Goal: Transaction & Acquisition: Purchase product/service

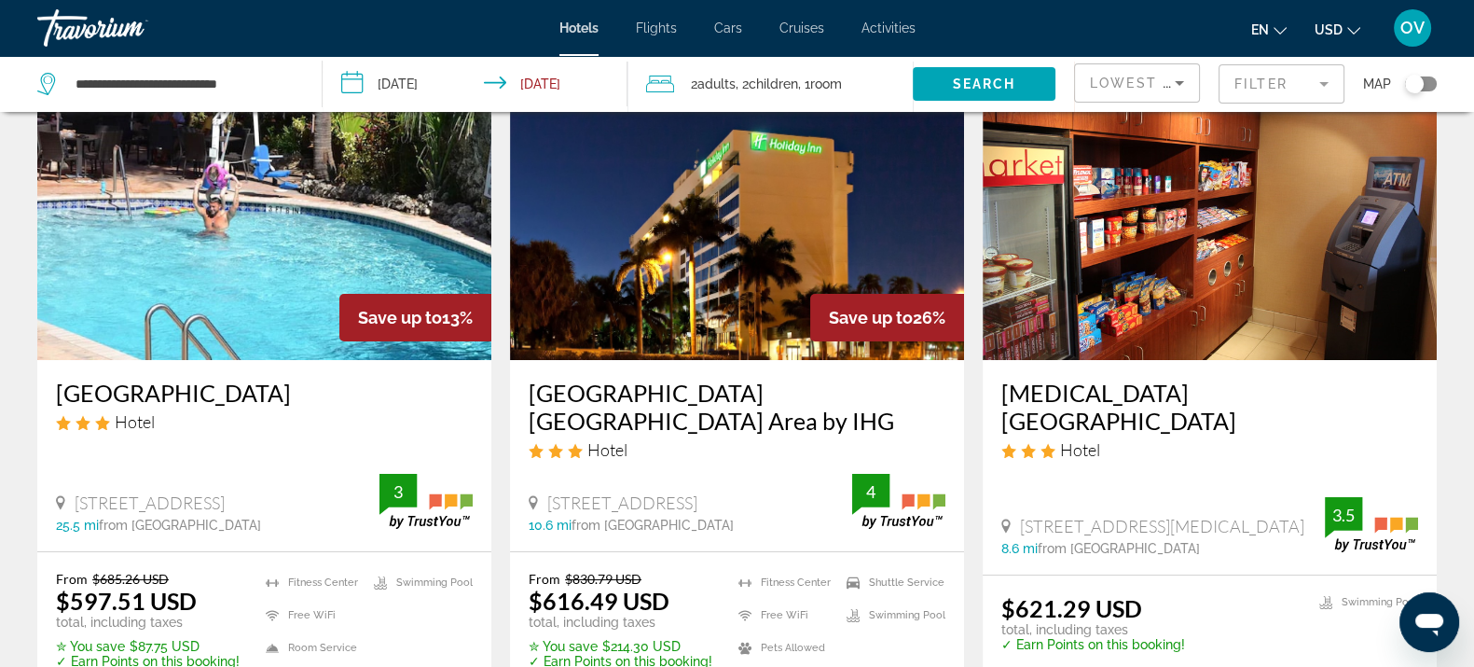
drag, startPoint x: 552, startPoint y: 495, endPoint x: 545, endPoint y: 509, distance: 15.4
click at [697, 504] on span "[STREET_ADDRESS]" at bounding box center [622, 502] width 150 height 21
click at [547, 506] on span "[STREET_ADDRESS]" at bounding box center [622, 502] width 150 height 21
drag, startPoint x: 547, startPoint y: 506, endPoint x: 815, endPoint y: 510, distance: 267.6
click at [821, 511] on div "[STREET_ADDRESS]" at bounding box center [691, 502] width 324 height 21
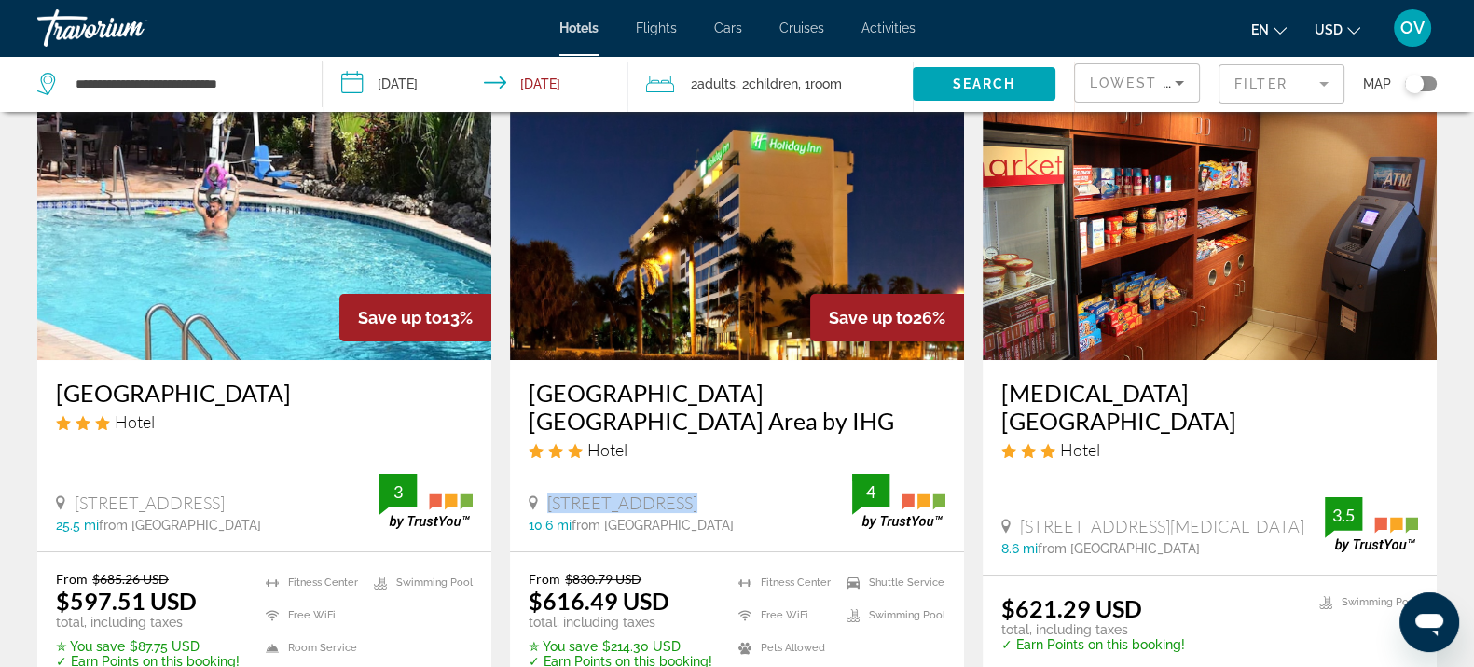
click at [812, 508] on div "[STREET_ADDRESS]" at bounding box center [691, 502] width 324 height 21
copy span "[STREET_ADDRESS]"
click at [1421, 79] on div "Toggle map" at bounding box center [1414, 84] width 19 height 19
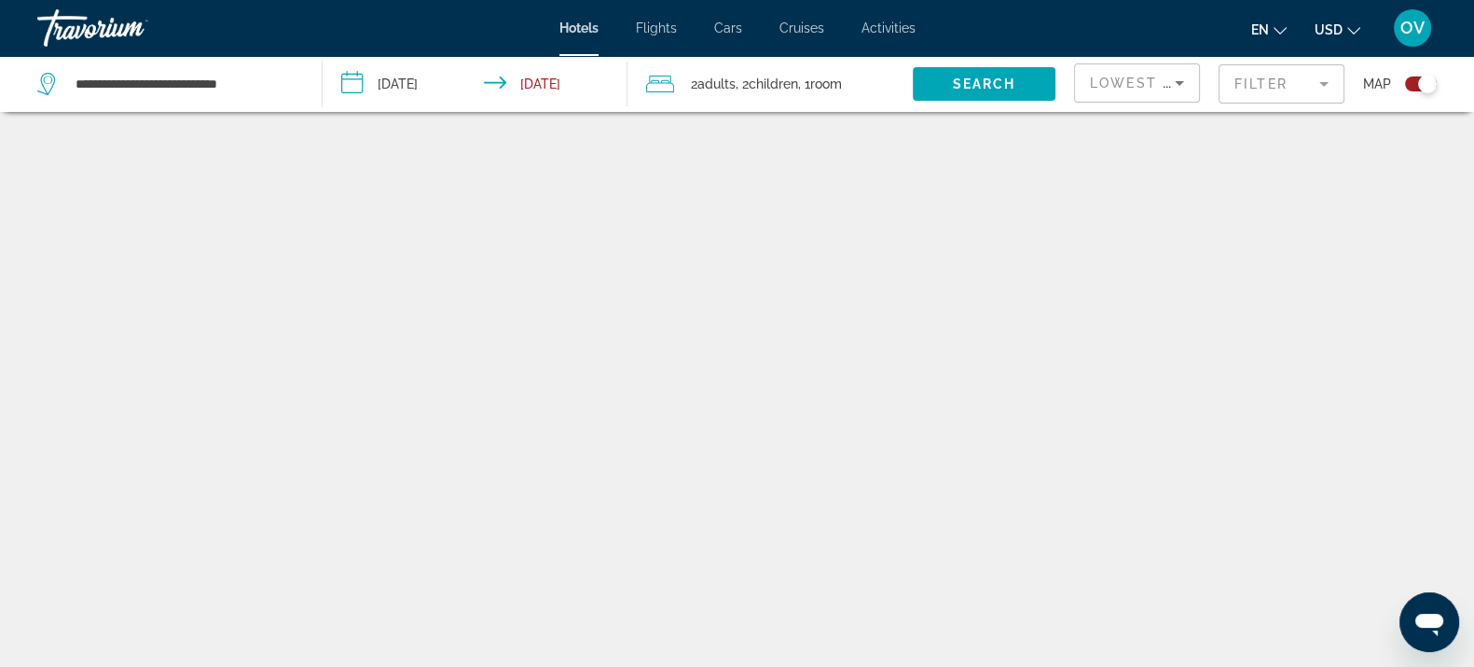
scroll to position [111, 0]
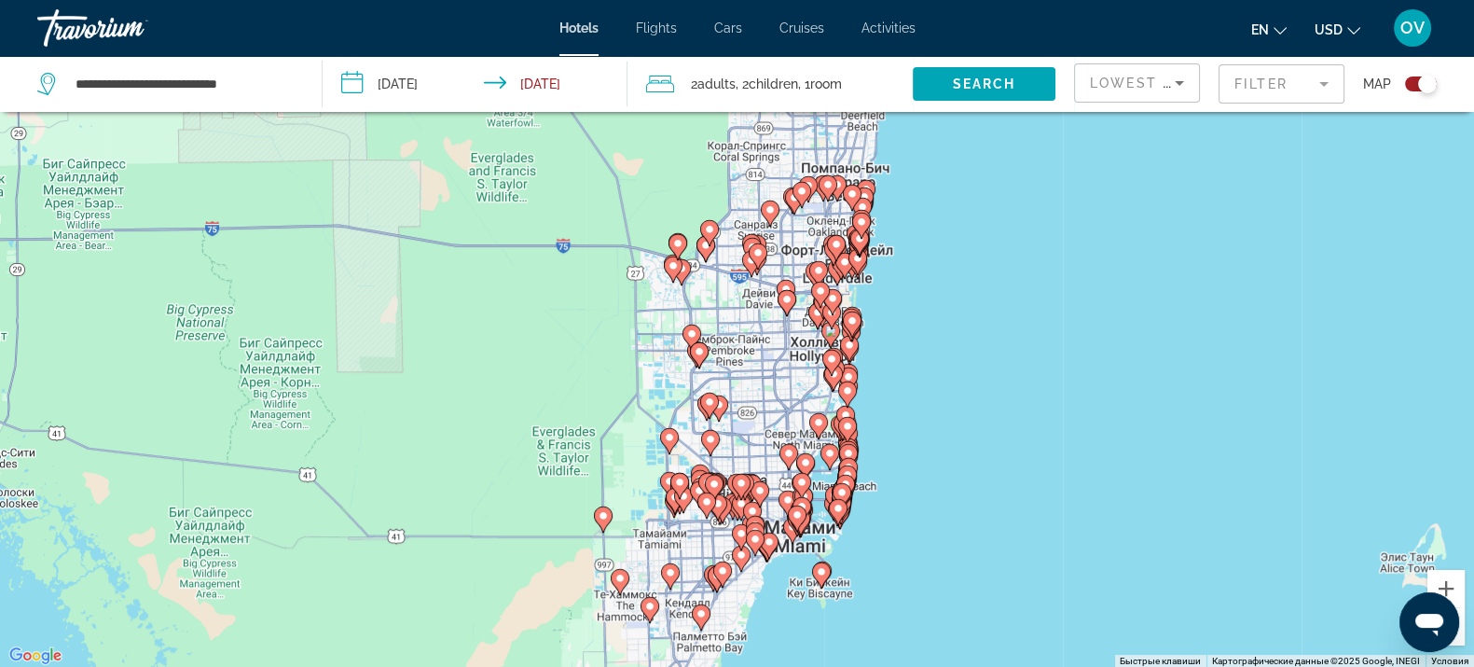
drag, startPoint x: 963, startPoint y: 241, endPoint x: 960, endPoint y: 401, distance: 160.4
click at [960, 401] on div "Чтобы активировать перетаскивание с помощью клавиатуры, нажмите Alt + Ввод. Пос…" at bounding box center [737, 334] width 1474 height 667
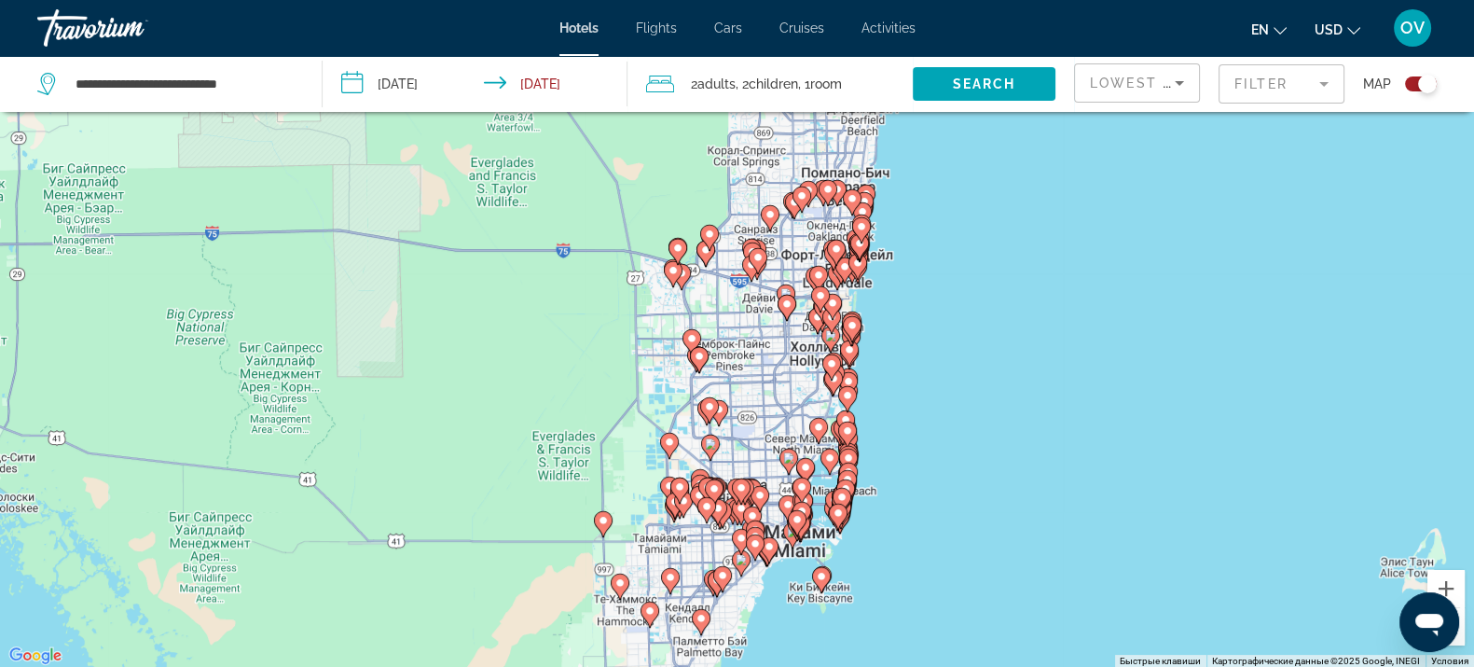
drag, startPoint x: 910, startPoint y: 205, endPoint x: 909, endPoint y: 262, distance: 56.9
click at [909, 262] on div "Чтобы активировать перетаскивание с помощью клавиатуры, нажмите Alt + Ввод. Пос…" at bounding box center [737, 334] width 1474 height 667
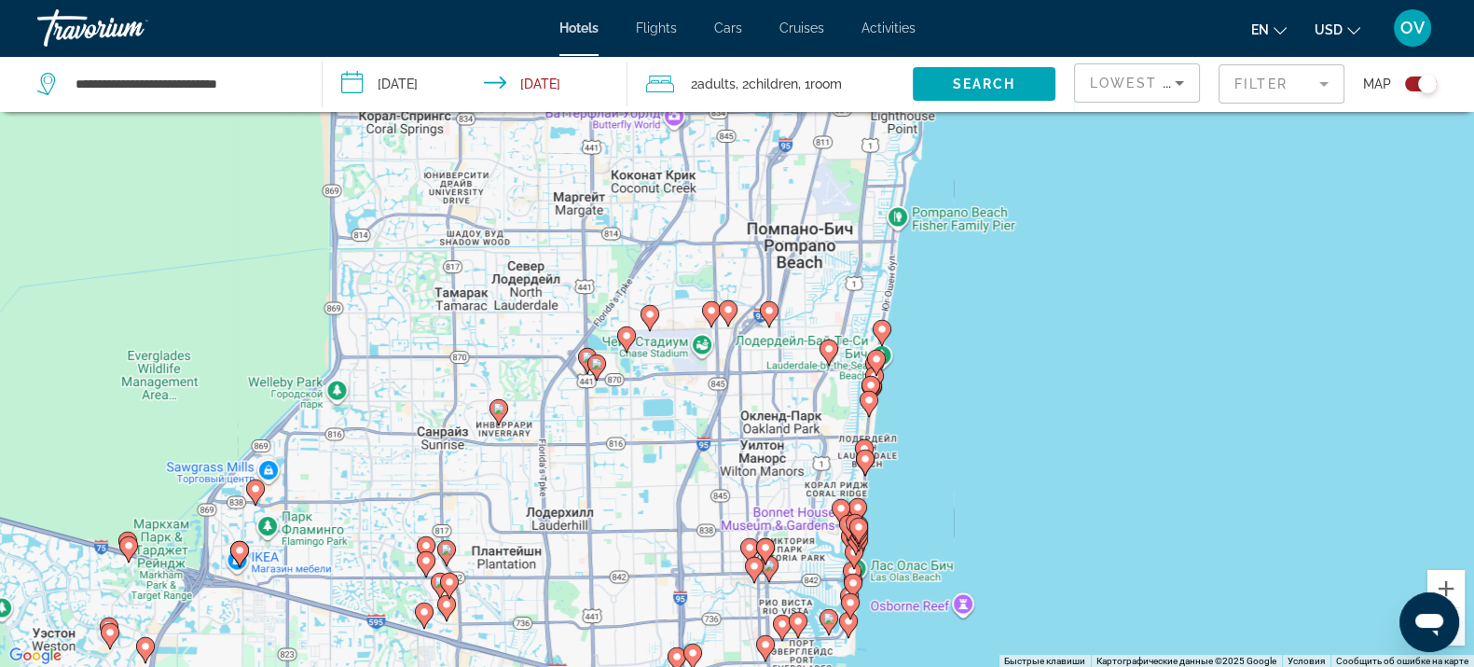
click at [1289, 91] on mat-form-field "Filter" at bounding box center [1282, 83] width 126 height 39
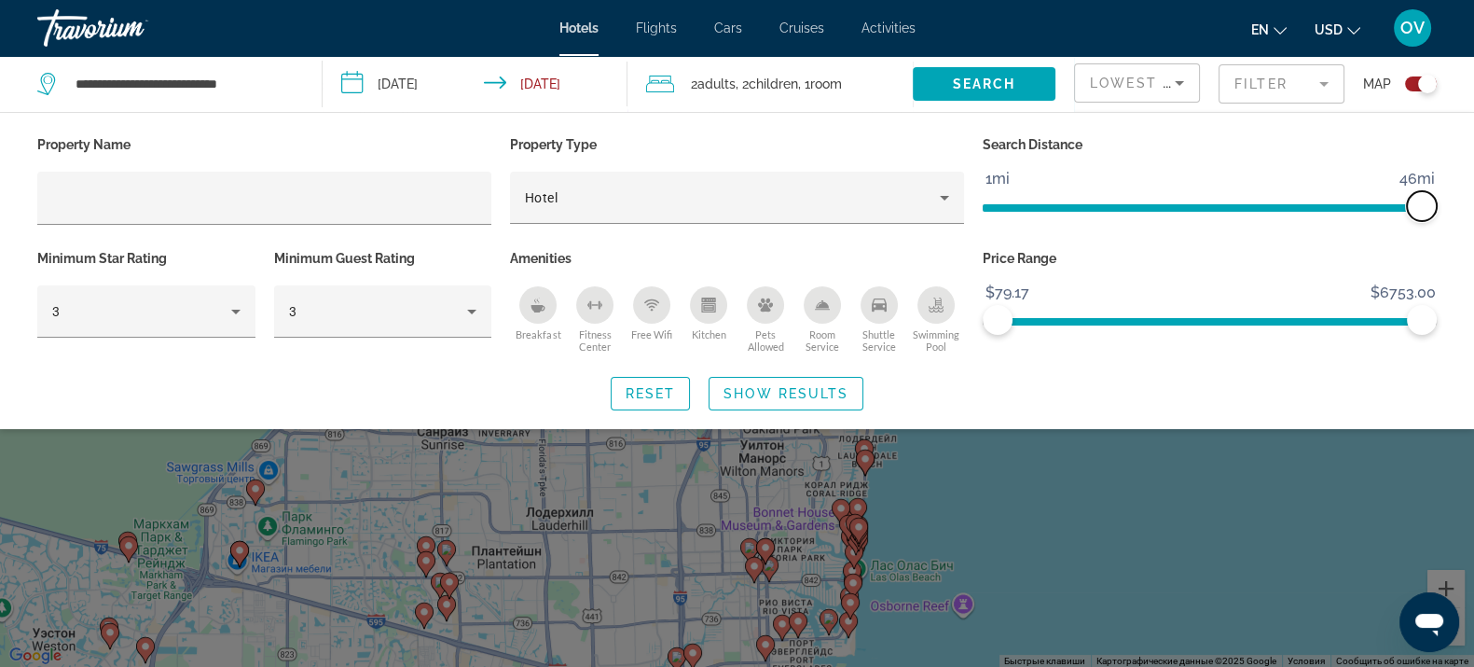
drag, startPoint x: 1275, startPoint y: 204, endPoint x: 1491, endPoint y: 205, distance: 216.3
click at [1473, 205] on html "**********" at bounding box center [737, 222] width 1474 height 667
click at [919, 533] on div "Search widget" at bounding box center [737, 473] width 1474 height 387
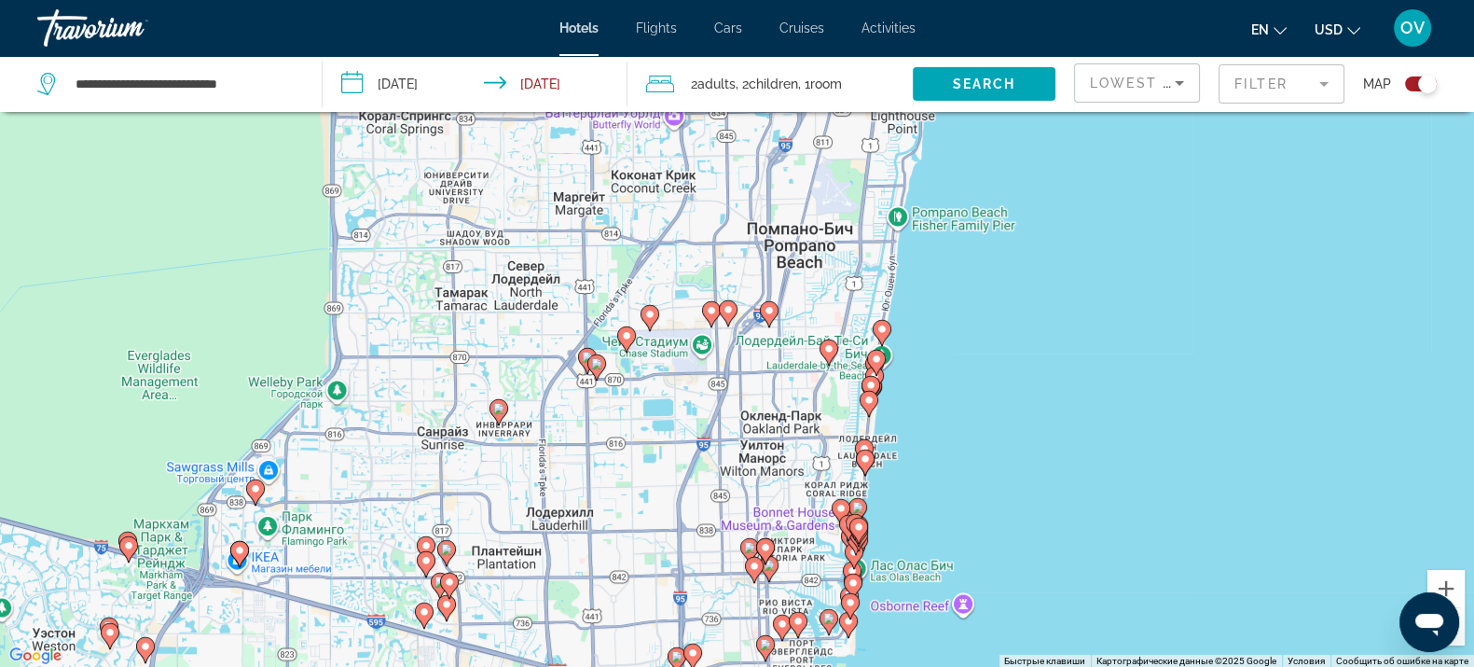
click at [1250, 99] on mat-form-field "Filter" at bounding box center [1282, 83] width 126 height 39
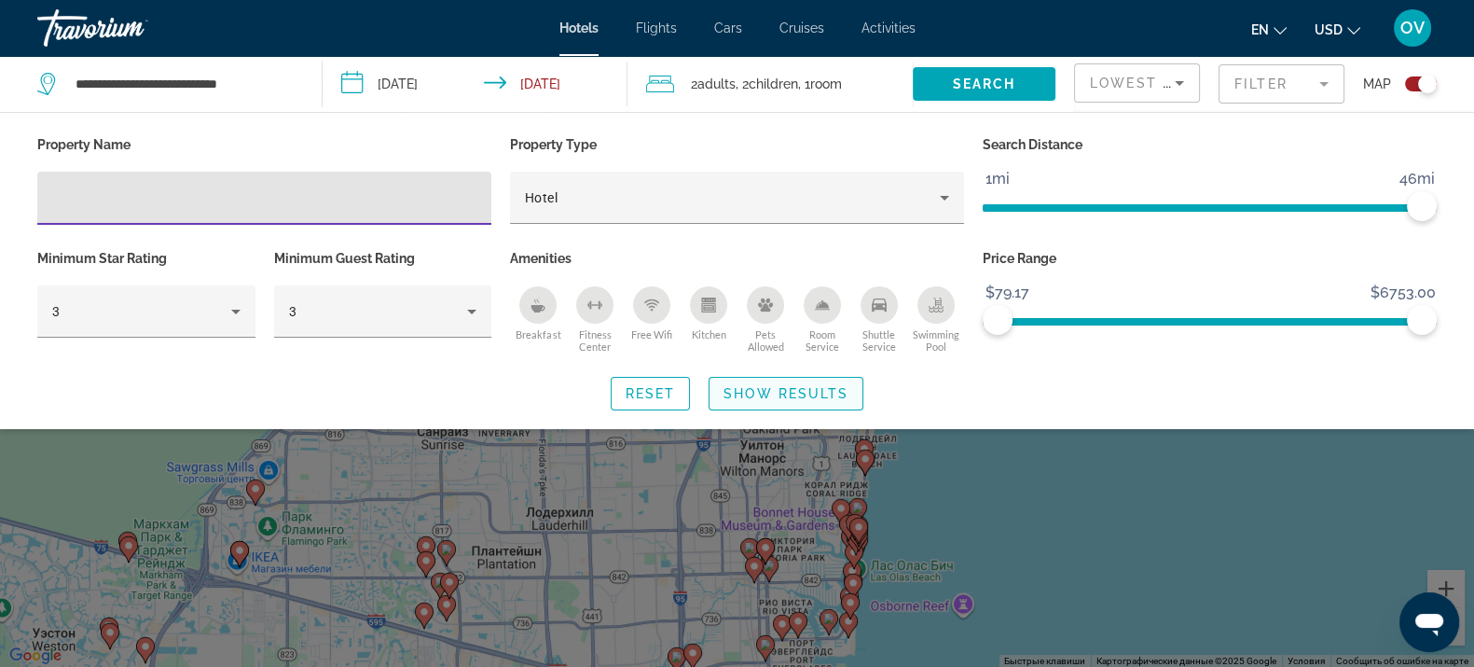
click at [774, 391] on span "Show Results" at bounding box center [786, 393] width 125 height 15
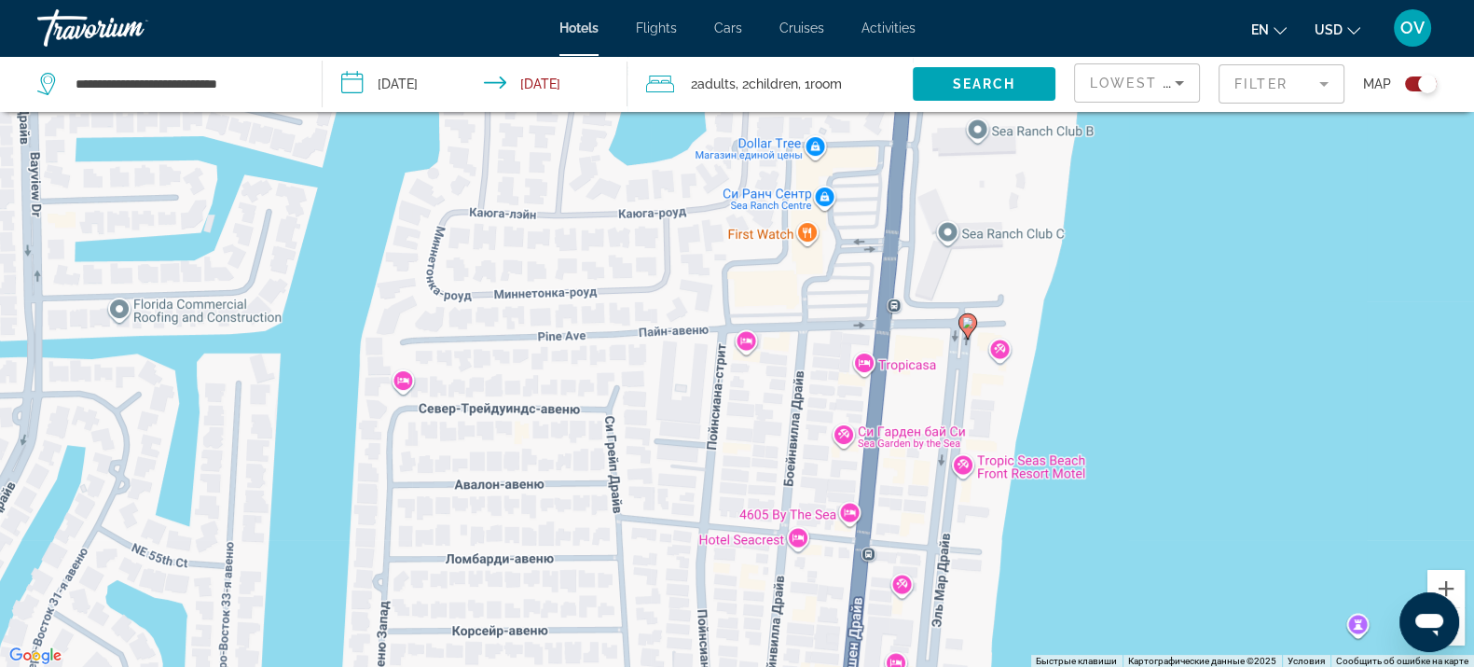
click at [970, 324] on image "Main content" at bounding box center [967, 322] width 11 height 11
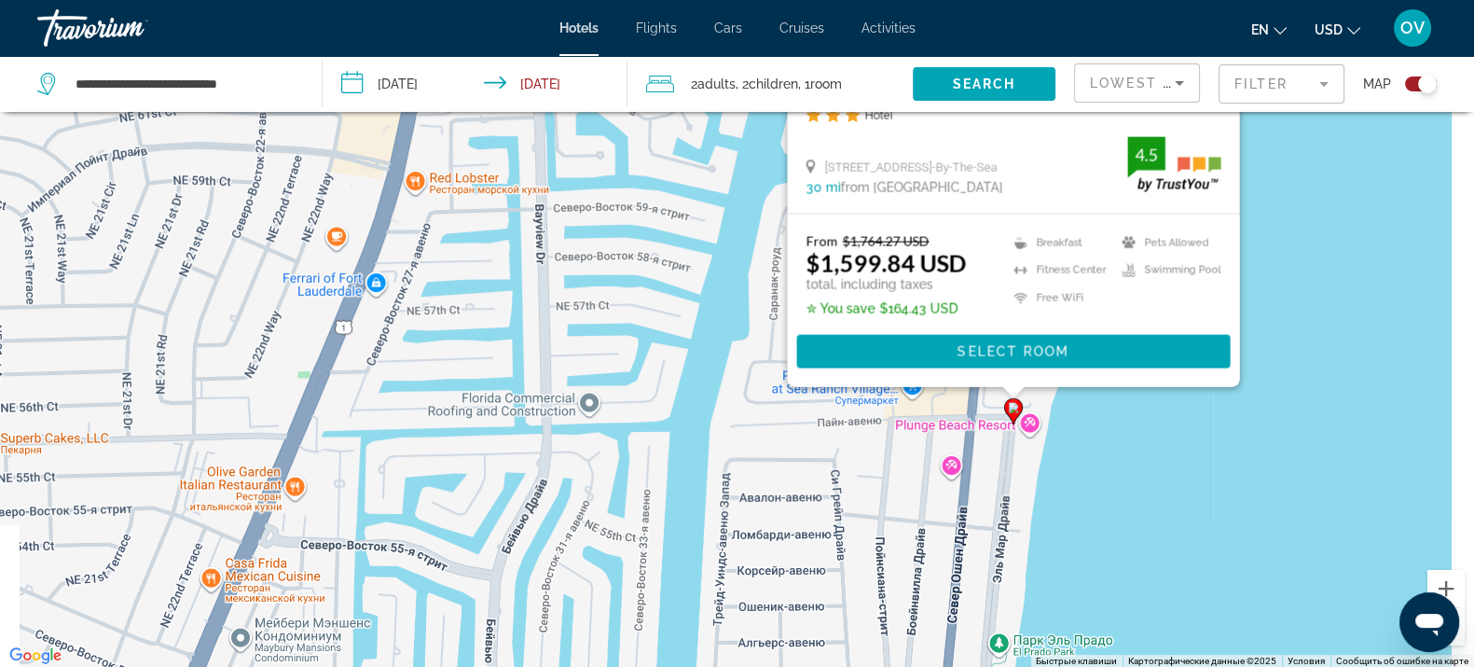
drag, startPoint x: 1287, startPoint y: 572, endPoint x: 1168, endPoint y: 329, distance: 269.8
click at [1168, 329] on div "Чтобы активировать перетаскивание с помощью клавиатуры, нажмите Alt + Ввод. Пос…" at bounding box center [737, 334] width 1474 height 667
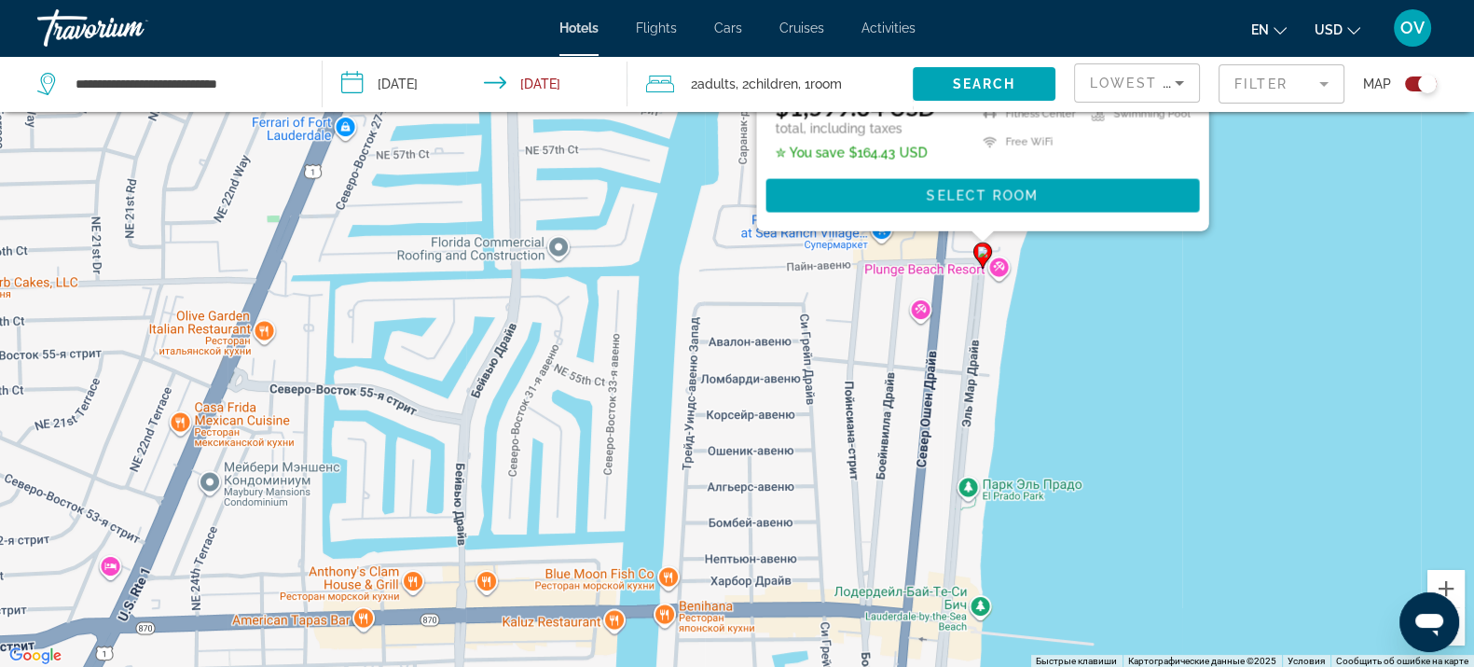
click at [1104, 424] on div "Чтобы активировать перетаскивание с помощью клавиатуры, нажмите Alt + Ввод. Пос…" at bounding box center [737, 334] width 1474 height 667
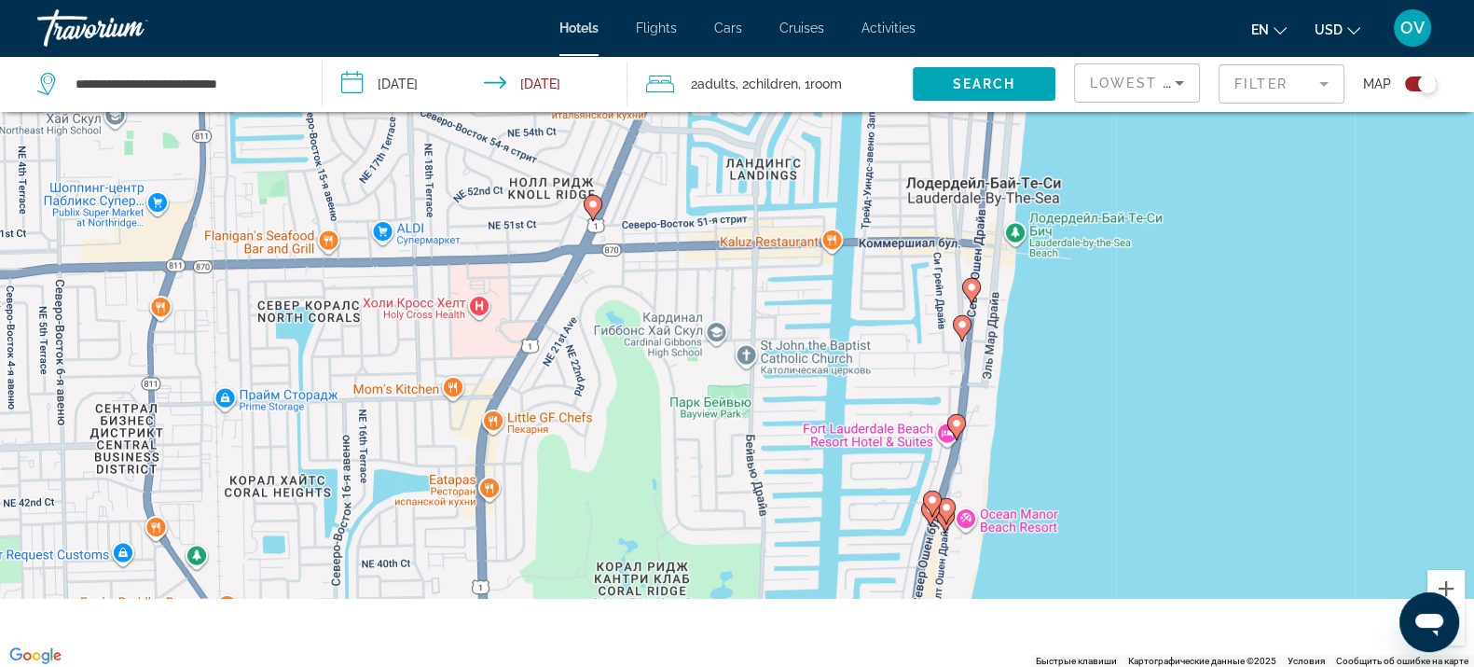
drag, startPoint x: 1038, startPoint y: 471, endPoint x: 1055, endPoint y: 191, distance: 280.2
click at [1055, 191] on div "Чтобы активировать перетаскивание с помощью клавиатуры, нажмите Alt + Ввод. Пос…" at bounding box center [737, 334] width 1474 height 667
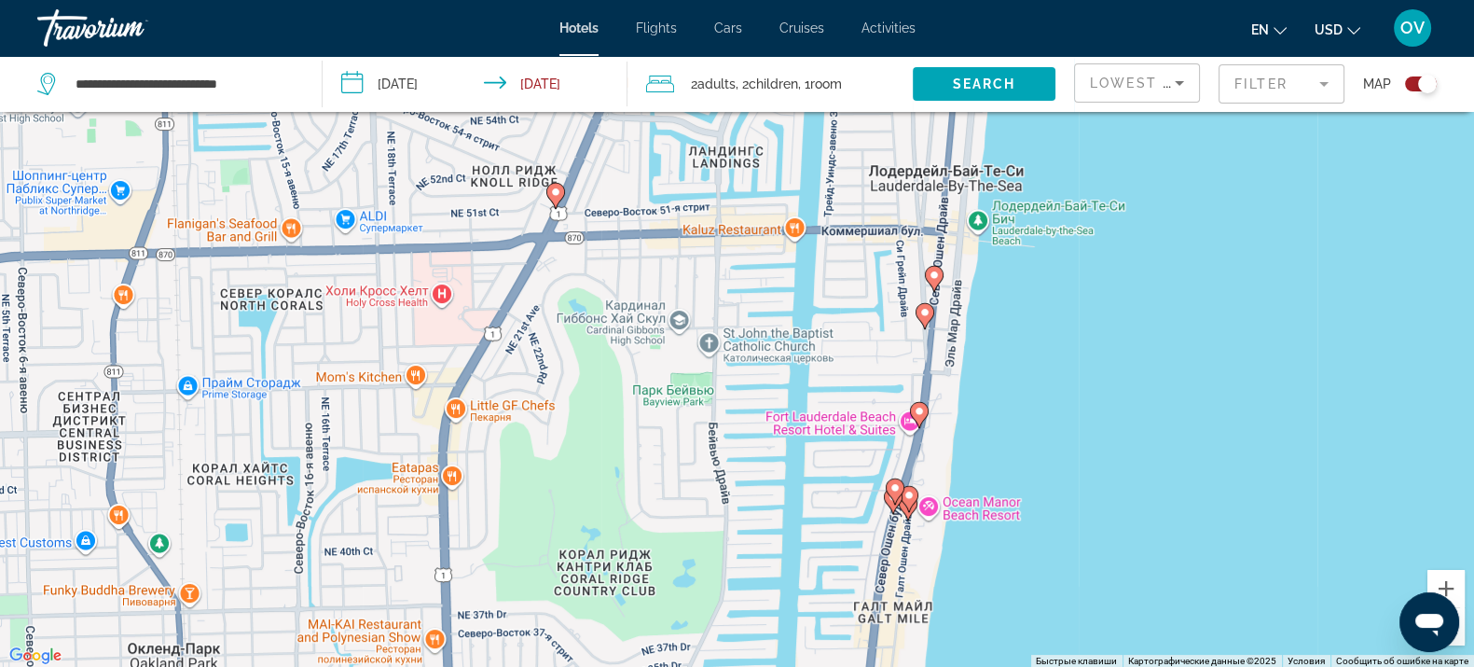
drag, startPoint x: 1019, startPoint y: 474, endPoint x: 969, endPoint y: 571, distance: 109.3
click at [969, 578] on div "Чтобы активировать перетаскивание с помощью клавиатуры, нажмите Alt + Ввод. Пос…" at bounding box center [737, 334] width 1474 height 667
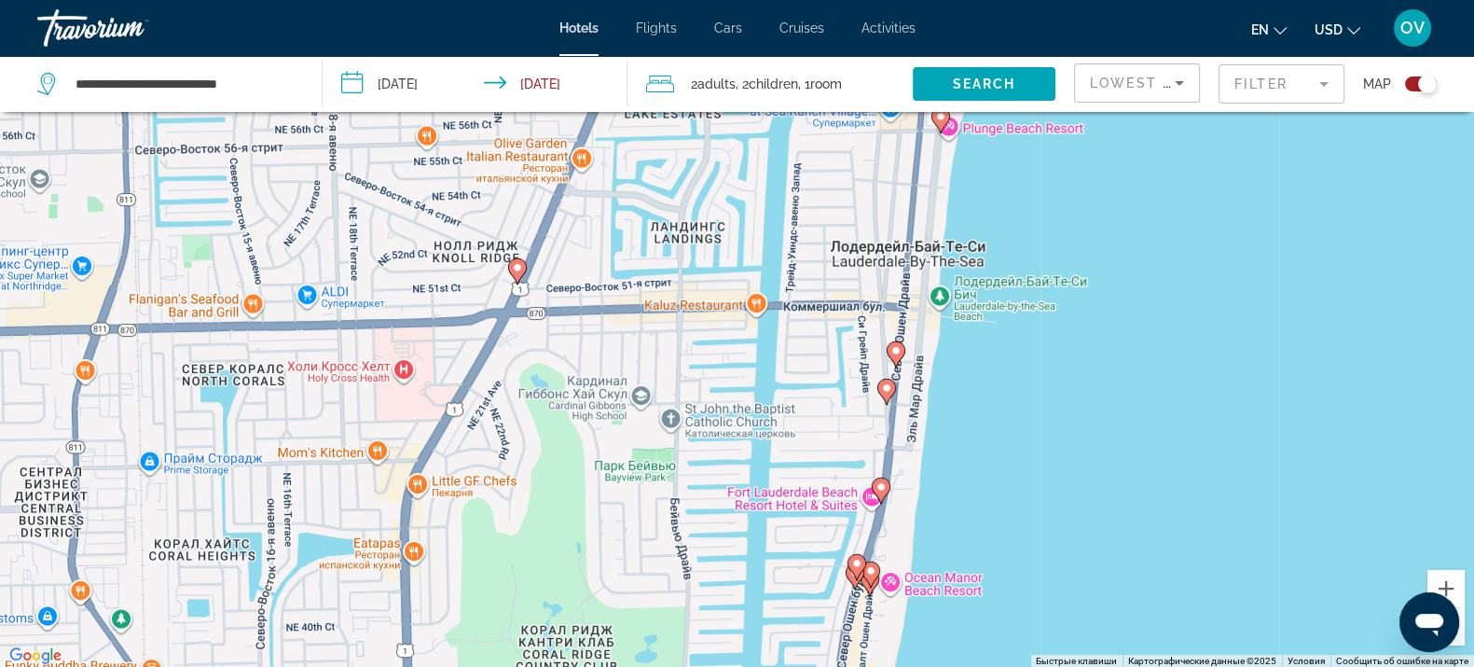
click at [901, 356] on icon "Main content" at bounding box center [896, 353] width 19 height 26
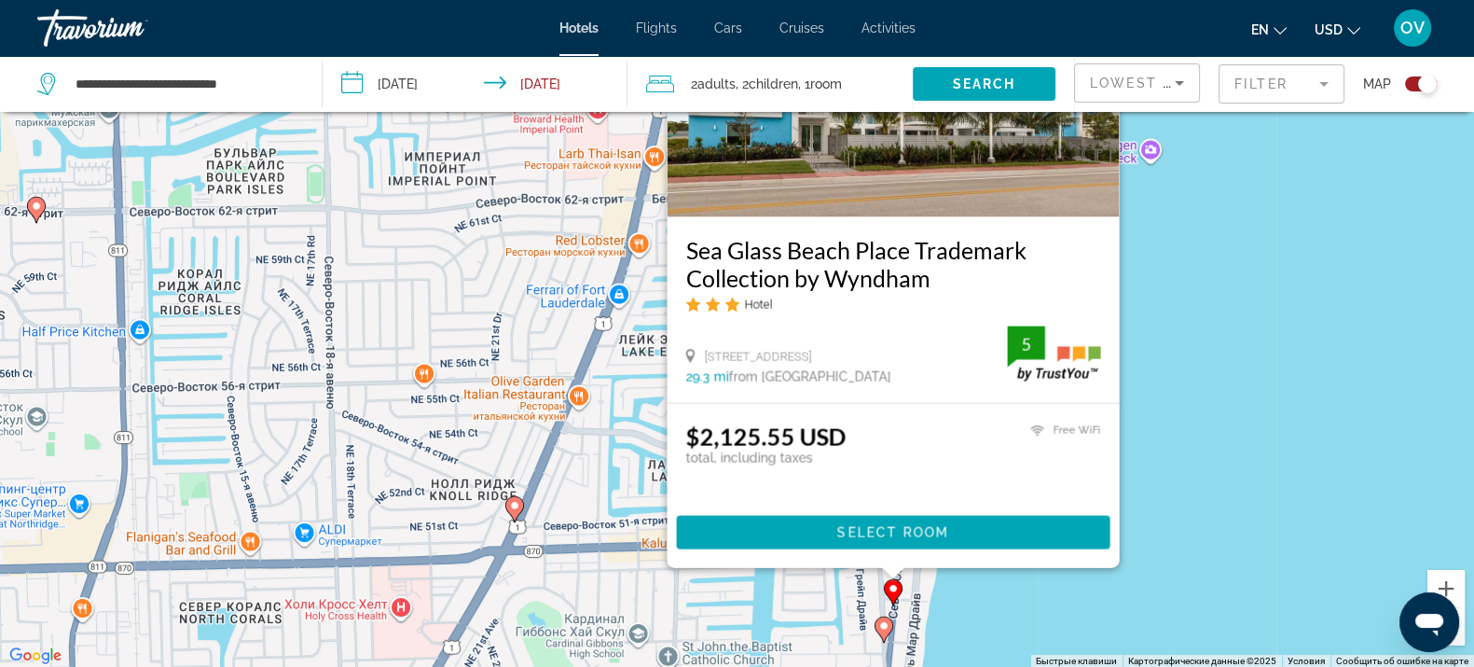
drag, startPoint x: 1225, startPoint y: 565, endPoint x: 1212, endPoint y: 367, distance: 198.1
click at [1218, 371] on div "Чтобы активировать перетаскивание с помощью клавиатуры, нажмите Alt + Ввод. Пос…" at bounding box center [737, 334] width 1474 height 667
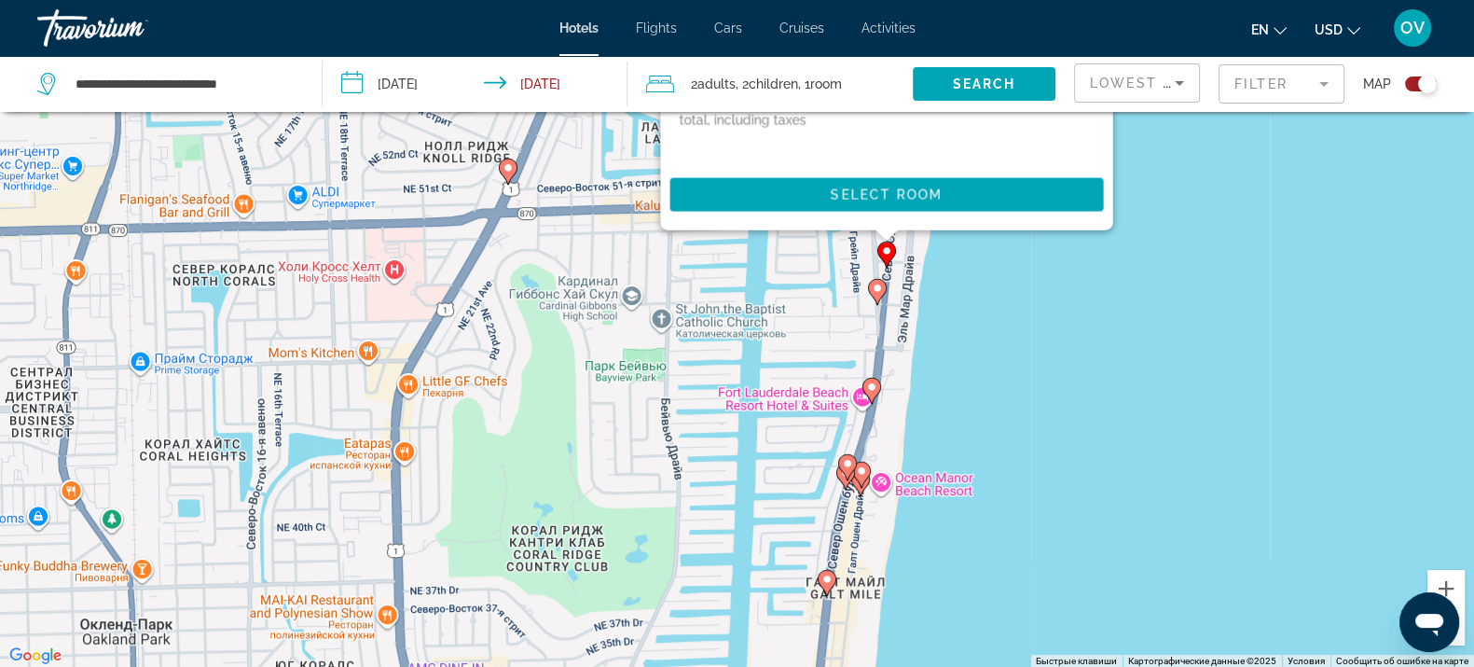
click at [1201, 386] on div "Чтобы активировать перетаскивание с помощью клавиатуры, нажмите Alt + Ввод. Пос…" at bounding box center [737, 334] width 1474 height 667
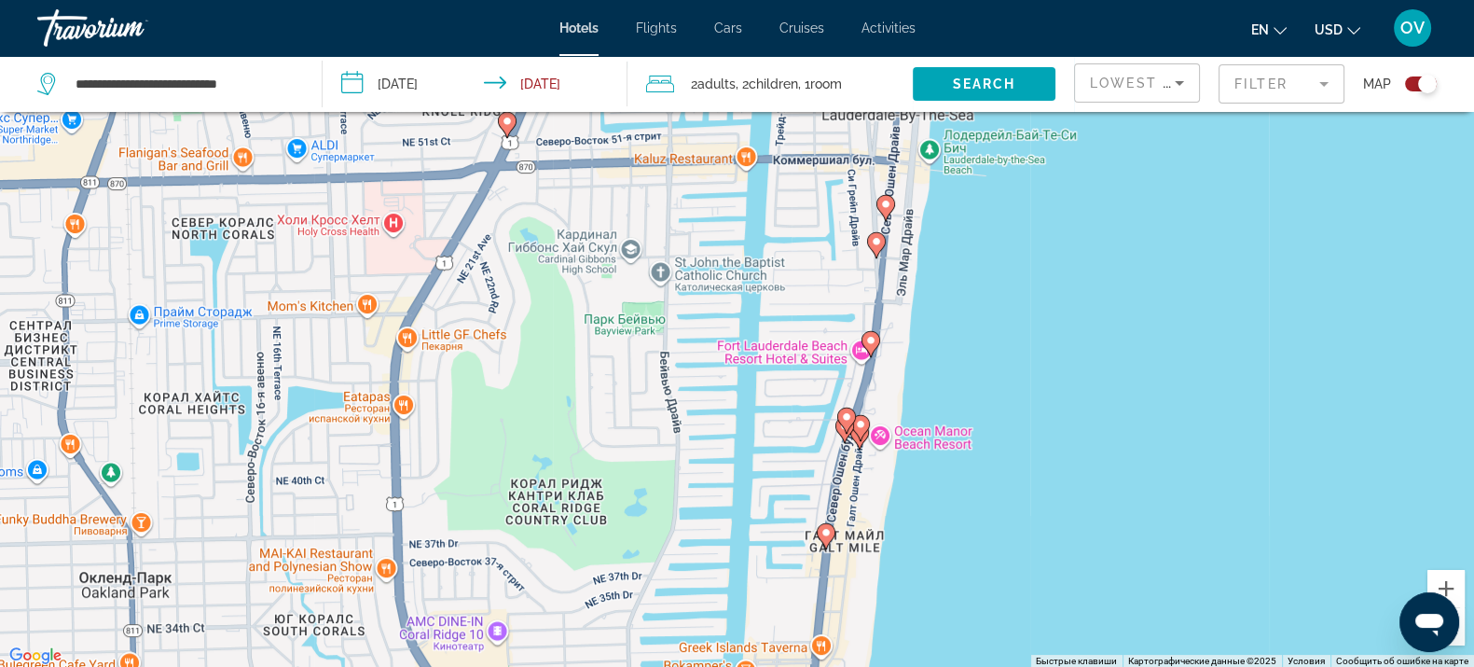
click at [885, 246] on gmp-advanced-marker "Main content" at bounding box center [876, 245] width 19 height 28
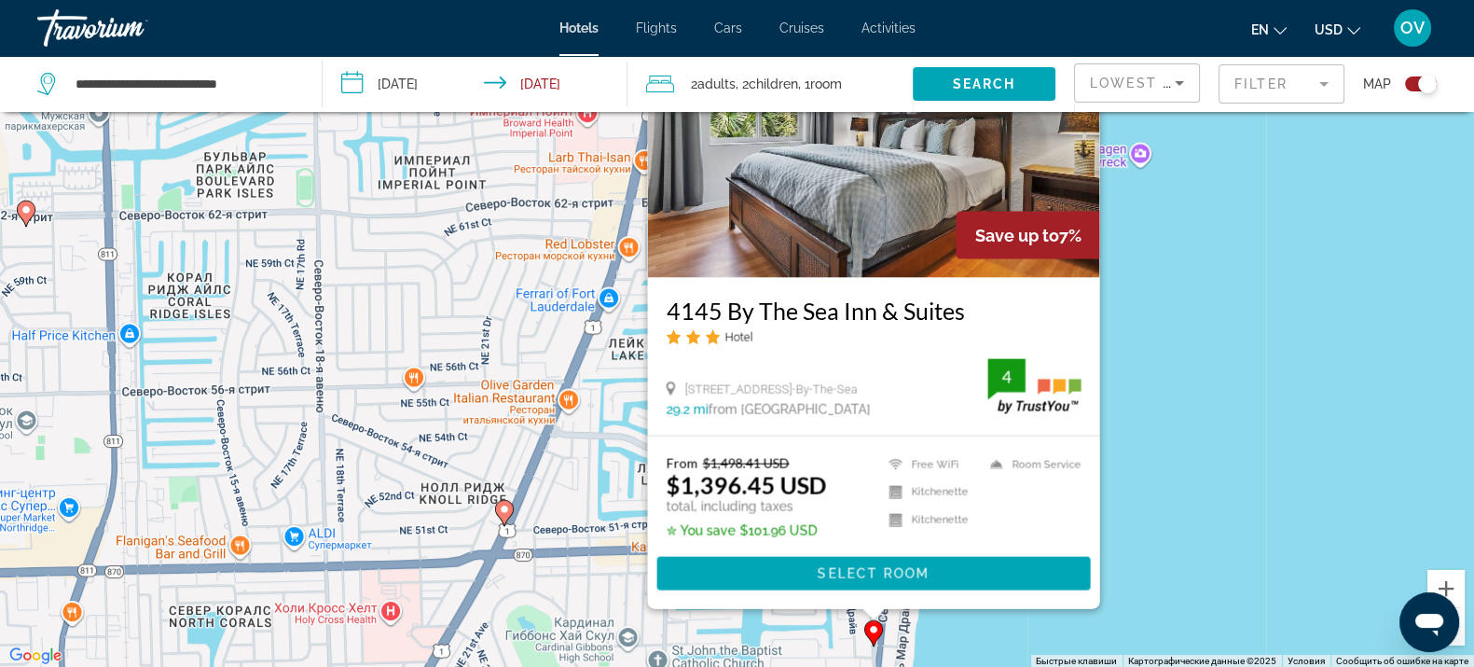
drag, startPoint x: 1142, startPoint y: 548, endPoint x: 1125, endPoint y: 230, distance: 318.4
click at [1125, 233] on div "Чтобы активировать перетаскивание с помощью клавиатуры, нажмите Alt + Ввод. Пос…" at bounding box center [737, 334] width 1474 height 667
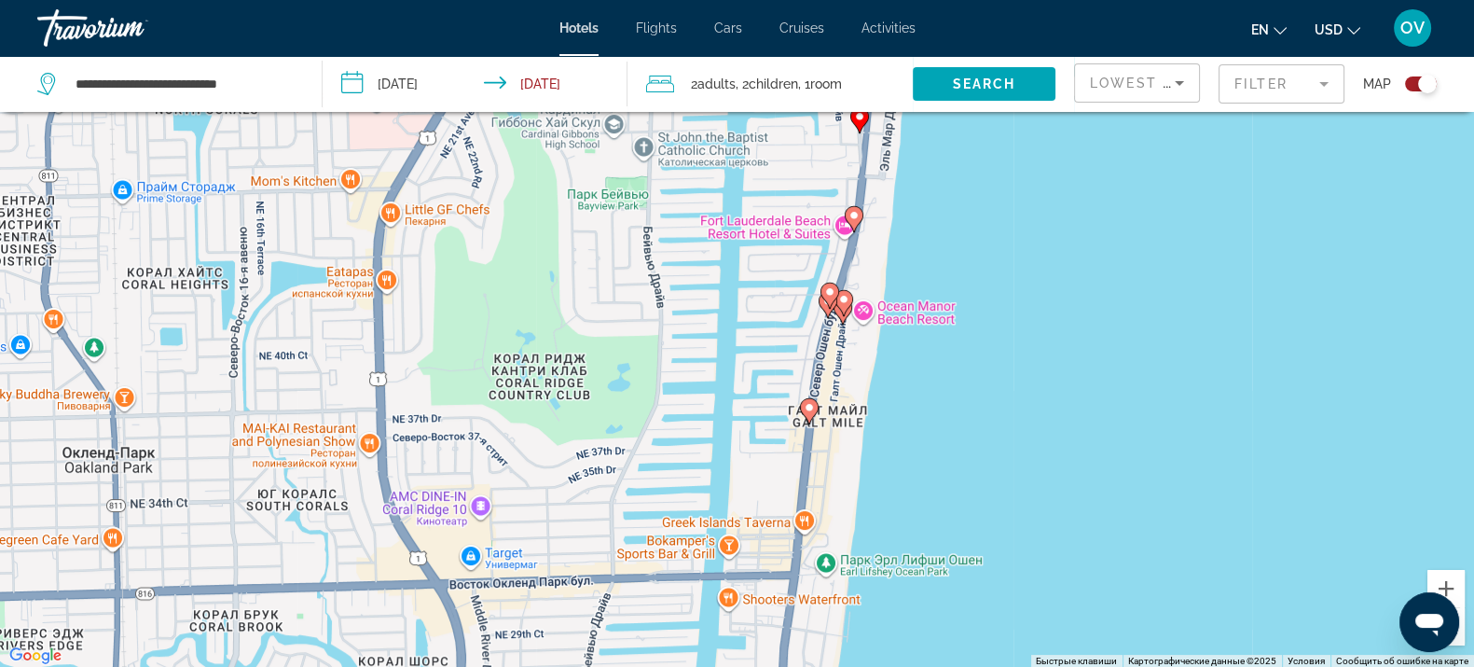
click at [855, 218] on image "Main content" at bounding box center [854, 215] width 11 height 11
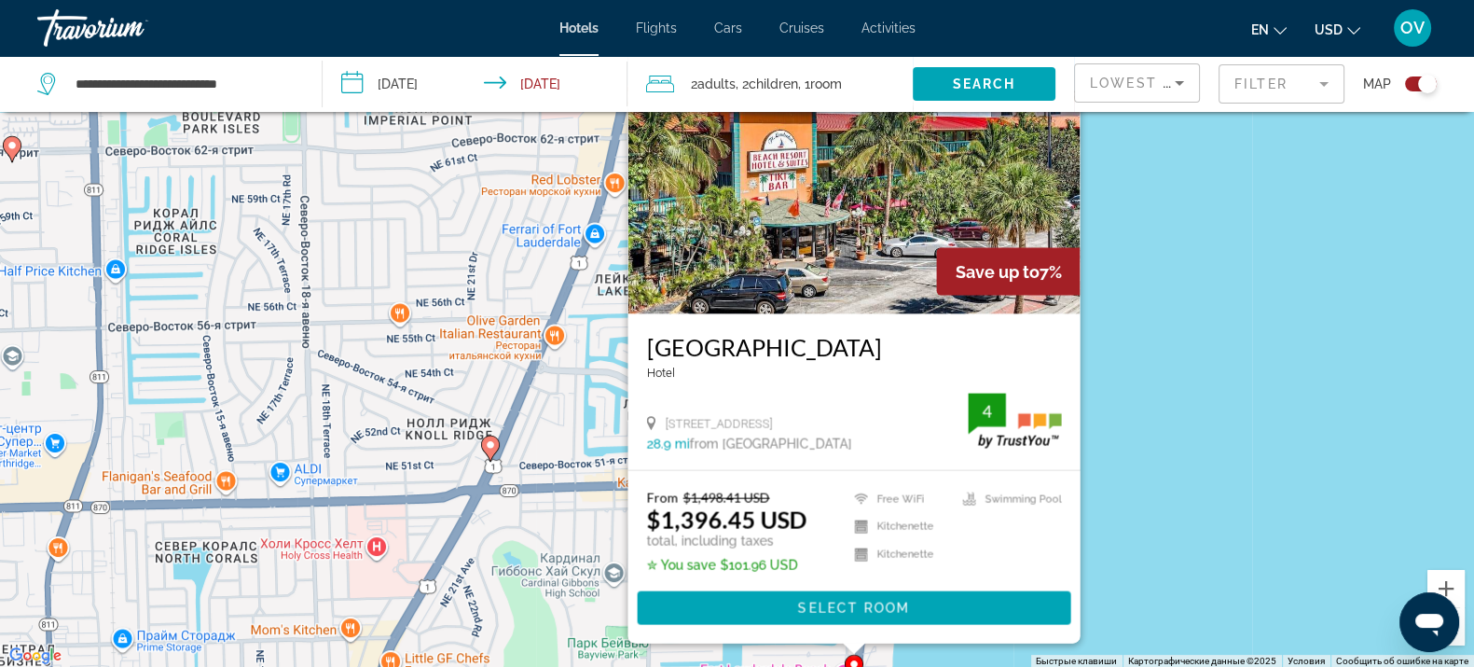
drag, startPoint x: 1198, startPoint y: 607, endPoint x: 1132, endPoint y: 334, distance: 281.1
click at [1132, 338] on div "Чтобы активировать перетаскивание с помощью клавиатуры, нажмите Alt + Ввод. Пос…" at bounding box center [737, 334] width 1474 height 667
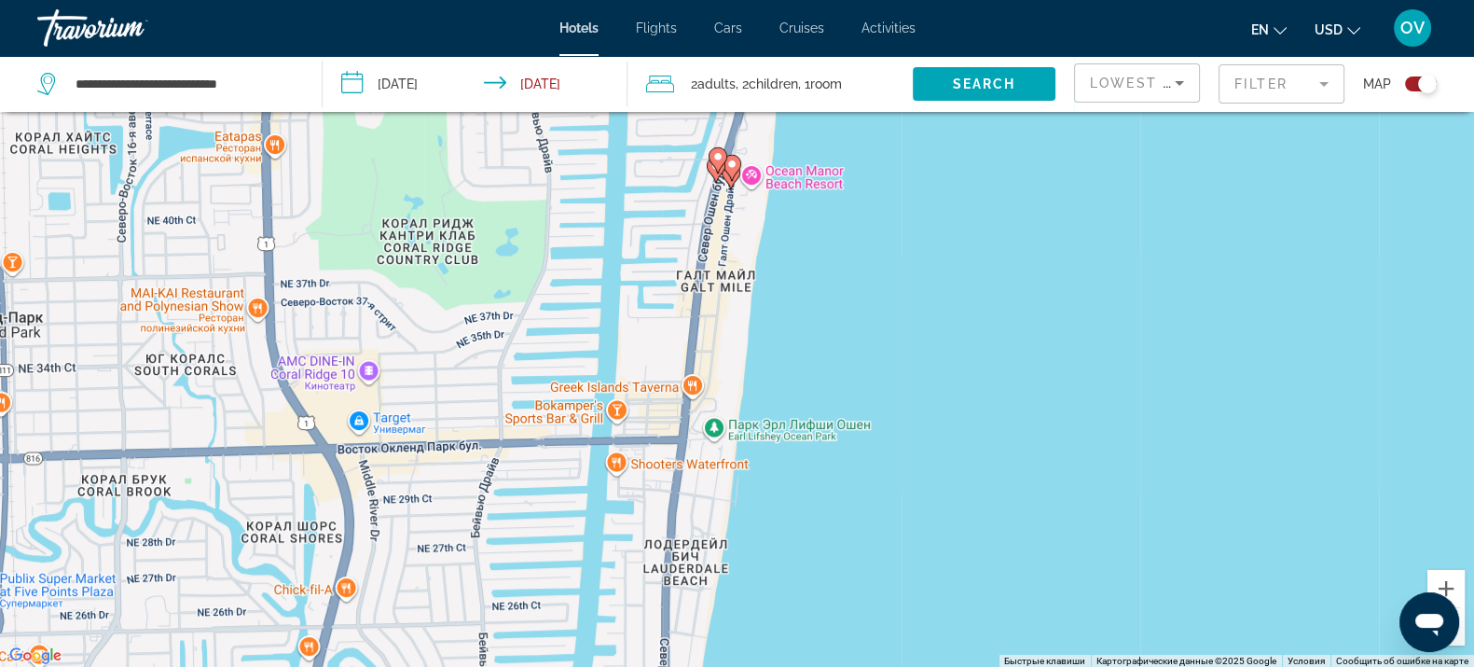
drag, startPoint x: 802, startPoint y: 228, endPoint x: 886, endPoint y: 406, distance: 196.0
click at [914, 431] on div "Чтобы активировать перетаскивание с помощью клавиатуры, нажмите Alt + Ввод. Пос…" at bounding box center [737, 334] width 1474 height 667
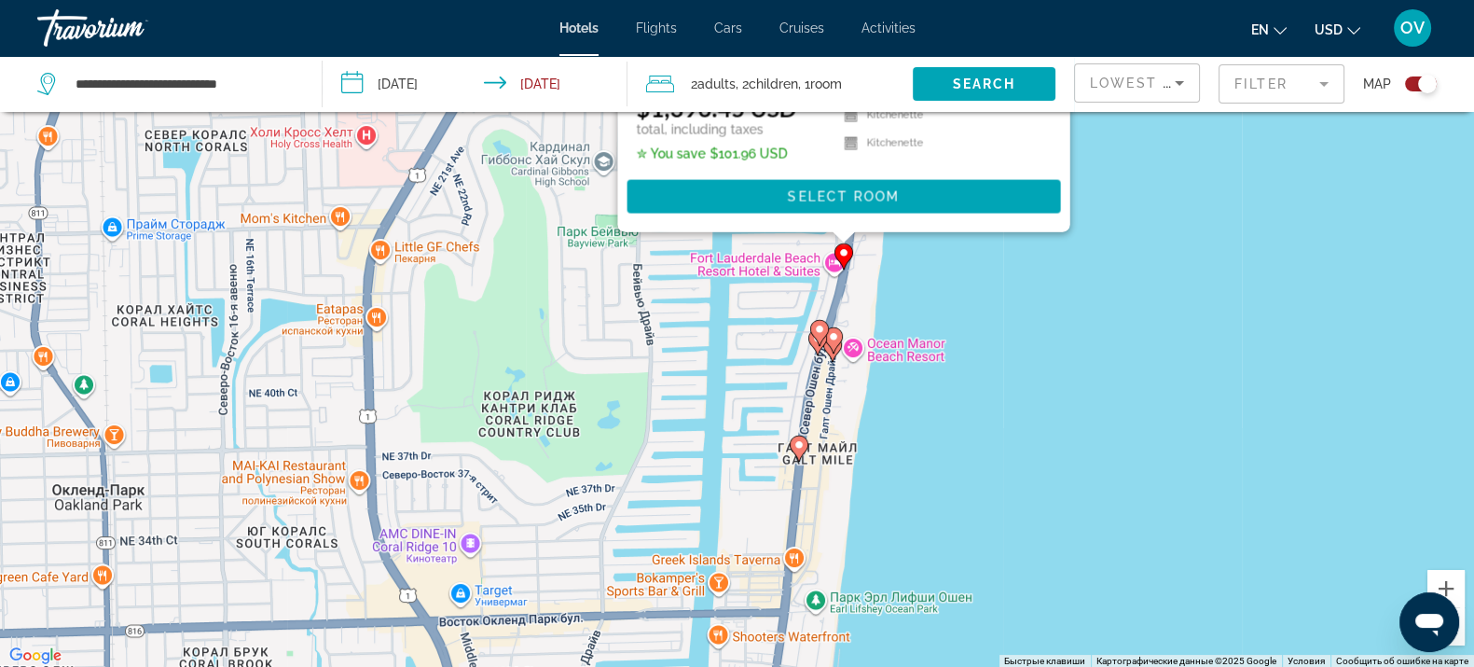
click at [829, 330] on g "Main content" at bounding box center [833, 339] width 19 height 26
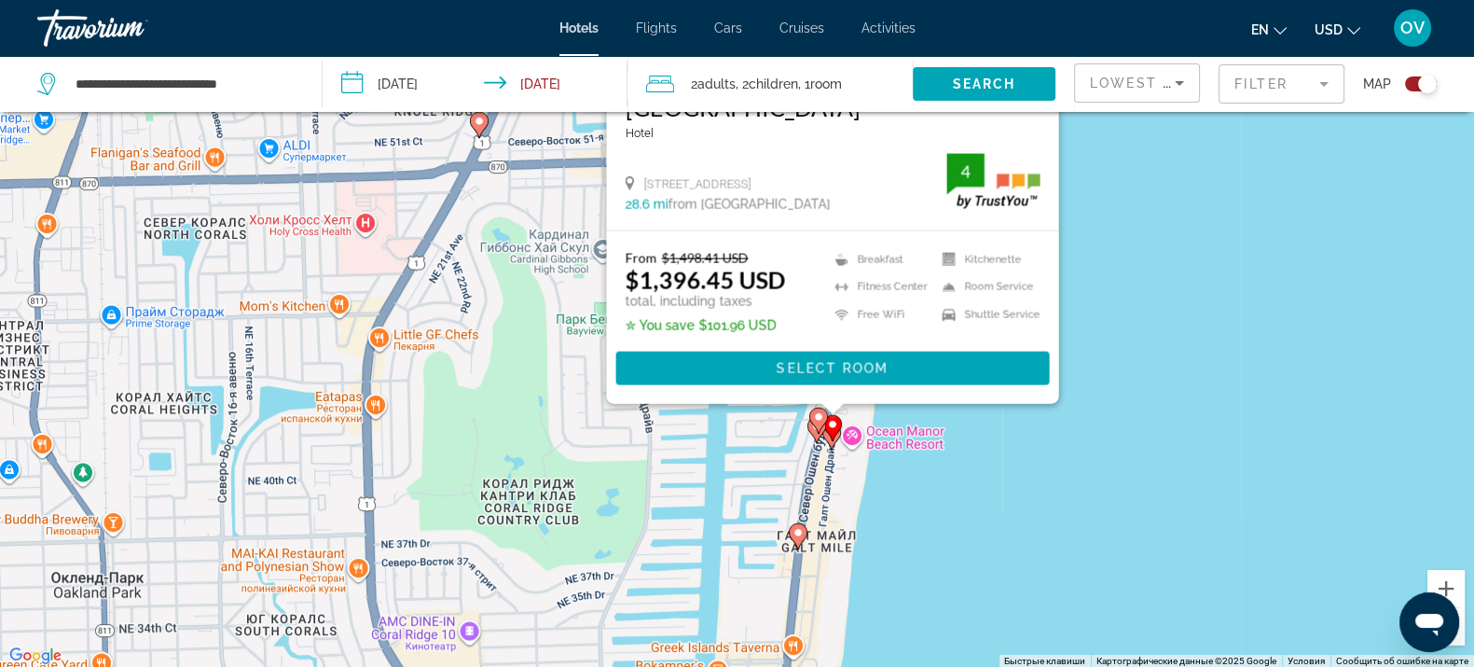
drag, startPoint x: 1220, startPoint y: 474, endPoint x: 1169, endPoint y: 348, distance: 135.6
click at [1217, 247] on div "Чтобы активировать перетаскивание с помощью клавиатуры, нажмите Alt + Ввод. Пос…" at bounding box center [737, 334] width 1474 height 667
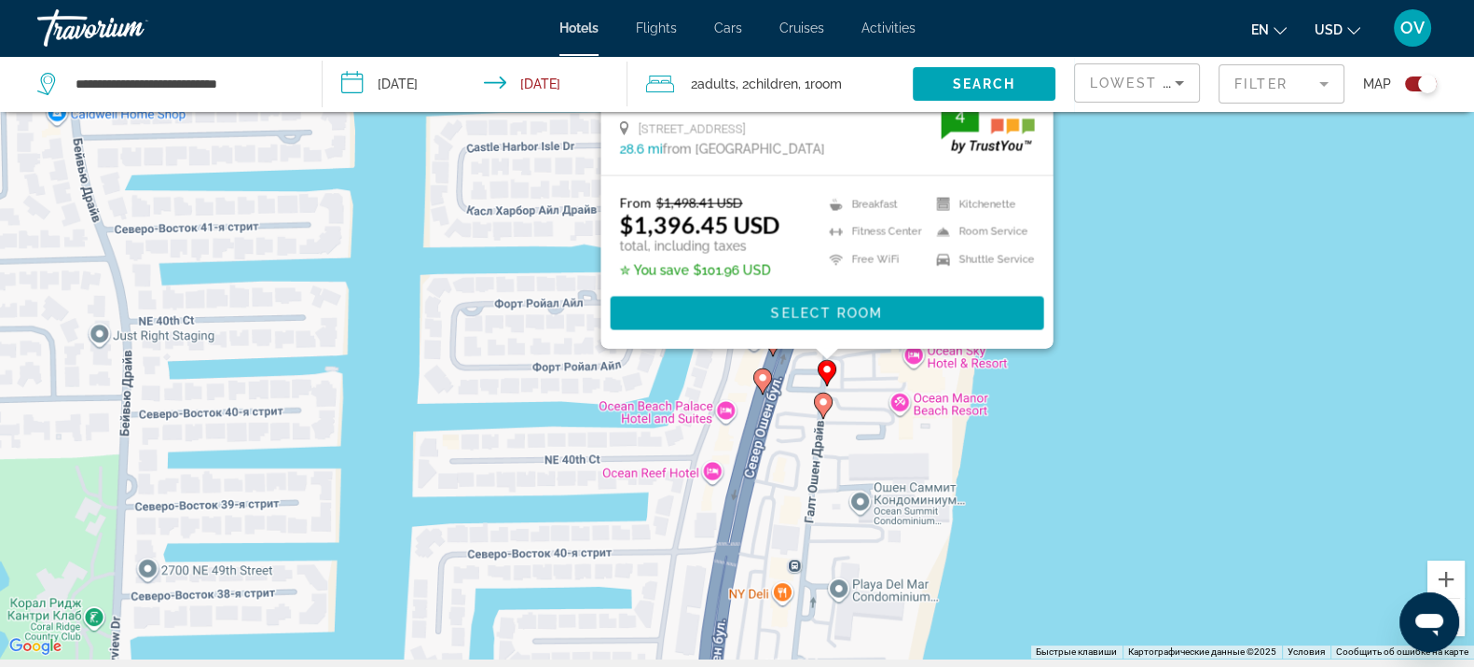
scroll to position [106, 0]
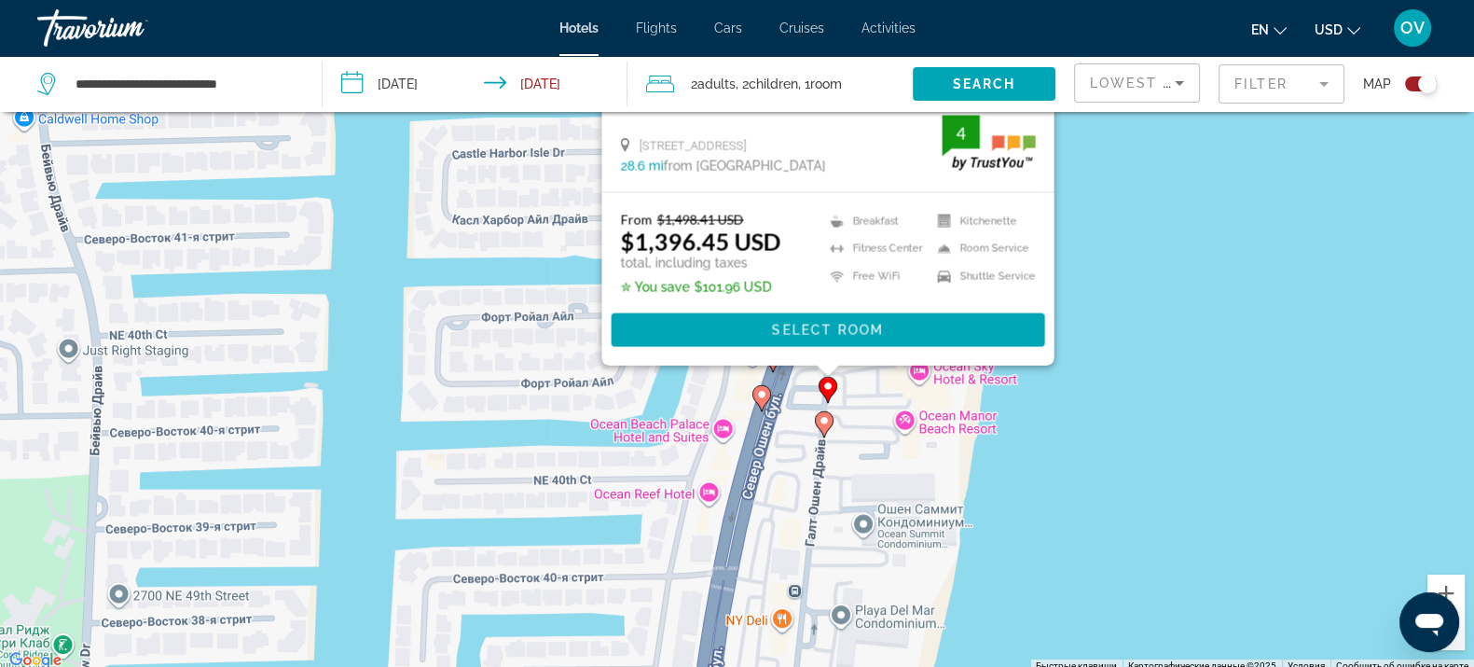
click at [821, 433] on gmp-advanced-marker "Main content" at bounding box center [824, 424] width 19 height 28
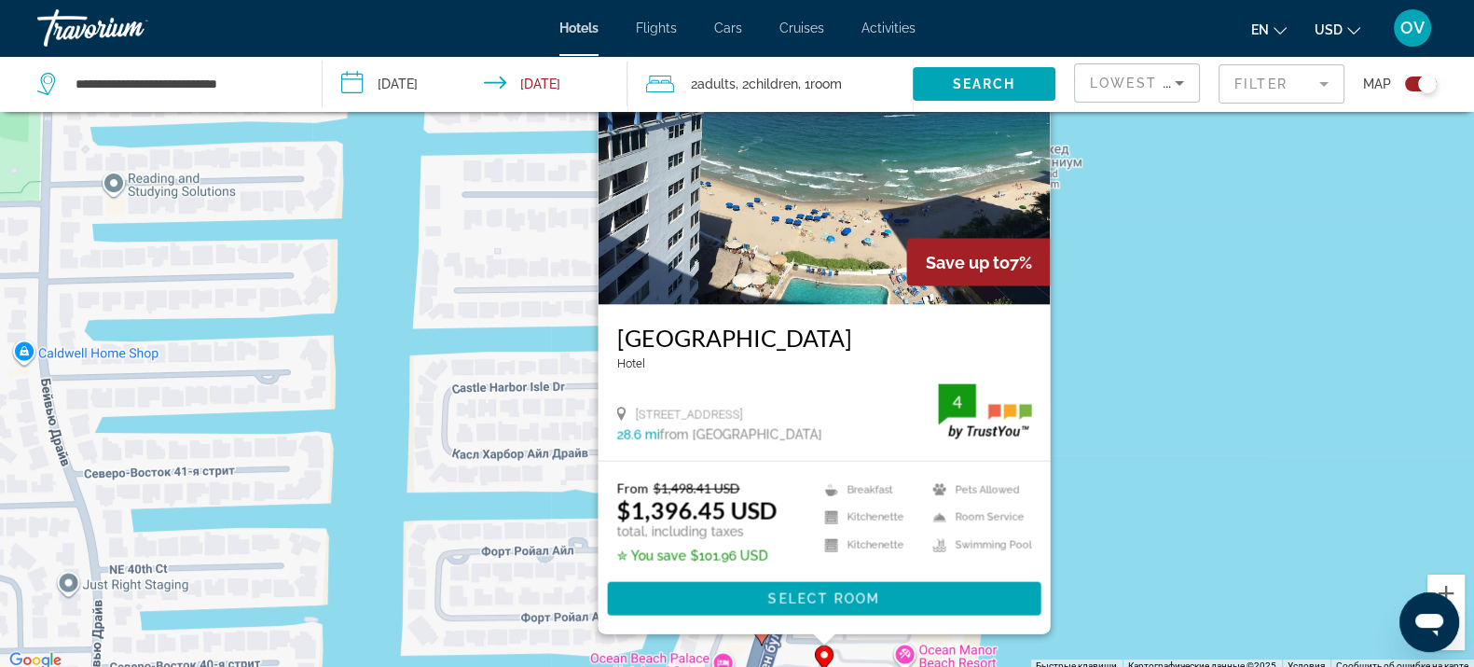
drag, startPoint x: 1155, startPoint y: 514, endPoint x: 1119, endPoint y: 525, distance: 38.0
click at [1155, 514] on div "Чтобы активировать перетаскивание с помощью клавиатуры, нажмите Alt + Ввод. Пос…" at bounding box center [737, 339] width 1474 height 667
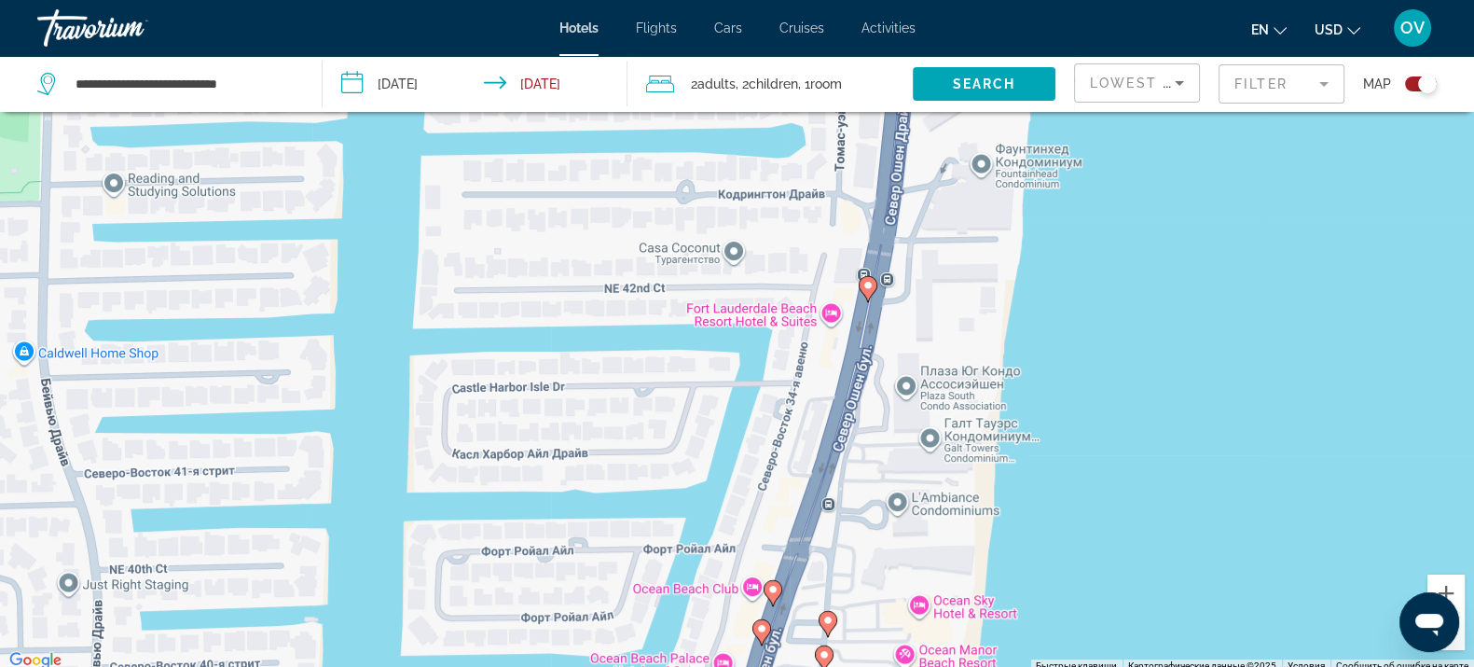
click at [767, 592] on image "Main content" at bounding box center [772, 589] width 11 height 11
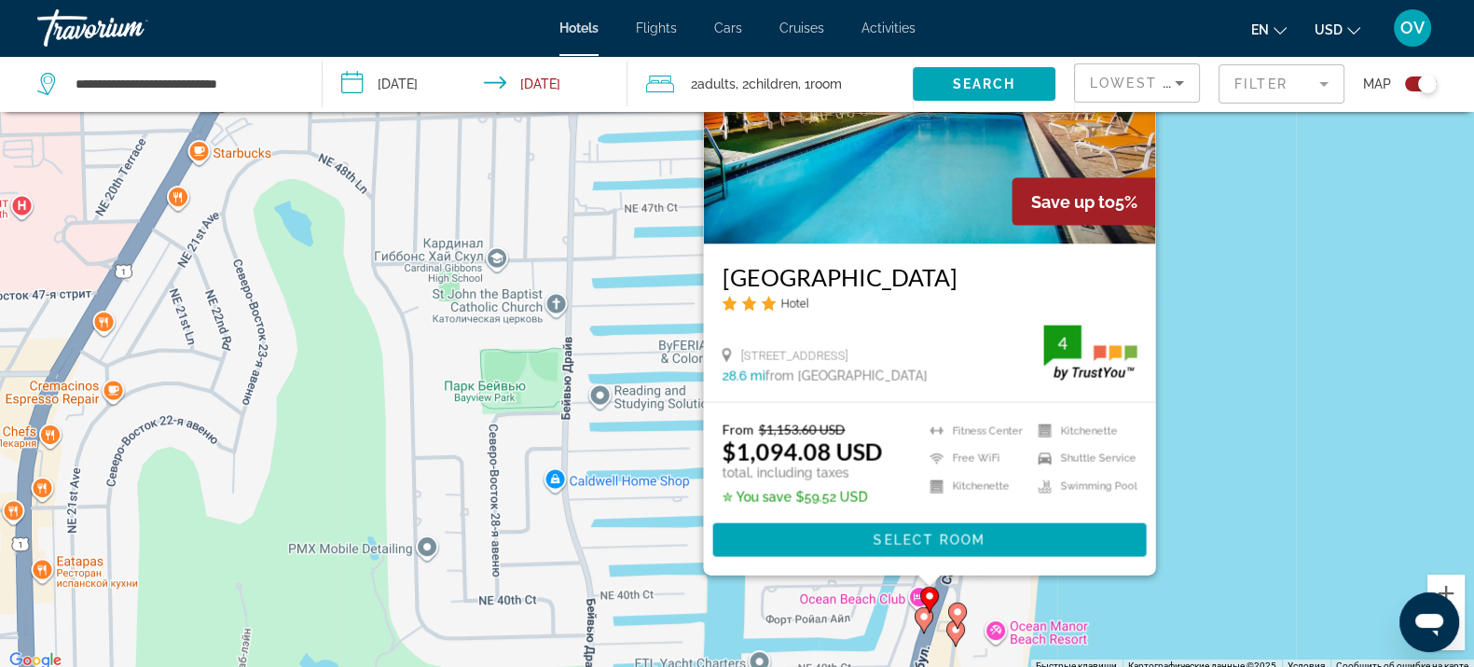
click at [928, 620] on icon "Main content" at bounding box center [923, 619] width 17 height 24
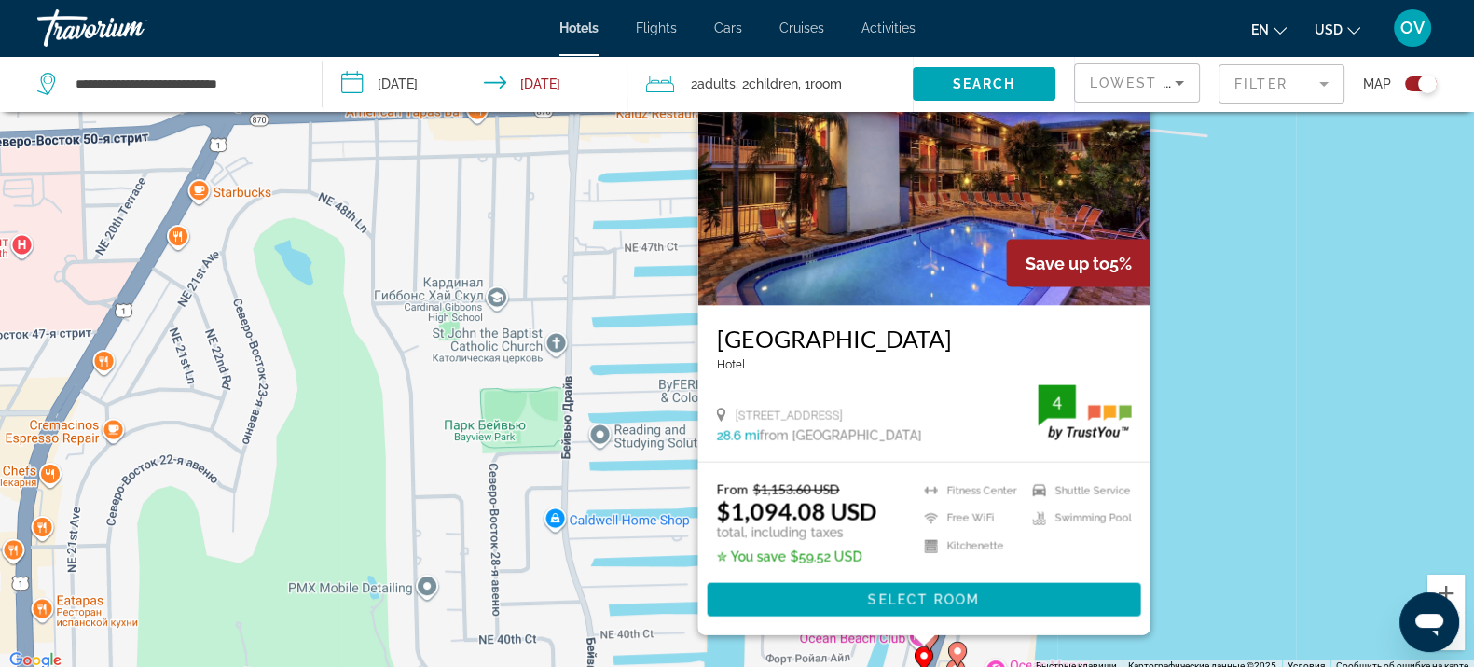
click at [1202, 527] on div "Чтобы активировать перетаскивание с помощью клавиатуры, нажмите Alt + Ввод. Пос…" at bounding box center [737, 339] width 1474 height 667
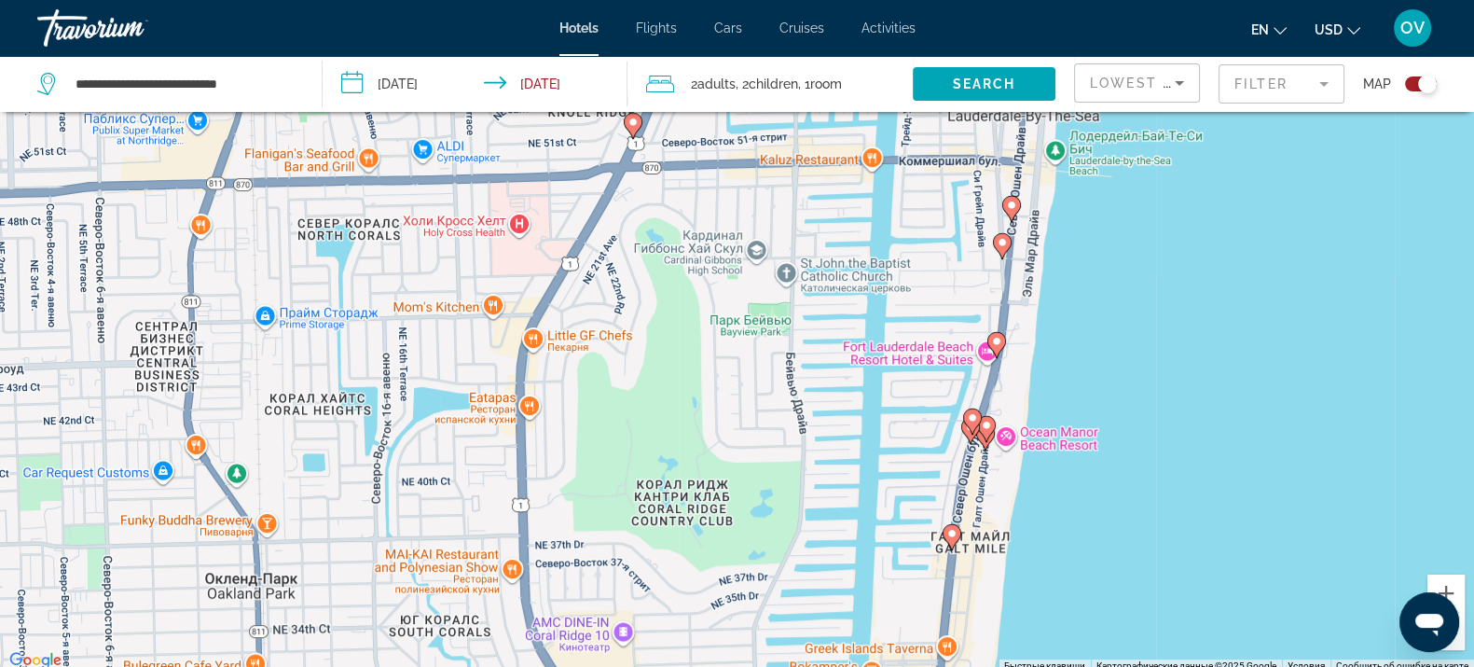
drag, startPoint x: 1085, startPoint y: 549, endPoint x: 1058, endPoint y: 382, distance: 169.1
click at [1058, 382] on div "Чтобы активировать перетаскивание с помощью клавиатуры, нажмите Alt + Ввод. Пос…" at bounding box center [737, 339] width 1474 height 667
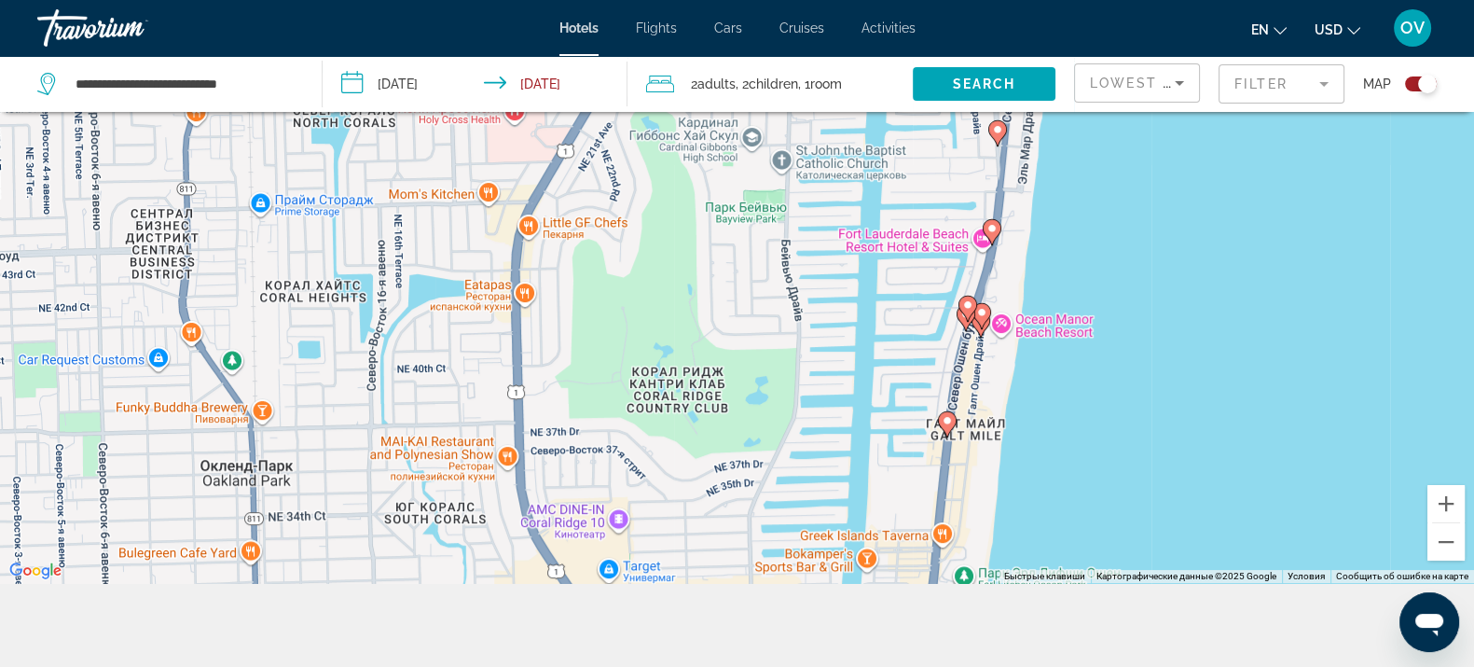
scroll to position [223, 0]
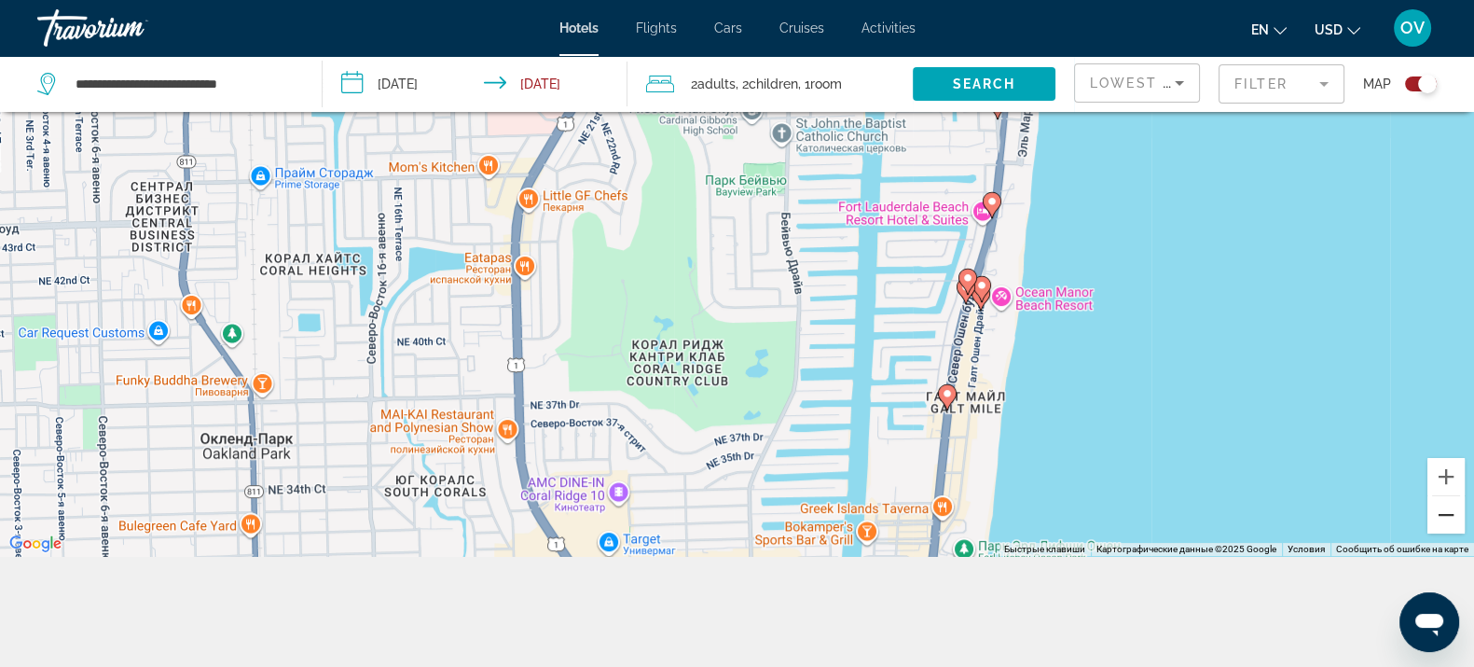
click at [1451, 504] on button "Уменьшить" at bounding box center [1446, 514] width 37 height 37
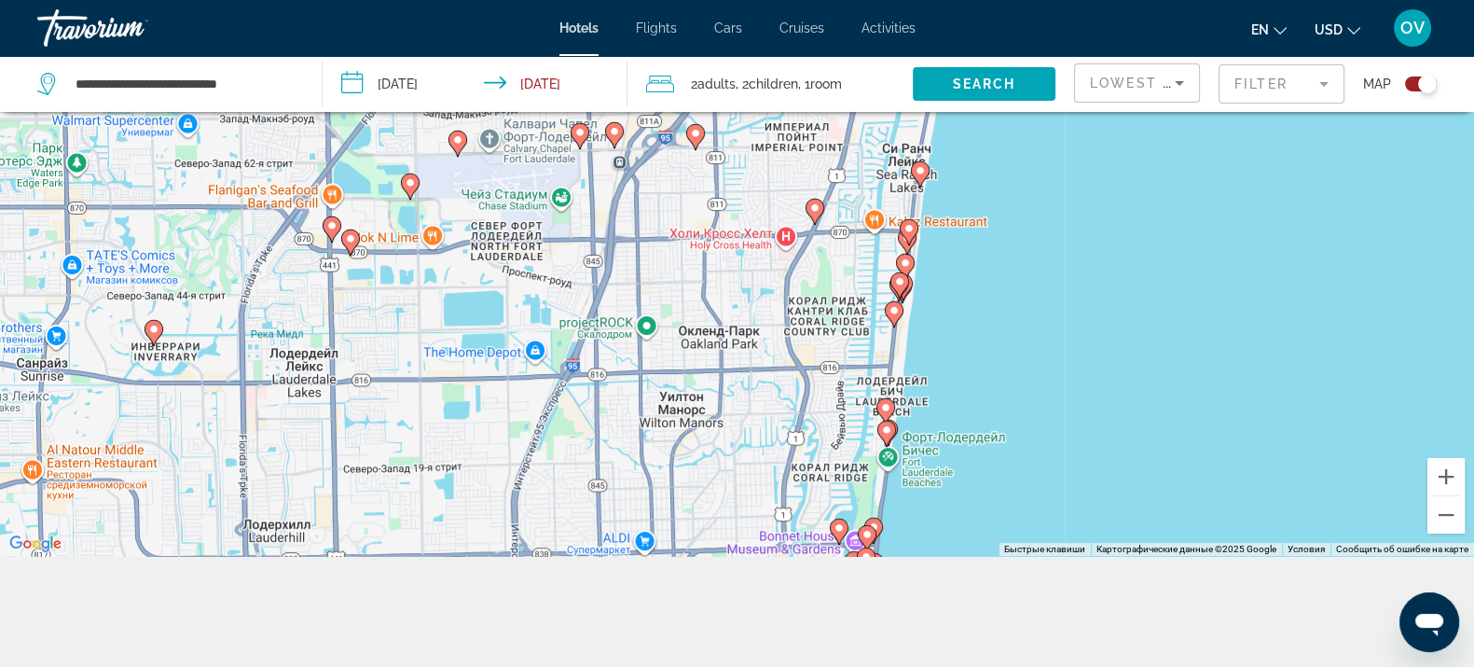
click at [885, 404] on image "Main content" at bounding box center [885, 407] width 11 height 11
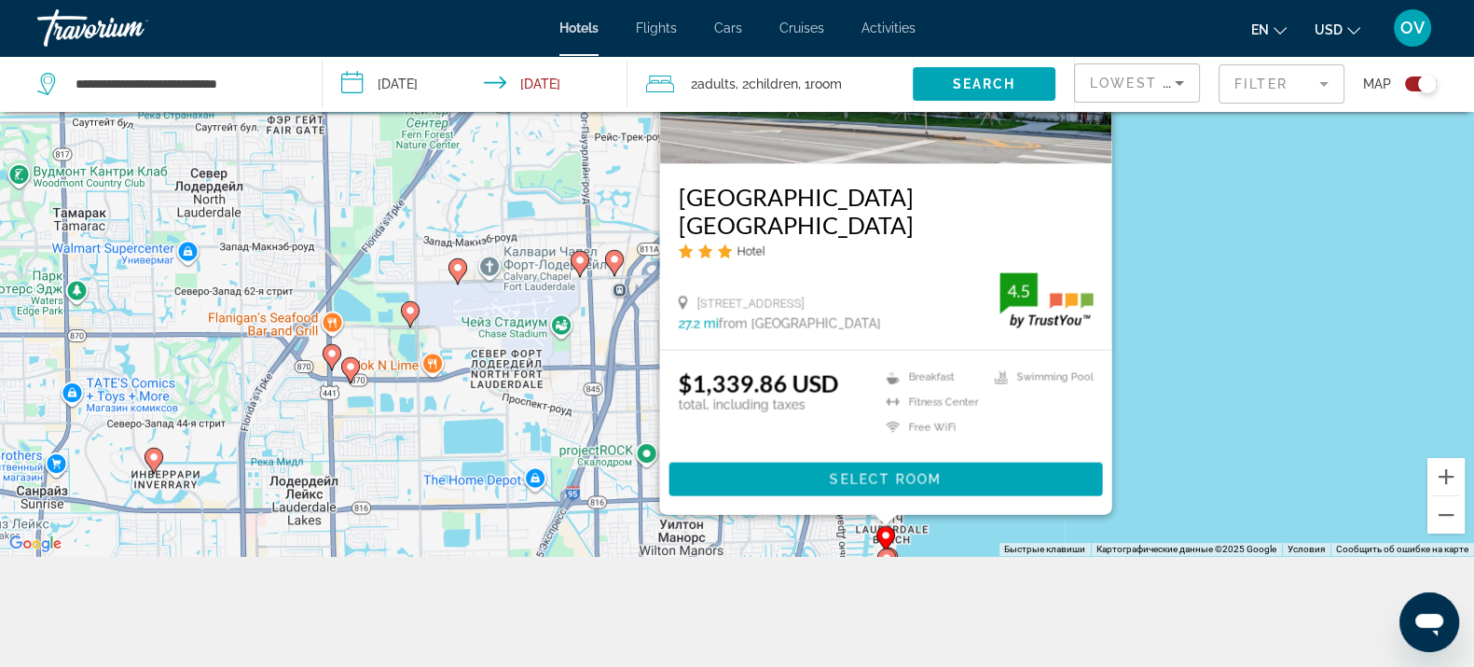
click at [1180, 418] on div "Чтобы активировать перетаскивание с помощью клавиатуры, нажмите Alt + Ввод. Пос…" at bounding box center [737, 222] width 1474 height 667
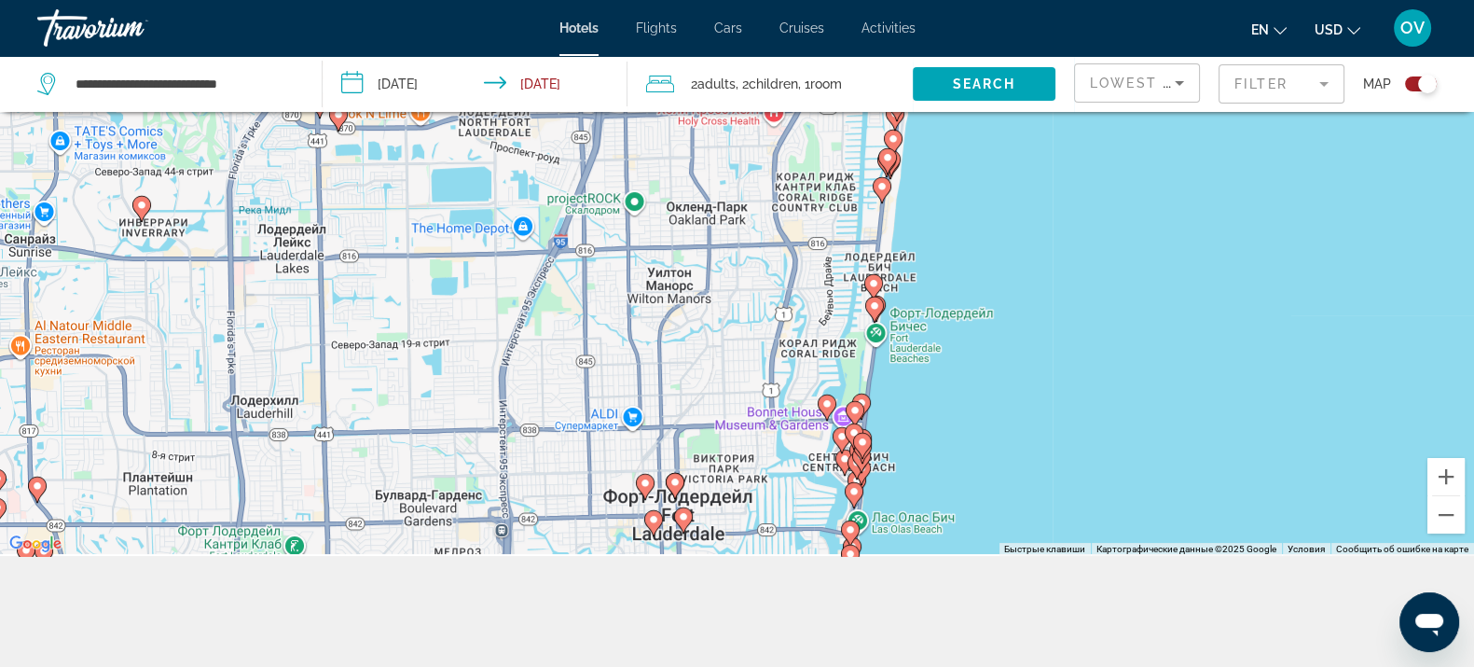
drag, startPoint x: 1005, startPoint y: 476, endPoint x: 1045, endPoint y: 205, distance: 273.4
click at [1045, 205] on div "Чтобы активировать перетаскивание с помощью клавиатуры, нажмите Alt + Ввод. Пос…" at bounding box center [737, 222] width 1474 height 667
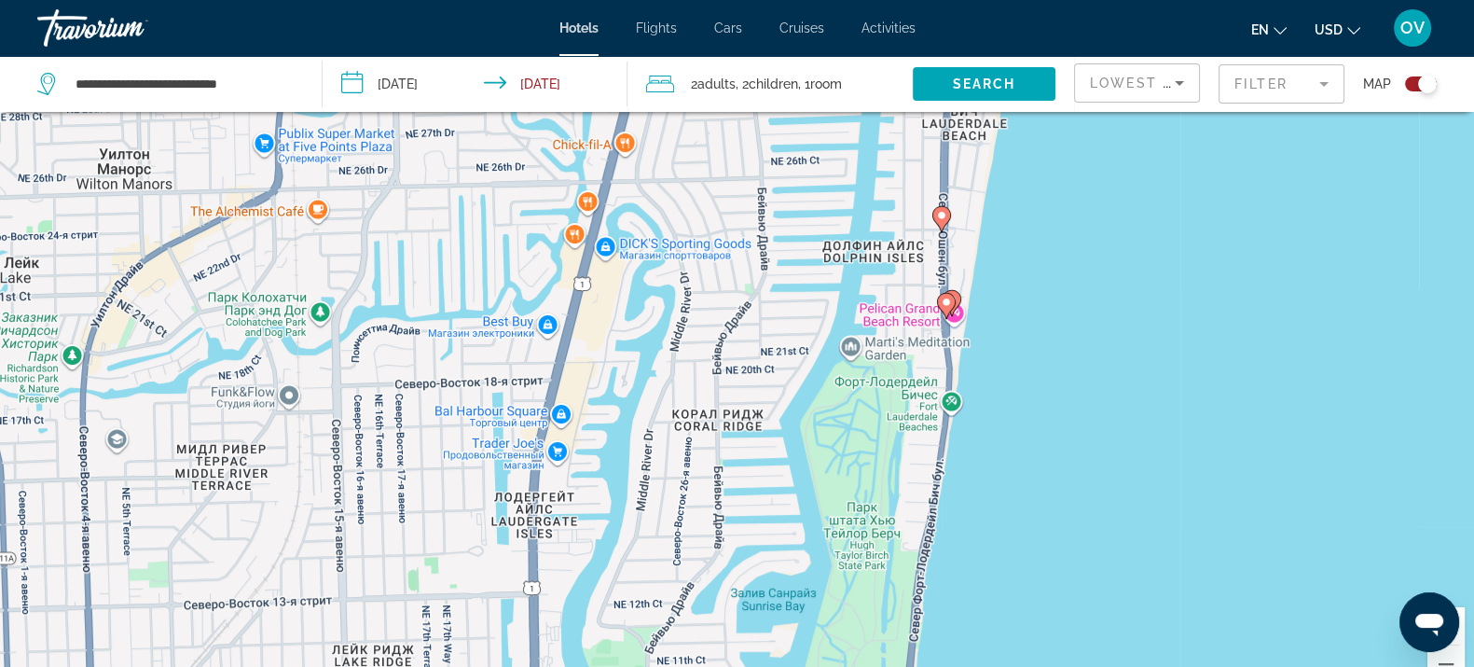
scroll to position [0, 0]
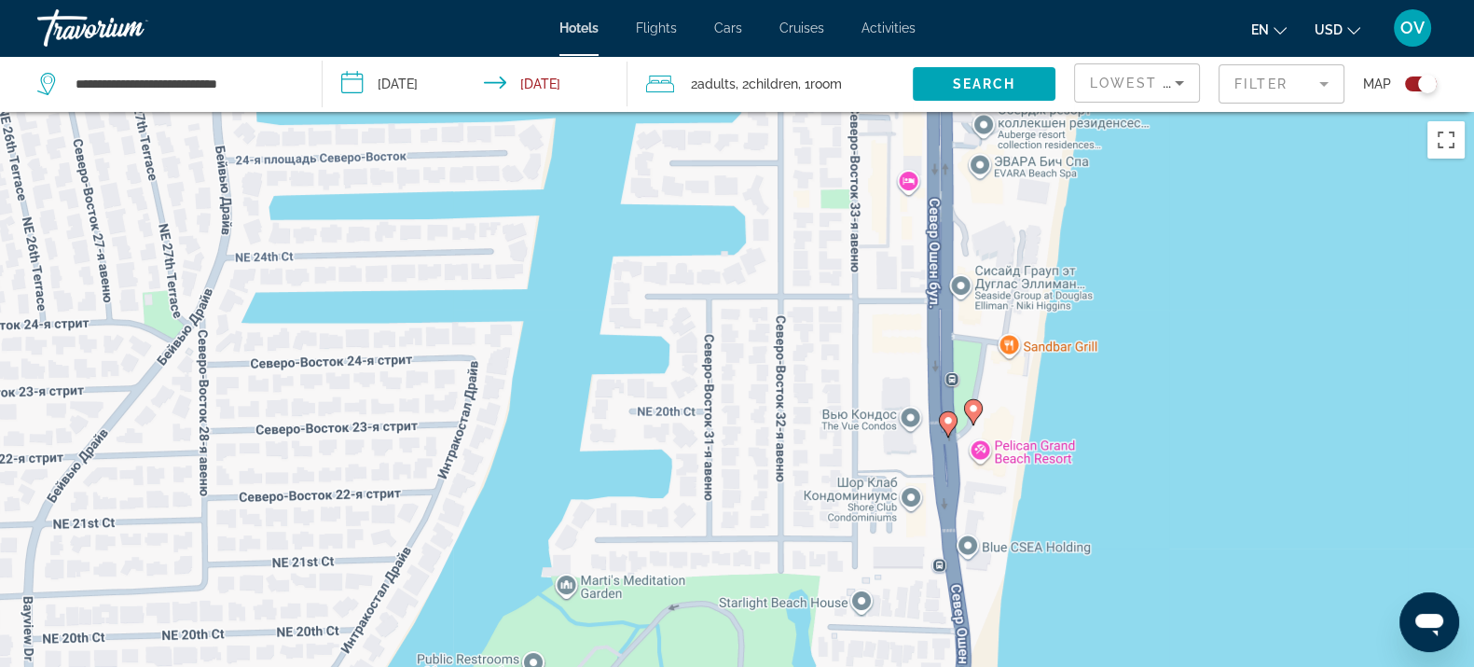
click at [973, 406] on image "Main content" at bounding box center [973, 408] width 11 height 11
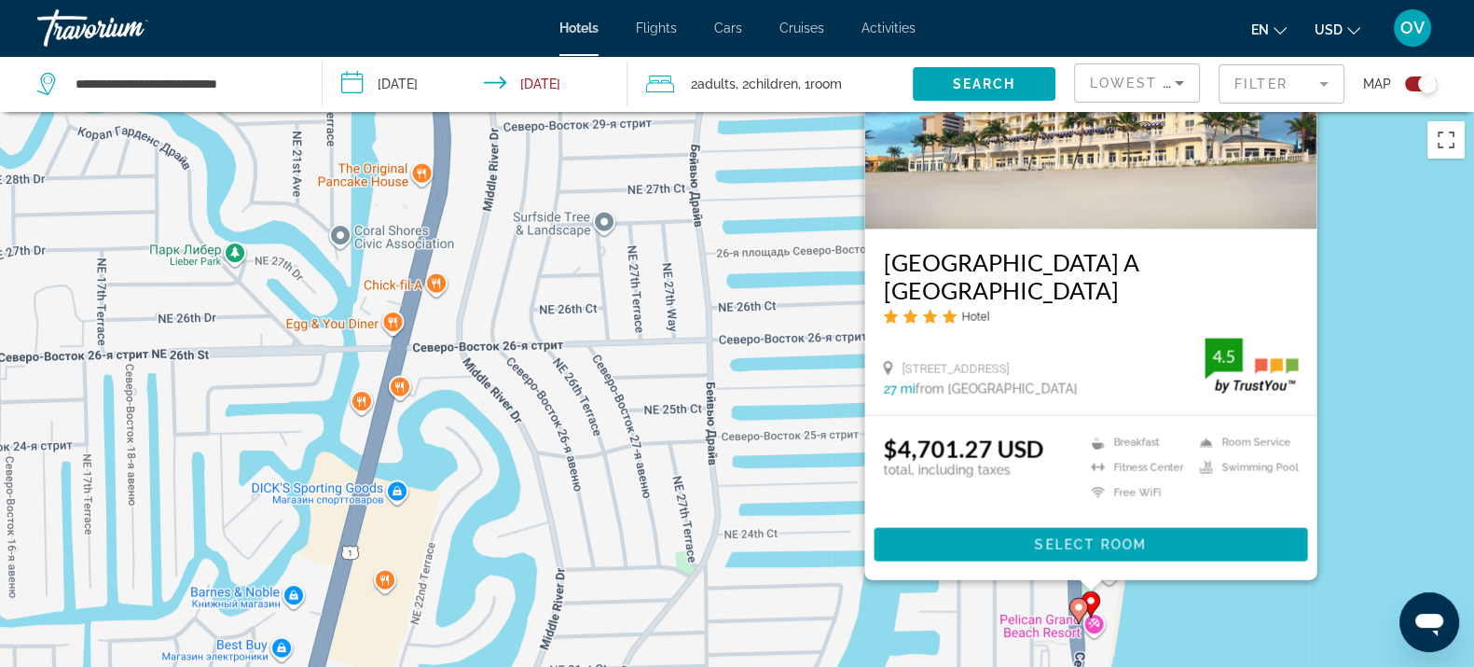
click at [1079, 608] on image "Main content" at bounding box center [1078, 606] width 11 height 11
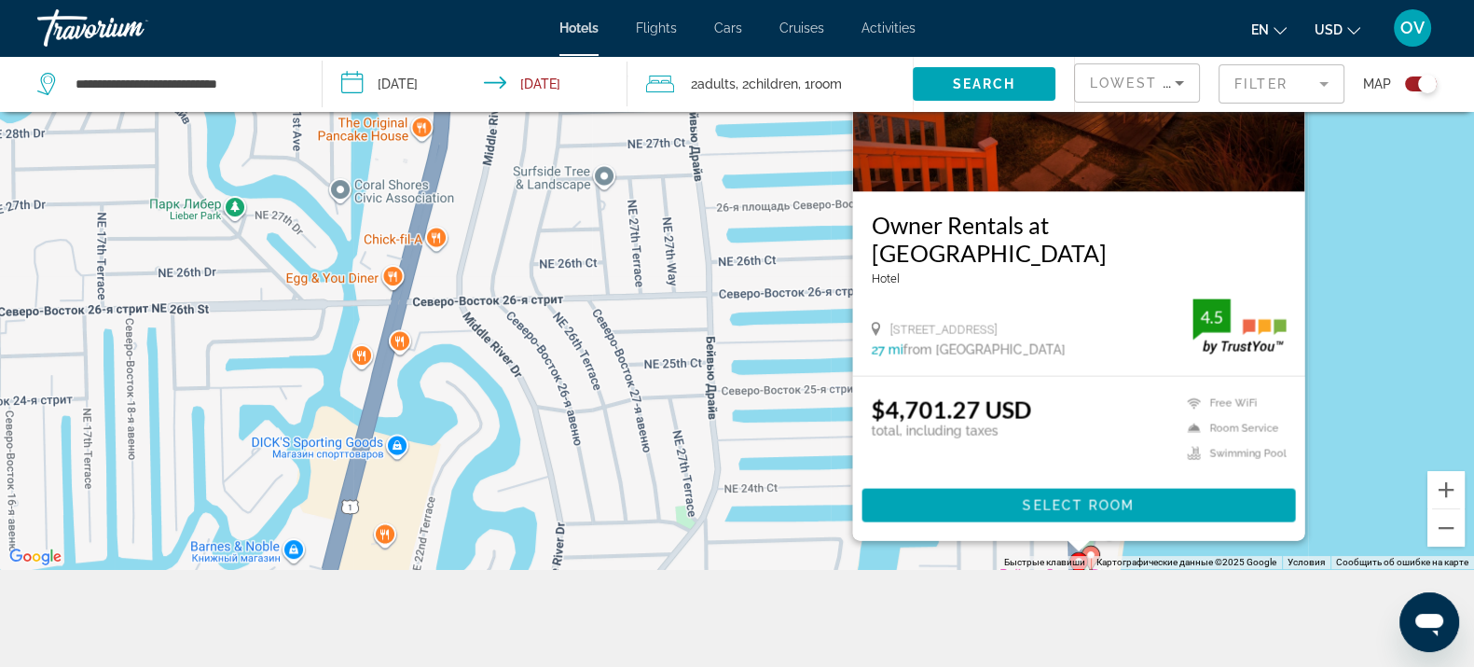
scroll to position [220, 0]
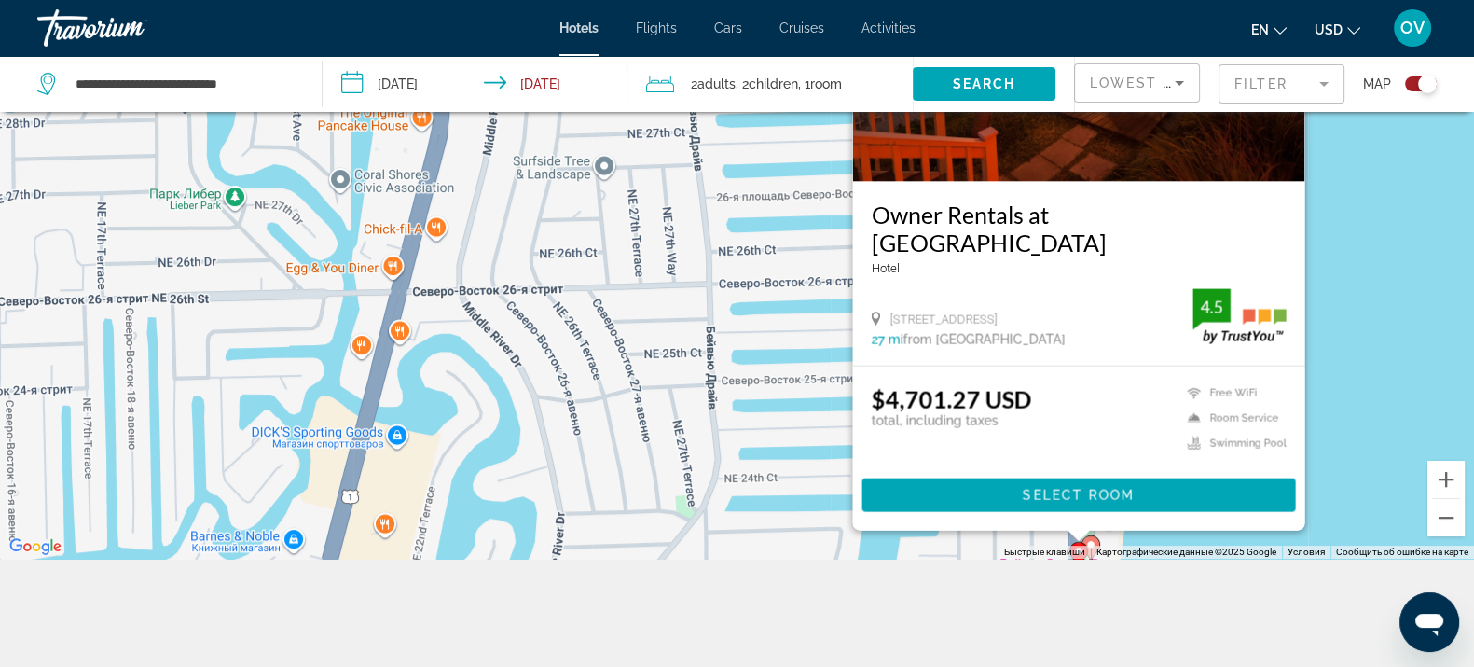
click at [1352, 391] on div "Чтобы активировать перетаскивание с помощью клавиатуры, нажмите Alt + Ввод. Пос…" at bounding box center [737, 225] width 1474 height 667
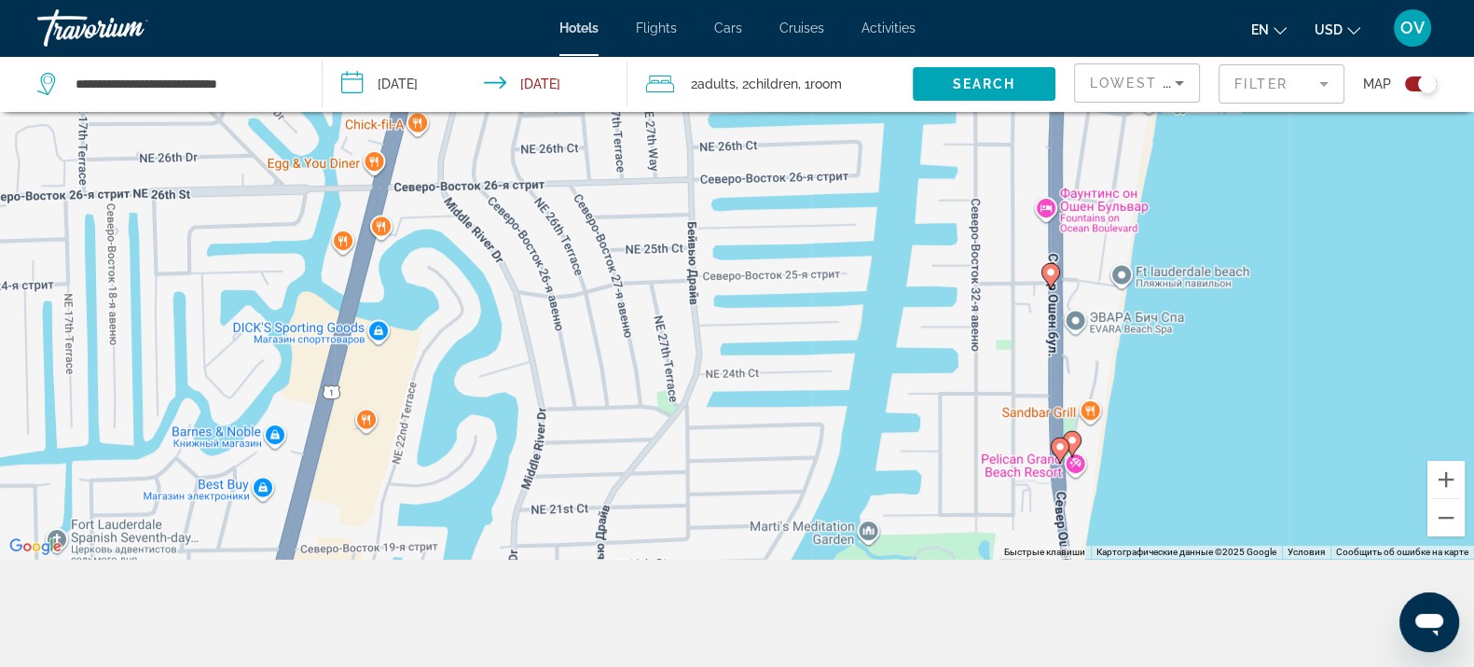
drag, startPoint x: 1126, startPoint y: 359, endPoint x: 1125, endPoint y: 220, distance: 138.9
click at [1123, 247] on div "Чтобы активировать перетаскивание с помощью клавиатуры, нажмите Alt + Ввод. Пос…" at bounding box center [737, 225] width 1474 height 667
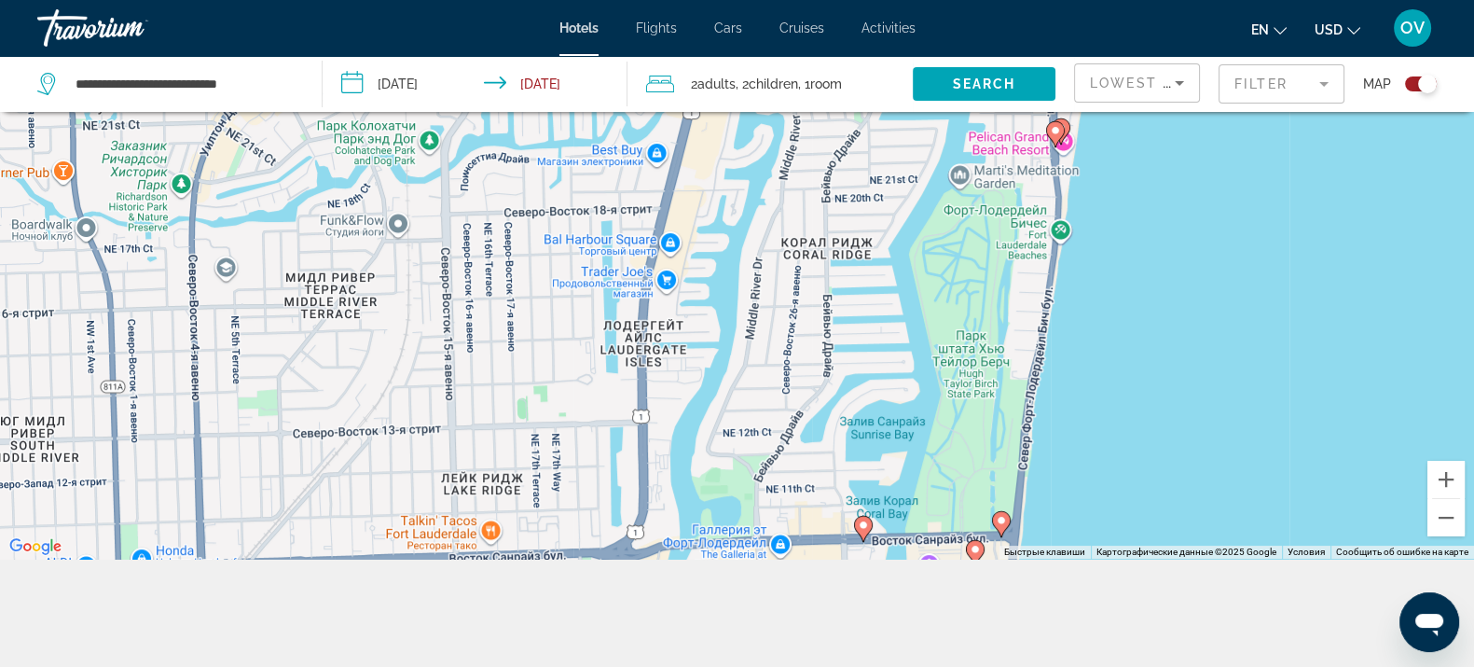
drag, startPoint x: 1058, startPoint y: 432, endPoint x: 1056, endPoint y: 229, distance: 202.4
click at [1057, 224] on div "Чтобы активировать перетаскивание с помощью клавиатуры, нажмите Alt + Ввод. Пос…" at bounding box center [737, 225] width 1474 height 667
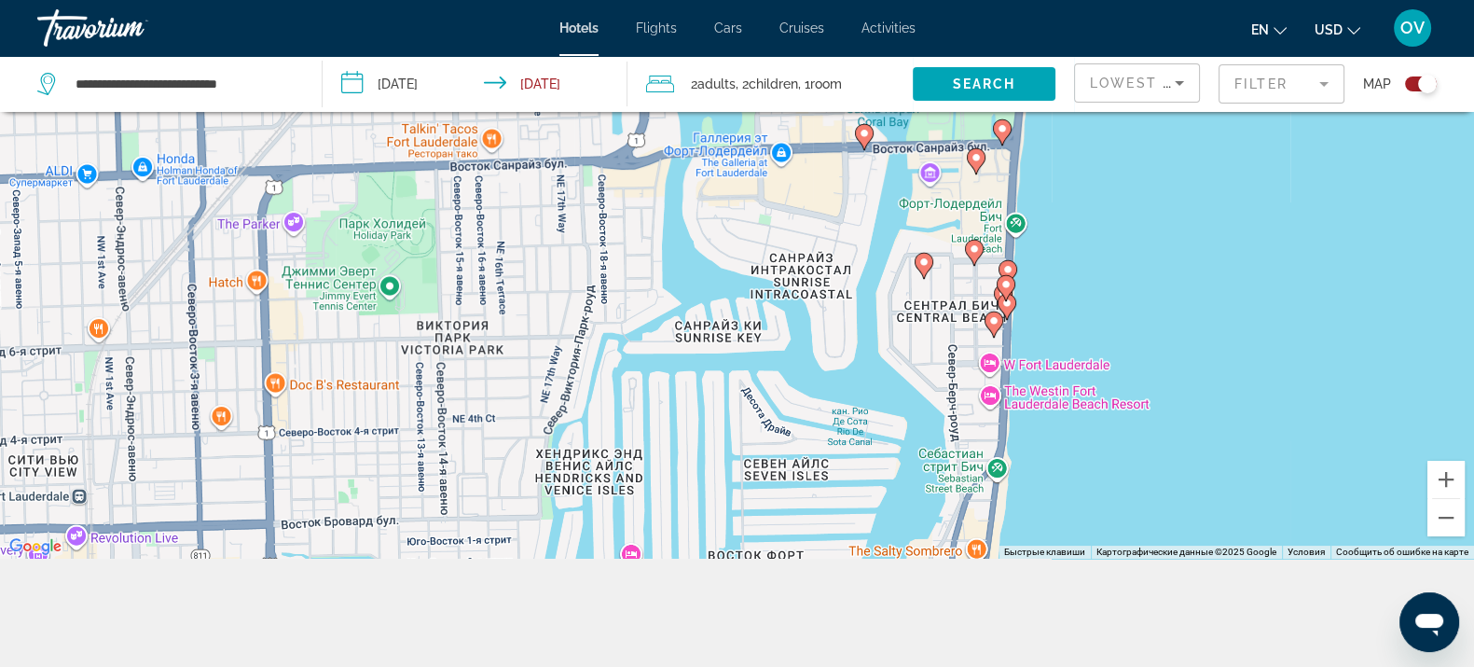
drag, startPoint x: 1054, startPoint y: 309, endPoint x: 1045, endPoint y: 387, distance: 78.8
click at [1057, 404] on div "Чтобы активировать перетаскивание с помощью клавиатуры, нажмите Alt + Ввод. Пос…" at bounding box center [737, 225] width 1474 height 667
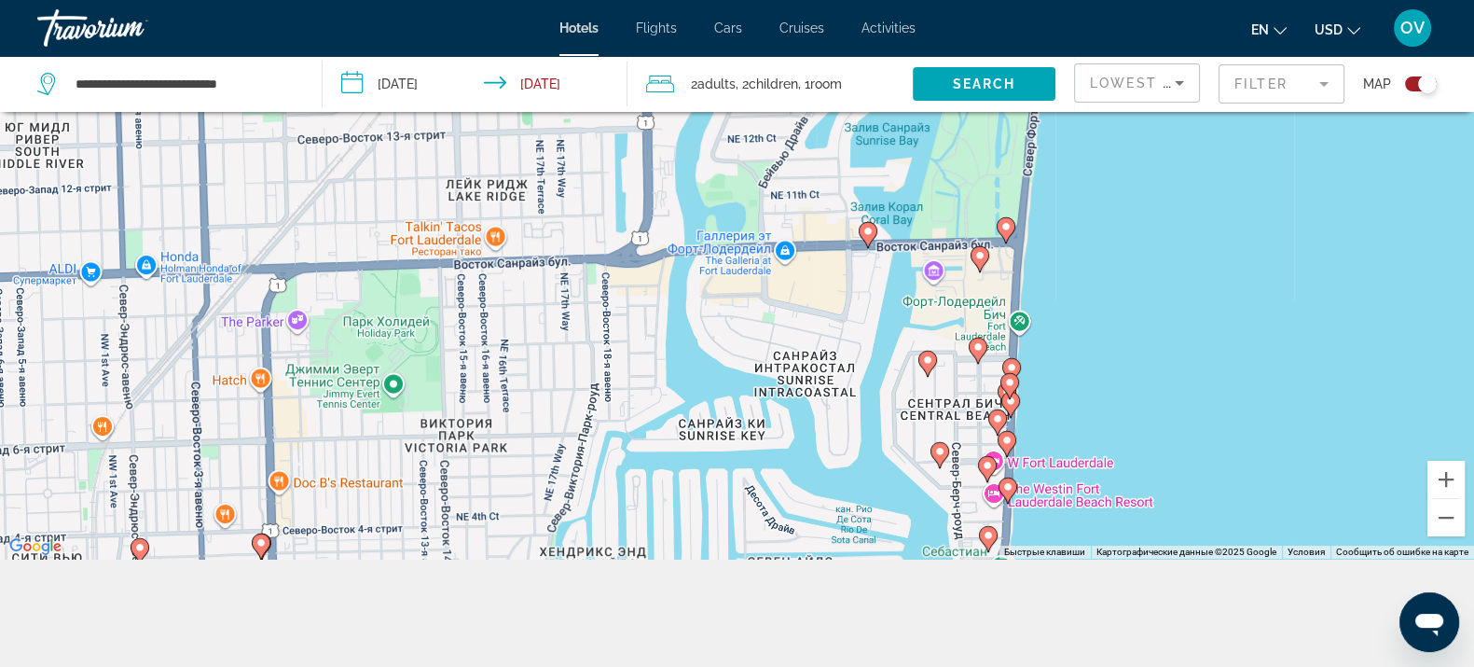
click at [1004, 227] on image "Main content" at bounding box center [1006, 226] width 11 height 11
click at [1005, 233] on icon "Main content" at bounding box center [1005, 229] width 17 height 24
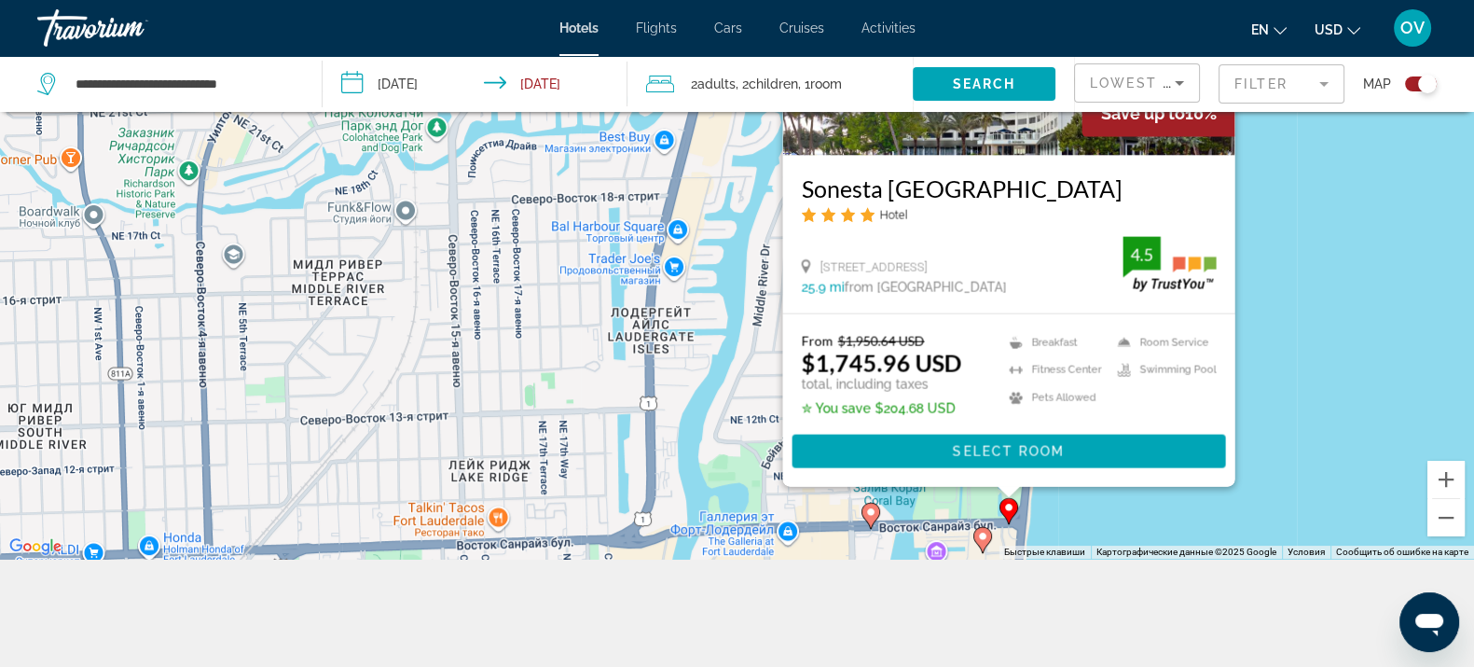
drag, startPoint x: 1286, startPoint y: 382, endPoint x: 1292, endPoint y: 265, distance: 117.7
click at [1293, 266] on div "Чтобы активировать перетаскивание с помощью клавиатуры, нажмите Alt + Ввод. Пос…" at bounding box center [737, 225] width 1474 height 667
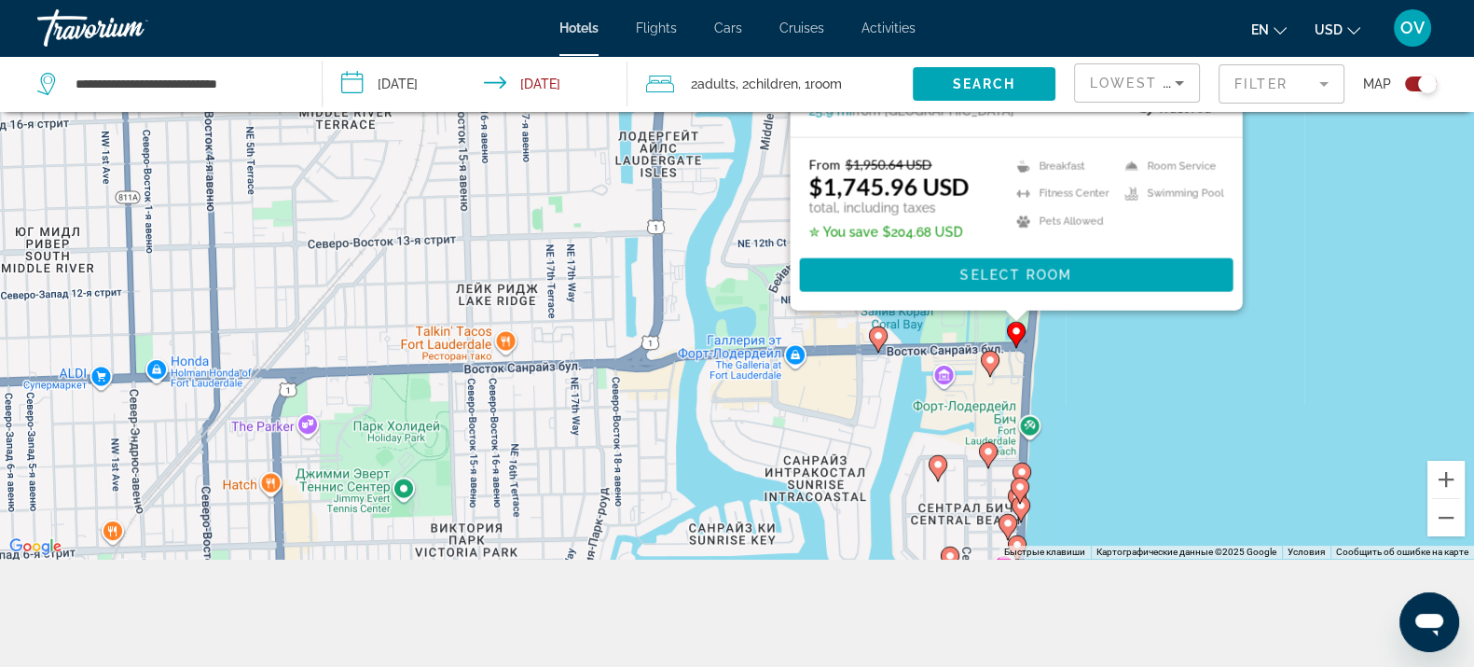
click at [996, 364] on icon "Main content" at bounding box center [989, 363] width 17 height 24
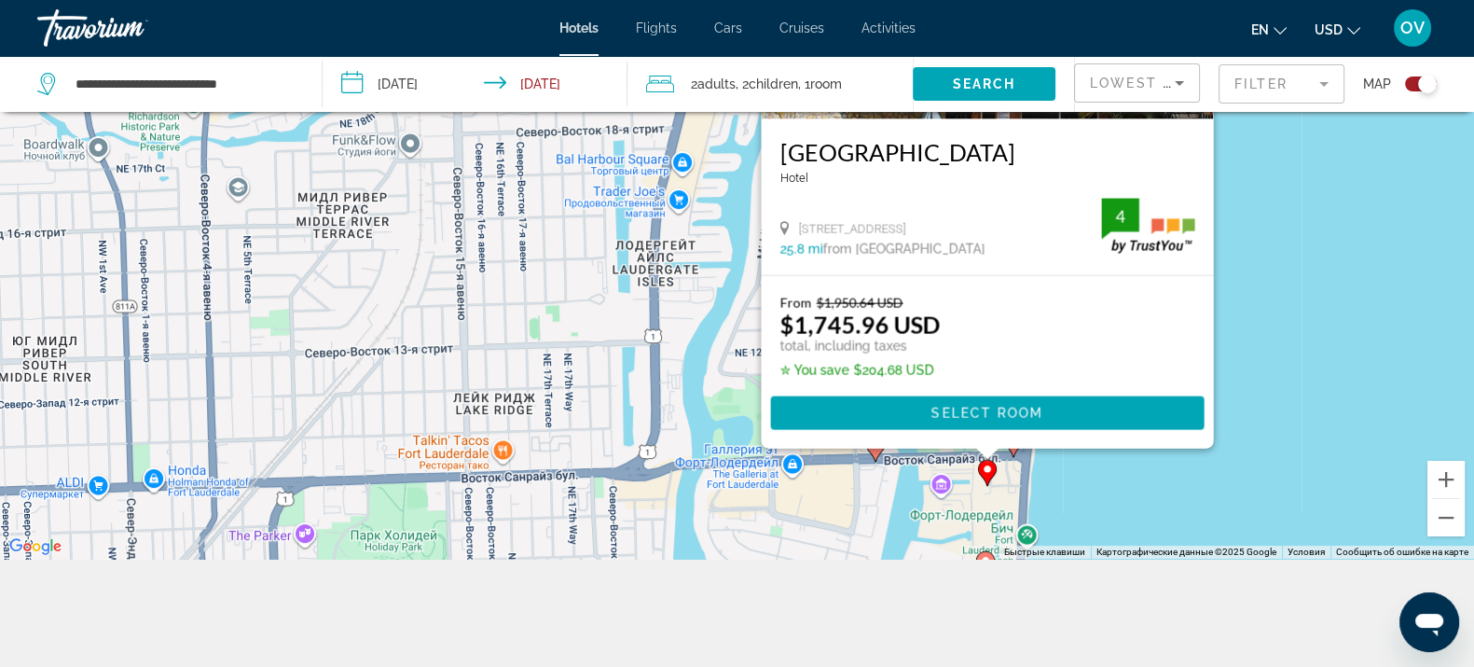
drag, startPoint x: 1258, startPoint y: 513, endPoint x: 1260, endPoint y: 289, distance: 223.8
click at [1259, 305] on div "Чтобы активировать перетаскивание с помощью клавиатуры, нажмите Alt + Ввод. Пос…" at bounding box center [737, 225] width 1474 height 667
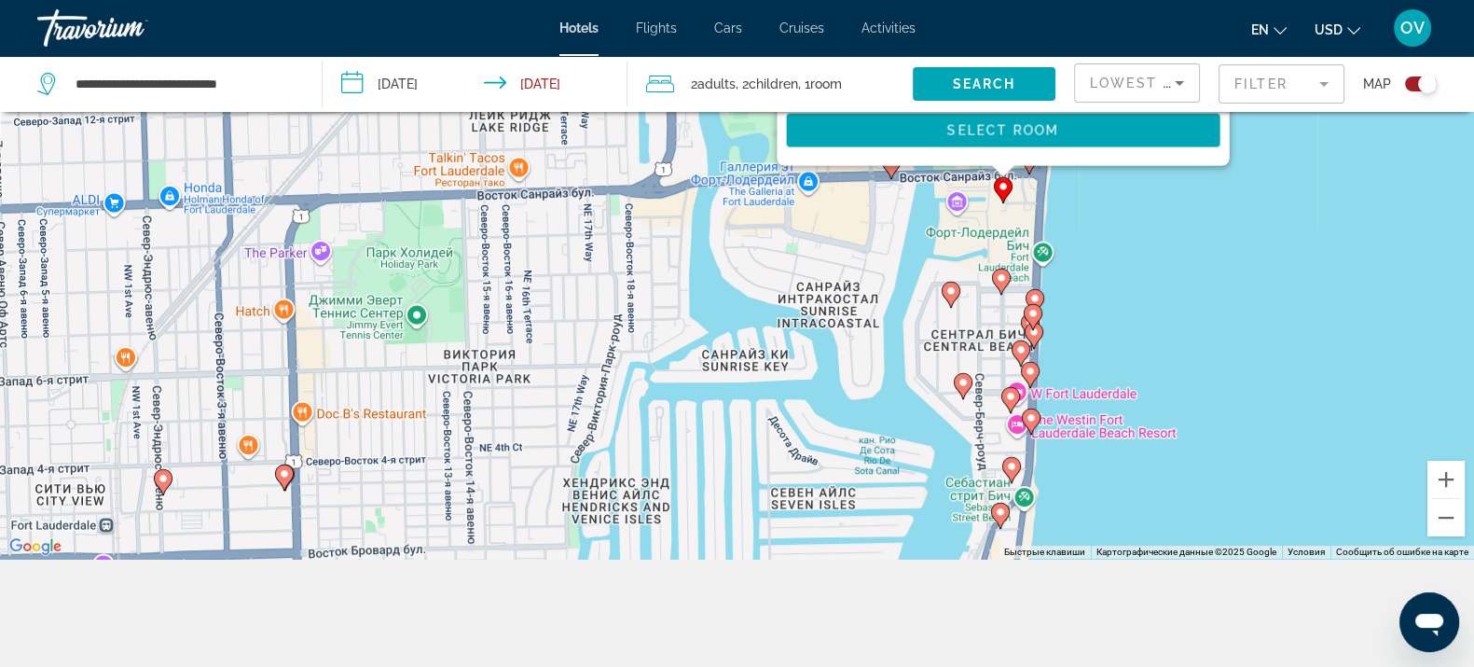
click at [1005, 286] on gmp-advanced-marker "Main content" at bounding box center [1001, 282] width 19 height 28
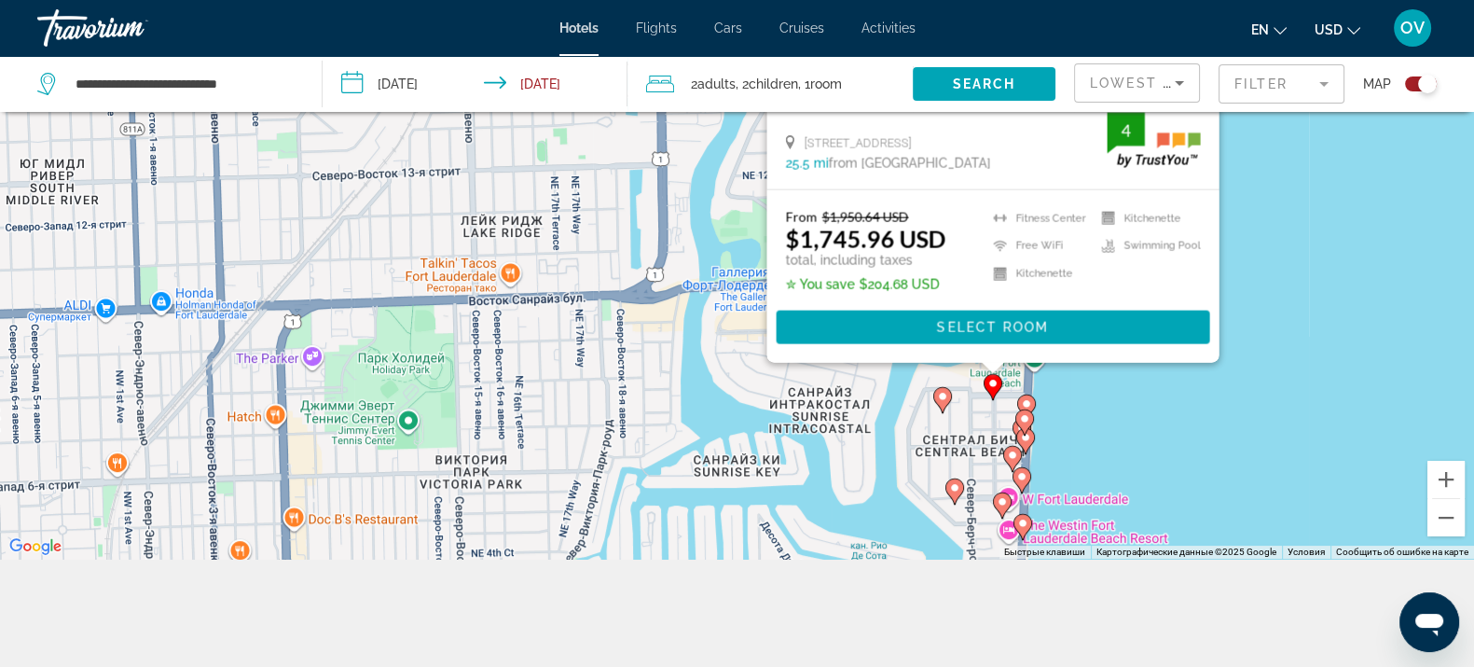
drag, startPoint x: 1259, startPoint y: 448, endPoint x: 1173, endPoint y: 317, distance: 156.2
click at [1250, 286] on div "Чтобы активировать перетаскивание с помощью клавиатуры, нажмите Alt + Ввод. Пос…" at bounding box center [737, 225] width 1474 height 667
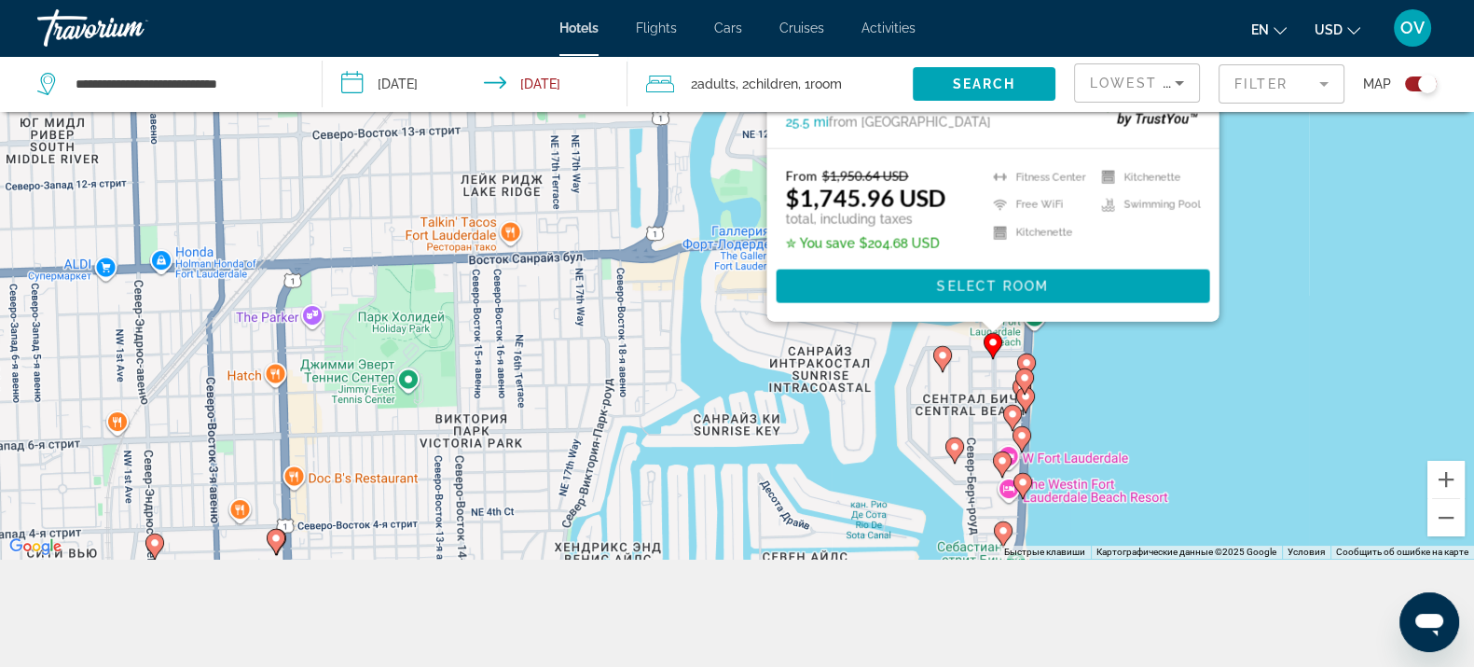
click at [1031, 352] on gmp-advanced-marker "Main content" at bounding box center [1026, 366] width 19 height 28
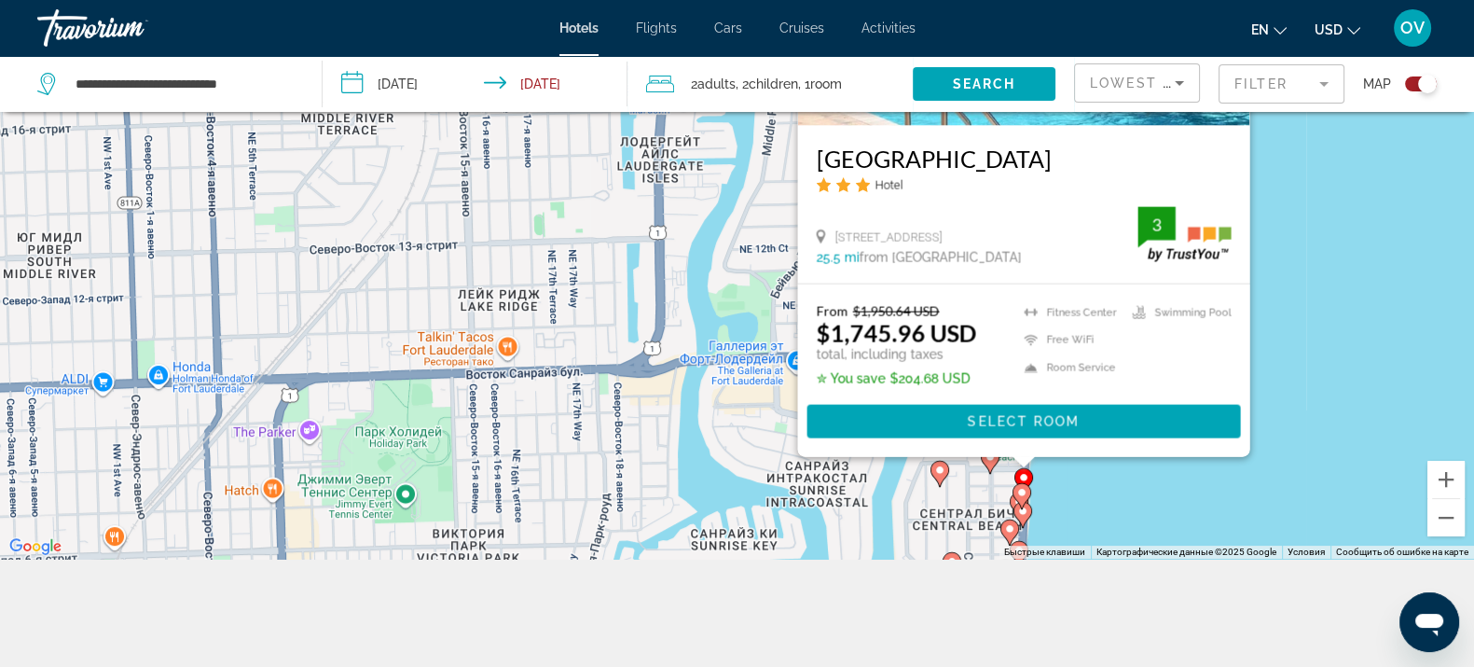
drag, startPoint x: 1343, startPoint y: 364, endPoint x: 1304, endPoint y: 289, distance: 84.3
click at [1349, 255] on div "Чтобы активировать перетаскивание с помощью клавиатуры, нажмите Alt + Ввод. Пос…" at bounding box center [737, 225] width 1474 height 667
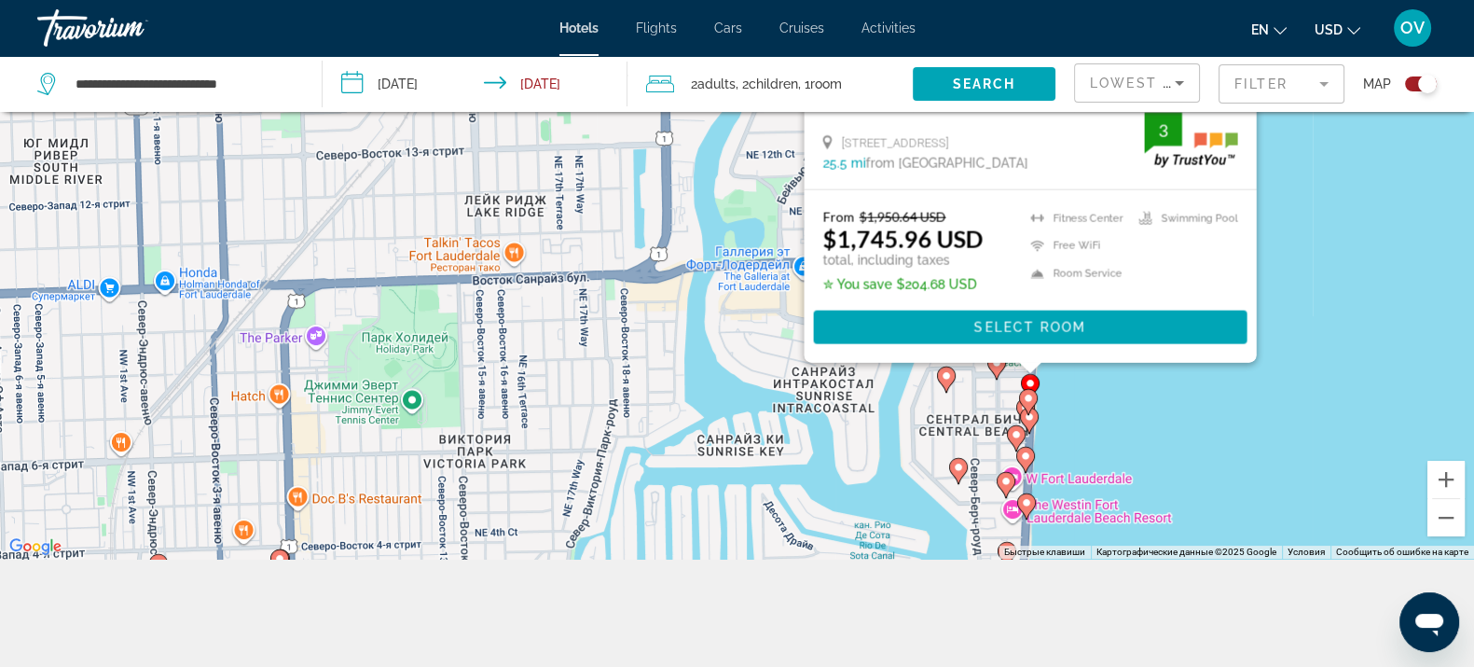
click at [1032, 407] on gmp-advanced-marker "Main content" at bounding box center [1028, 402] width 19 height 28
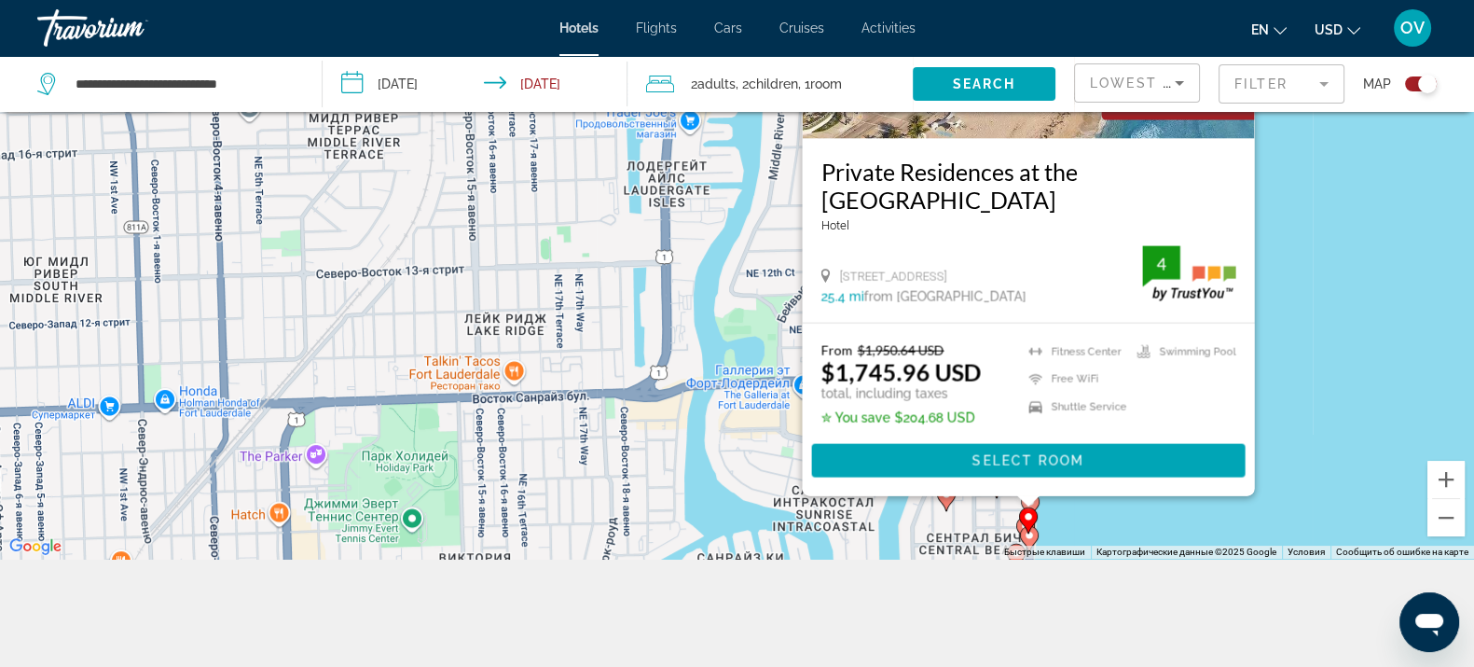
drag, startPoint x: 1316, startPoint y: 490, endPoint x: 1328, endPoint y: 297, distance: 192.5
click at [1331, 296] on div "Чтобы активировать перетаскивание с помощью клавиатуры, нажмите Alt + Ввод. Пос…" at bounding box center [737, 225] width 1474 height 667
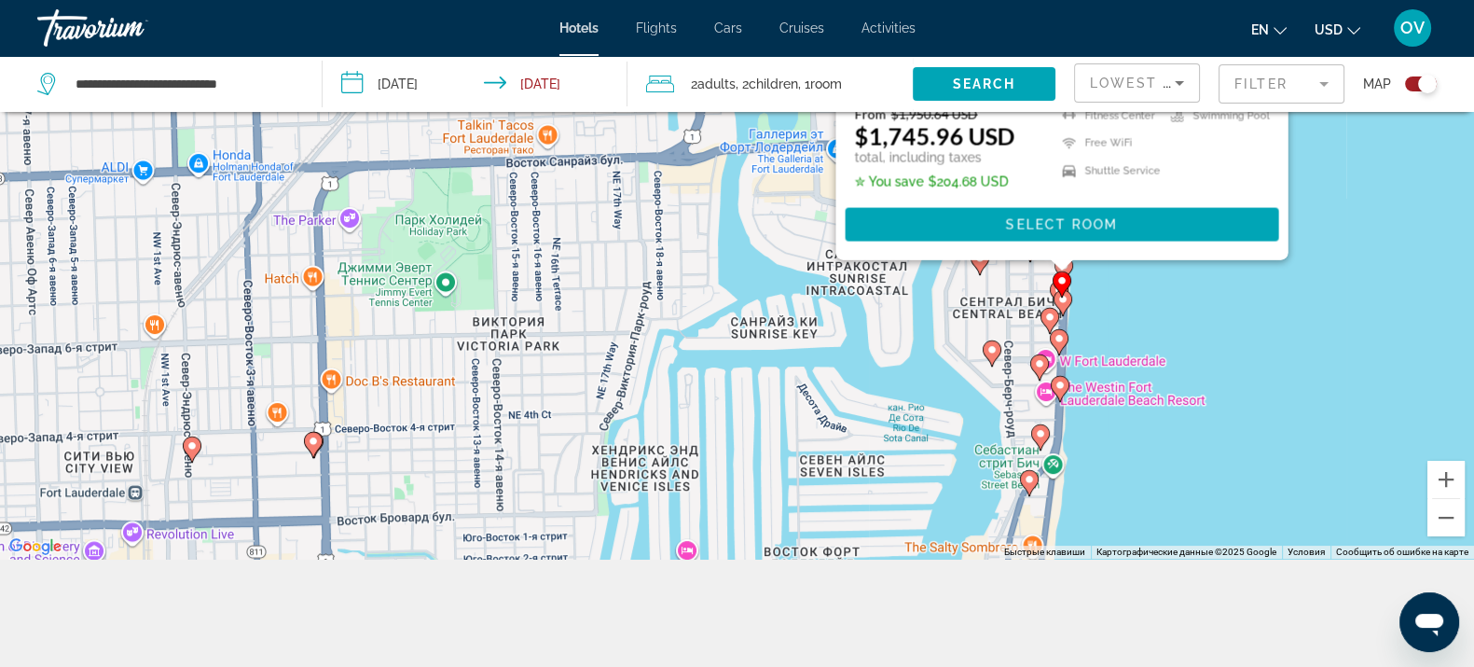
click at [1053, 288] on gmp-advanced-marker "Main content" at bounding box center [1062, 284] width 19 height 28
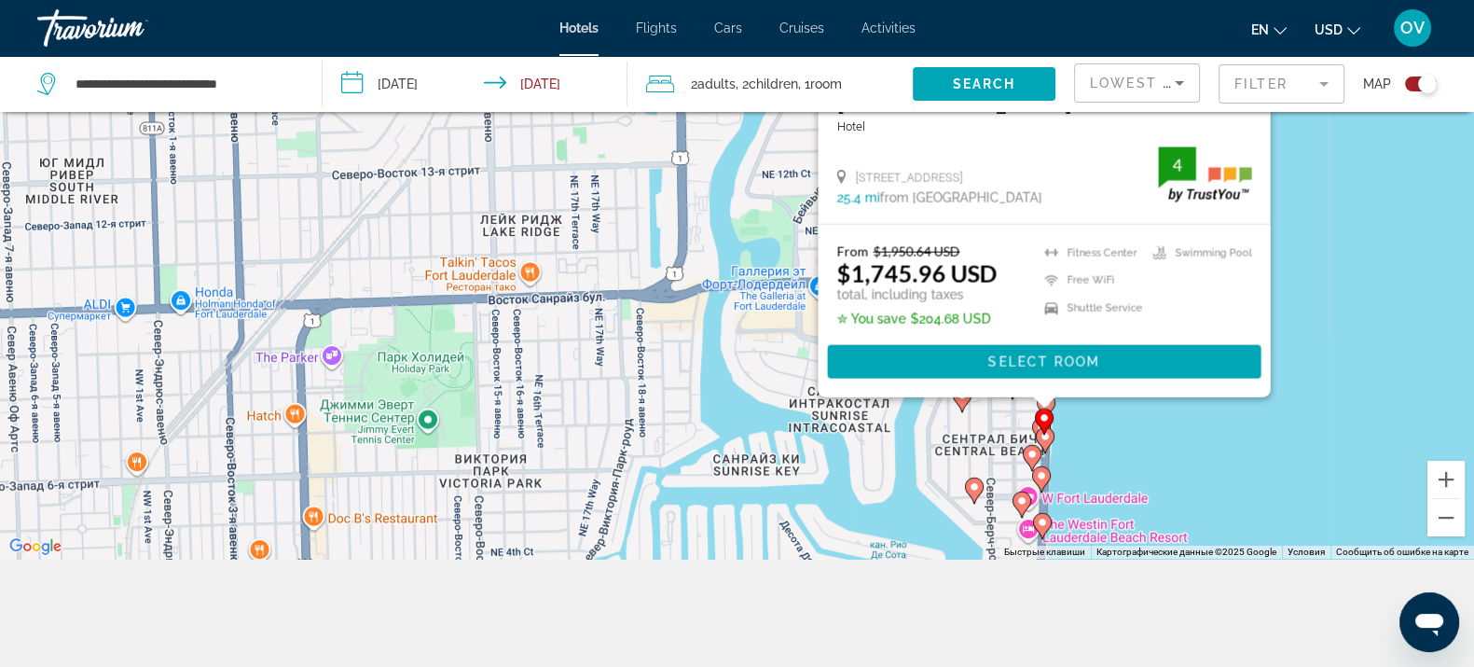
drag, startPoint x: 1365, startPoint y: 406, endPoint x: 1222, endPoint y: 372, distance: 147.5
click at [1357, 327] on div "Чтобы активировать перетаскивание с помощью клавиатуры, нажмите Alt + Ввод. Пос…" at bounding box center [737, 225] width 1474 height 667
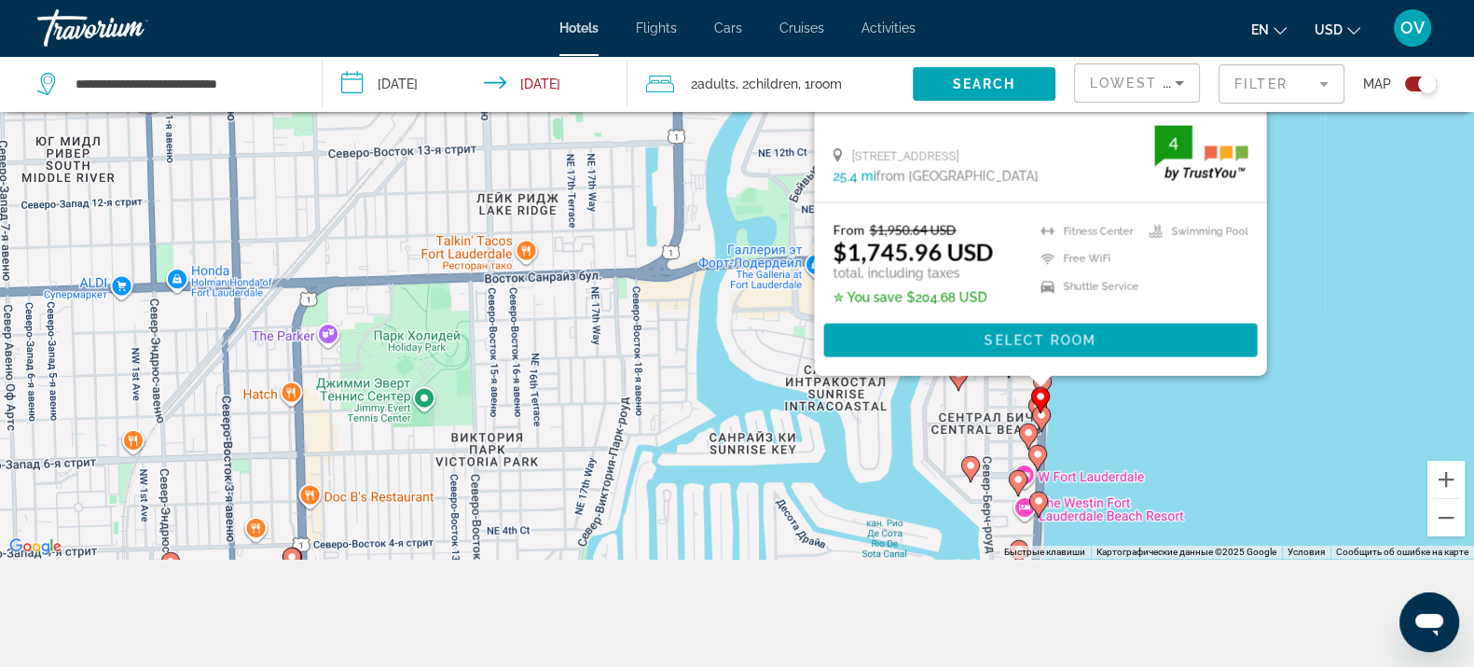
click at [1025, 397] on div "Чтобы активировать перетаскивание с помощью клавиатуры, нажмите Alt + Ввод. Пос…" at bounding box center [737, 225] width 1474 height 667
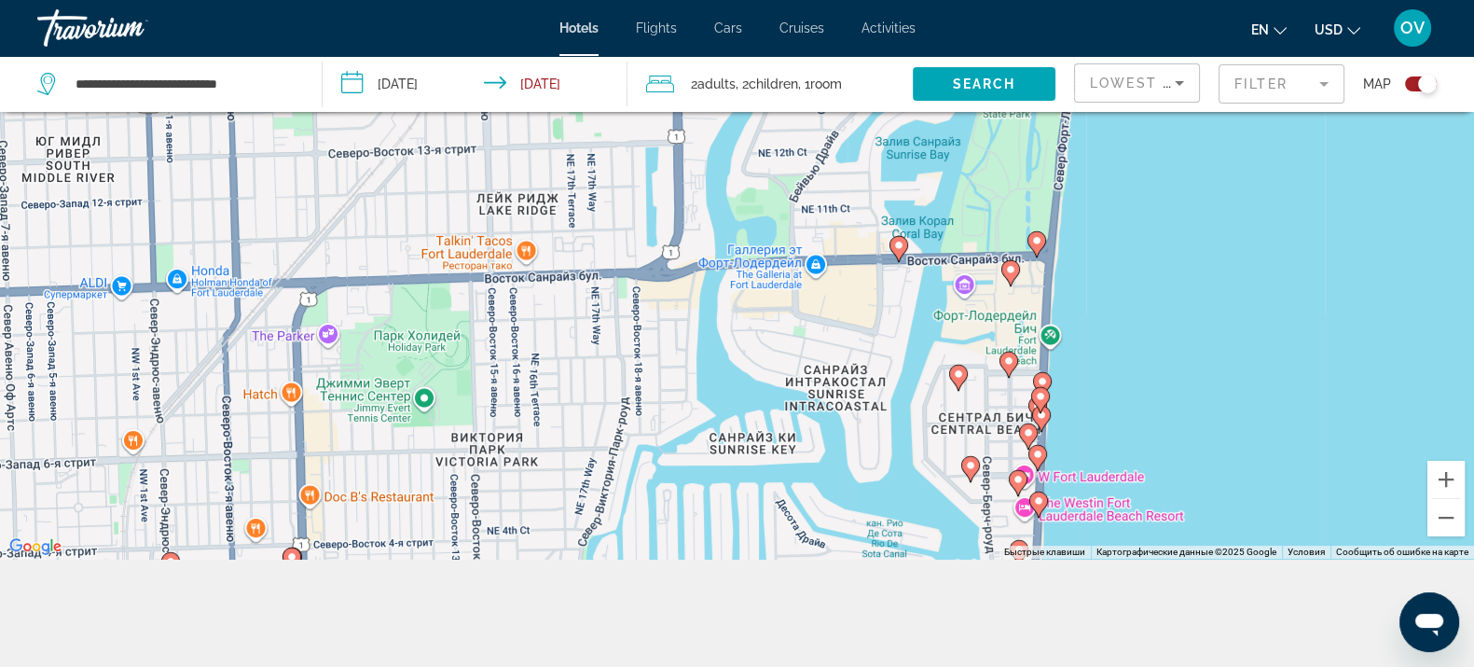
click at [1029, 408] on icon "Main content" at bounding box center [1037, 408] width 19 height 26
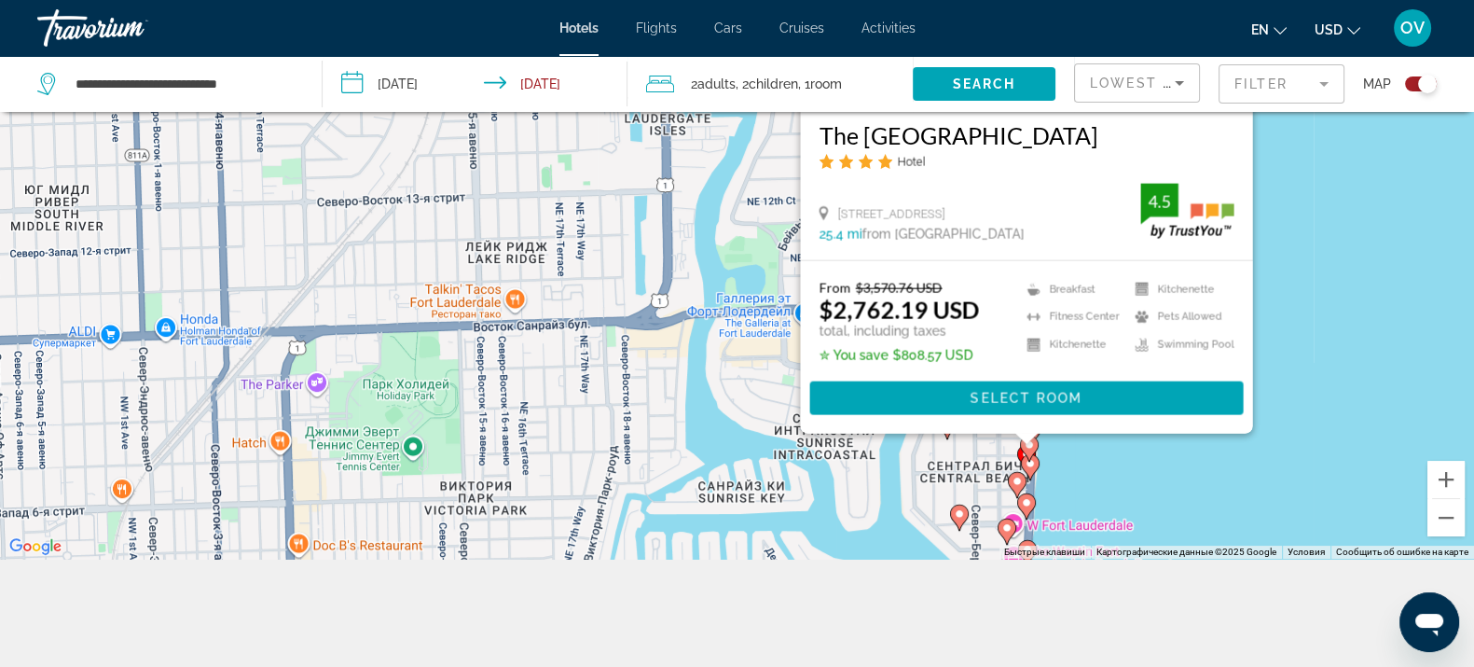
drag, startPoint x: 1334, startPoint y: 466, endPoint x: 1273, endPoint y: 357, distance: 125.3
click at [1320, 334] on div "Чтобы активировать перетаскивание с помощью клавиатуры, нажмите Alt + Ввод. Пос…" at bounding box center [737, 225] width 1474 height 667
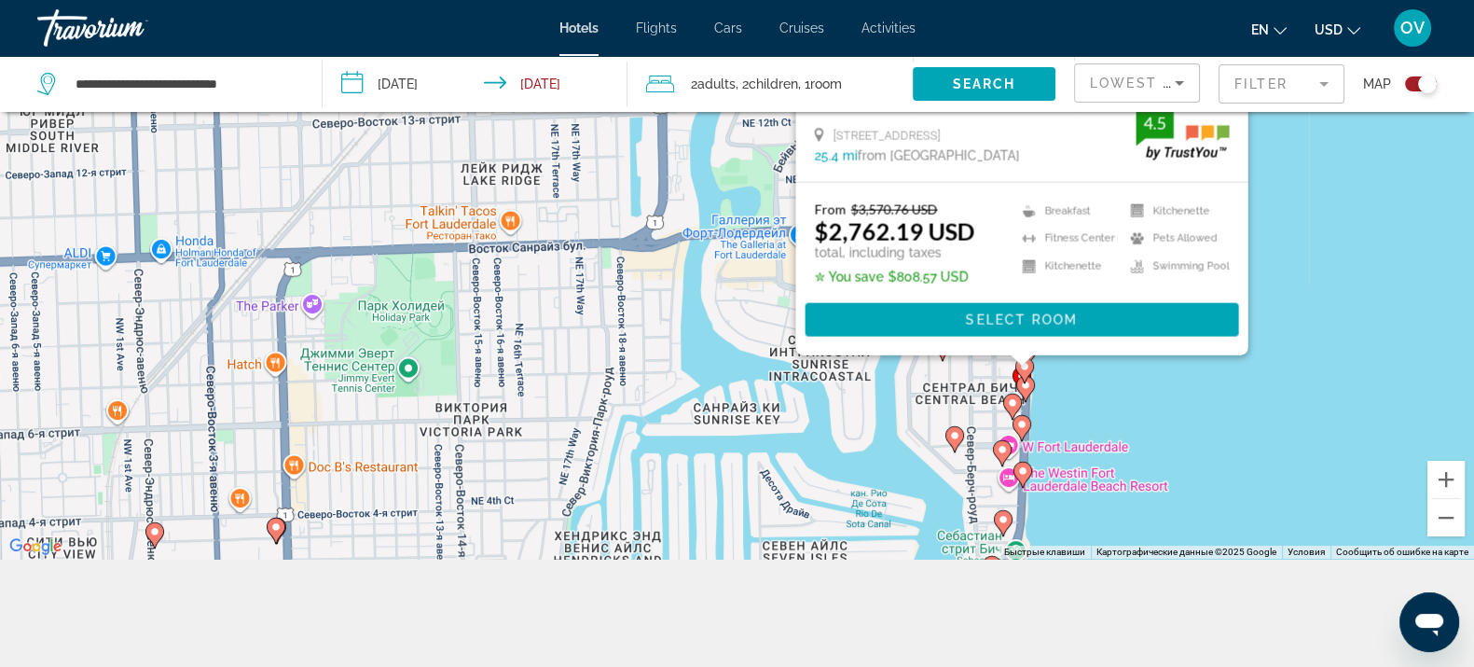
click at [1027, 395] on icon "Main content" at bounding box center [1024, 388] width 17 height 24
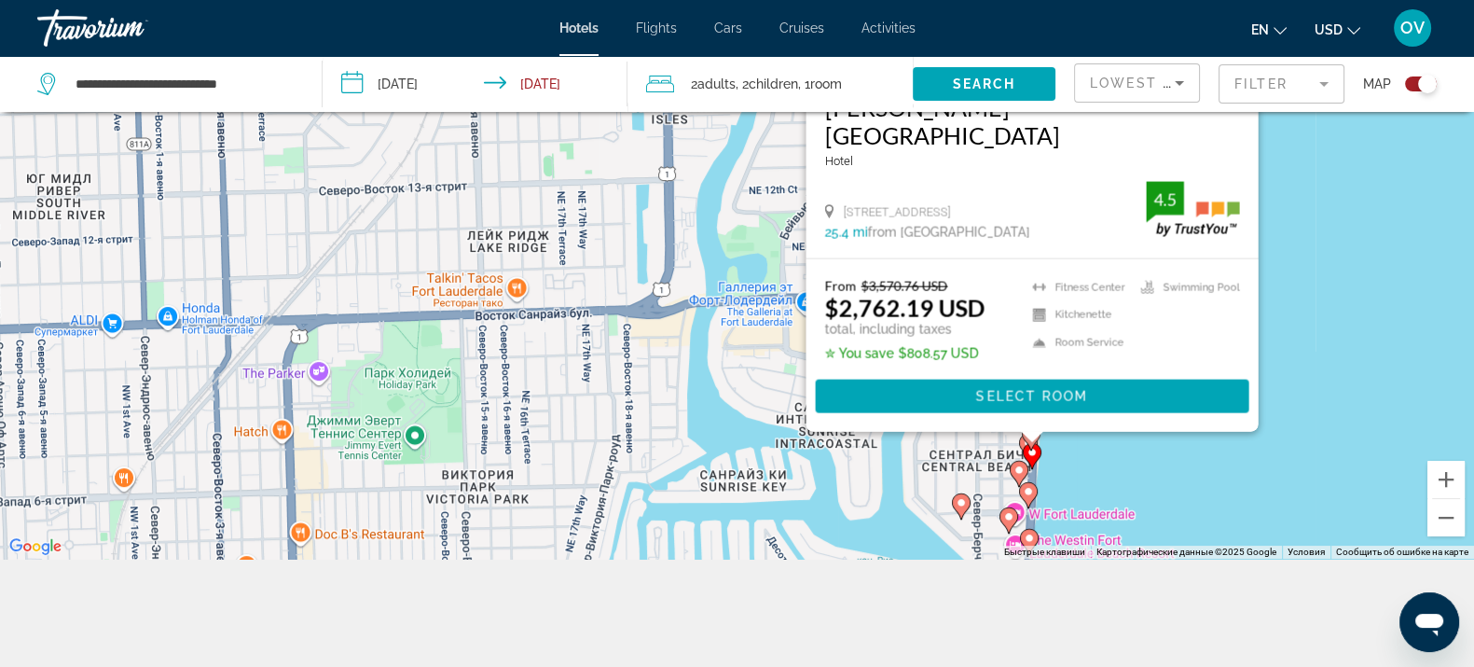
drag, startPoint x: 1295, startPoint y: 406, endPoint x: 1295, endPoint y: 350, distance: 55.9
click at [1295, 350] on div "Чтобы активировать перетаскивание с помощью клавиатуры, нажмите Alt + Ввод. Пос…" at bounding box center [737, 225] width 1474 height 667
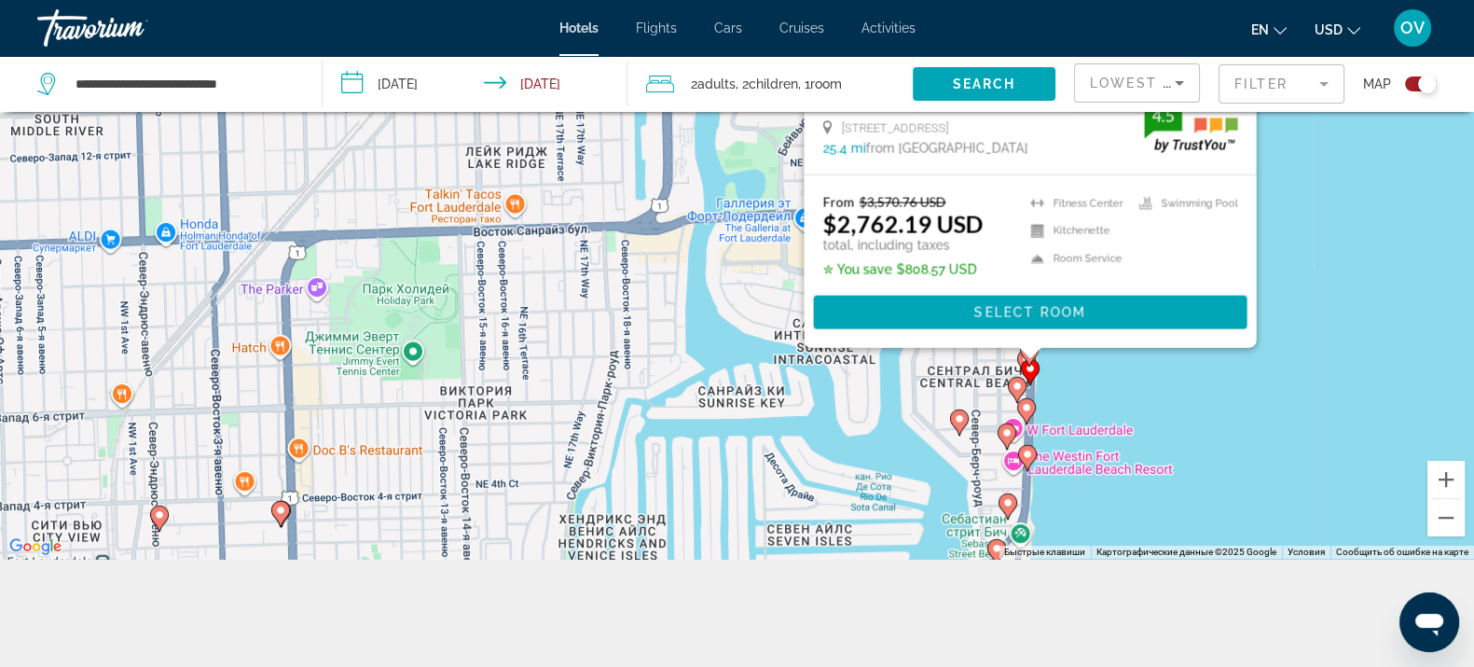
click at [1021, 390] on image "Main content" at bounding box center [1017, 385] width 11 height 11
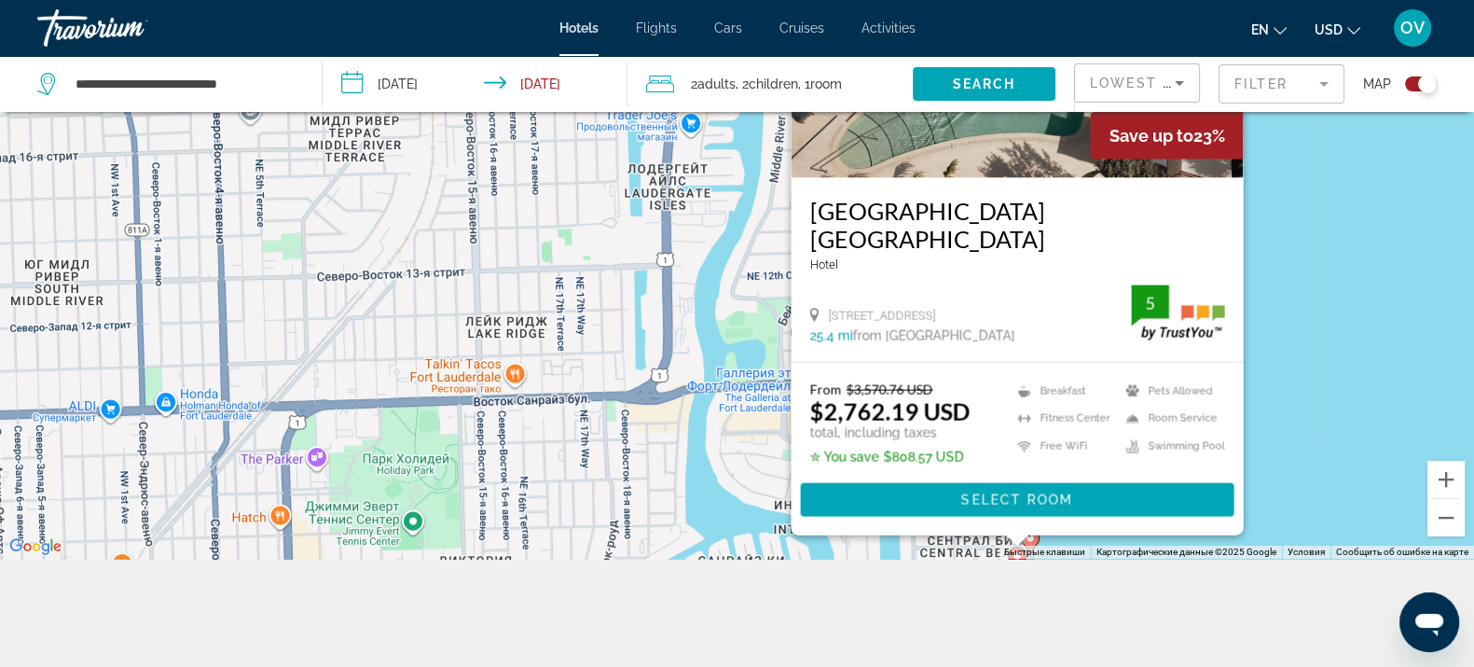
drag, startPoint x: 1274, startPoint y: 389, endPoint x: 1274, endPoint y: 368, distance: 20.5
click at [1274, 370] on div "Чтобы активировать перетаскивание с помощью клавиатуры, нажмите Alt + Ввод. Пос…" at bounding box center [737, 225] width 1474 height 667
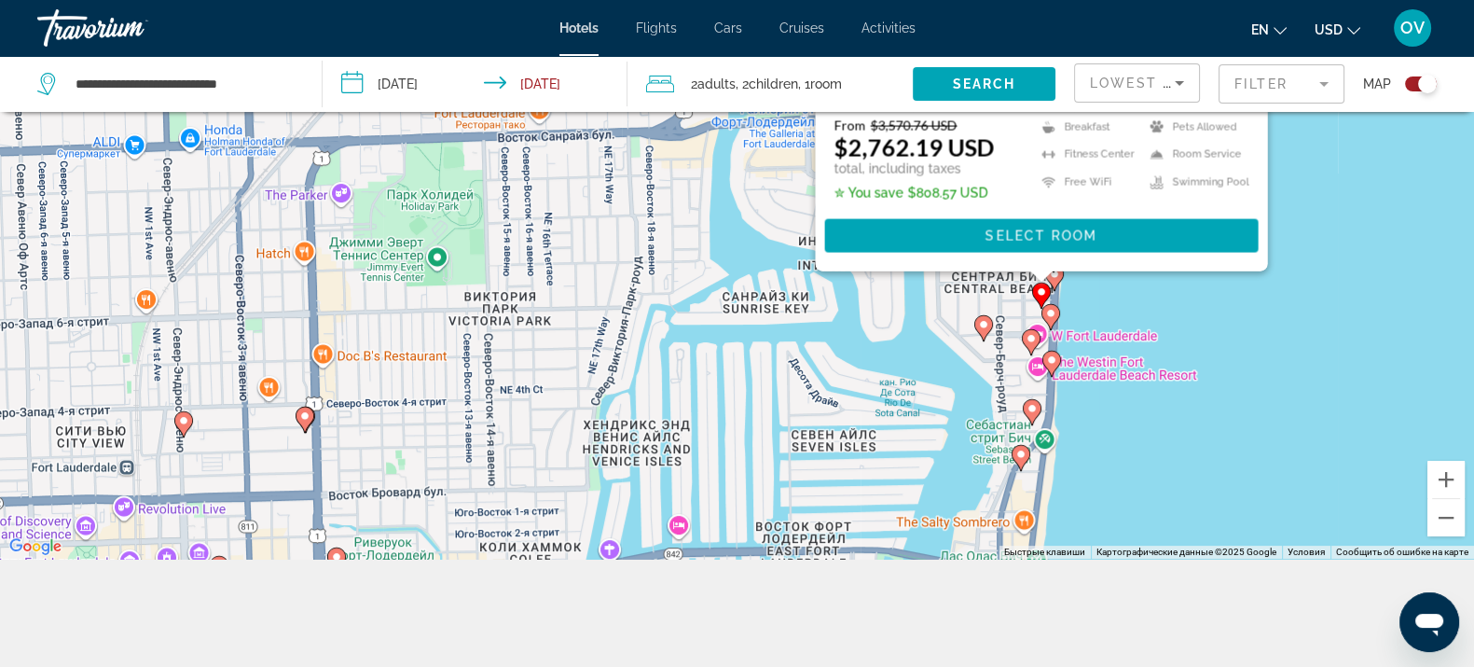
click at [1050, 314] on image "Main content" at bounding box center [1050, 313] width 11 height 11
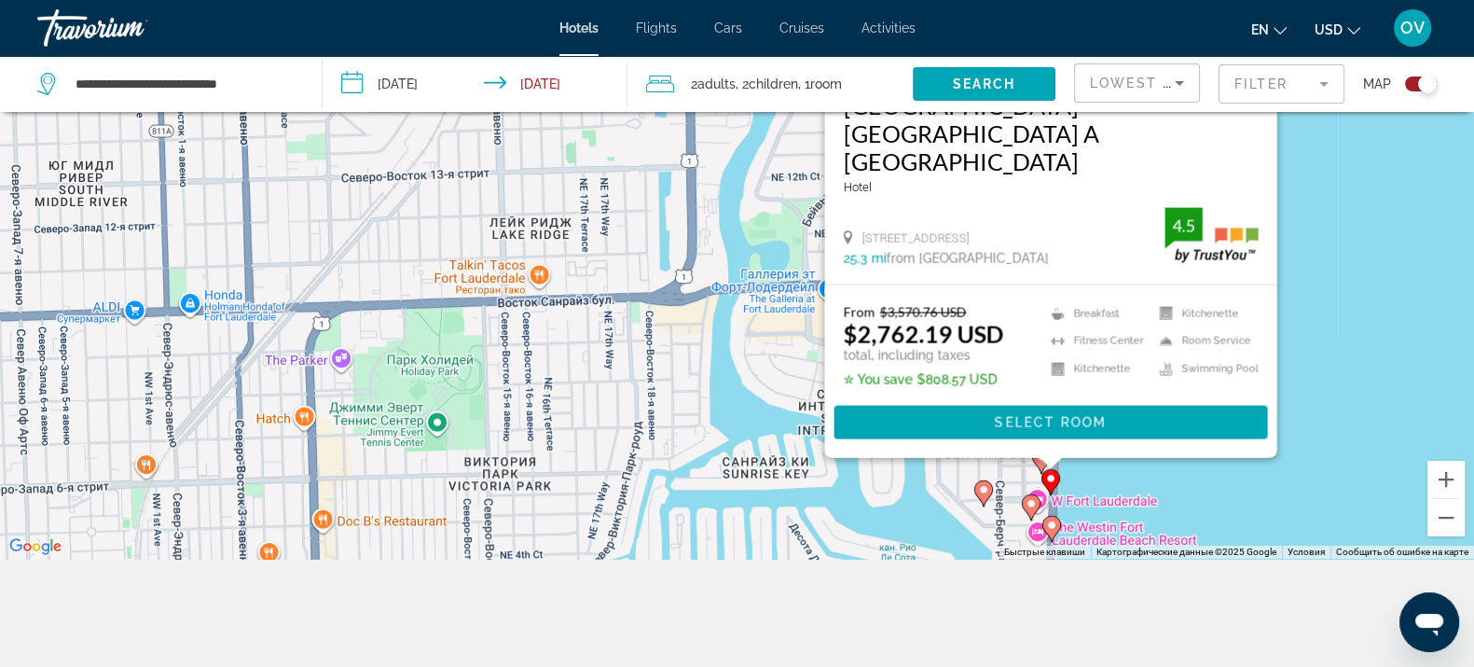
drag, startPoint x: 1352, startPoint y: 420, endPoint x: 1344, endPoint y: 266, distance: 154.1
click at [1359, 261] on div "Чтобы активировать перетаскивание с помощью клавиатуры, нажмите Alt + Ввод. Пос…" at bounding box center [737, 225] width 1474 height 667
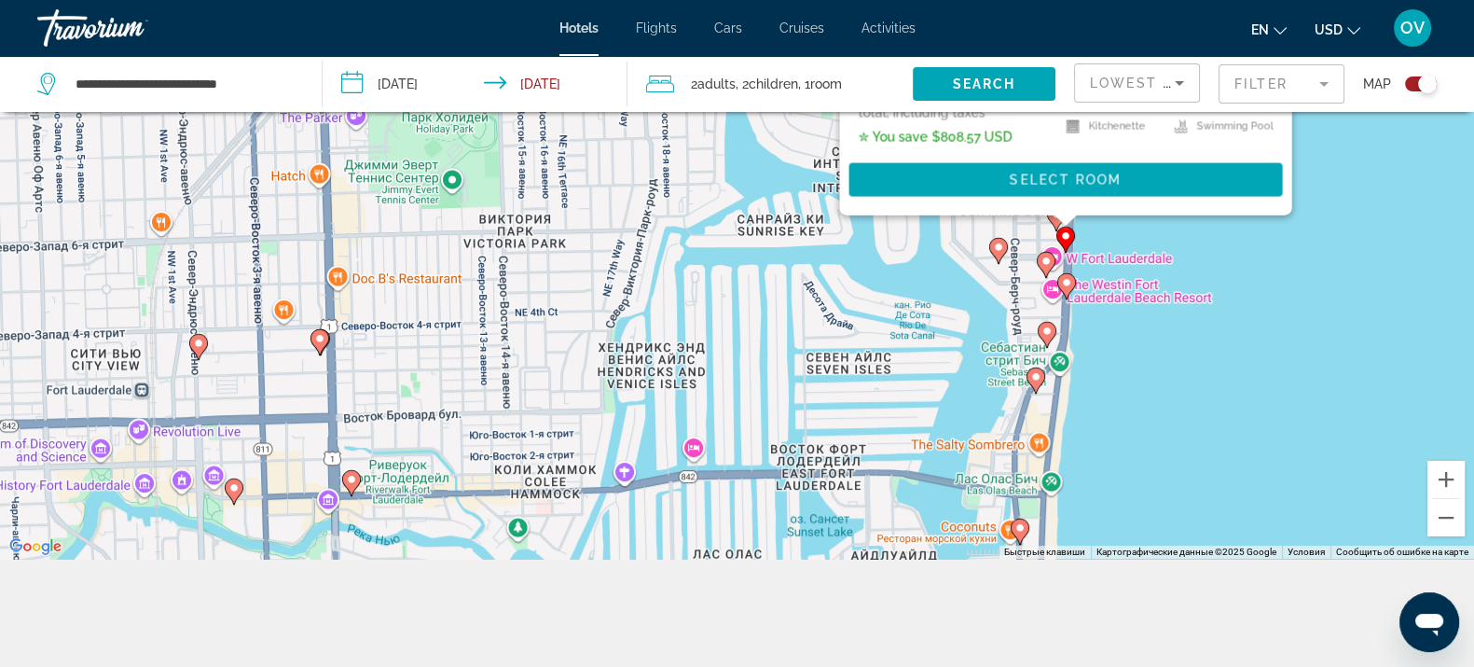
click at [1046, 260] on image "Main content" at bounding box center [1046, 260] width 11 height 11
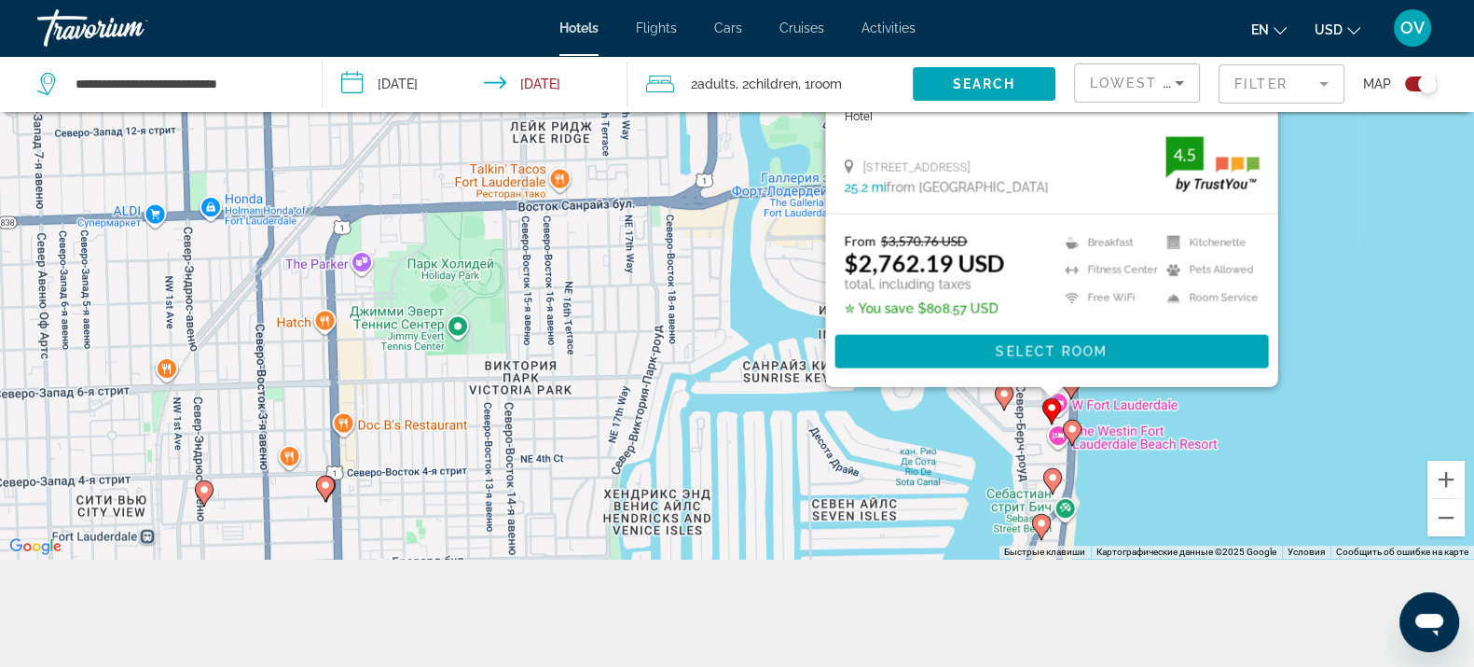
drag, startPoint x: 1289, startPoint y: 382, endPoint x: 1196, endPoint y: 308, distance: 118.7
click at [1298, 265] on div "Чтобы активировать перетаскивание с помощью клавиатуры, нажмите Alt + Ввод. Пос…" at bounding box center [737, 225] width 1474 height 667
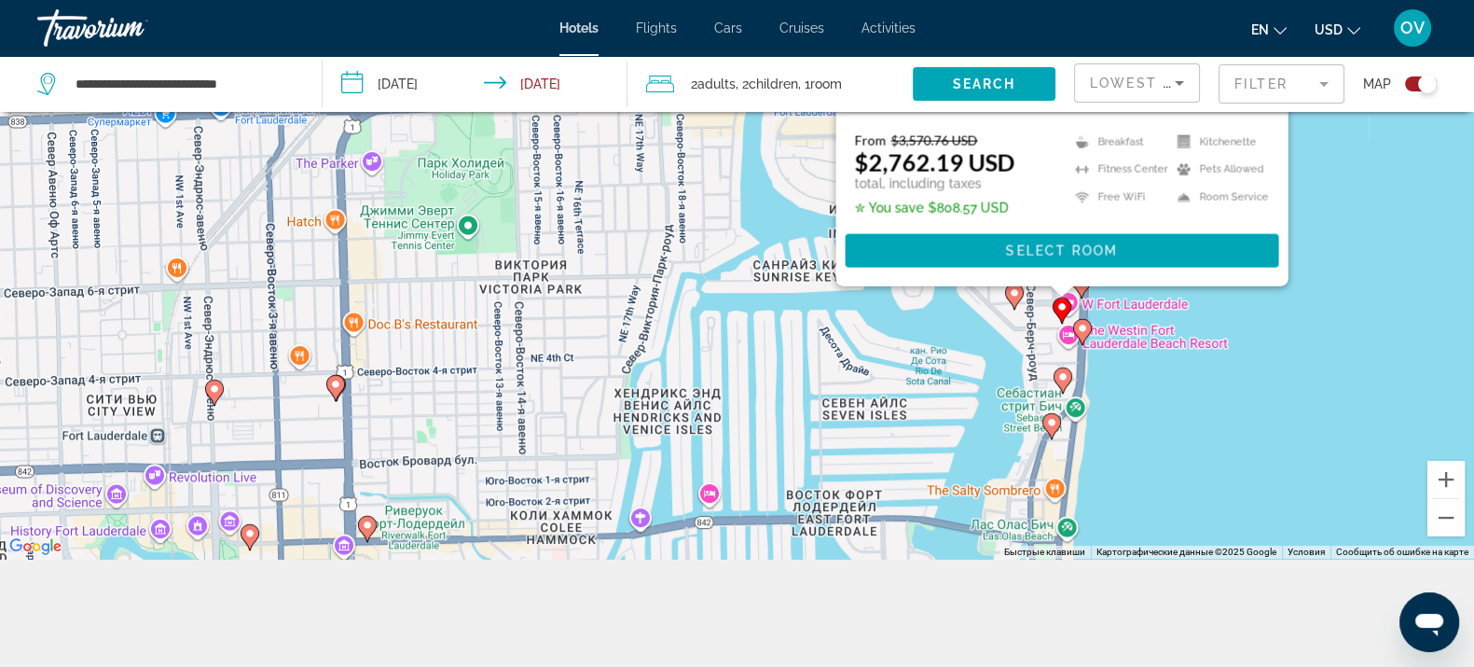
click at [1081, 337] on icon "Main content" at bounding box center [1081, 331] width 17 height 24
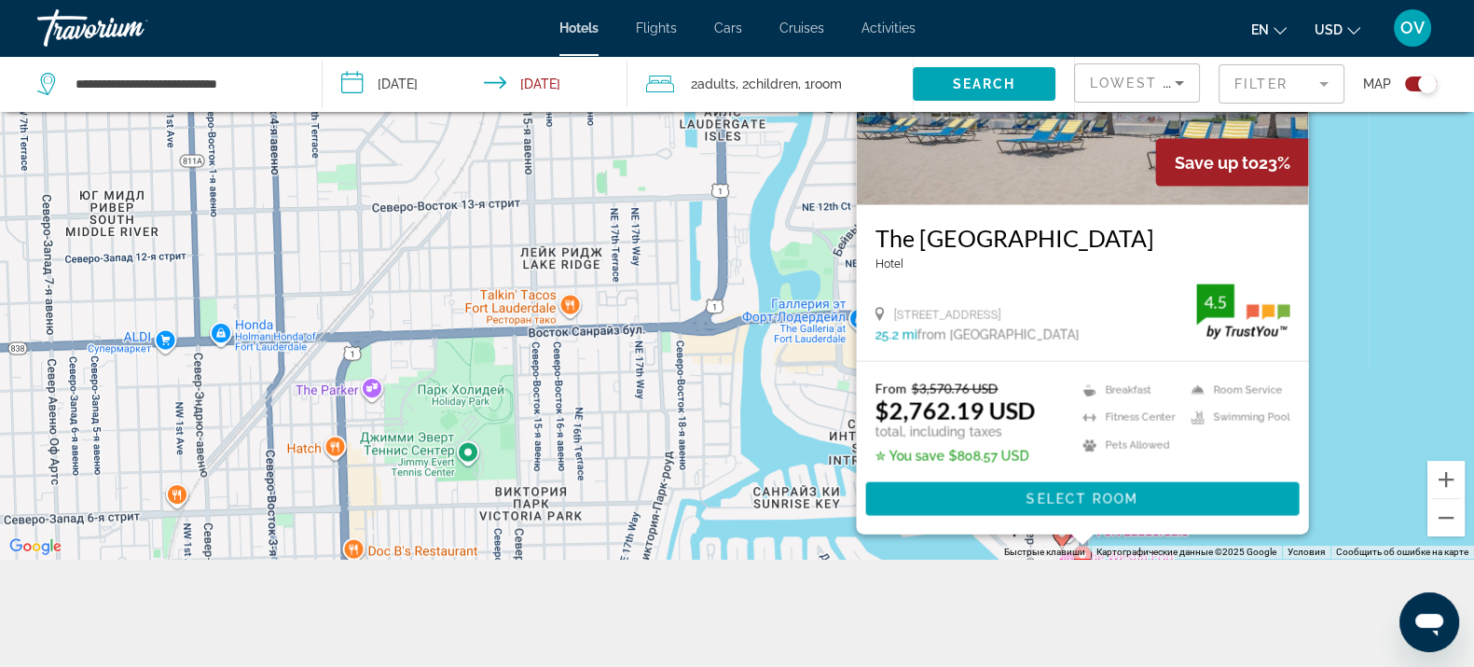
drag, startPoint x: 1394, startPoint y: 434, endPoint x: 1379, endPoint y: 184, distance: 250.3
click at [1379, 184] on div "Чтобы активировать перетаскивание с помощью клавиатуры, нажмите Alt + Ввод. Пос…" at bounding box center [737, 225] width 1474 height 667
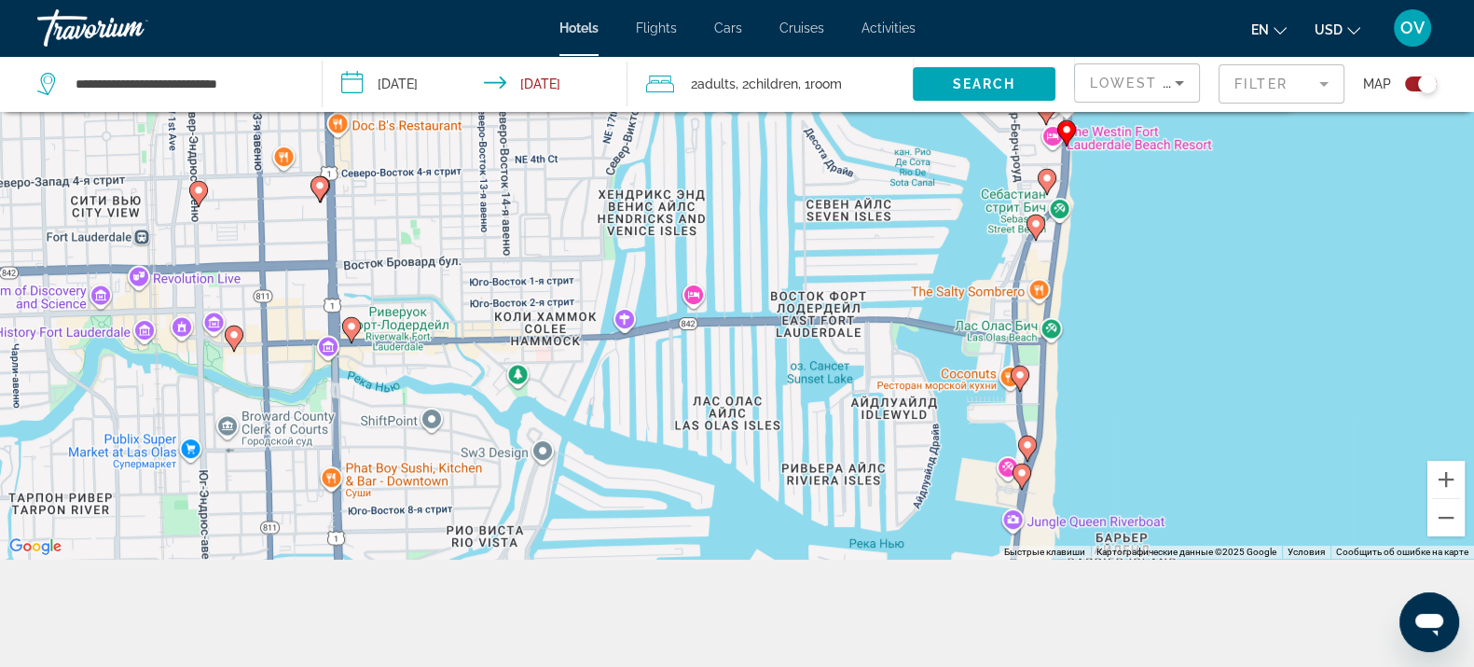
click at [1047, 181] on image "Main content" at bounding box center [1047, 178] width 11 height 11
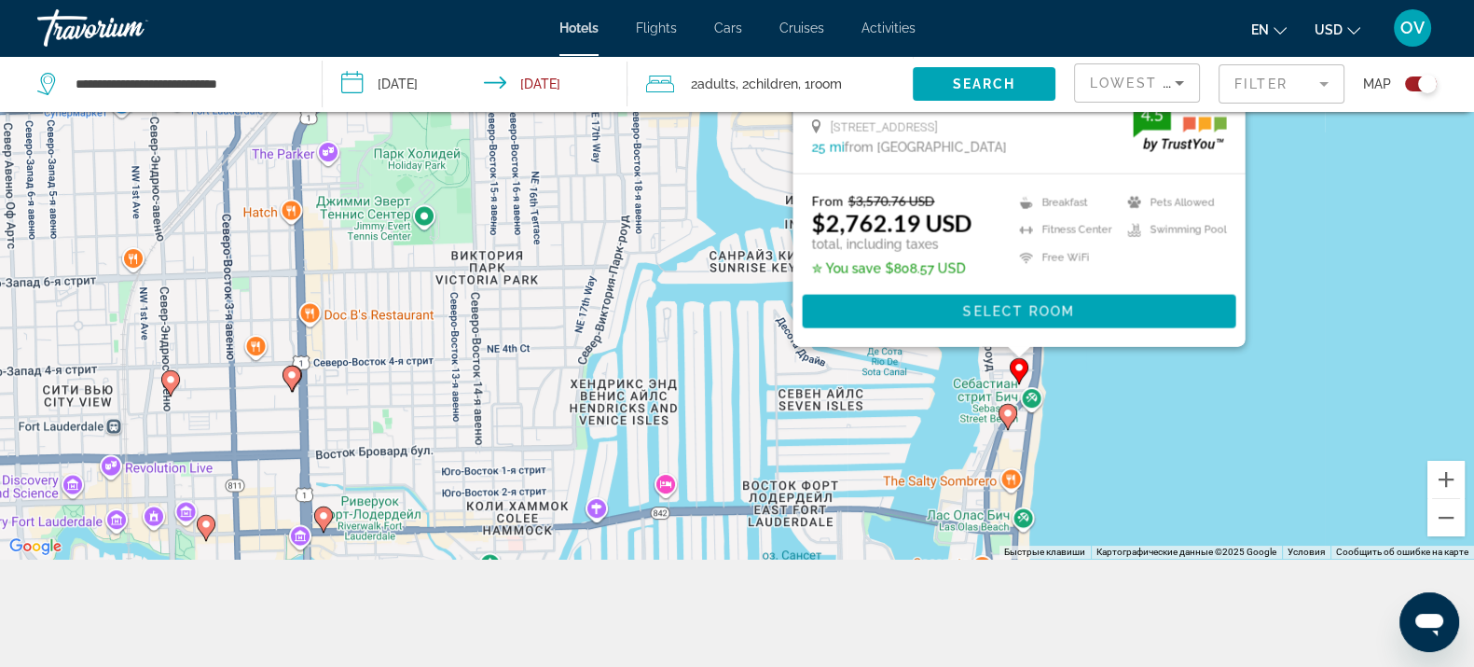
drag, startPoint x: 1322, startPoint y: 366, endPoint x: 1305, endPoint y: 233, distance: 133.5
click at [1305, 233] on div "Чтобы активировать перетаскивание с помощью клавиатуры, нажмите Alt + Ввод. Пос…" at bounding box center [737, 225] width 1474 height 667
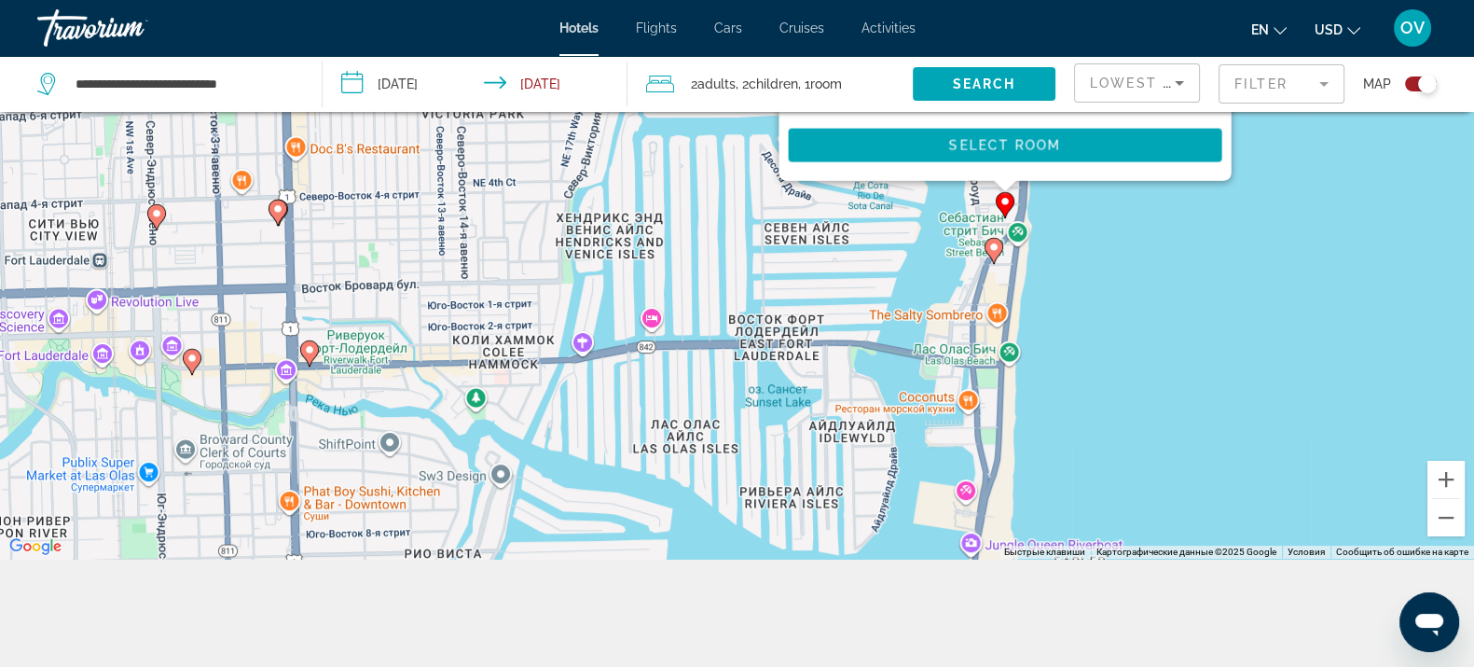
click at [993, 266] on div "Чтобы активировать перетаскивание с помощью клавиатуры, нажмите Alt + Ввод. Пос…" at bounding box center [737, 225] width 1474 height 667
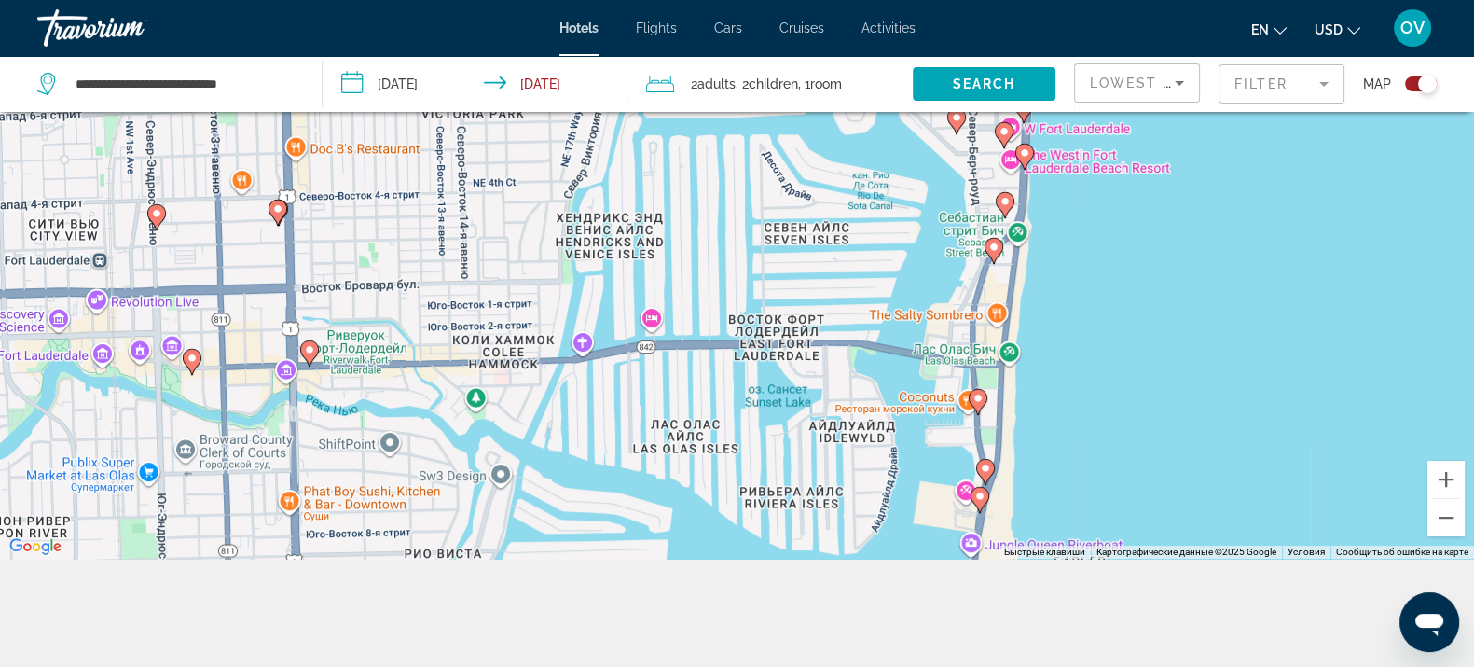
click at [991, 257] on icon "Main content" at bounding box center [994, 250] width 19 height 26
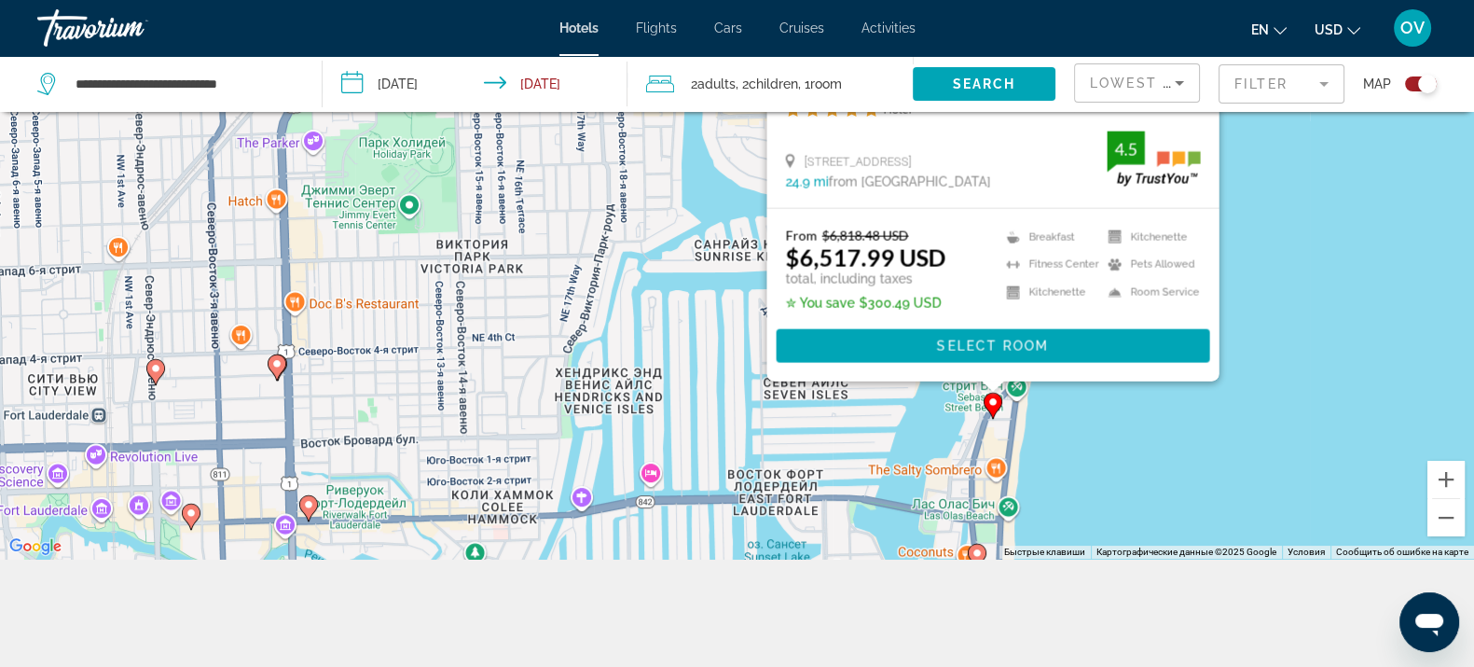
drag, startPoint x: 1261, startPoint y: 471, endPoint x: 1244, endPoint y: 274, distance: 197.5
click at [1260, 277] on div "Чтобы активировать перетаскивание с помощью клавиатуры, нажмите Alt + Ввод. Пос…" at bounding box center [737, 225] width 1474 height 667
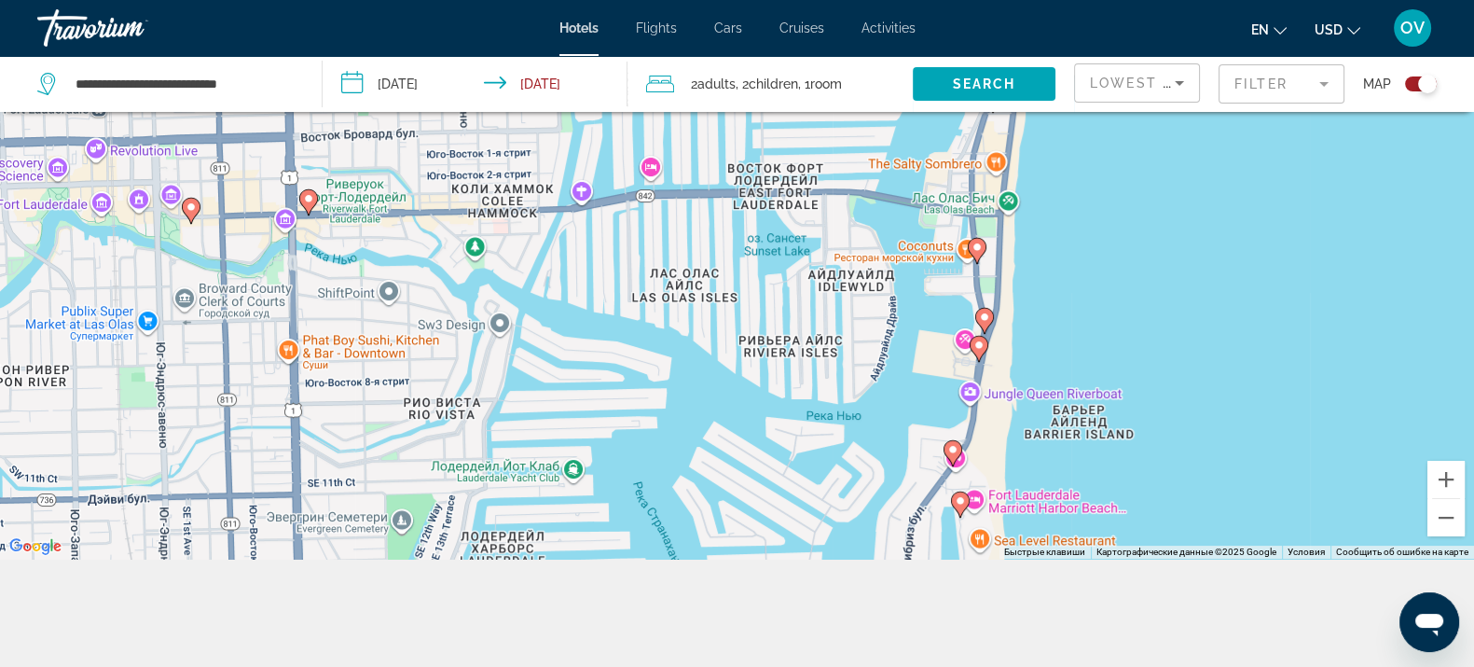
click at [971, 246] on icon "Main content" at bounding box center [976, 250] width 17 height 24
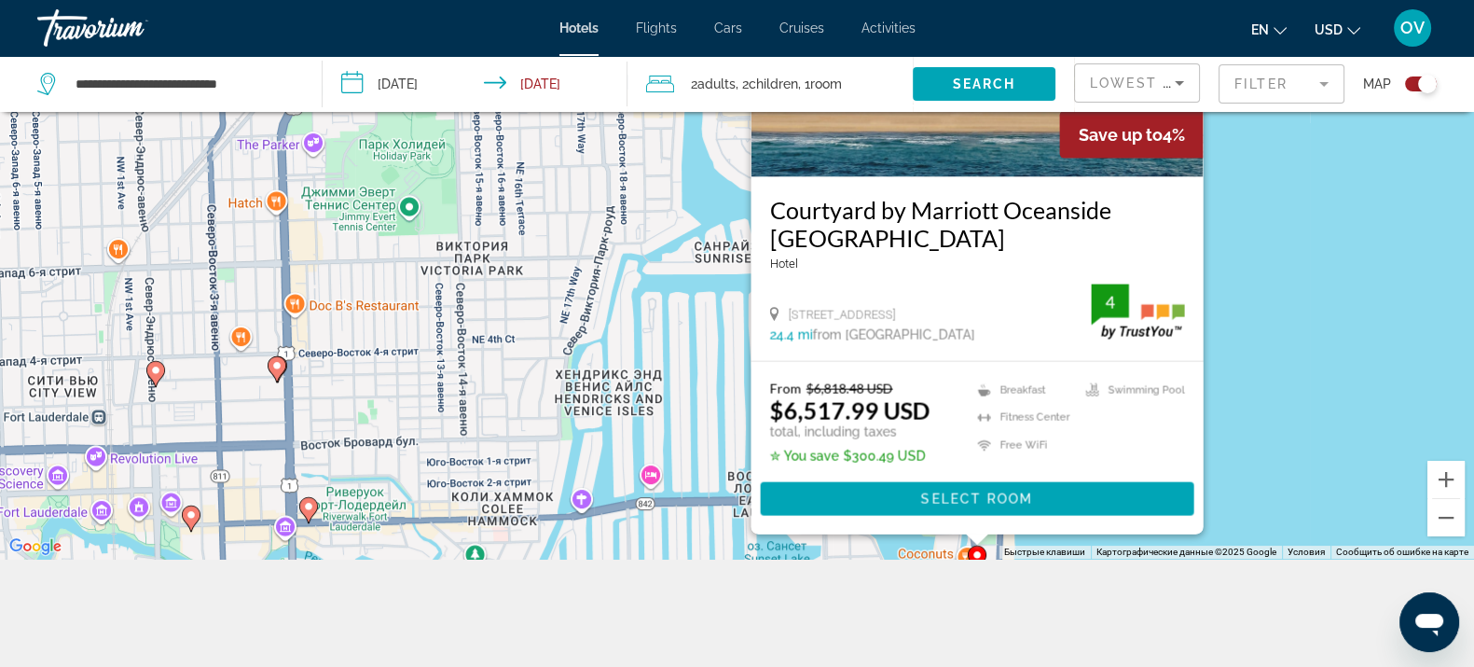
drag, startPoint x: 1240, startPoint y: 441, endPoint x: 1202, endPoint y: 261, distance: 184.0
click at [1206, 263] on div "Чтобы активировать перетаскивание с помощью клавиатуры, нажмите Alt + Ввод. Пос…" at bounding box center [737, 225] width 1474 height 667
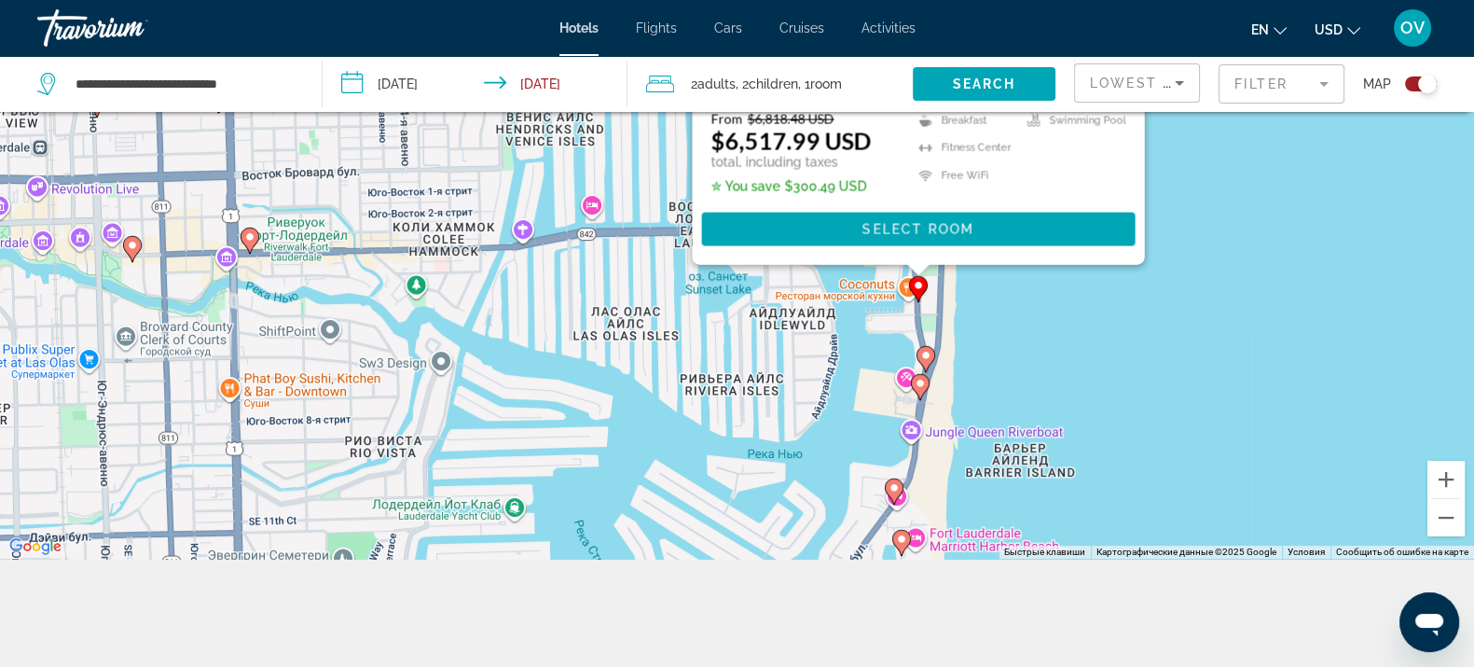
click at [928, 355] on image "Main content" at bounding box center [925, 355] width 11 height 11
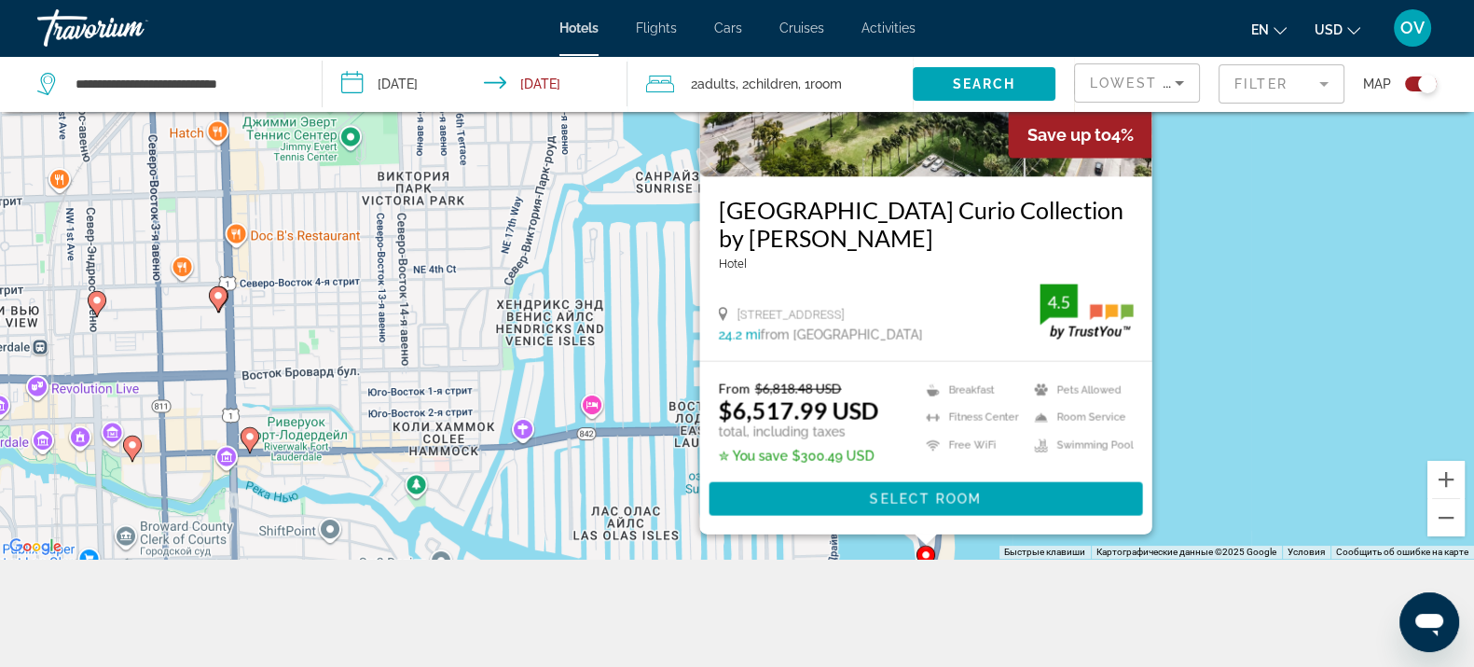
drag, startPoint x: 1245, startPoint y: 480, endPoint x: 1190, endPoint y: 312, distance: 176.6
click at [1194, 324] on div "Чтобы активировать перетаскивание с помощью клавиатуры, нажмите Alt + Ввод. Пос…" at bounding box center [737, 225] width 1474 height 667
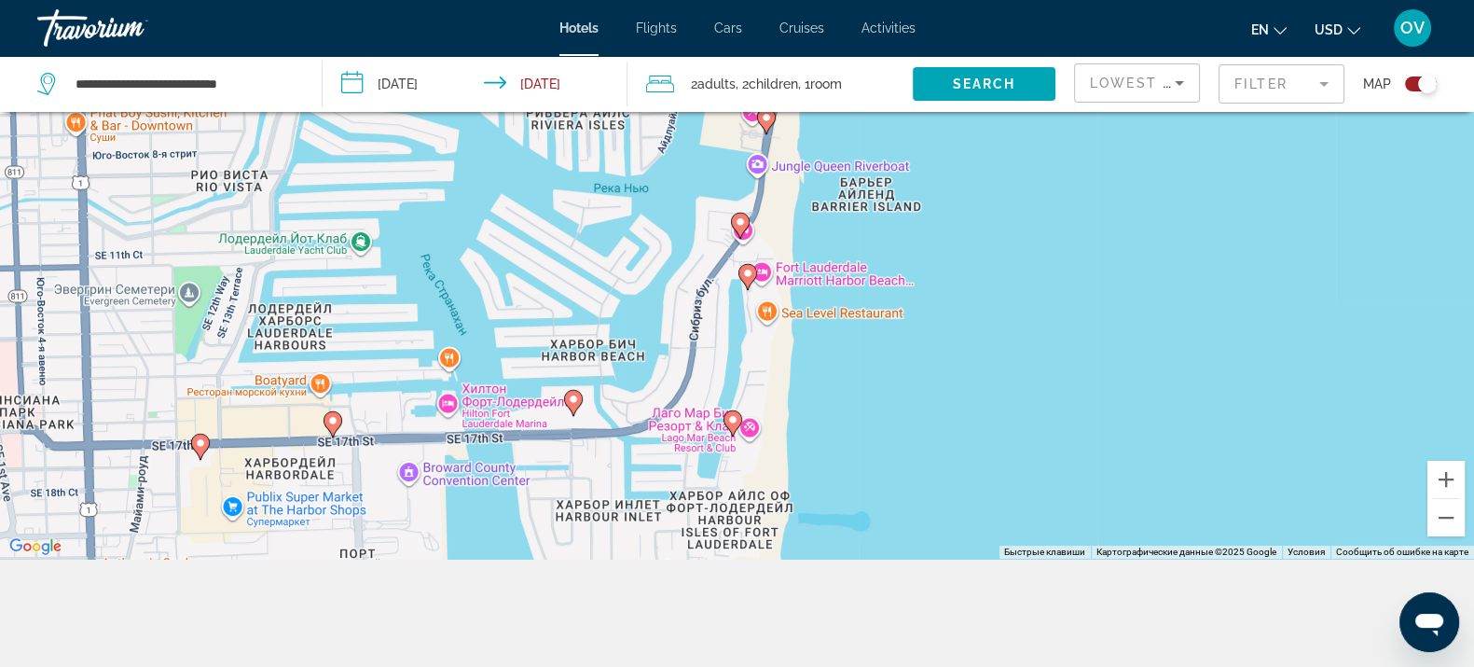
click at [769, 134] on div "Чтобы активировать перетаскивание с помощью клавиатуры, нажмите Alt + Ввод. Пос…" at bounding box center [737, 225] width 1474 height 667
click at [767, 131] on gmp-advanced-marker "Main content" at bounding box center [766, 121] width 19 height 28
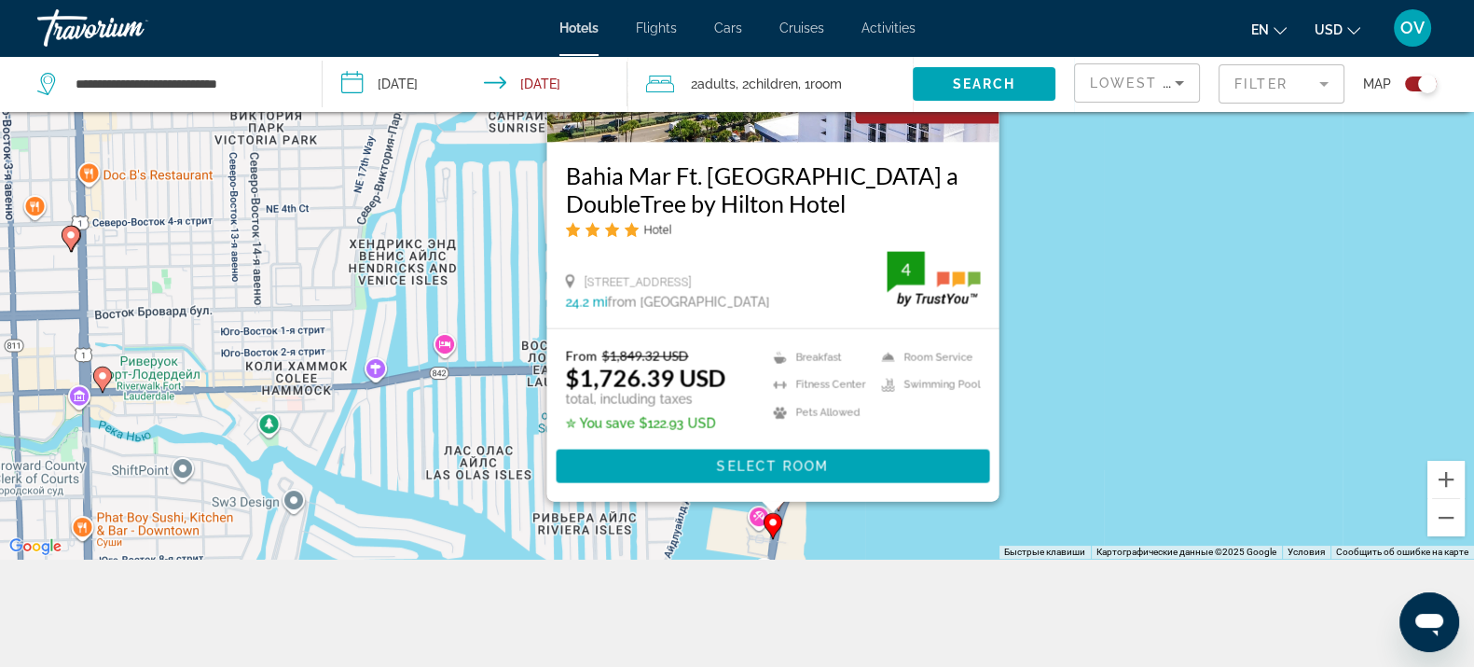
drag, startPoint x: 1046, startPoint y: 476, endPoint x: 1097, endPoint y: 247, distance: 233.9
click at [1105, 247] on div "Чтобы активировать перетаскивание с помощью клавиатуры, нажмите Alt + Ввод. Пос…" at bounding box center [737, 225] width 1474 height 667
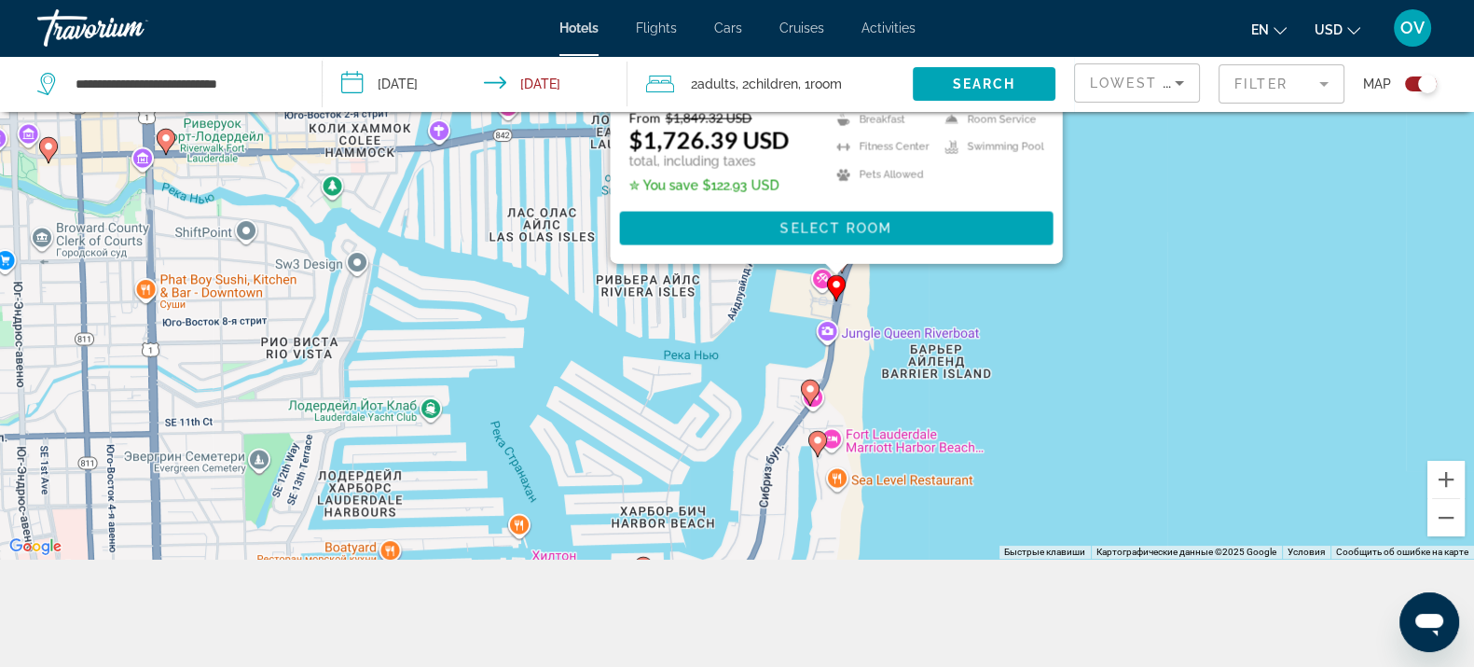
click at [808, 396] on icon "Main content" at bounding box center [809, 392] width 17 height 24
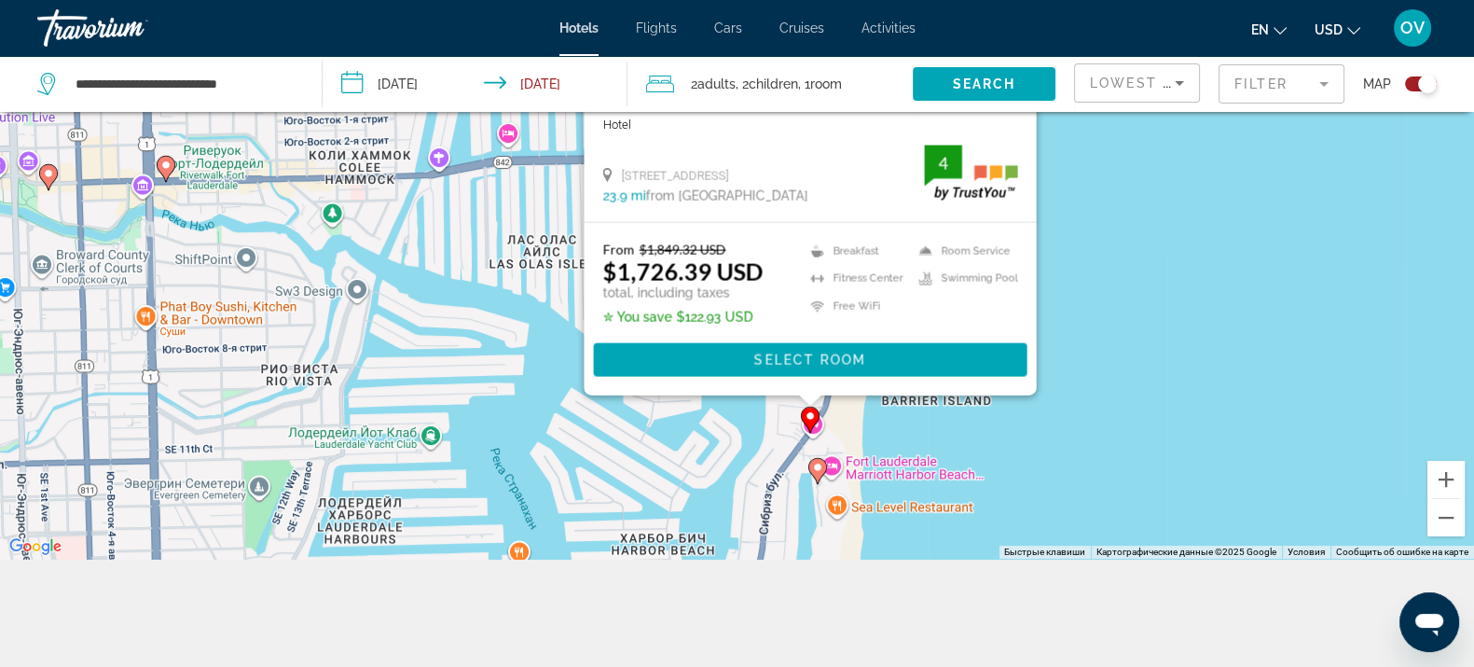
drag, startPoint x: 1109, startPoint y: 455, endPoint x: 1097, endPoint y: 334, distance: 121.8
click at [1105, 340] on div "Чтобы активировать перетаскивание с помощью клавиатуры, нажмите Alt + Ввод. Пос…" at bounding box center [737, 225] width 1474 height 667
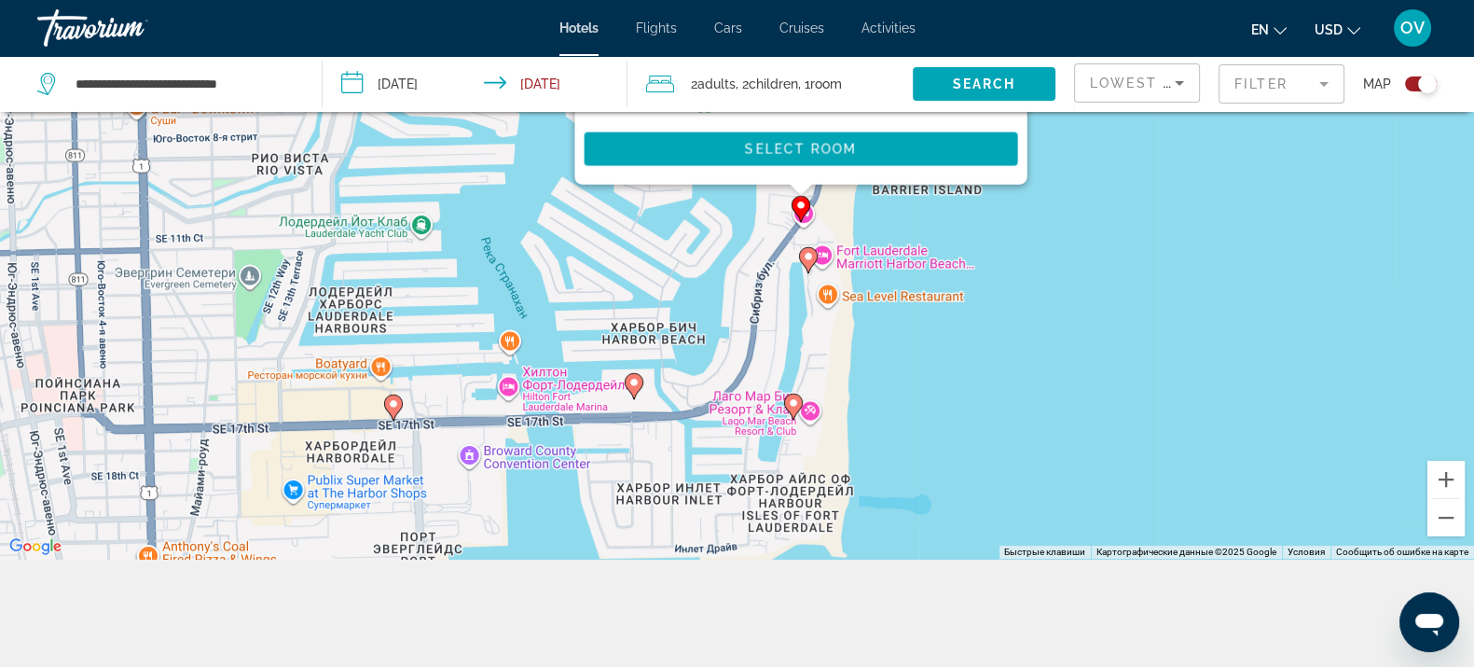
click at [808, 260] on image "Main content" at bounding box center [808, 256] width 11 height 11
click at [805, 261] on icon "Main content" at bounding box center [807, 259] width 17 height 24
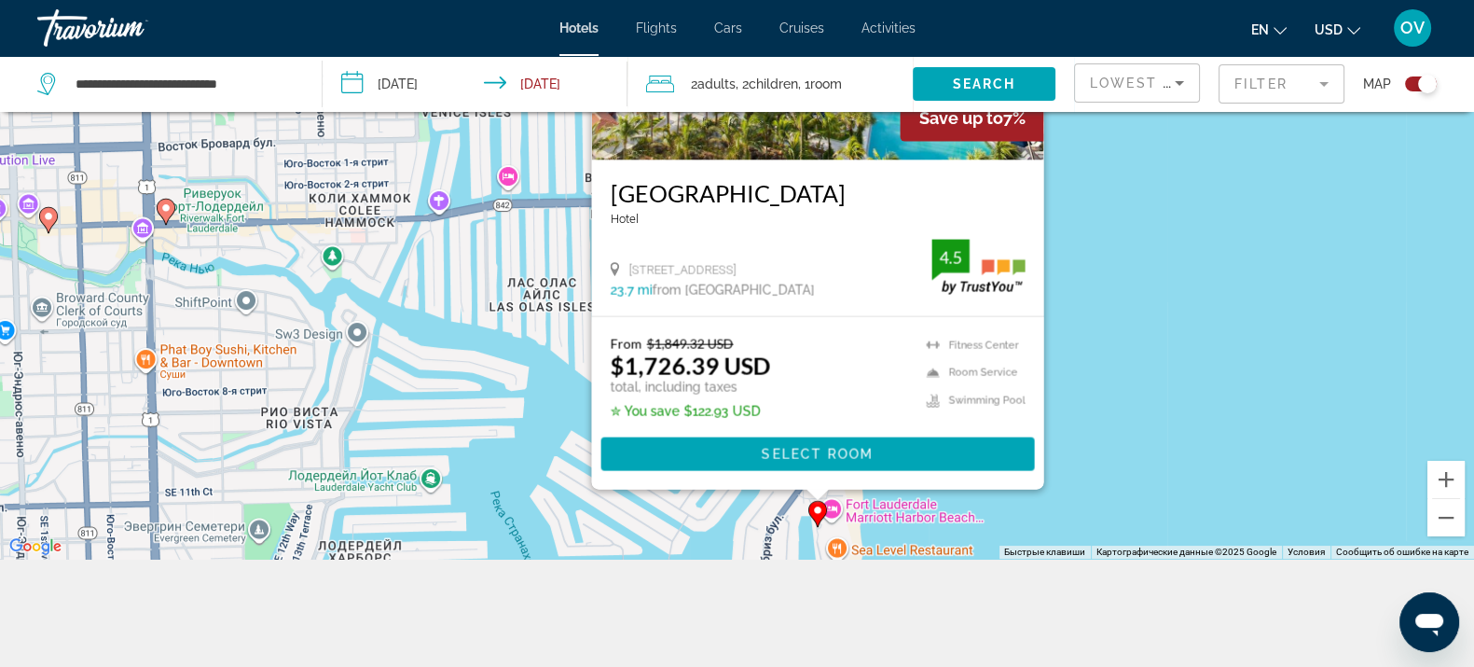
drag, startPoint x: 1058, startPoint y: 468, endPoint x: 1100, endPoint y: 284, distance: 188.4
click at [1099, 292] on div "Чтобы активировать перетаскивание с помощью клавиатуры, нажмите Alt + Ввод. Пос…" at bounding box center [737, 225] width 1474 height 667
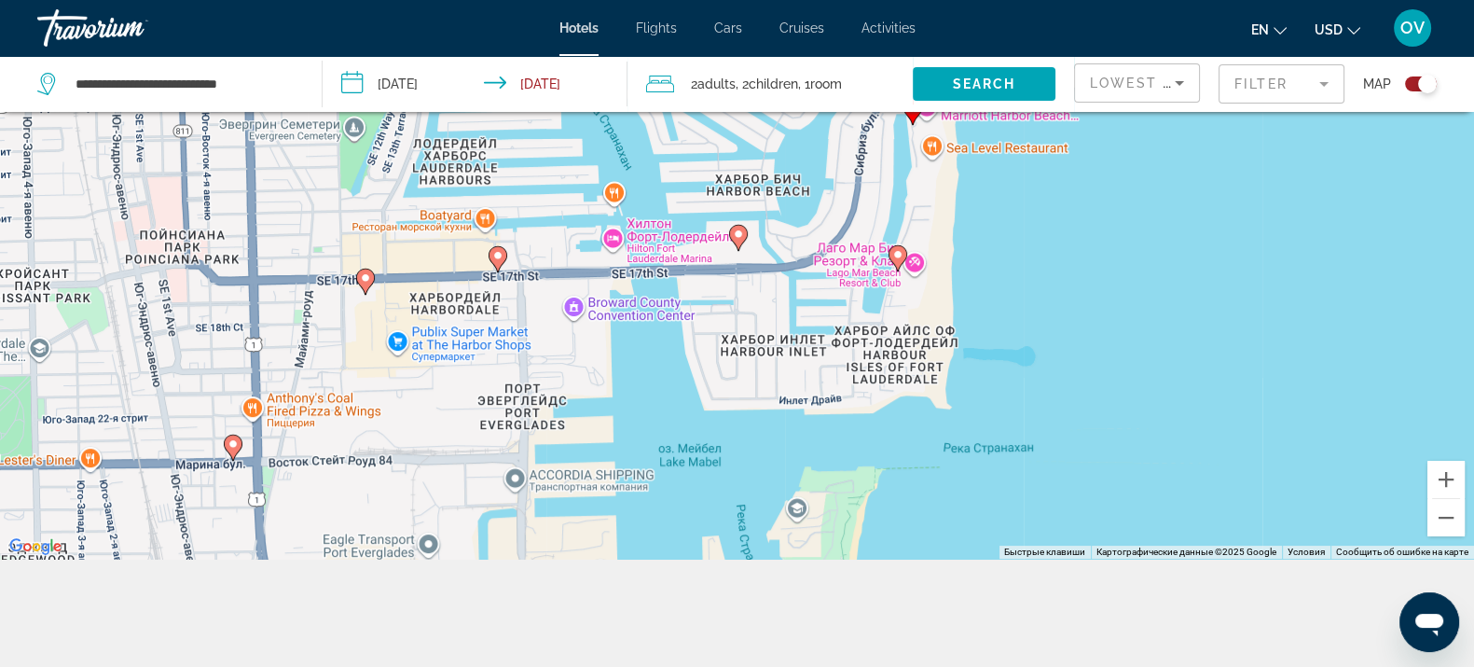
click at [887, 255] on div "Чтобы активировать перетаскивание с помощью клавиатуры, нажмите Alt + Ввод. Пос…" at bounding box center [737, 225] width 1474 height 667
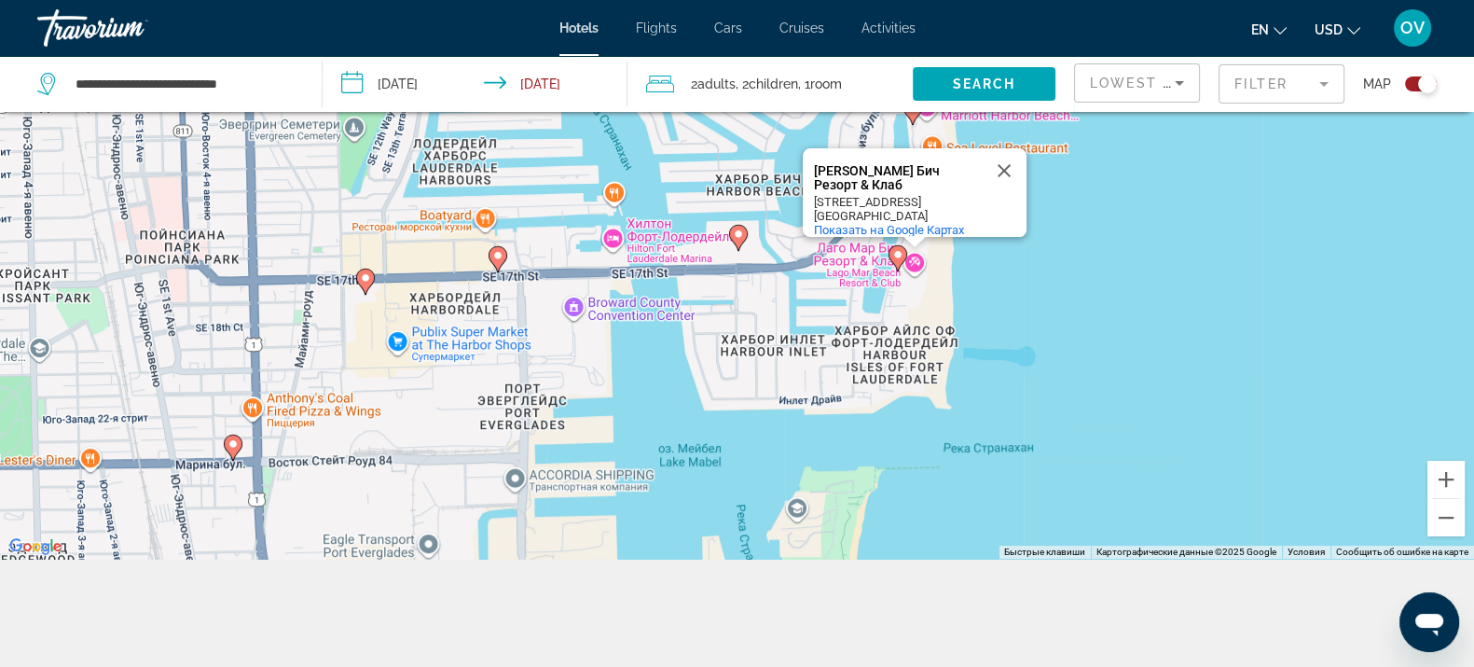
click at [898, 257] on image "Main content" at bounding box center [897, 254] width 11 height 11
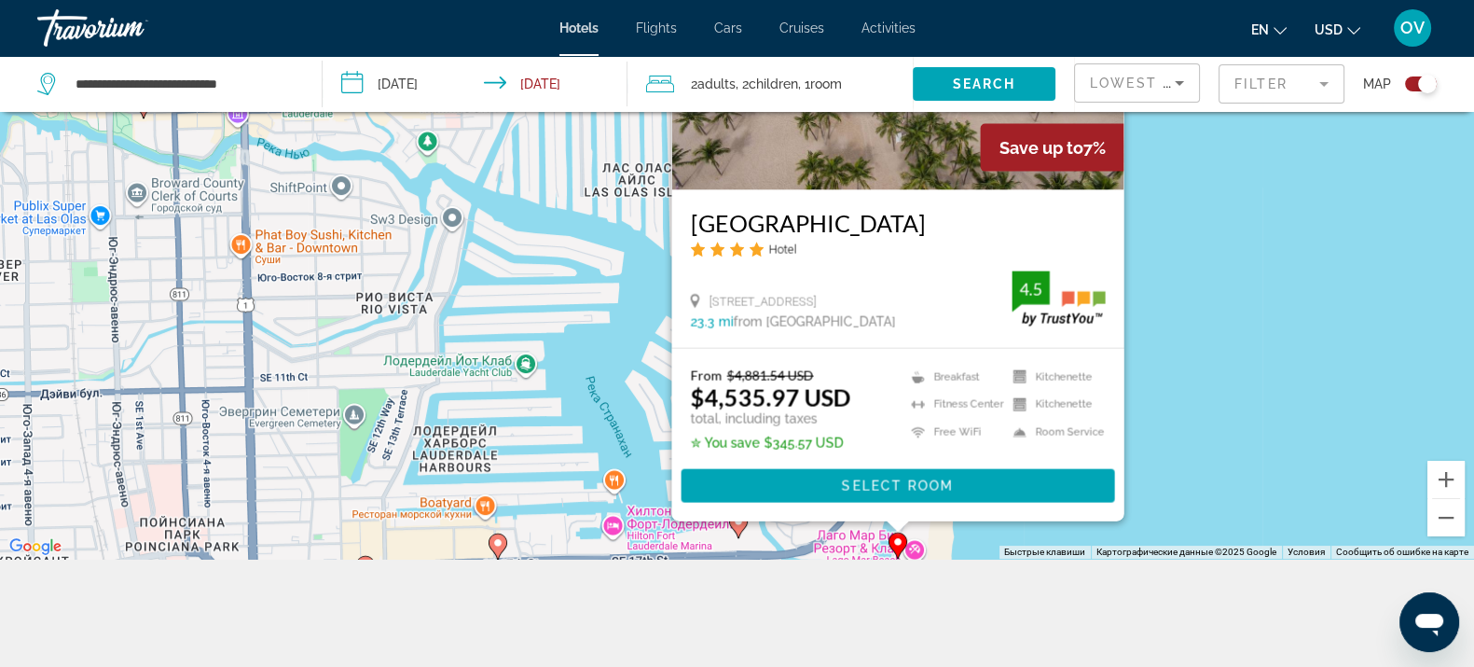
drag, startPoint x: 1134, startPoint y: 448, endPoint x: 1118, endPoint y: 241, distance: 207.6
click at [1127, 277] on div "Чтобы активировать перетаскивание с помощью клавиатуры, нажмите Alt + Ввод. Пос…" at bounding box center [737, 225] width 1474 height 667
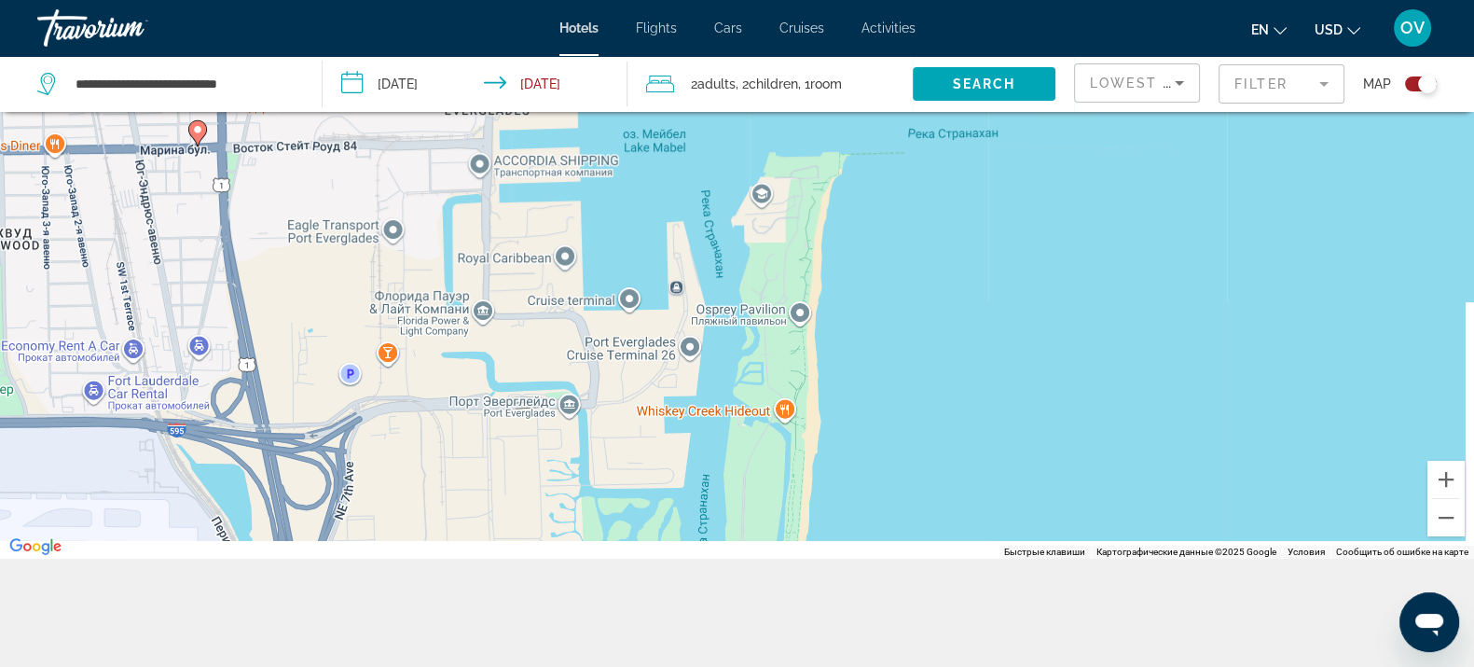
drag, startPoint x: 978, startPoint y: 348, endPoint x: 974, endPoint y: 256, distance: 91.5
click at [974, 256] on div "Чтобы активировать перетаскивание с помощью клавиатуры, нажмите Alt + Ввод. Пос…" at bounding box center [737, 225] width 1474 height 667
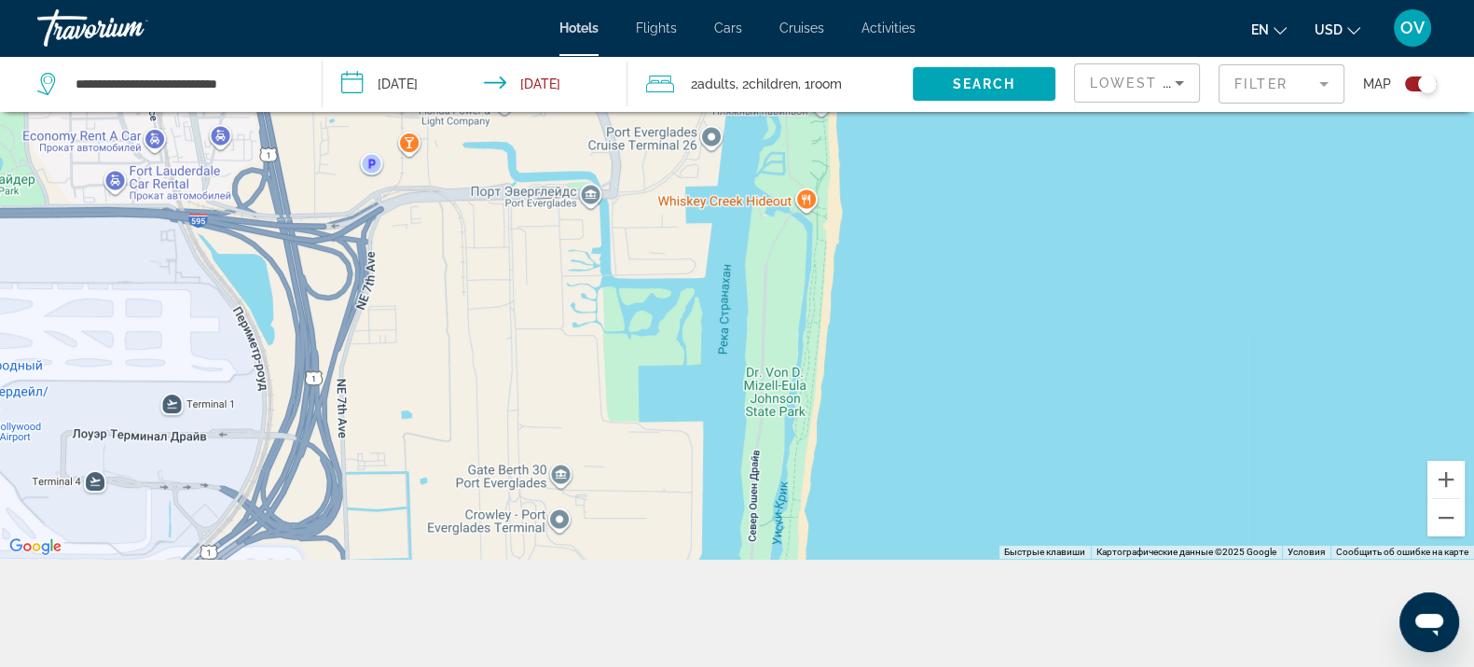
drag, startPoint x: 844, startPoint y: 324, endPoint x: 863, endPoint y: 275, distance: 52.8
click at [868, 266] on div "Чтобы активировать перетаскивание с помощью клавиатуры, нажмите Alt + Ввод. Пос…" at bounding box center [737, 225] width 1474 height 667
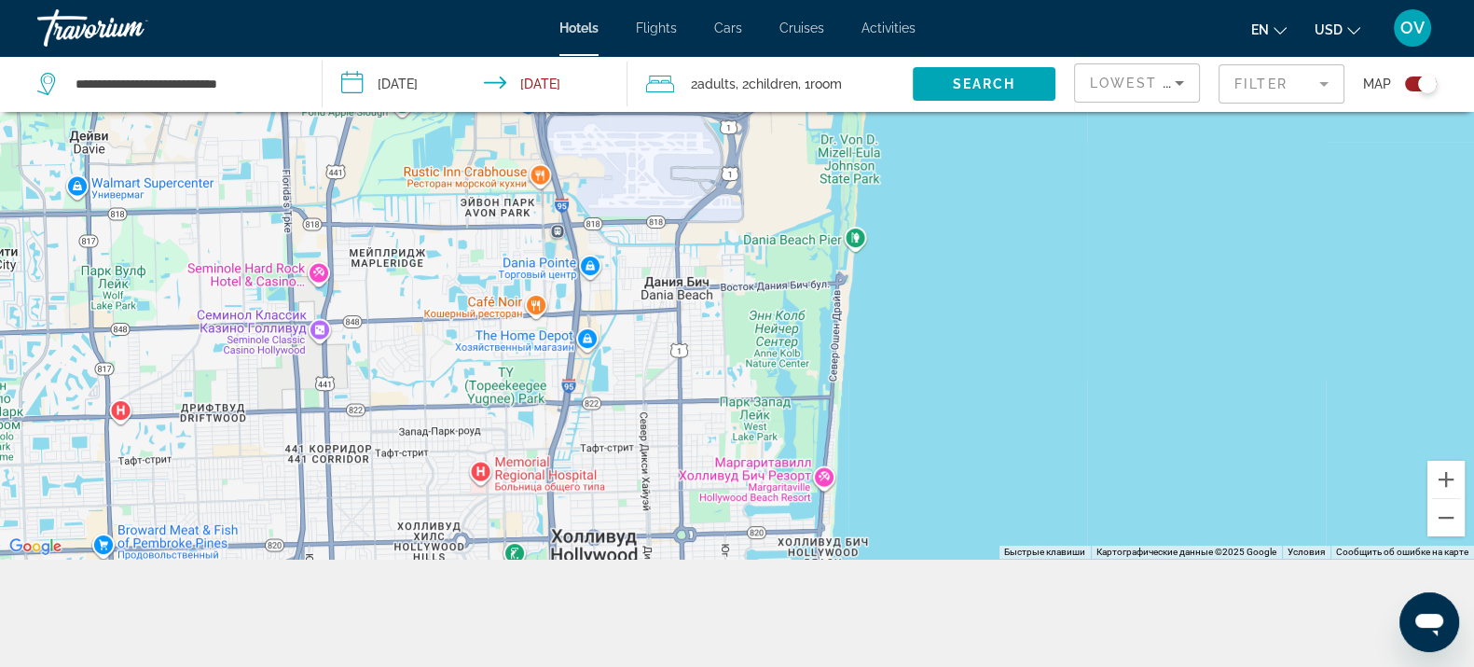
drag, startPoint x: 884, startPoint y: 435, endPoint x: 881, endPoint y: 253, distance: 182.8
click at [882, 252] on div "Чтобы активировать перетаскивание с помощью клавиатуры, нажмите Alt + Ввод. Пос…" at bounding box center [737, 225] width 1474 height 667
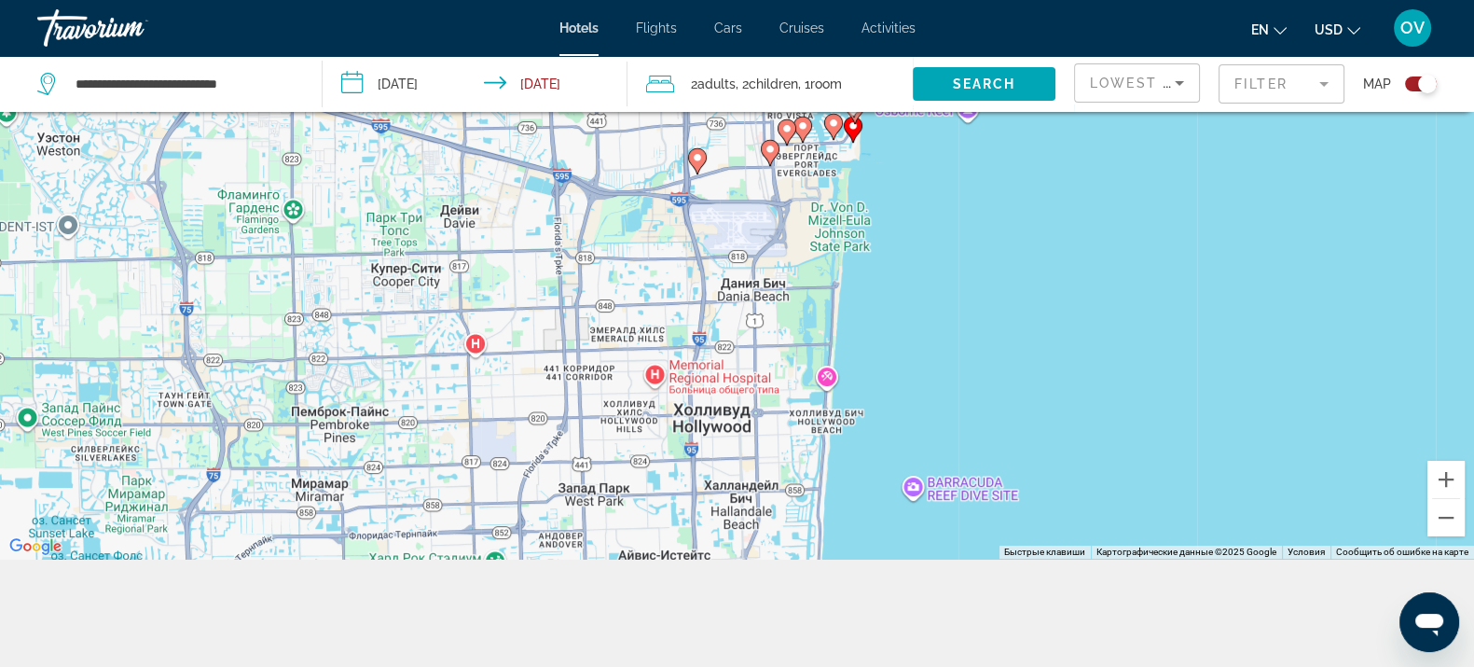
drag, startPoint x: 848, startPoint y: 435, endPoint x: 866, endPoint y: 228, distance: 206.9
click at [866, 228] on div "Чтобы активировать перетаскивание с помощью клавиатуры, нажмите Alt + Ввод. Пос…" at bounding box center [737, 225] width 1474 height 667
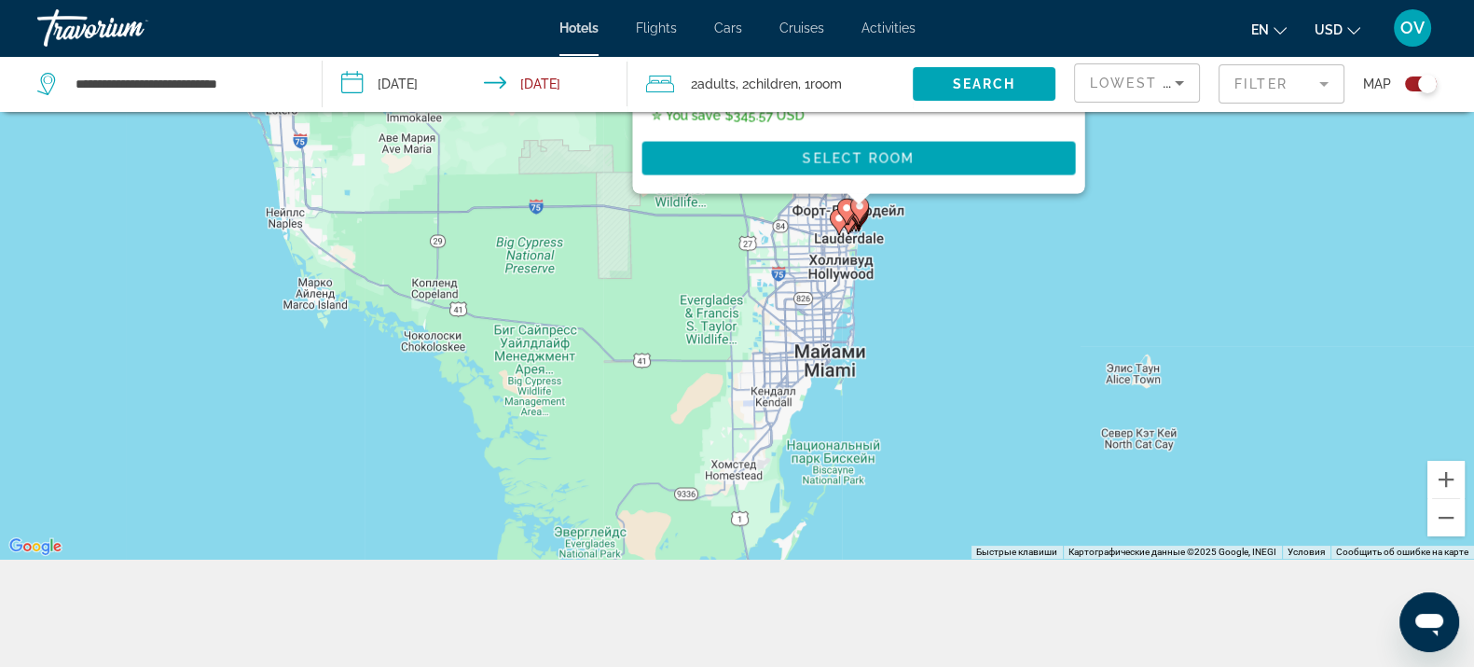
drag, startPoint x: 950, startPoint y: 433, endPoint x: 980, endPoint y: 286, distance: 149.4
click at [980, 286] on div "Чтобы активировать перетаскивание с помощью клавиатуры, нажмите Alt + Ввод. Пос…" at bounding box center [737, 225] width 1474 height 667
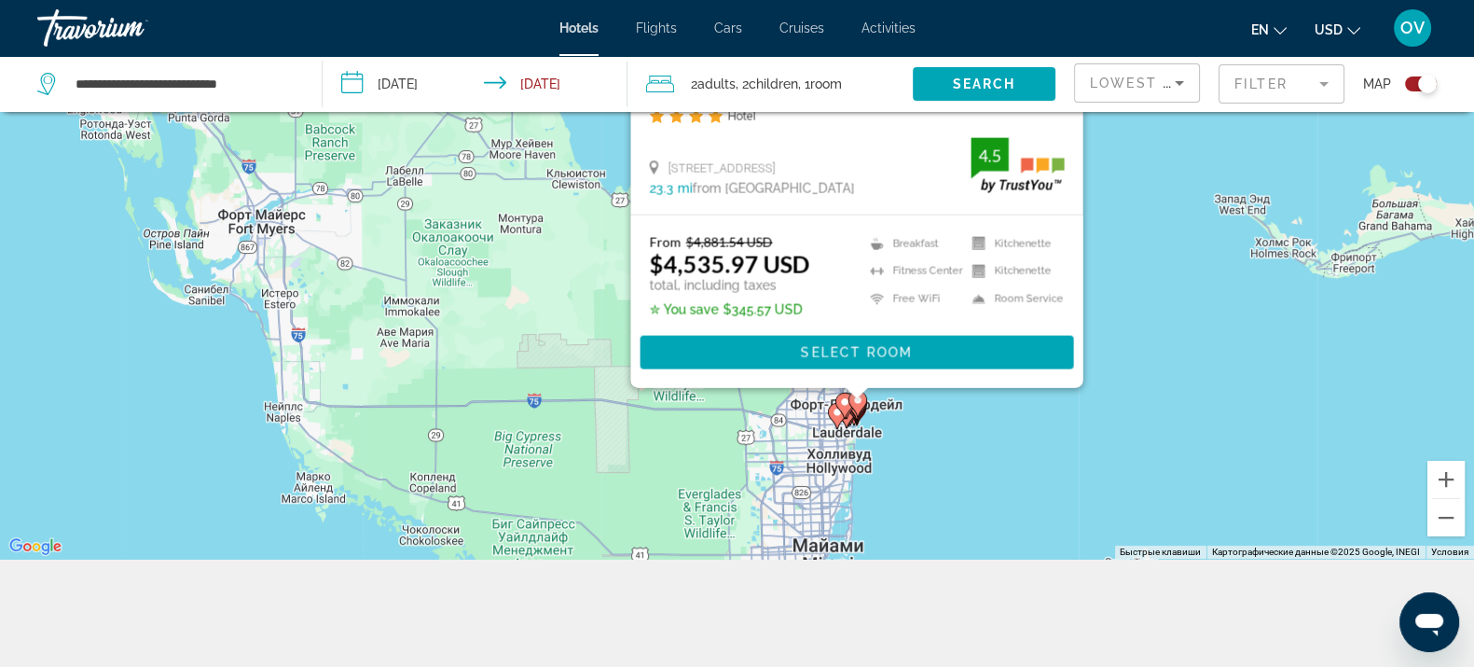
drag, startPoint x: 891, startPoint y: 239, endPoint x: 923, endPoint y: 479, distance: 242.7
click at [923, 479] on div "Чтобы активировать перетаскивание с помощью клавиатуры, нажмите Alt + Ввод. Пос…" at bounding box center [737, 225] width 1474 height 667
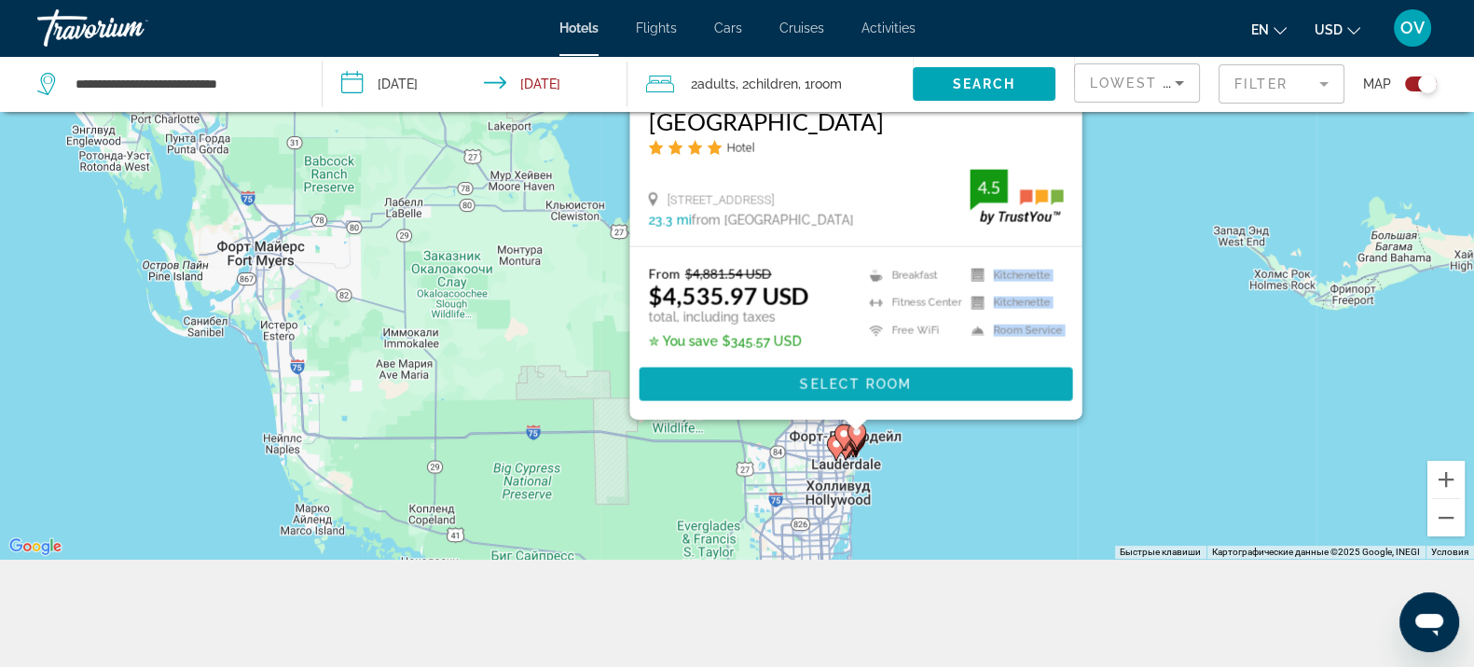
drag, startPoint x: 1019, startPoint y: 259, endPoint x: 1023, endPoint y: 403, distance: 143.6
click at [1020, 415] on div "From $4,881.54 USD $4,535.97 USD total, including taxes ✮ You save $345.57 USD …" at bounding box center [855, 333] width 452 height 173
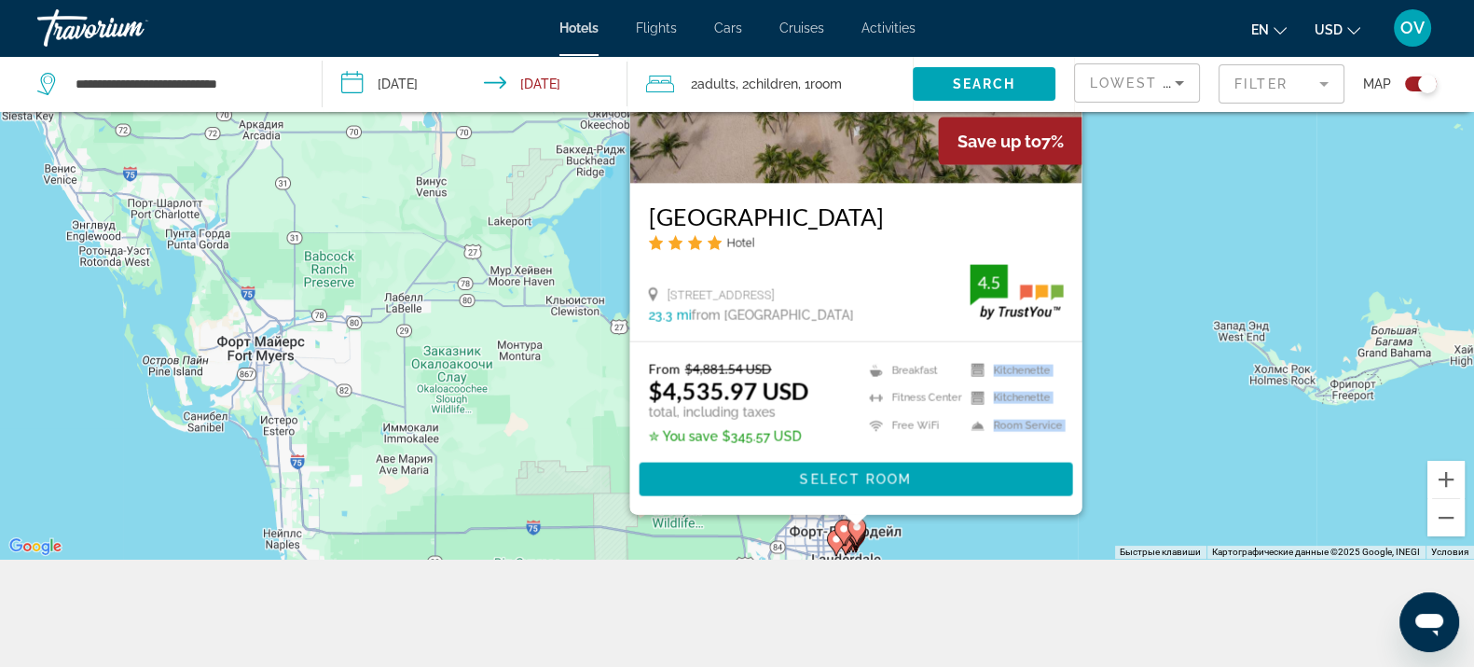
drag
click at [1131, 448] on div "Чтобы активировать перетаскивание с помощью клавиатуры, нажмите Alt + Ввод. Пос…" at bounding box center [737, 225] width 1474 height 667
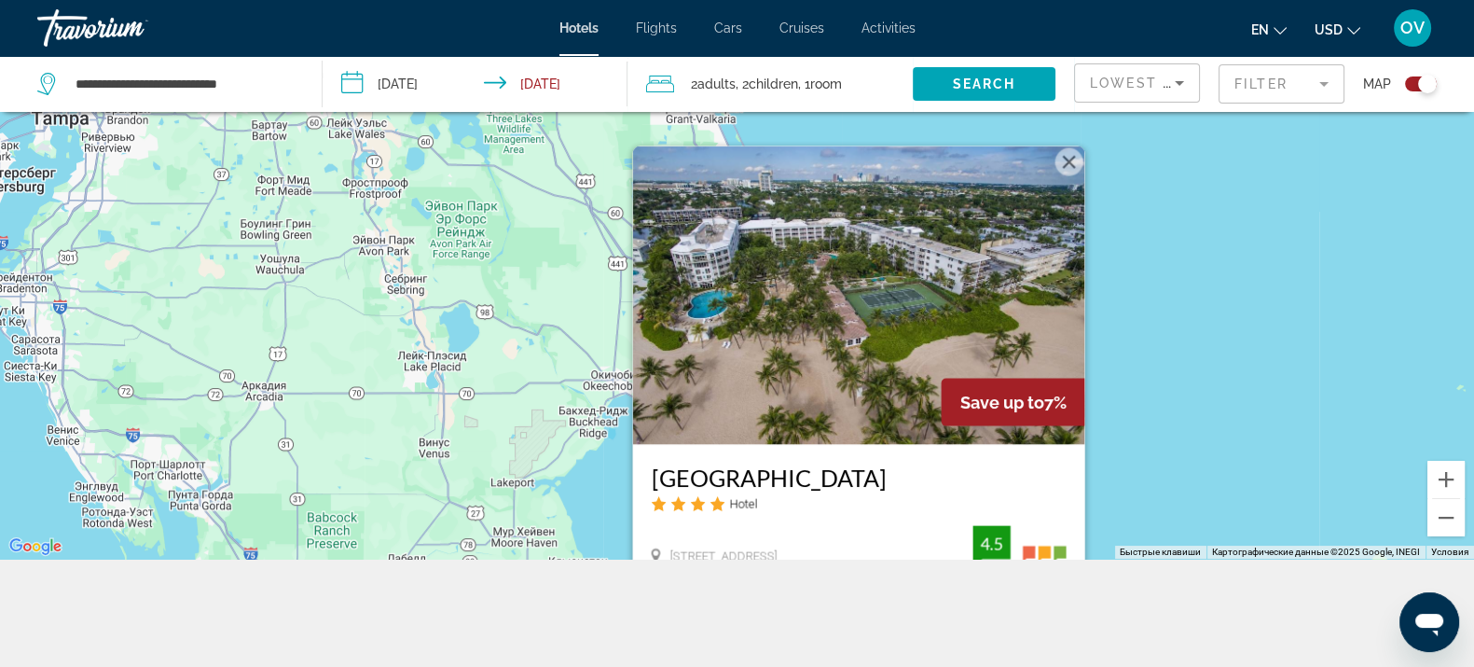
click at [1175, 464] on div "Чтобы активировать перетаскивание с помощью клавиатуры, нажмите Alt + Ввод. Пос…" at bounding box center [737, 225] width 1474 height 667
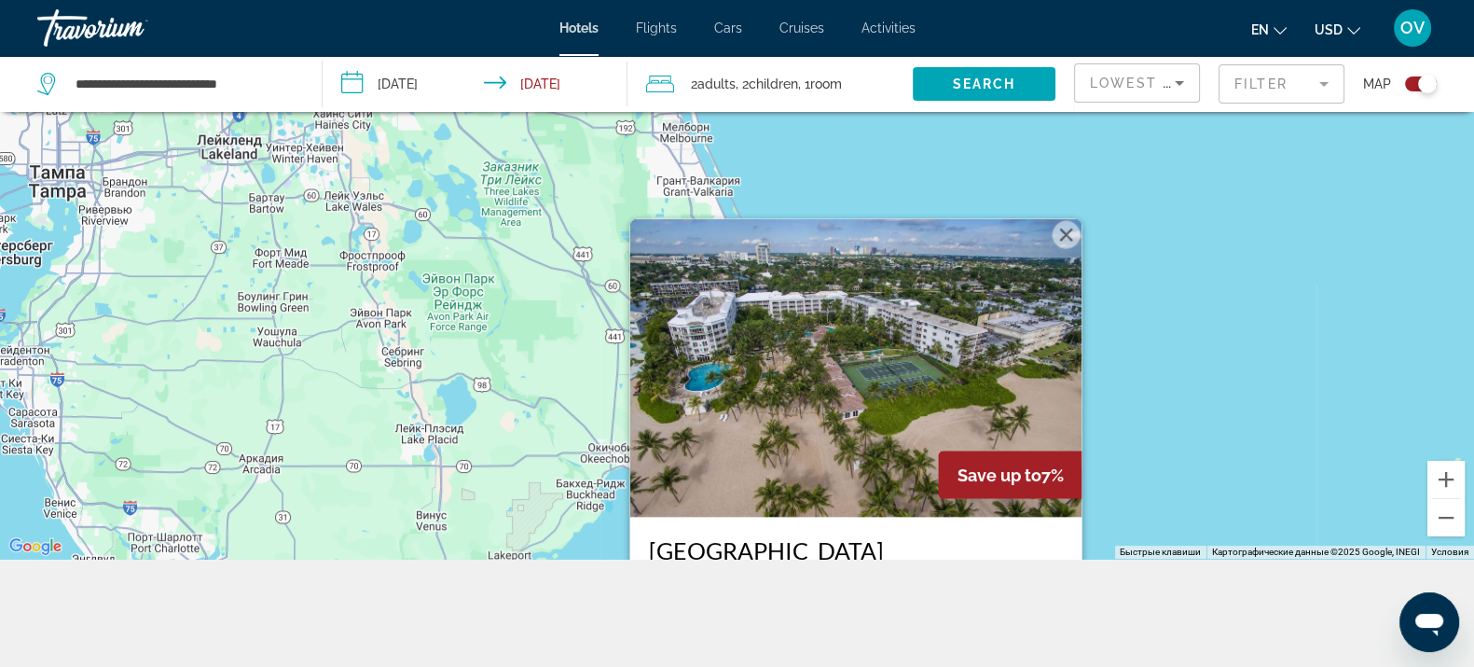
click at [1058, 233] on button "Закрыть" at bounding box center [1066, 234] width 28 height 28
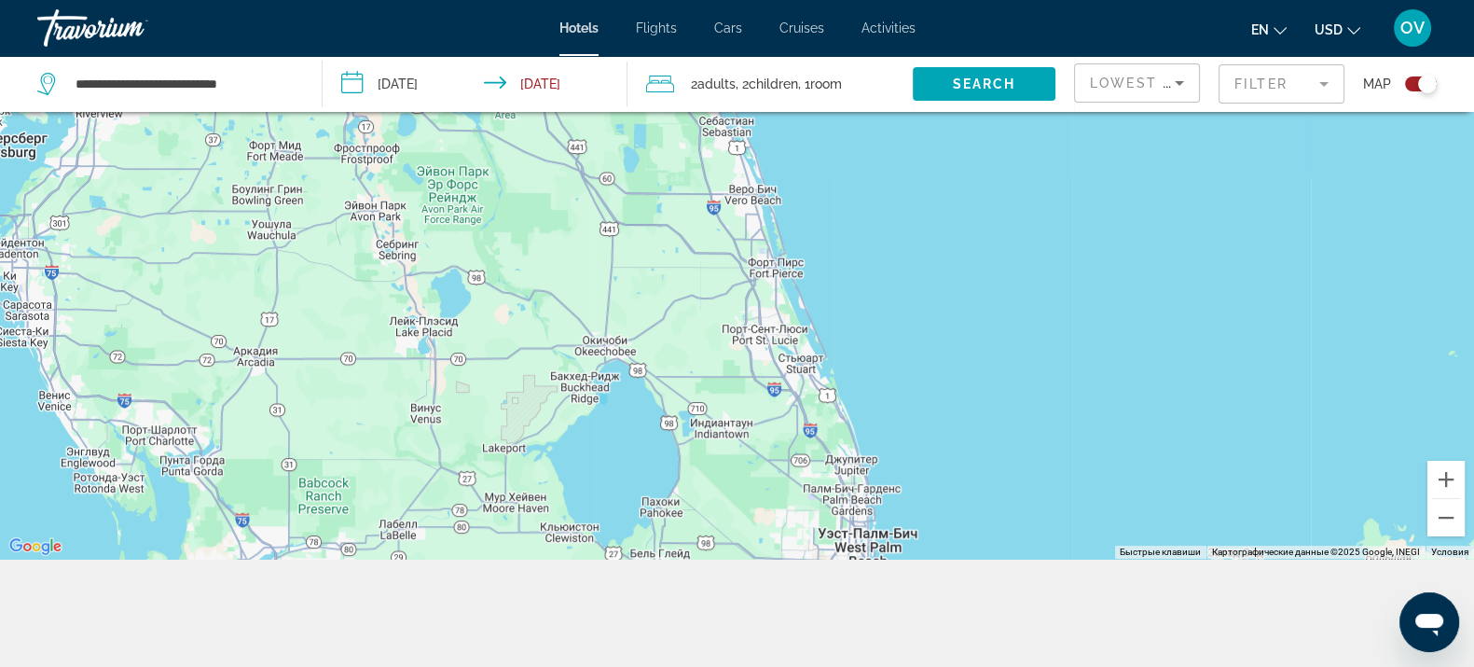
click at [956, 214] on div "Чтобы активировать перетаскивание с помощью клавиатуры, нажмите Alt + Ввод. Пос…" at bounding box center [737, 225] width 1474 height 667
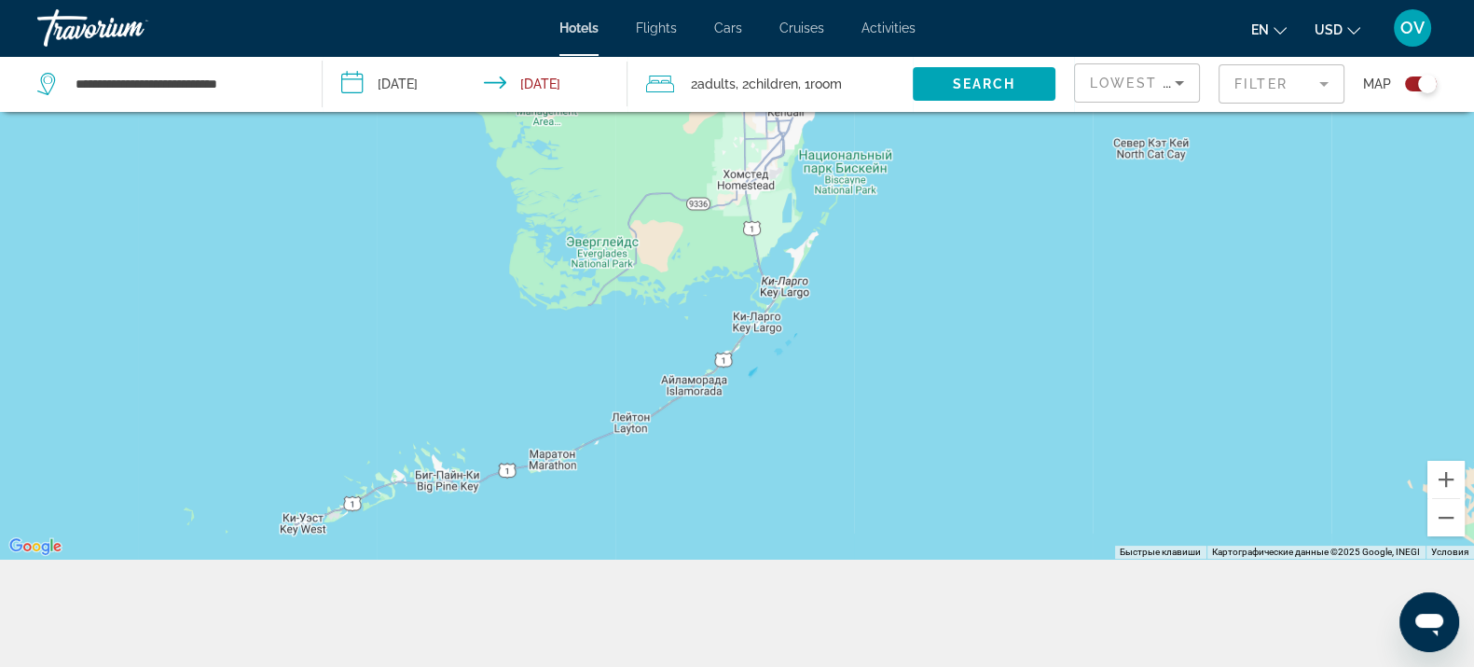
click at [922, 511] on div "Чтобы активировать перетаскивание с помощью клавиатуры, нажмите Alt + Ввод. Пос…" at bounding box center [737, 225] width 1474 height 667
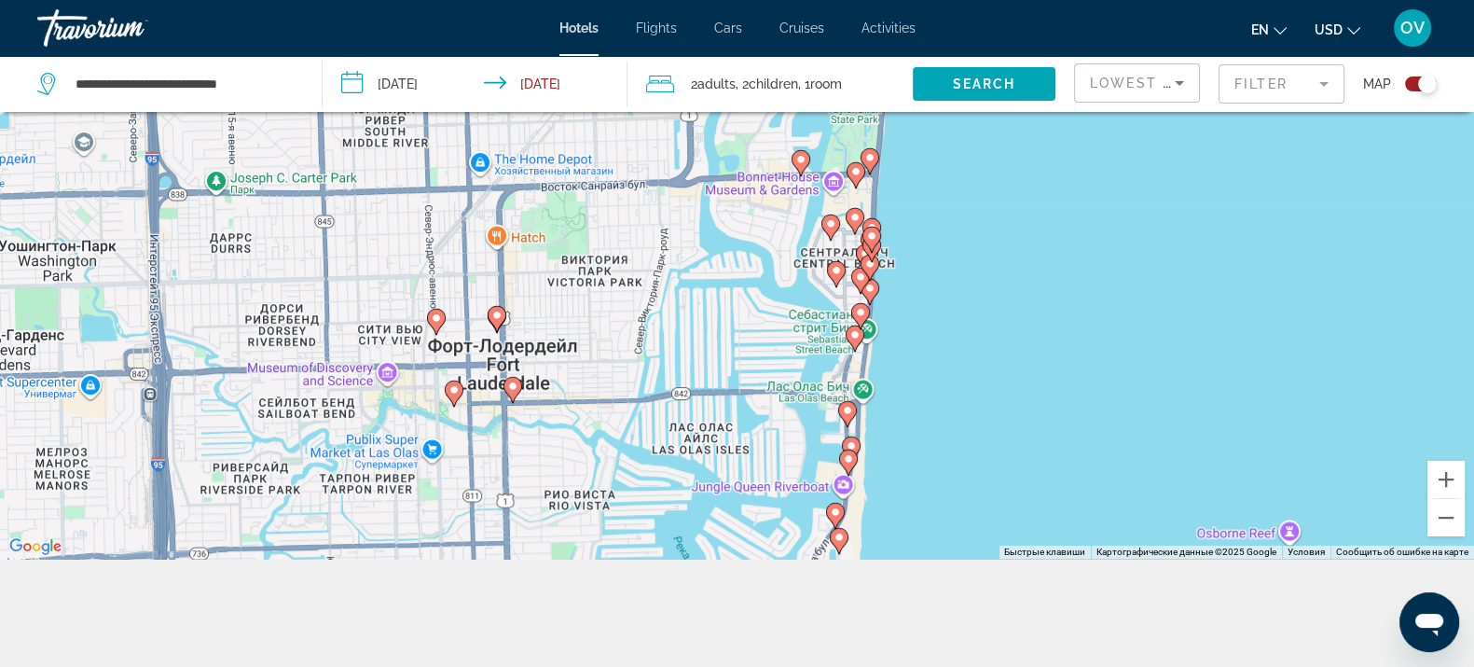
click at [854, 308] on icon "Main content" at bounding box center [859, 315] width 17 height 24
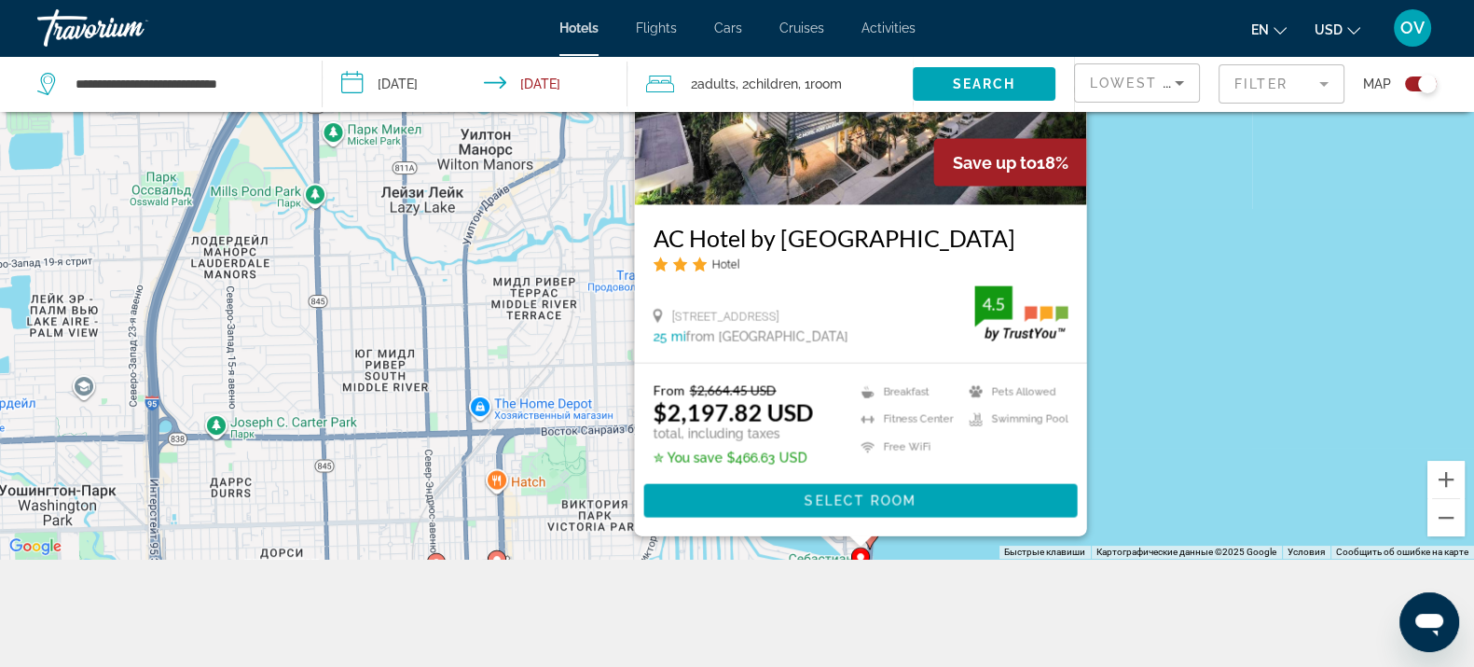
scroll to position [223, 0]
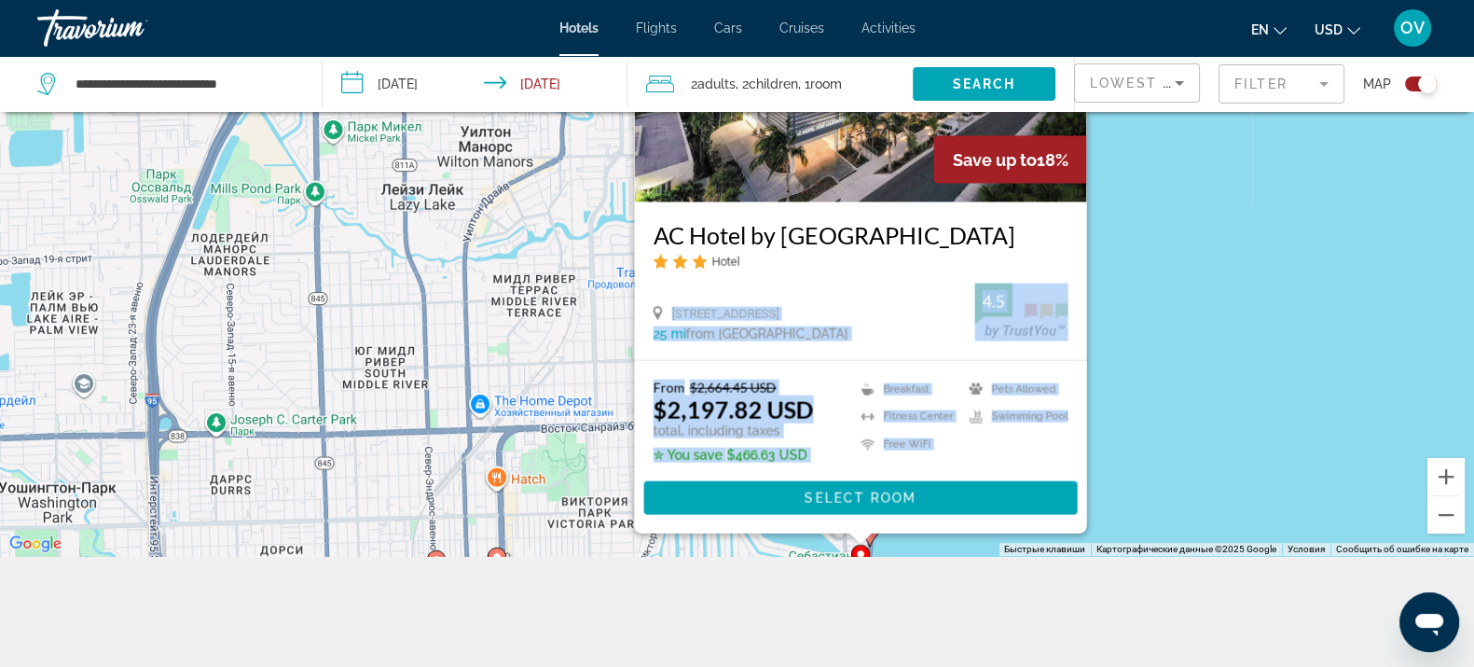
click at [1073, 250] on div "Save up to 18% AC Hotel by [GEOGRAPHIC_DATA] Hotel [STREET_ADDRESS] 25 mi from …" at bounding box center [860, 217] width 452 height 629
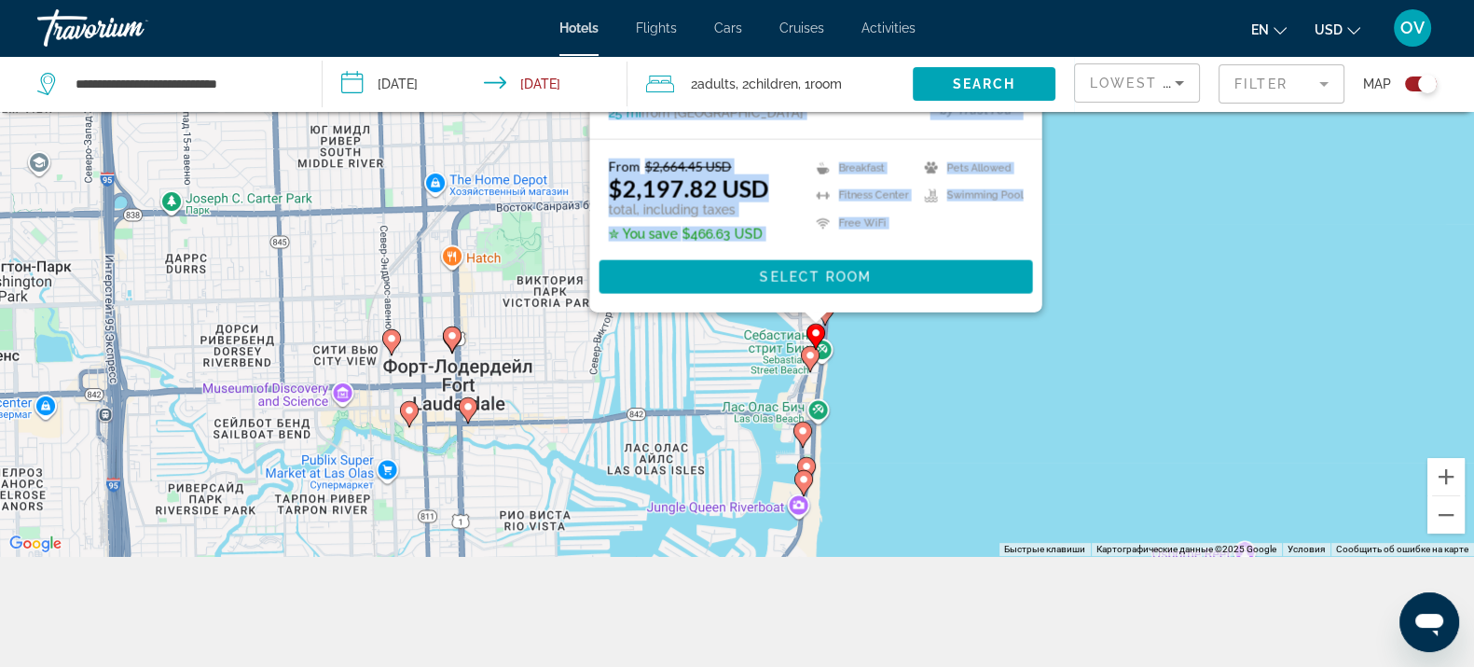
click at [1152, 219] on div "Чтобы активировать перетаскивание с помощью клавиатуры, нажмите Alt + Ввод. Пос…" at bounding box center [737, 222] width 1474 height 667
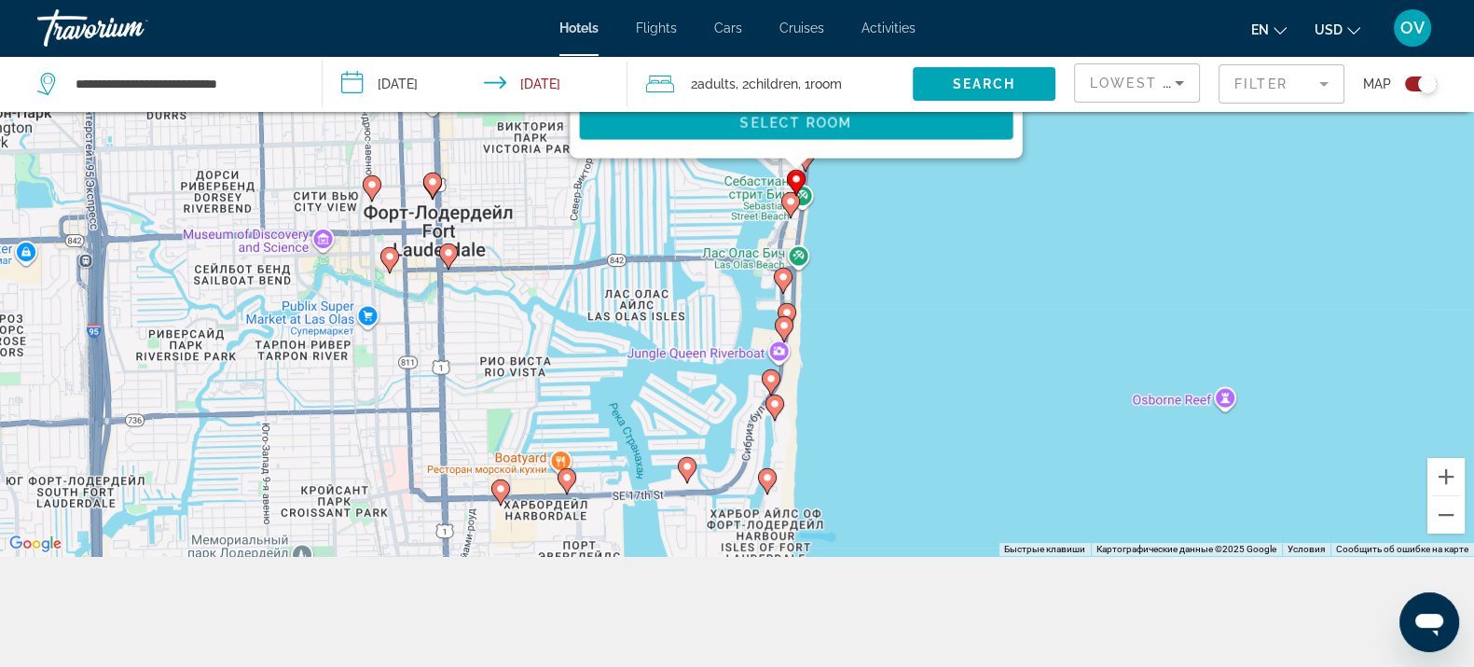
click at [789, 209] on icon "Main content" at bounding box center [789, 204] width 17 height 24
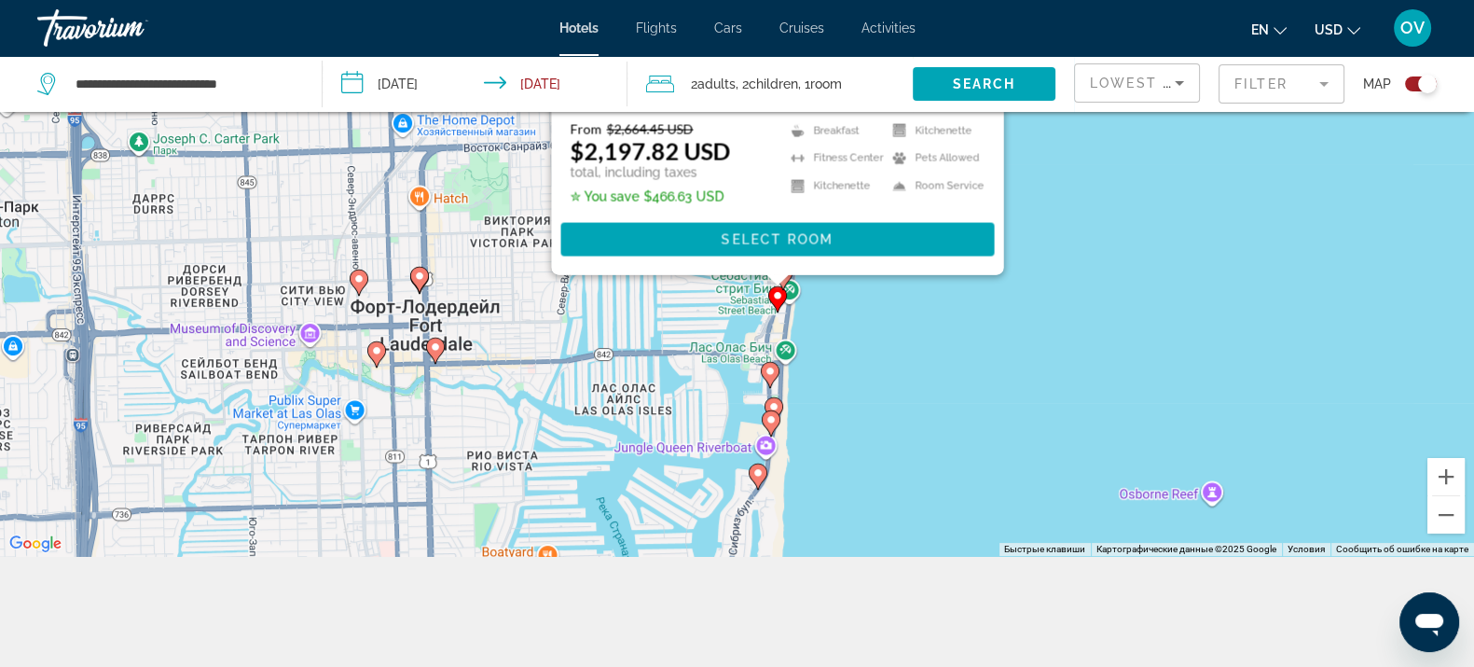
click at [1097, 233] on div "Чтобы активировать перетаскивание с помощью клавиатуры, нажмите Alt + Ввод. Пос…" at bounding box center [737, 222] width 1474 height 667
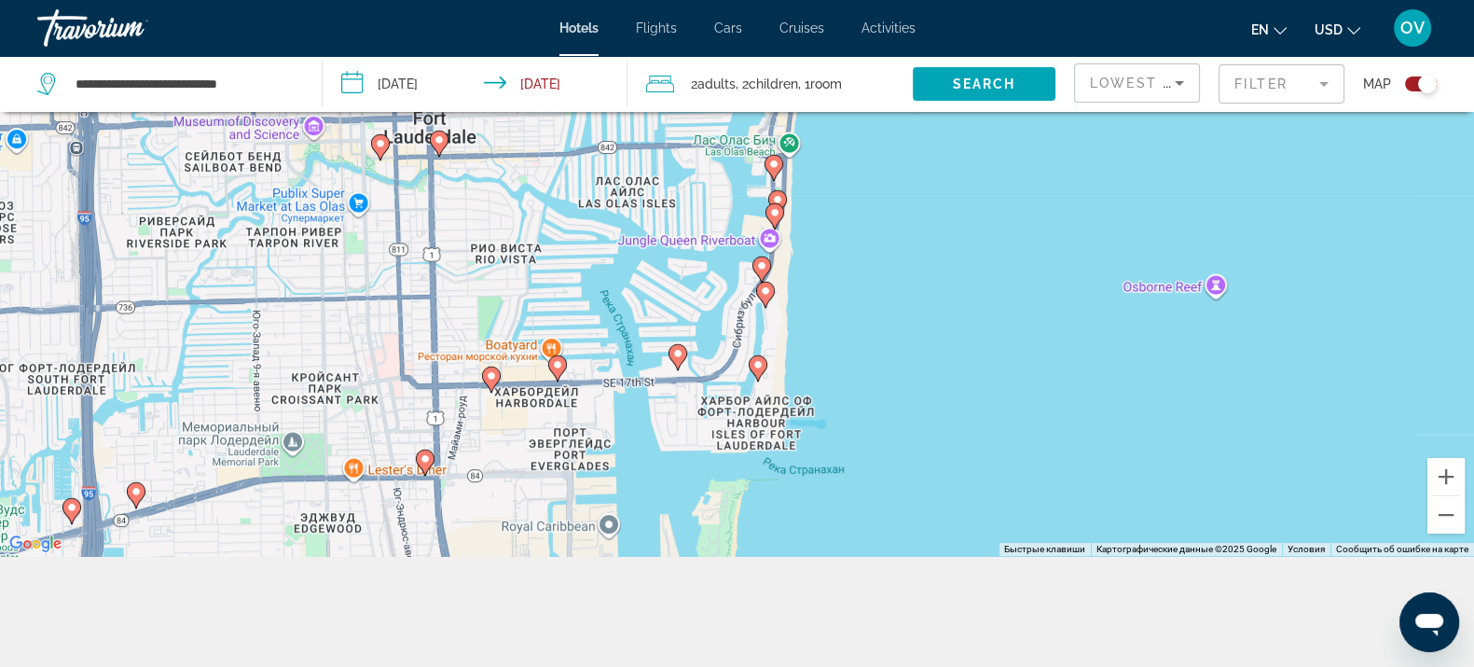
click at [777, 163] on image "Main content" at bounding box center [773, 164] width 11 height 11
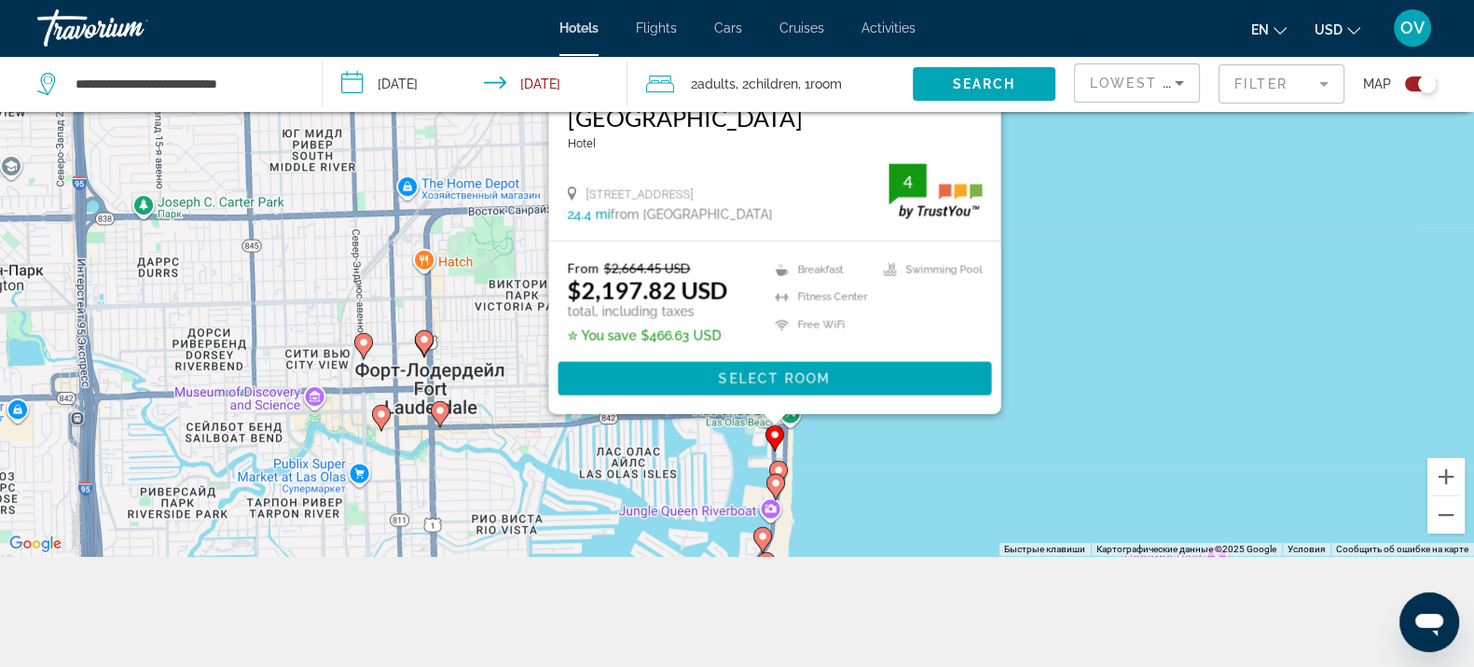
click at [1090, 174] on div "Чтобы активировать перетаскивание с помощью клавиатуры, нажмите Alt + Ввод. Пос…" at bounding box center [737, 222] width 1474 height 667
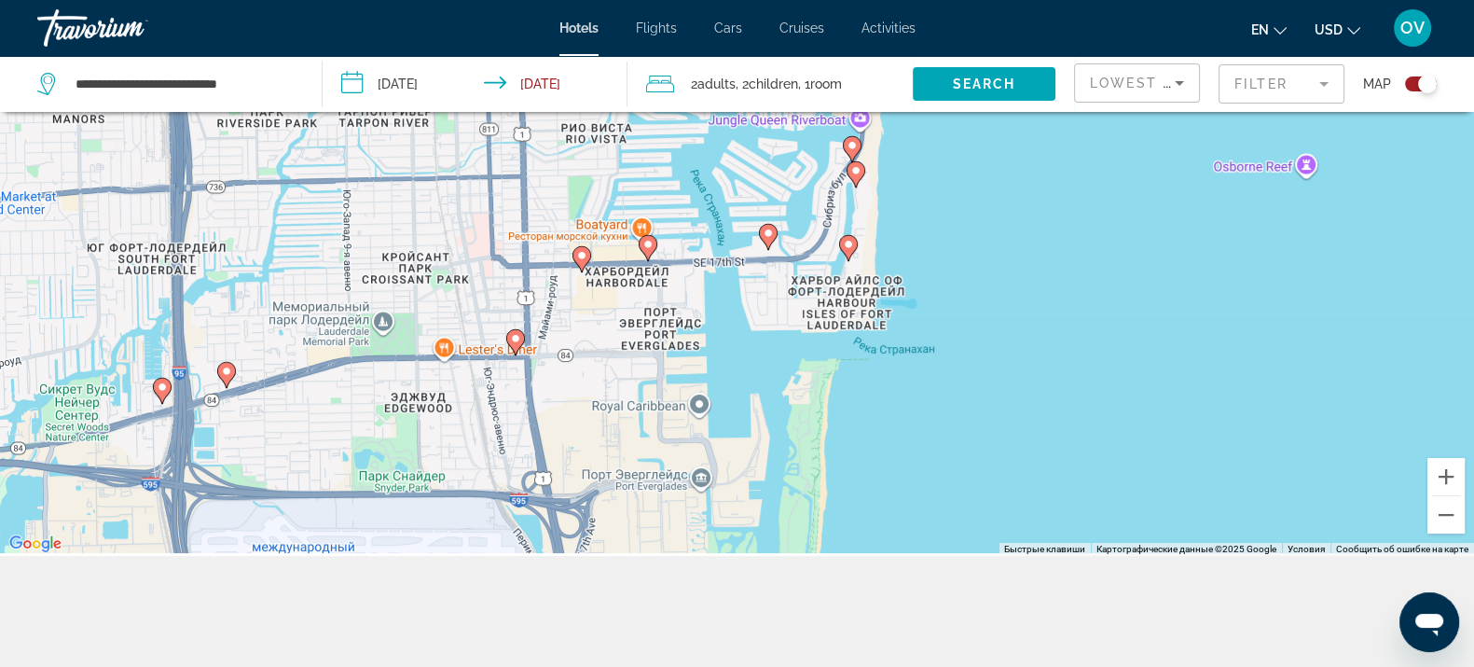
click at [863, 255] on div "Чтобы активировать перетаскивание с помощью клавиатуры, нажмите Alt + Ввод. Пос…" at bounding box center [737, 222] width 1474 height 667
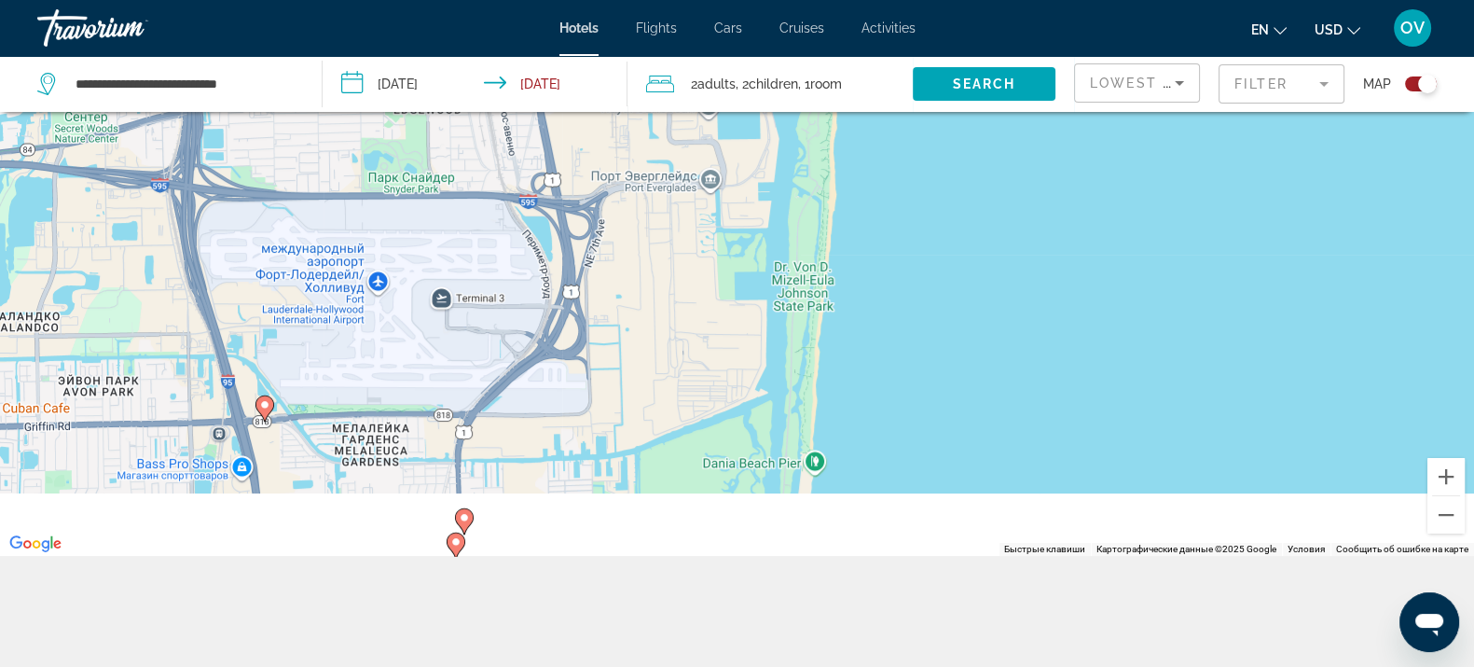
click at [834, 213] on div "Чтобы активировать перетаскивание с помощью клавиатуры, нажмите Alt + Ввод. Пос…" at bounding box center [737, 222] width 1474 height 667
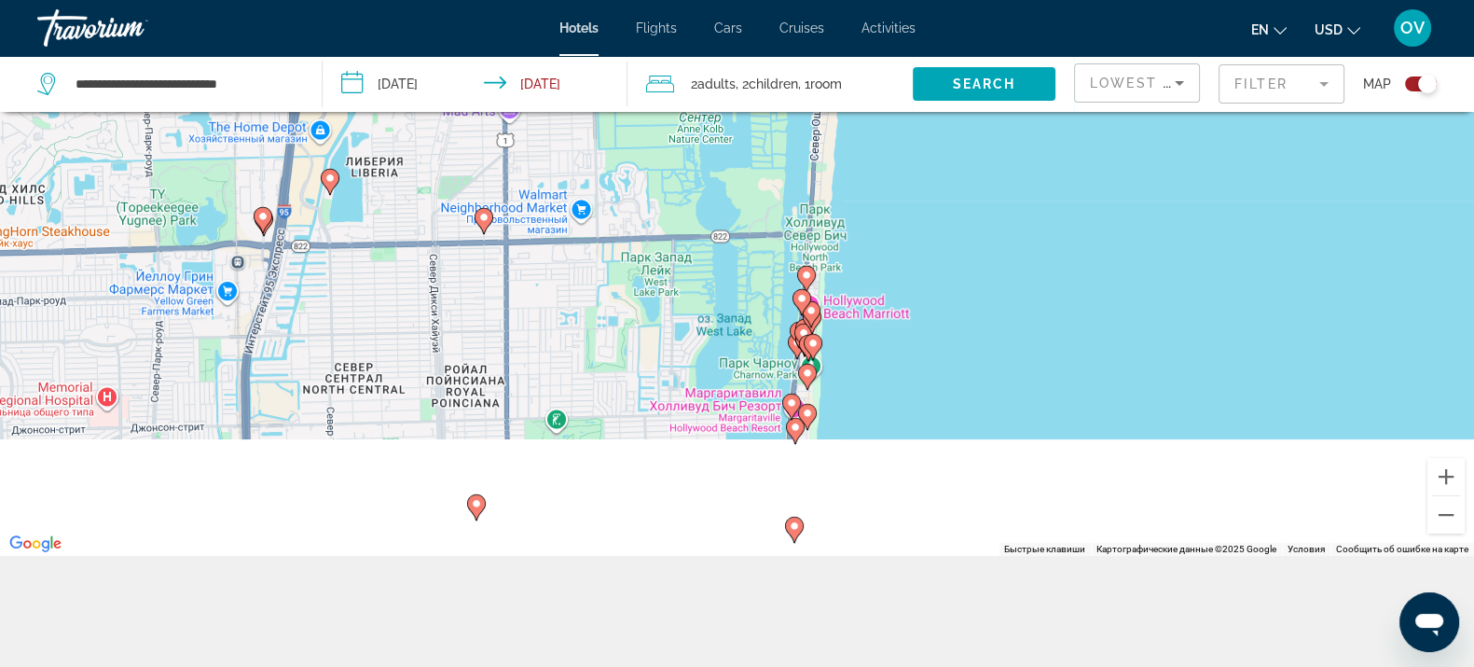
click at [858, 233] on div "Чтобы активировать перетаскивание с помощью клавиатуры, нажмите Alt + Ввод. Пос…" at bounding box center [737, 222] width 1474 height 667
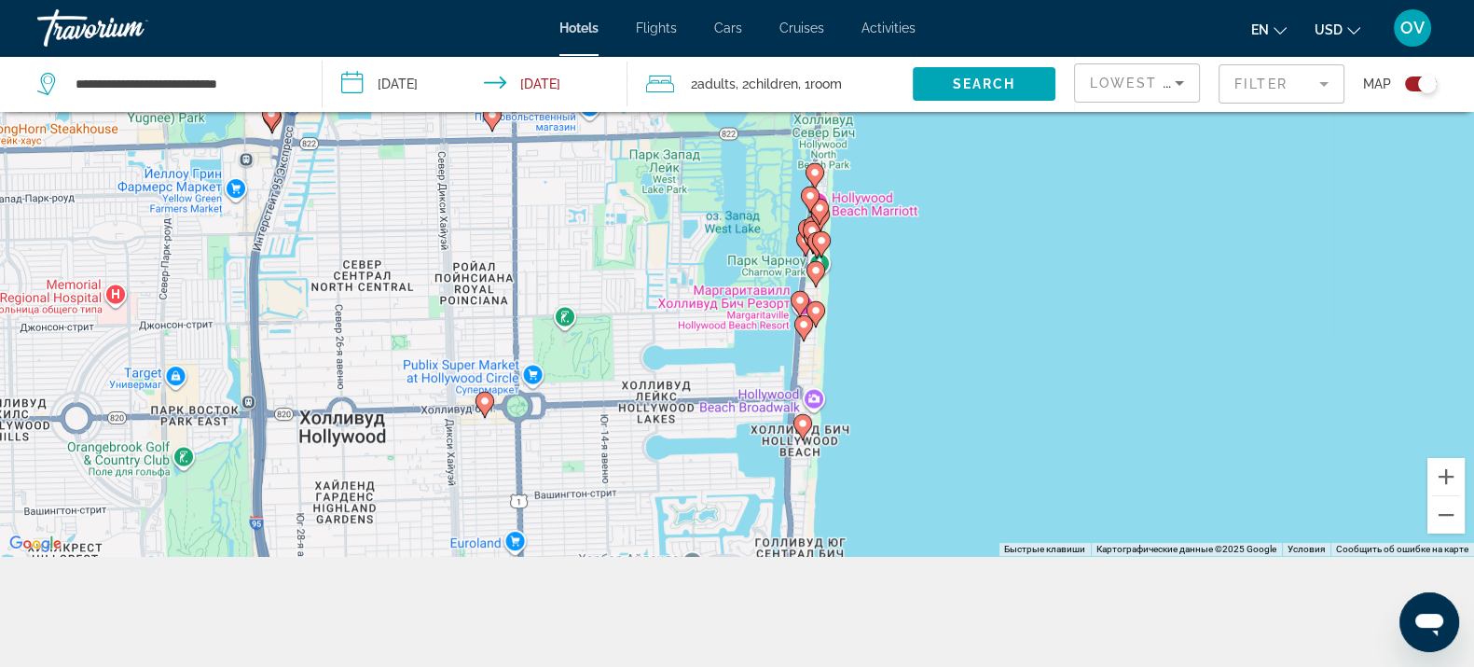
click at [817, 174] on image "Main content" at bounding box center [814, 172] width 11 height 11
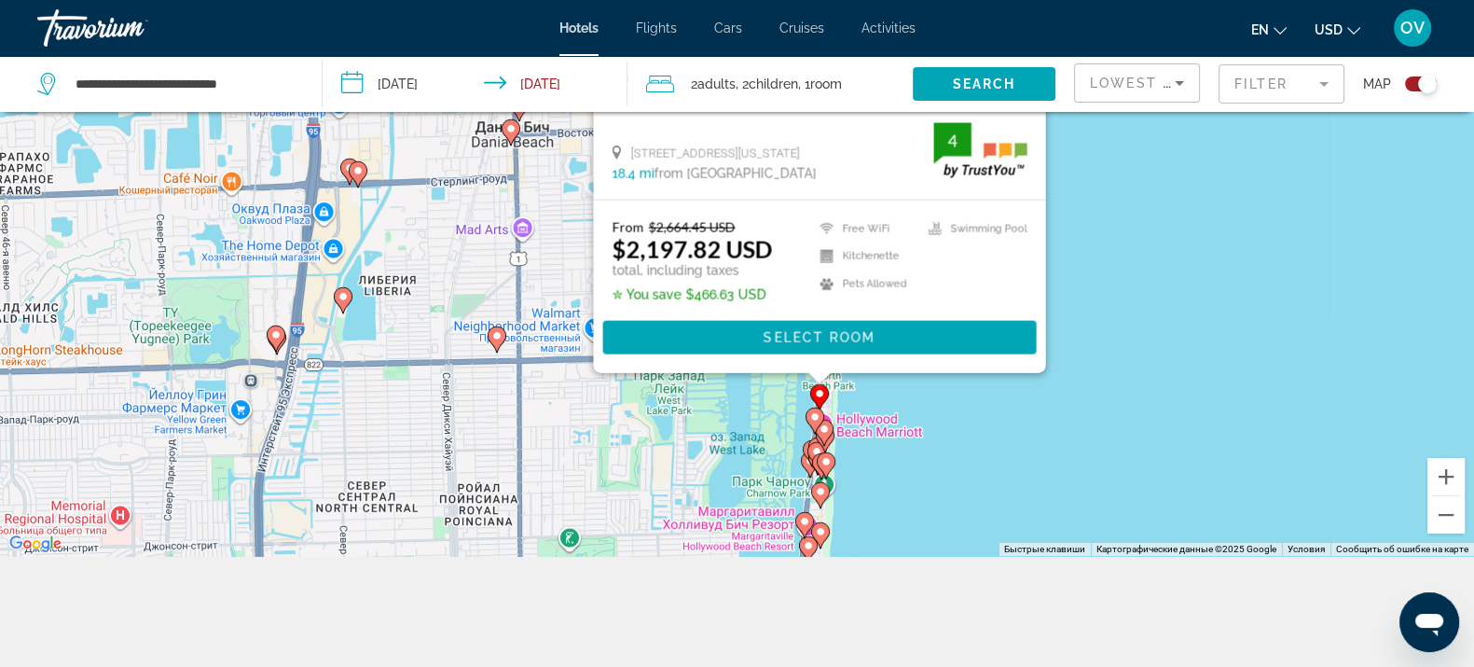
click at [1054, 317] on div "Чтобы активировать перетаскивание с помощью клавиатуры, нажмите Alt + Ввод. Пос…" at bounding box center [737, 222] width 1474 height 667
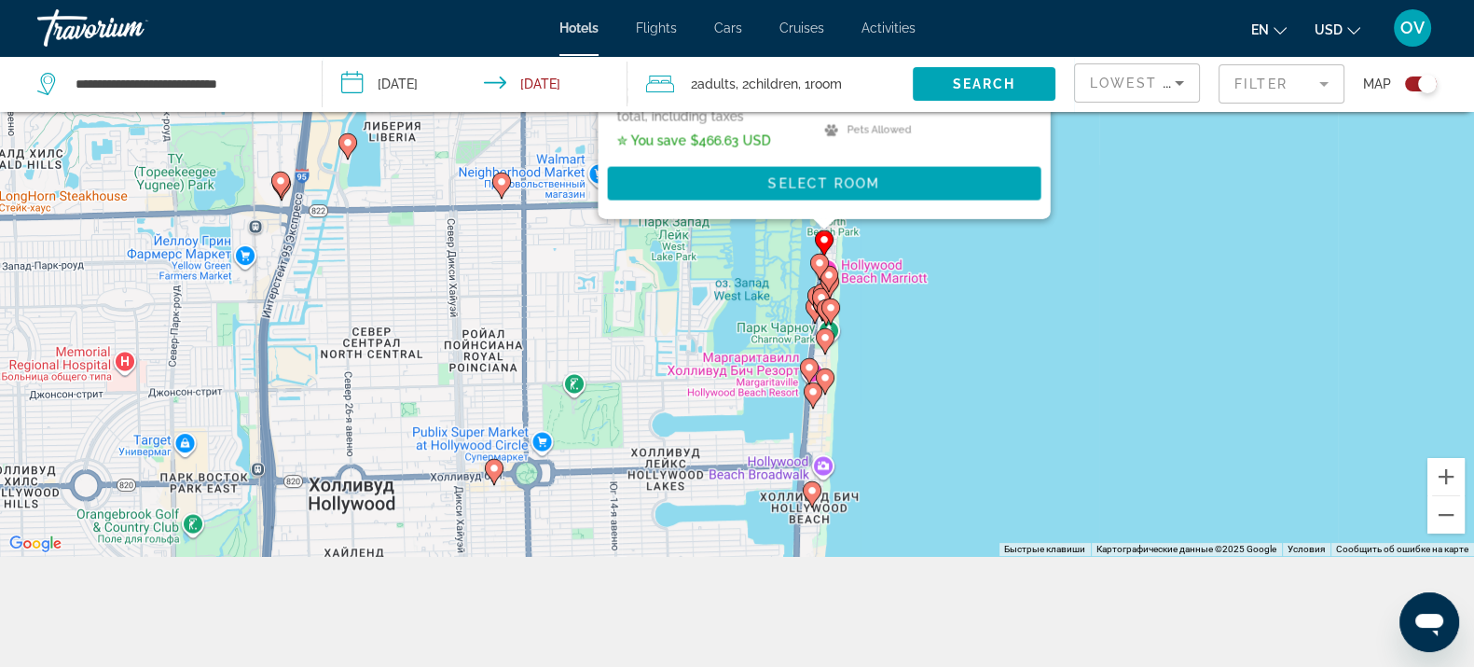
click at [821, 259] on image "Main content" at bounding box center [819, 262] width 11 height 11
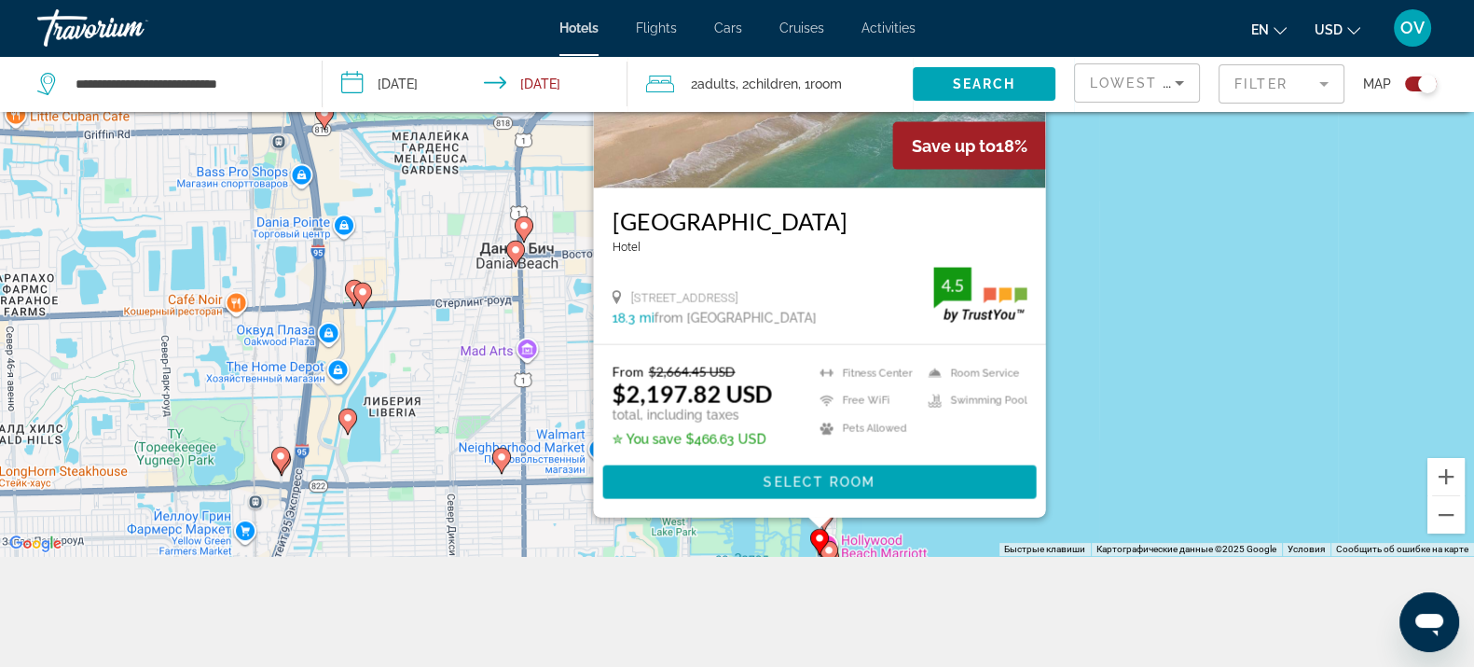
click at [1086, 273] on div "Чтобы активировать перетаскивание с помощью клавиатуры, нажмите Alt + Ввод. Пос…" at bounding box center [737, 222] width 1474 height 667
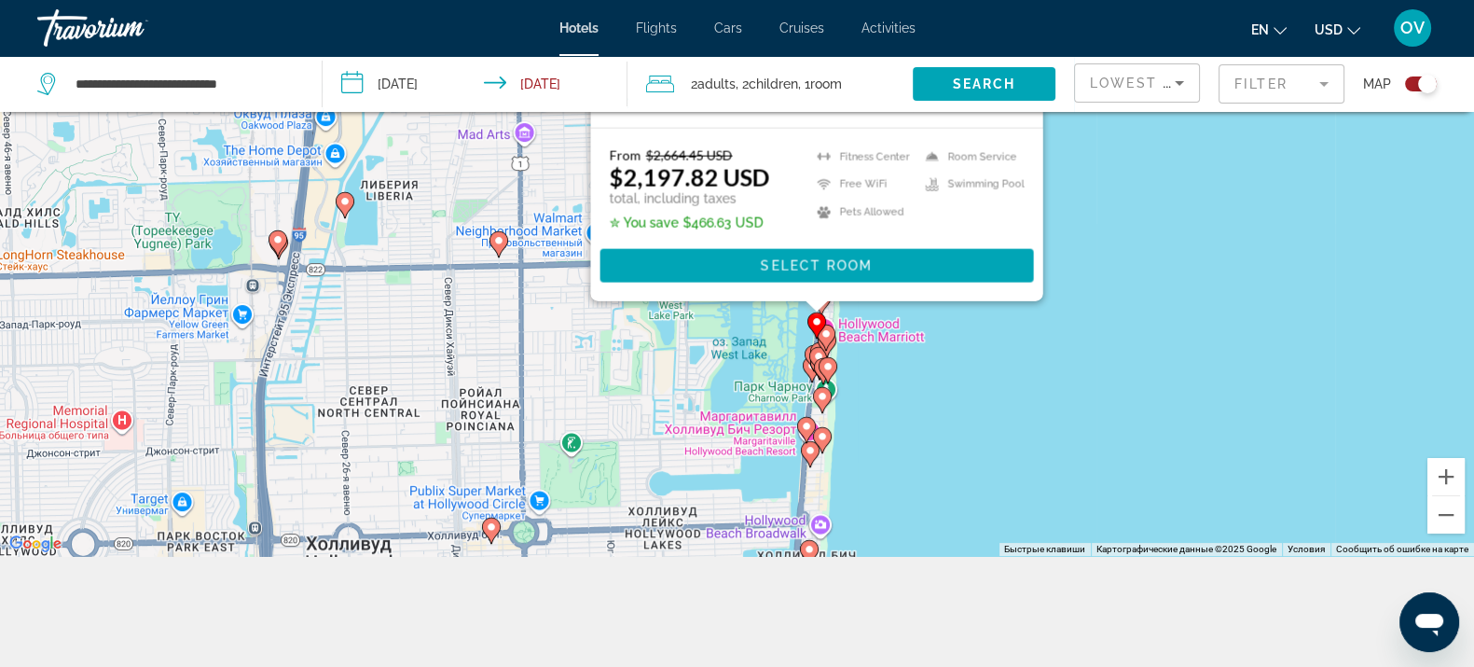
click at [834, 331] on icon "Main content" at bounding box center [825, 336] width 17 height 24
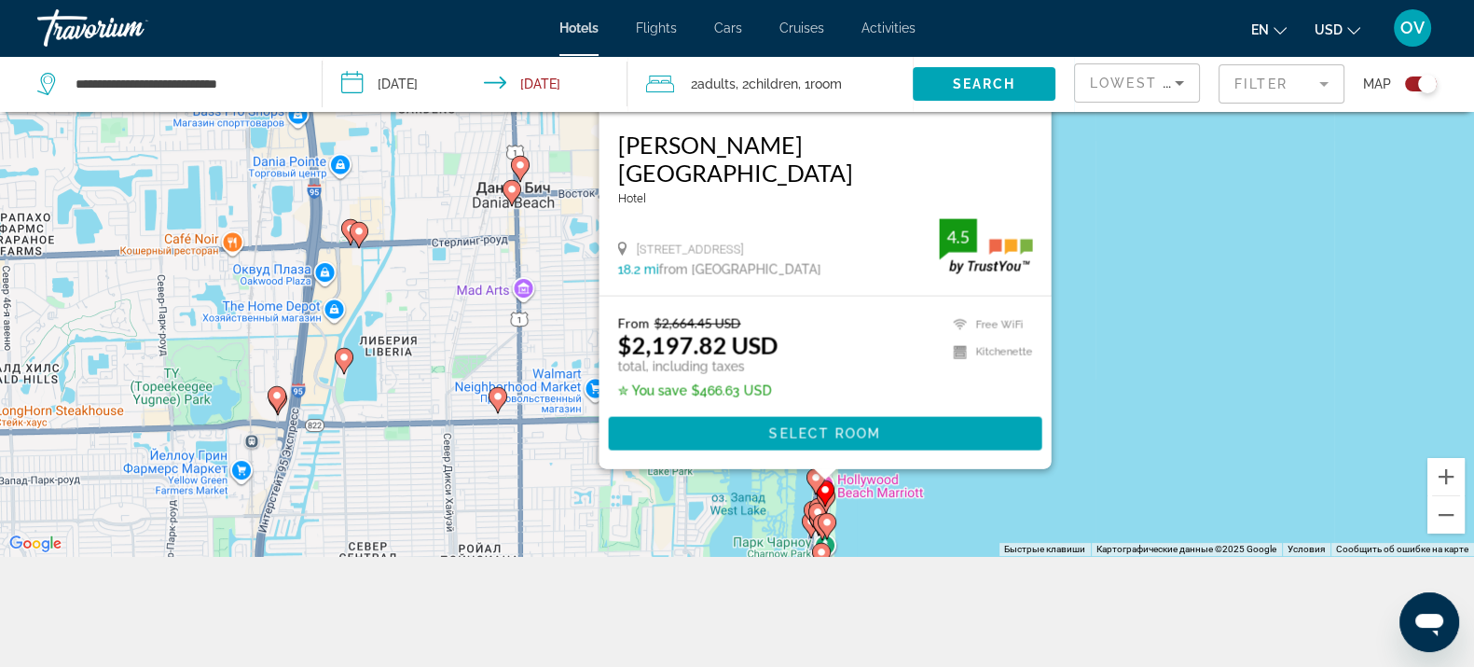
click at [1156, 322] on div "Чтобы активировать перетаскивание с помощью клавиатуры, нажмите Alt + Ввод. Пос…" at bounding box center [737, 222] width 1474 height 667
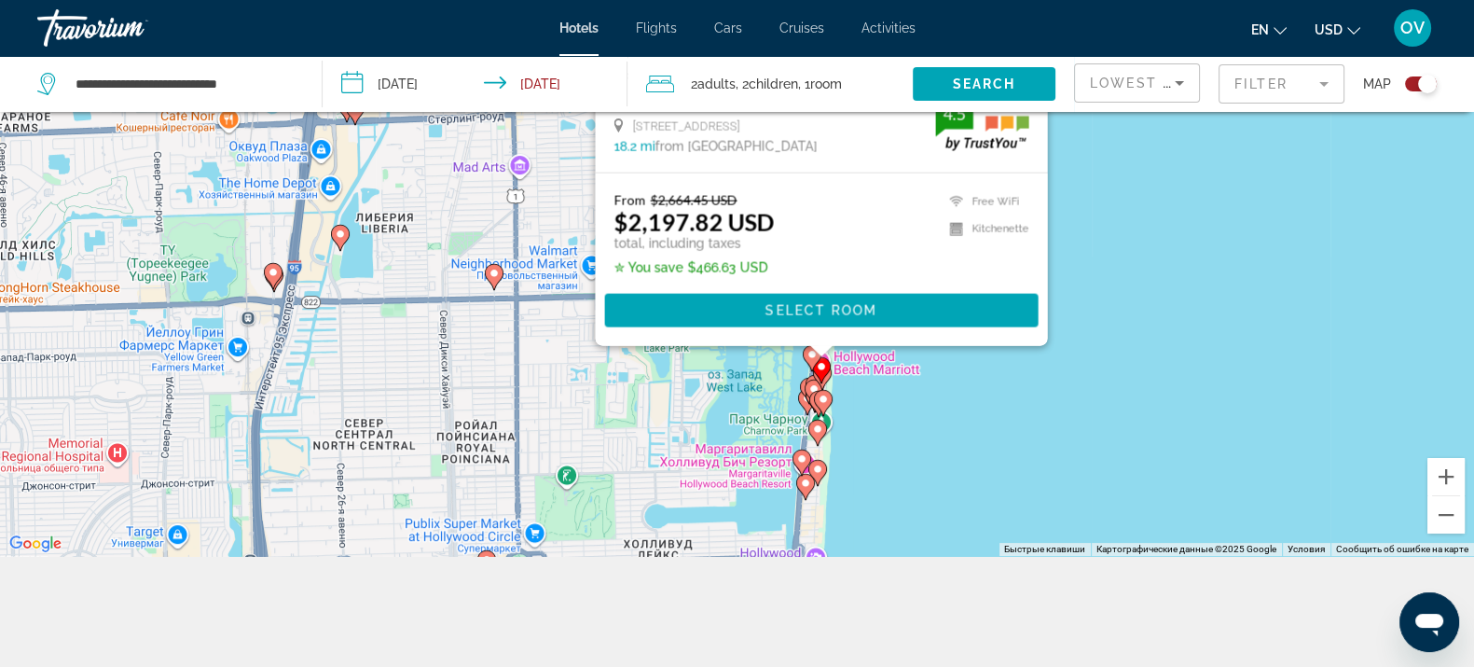
click at [1302, 92] on mat-form-field "Filter" at bounding box center [1282, 83] width 126 height 39
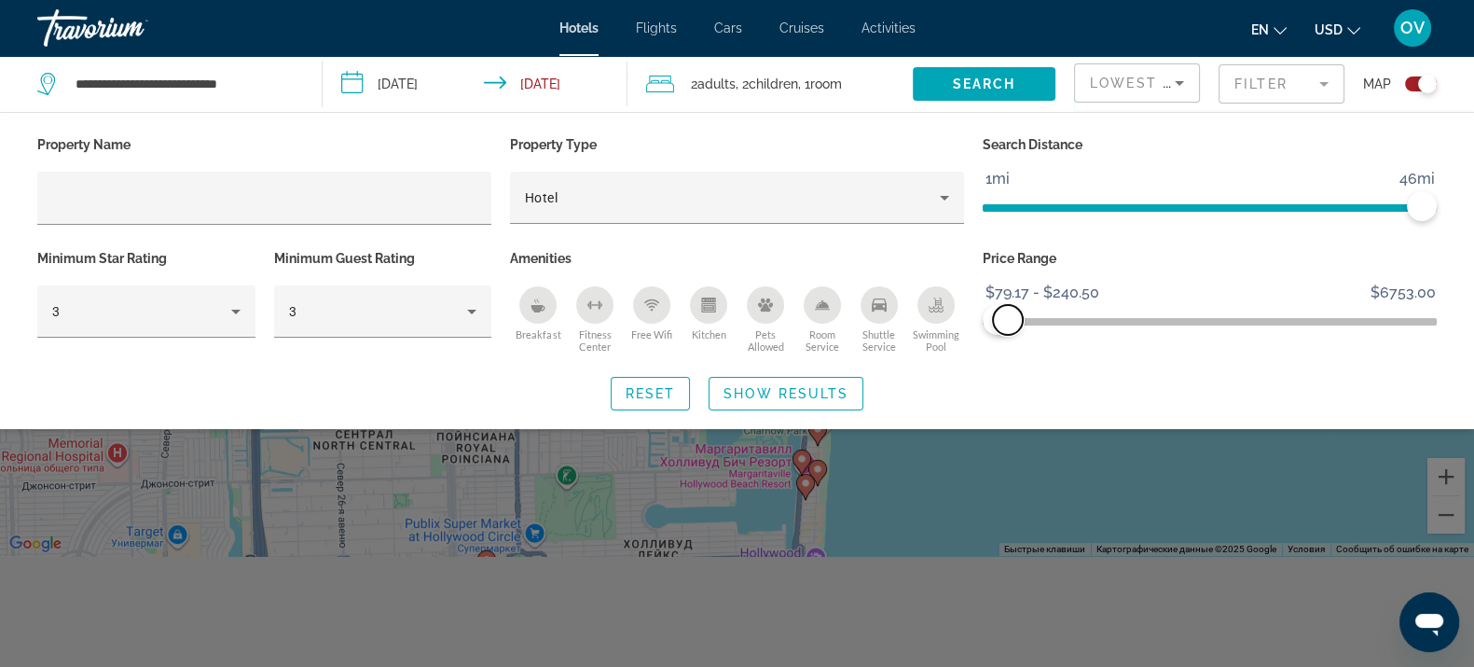
click at [1008, 324] on span "ngx-slider-max" at bounding box center [1008, 320] width 30 height 30
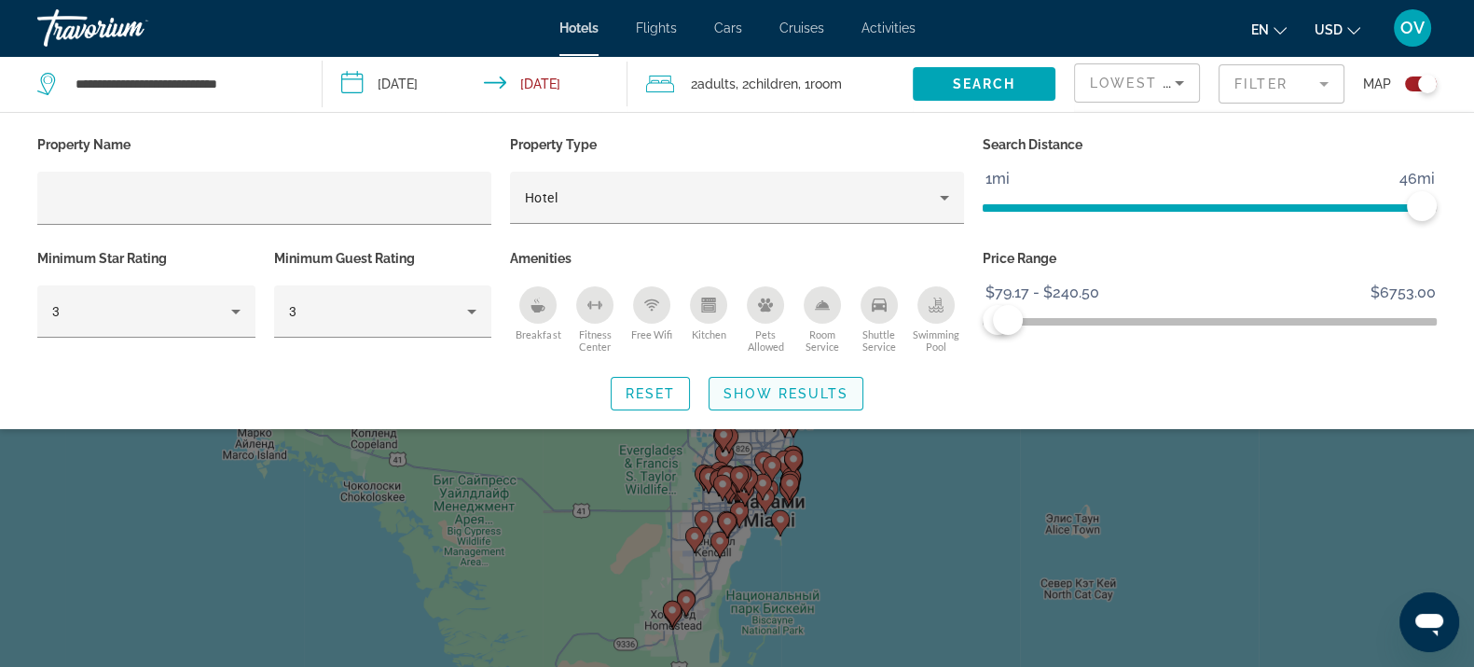
click at [802, 406] on span "Search widget" at bounding box center [786, 393] width 153 height 45
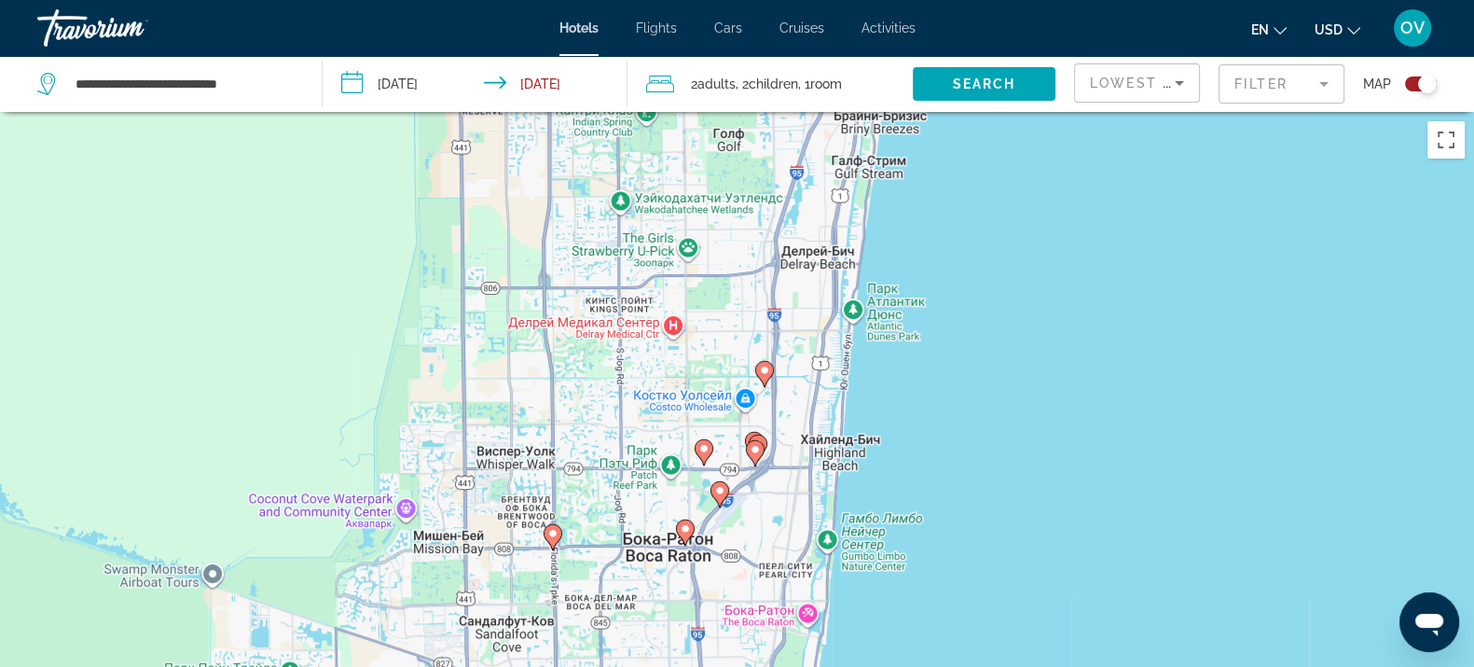
click at [769, 379] on gmp-advanced-marker "Main content" at bounding box center [764, 374] width 19 height 28
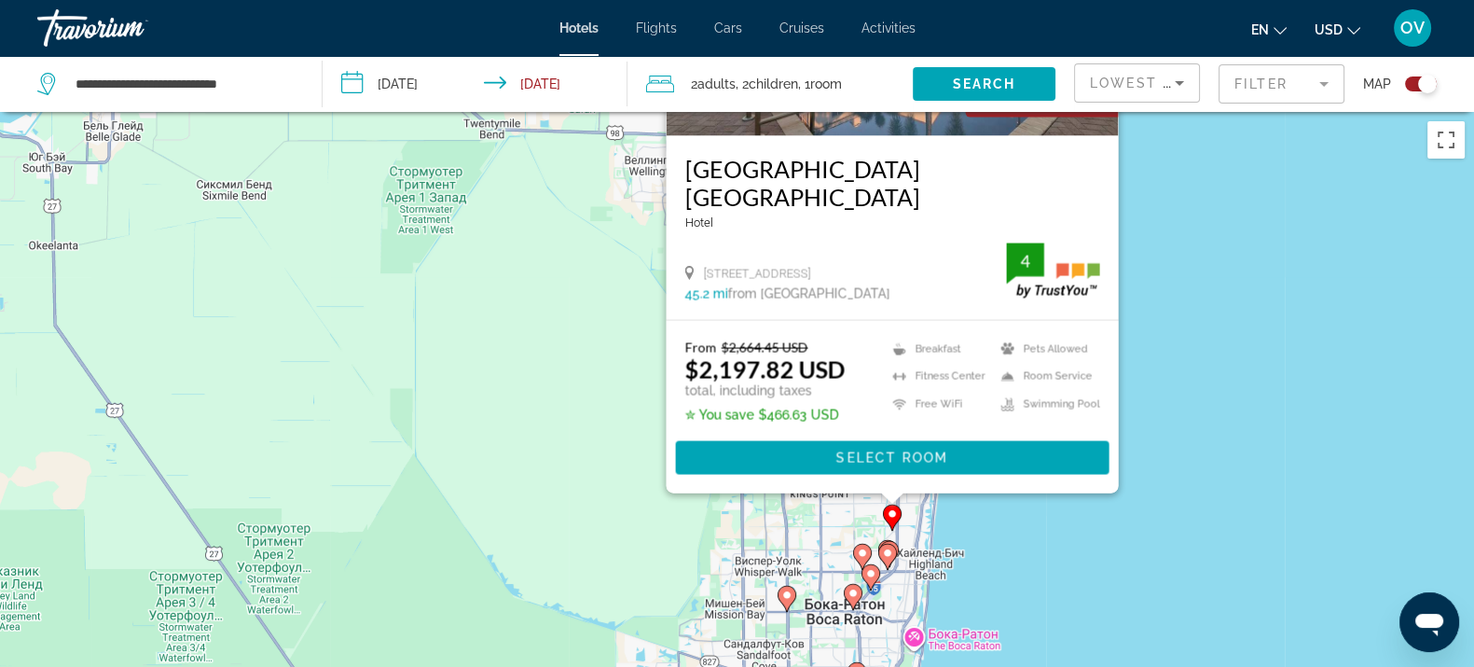
drag, startPoint x: 1287, startPoint y: 480, endPoint x: 1240, endPoint y: 236, distance: 248.7
click at [1239, 238] on div "Чтобы активировать перетаскивание с помощью клавиатуры, нажмите Alt + Ввод. Пос…" at bounding box center [737, 445] width 1474 height 667
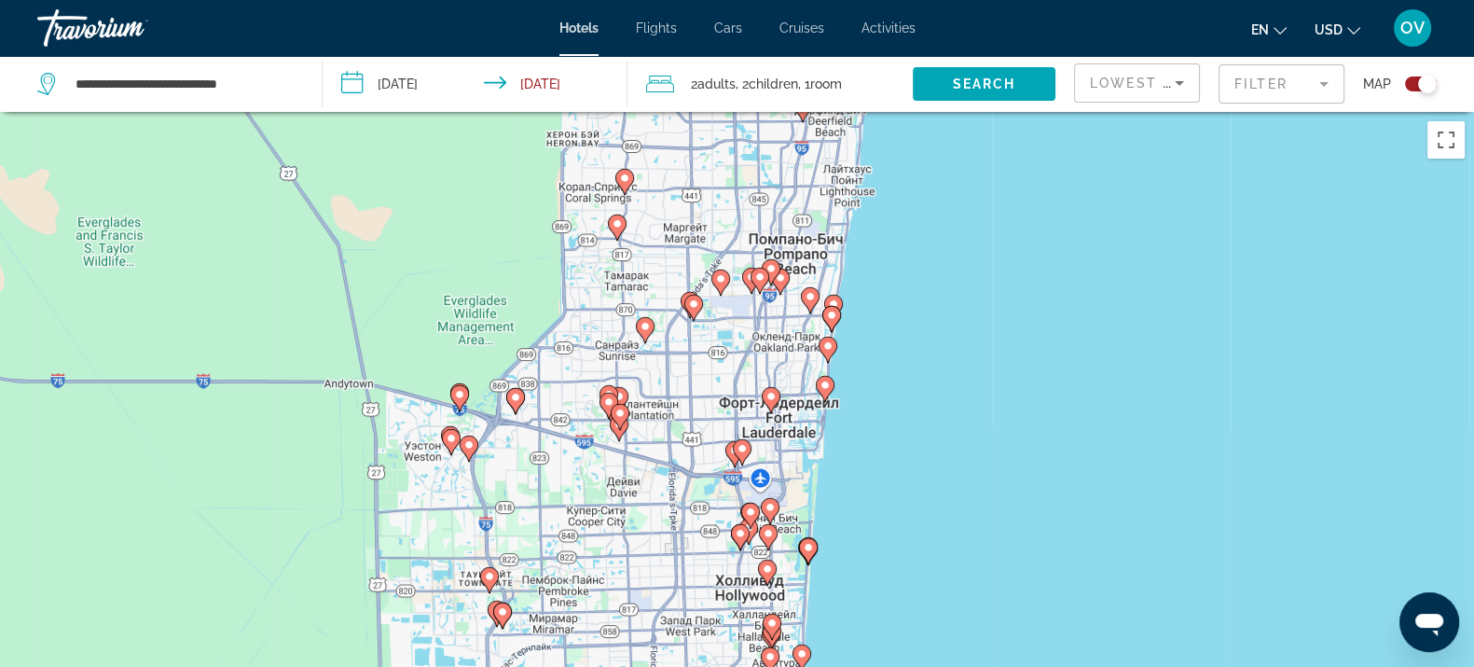
drag, startPoint x: 889, startPoint y: 527, endPoint x: 880, endPoint y: 373, distance: 154.1
click at [891, 396] on div "Чтобы активировать перетаскивание с помощью клавиатуры, нажмите Alt + Ввод. Пос…" at bounding box center [737, 445] width 1474 height 667
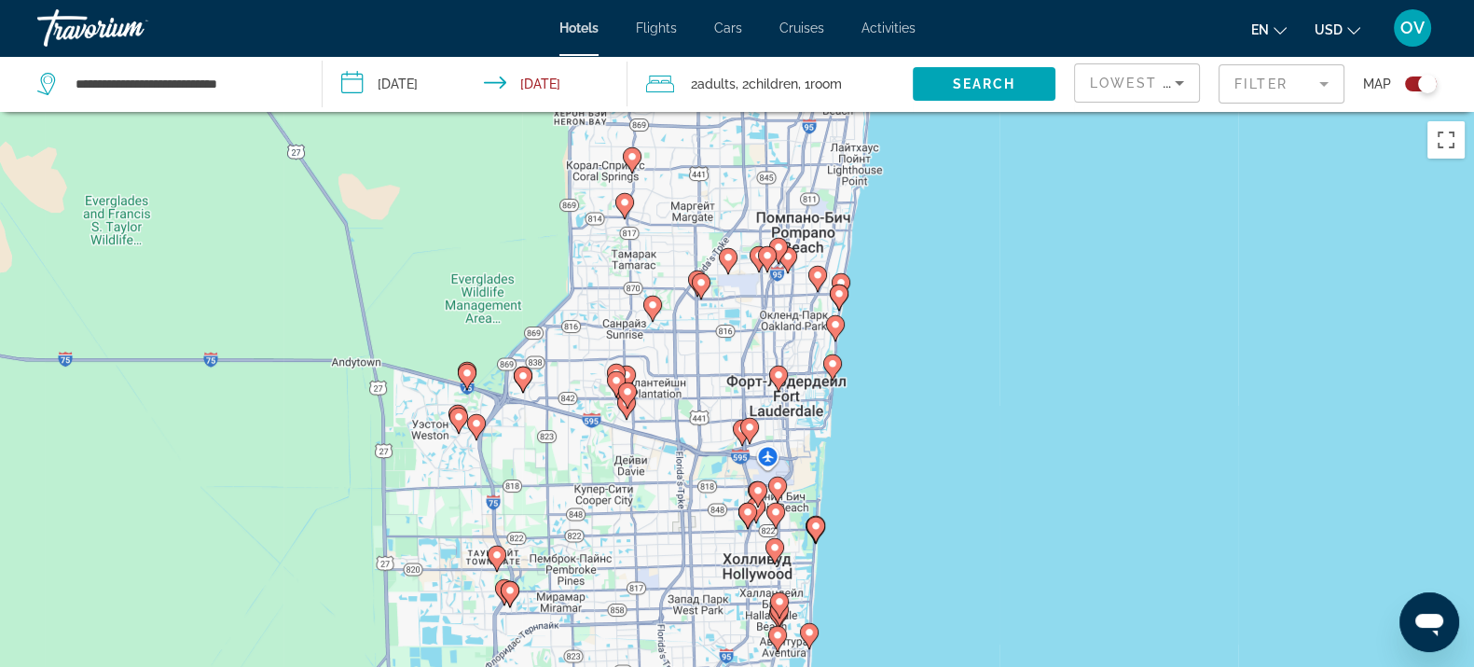
click at [849, 279] on icon "Main content" at bounding box center [841, 285] width 19 height 26
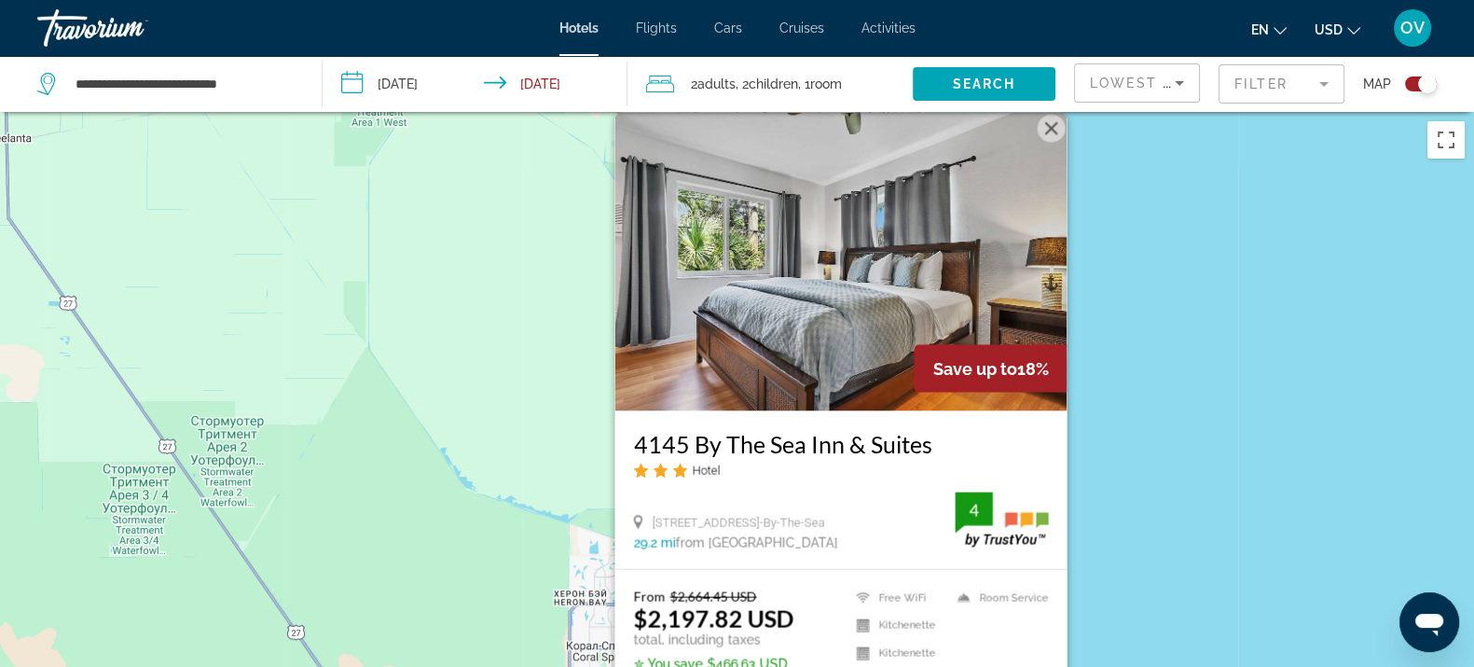
click at [1295, 83] on mat-form-field "Filter" at bounding box center [1282, 83] width 126 height 39
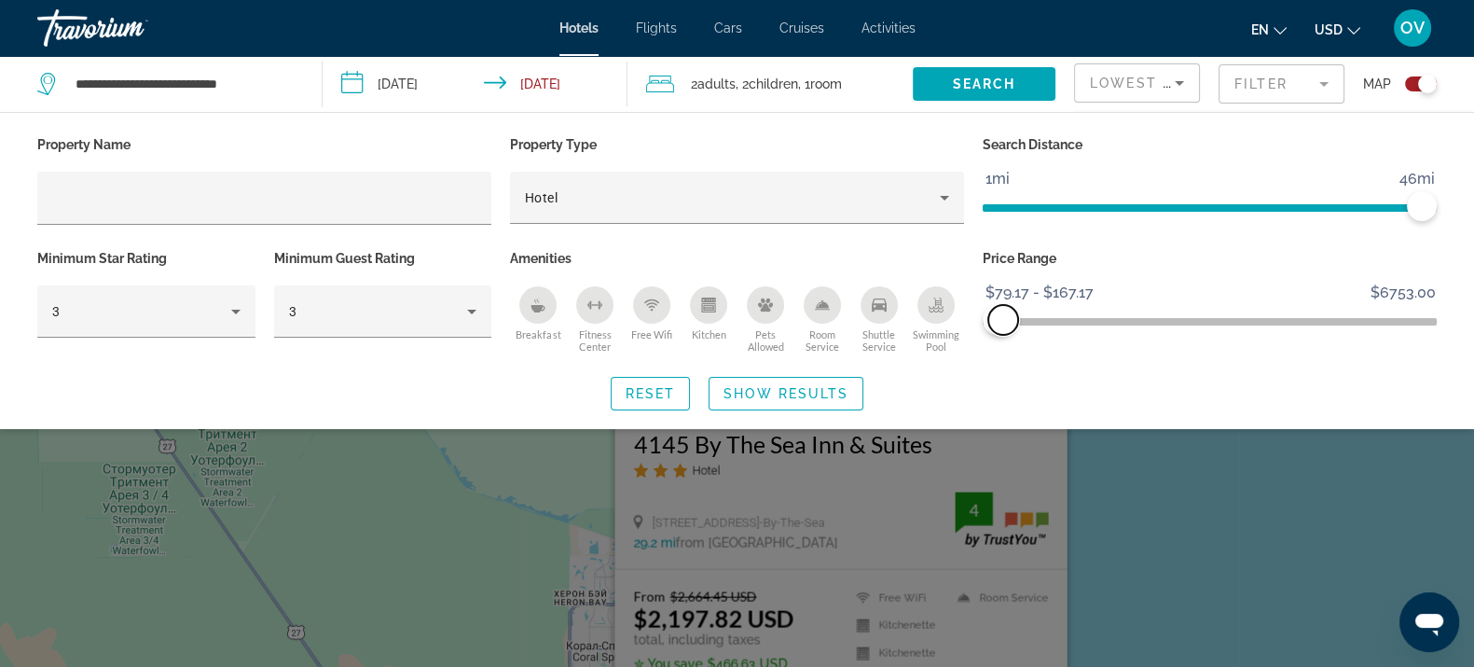
click at [1003, 313] on span "ngx-slider-max" at bounding box center [1003, 320] width 30 height 30
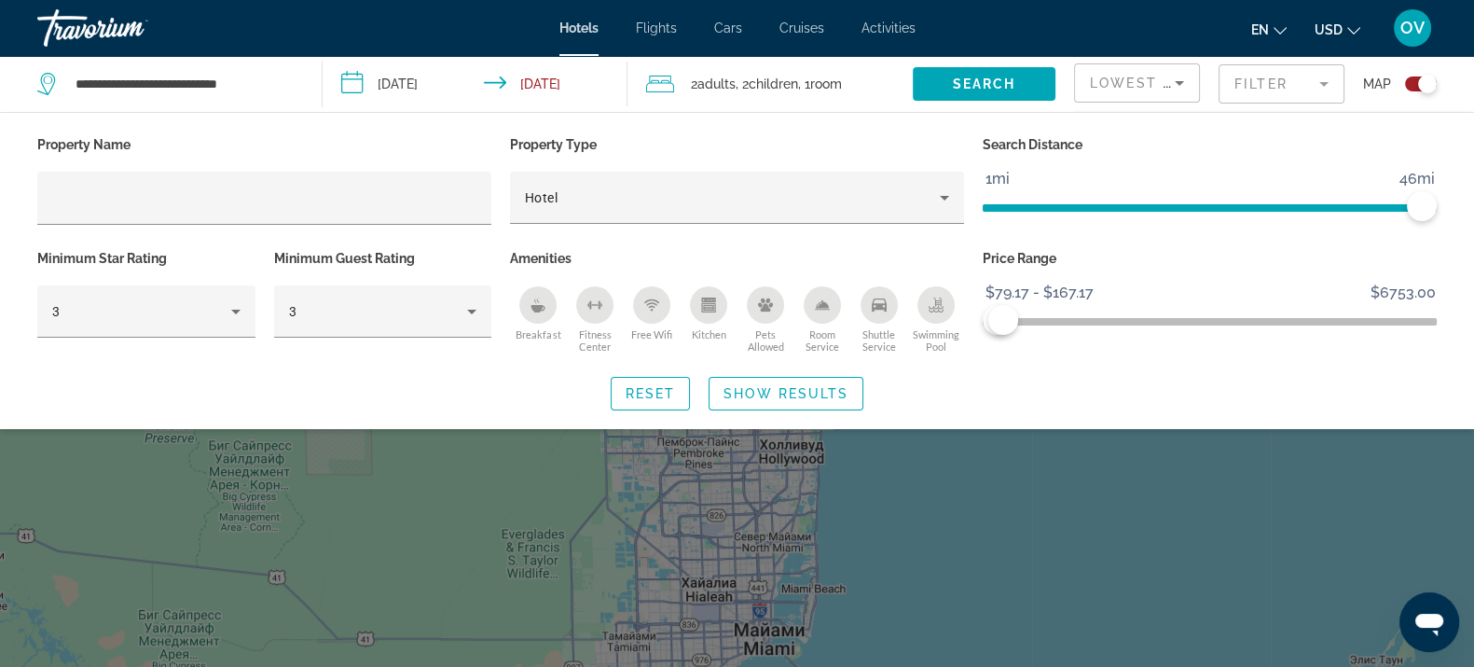
click at [1050, 471] on div "Search widget" at bounding box center [737, 473] width 1474 height 387
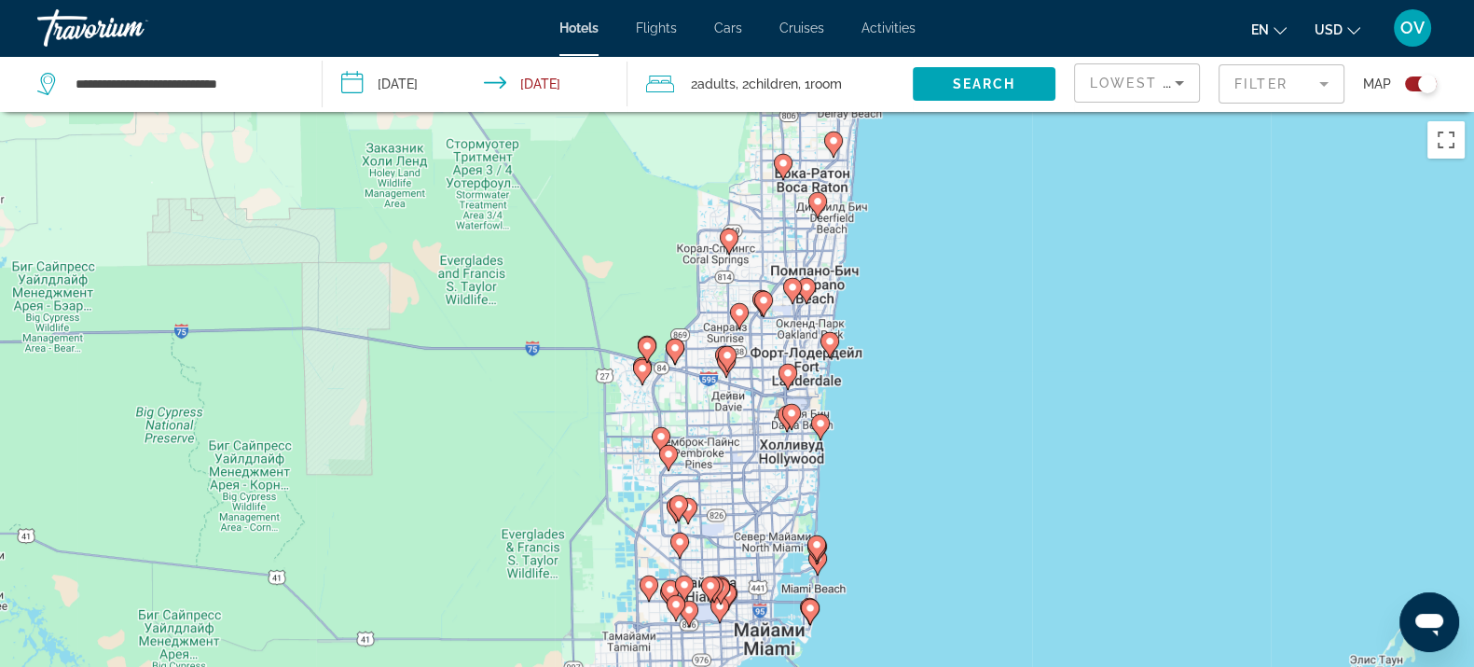
click at [832, 348] on icon "Main content" at bounding box center [829, 344] width 17 height 24
click at [833, 351] on g "Main content" at bounding box center [830, 344] width 19 height 26
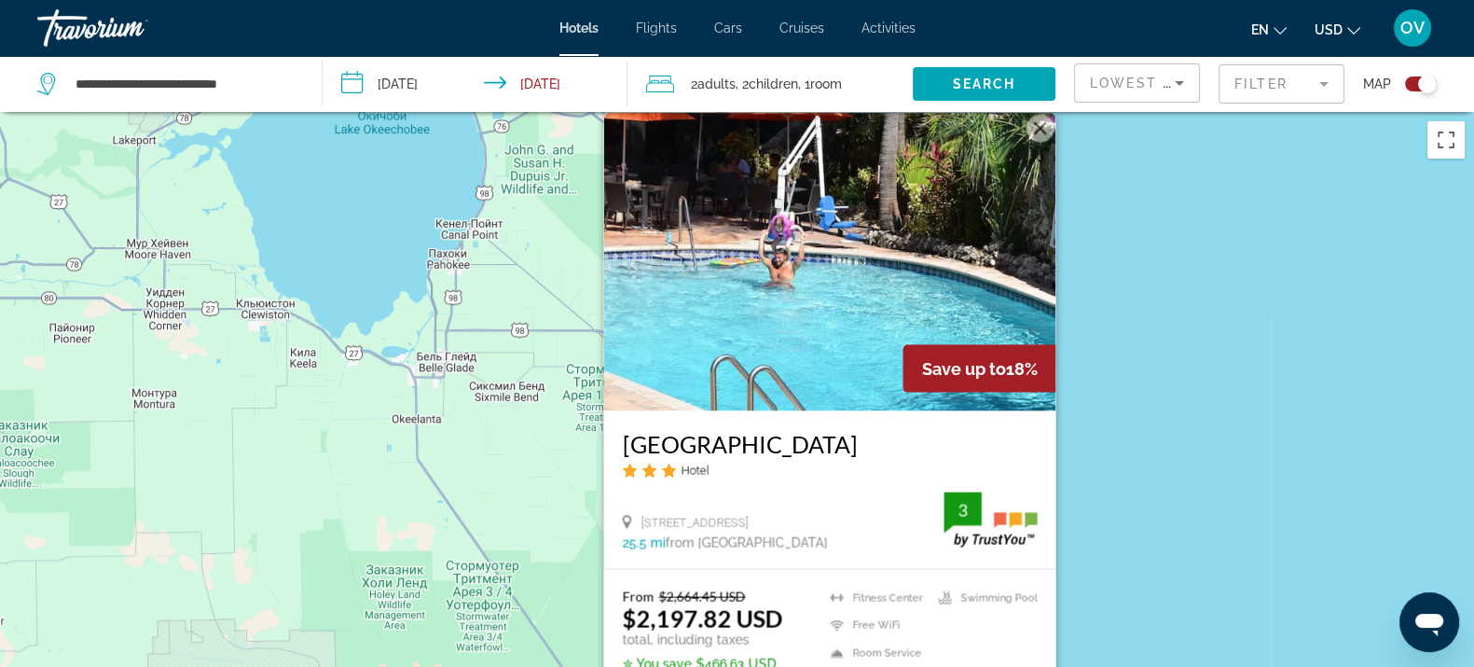
click at [1139, 451] on div "Чтобы активировать перетаскивание с помощью клавиатуры, нажмите Alt + Ввод. Пос…" at bounding box center [737, 445] width 1474 height 667
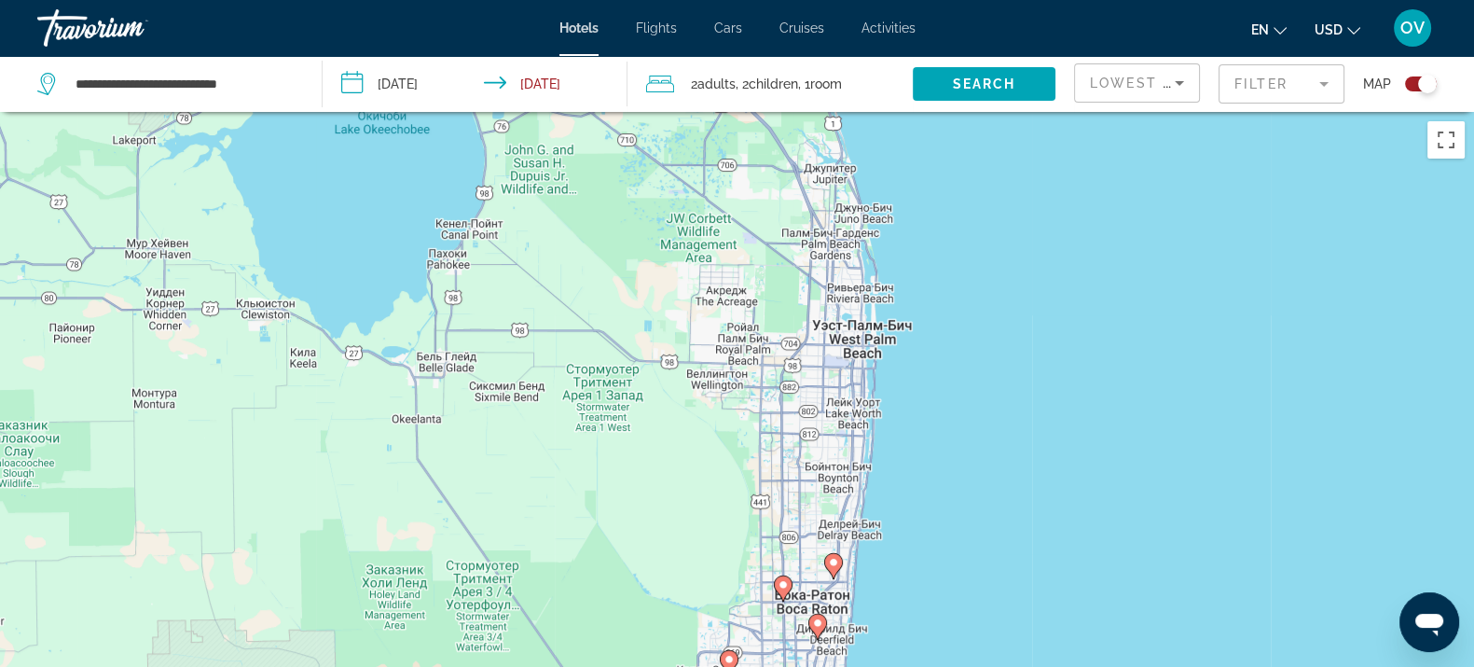
click at [1255, 96] on mat-form-field "Filter" at bounding box center [1282, 83] width 126 height 39
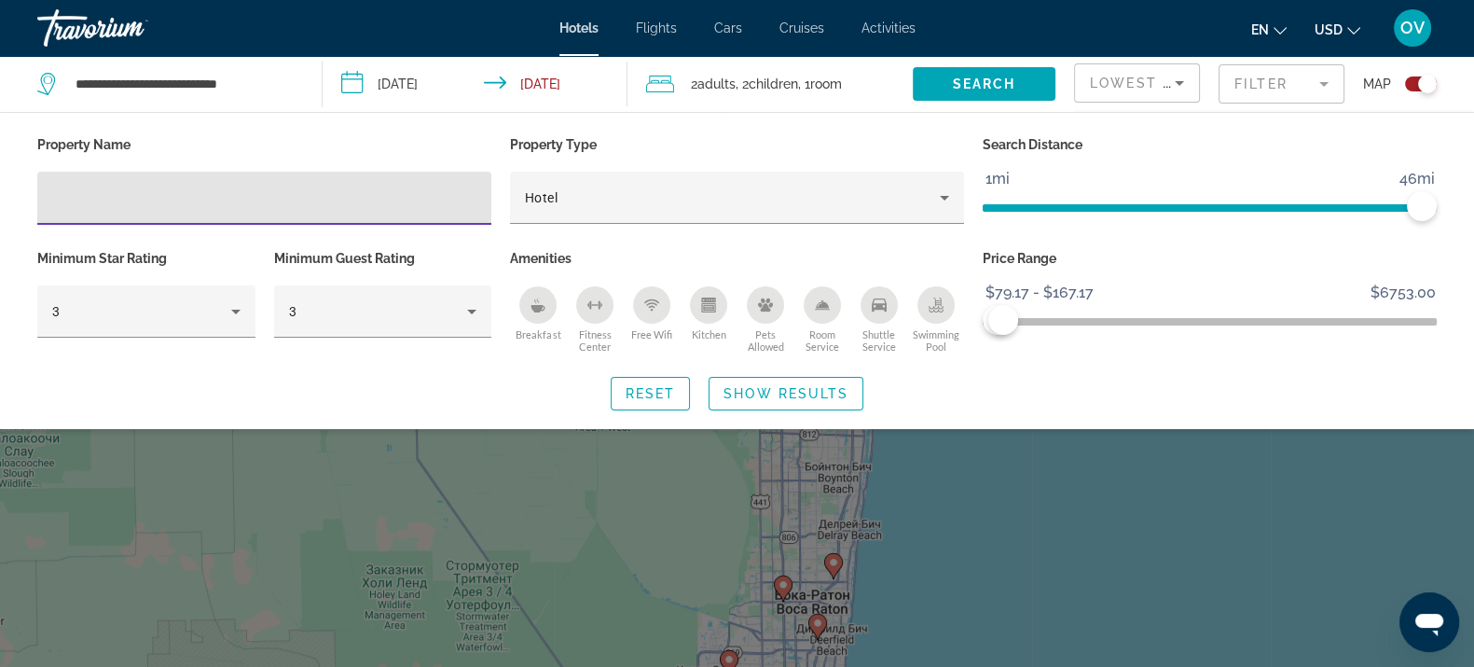
click at [873, 551] on div "Search widget" at bounding box center [737, 473] width 1474 height 387
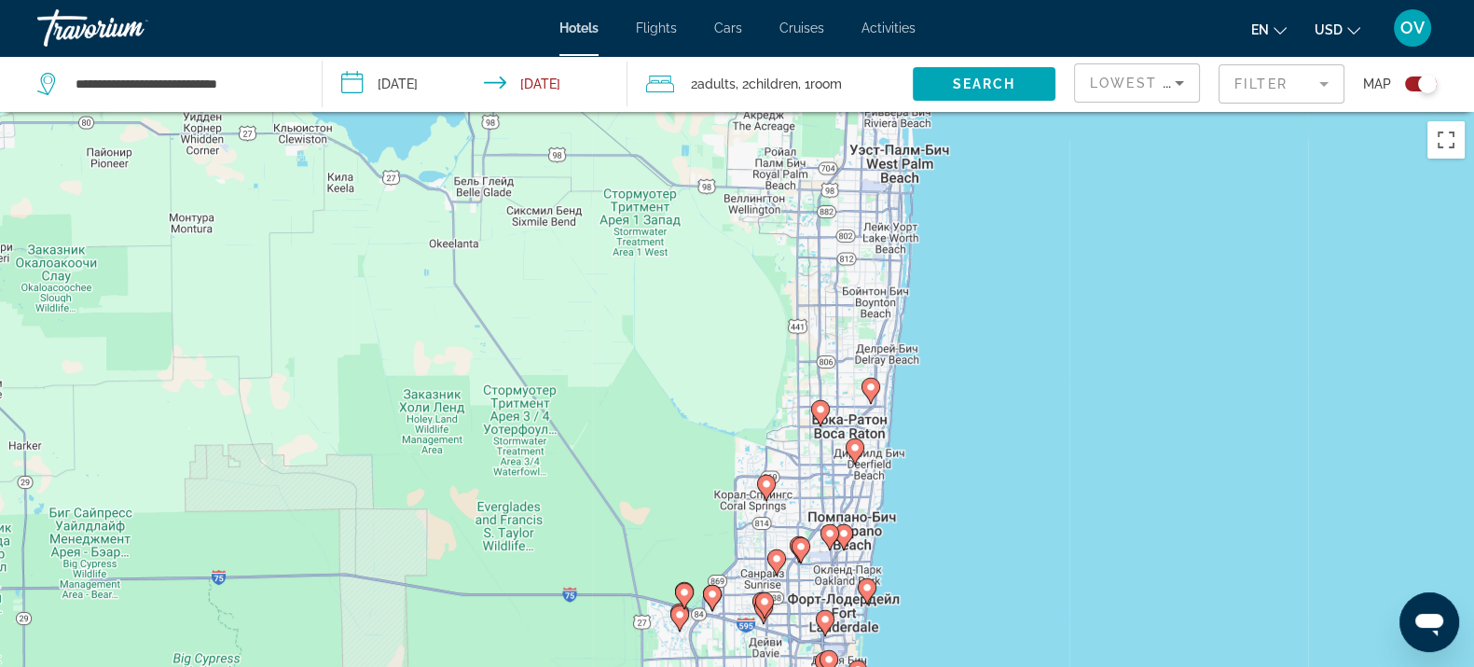
drag, startPoint x: 877, startPoint y: 578, endPoint x: 918, endPoint y: 380, distance: 202.1
click at [919, 380] on div "Чтобы активировать перетаскивание с помощью клавиатуры, нажмите Alt + Ввод. Пос…" at bounding box center [737, 445] width 1474 height 667
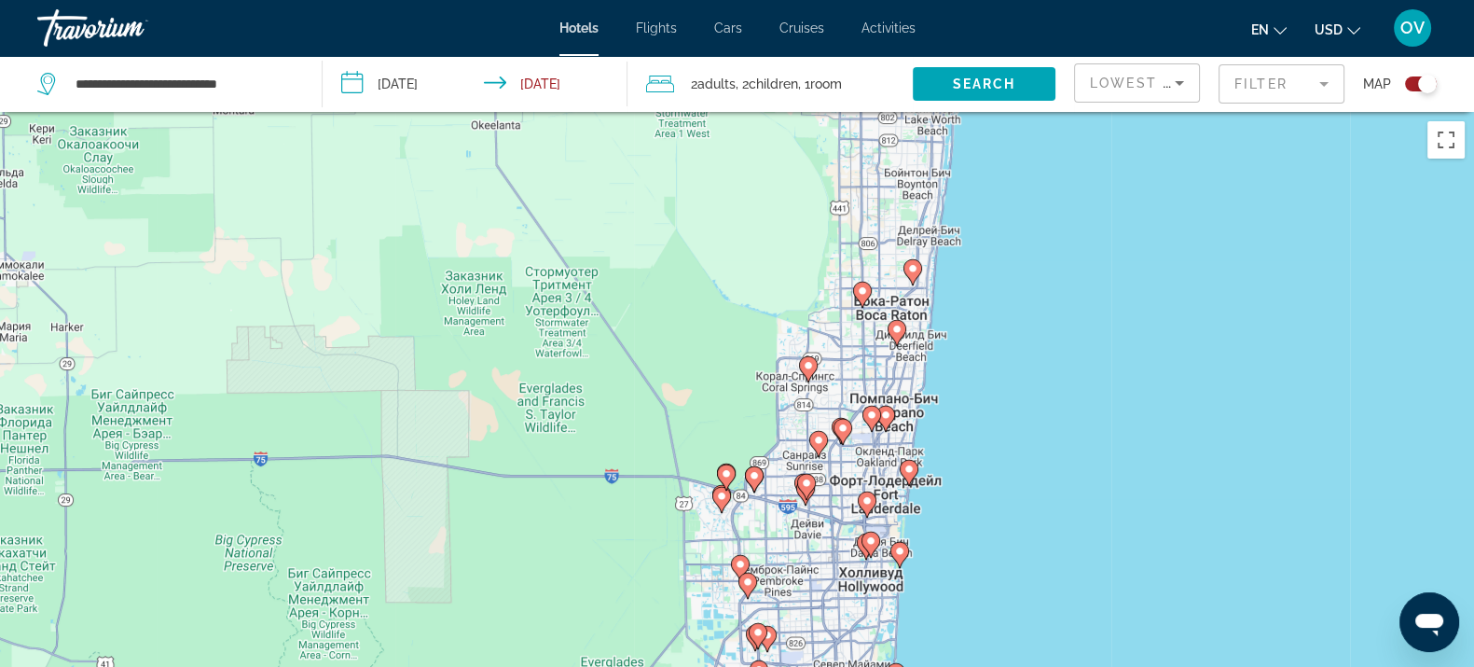
click at [907, 481] on icon "Main content" at bounding box center [909, 472] width 19 height 26
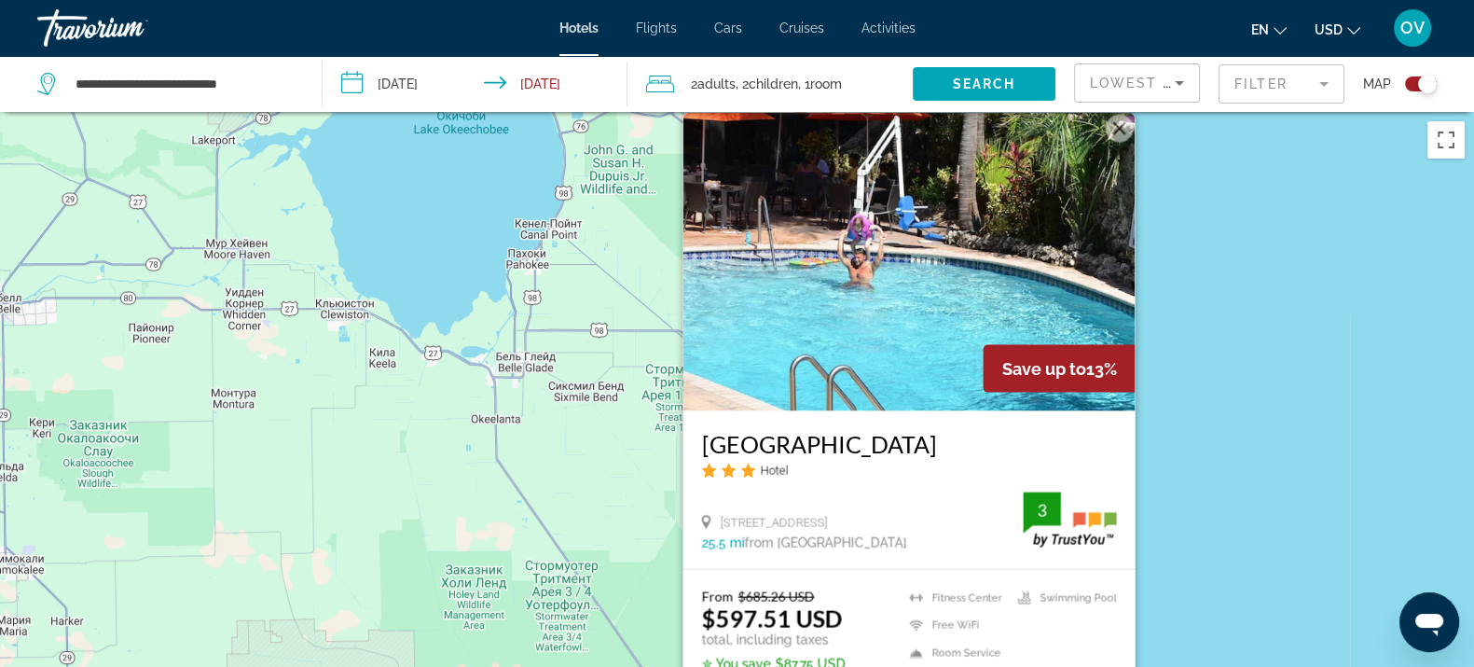
click at [1169, 468] on div "Чтобы активировать перетаскивание с помощью клавиатуры, нажмите Alt + Ввод. Пос…" at bounding box center [737, 445] width 1474 height 667
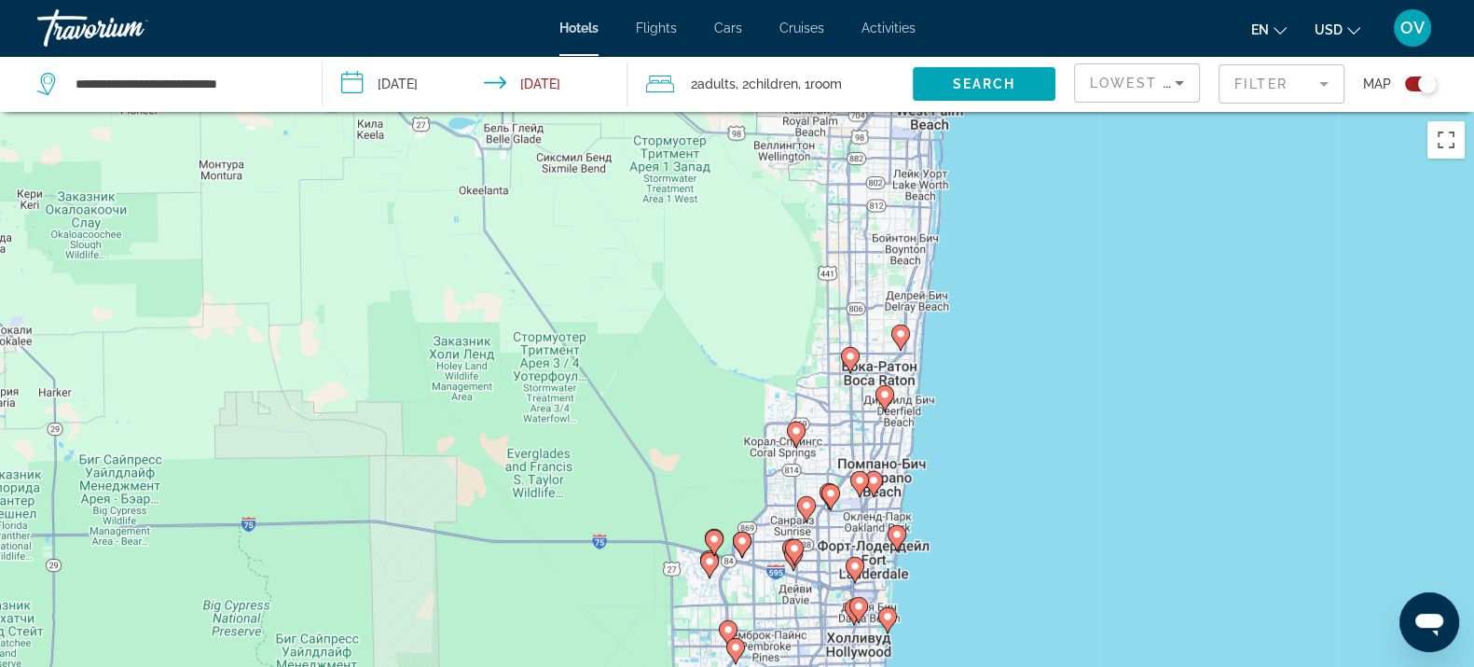
drag, startPoint x: 895, startPoint y: 499, endPoint x: 893, endPoint y: 322, distance: 177.2
click at [893, 322] on div "Для навигации используйте клавиши со стрелками. Чтобы активировать перетаскиван…" at bounding box center [737, 445] width 1474 height 667
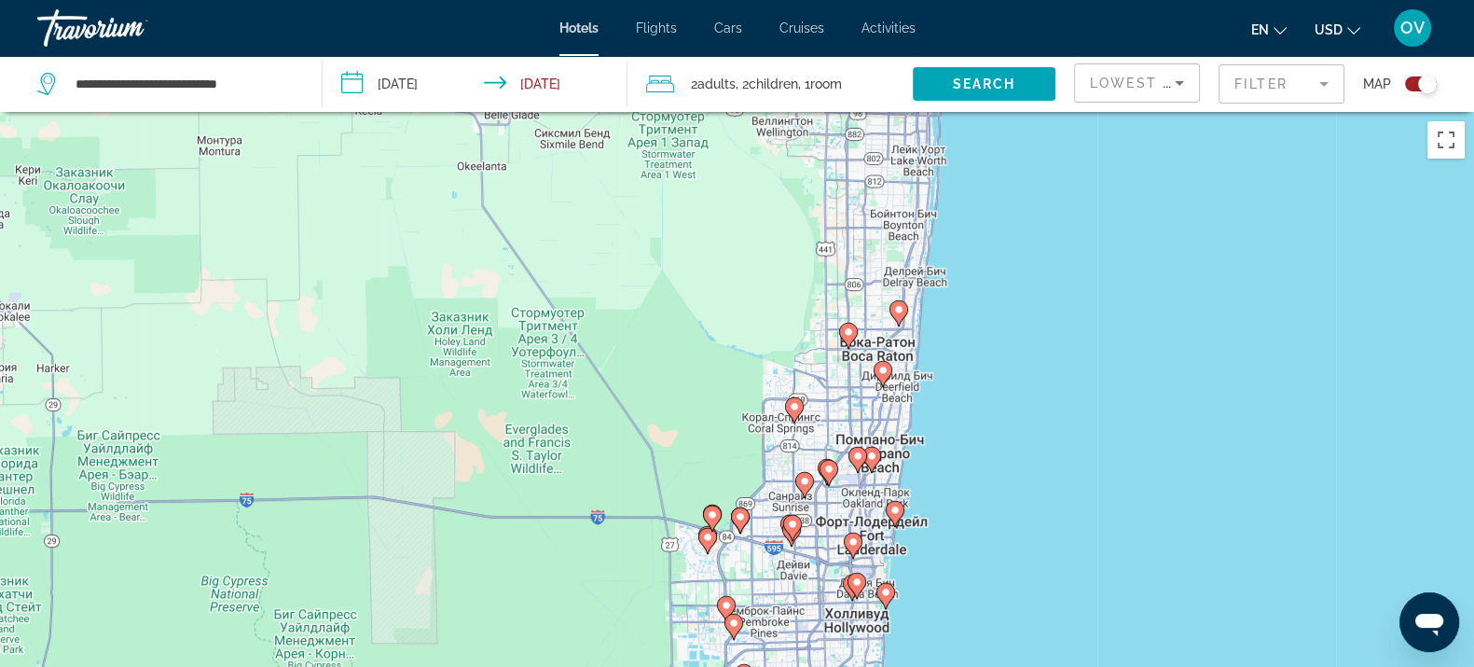
click at [899, 312] on image "Main content" at bounding box center [898, 309] width 11 height 11
click at [899, 308] on image "Main content" at bounding box center [898, 309] width 11 height 11
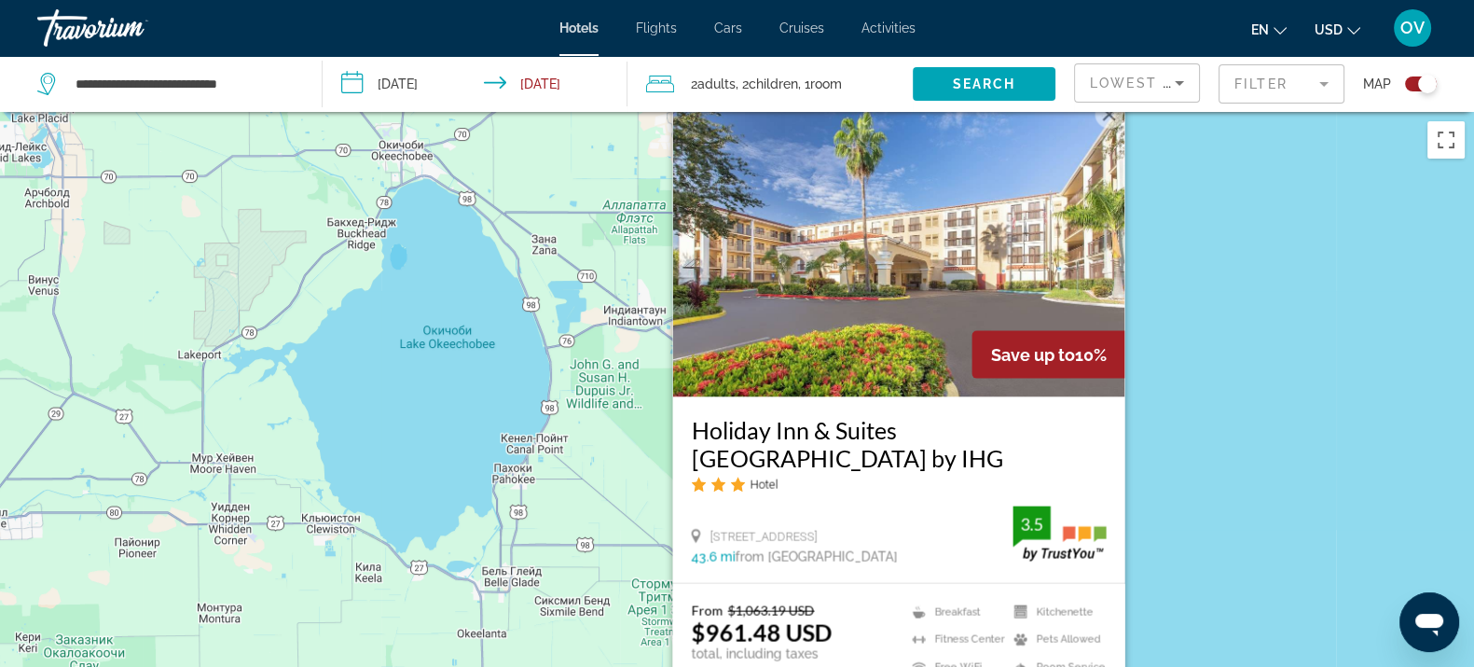
click at [1190, 453] on div "Чтобы активировать перетаскивание с помощью клавиатуры, нажмите Alt + Ввод. Пос…" at bounding box center [737, 445] width 1474 height 667
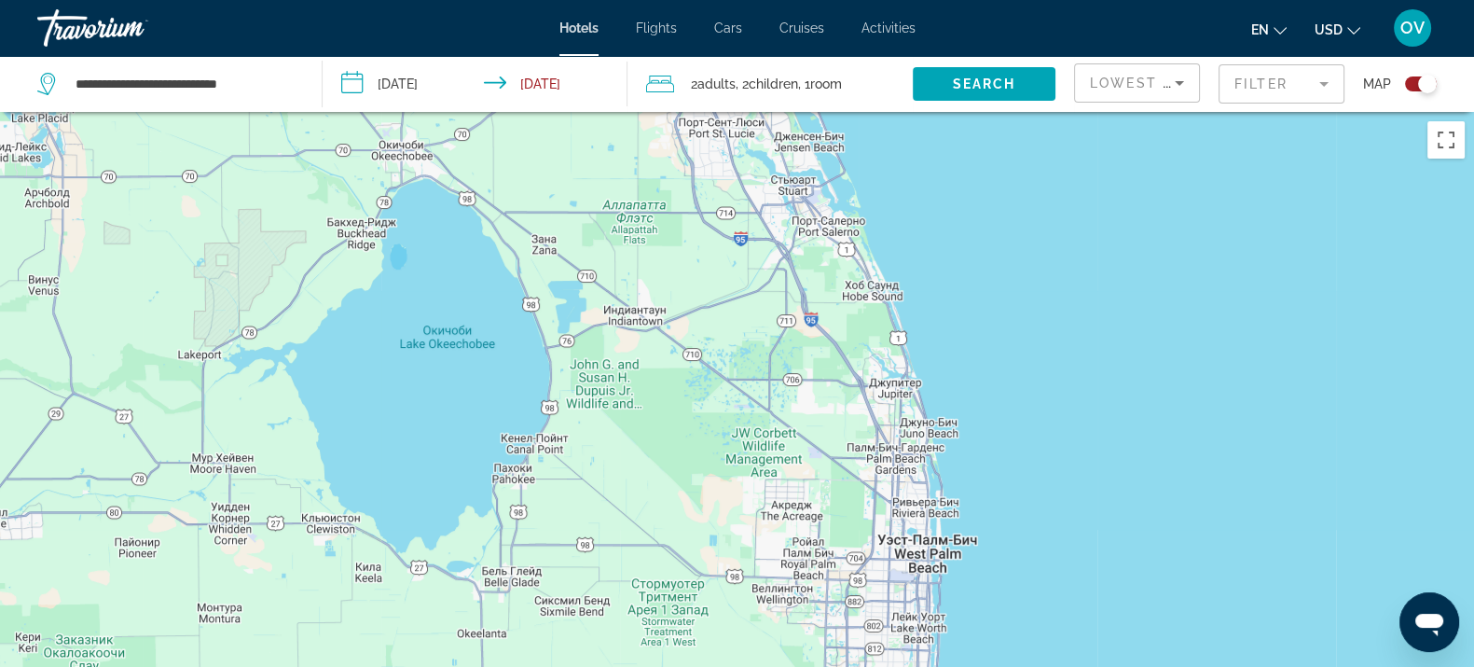
drag, startPoint x: 1040, startPoint y: 534, endPoint x: 1001, endPoint y: 282, distance: 255.6
click at [999, 289] on div "Чтобы активировать перетаскивание с помощью клавиатуры, нажмите Alt + Ввод. Пос…" at bounding box center [737, 445] width 1474 height 667
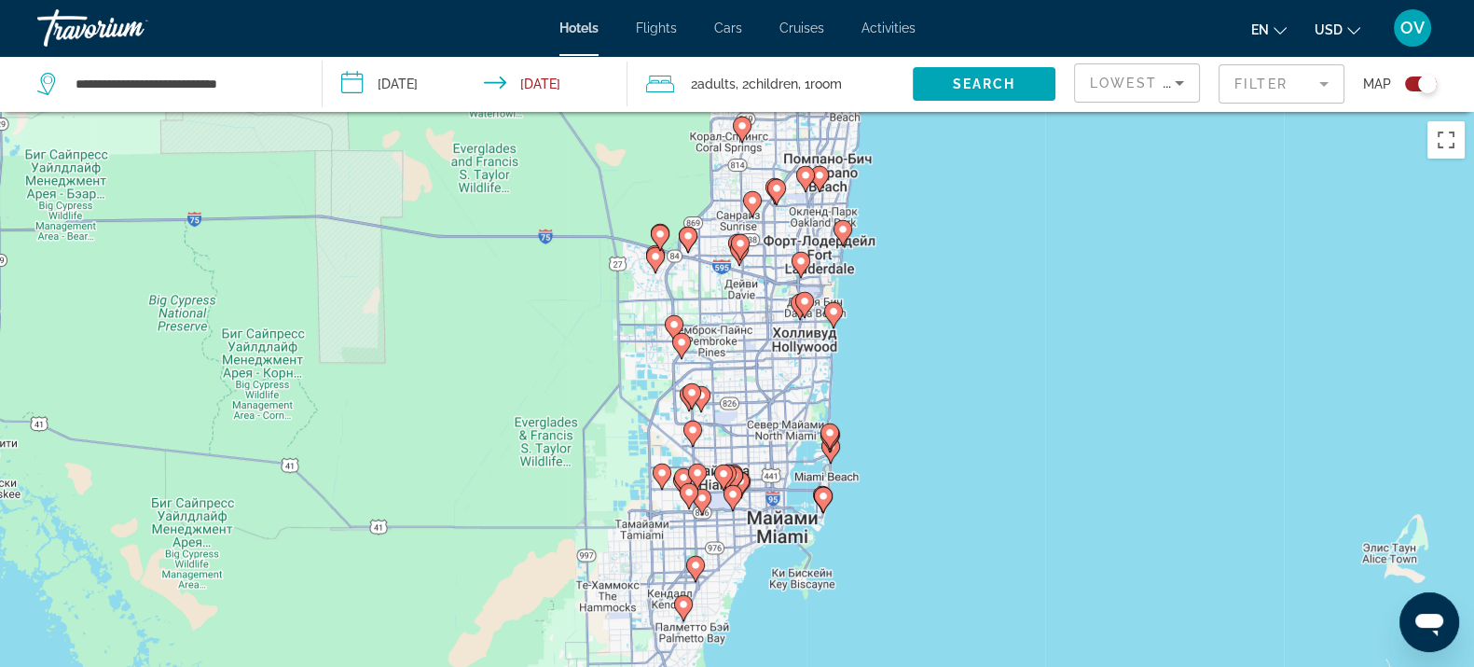
drag, startPoint x: 903, startPoint y: 334, endPoint x: 980, endPoint y: 335, distance: 77.4
click at [983, 325] on div "Чтобы активировать перетаскивание с помощью клавиатуры, нажмите Alt + Ввод. Пос…" at bounding box center [737, 445] width 1474 height 667
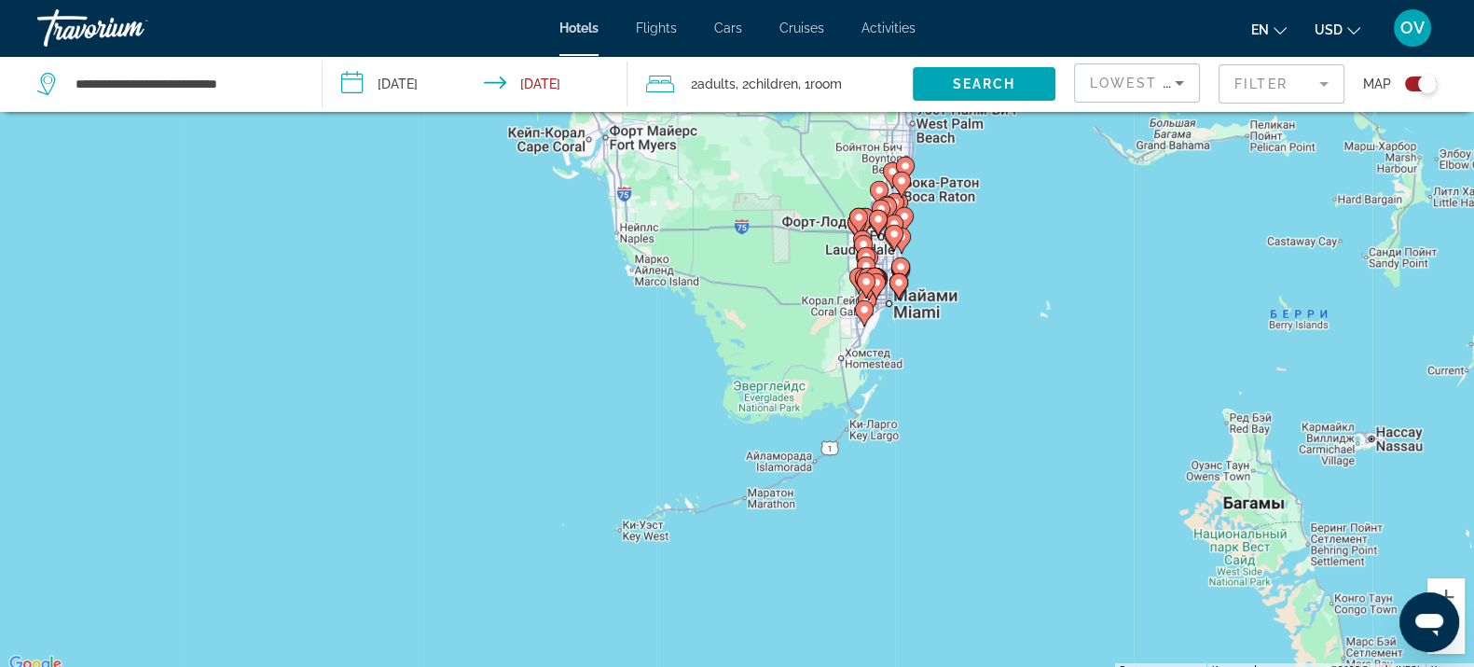
scroll to position [223, 0]
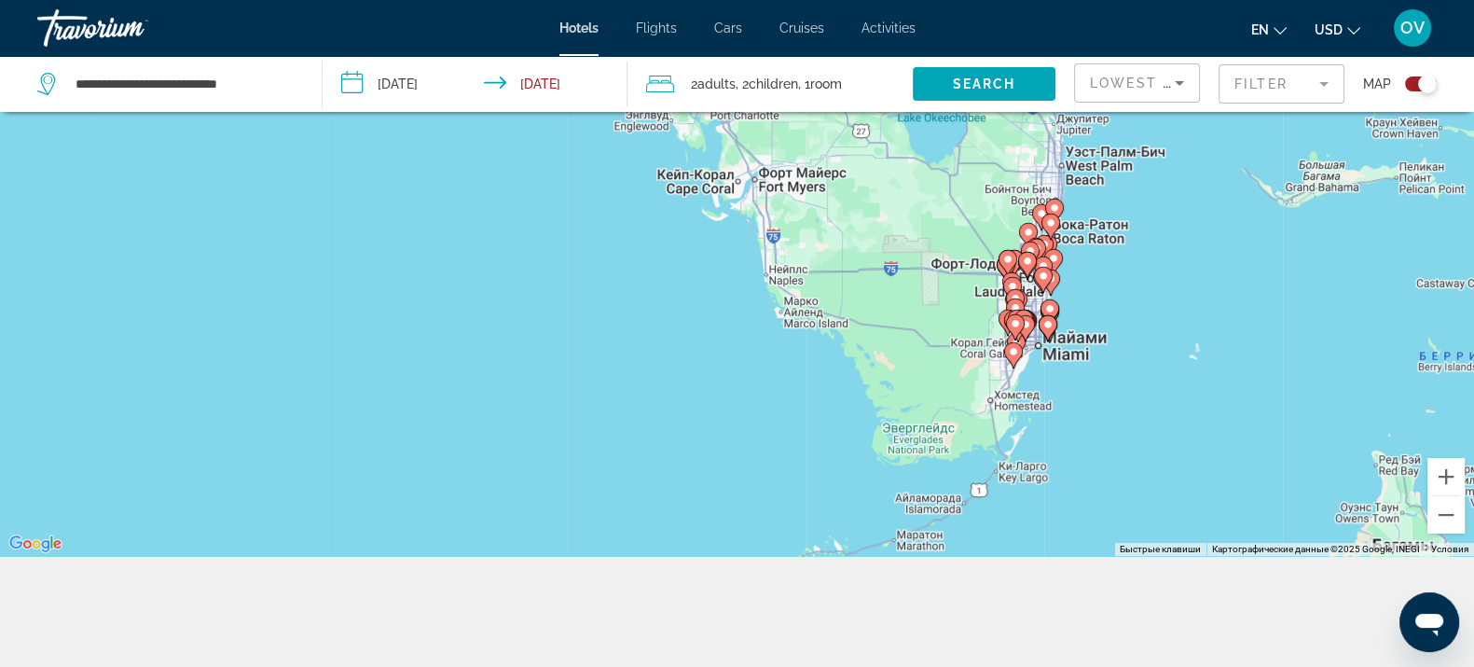
click at [1418, 84] on div "Toggle map" at bounding box center [1427, 84] width 19 height 19
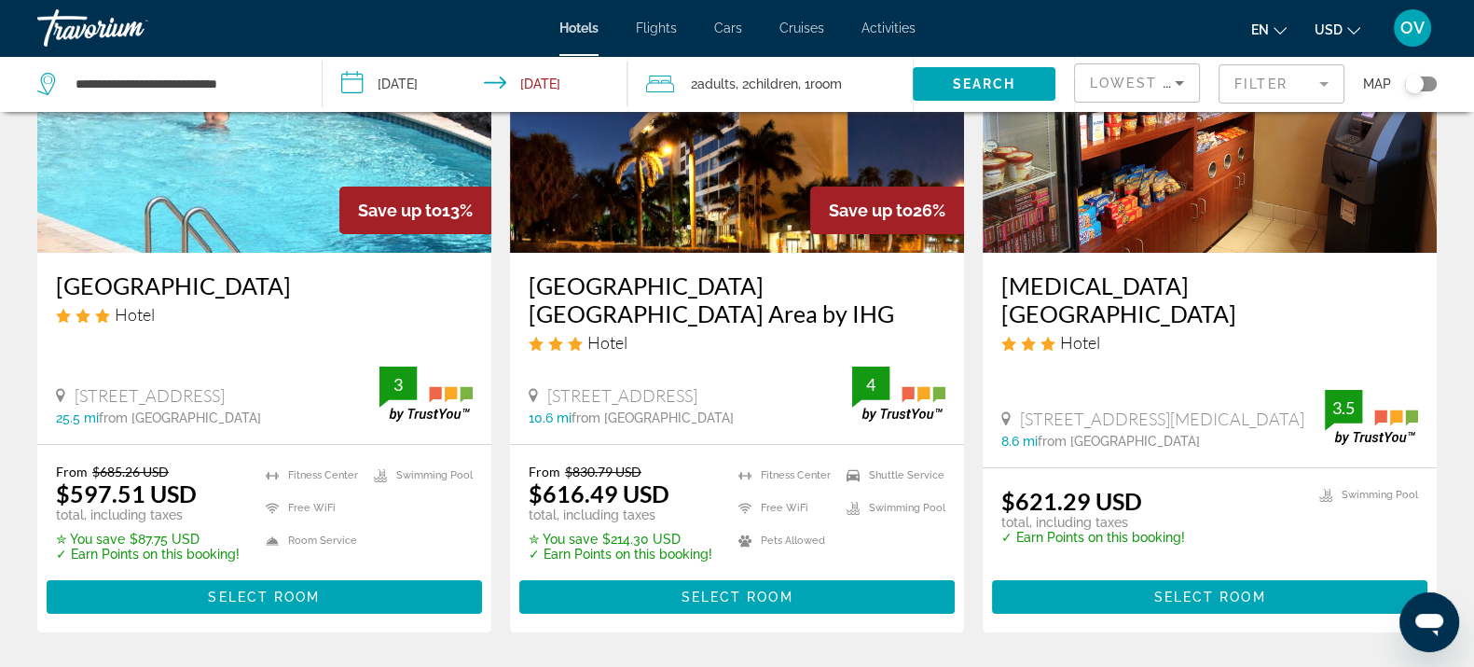
scroll to position [242, 0]
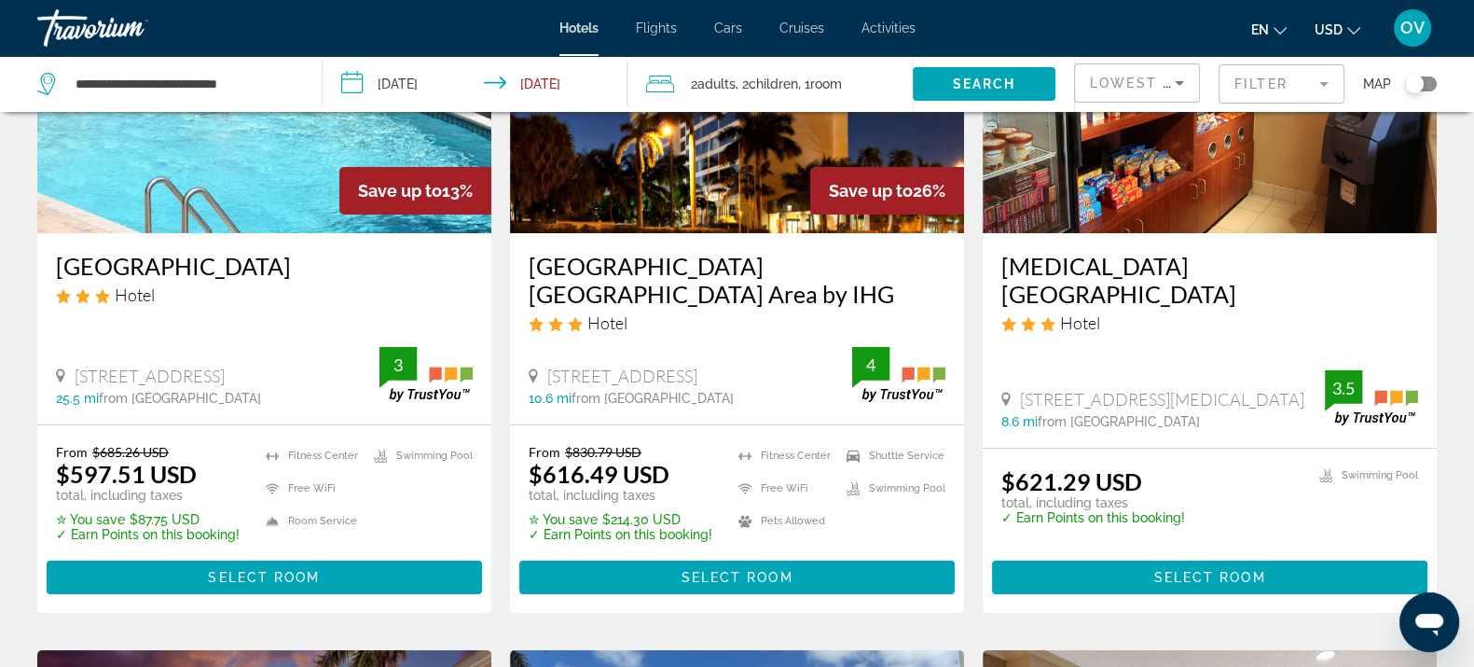
click at [1415, 84] on div "Toggle map" at bounding box center [1414, 84] width 19 height 19
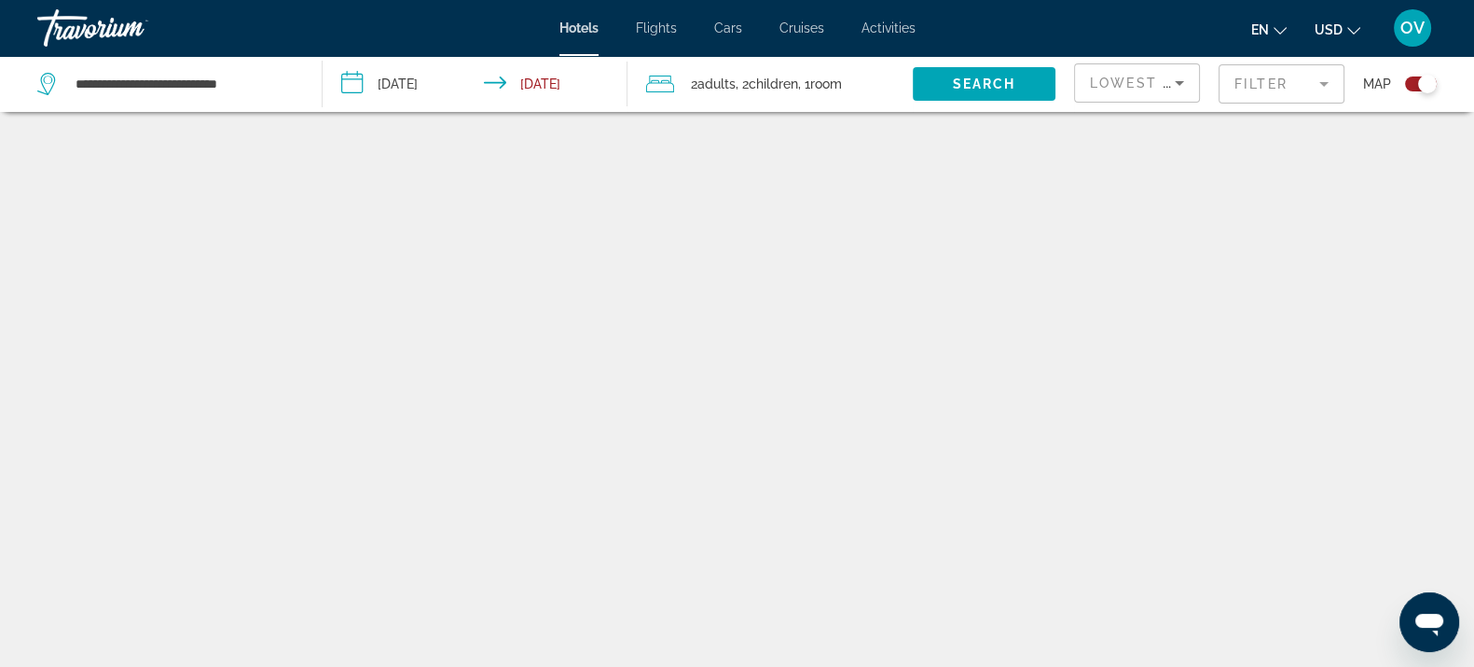
scroll to position [111, 0]
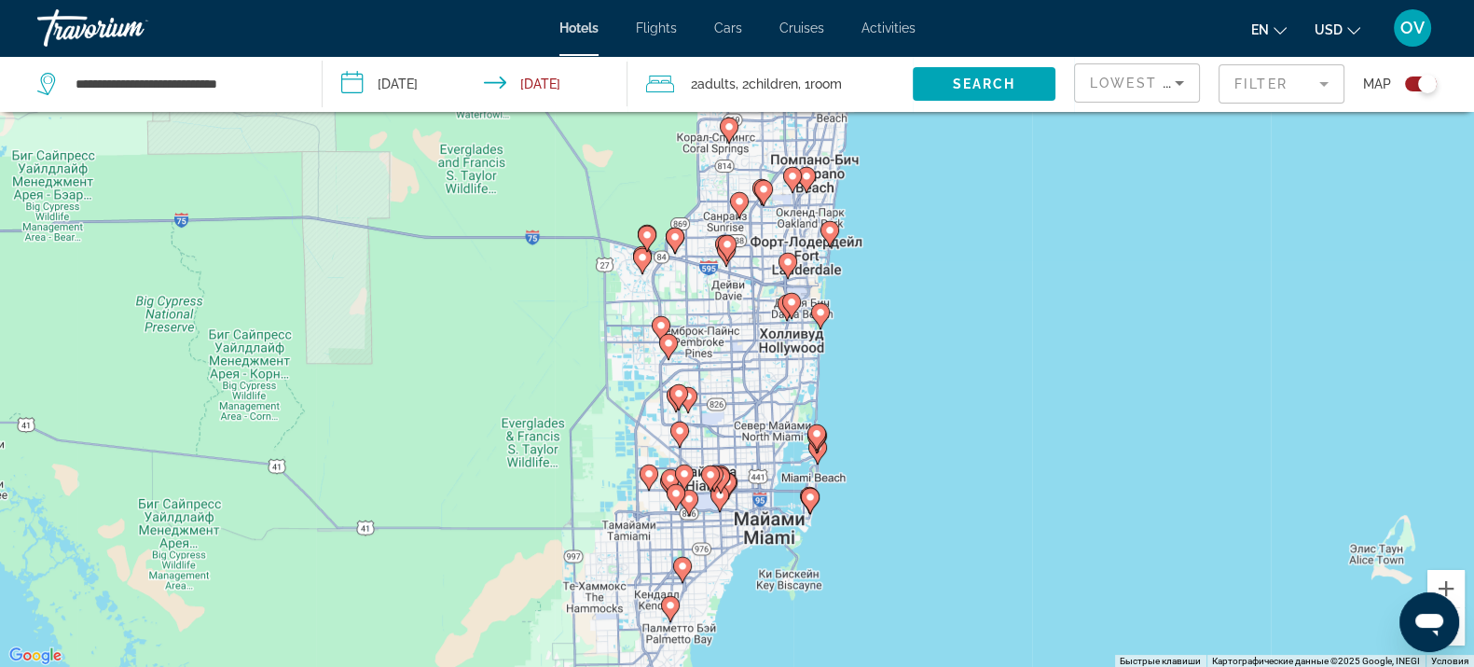
click at [816, 428] on image "Main content" at bounding box center [816, 433] width 11 height 11
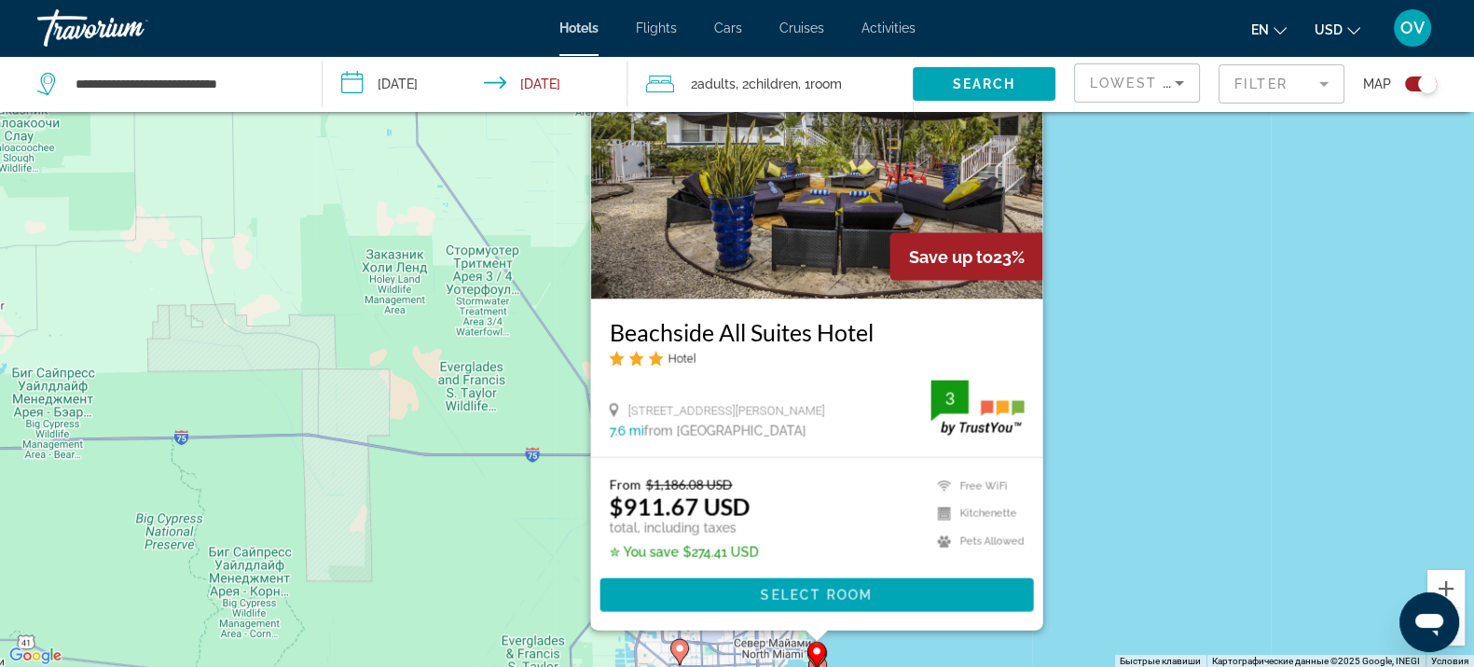
click at [1107, 441] on div "Чтобы активировать перетаскивание с помощью клавиатуры, нажмите Alt + Ввод. Пос…" at bounding box center [737, 334] width 1474 height 667
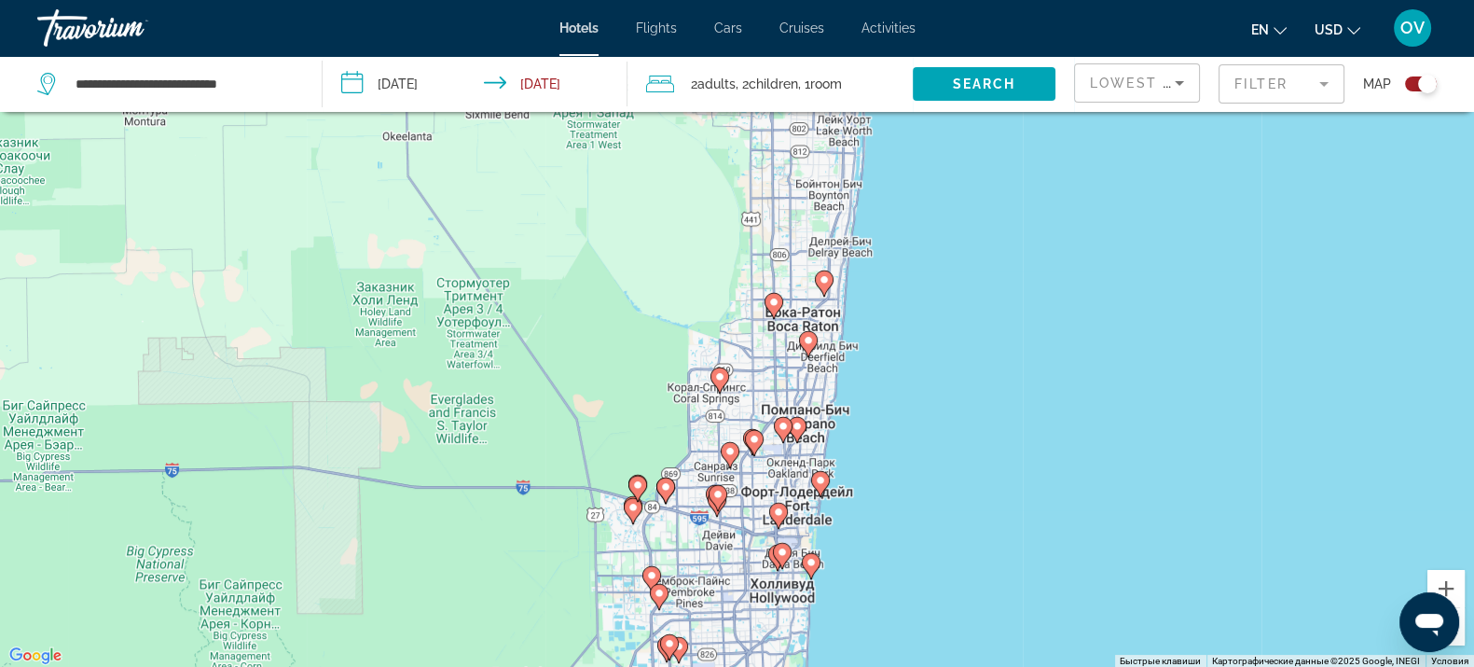
drag, startPoint x: 884, startPoint y: 471, endPoint x: 873, endPoint y: 576, distance: 106.0
click at [876, 587] on div "Чтобы активировать перетаскивание с помощью клавиатуры, нажмите Alt + Ввод. Пос…" at bounding box center [737, 334] width 1474 height 667
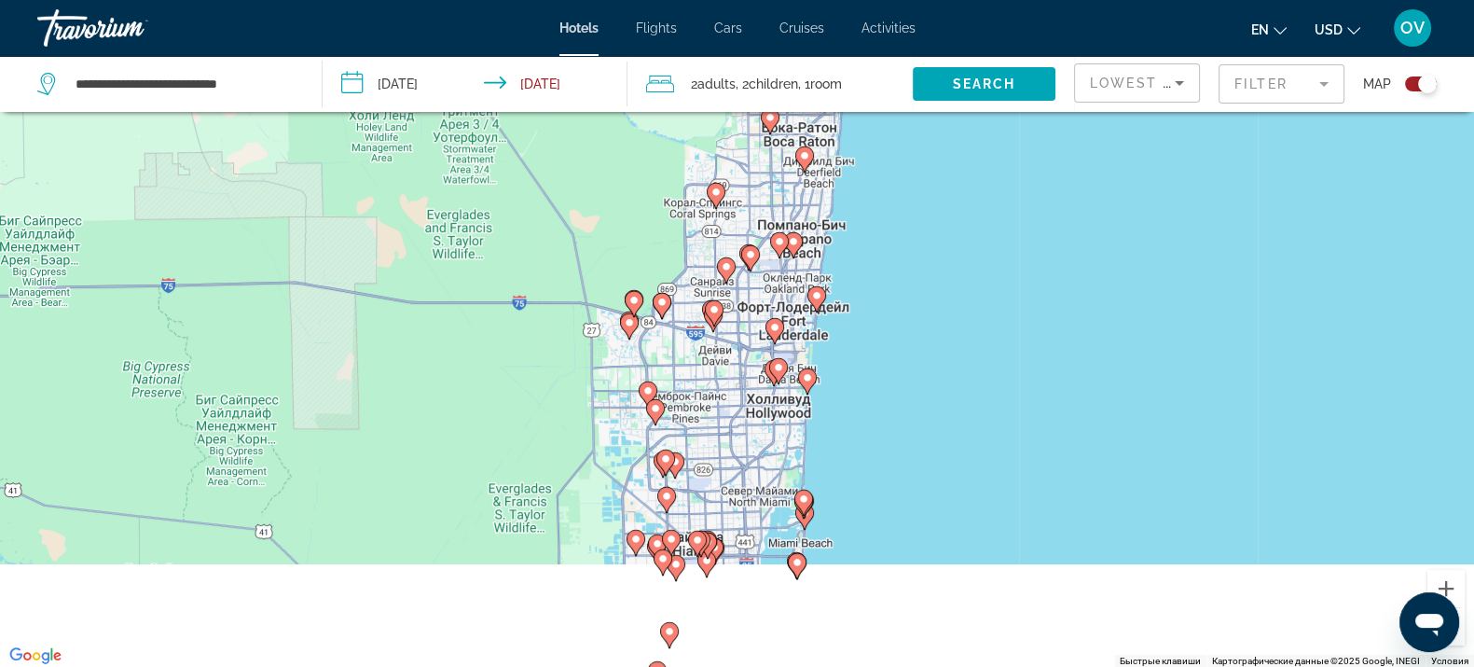
drag, startPoint x: 853, startPoint y: 524, endPoint x: 861, endPoint y: 310, distance: 214.6
click at [862, 311] on div "Чтобы активировать перетаскивание с помощью клавиатуры, нажмите Alt + Ввод. Пос…" at bounding box center [737, 334] width 1474 height 667
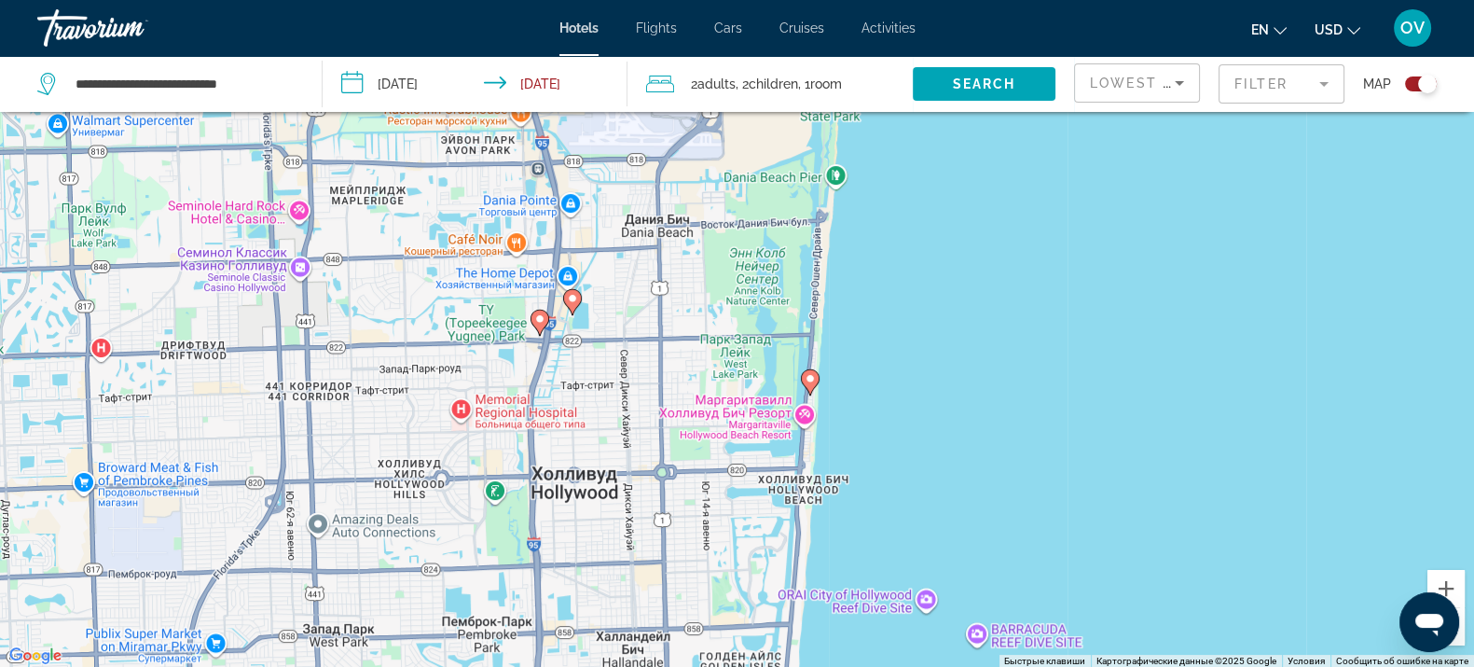
click at [816, 379] on icon "Main content" at bounding box center [809, 381] width 17 height 24
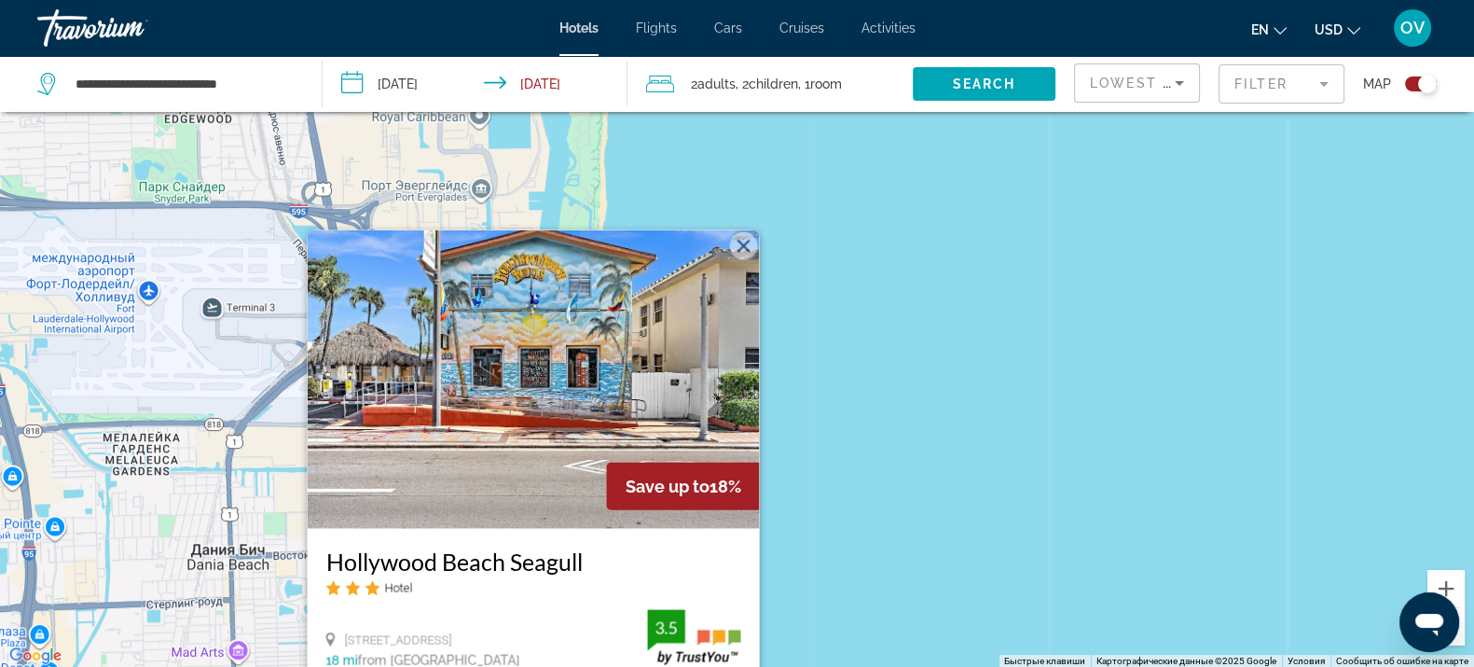
click at [579, 383] on img "Main content" at bounding box center [533, 378] width 452 height 298
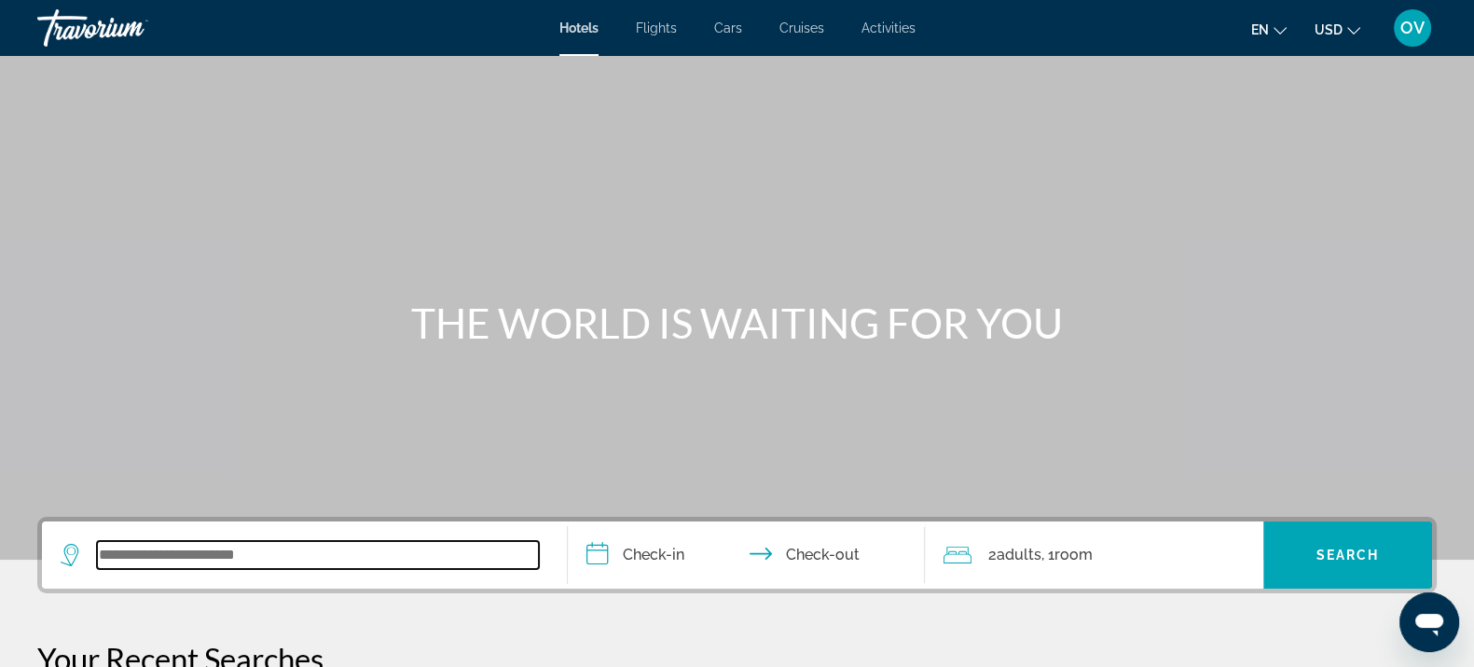
click at [192, 550] on input "Search widget" at bounding box center [318, 555] width 442 height 28
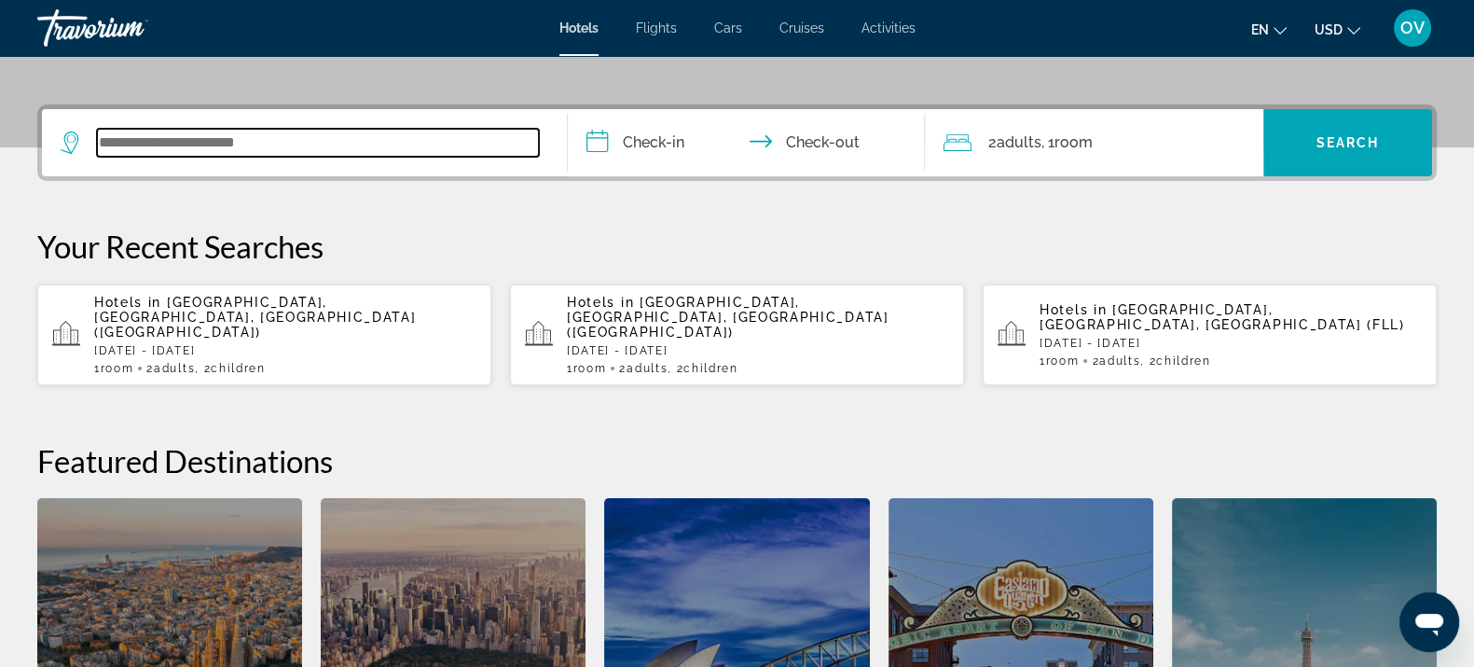
scroll to position [456, 0]
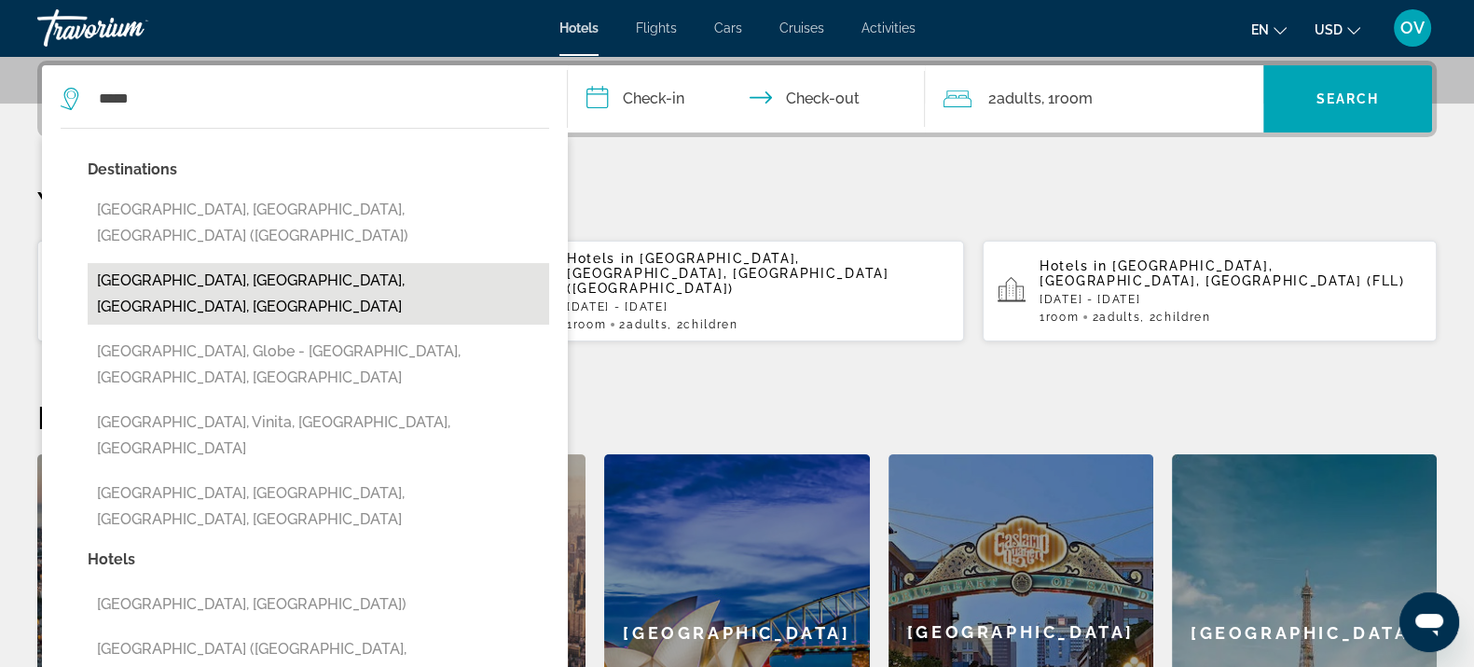
click at [338, 263] on button "[GEOGRAPHIC_DATA], [GEOGRAPHIC_DATA], [GEOGRAPHIC_DATA], [GEOGRAPHIC_DATA]" at bounding box center [319, 294] width 462 height 62
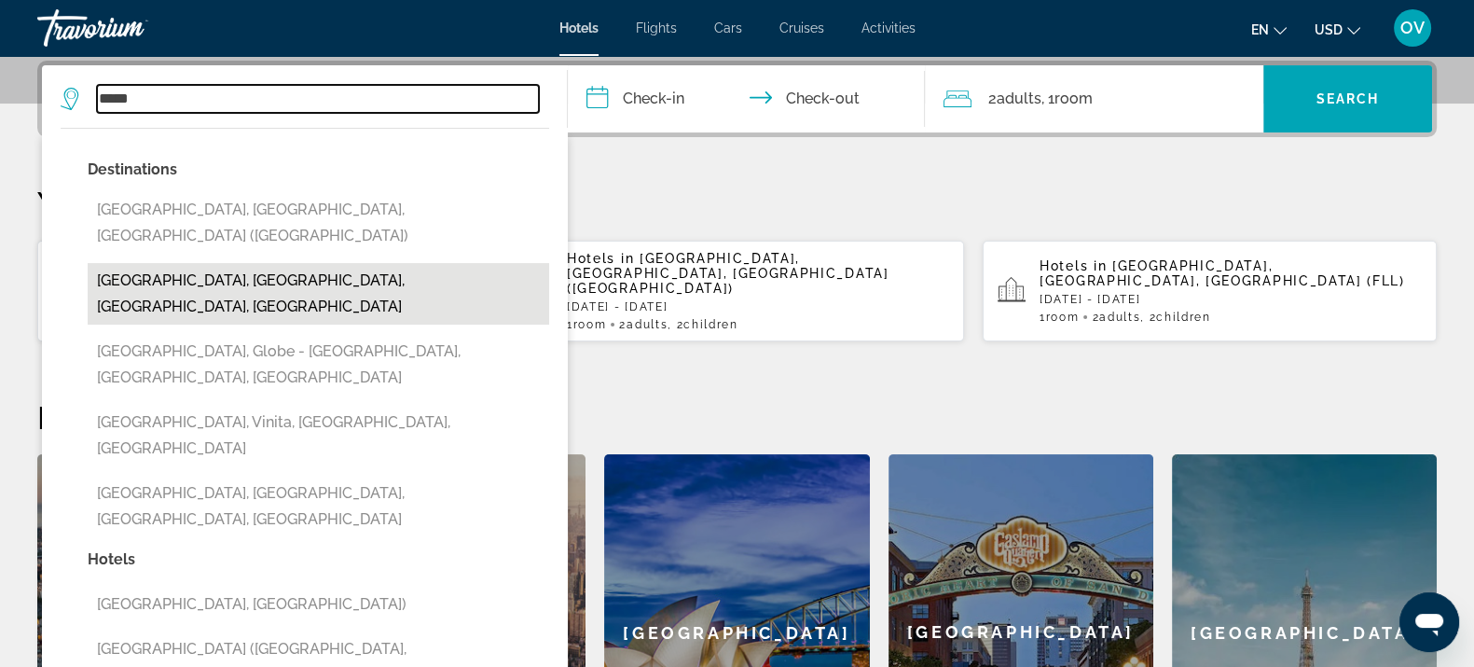
type input "**********"
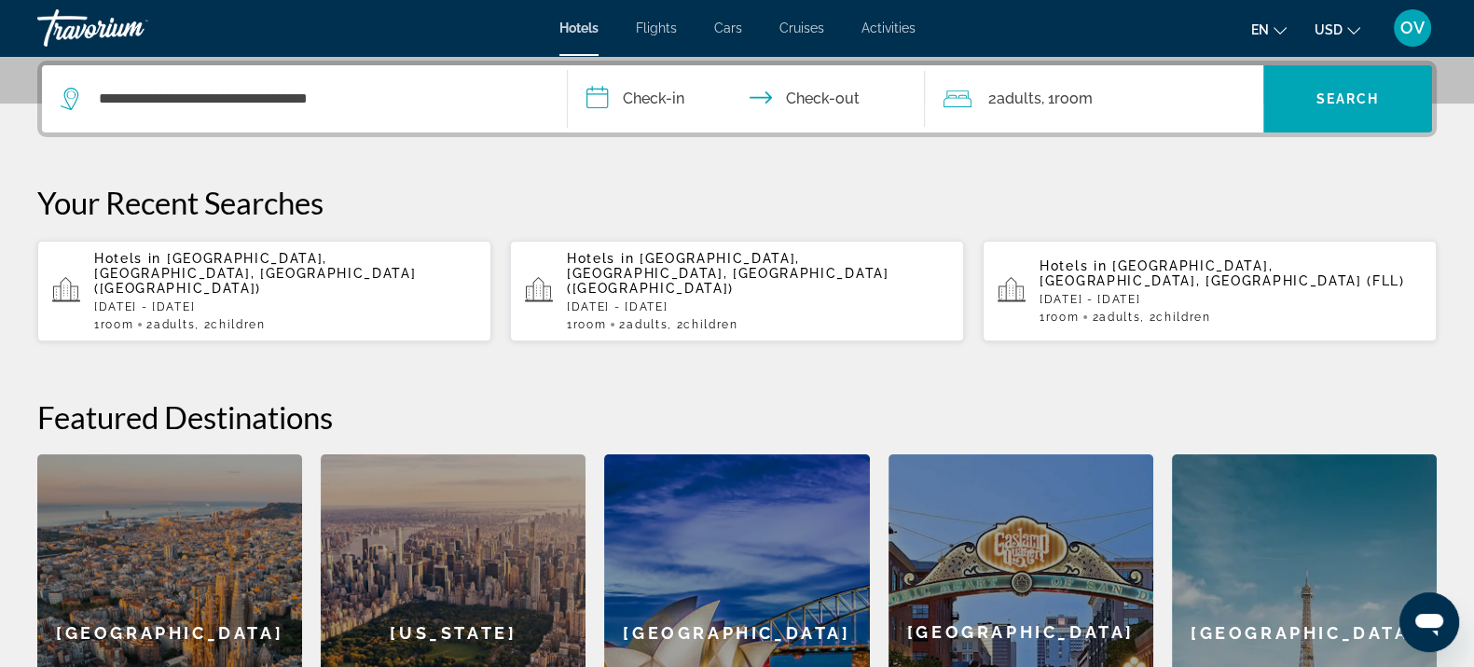
click at [663, 98] on input "**********" at bounding box center [750, 101] width 365 height 73
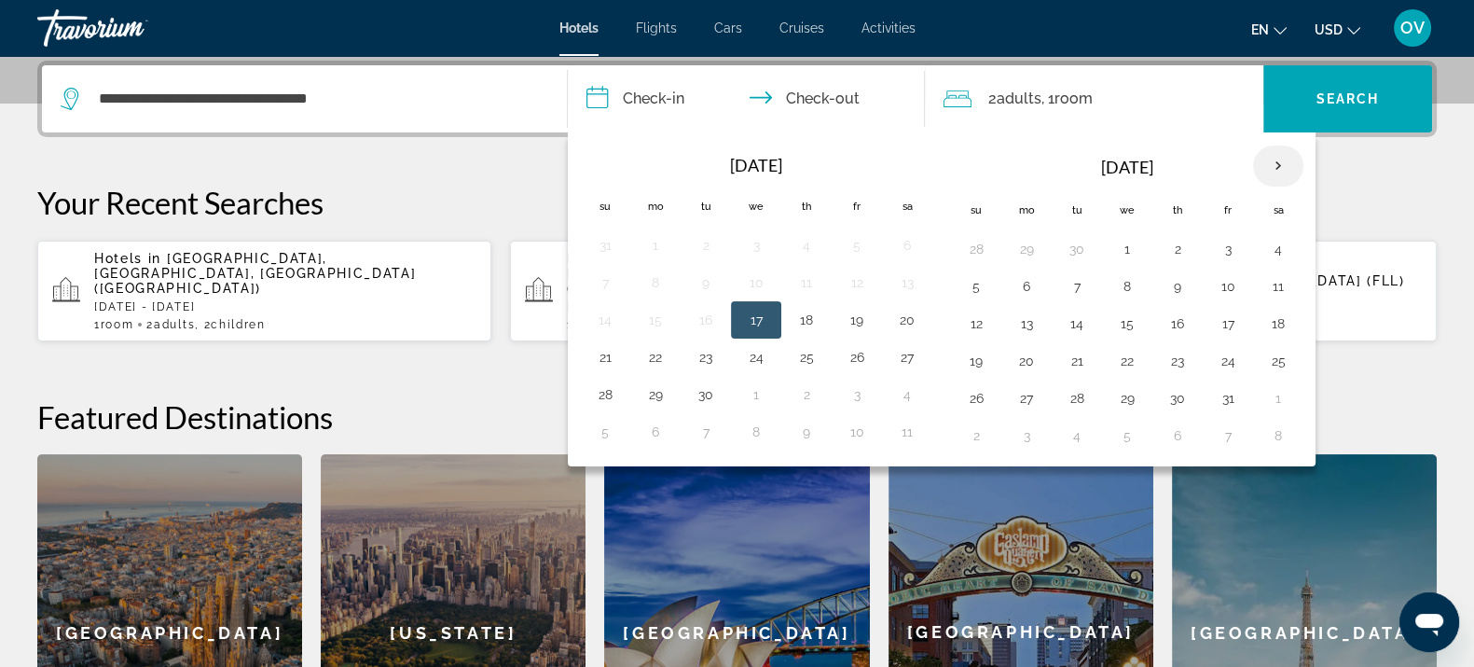
click at [1281, 148] on th "Next month" at bounding box center [1278, 165] width 50 height 41
click at [1121, 349] on button "24" at bounding box center [1127, 361] width 30 height 26
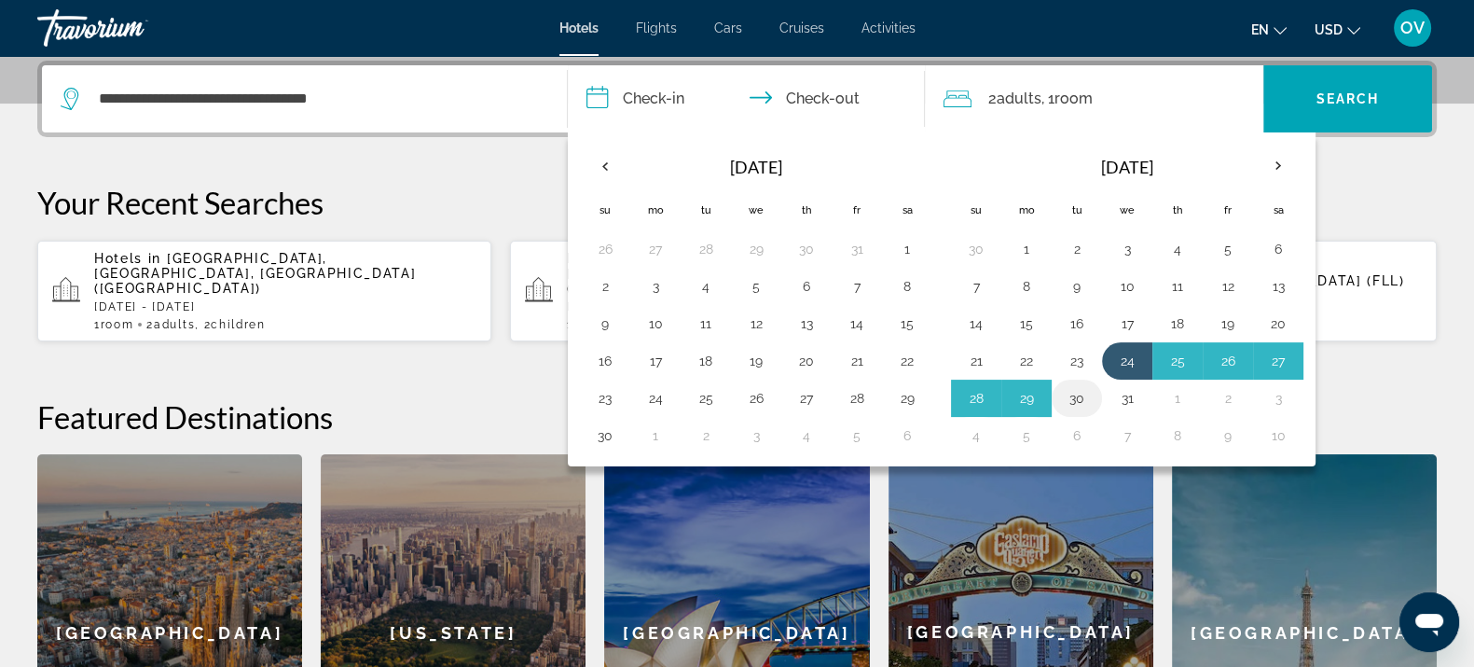
click at [1081, 385] on button "30" at bounding box center [1077, 398] width 30 height 26
type input "**********"
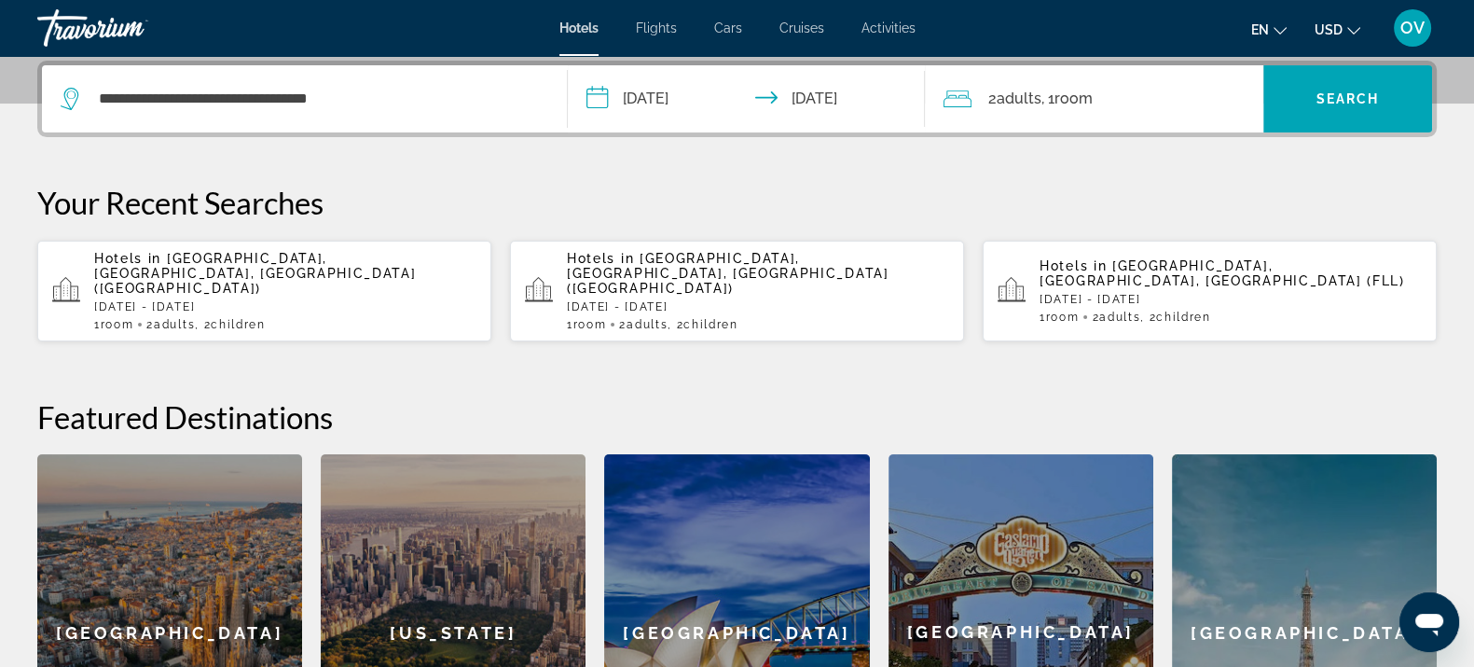
click at [979, 107] on div "2 Adult Adults , 1 Room rooms" at bounding box center [1104, 99] width 320 height 26
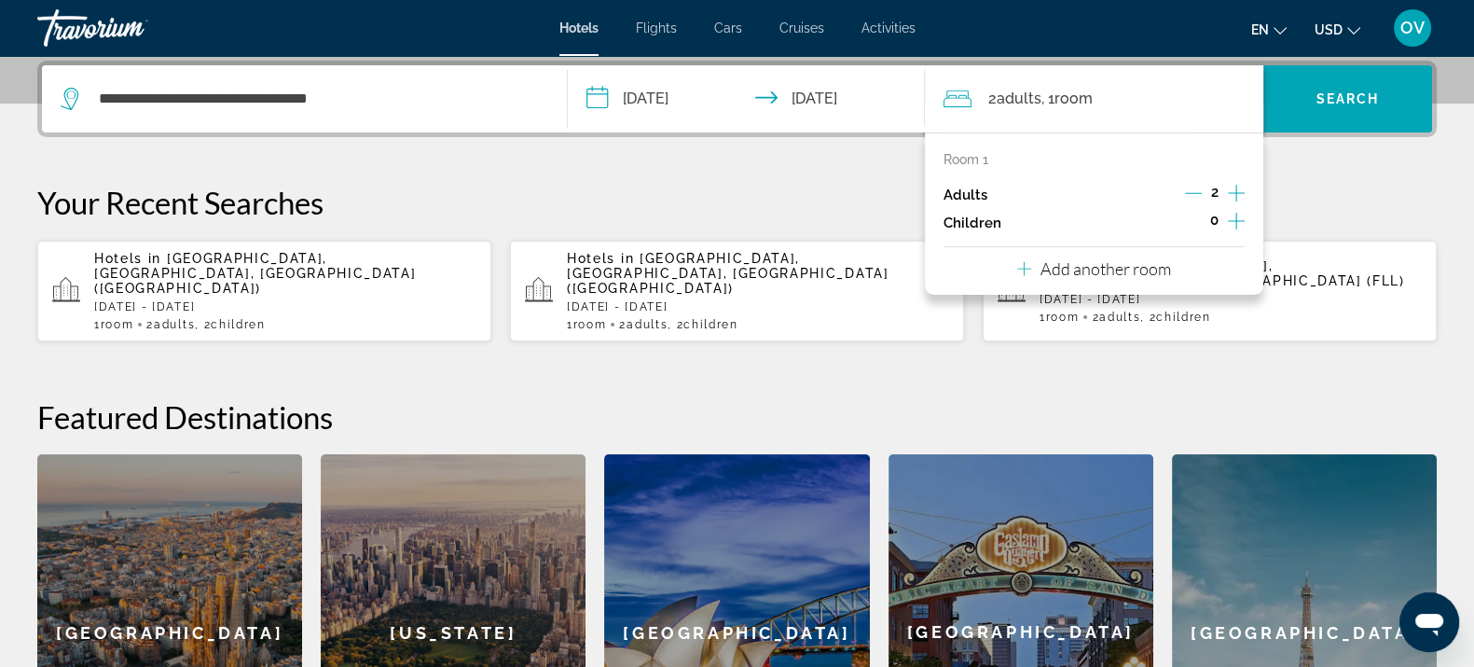
click at [1228, 196] on icon "Increment adults" at bounding box center [1236, 193] width 17 height 22
click at [1228, 197] on icon "Increment adults" at bounding box center [1236, 193] width 17 height 22
click at [1346, 118] on span "Search widget" at bounding box center [1347, 98] width 169 height 45
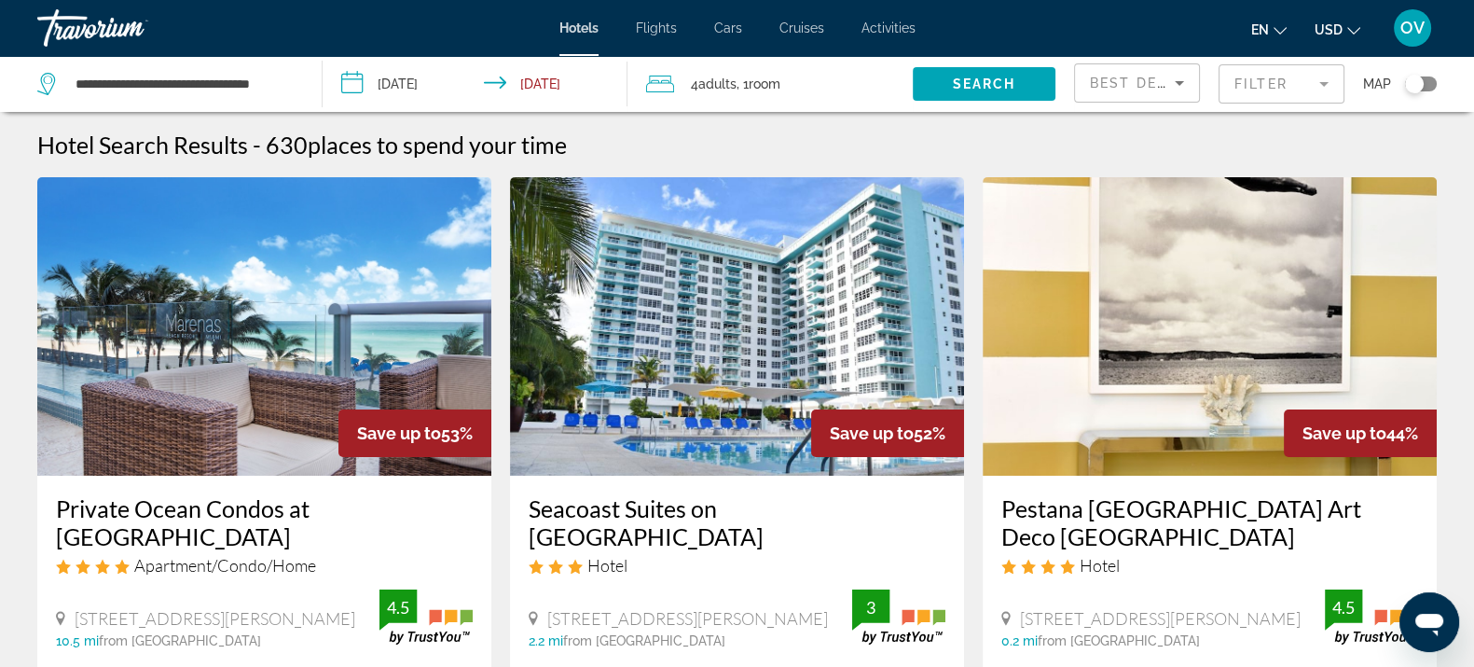
click at [1156, 86] on span "Best Deals" at bounding box center [1138, 83] width 97 height 15
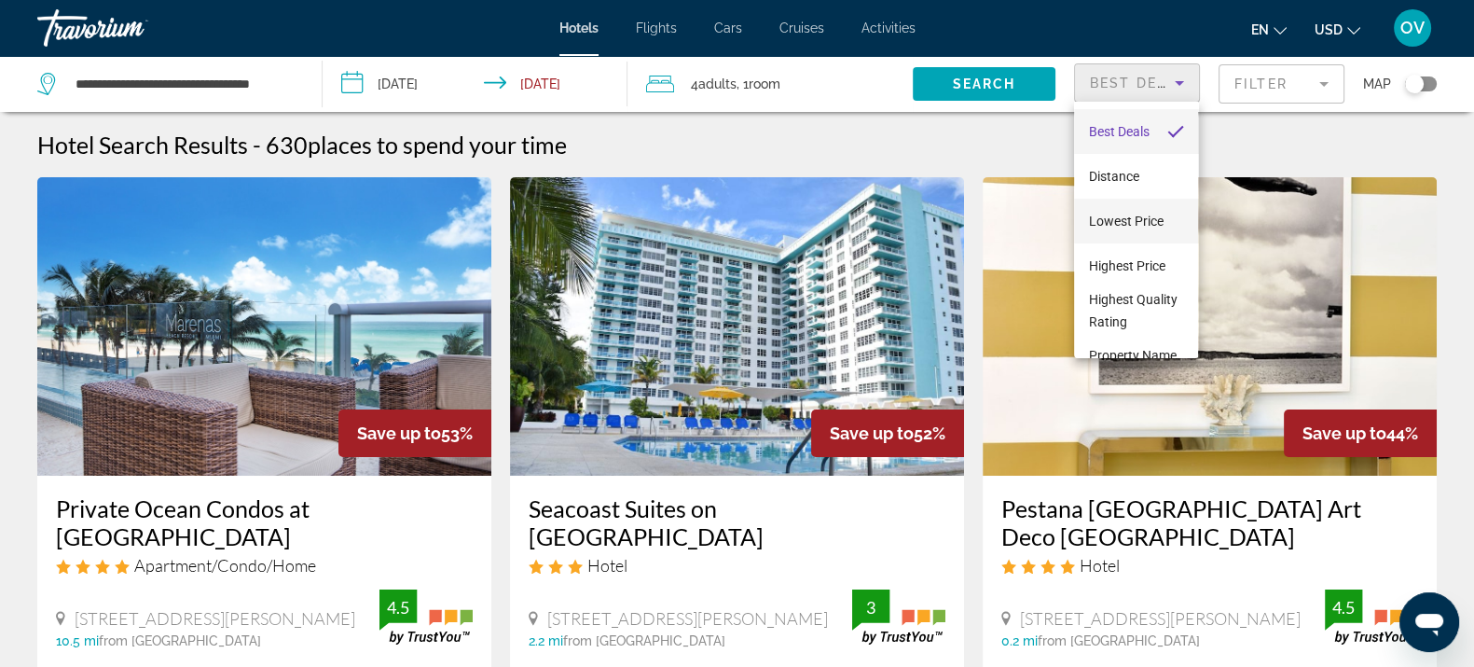
click at [1124, 220] on span "Lowest Price" at bounding box center [1126, 221] width 75 height 15
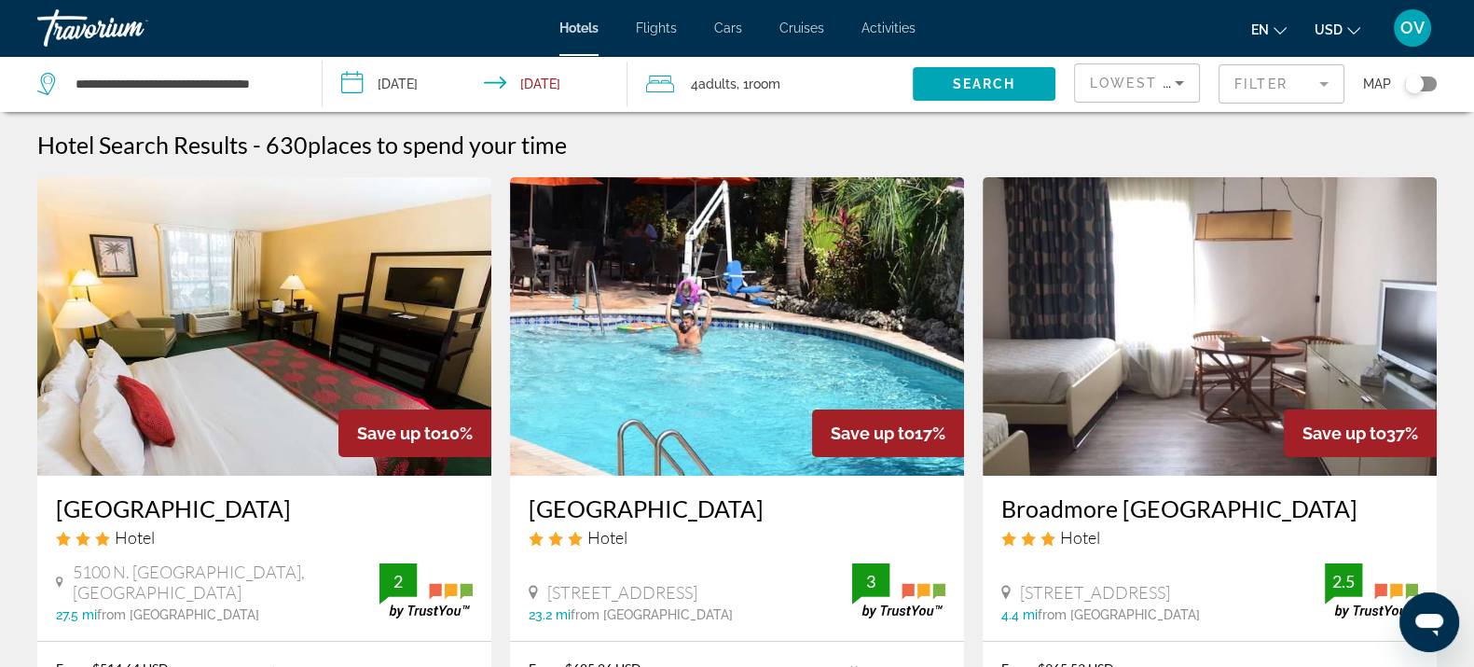
click at [1282, 81] on mat-form-field "Filter" at bounding box center [1282, 83] width 126 height 39
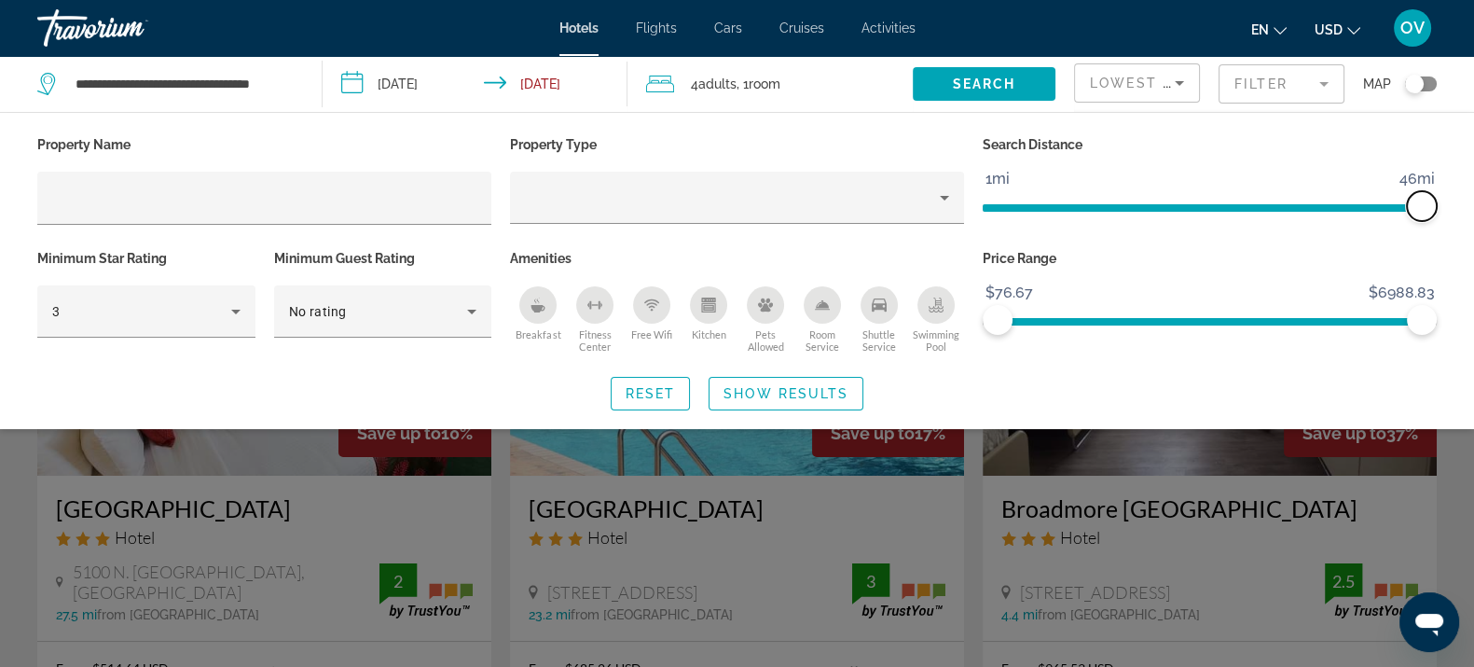
drag, startPoint x: 1269, startPoint y: 200, endPoint x: 1465, endPoint y: 208, distance: 196.0
click at [1465, 208] on div "Property Name Property Type Search Distance 1mi 46mi 46mi Minimum Star Rating 3…" at bounding box center [737, 270] width 1474 height 279
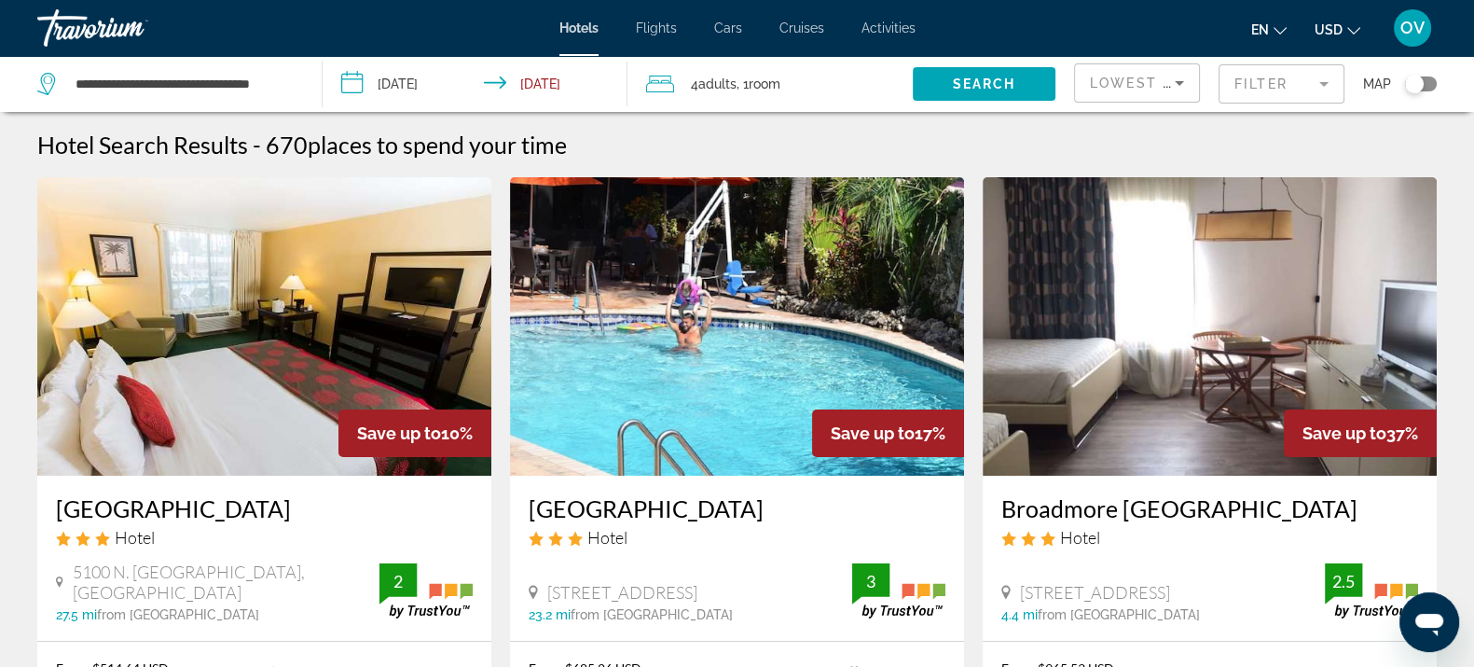
click at [1299, 73] on mat-form-field "Filter" at bounding box center [1282, 83] width 126 height 39
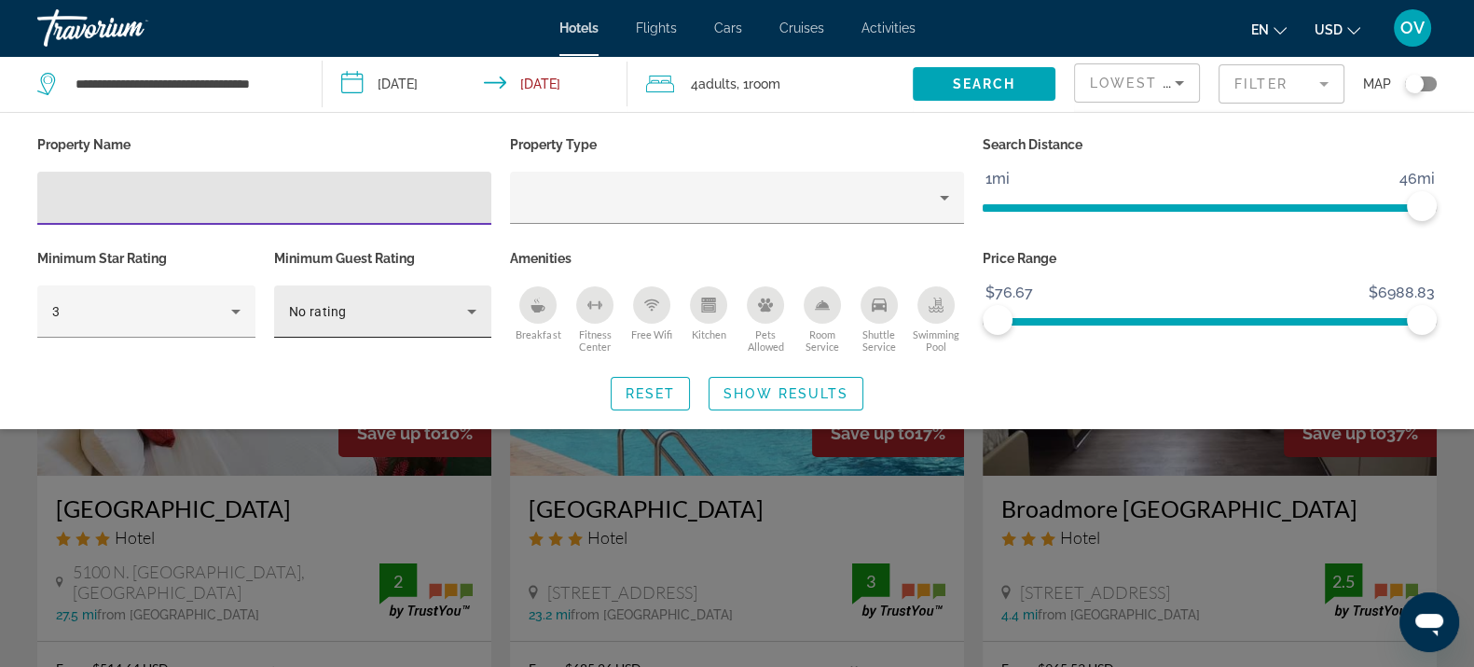
click at [366, 322] on div "No rating" at bounding box center [383, 311] width 188 height 52
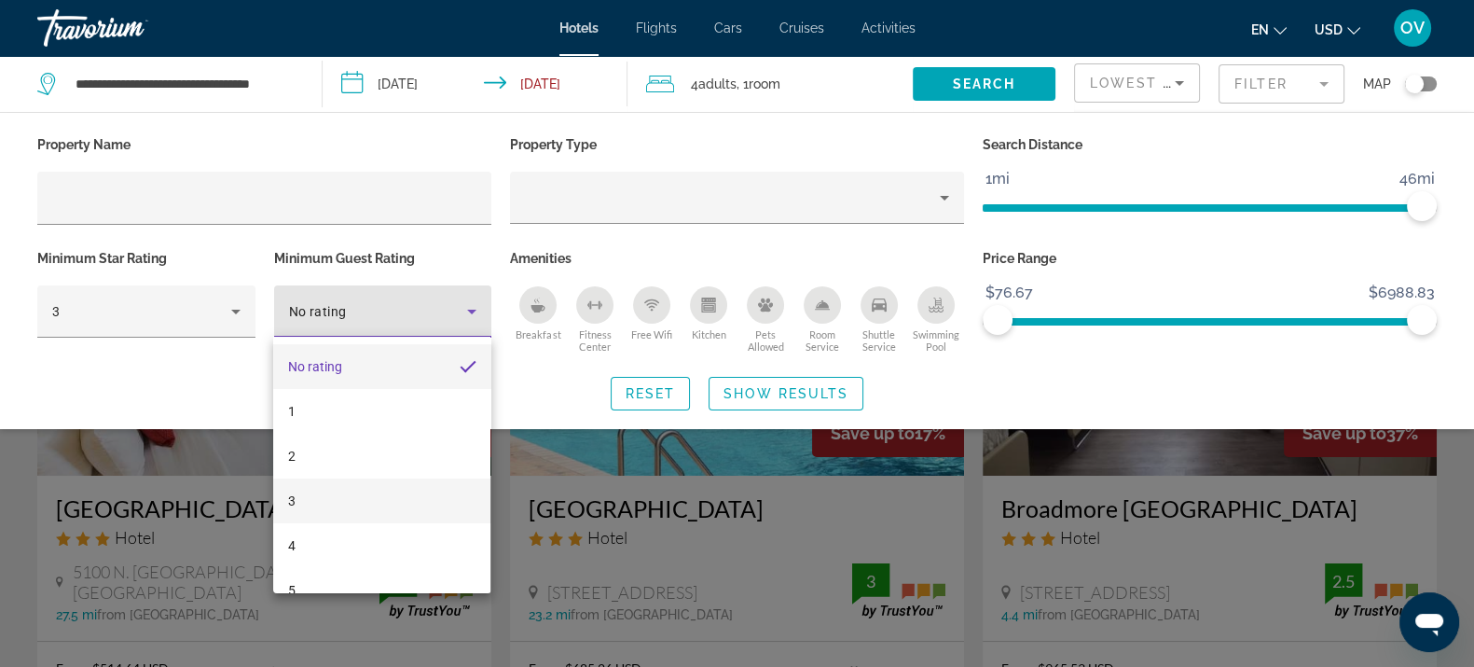
click at [354, 505] on mat-option "3" at bounding box center [381, 500] width 217 height 45
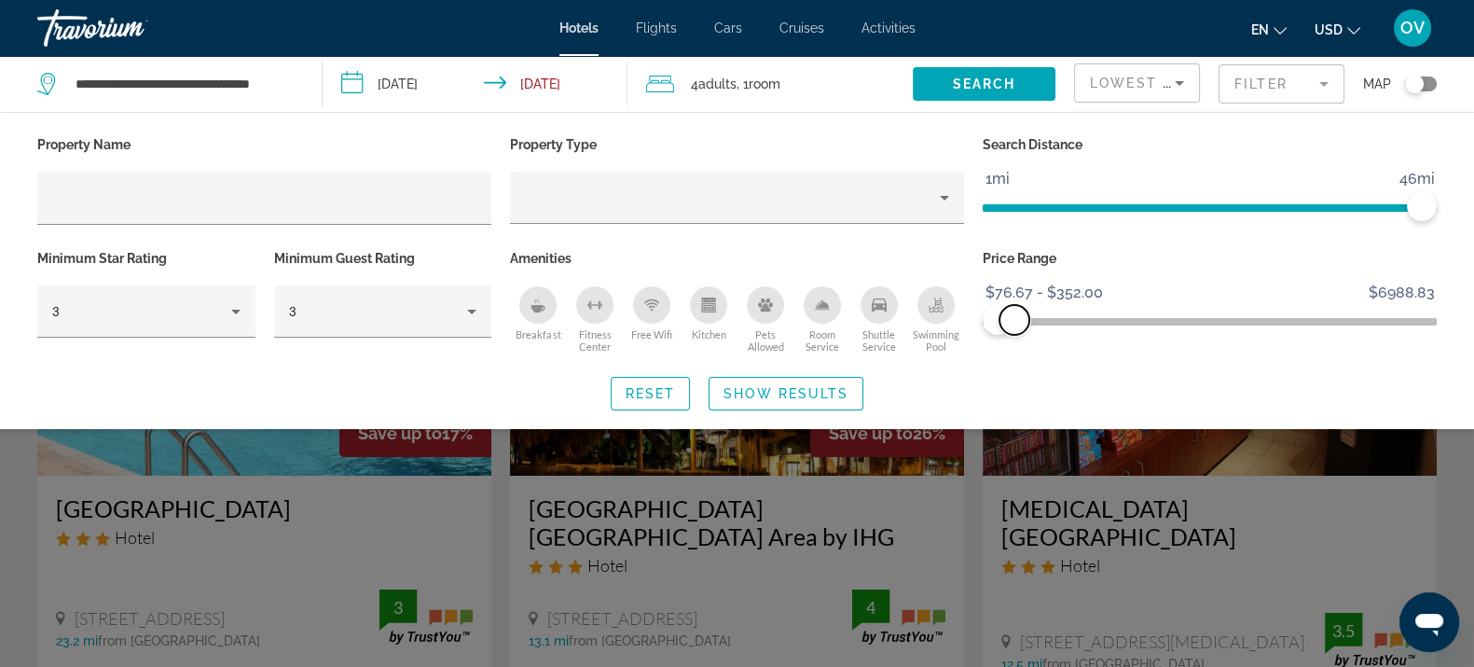
drag, startPoint x: 1422, startPoint y: 326, endPoint x: 1015, endPoint y: 366, distance: 409.4
click at [1015, 366] on div "Property Name Property Type Search Distance 1mi 46mi 46mi Minimum Star Rating 3…" at bounding box center [737, 270] width 1474 height 279
click at [844, 391] on span "Show Results" at bounding box center [786, 393] width 125 height 15
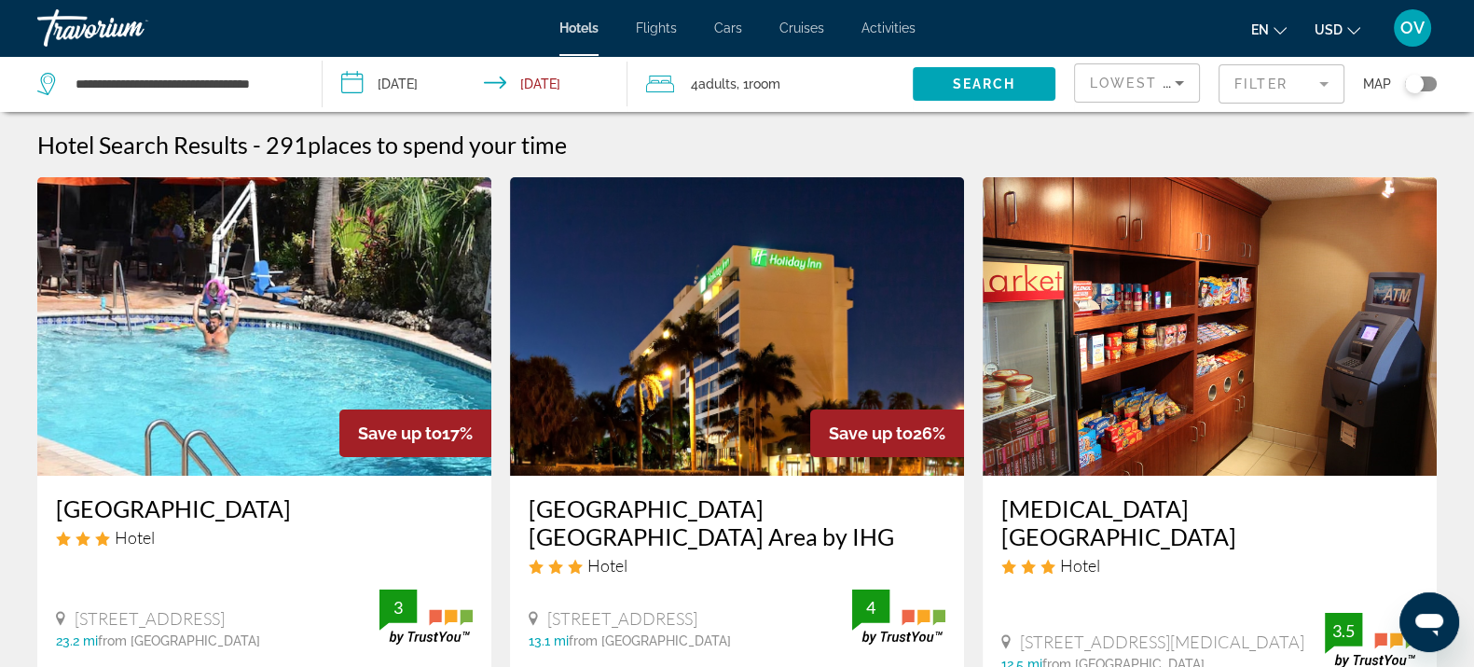
click at [1289, 91] on mat-form-field "Filter" at bounding box center [1282, 83] width 126 height 39
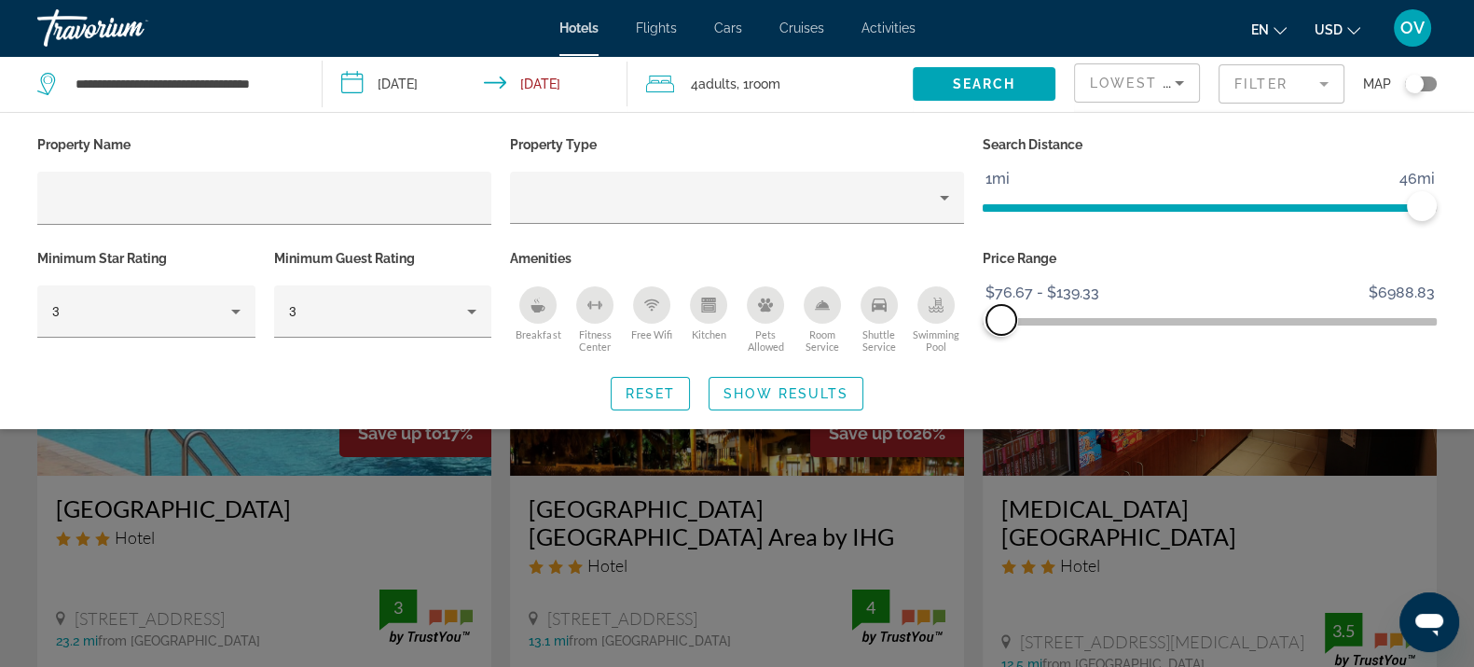
click at [1001, 330] on span "ngx-slider-max" at bounding box center [1002, 320] width 30 height 30
click at [814, 400] on span "Search widget" at bounding box center [786, 393] width 153 height 45
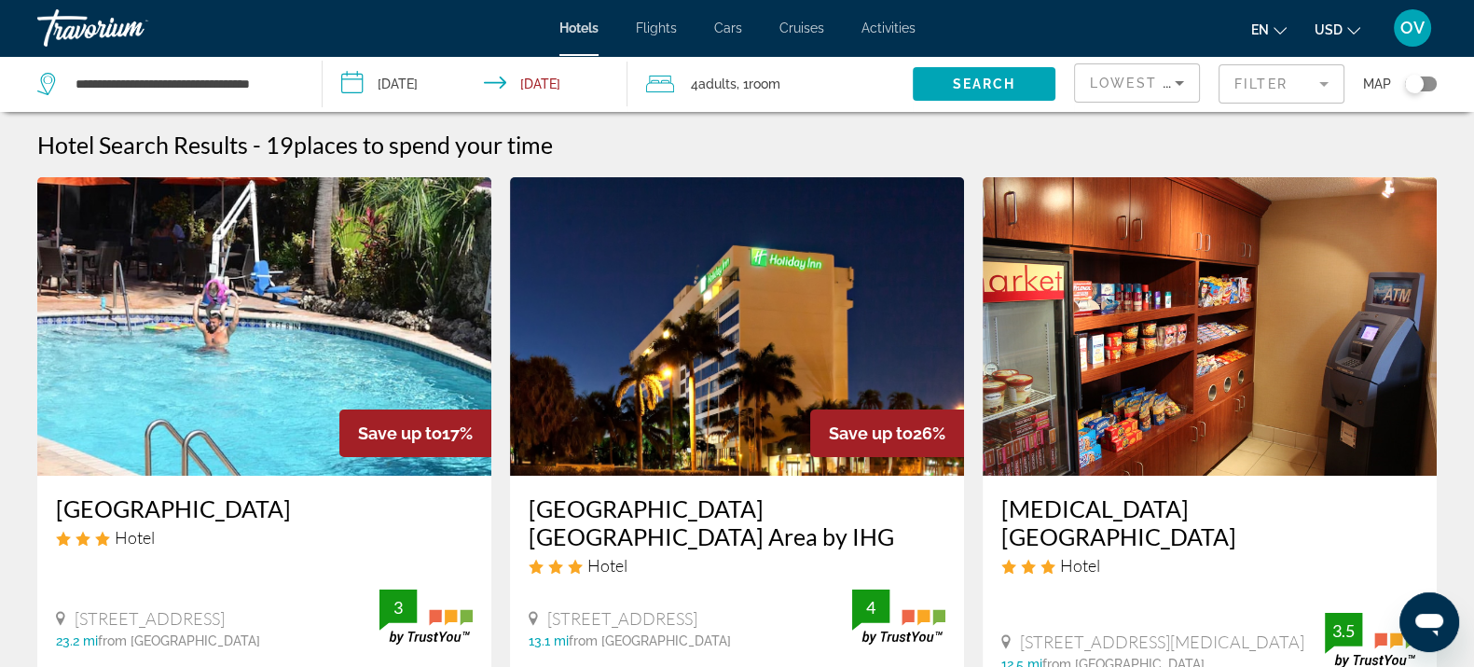
click at [1455, 77] on app-hotels-search-filters "Lowest Price Filter Map" at bounding box center [1274, 84] width 400 height 56
click at [1410, 84] on div "Toggle map" at bounding box center [1414, 84] width 19 height 19
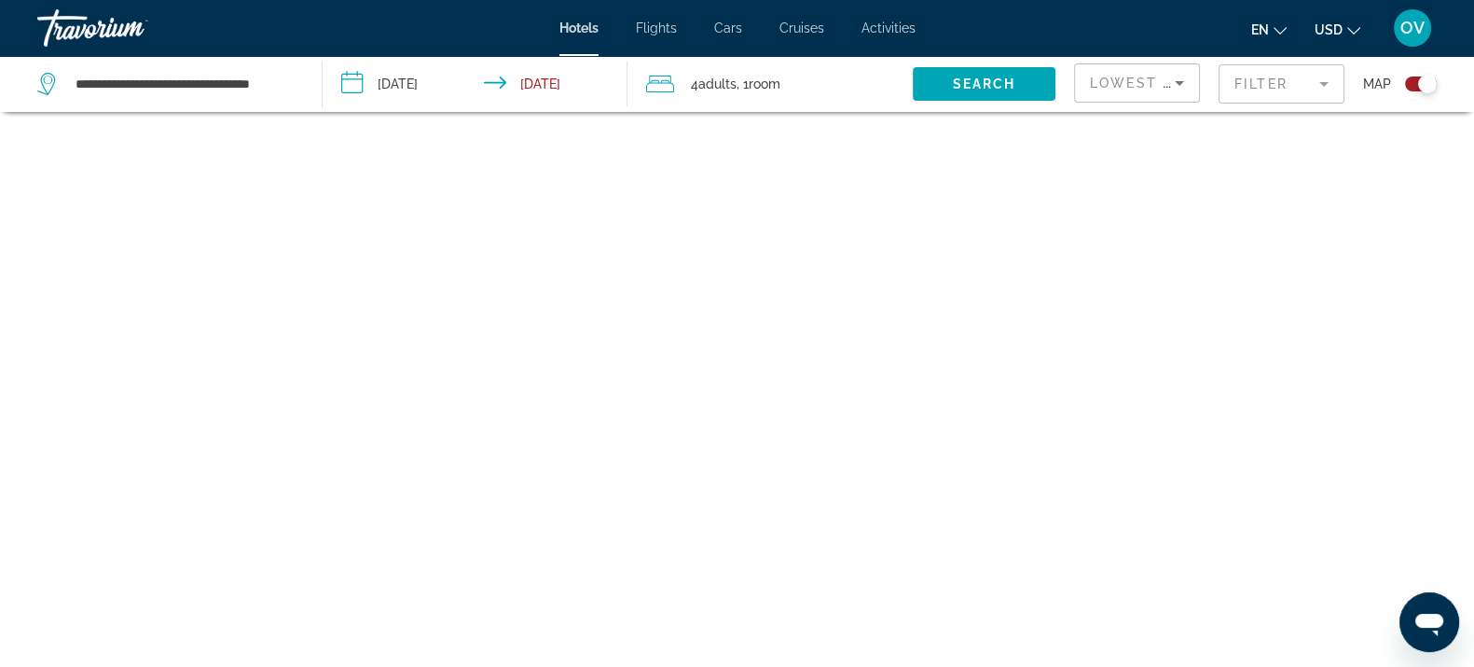
scroll to position [111, 0]
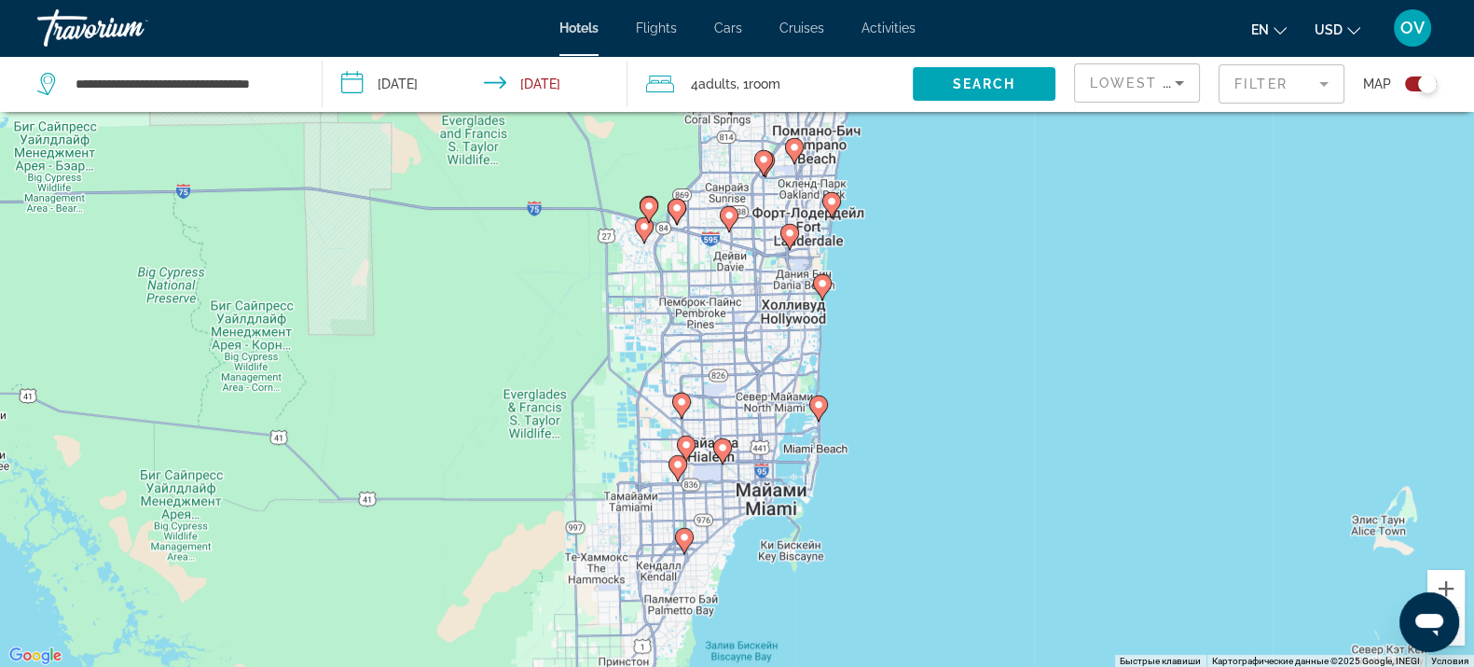
click at [816, 407] on image "Main content" at bounding box center [818, 404] width 11 height 11
click at [821, 410] on icon "Main content" at bounding box center [817, 408] width 17 height 24
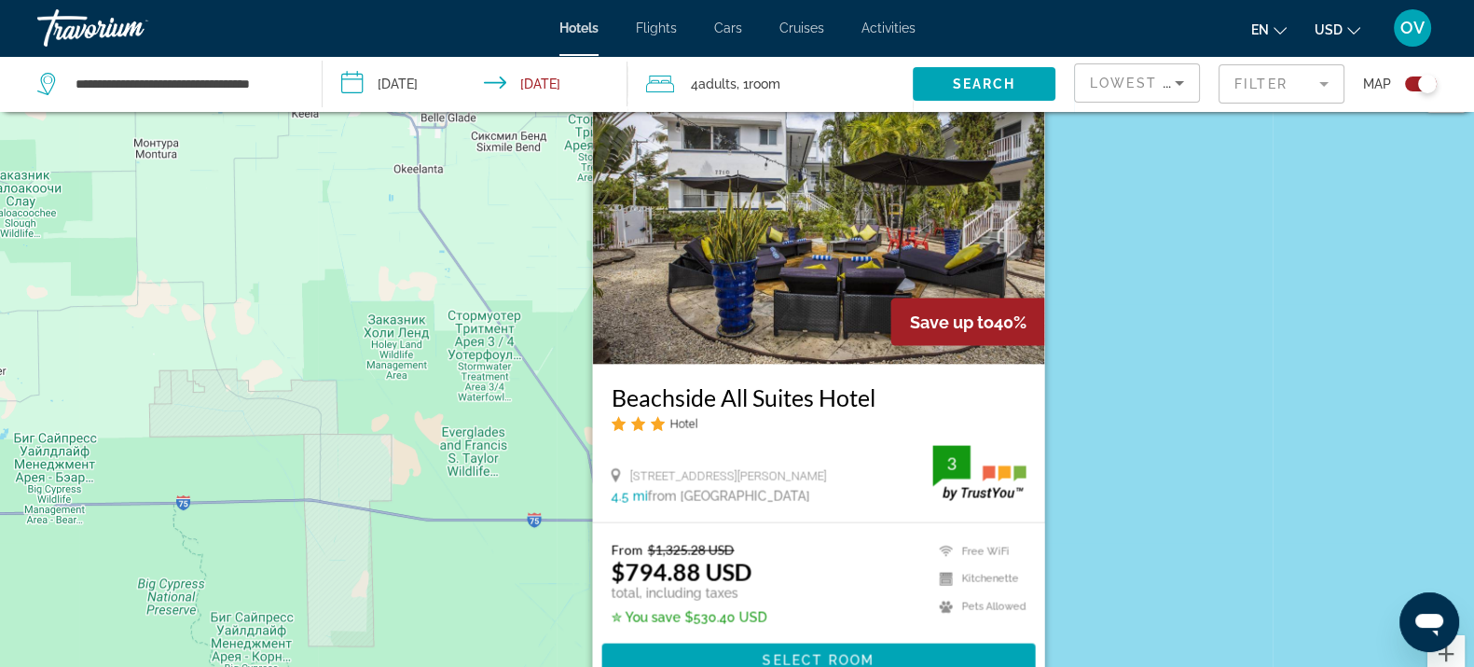
scroll to position [0, 0]
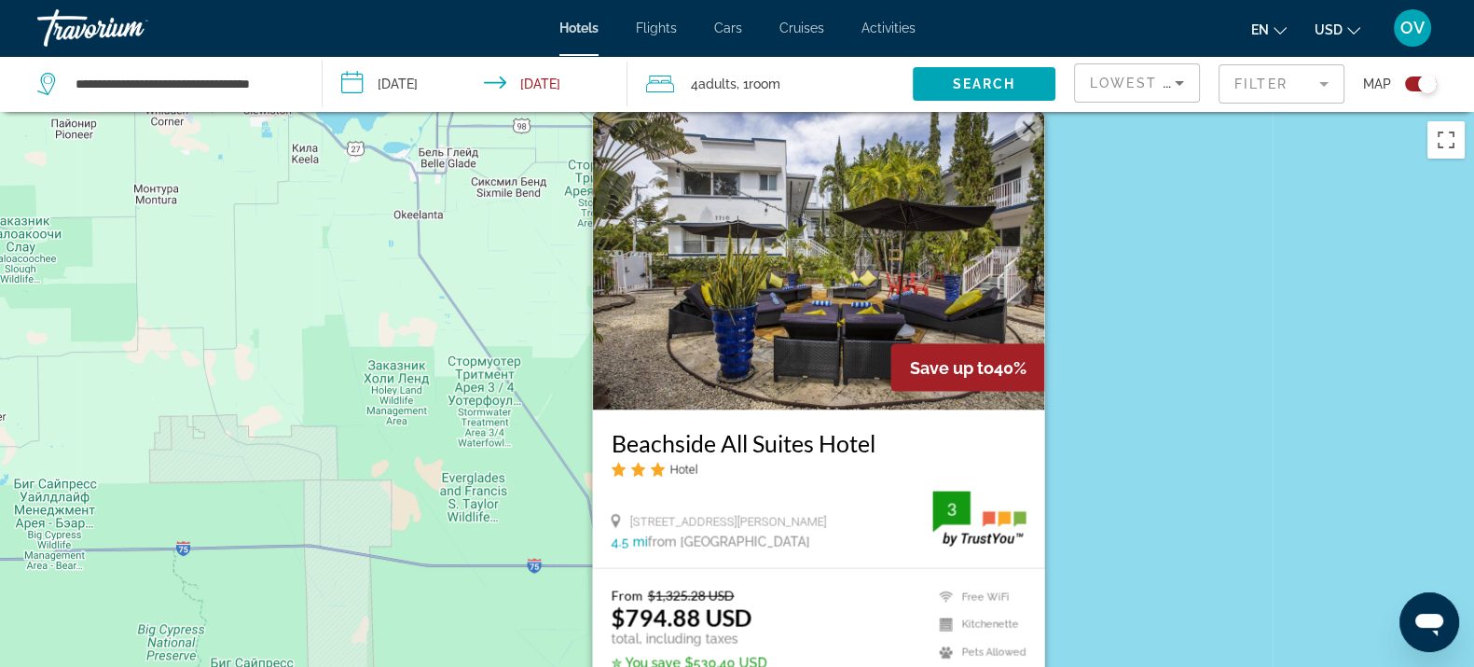
click at [1184, 316] on div "Чтобы активировать перетаскивание с помощью клавиатуры, нажмите Alt + Ввод. Пос…" at bounding box center [737, 445] width 1474 height 667
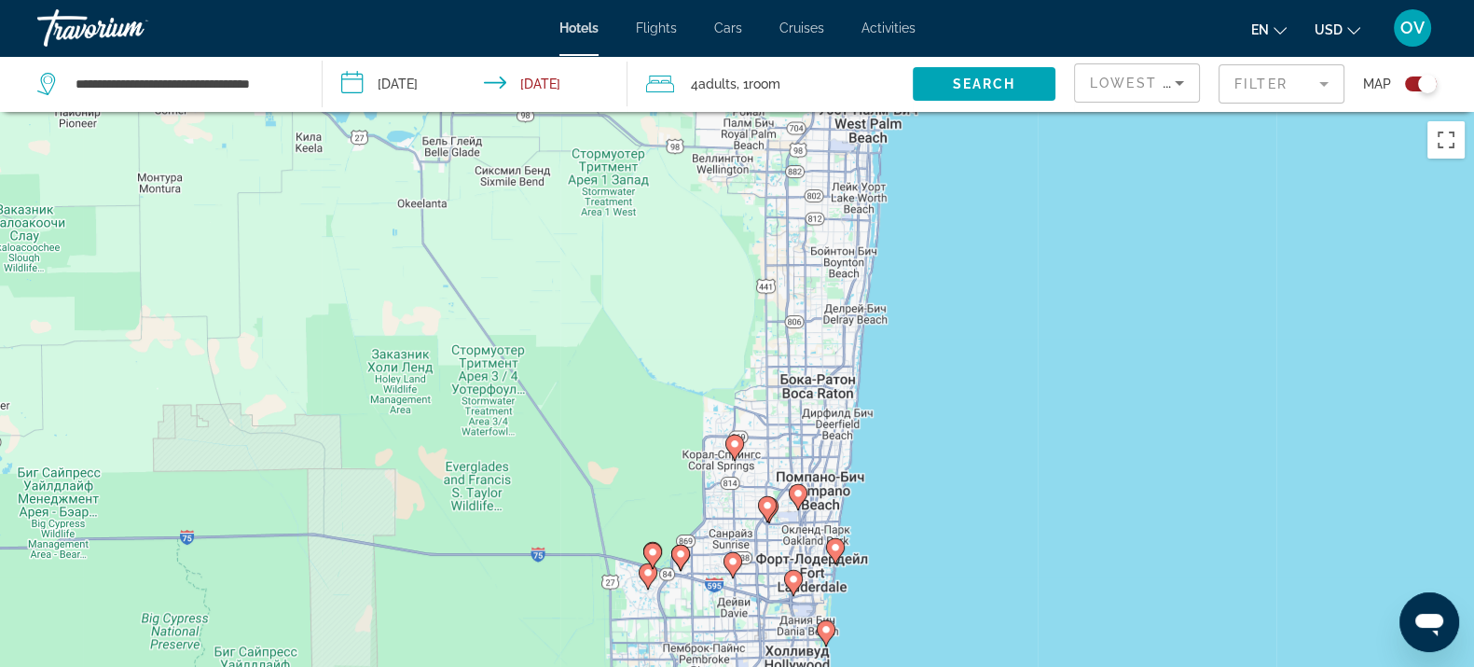
drag, startPoint x: 886, startPoint y: 502, endPoint x: 936, endPoint y: 394, distance: 118.5
click at [936, 394] on div "Чтобы активировать перетаскивание с помощью клавиатуры, нажмите Alt + Ввод. Пос…" at bounding box center [737, 445] width 1474 height 667
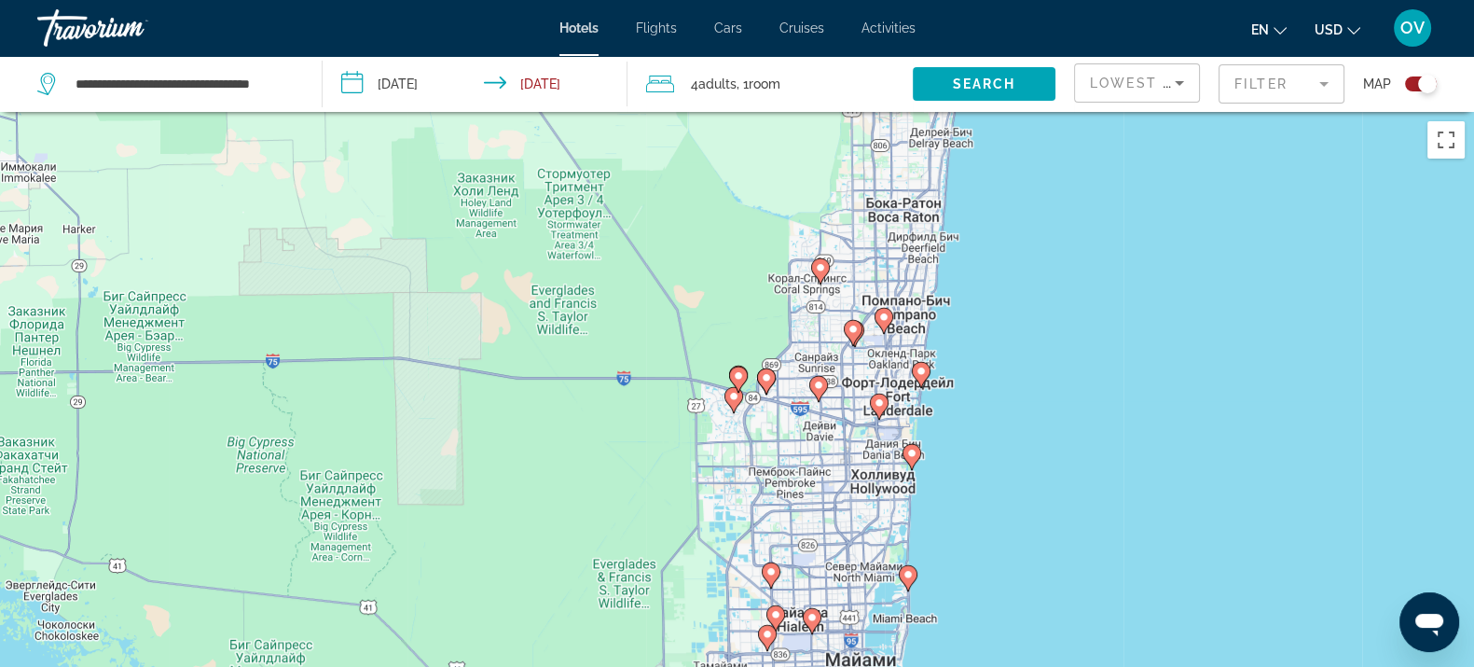
click at [917, 452] on image "Main content" at bounding box center [911, 453] width 11 height 11
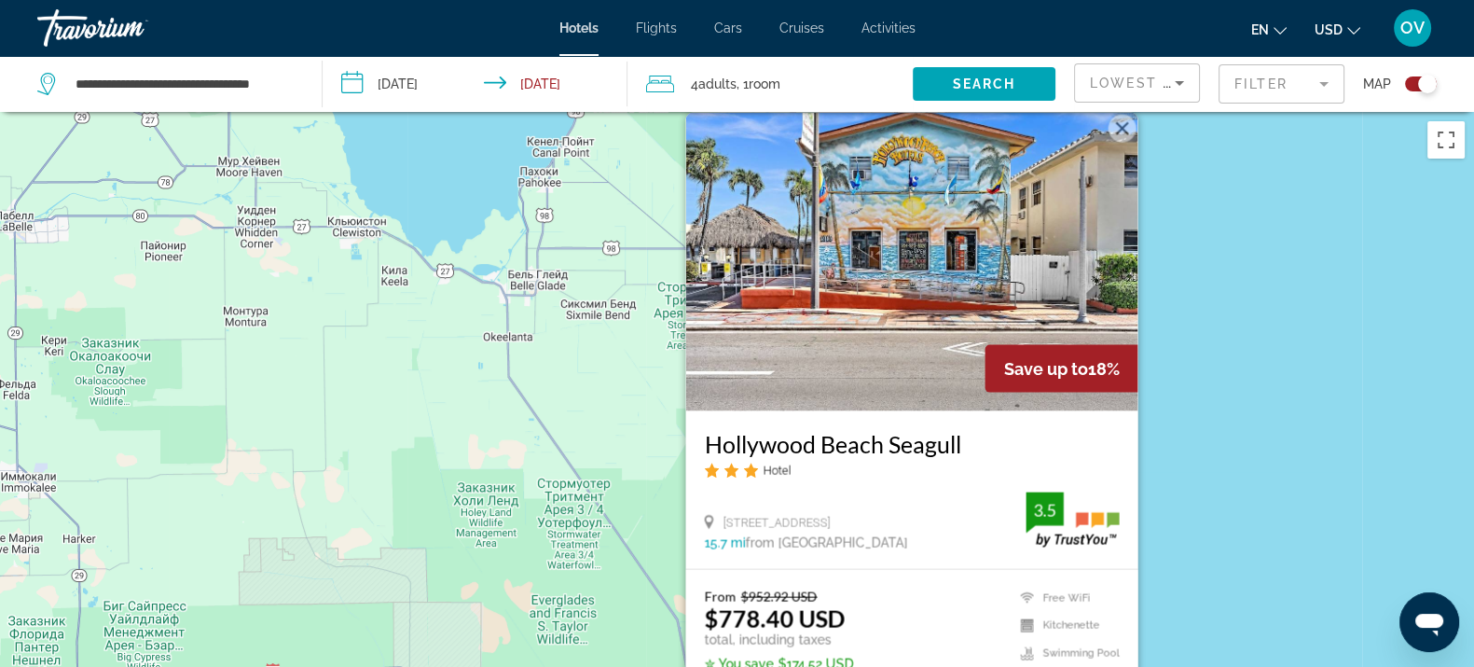
click at [1238, 460] on div "Чтобы активировать перетаскивание с помощью клавиатуры, нажмите Alt + Ввод. Пос…" at bounding box center [737, 445] width 1474 height 667
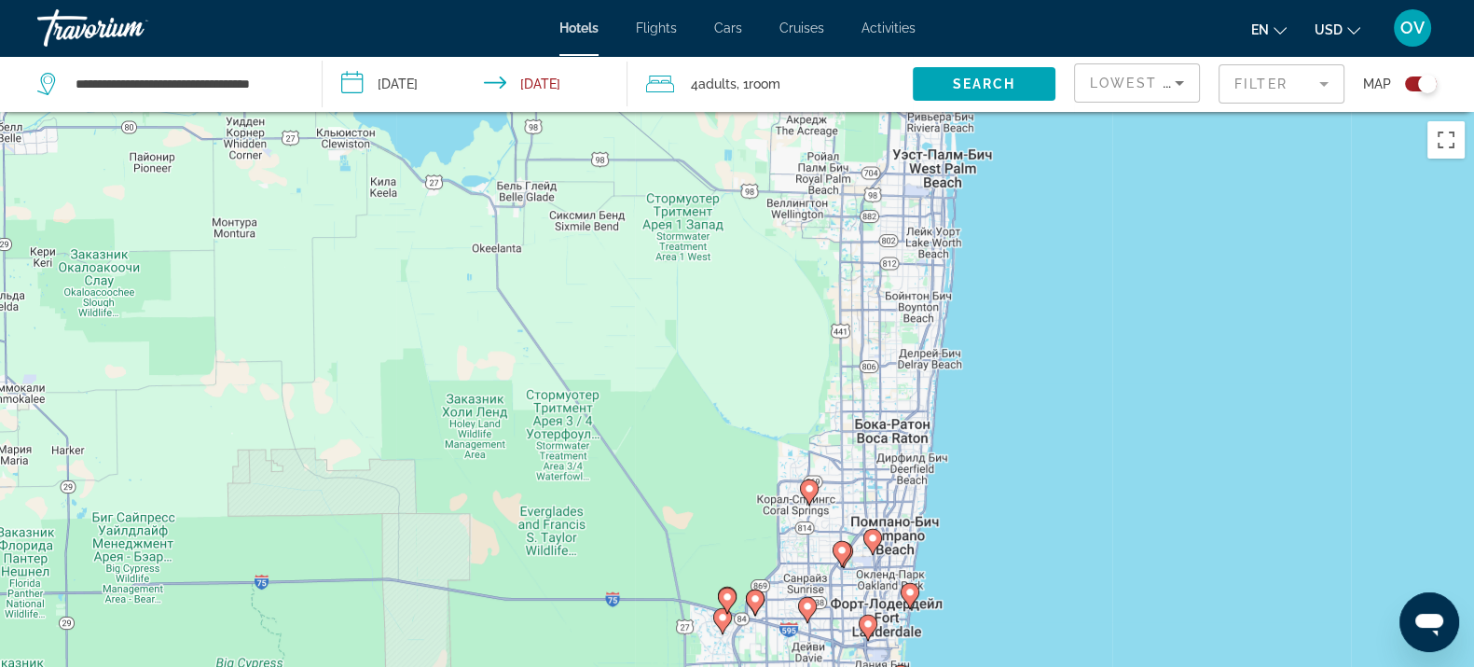
drag, startPoint x: 928, startPoint y: 497, endPoint x: 903, endPoint y: 375, distance: 124.7
click at [903, 375] on div "Чтобы активировать перетаскивание с помощью клавиатуры, нажмите Alt + Ввод. Пос…" at bounding box center [737, 445] width 1474 height 667
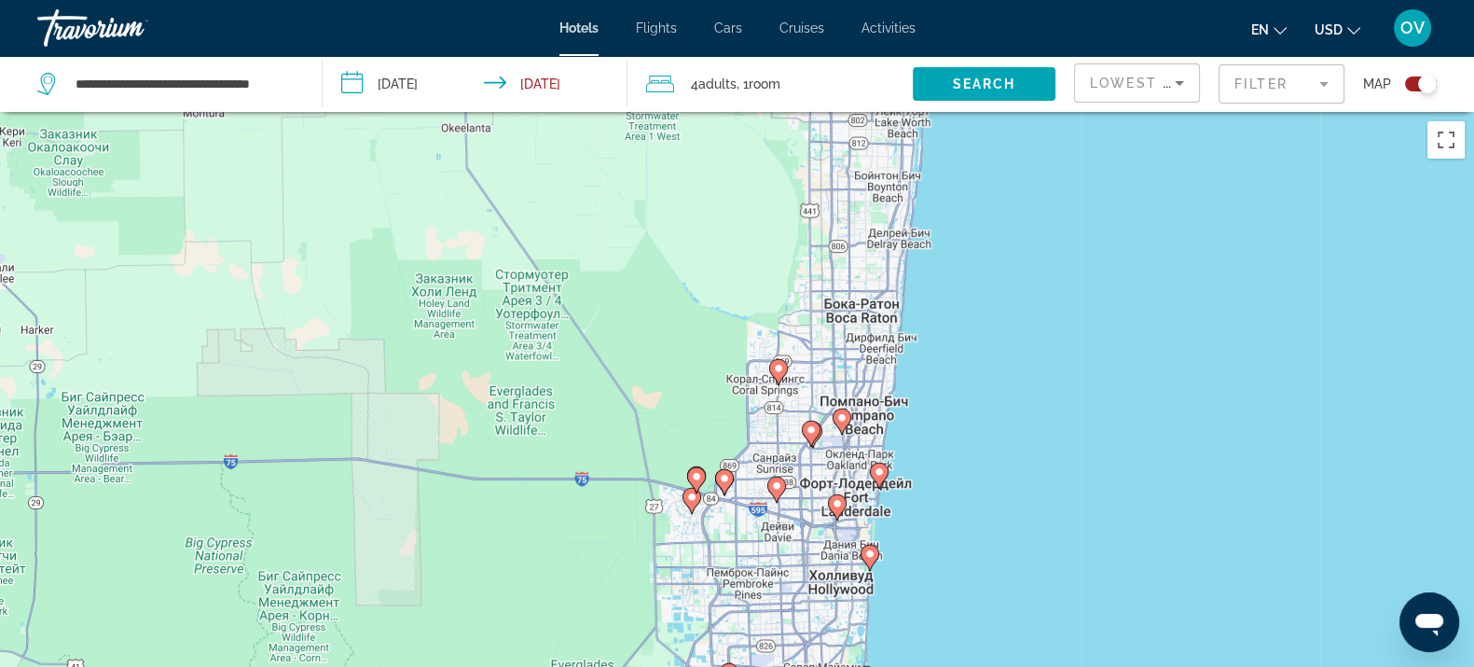
click at [879, 474] on image "Main content" at bounding box center [879, 471] width 11 height 11
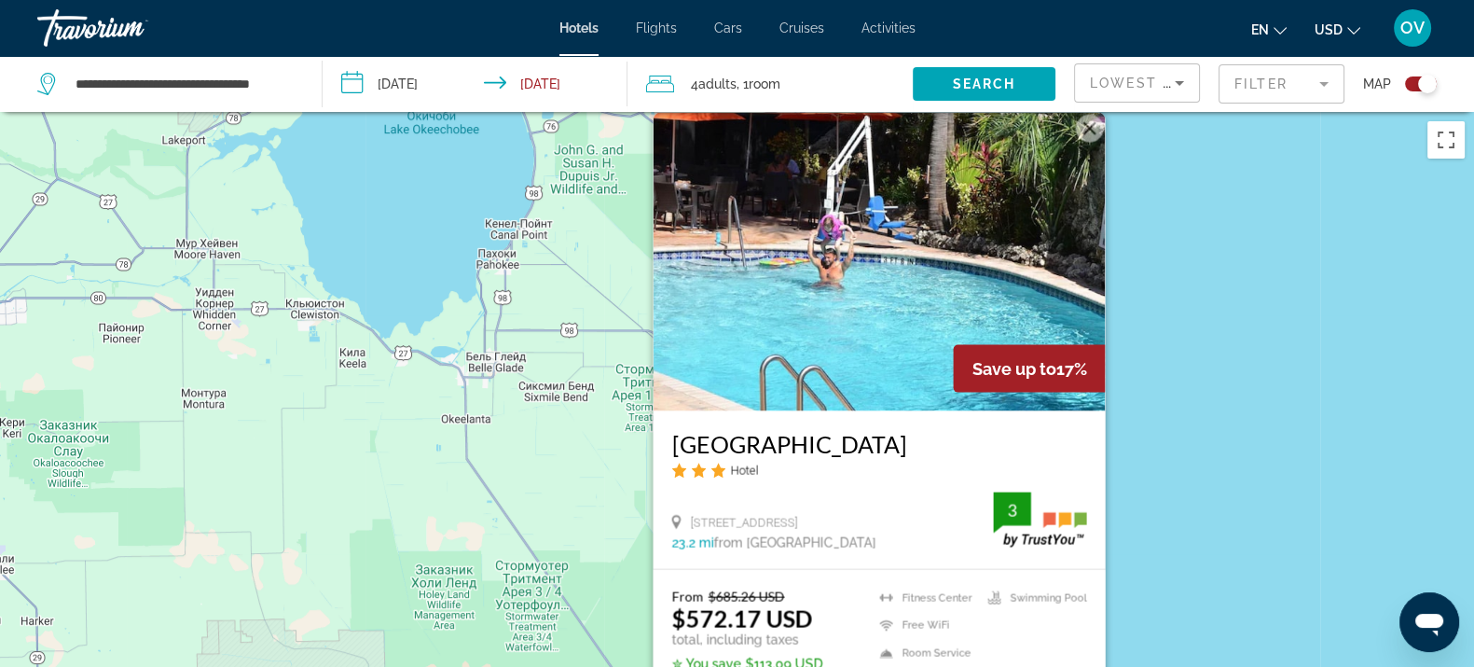
click at [1149, 471] on div "Чтобы активировать перетаскивание с помощью клавиатуры, нажмите Alt + Ввод. Пос…" at bounding box center [737, 445] width 1474 height 667
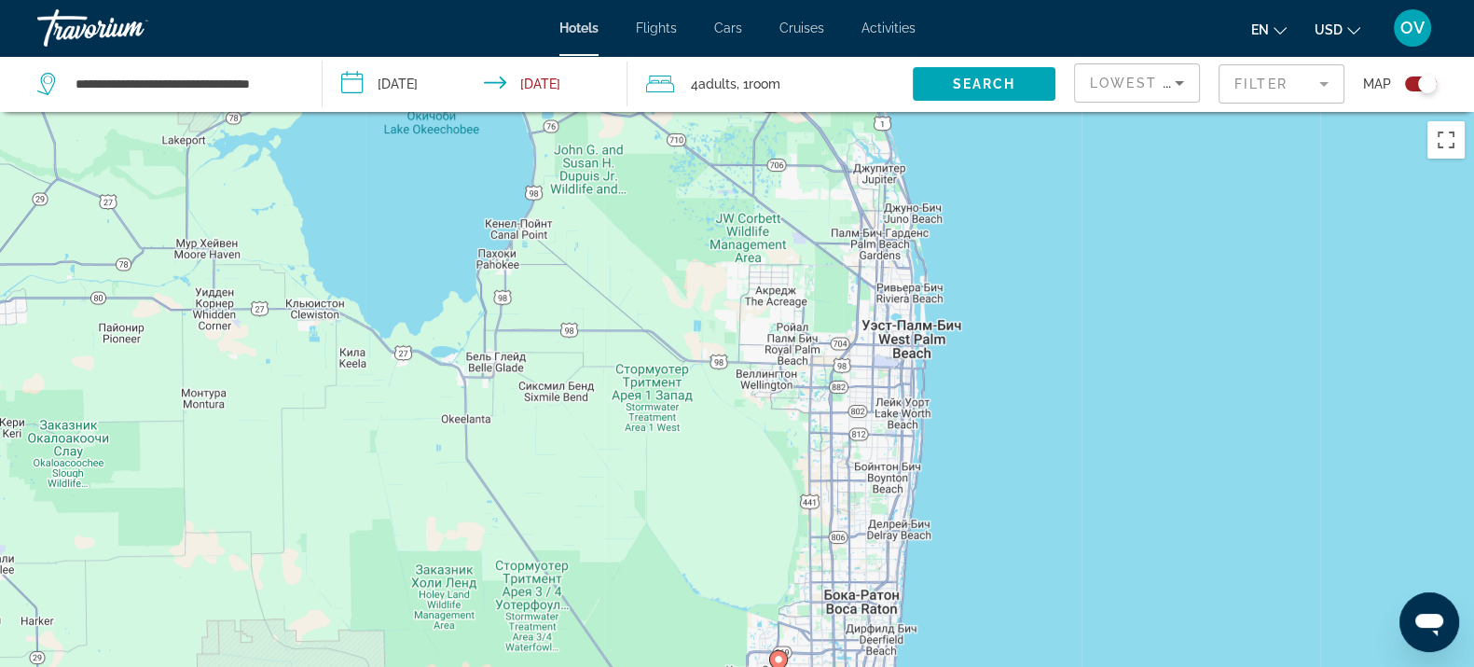
click at [1399, 92] on div "Map" at bounding box center [1400, 84] width 74 height 56
click at [1409, 84] on div "Toggle map" at bounding box center [1421, 83] width 32 height 15
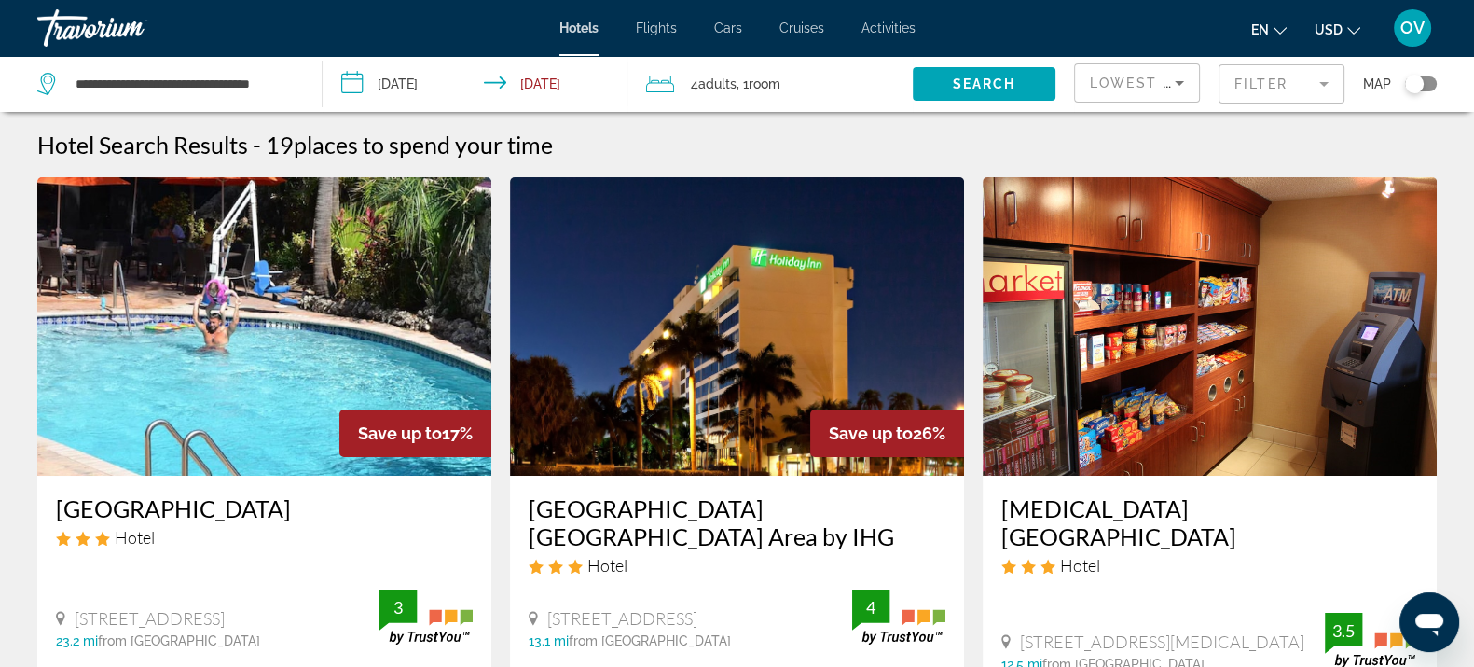
click at [1139, 70] on div "Lowest Price" at bounding box center [1137, 90] width 94 height 52
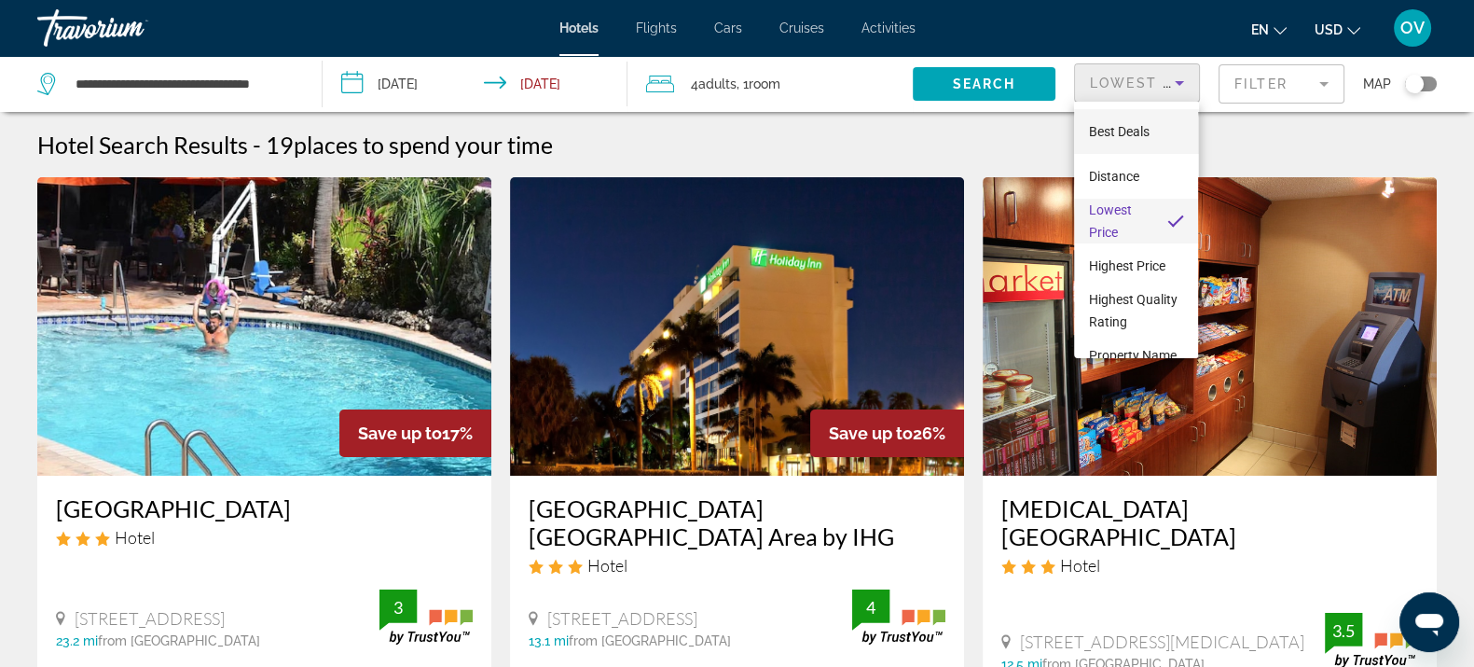
click at [1142, 135] on span "Best Deals" at bounding box center [1119, 131] width 61 height 15
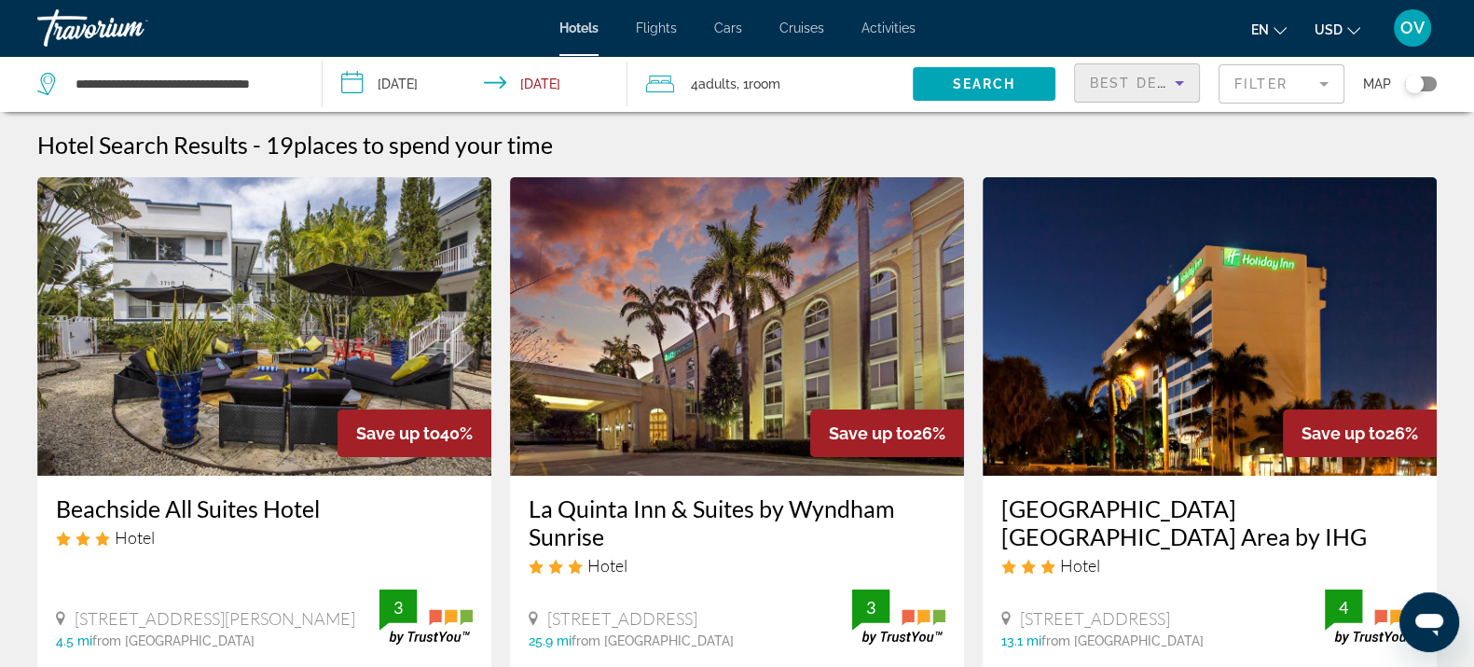
click at [1252, 82] on mat-form-field "Filter" at bounding box center [1282, 83] width 126 height 39
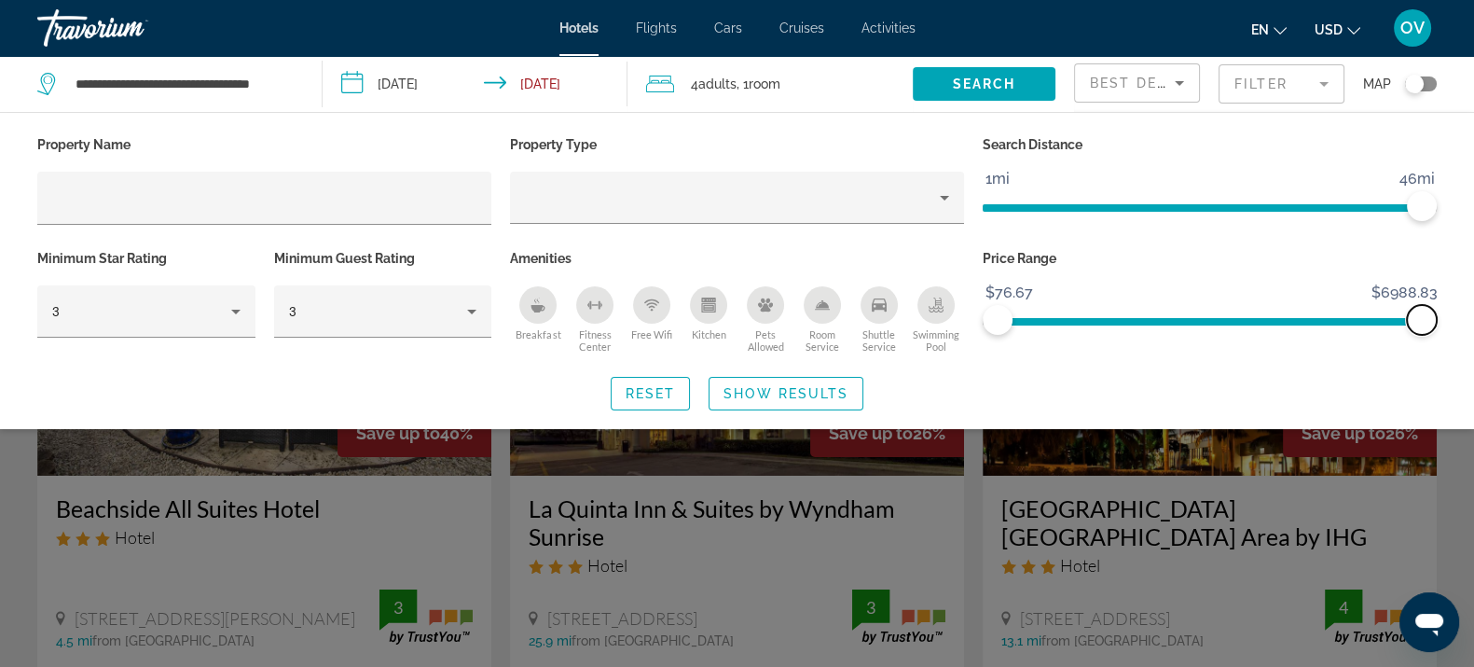
drag, startPoint x: 997, startPoint y: 317, endPoint x: 1476, endPoint y: 329, distance: 479.4
click at [1473, 330] on html "**********" at bounding box center [737, 333] width 1474 height 667
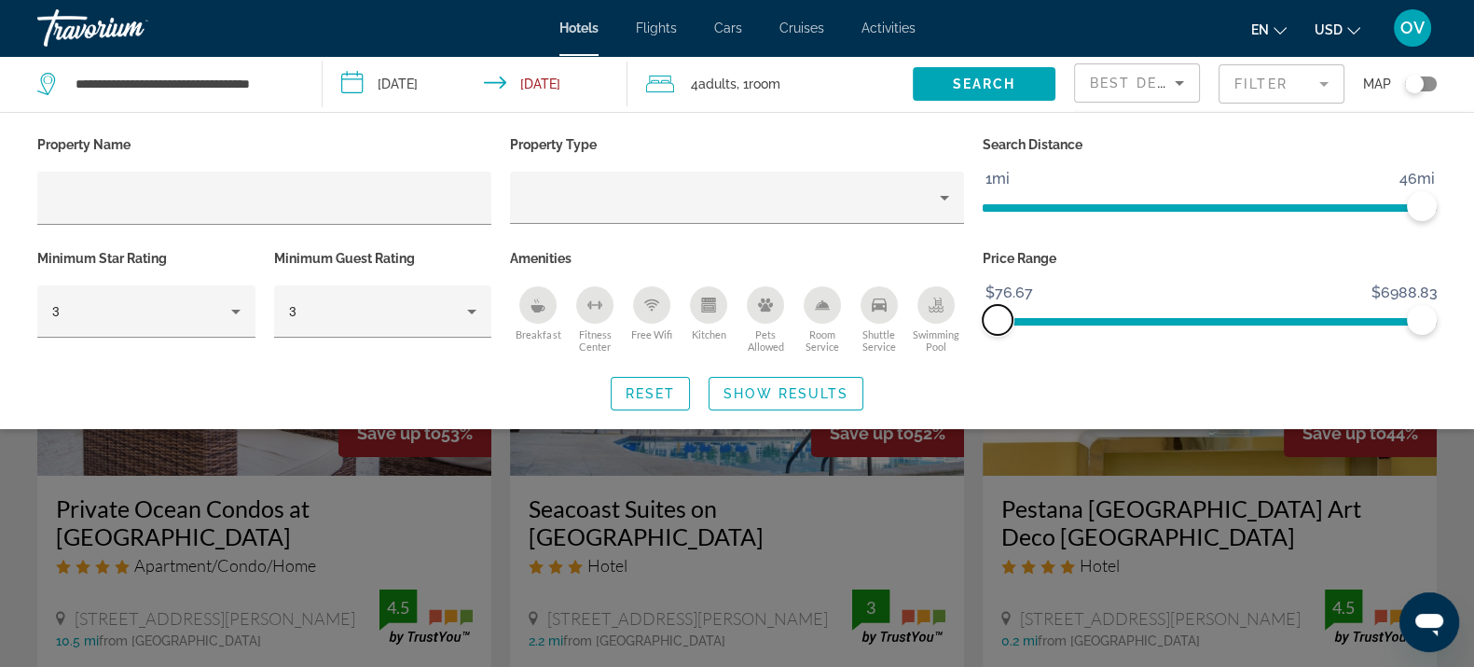
drag, startPoint x: 1002, startPoint y: 328, endPoint x: 851, endPoint y: 336, distance: 151.2
click at [851, 336] on div "Property Name Property Type Search Distance 1mi 46mi 46mi Minimum Star Rating 3…" at bounding box center [737, 244] width 1418 height 227
drag, startPoint x: 1420, startPoint y: 319, endPoint x: 1491, endPoint y: 323, distance: 71.0
click at [1473, 323] on html "**********" at bounding box center [737, 333] width 1474 height 667
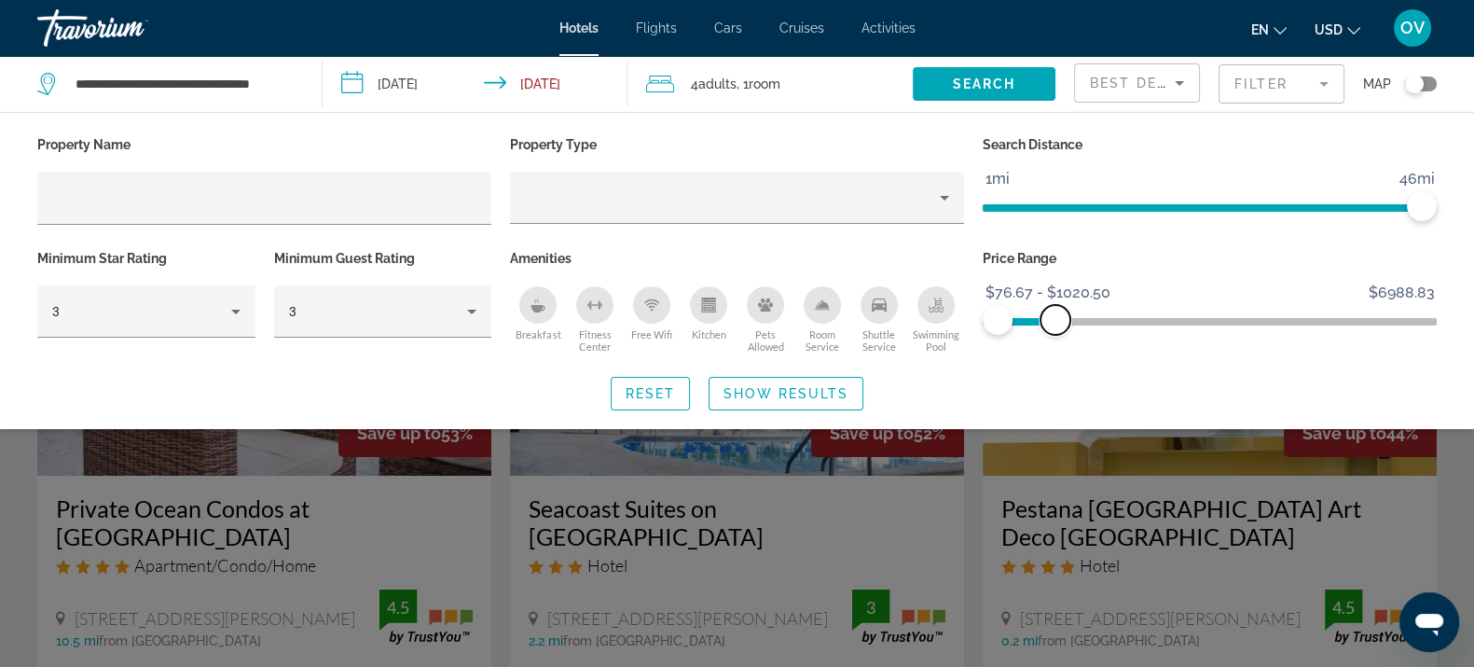
drag, startPoint x: 1414, startPoint y: 322, endPoint x: 1056, endPoint y: 330, distance: 358.2
click at [1056, 330] on span "ngx-slider-max" at bounding box center [1056, 320] width 30 height 30
click at [783, 386] on span "Show Results" at bounding box center [786, 393] width 125 height 15
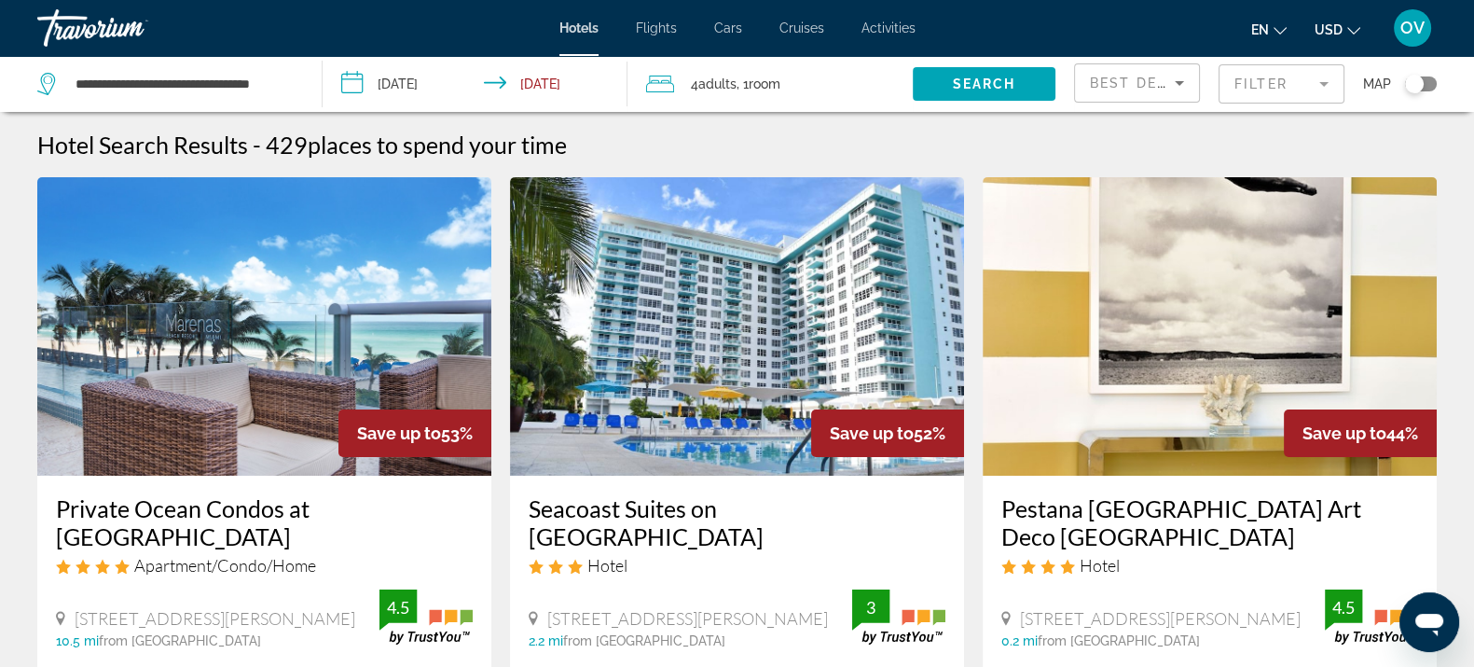
drag, startPoint x: 1274, startPoint y: 76, endPoint x: 1249, endPoint y: 92, distance: 29.0
click at [1273, 77] on mat-form-field "Filter" at bounding box center [1282, 83] width 126 height 39
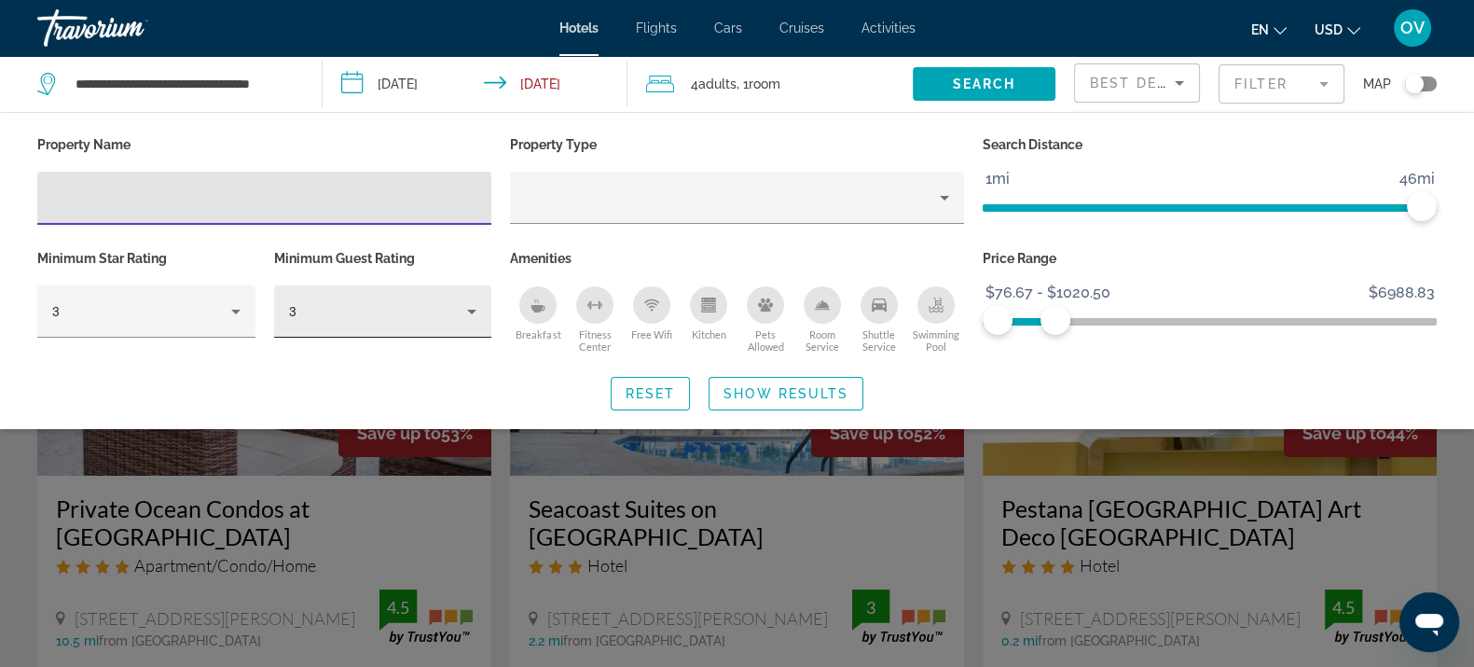
click at [441, 317] on div "3" at bounding box center [378, 311] width 179 height 22
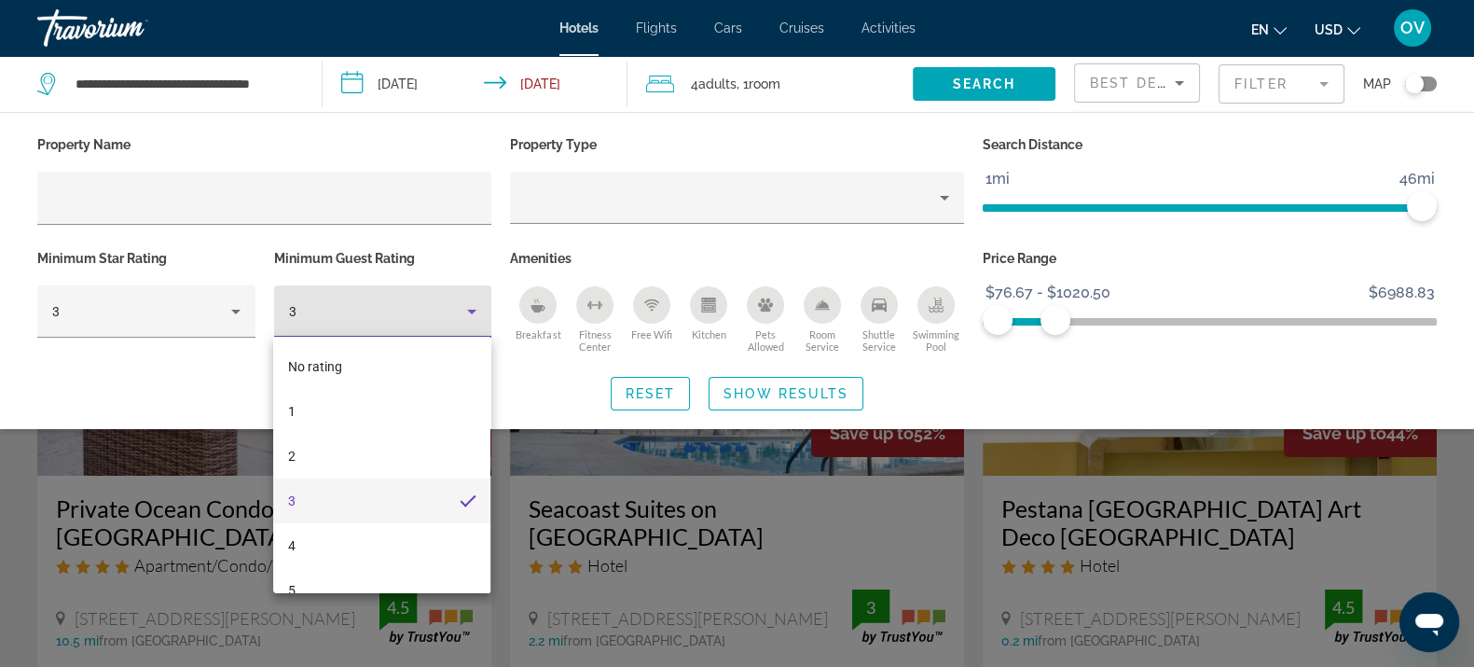
click at [331, 505] on mat-option "3" at bounding box center [381, 500] width 217 height 45
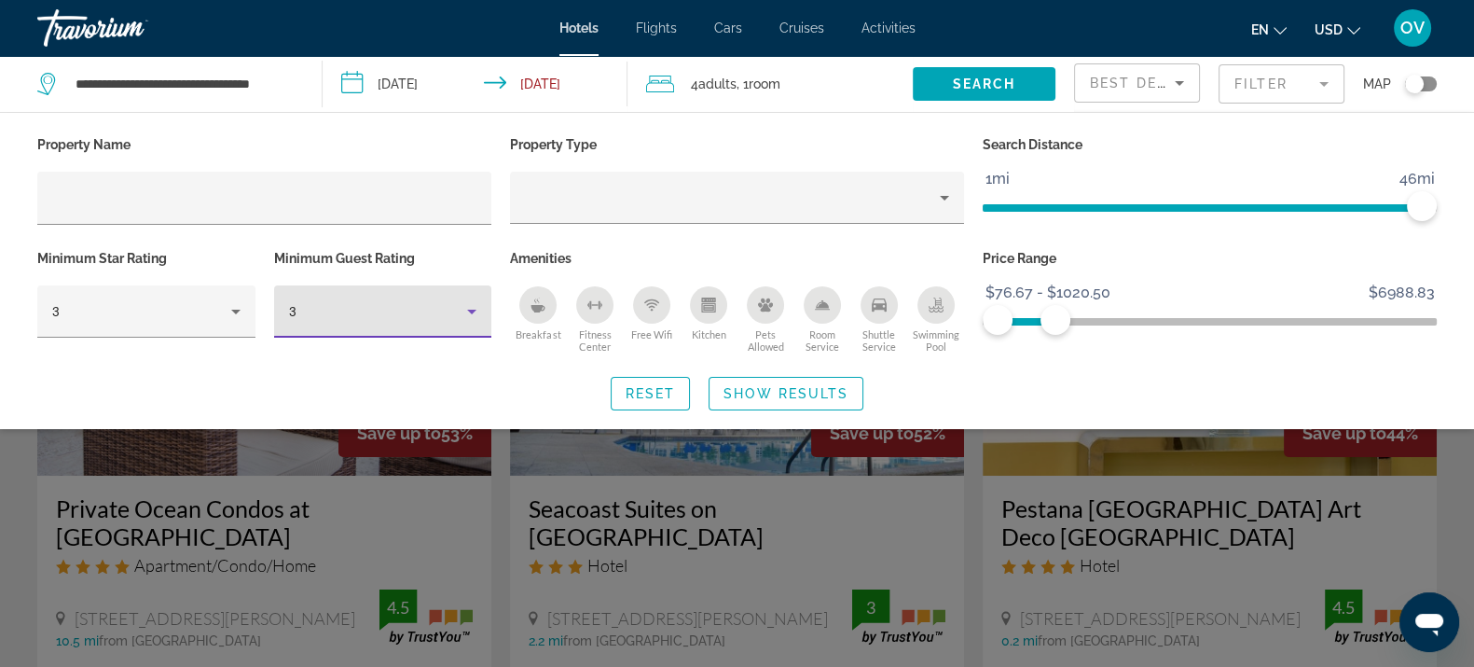
click at [763, 386] on span "Show Results" at bounding box center [786, 393] width 125 height 15
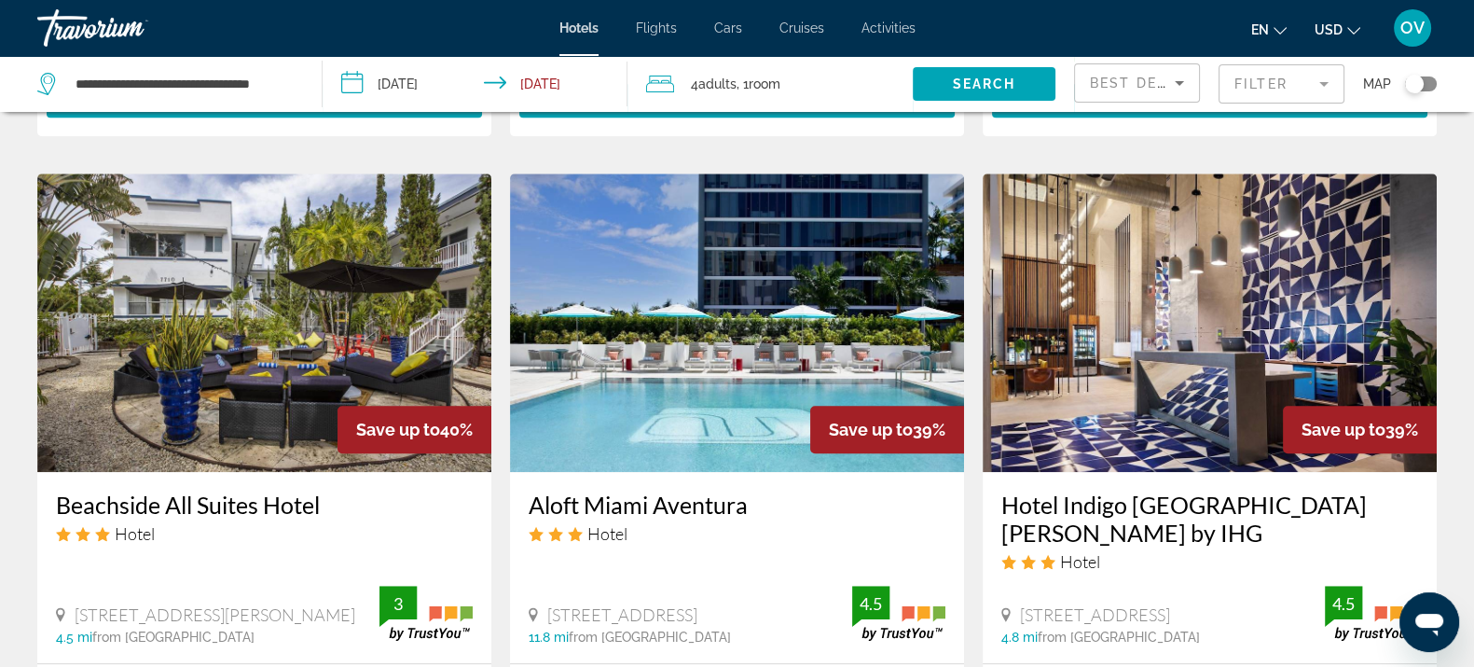
scroll to position [1399, 0]
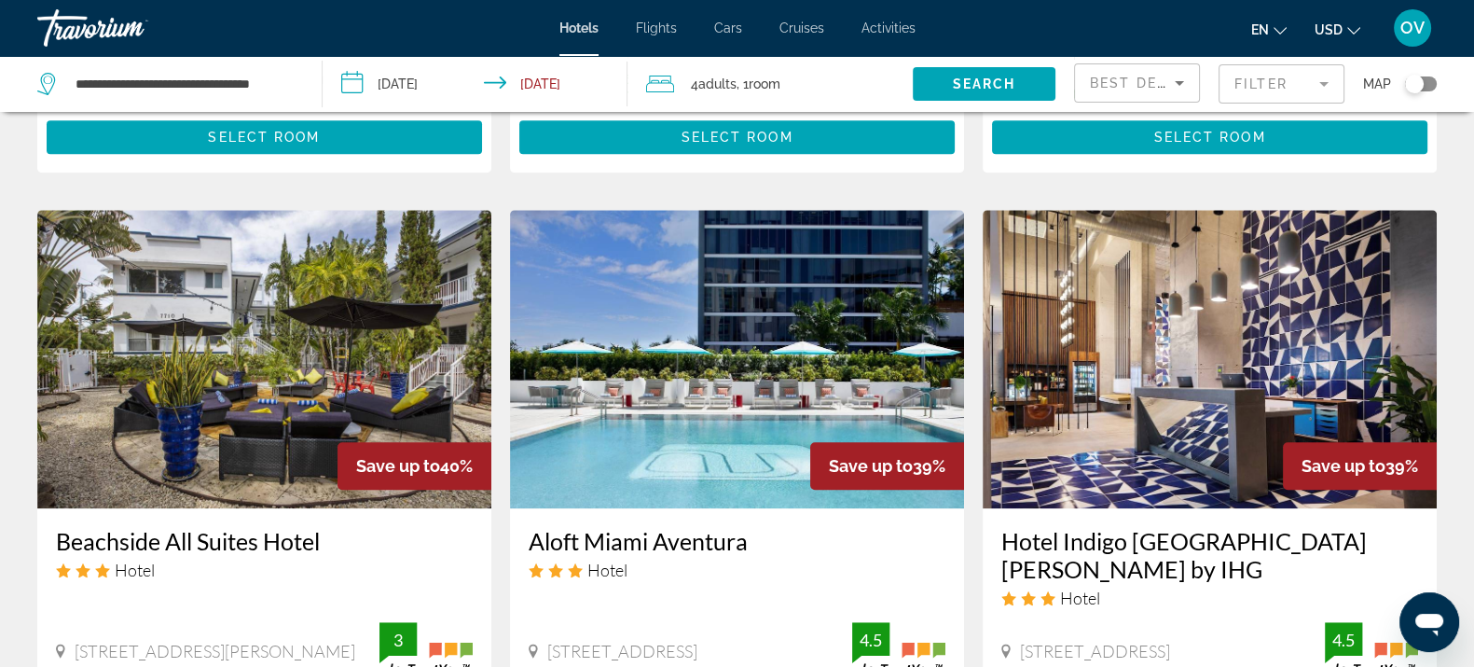
click at [263, 326] on img "Main content" at bounding box center [264, 359] width 454 height 298
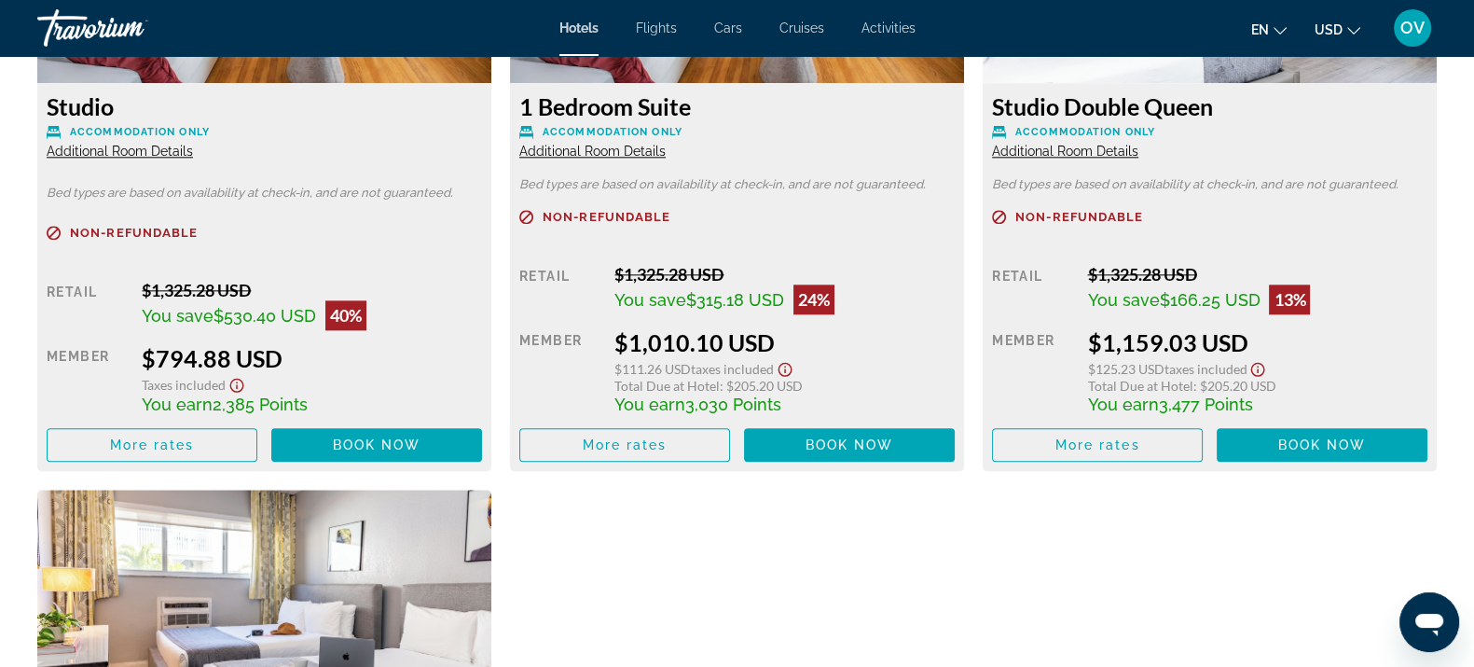
scroll to position [2797, 0]
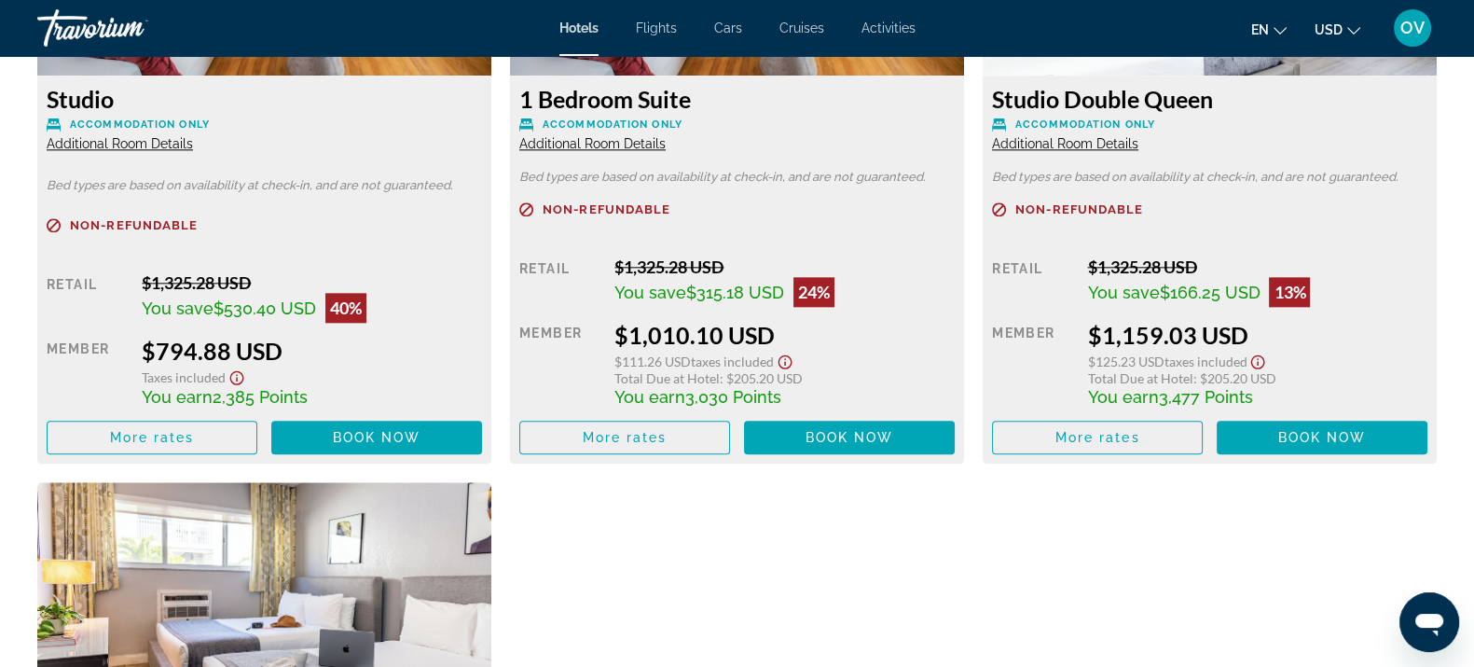
click at [149, 143] on span "Additional Room Details" at bounding box center [120, 143] width 146 height 15
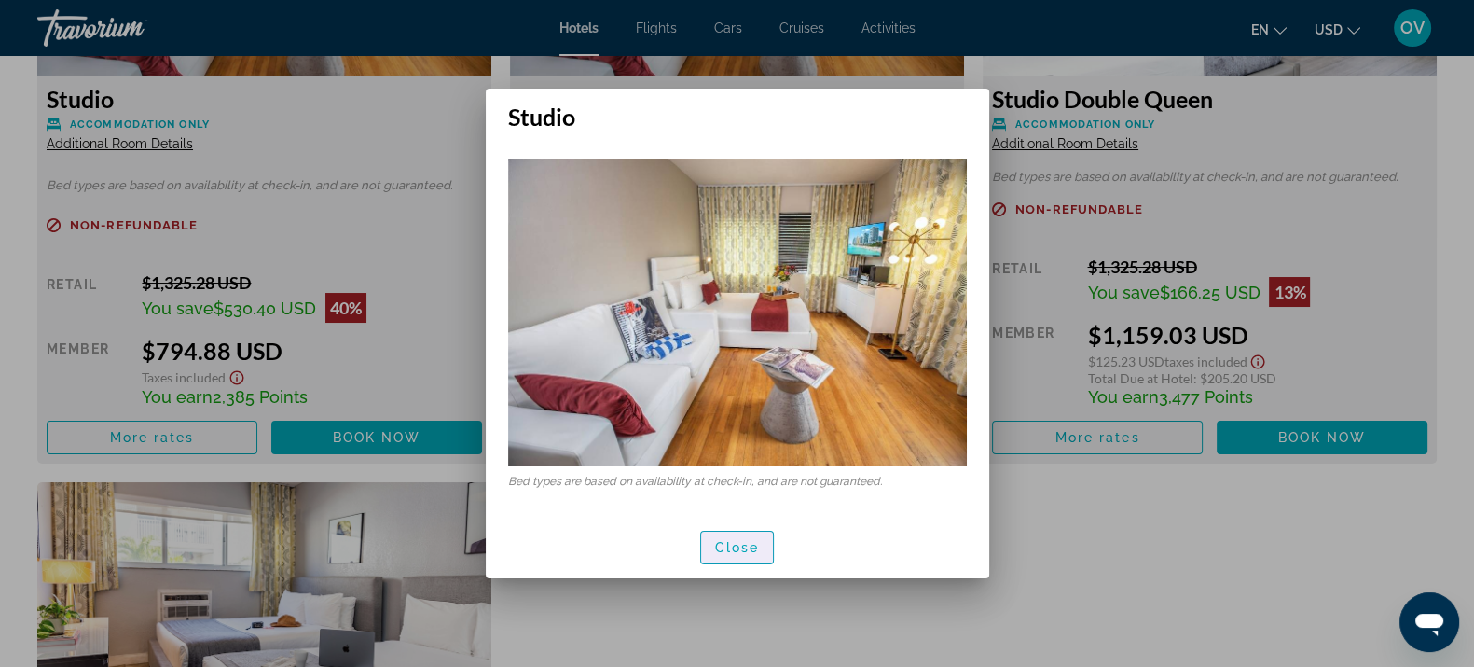
drag, startPoint x: 721, startPoint y: 530, endPoint x: 716, endPoint y: 483, distance: 46.9
click at [720, 527] on span "button" at bounding box center [737, 547] width 73 height 45
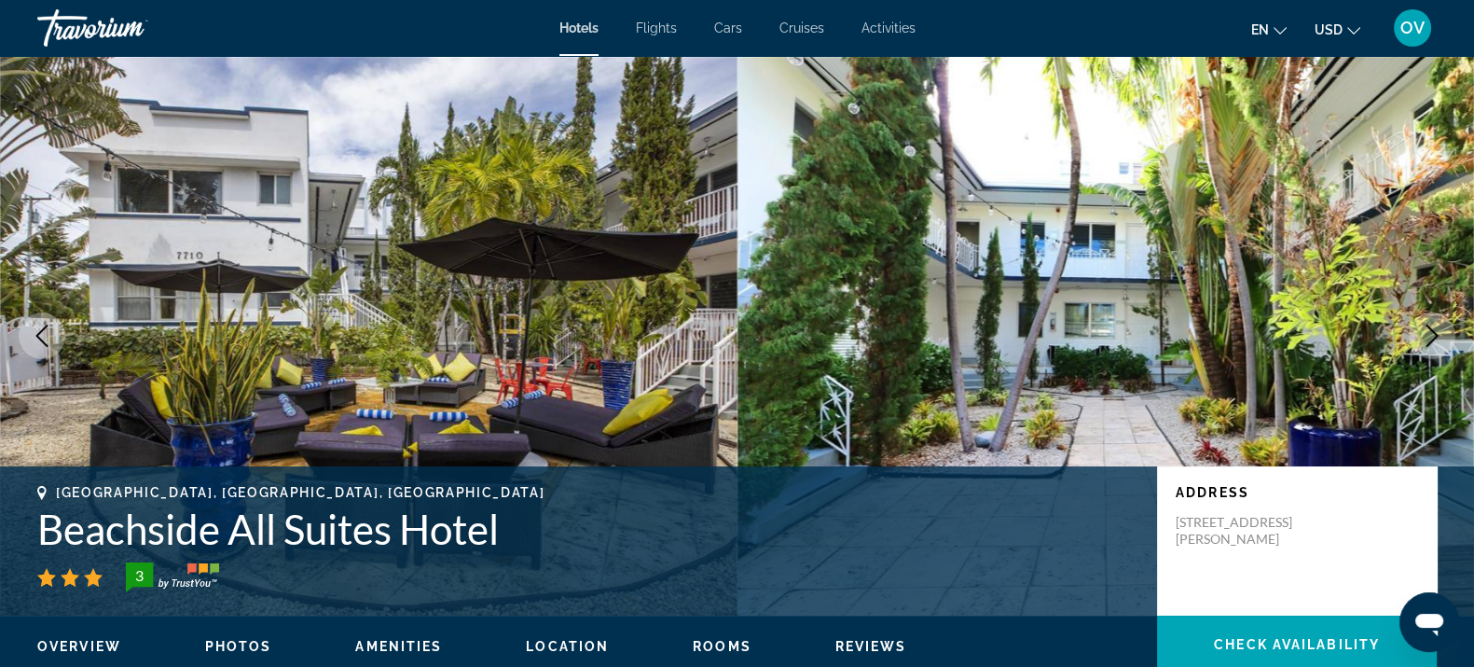
scroll to position [2797, 0]
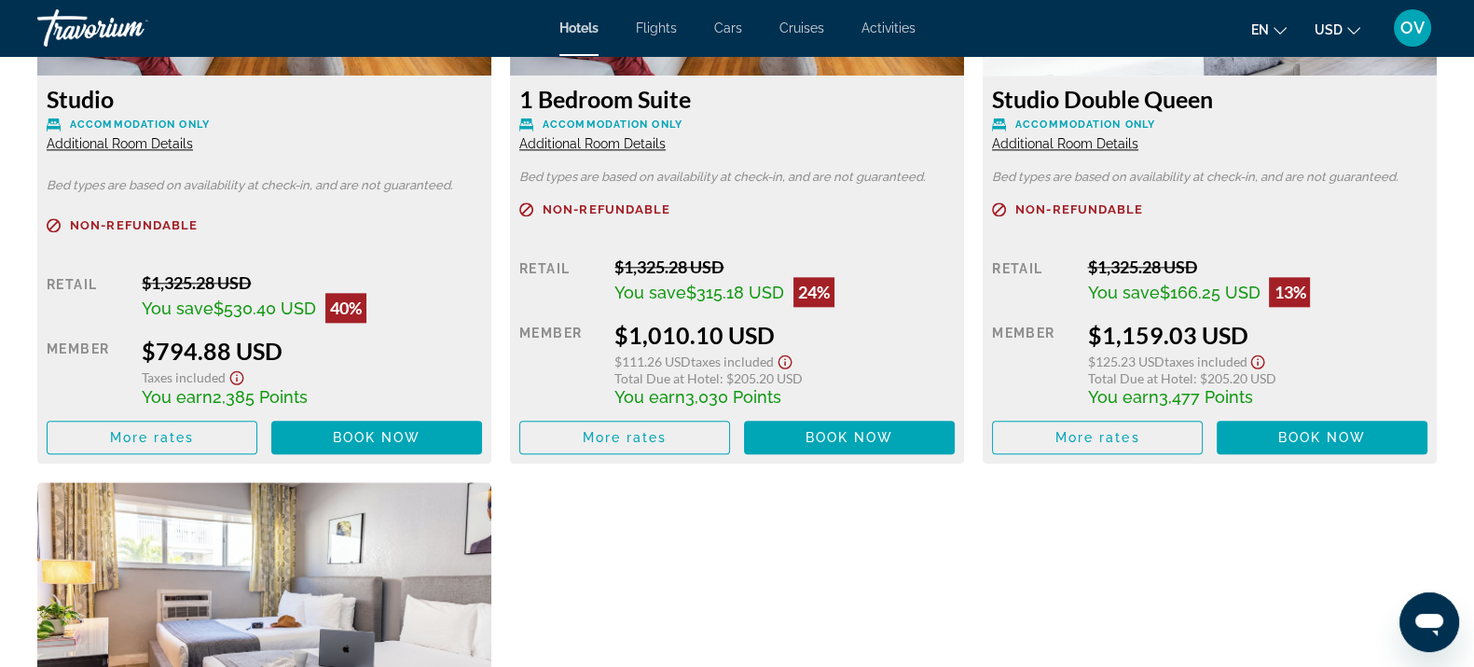
click at [564, 140] on span "Additional Room Details" at bounding box center [592, 143] width 146 height 15
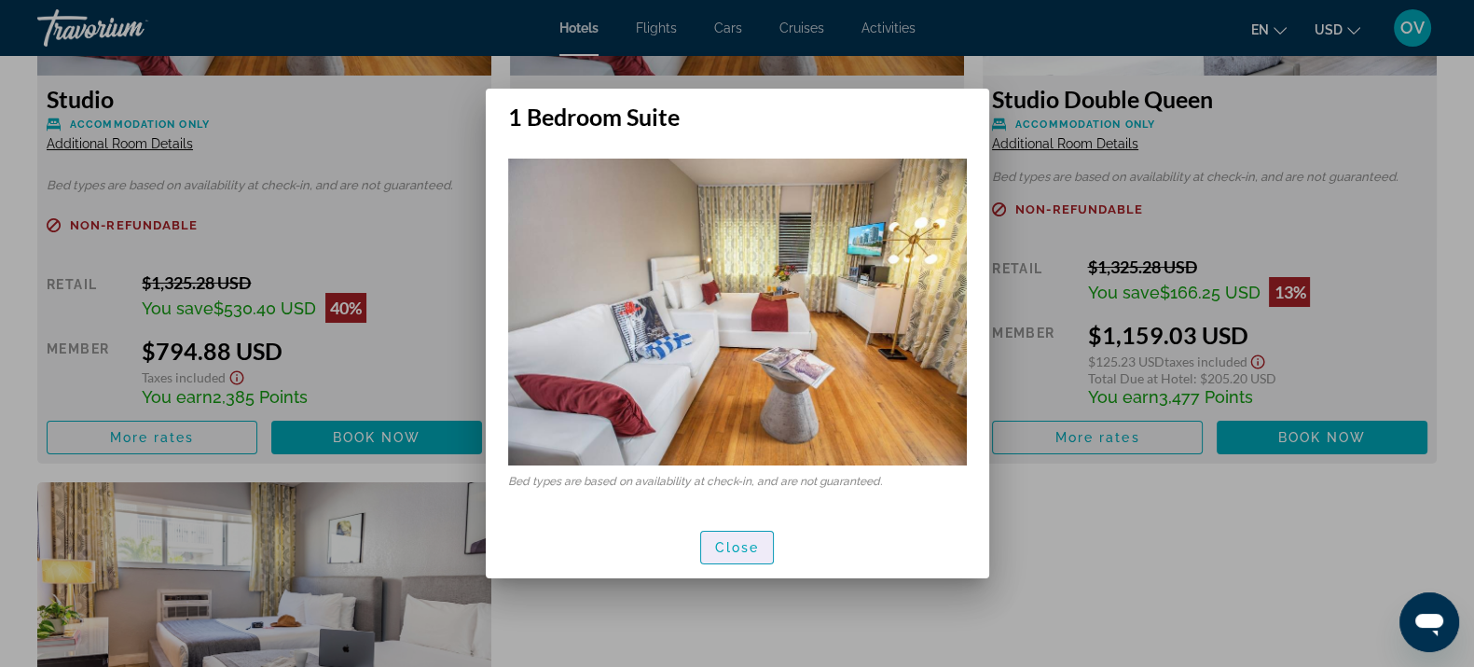
drag, startPoint x: 723, startPoint y: 544, endPoint x: 711, endPoint y: 518, distance: 28.8
click at [723, 543] on span "Close" at bounding box center [737, 547] width 45 height 15
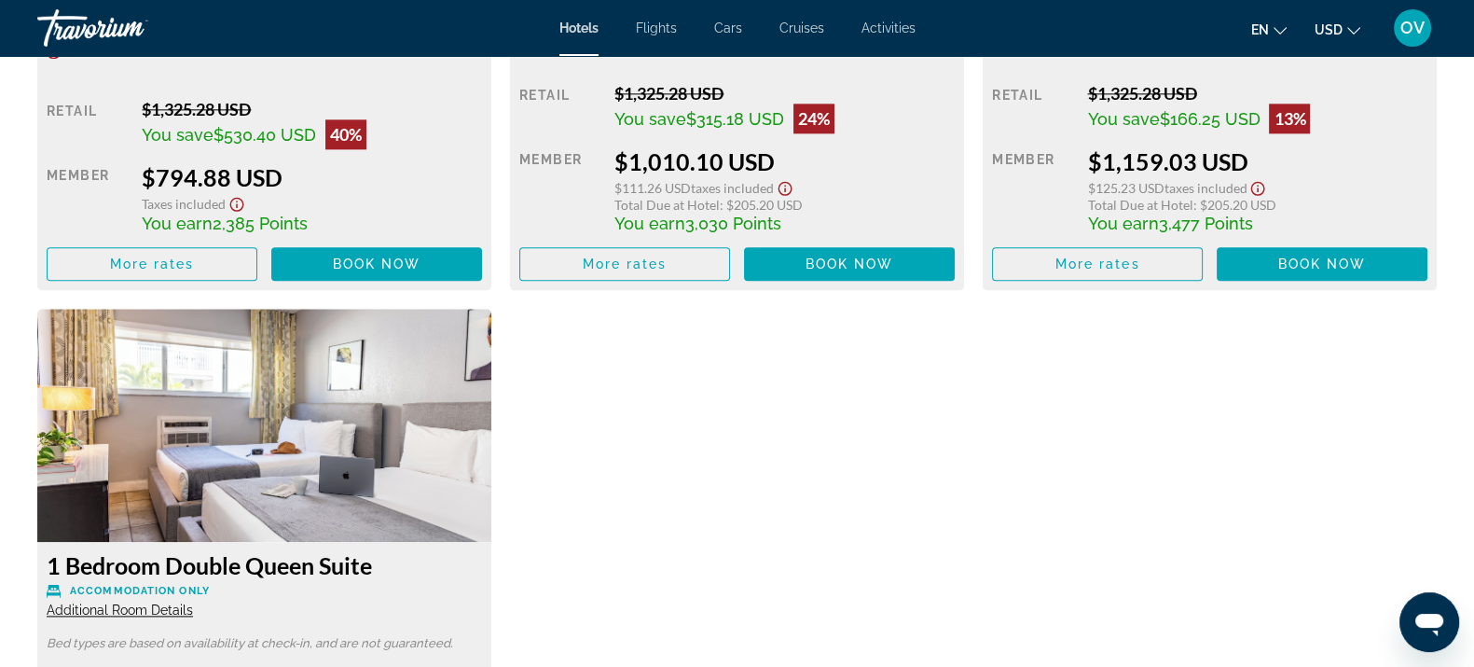
scroll to position [2681, 0]
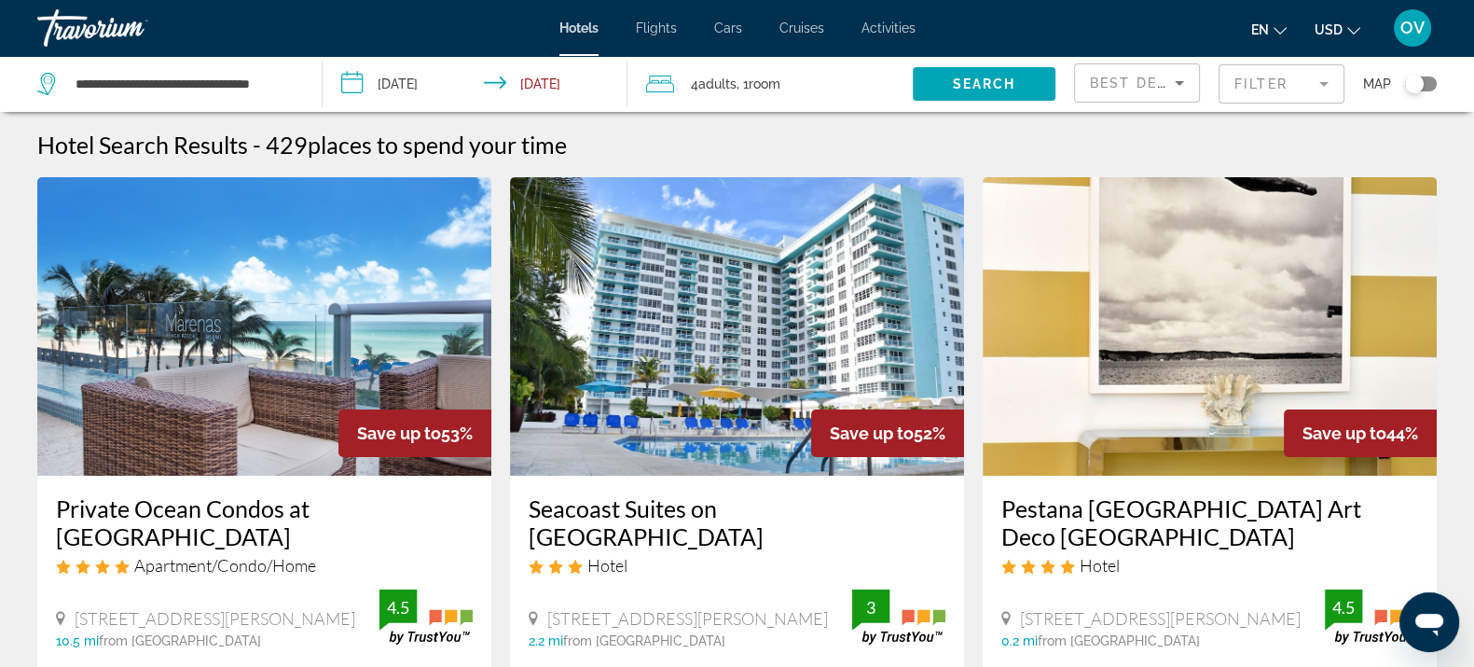
click at [1161, 84] on span "Best Deals" at bounding box center [1138, 83] width 97 height 15
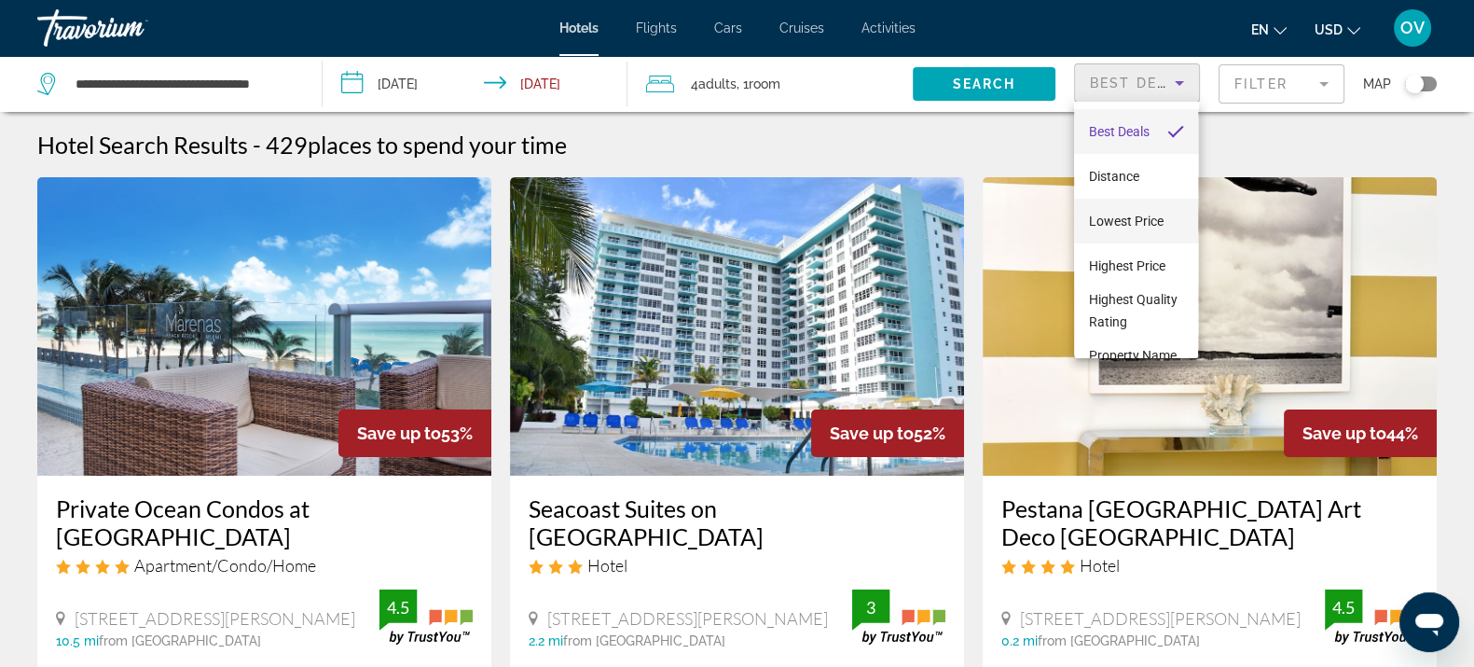
click at [1134, 214] on span "Lowest Price" at bounding box center [1126, 221] width 75 height 15
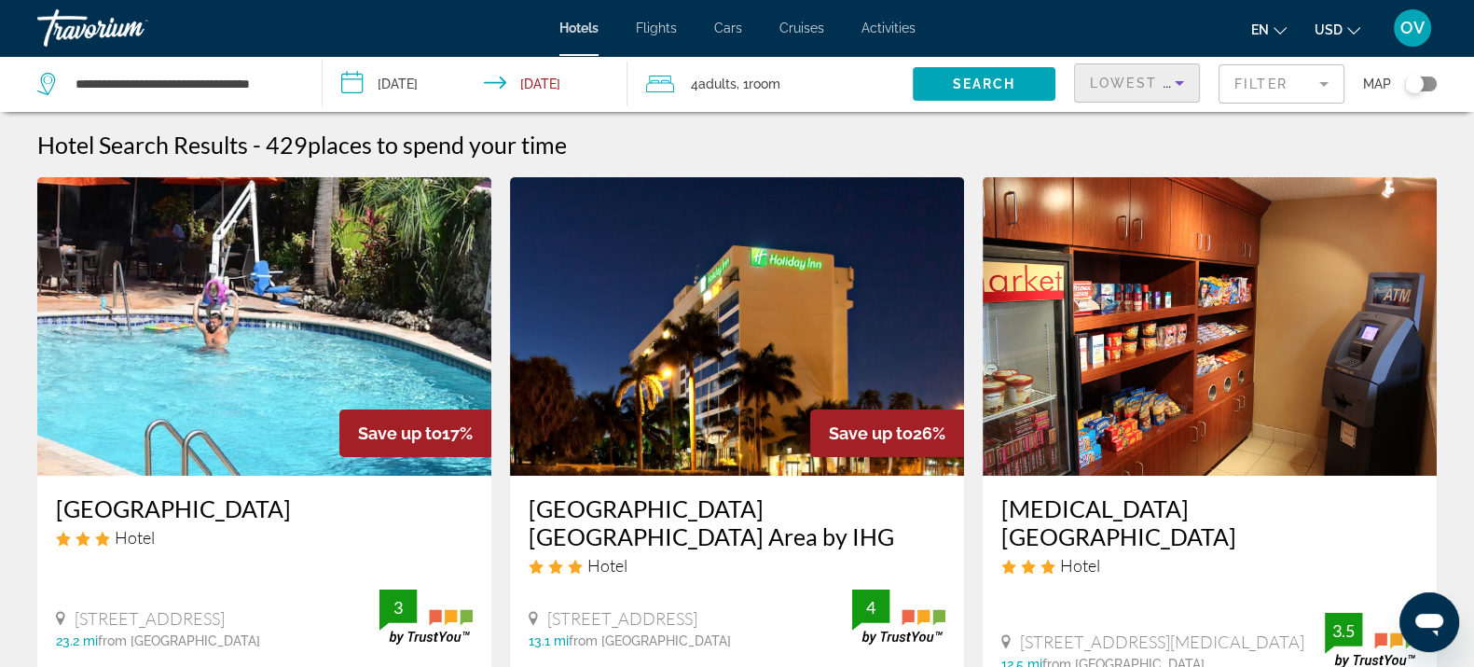
click at [1245, 88] on mat-form-field "Filter" at bounding box center [1282, 83] width 126 height 39
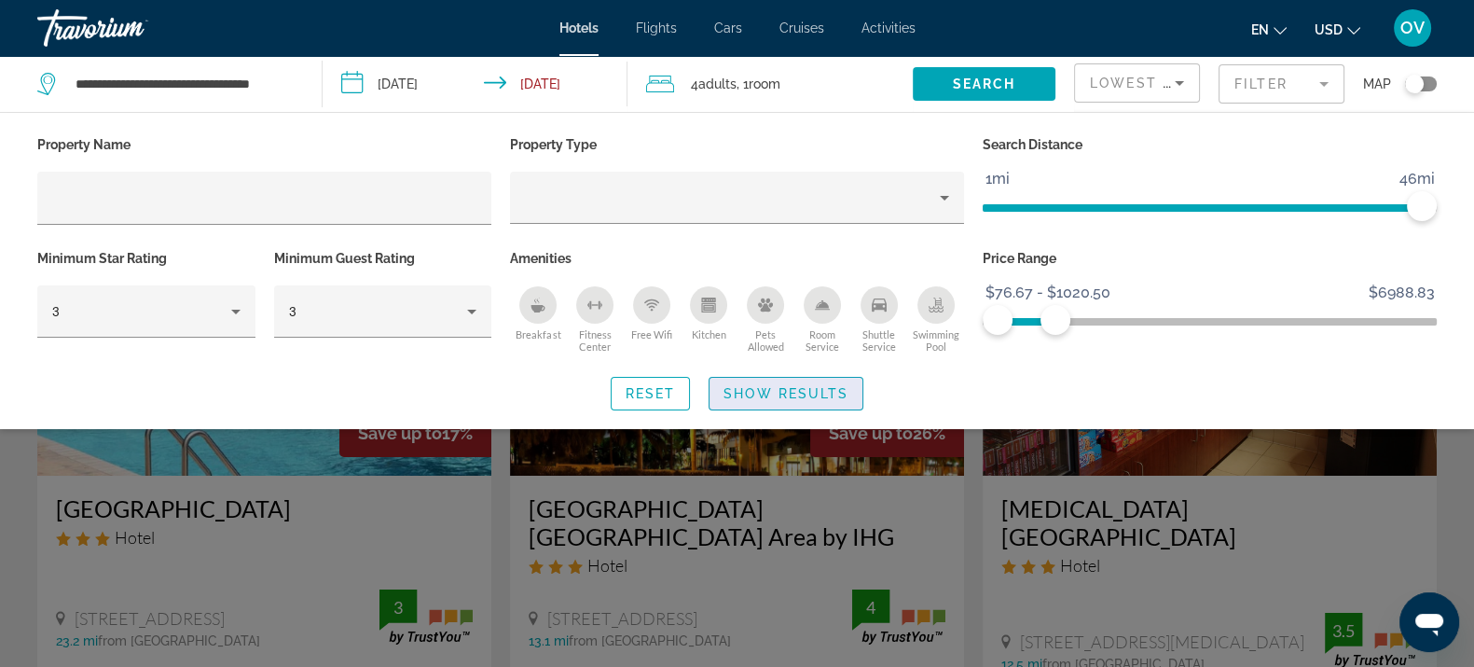
click at [767, 400] on span "Search widget" at bounding box center [786, 393] width 153 height 45
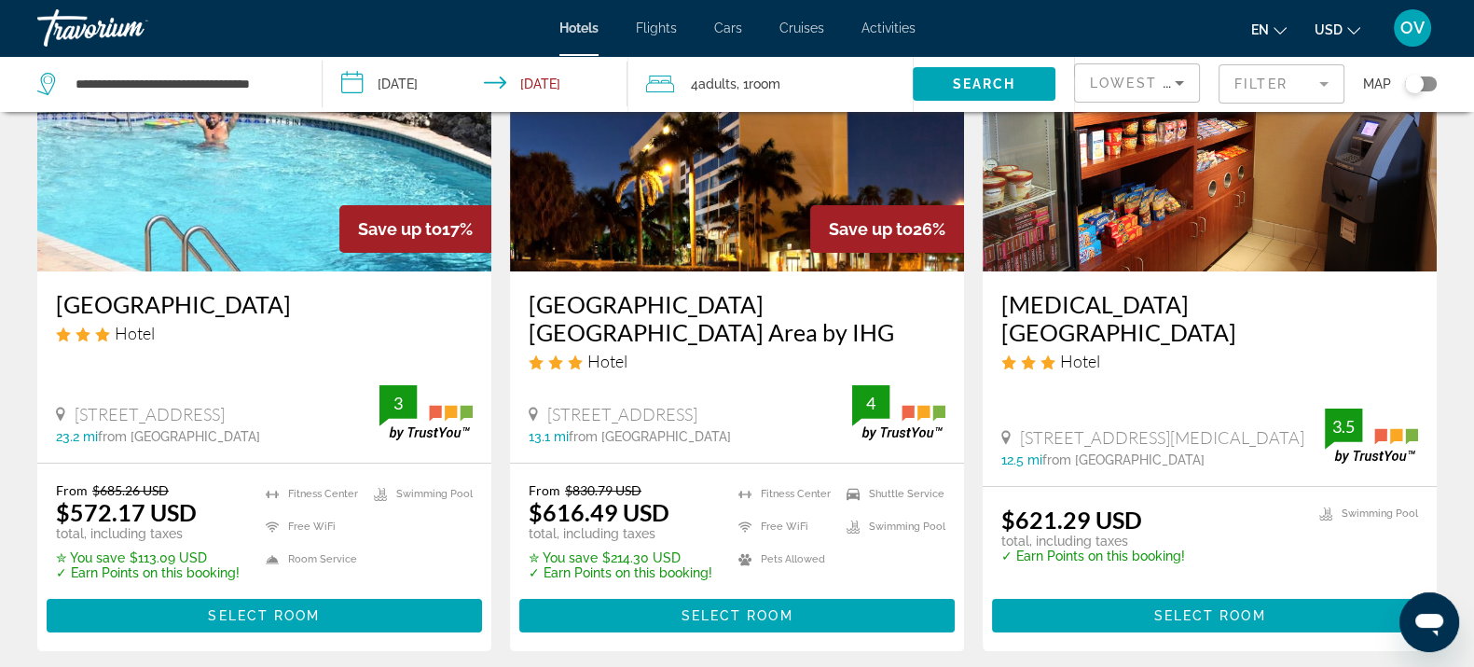
scroll to position [350, 0]
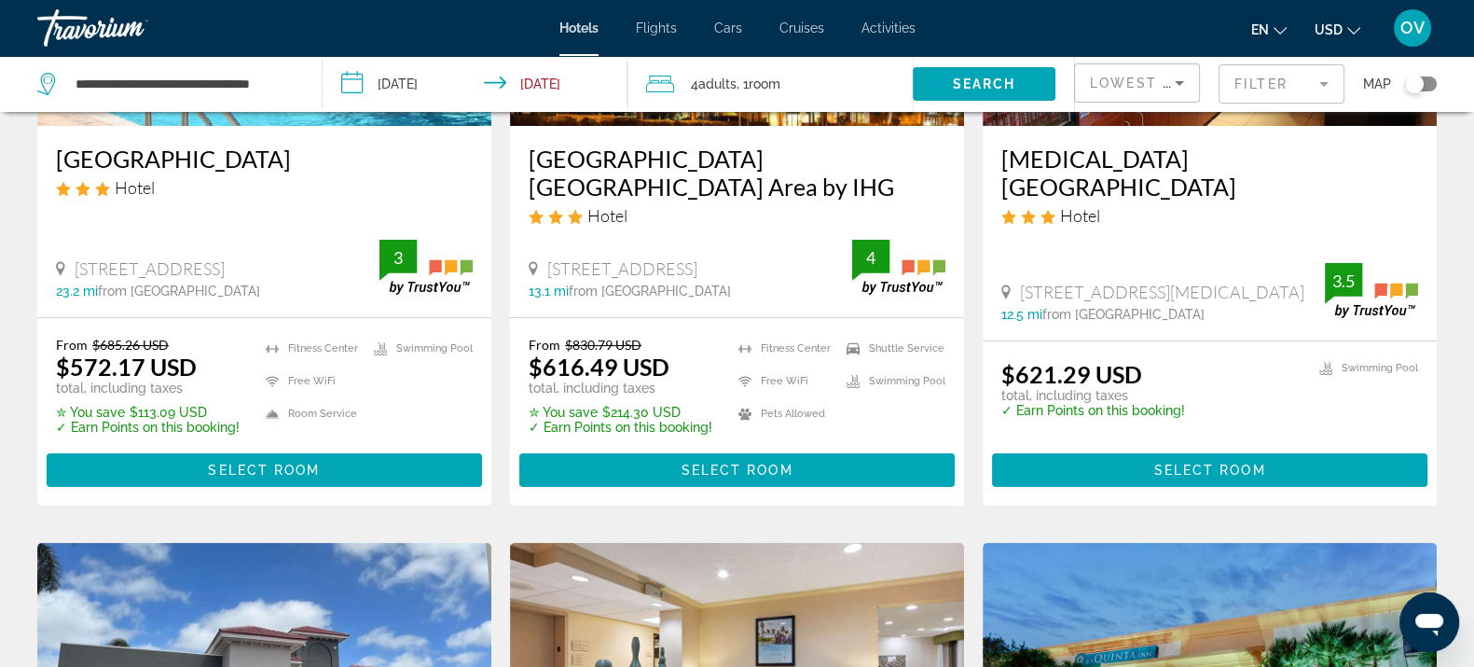
click at [1415, 97] on div "Map" at bounding box center [1400, 84] width 74 height 56
click at [1415, 98] on div "Map" at bounding box center [1400, 84] width 74 height 56
click at [1420, 89] on div "Toggle map" at bounding box center [1414, 84] width 19 height 19
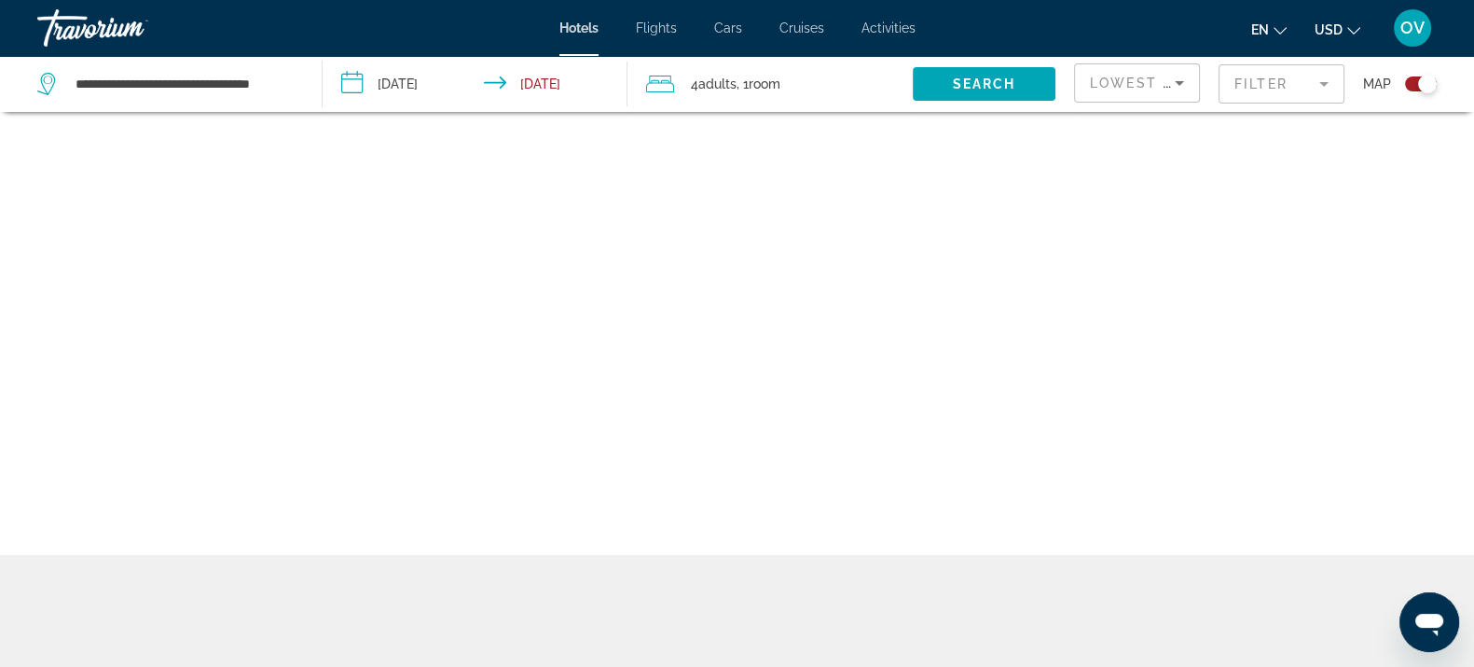
scroll to position [111, 0]
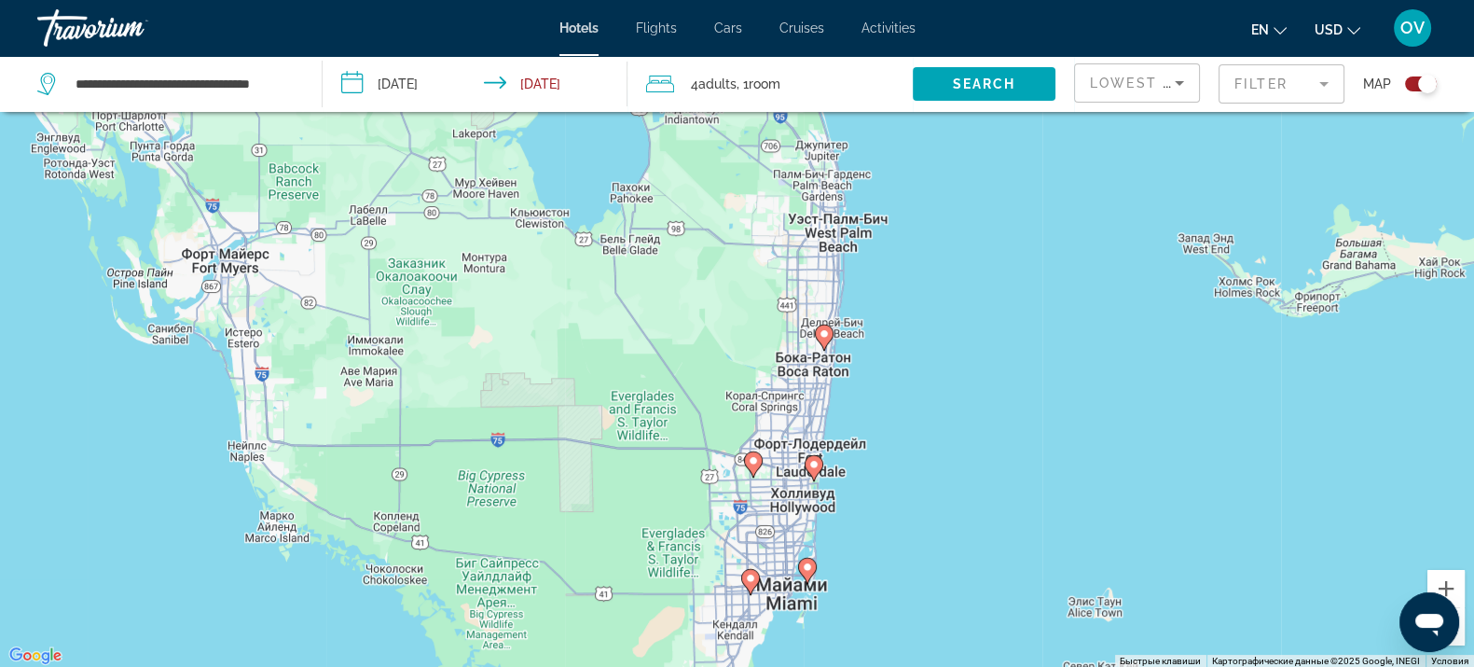
drag, startPoint x: 871, startPoint y: 310, endPoint x: 897, endPoint y: 498, distance: 190.2
click at [897, 498] on div "Чтобы активировать перетаскивание с помощью клавиатуры, нажмите Alt + Ввод. Пос…" at bounding box center [737, 334] width 1474 height 667
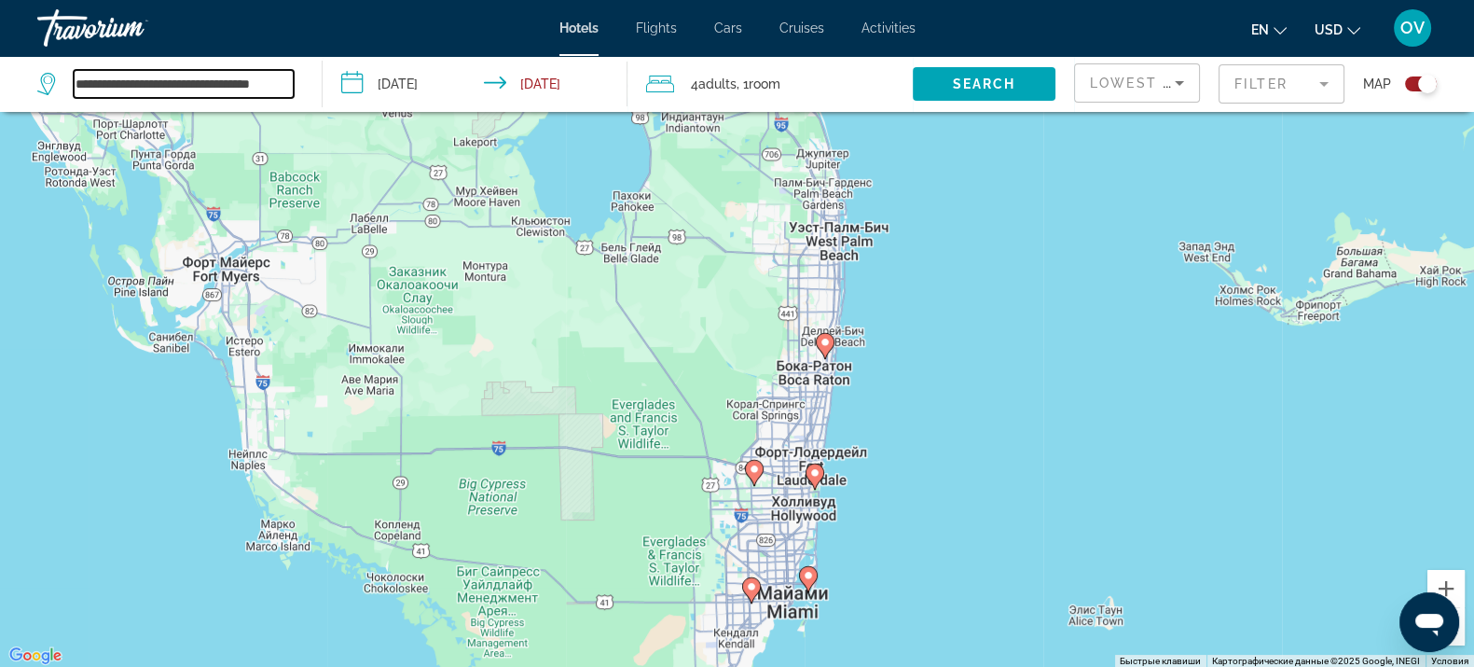
click at [154, 96] on input "**********" at bounding box center [184, 84] width 220 height 28
click at [157, 89] on input "**********" at bounding box center [184, 84] width 220 height 28
click at [158, 84] on input "**********" at bounding box center [184, 84] width 220 height 28
drag, startPoint x: 159, startPoint y: 84, endPoint x: 47, endPoint y: 98, distance: 112.8
click at [47, 98] on div "**********" at bounding box center [170, 84] width 266 height 56
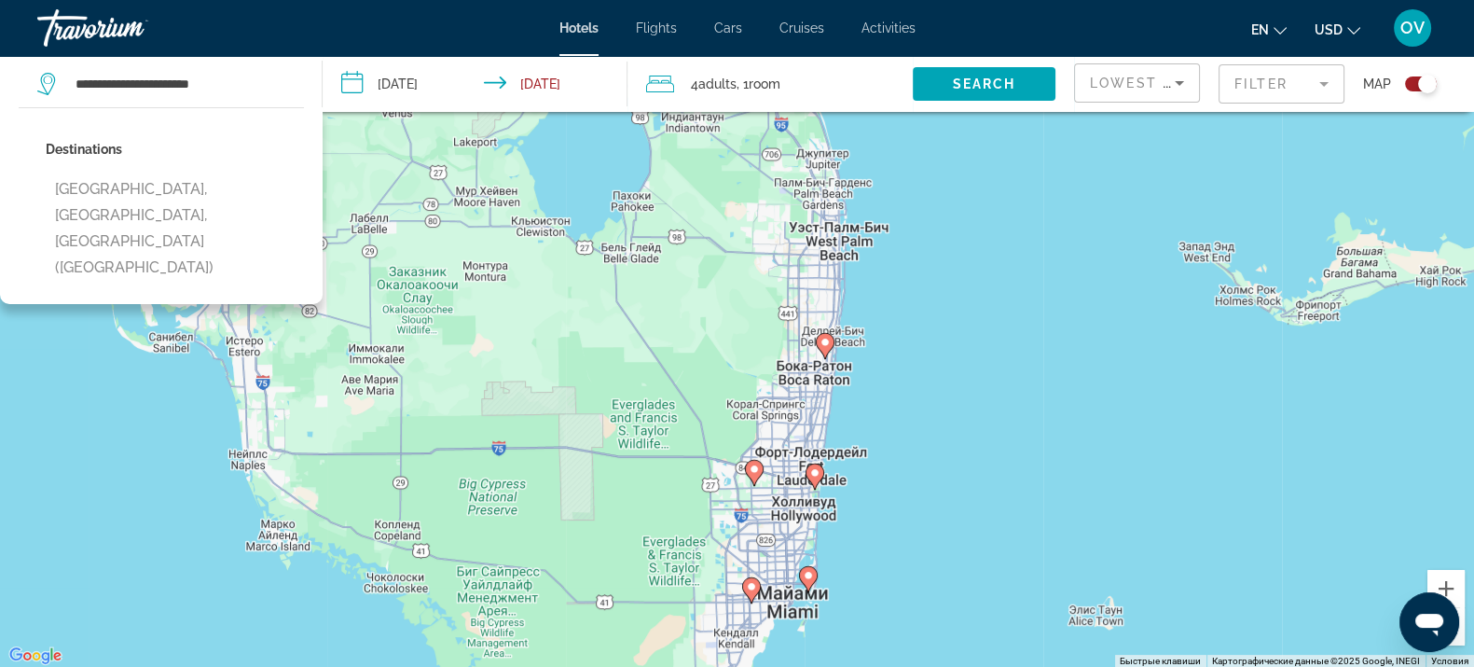
click at [101, 177] on button "[GEOGRAPHIC_DATA], [GEOGRAPHIC_DATA], [GEOGRAPHIC_DATA] ([GEOGRAPHIC_DATA])" at bounding box center [175, 229] width 258 height 114
type input "**********"
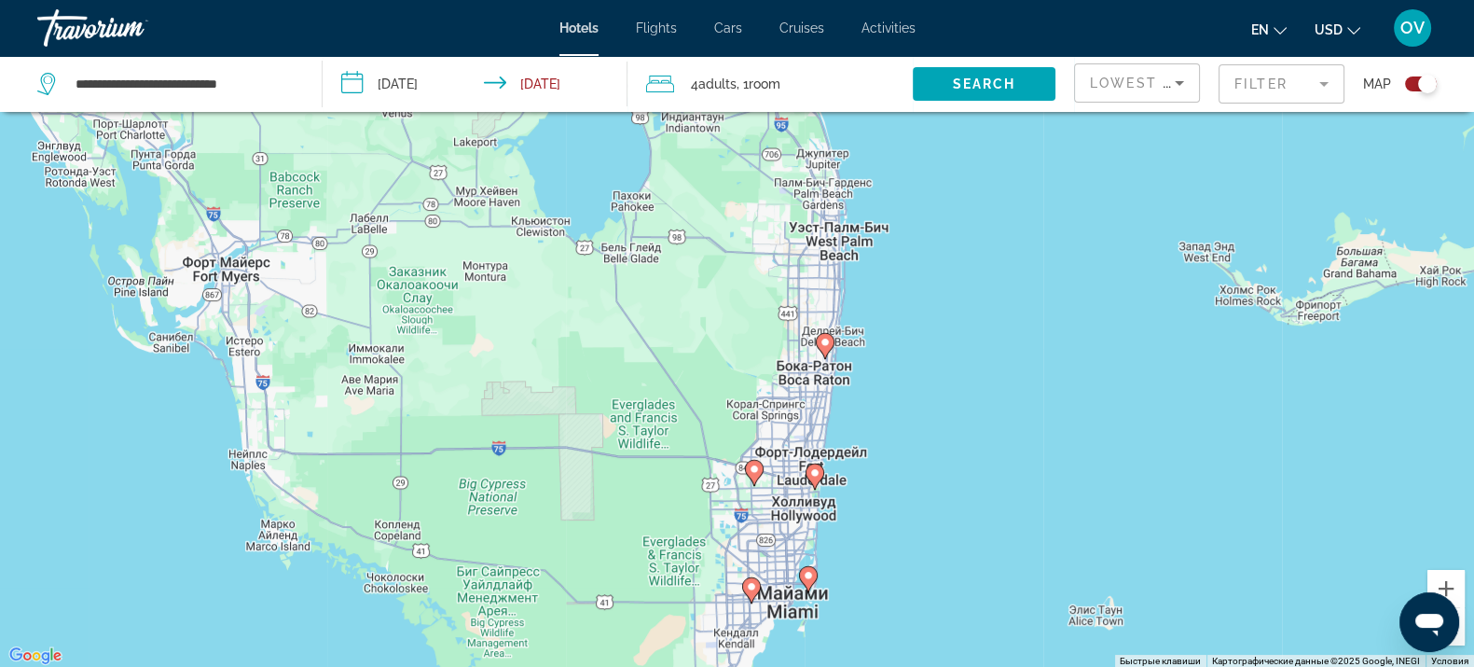
click at [994, 99] on span "Search widget" at bounding box center [984, 84] width 143 height 45
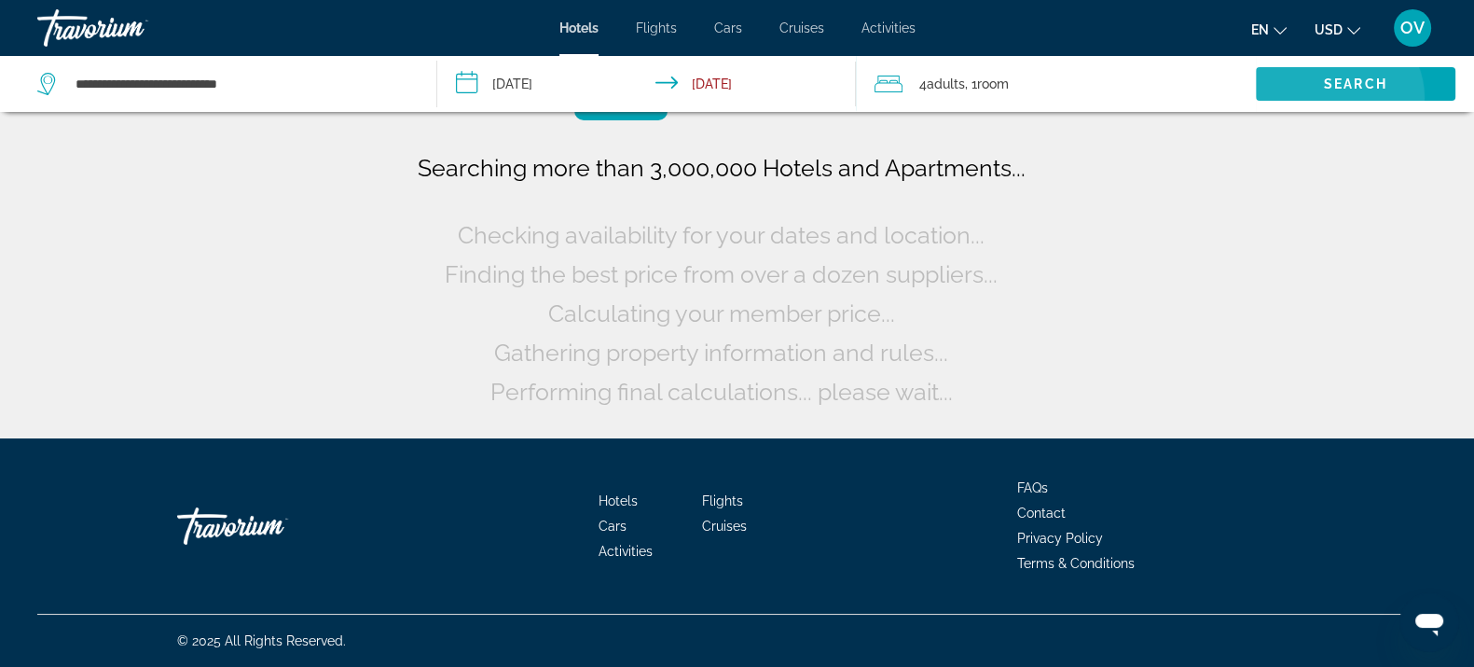
scroll to position [0, 0]
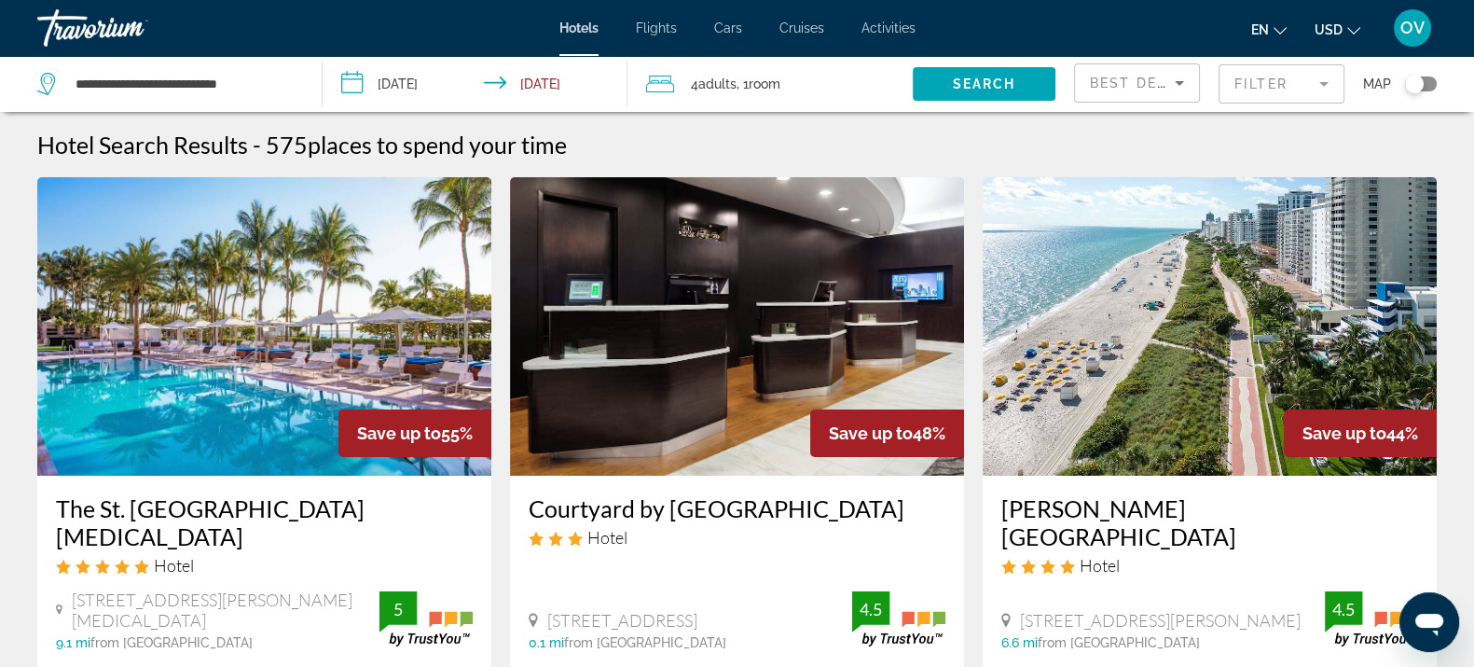
click at [1290, 77] on mat-form-field "Filter" at bounding box center [1282, 83] width 126 height 39
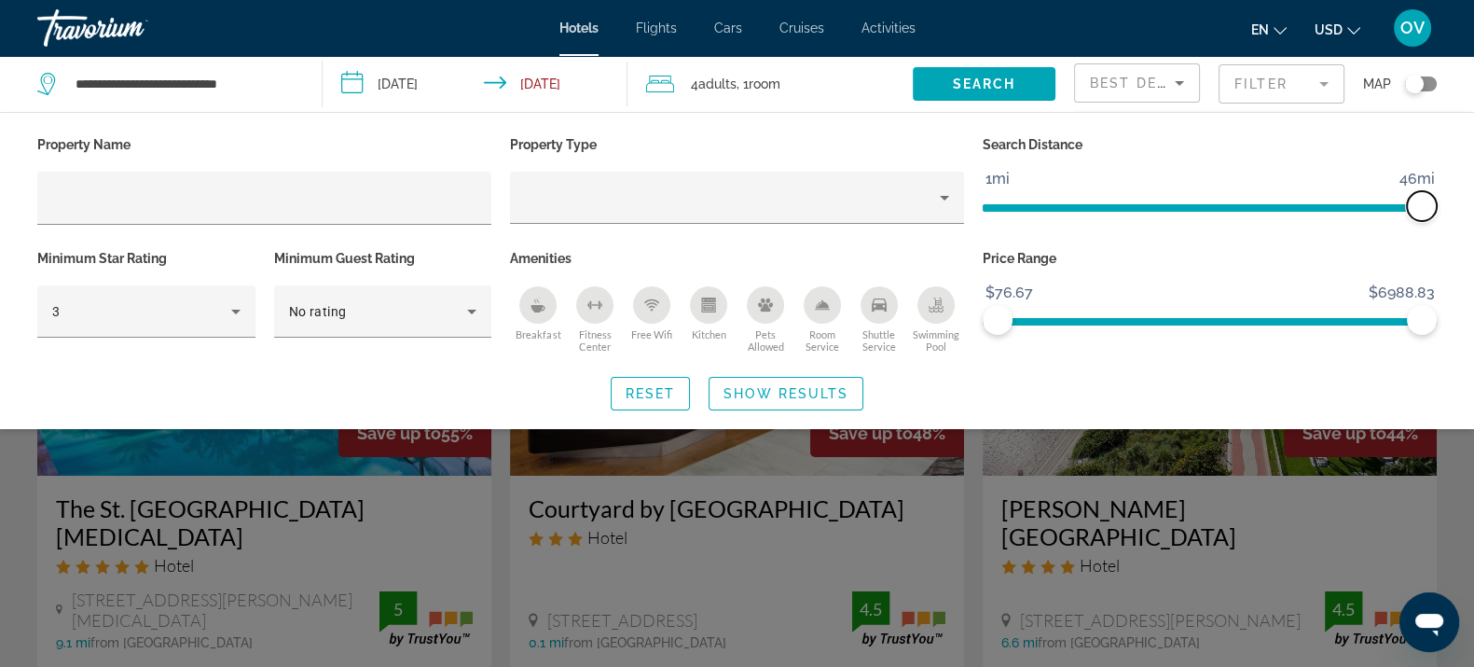
drag, startPoint x: 1267, startPoint y: 204, endPoint x: 1458, endPoint y: 205, distance: 191.2
click at [1458, 205] on div "Property Name Property Type Search Distance 1mi 46mi 46mi Minimum Star Rating 3…" at bounding box center [737, 270] width 1474 height 279
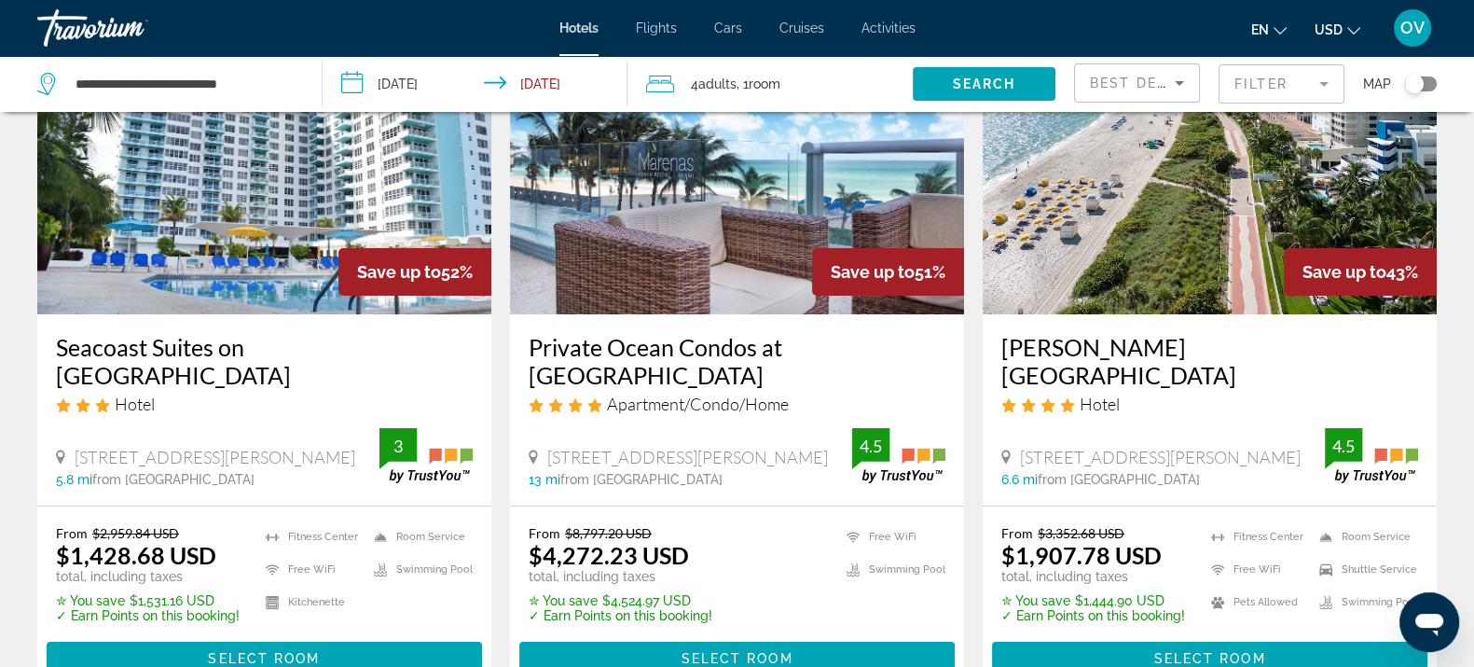
scroll to position [116, 0]
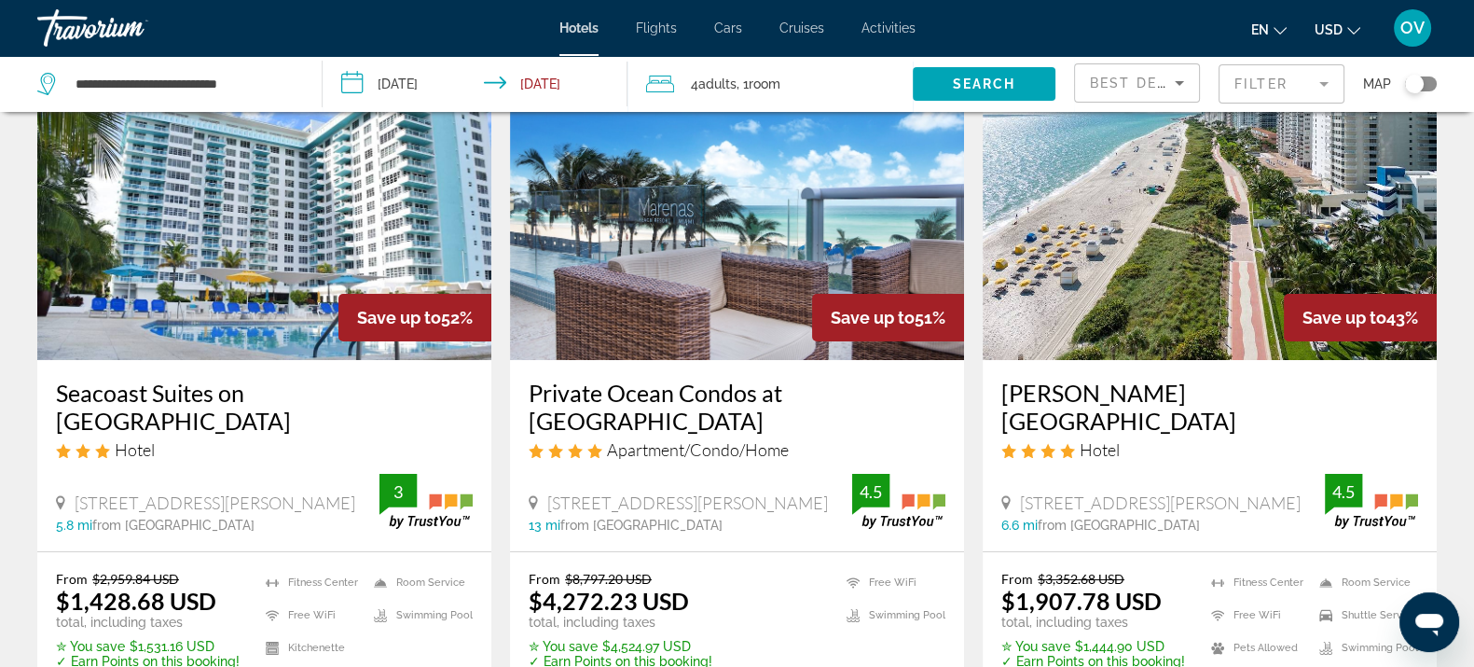
click at [1166, 68] on div "Best Deals" at bounding box center [1137, 90] width 94 height 52
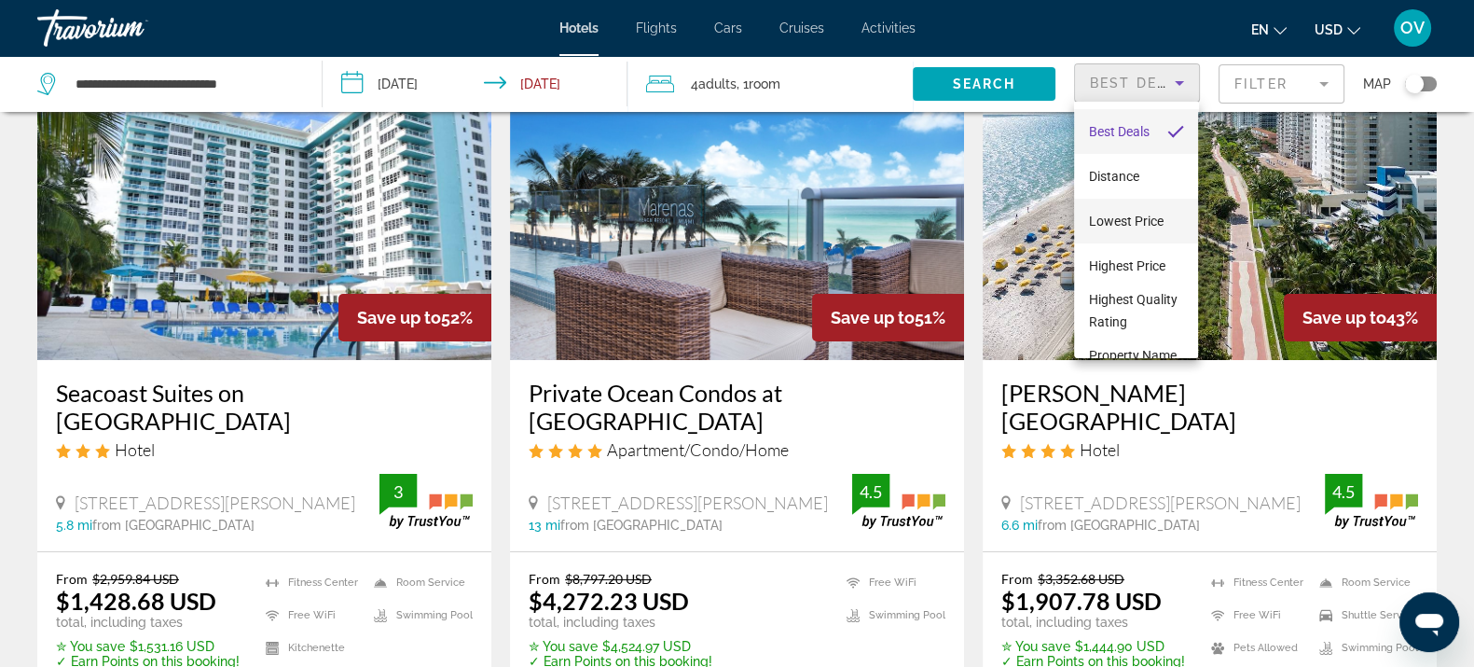
click at [1142, 214] on span "Lowest Price" at bounding box center [1126, 221] width 75 height 15
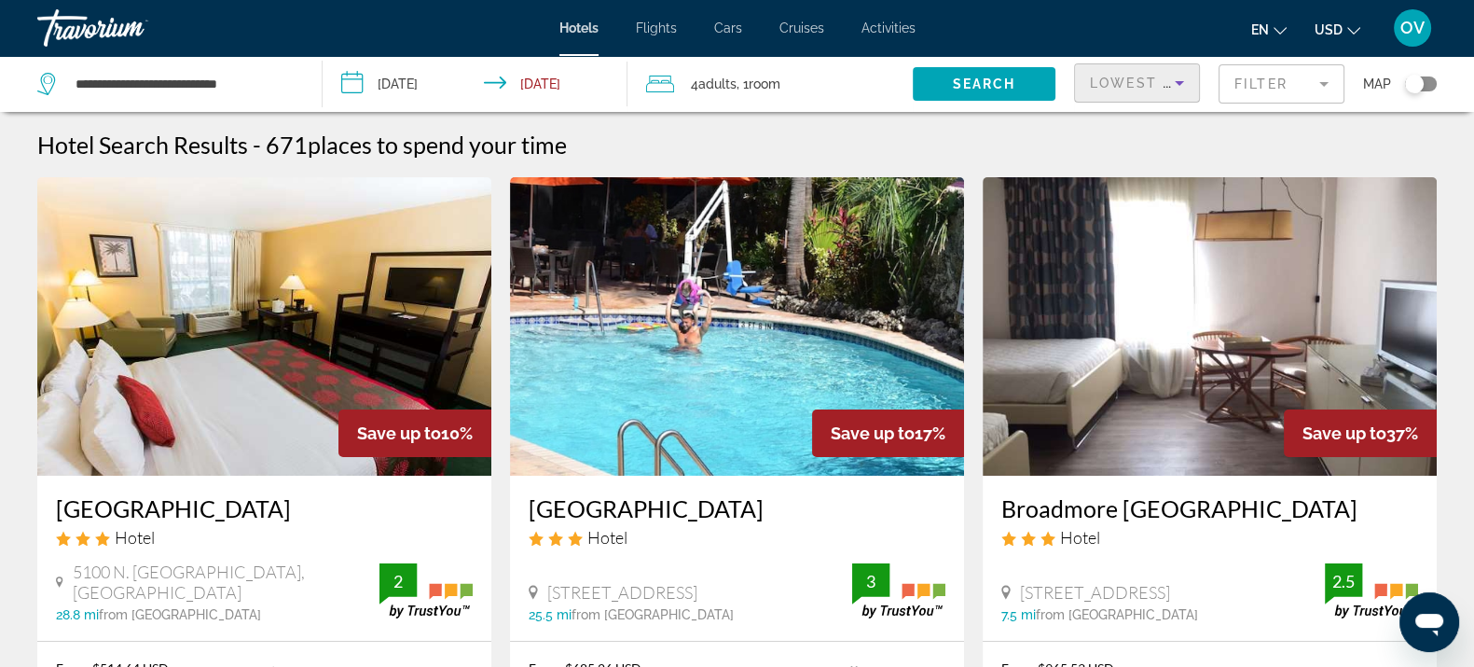
scroll to position [116, 0]
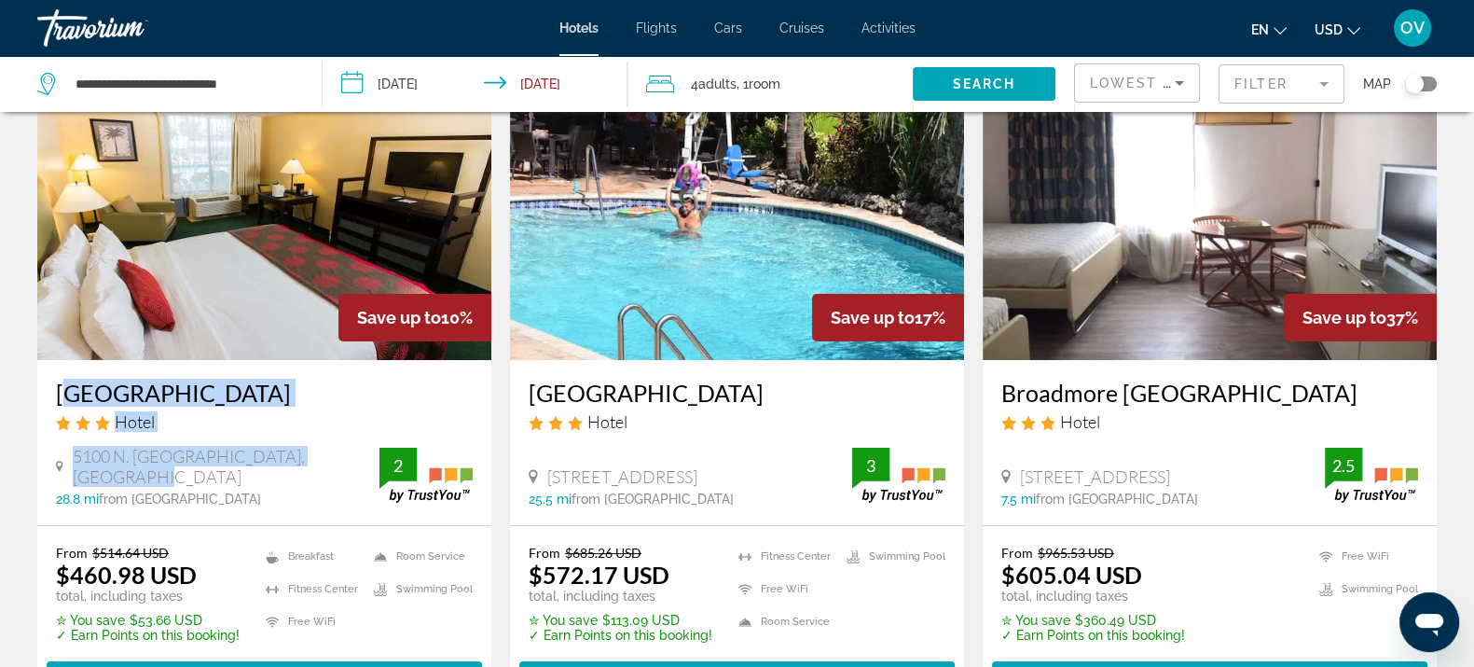
drag, startPoint x: 352, startPoint y: 478, endPoint x: 42, endPoint y: 390, distance: 322.0
click at [42, 390] on div "[GEOGRAPHIC_DATA] Hotel 5100 N. [GEOGRAPHIC_DATA], [GEOGRAPHIC_DATA] 28.8 mi fr…" at bounding box center [264, 442] width 454 height 165
copy div "[GEOGRAPHIC_DATA] 5100 N. [GEOGRAPHIC_DATA], [GEOGRAPHIC_DATA]"
drag, startPoint x: 829, startPoint y: 468, endPoint x: 524, endPoint y: 375, distance: 318.9
click at [524, 376] on div "[GEOGRAPHIC_DATA] Hotel [STREET_ADDRESS] 25.5 mi from [GEOGRAPHIC_DATA] from [G…" at bounding box center [737, 442] width 454 height 165
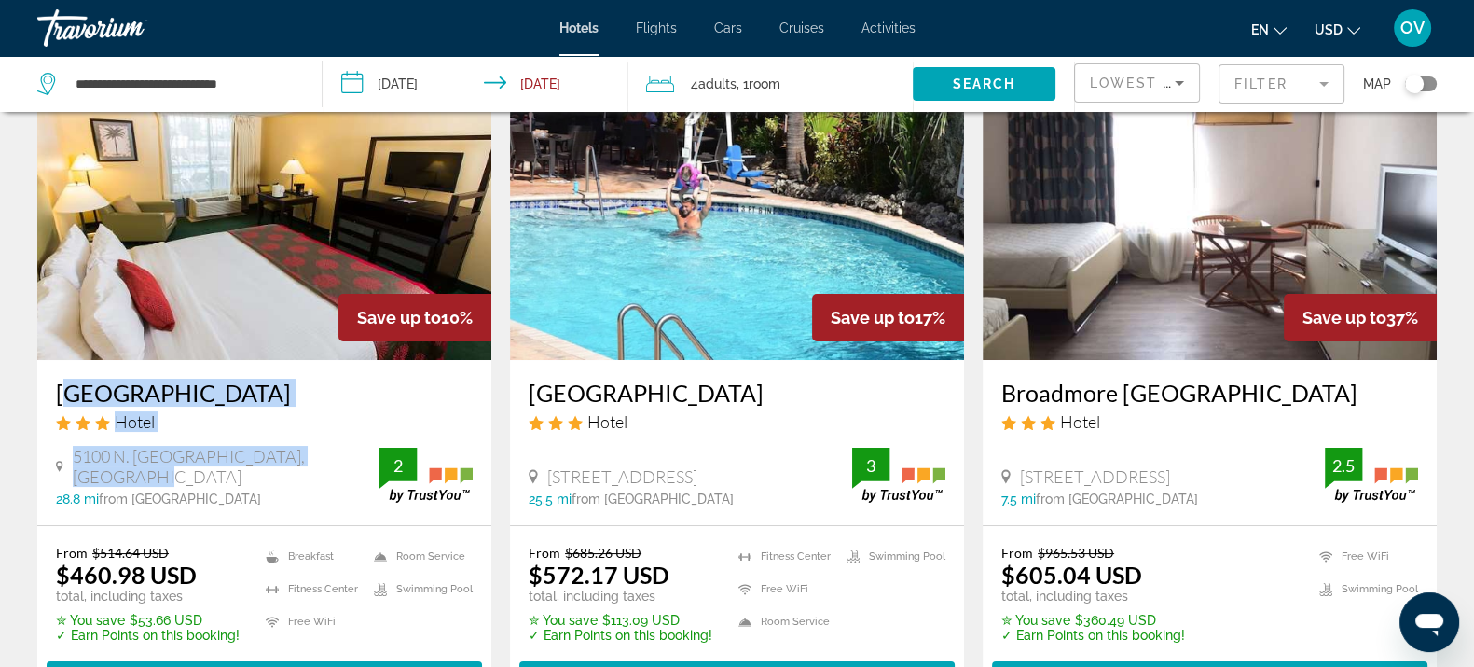
copy div "[GEOGRAPHIC_DATA][STREET_ADDRESS]"
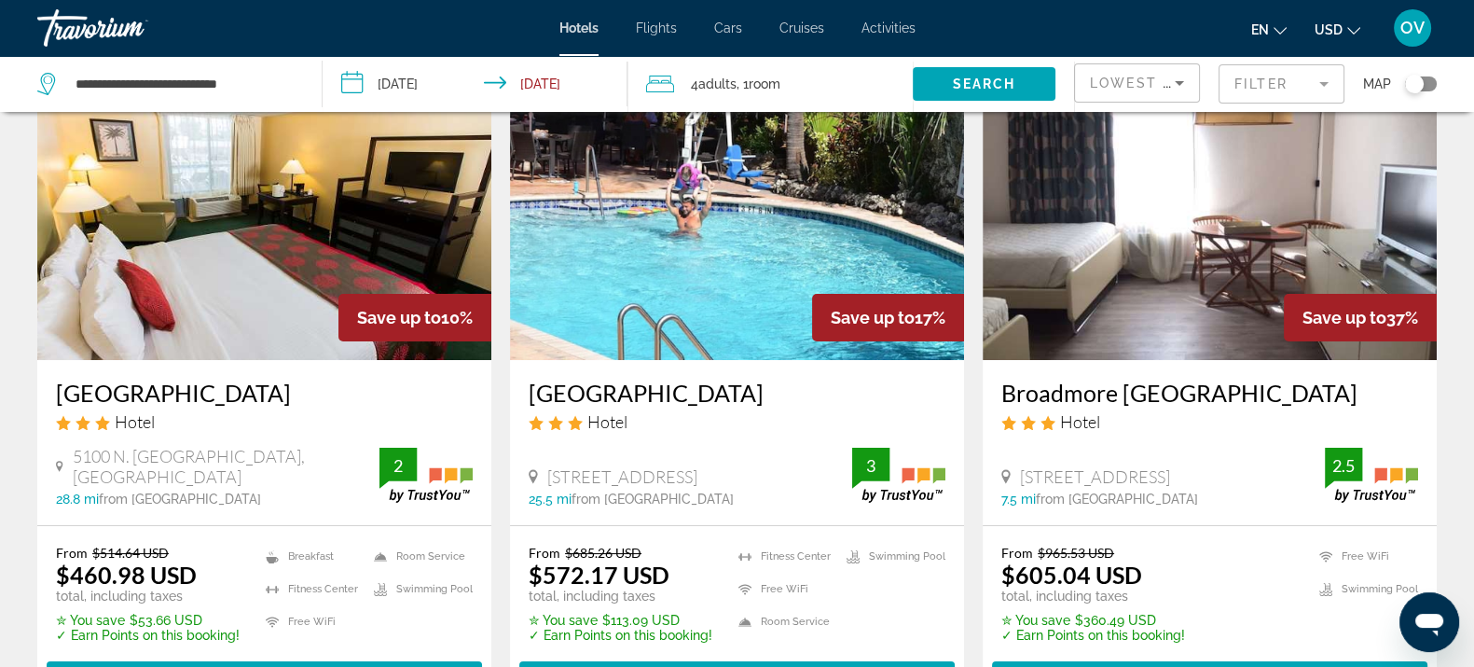
drag, startPoint x: 1263, startPoint y: 474, endPoint x: 1021, endPoint y: 452, distance: 243.4
click at [1021, 452] on div "[STREET_ADDRESS] 7.5 mi from [GEOGRAPHIC_DATA] from hotel 2.5" at bounding box center [1209, 477] width 417 height 59
click at [1265, 63] on button "Filter" at bounding box center [1282, 83] width 126 height 41
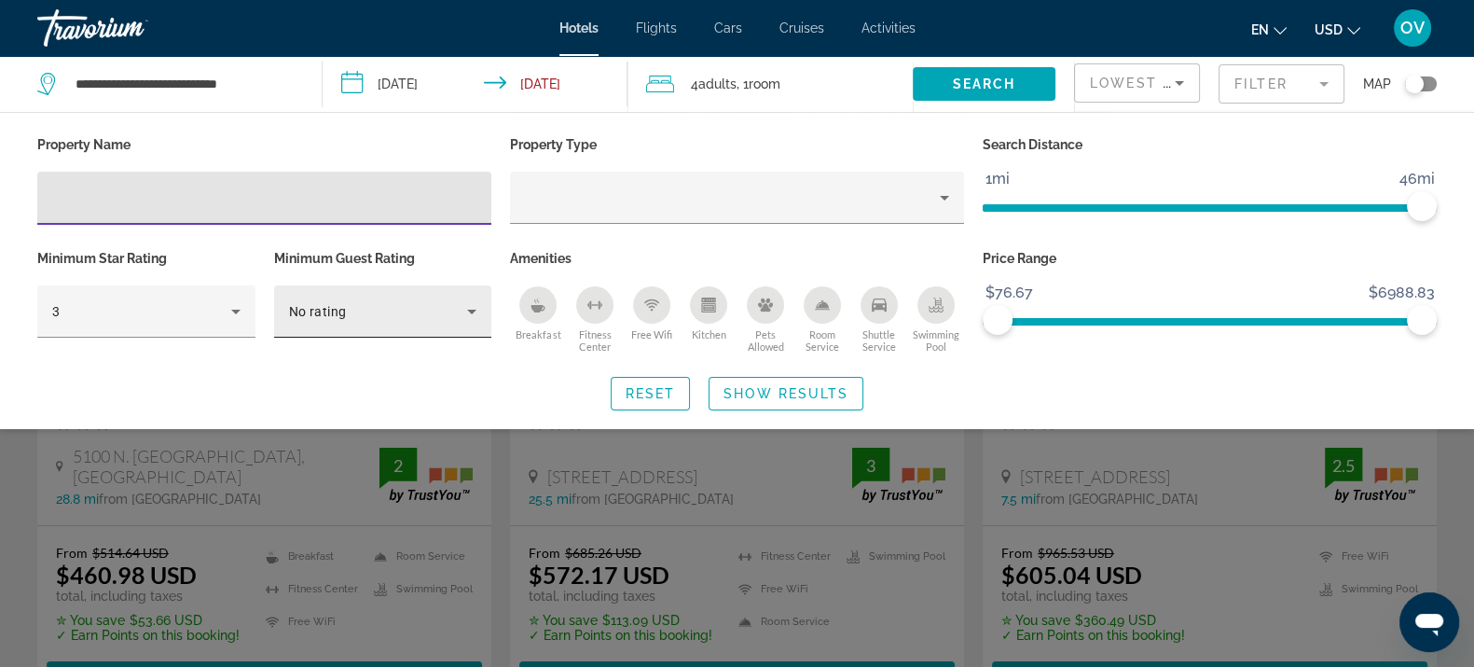
click at [396, 317] on div "No rating" at bounding box center [378, 311] width 179 height 22
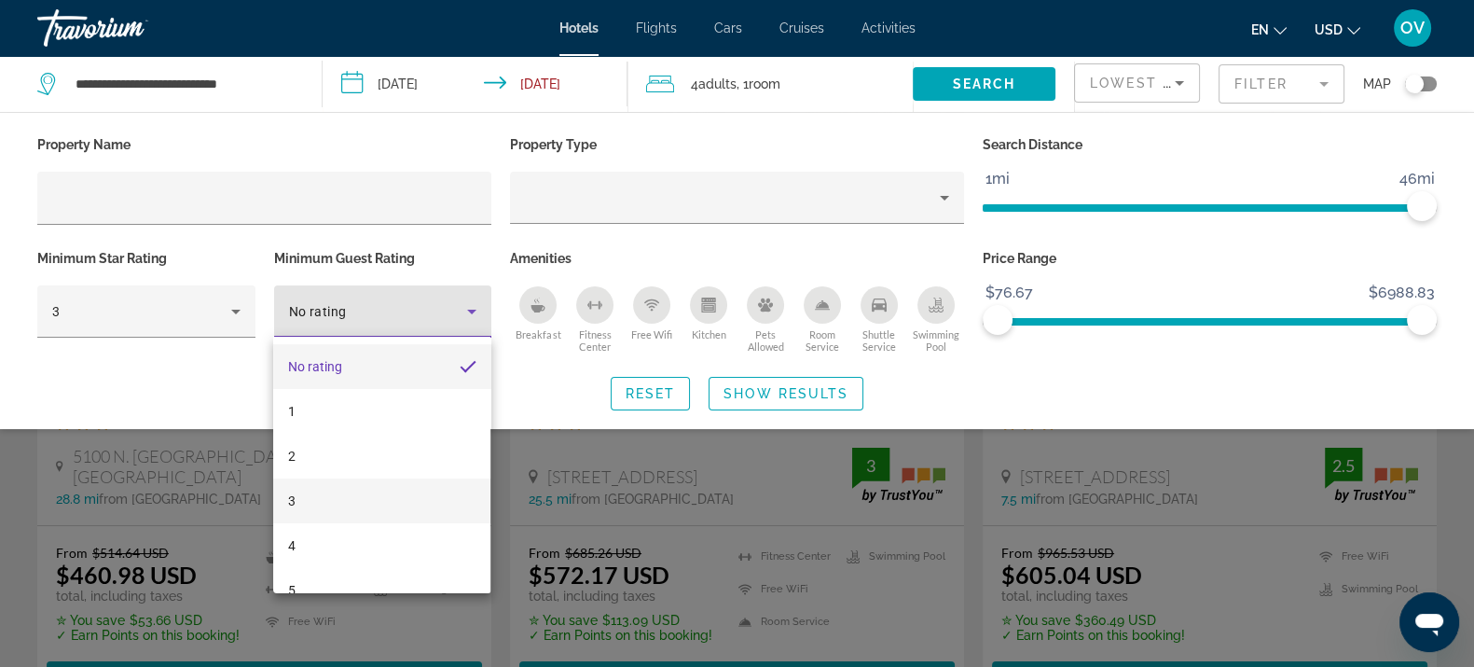
click at [339, 476] on mat-option "2" at bounding box center [381, 456] width 217 height 45
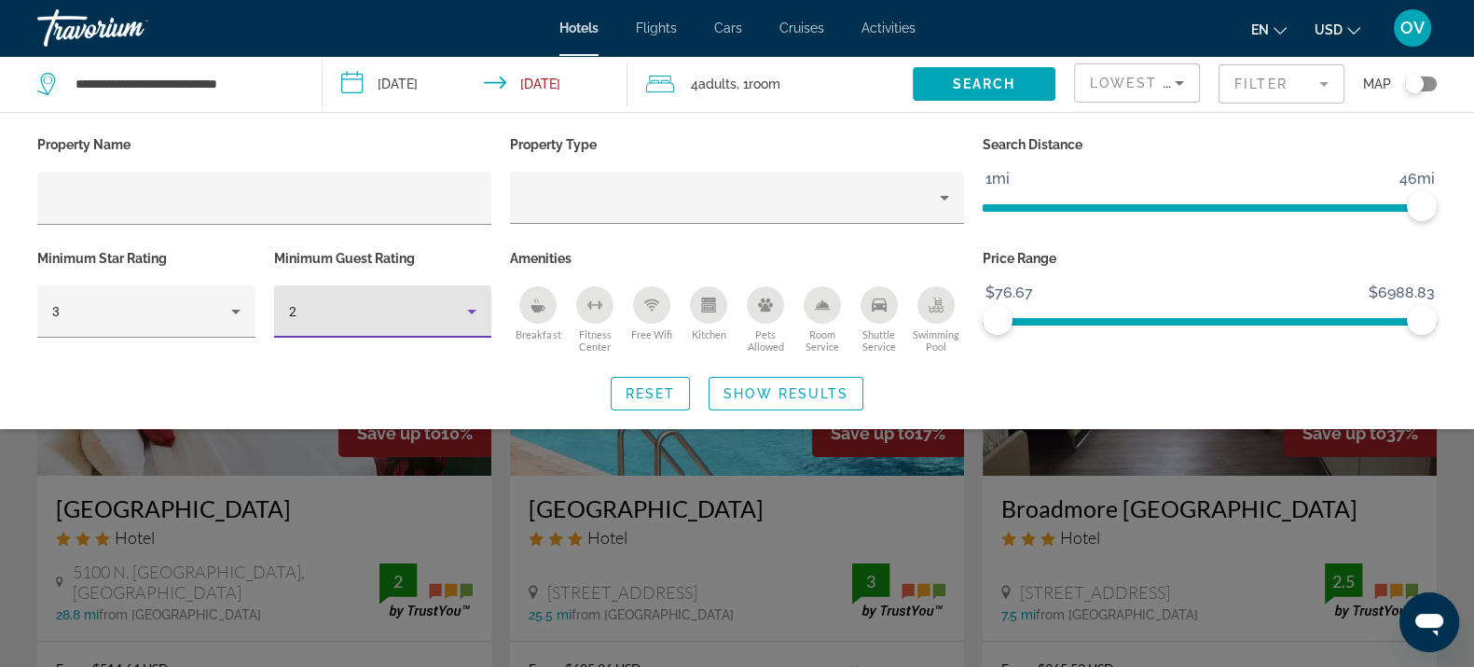
click at [387, 311] on div "2" at bounding box center [378, 311] width 179 height 22
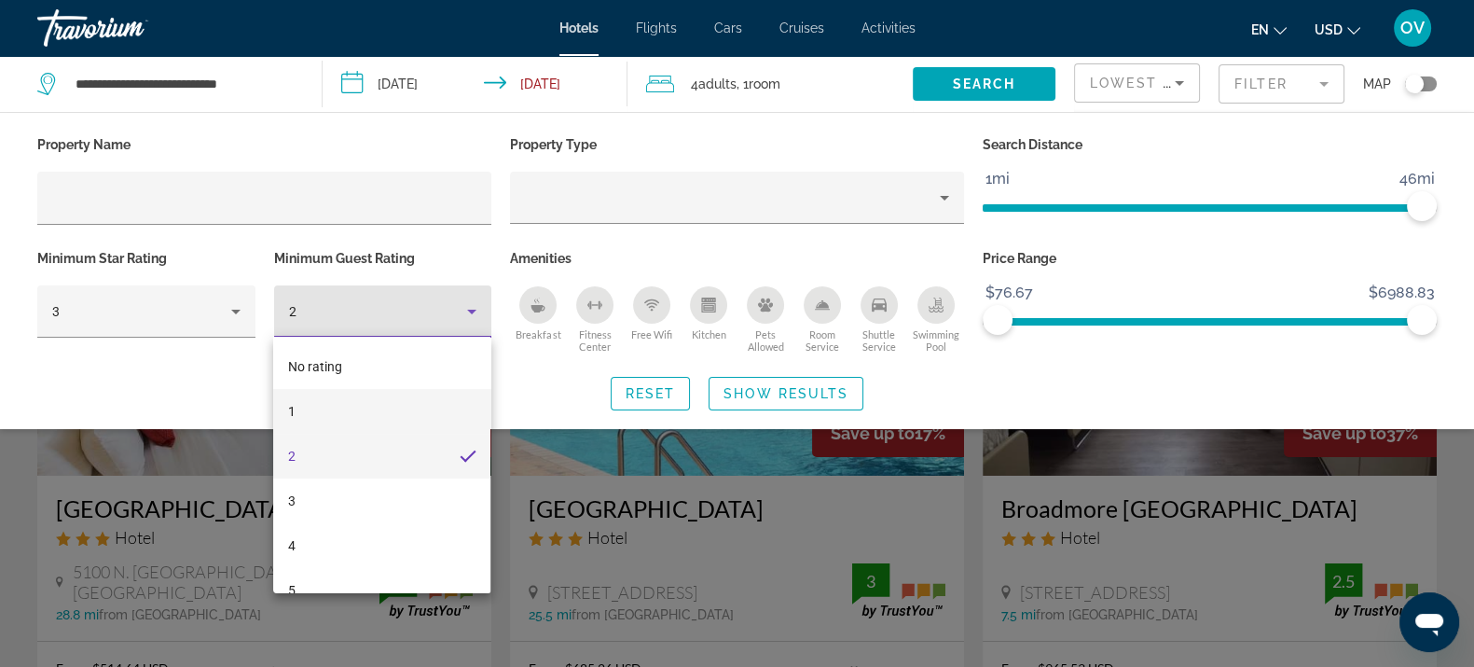
click at [322, 393] on mat-option "1" at bounding box center [381, 411] width 217 height 45
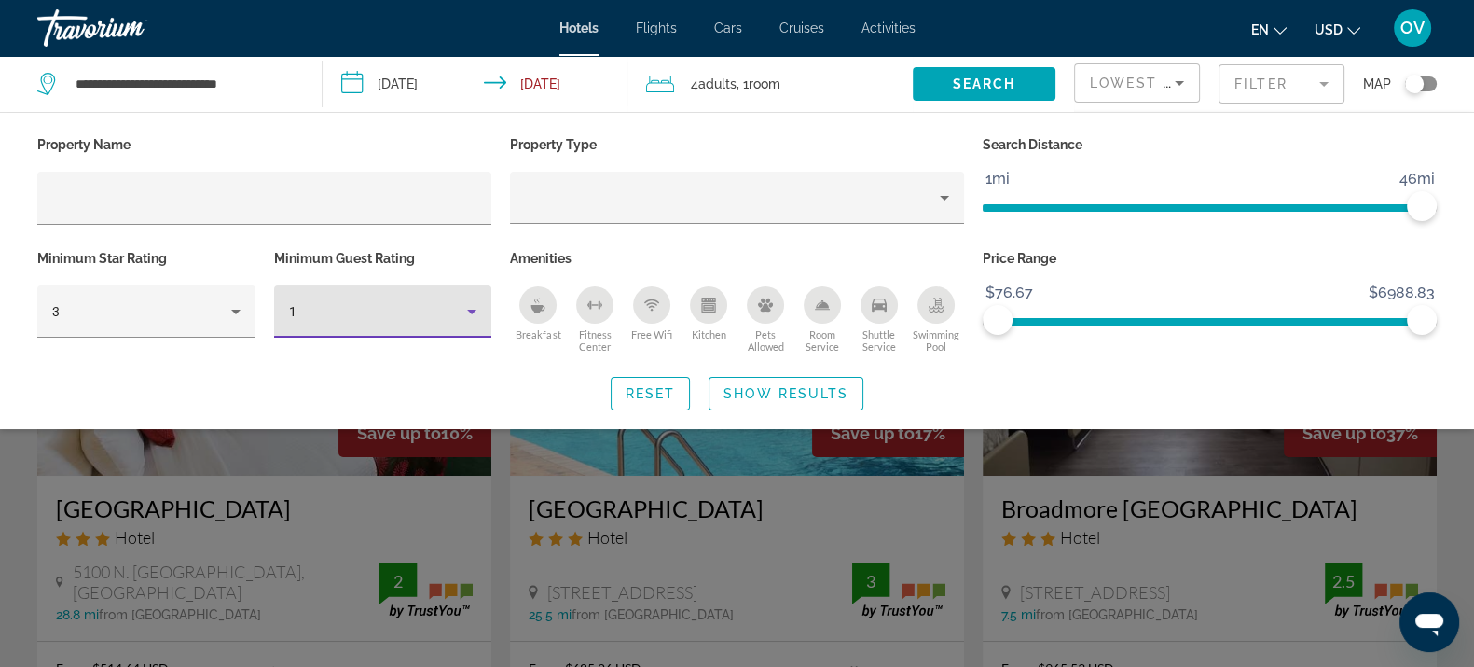
click at [350, 317] on div "1" at bounding box center [378, 311] width 179 height 22
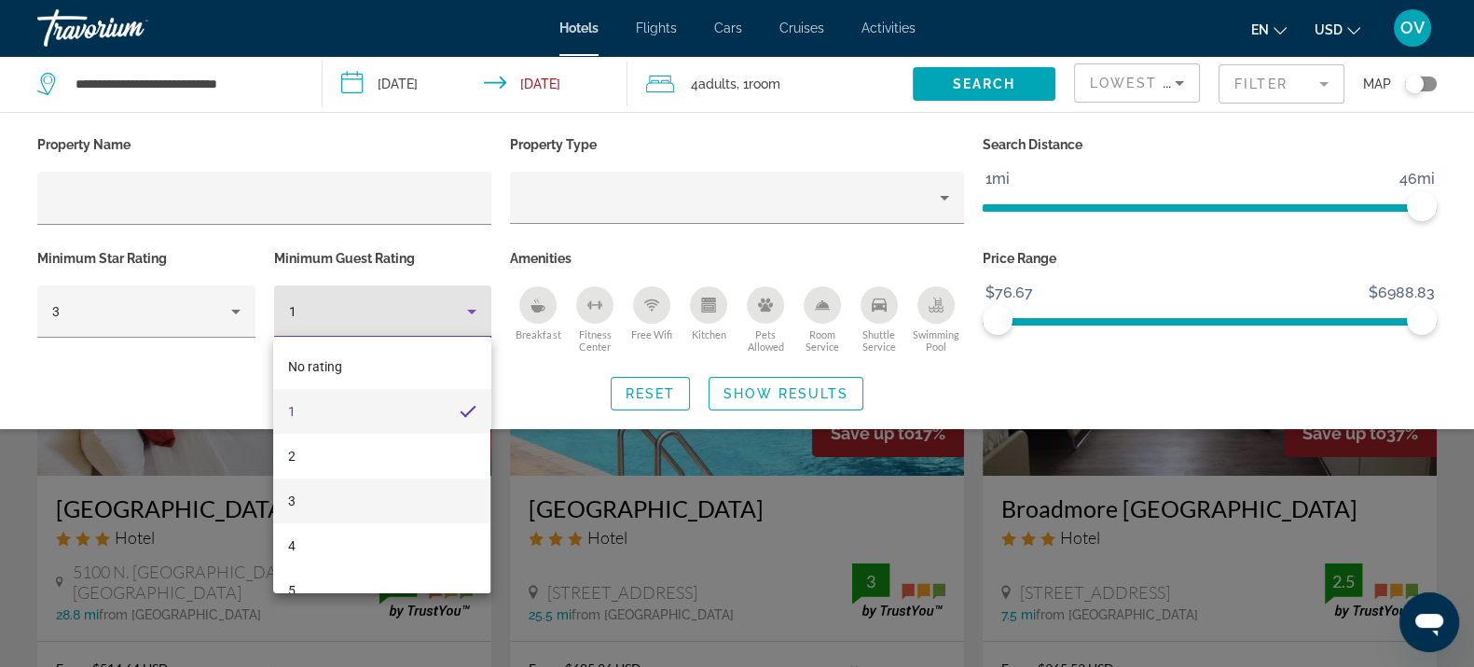
click at [311, 492] on mat-option "3" at bounding box center [381, 500] width 217 height 45
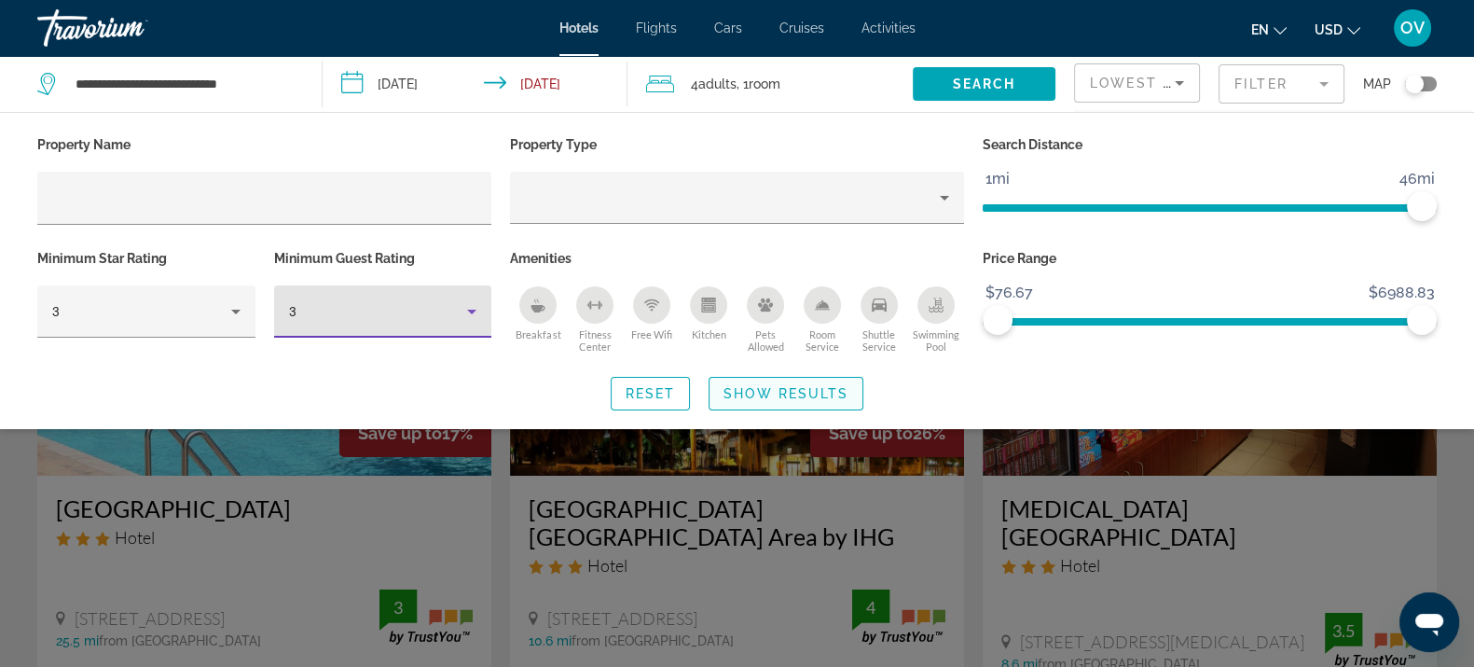
click at [784, 397] on span "Show Results" at bounding box center [786, 393] width 125 height 15
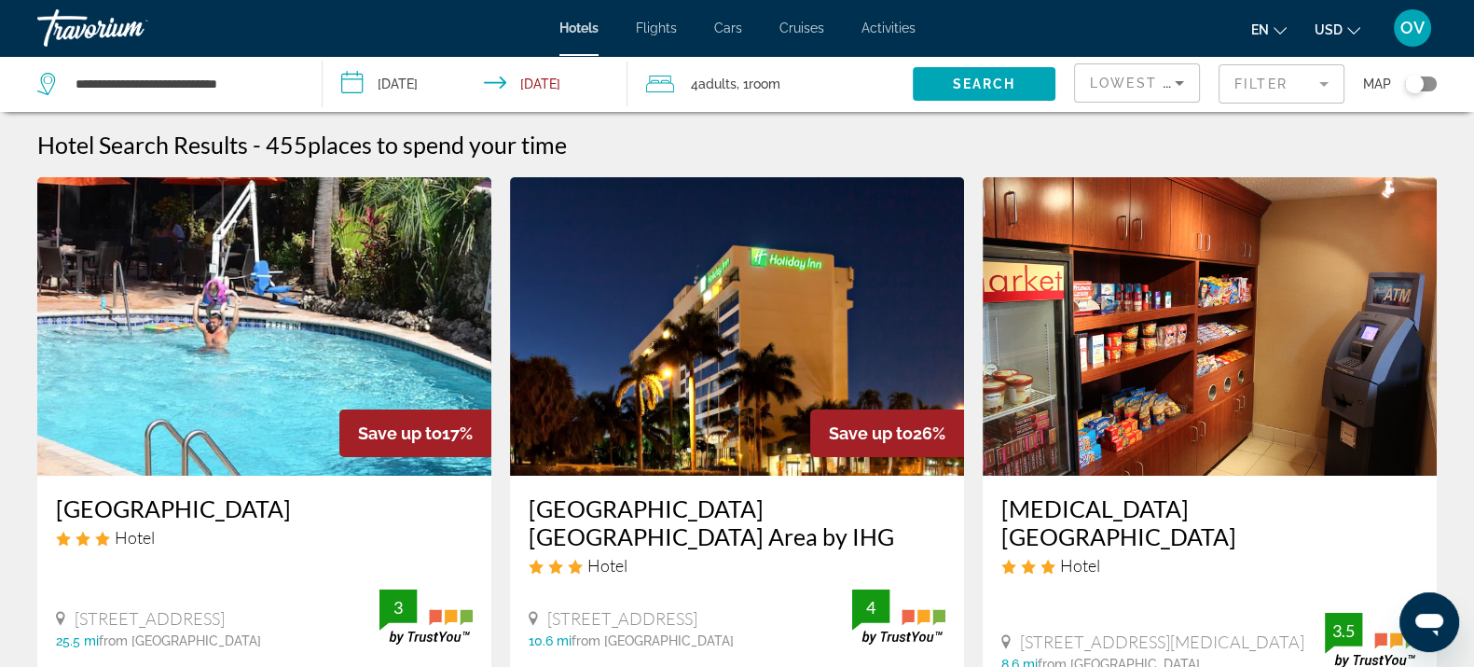
scroll to position [116, 0]
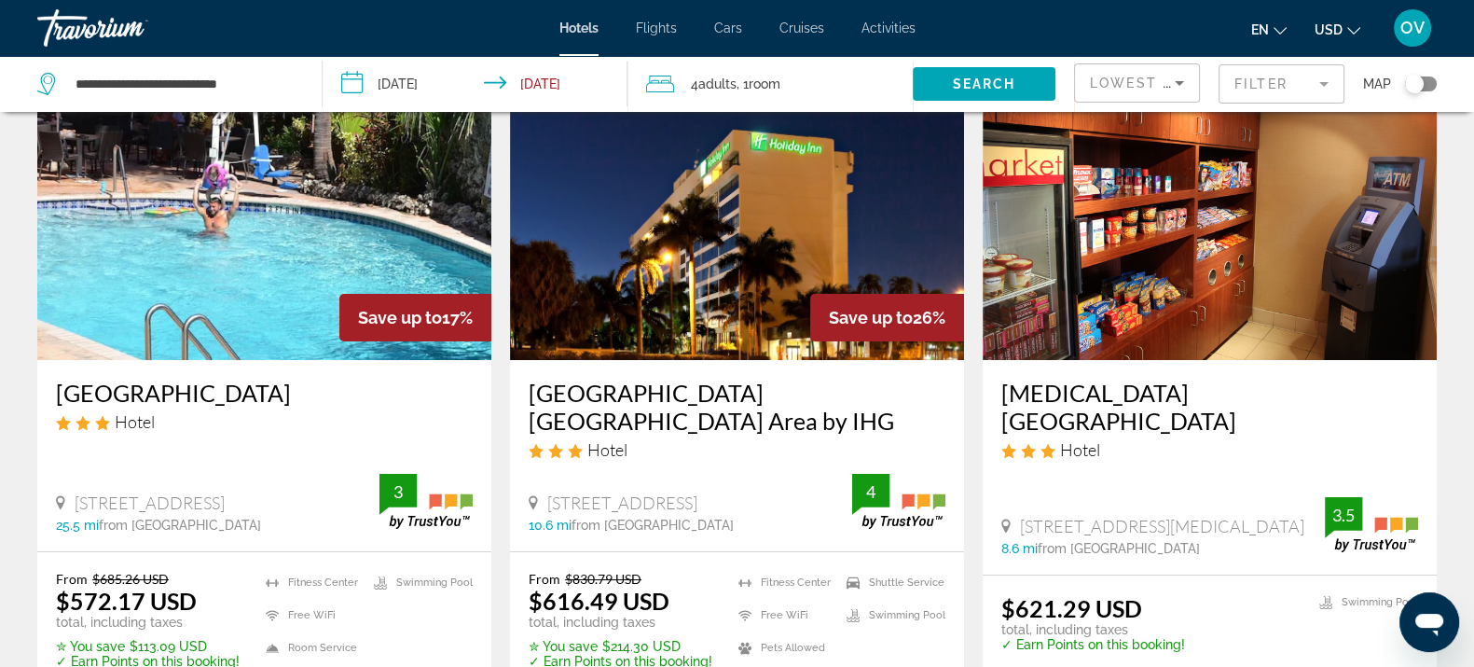
drag, startPoint x: 788, startPoint y: 498, endPoint x: 541, endPoint y: 494, distance: 247.1
click at [541, 494] on div "[STREET_ADDRESS]" at bounding box center [691, 502] width 324 height 21
copy span "[STREET_ADDRESS]"
drag, startPoint x: 1217, startPoint y: 528, endPoint x: 1017, endPoint y: 518, distance: 199.8
click at [1017, 518] on div "[STREET_ADDRESS][MEDICAL_DATA]" at bounding box center [1163, 526] width 324 height 21
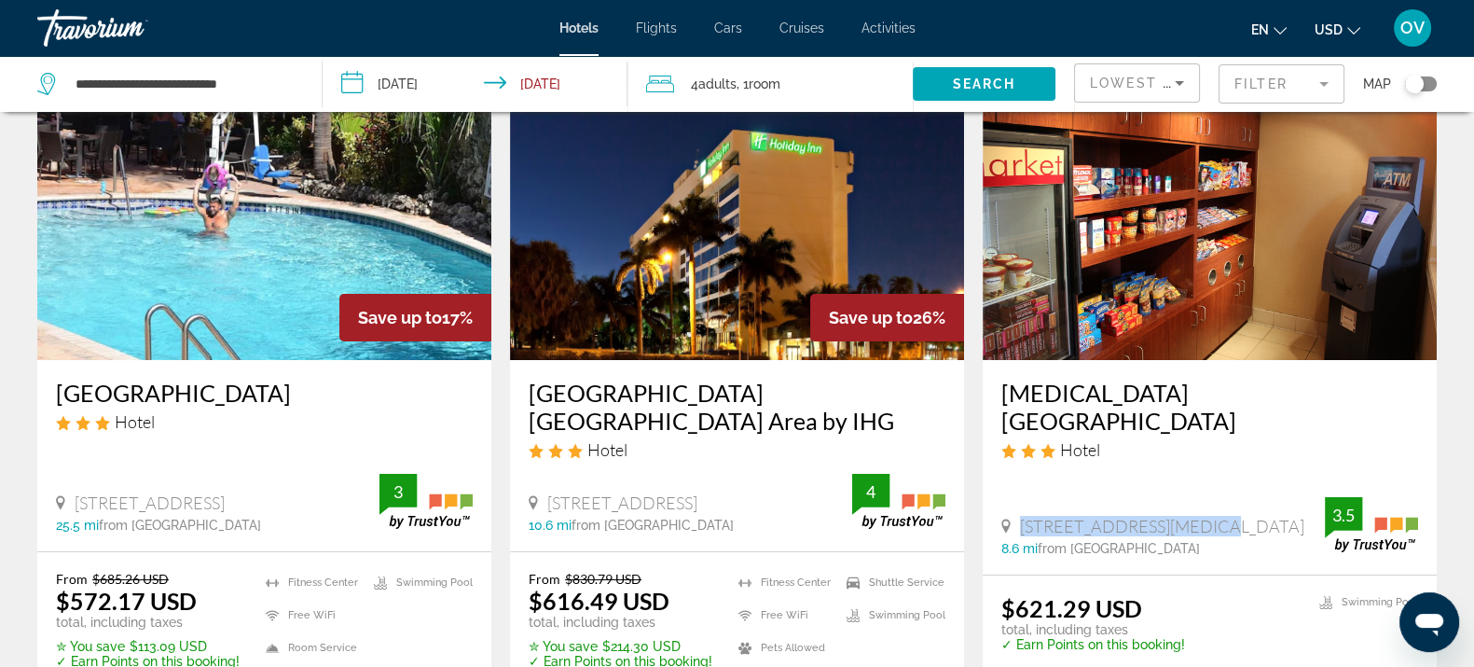
copy span "[STREET_ADDRESS][MEDICAL_DATA]"
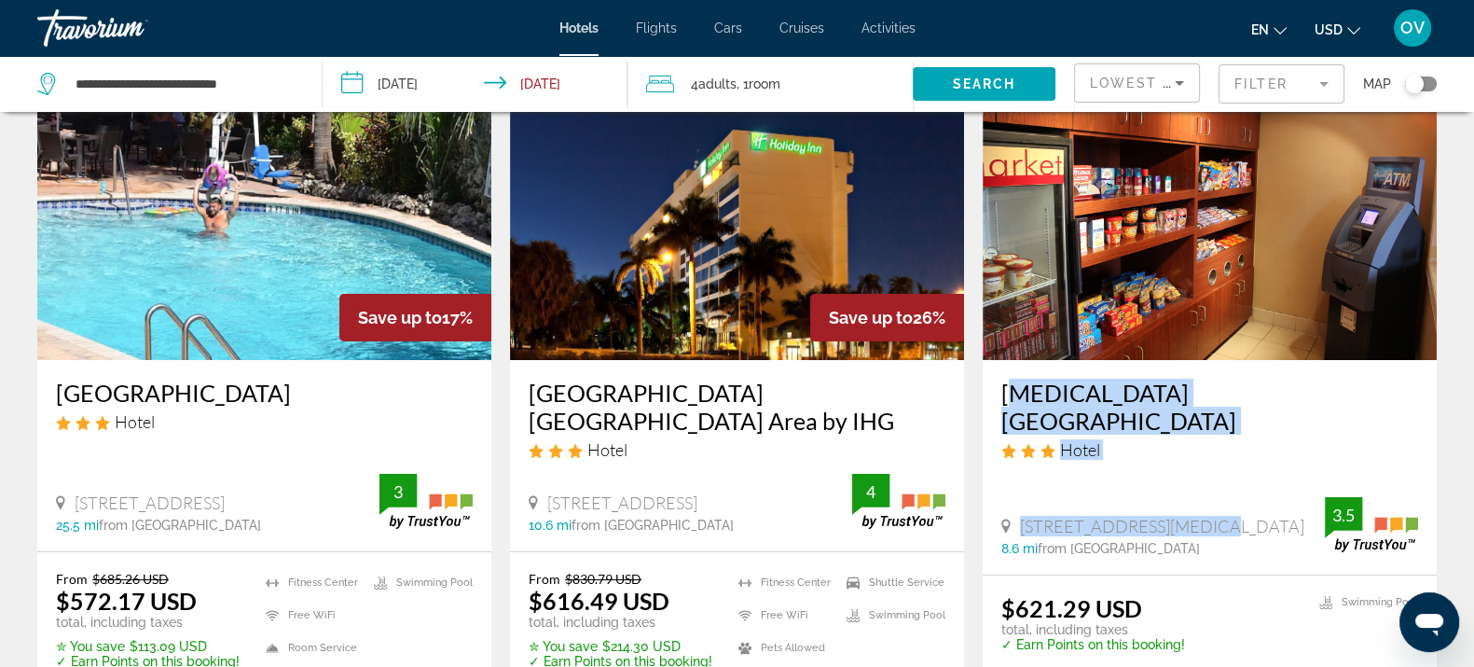
drag, startPoint x: 998, startPoint y: 379, endPoint x: 1217, endPoint y: 531, distance: 267.2
click at [1217, 531] on div "[MEDICAL_DATA][GEOGRAPHIC_DATA] Hotel [STREET_ADDRESS][GEOGRAPHIC_DATA][MEDICAL…" at bounding box center [1210, 467] width 454 height 214
copy div "[MEDICAL_DATA][GEOGRAPHIC_DATA] [STREET_ADDRESS][MEDICAL_DATA]"
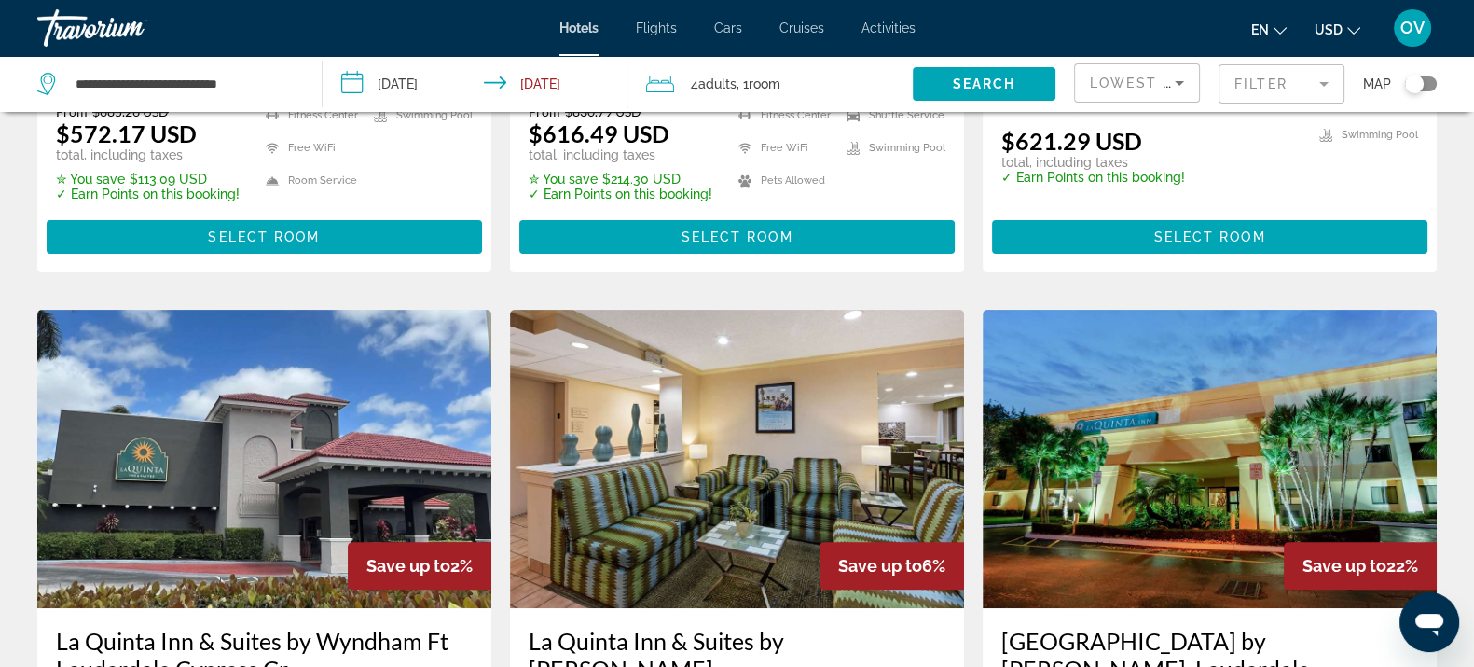
scroll to position [932, 0]
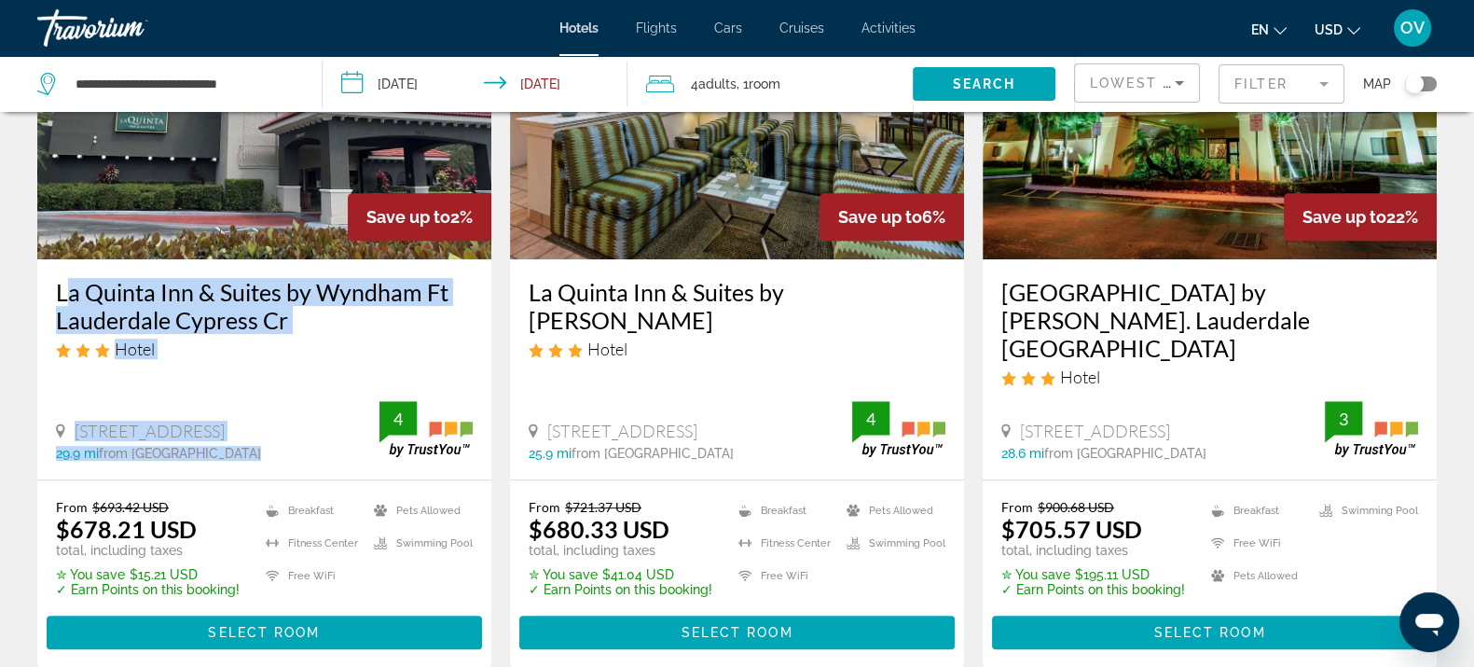
drag, startPoint x: 52, startPoint y: 281, endPoint x: 410, endPoint y: 404, distance: 378.6
click at [410, 404] on div "La Quinta Inn & Suites by Wyndham Ft Lauderdale Cypress Cr Hotel [STREET_ADDRES…" at bounding box center [264, 368] width 454 height 219
copy div "La Quinta Inn & Suites by [GEOGRAPHIC_DATA] [STREET_ADDRESS] 29.9 mi from [GEOG…"
drag, startPoint x: 750, startPoint y: 401, endPoint x: 550, endPoint y: 402, distance: 199.5
click at [550, 421] on div "[STREET_ADDRESS]" at bounding box center [691, 431] width 324 height 21
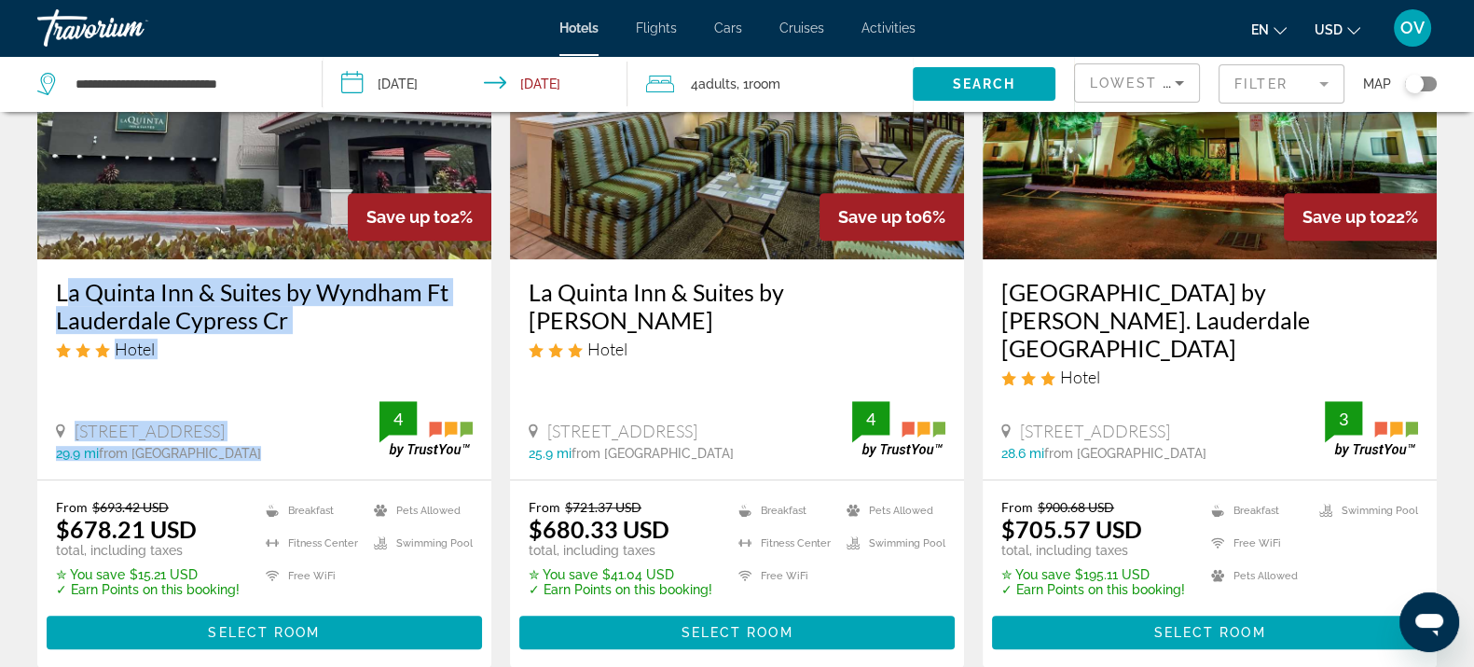
copy span "[STREET_ADDRESS]"
drag, startPoint x: 525, startPoint y: 286, endPoint x: 747, endPoint y: 405, distance: 251.5
click at [747, 405] on div "La Quinta Inn & Suites by [PERSON_NAME] Hotel [STREET_ADDRESS] 25.9 mi from [GE…" at bounding box center [737, 368] width 454 height 219
copy div "La Quinta Inn & Suites by [PERSON_NAME][GEOGRAPHIC_DATA] [STREET_ADDRESS]"
drag, startPoint x: 999, startPoint y: 281, endPoint x: 1322, endPoint y: 406, distance: 346.8
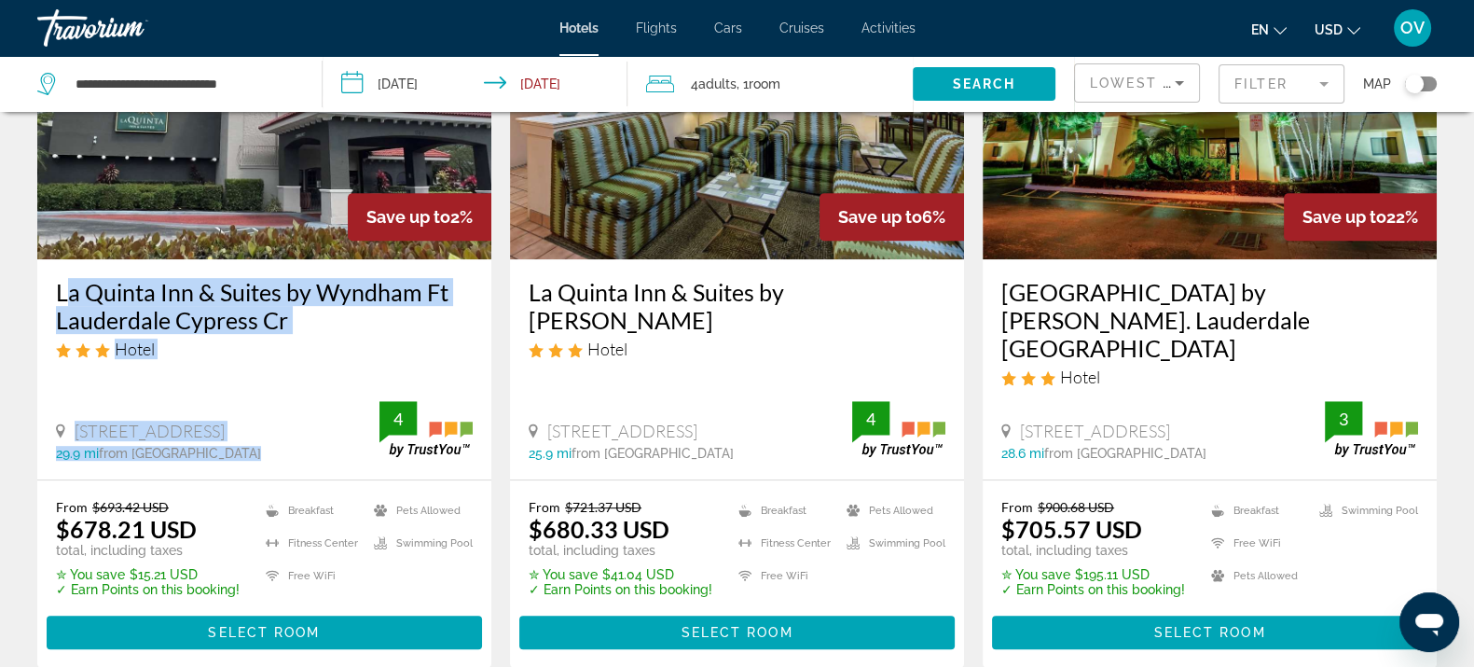
click at [1322, 406] on div "[GEOGRAPHIC_DATA] by [PERSON_NAME]. Lauderdale [GEOGRAPHIC_DATA] Hotel [STREET_…" at bounding box center [1210, 368] width 454 height 219
copy div "[GEOGRAPHIC_DATA] by [PERSON_NAME]. [GEOGRAPHIC_DATA] [STREET_ADDRESS]"
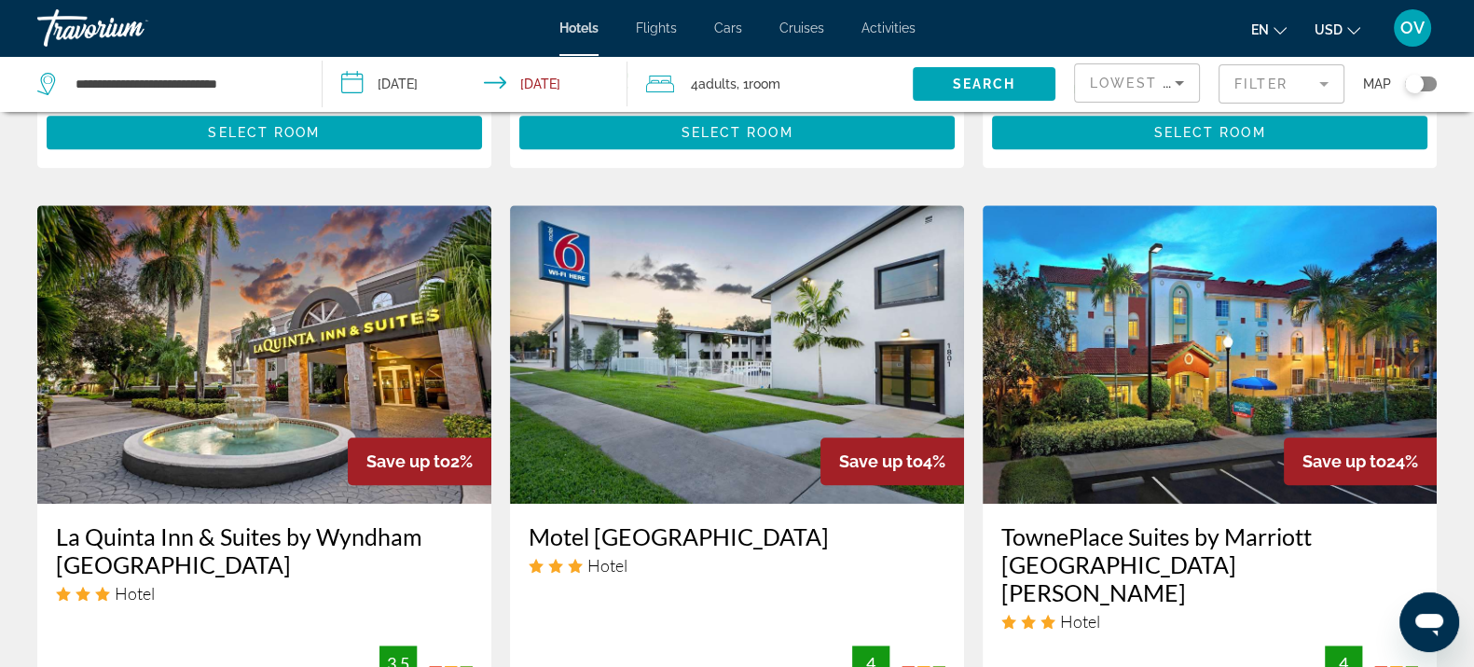
scroll to position [1514, 0]
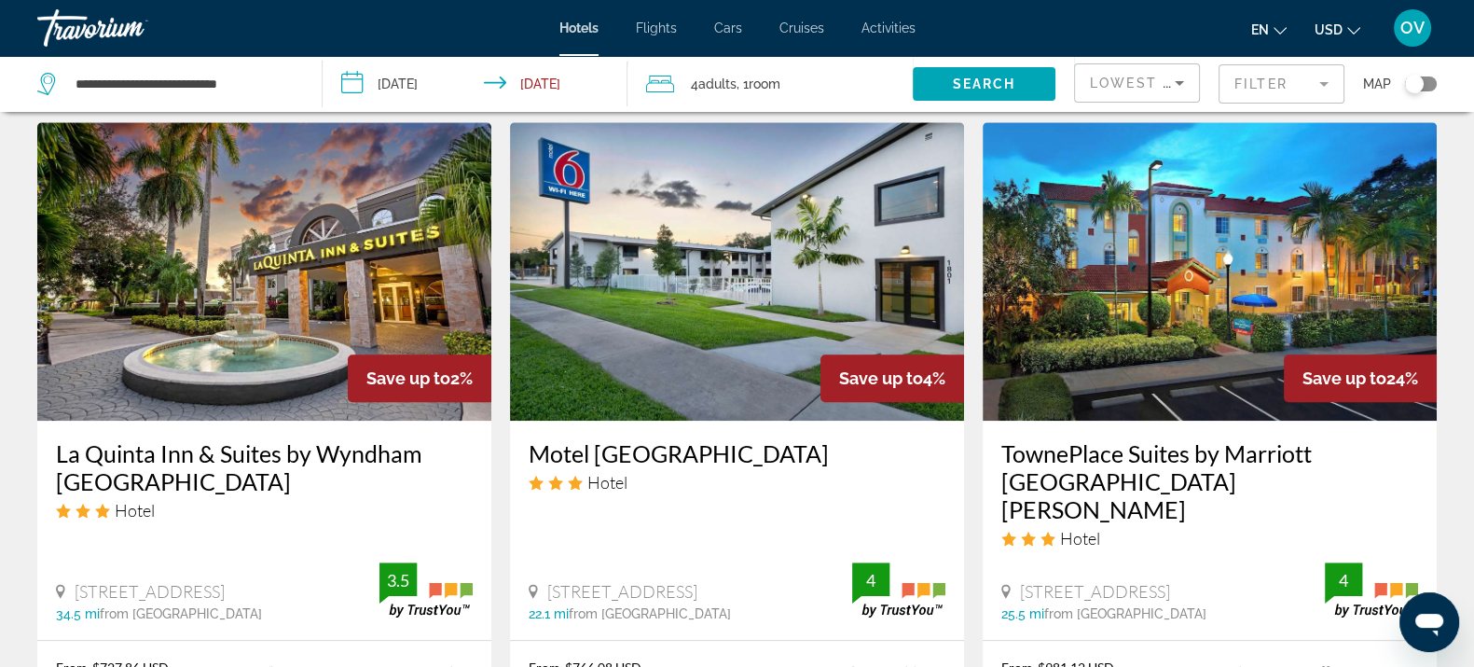
drag, startPoint x: 336, startPoint y: 533, endPoint x: 103, endPoint y: 421, distance: 258.6
click at [55, 429] on div "La Quinta Inn & Suites by Wyndham [GEOGRAPHIC_DATA] Hotel [STREET_ADDRESS] 34.5…" at bounding box center [264, 530] width 454 height 219
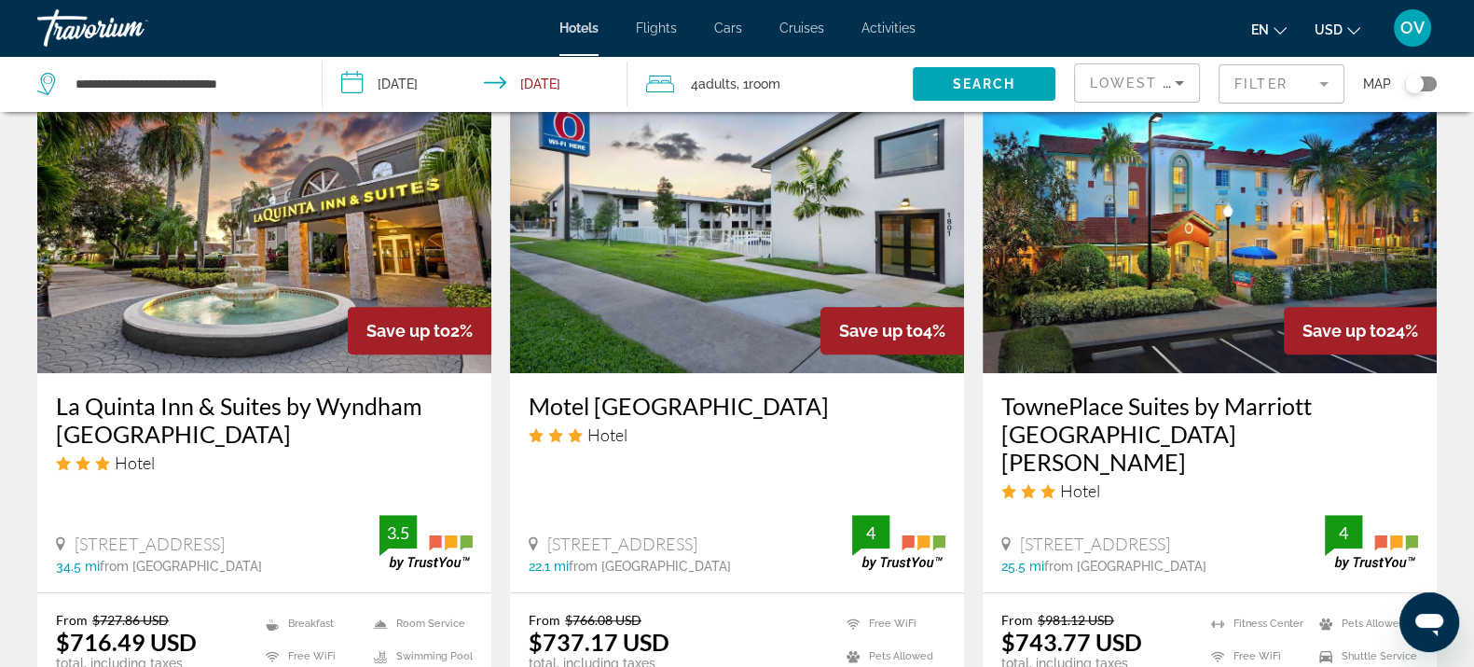
scroll to position [1399, 0]
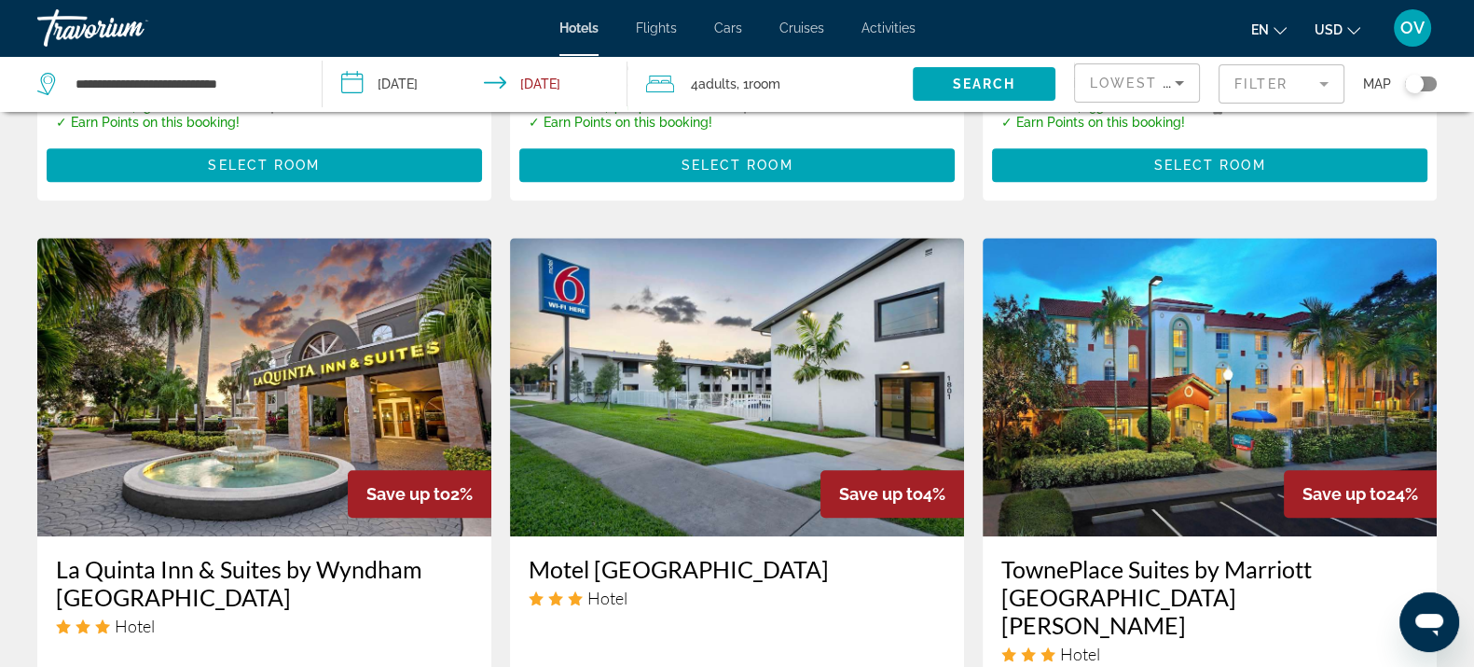
click at [1237, 84] on mat-form-field "Filter" at bounding box center [1282, 83] width 126 height 39
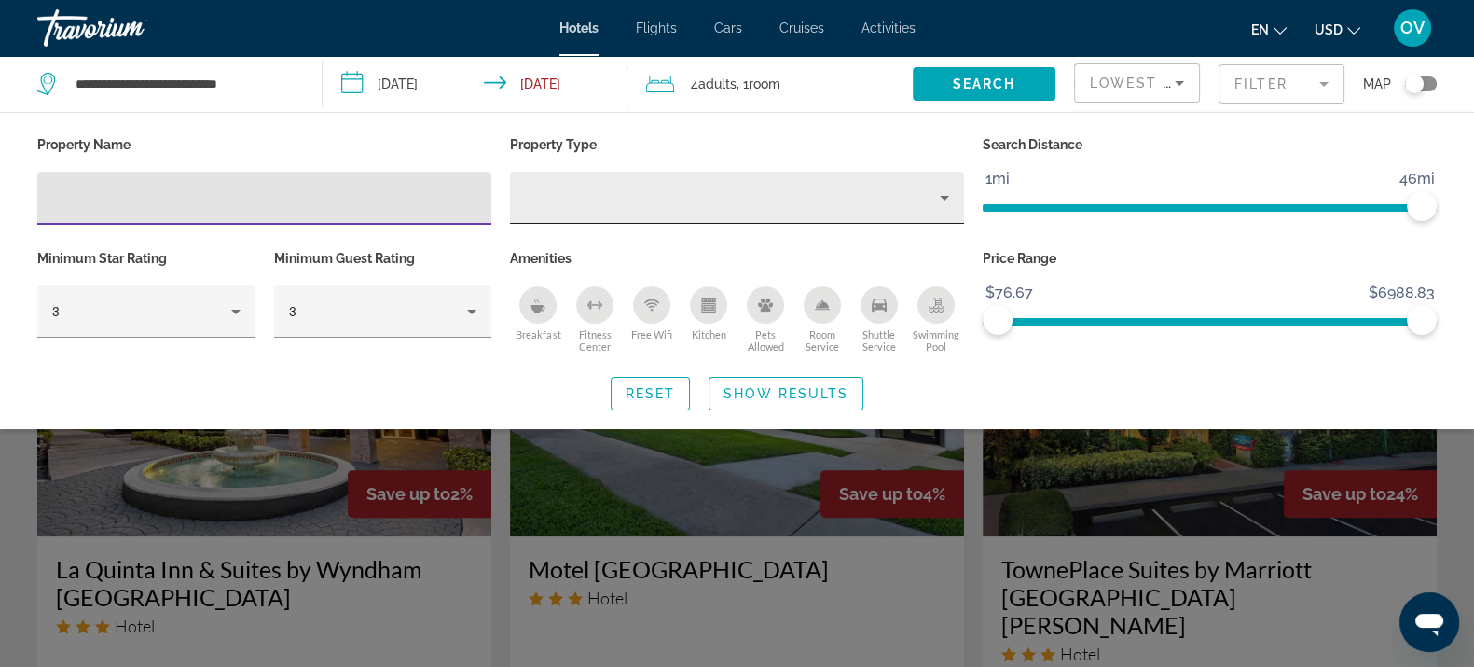
click at [662, 198] on div "Property type" at bounding box center [732, 197] width 415 height 22
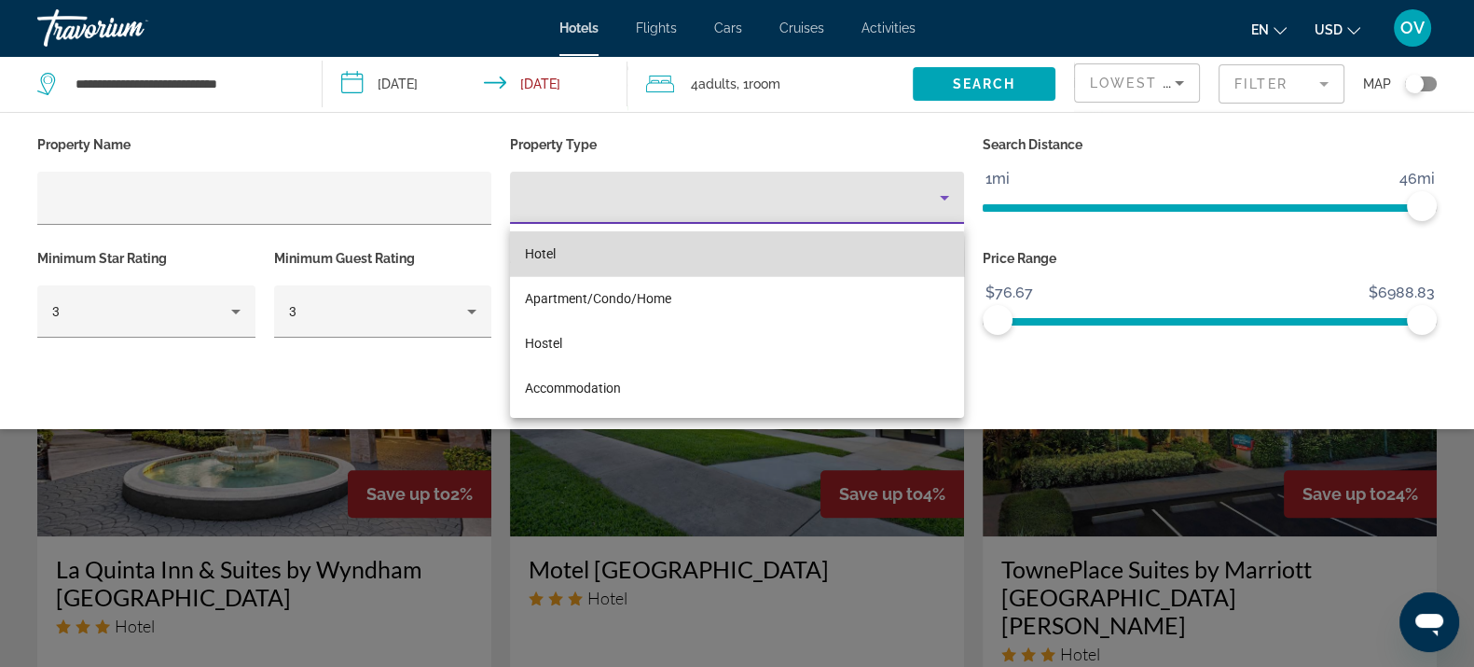
click at [575, 261] on mat-option "Hotel" at bounding box center [737, 253] width 454 height 45
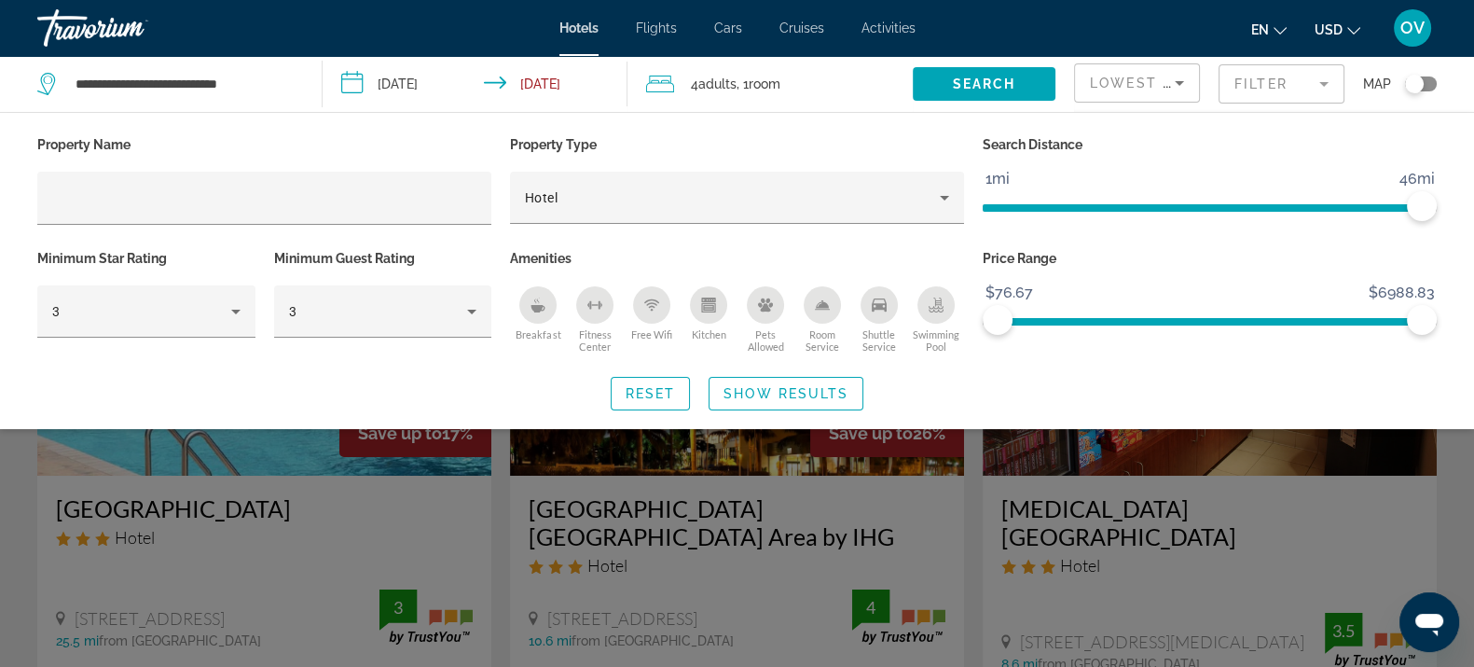
click at [928, 481] on div "Search widget" at bounding box center [737, 473] width 1474 height 387
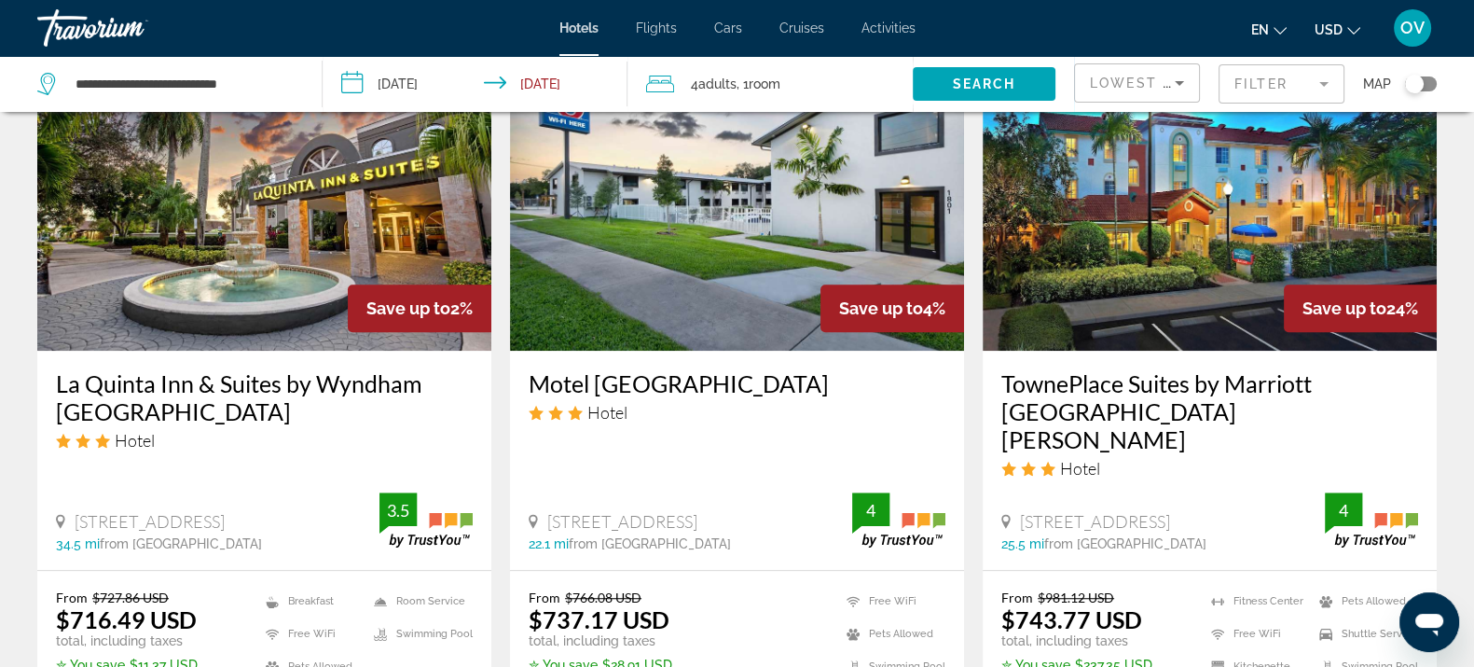
scroll to position [1514, 0]
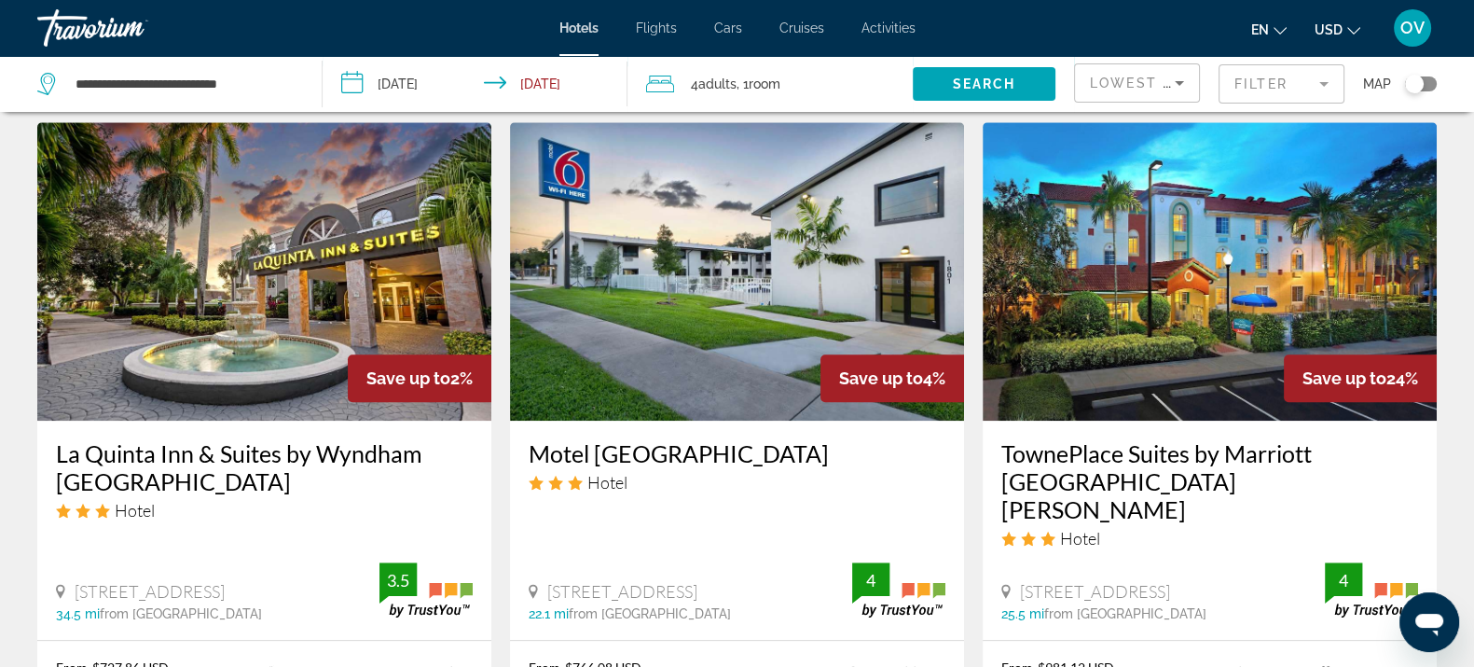
drag, startPoint x: 993, startPoint y: 420, endPoint x: 1287, endPoint y: 518, distance: 309.6
click at [1288, 539] on div "TownePlace Suites by Marriott [GEOGRAPHIC_DATA][PERSON_NAME] Hotel [STREET_ADDR…" at bounding box center [1210, 530] width 454 height 219
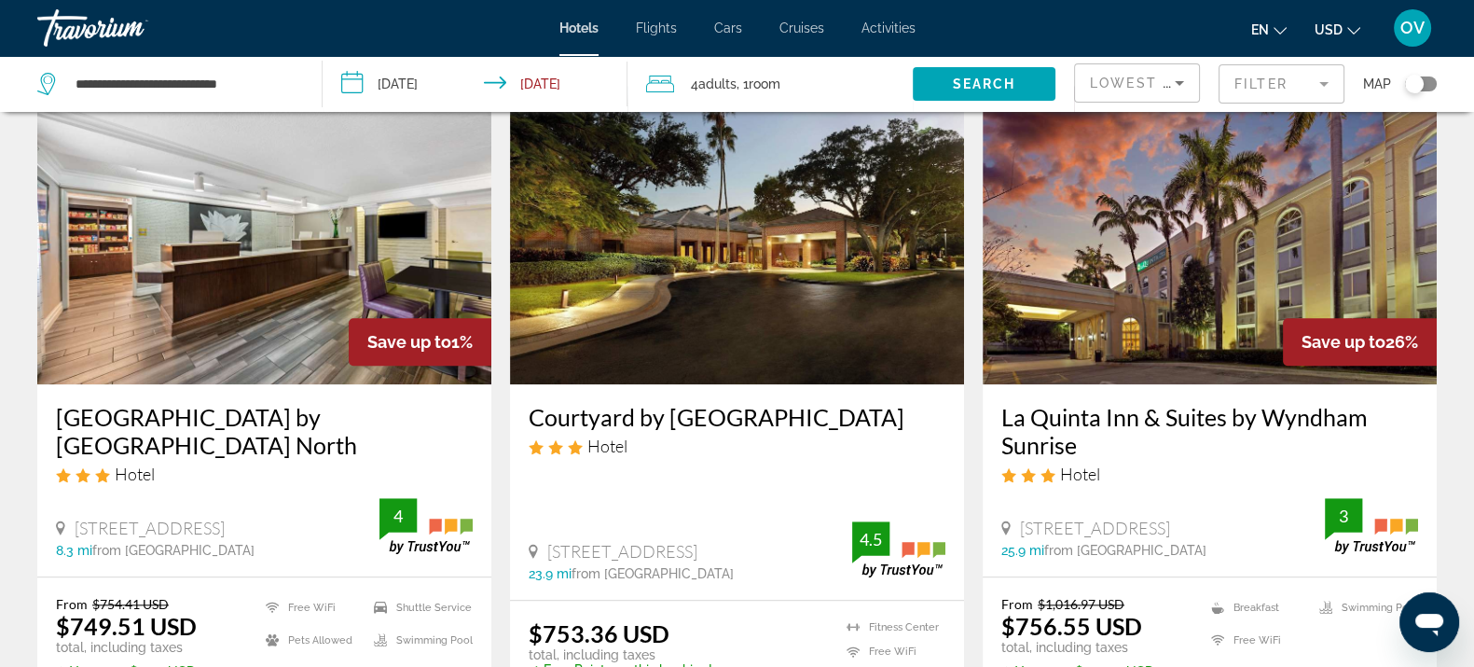
scroll to position [2331, 0]
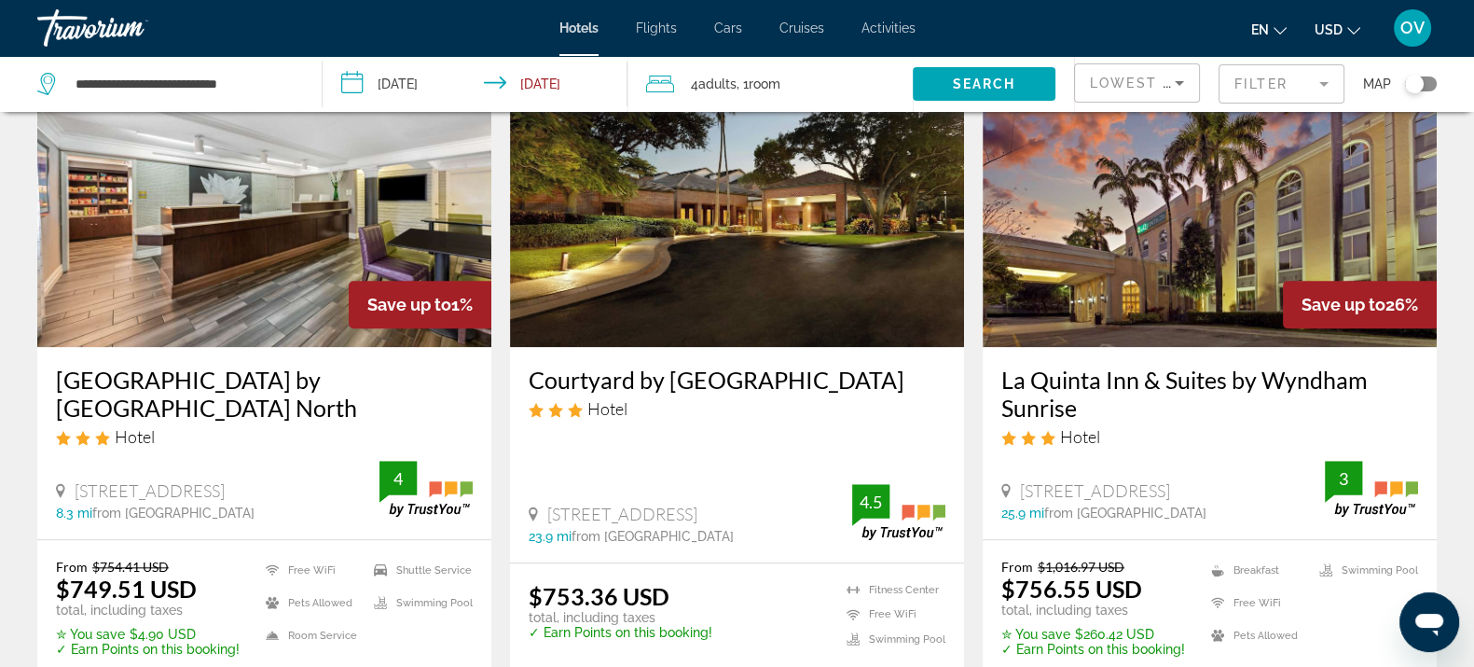
drag, startPoint x: 259, startPoint y: 436, endPoint x: 0, endPoint y: 309, distance: 289.0
drag, startPoint x: 525, startPoint y: 329, endPoint x: 831, endPoint y: 432, distance: 322.6
click at [831, 432] on div "Courtyard by [GEOGRAPHIC_DATA] Hotel [STREET_ADDRESS] 23.9 mi from [GEOGRAPHIC_…" at bounding box center [737, 454] width 454 height 214
drag, startPoint x: 1222, startPoint y: 441, endPoint x: 1005, endPoint y: 321, distance: 248.3
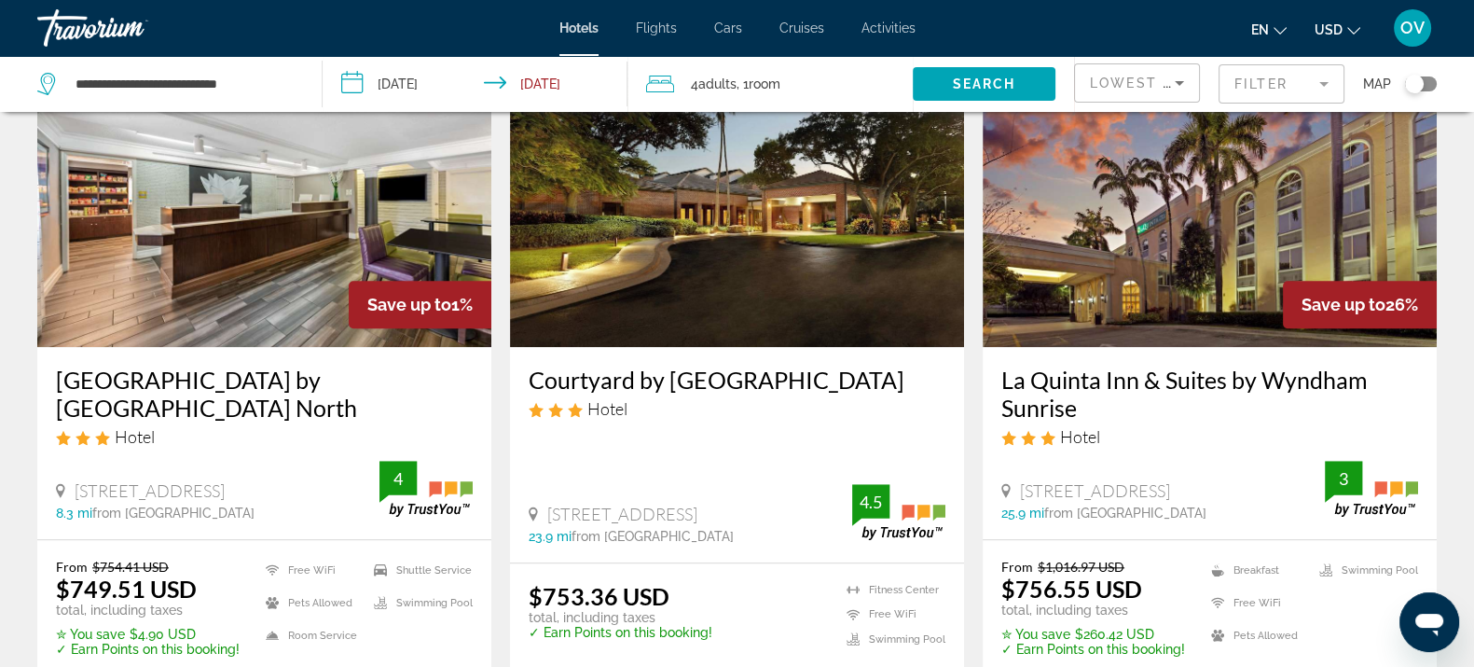
click at [1005, 347] on div "La Quinta Inn & Suites by Wyndham Sunrise Hotel [STREET_ADDRESS][GEOGRAPHIC_DAT…" at bounding box center [1210, 442] width 454 height 191
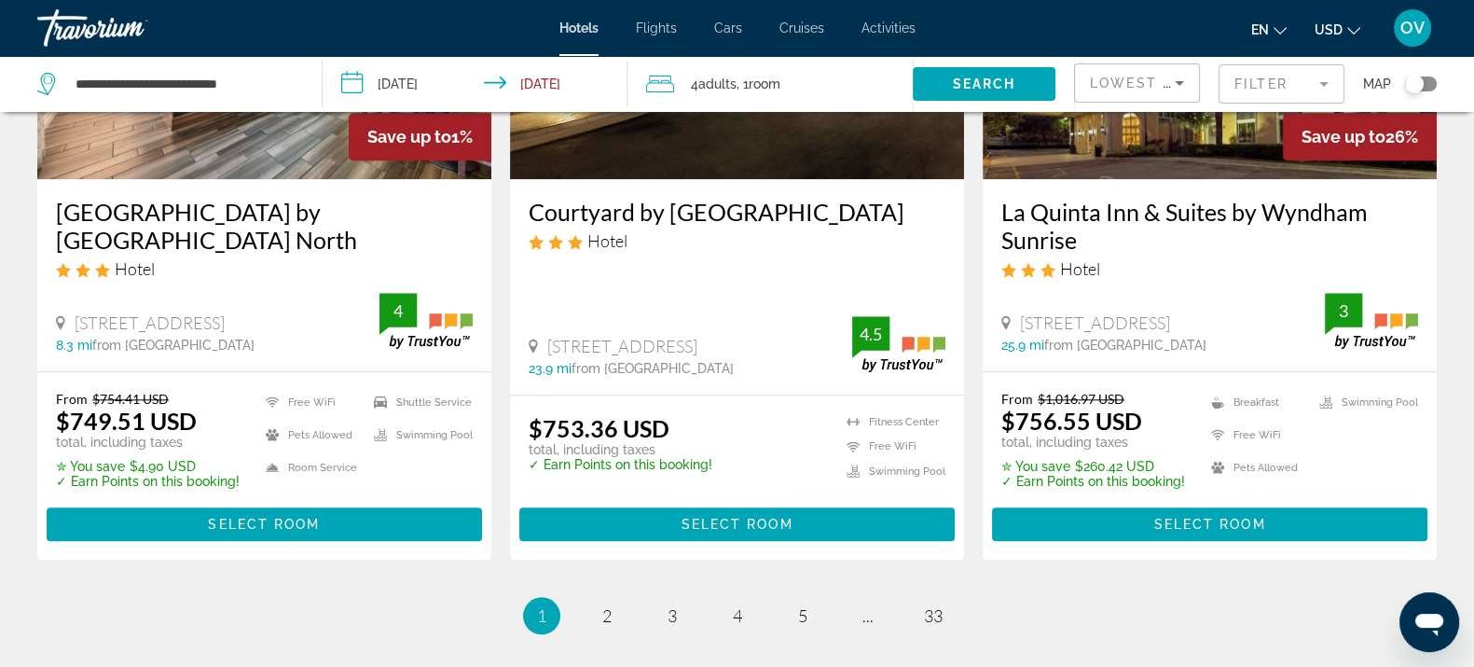
scroll to position [2676, 0]
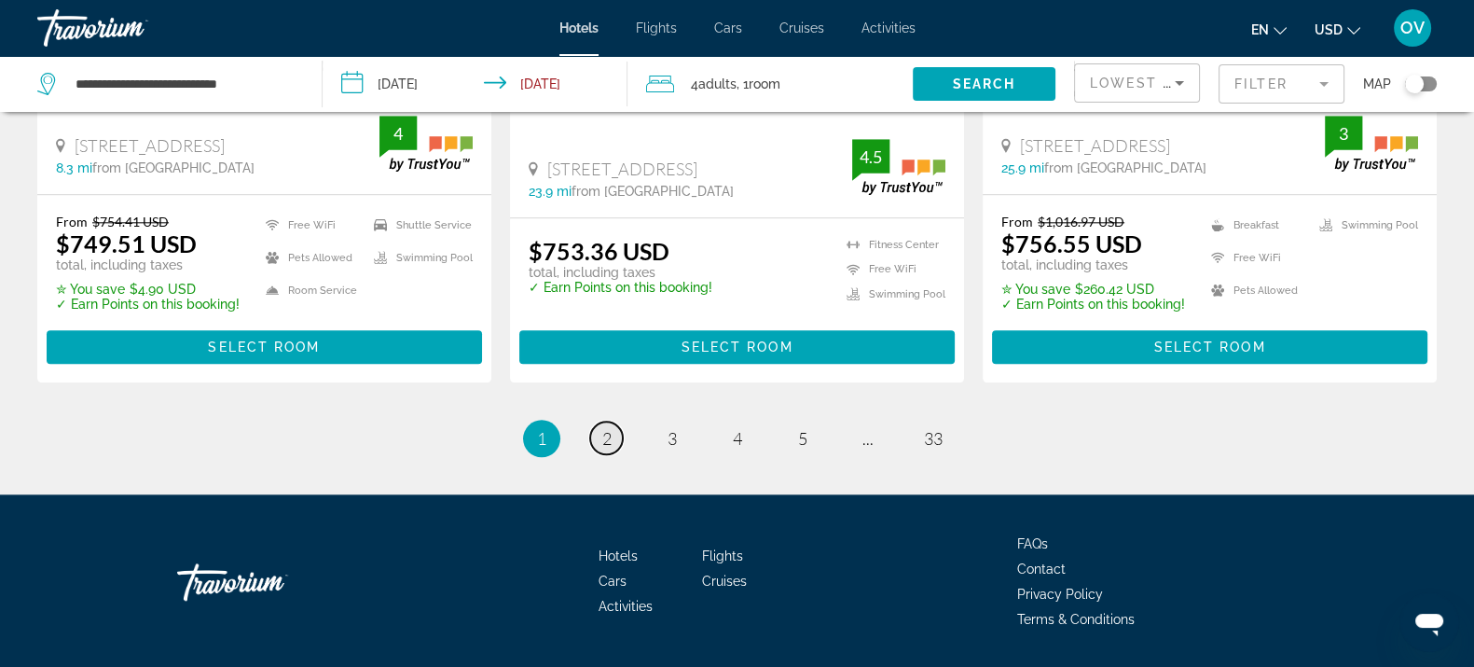
click at [602, 428] on span "2" at bounding box center [606, 438] width 9 height 21
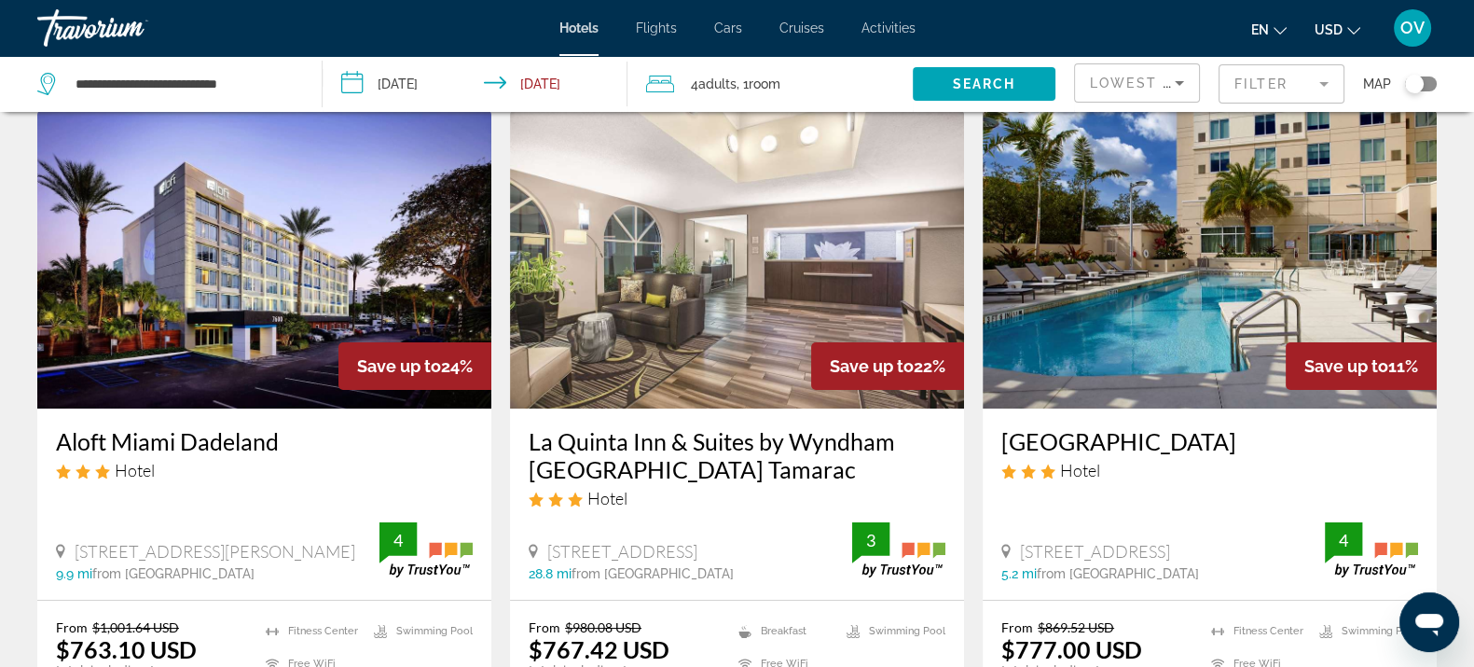
scroll to position [232, 0]
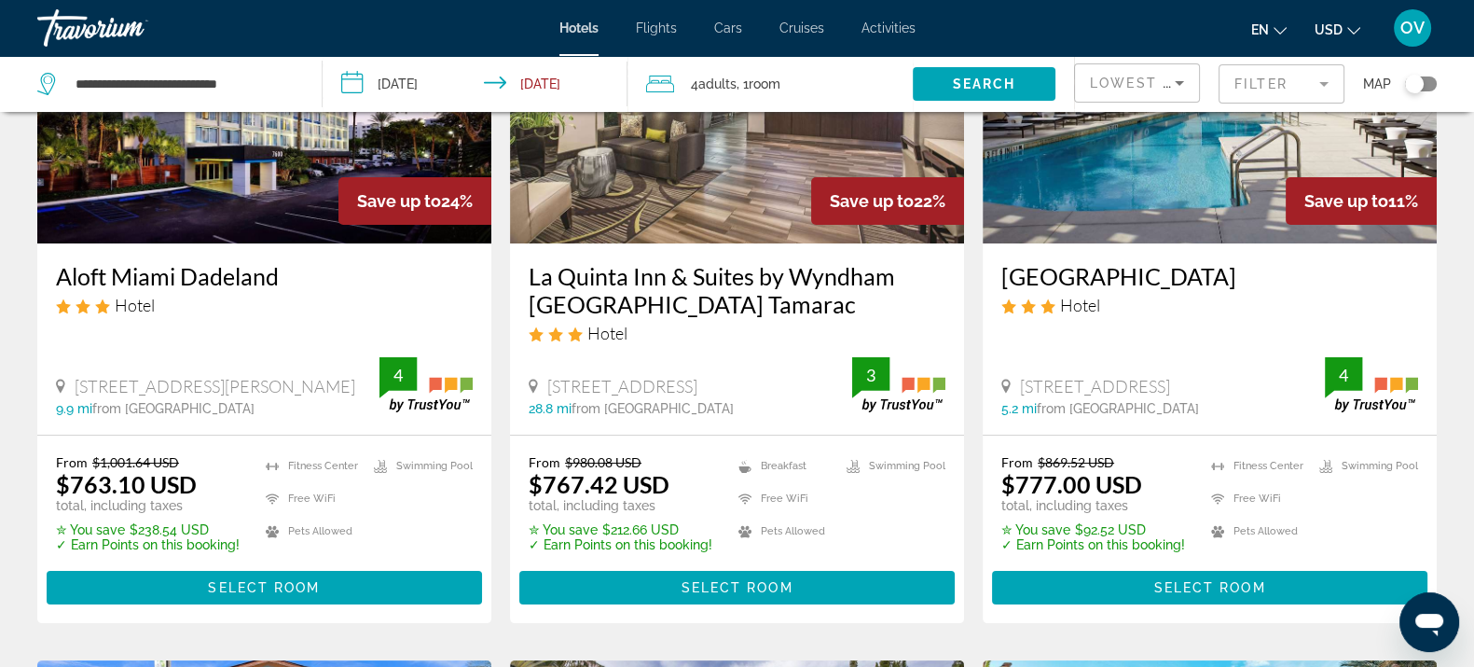
click at [1425, 76] on div "Toggle map" at bounding box center [1421, 83] width 32 height 15
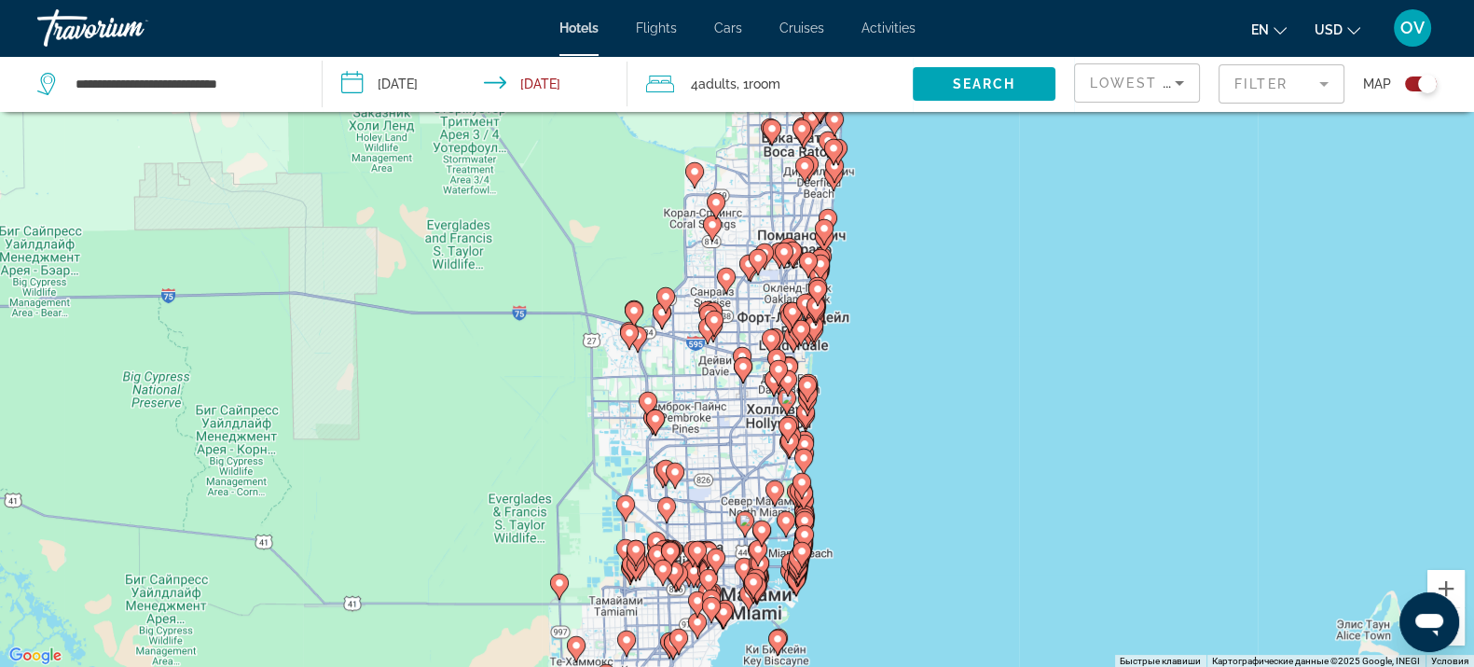
drag, startPoint x: 858, startPoint y: 191, endPoint x: 856, endPoint y: 389, distance: 197.7
click at [851, 405] on div "Чтобы активировать перетаскивание с помощью клавиатуры, нажмите Alt + Ввод. Пос…" at bounding box center [737, 334] width 1474 height 667
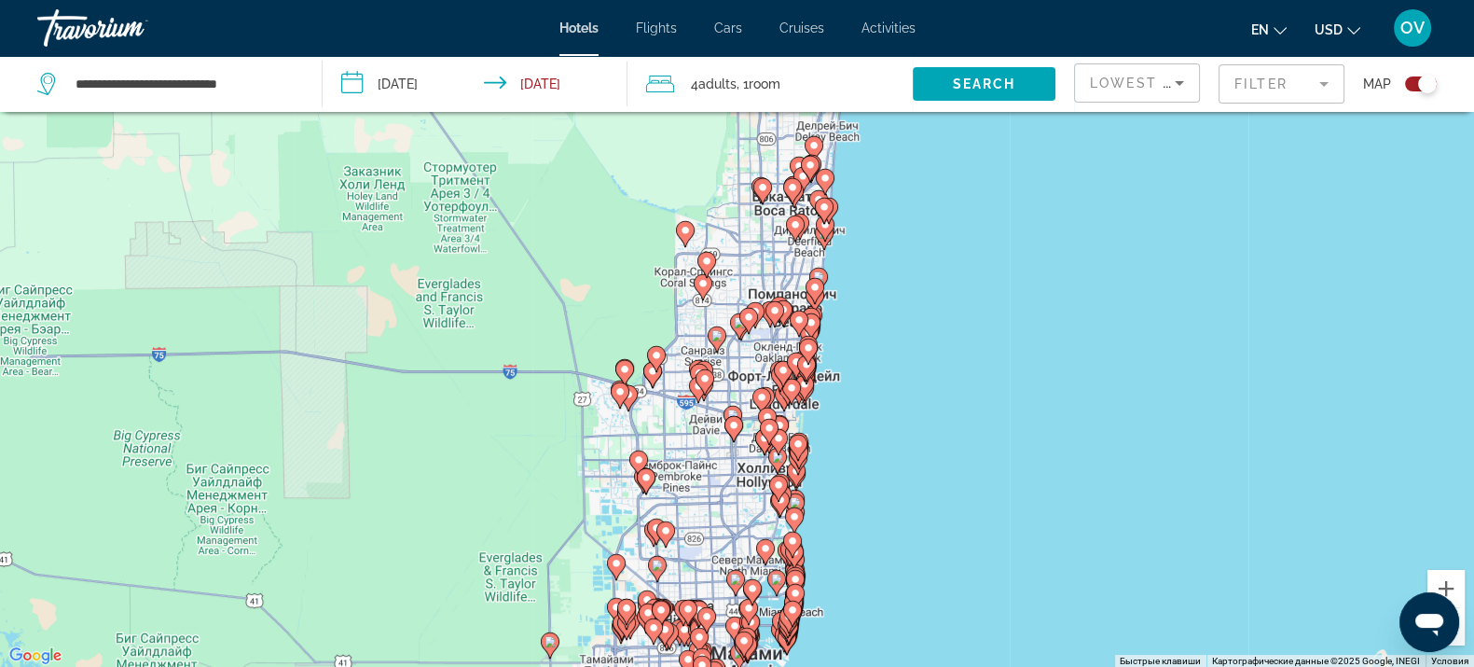
drag, startPoint x: 917, startPoint y: 151, endPoint x: 883, endPoint y: 380, distance: 230.9
click at [883, 380] on div "Чтобы активировать перетаскивание с помощью клавиатуры, нажмите Alt + Ввод. Пос…" at bounding box center [737, 334] width 1474 height 667
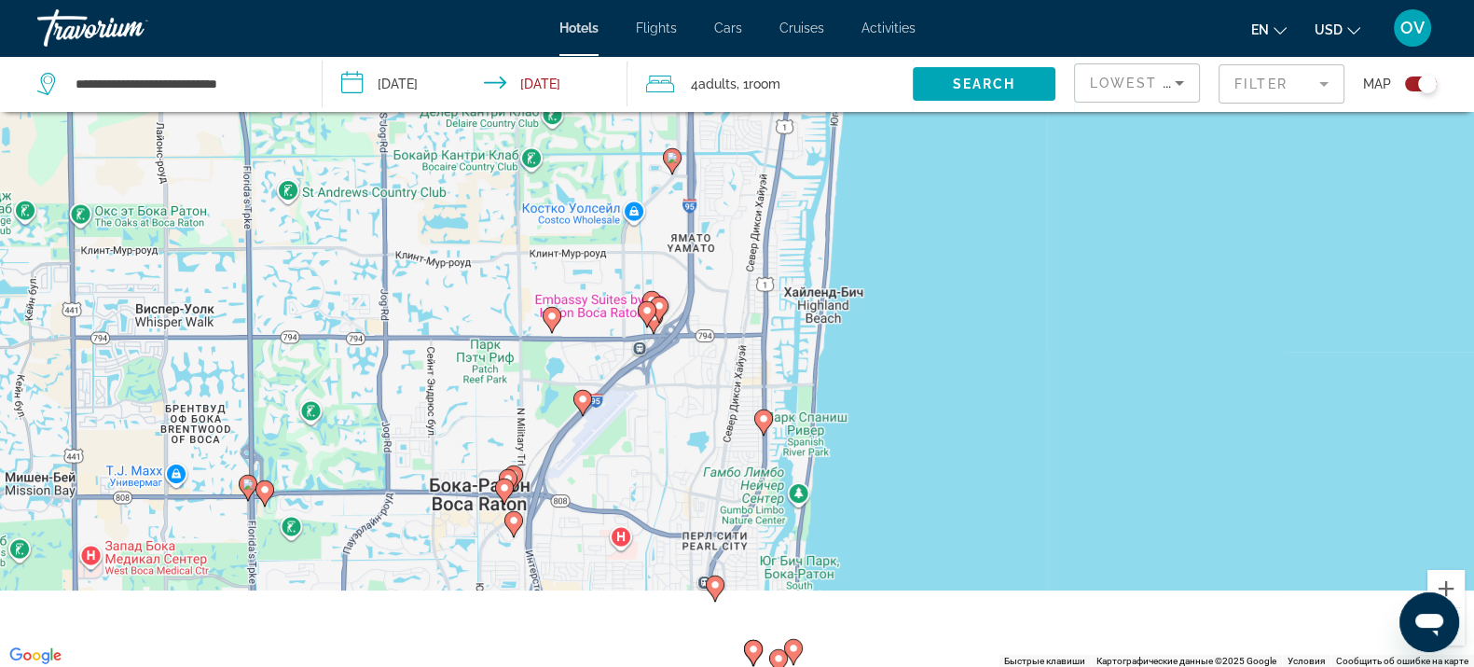
drag, startPoint x: 863, startPoint y: 504, endPoint x: 858, endPoint y: 250, distance: 254.6
click at [870, 226] on div "Чтобы активировать перетаскивание с помощью клавиатуры, нажмите Alt + Ввод. Пос…" at bounding box center [737, 334] width 1474 height 667
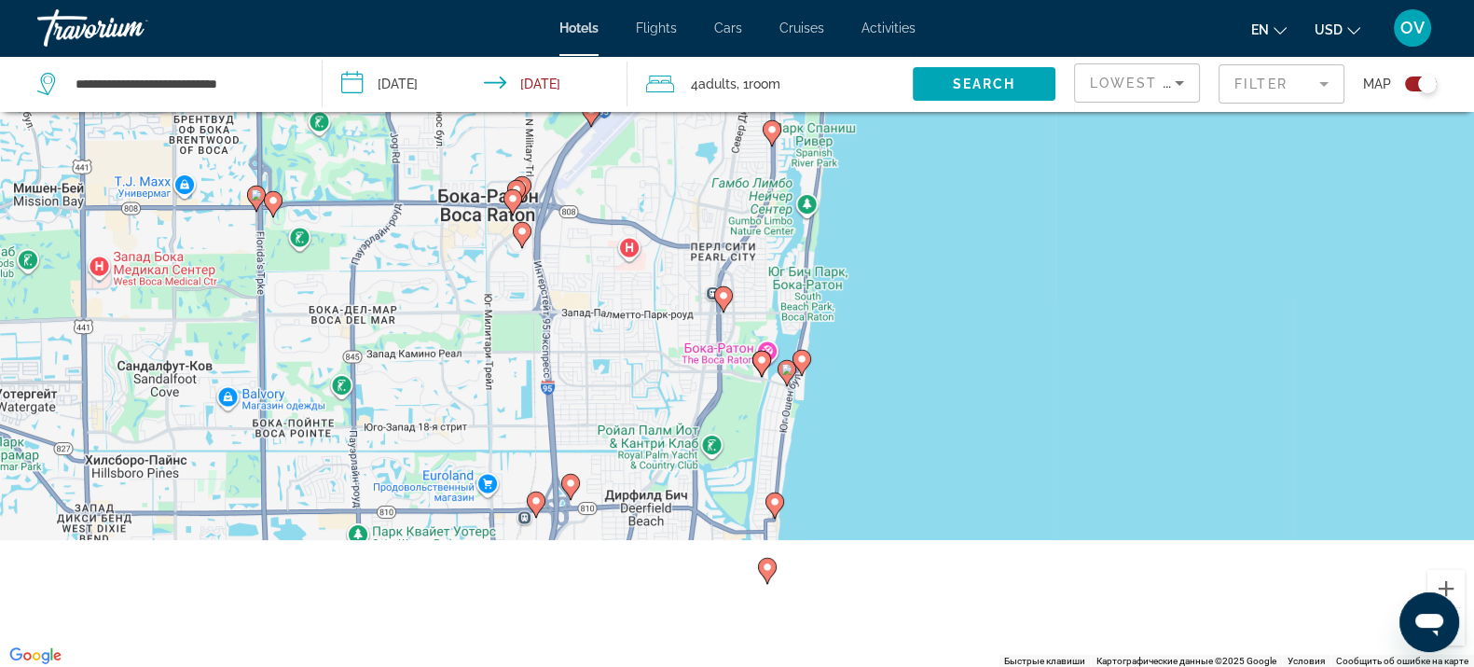
drag, startPoint x: 833, startPoint y: 558, endPoint x: 840, endPoint y: 368, distance: 189.4
click at [840, 368] on div "Чтобы активировать перетаскивание с помощью клавиатуры, нажмите Alt + Ввод. Пос…" at bounding box center [737, 334] width 1474 height 667
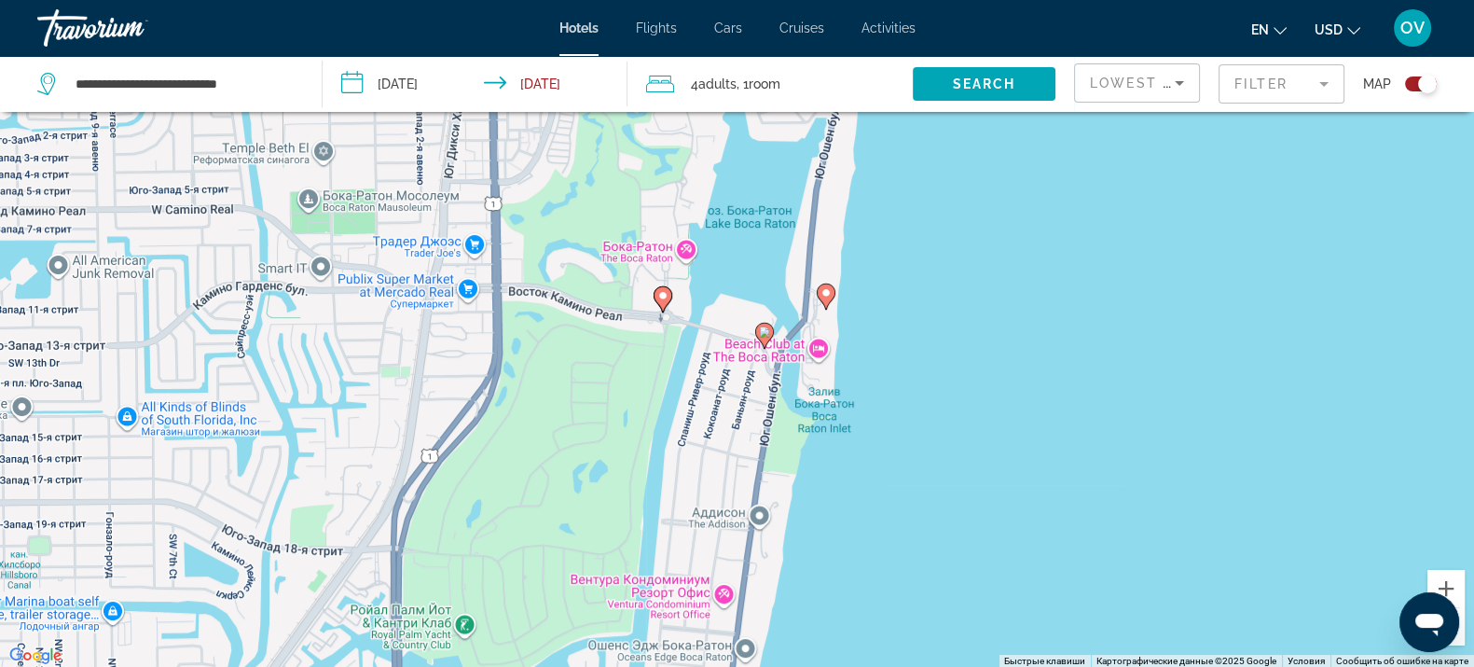
click at [823, 298] on icon "Main content" at bounding box center [825, 295] width 17 height 24
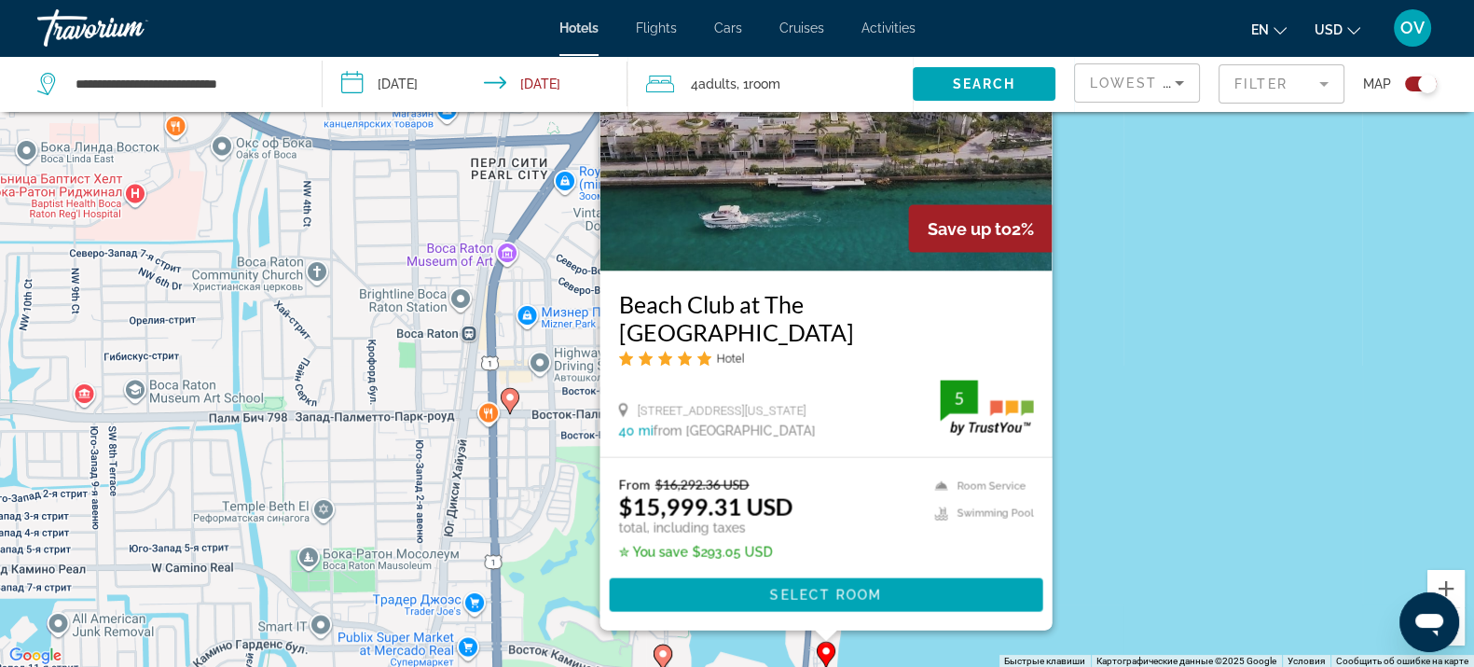
click at [1117, 383] on div "Чтобы активировать перетаскивание с помощью клавиатуры, нажмите Alt + Ввод. Пос…" at bounding box center [737, 334] width 1474 height 667
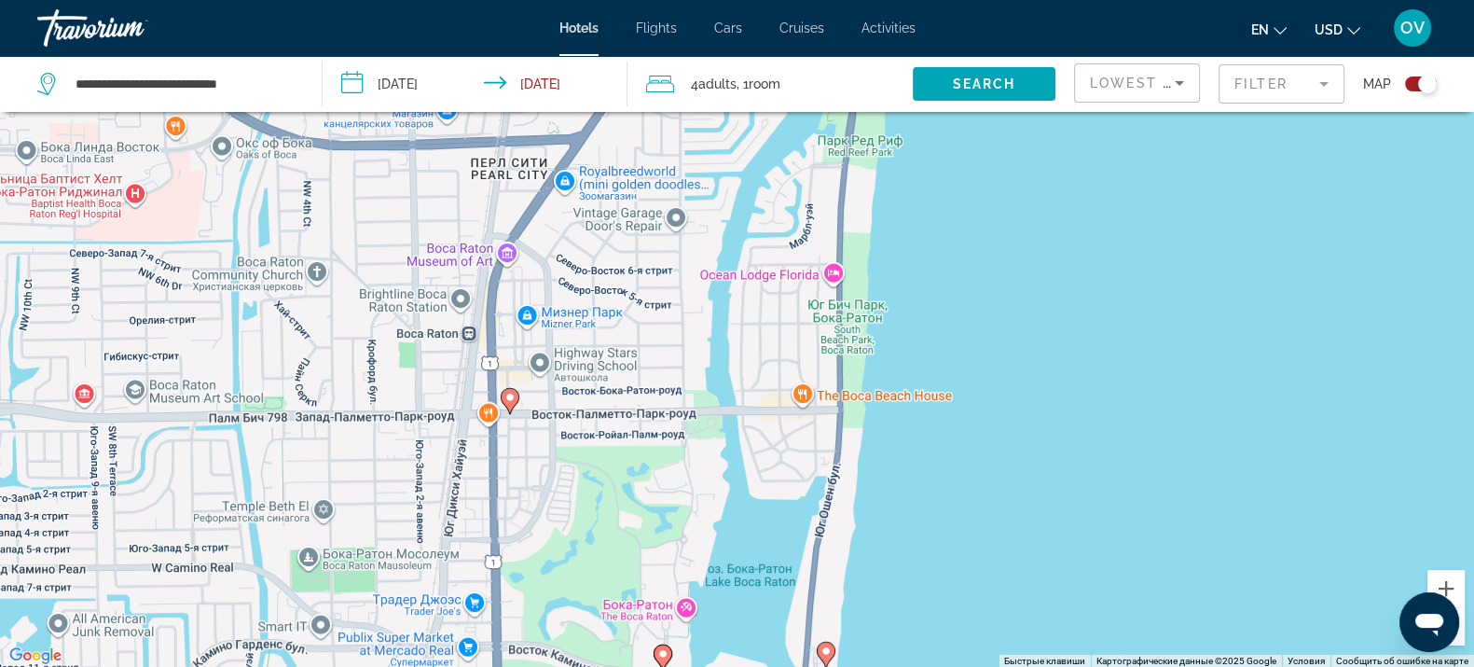
drag, startPoint x: 782, startPoint y: 504, endPoint x: 776, endPoint y: 314, distance: 190.3
click at [776, 317] on div "Чтобы активировать перетаскивание с помощью клавиатуры, нажмите Alt + Ввод. Пос…" at bounding box center [737, 334] width 1474 height 667
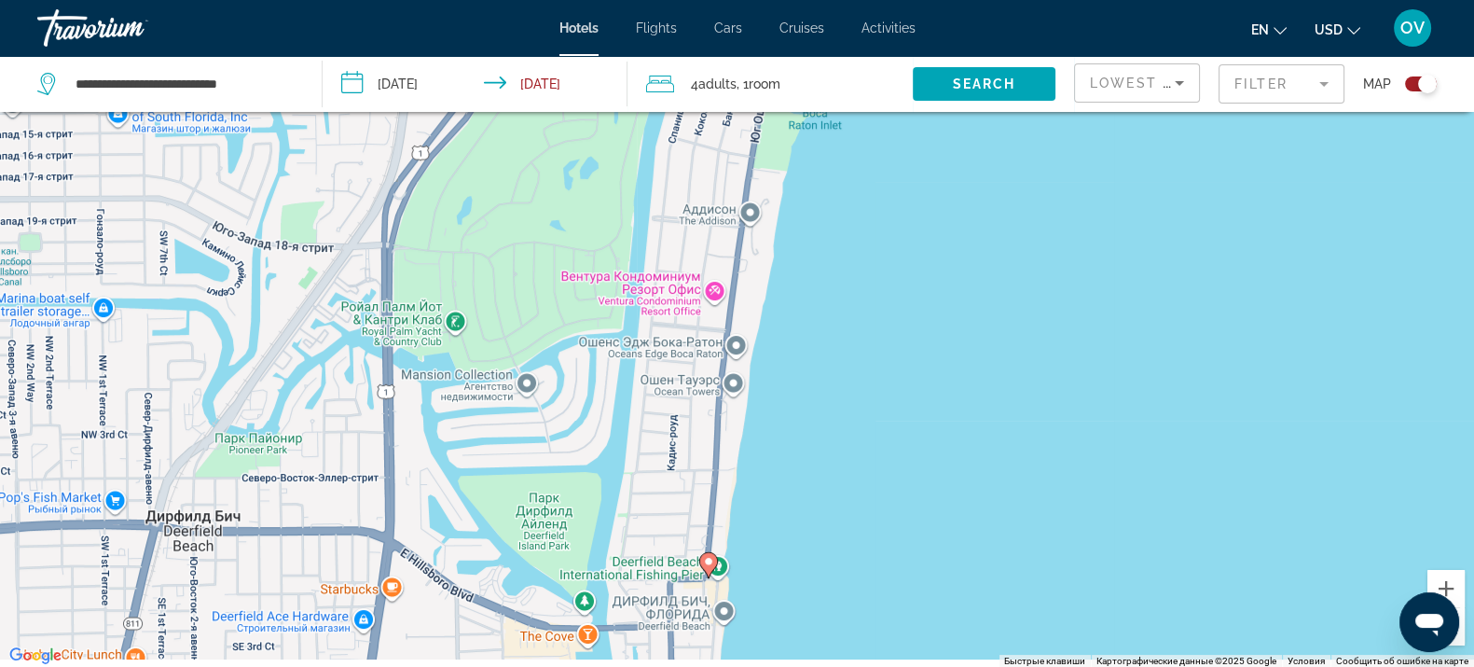
drag, startPoint x: 752, startPoint y: 550, endPoint x: 853, endPoint y: 303, distance: 267.2
click at [853, 302] on div "Чтобы активировать перетаскивание с помощью клавиатуры, нажмите Alt + Ввод. Пос…" at bounding box center [737, 334] width 1474 height 667
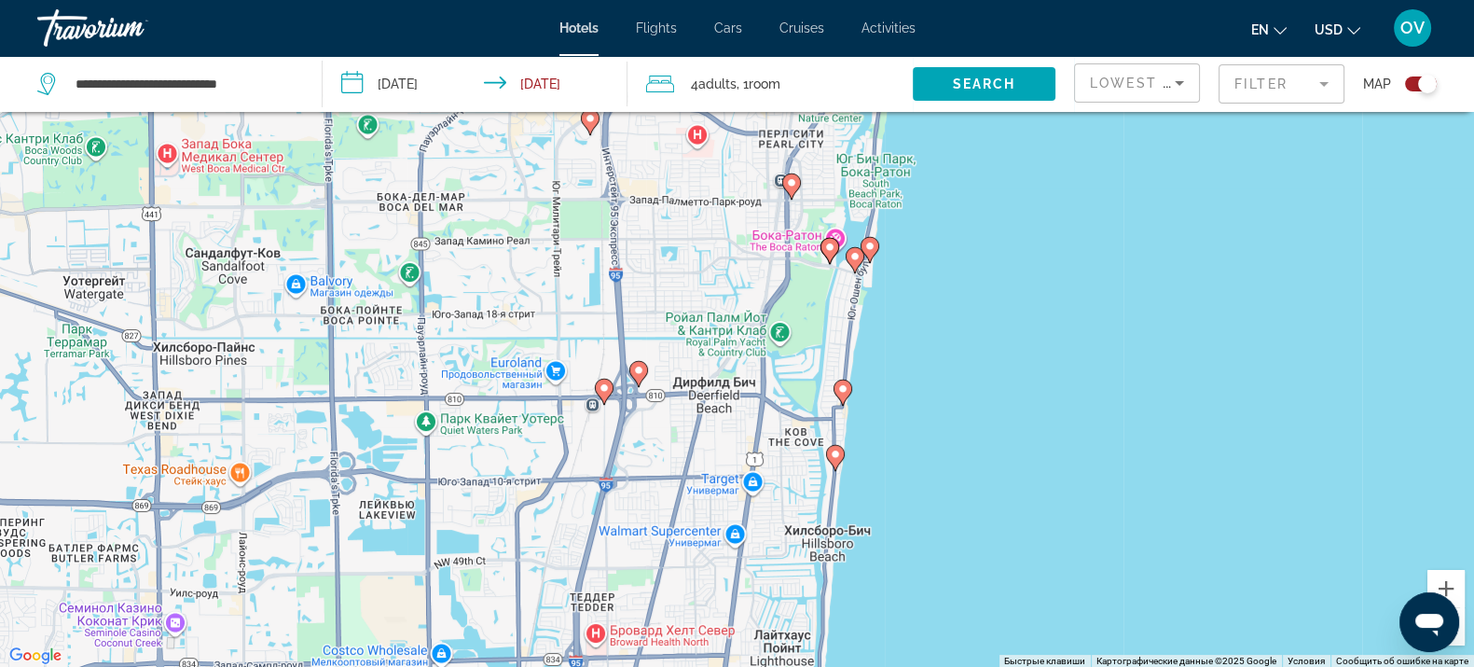
click at [846, 398] on gmp-advanced-marker "Main content" at bounding box center [843, 393] width 19 height 28
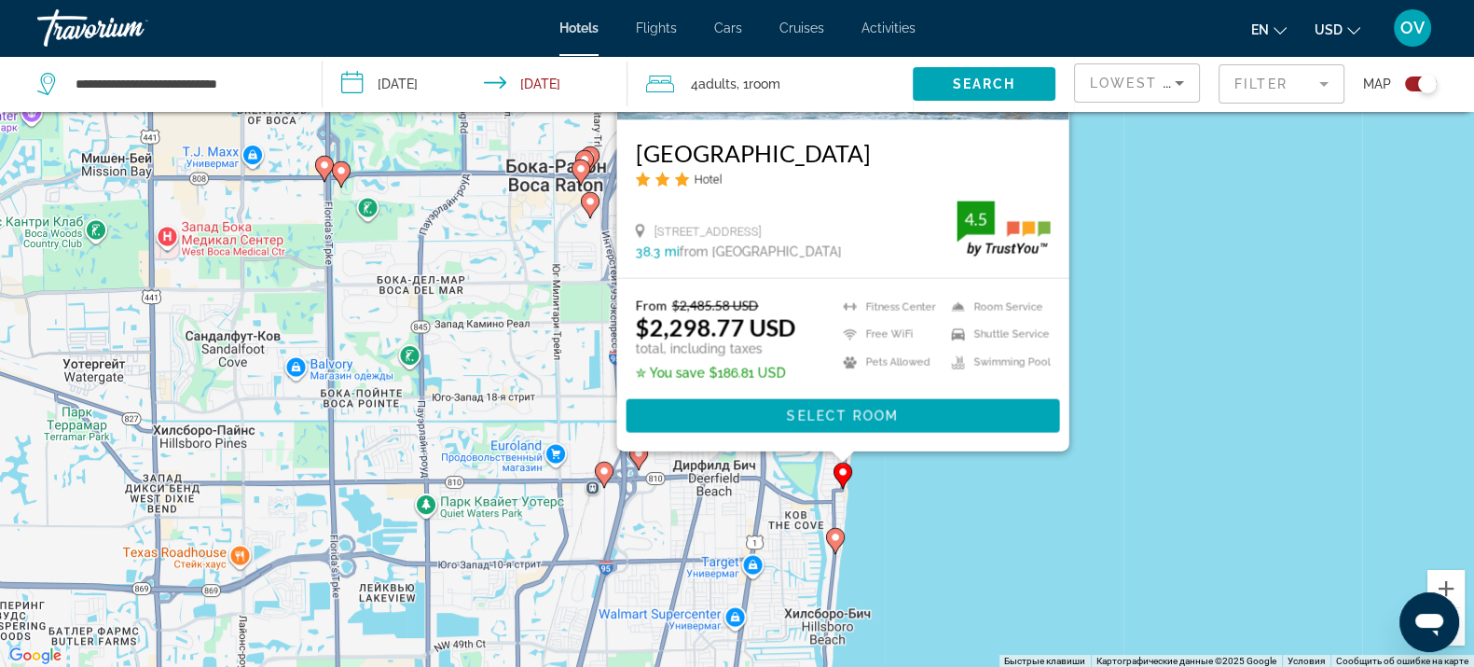
drag, startPoint x: 1128, startPoint y: 505, endPoint x: 1110, endPoint y: 269, distance: 237.6
click at [1119, 255] on div "Чтобы активировать перетаскивание с помощью клавиатуры, нажмите Alt + Ввод. Пос…" at bounding box center [737, 334] width 1474 height 667
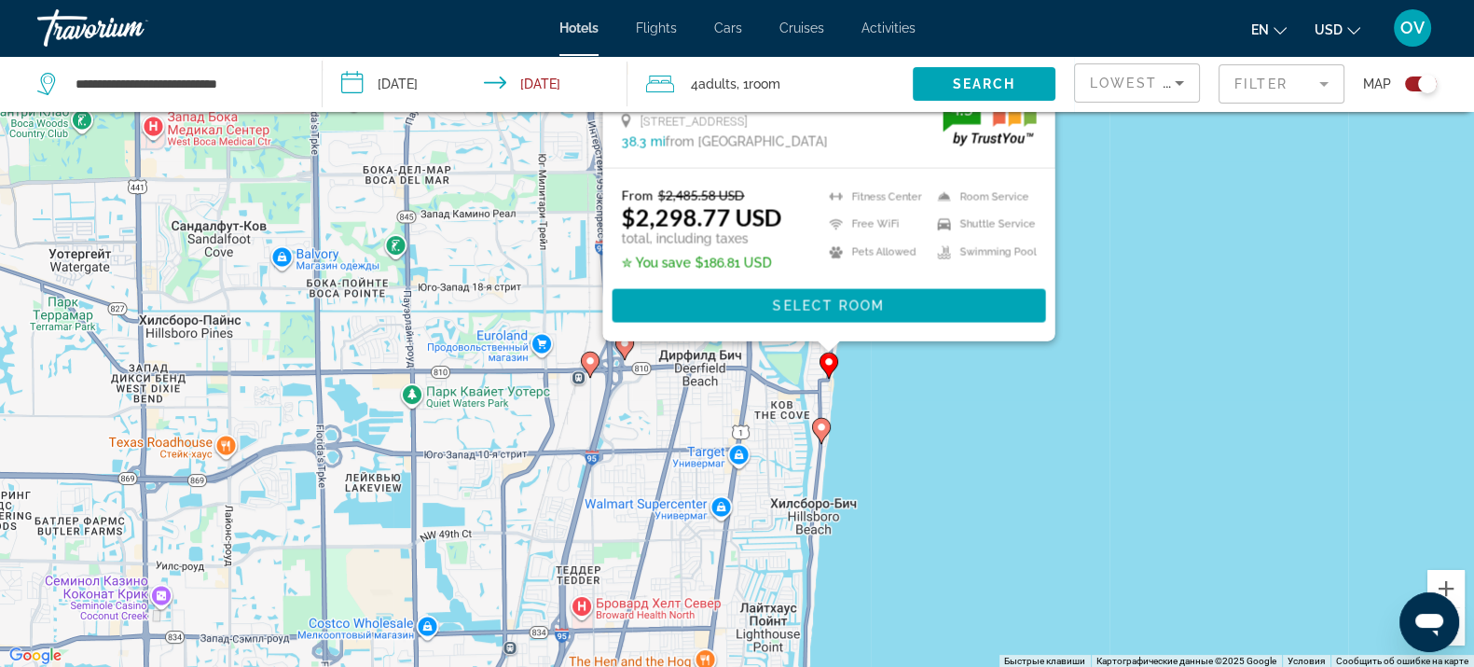
click at [823, 434] on icon "Main content" at bounding box center [820, 430] width 17 height 24
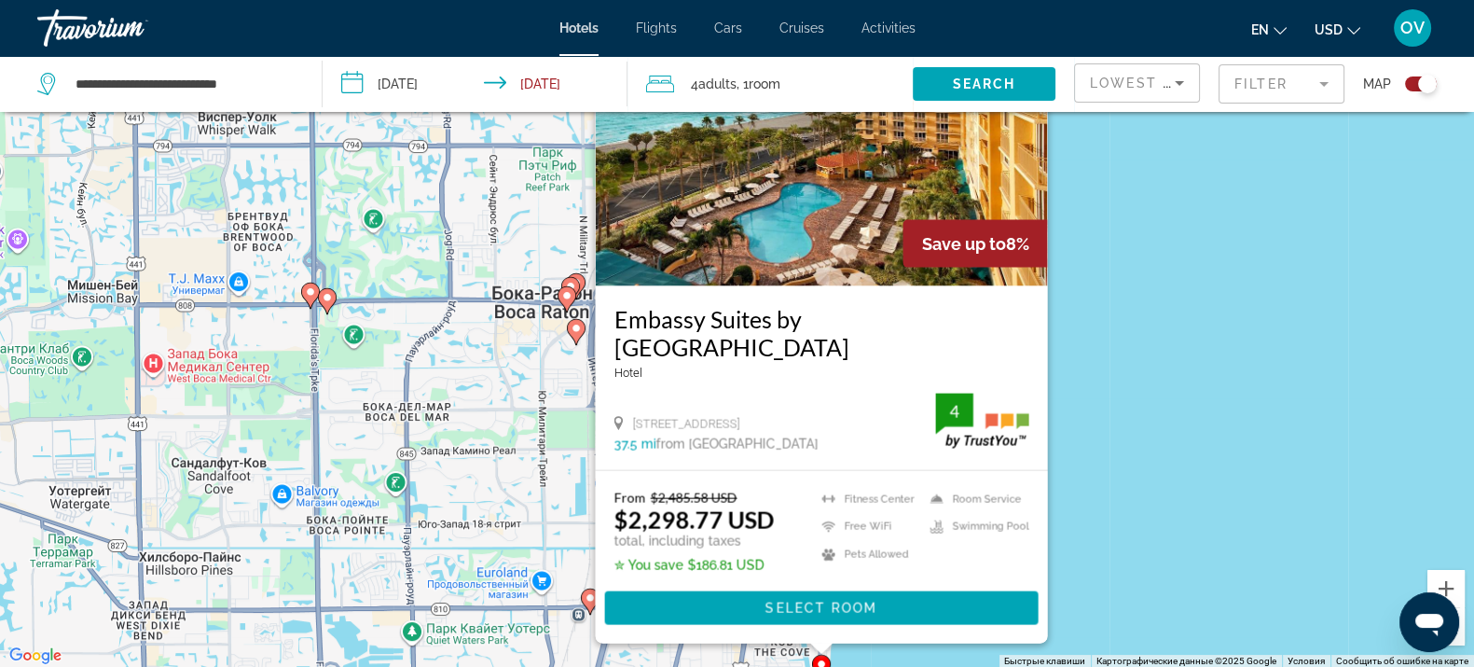
drag, startPoint x: 1117, startPoint y: 518, endPoint x: 1146, endPoint y: 254, distance: 266.4
click at [1146, 254] on div "Чтобы активировать перетаскивание с помощью клавиатуры, нажмите Alt + Ввод. Пос…" at bounding box center [737, 334] width 1474 height 667
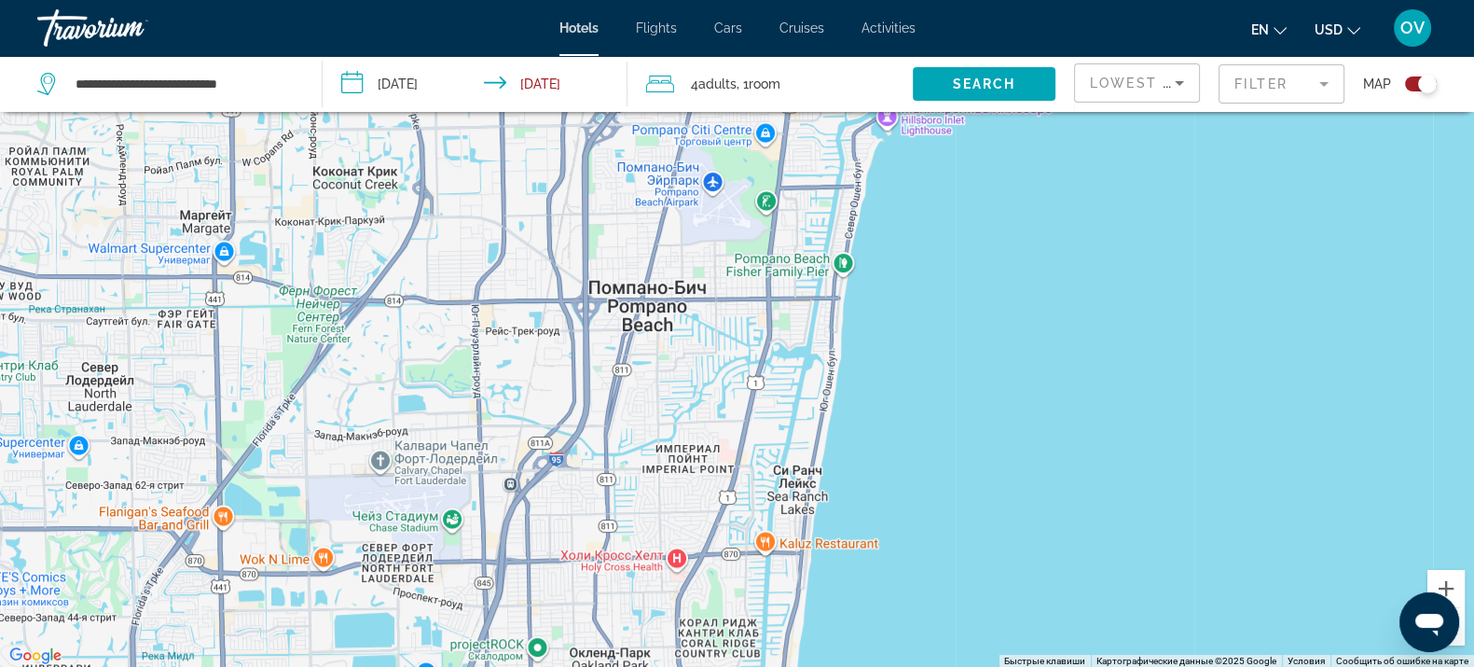
drag, startPoint x: 1068, startPoint y: 322, endPoint x: 1023, endPoint y: 469, distance: 154.0
click at [1023, 469] on div "Чтобы активировать перетаскивание с помощью клавиатуры, нажмите Alt + Ввод. Пос…" at bounding box center [737, 334] width 1474 height 667
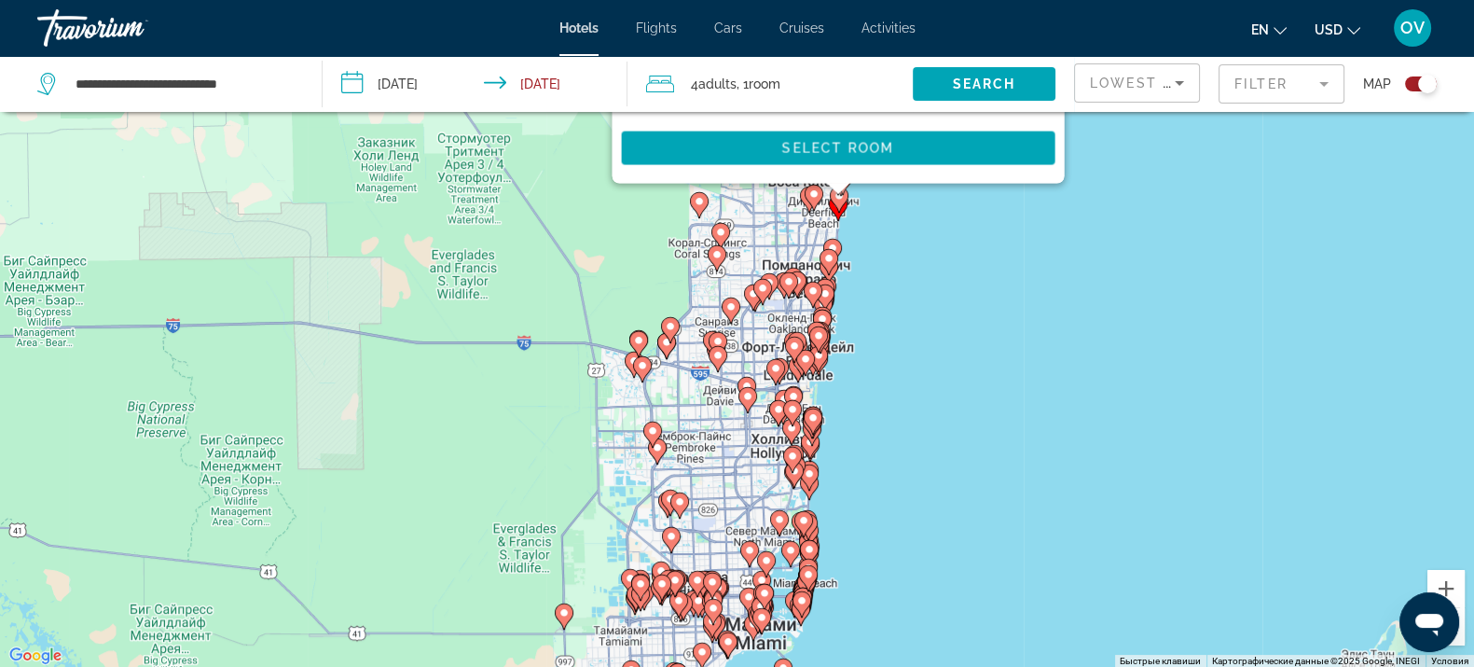
drag, startPoint x: 877, startPoint y: 518, endPoint x: 927, endPoint y: 342, distance: 182.4
click at [927, 342] on div "Чтобы активировать перетаскивание с помощью клавиатуры, нажмите Alt + Ввод. Пос…" at bounding box center [737, 334] width 1474 height 667
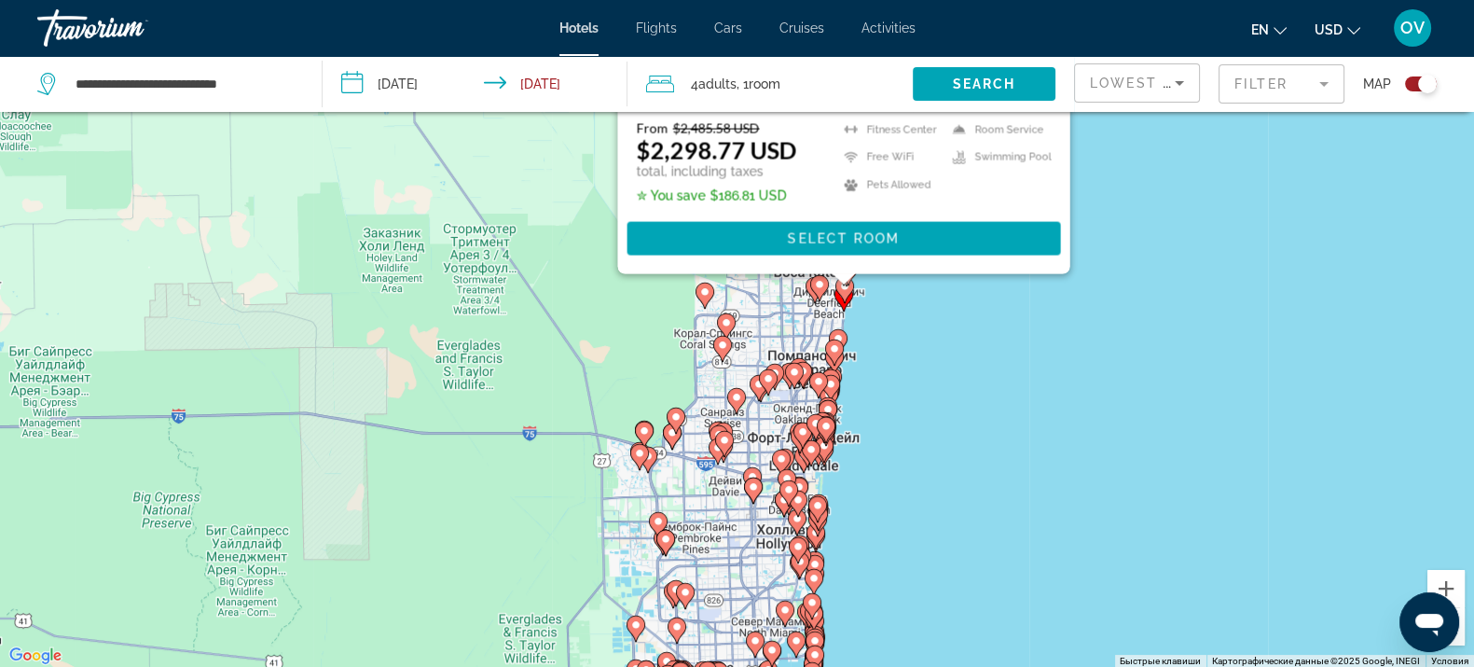
drag, startPoint x: 860, startPoint y: 286, endPoint x: 846, endPoint y: 373, distance: 87.8
click at [860, 389] on div "Чтобы активировать перетаскивание с помощью клавиатуры, нажмите Alt + Ввод. Пос…" at bounding box center [737, 334] width 1474 height 667
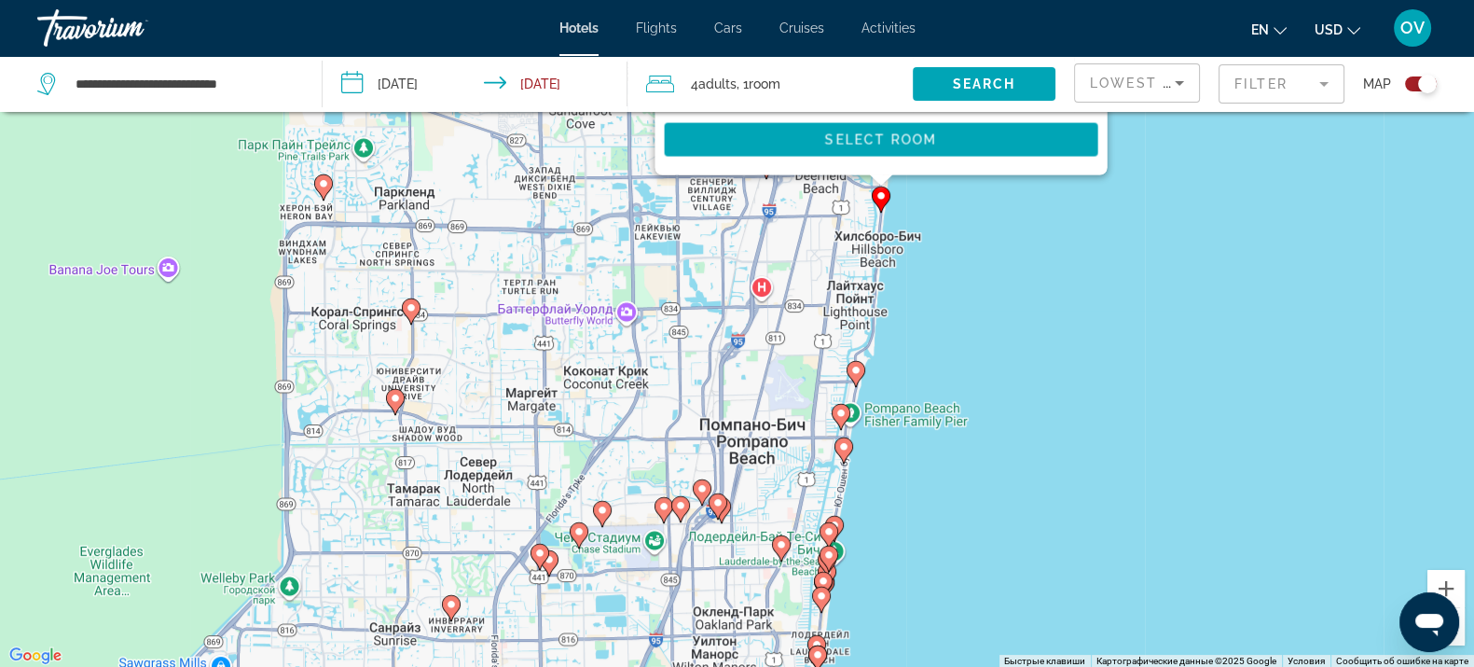
click at [884, 205] on icon "Main content" at bounding box center [881, 199] width 19 height 26
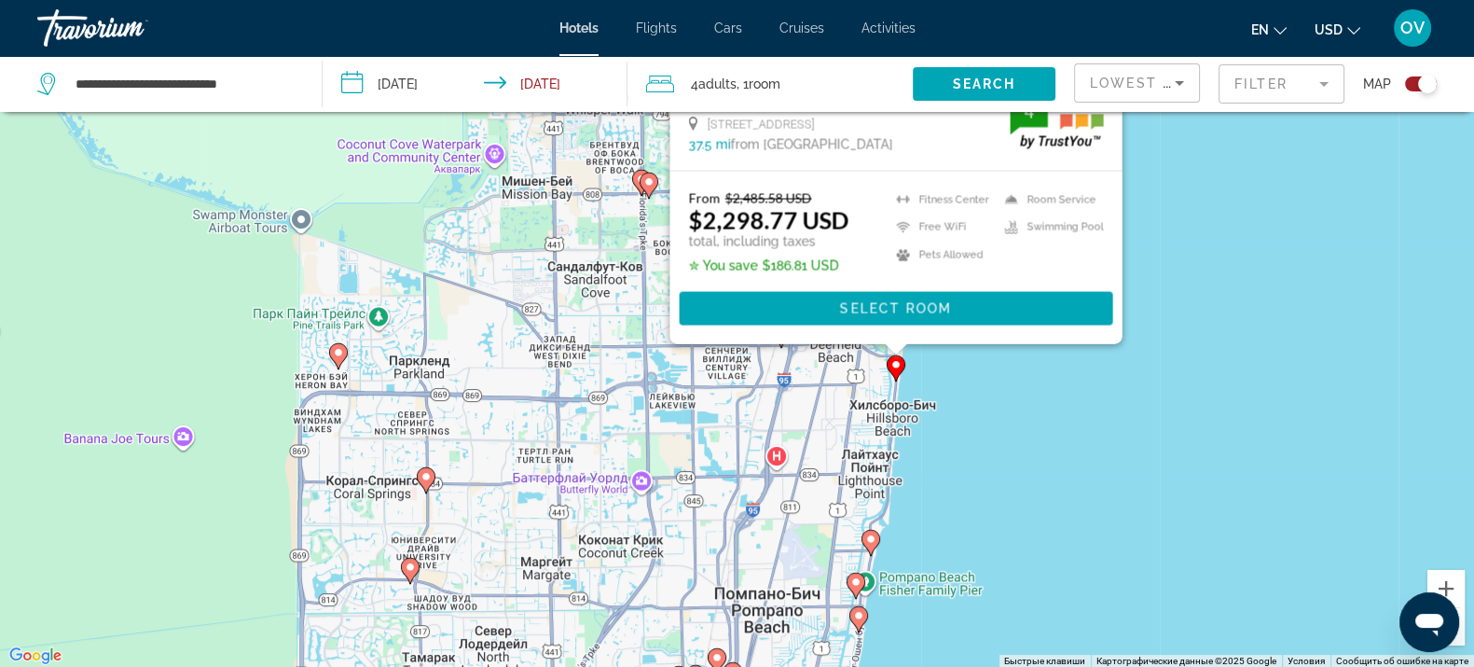
drag, startPoint x: 1187, startPoint y: 359, endPoint x: 1203, endPoint y: 186, distance: 173.2
click at [1206, 187] on div "Чтобы активировать перетаскивание с помощью клавиатуры, нажмите Alt + Ввод. Пос…" at bounding box center [737, 334] width 1474 height 667
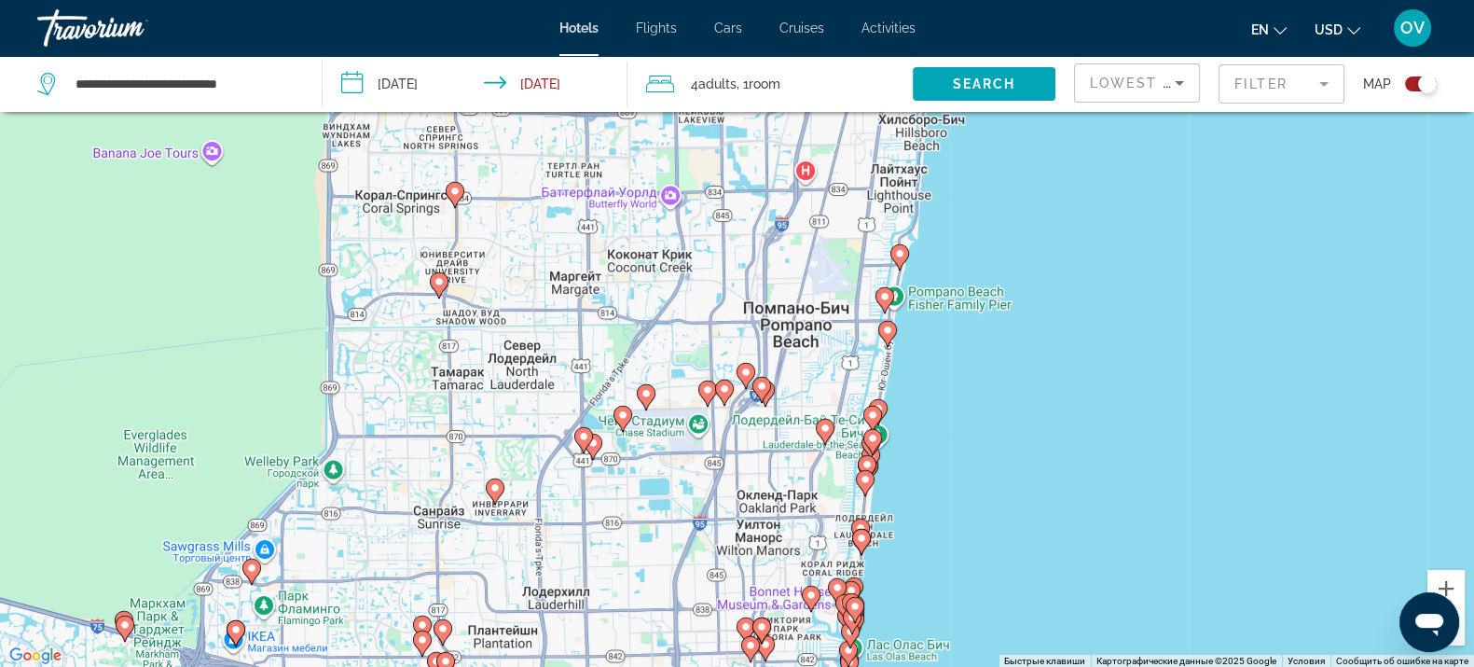
click at [898, 256] on image "Main content" at bounding box center [899, 253] width 11 height 11
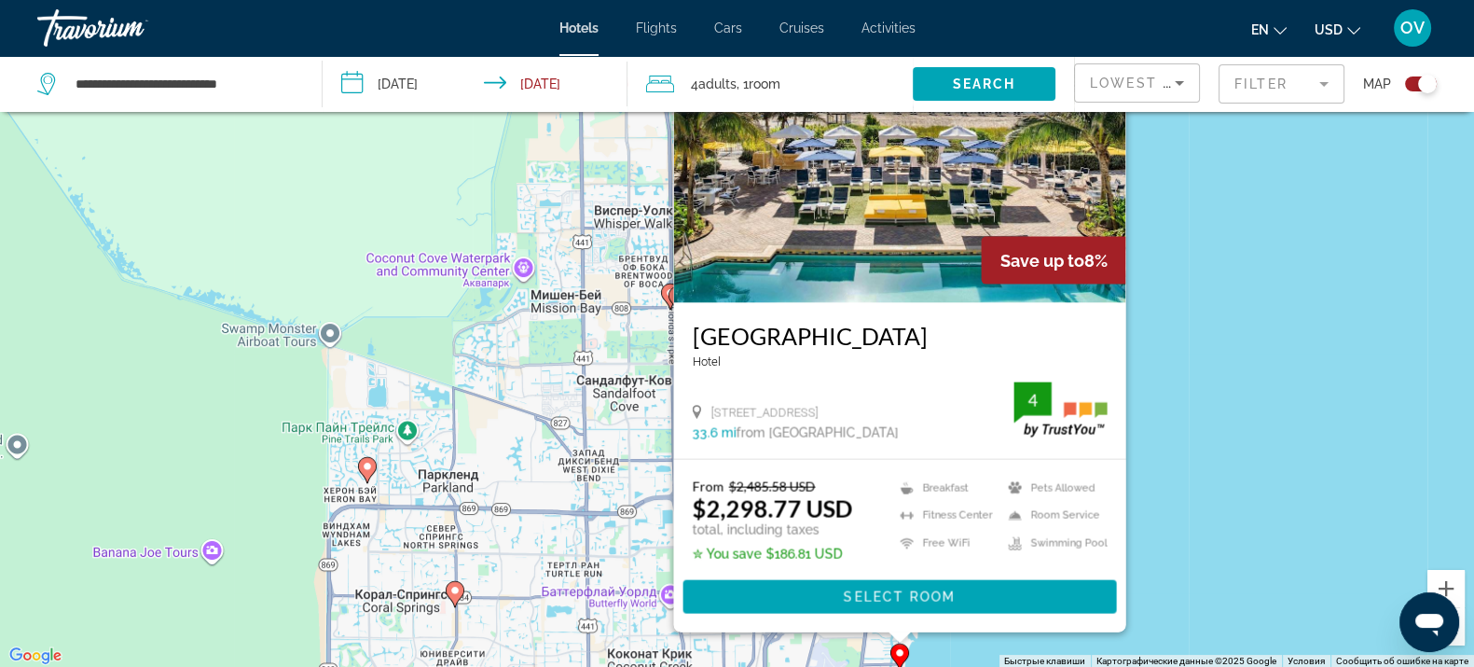
drag, startPoint x: 1206, startPoint y: 515, endPoint x: 1205, endPoint y: 270, distance: 244.3
click at [1215, 262] on div "Чтобы активировать перетаскивание с помощью клавиатуры, нажмите Alt + Ввод. Пос…" at bounding box center [737, 334] width 1474 height 667
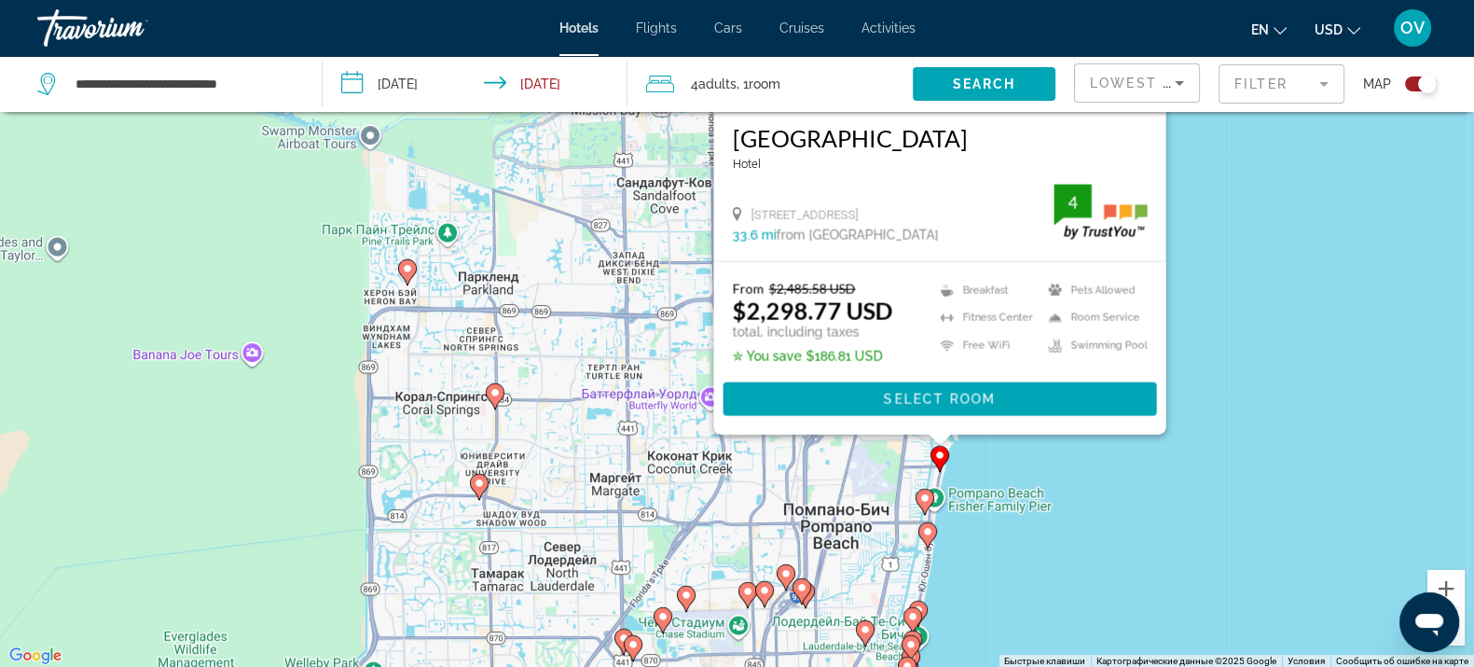
drag, startPoint x: 1189, startPoint y: 483, endPoint x: 1178, endPoint y: 587, distance: 105.0
click at [1178, 587] on div "Чтобы активировать перетаскивание с помощью клавиатуры, нажмите Alt + Ввод. Пос…" at bounding box center [737, 334] width 1474 height 667
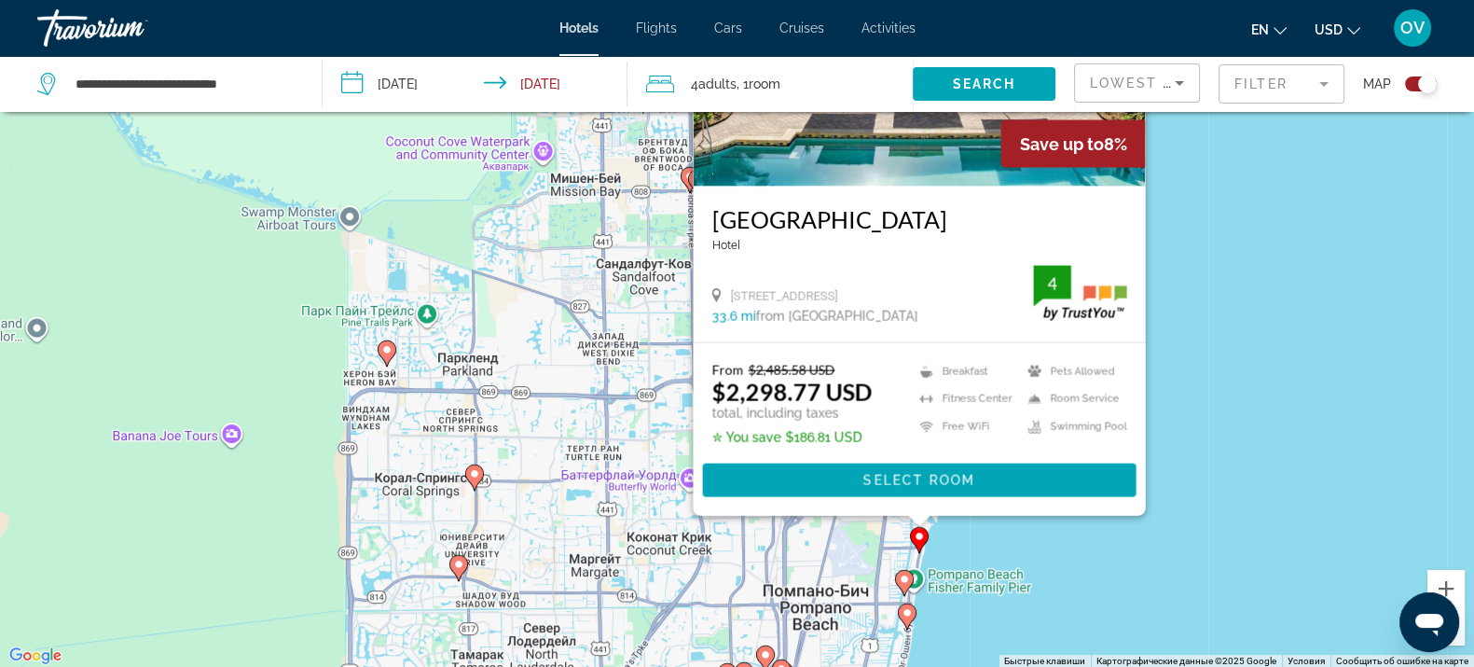
click at [1249, 373] on div "Чтобы активировать перетаскивание с помощью клавиатуры, нажмите Alt + Ввод. Пос…" at bounding box center [737, 334] width 1474 height 667
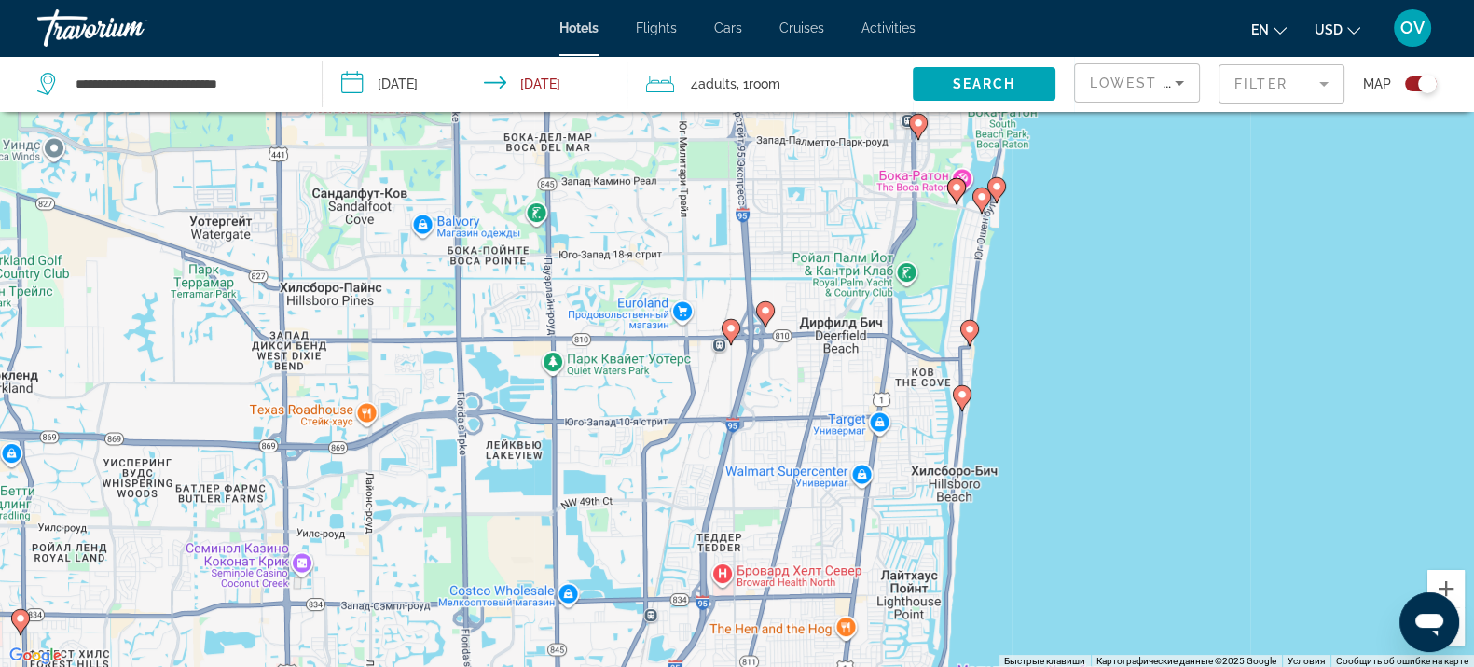
click at [974, 344] on gmp-advanced-marker "Main content" at bounding box center [969, 333] width 19 height 28
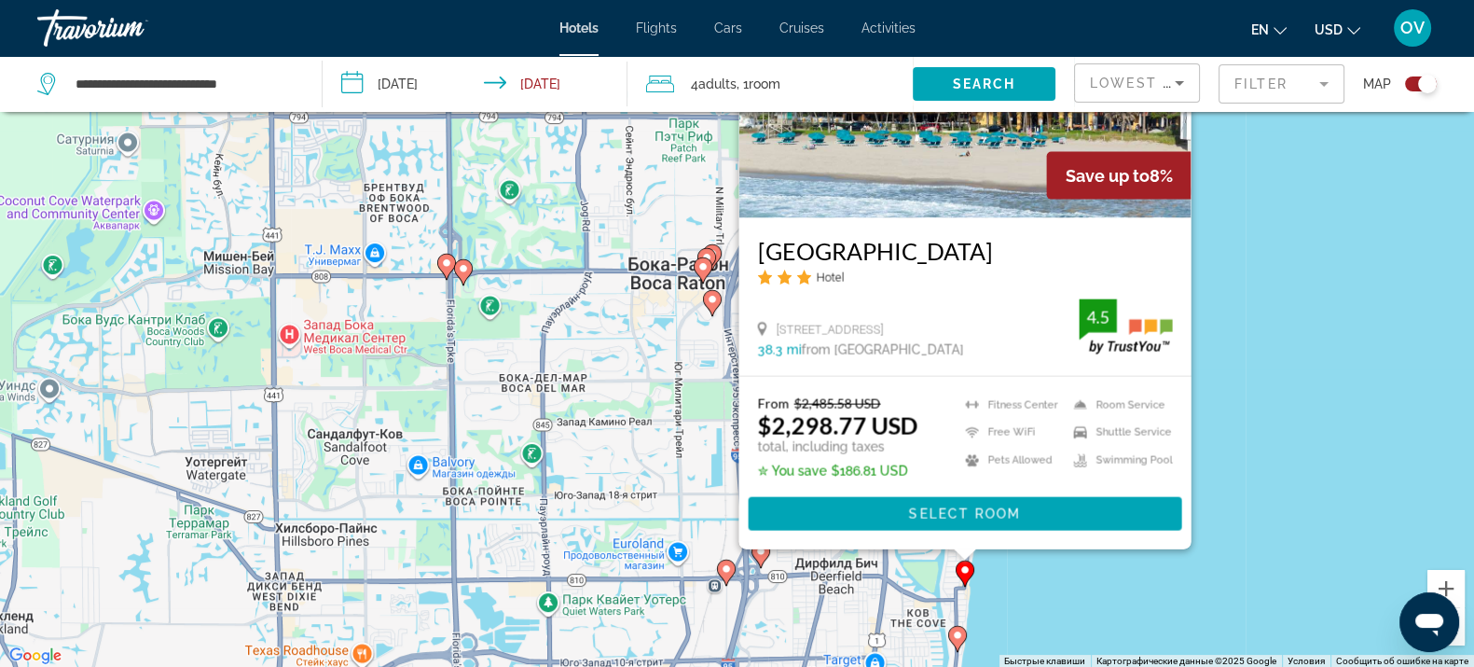
drag, startPoint x: 1246, startPoint y: 501, endPoint x: 1238, endPoint y: 415, distance: 86.1
click at [1238, 415] on div "Чтобы активировать перетаскивание с помощью клавиатуры, нажмите Alt + Ввод. Пос…" at bounding box center [737, 334] width 1474 height 667
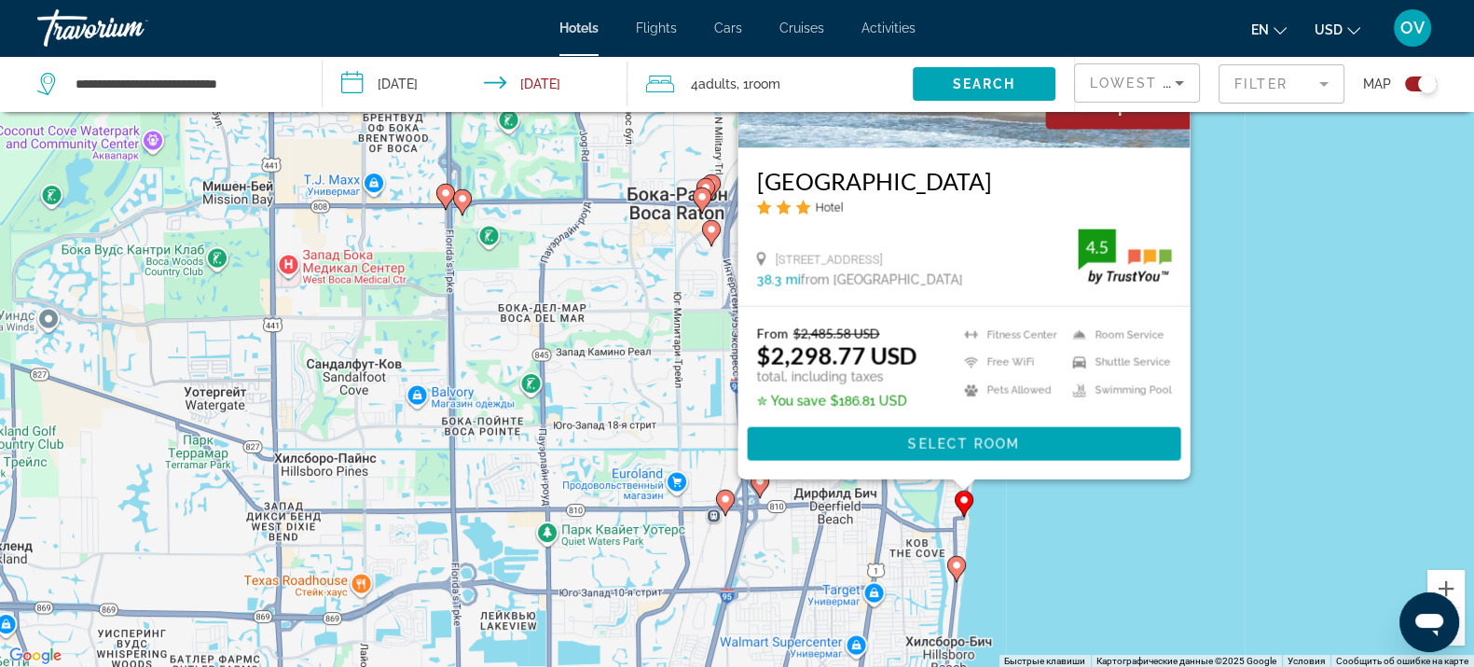
drag, startPoint x: 914, startPoint y: 596, endPoint x: 914, endPoint y: 470, distance: 125.9
click at [914, 470] on div "Чтобы активировать перетаскивание с помощью клавиатуры, нажмите Alt + Ввод. Пос…" at bounding box center [737, 334] width 1474 height 667
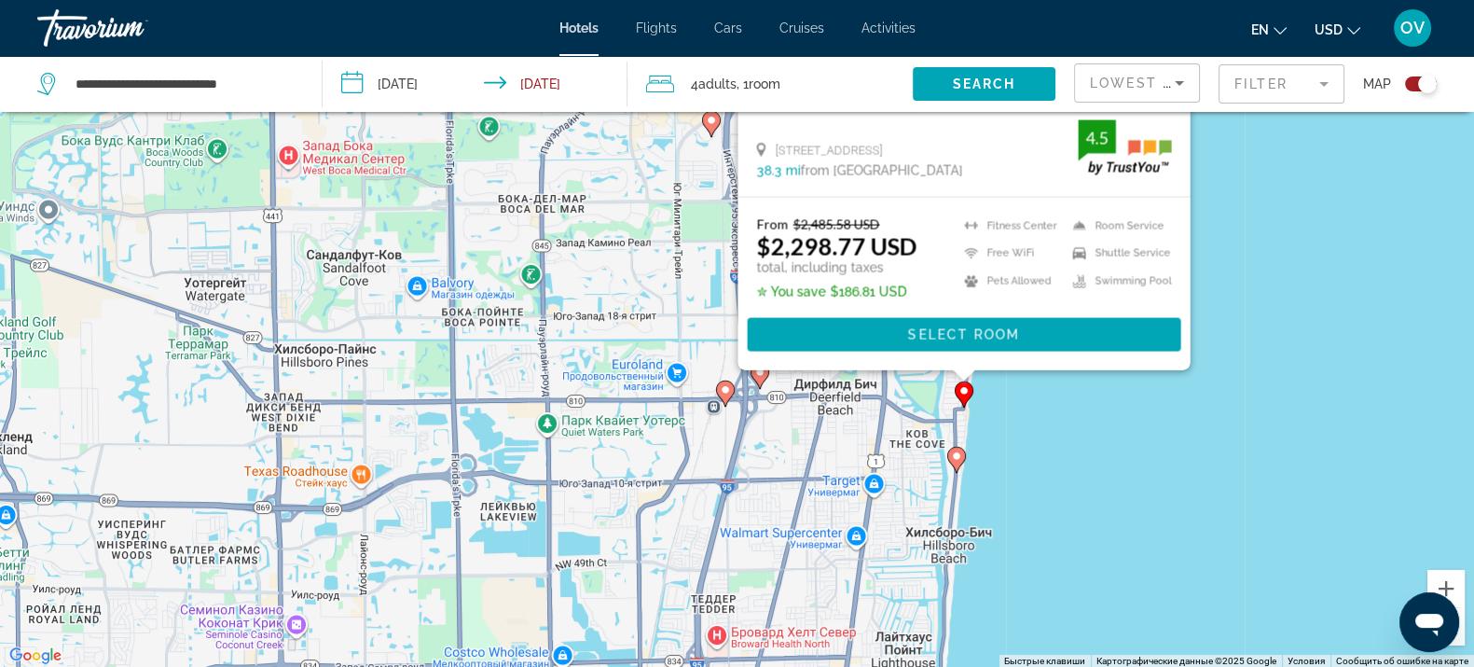
click at [960, 466] on gmp-advanced-marker "Main content" at bounding box center [956, 460] width 19 height 28
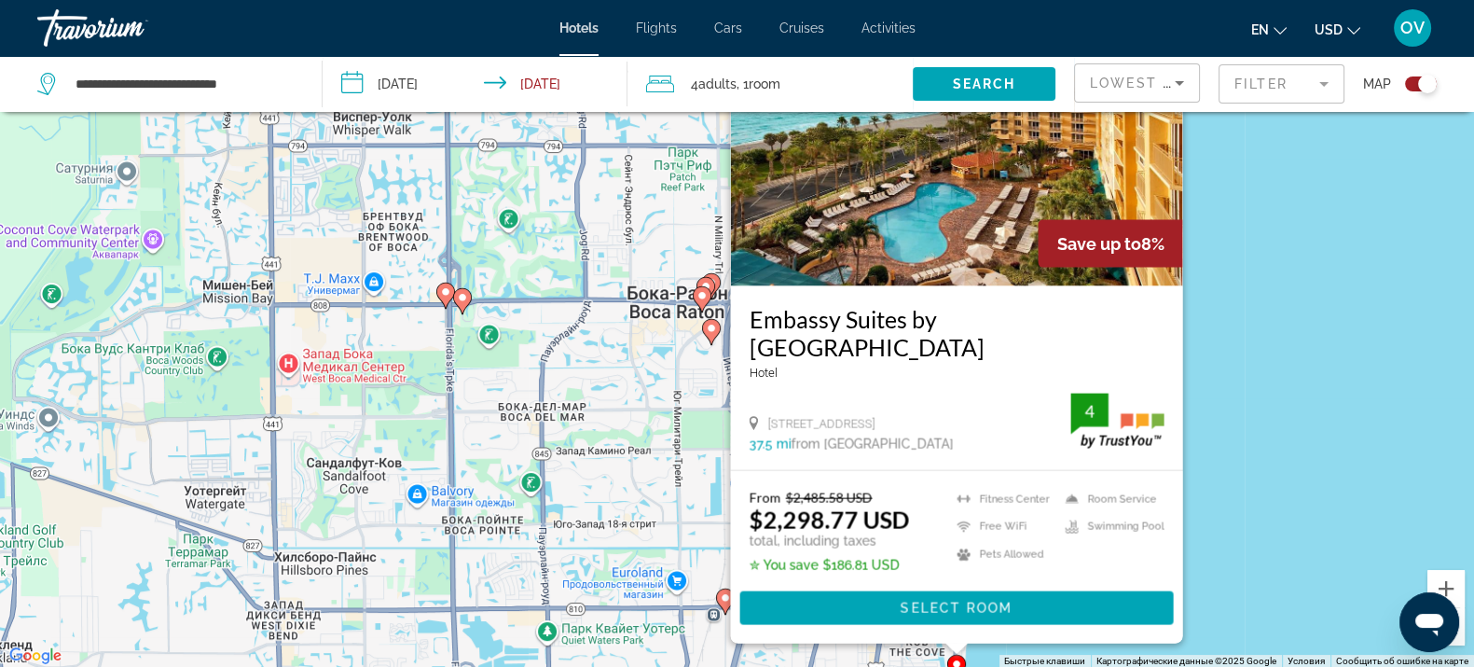
click at [1196, 504] on div "Чтобы активировать перетаскивание с помощью клавиатуры, нажмите Alt + Ввод. Пос…" at bounding box center [737, 334] width 1474 height 667
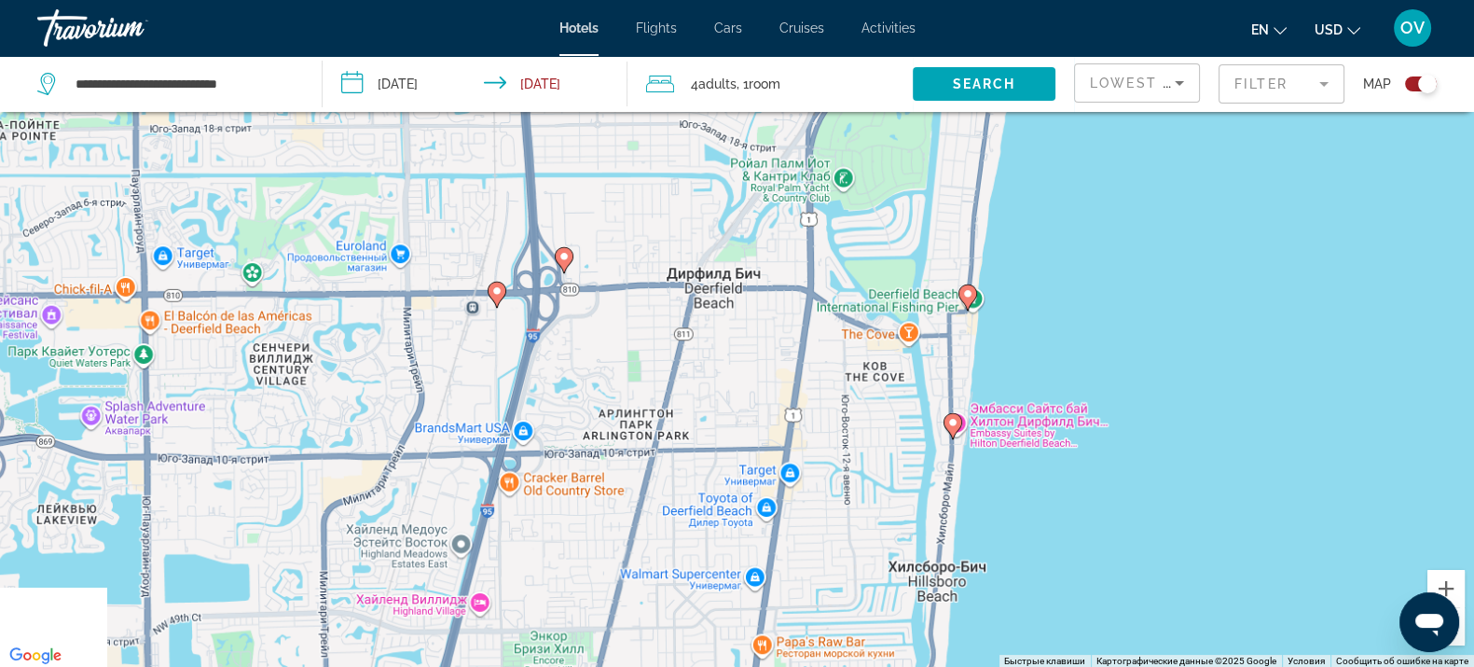
drag, startPoint x: 912, startPoint y: 487, endPoint x: 921, endPoint y: 291, distance: 196.0
click at [919, 254] on div "Чтобы активировать перетаскивание с помощью клавиатуры, нажмите Alt + Ввод. Пос…" at bounding box center [737, 334] width 1474 height 667
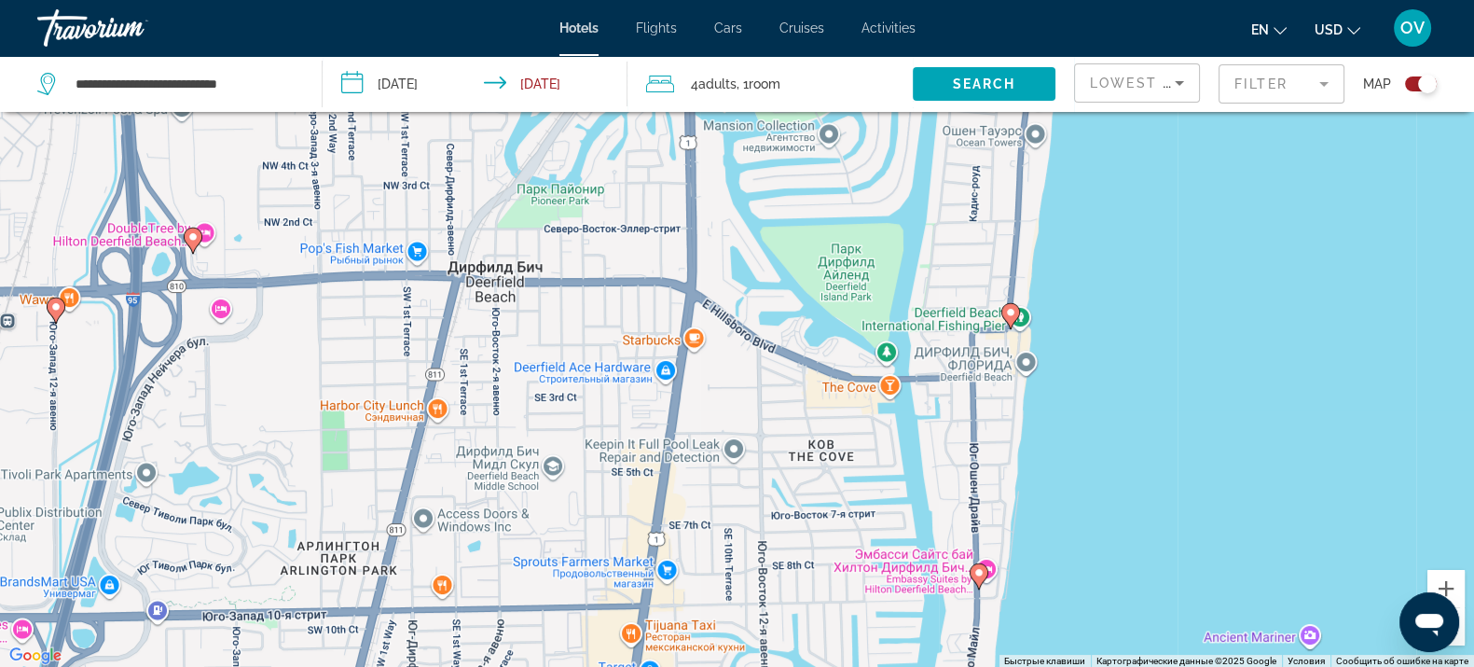
click at [1012, 311] on image "Main content" at bounding box center [1010, 312] width 11 height 11
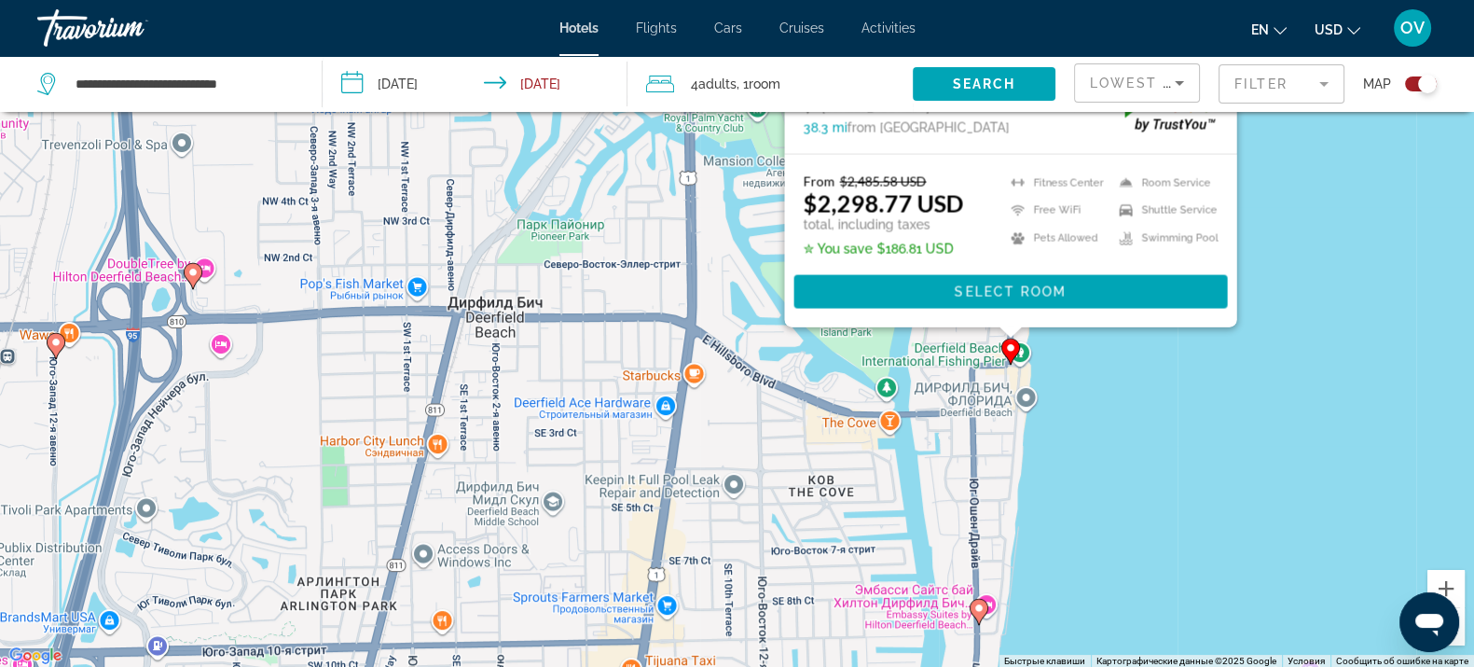
drag, startPoint x: 1273, startPoint y: 578, endPoint x: 1266, endPoint y: 245, distance: 332.9
click at [1271, 240] on div "Чтобы активировать перетаскивание с помощью клавиатуры, нажмите Alt + Ввод. Пос…" at bounding box center [737, 334] width 1474 height 667
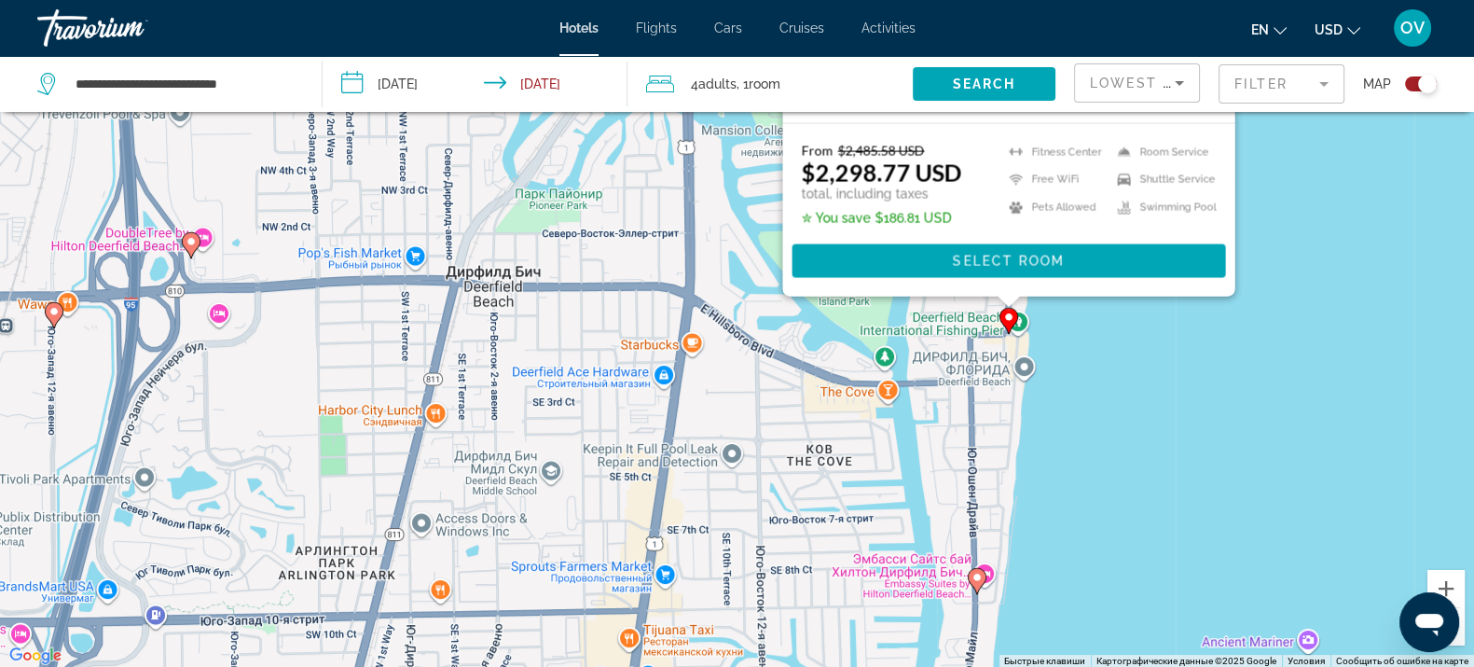
click at [973, 575] on image "Main content" at bounding box center [977, 577] width 11 height 11
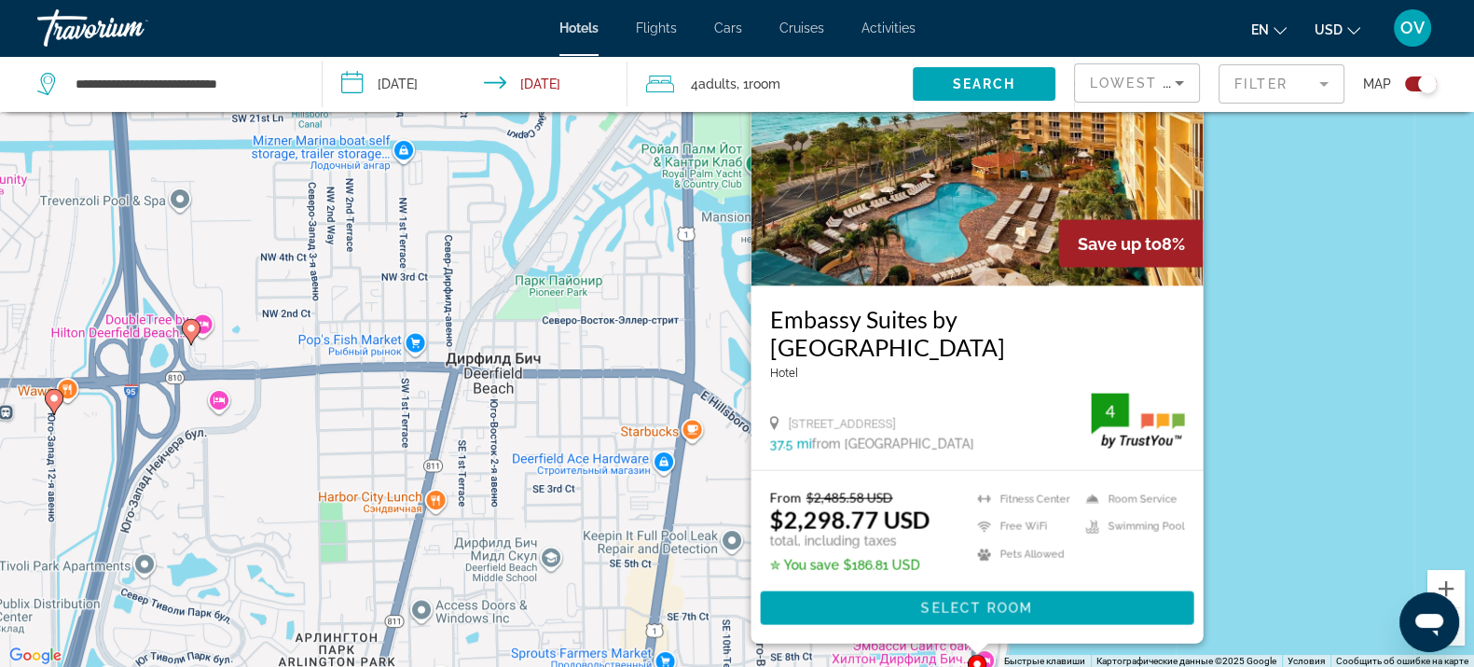
click at [886, 317] on h3 "Embassy Suites by [GEOGRAPHIC_DATA]" at bounding box center [976, 332] width 415 height 56
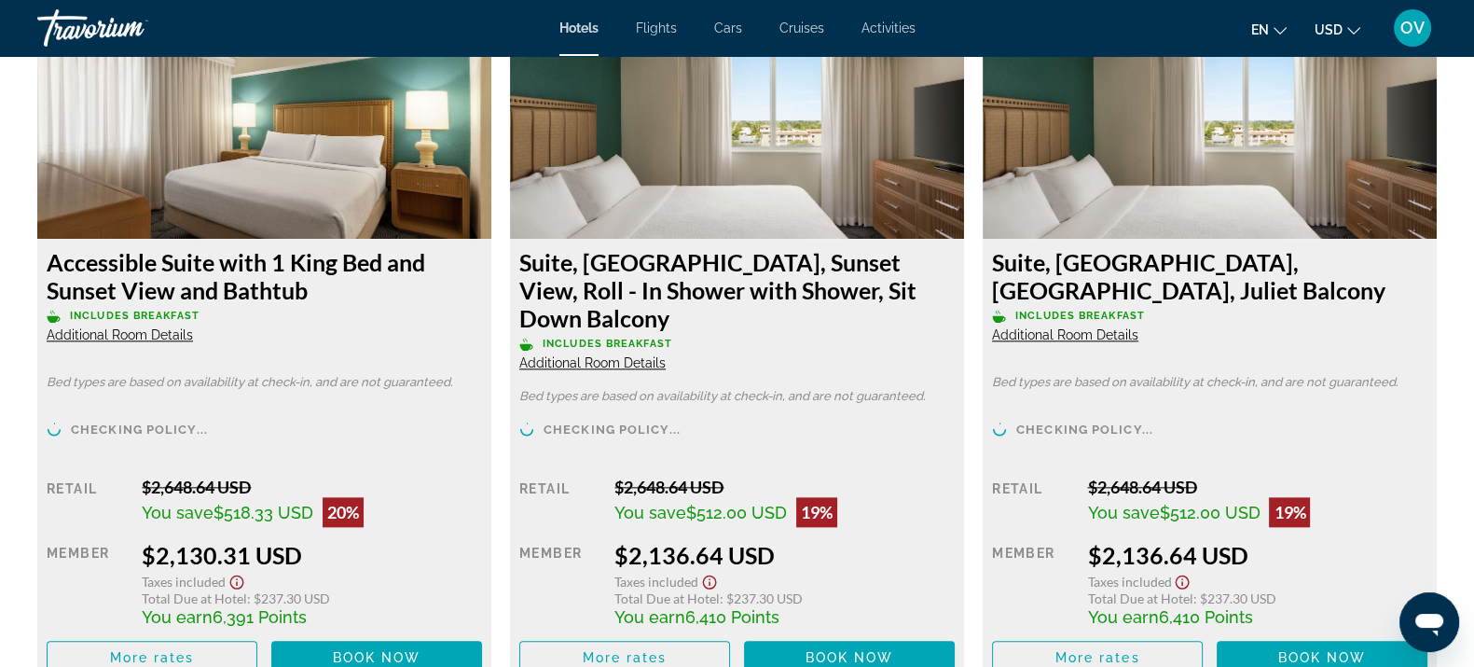
scroll to position [2635, 0]
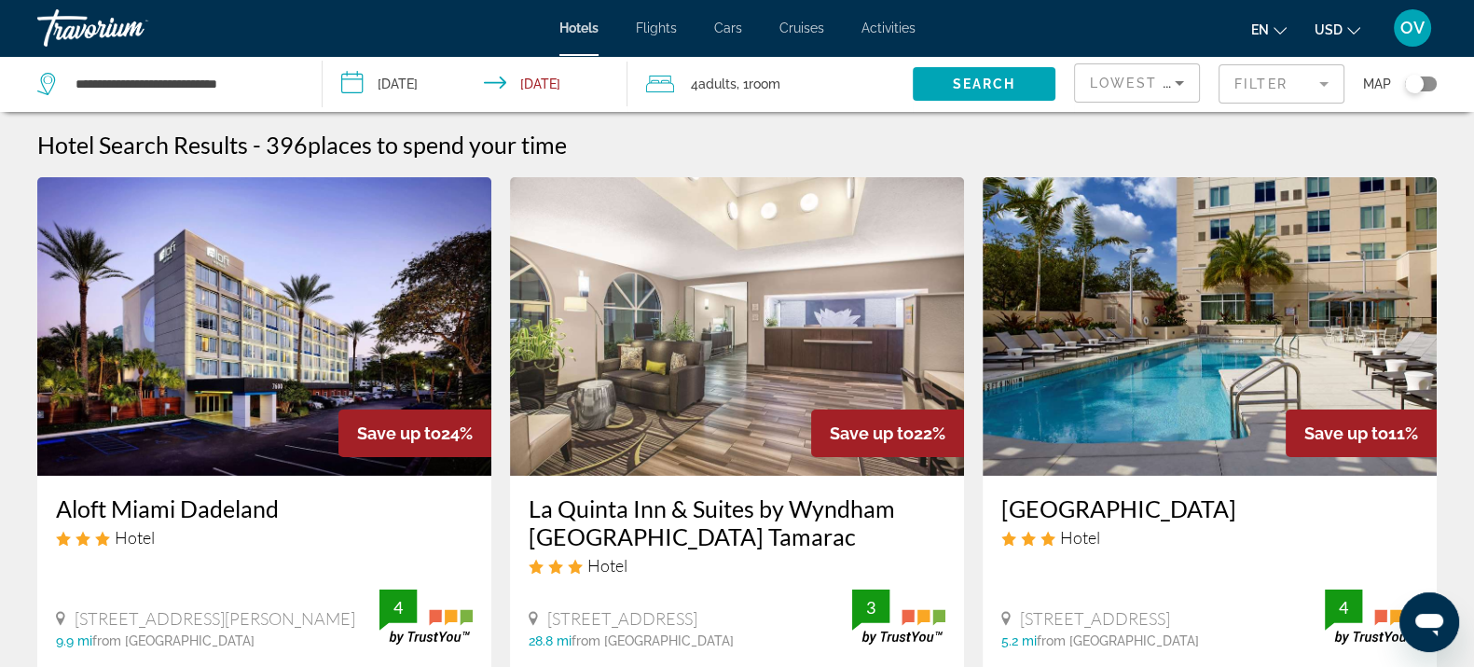
click at [1241, 79] on mat-form-field "Filter" at bounding box center [1282, 83] width 126 height 39
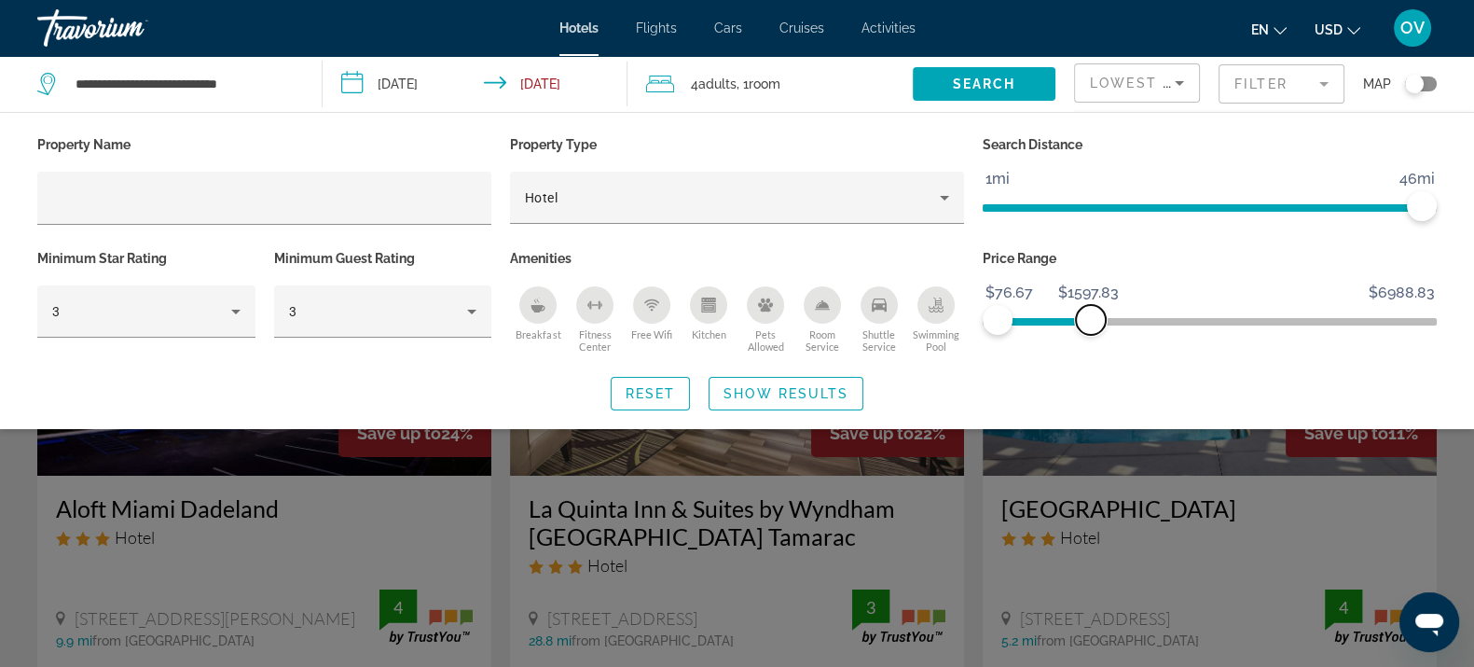
drag, startPoint x: 1425, startPoint y: 322, endPoint x: 1091, endPoint y: 322, distance: 333.8
click at [1091, 322] on span "ngx-slider-max" at bounding box center [1091, 320] width 30 height 30
click at [819, 402] on span "Search widget" at bounding box center [786, 393] width 153 height 45
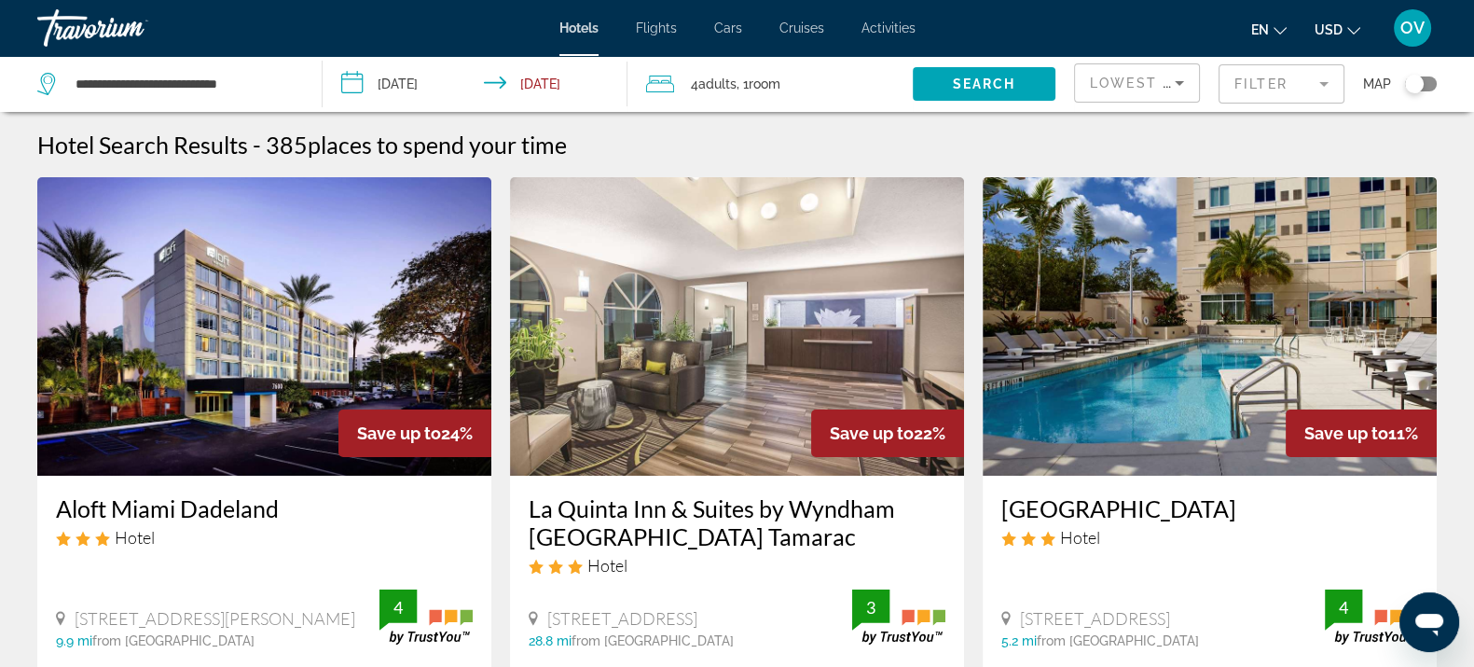
click at [1421, 92] on div "Map" at bounding box center [1400, 84] width 74 height 56
click at [1417, 85] on div "Toggle map" at bounding box center [1414, 84] width 19 height 19
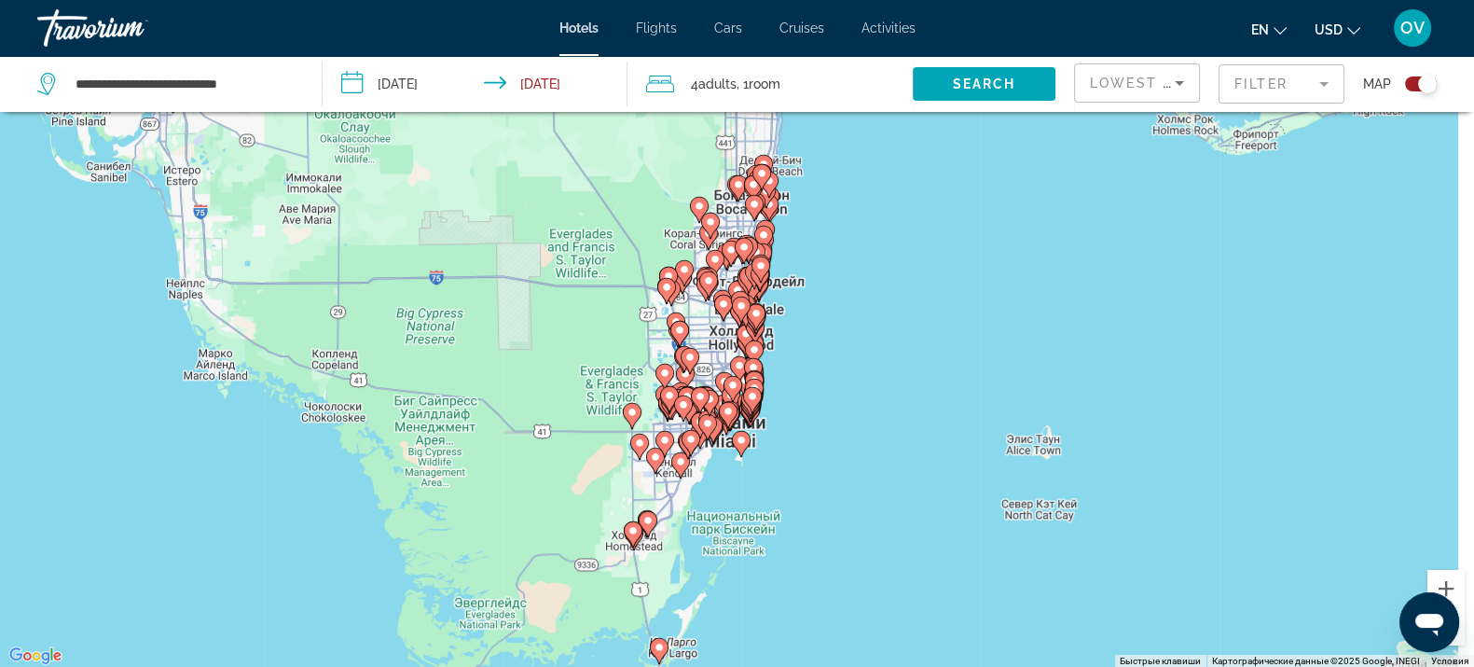
drag, startPoint x: 770, startPoint y: 179, endPoint x: 735, endPoint y: 263, distance: 91.1
click at [735, 423] on div "Main content" at bounding box center [1438, 423] width 1474 height 0
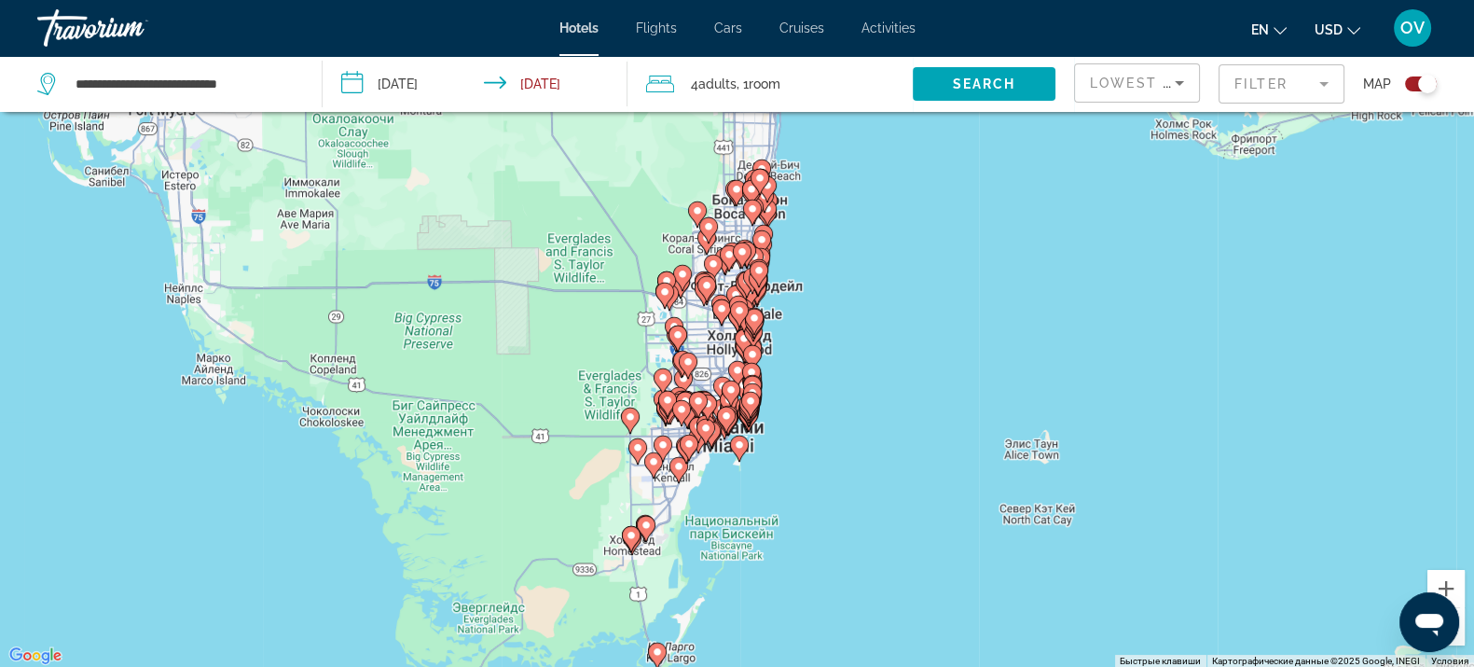
click at [1443, 87] on app-hotels-search-filters "Lowest Price Filter Map" at bounding box center [1274, 84] width 400 height 56
drag, startPoint x: 1421, startPoint y: 78, endPoint x: 1383, endPoint y: 101, distance: 44.3
click at [1421, 79] on div "Toggle map" at bounding box center [1427, 84] width 19 height 19
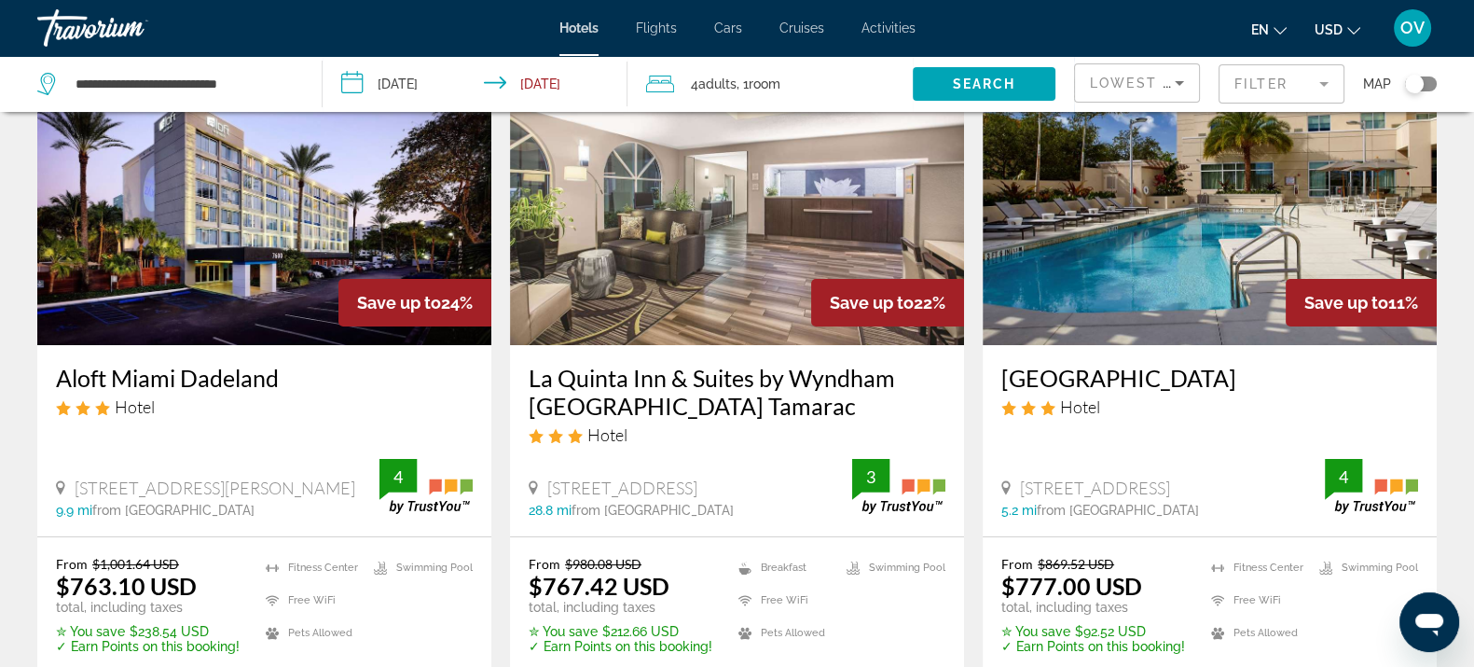
scroll to position [0, 0]
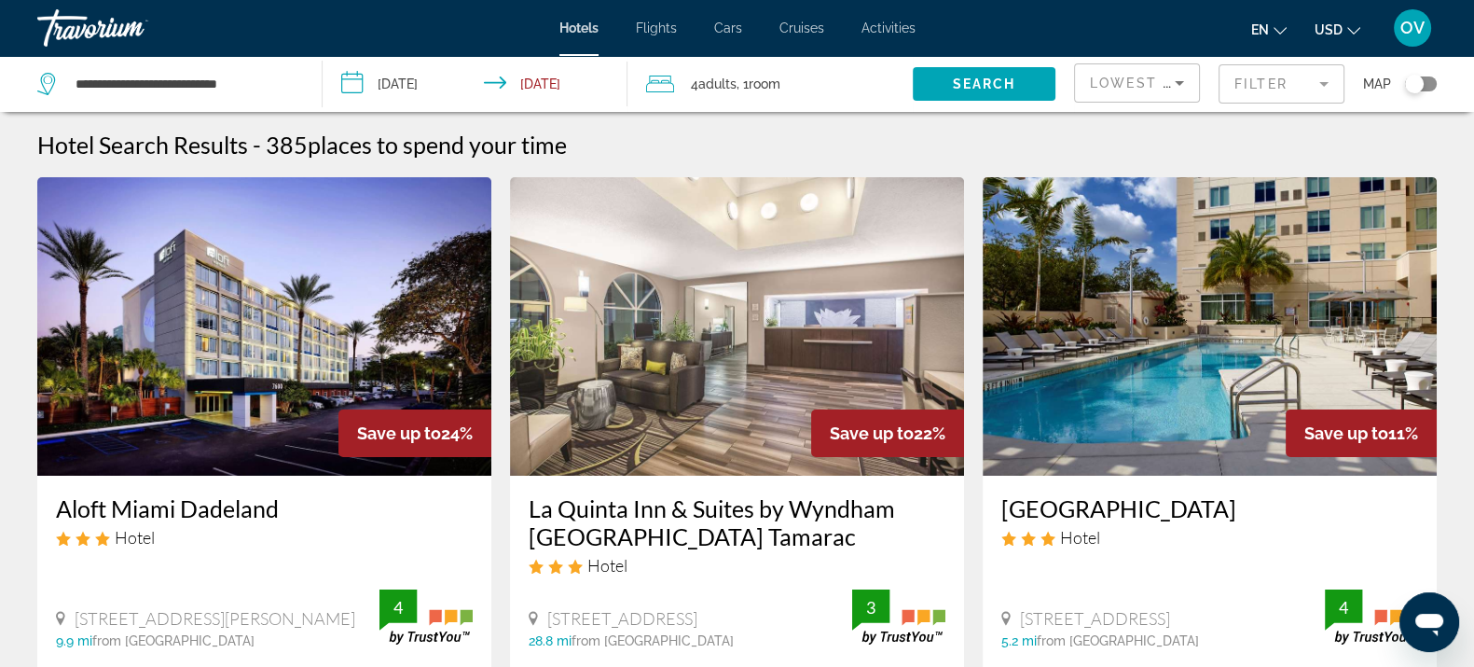
click at [1239, 75] on mat-form-field "Filter" at bounding box center [1282, 83] width 126 height 39
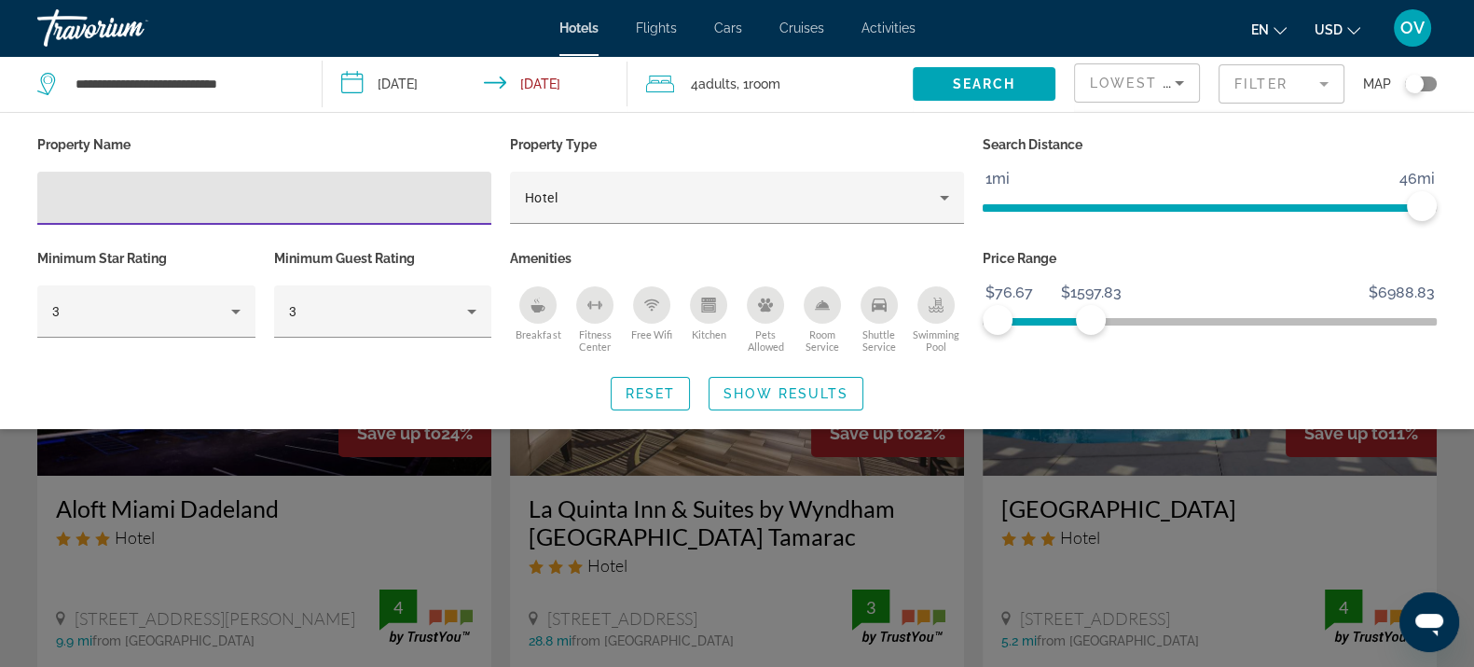
click at [1236, 75] on mat-form-field "Filter" at bounding box center [1282, 83] width 126 height 39
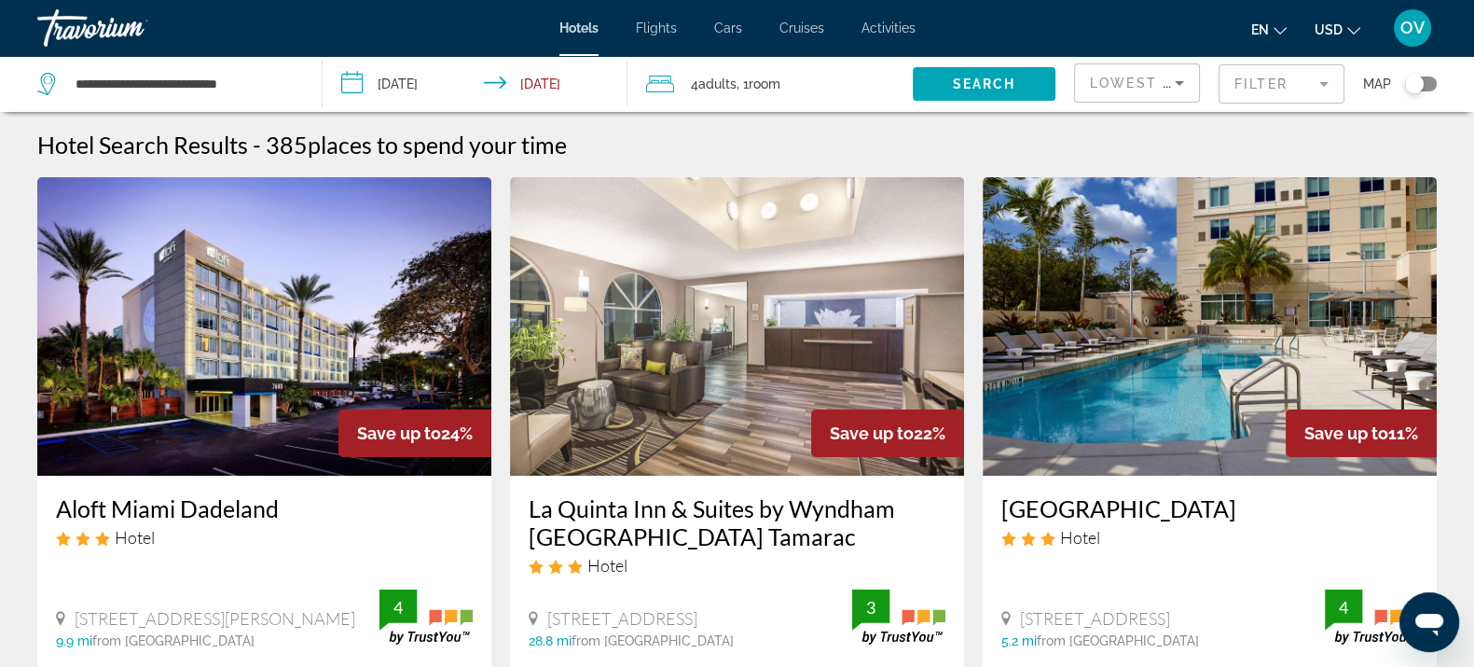
click at [1240, 88] on mat-form-field "Filter" at bounding box center [1282, 83] width 126 height 39
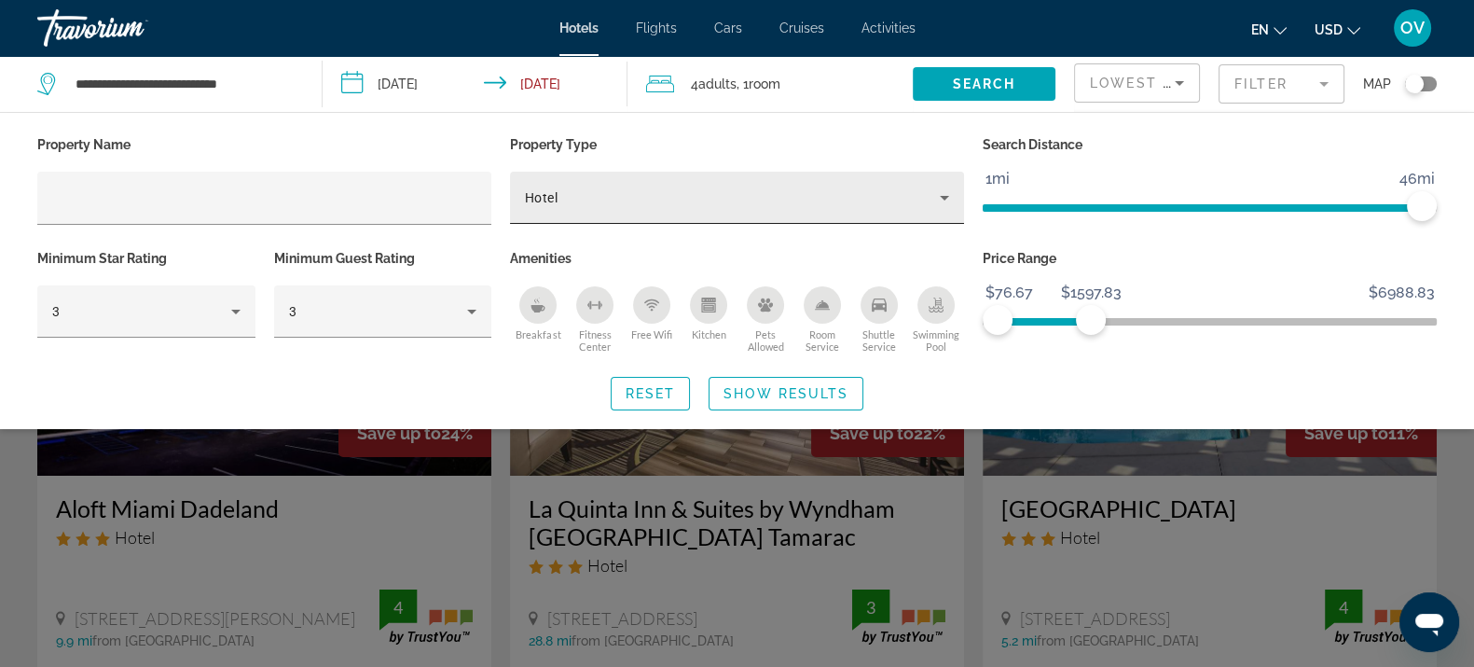
click at [727, 213] on div "Hotel" at bounding box center [737, 198] width 424 height 52
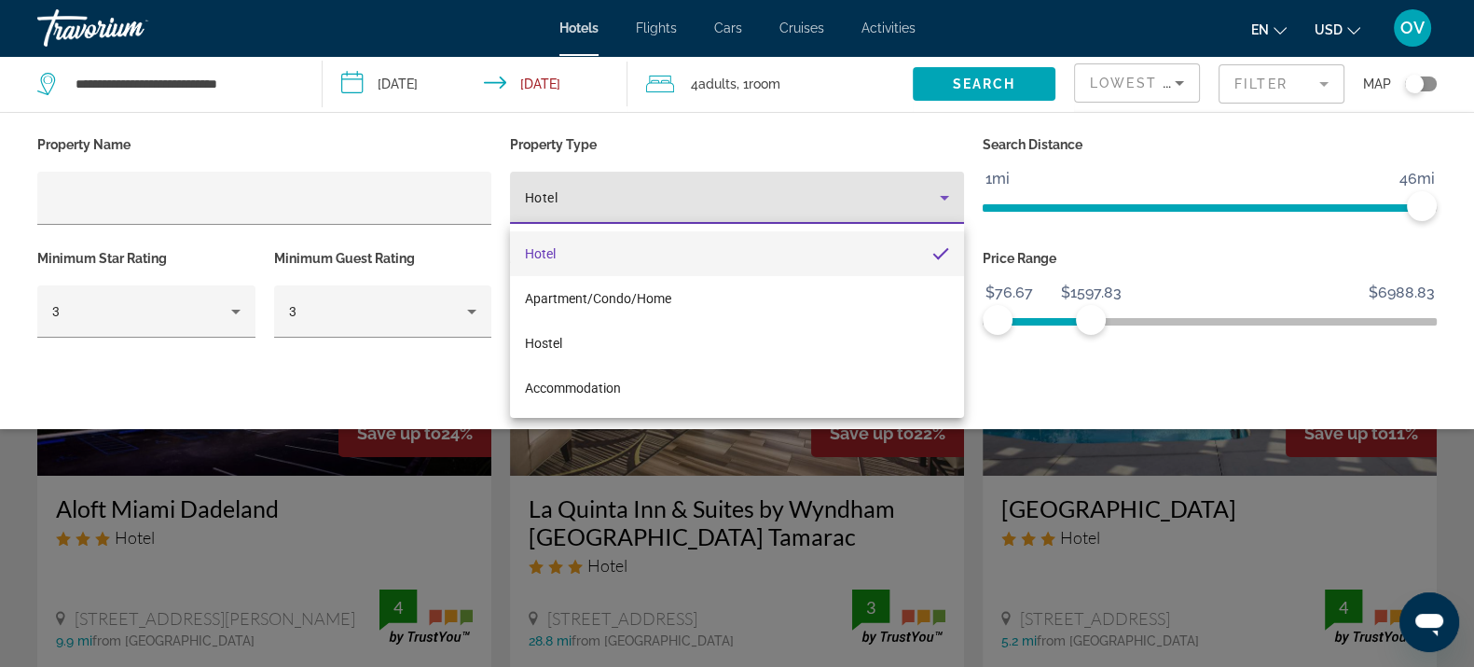
click at [633, 247] on mat-option "Hotel" at bounding box center [737, 253] width 454 height 45
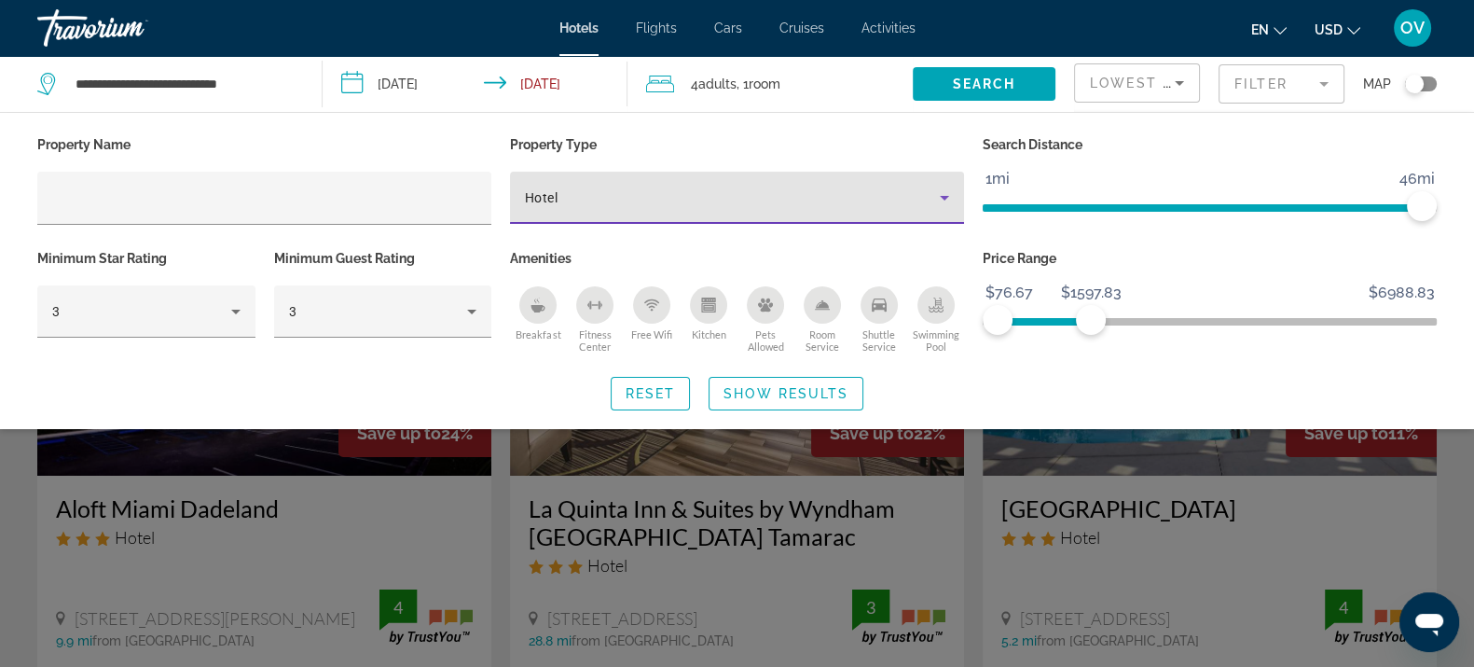
click at [555, 190] on span "Hotel" at bounding box center [541, 197] width 33 height 15
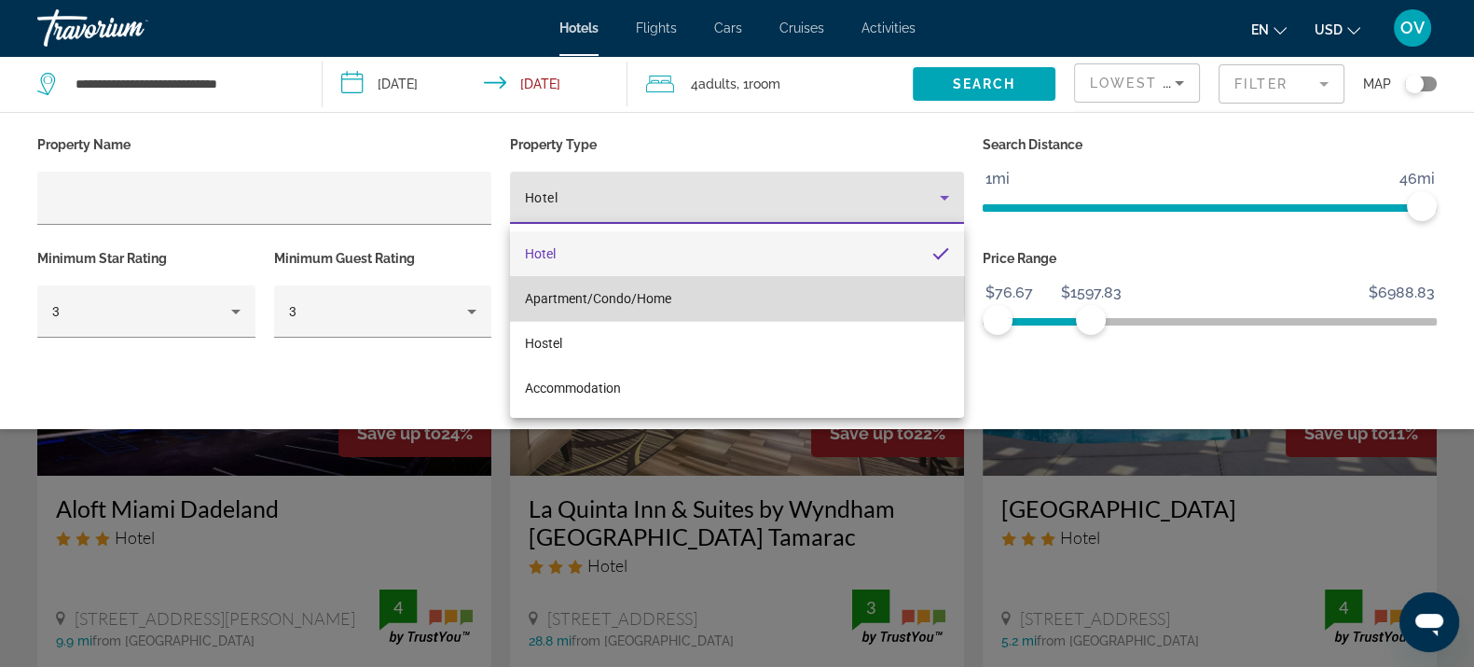
click at [589, 284] on mat-option "Apartment/Condo/Home" at bounding box center [737, 298] width 454 height 45
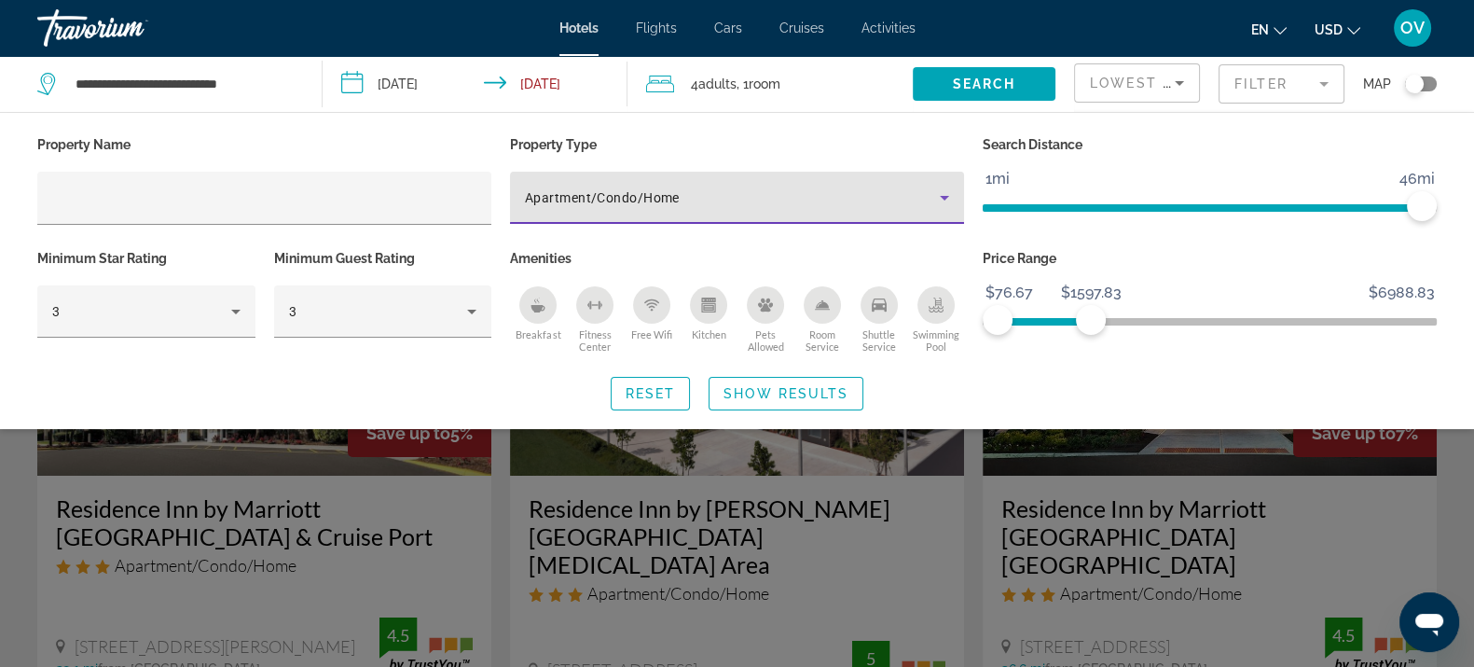
click at [664, 214] on div "Apartment/Condo/Home" at bounding box center [737, 198] width 424 height 52
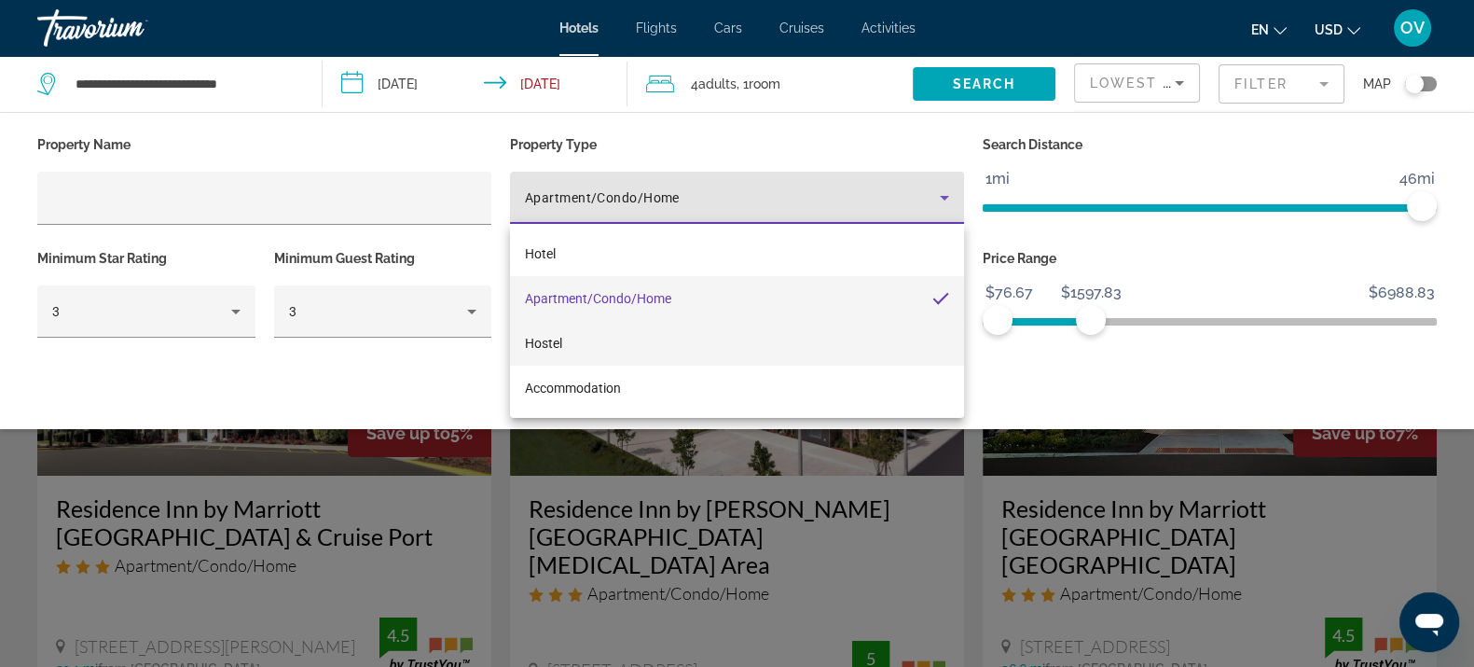
click at [628, 339] on mat-option "Hostel" at bounding box center [737, 343] width 454 height 45
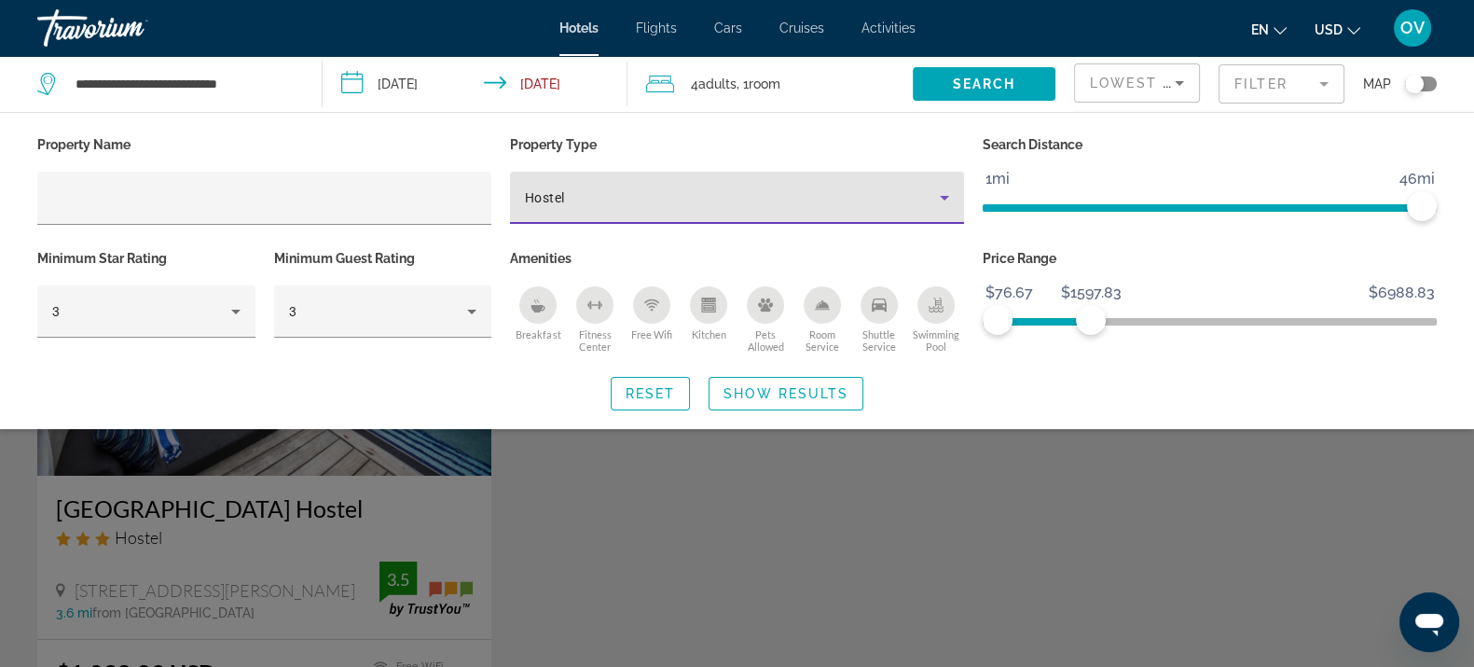
click at [715, 191] on div "Hostel" at bounding box center [732, 197] width 415 height 22
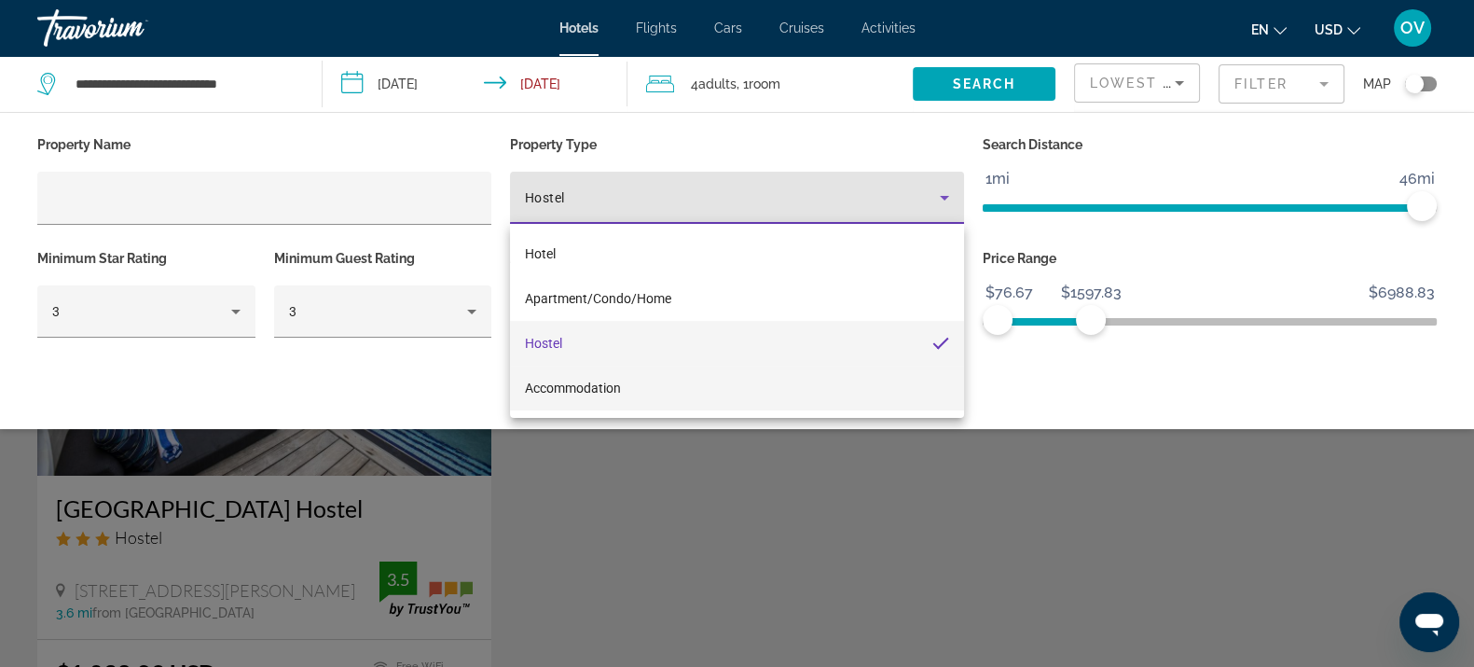
click at [632, 393] on mat-option "Accommodation" at bounding box center [737, 388] width 454 height 45
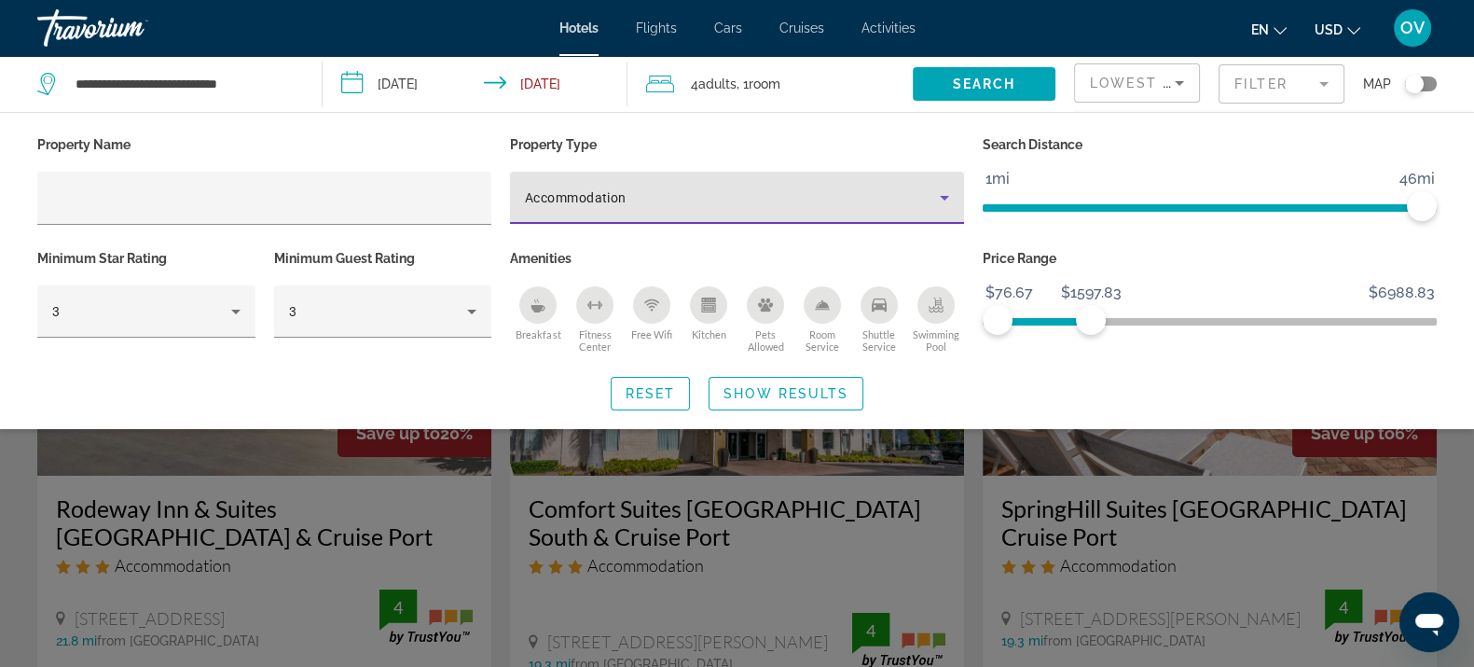
click at [873, 477] on div "Search widget" at bounding box center [737, 473] width 1474 height 387
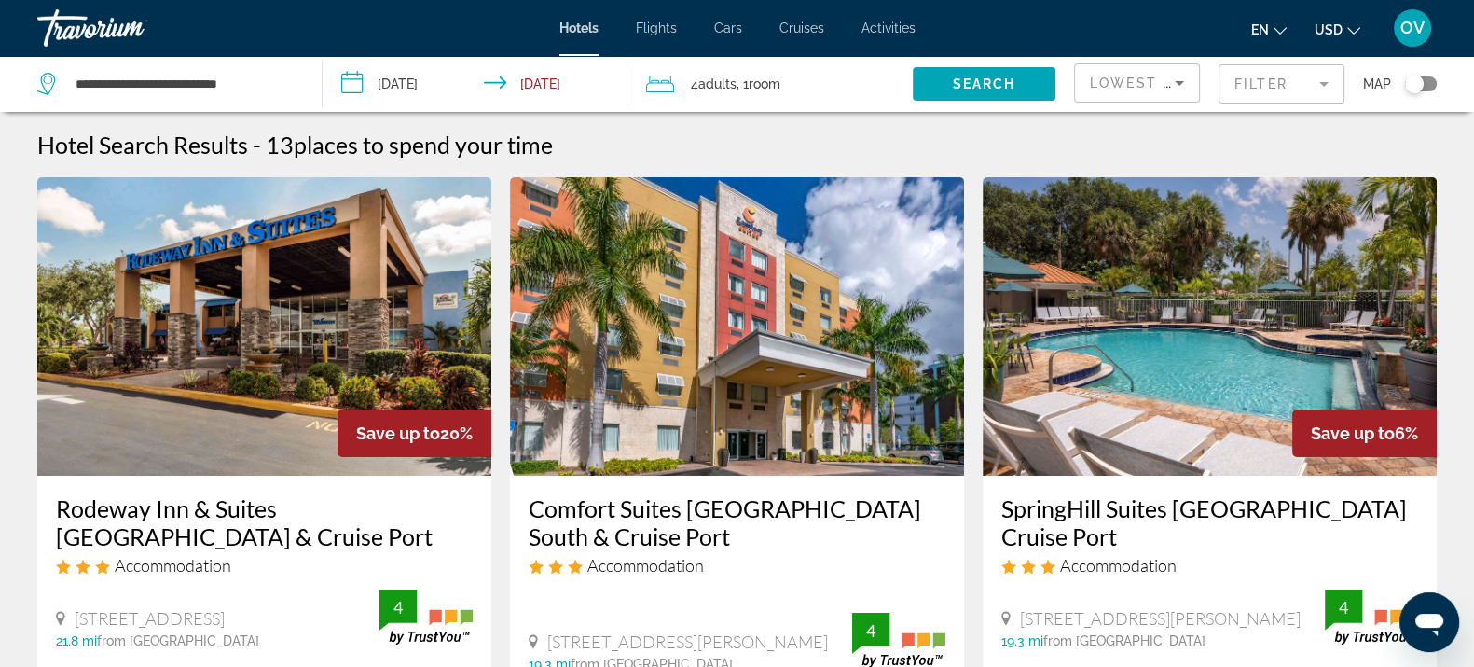
drag, startPoint x: 1263, startPoint y: 86, endPoint x: 1234, endPoint y: 104, distance: 35.2
click at [1263, 86] on mat-form-field "Filter" at bounding box center [1282, 83] width 126 height 39
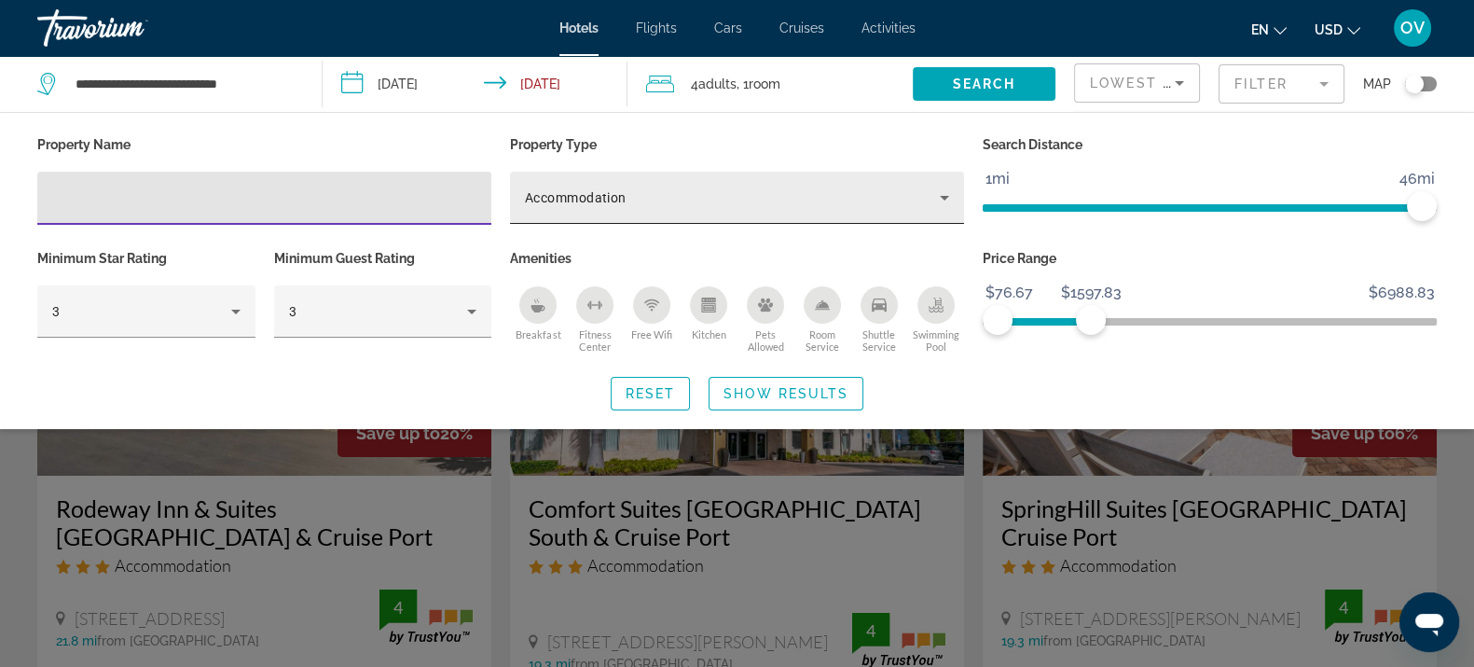
click at [644, 182] on div "Accommodation" at bounding box center [737, 198] width 424 height 52
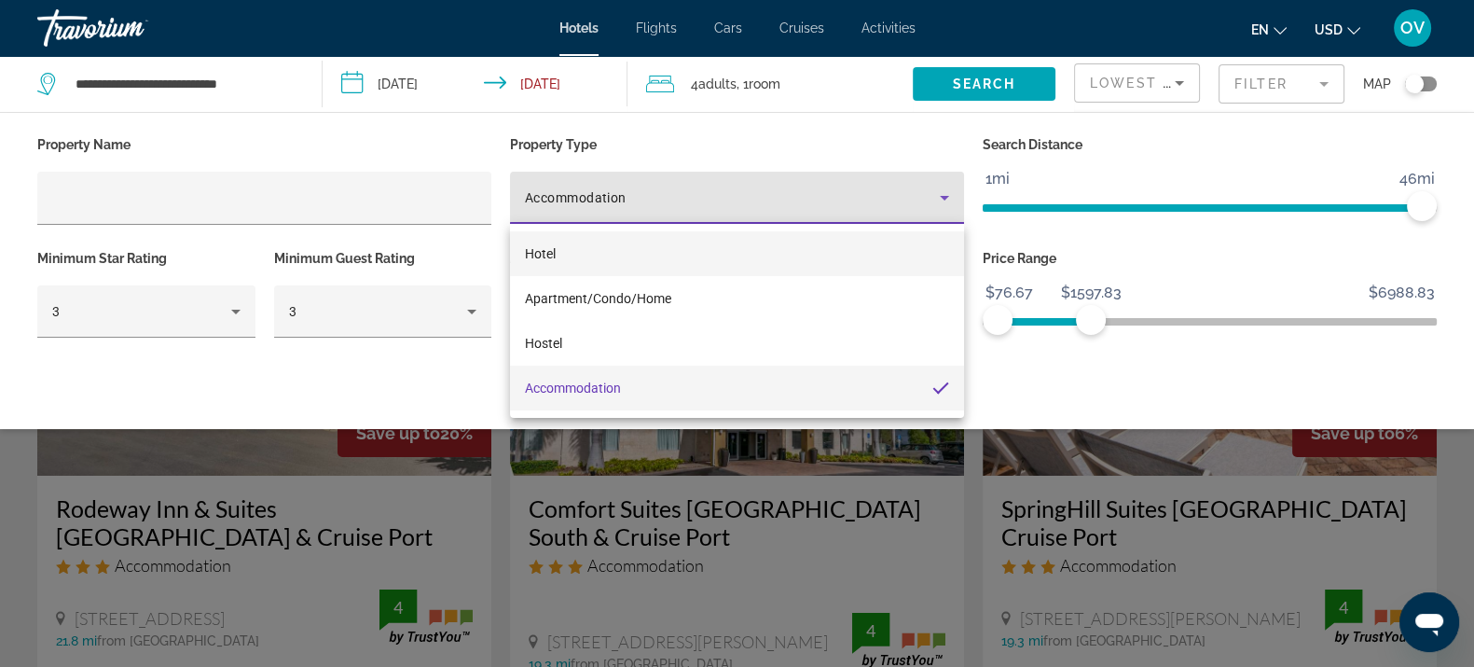
click at [570, 261] on mat-option "Hotel" at bounding box center [737, 253] width 454 height 45
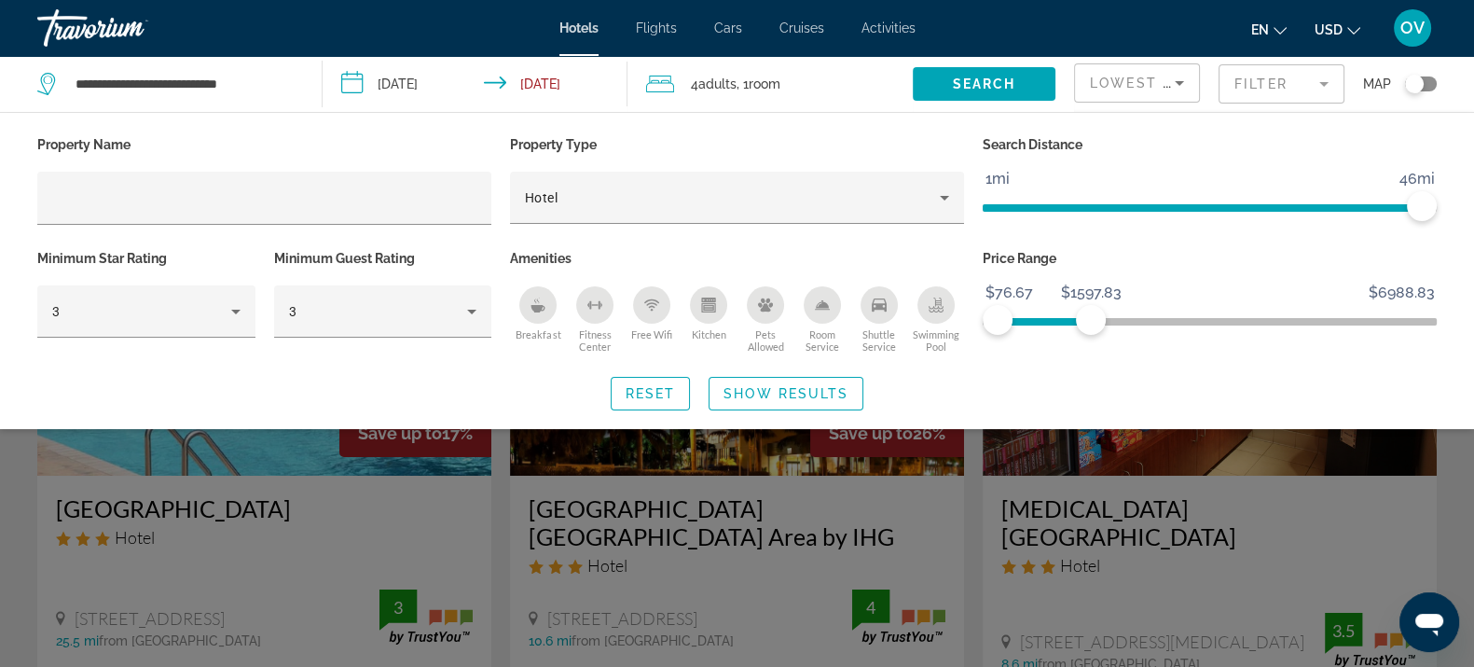
click at [722, 504] on div "Search widget" at bounding box center [737, 473] width 1474 height 387
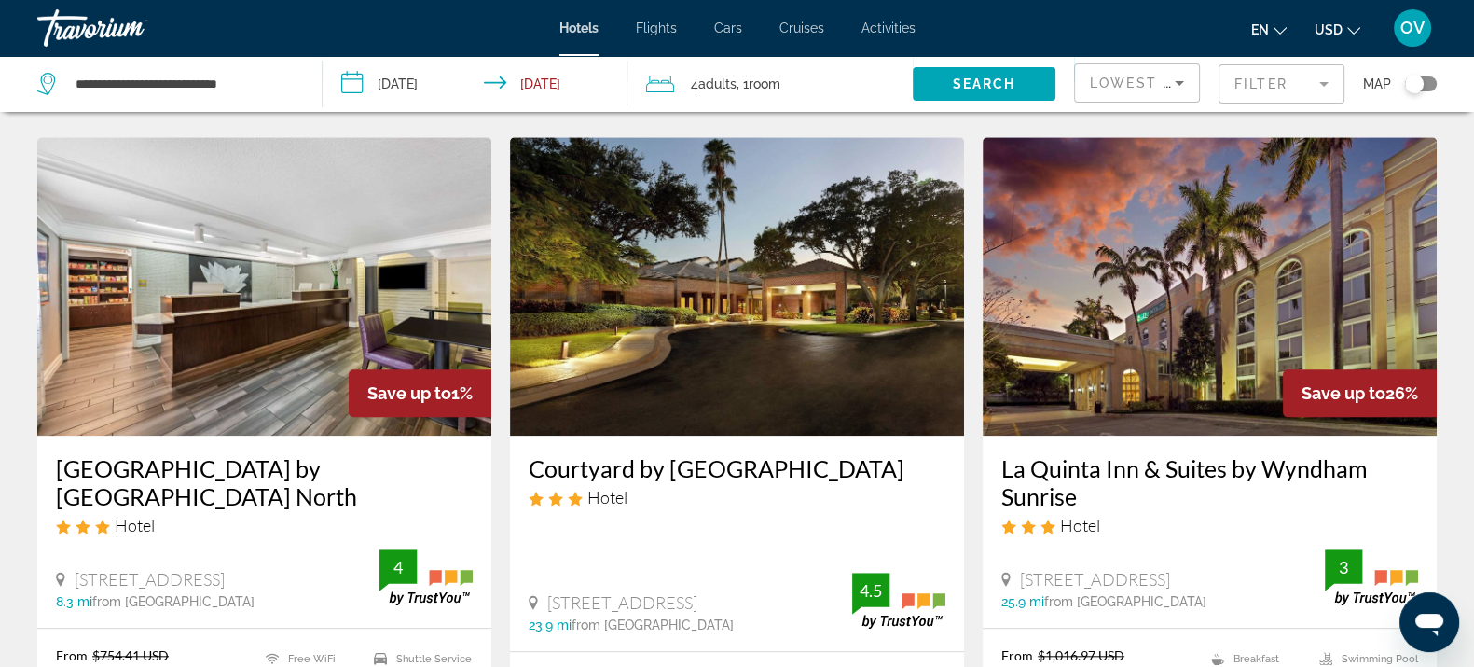
scroll to position [2326, 0]
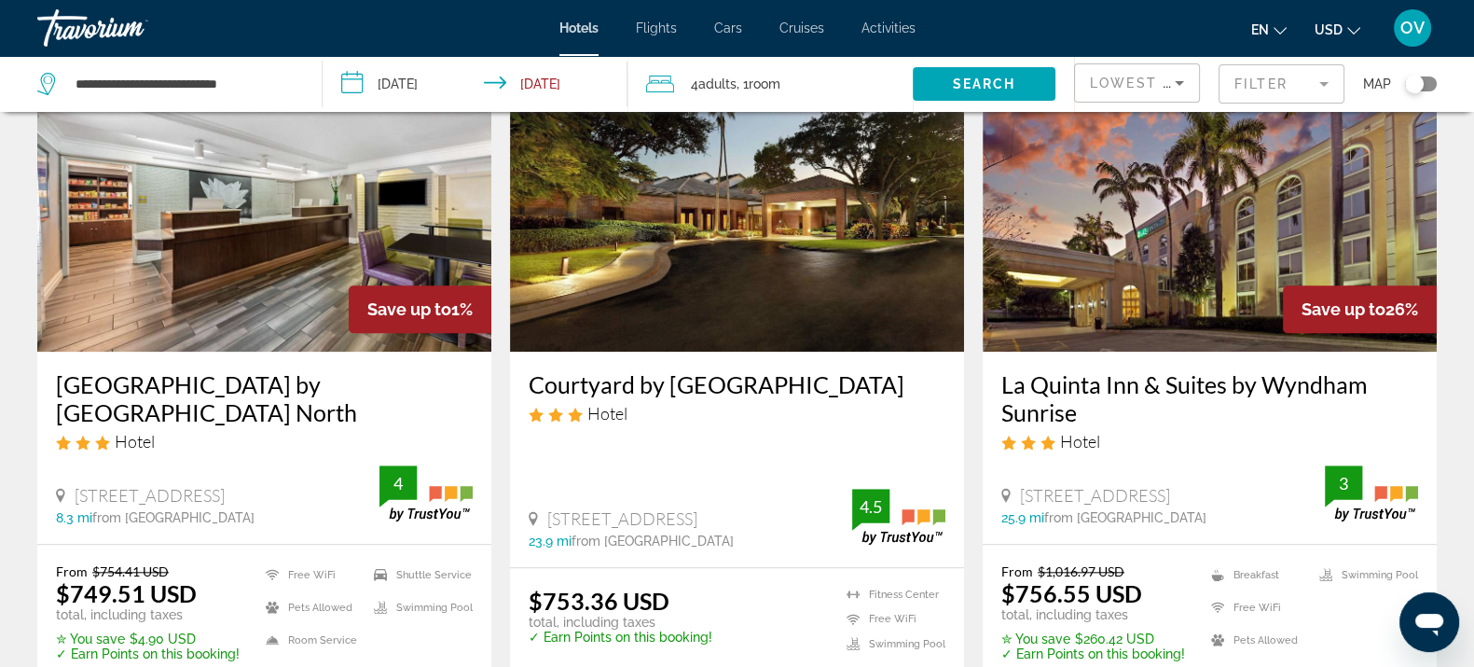
drag, startPoint x: 1219, startPoint y: 437, endPoint x: 987, endPoint y: 437, distance: 231.2
click at [987, 437] on div "La Quinta Inn & Suites by Wyndham Sunrise Hotel [STREET_ADDRESS][GEOGRAPHIC_DAT…" at bounding box center [1210, 447] width 454 height 191
click at [1170, 646] on p "✓ Earn Points on this booking!" at bounding box center [1093, 653] width 184 height 15
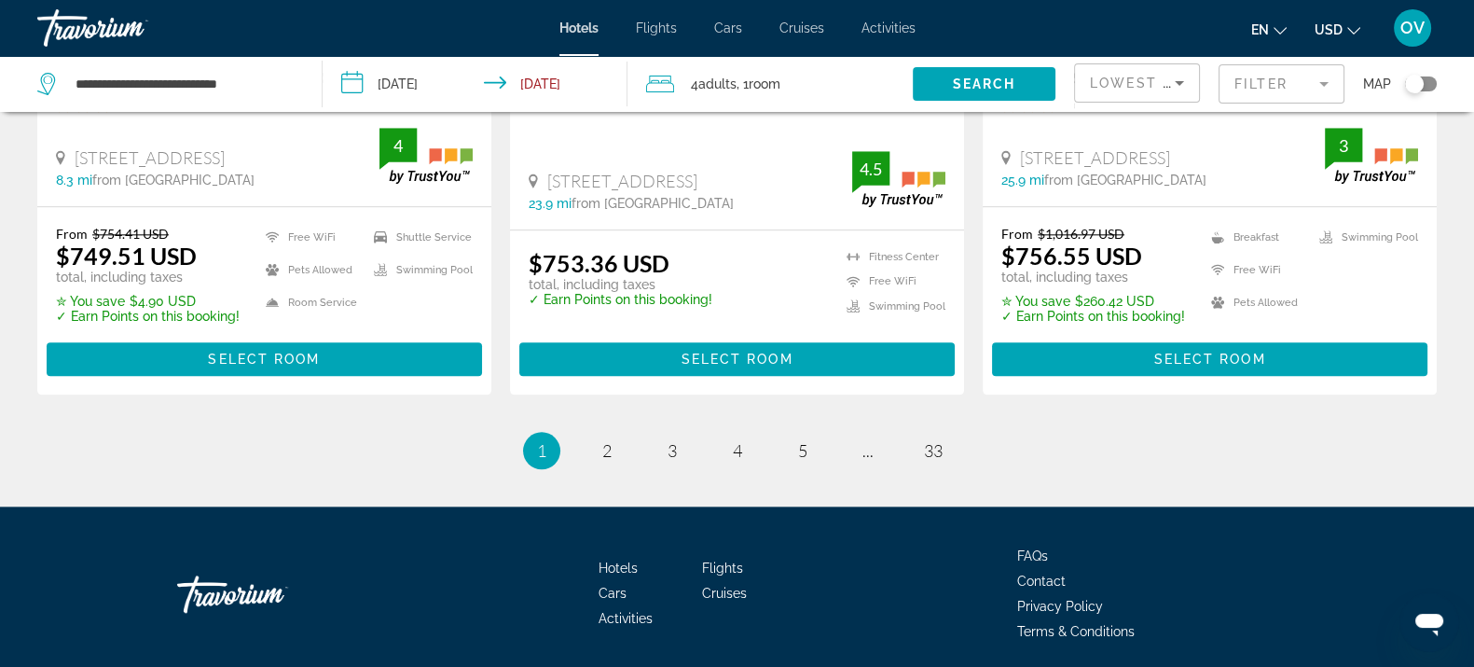
scroll to position [2676, 0]
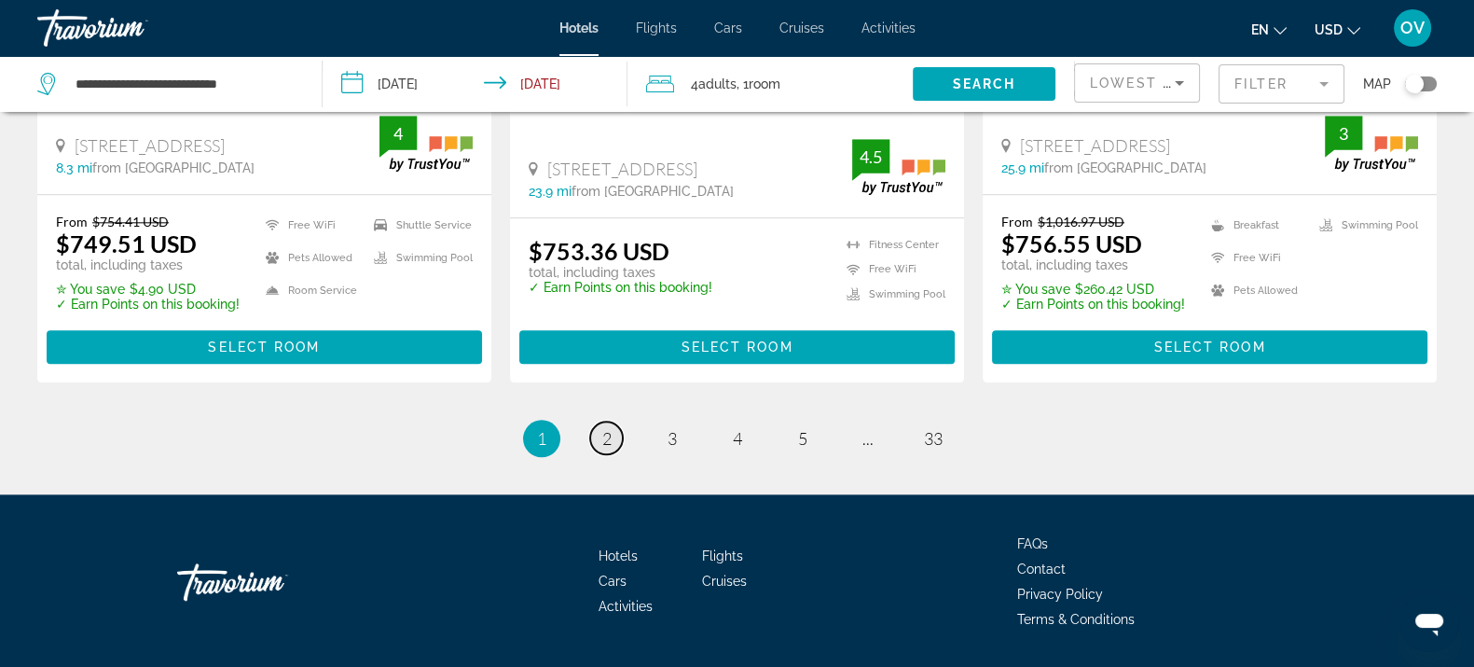
click at [606, 428] on span "2" at bounding box center [606, 438] width 9 height 21
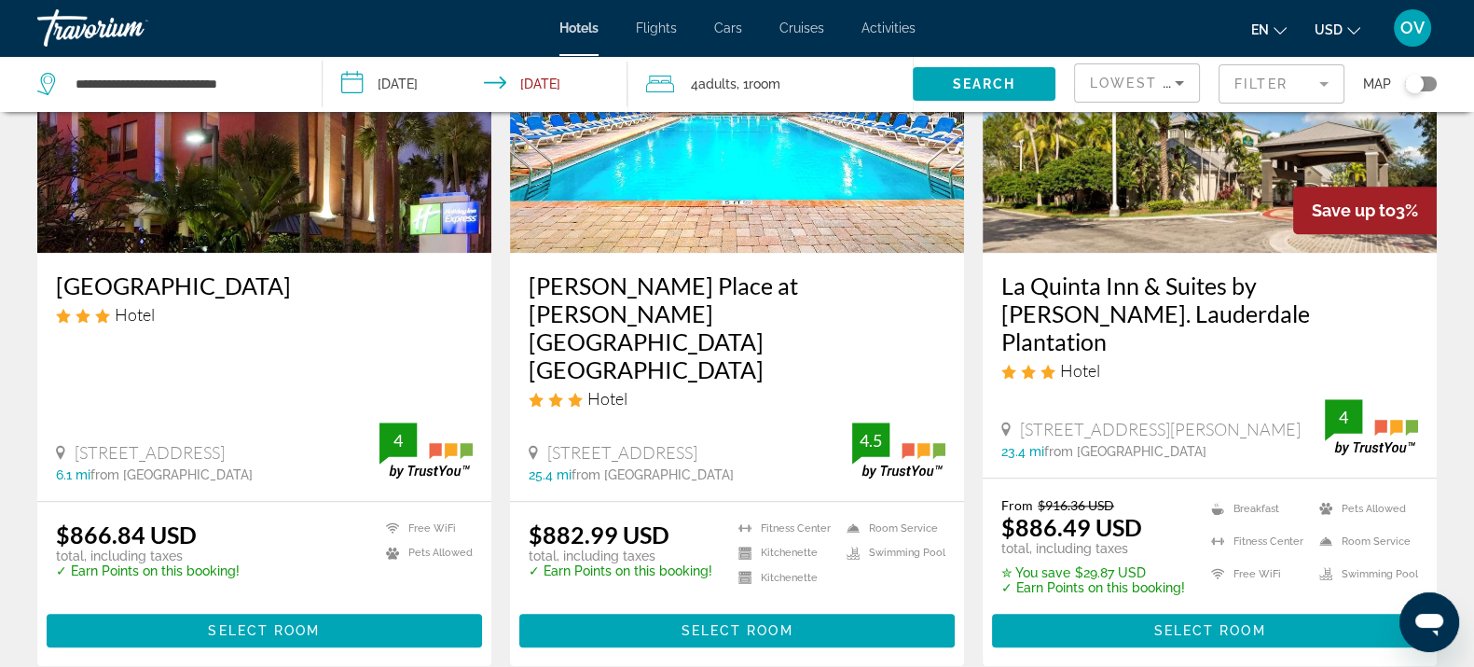
scroll to position [2676, 0]
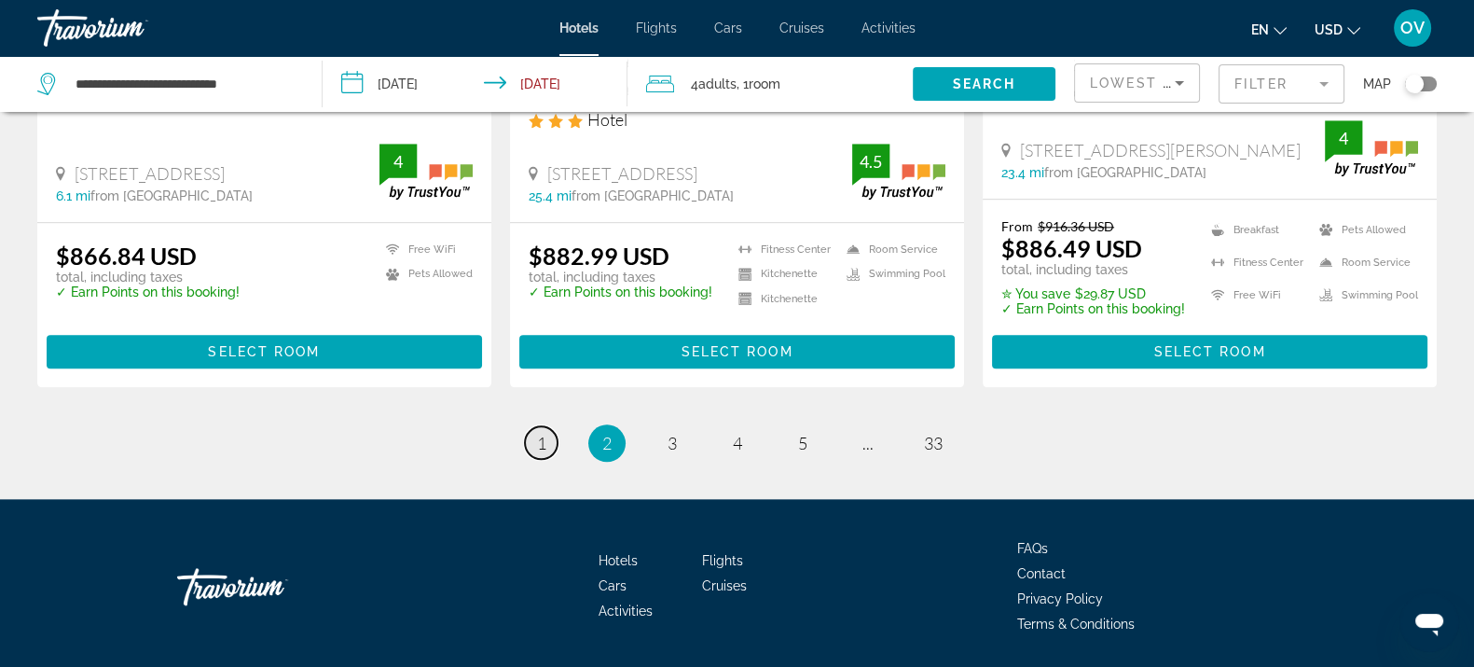
click at [544, 433] on span "1" at bounding box center [541, 443] width 9 height 21
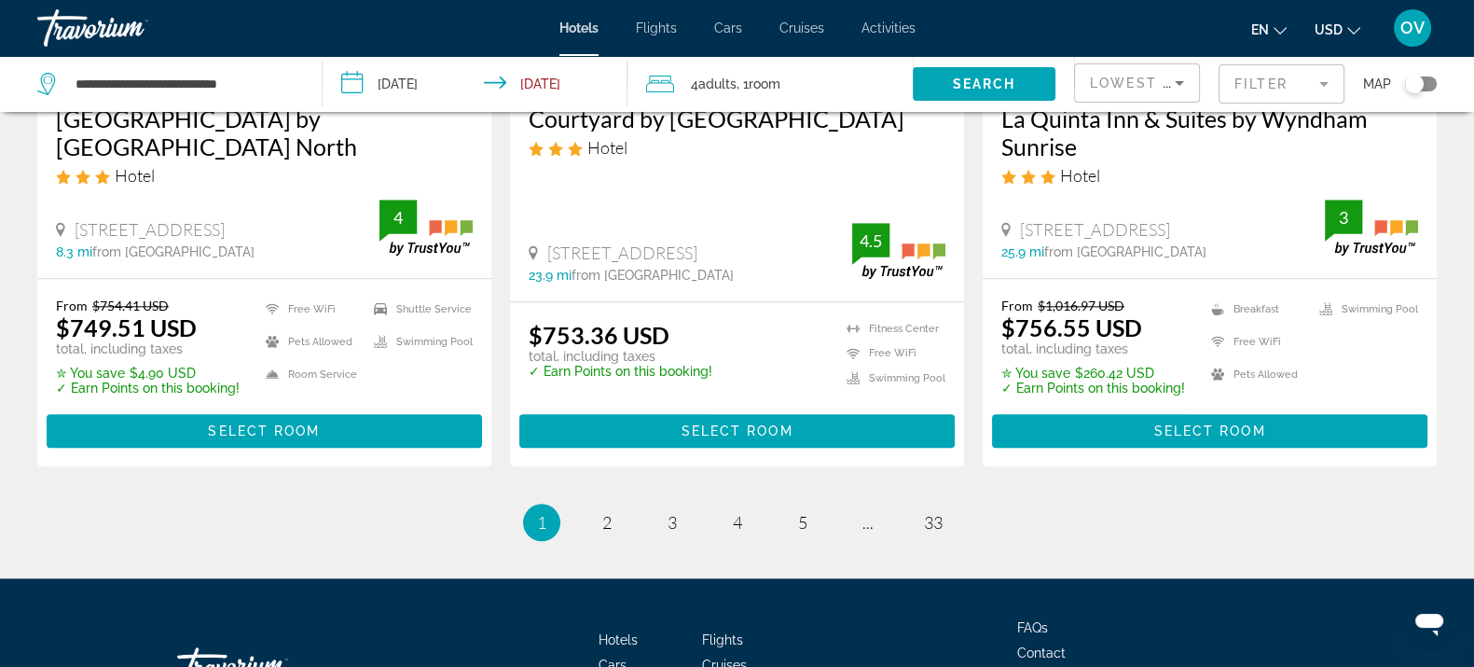
scroll to position [2676, 0]
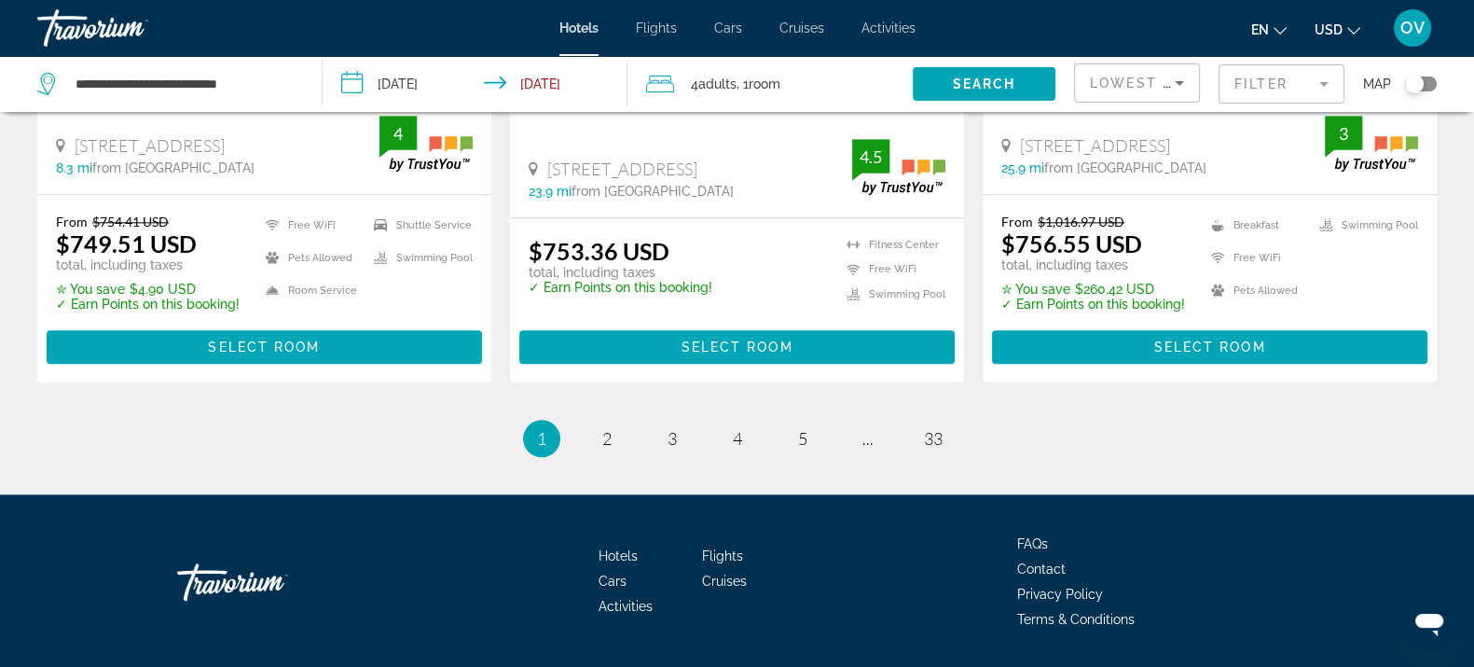
click at [646, 420] on ul "1 / 33 You're on page 1 page 2 page 3 page 4 page 5 page ... page 33" at bounding box center [737, 438] width 1400 height 37
click at [676, 421] on link "page 3" at bounding box center [672, 437] width 33 height 33
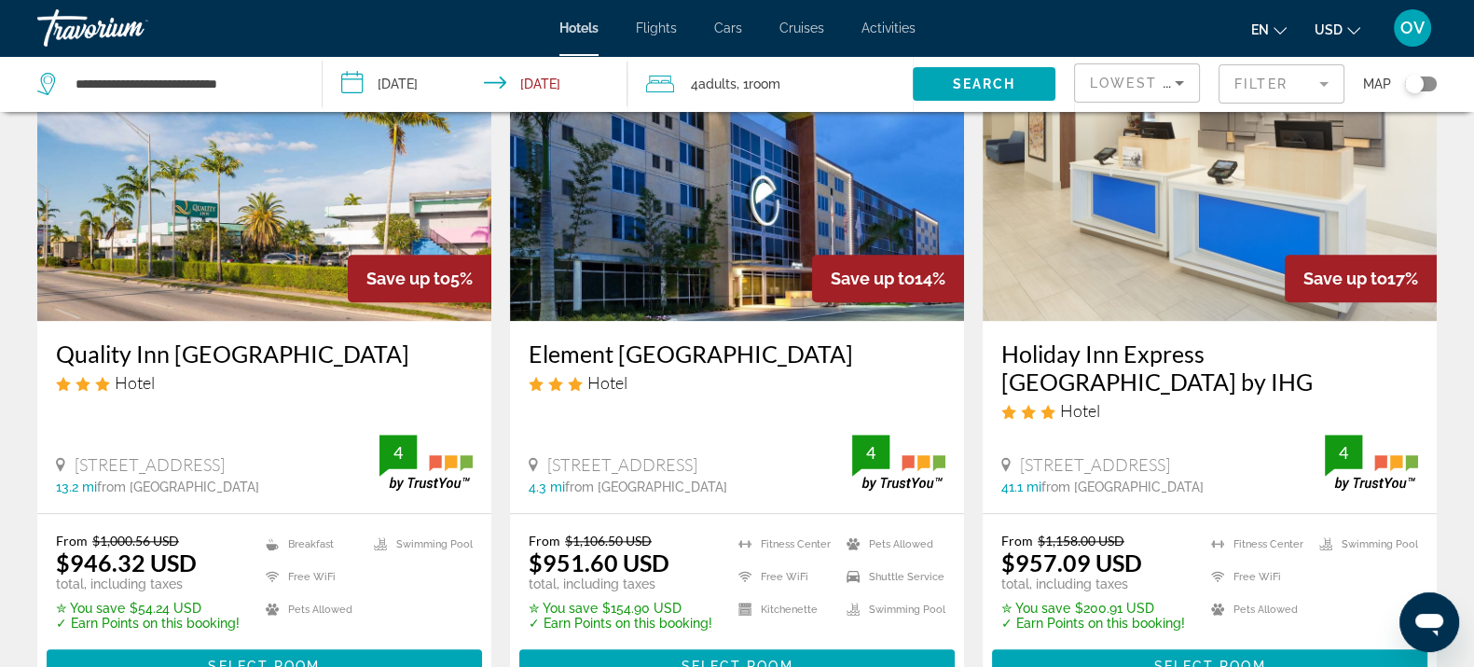
scroll to position [2676, 0]
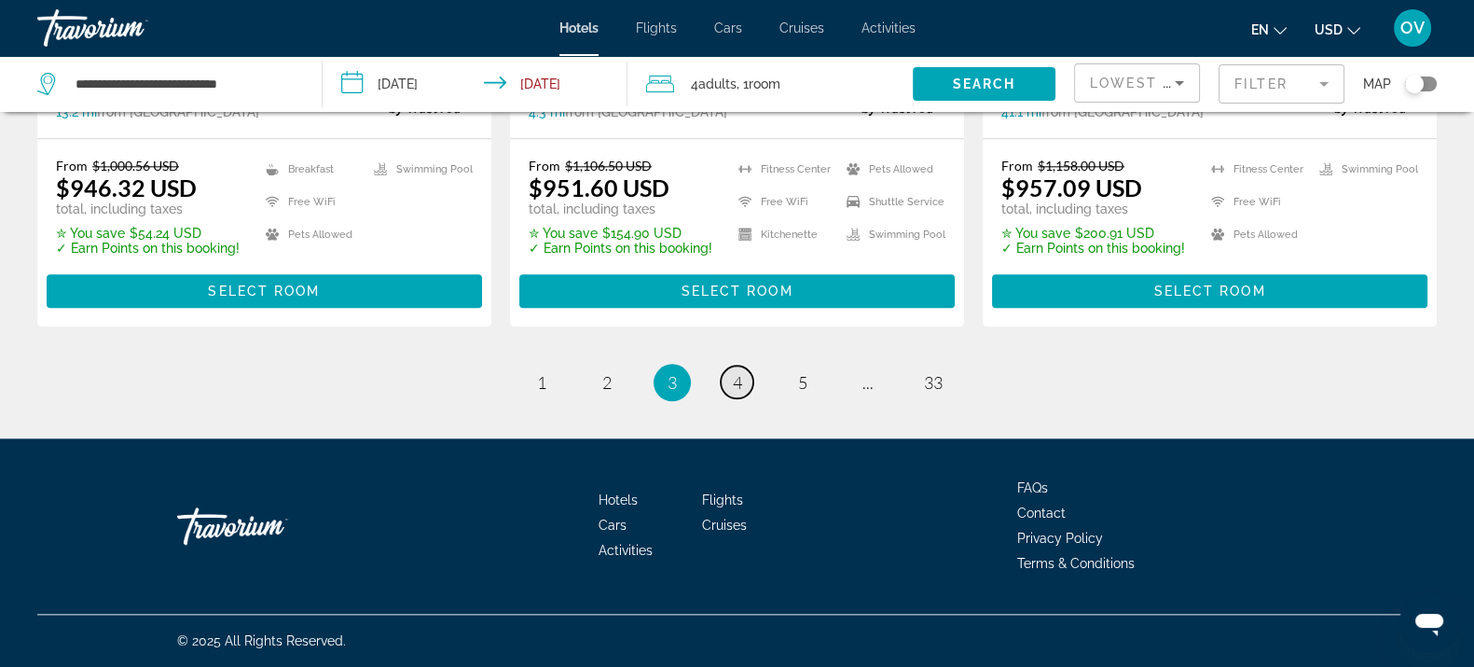
click at [735, 367] on link "page 4" at bounding box center [737, 382] width 33 height 33
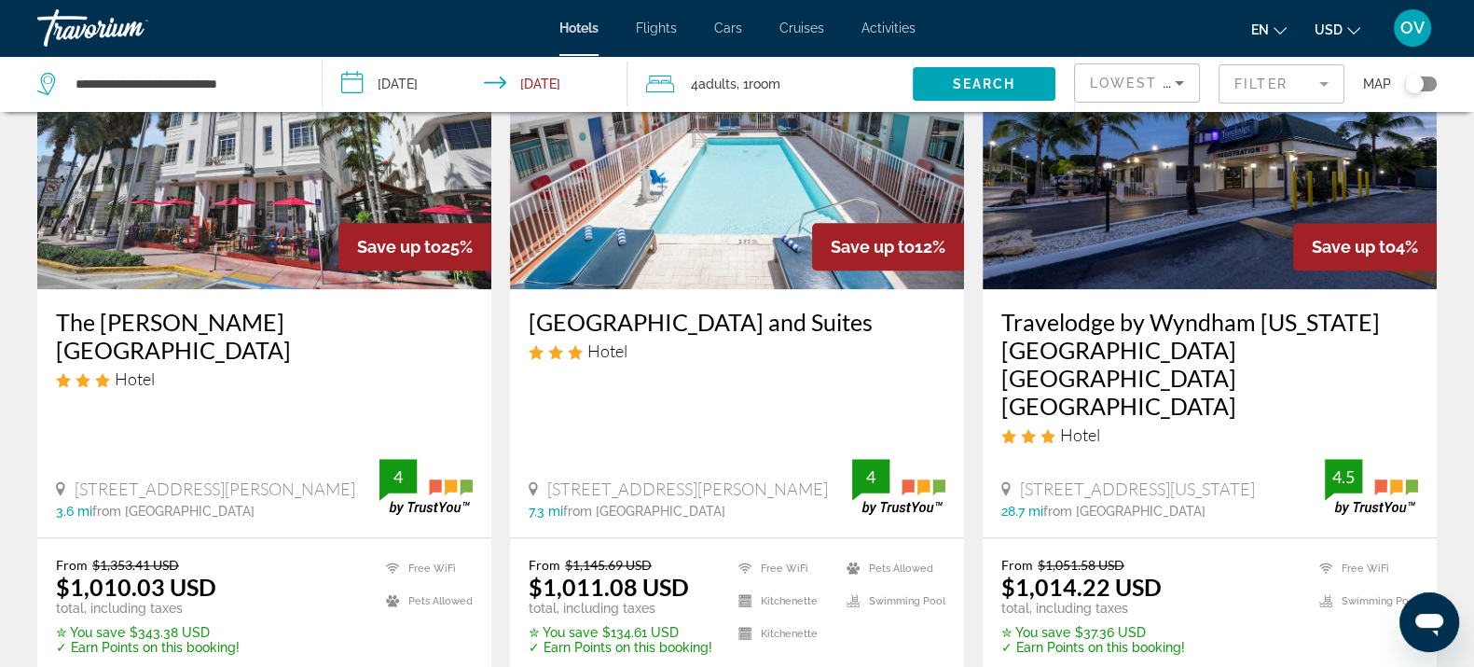
scroll to position [2564, 0]
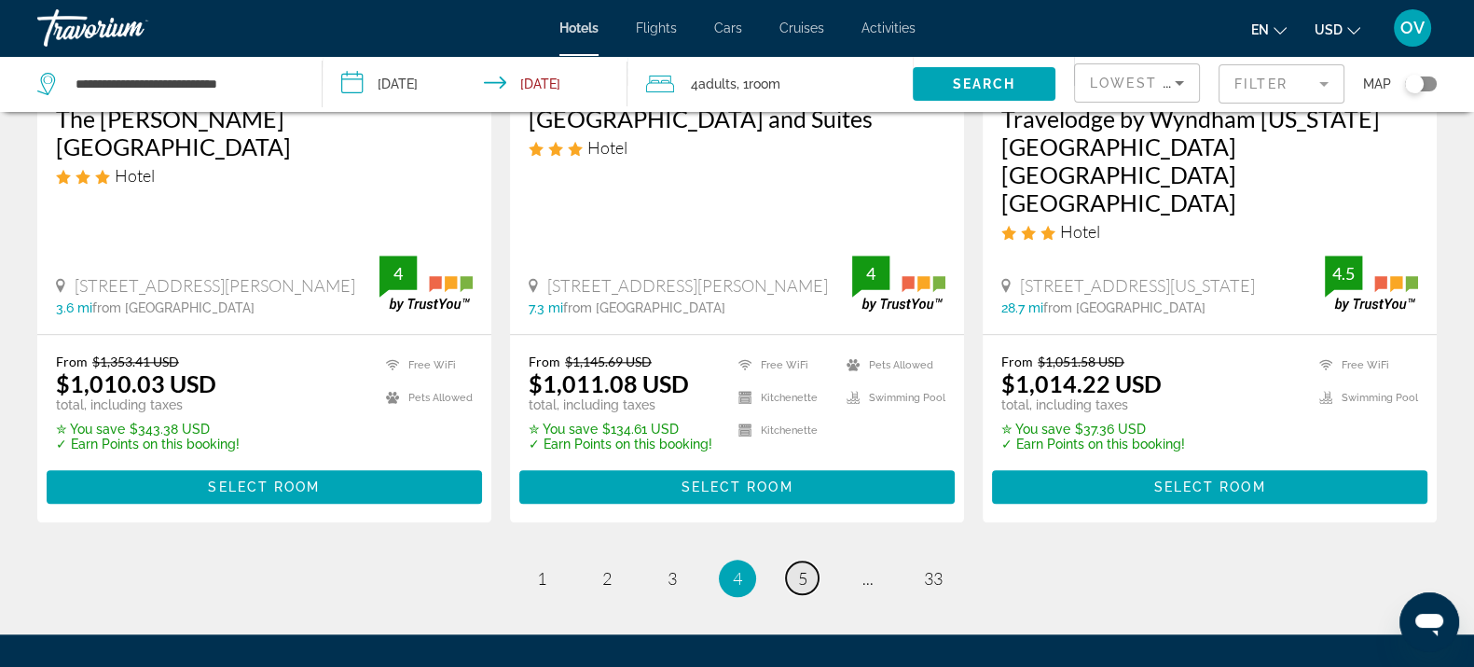
click at [798, 568] on span "5" at bounding box center [802, 578] width 9 height 21
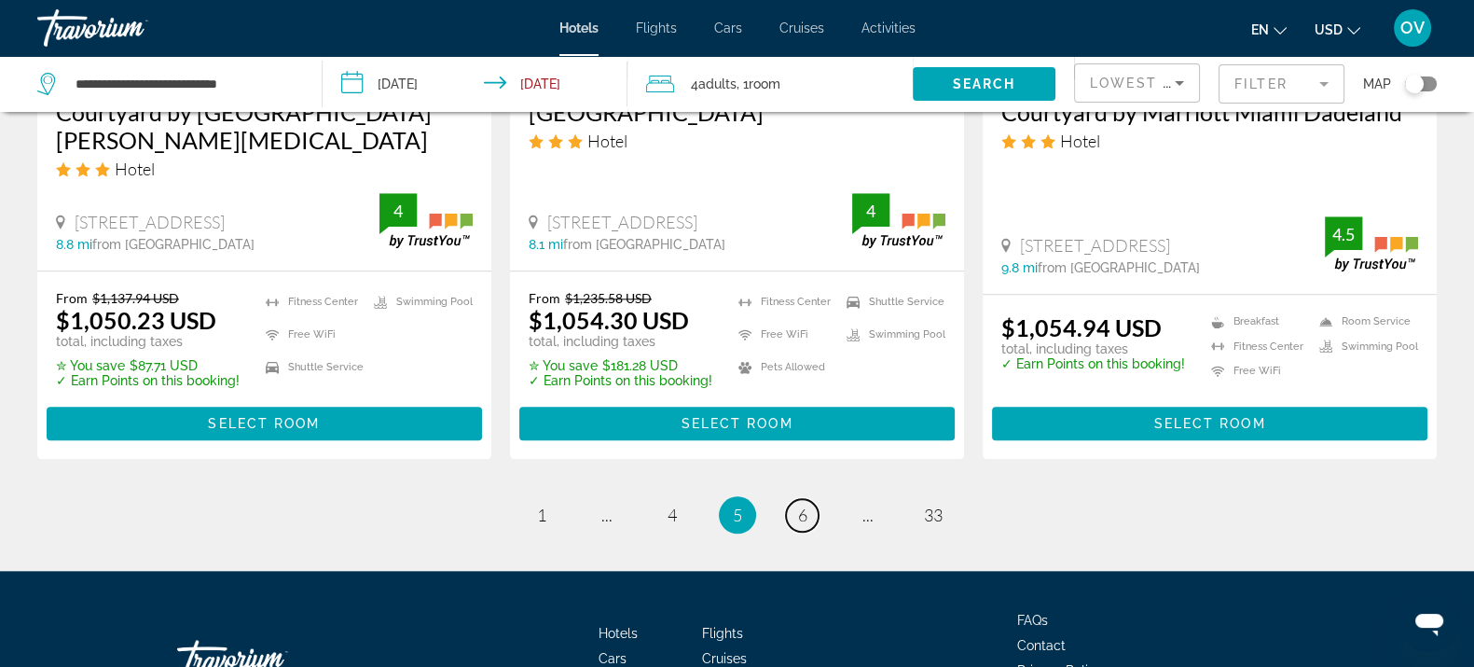
scroll to position [2642, 0]
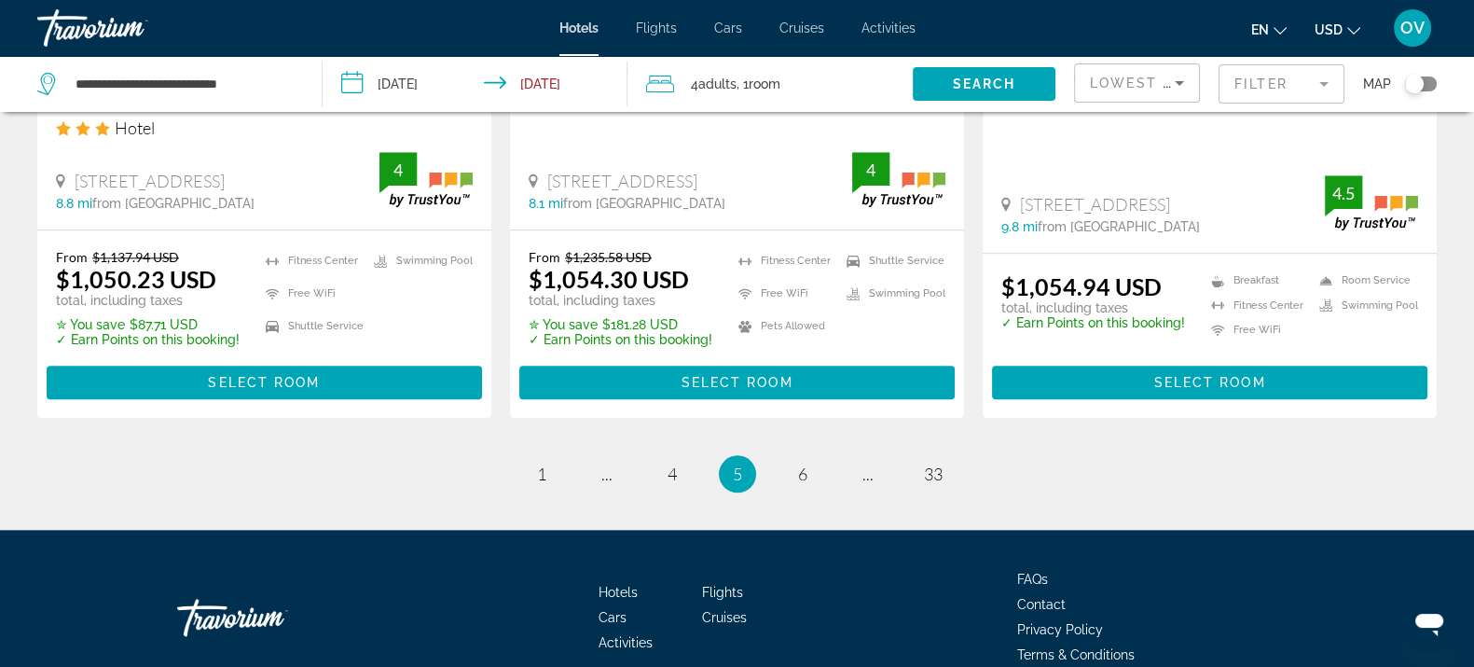
click at [819, 455] on ul "5 / 33 page 1 page ... page 4 You're on page 5 page 6 page ... page 33" at bounding box center [737, 473] width 1400 height 37
click at [807, 463] on span "6" at bounding box center [802, 473] width 9 height 21
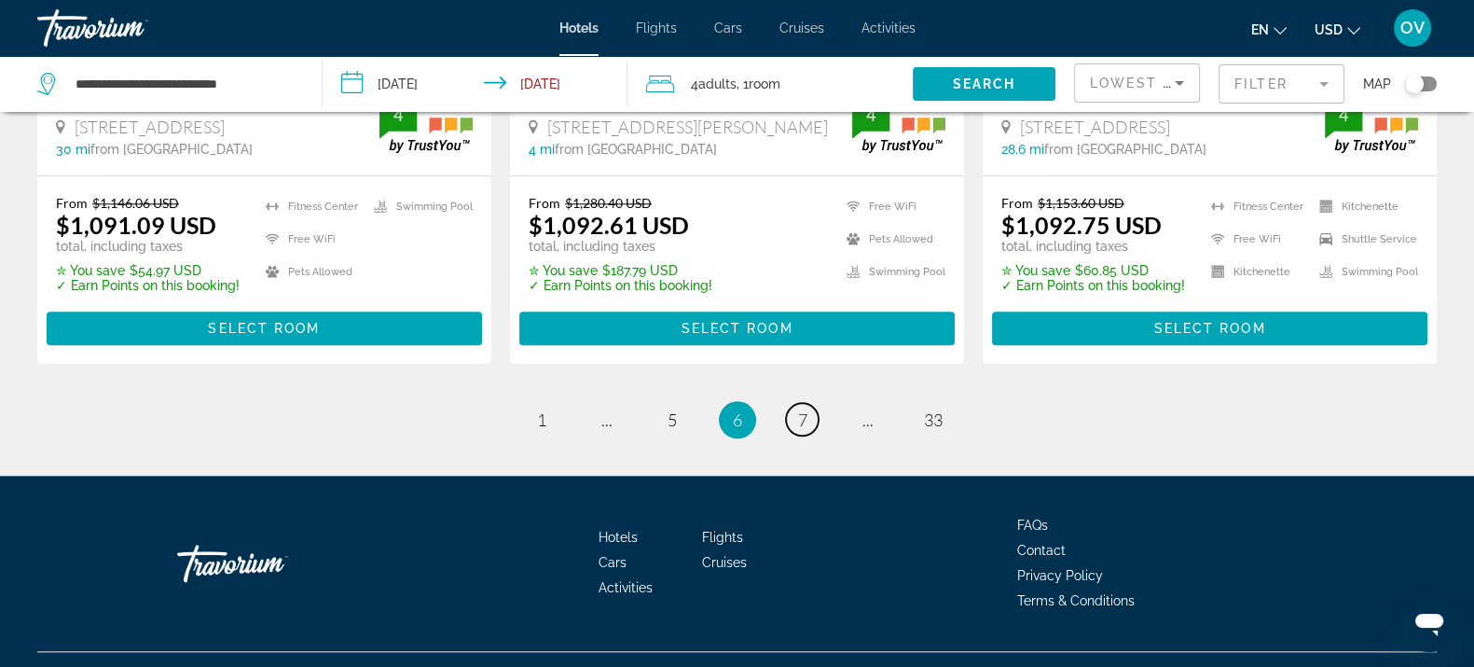
scroll to position [2598, 0]
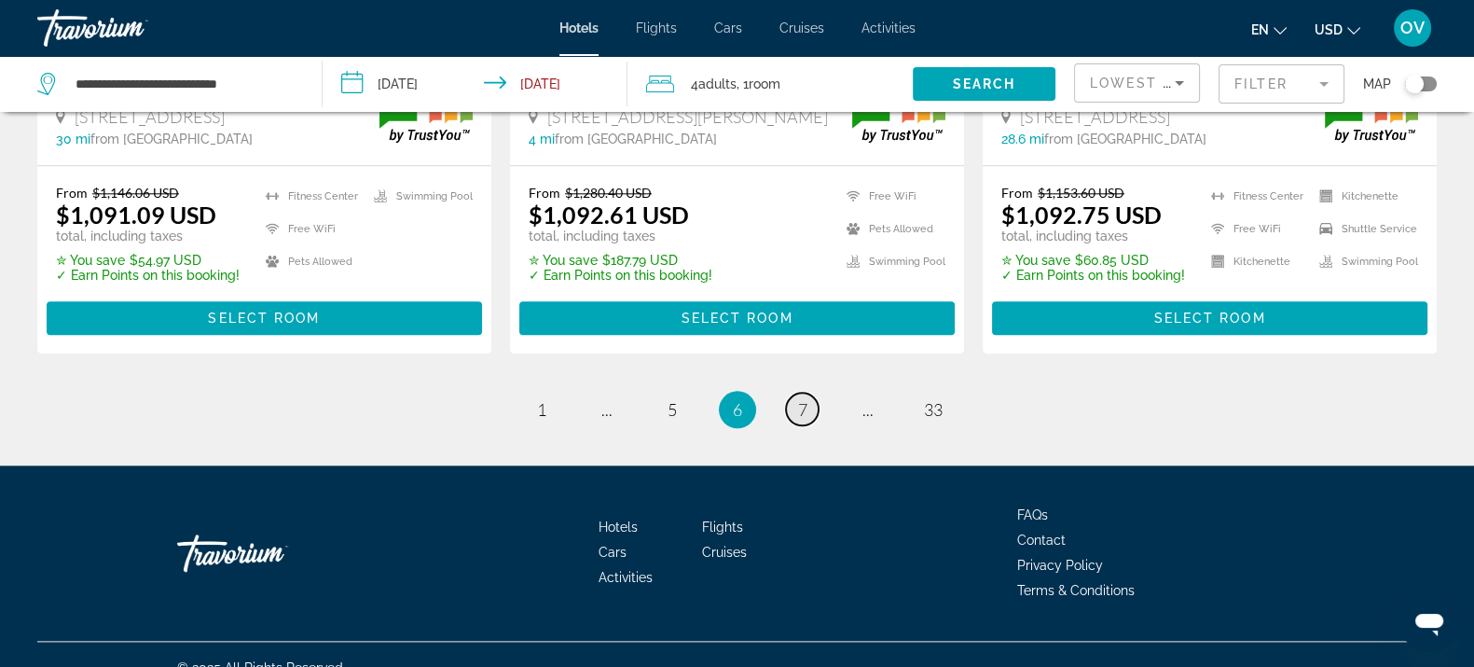
click at [798, 399] on span "7" at bounding box center [802, 409] width 9 height 21
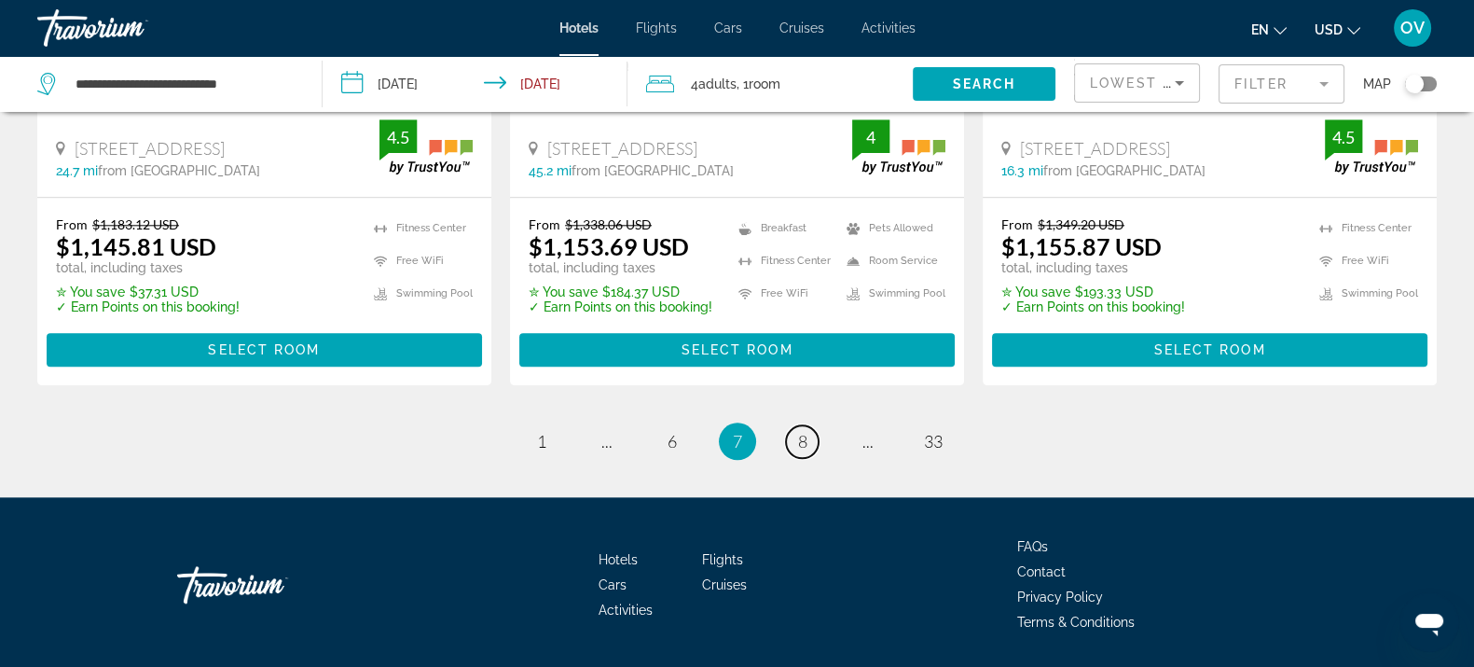
scroll to position [2578, 0]
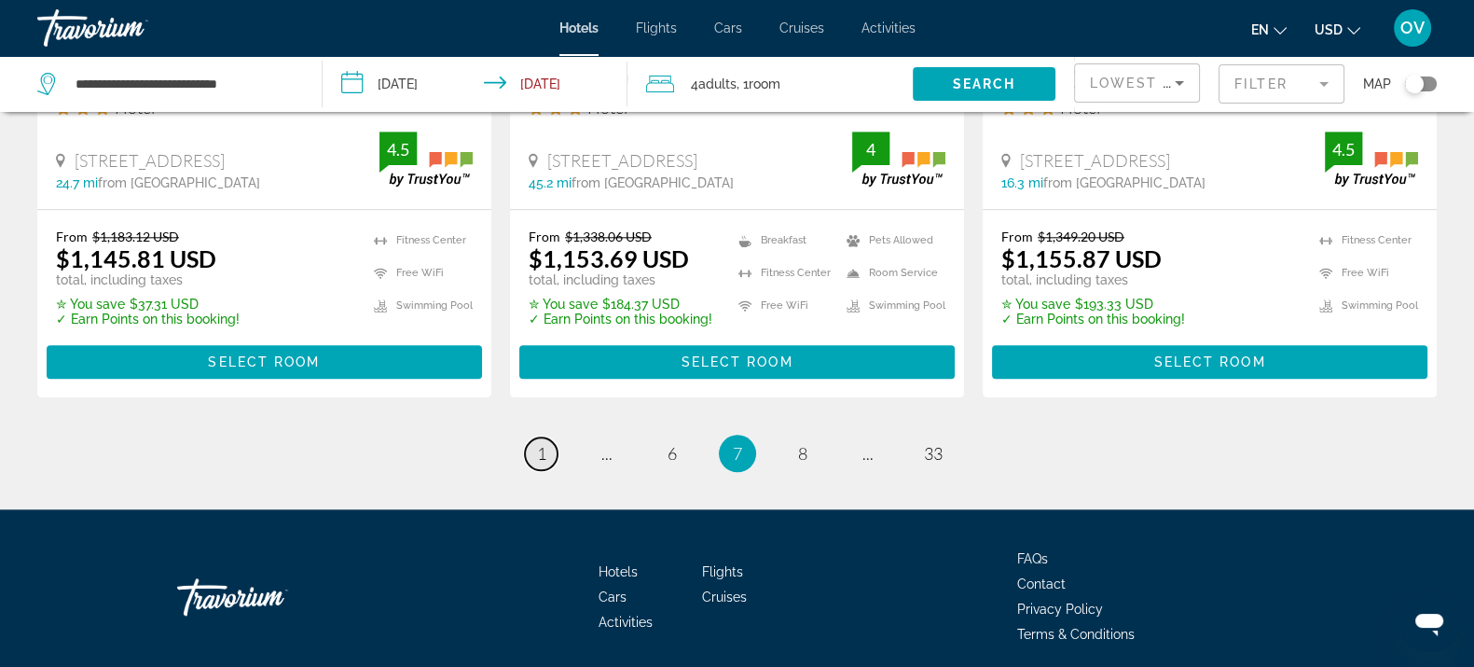
click at [545, 470] on link "page 1" at bounding box center [541, 453] width 33 height 33
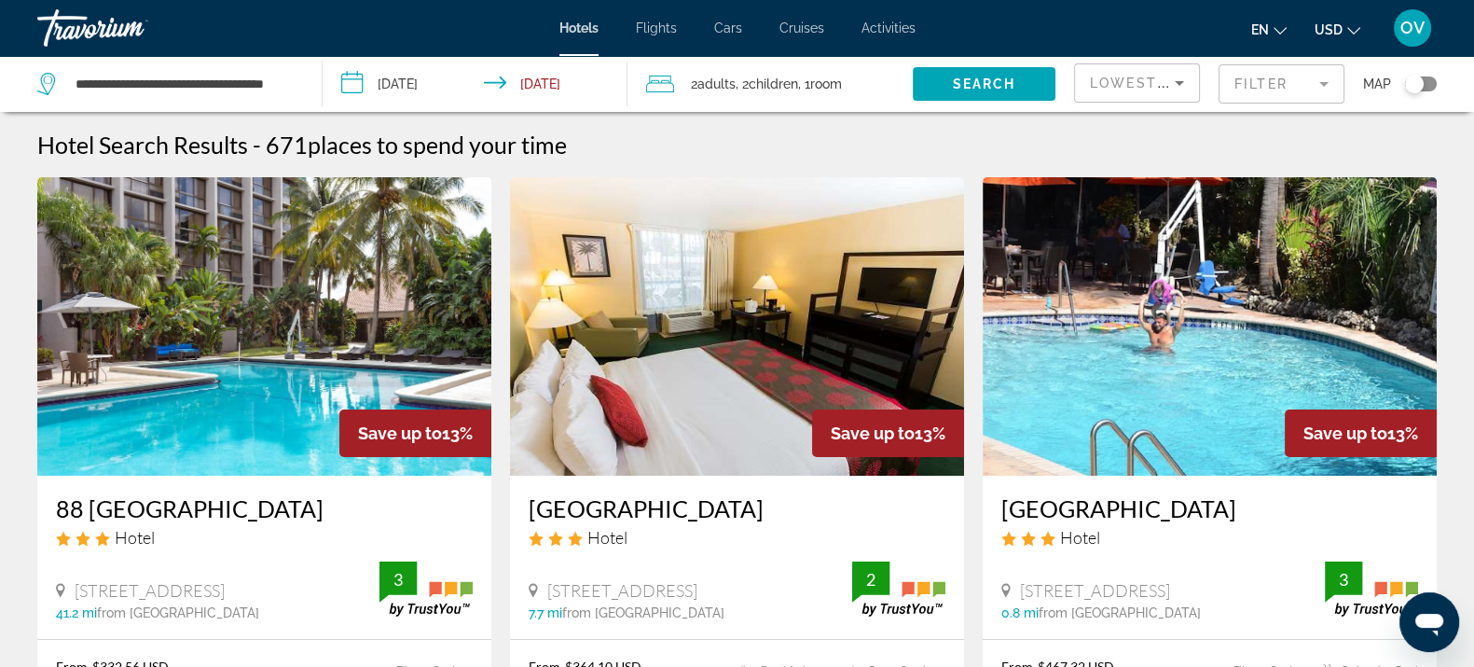
click at [1292, 89] on mat-form-field "Filter" at bounding box center [1282, 83] width 126 height 39
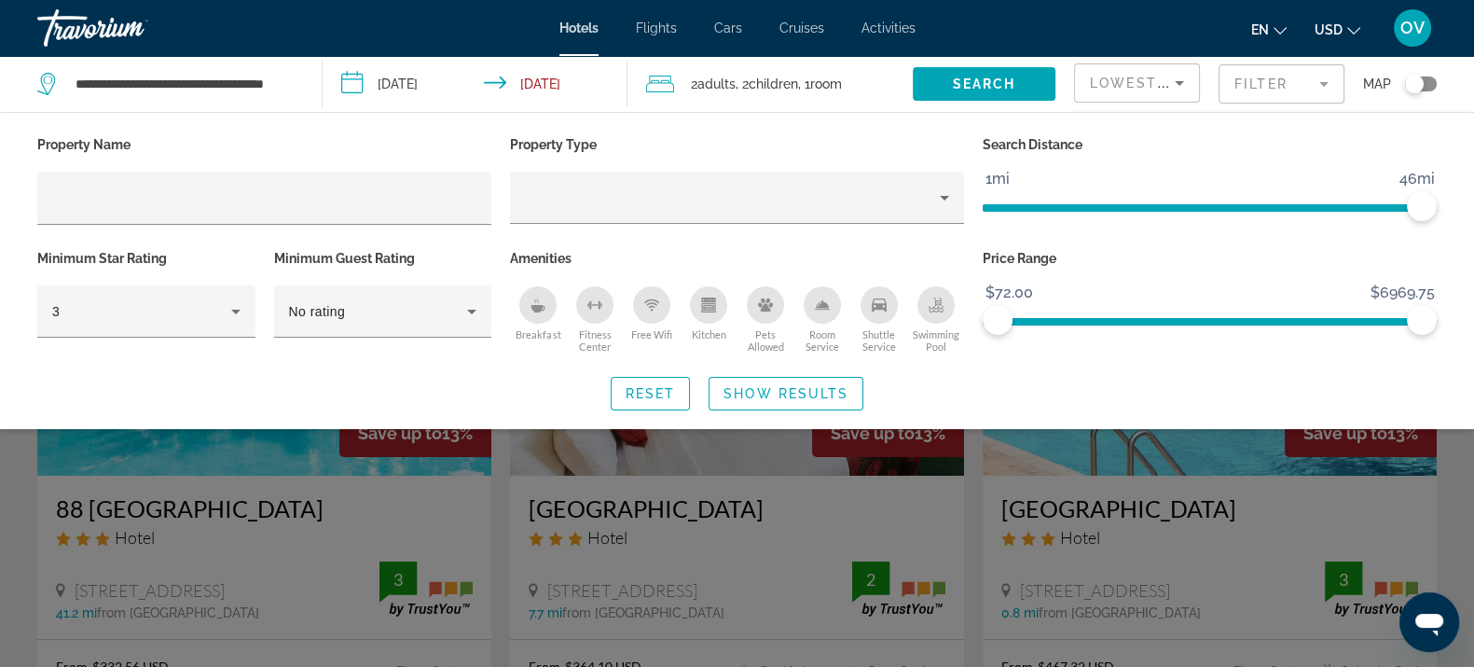
click at [1292, 89] on mat-form-field "Filter" at bounding box center [1282, 83] width 126 height 39
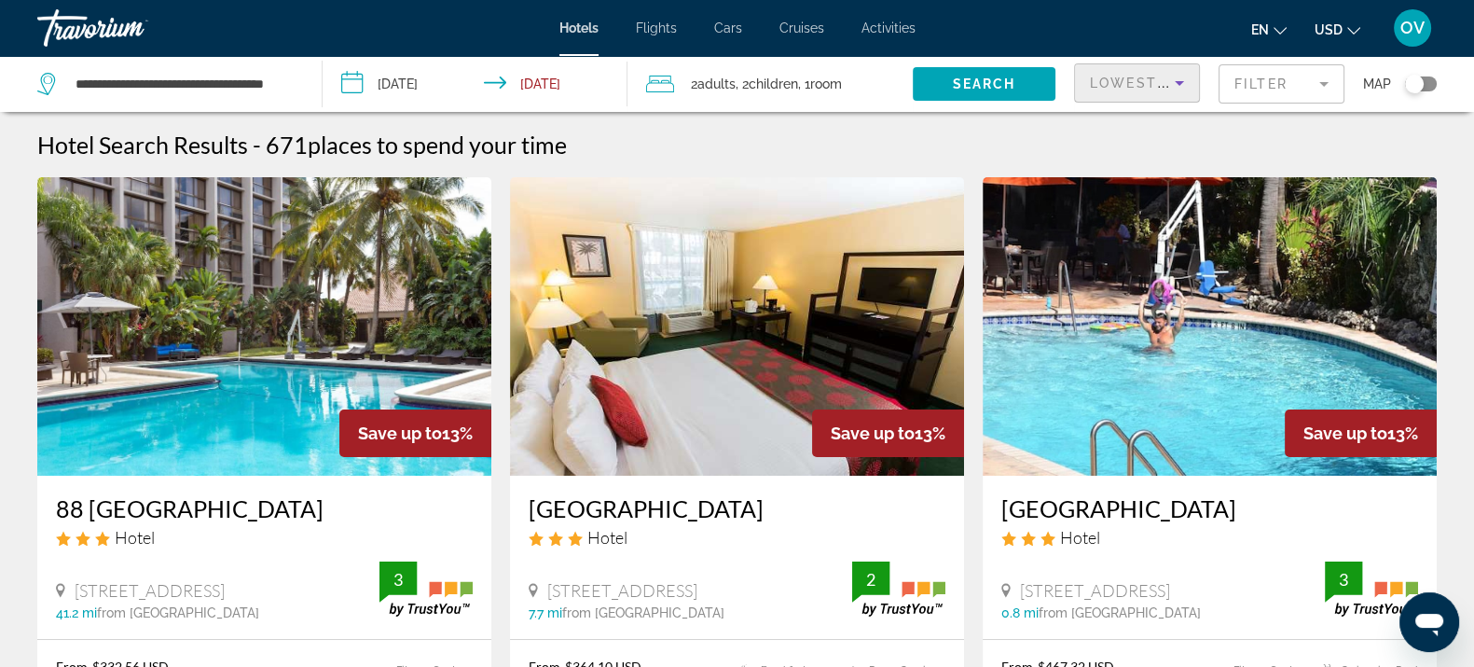
click at [1185, 83] on icon "Sort by" at bounding box center [1179, 83] width 22 height 22
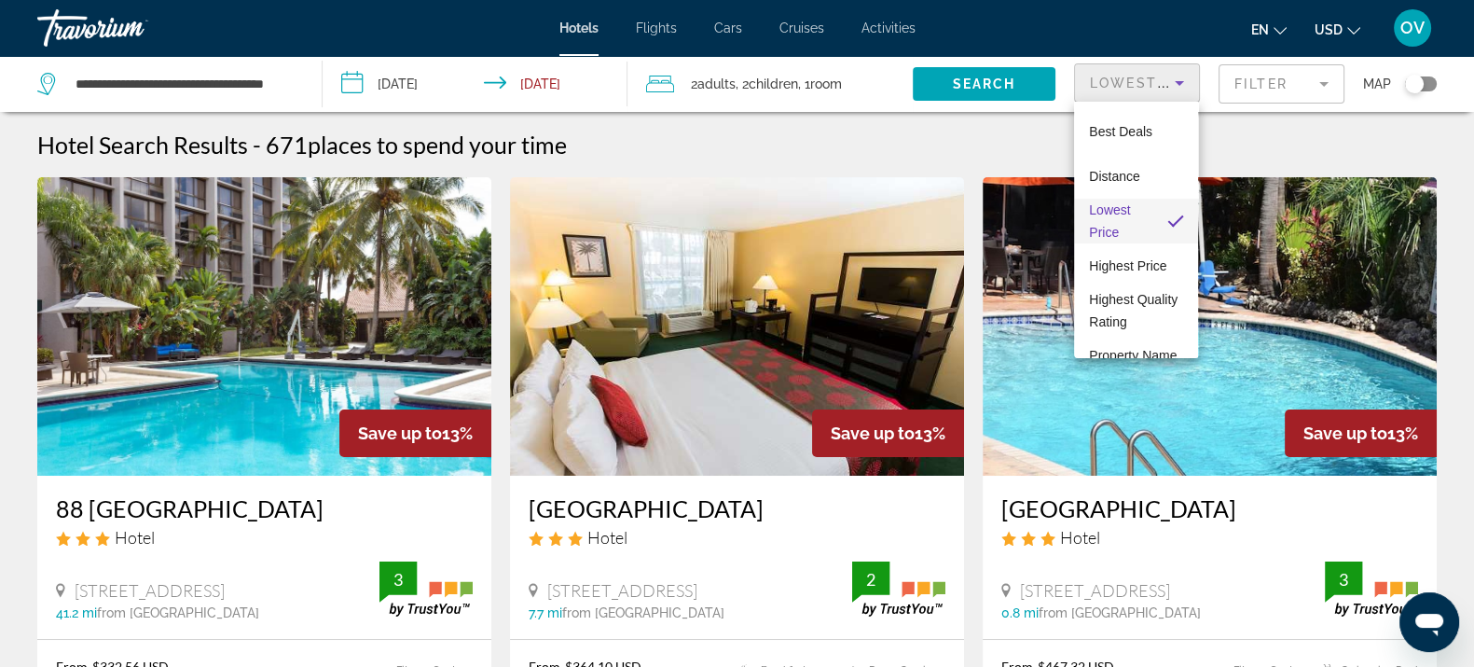
click at [1185, 83] on div at bounding box center [737, 333] width 1474 height 667
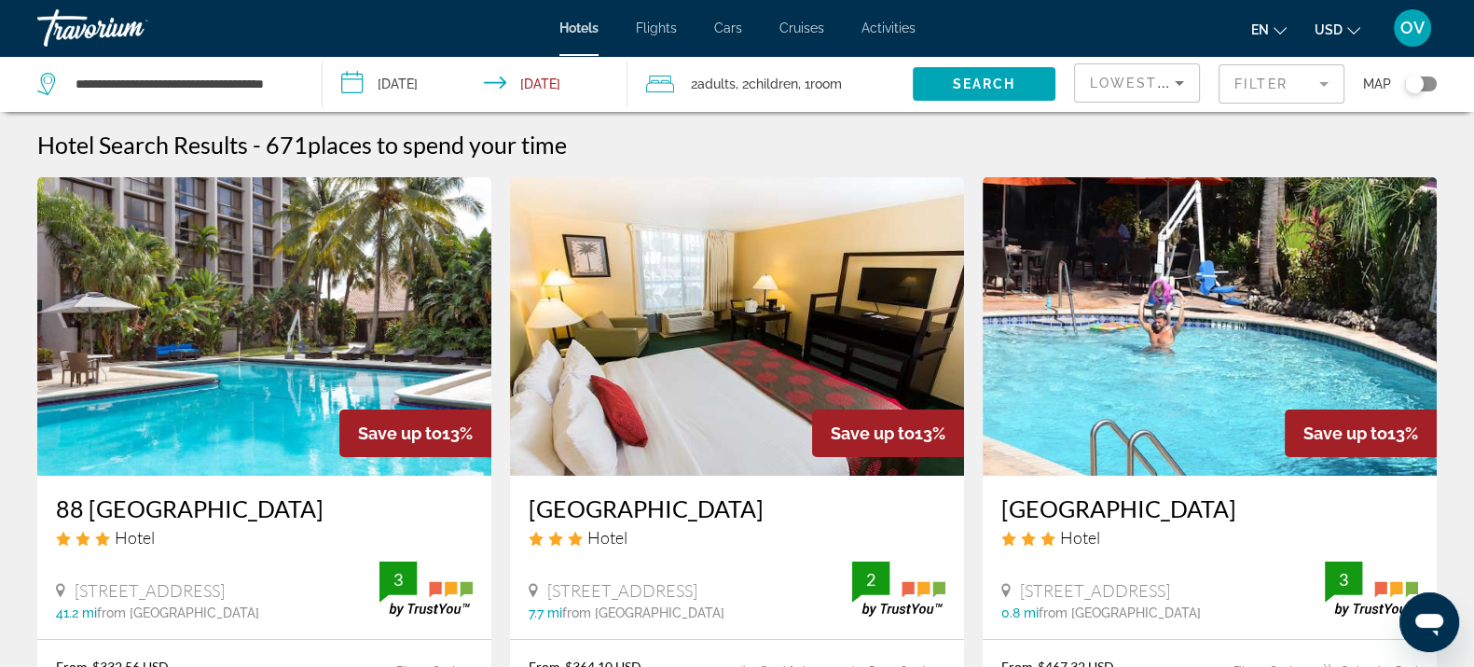
click at [1305, 82] on mat-form-field "Filter" at bounding box center [1282, 83] width 126 height 39
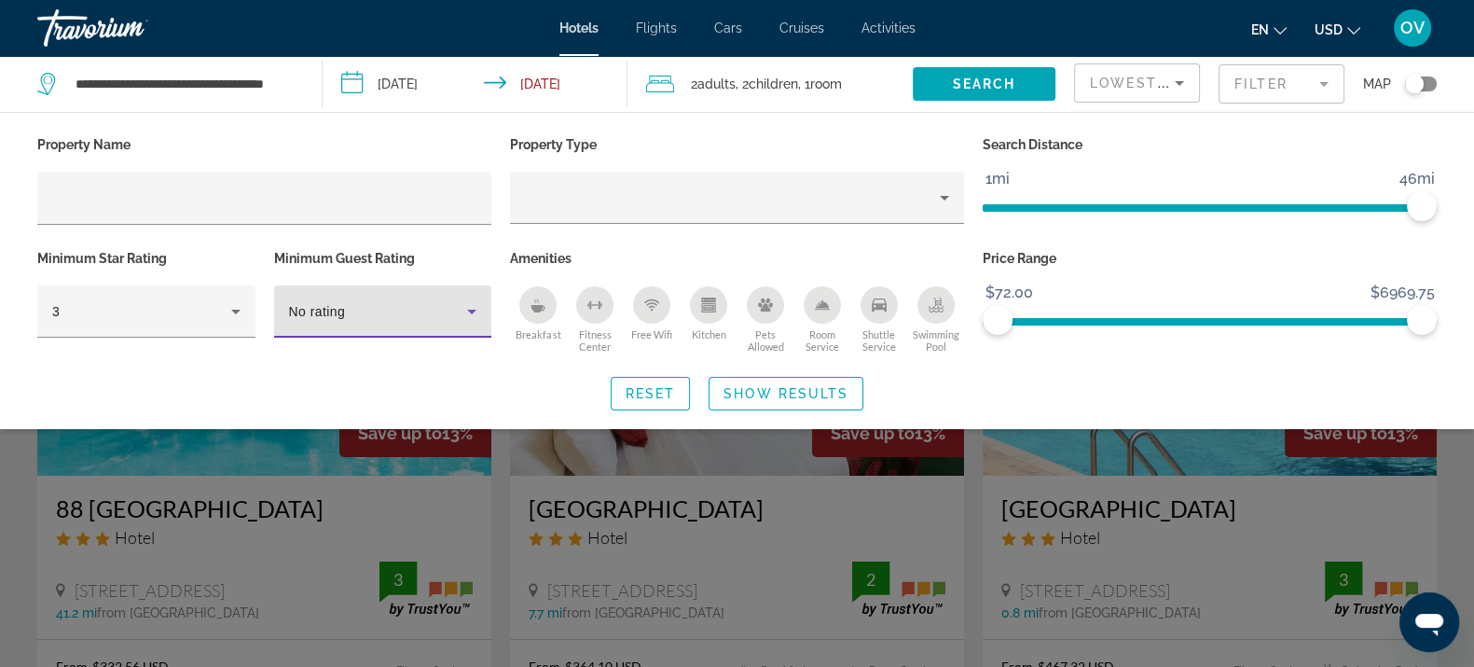
click at [400, 312] on div "No rating" at bounding box center [378, 311] width 179 height 22
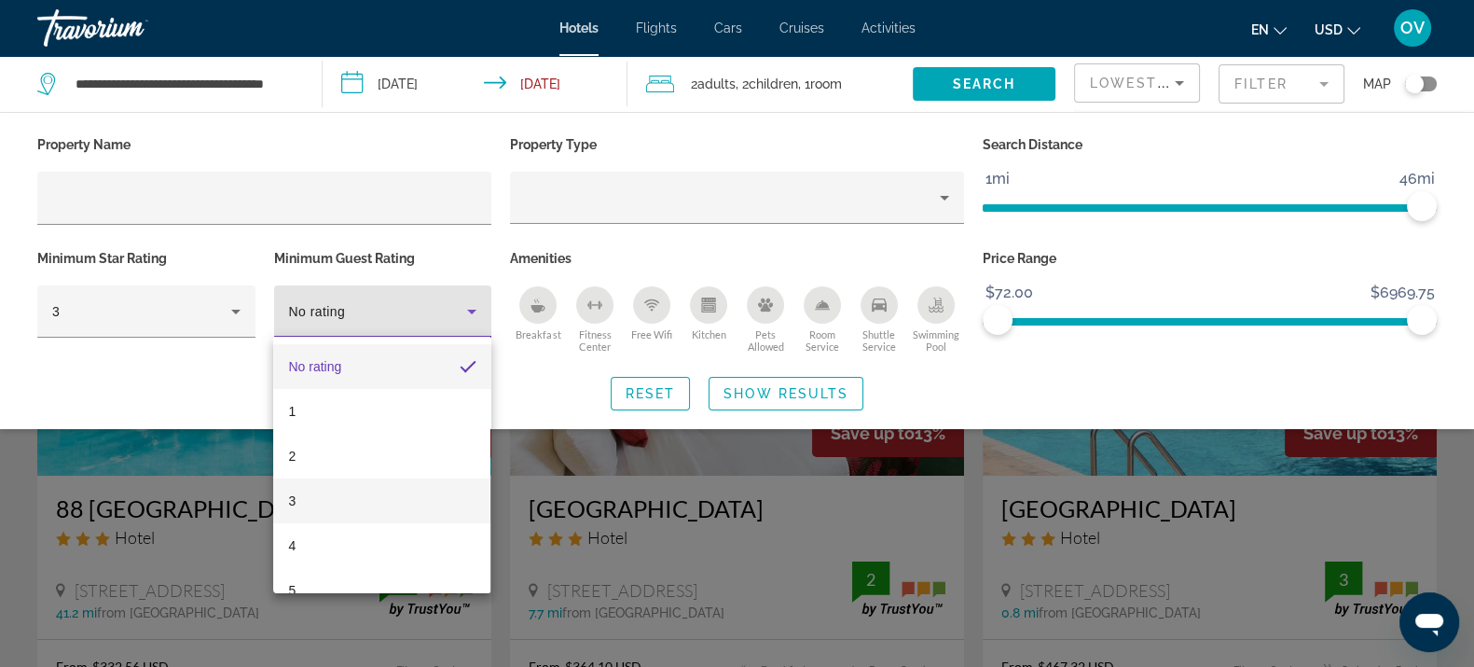
click at [314, 490] on mat-option "3" at bounding box center [381, 500] width 217 height 45
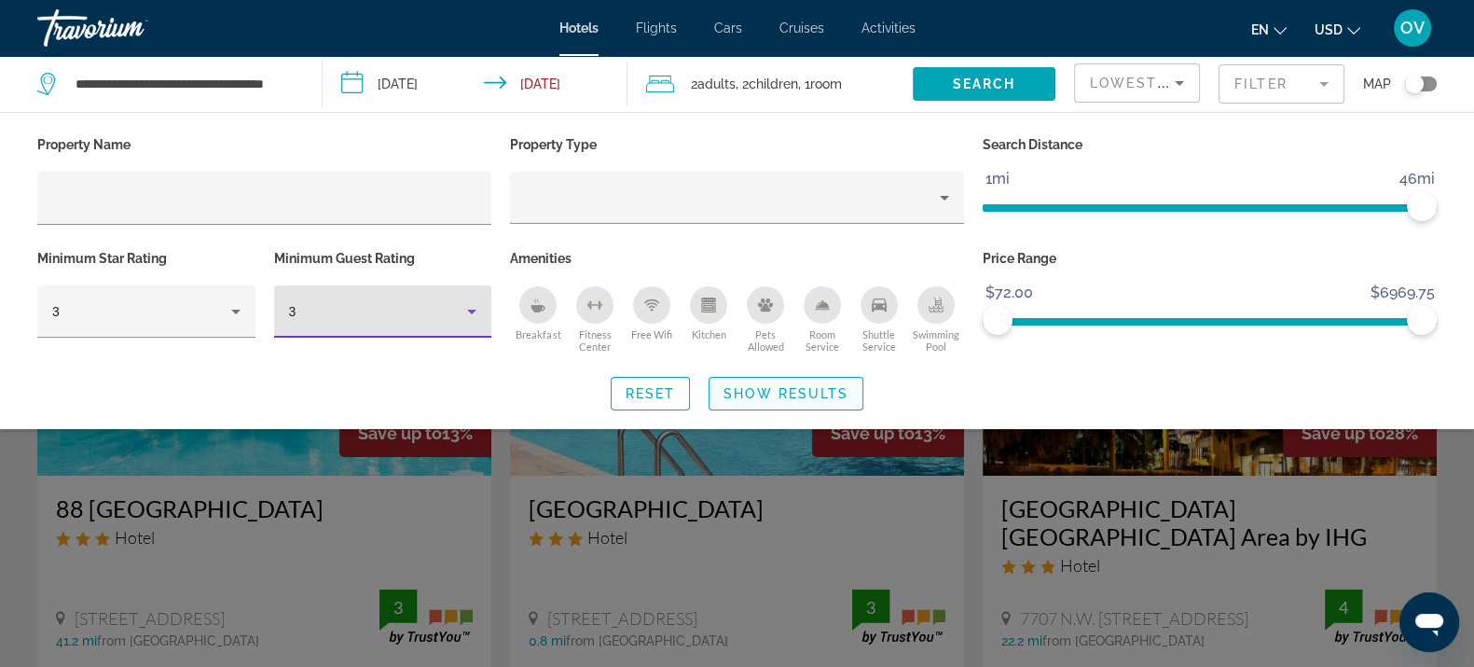
click at [764, 405] on span "Search widget" at bounding box center [786, 393] width 153 height 45
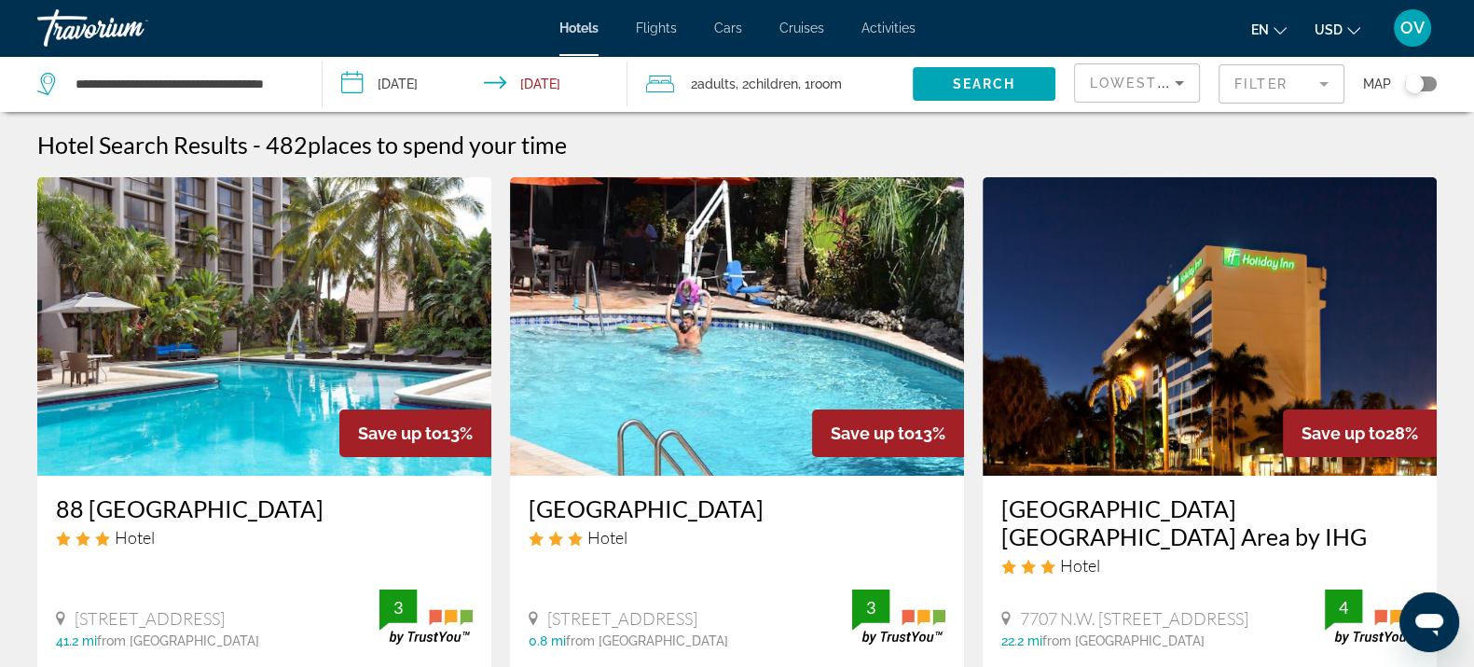
click at [1317, 70] on mat-form-field "Filter" at bounding box center [1282, 83] width 126 height 39
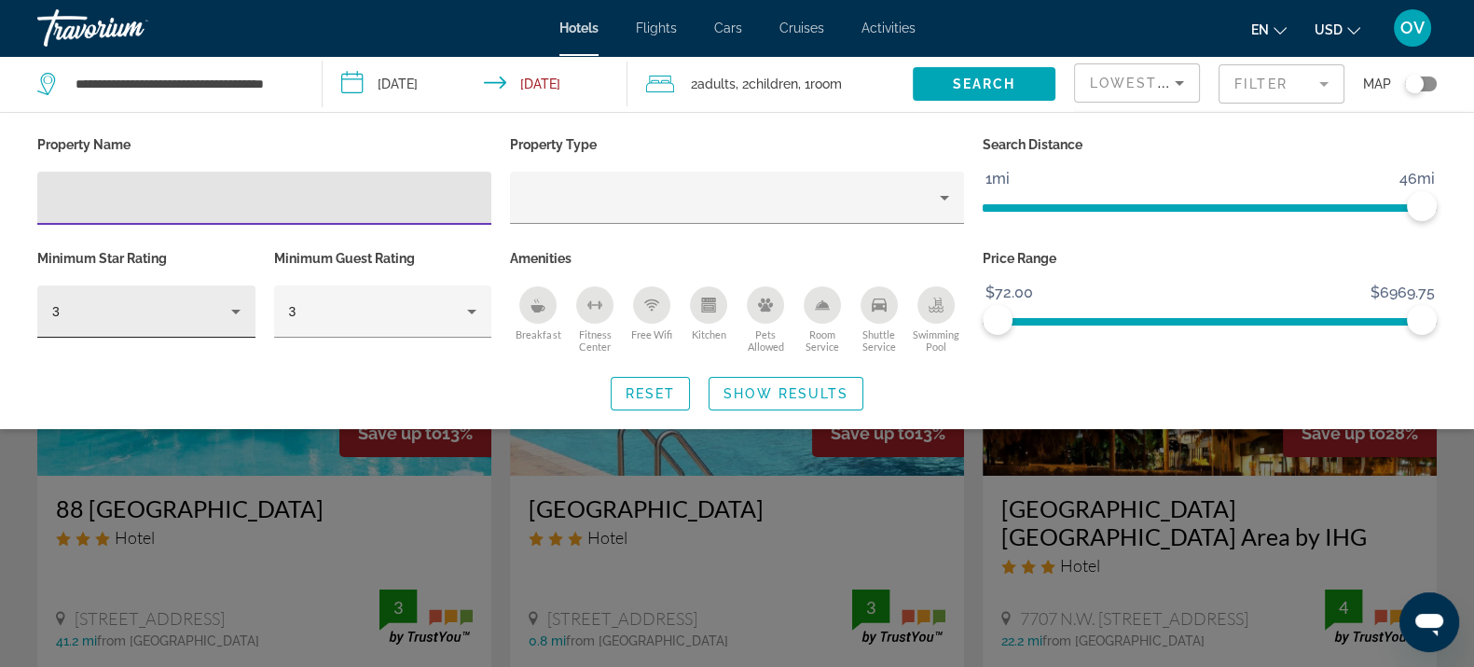
click at [180, 331] on div "3" at bounding box center [146, 311] width 188 height 52
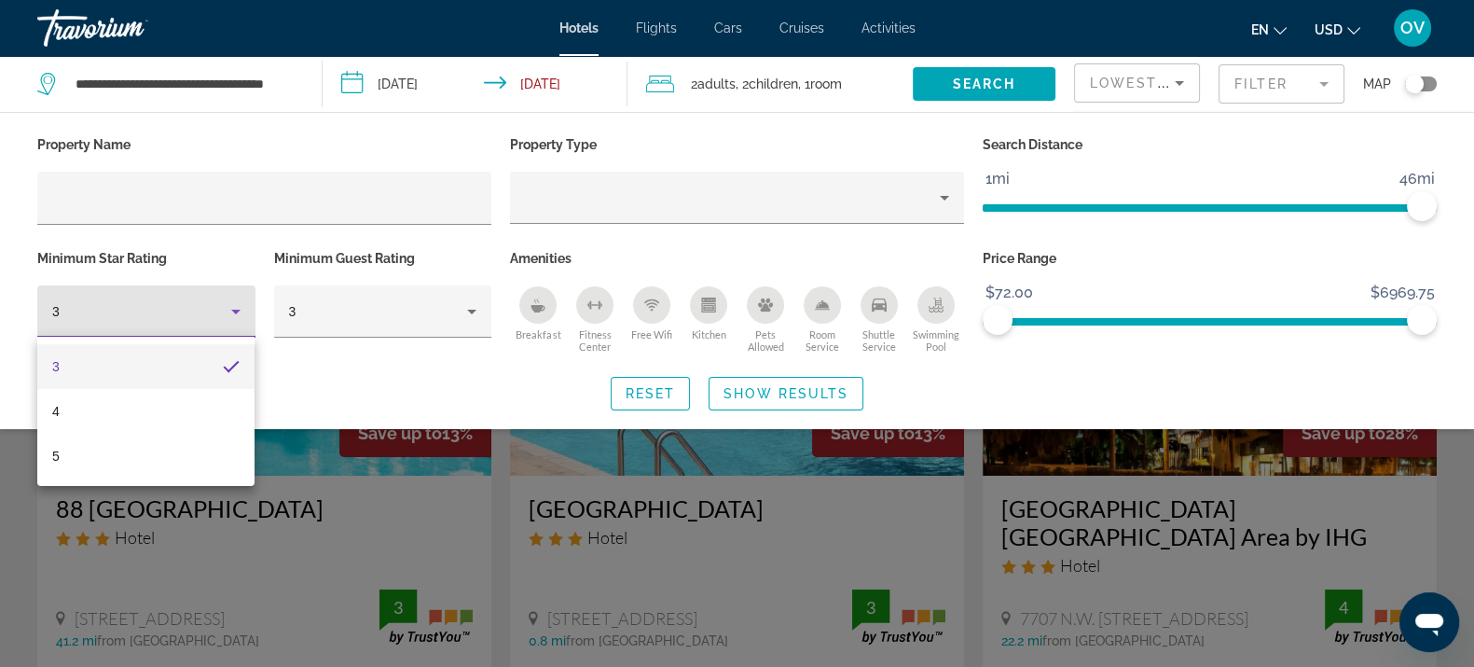
click at [364, 319] on div at bounding box center [737, 333] width 1474 height 667
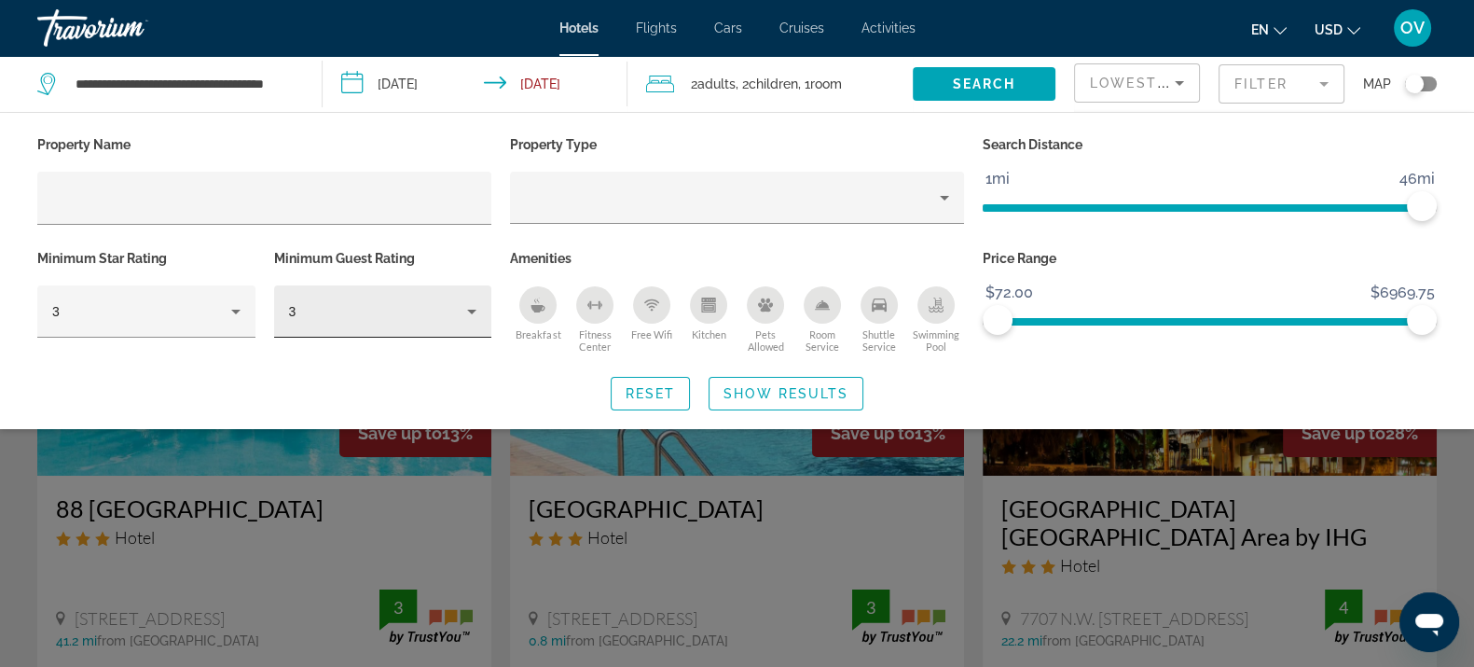
click at [381, 313] on div "3" at bounding box center [378, 311] width 179 height 22
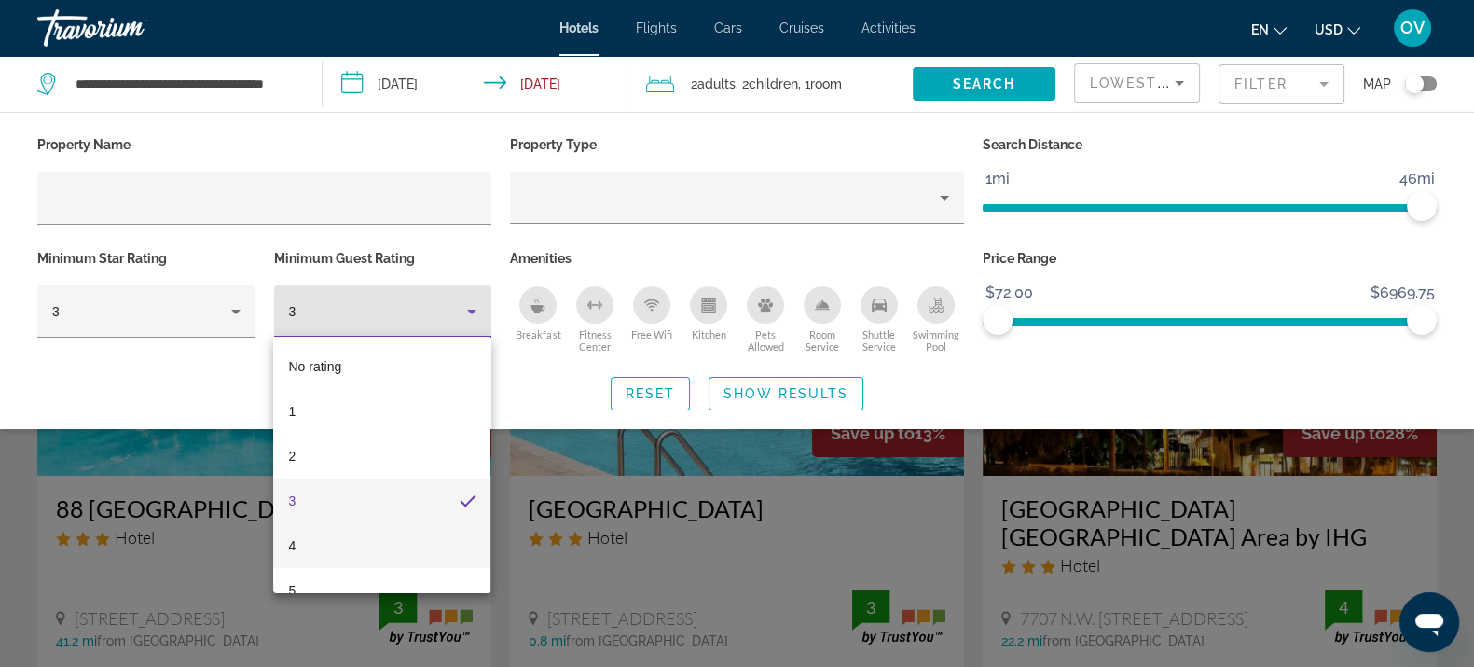
click at [302, 534] on mat-option "4" at bounding box center [381, 545] width 217 height 45
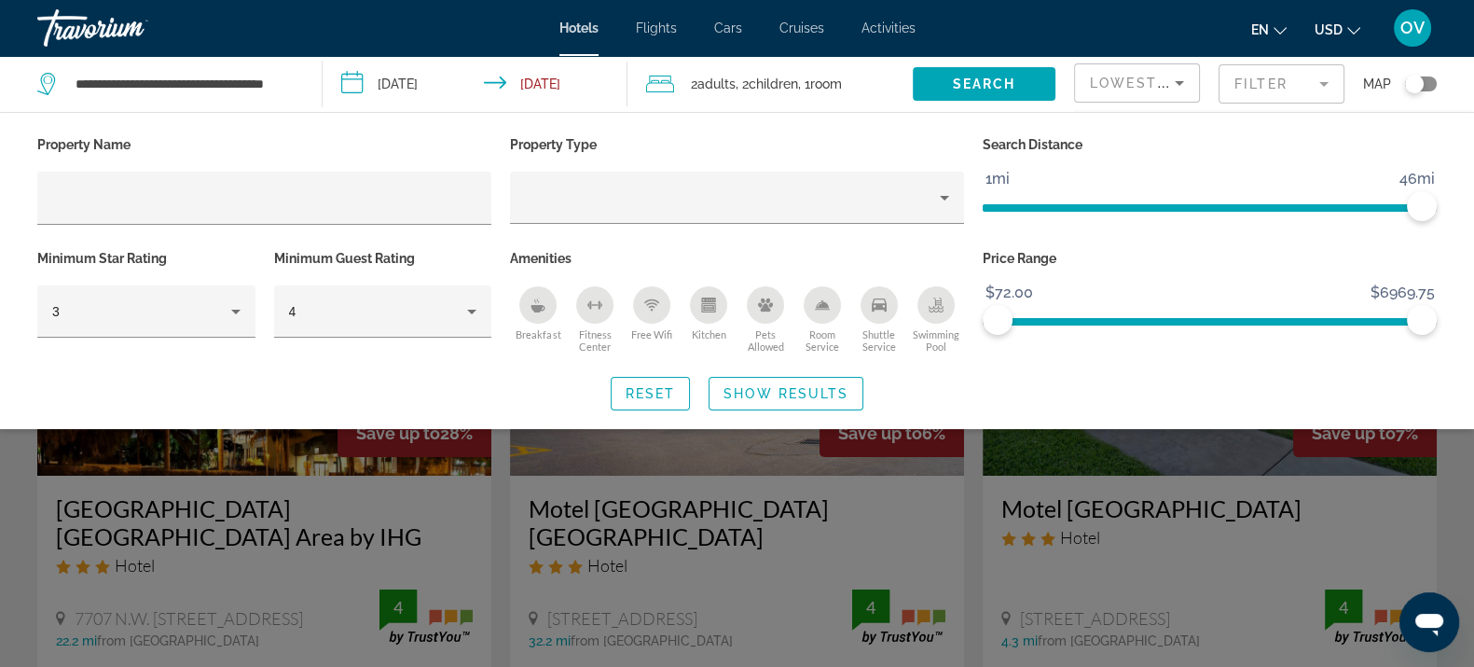
click at [382, 516] on div "Search widget" at bounding box center [737, 473] width 1474 height 387
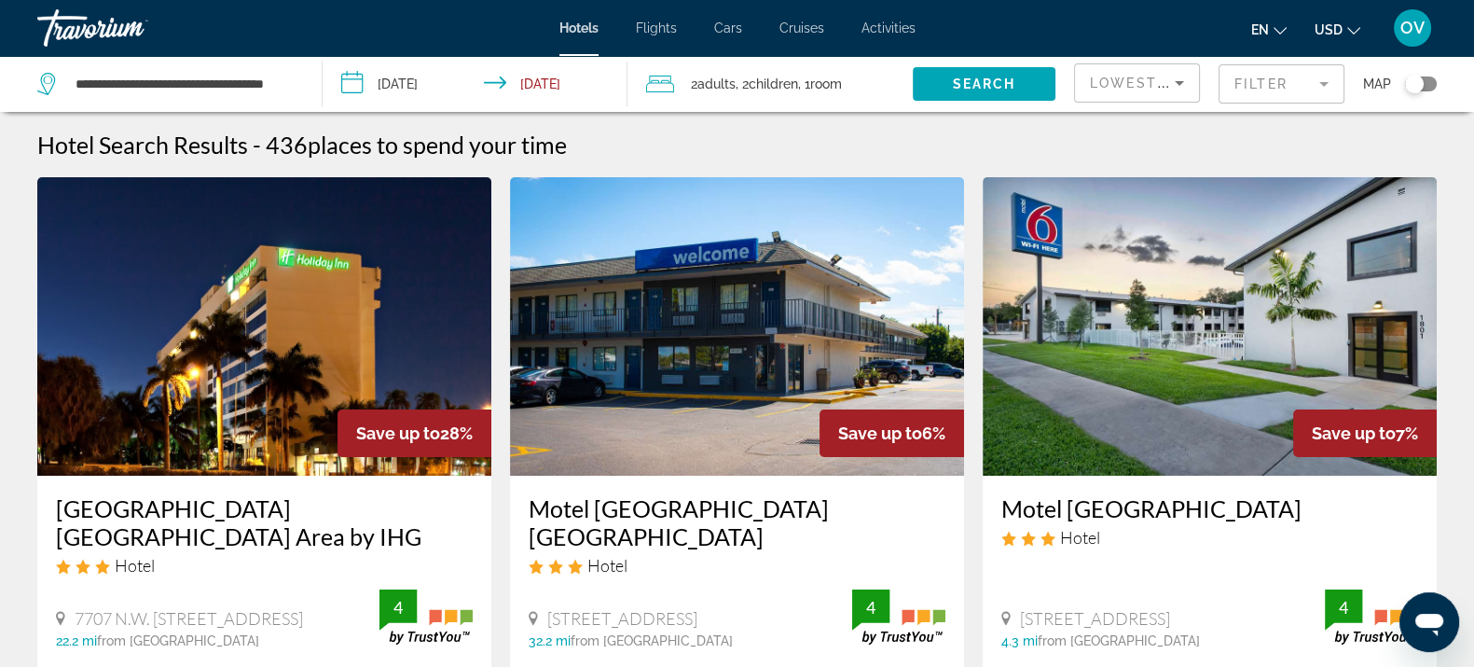
click at [1269, 89] on mat-form-field "Filter" at bounding box center [1282, 83] width 126 height 39
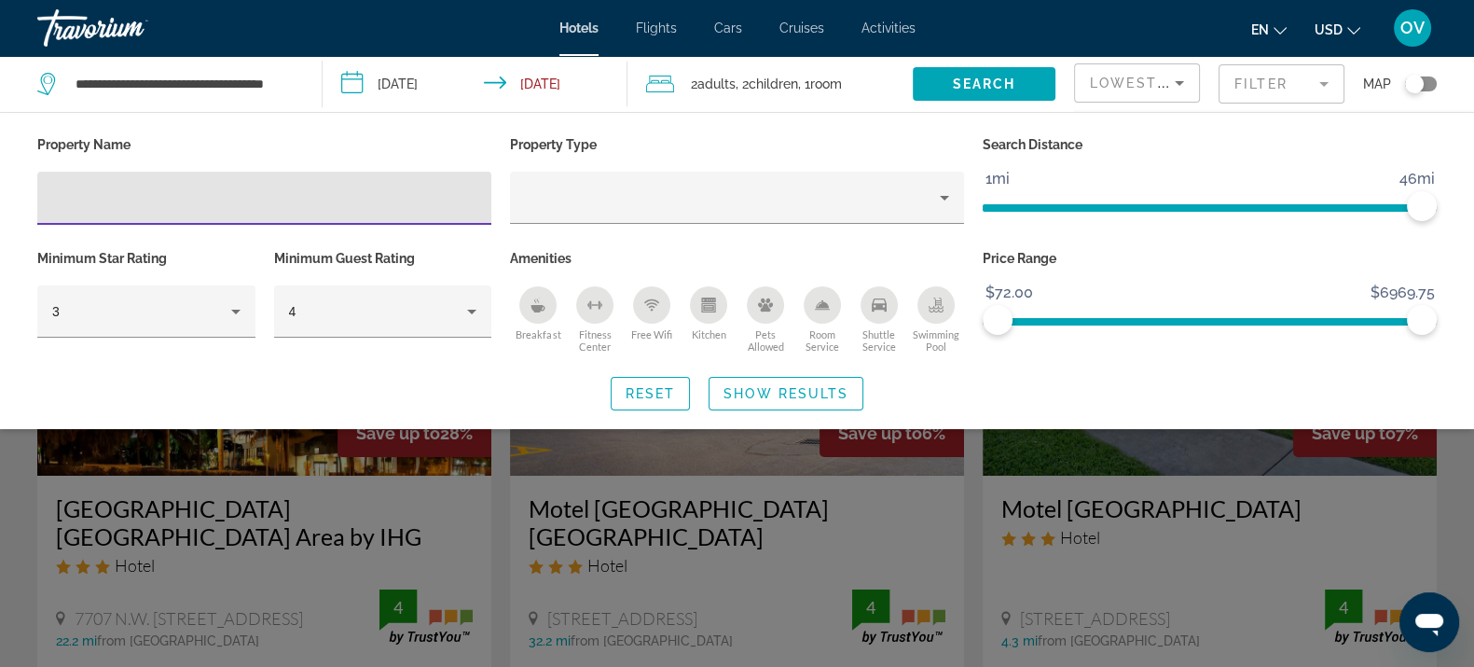
click at [212, 338] on div "Hotel Filters" at bounding box center [146, 348] width 218 height 21
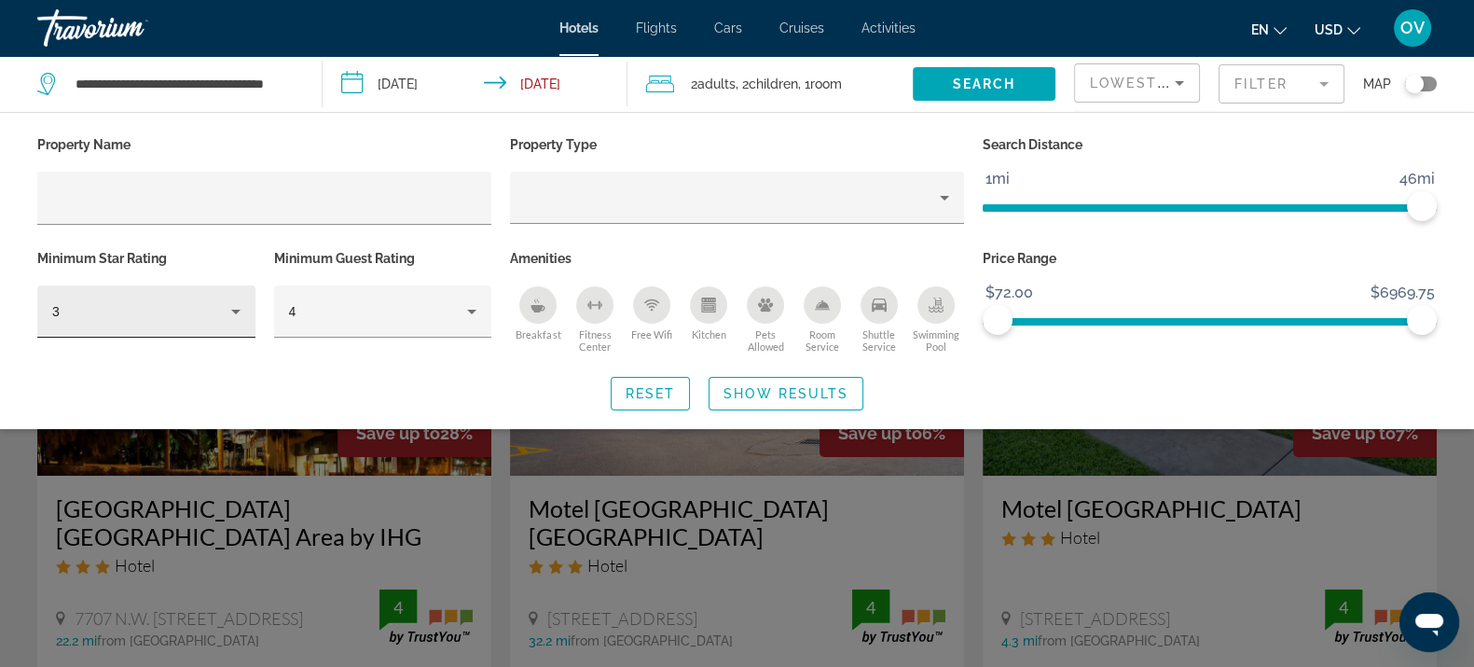
click at [214, 332] on div "3" at bounding box center [146, 311] width 188 height 52
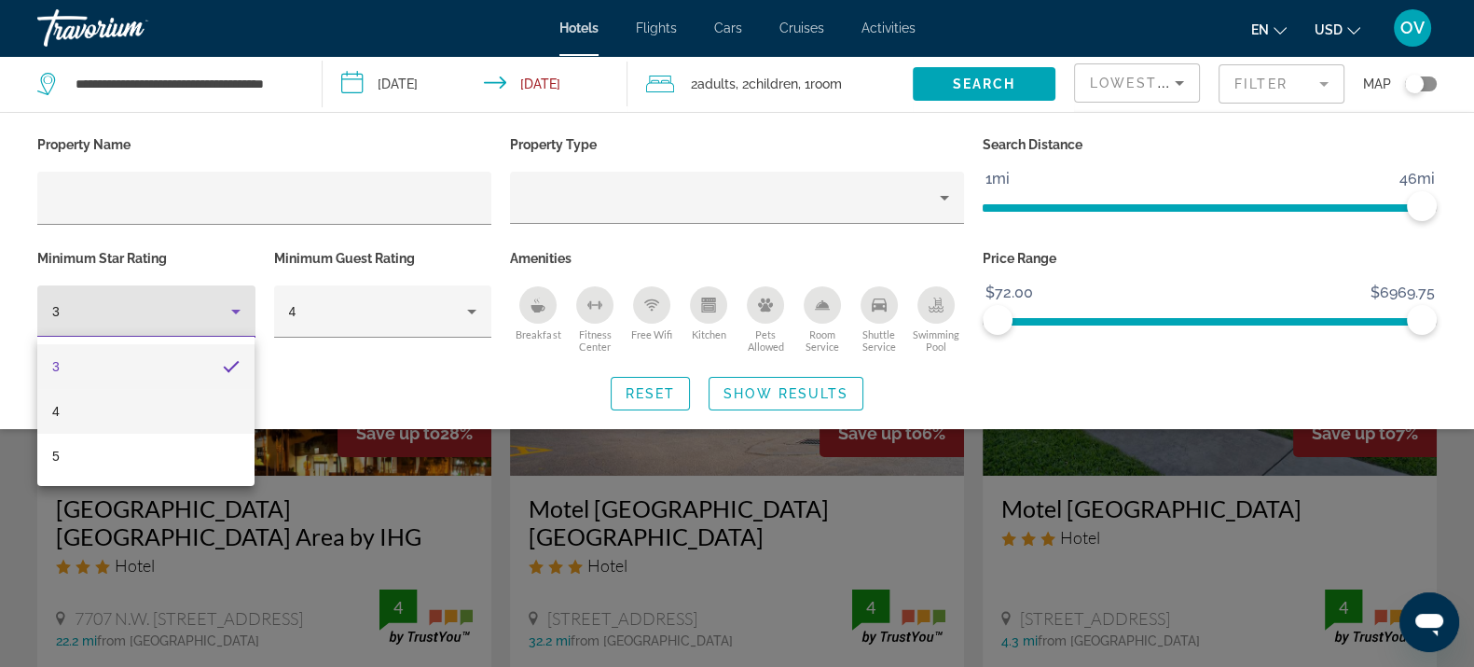
click at [149, 421] on mat-option "4" at bounding box center [145, 411] width 217 height 45
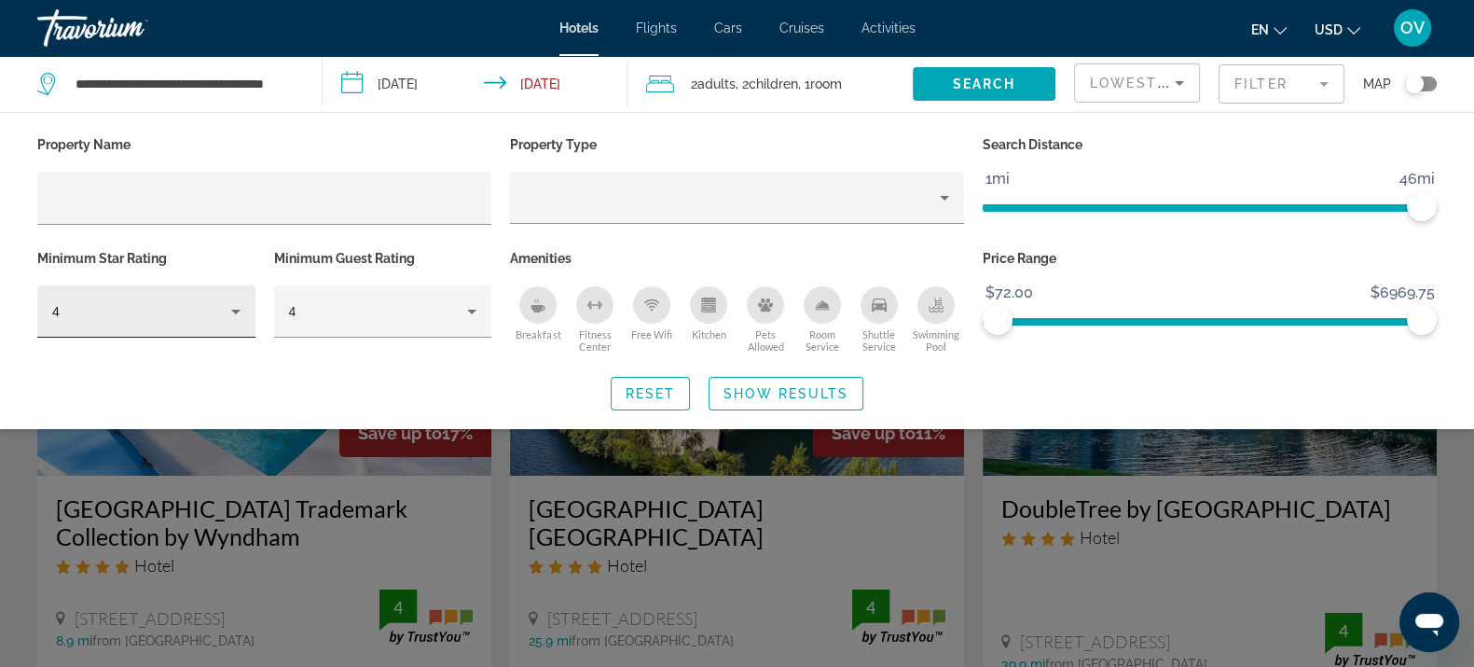
click at [195, 295] on div "4" at bounding box center [146, 311] width 188 height 52
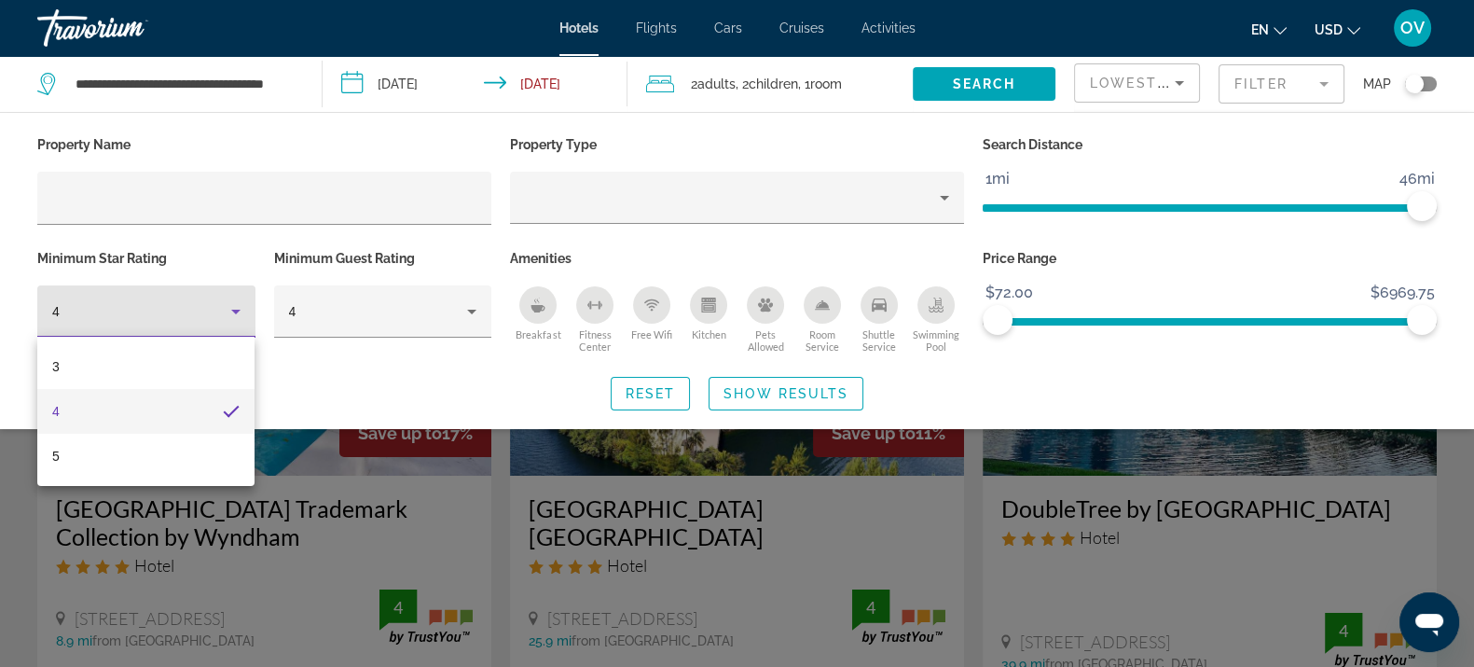
click at [145, 389] on mat-option "4" at bounding box center [145, 411] width 217 height 45
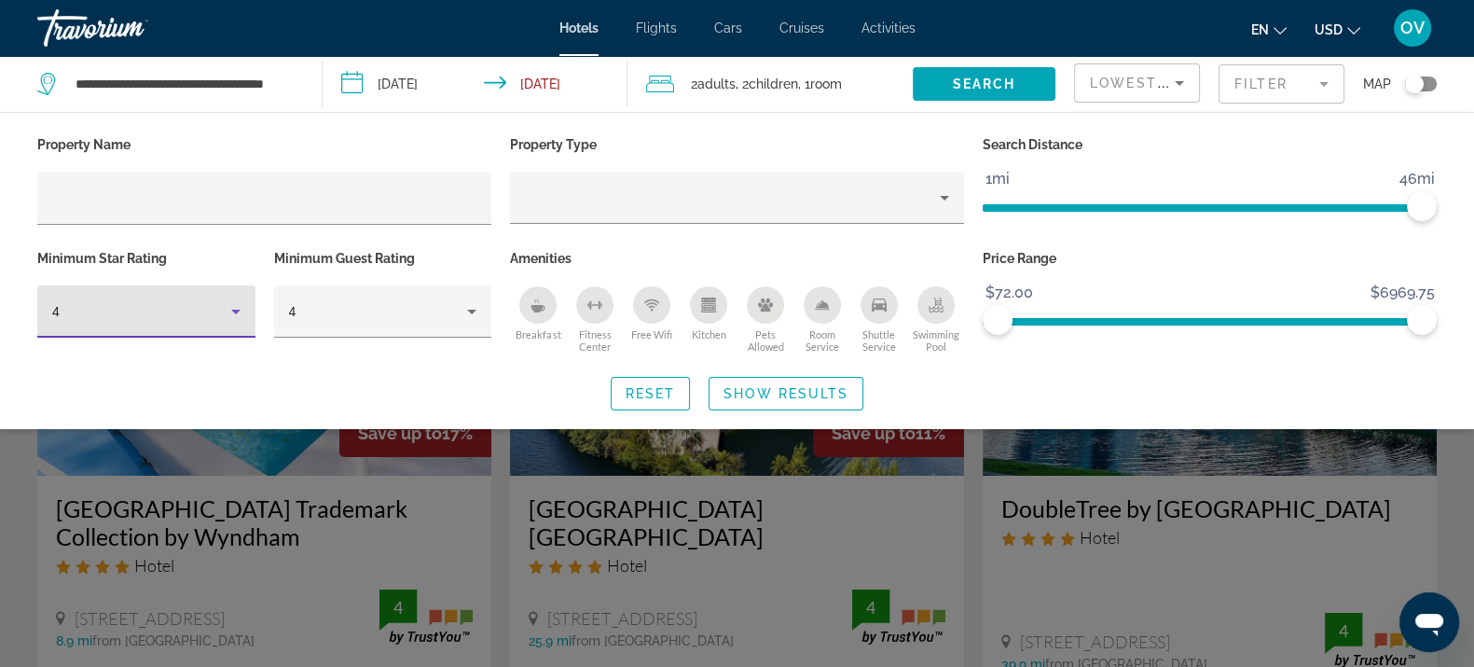
click at [136, 315] on div "4" at bounding box center [141, 311] width 179 height 22
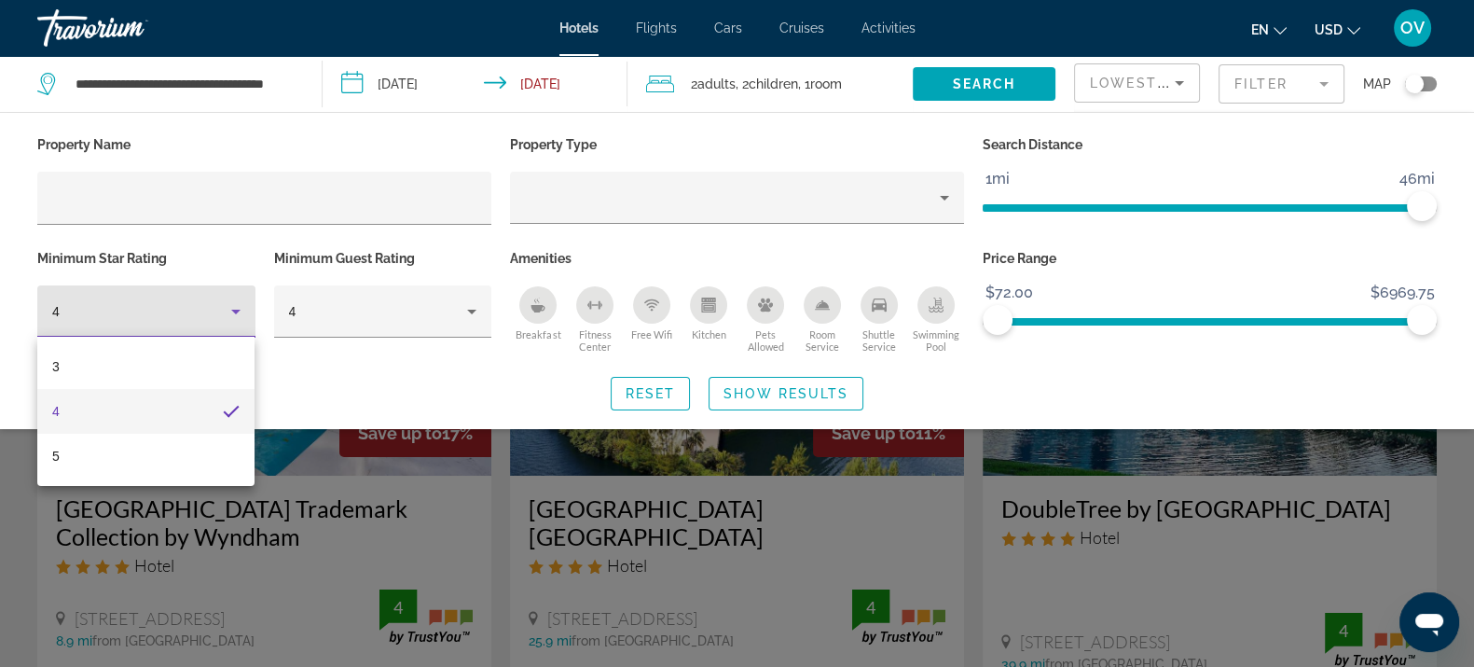
click at [108, 367] on mat-option "3" at bounding box center [145, 366] width 217 height 45
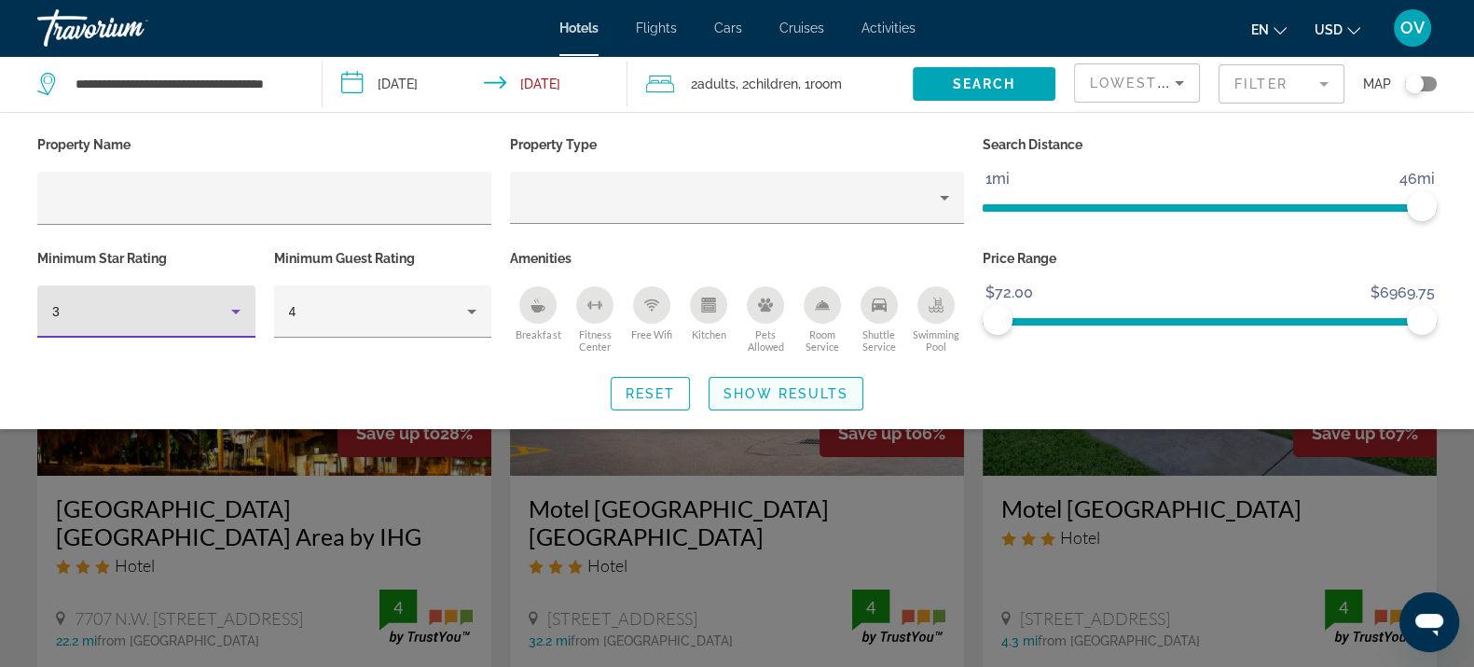
click at [739, 401] on span "Search widget" at bounding box center [786, 393] width 153 height 45
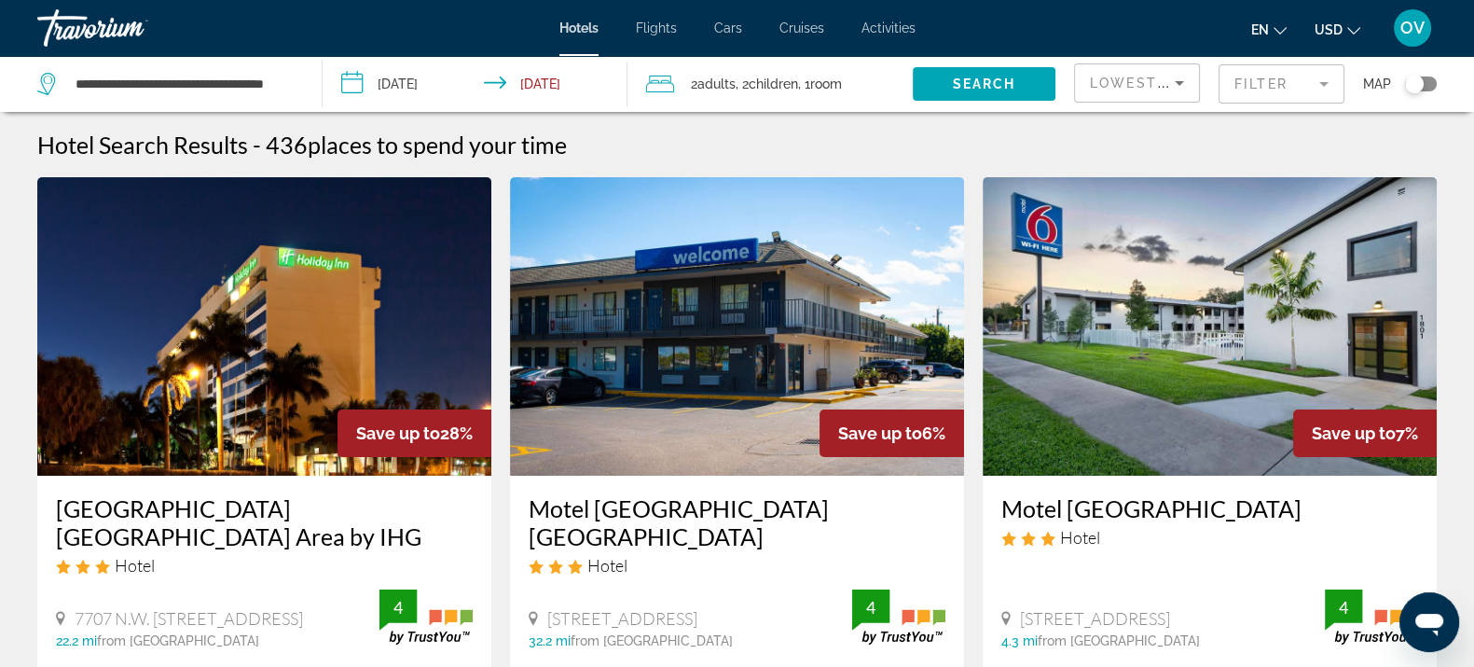
click at [1442, 73] on app-hotels-search-filters "Lowest Price Filter Map" at bounding box center [1274, 84] width 400 height 56
drag, startPoint x: 1434, startPoint y: 82, endPoint x: 1397, endPoint y: 84, distance: 37.3
click at [1432, 82] on div "Toggle map" at bounding box center [1421, 83] width 32 height 15
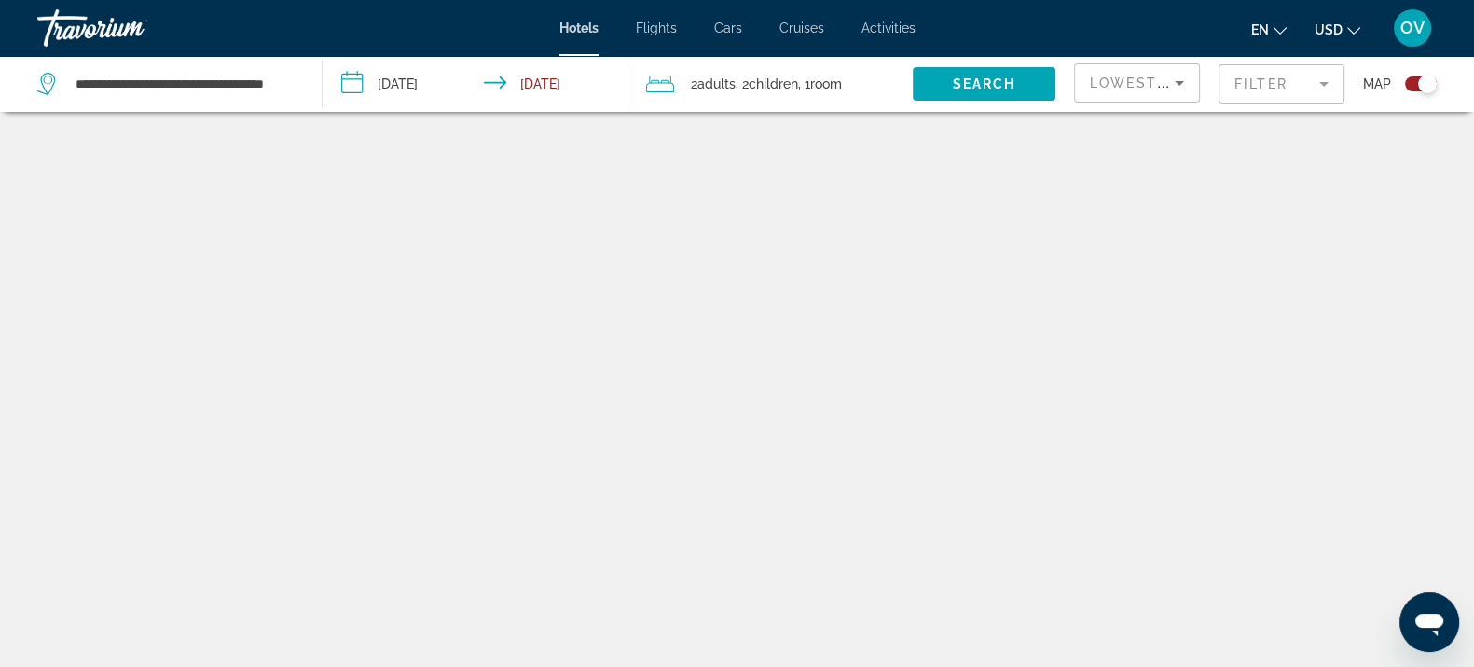
scroll to position [111, 0]
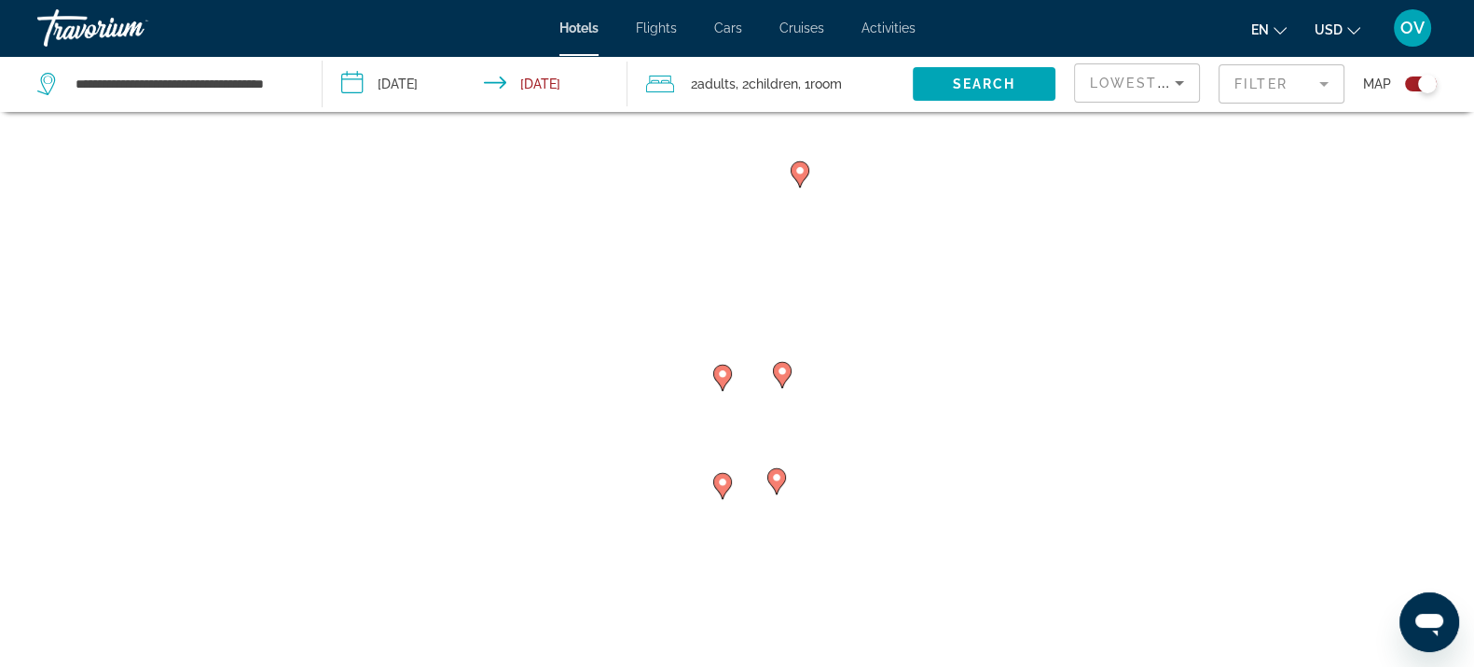
click at [1316, 82] on mat-form-field "Filter" at bounding box center [1282, 83] width 126 height 39
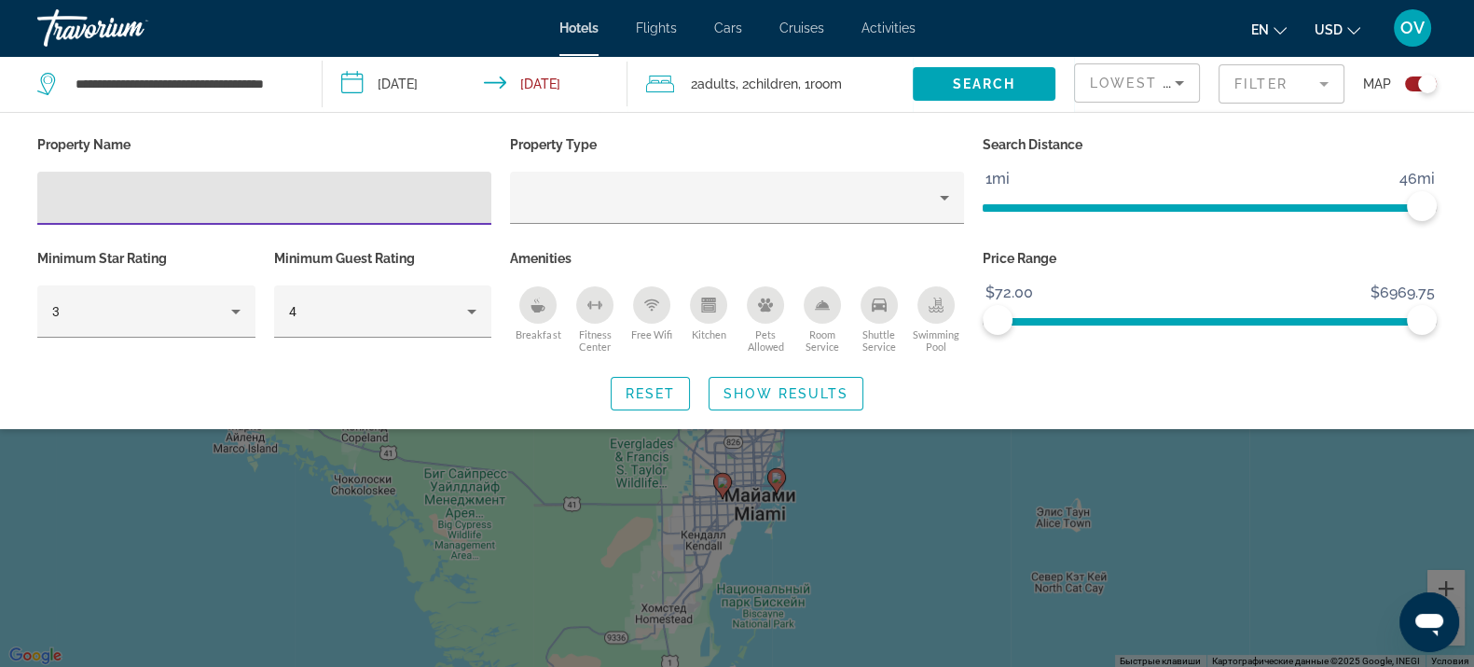
click at [1316, 82] on mat-form-field "Filter" at bounding box center [1282, 83] width 126 height 39
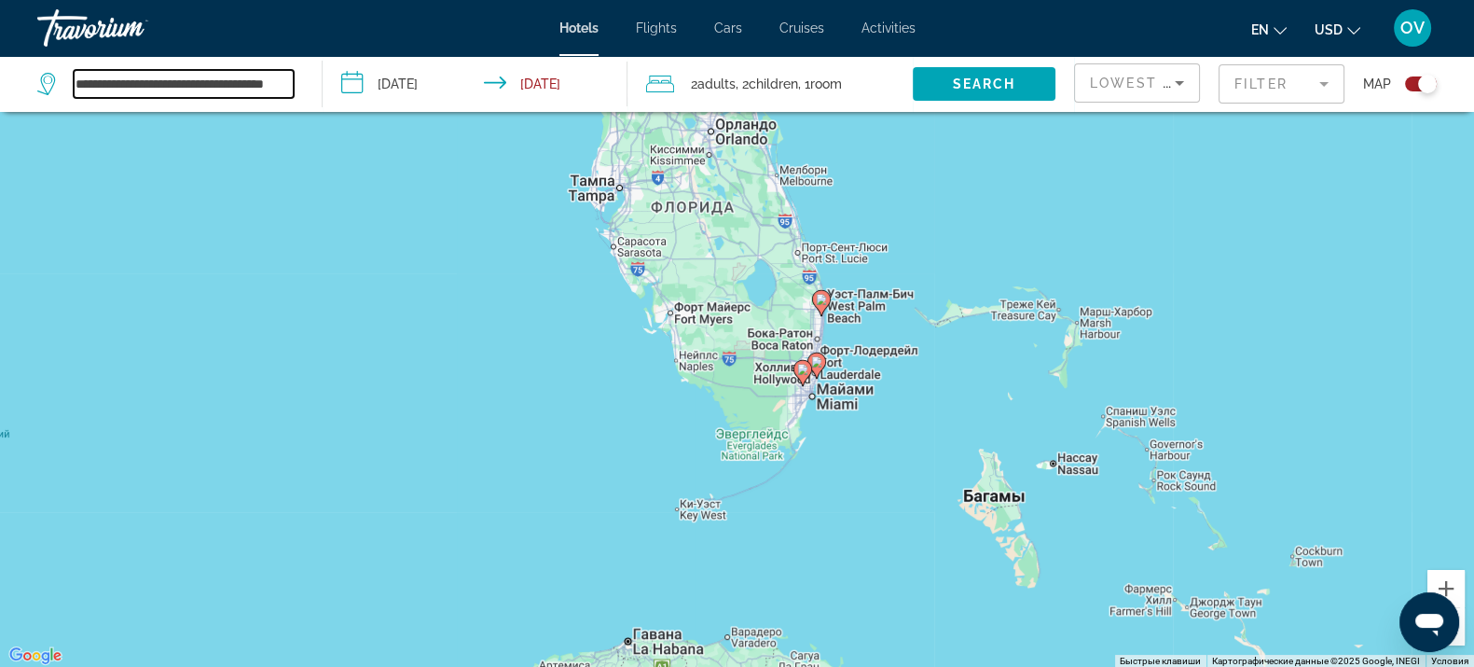
click at [160, 75] on input "**********" at bounding box center [184, 84] width 220 height 28
click at [168, 81] on input "**********" at bounding box center [184, 84] width 220 height 28
click at [171, 82] on input "**********" at bounding box center [184, 84] width 220 height 28
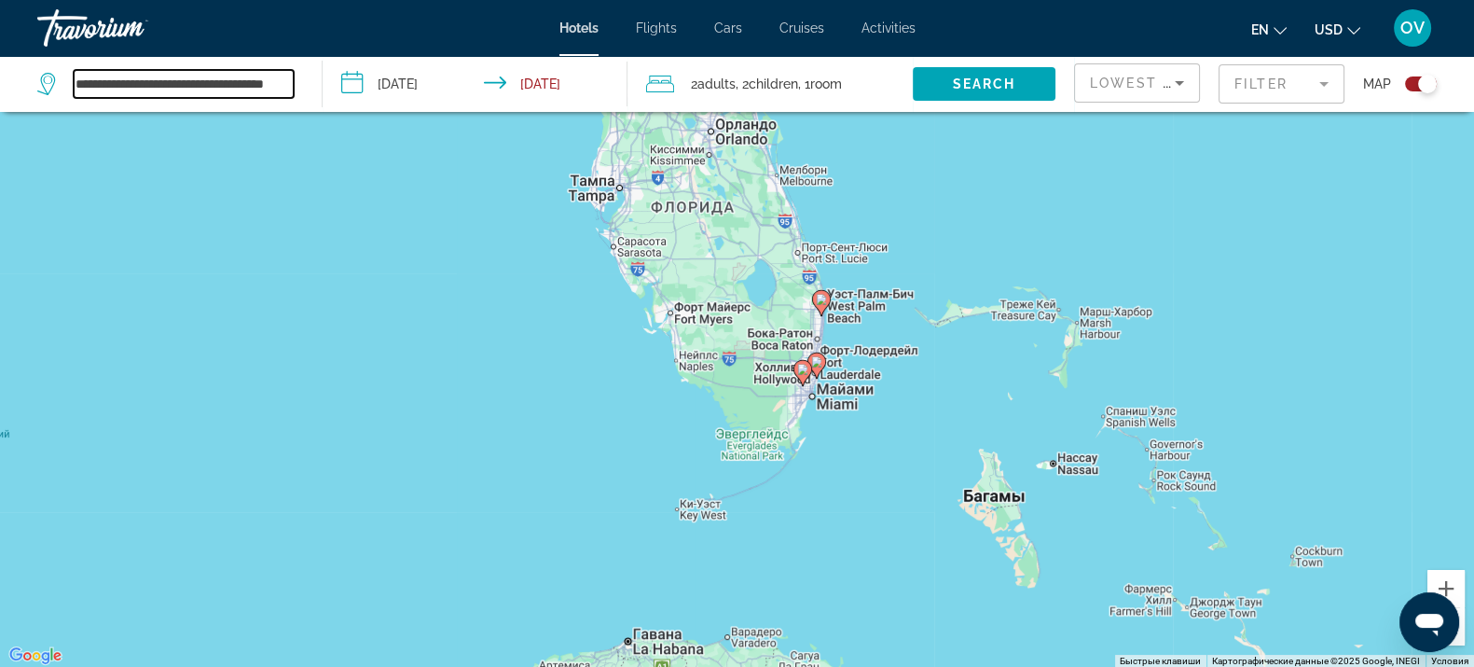
click at [171, 81] on input "**********" at bounding box center [184, 84] width 220 height 28
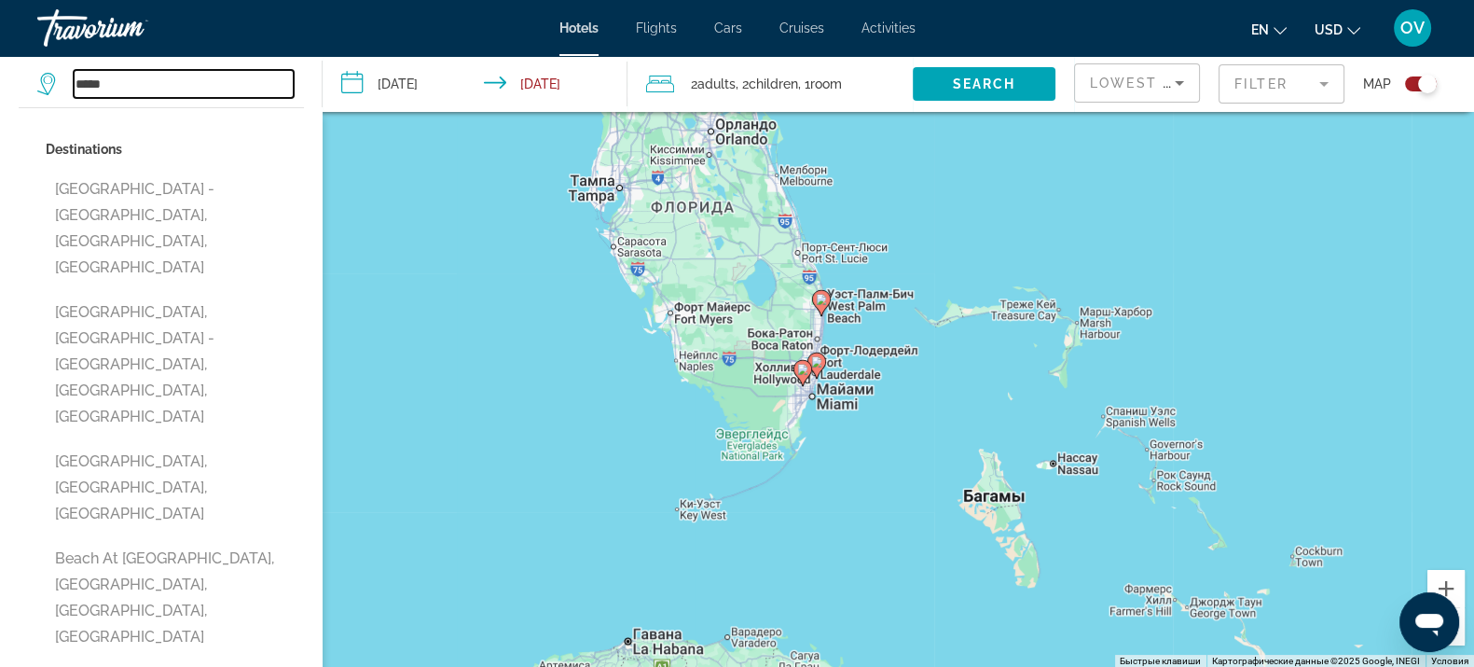
drag, startPoint x: 140, startPoint y: 85, endPoint x: 0, endPoint y: 81, distance: 139.9
click at [0, 79] on app-destination-search "***** Destinations Beach Walk, St. Petersburg - Clearwater, FL, United States B…" at bounding box center [161, 84] width 323 height 56
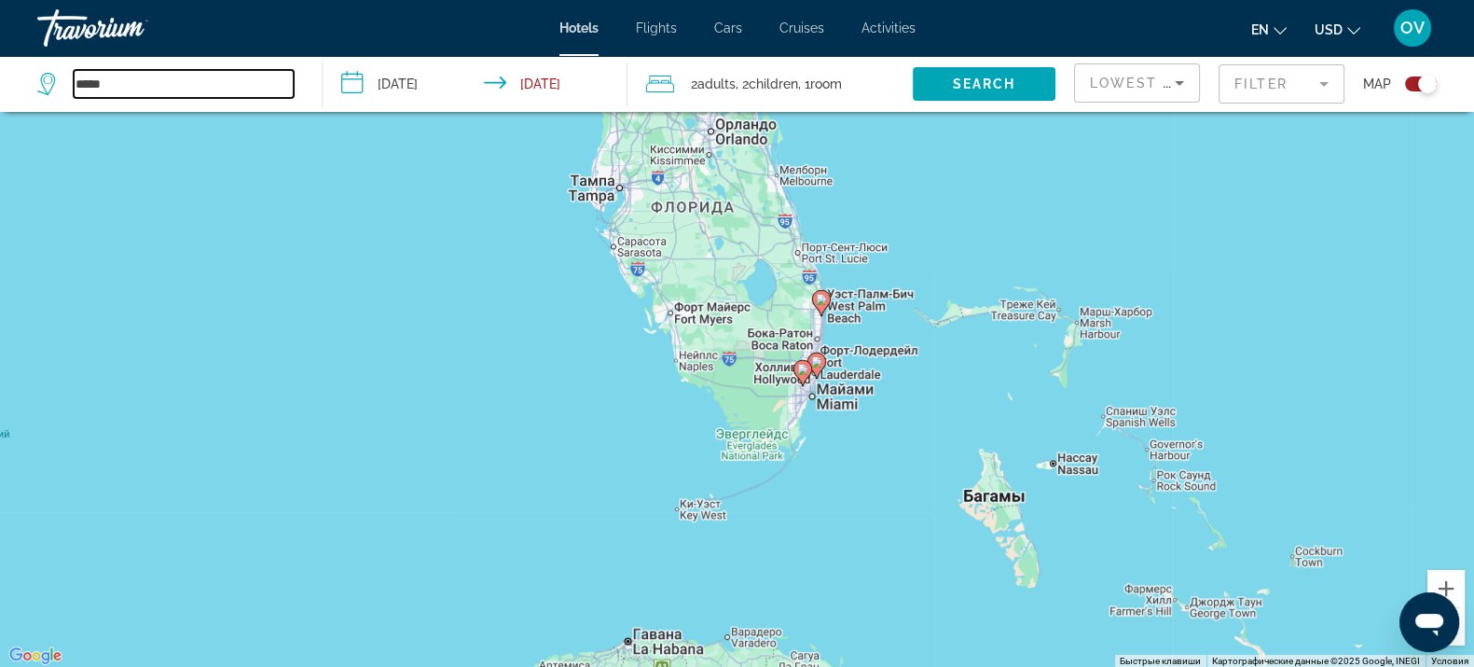
type input "*****"
click at [184, 65] on div "*****" at bounding box center [170, 84] width 266 height 56
click at [181, 72] on input "*****" at bounding box center [184, 84] width 220 height 28
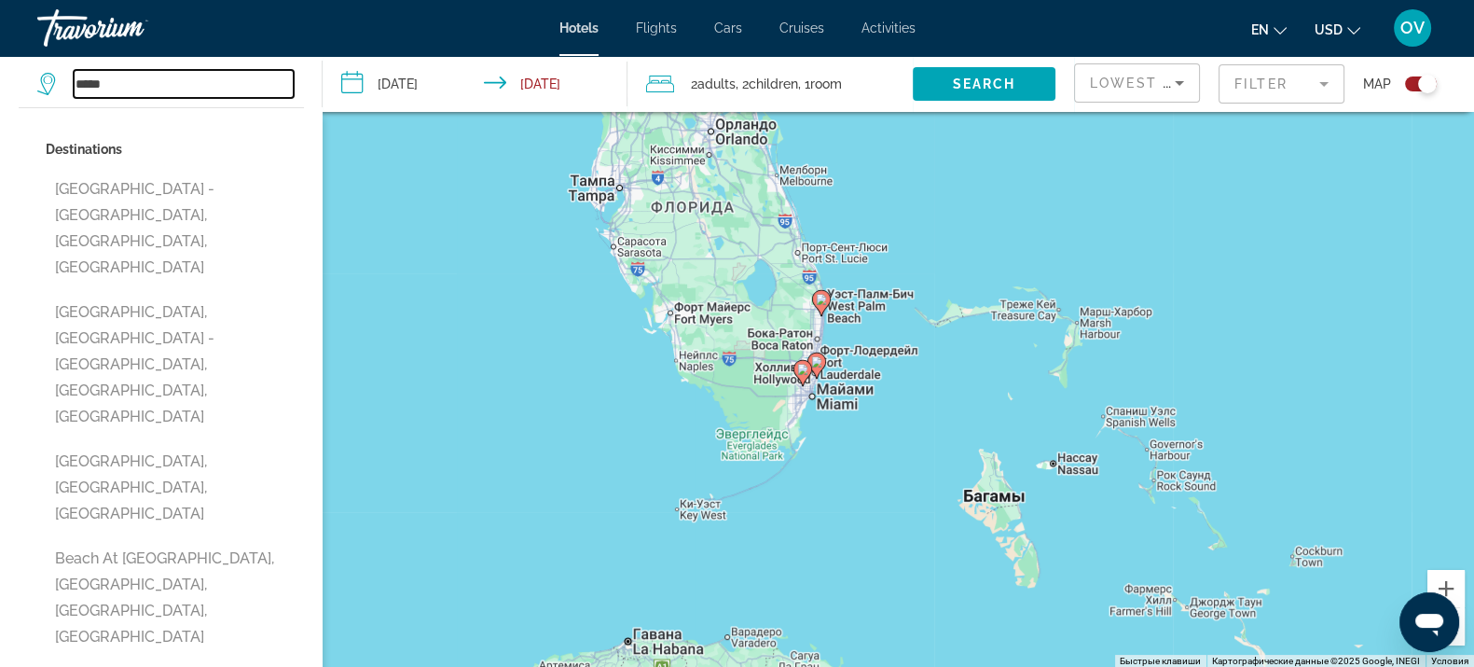
drag, startPoint x: 173, startPoint y: 83, endPoint x: 0, endPoint y: 76, distance: 173.6
click at [0, 76] on app-destination-search "***** Destinations Beach Walk, St. Petersburg - Clearwater, FL, United States B…" at bounding box center [161, 84] width 323 height 56
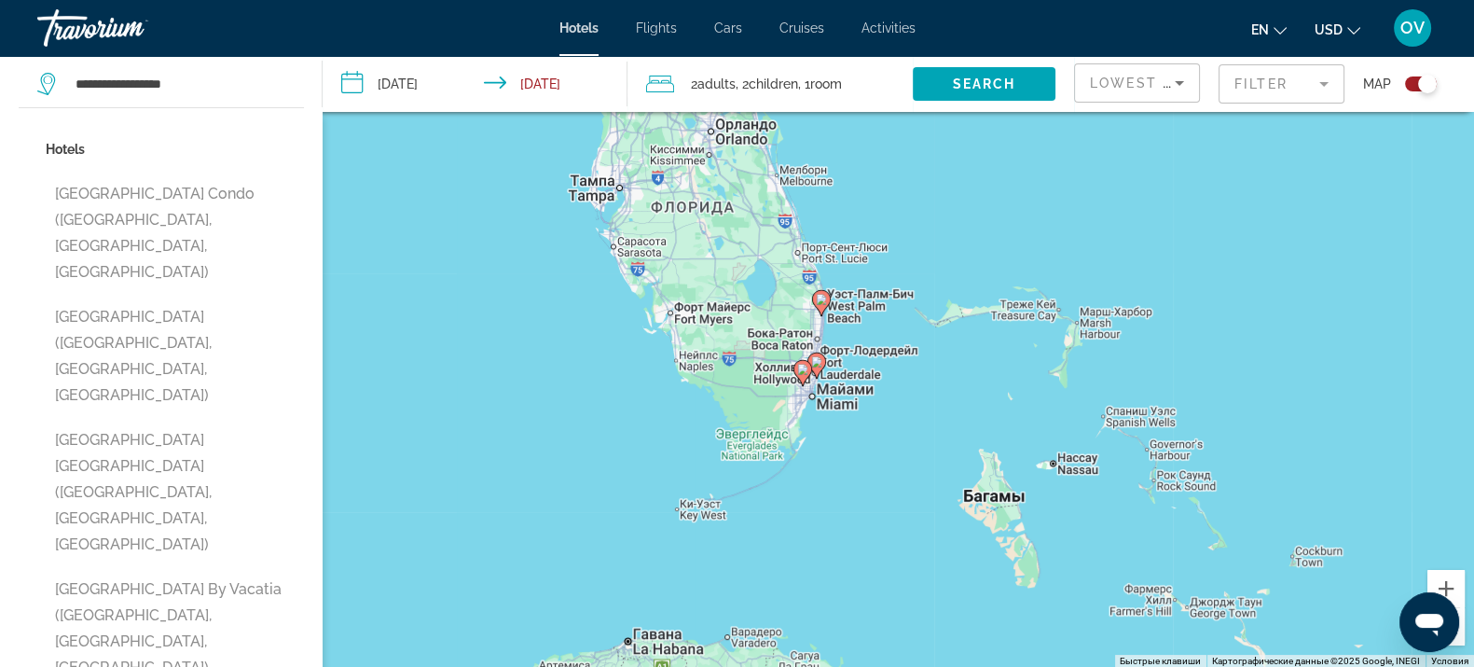
click at [214, 299] on button "Fort Lauderdale Beach Resort Hotel & Suites (Fort Lauderdale, FL, US)" at bounding box center [175, 356] width 258 height 114
type input "**********"
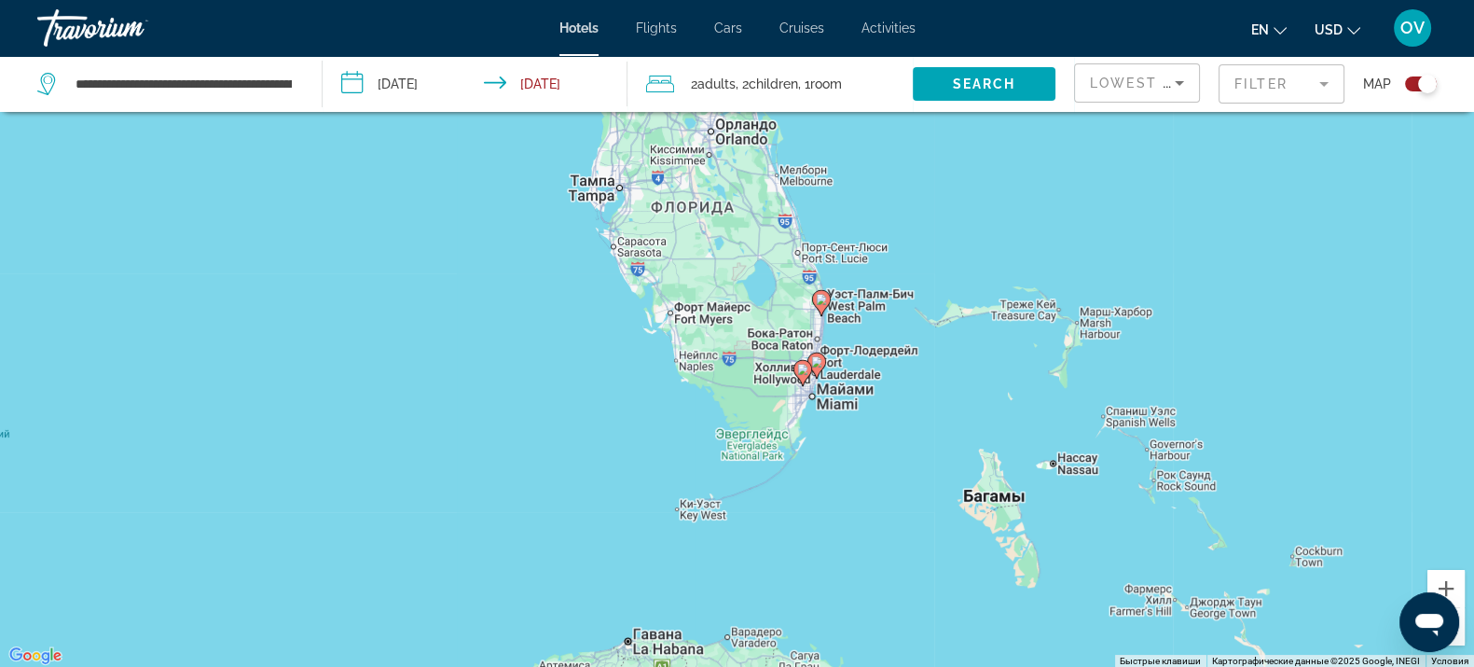
click at [447, 85] on input "**********" at bounding box center [478, 87] width 311 height 62
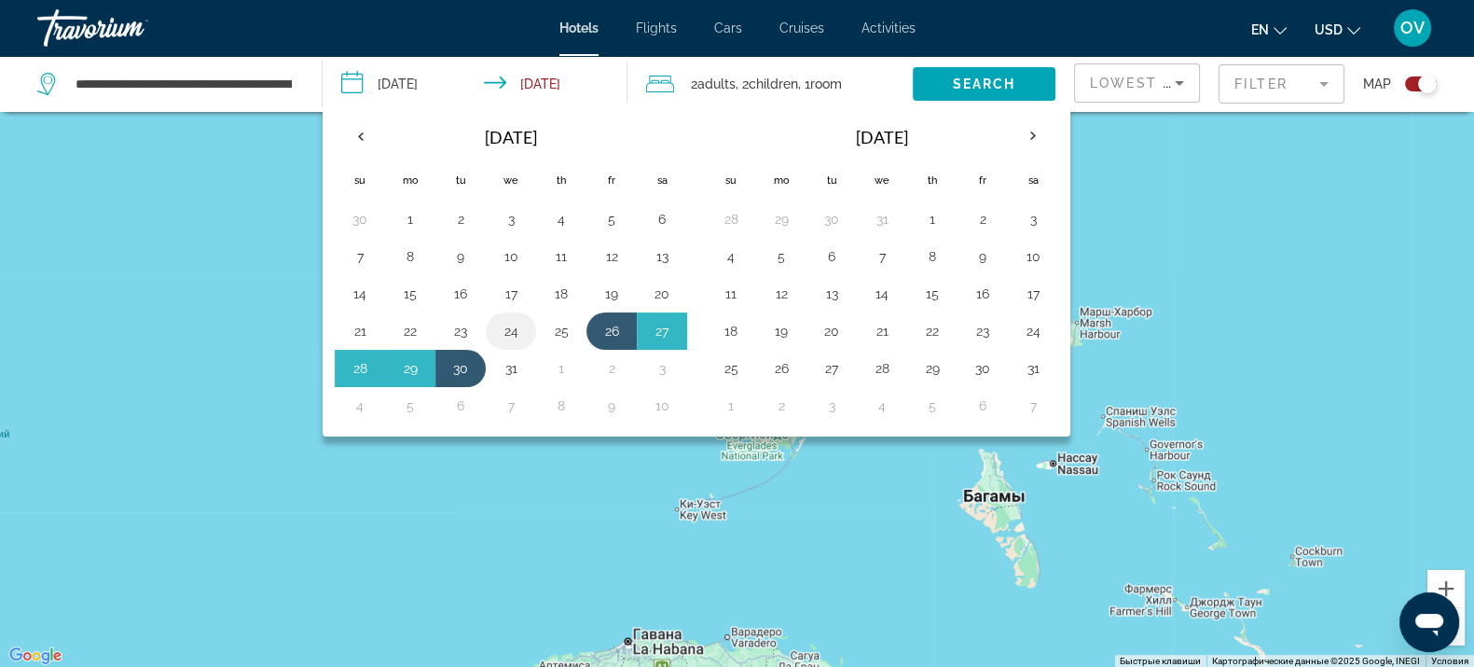
click at [513, 326] on button "24" at bounding box center [511, 331] width 30 height 26
click at [463, 368] on button "30" at bounding box center [461, 368] width 30 height 26
type input "**********"
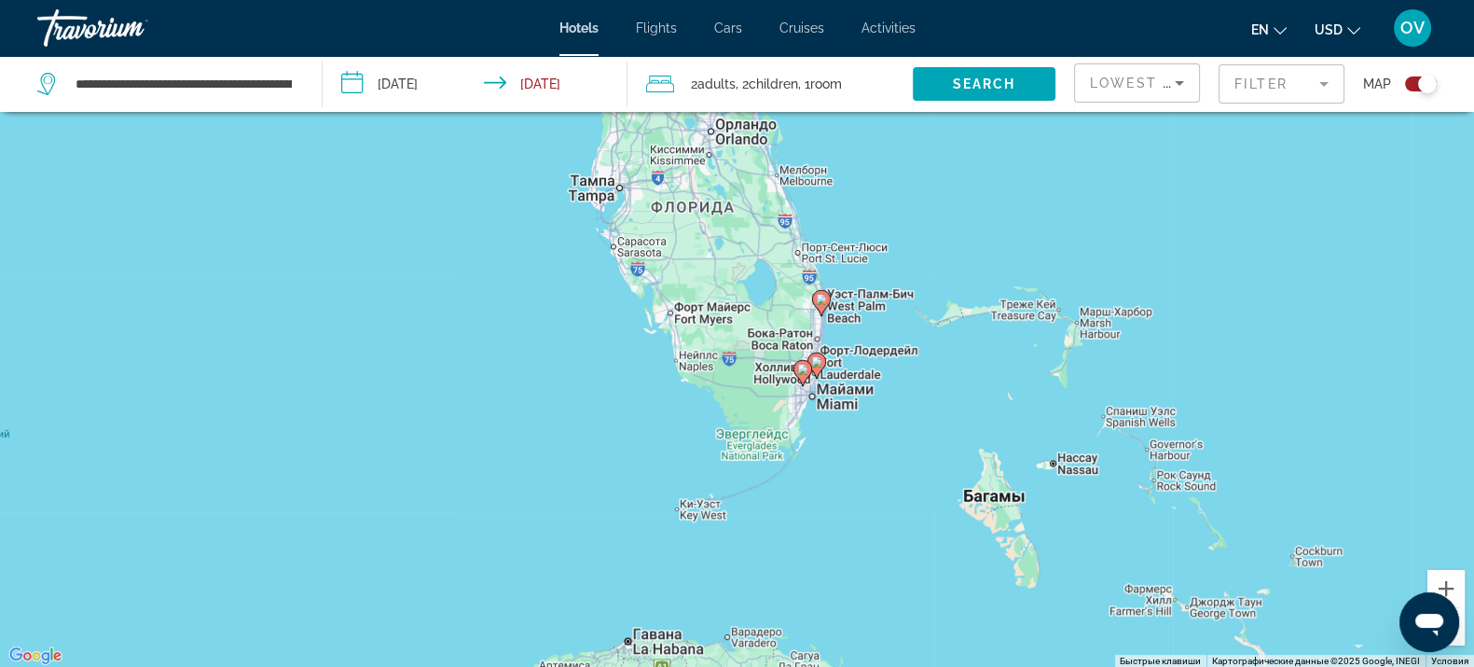
click at [1284, 93] on mat-form-field "Filter" at bounding box center [1282, 83] width 126 height 39
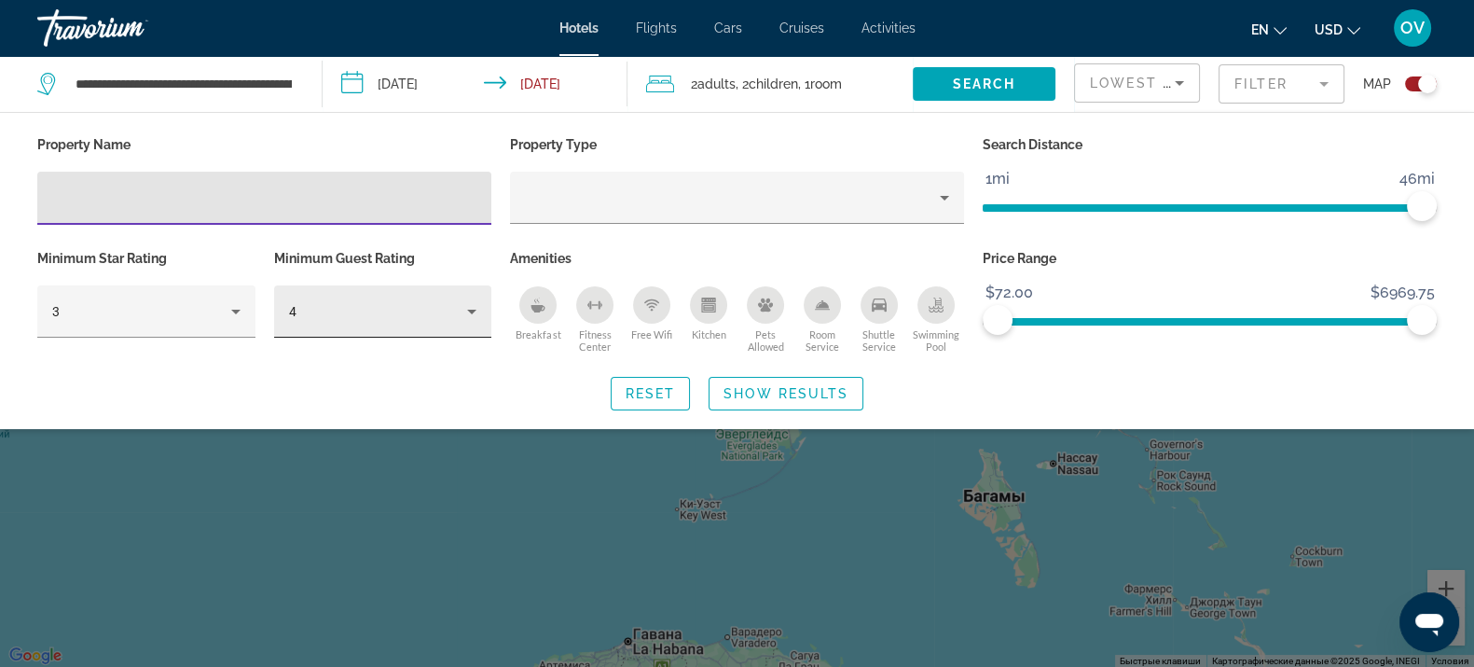
click at [439, 327] on div "4" at bounding box center [383, 311] width 188 height 52
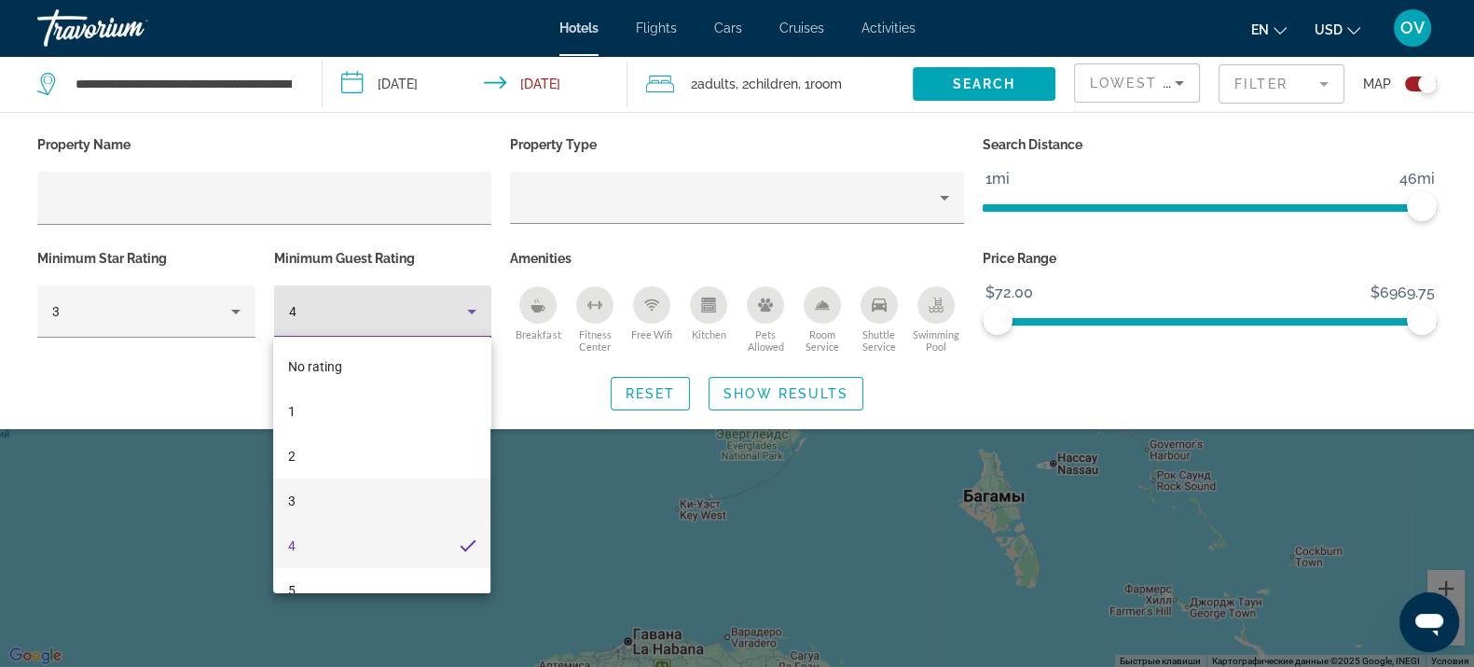
click at [324, 508] on mat-option "3" at bounding box center [381, 500] width 217 height 45
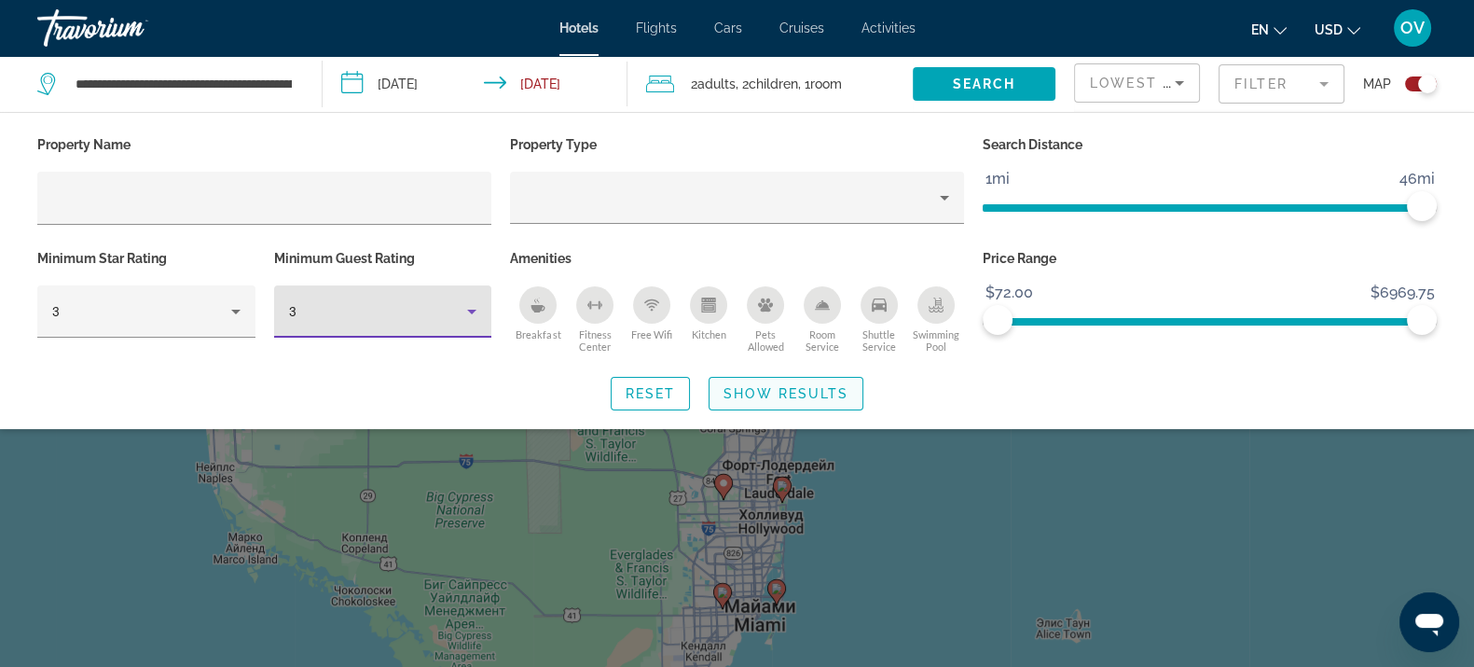
click at [832, 397] on span "Show Results" at bounding box center [786, 393] width 125 height 15
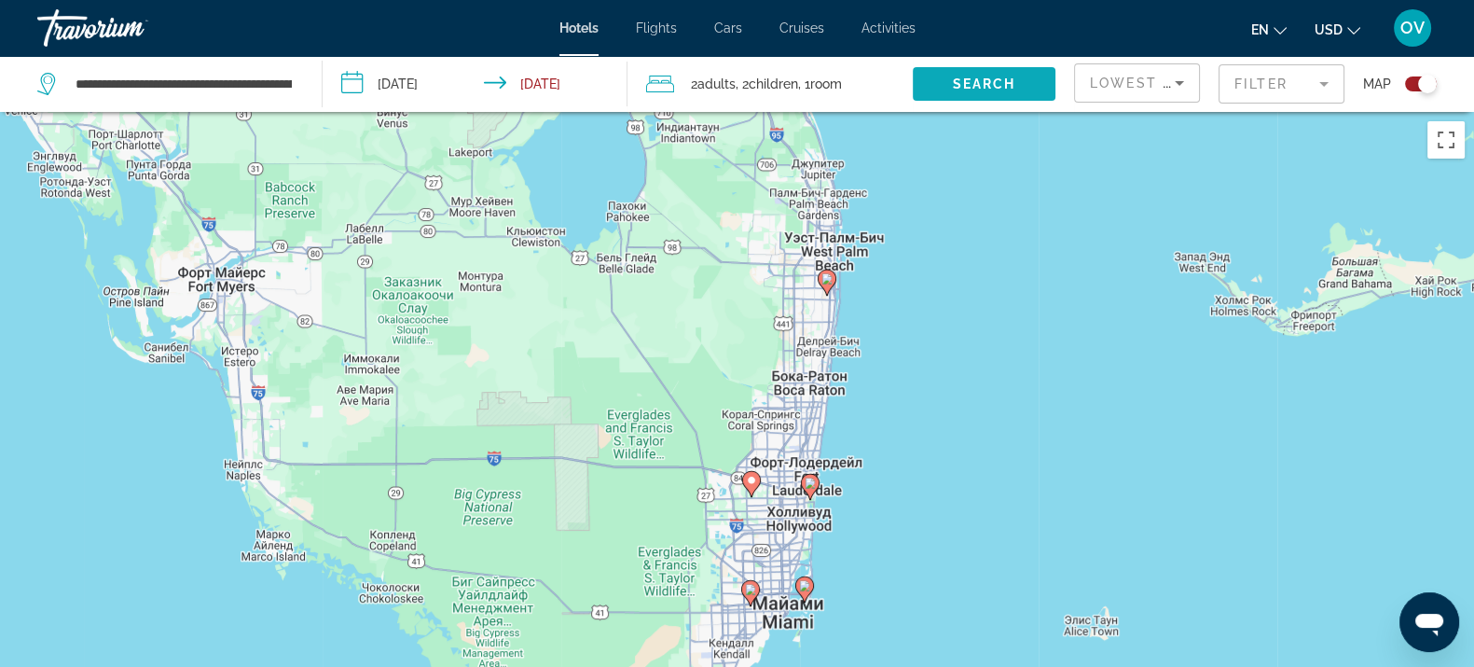
click at [1038, 78] on span "Search widget" at bounding box center [984, 84] width 143 height 45
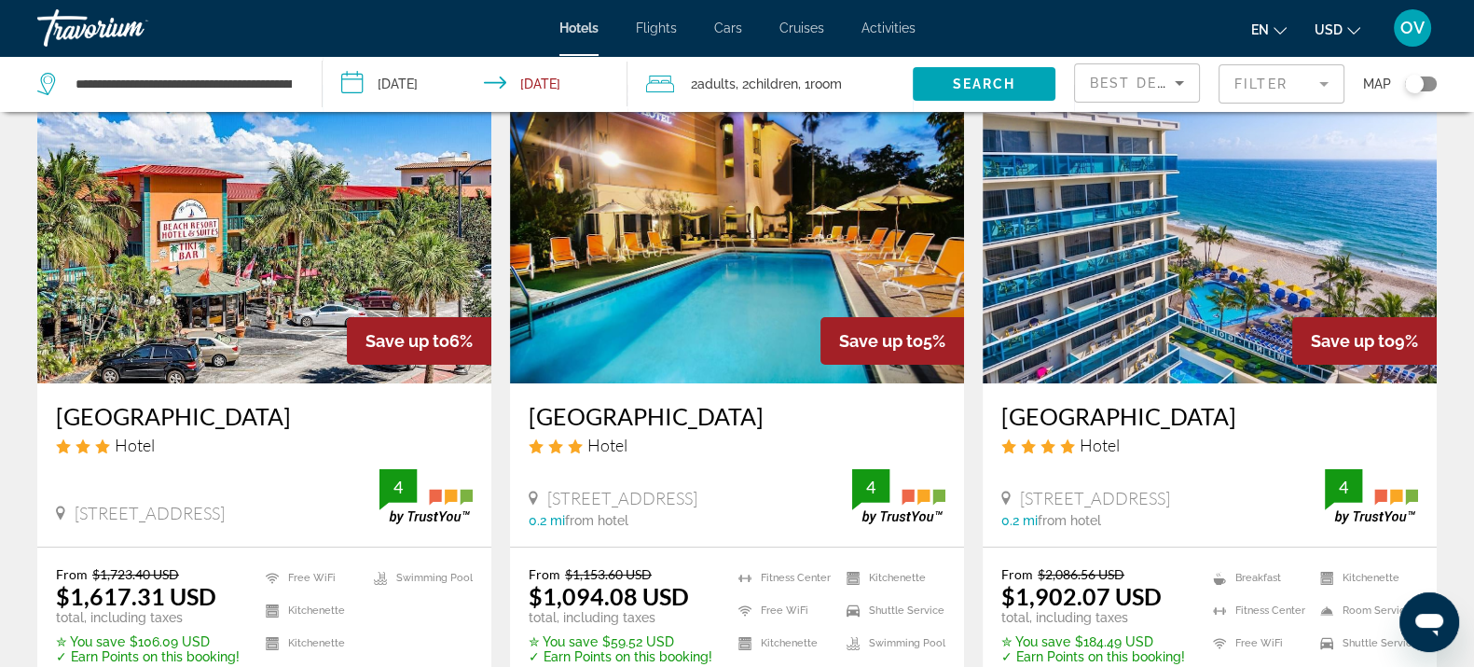
scroll to position [232, 0]
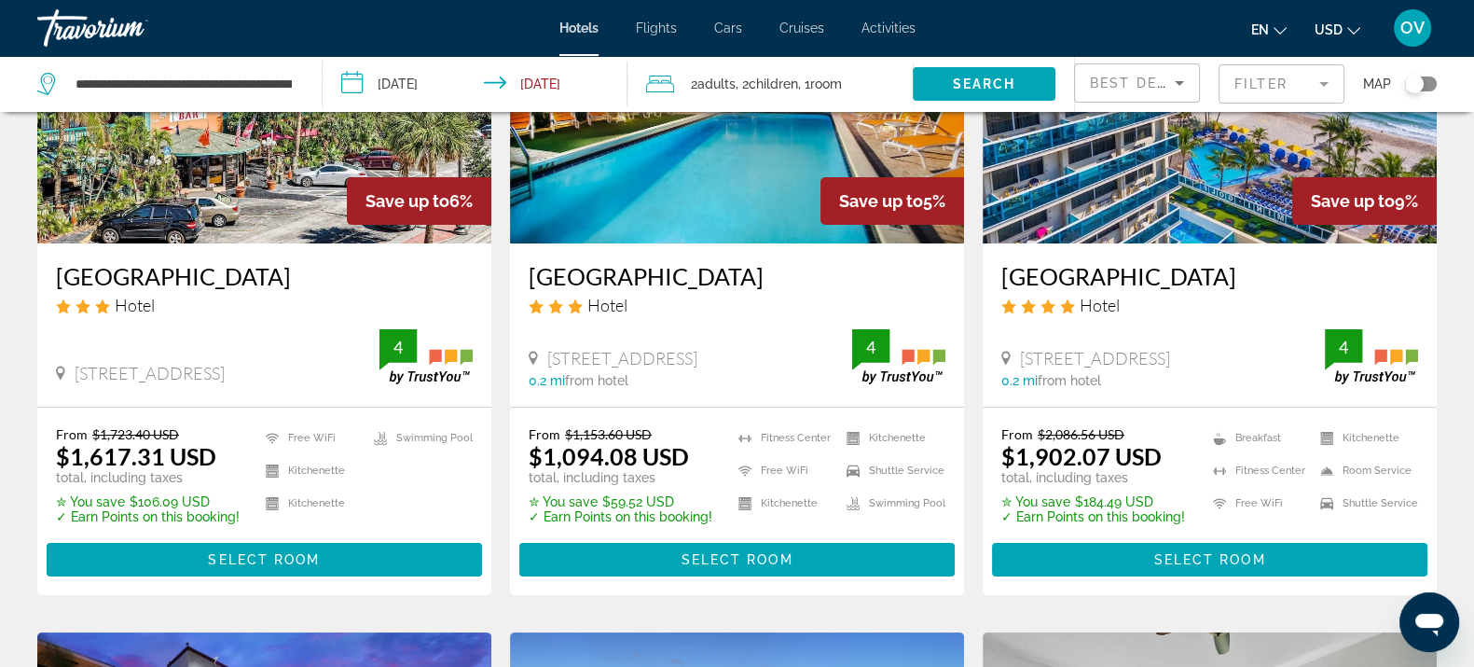
click at [1126, 62] on div "Best Deals" at bounding box center [1137, 84] width 126 height 56
click at [1128, 76] on span "Best Deals" at bounding box center [1138, 83] width 97 height 15
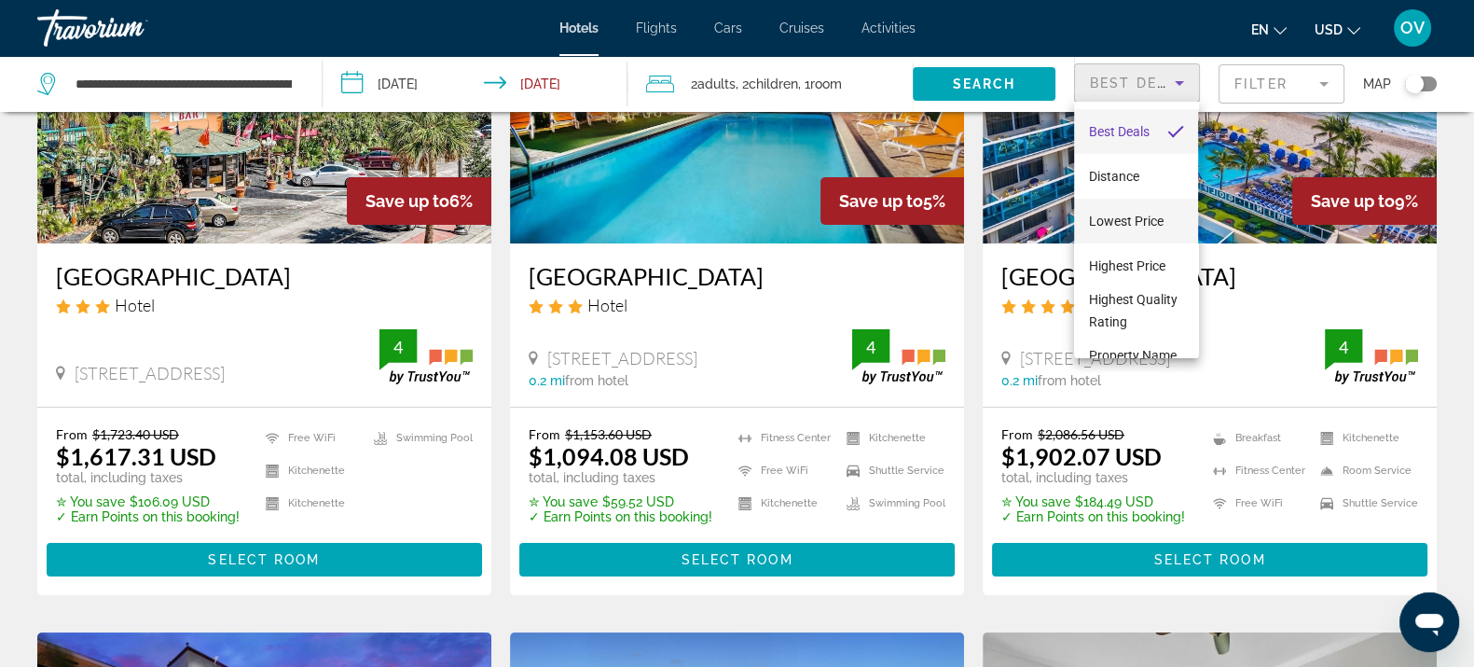
click at [1112, 215] on span "Lowest Price" at bounding box center [1126, 221] width 75 height 15
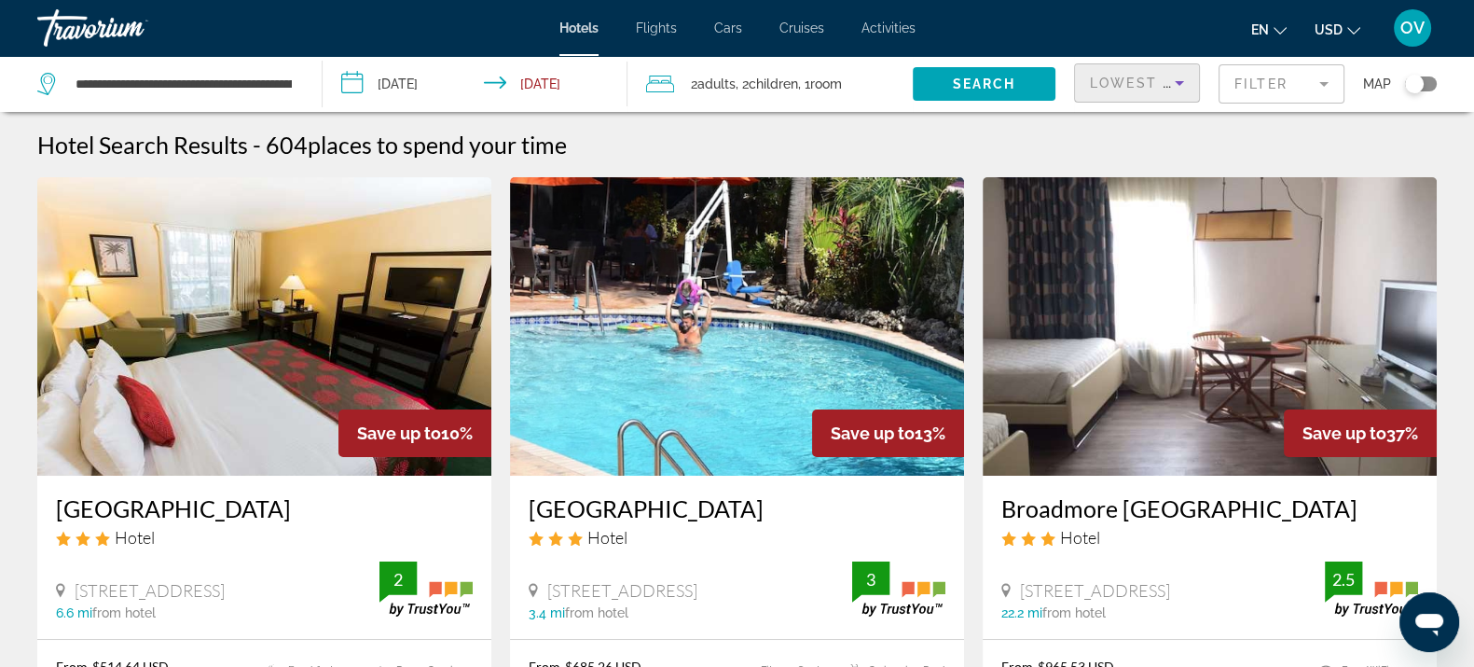
click at [1305, 79] on mat-form-field "Filter" at bounding box center [1282, 83] width 126 height 39
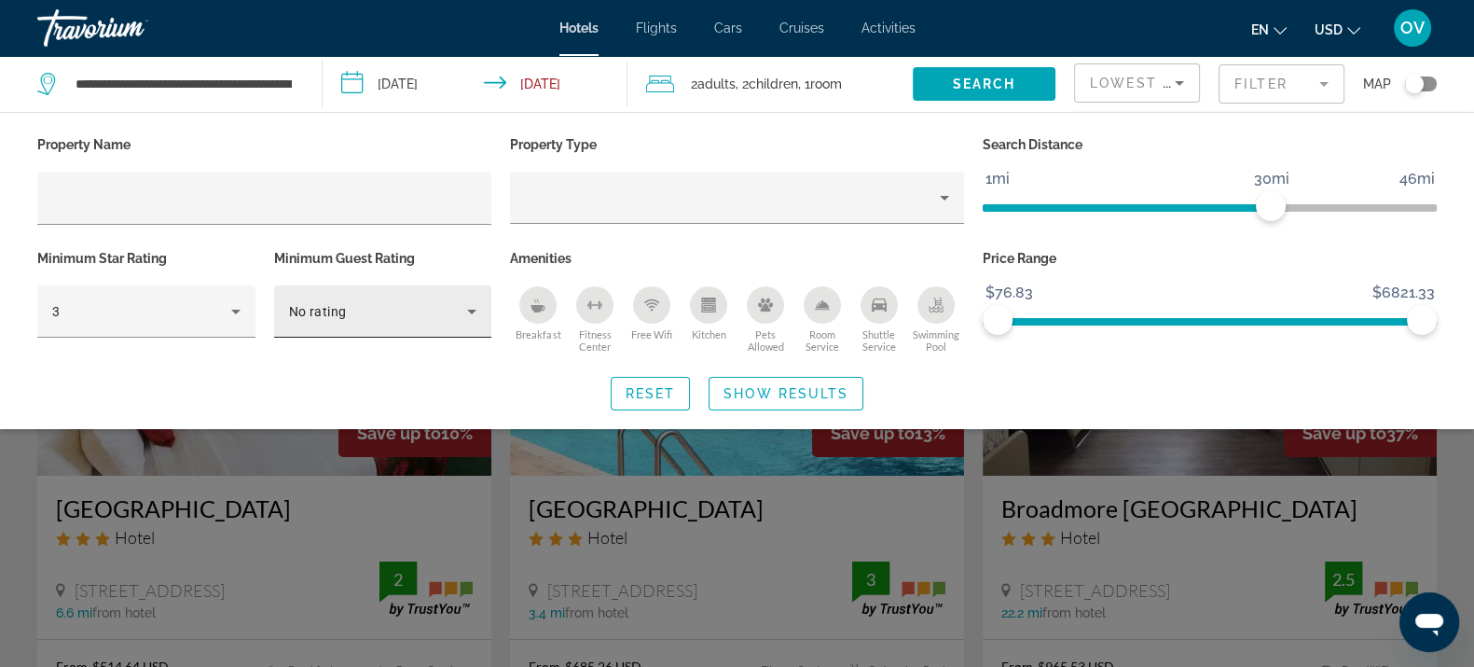
click at [320, 294] on div "No rating" at bounding box center [383, 311] width 188 height 52
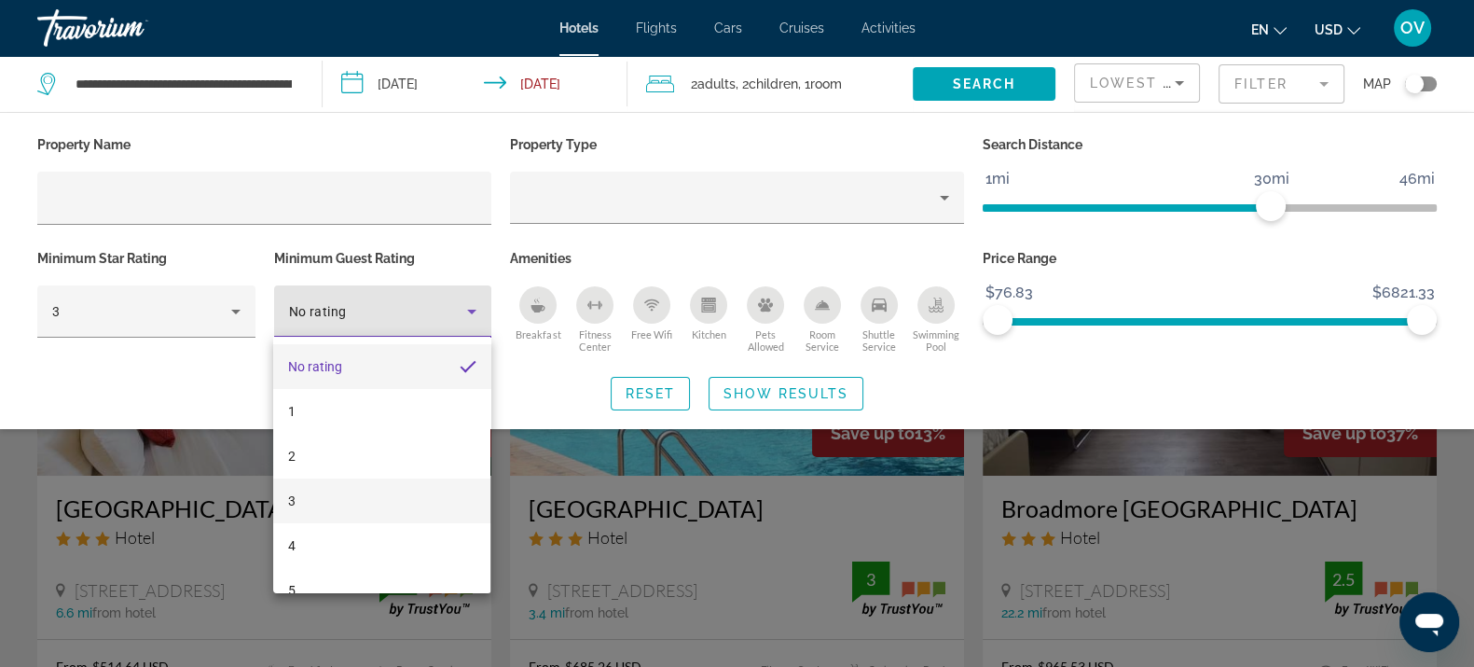
click at [332, 488] on mat-option "3" at bounding box center [381, 500] width 217 height 45
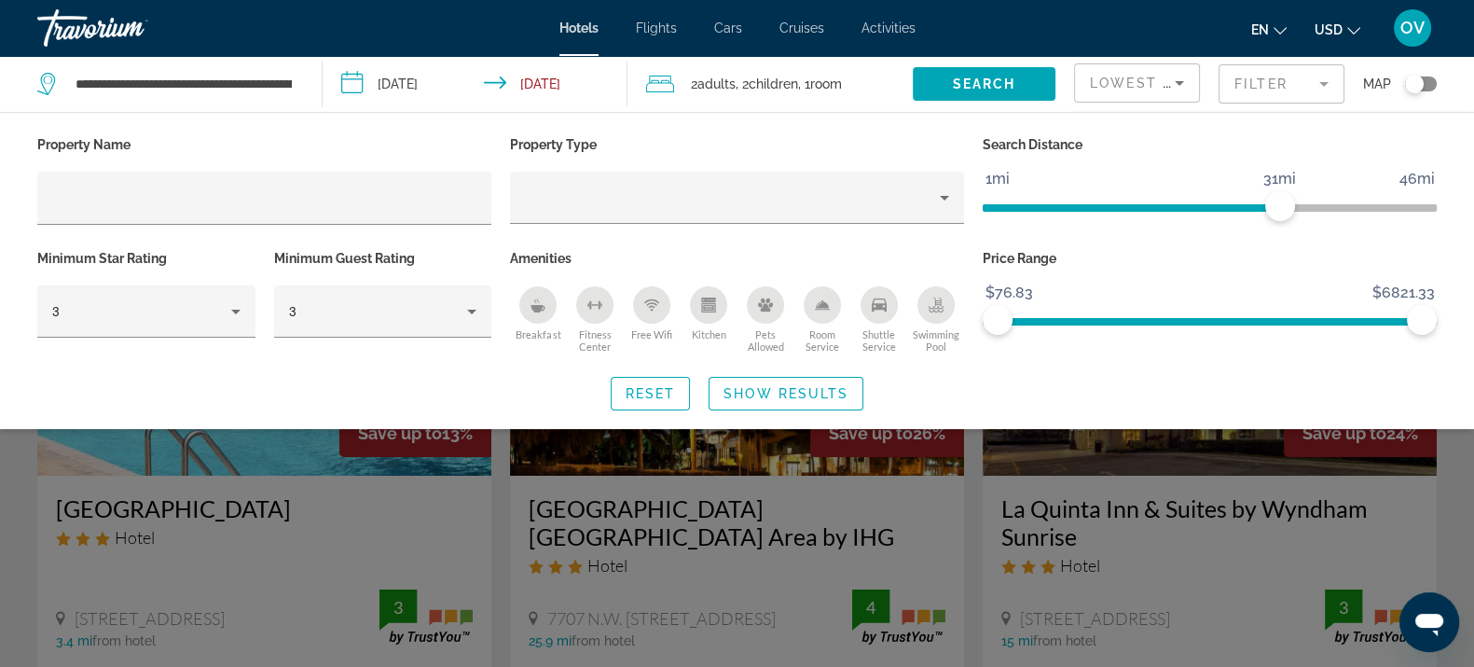
drag, startPoint x: 1285, startPoint y: 196, endPoint x: 1490, endPoint y: 199, distance: 205.2
click at [1473, 199] on html "**********" at bounding box center [737, 333] width 1474 height 667
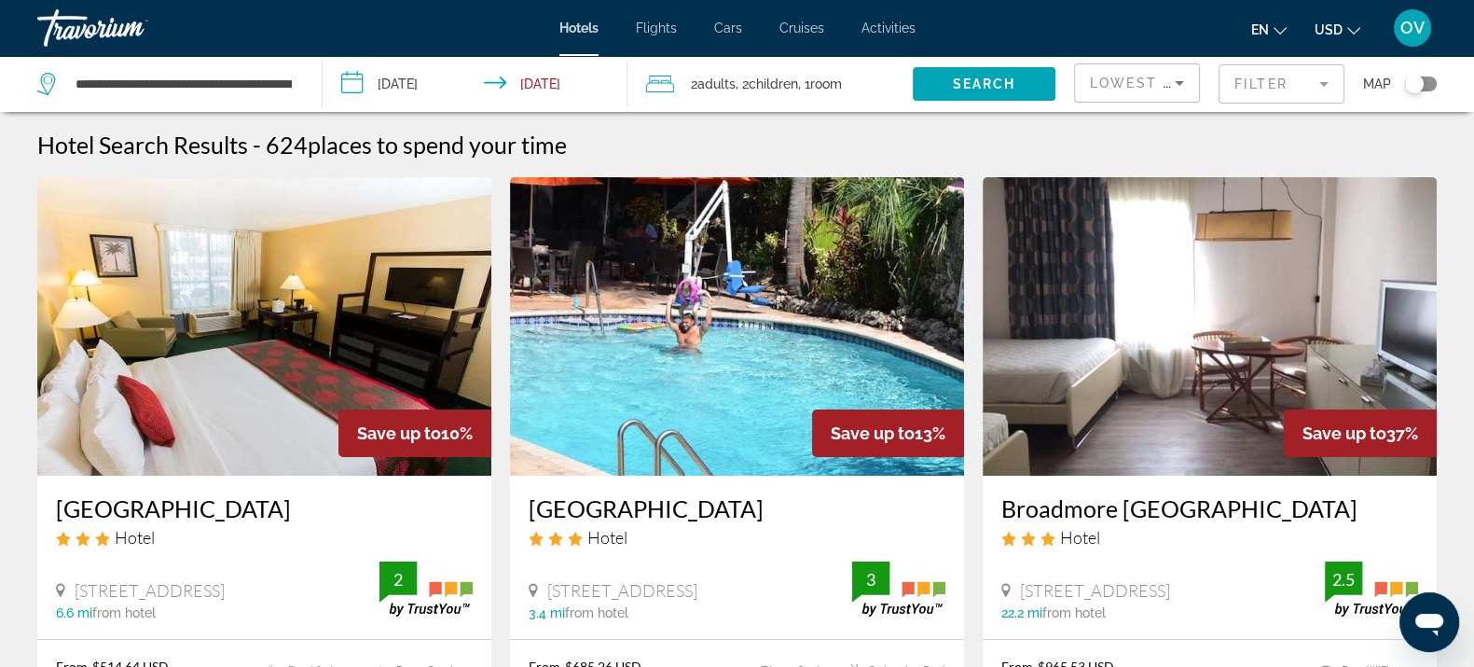
click at [1301, 89] on mat-form-field "Filter" at bounding box center [1282, 83] width 126 height 39
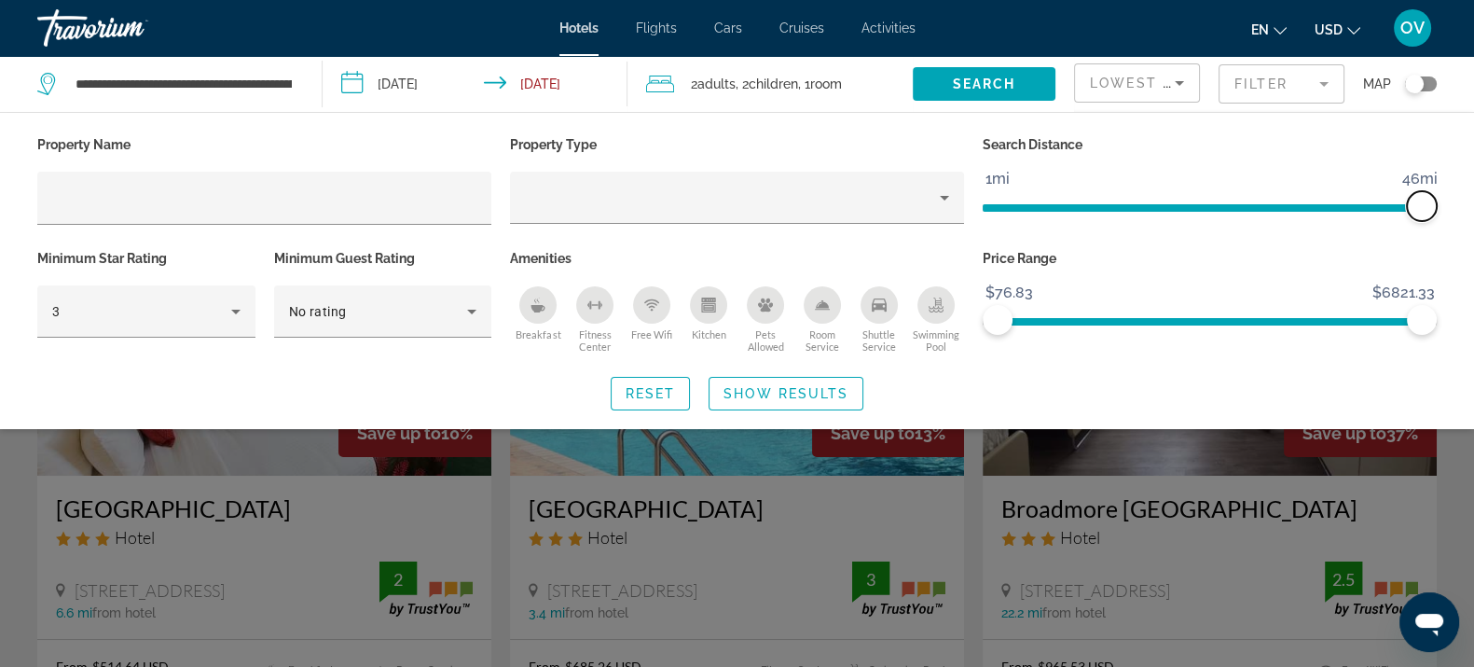
drag, startPoint x: 1293, startPoint y: 203, endPoint x: 1491, endPoint y: 219, distance: 198.3
click at [1473, 219] on html "**********" at bounding box center [737, 333] width 1474 height 667
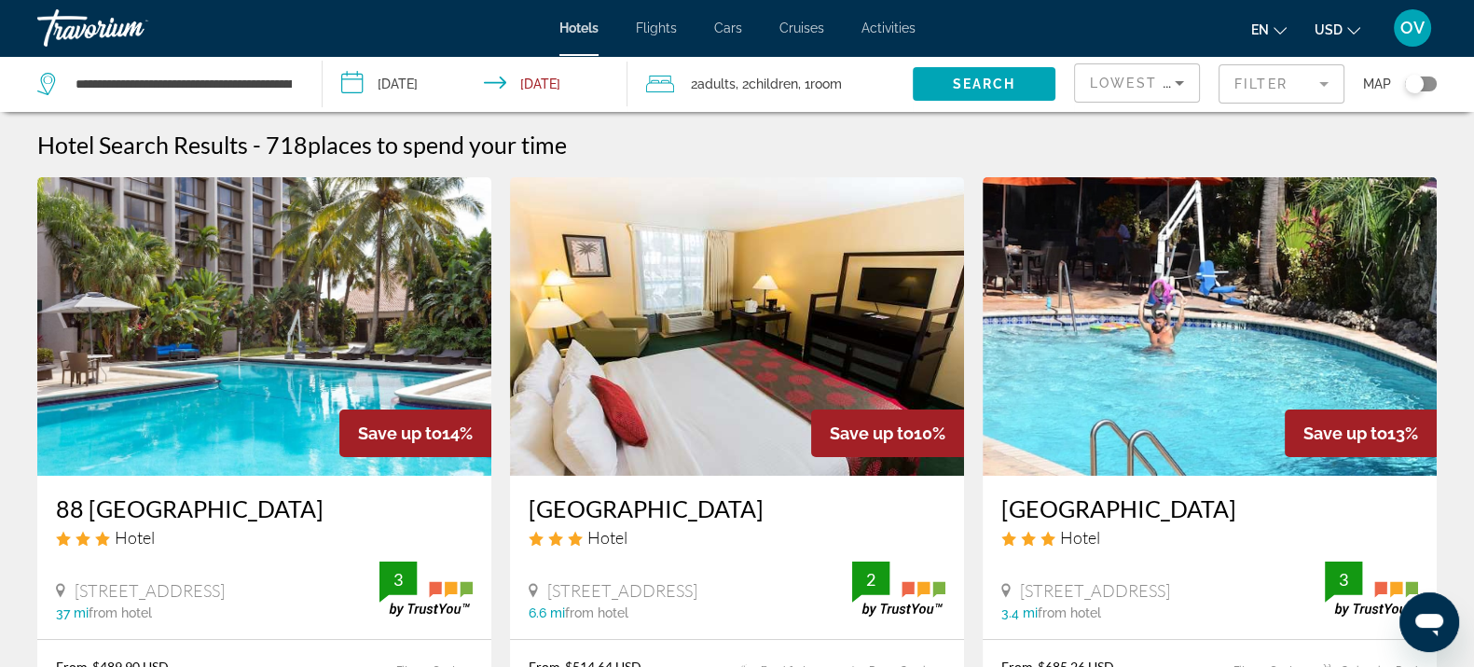
click at [1283, 80] on mat-form-field "Filter" at bounding box center [1282, 83] width 126 height 39
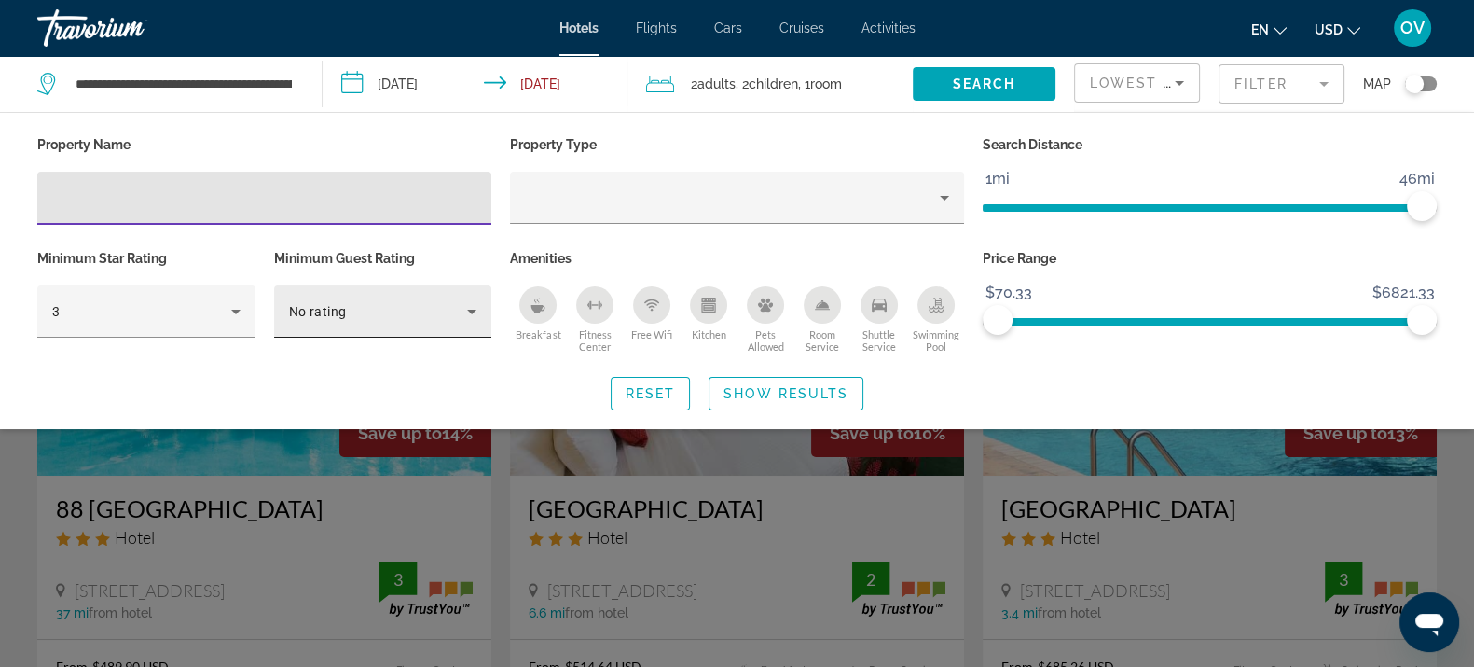
click at [409, 305] on div "No rating" at bounding box center [378, 311] width 179 height 22
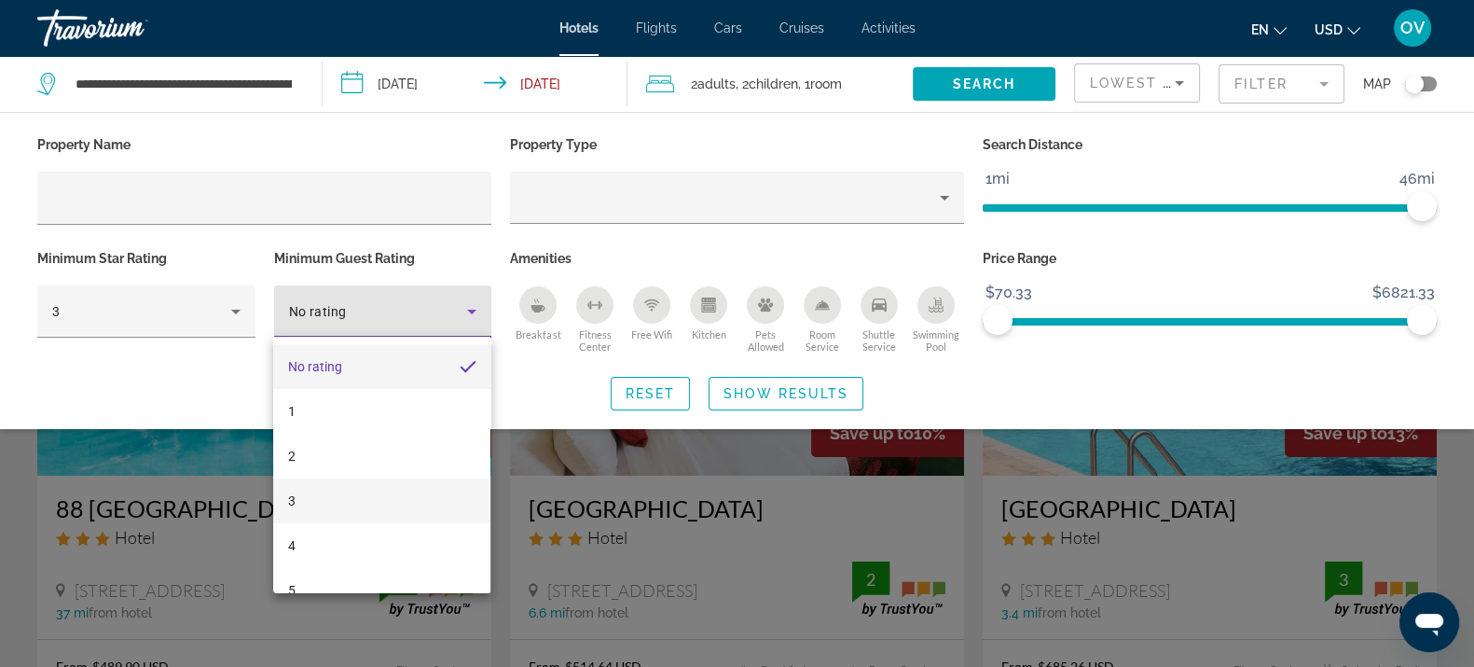
click at [331, 494] on mat-option "3" at bounding box center [381, 500] width 217 height 45
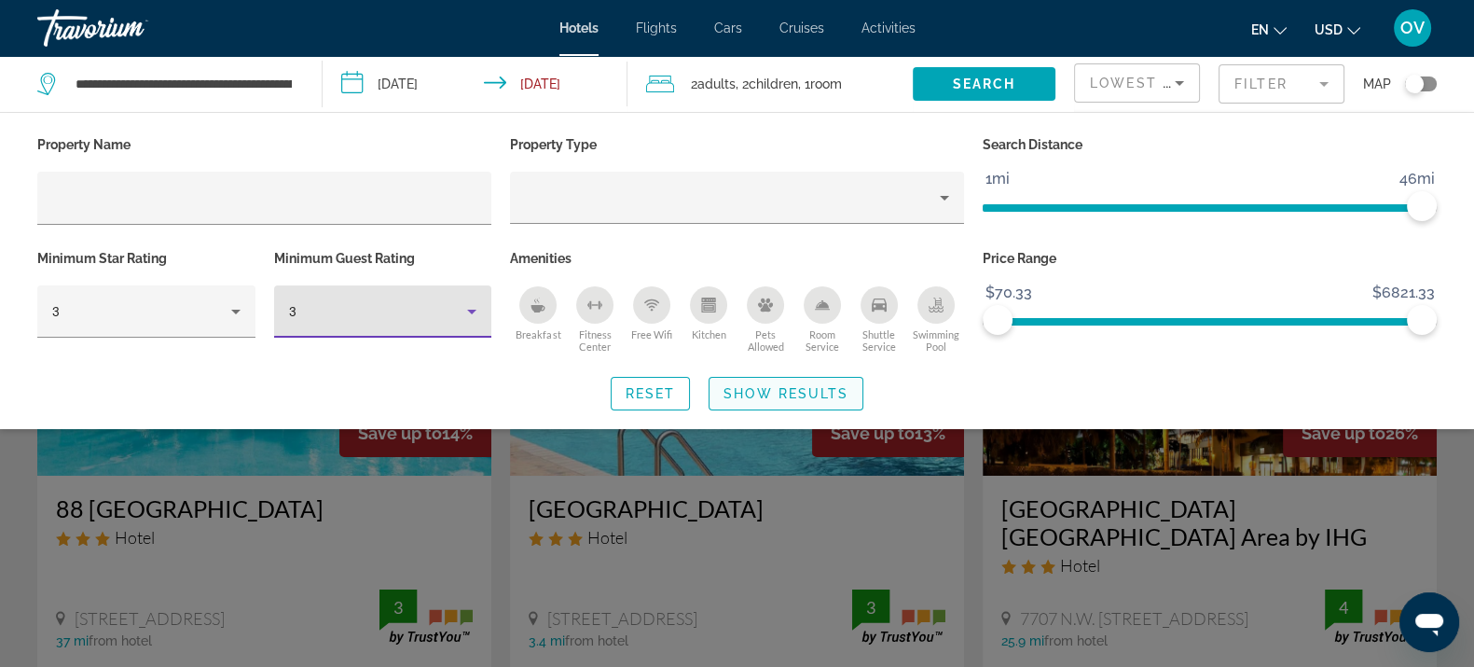
click at [733, 401] on span "Search widget" at bounding box center [786, 393] width 153 height 45
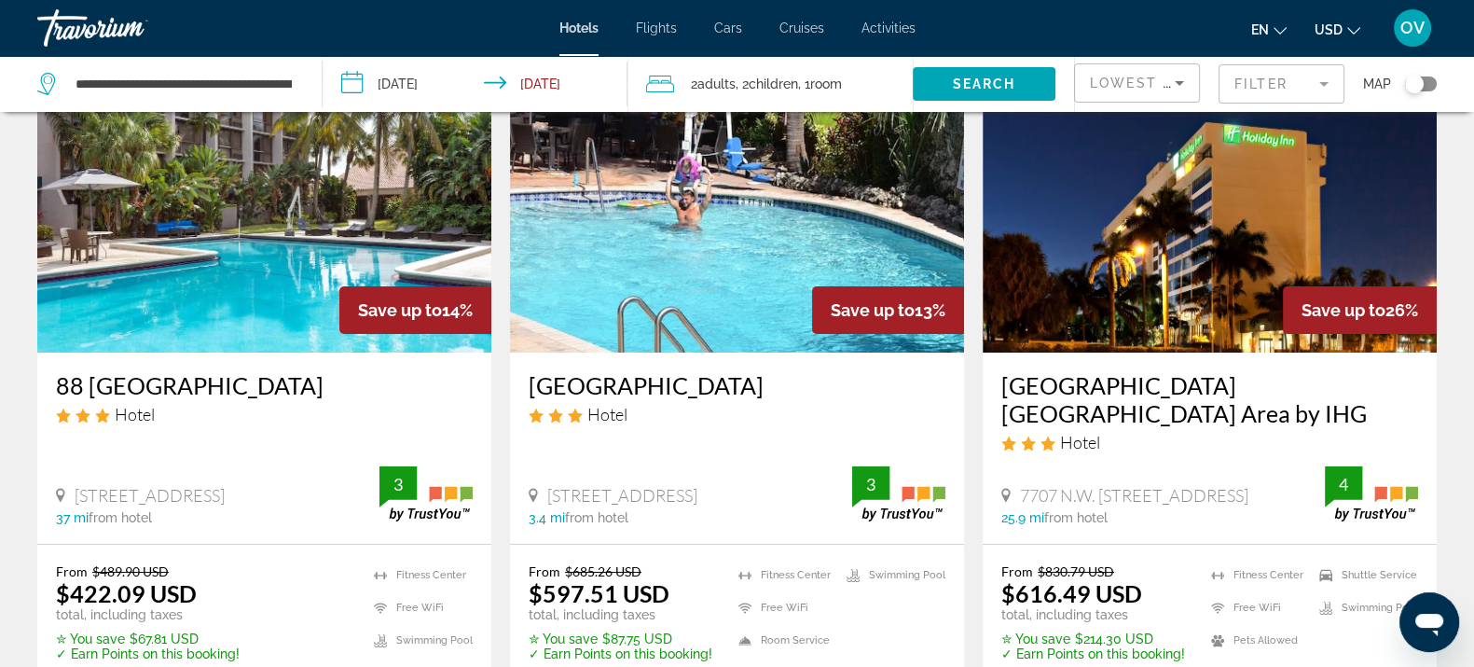
scroll to position [232, 0]
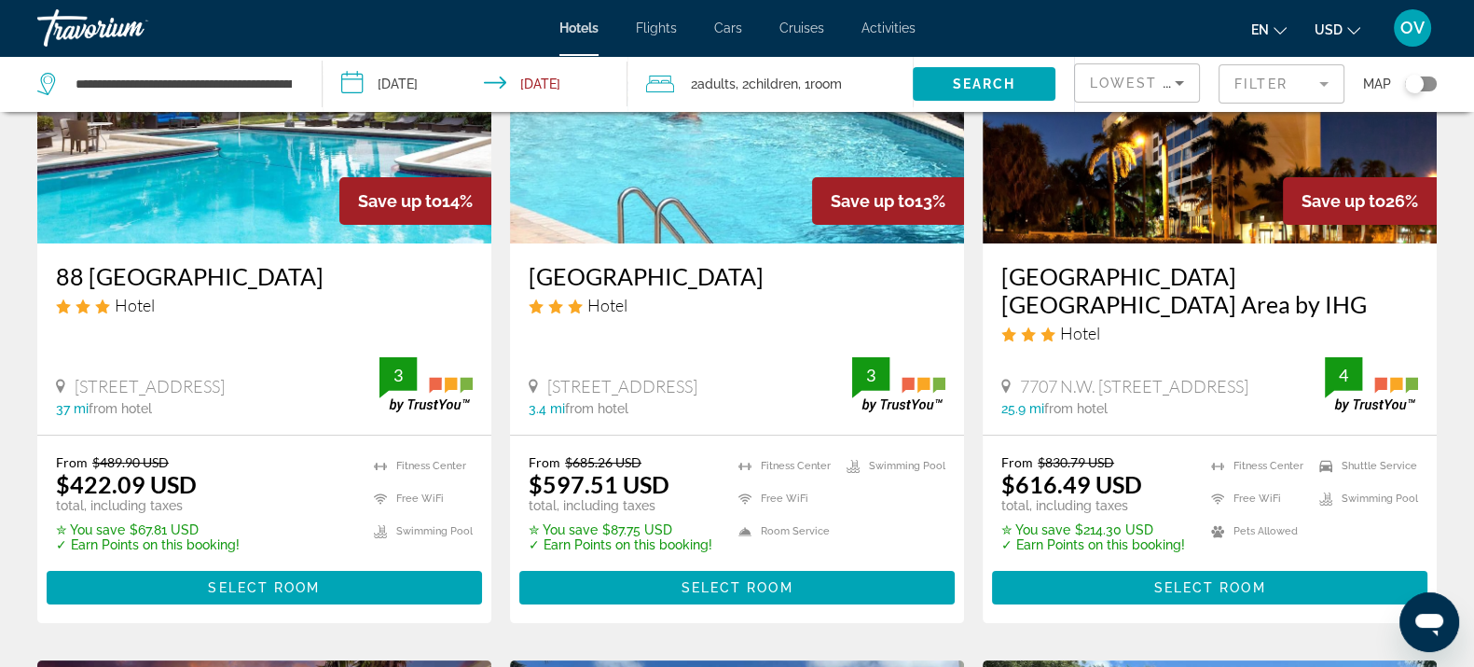
click at [1414, 89] on div "Toggle map" at bounding box center [1414, 84] width 19 height 19
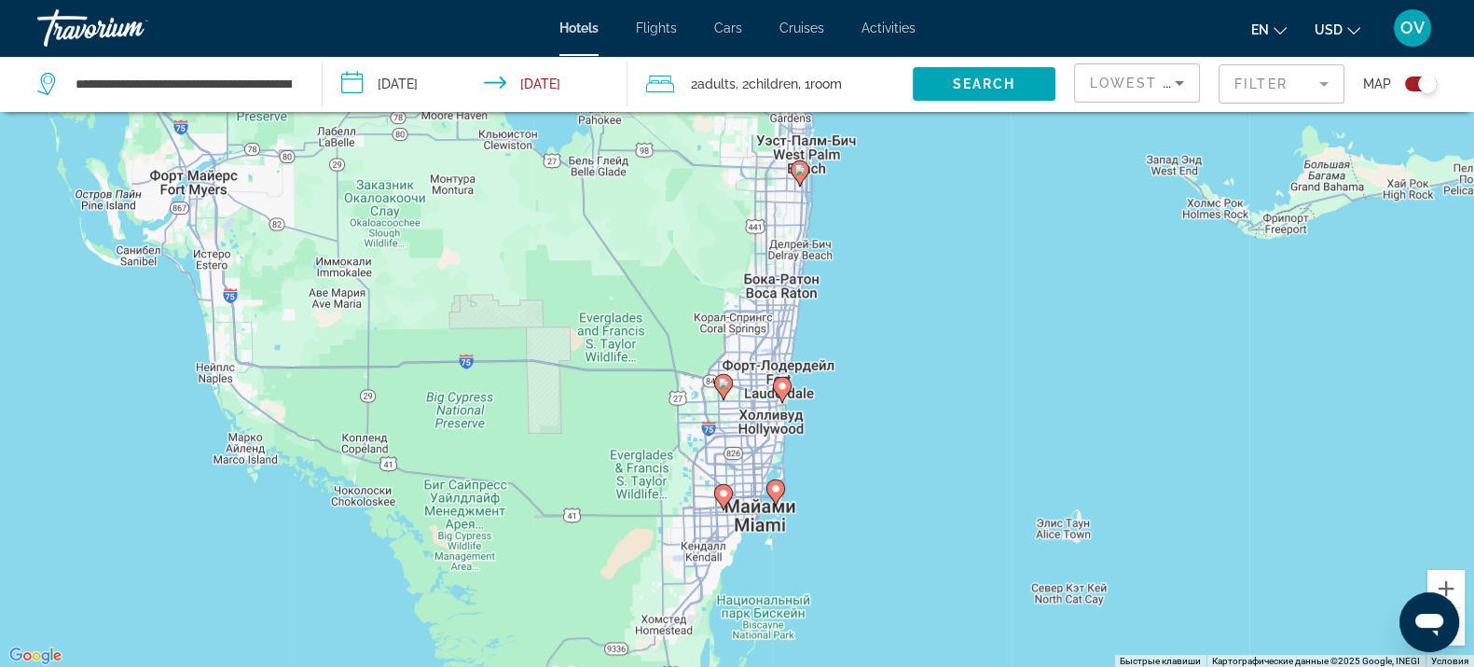
click at [1421, 87] on div "Toggle map" at bounding box center [1427, 84] width 19 height 19
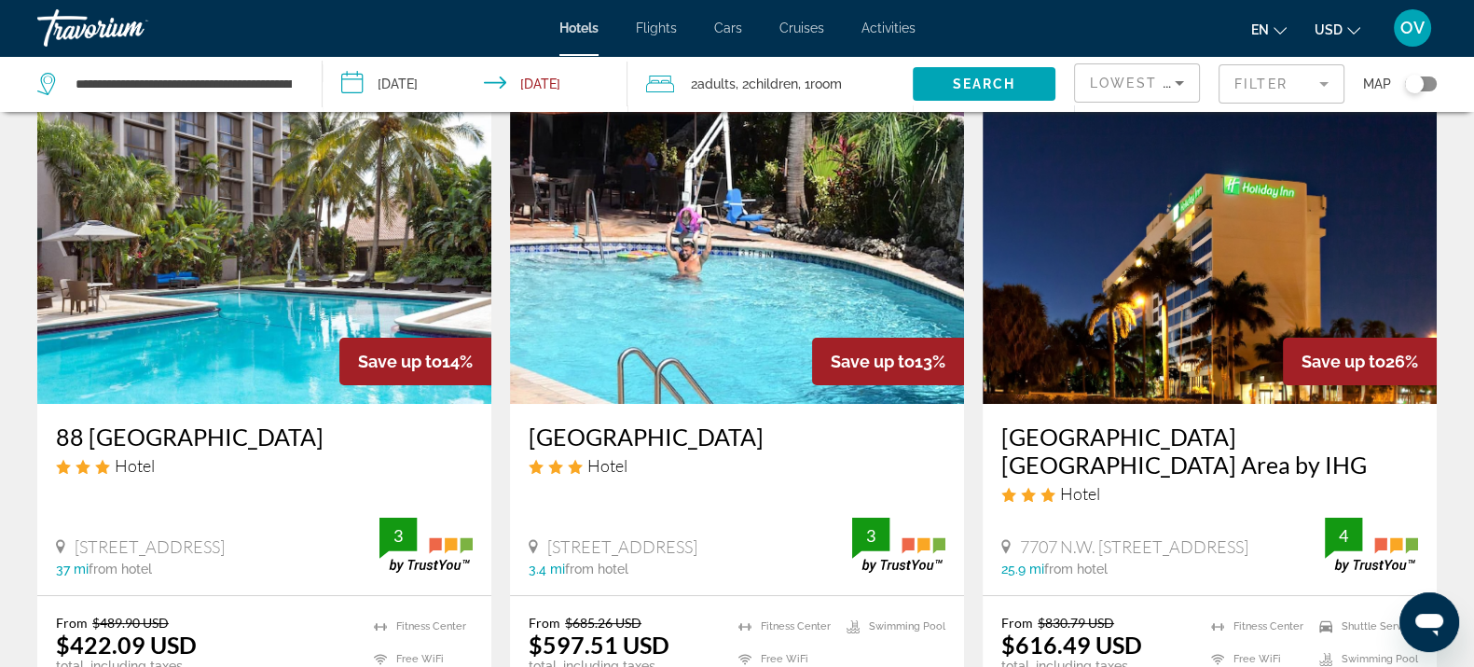
scroll to position [232, 0]
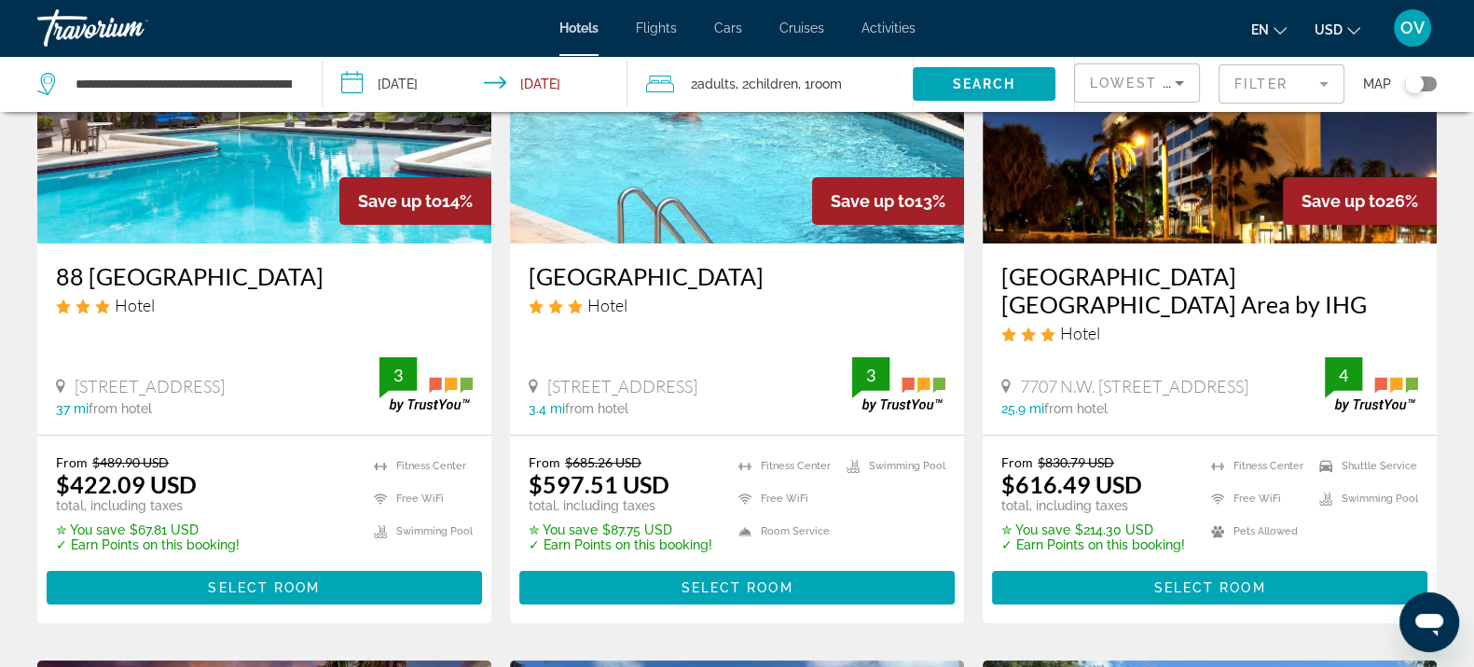
click at [1275, 89] on mat-form-field "Filter" at bounding box center [1282, 83] width 126 height 39
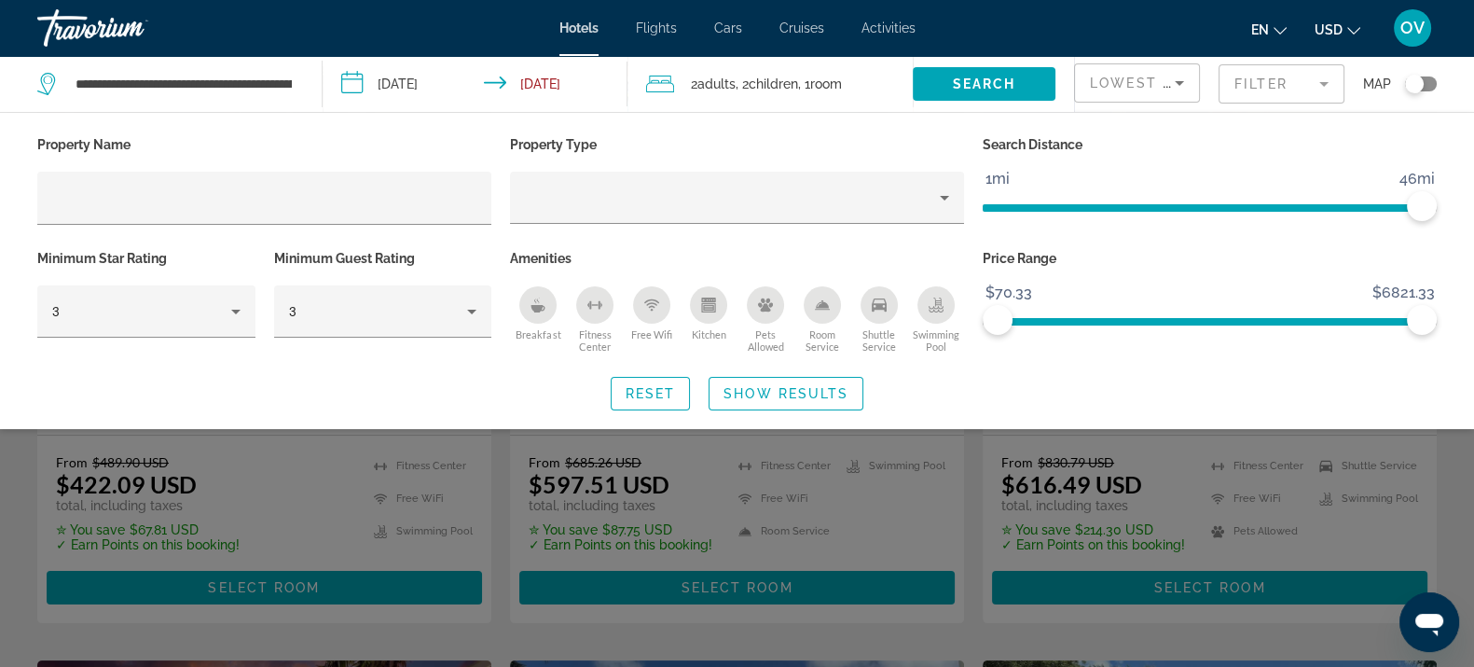
click at [1273, 86] on mat-form-field "Filter" at bounding box center [1282, 83] width 126 height 39
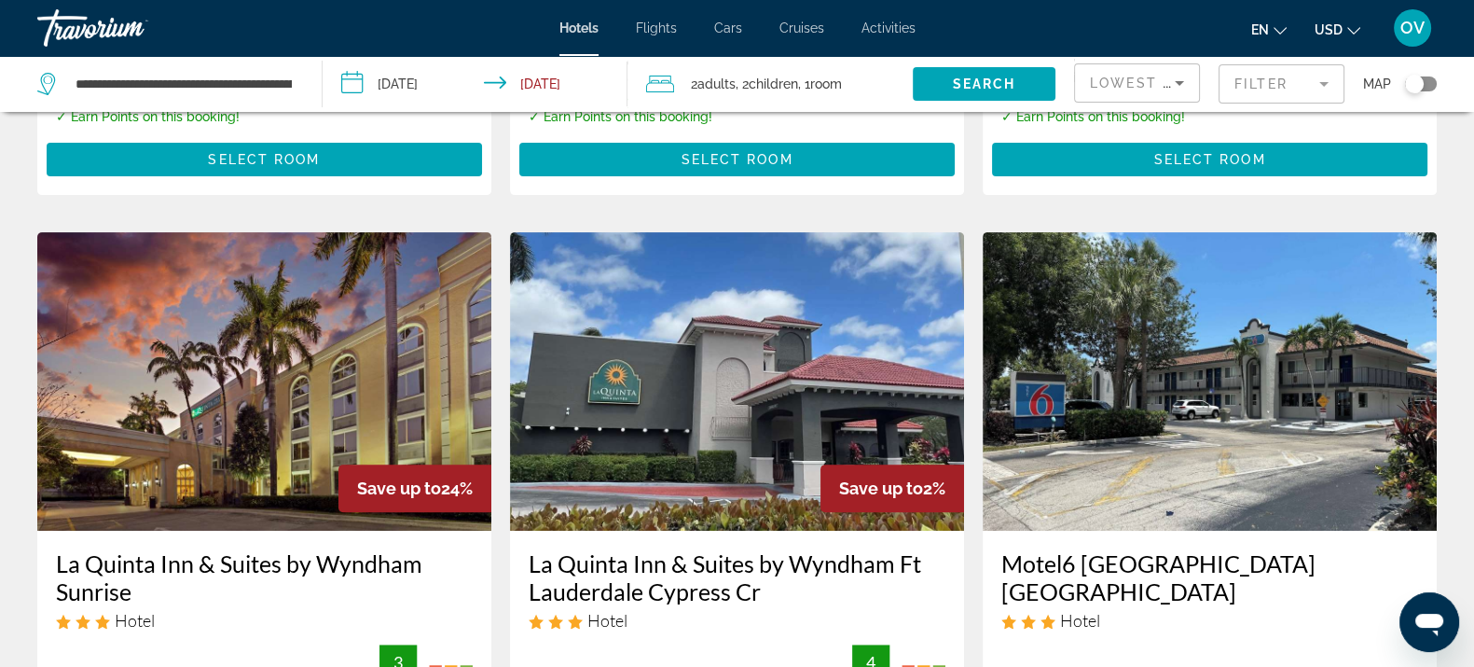
scroll to position [815, 0]
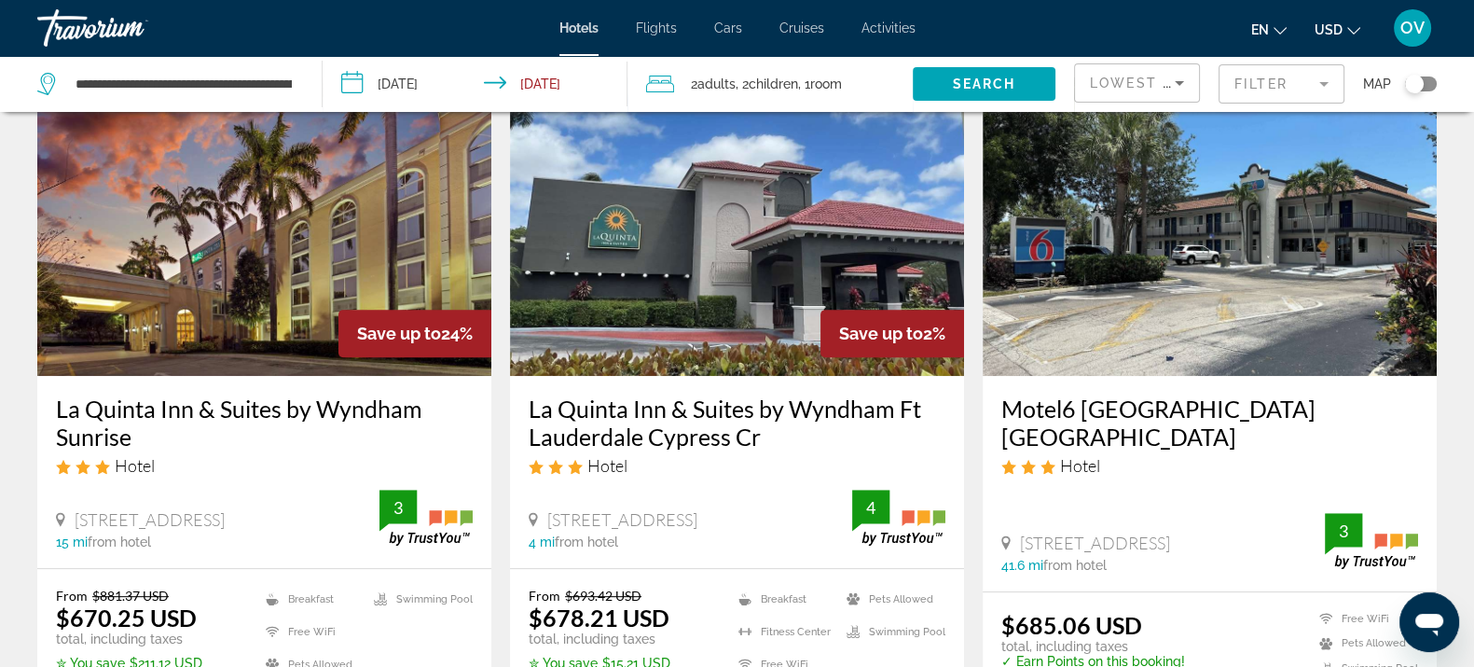
click at [1441, 89] on app-hotels-search-filters "Lowest Price Filter Map" at bounding box center [1274, 84] width 400 height 56
click at [1428, 89] on div "Toggle map" at bounding box center [1421, 83] width 32 height 15
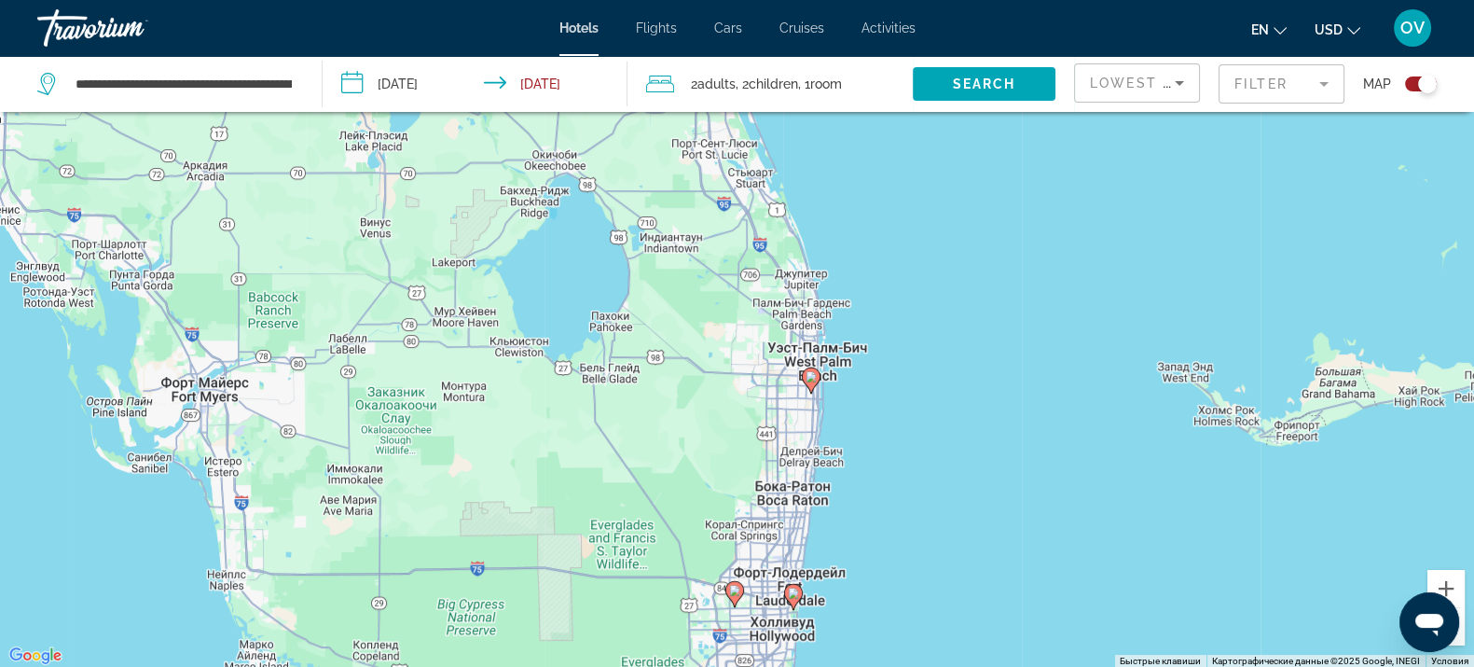
drag, startPoint x: 829, startPoint y: 272, endPoint x: 837, endPoint y: 466, distance: 194.1
click at [837, 466] on div "Чтобы активировать перетаскивание с помощью клавиатуры, нажмите Alt + Ввод. Пос…" at bounding box center [737, 334] width 1474 height 667
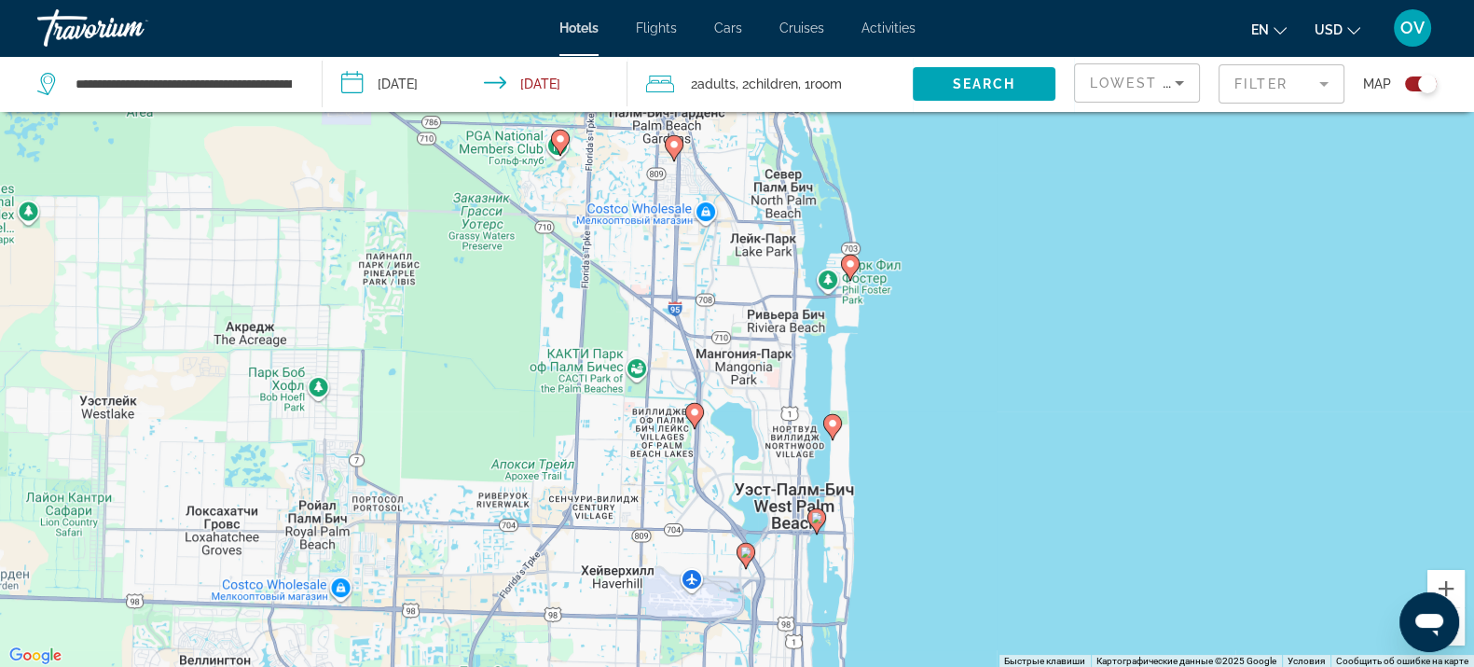
drag, startPoint x: 861, startPoint y: 347, endPoint x: 858, endPoint y: 410, distance: 63.5
click at [858, 410] on div "Чтобы активировать перетаскивание с помощью клавиатуры, нажмите Alt + Ввод. Пос…" at bounding box center [737, 334] width 1474 height 667
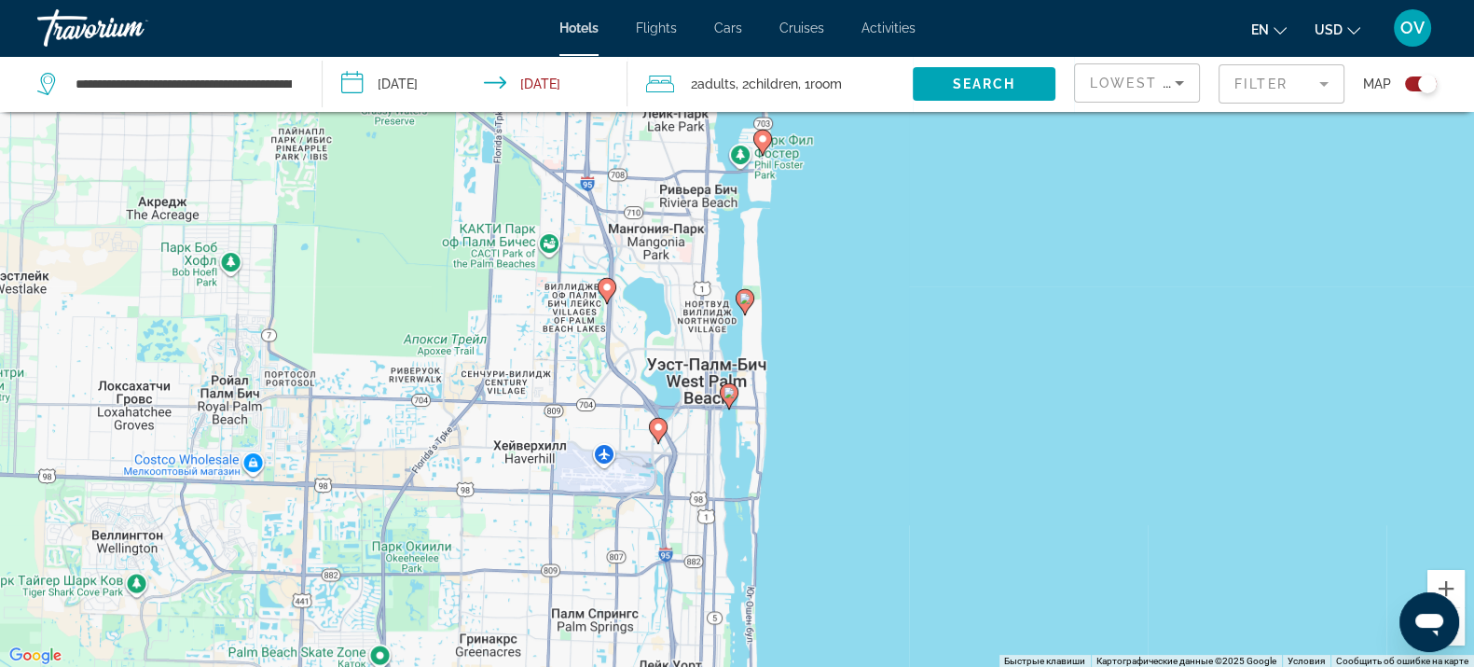
drag, startPoint x: 859, startPoint y: 461, endPoint x: 780, endPoint y: 260, distance: 215.6
click at [780, 260] on div "Чтобы активировать перетаскивание с помощью клавиатуры, нажмите Alt + Ввод. Пос…" at bounding box center [737, 334] width 1474 height 667
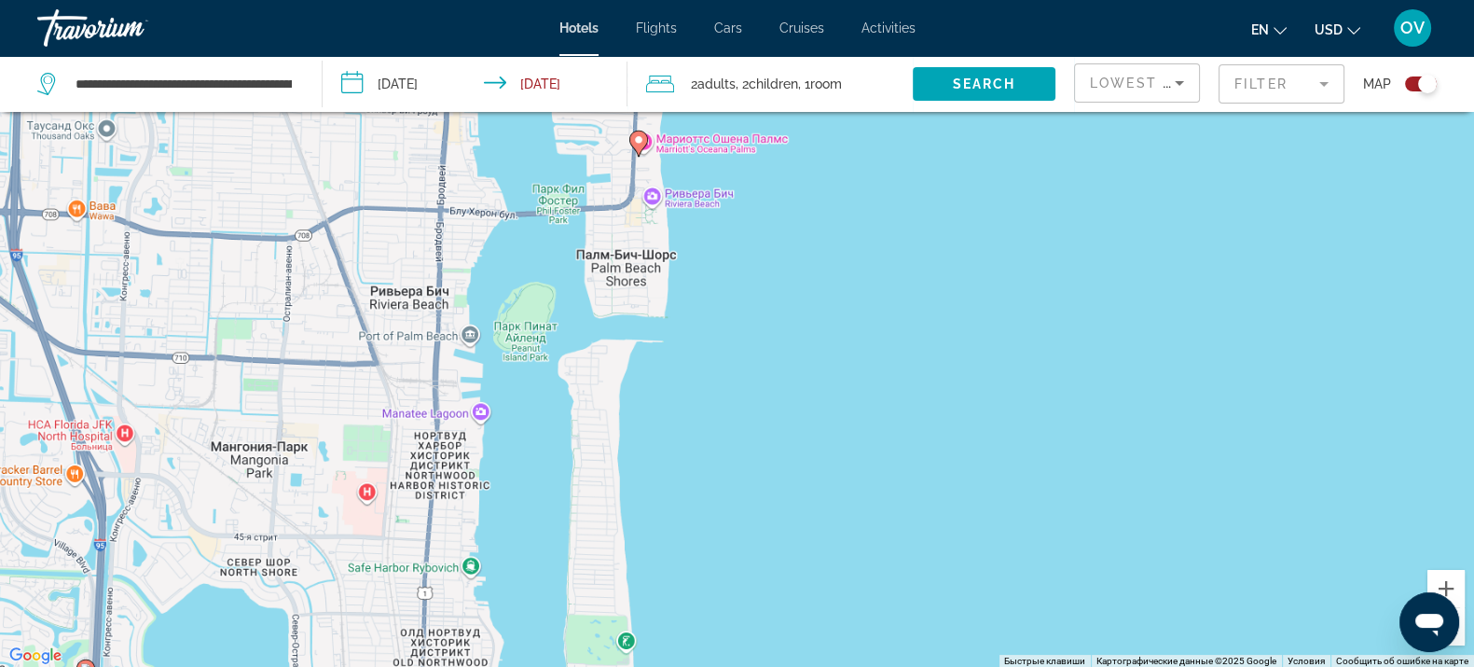
drag, startPoint x: 736, startPoint y: 214, endPoint x: 812, endPoint y: 420, distance: 218.9
click at [812, 420] on div "Чтобы активировать перетаскивание с помощью клавиатуры, нажмите Alt + Ввод. Пос…" at bounding box center [737, 334] width 1474 height 667
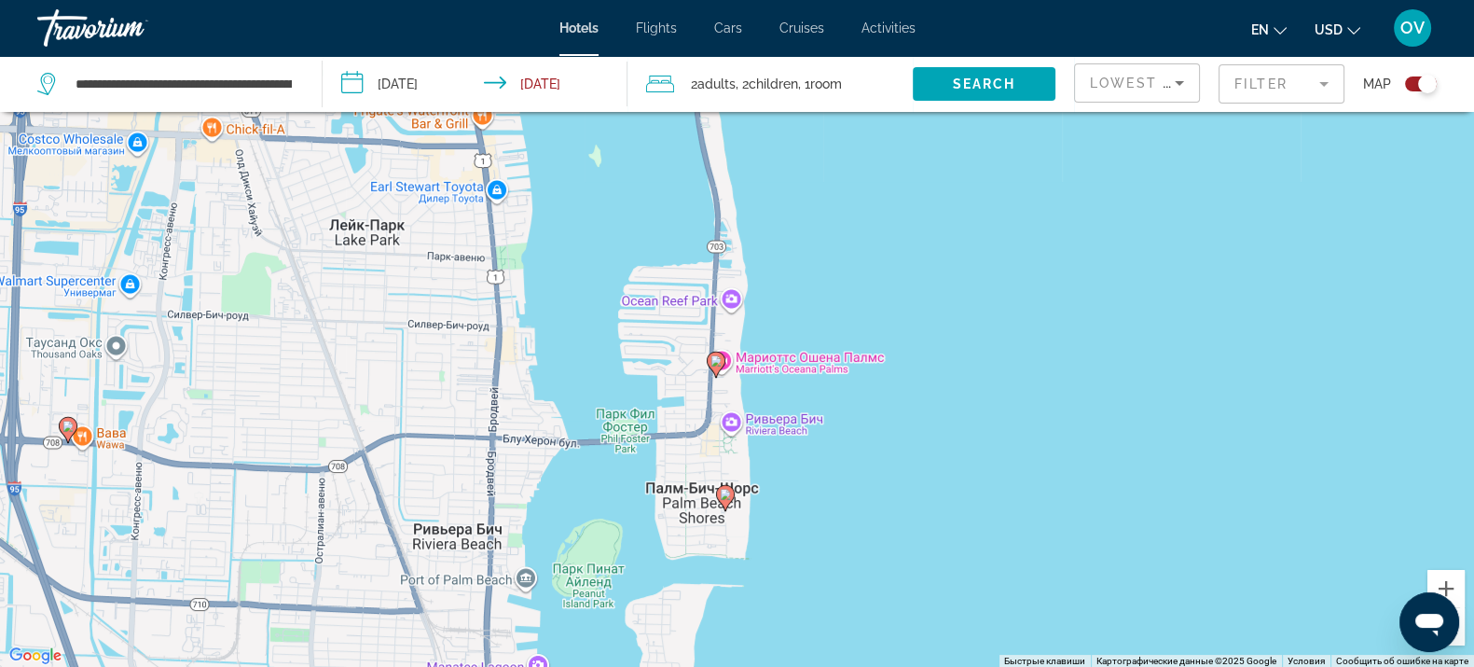
click at [713, 375] on gmp-advanced-marker "Main content" at bounding box center [716, 365] width 19 height 28
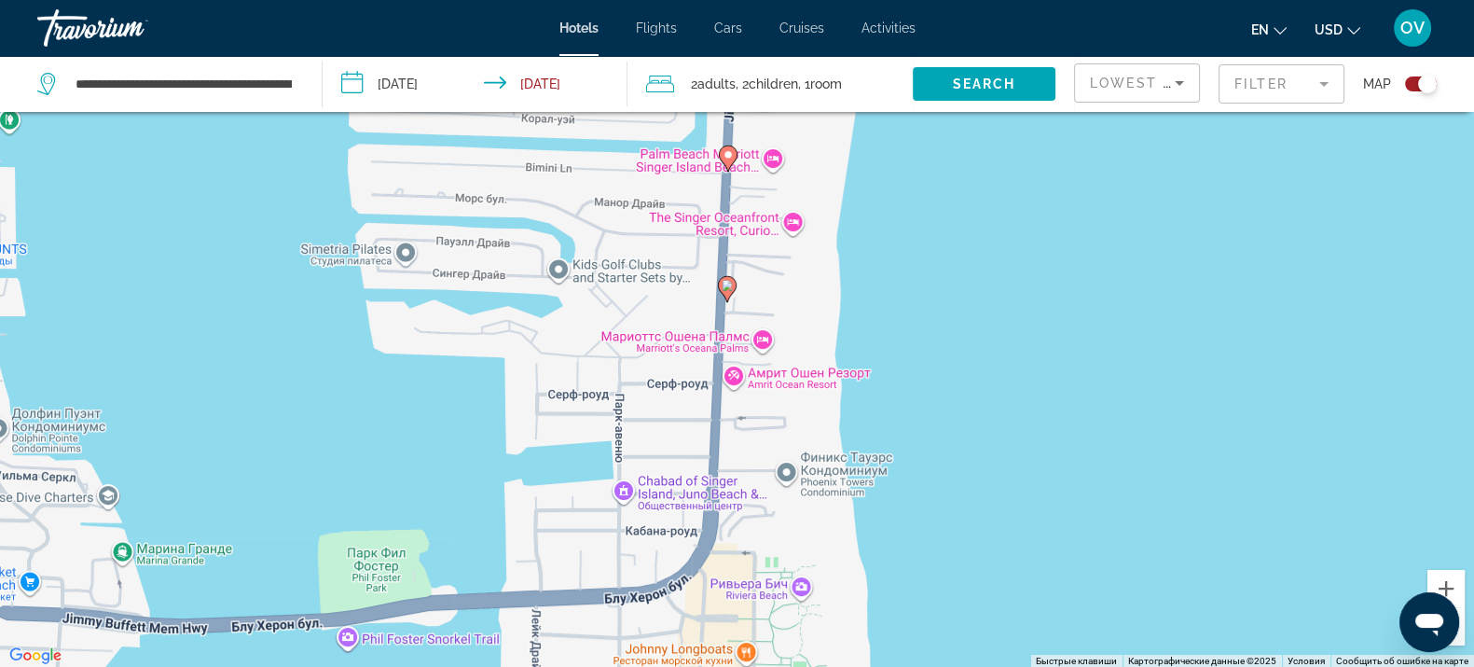
drag, startPoint x: 748, startPoint y: 277, endPoint x: 769, endPoint y: 440, distance: 164.6
click at [769, 440] on div "Чтобы активировать перетаскивание с помощью клавиатуры, нажмите Alt + Ввод. Пос…" at bounding box center [737, 334] width 1474 height 667
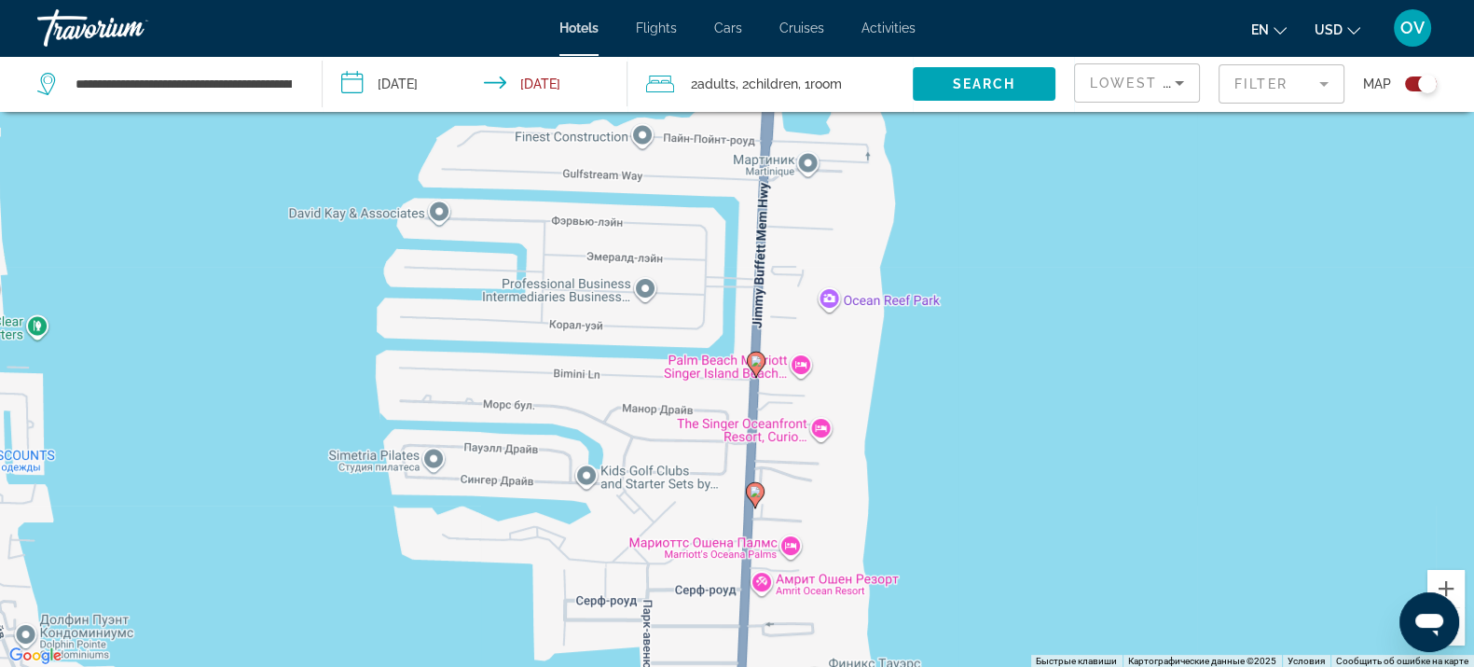
click at [754, 364] on image "Main content" at bounding box center [756, 360] width 11 height 11
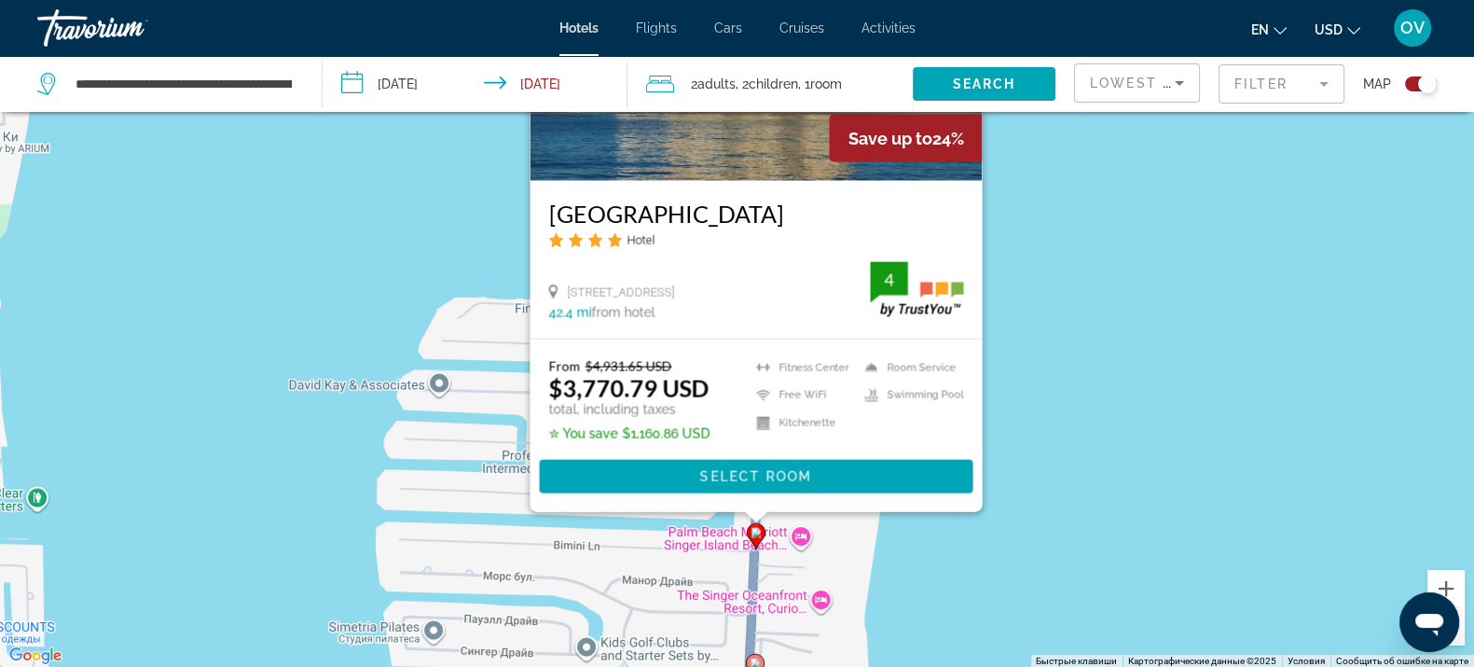
drag, startPoint x: 1073, startPoint y: 518, endPoint x: 1052, endPoint y: 366, distance: 152.6
click at [1072, 369] on div "Чтобы активировать перетаскивание с помощью клавиатуры, нажмите Alt + Ввод. Пос…" at bounding box center [737, 334] width 1474 height 667
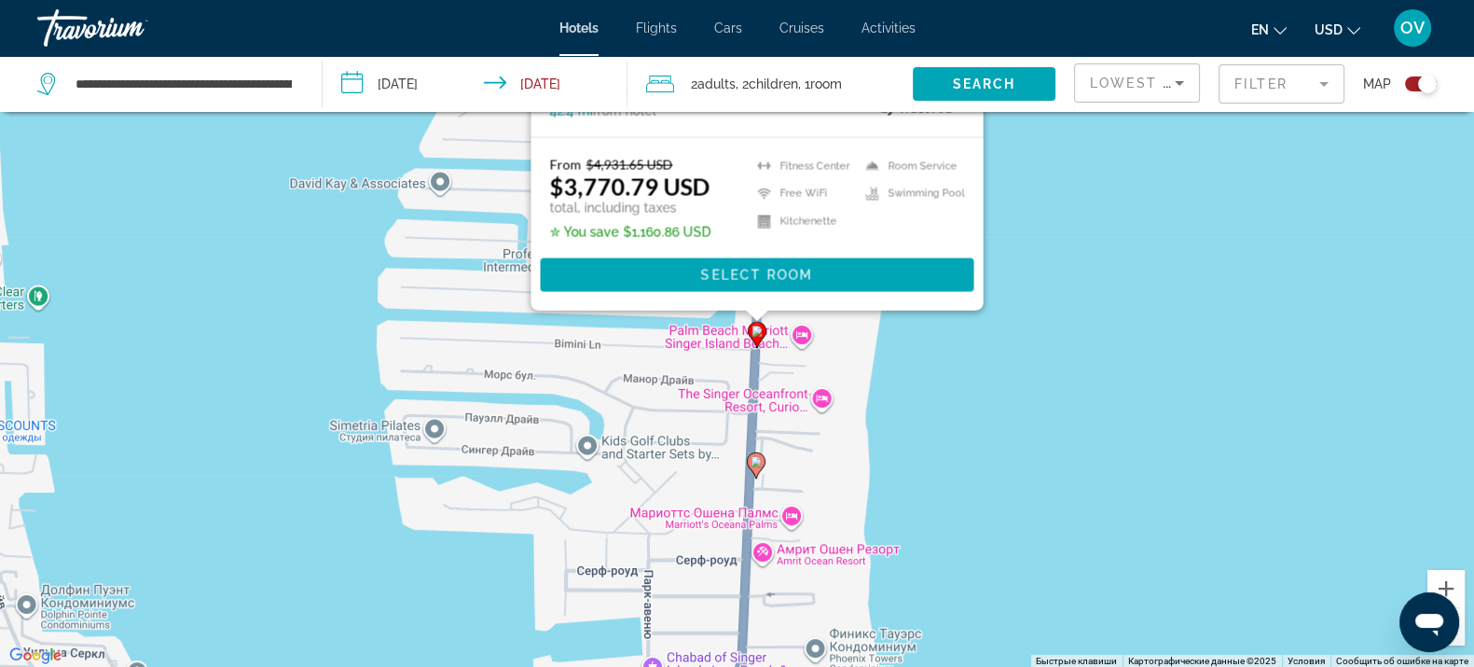
click at [761, 466] on g "Main content" at bounding box center [756, 464] width 19 height 26
click at [759, 480] on div "Чтобы активировать перетаскивание с помощью клавиатуры, нажмите Alt + Ввод. Пос…" at bounding box center [737, 334] width 1474 height 667
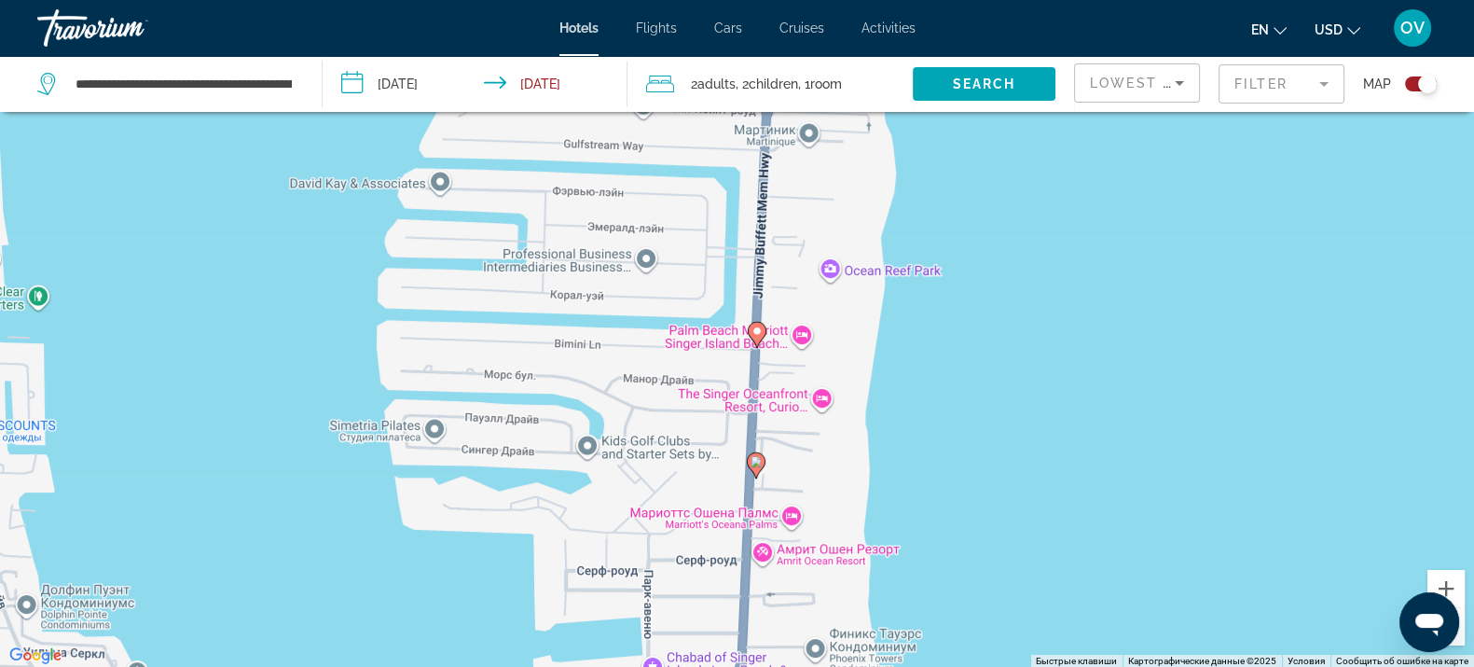
click at [756, 471] on icon "Main content" at bounding box center [755, 464] width 17 height 24
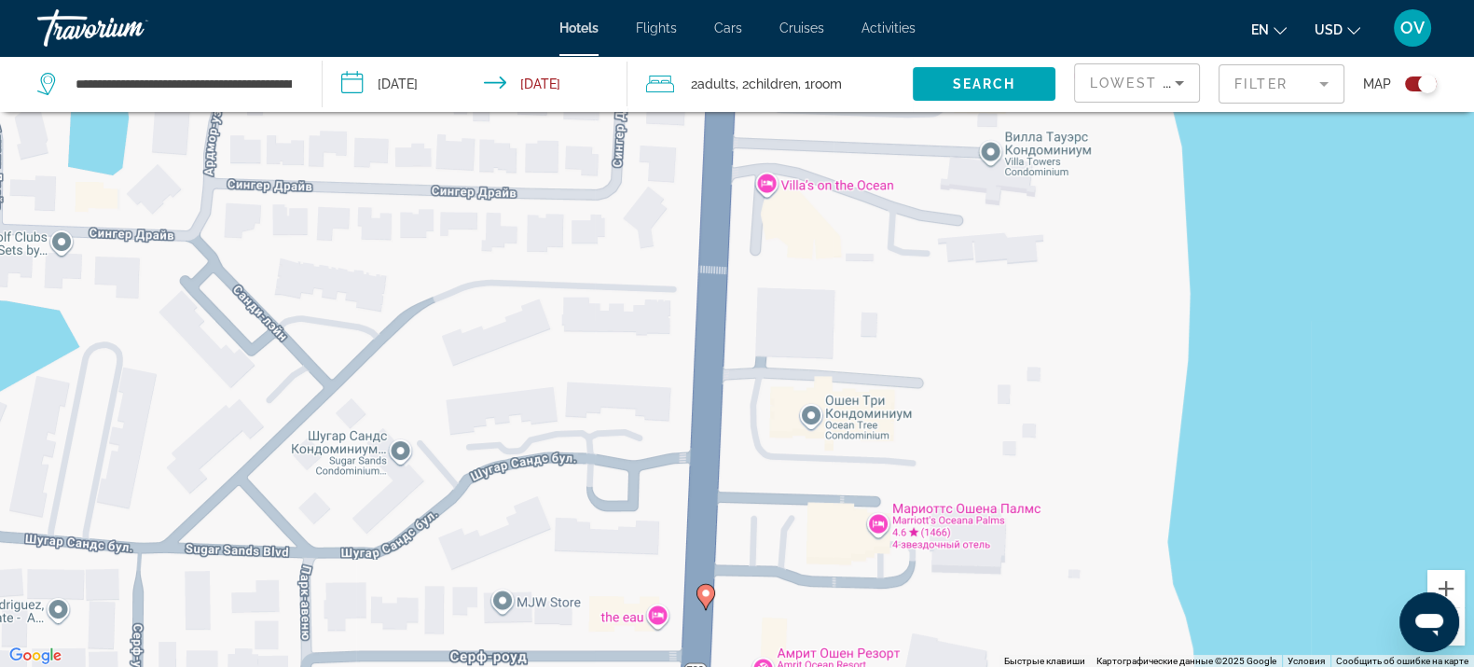
click at [710, 600] on g "Main content" at bounding box center [706, 596] width 19 height 26
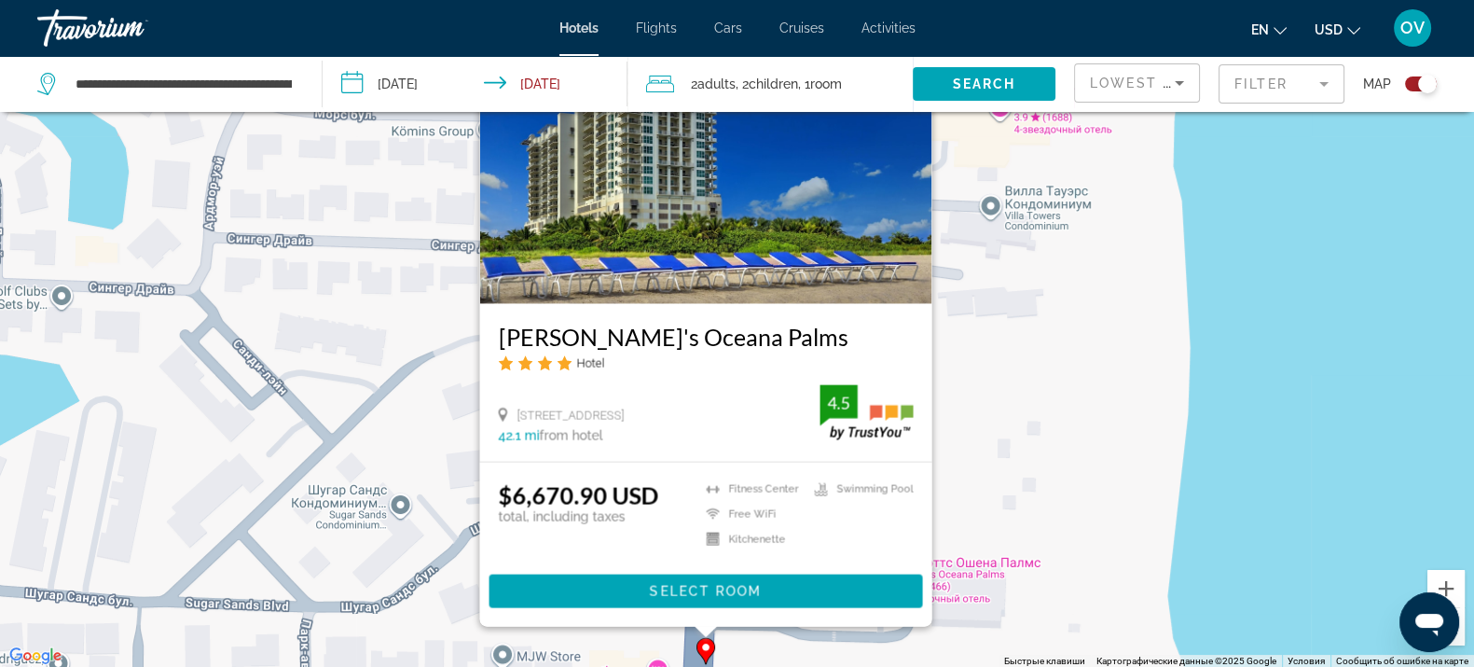
drag, startPoint x: 1107, startPoint y: 585, endPoint x: 1080, endPoint y: 345, distance: 241.2
click at [1080, 359] on div "Чтобы активировать перетаскивание с помощью клавиатуры, нажмите Alt + Ввод. Пос…" at bounding box center [737, 334] width 1474 height 667
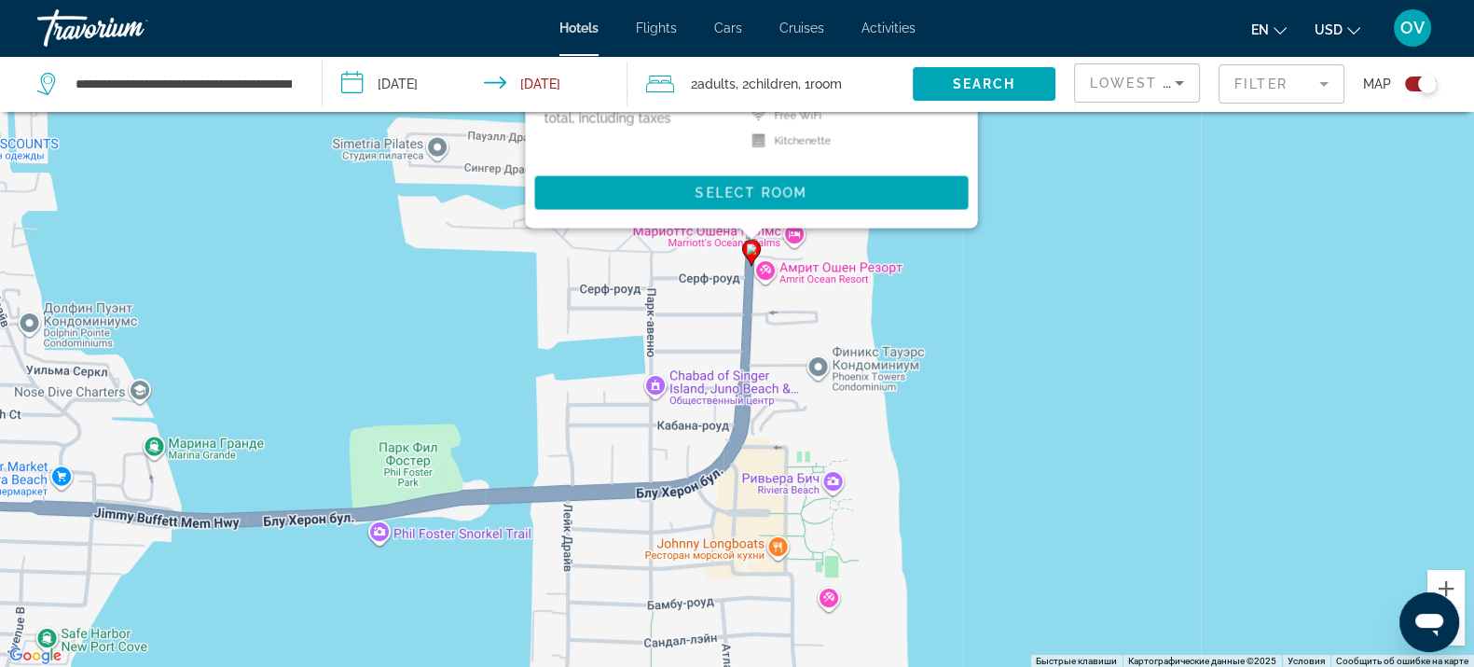
drag, startPoint x: 796, startPoint y: 580, endPoint x: 835, endPoint y: 337, distance: 246.4
click at [835, 337] on div "Чтобы активировать перетаскивание с помощью клавиатуры, нажмите Alt + Ввод. Пос…" at bounding box center [737, 334] width 1474 height 667
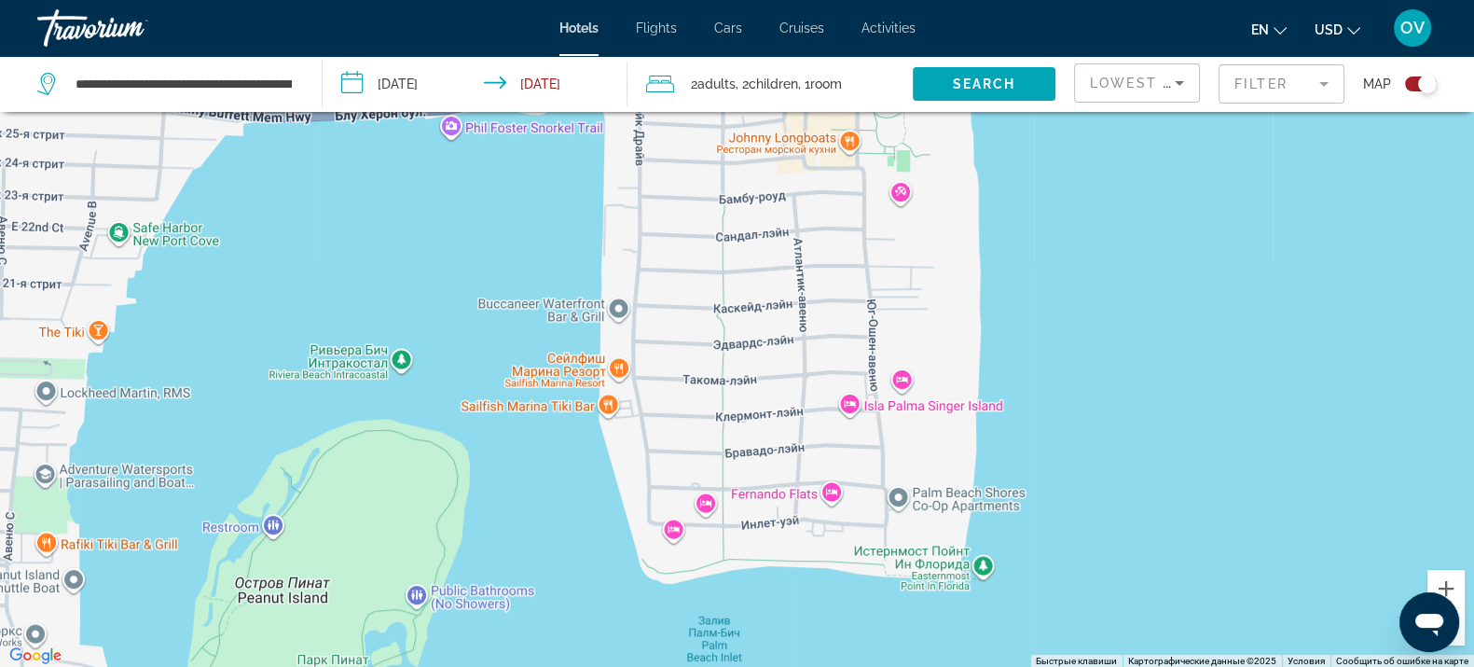
drag, startPoint x: 817, startPoint y: 359, endPoint x: 789, endPoint y: 261, distance: 101.8
click at [791, 263] on div "Чтобы активировать перетаскивание с помощью клавиатуры, нажмите Alt + Ввод. Пос…" at bounding box center [737, 334] width 1474 height 667
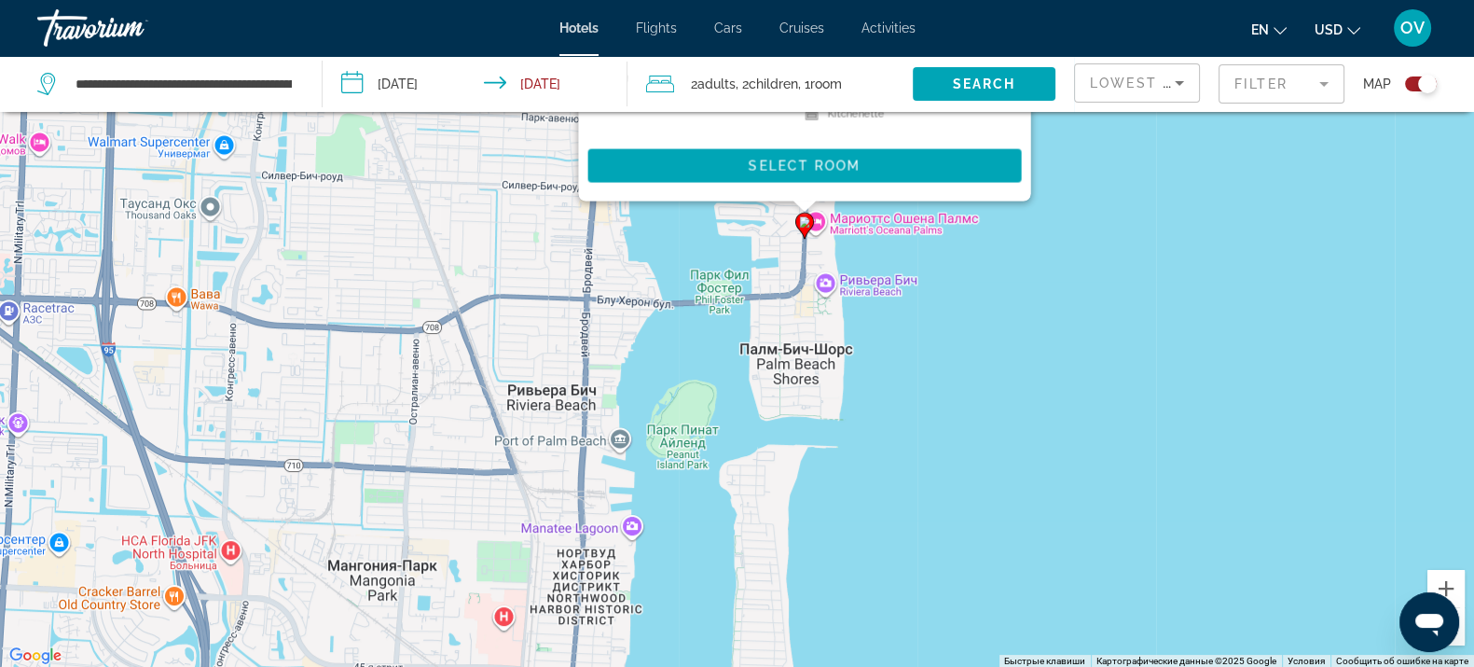
drag, startPoint x: 840, startPoint y: 364, endPoint x: 837, endPoint y: 394, distance: 30.9
click at [837, 394] on div "Чтобы активировать перетаскивание с помощью клавиатуры, нажмите Alt + Ввод. Пос…" at bounding box center [737, 334] width 1474 height 667
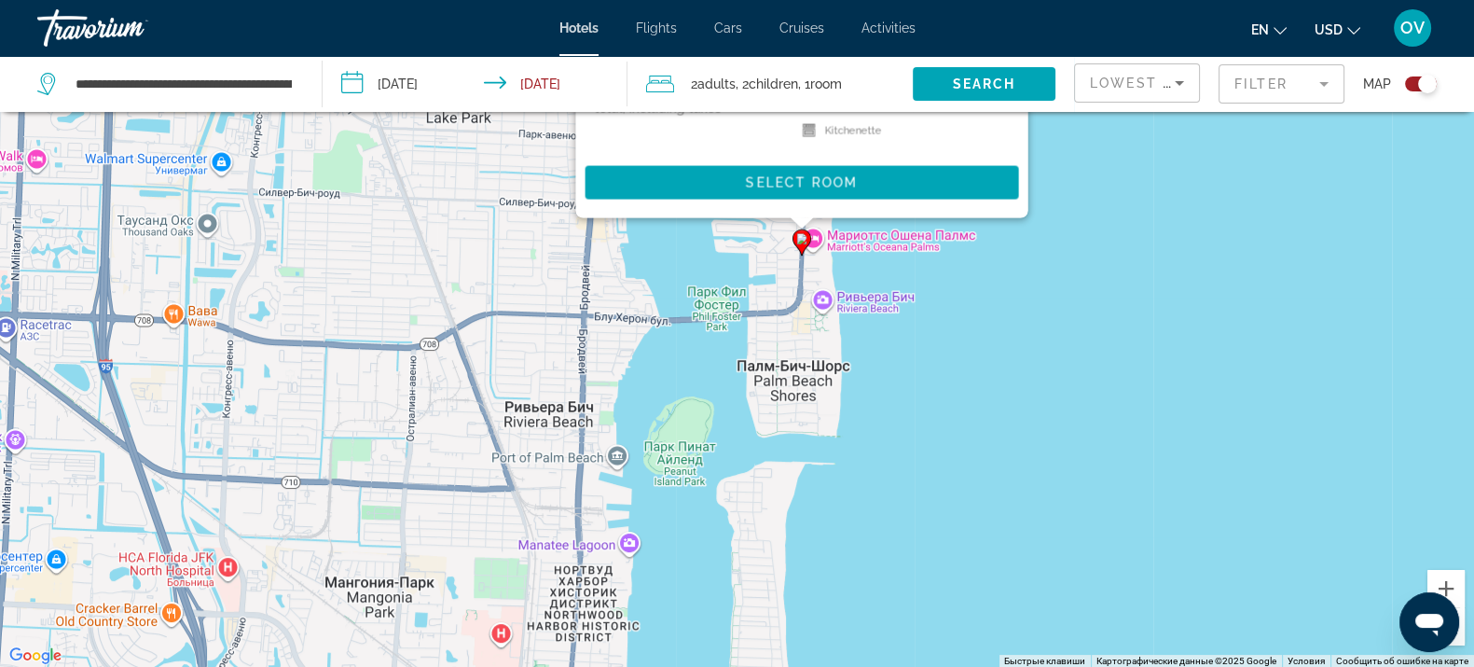
click at [953, 410] on div "Чтобы активировать перетаскивание с помощью клавиатуры, нажмите Alt + Ввод. Пос…" at bounding box center [737, 334] width 1474 height 667
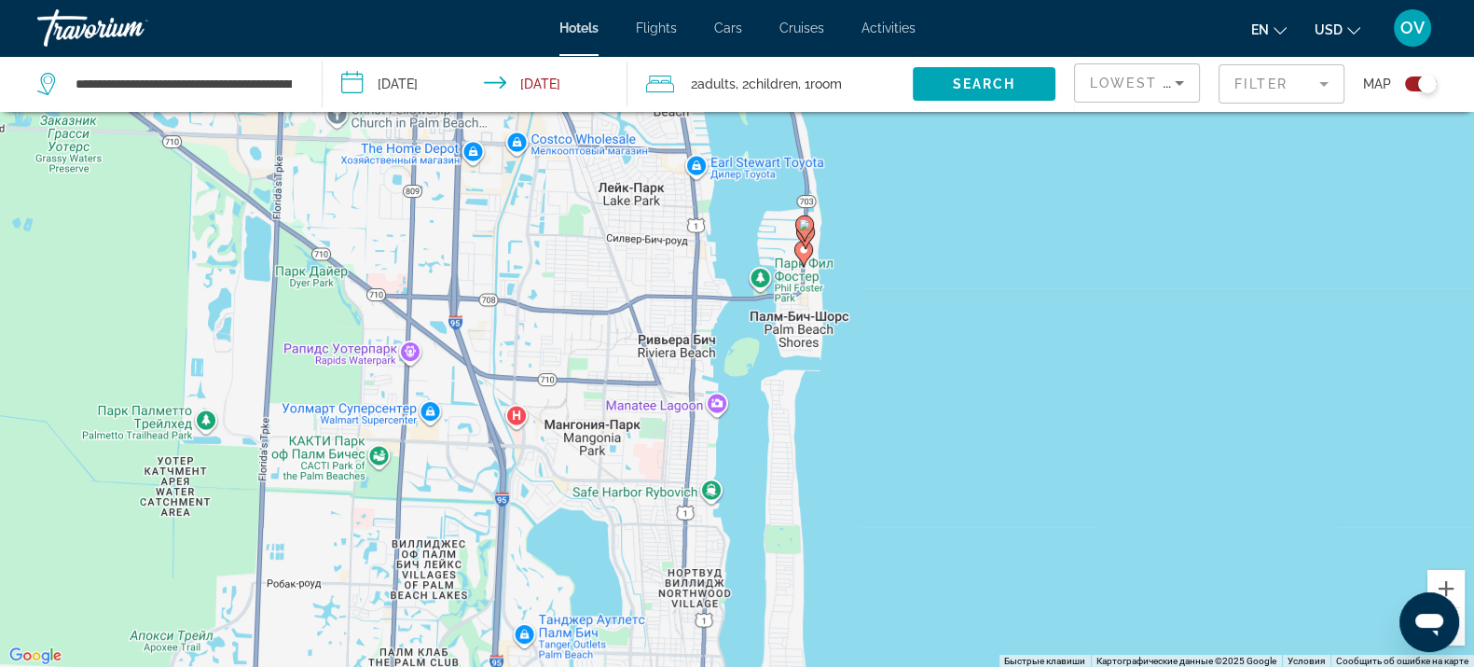
drag, startPoint x: 849, startPoint y: 477, endPoint x: 854, endPoint y: 328, distance: 149.3
click at [852, 338] on div "Чтобы активировать перетаскивание с помощью клавиатуры, нажмите Alt + Ввод. Пос…" at bounding box center [737, 334] width 1474 height 667
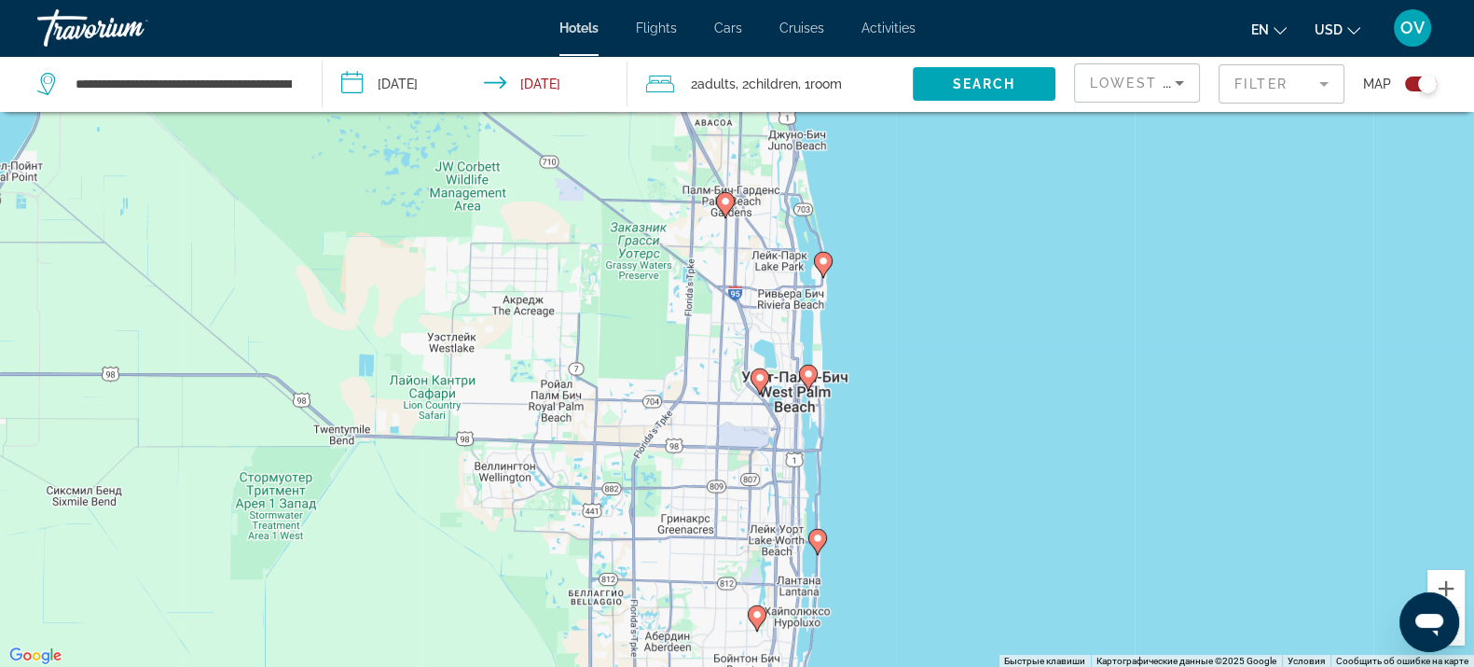
click at [812, 382] on gmp-advanced-marker "Main content" at bounding box center [808, 378] width 19 height 28
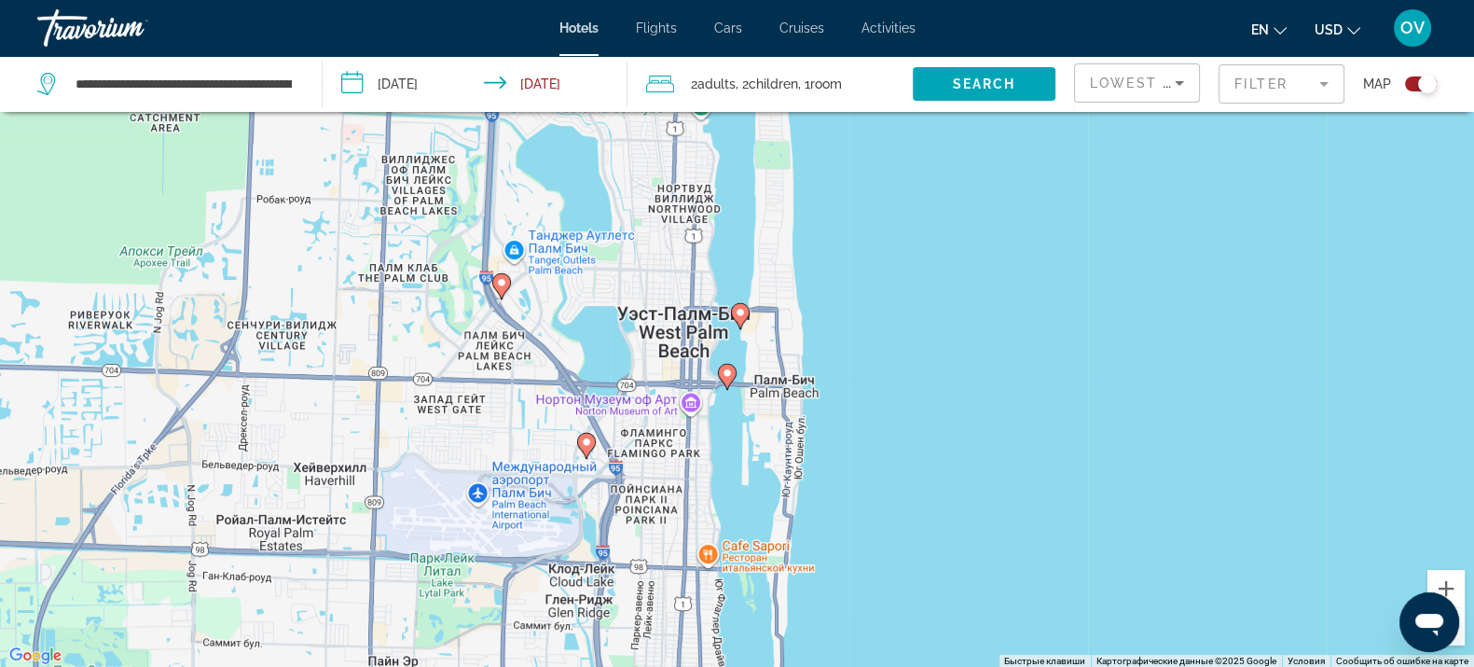
click at [744, 320] on icon "Main content" at bounding box center [740, 315] width 19 height 26
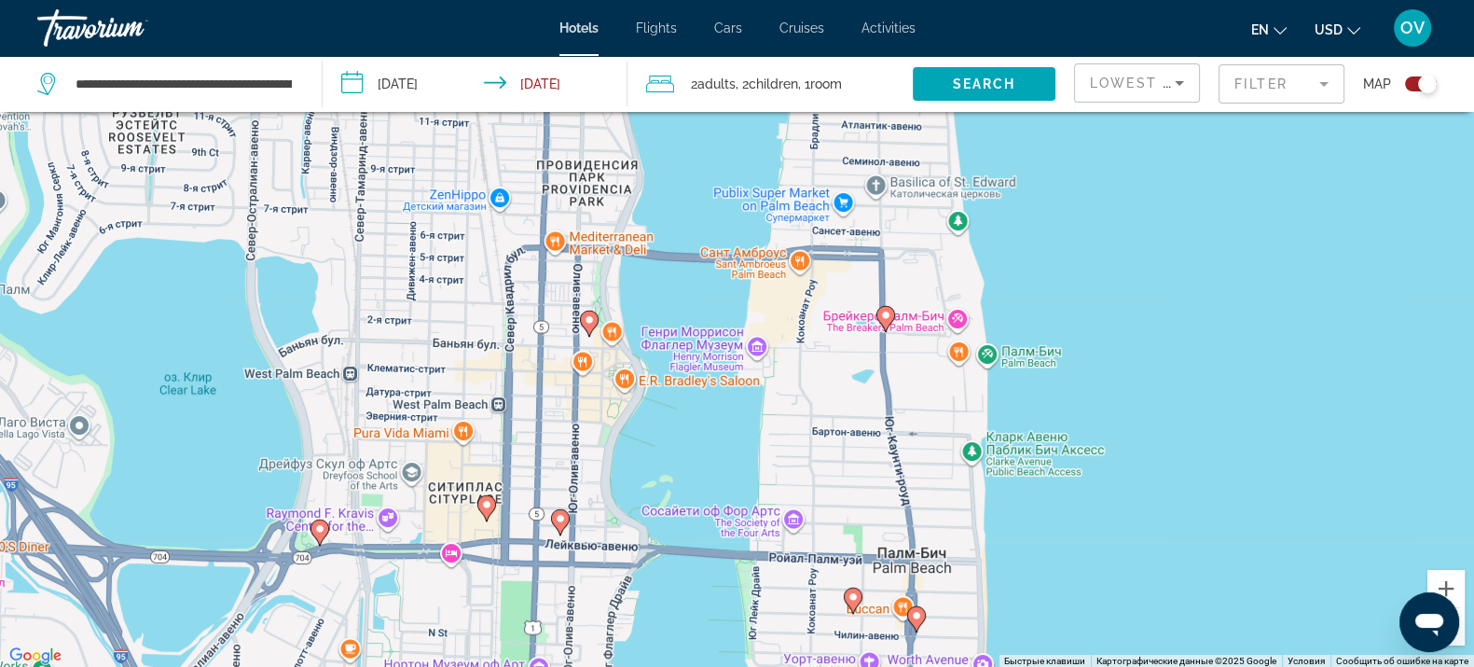
click at [887, 322] on icon "Main content" at bounding box center [885, 318] width 17 height 24
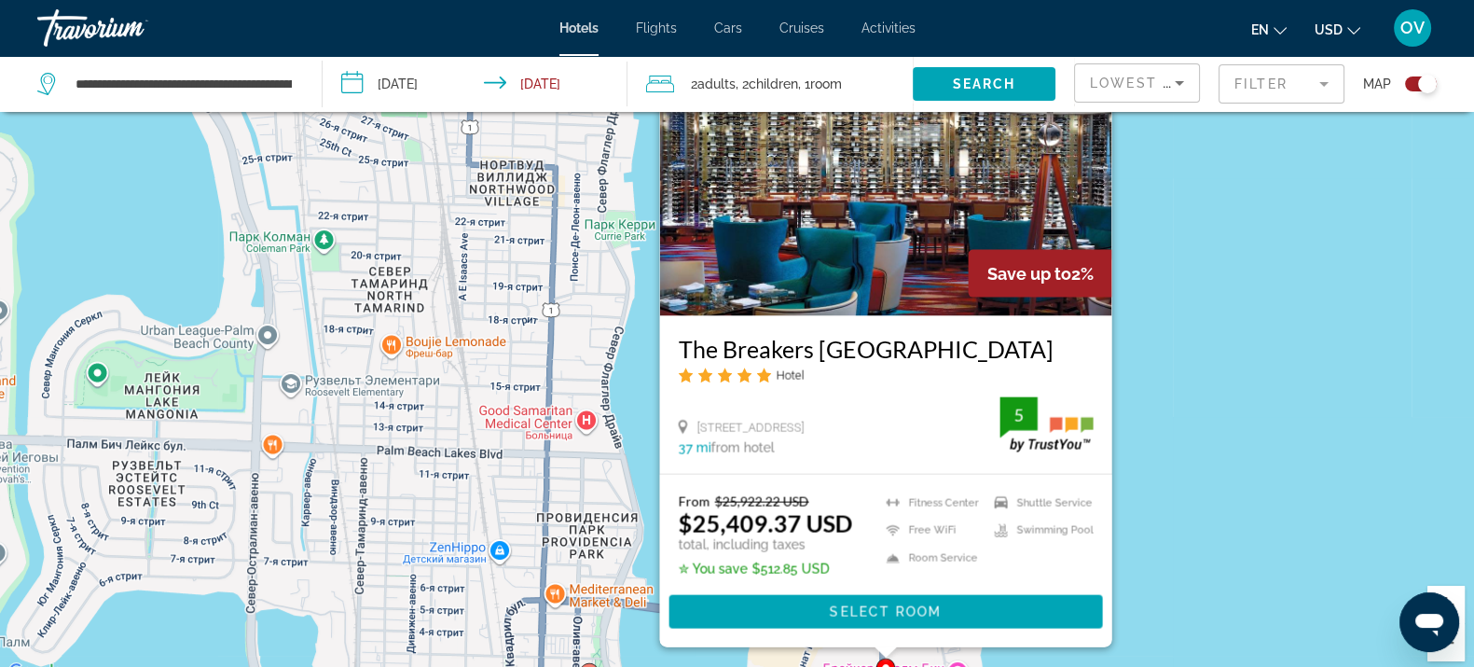
scroll to position [0, 0]
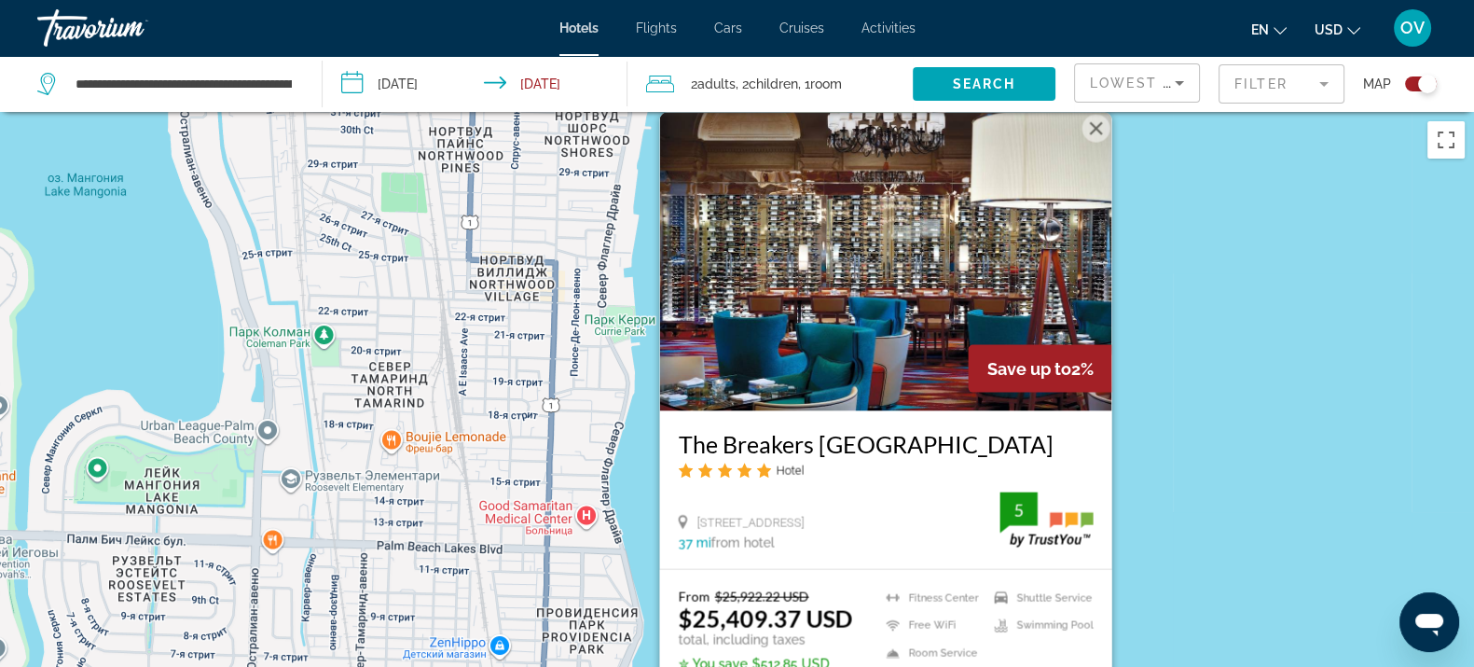
click at [1222, 420] on div "Чтобы активировать перетаскивание с помощью клавиатуры, нажмите Alt + Ввод. Пос…" at bounding box center [737, 445] width 1474 height 667
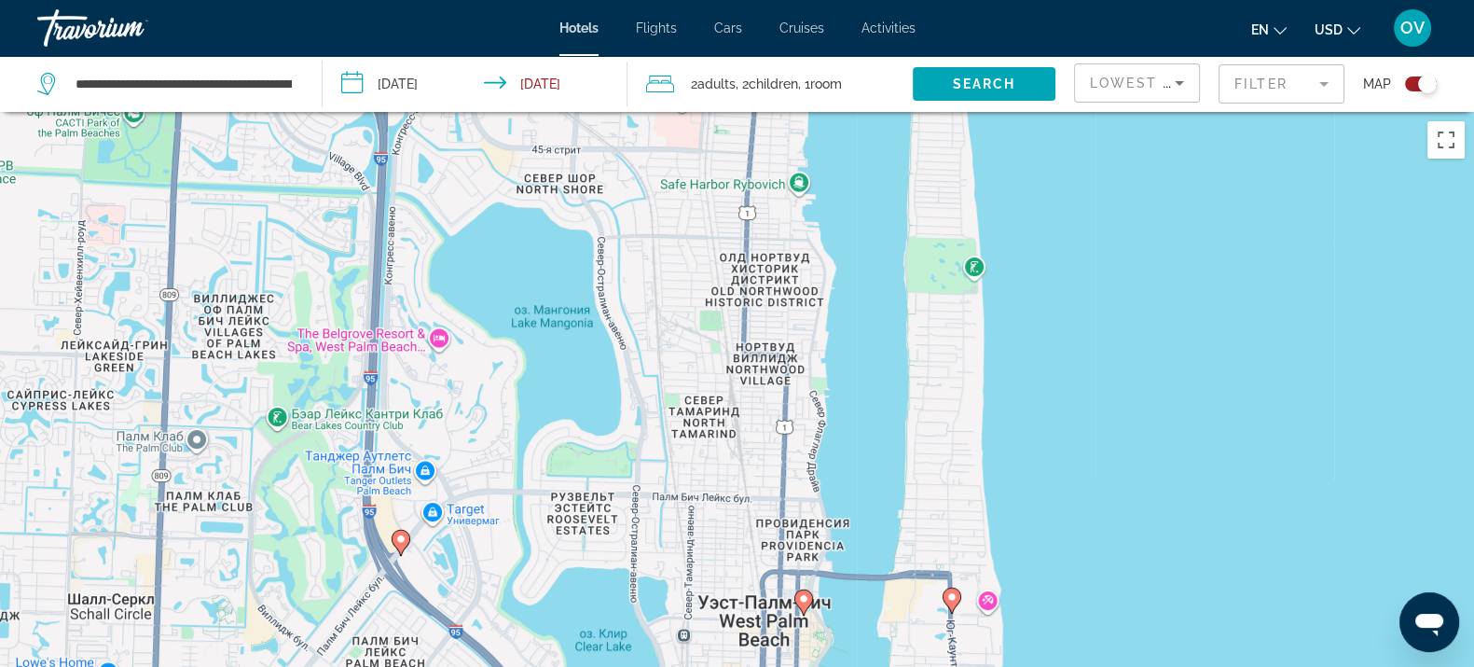
drag, startPoint x: 1029, startPoint y: 575, endPoint x: 943, endPoint y: 272, distance: 315.2
click at [947, 309] on div "Чтобы активировать перетаскивание с помощью клавиатуры, нажмите Alt + Ввод. Пос…" at bounding box center [737, 445] width 1474 height 667
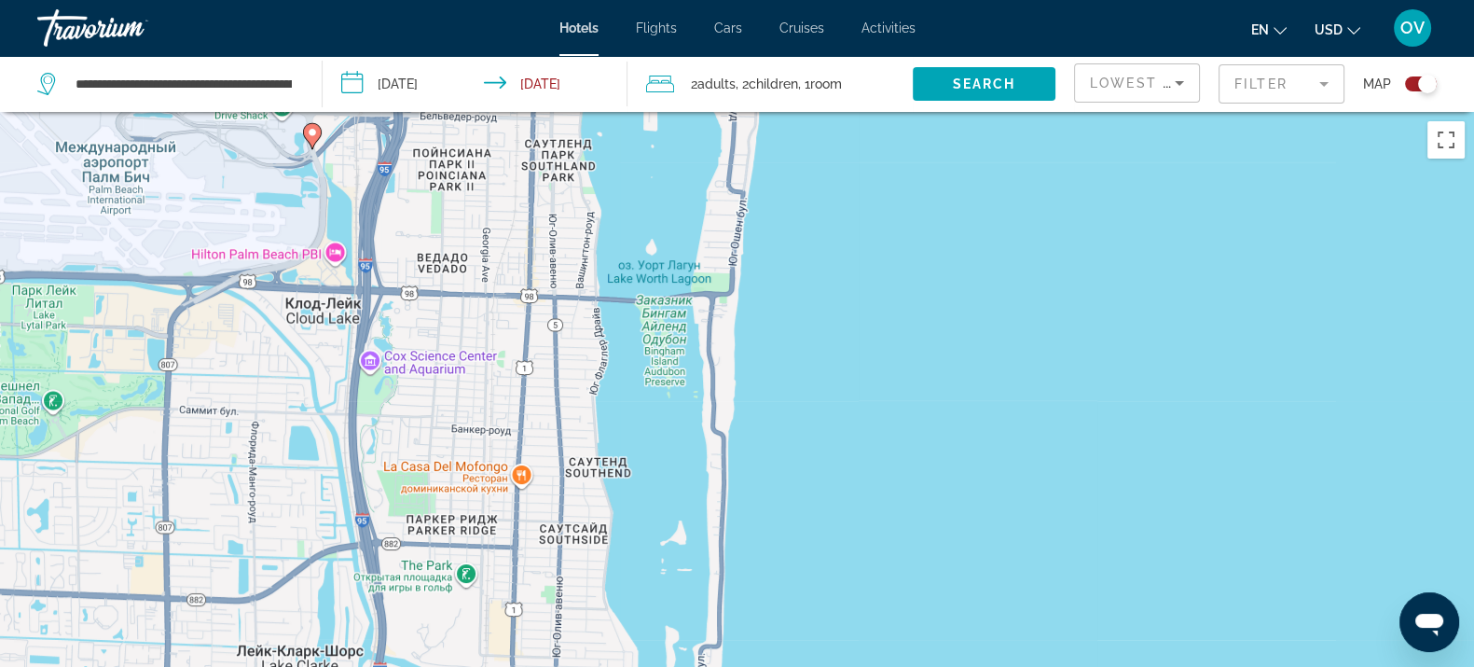
click at [1422, 90] on div "Toggle map" at bounding box center [1427, 84] width 19 height 19
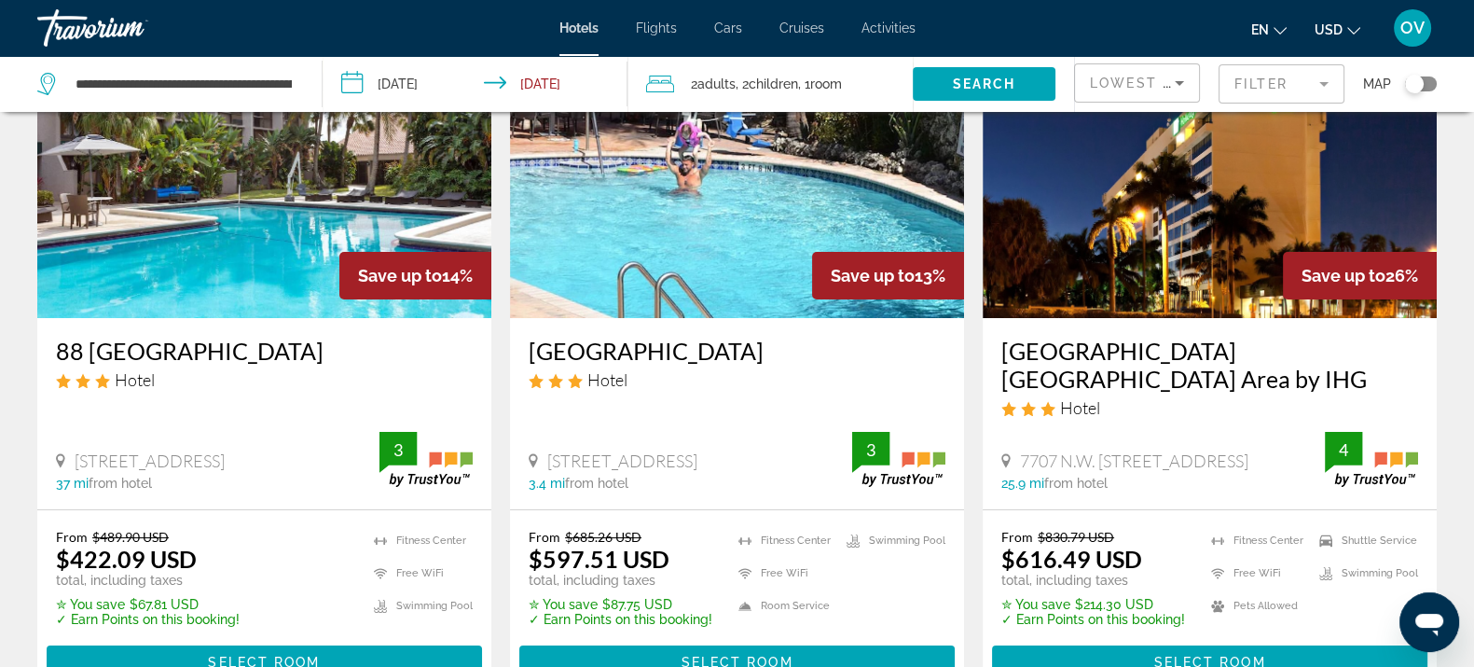
scroll to position [190, 0]
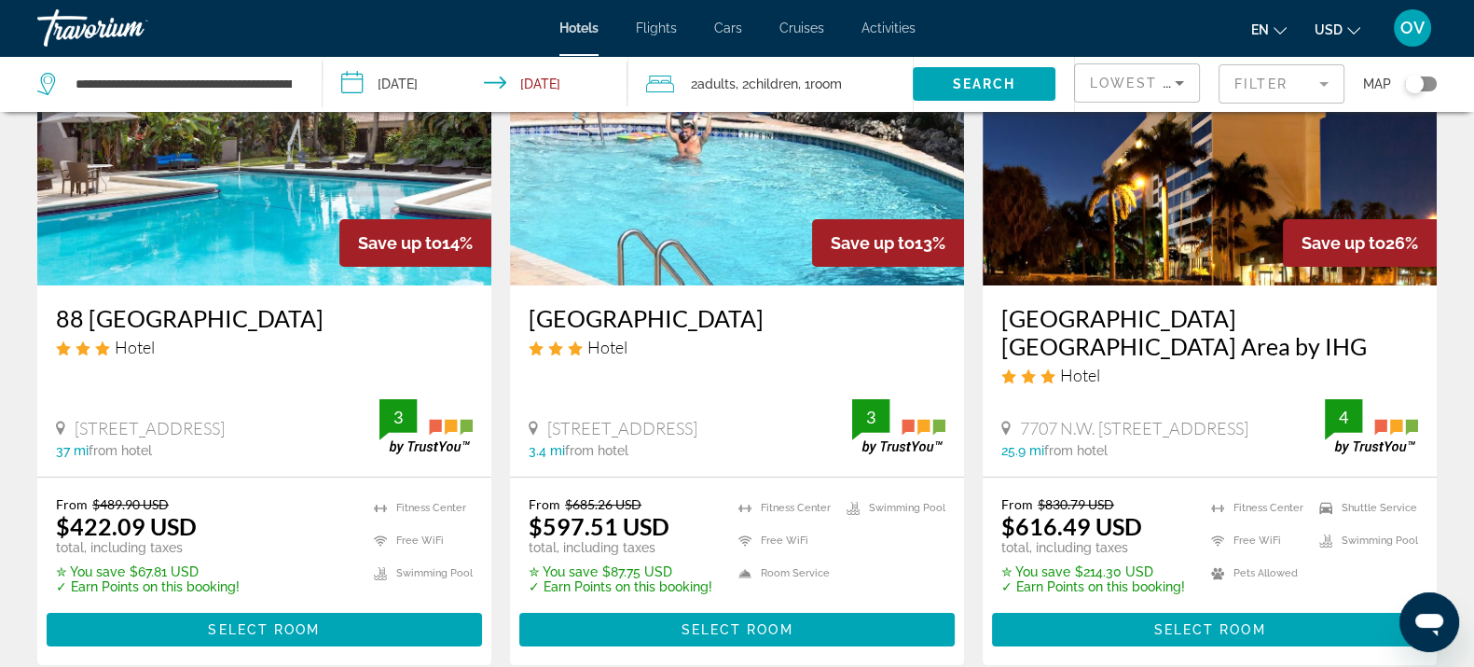
click at [1097, 446] on span "from hotel" at bounding box center [1075, 450] width 63 height 15
drag, startPoint x: 1259, startPoint y: 428, endPoint x: 997, endPoint y: 421, distance: 262.1
click at [997, 421] on div "Holiday Inn Miami West Airport Area by IHG Hotel 7707 N.W. 103Rd Street, Hialea…" at bounding box center [1210, 380] width 454 height 191
copy span "[STREET_ADDRESS]"
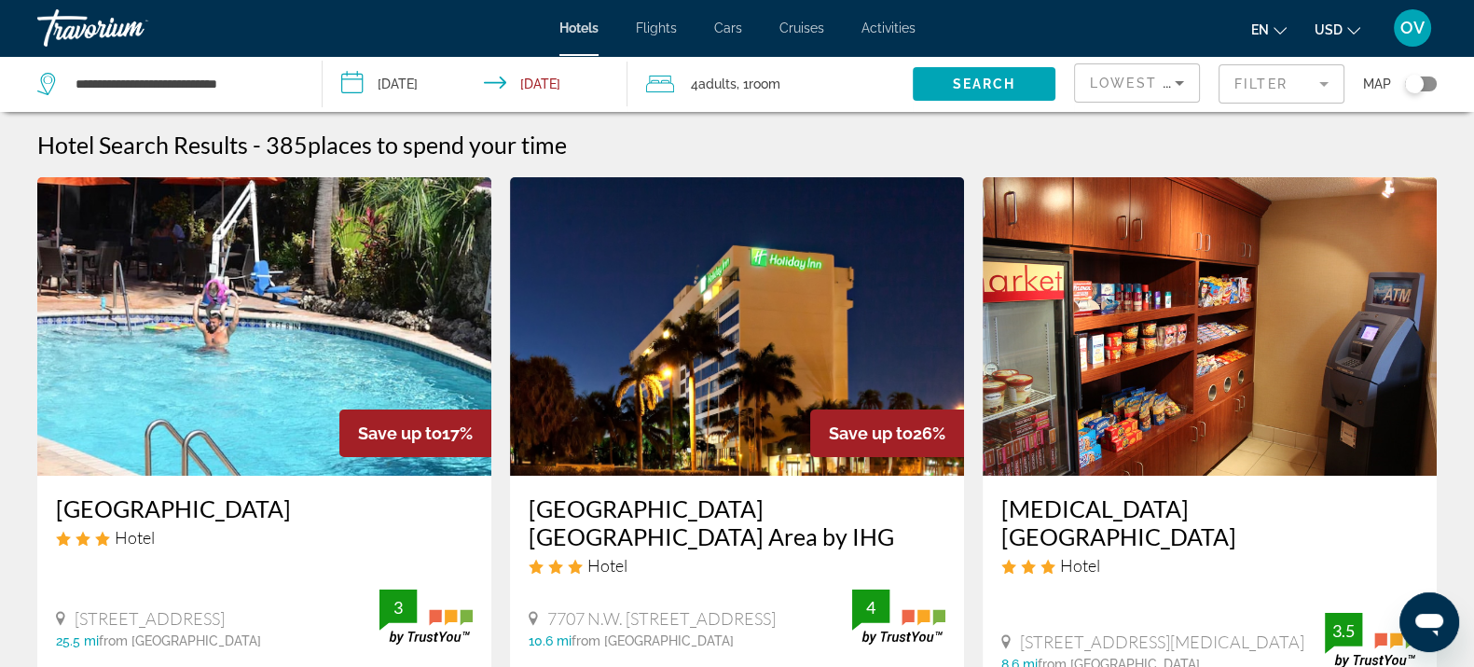
click at [1277, 84] on mat-form-field "Filter" at bounding box center [1282, 83] width 126 height 39
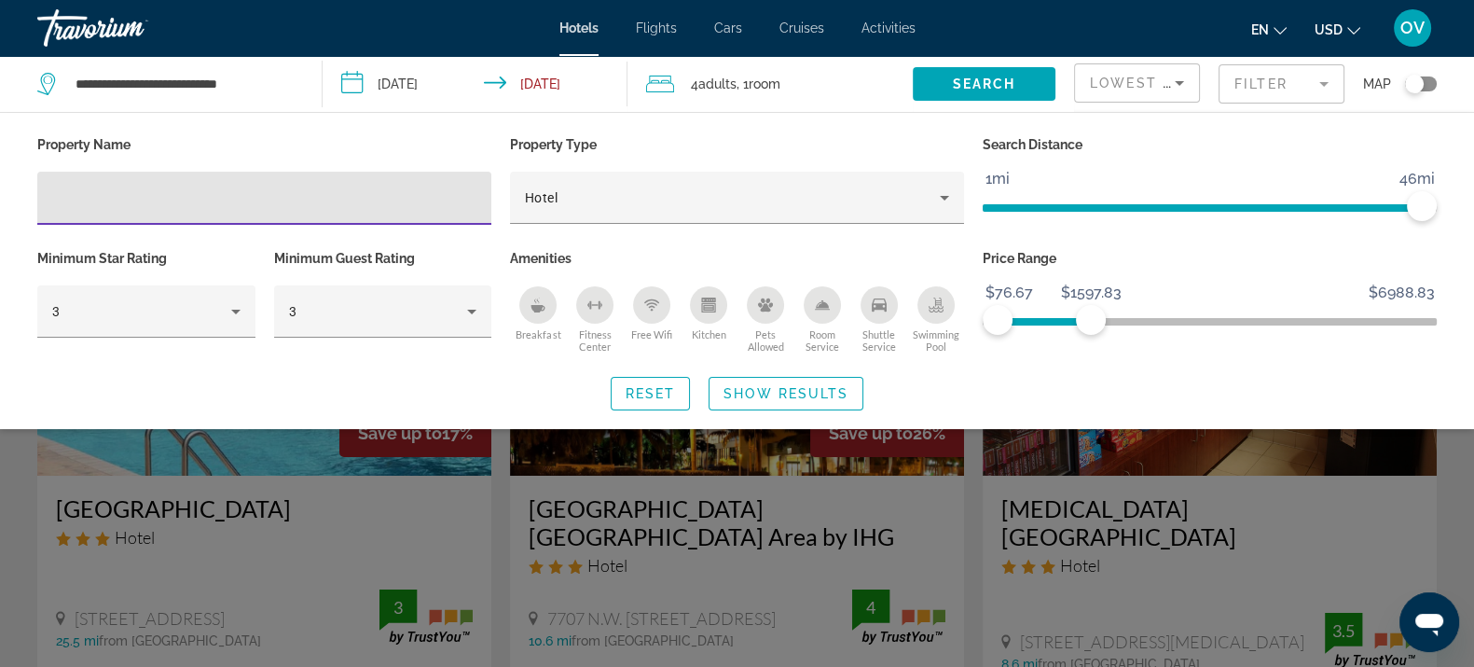
click at [244, 195] on input "Hotel Filters" at bounding box center [264, 198] width 424 height 22
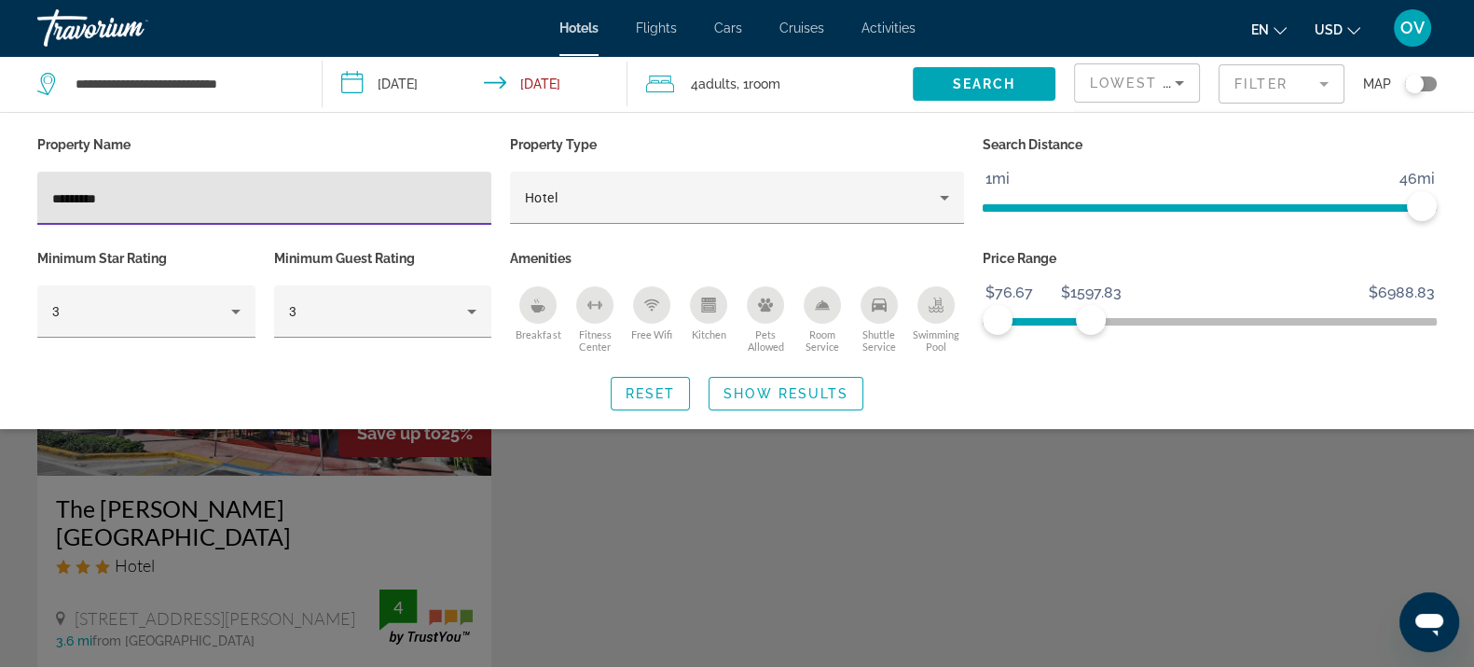
type input "*********"
click at [627, 512] on div "Search widget" at bounding box center [737, 473] width 1474 height 387
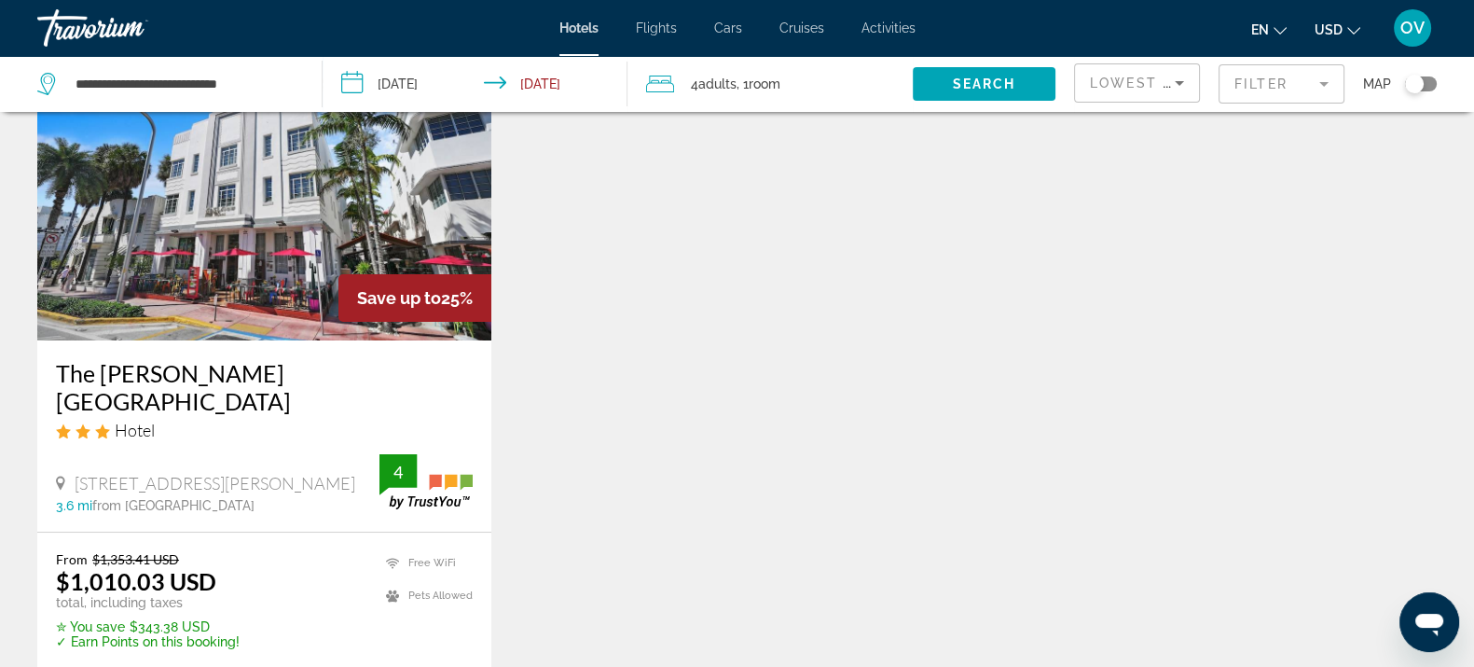
scroll to position [133, 0]
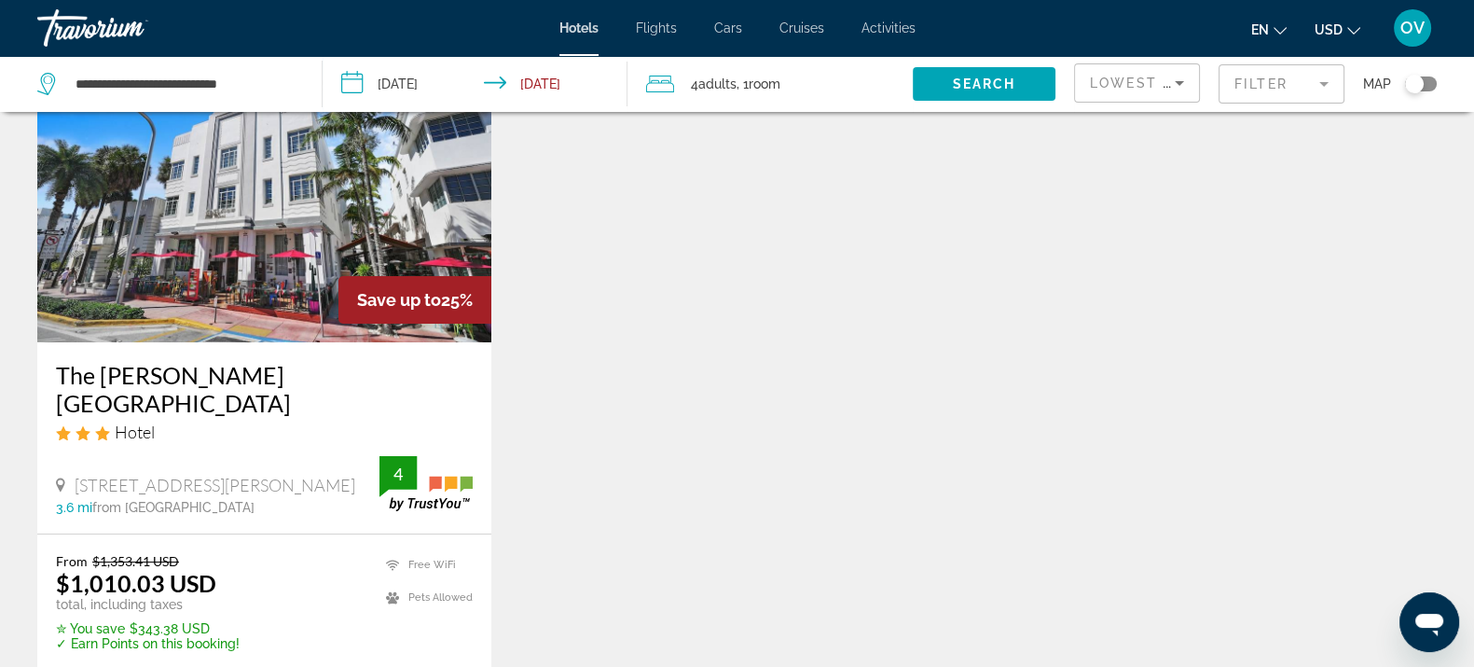
click at [1285, 80] on mat-form-field "Filter" at bounding box center [1282, 83] width 126 height 39
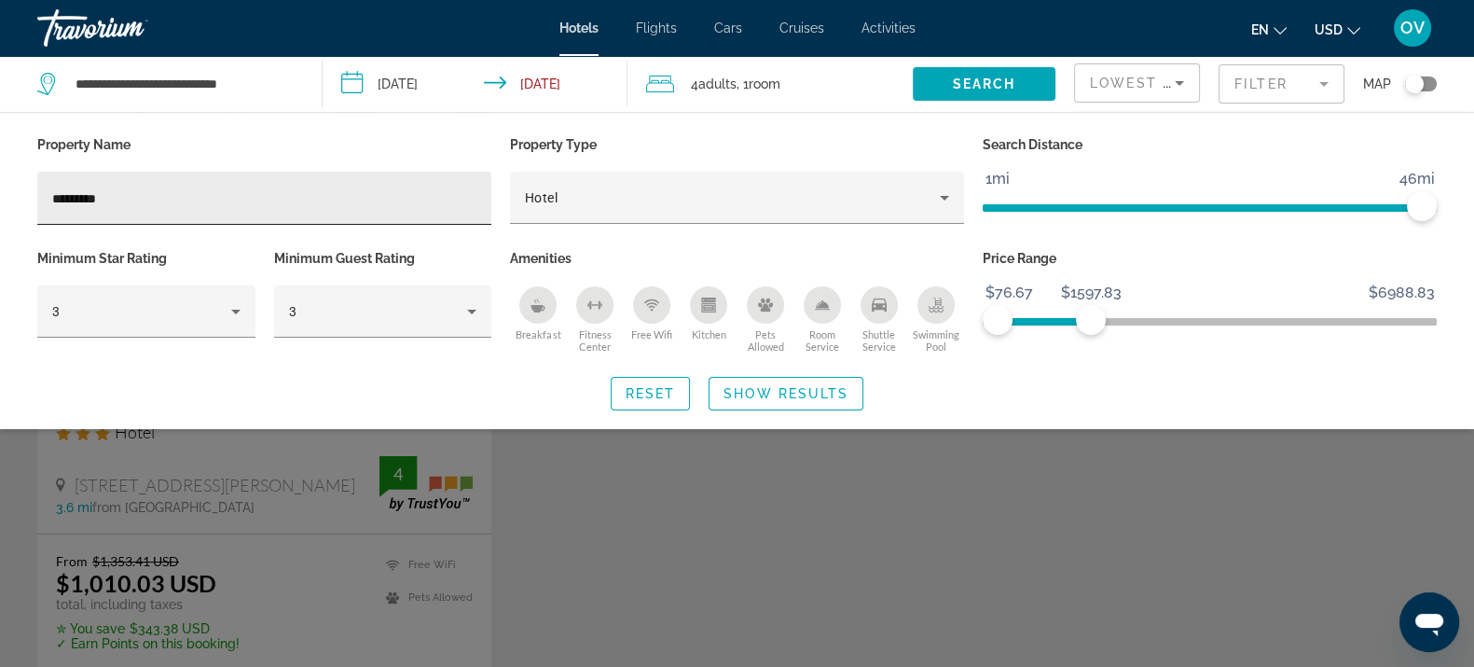
drag, startPoint x: 280, startPoint y: 178, endPoint x: 80, endPoint y: 202, distance: 201.0
click at [0, 179] on div "Property Name ********* Property Type Hotel Search Distance 1mi 46mi 46mi Minim…" at bounding box center [737, 270] width 1474 height 279
drag, startPoint x: 193, startPoint y: 200, endPoint x: 0, endPoint y: 198, distance: 193.0
click at [0, 198] on div "Property Name ********* Property Type Hotel Search Distance 1mi 46mi 46mi Minim…" at bounding box center [737, 270] width 1474 height 279
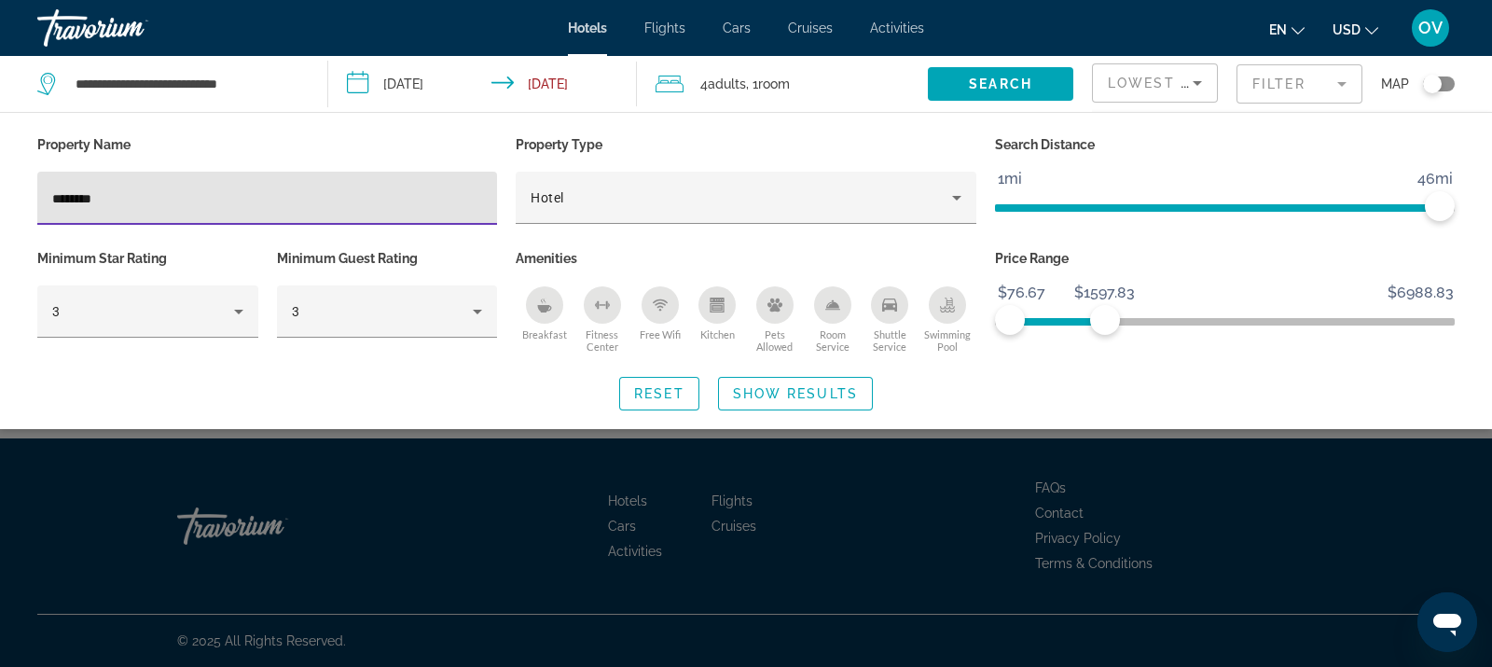
click at [48, 198] on div "********" at bounding box center [267, 198] width 460 height 53
click at [55, 197] on input "********" at bounding box center [267, 198] width 430 height 22
click at [223, 191] on input "**********" at bounding box center [267, 198] width 430 height 22
click at [120, 198] on input "**********" at bounding box center [267, 198] width 430 height 22
type input "**********"
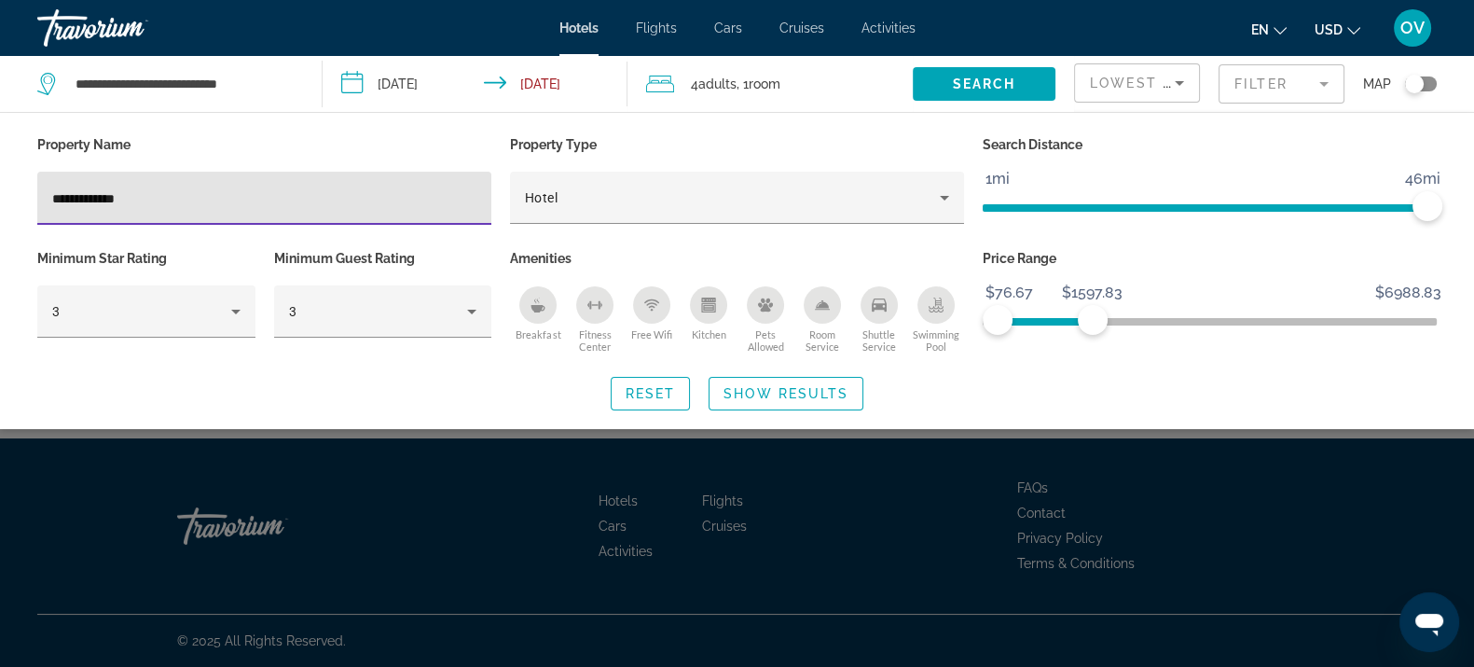
click at [851, 498] on div "Search widget" at bounding box center [737, 473] width 1474 height 387
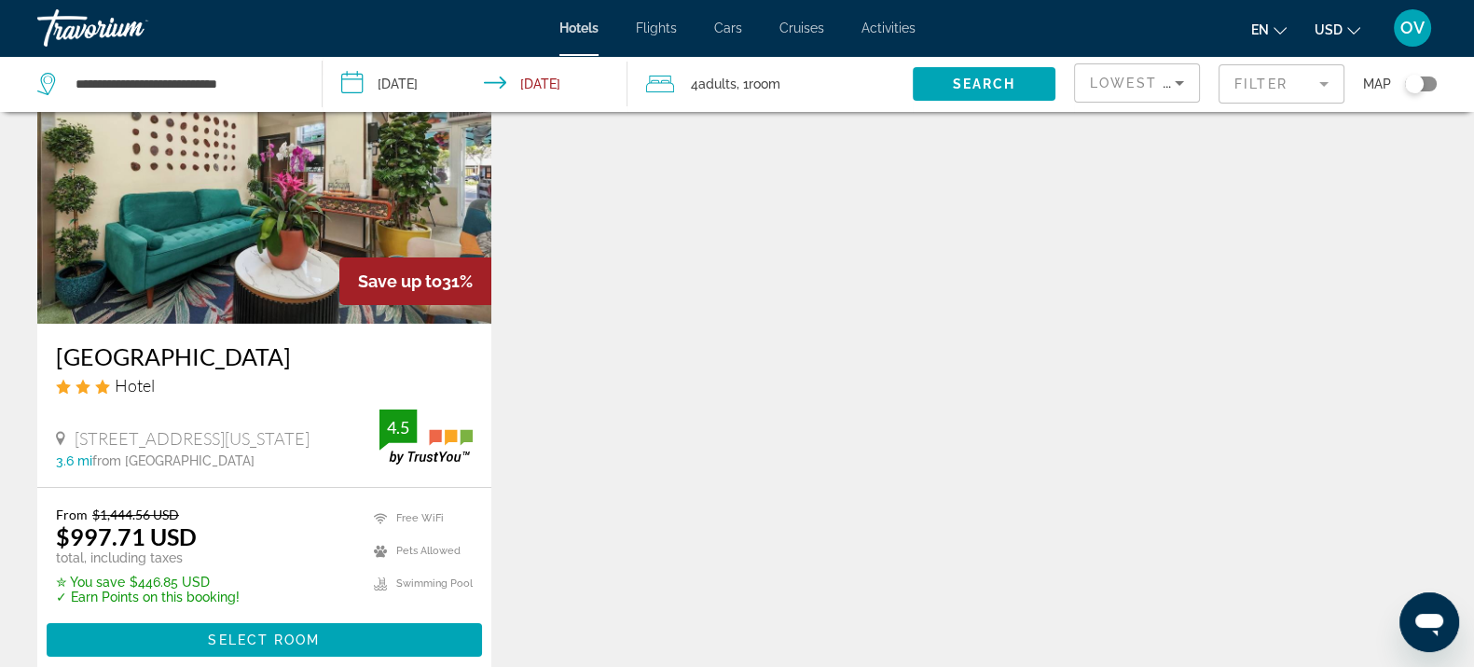
scroll to position [116, 0]
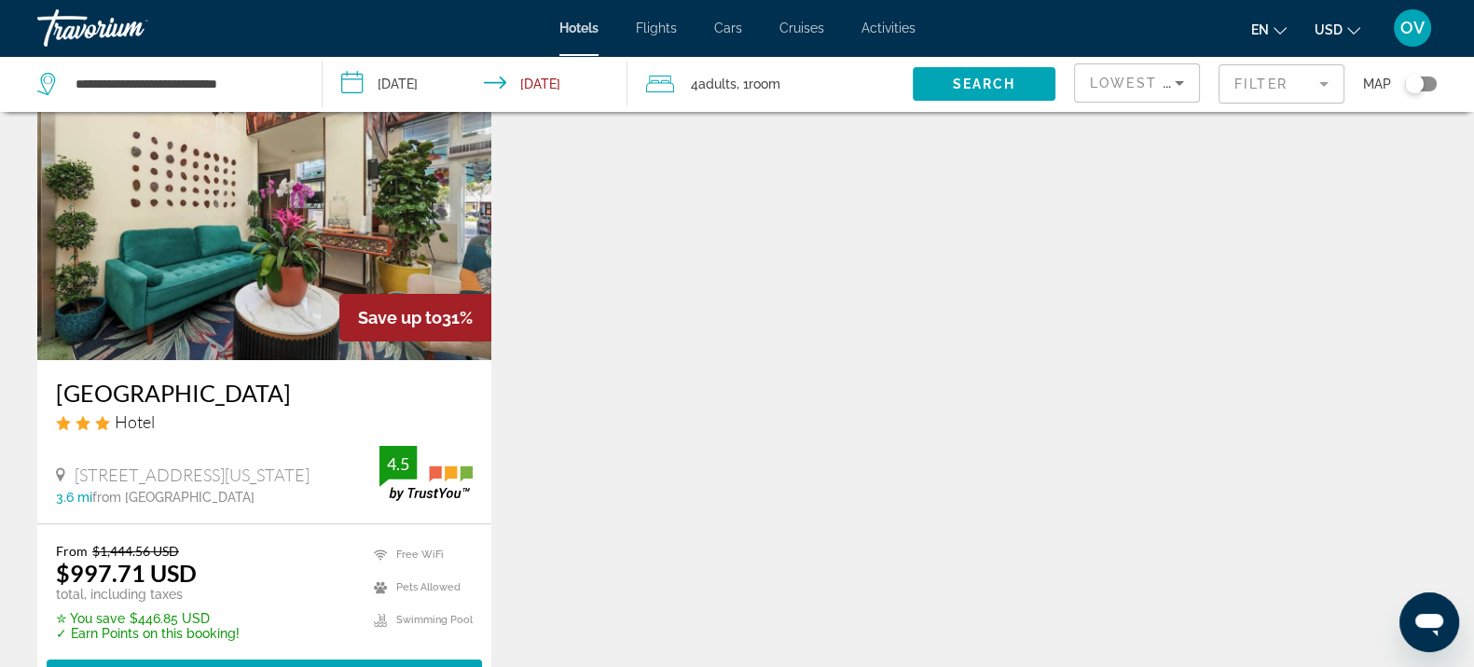
click at [1241, 84] on mat-form-field "Filter" at bounding box center [1282, 83] width 126 height 39
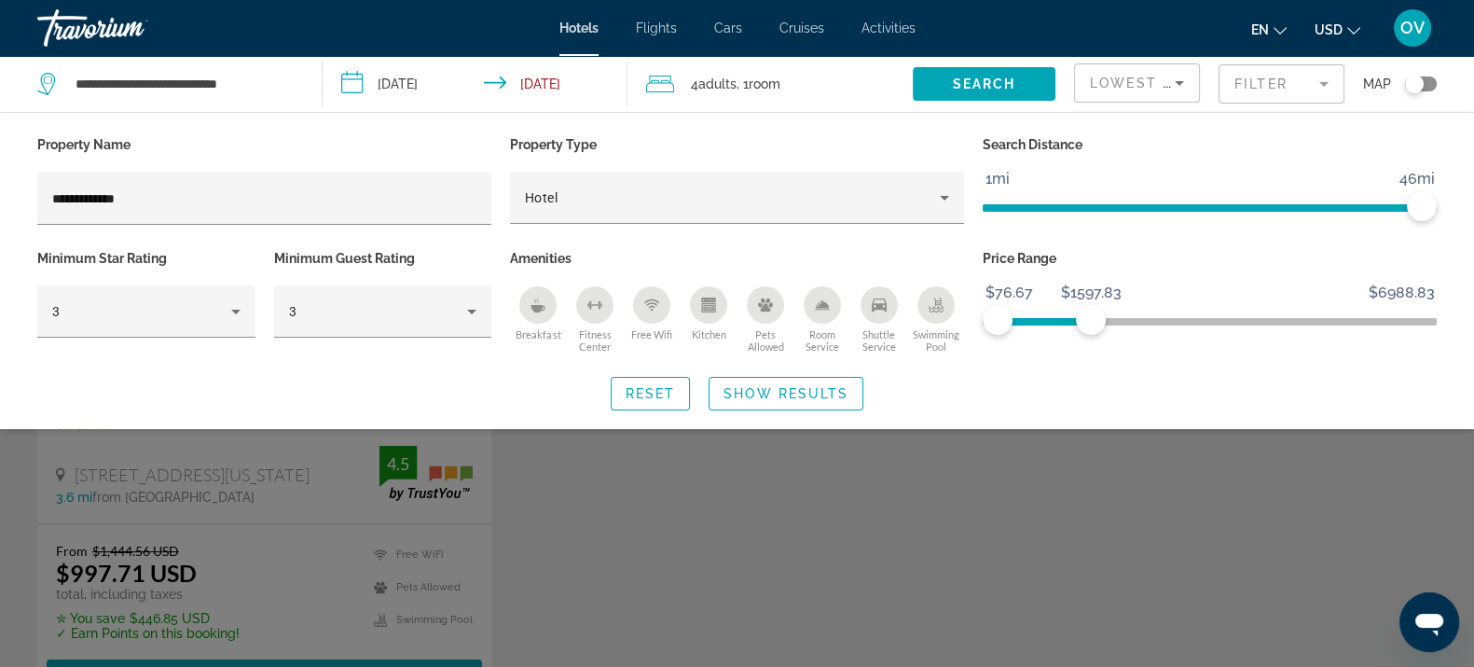
drag, startPoint x: 91, startPoint y: 191, endPoint x: 0, endPoint y: 191, distance: 91.4
click at [0, 191] on div "**********" at bounding box center [737, 270] width 1474 height 279
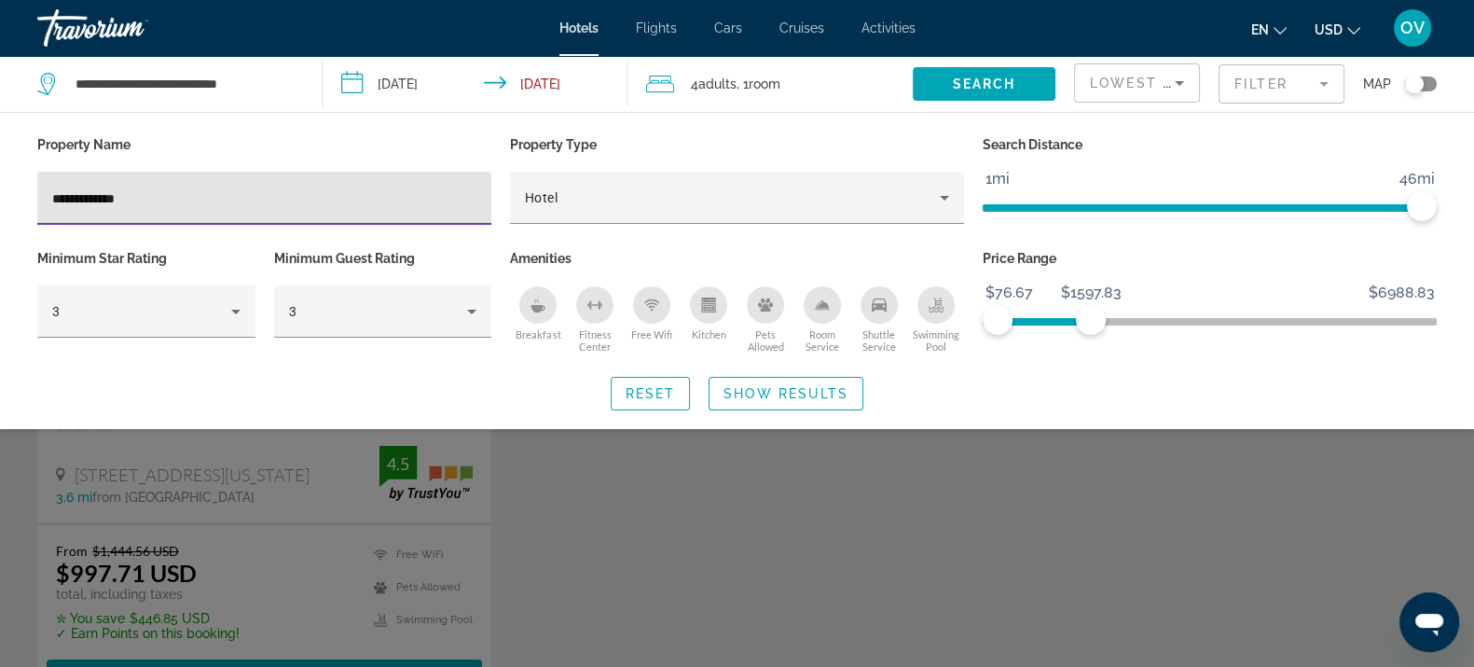
drag, startPoint x: 254, startPoint y: 200, endPoint x: 0, endPoint y: 203, distance: 253.6
click at [0, 203] on div "**********" at bounding box center [737, 270] width 1474 height 279
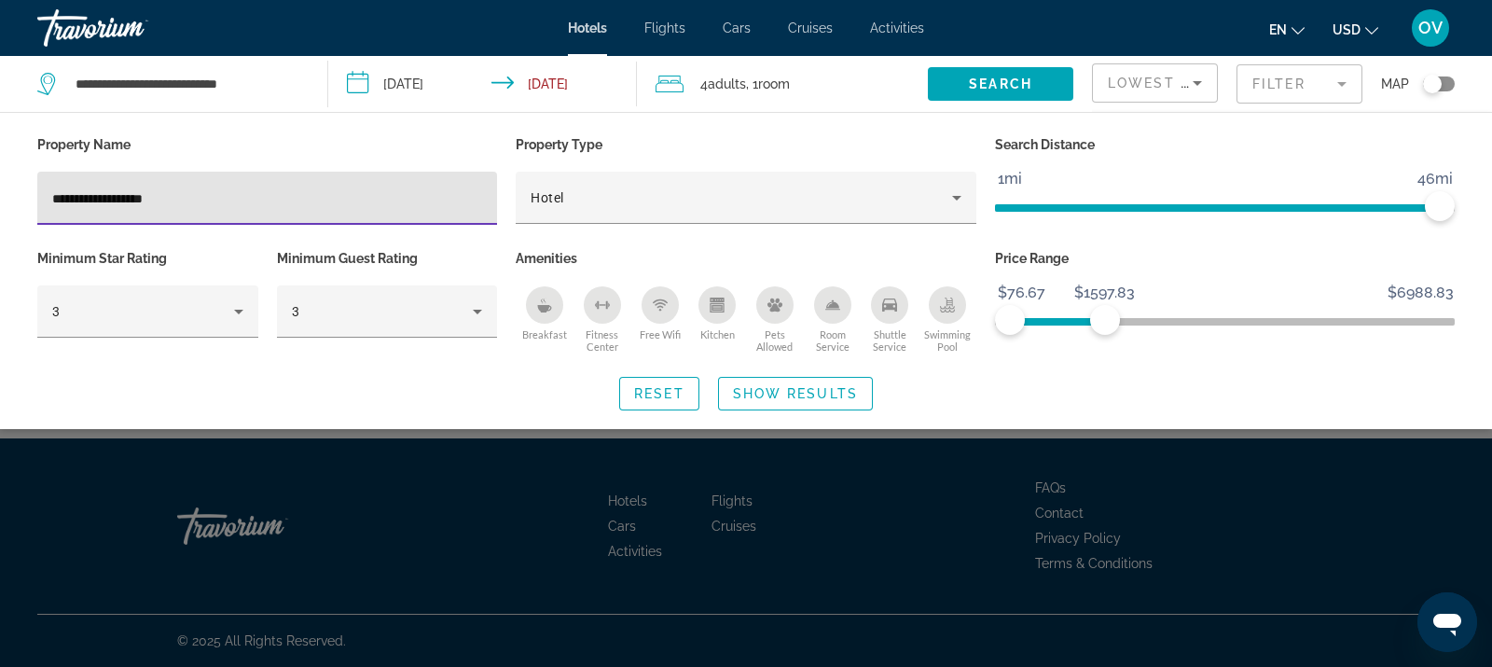
click at [104, 200] on input "**********" at bounding box center [267, 198] width 430 height 22
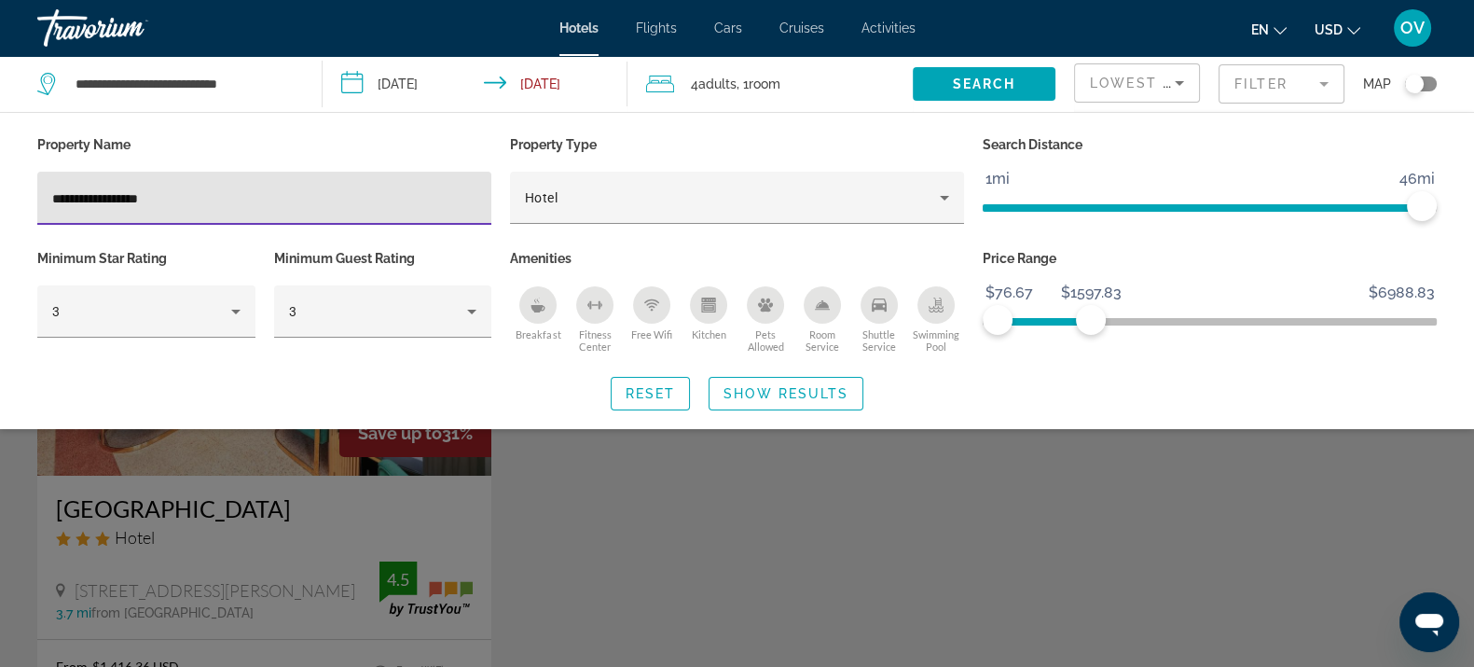
type input "**********"
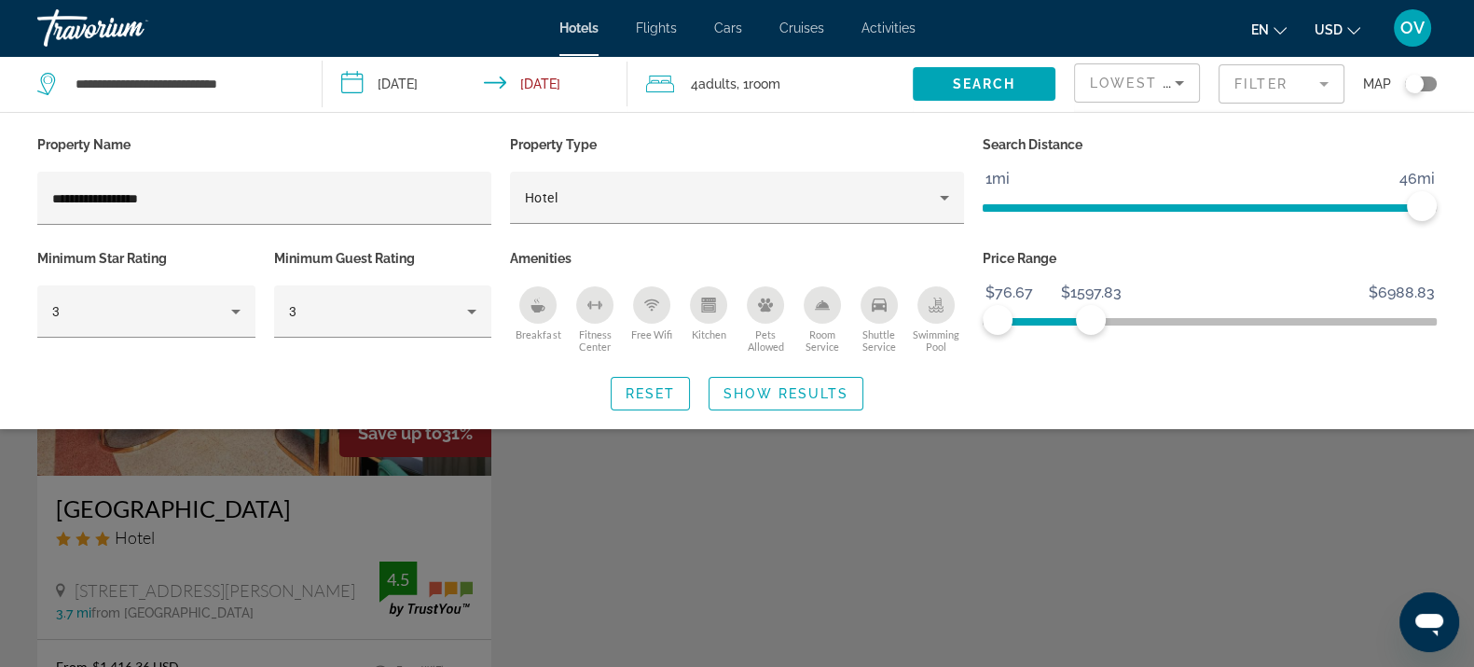
click at [660, 518] on div "Search widget" at bounding box center [737, 473] width 1474 height 387
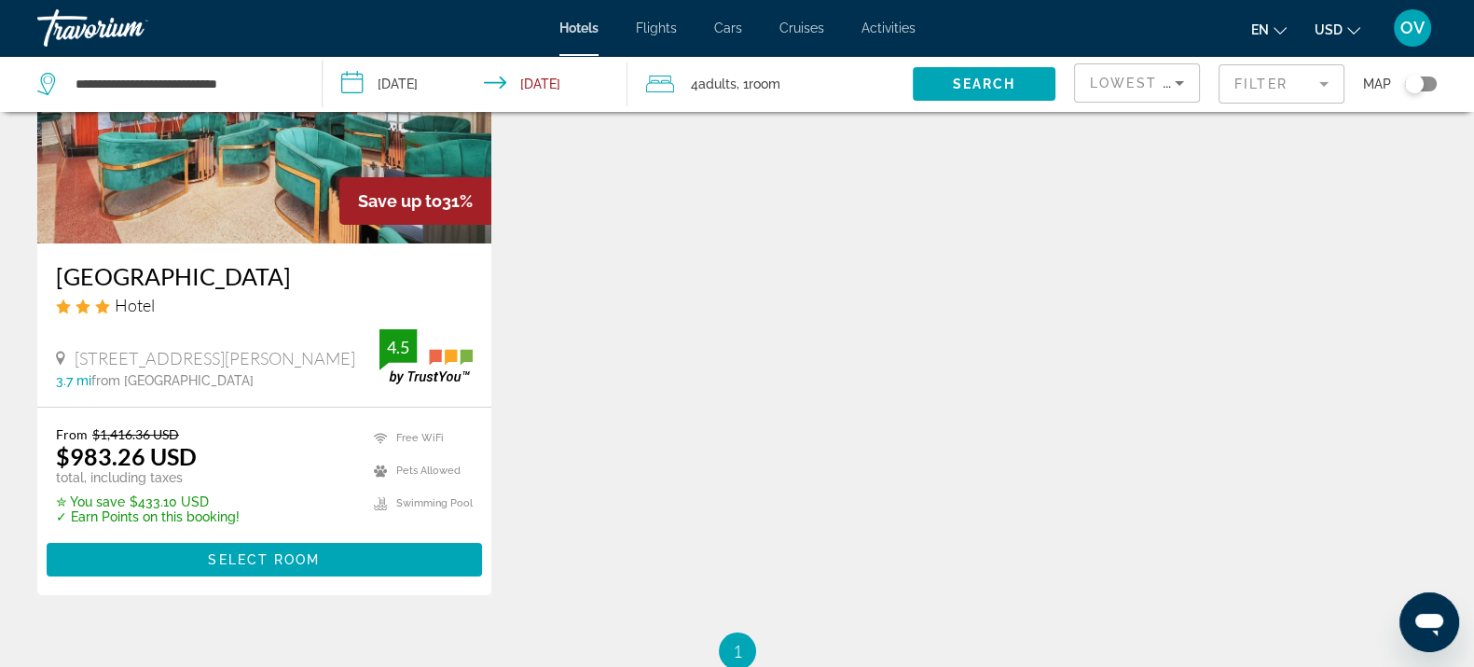
scroll to position [116, 0]
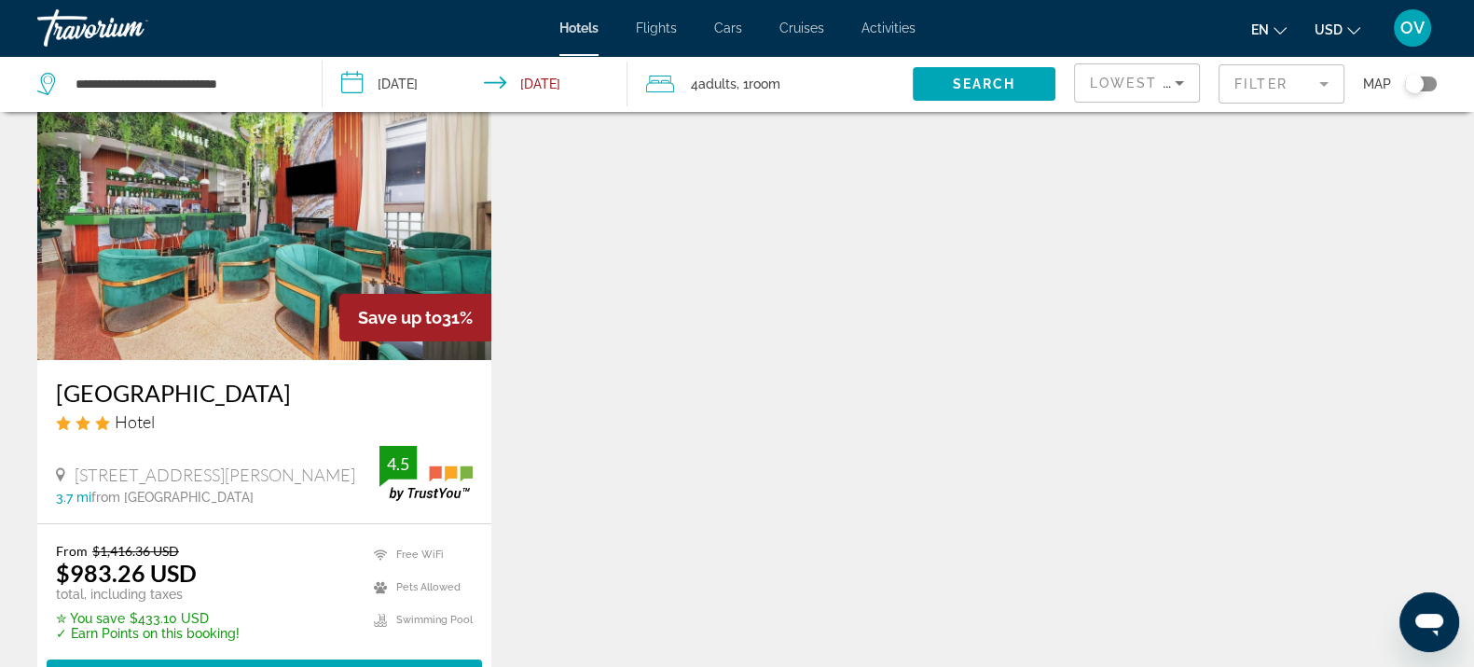
click at [1280, 95] on mat-form-field "Filter" at bounding box center [1282, 83] width 126 height 39
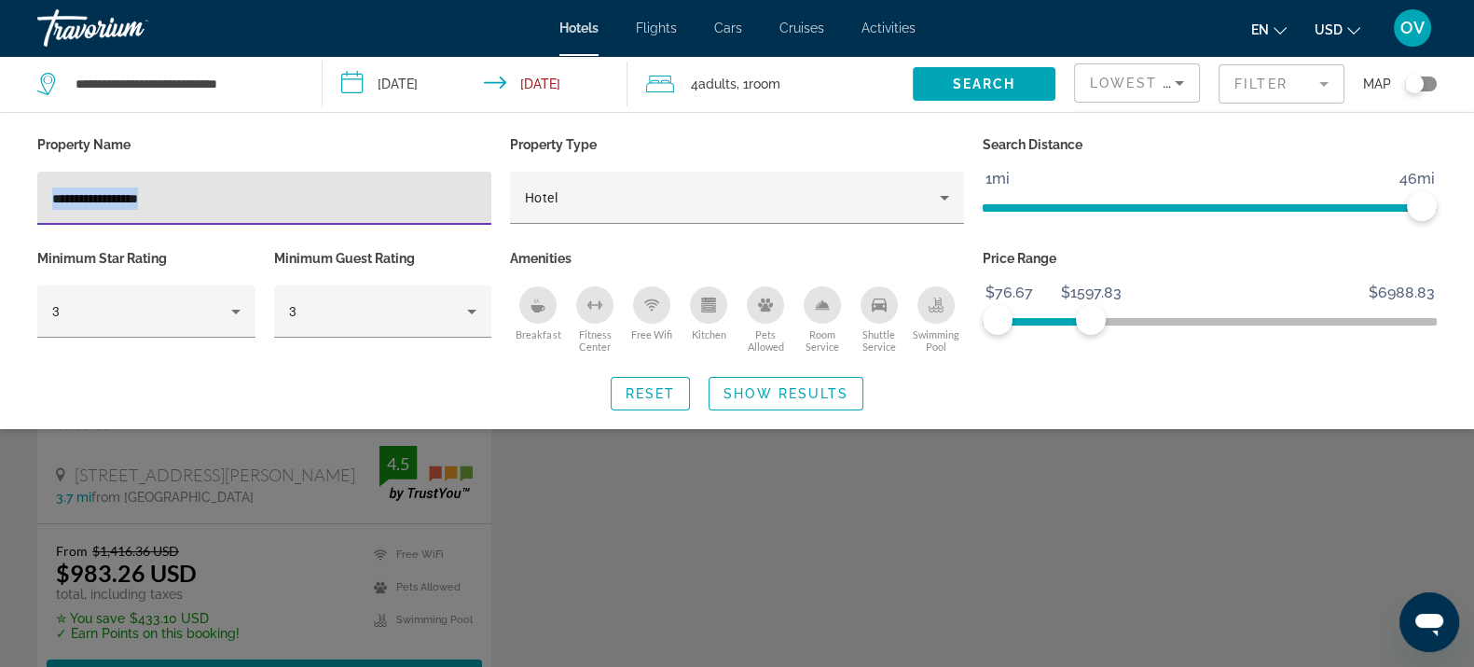
drag, startPoint x: 289, startPoint y: 215, endPoint x: 214, endPoint y: 216, distance: 74.6
click at [214, 216] on mat-form-field "**********" at bounding box center [264, 209] width 454 height 74
drag, startPoint x: 133, startPoint y: 191, endPoint x: 0, endPoint y: 196, distance: 133.4
click at [0, 196] on div "**********" at bounding box center [737, 270] width 1474 height 279
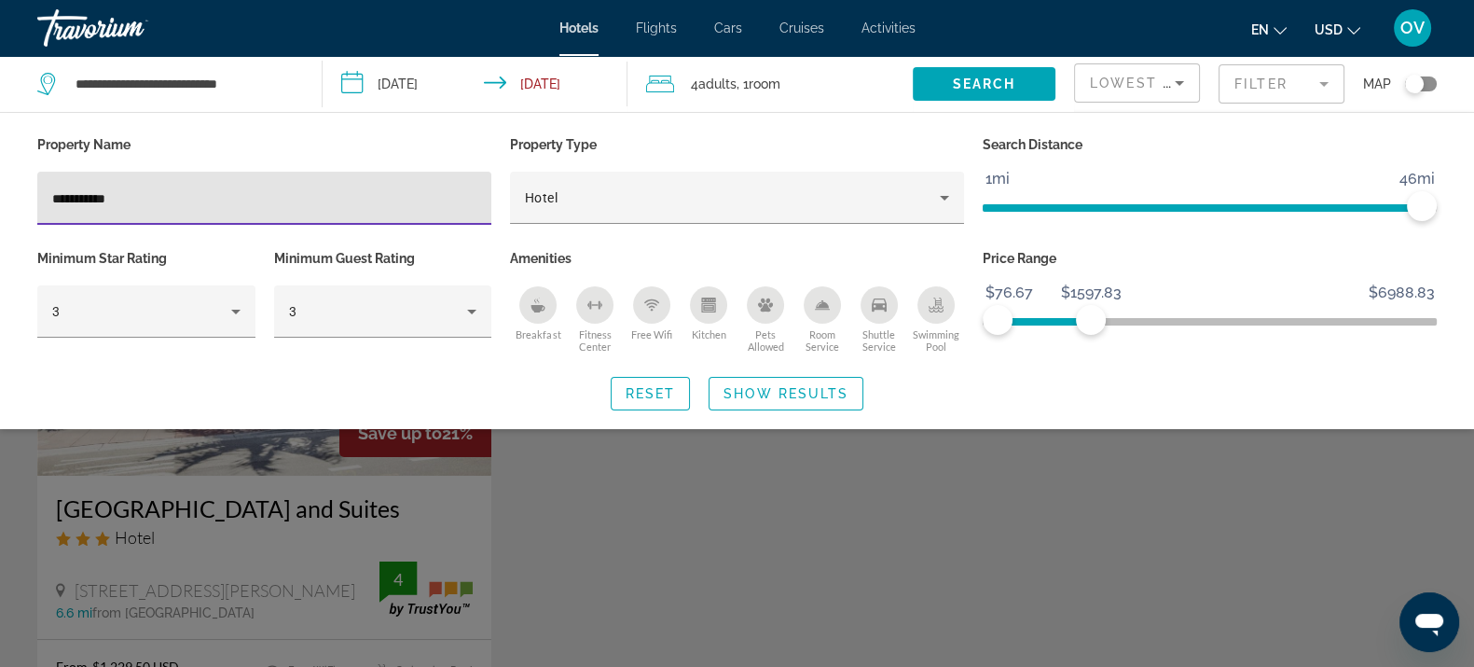
type input "**********"
drag, startPoint x: 751, startPoint y: 583, endPoint x: 731, endPoint y: 573, distance: 22.1
click at [751, 583] on div "Search widget" at bounding box center [737, 473] width 1474 height 387
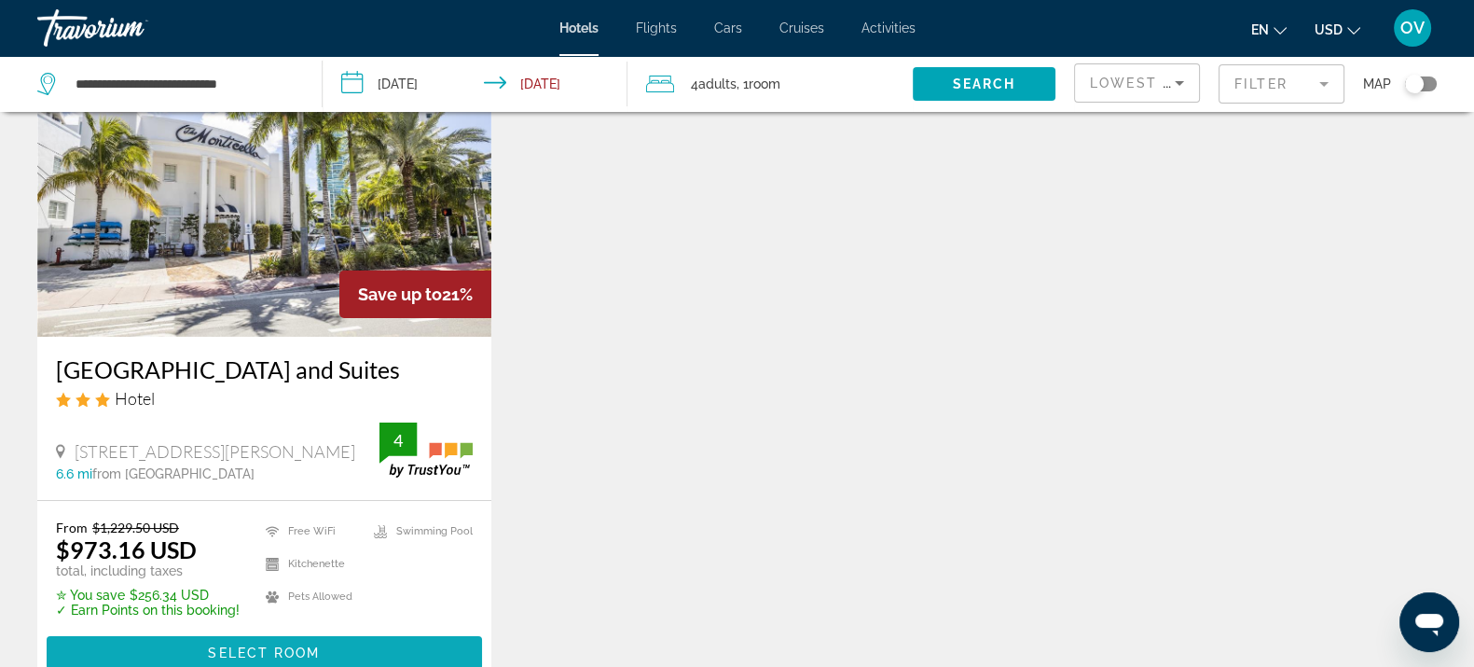
scroll to position [116, 0]
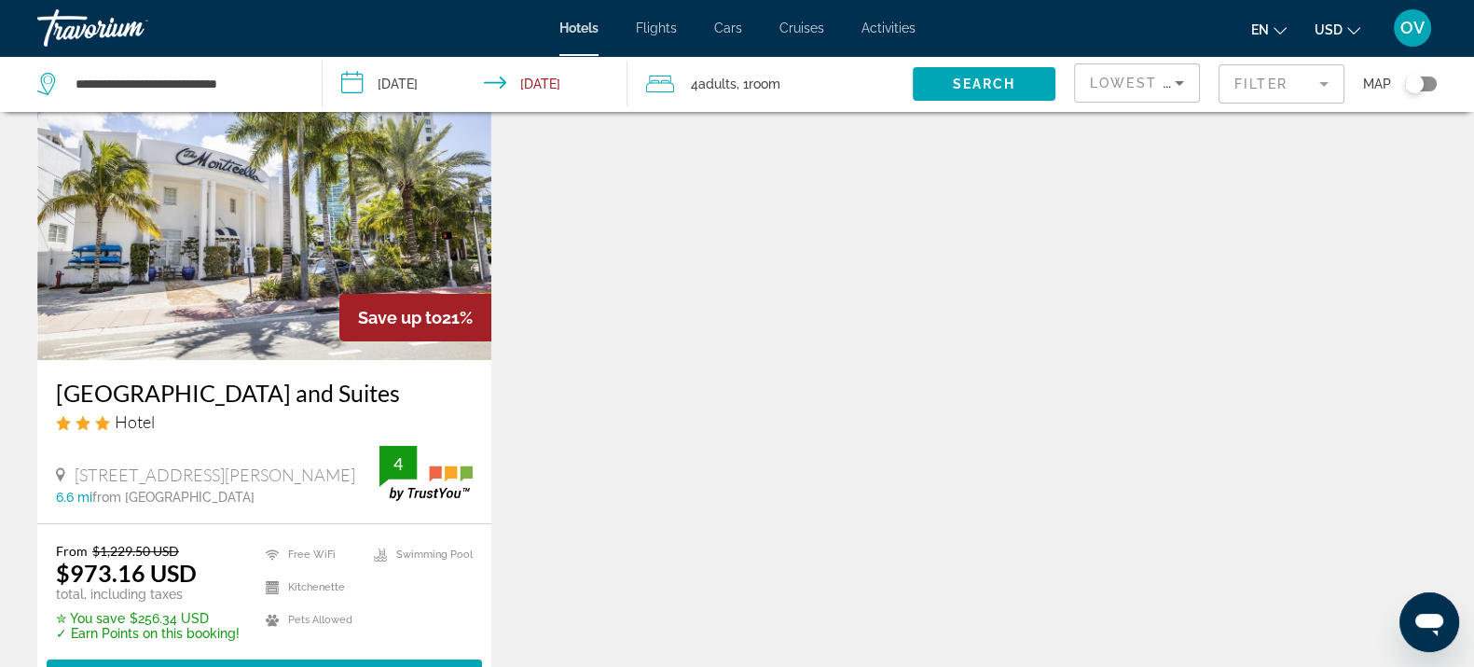
click at [1251, 81] on mat-form-field "Filter" at bounding box center [1282, 83] width 126 height 39
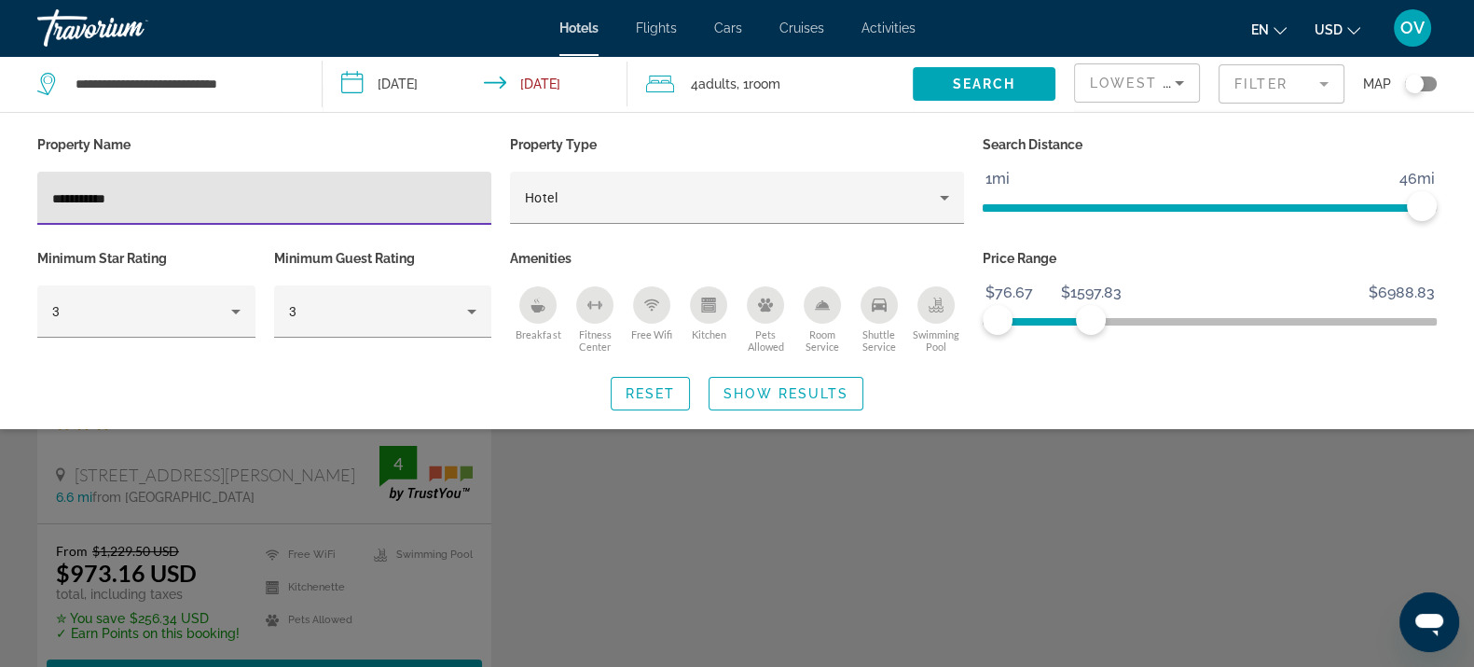
drag, startPoint x: 191, startPoint y: 191, endPoint x: 0, endPoint y: 193, distance: 191.2
click at [0, 193] on div "**********" at bounding box center [737, 270] width 1474 height 279
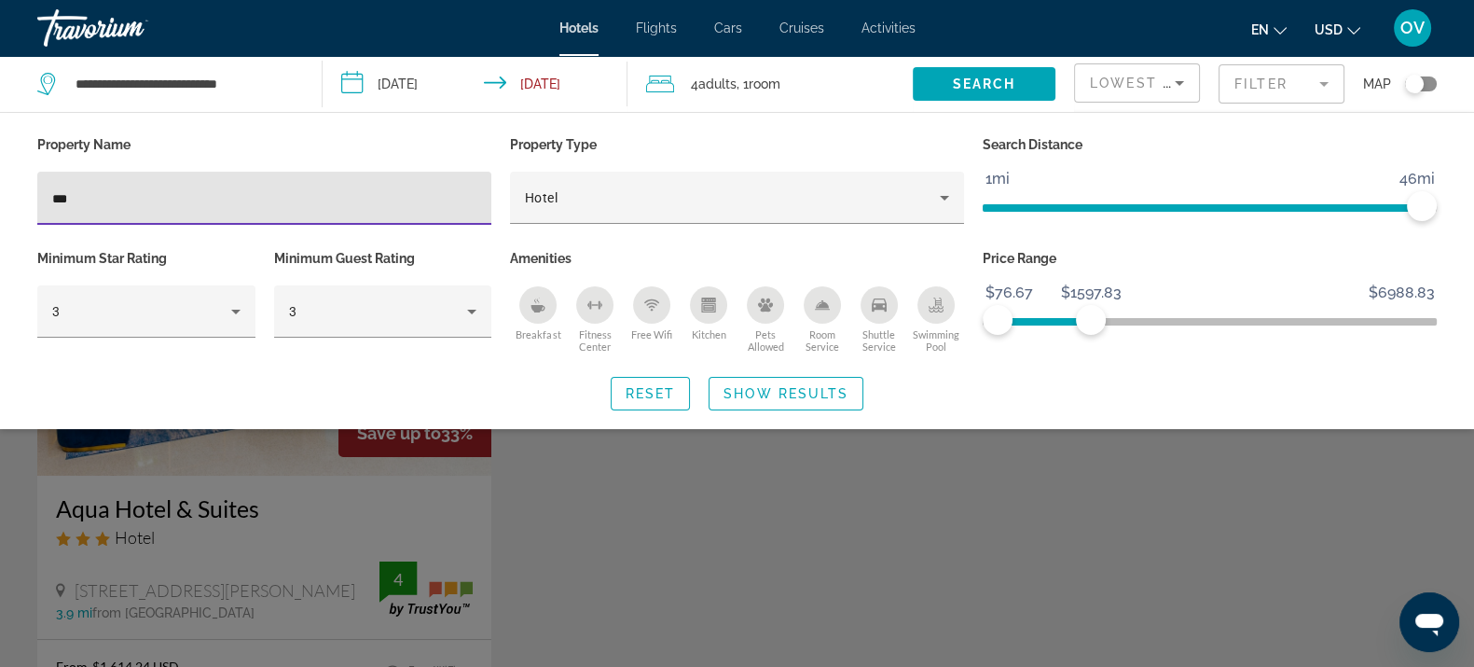
type input "***"
click at [744, 645] on div "Search widget" at bounding box center [737, 473] width 1474 height 387
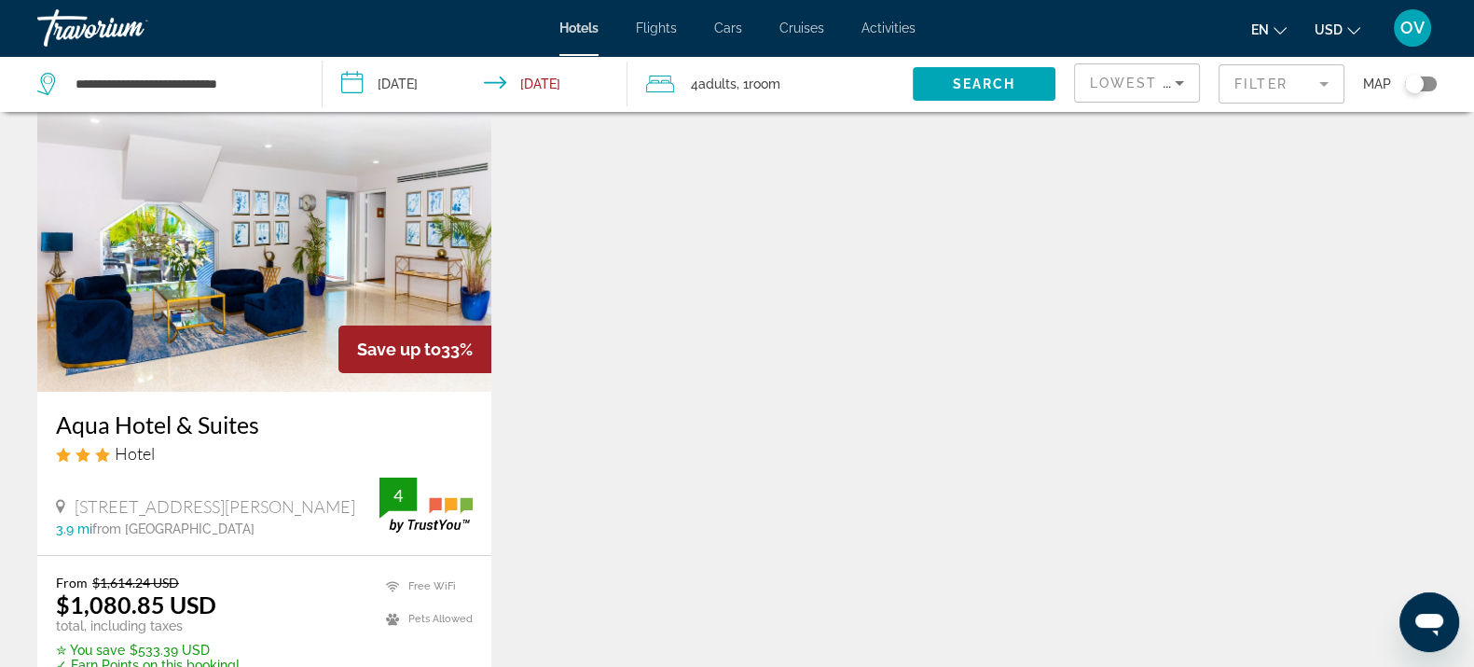
scroll to position [116, 0]
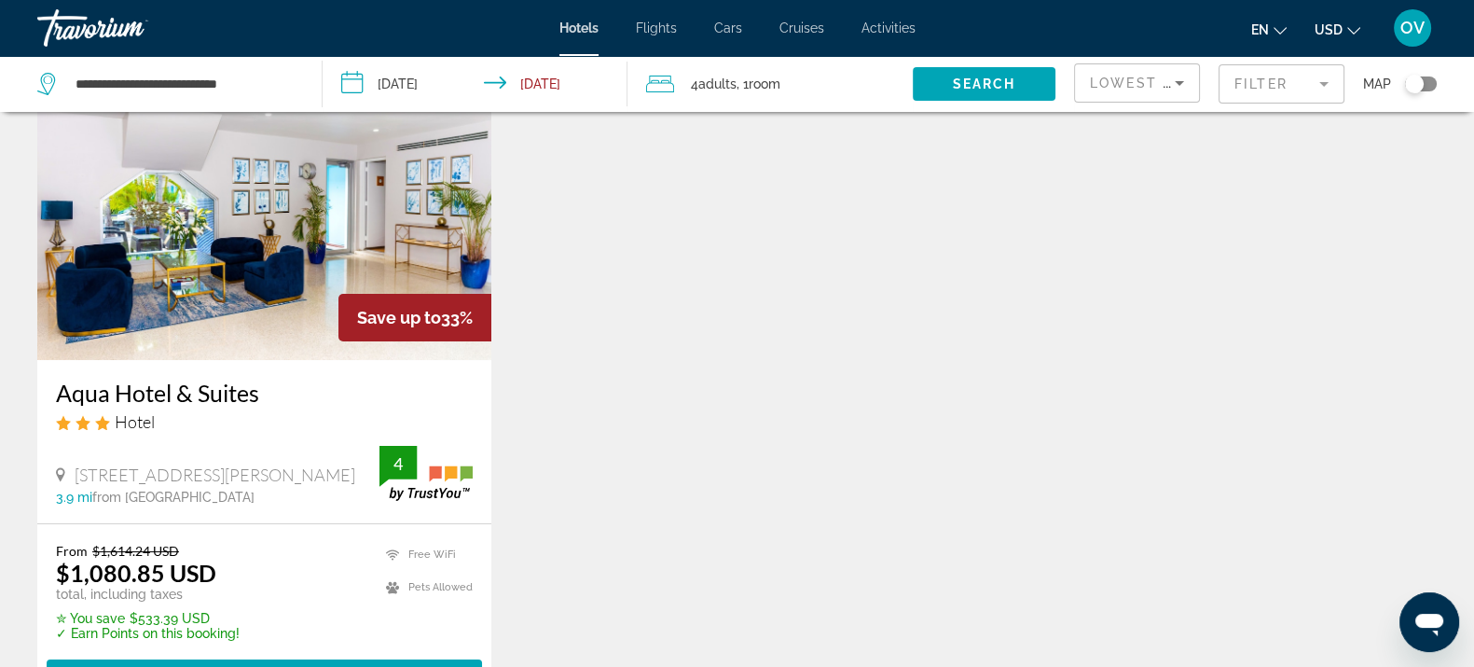
click at [1252, 90] on mat-form-field "Filter" at bounding box center [1282, 83] width 126 height 39
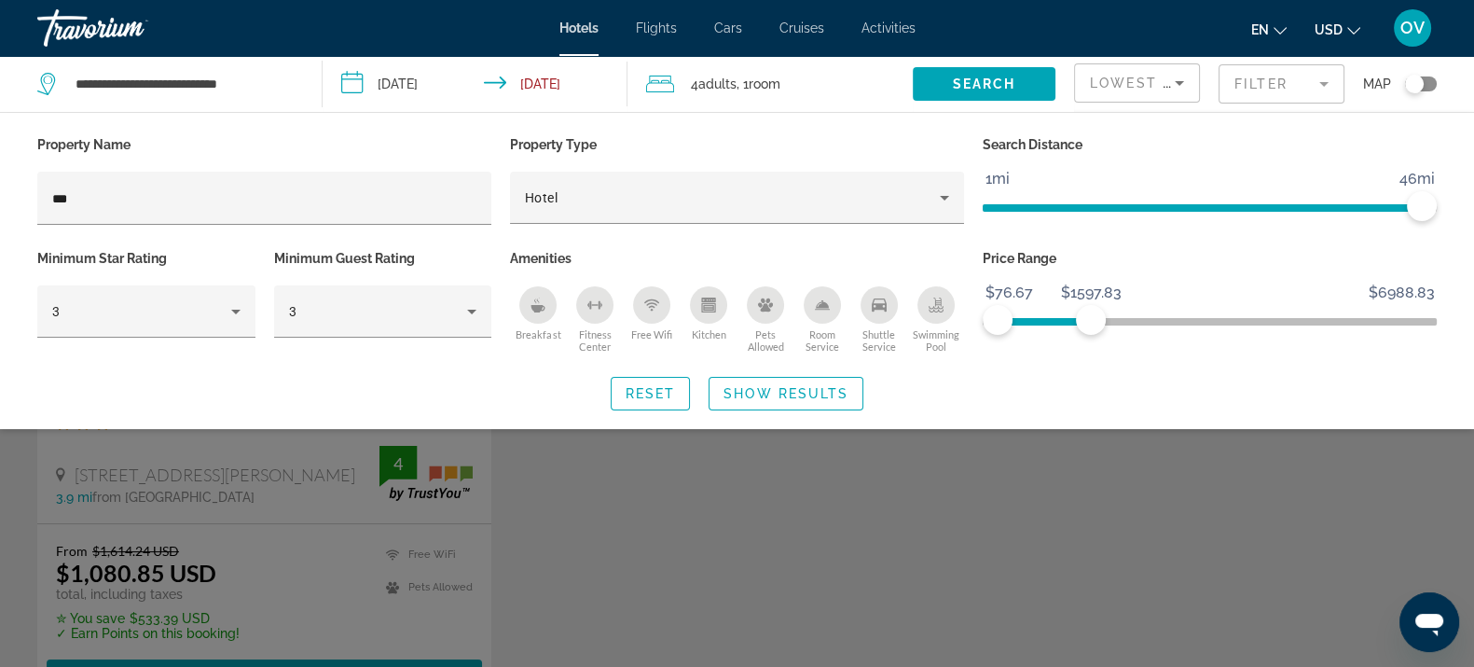
drag, startPoint x: 257, startPoint y: 228, endPoint x: 101, endPoint y: 201, distance: 159.0
click at [41, 235] on div "Hotel Filters" at bounding box center [264, 235] width 454 height 21
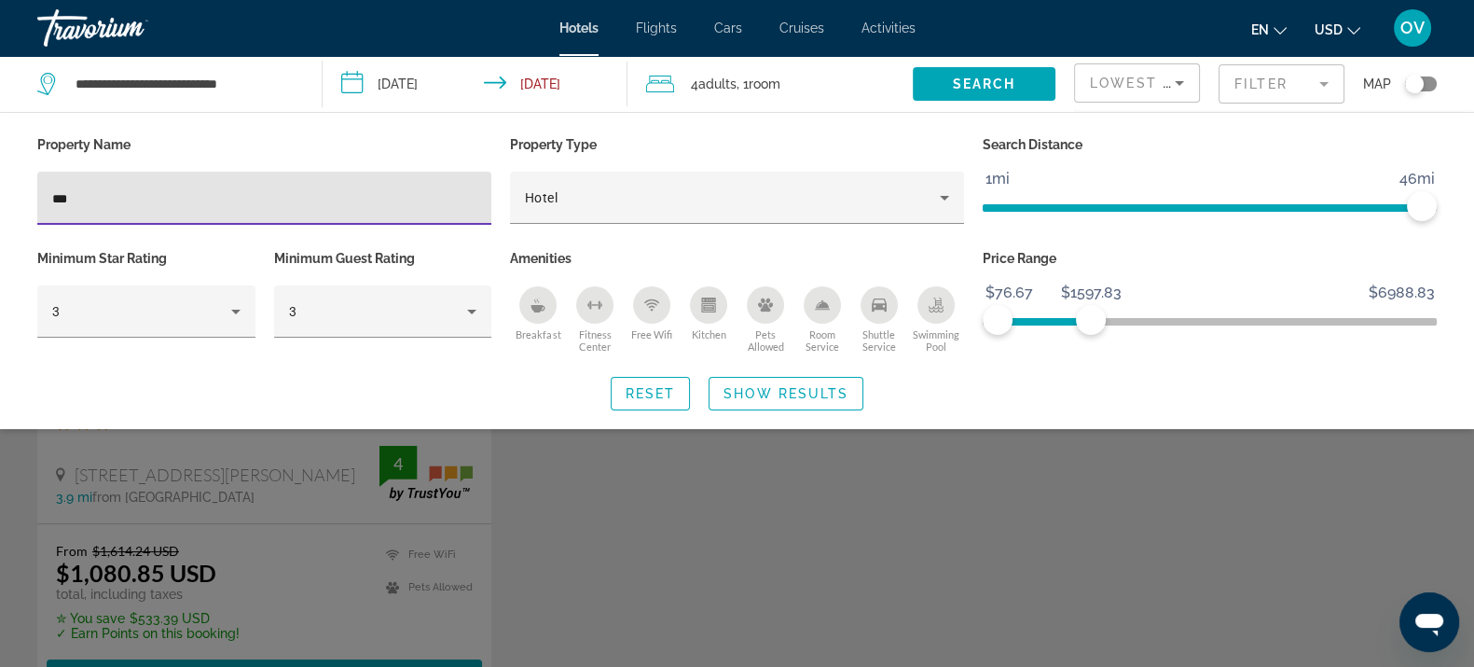
drag, startPoint x: 125, startPoint y: 200, endPoint x: 0, endPoint y: 210, distance: 125.3
click at [0, 210] on div "Property Name *** Property Type Hotel Search Distance 1mi 46mi 46mi Minimum Sta…" at bounding box center [737, 270] width 1474 height 279
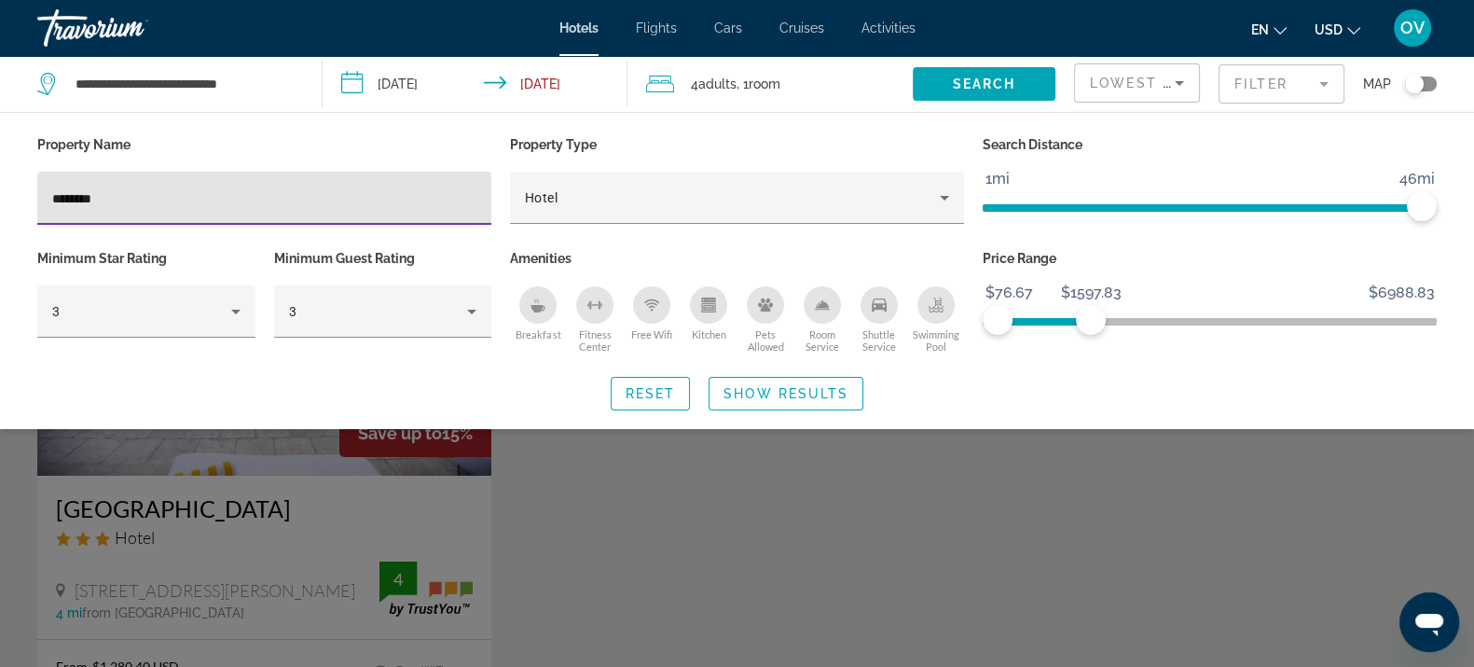
type input "********"
click at [553, 536] on div "Search widget" at bounding box center [737, 473] width 1474 height 387
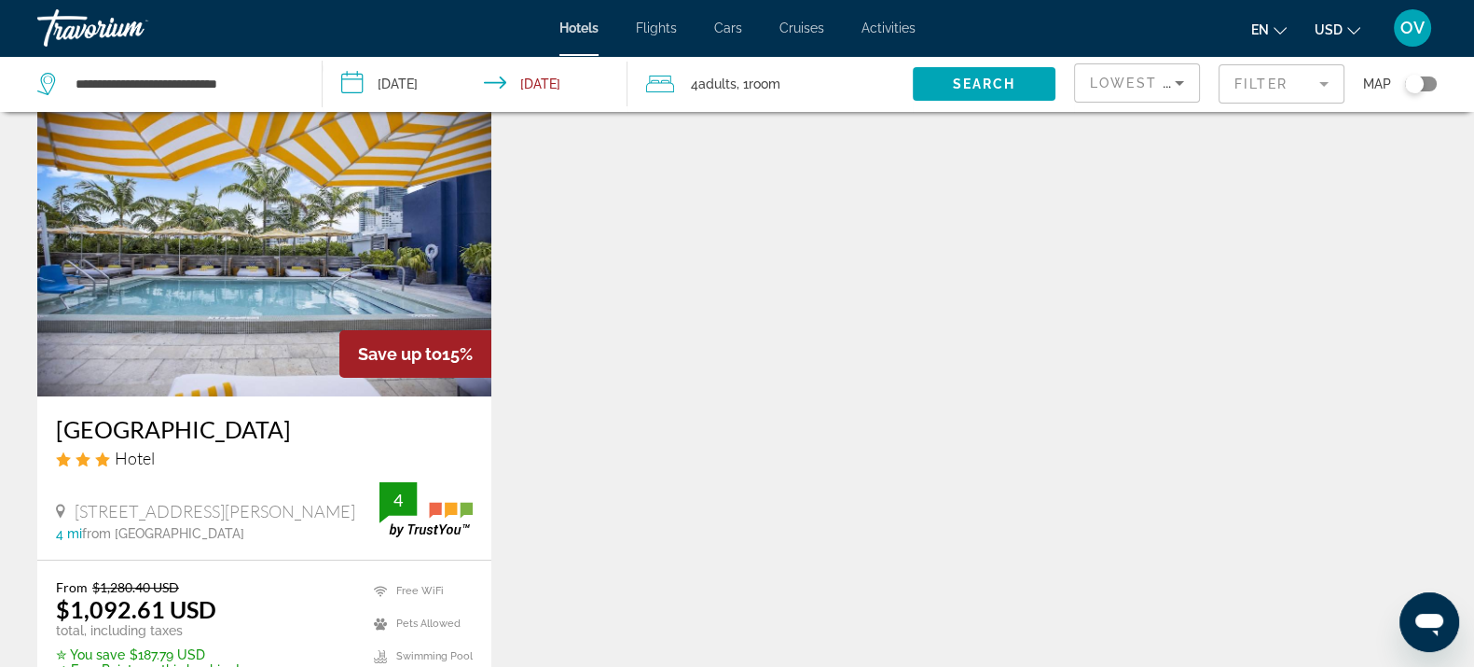
scroll to position [116, 0]
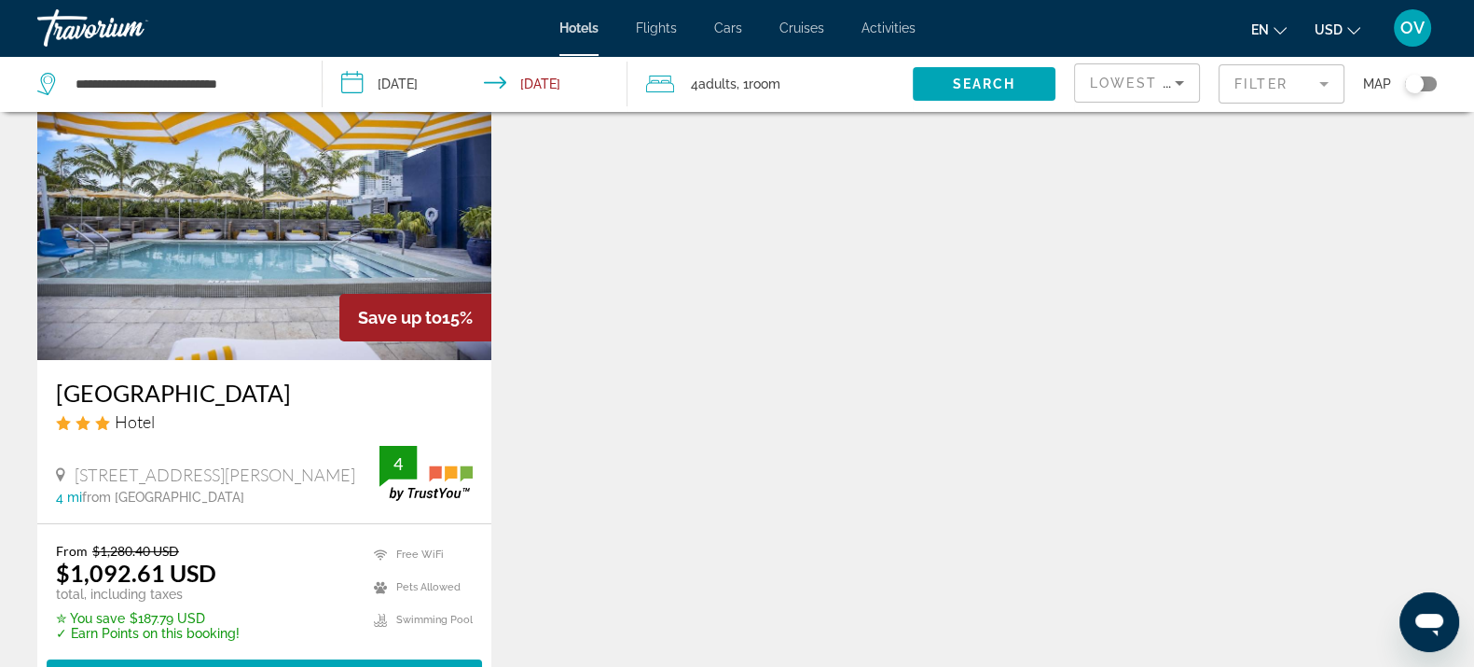
click at [1246, 81] on mat-form-field "Filter" at bounding box center [1282, 83] width 126 height 39
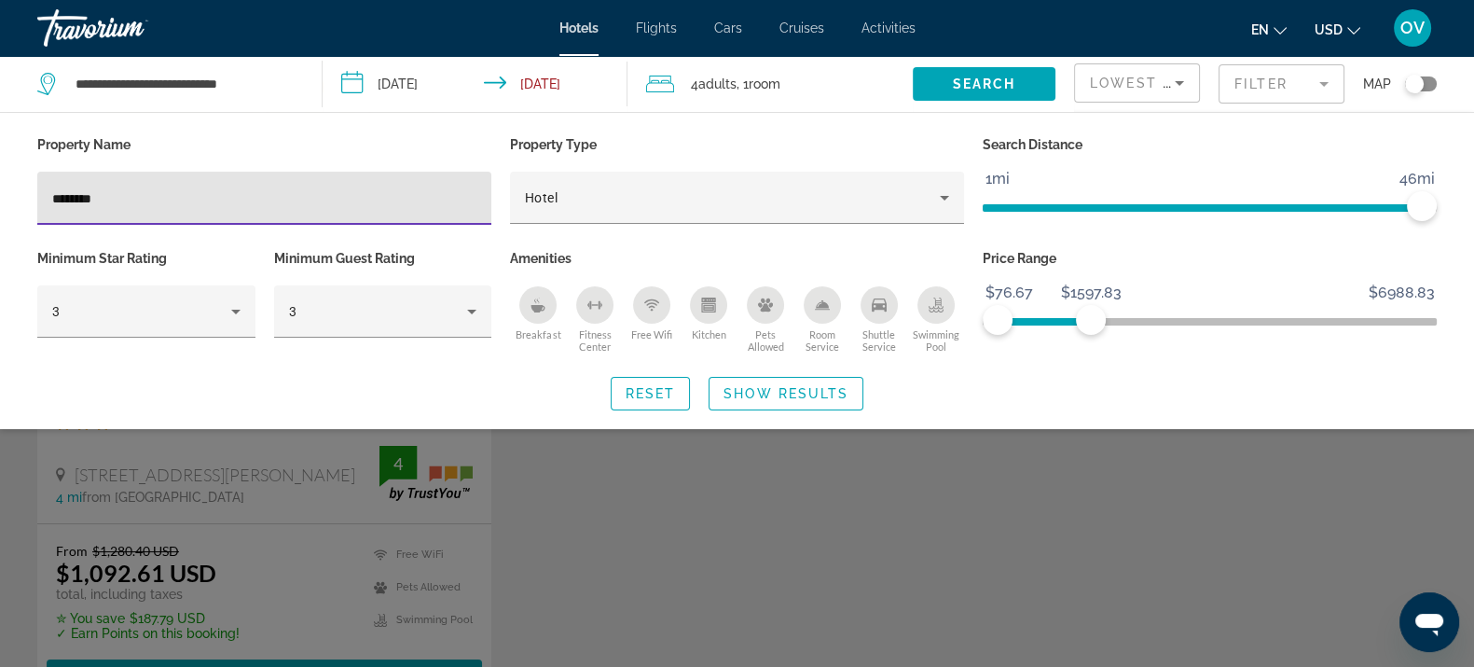
drag, startPoint x: 247, startPoint y: 196, endPoint x: 0, endPoint y: 195, distance: 247.1
click at [0, 195] on div "Property Name ******** Property Type Hotel Search Distance 1mi 46mi 46mi Minimu…" at bounding box center [737, 270] width 1474 height 279
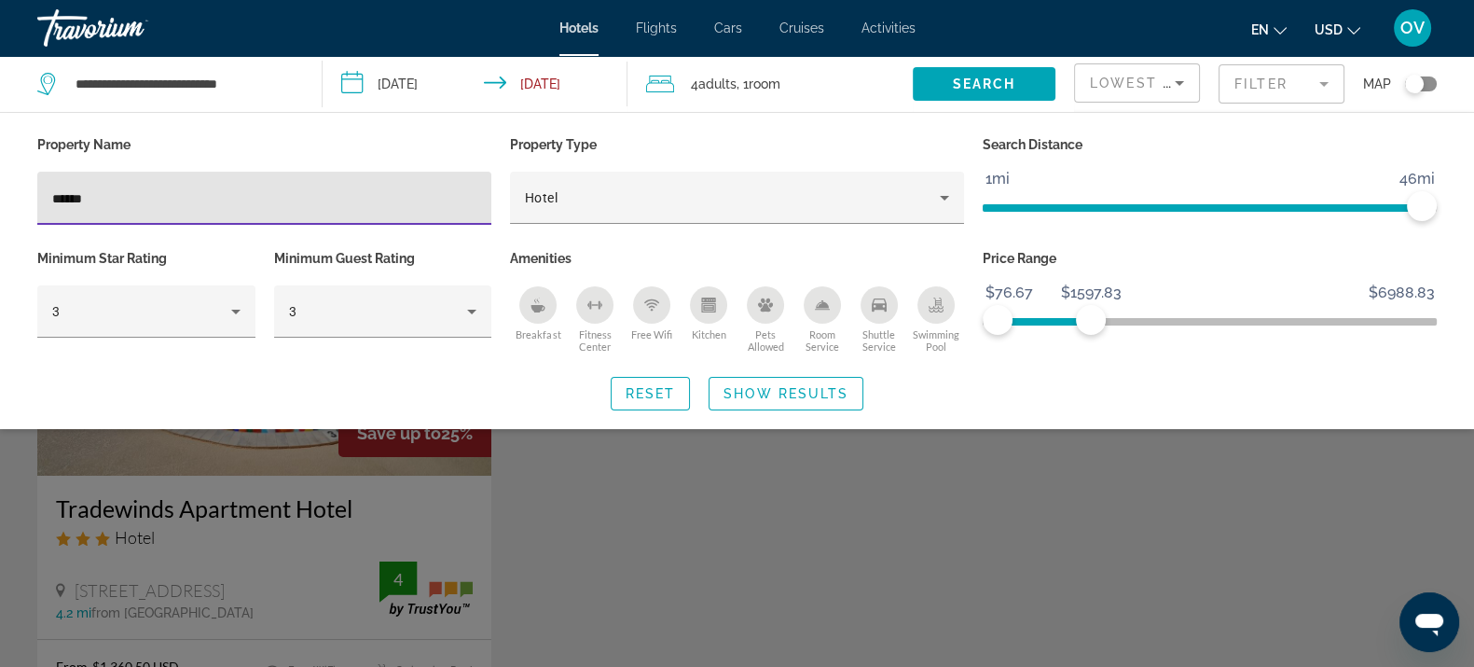
type input "******"
click at [753, 520] on div "Search widget" at bounding box center [737, 473] width 1474 height 387
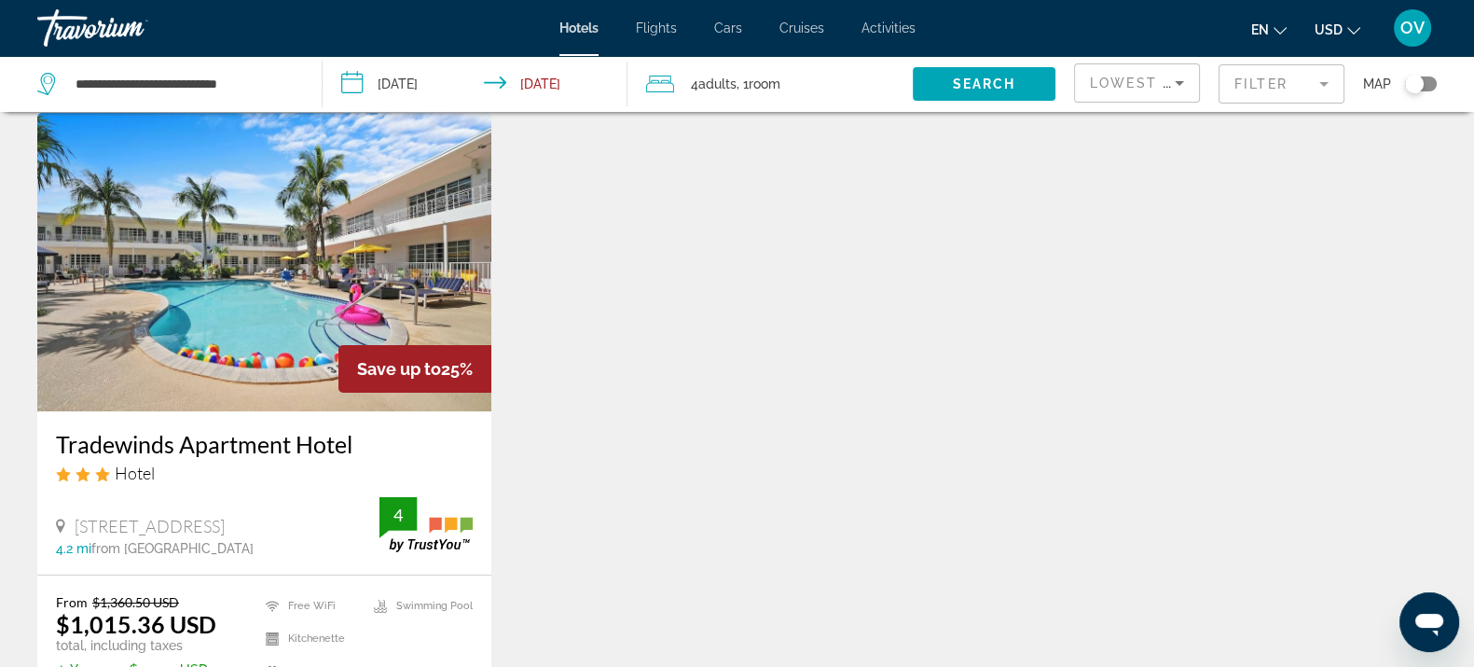
scroll to position [116, 0]
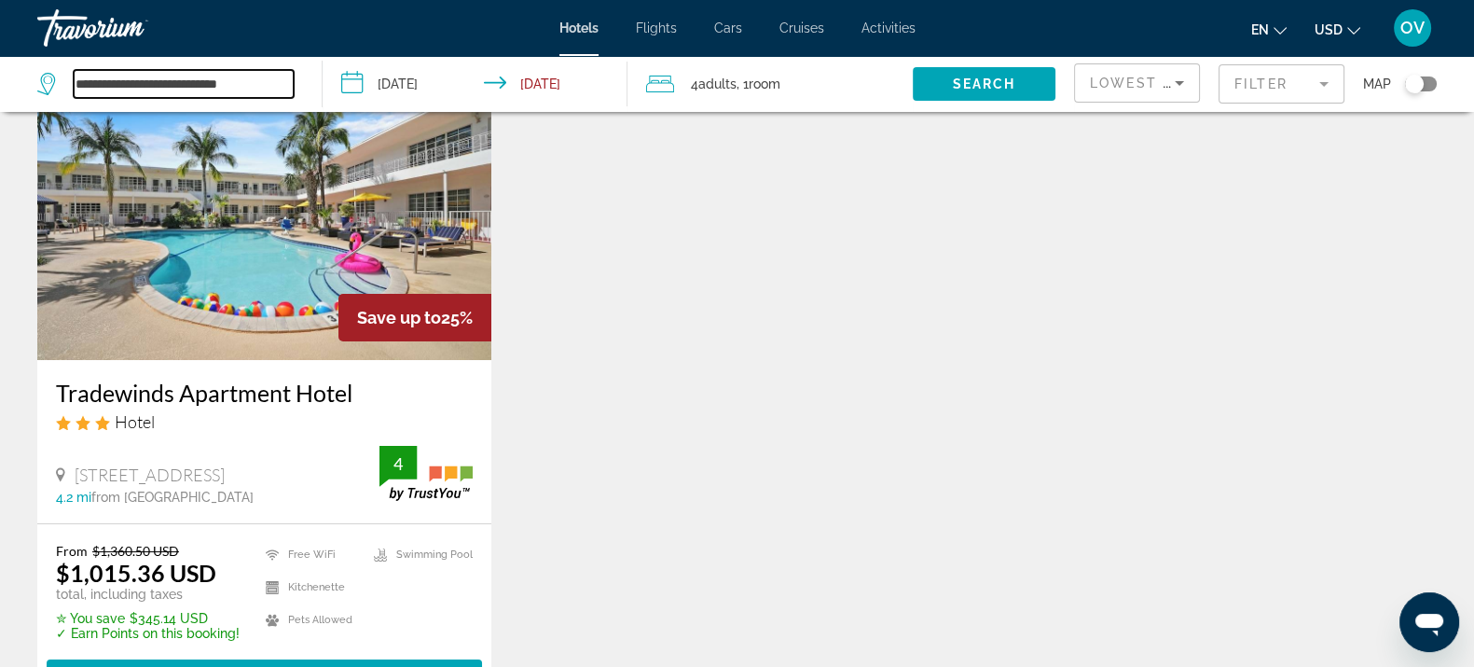
click at [182, 74] on input "**********" at bounding box center [184, 84] width 220 height 28
drag, startPoint x: 839, startPoint y: 309, endPoint x: 918, endPoint y: 221, distance: 118.2
click at [839, 308] on div "Save up to 25% Tradewinds Apartment Hotel Hotel 2365 Pine Tree Dr, Miami Beach …" at bounding box center [737, 405] width 1418 height 687
click at [1263, 104] on div "Filter" at bounding box center [1282, 84] width 126 height 56
click at [1268, 93] on mat-form-field "Filter" at bounding box center [1282, 83] width 126 height 39
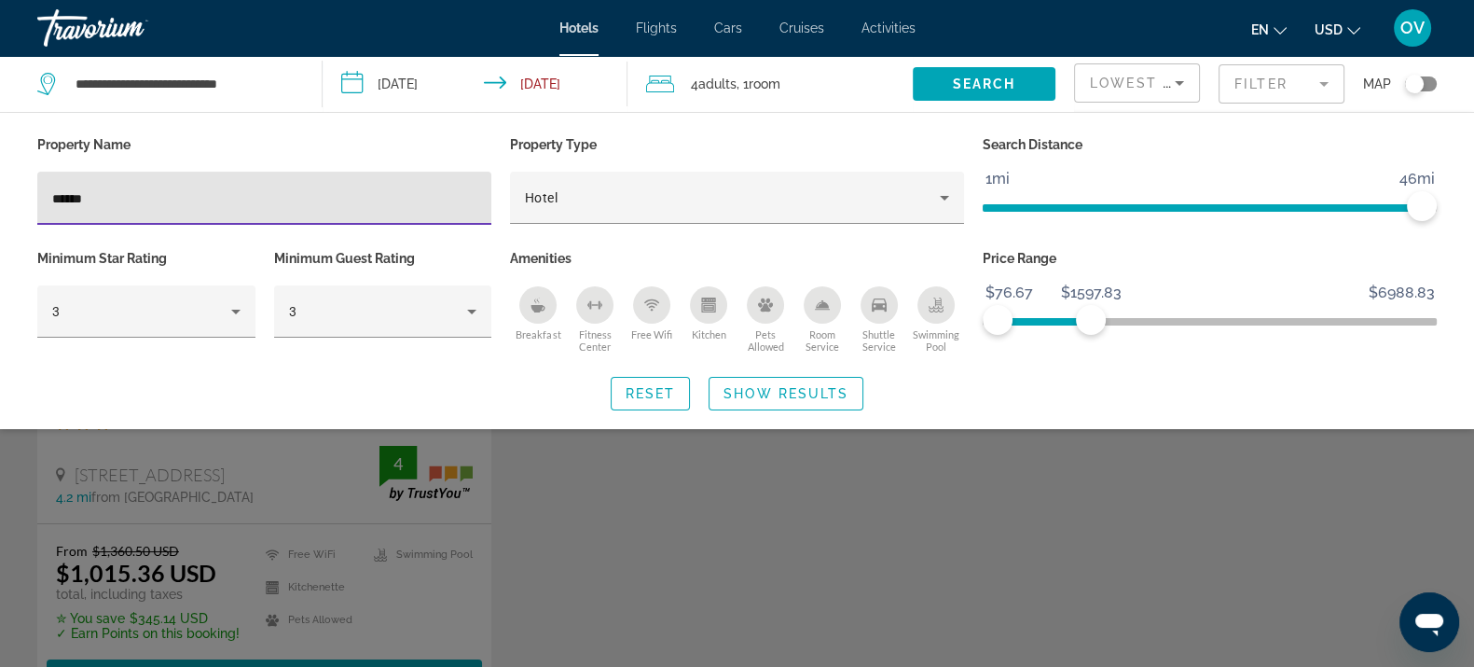
drag, startPoint x: 92, startPoint y: 186, endPoint x: 2, endPoint y: 191, distance: 90.6
click at [2, 191] on div "Property Name ****** Property Type Hotel Search Distance 1mi 46mi 46mi Minimum …" at bounding box center [737, 270] width 1474 height 279
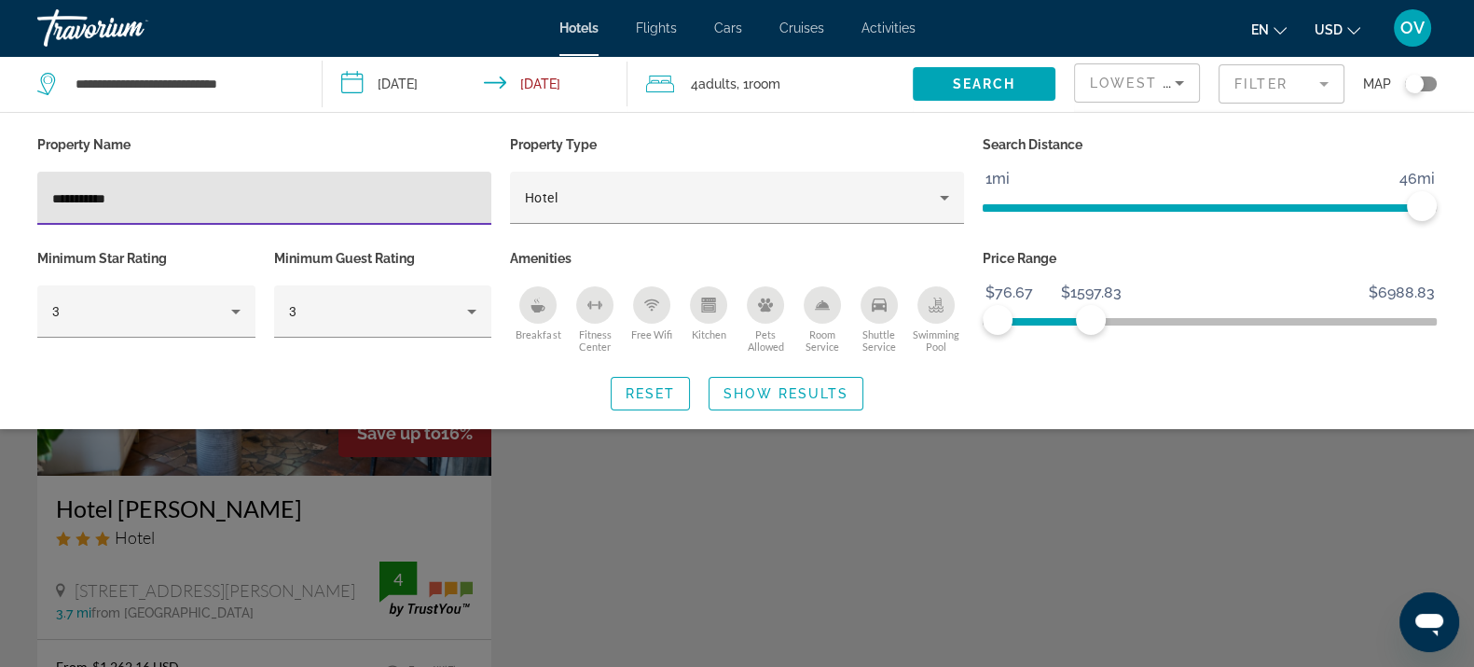
type input "**********"
click at [1124, 571] on div "Search widget" at bounding box center [737, 473] width 1474 height 387
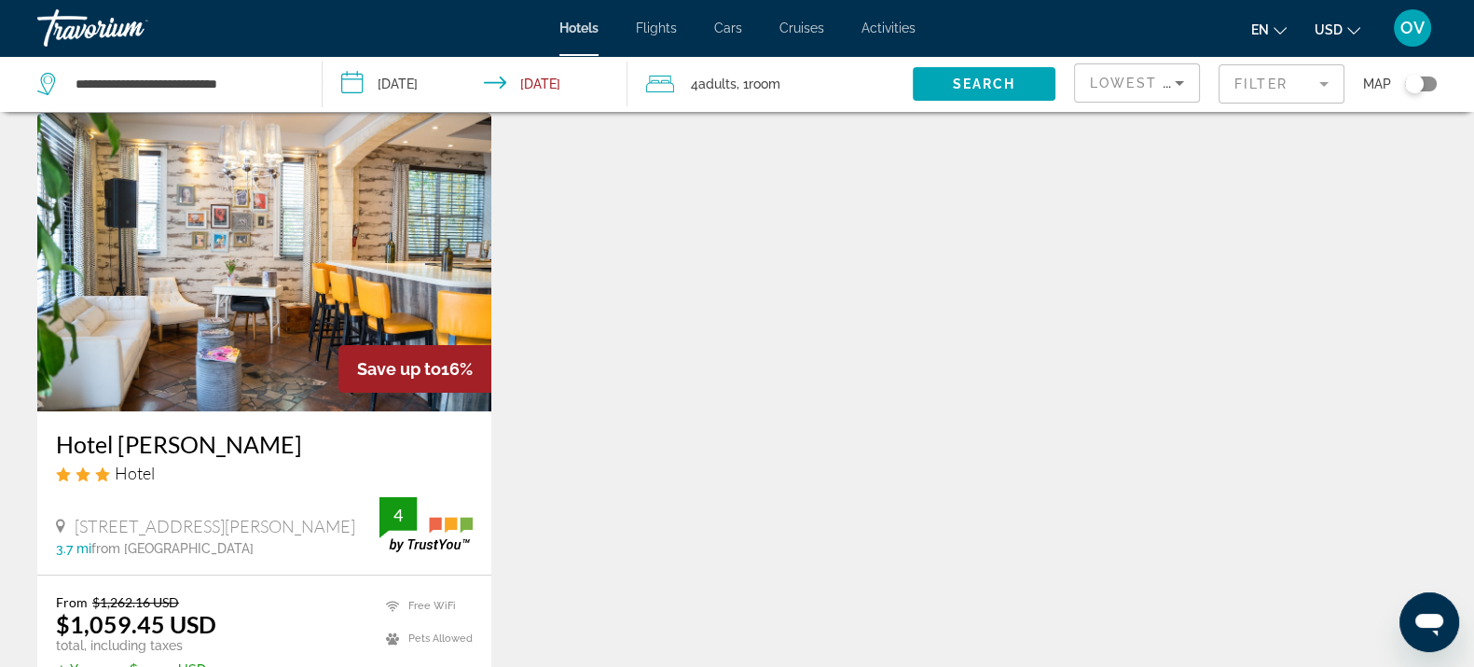
scroll to position [116, 0]
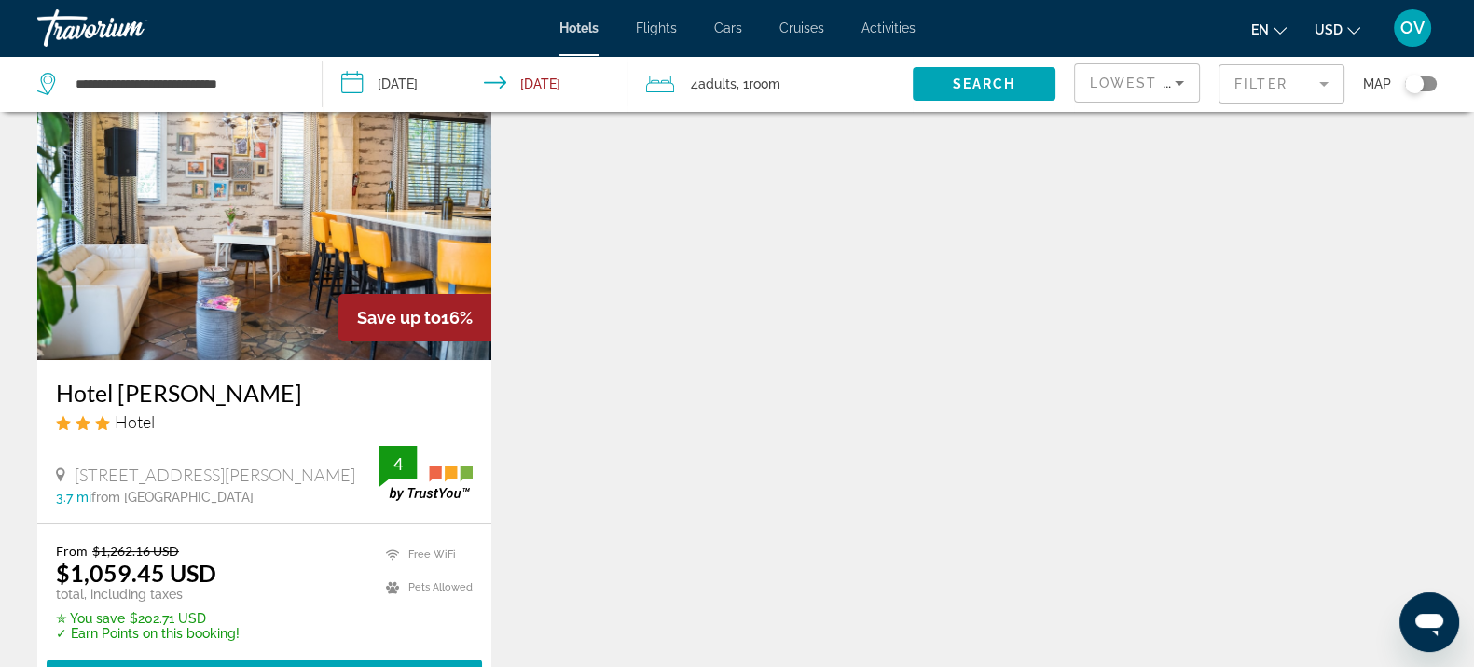
click at [1249, 93] on mat-form-field "Filter" at bounding box center [1282, 83] width 126 height 39
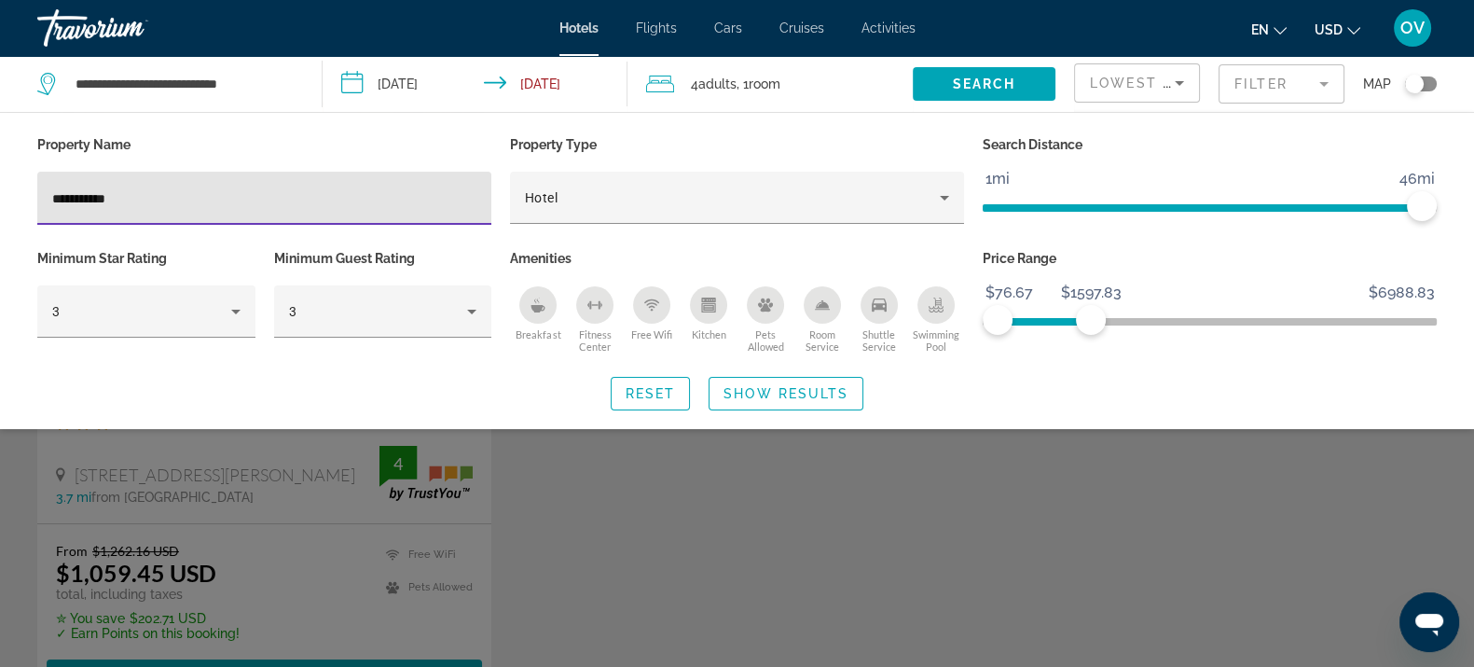
drag, startPoint x: 197, startPoint y: 205, endPoint x: 0, endPoint y: 208, distance: 196.8
click at [0, 208] on div "**********" at bounding box center [737, 270] width 1474 height 279
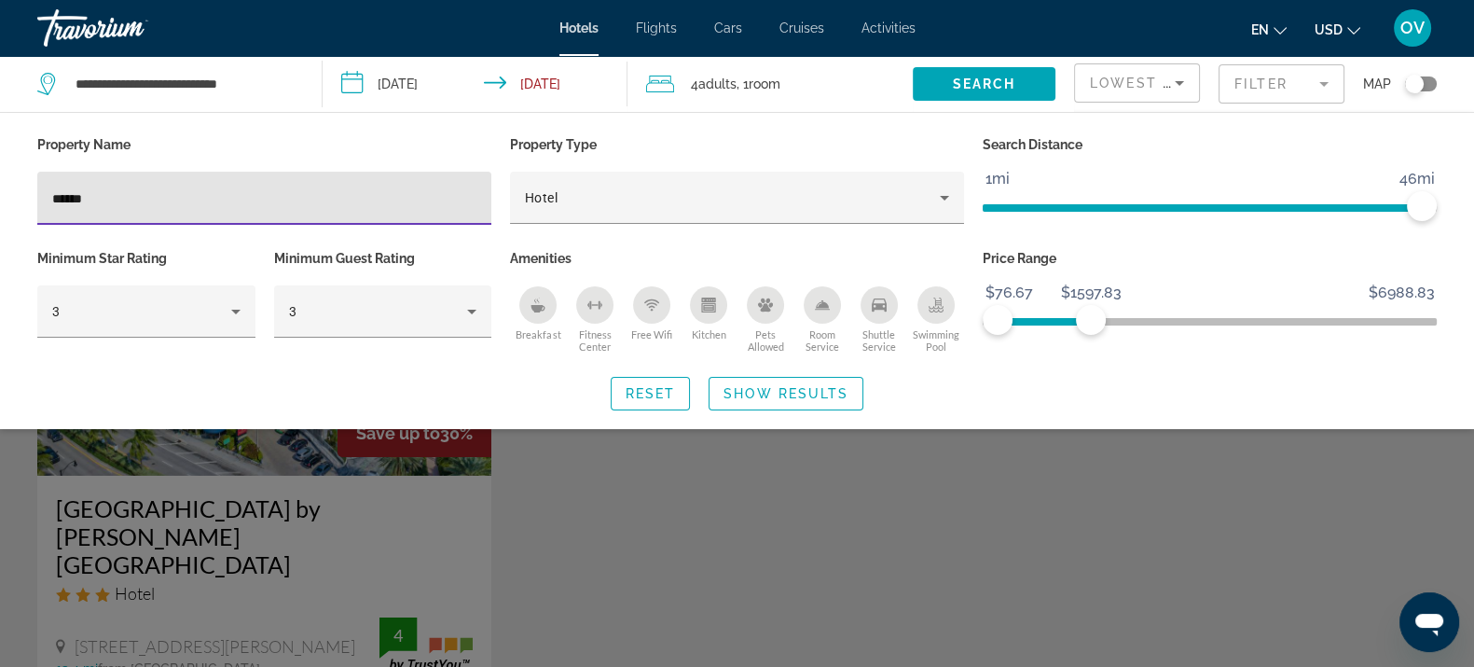
type input "******"
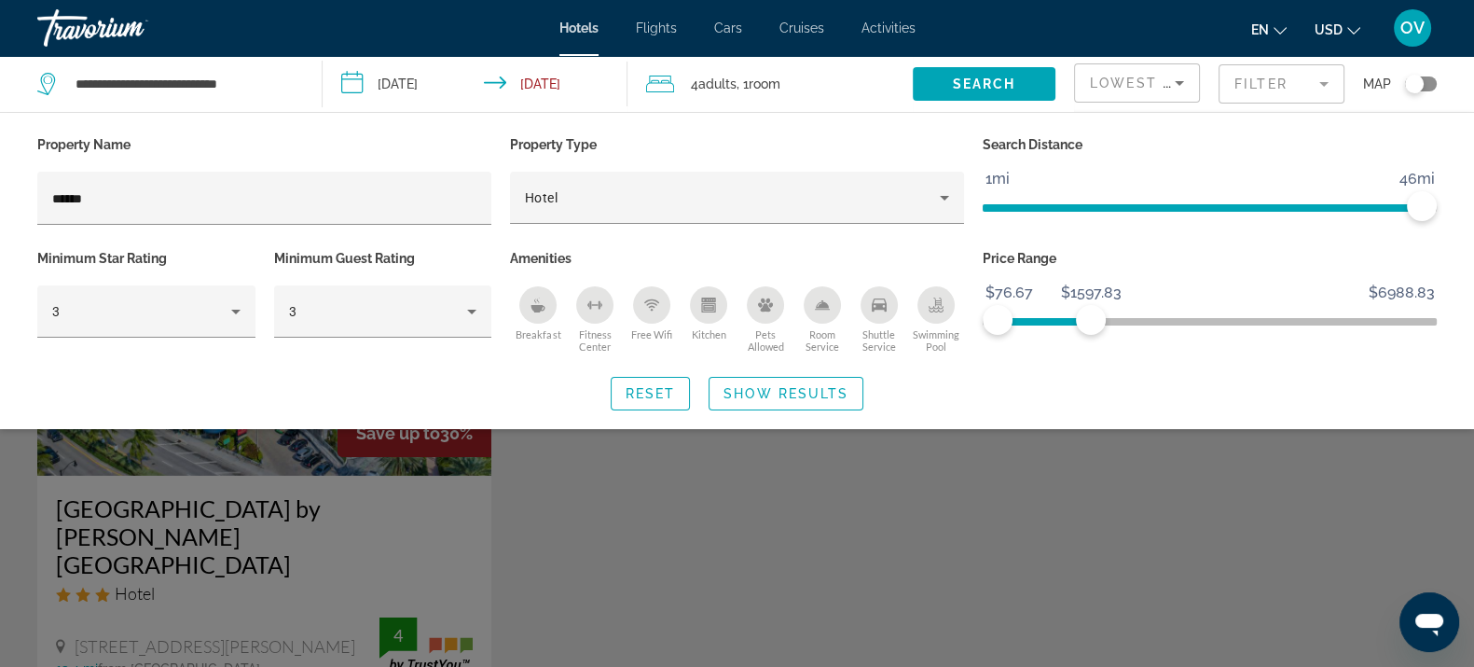
click at [706, 540] on div "Search widget" at bounding box center [737, 473] width 1474 height 387
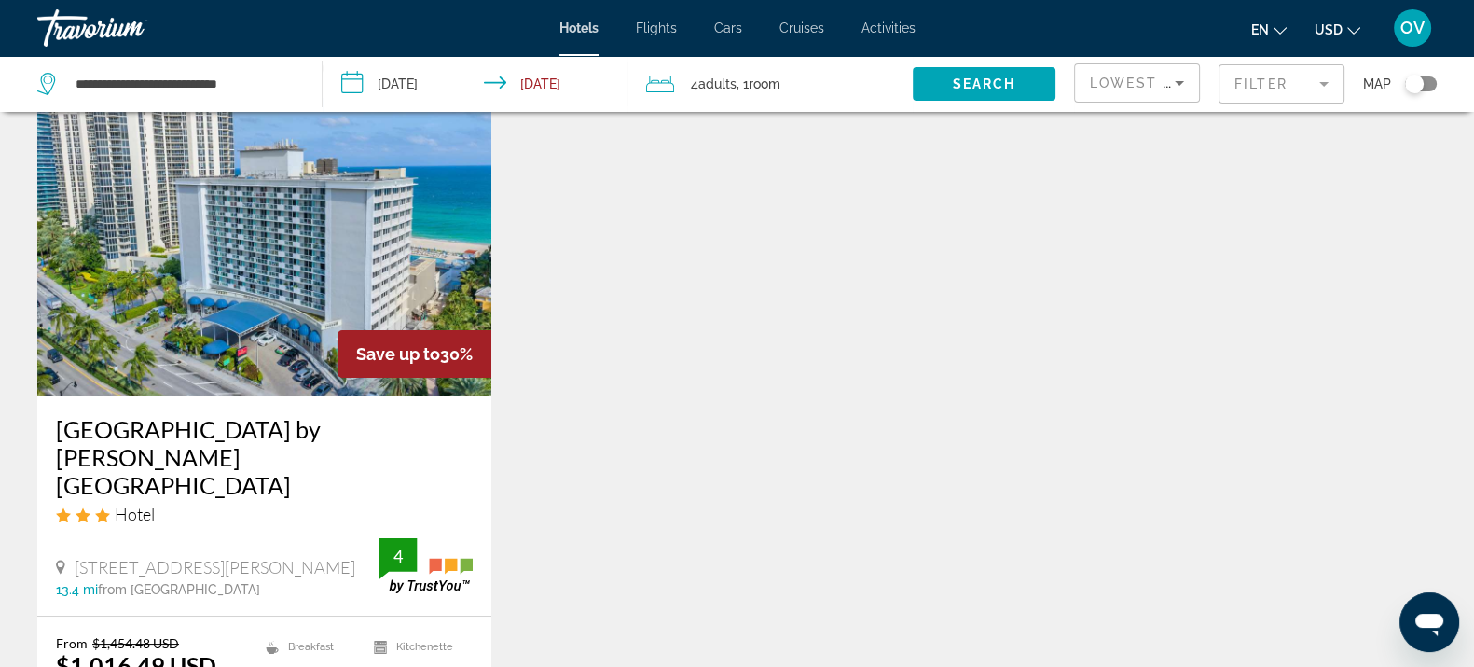
scroll to position [116, 0]
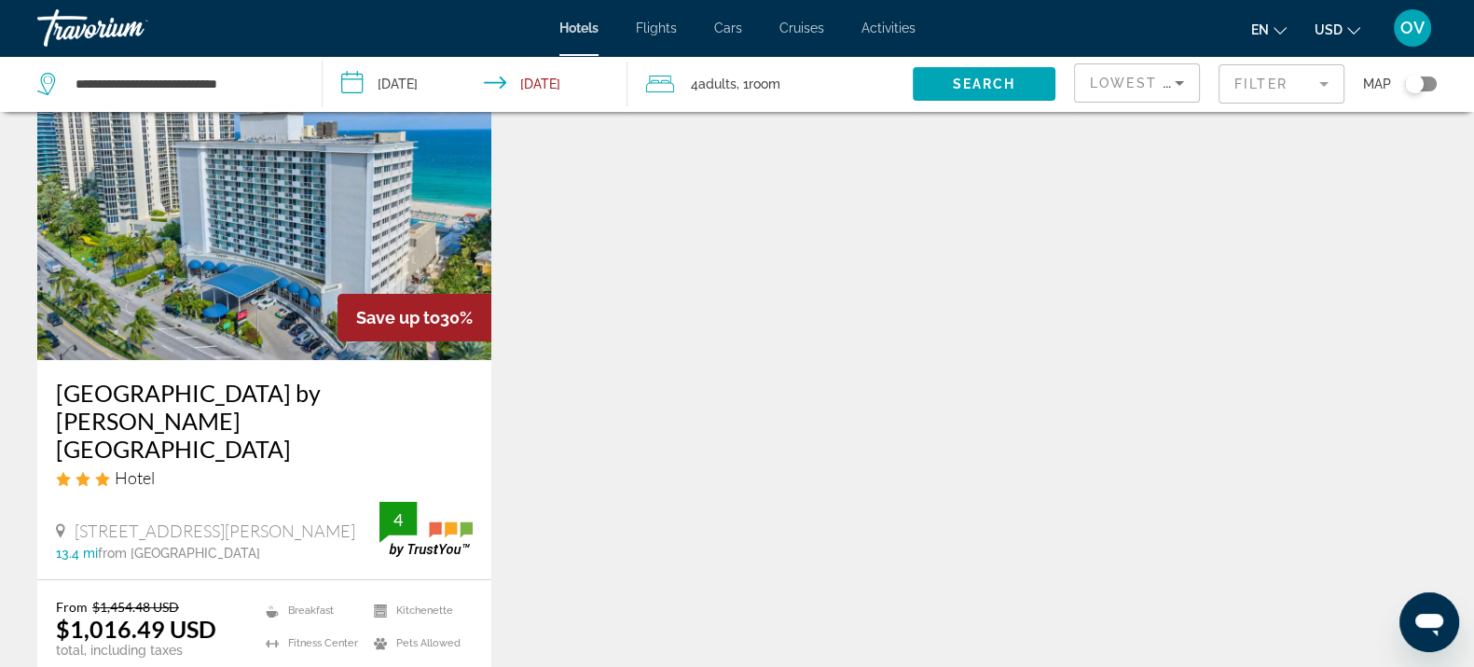
click at [1280, 90] on mat-form-field "Filter" at bounding box center [1282, 83] width 126 height 39
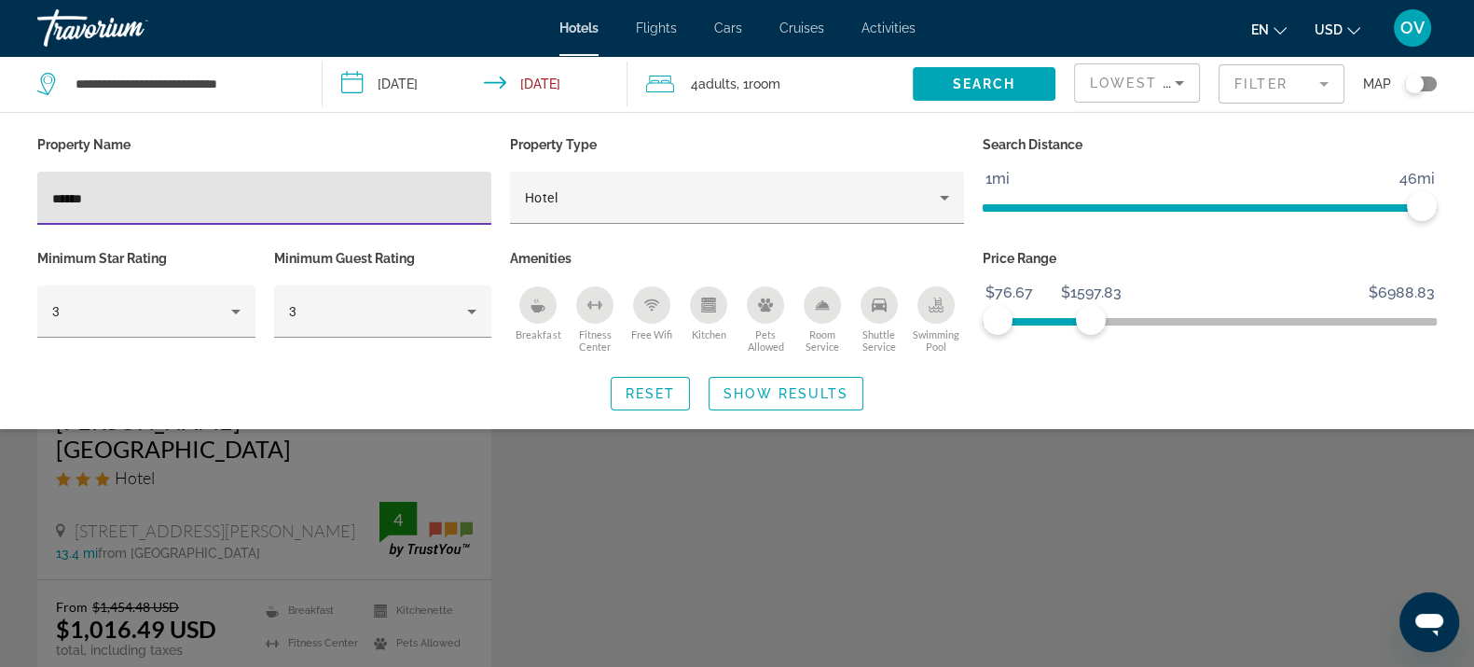
drag, startPoint x: 204, startPoint y: 205, endPoint x: 0, endPoint y: 214, distance: 204.4
click at [0, 214] on div "Property Name ****** Property Type Hotel Search Distance 1mi 46mi 46mi Minimum …" at bounding box center [737, 270] width 1474 height 279
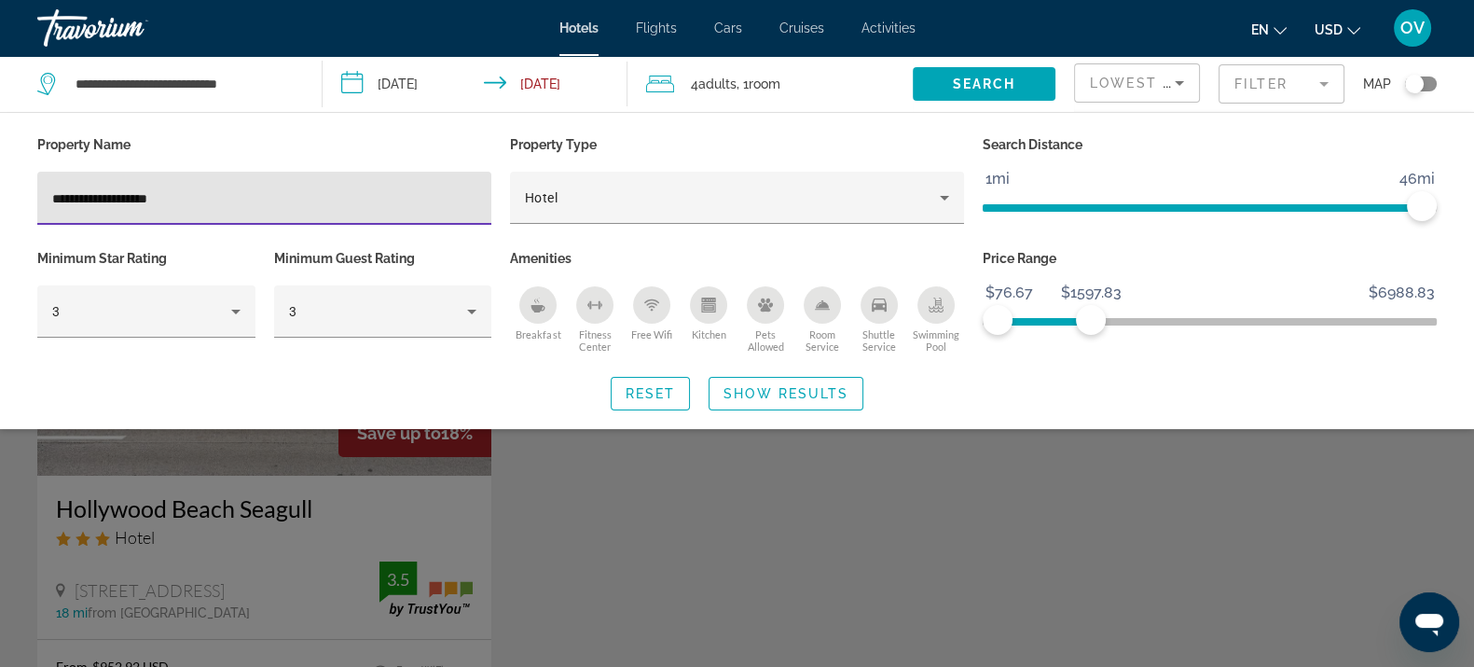
type input "**********"
click at [833, 569] on div "Search widget" at bounding box center [737, 473] width 1474 height 387
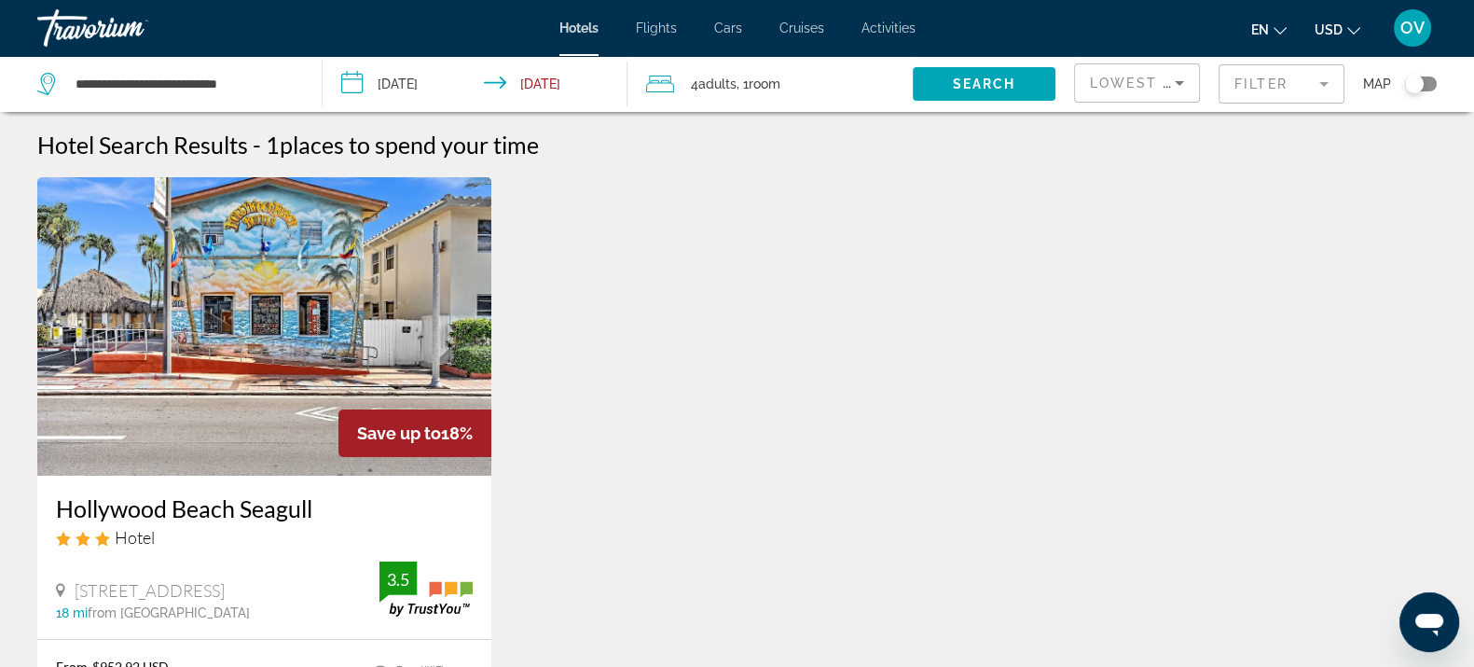
scroll to position [116, 0]
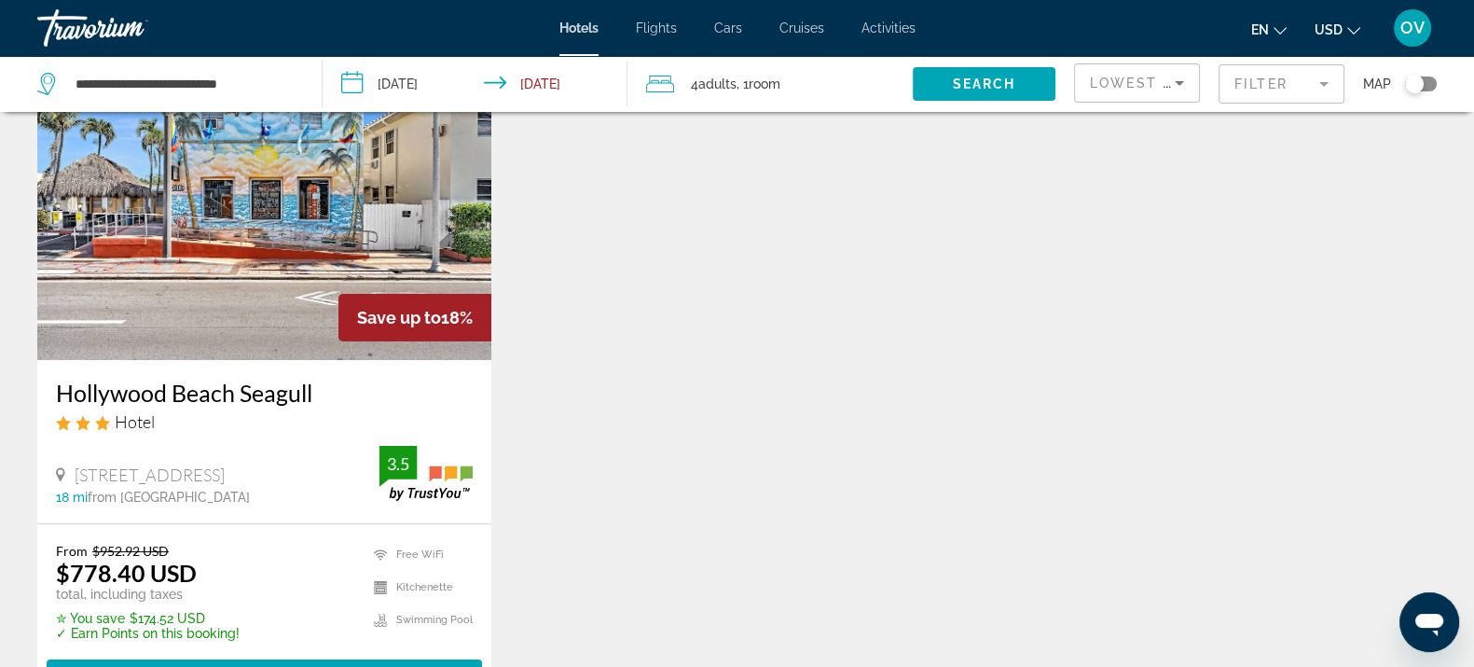
click at [1279, 78] on mat-form-field "Filter" at bounding box center [1282, 83] width 126 height 39
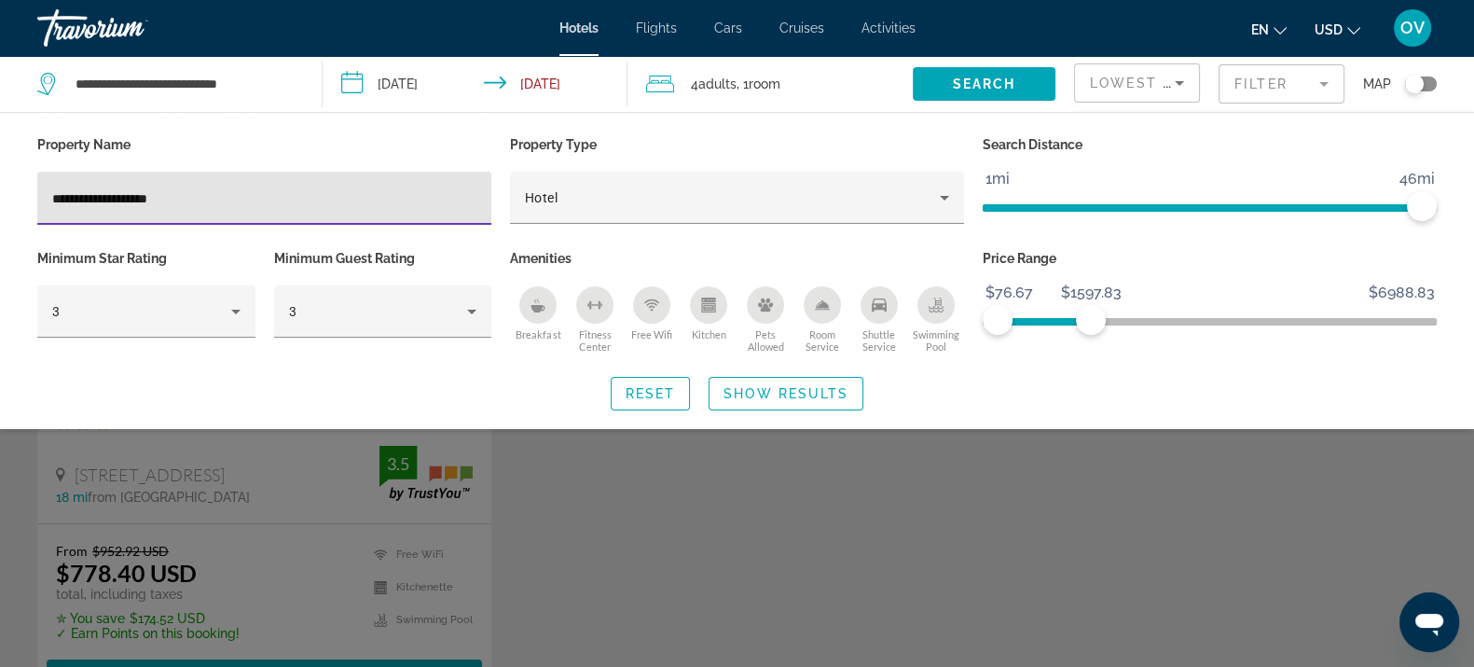
drag, startPoint x: 247, startPoint y: 200, endPoint x: 0, endPoint y: 196, distance: 247.1
click at [0, 196] on div "**********" at bounding box center [737, 270] width 1474 height 279
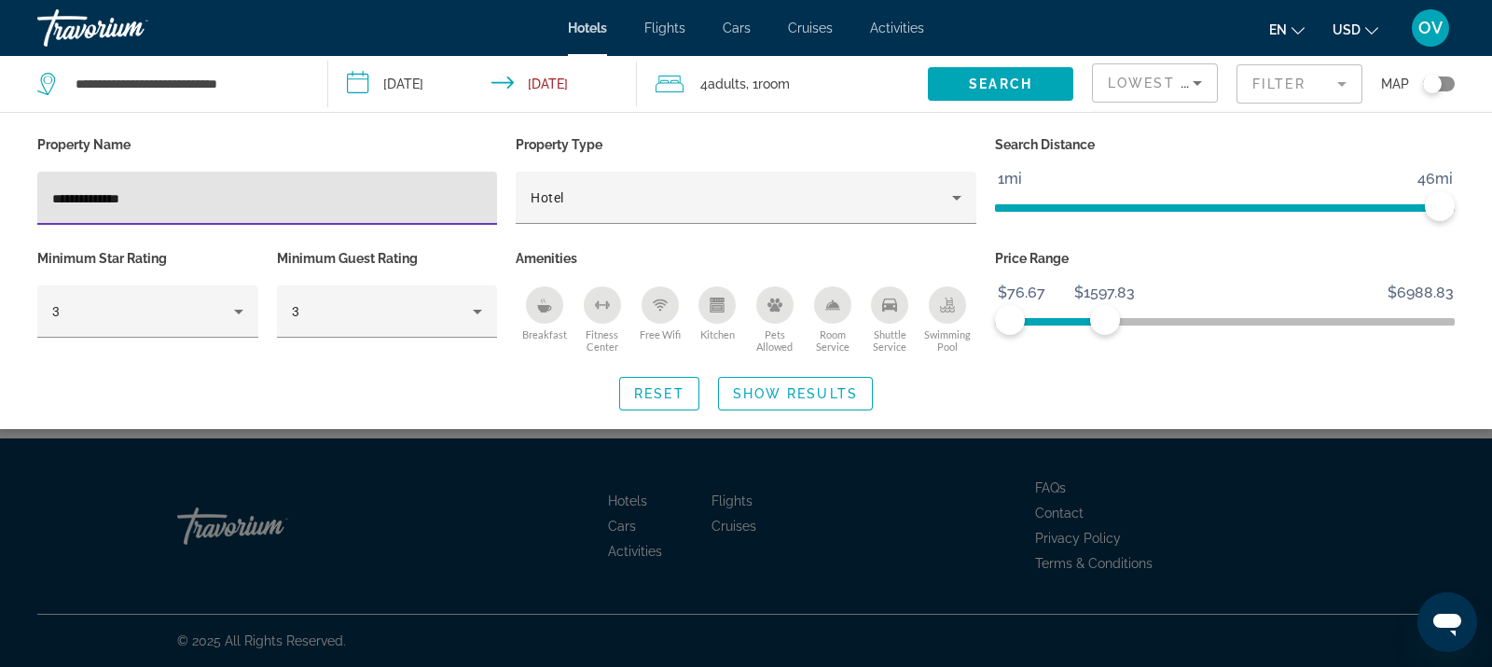
click at [81, 188] on input "**********" at bounding box center [267, 198] width 430 height 22
click at [74, 194] on input "**********" at bounding box center [267, 198] width 430 height 22
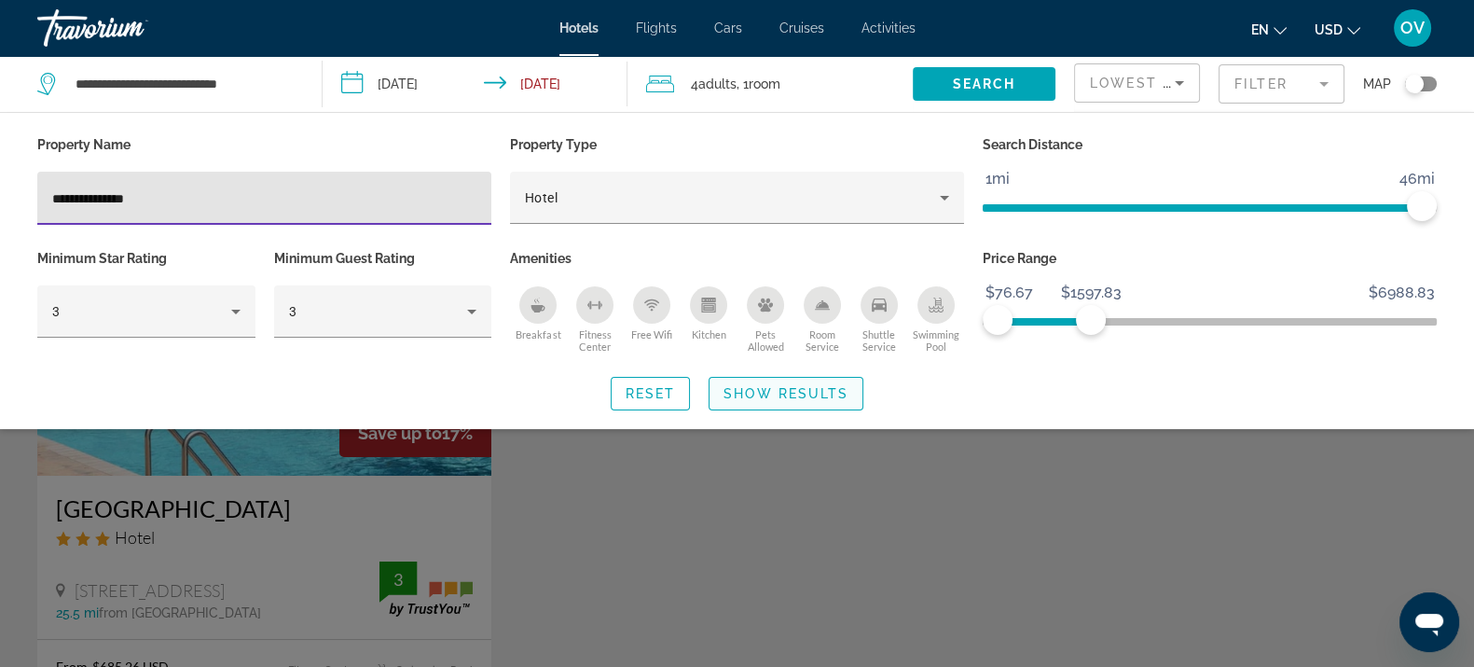
type input "**********"
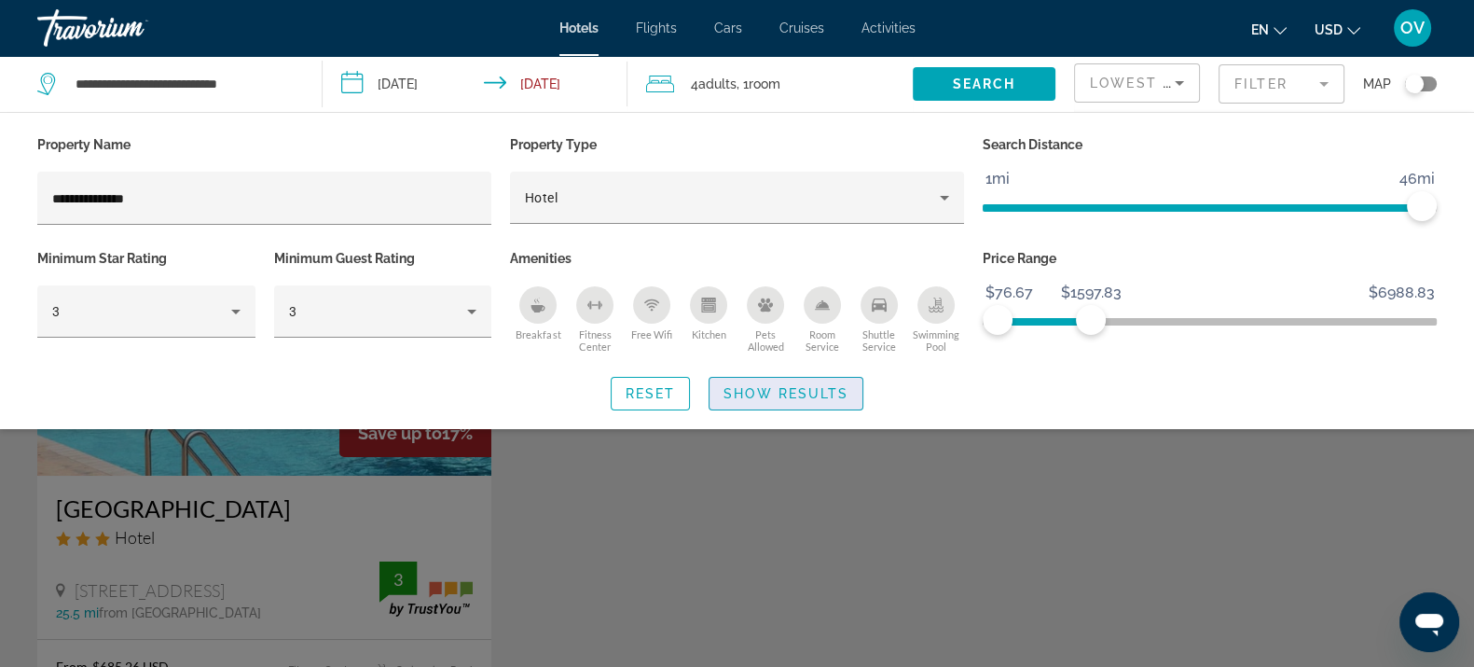
click at [785, 380] on span "Search widget" at bounding box center [786, 393] width 153 height 45
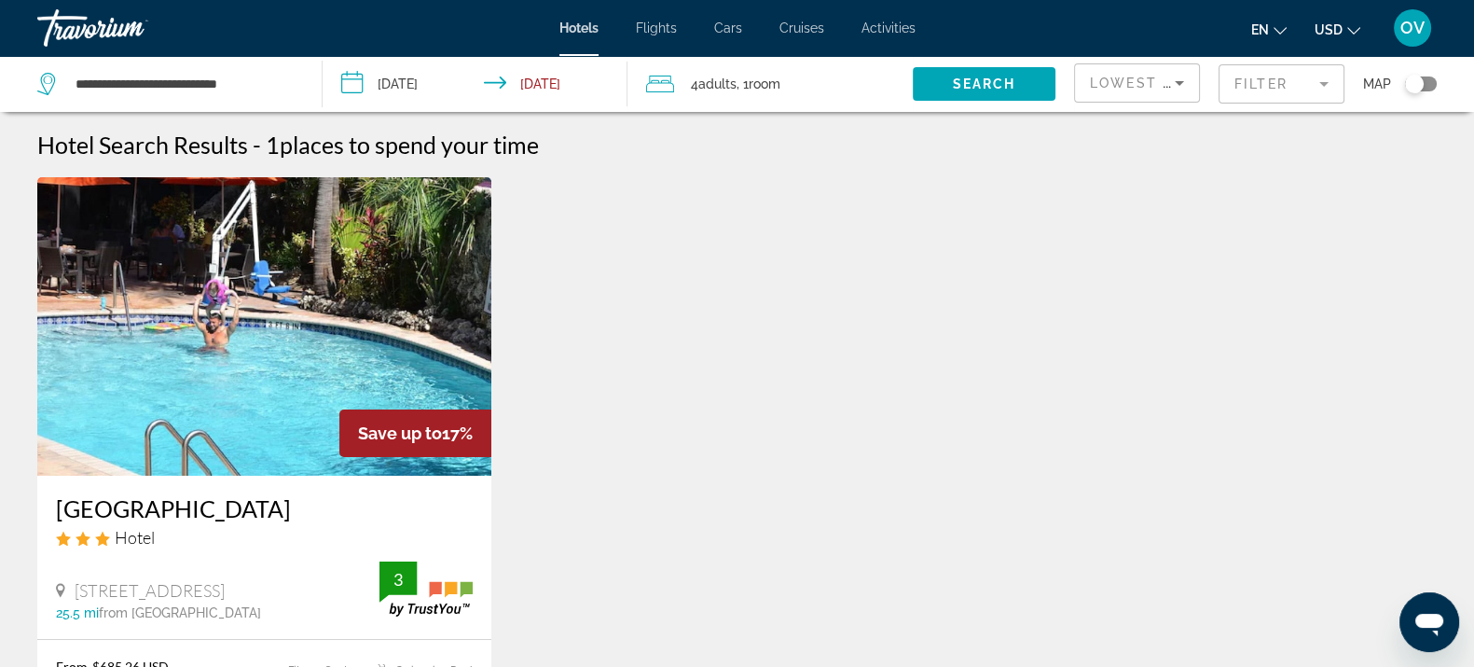
click at [1251, 103] on mat-form-field "Filter" at bounding box center [1282, 83] width 126 height 39
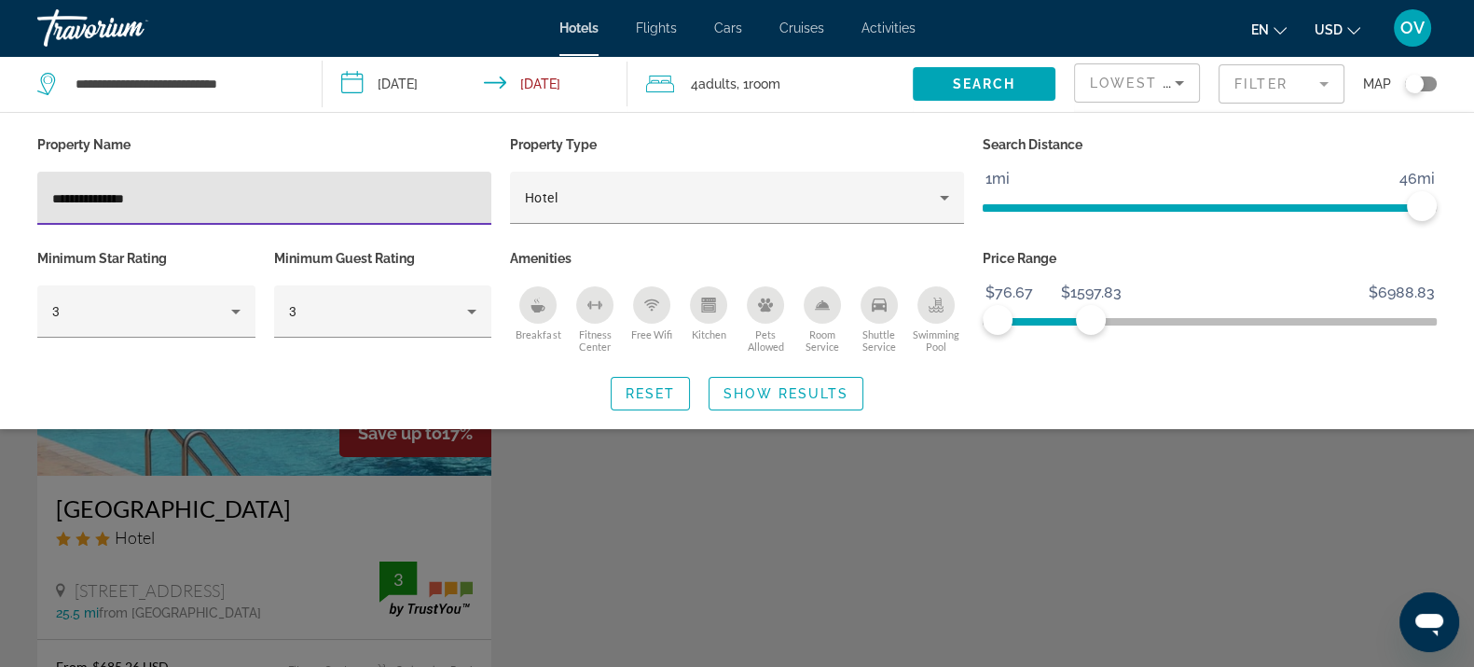
drag, startPoint x: 173, startPoint y: 207, endPoint x: 0, endPoint y: 199, distance: 172.7
click at [0, 199] on div "**********" at bounding box center [737, 270] width 1474 height 279
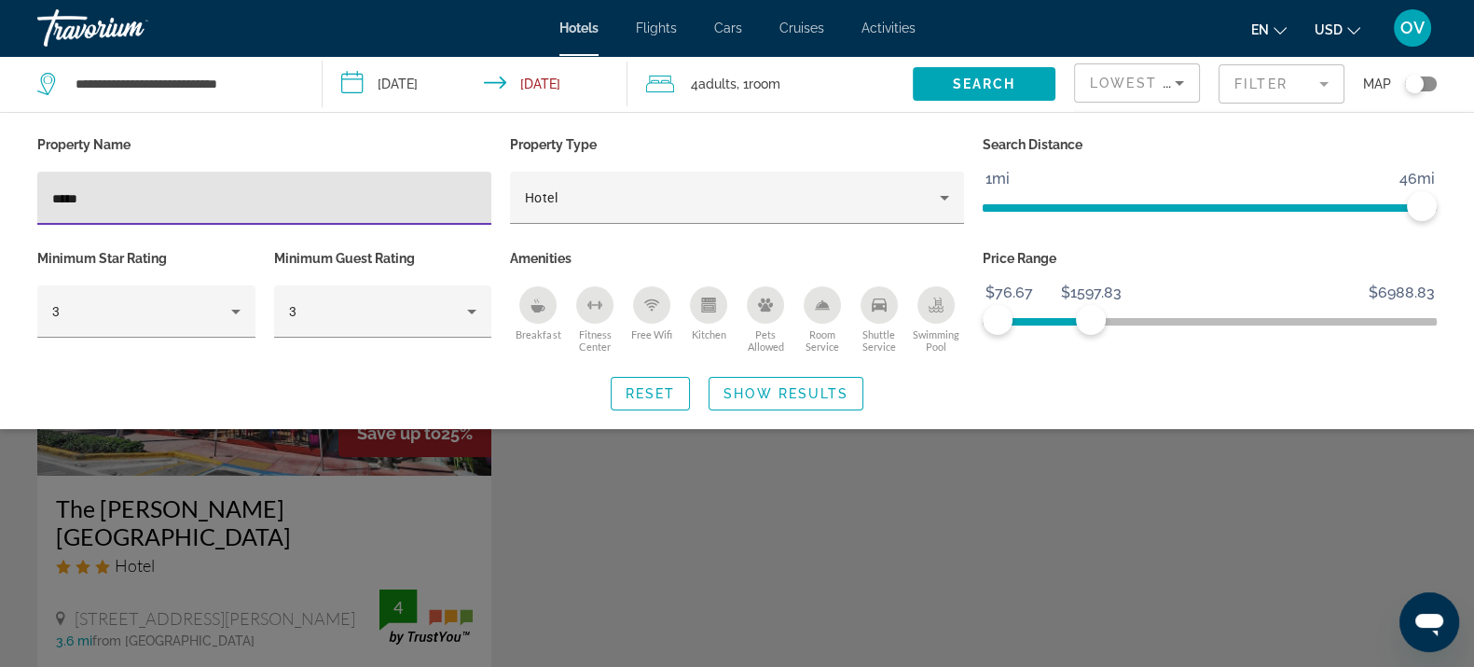
type input "*****"
click at [765, 532] on div "Search widget" at bounding box center [737, 473] width 1474 height 387
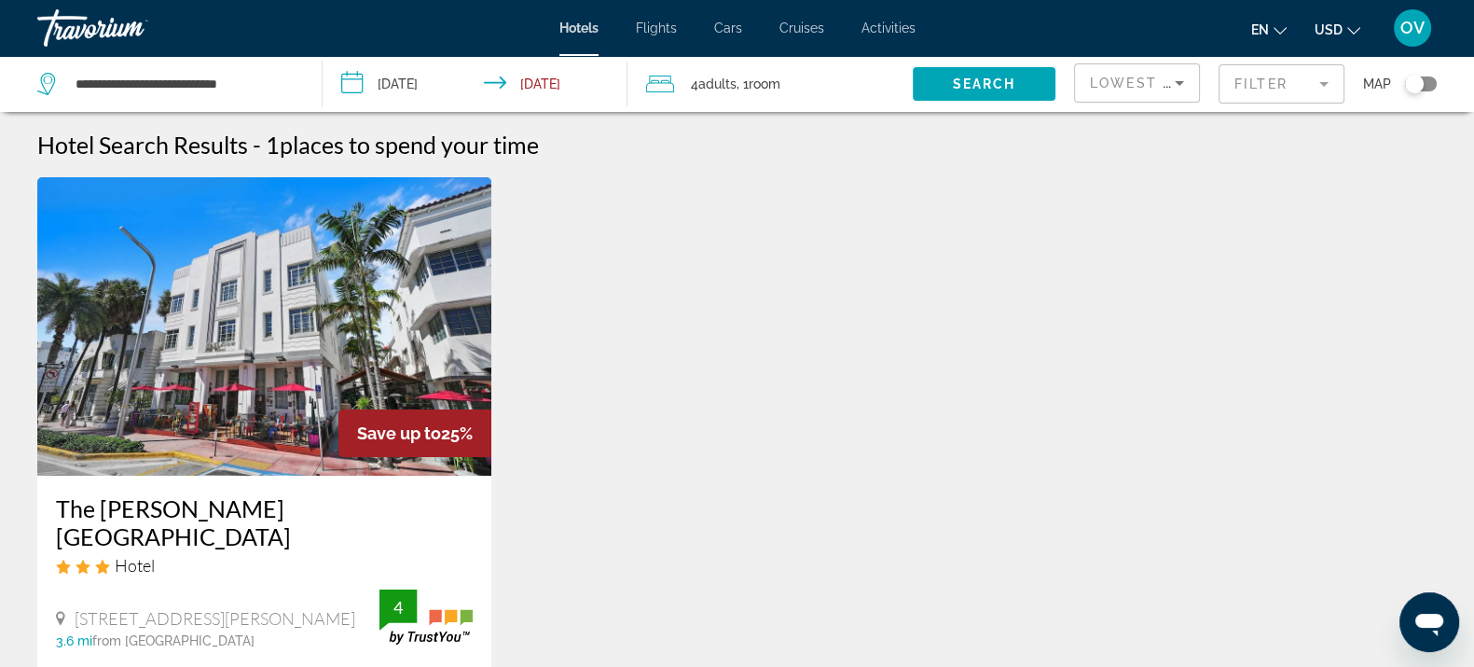
click at [265, 350] on img "Main content" at bounding box center [264, 326] width 454 height 298
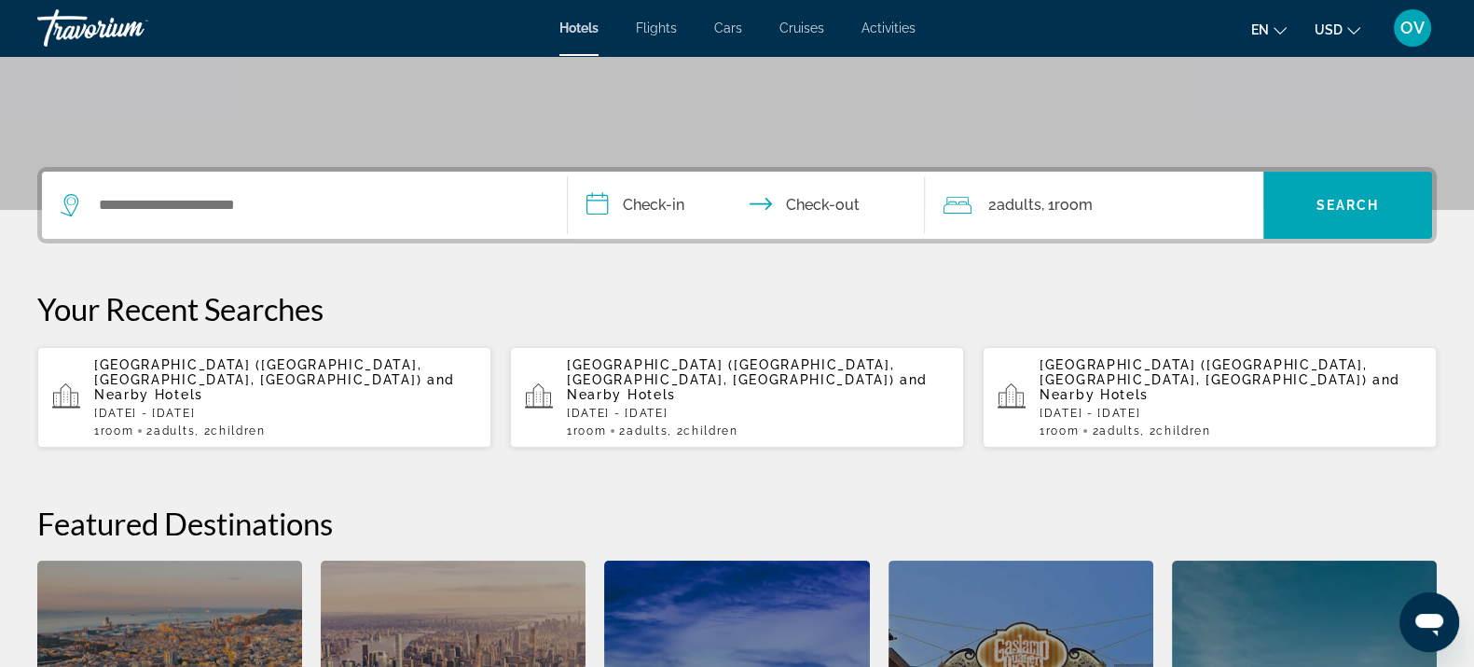
scroll to position [232, 0]
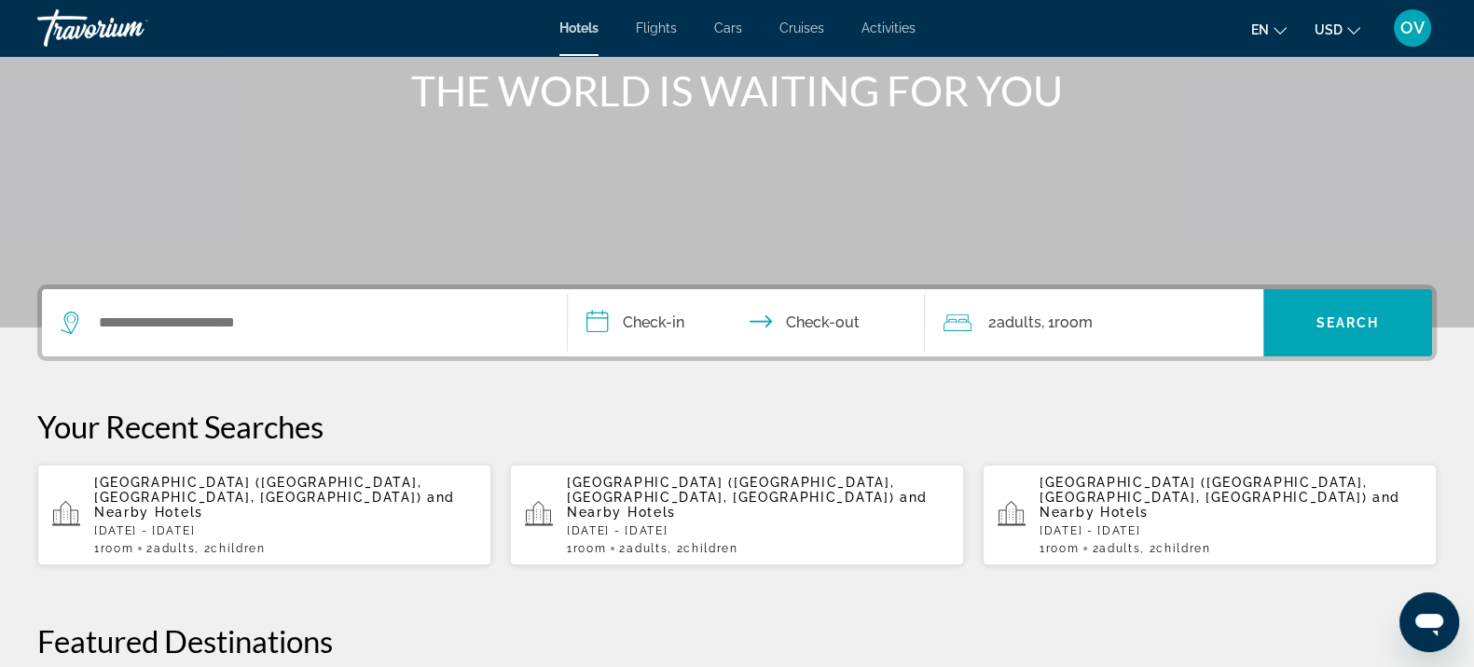
click at [303, 495] on span "and Nearby Hotels" at bounding box center [274, 505] width 361 height 30
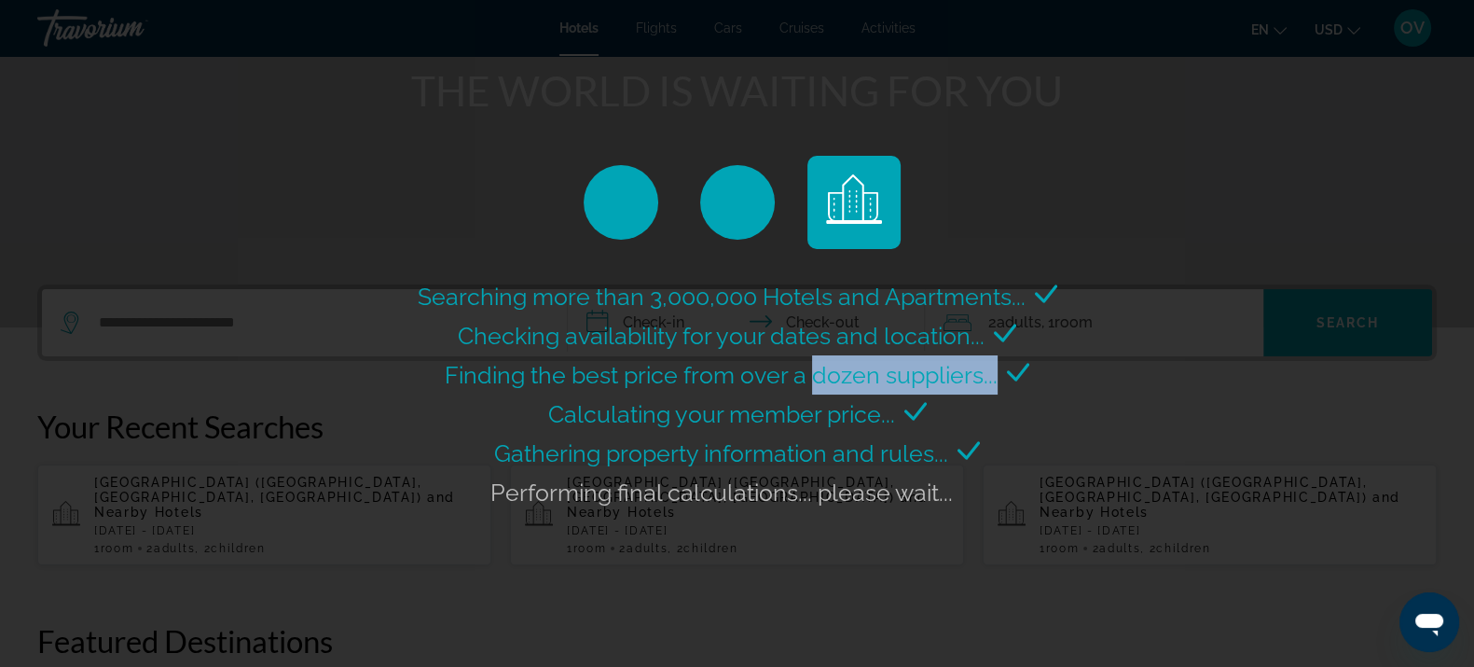
drag, startPoint x: 817, startPoint y: 356, endPoint x: 1000, endPoint y: 356, distance: 182.8
click at [1000, 356] on div "Finding the best price from over a dozen suppliers..." at bounding box center [737, 374] width 585 height 39
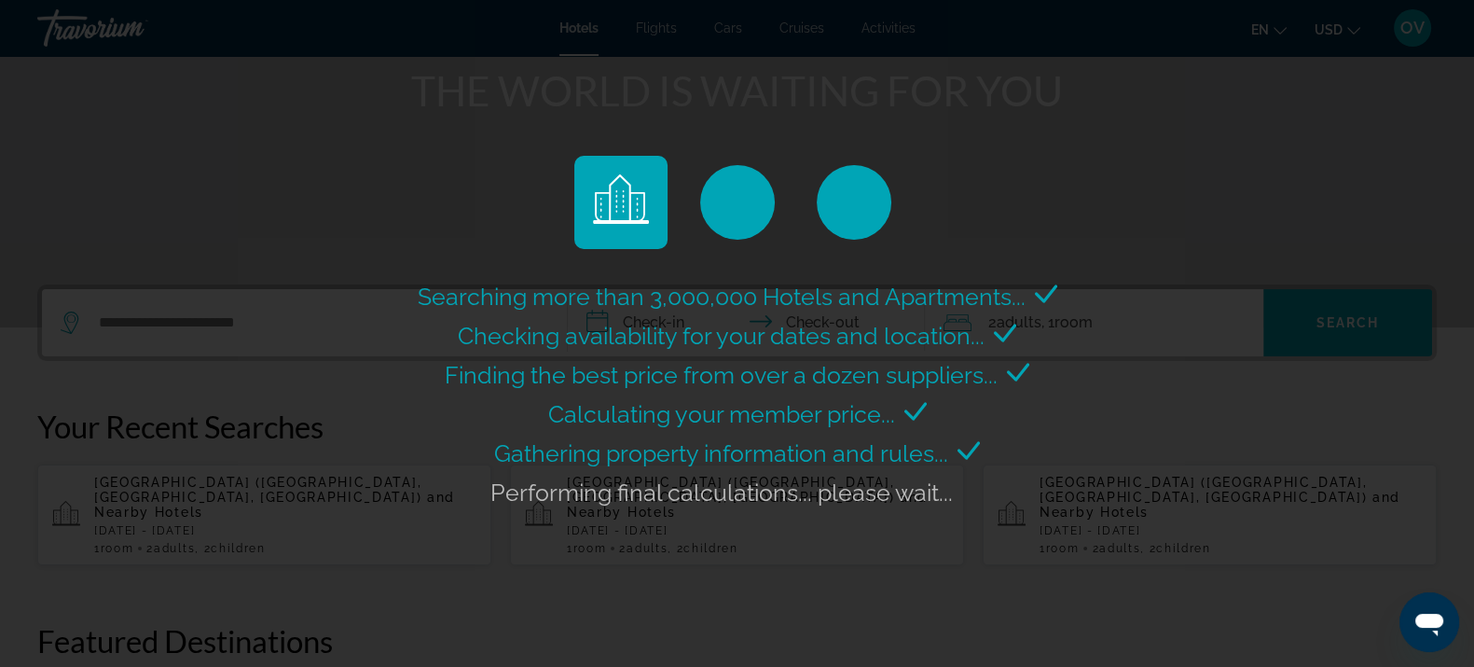
click at [1205, 366] on div "Searching more than 3,000,000 Hotels and Apartments... Checking availability fo…" at bounding box center [737, 333] width 1474 height 667
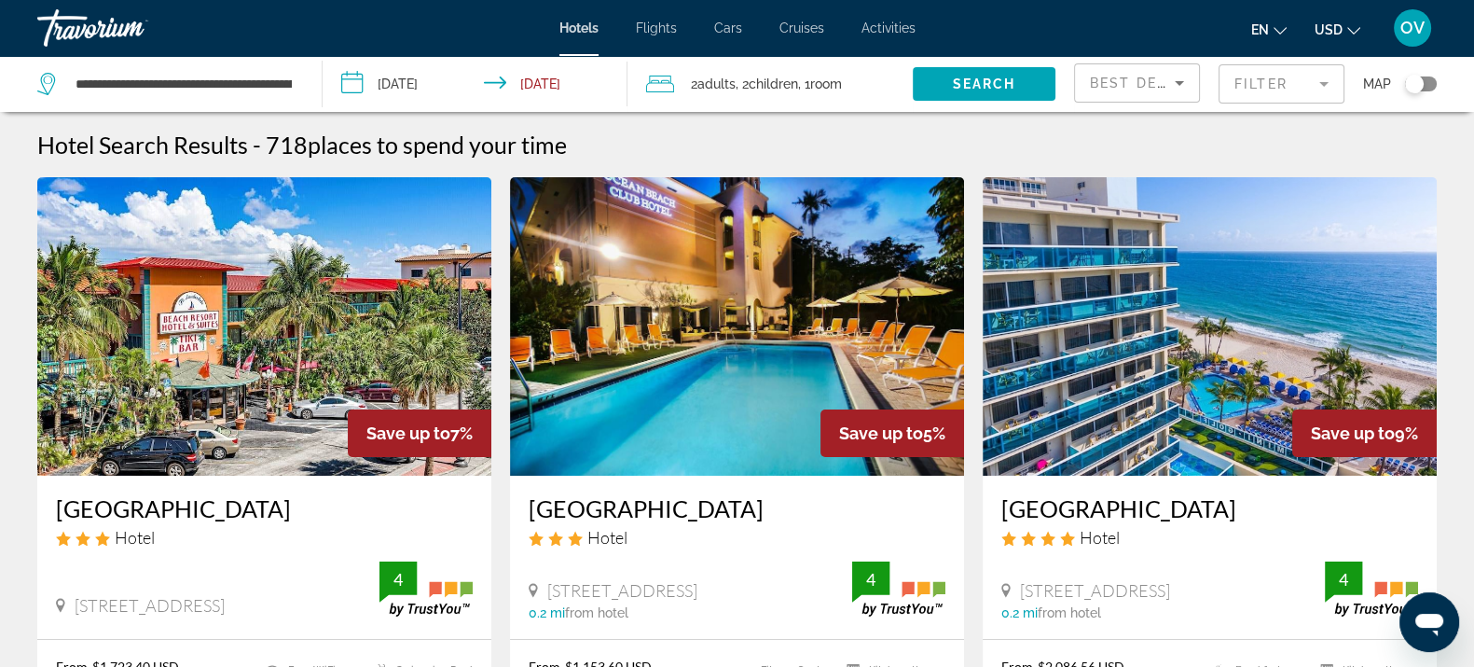
click at [1153, 97] on div "Best Deals" at bounding box center [1137, 90] width 94 height 52
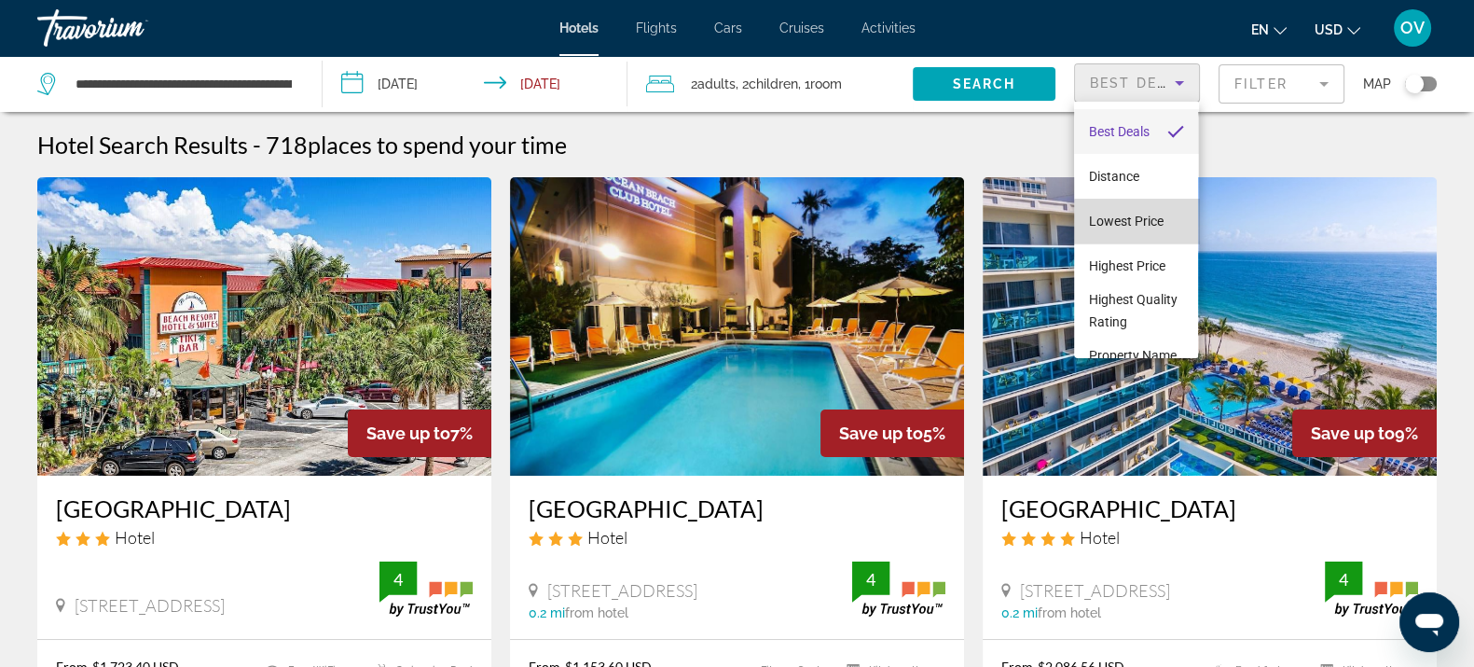
click at [1142, 226] on span "Lowest Price" at bounding box center [1126, 221] width 75 height 15
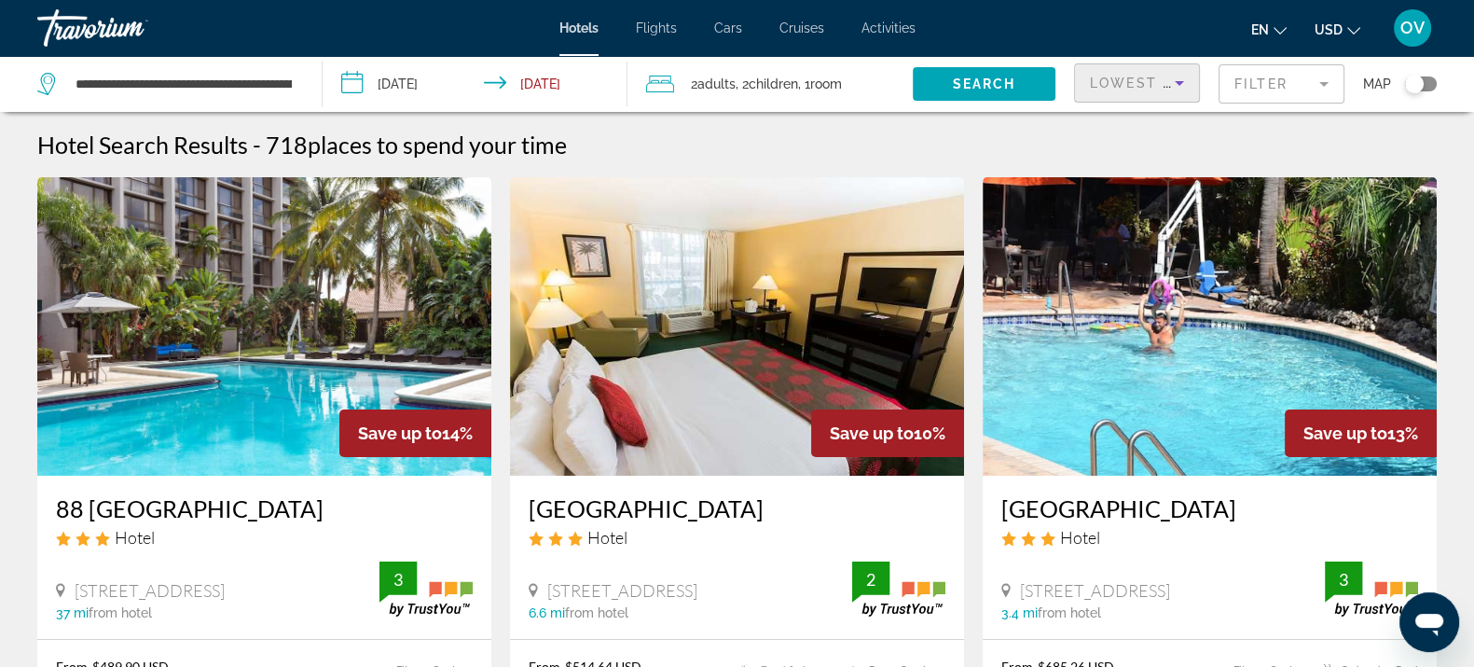
click at [1286, 90] on mat-form-field "Filter" at bounding box center [1282, 83] width 126 height 39
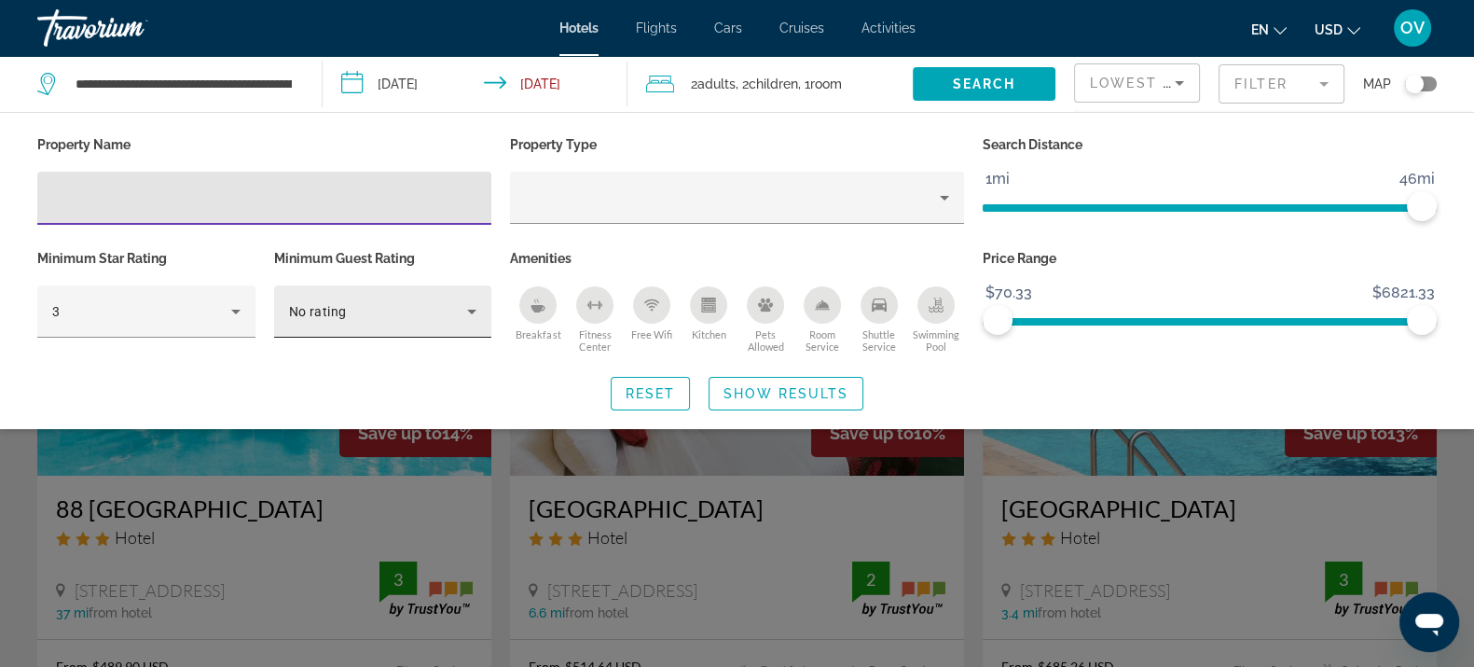
click at [392, 294] on div "No rating" at bounding box center [383, 311] width 188 height 52
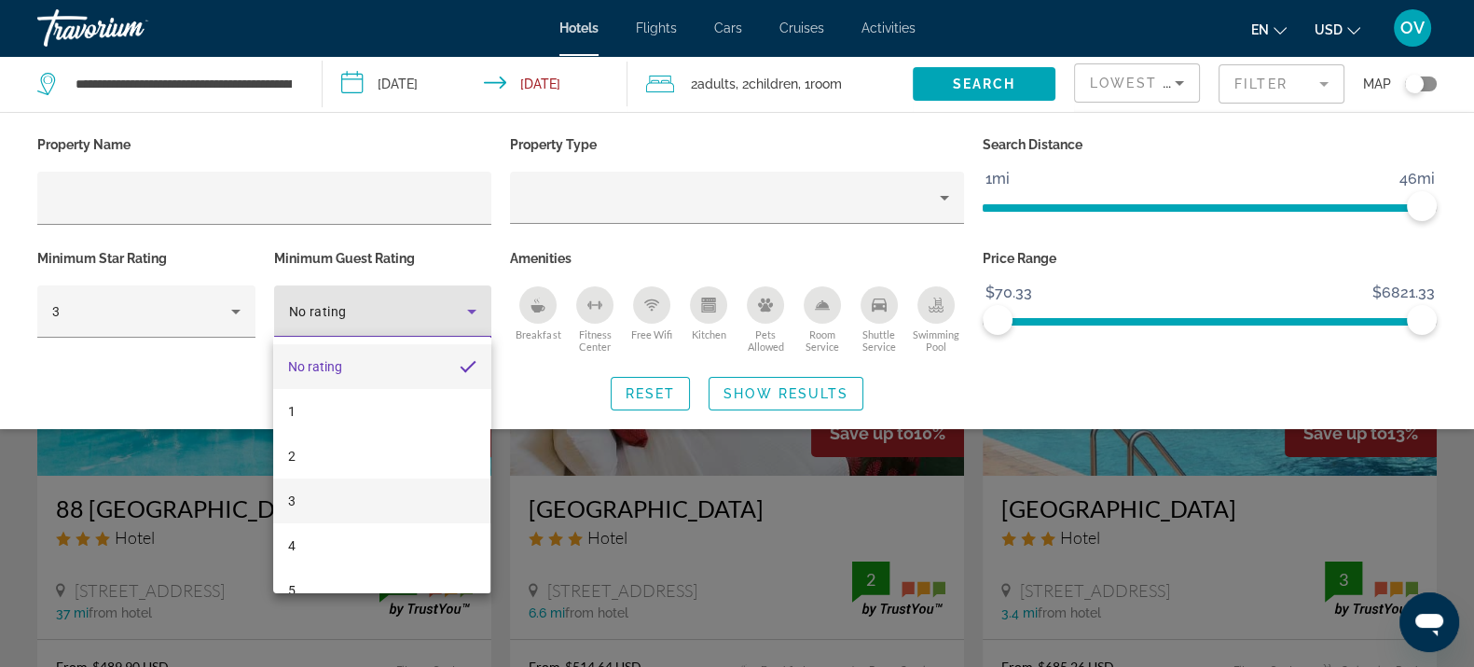
click at [337, 492] on mat-option "3" at bounding box center [381, 500] width 217 height 45
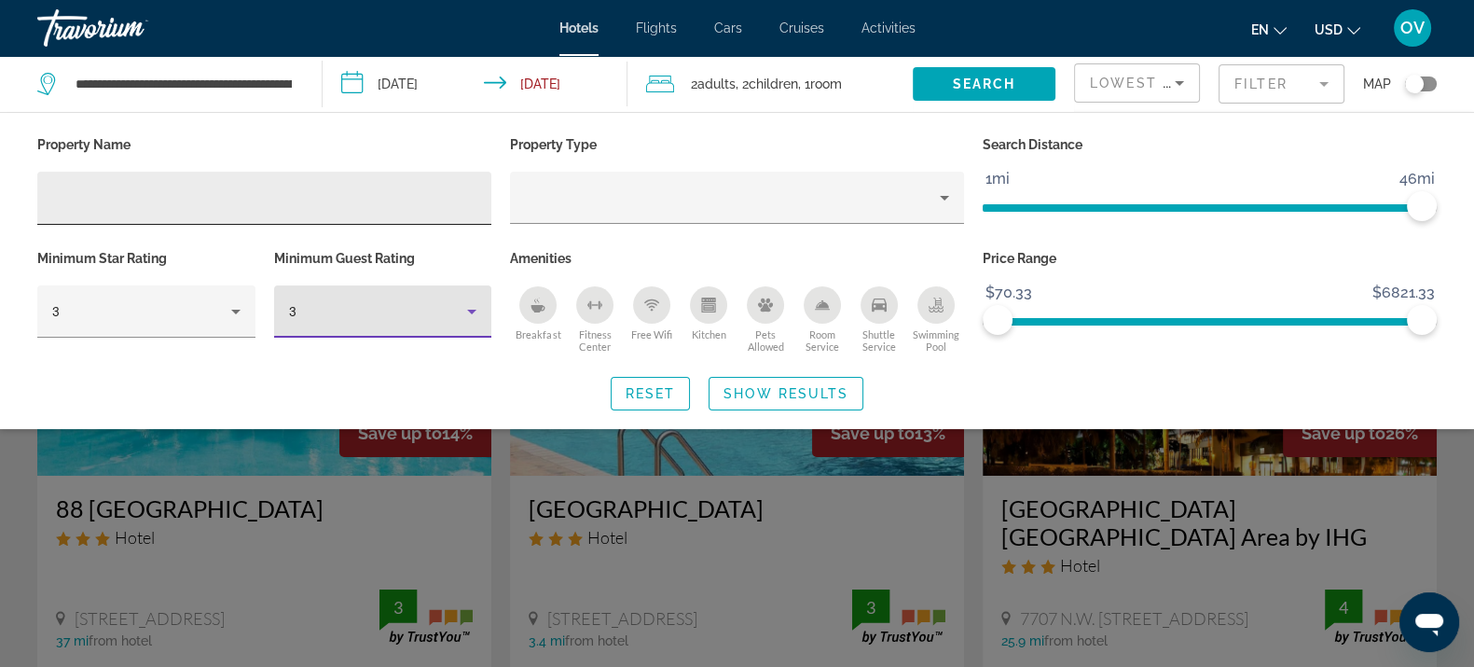
click at [224, 189] on input "Hotel Filters" at bounding box center [264, 198] width 424 height 22
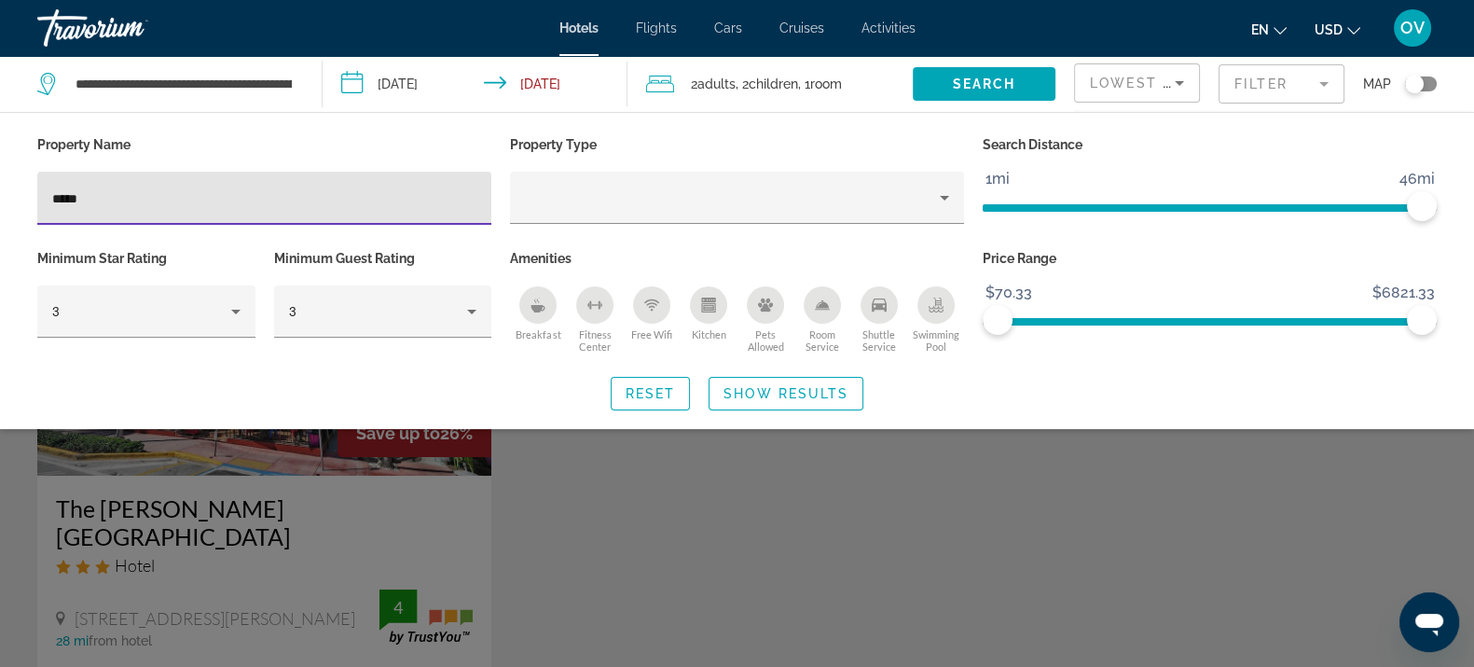
type input "*****"
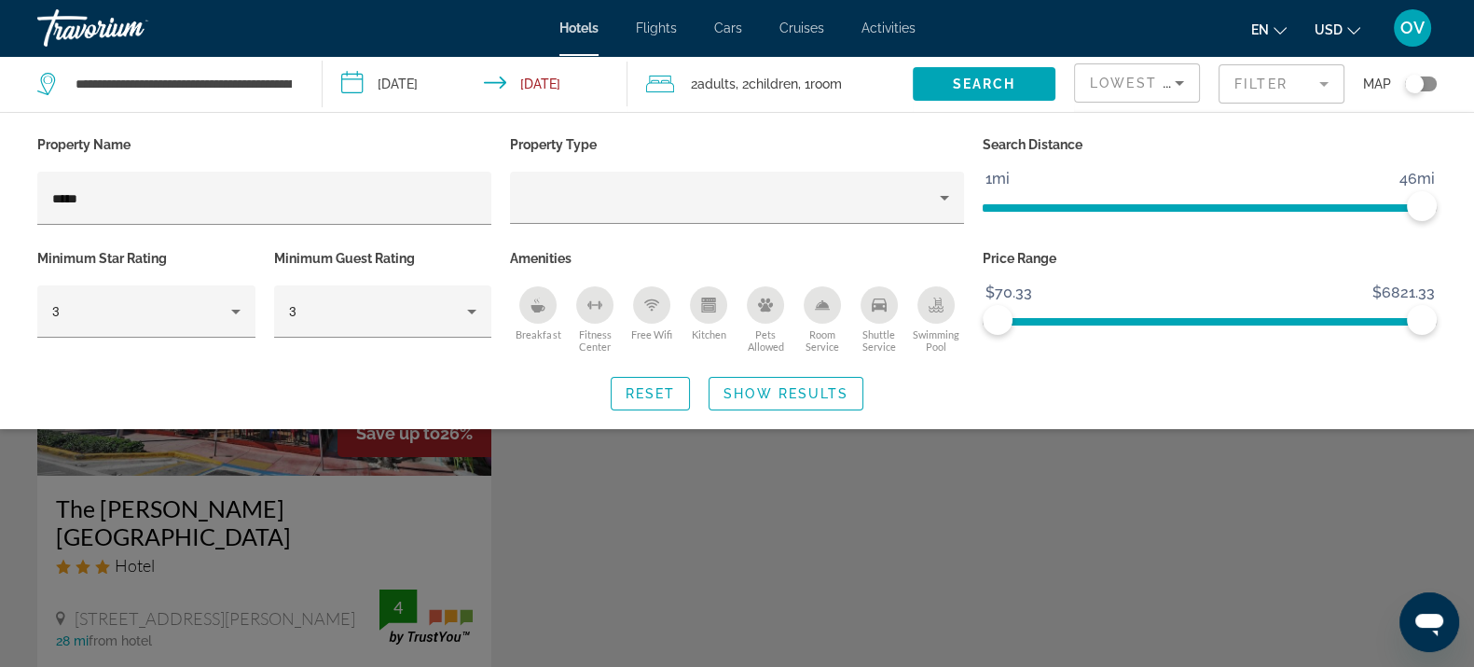
click at [659, 451] on div "Search widget" at bounding box center [737, 473] width 1474 height 387
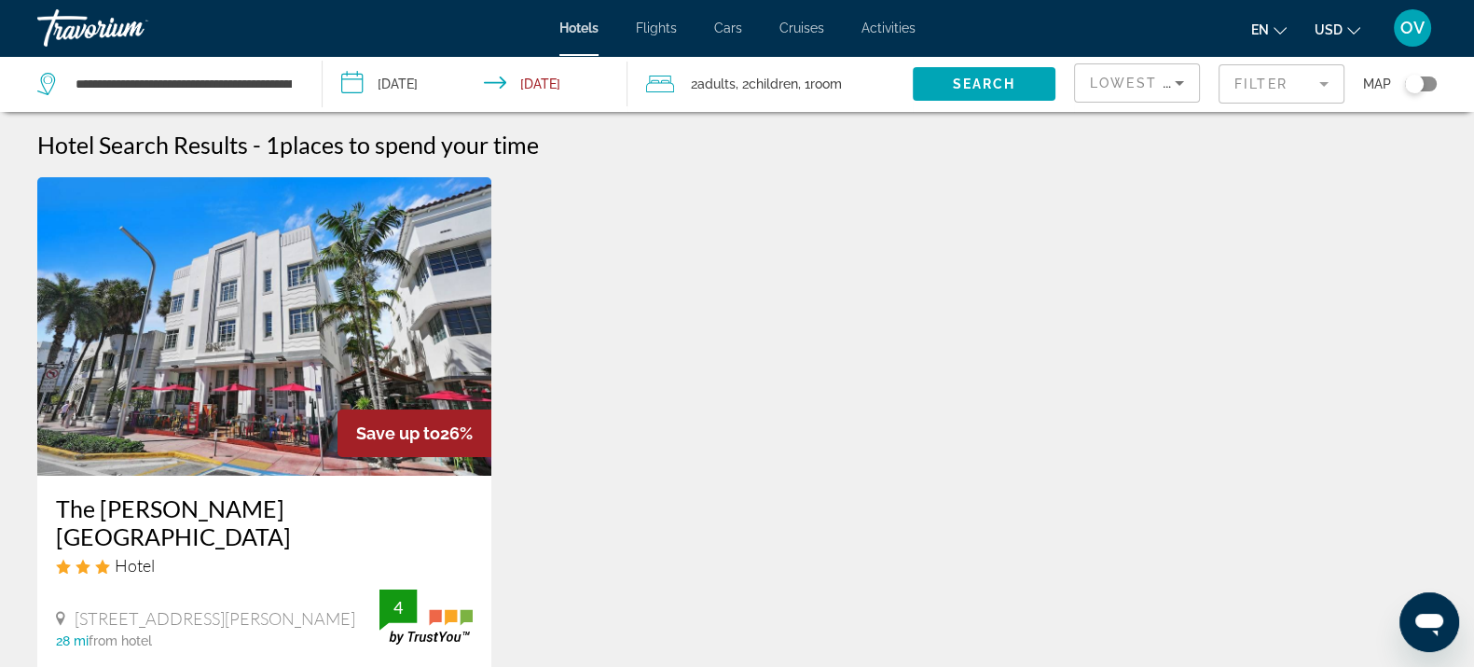
click at [175, 494] on h3 "The [PERSON_NAME][GEOGRAPHIC_DATA]" at bounding box center [264, 522] width 417 height 56
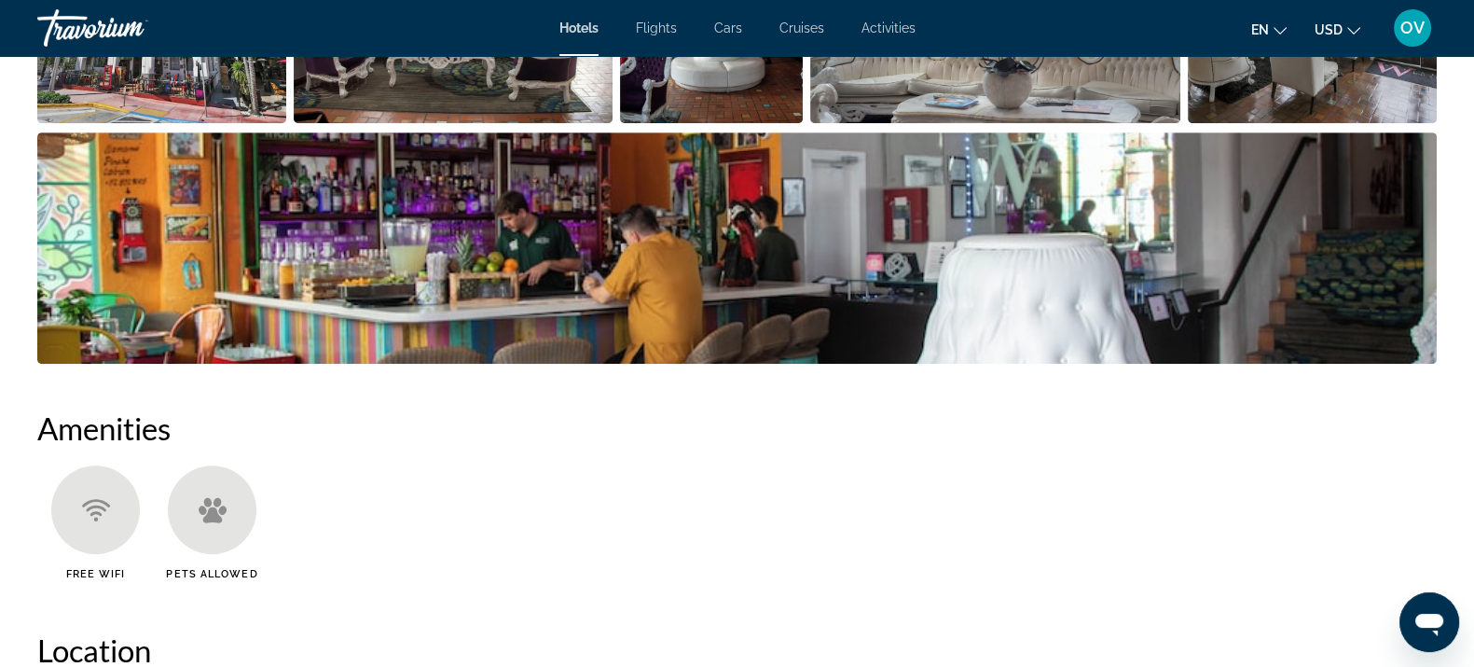
scroll to position [932, 0]
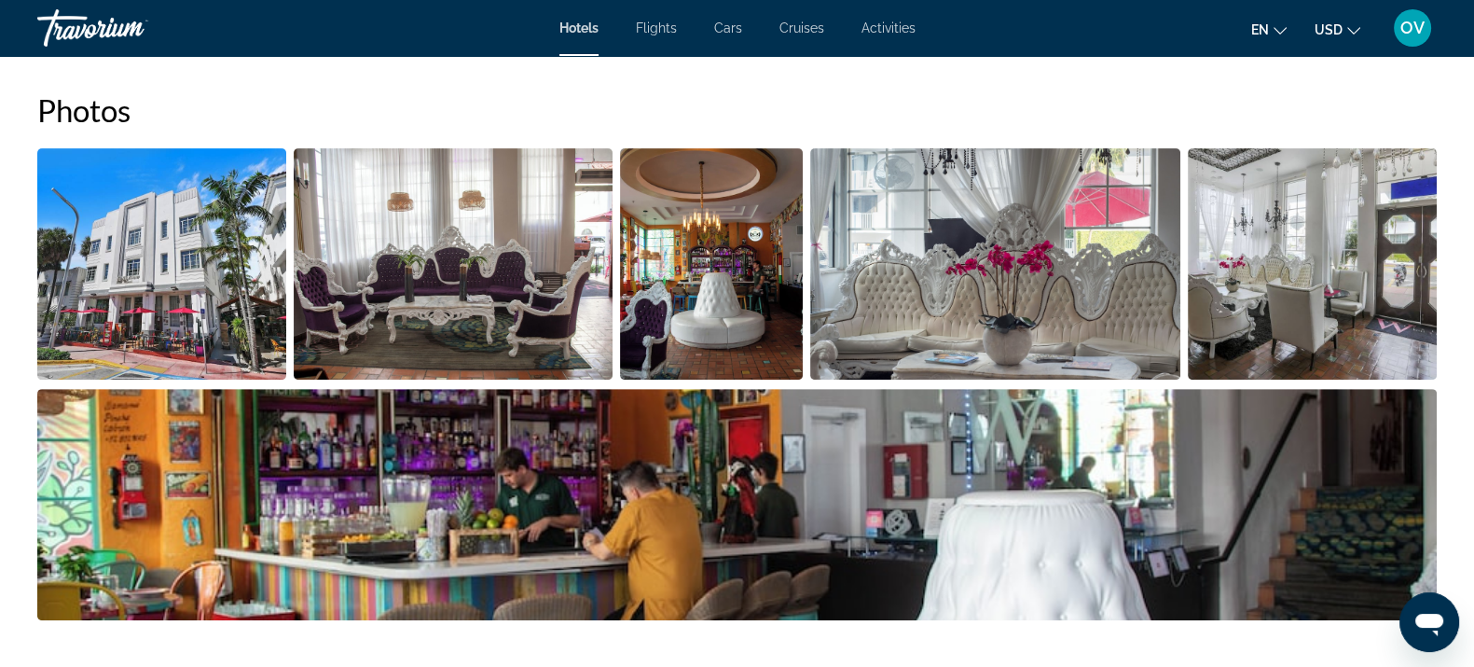
click at [108, 238] on img "Open full-screen image slider" at bounding box center [161, 263] width 249 height 231
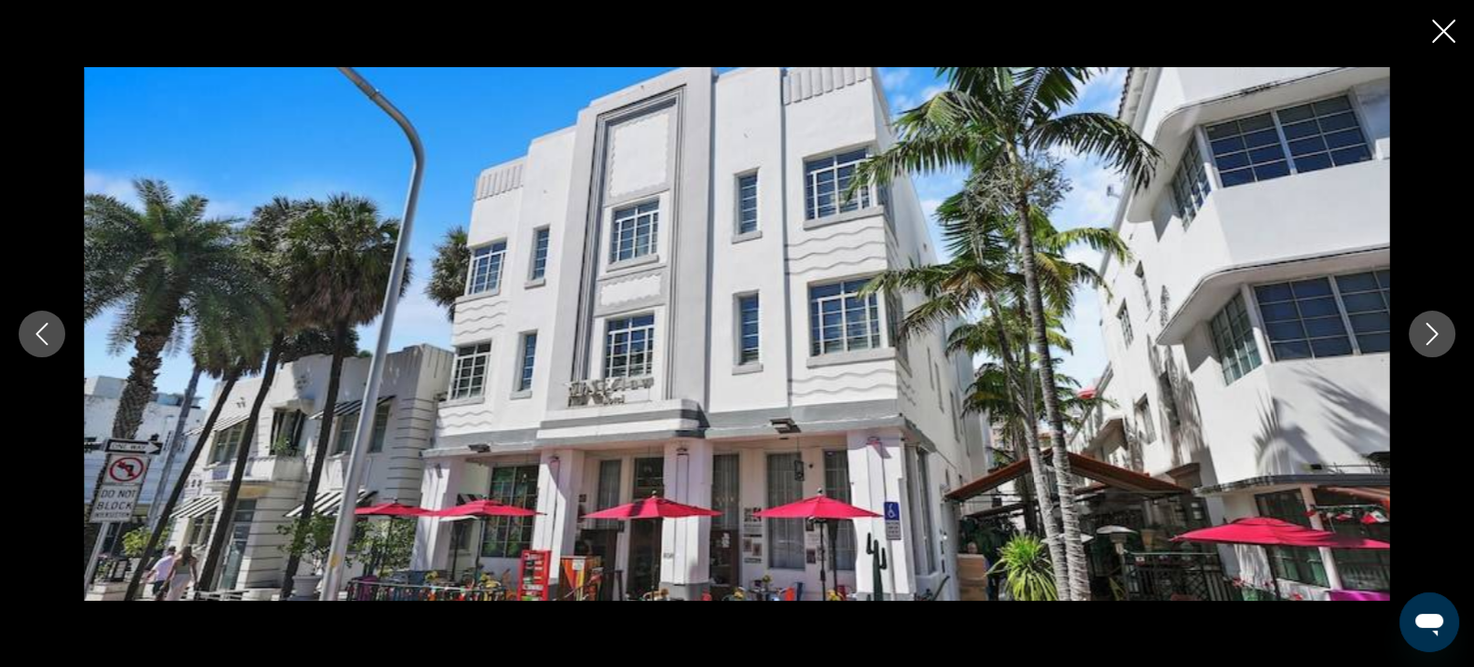
click at [1426, 338] on icon "Next image" at bounding box center [1432, 334] width 22 height 22
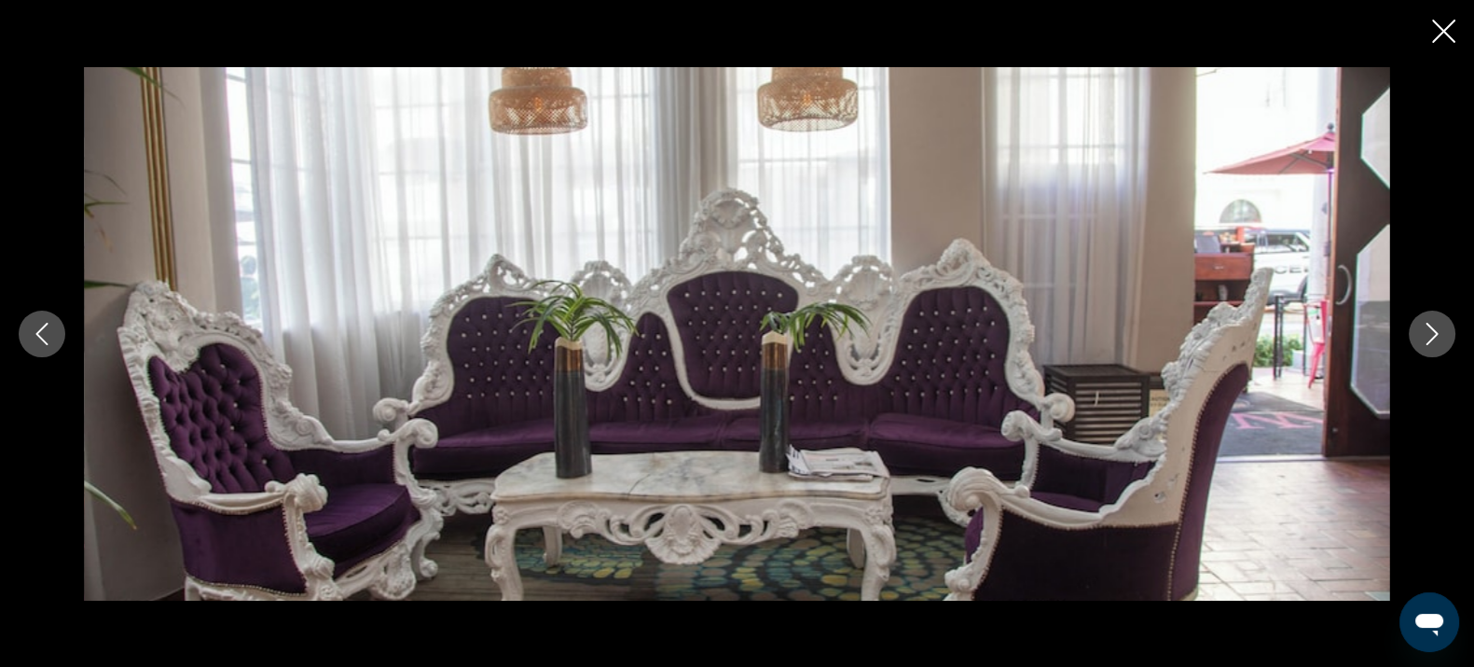
click at [1416, 333] on button "Next image" at bounding box center [1432, 334] width 47 height 47
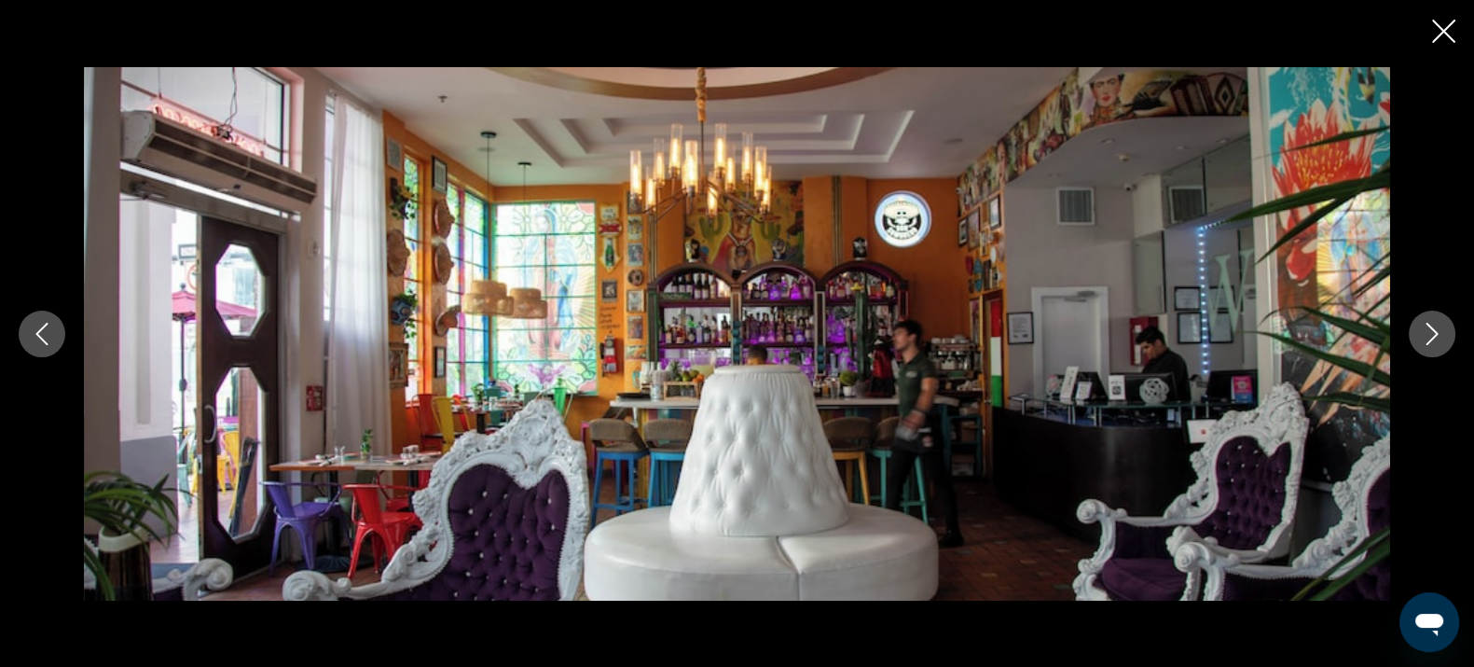
click at [1416, 332] on button "Next image" at bounding box center [1432, 334] width 47 height 47
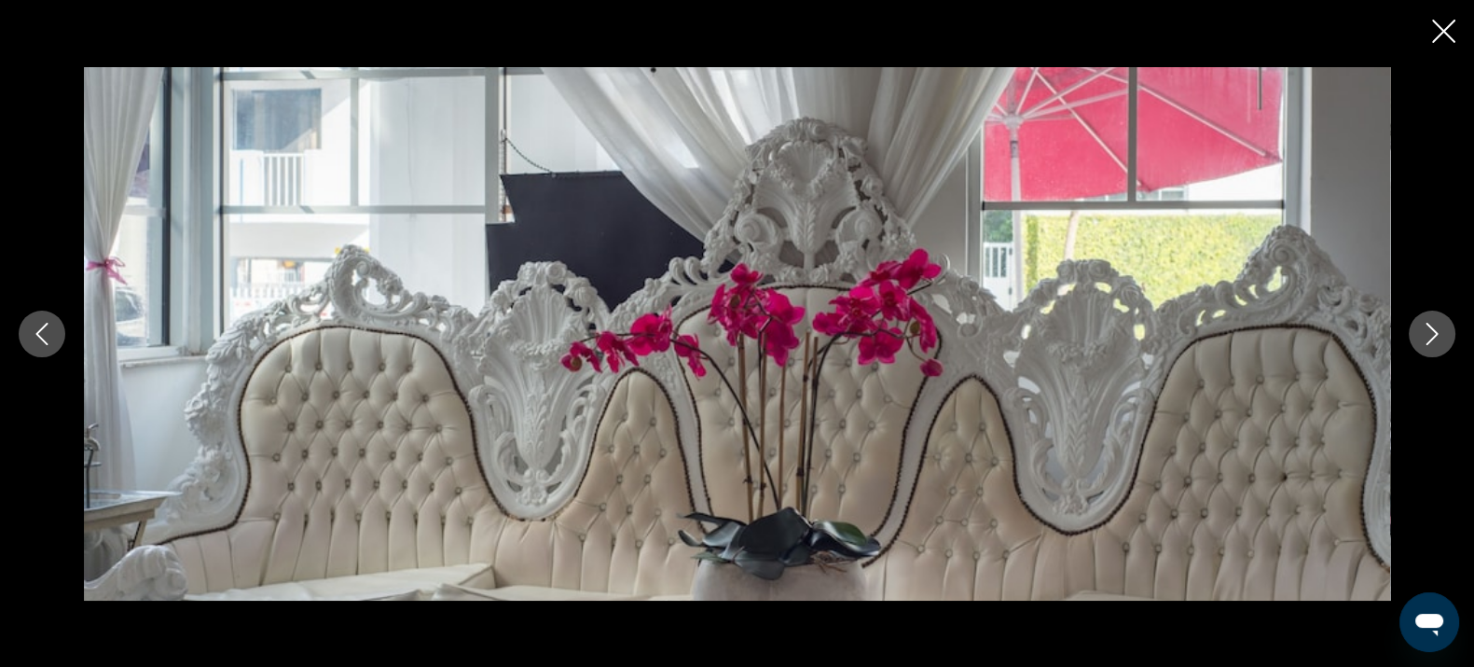
click at [1415, 331] on button "Next image" at bounding box center [1432, 334] width 47 height 47
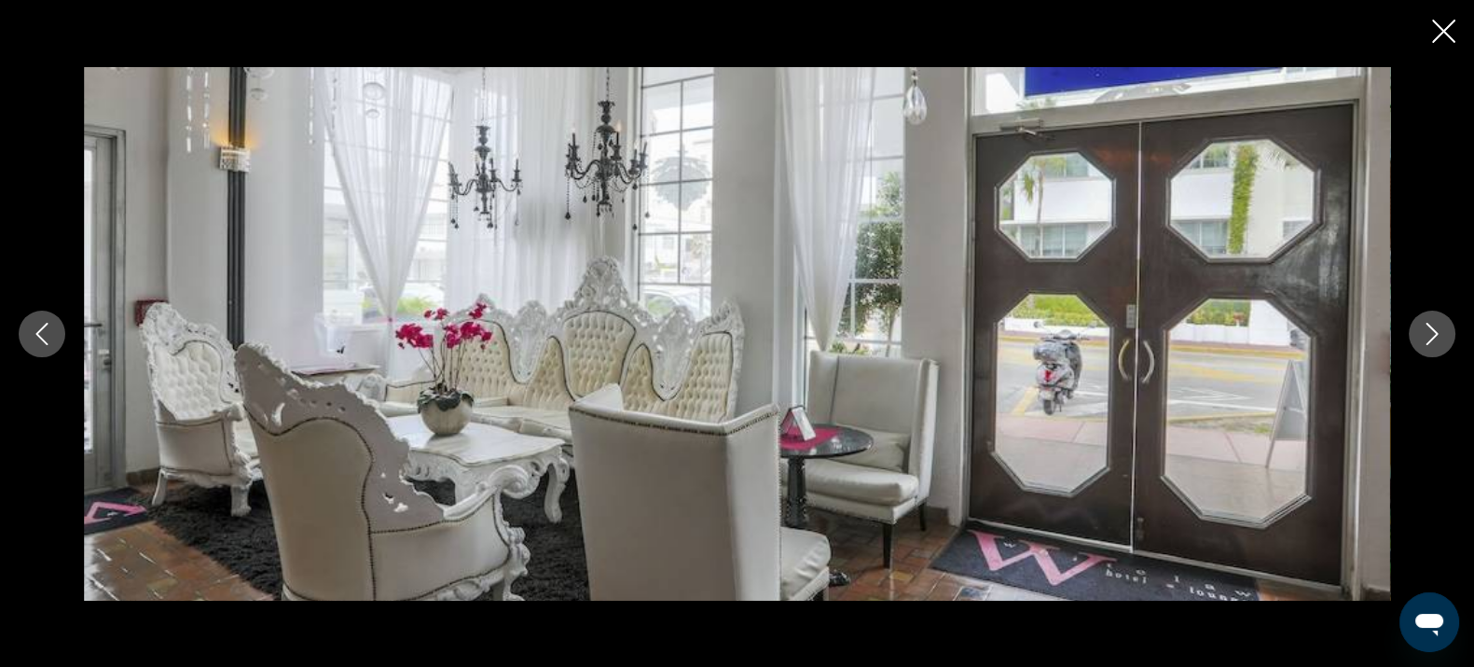
click at [1414, 328] on button "Next image" at bounding box center [1432, 334] width 47 height 47
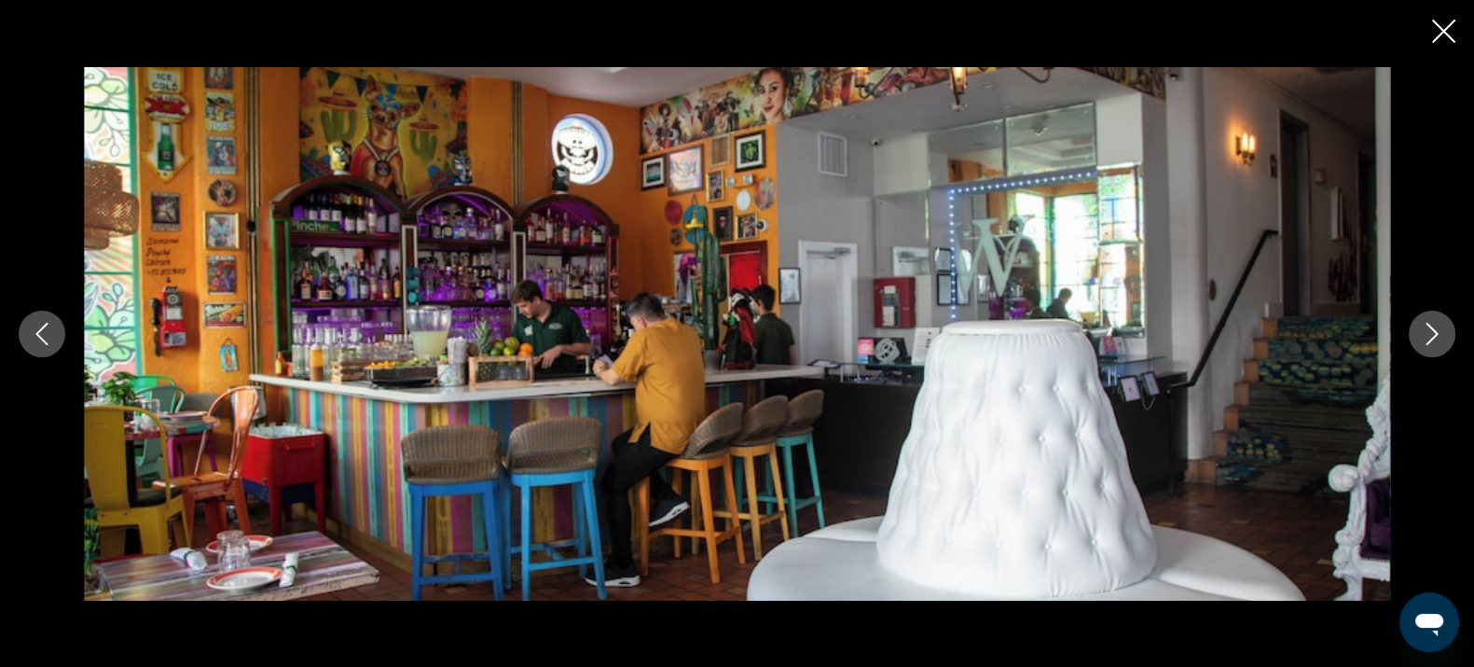
click at [1414, 328] on button "Next image" at bounding box center [1432, 334] width 47 height 47
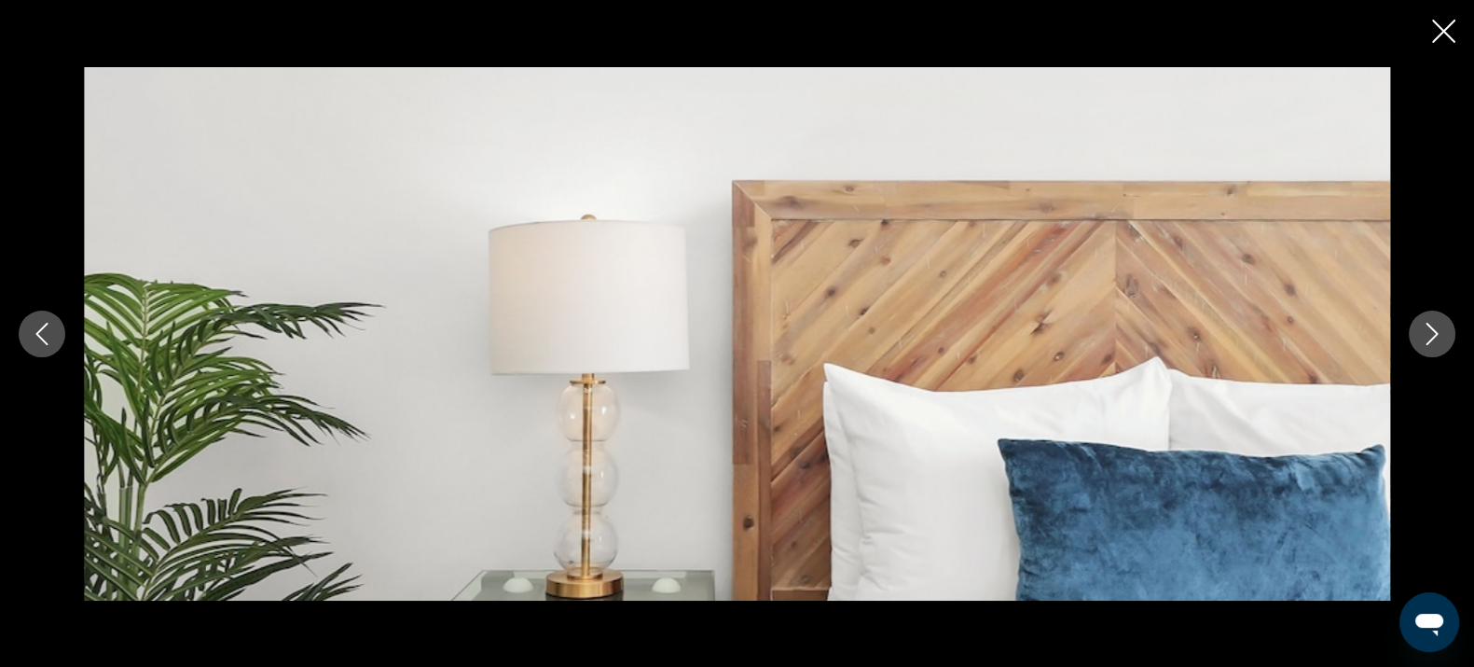
click at [1414, 328] on button "Next image" at bounding box center [1432, 334] width 47 height 47
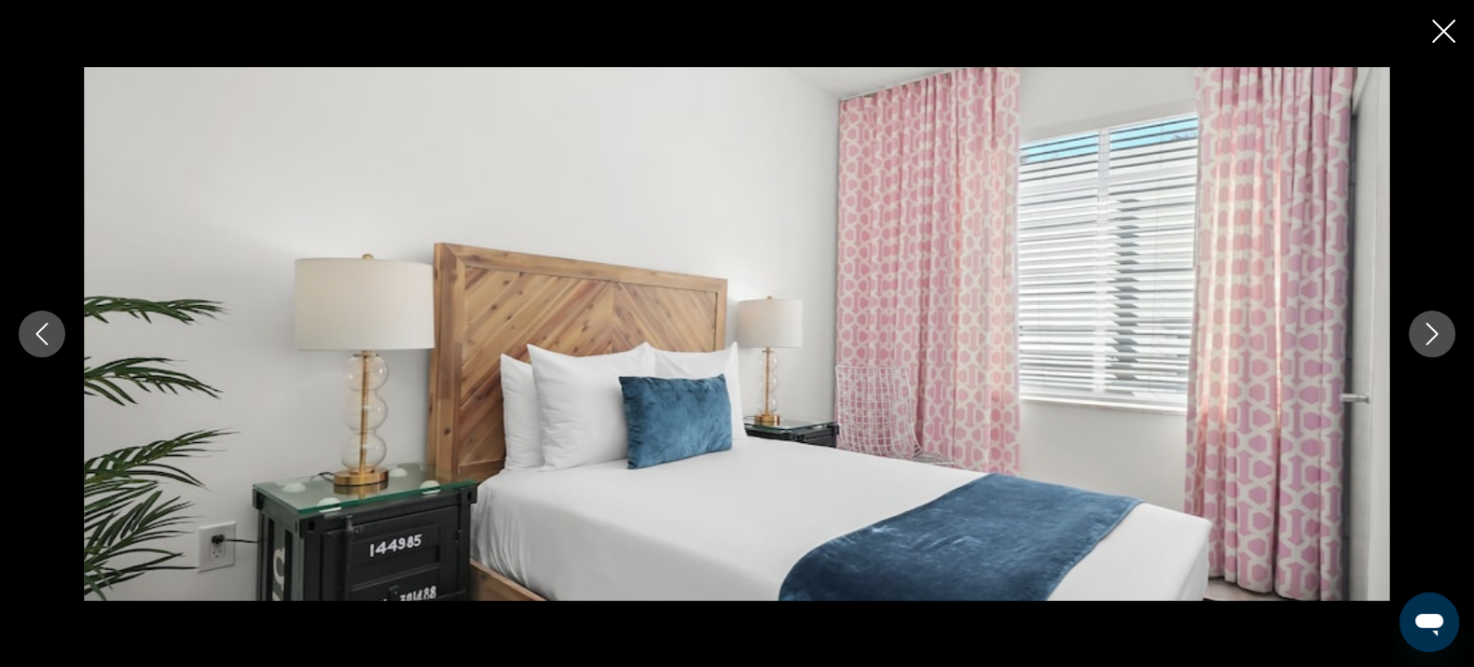
click at [1414, 336] on button "Next image" at bounding box center [1432, 334] width 47 height 47
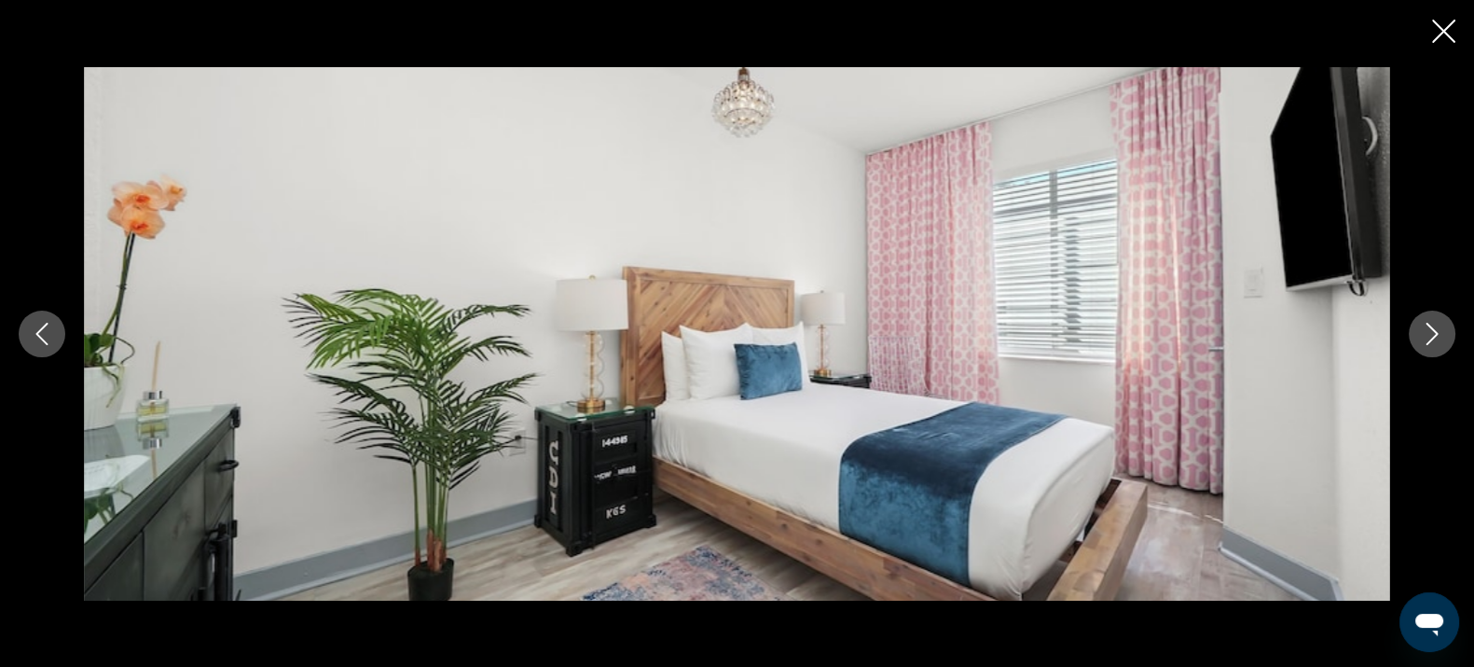
click at [1414, 336] on button "Next image" at bounding box center [1432, 334] width 47 height 47
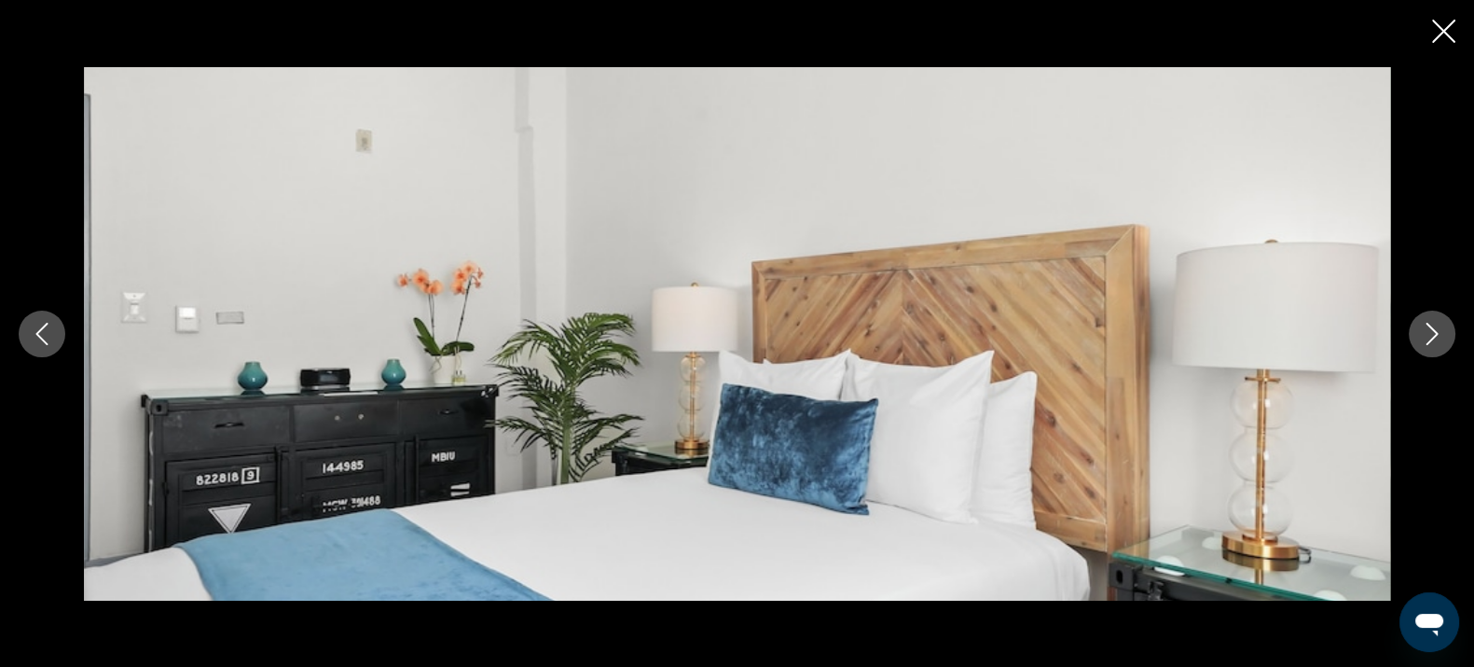
click at [1414, 336] on button "Next image" at bounding box center [1432, 334] width 47 height 47
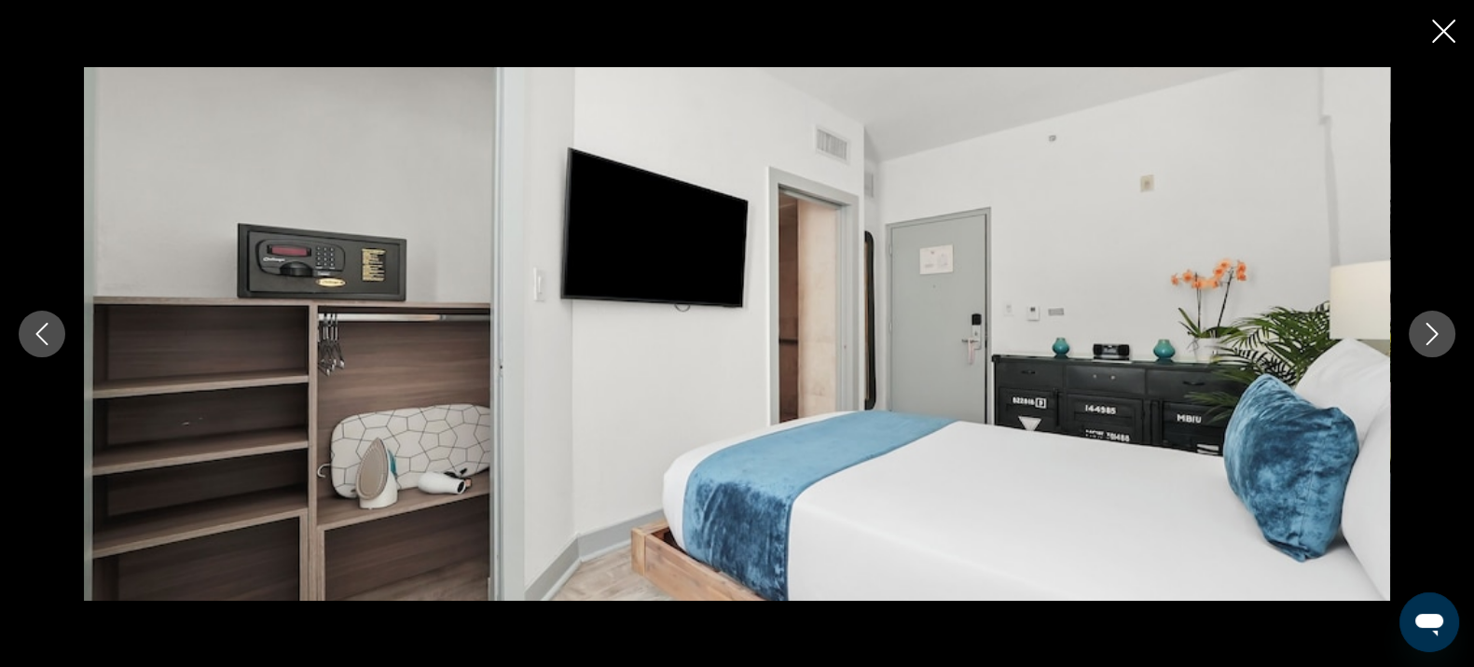
click at [1414, 336] on button "Next image" at bounding box center [1432, 334] width 47 height 47
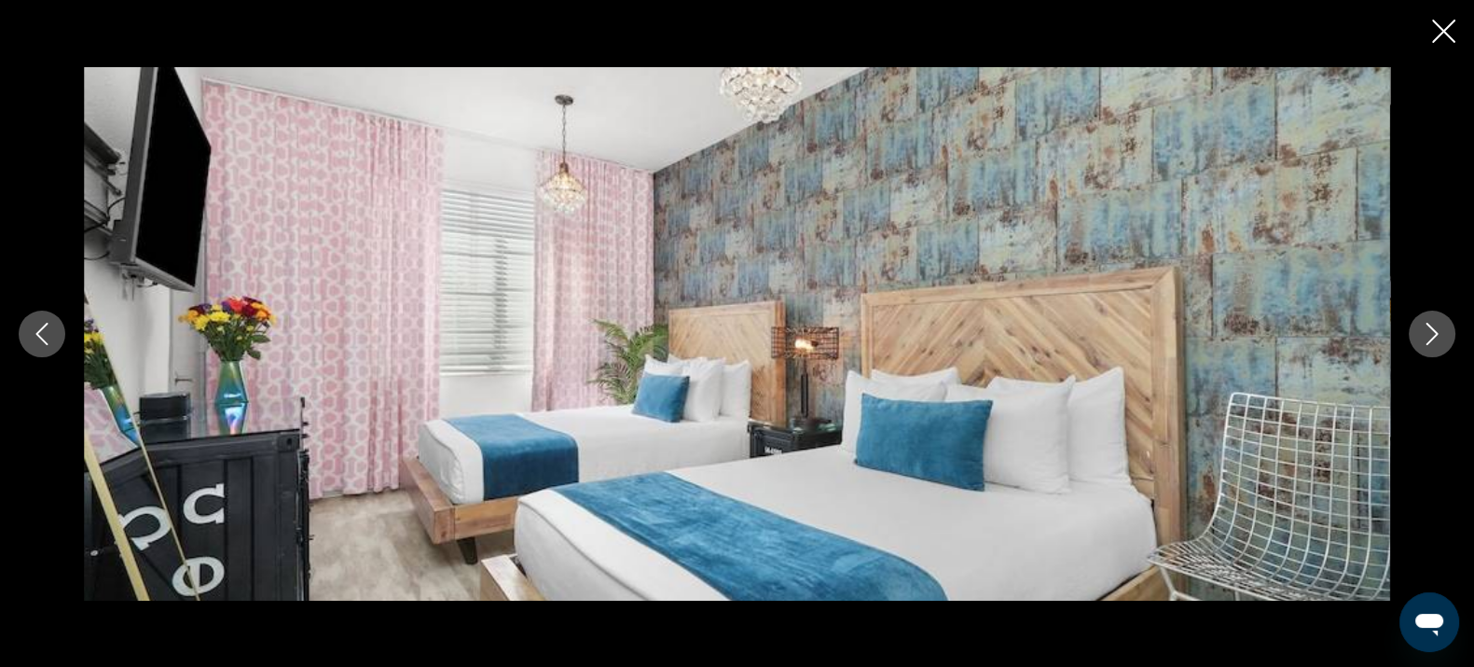
click at [1414, 336] on button "Next image" at bounding box center [1432, 334] width 47 height 47
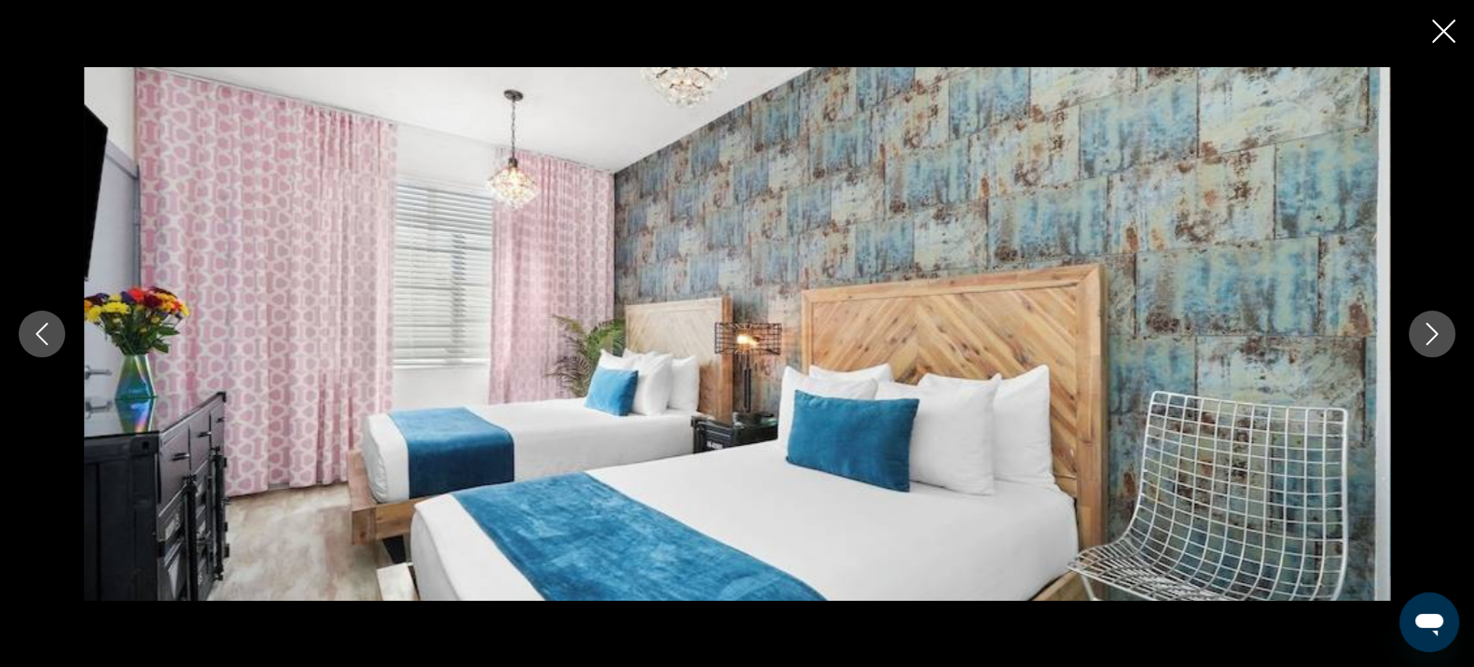
click at [1437, 35] on icon "Close slideshow" at bounding box center [1443, 31] width 23 height 23
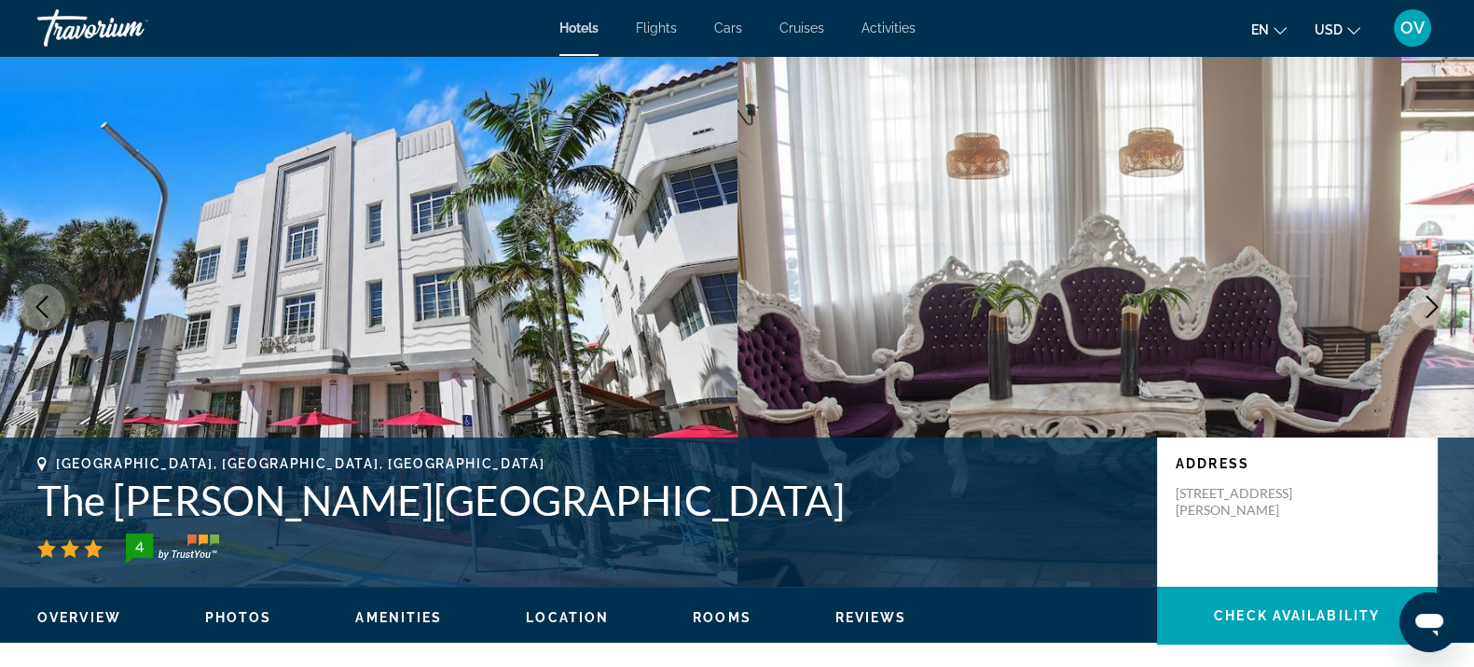
scroll to position [0, 0]
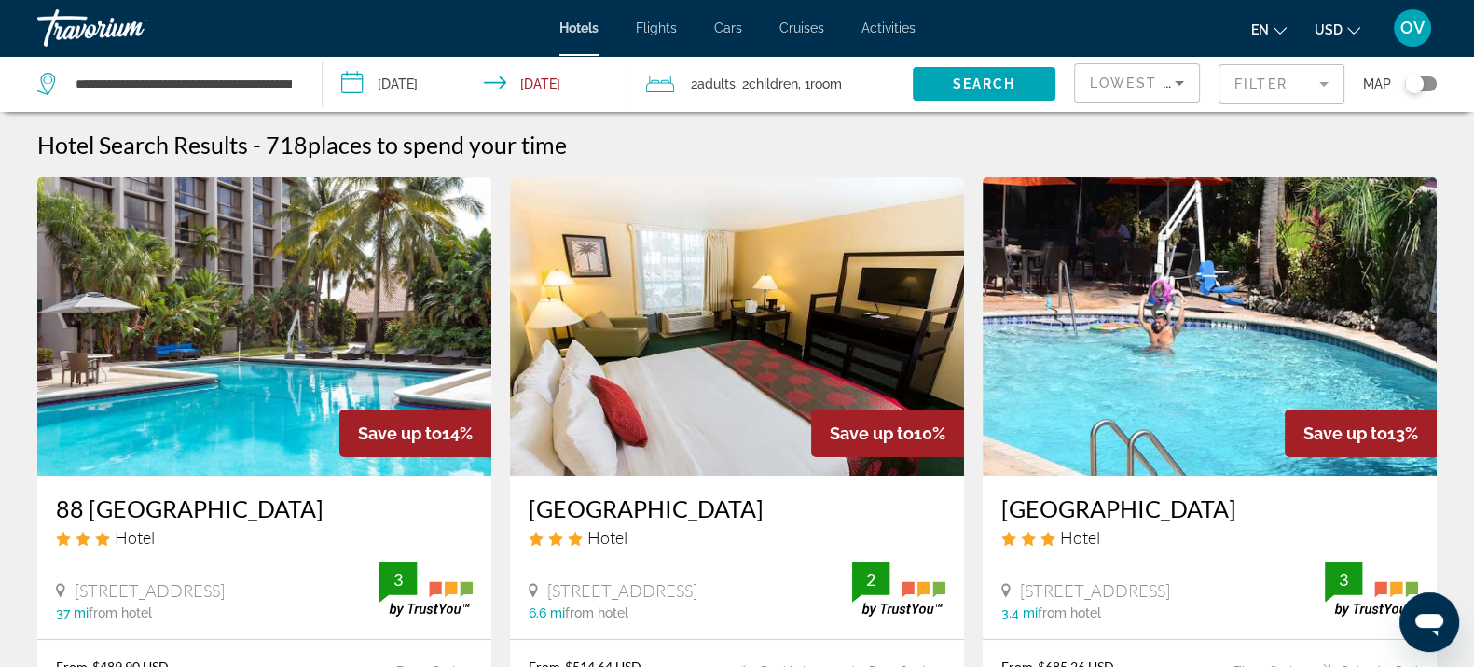
drag, startPoint x: 1254, startPoint y: 90, endPoint x: 1218, endPoint y: 104, distance: 39.0
click at [1253, 90] on mat-form-field "Filter" at bounding box center [1282, 83] width 126 height 39
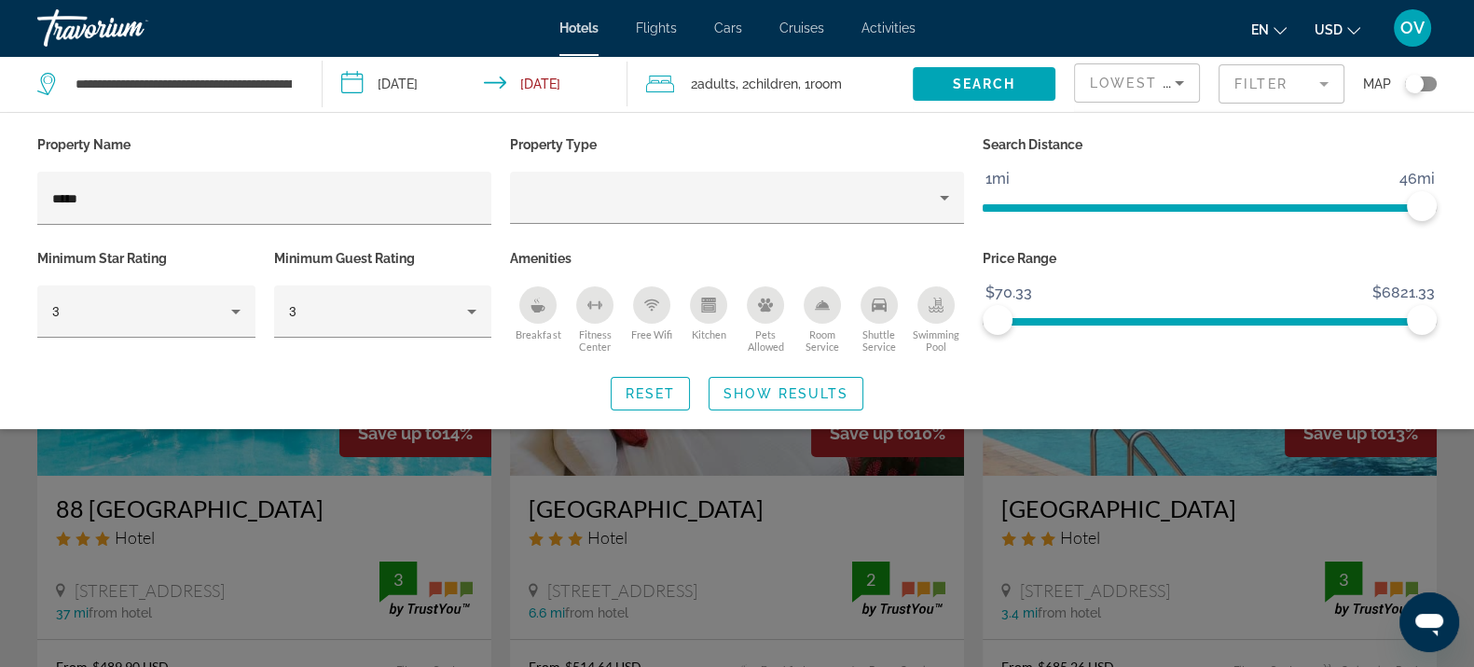
drag, startPoint x: 117, startPoint y: 196, endPoint x: 26, endPoint y: 196, distance: 91.4
click at [26, 196] on div "Property Name ***** Property Type Search Distance 1mi 46mi 46mi Minimum Star Ra…" at bounding box center [737, 270] width 1474 height 279
drag, startPoint x: 228, startPoint y: 214, endPoint x: 17, endPoint y: 201, distance: 212.0
click at [0, 212] on div "Property Name ***** Property Type Search Distance 1mi 46mi 46mi Minimum Star Ra…" at bounding box center [737, 270] width 1474 height 279
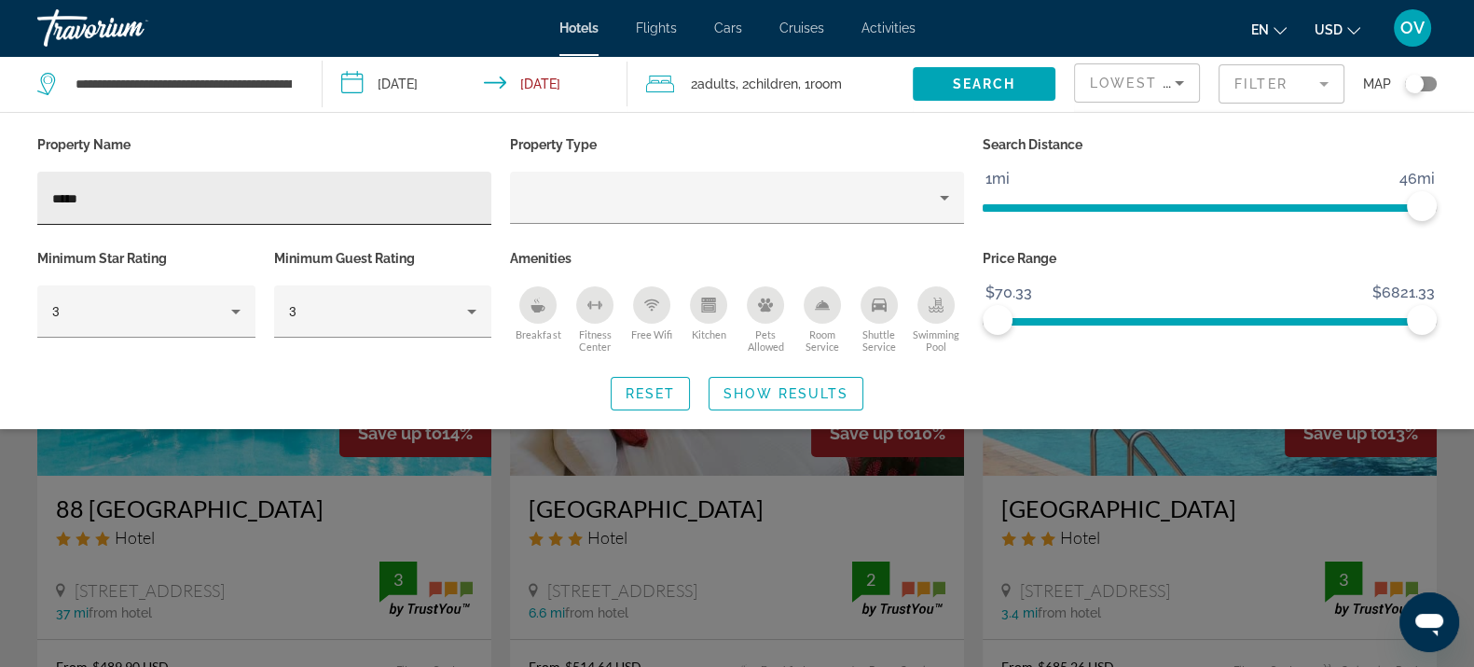
click at [242, 185] on div "*****" at bounding box center [264, 198] width 424 height 53
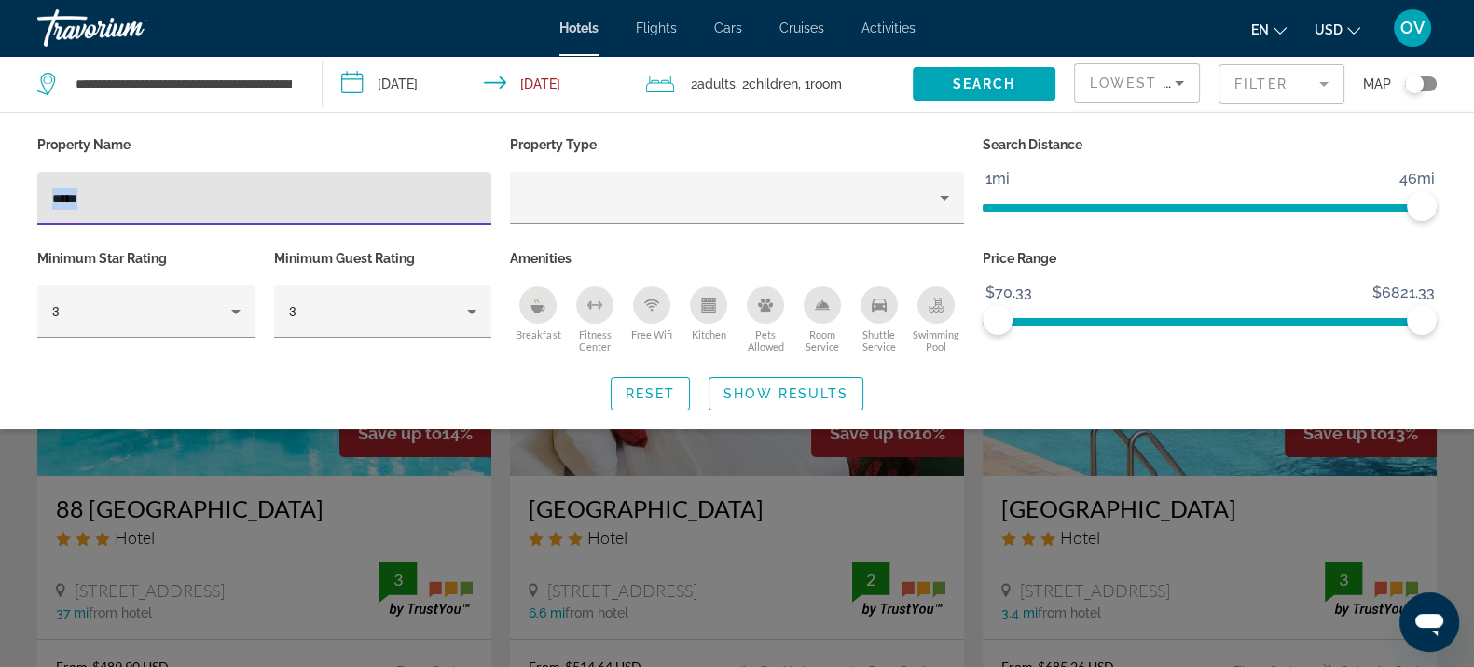
click at [242, 185] on div "*****" at bounding box center [264, 198] width 424 height 53
type input "*"
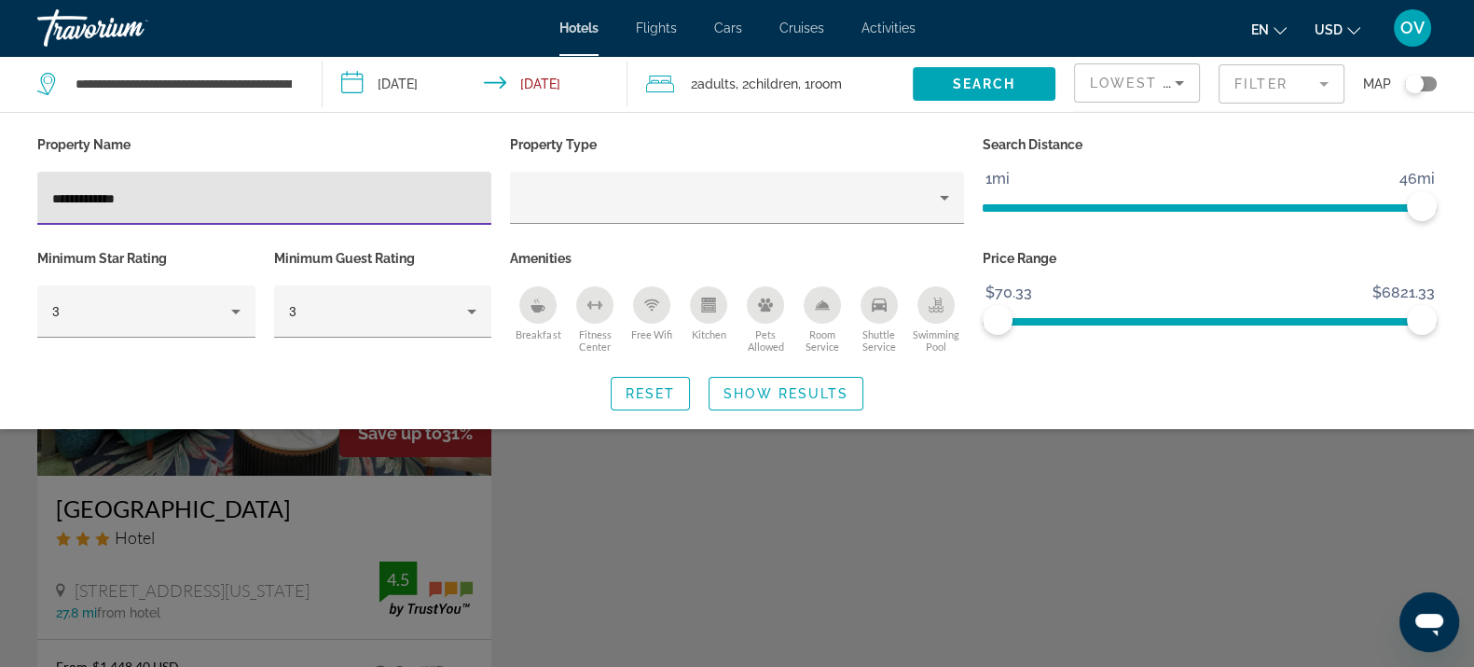
type input "**********"
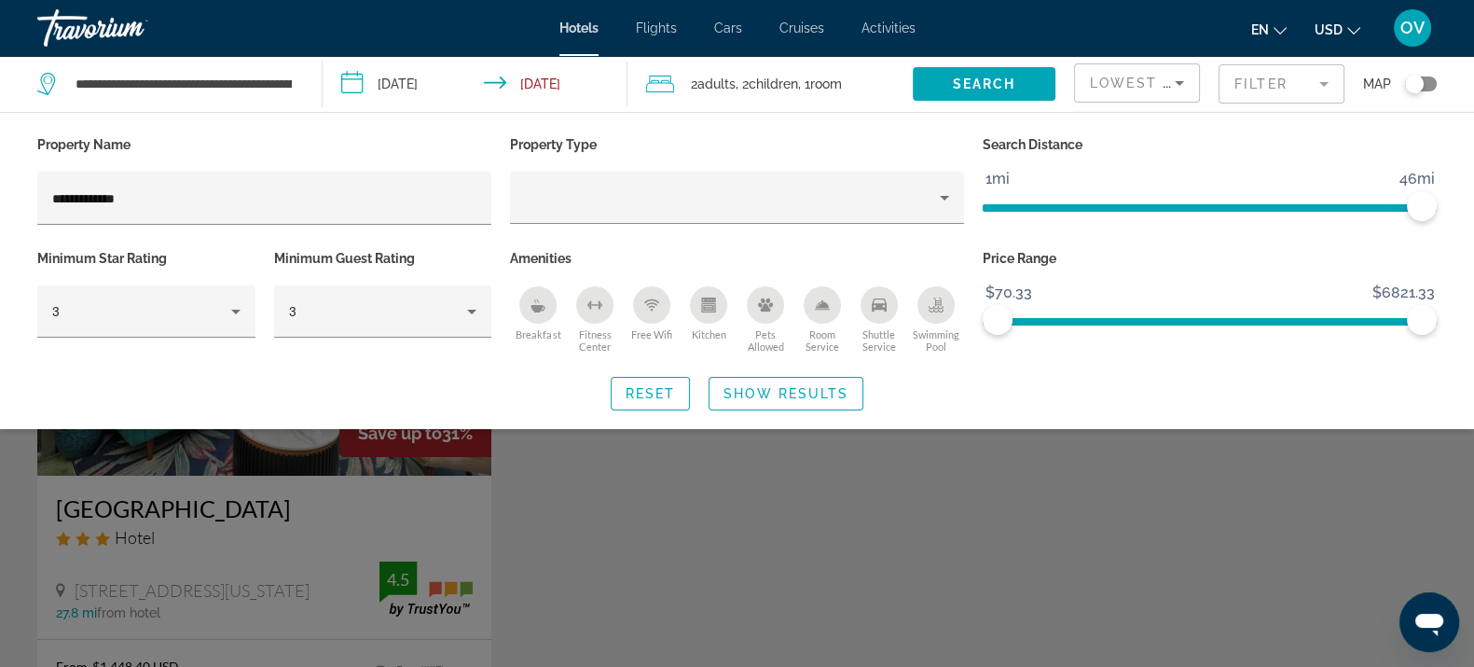
drag, startPoint x: 839, startPoint y: 504, endPoint x: 670, endPoint y: 478, distance: 170.8
click at [840, 504] on div "Search widget" at bounding box center [737, 473] width 1474 height 387
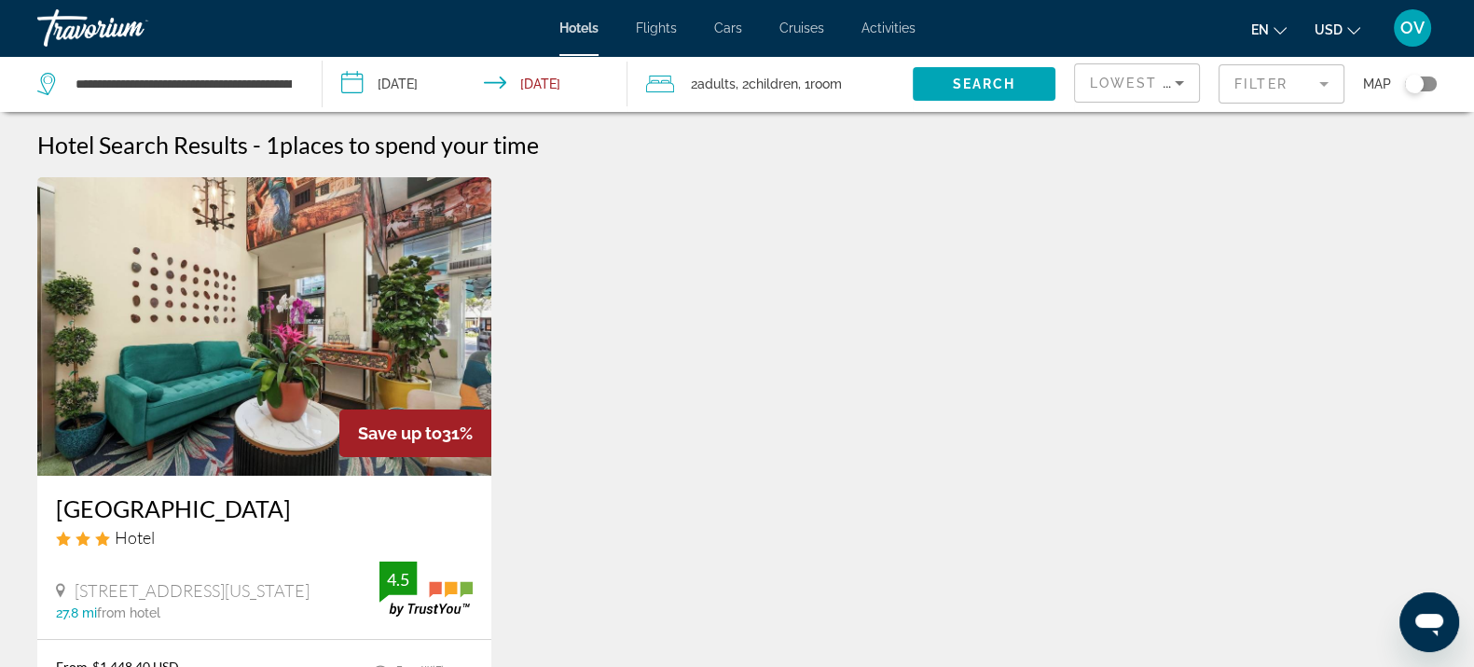
click at [173, 507] on h3 "[GEOGRAPHIC_DATA]" at bounding box center [264, 508] width 417 height 28
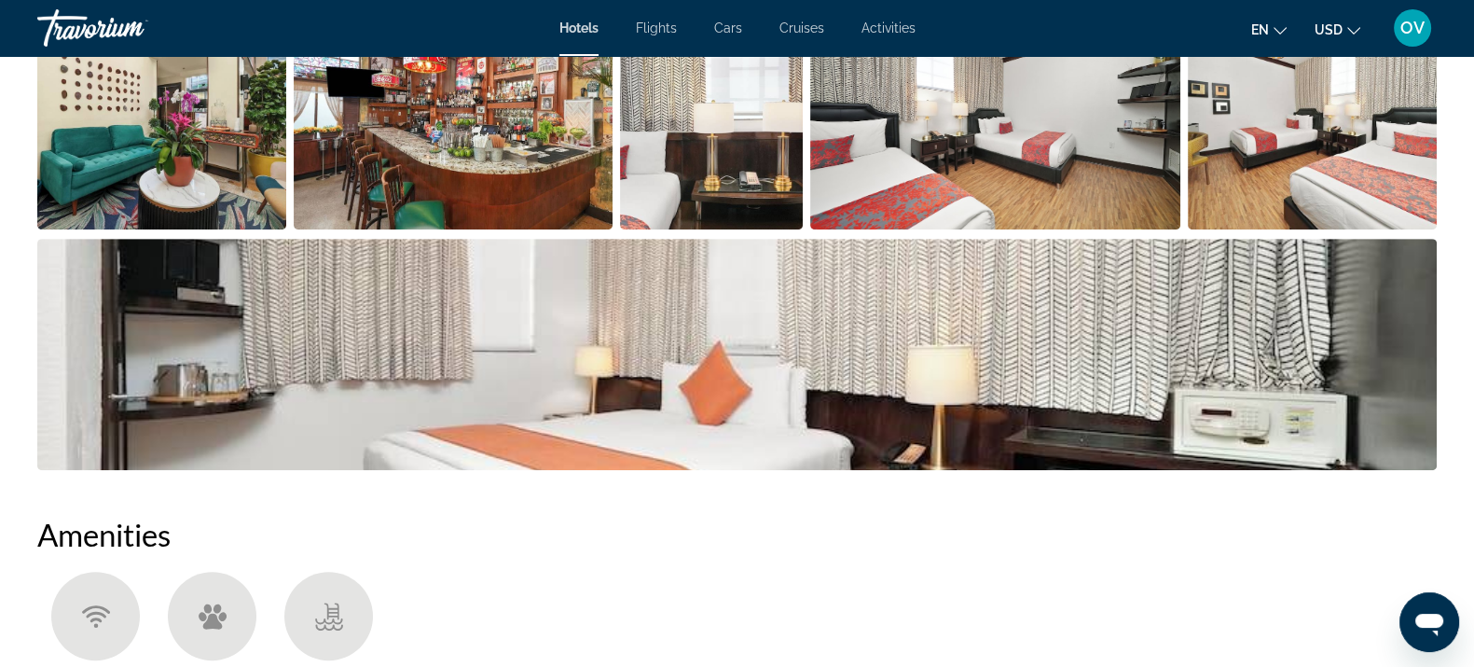
scroll to position [932, 0]
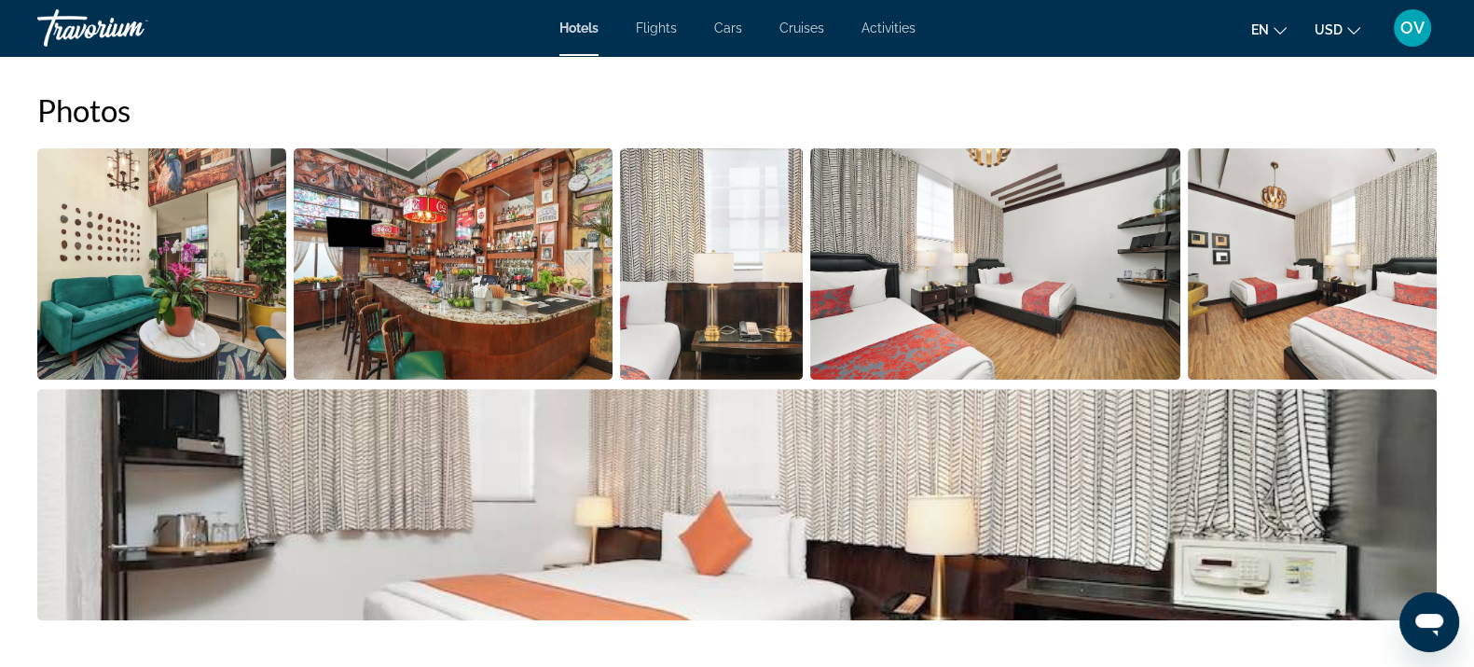
click at [98, 262] on img "Open full-screen image slider" at bounding box center [161, 263] width 249 height 231
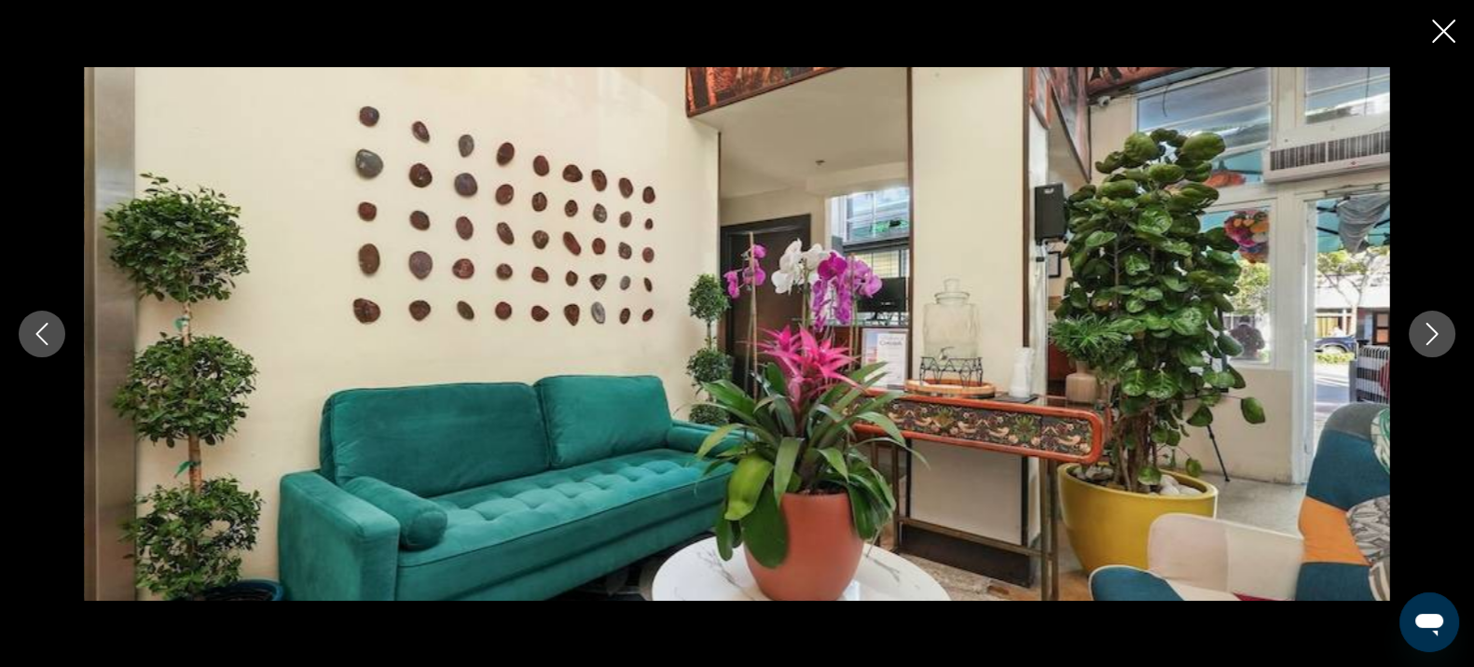
click at [1430, 337] on icon "Next image" at bounding box center [1432, 334] width 22 height 22
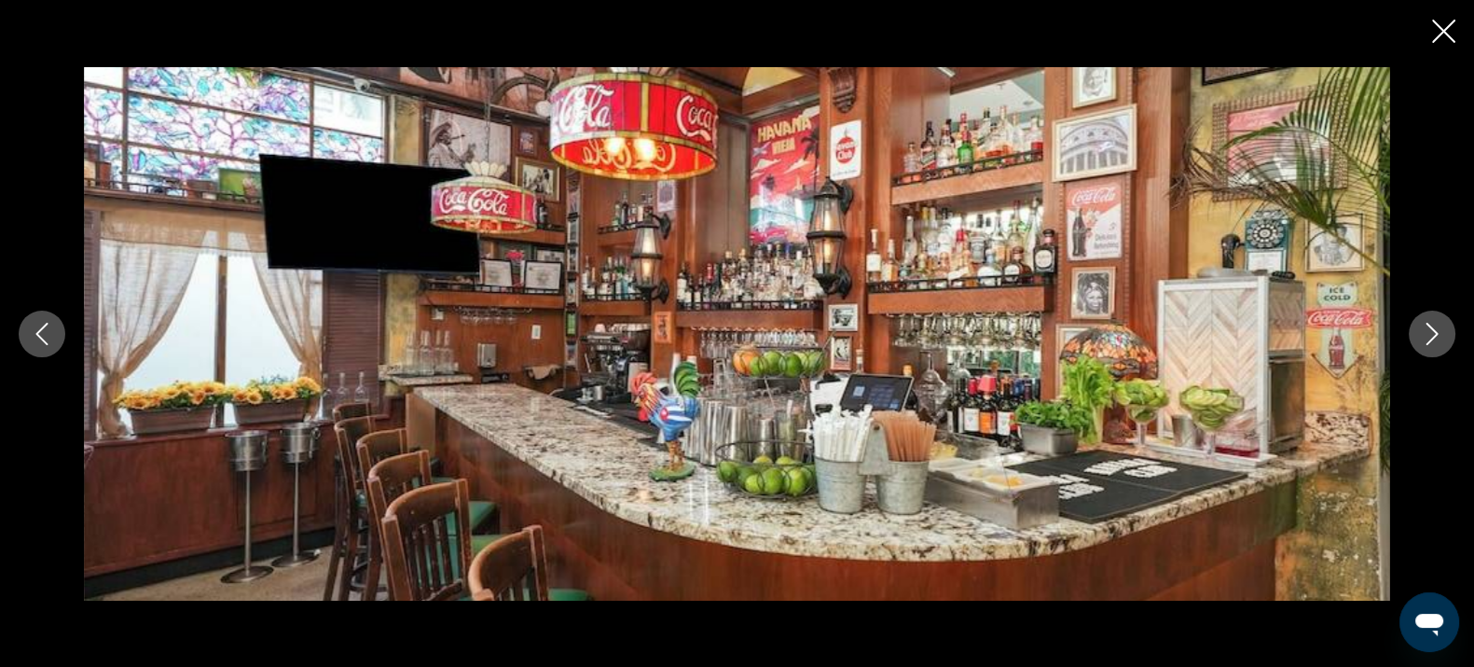
click at [1430, 336] on icon "Next image" at bounding box center [1432, 334] width 22 height 22
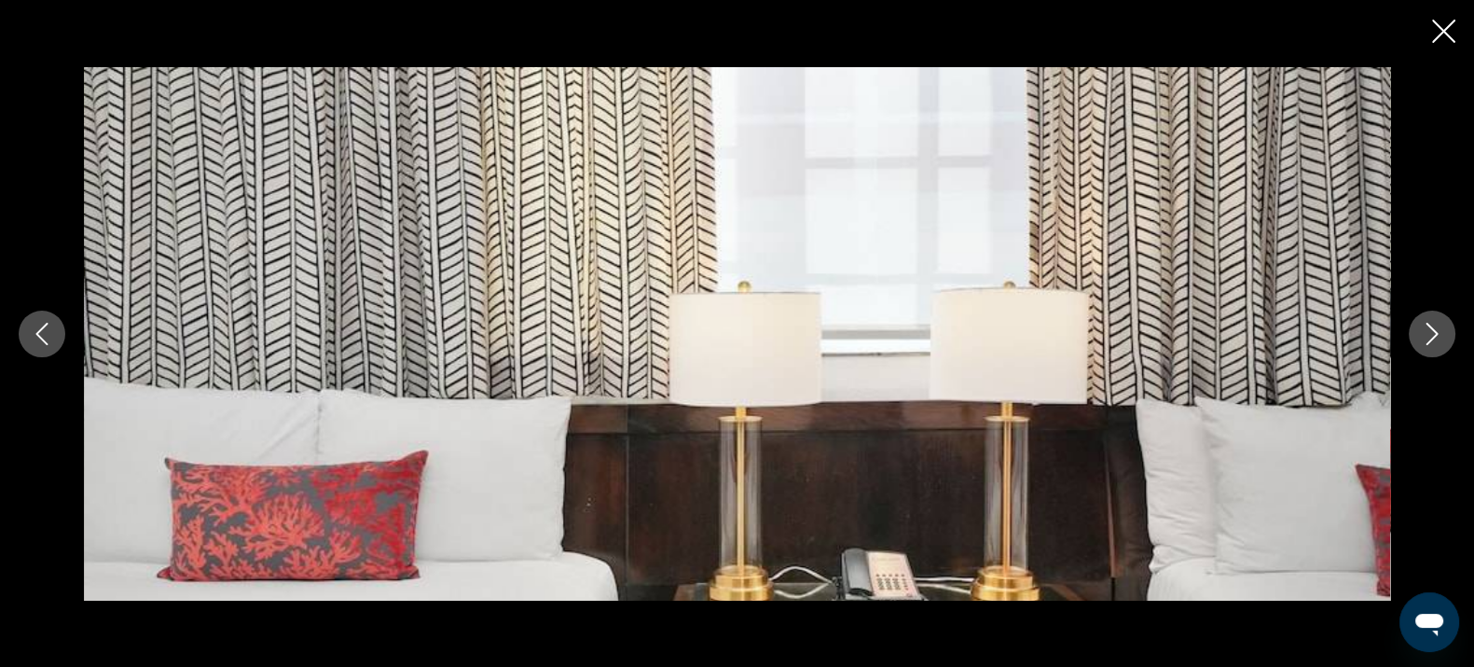
click at [1426, 335] on icon "Next image" at bounding box center [1432, 334] width 22 height 22
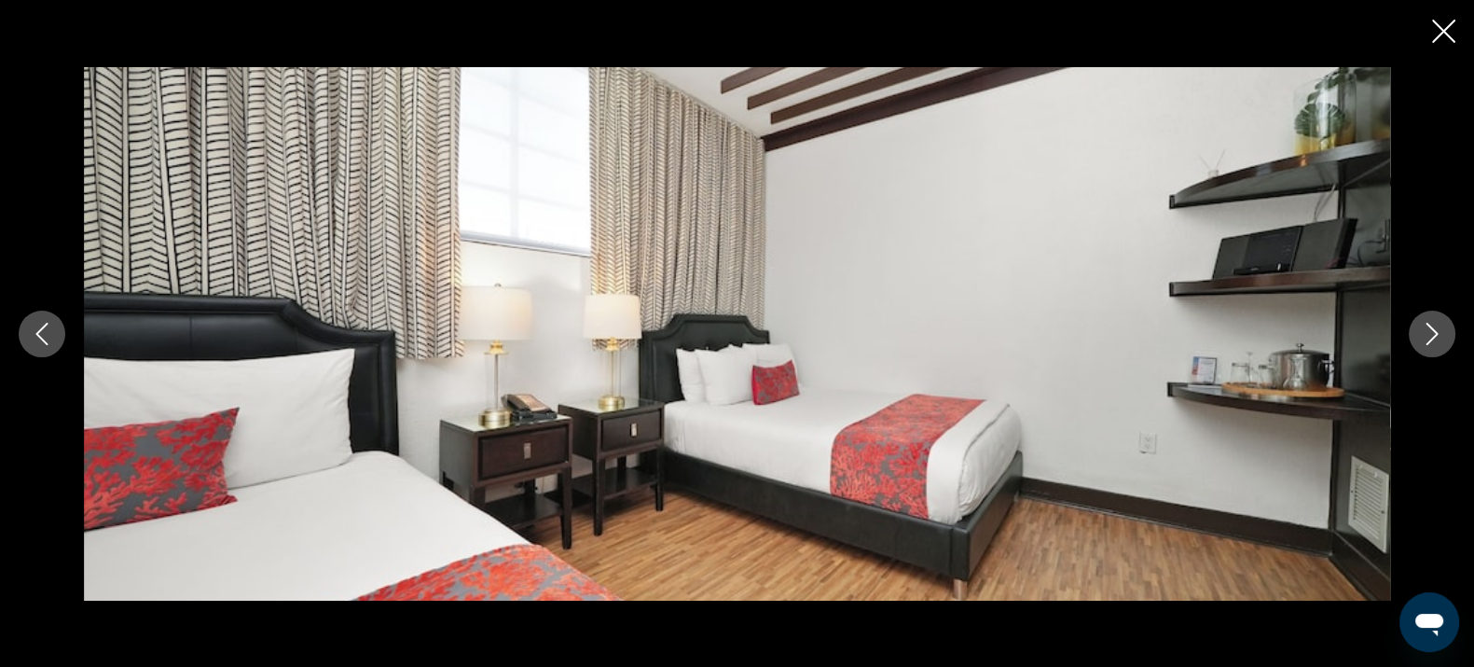
click at [1421, 334] on icon "Next image" at bounding box center [1432, 334] width 22 height 22
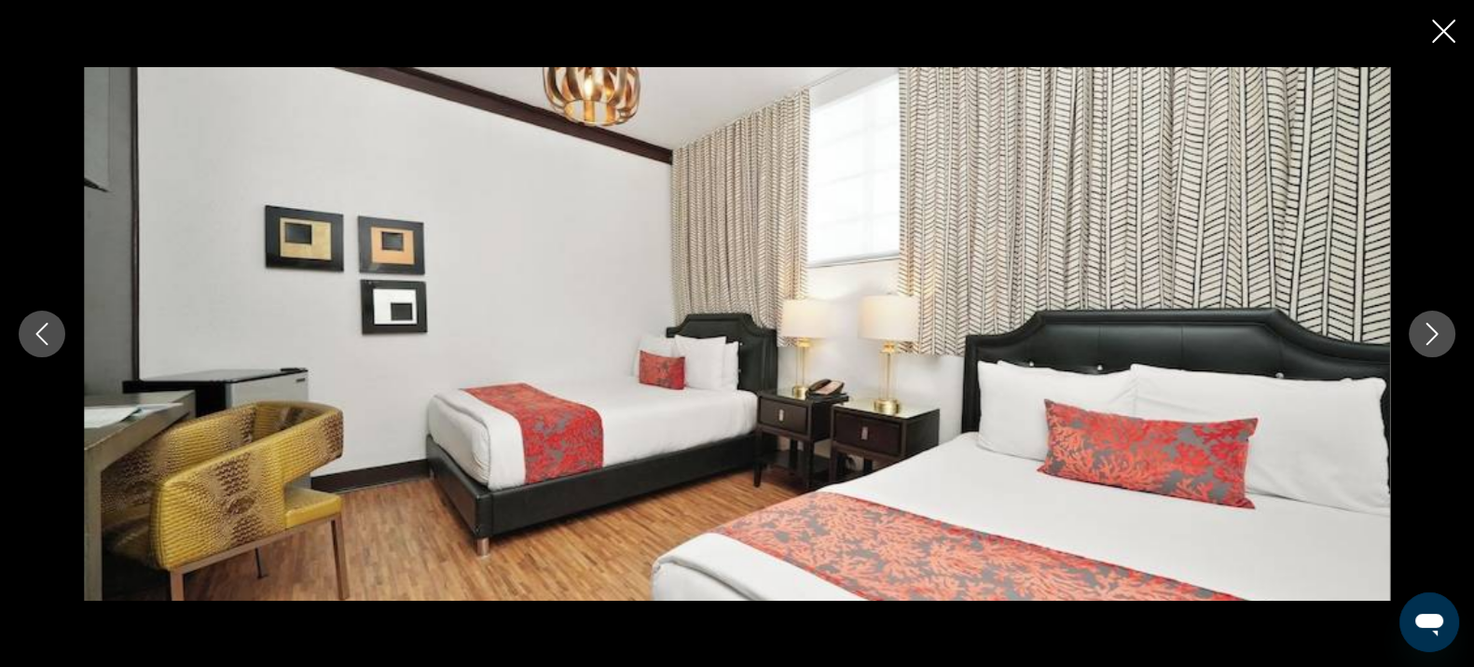
click at [1421, 334] on icon "Next image" at bounding box center [1432, 334] width 22 height 22
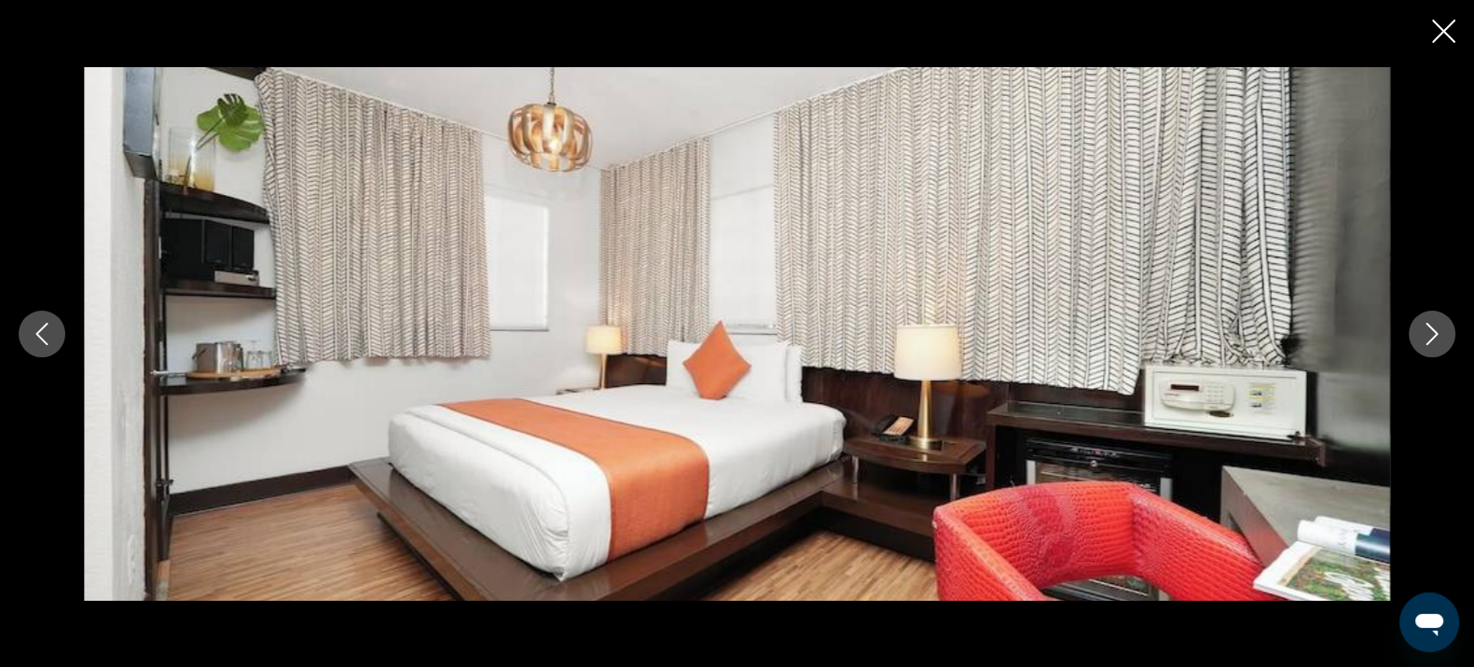
click at [1421, 334] on icon "Next image" at bounding box center [1432, 334] width 22 height 22
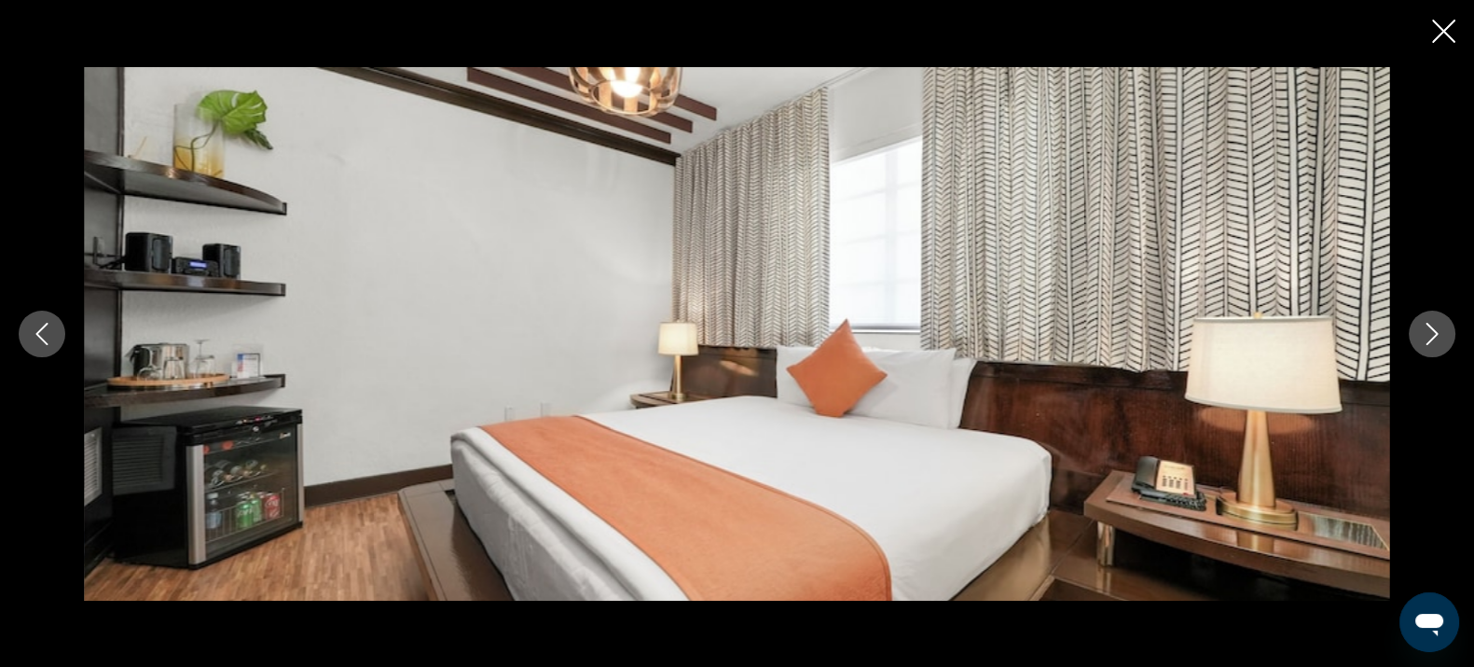
click at [1421, 334] on icon "Next image" at bounding box center [1432, 334] width 22 height 22
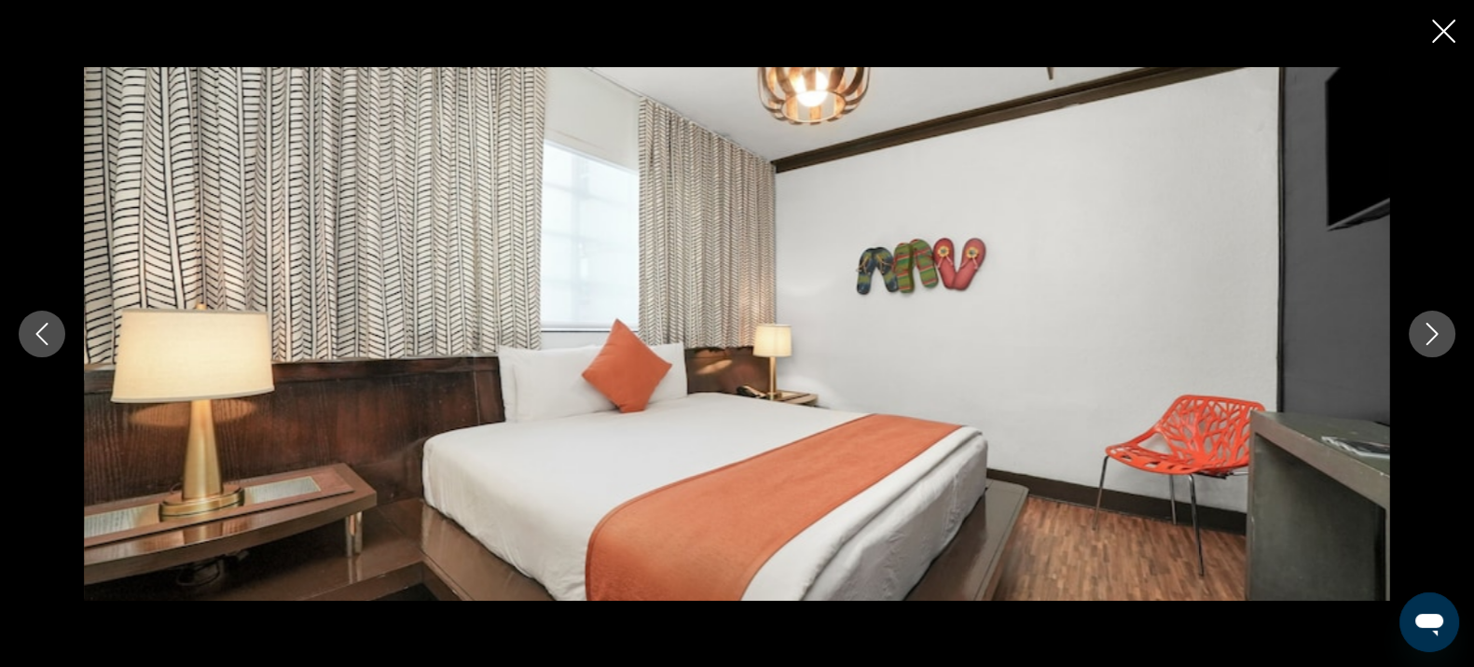
click at [1421, 334] on icon "Next image" at bounding box center [1432, 334] width 22 height 22
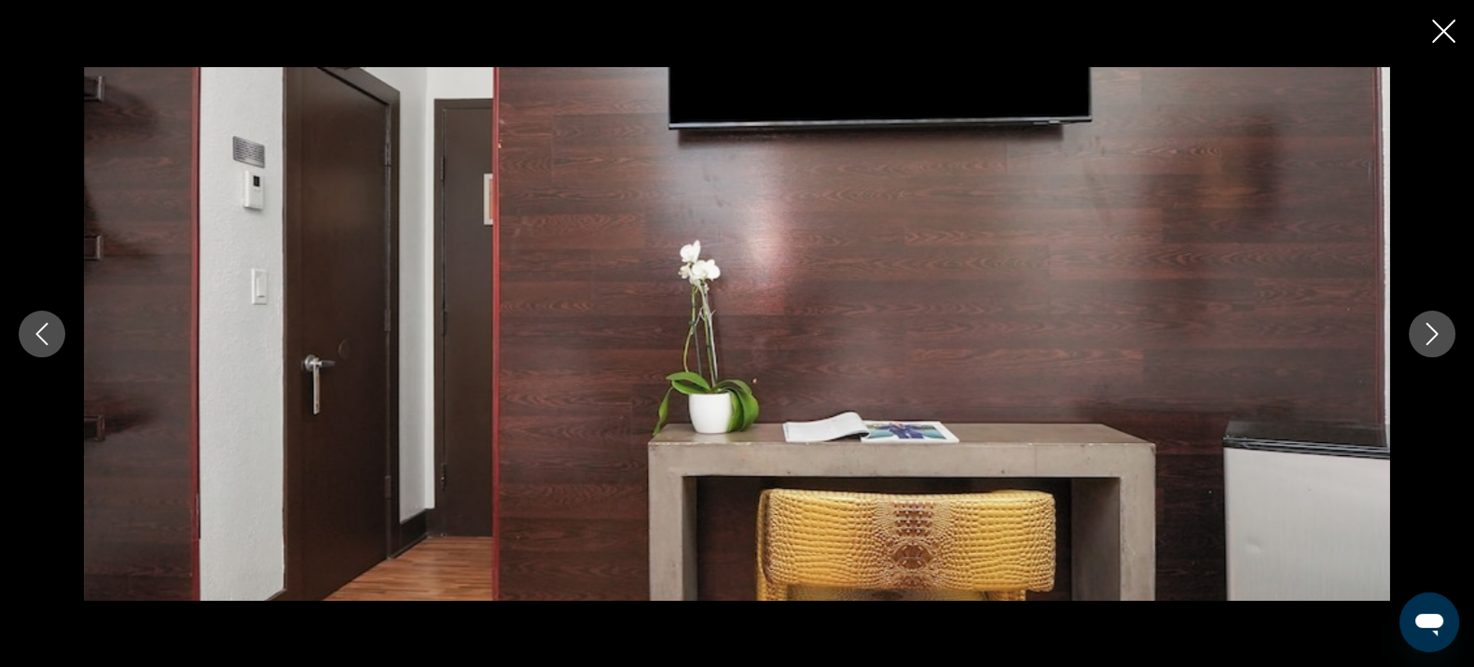
click at [1448, 29] on icon "Close slideshow" at bounding box center [1443, 31] width 23 height 23
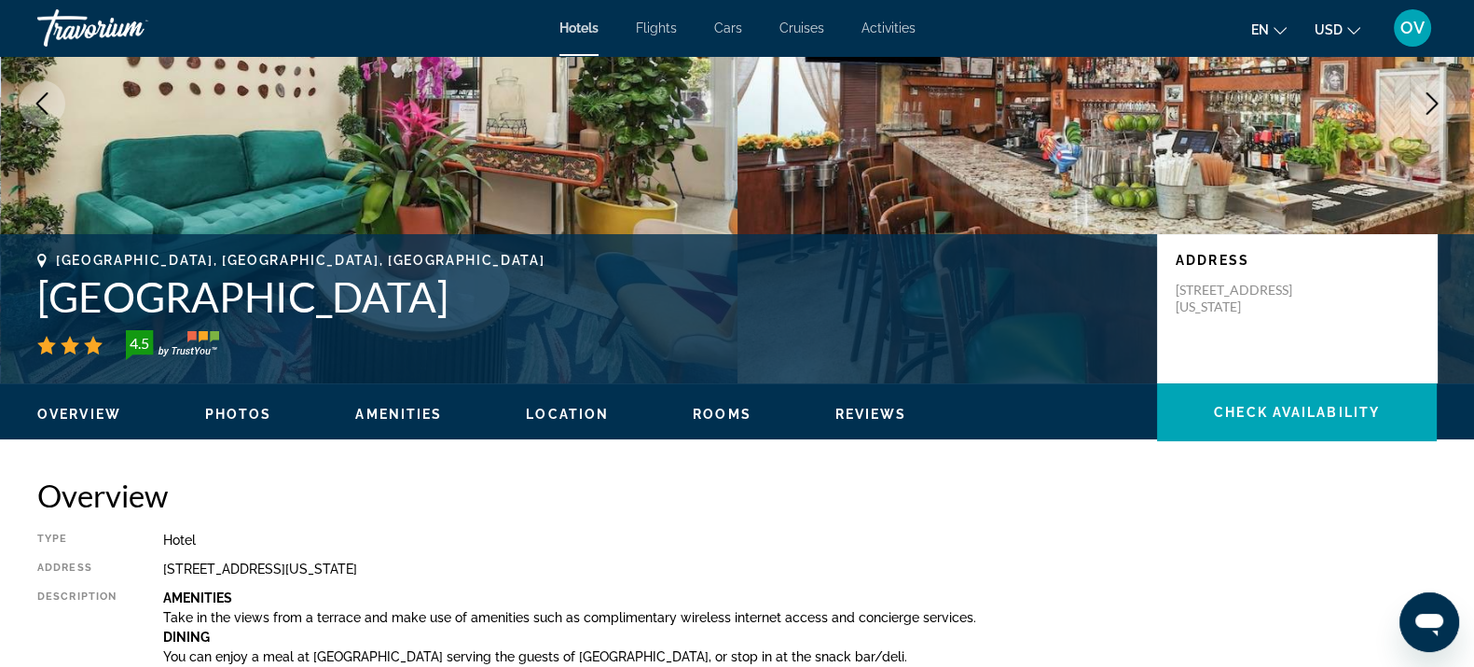
scroll to position [0, 0]
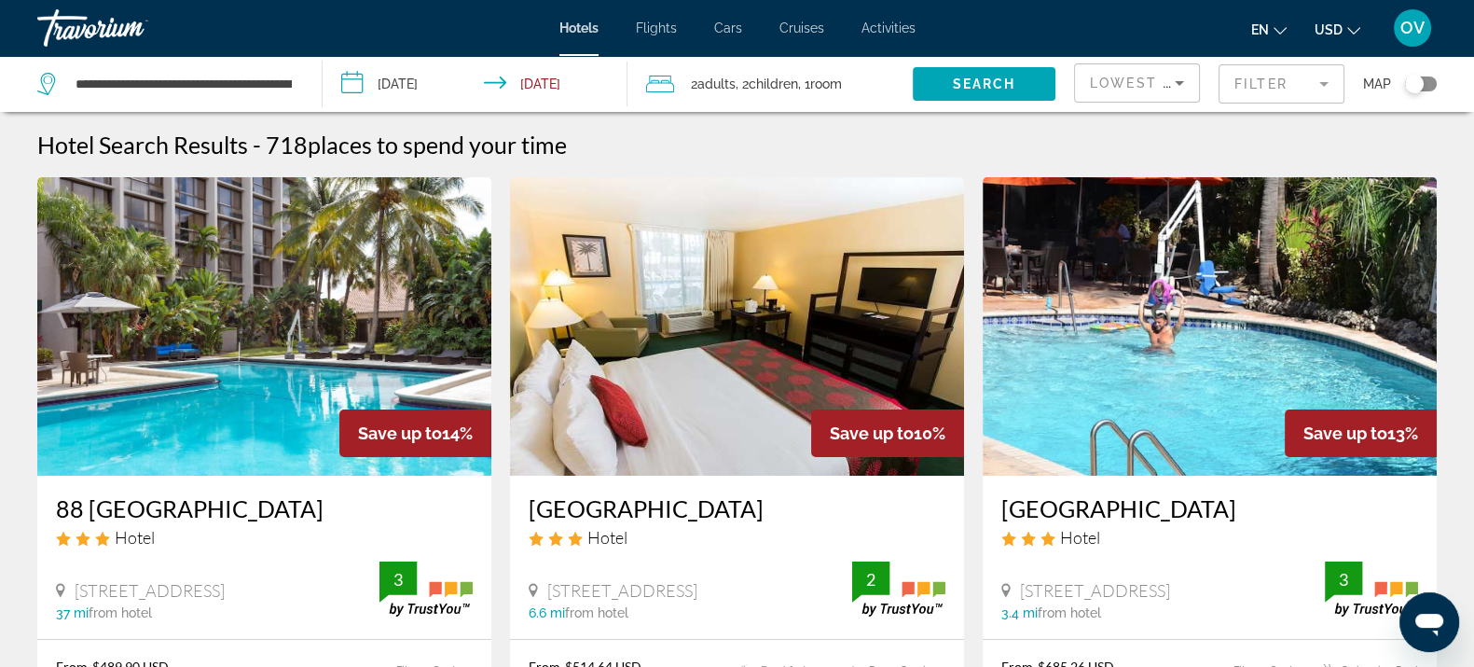
click at [1276, 71] on mat-form-field "Filter" at bounding box center [1282, 83] width 126 height 39
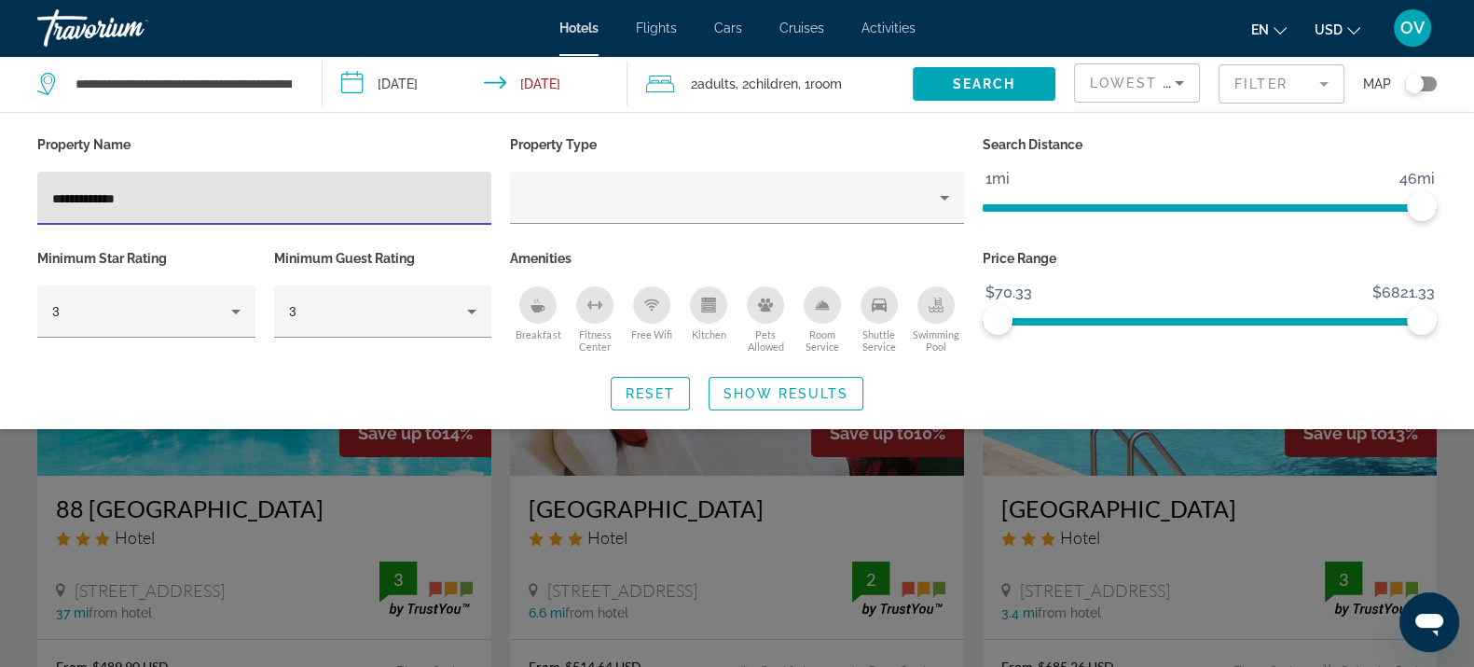
click at [230, 193] on input "**********" at bounding box center [264, 198] width 424 height 22
click at [797, 361] on div "**********" at bounding box center [737, 270] width 1474 height 279
click at [261, 187] on input "**********" at bounding box center [264, 198] width 424 height 22
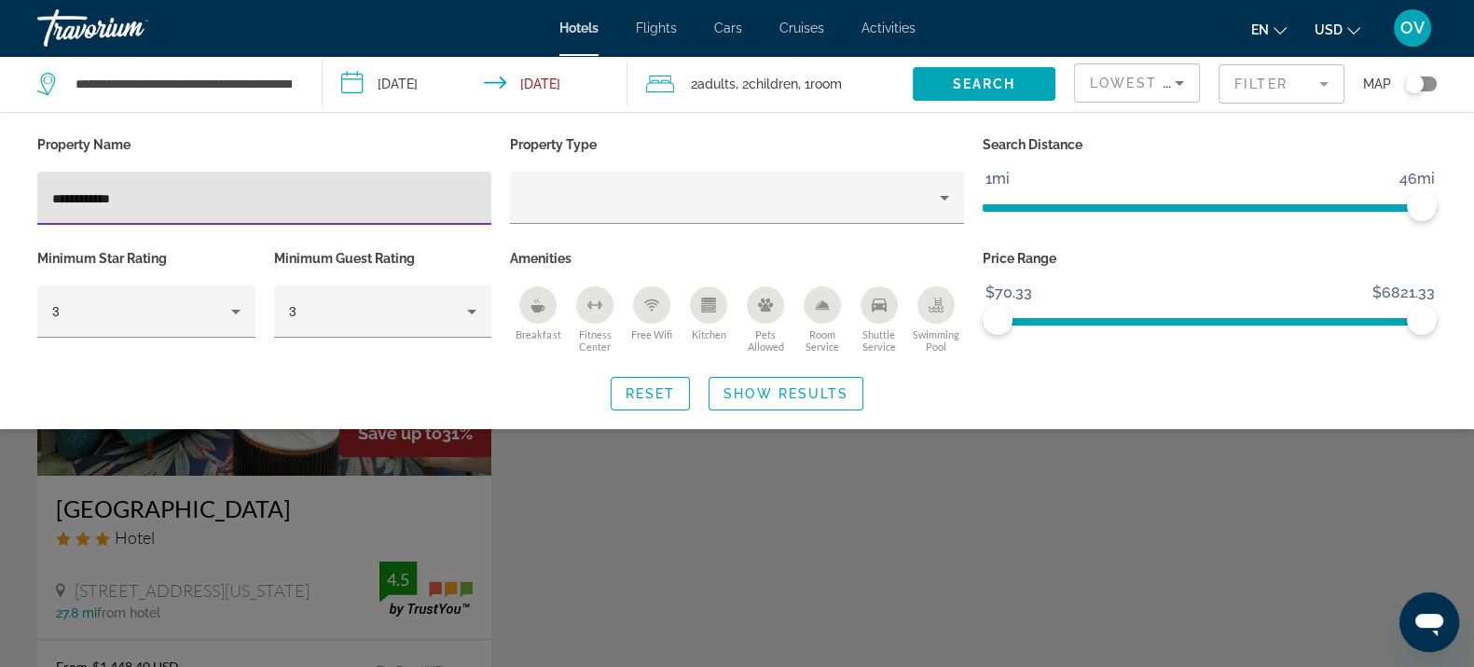
type input "**********"
click at [752, 491] on div "Search widget" at bounding box center [737, 473] width 1474 height 387
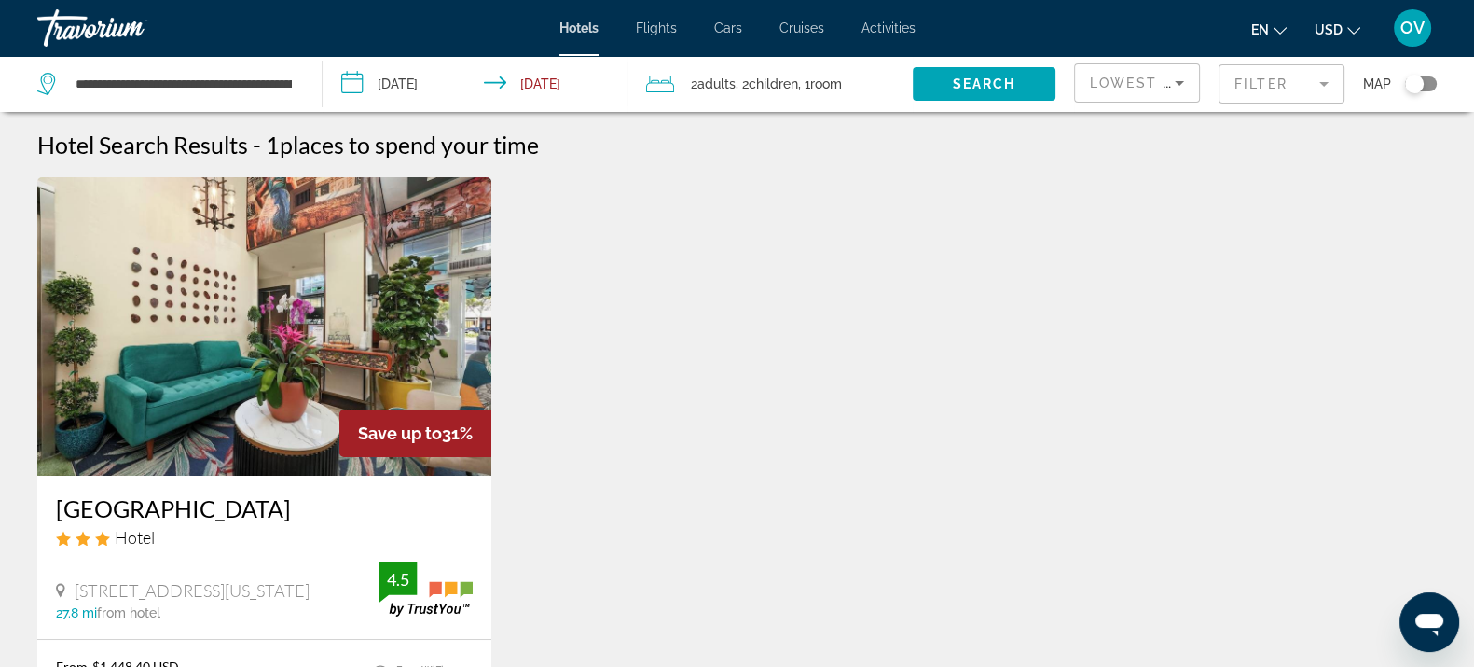
click at [1263, 78] on mat-form-field "Filter" at bounding box center [1282, 83] width 126 height 39
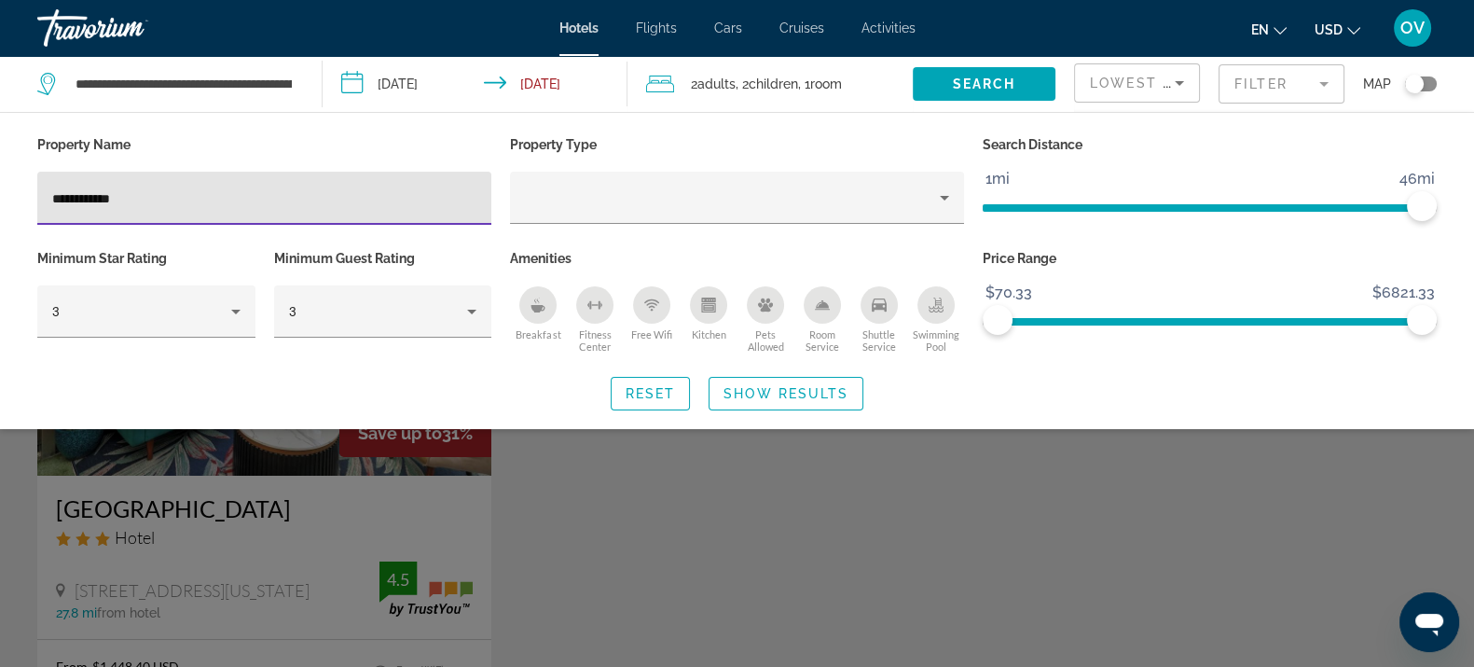
drag, startPoint x: 185, startPoint y: 186, endPoint x: 26, endPoint y: 195, distance: 158.8
click at [26, 195] on div "**********" at bounding box center [737, 270] width 1474 height 279
click at [688, 494] on div "Search widget" at bounding box center [737, 473] width 1474 height 387
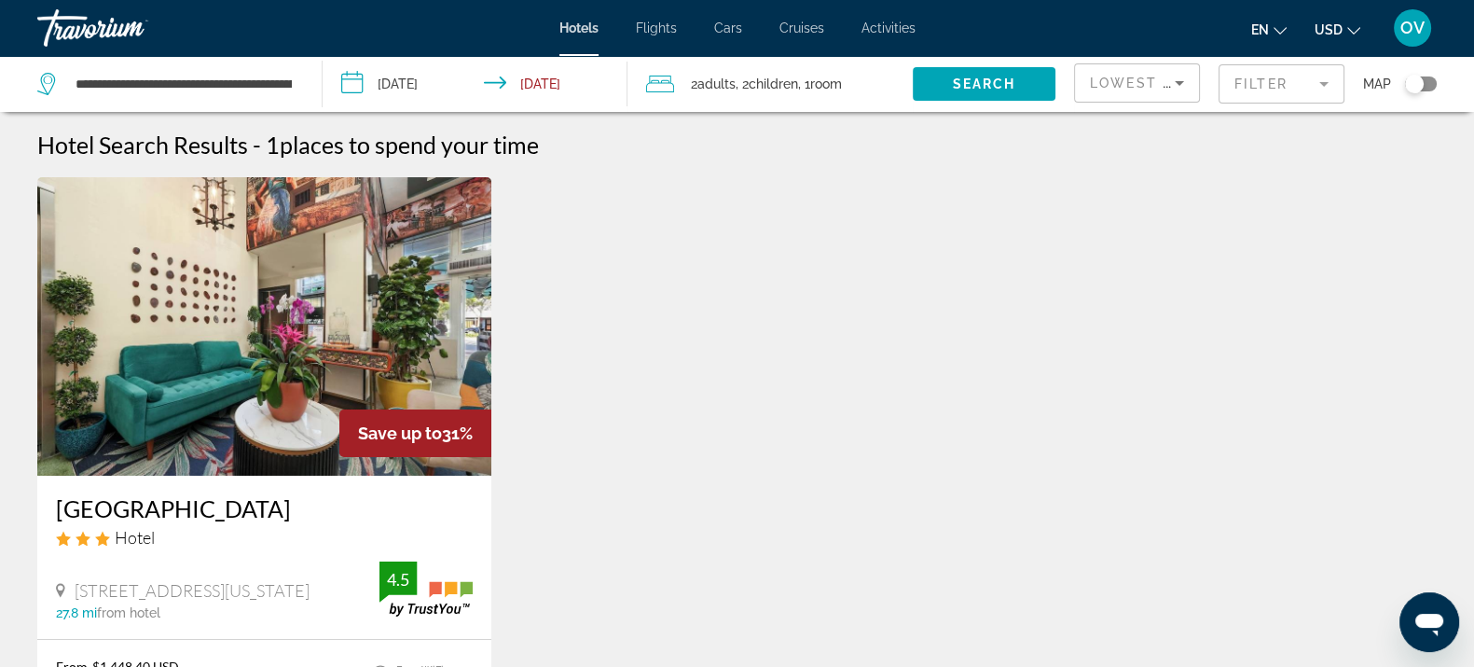
click at [134, 513] on h3 "[GEOGRAPHIC_DATA]" at bounding box center [264, 508] width 417 height 28
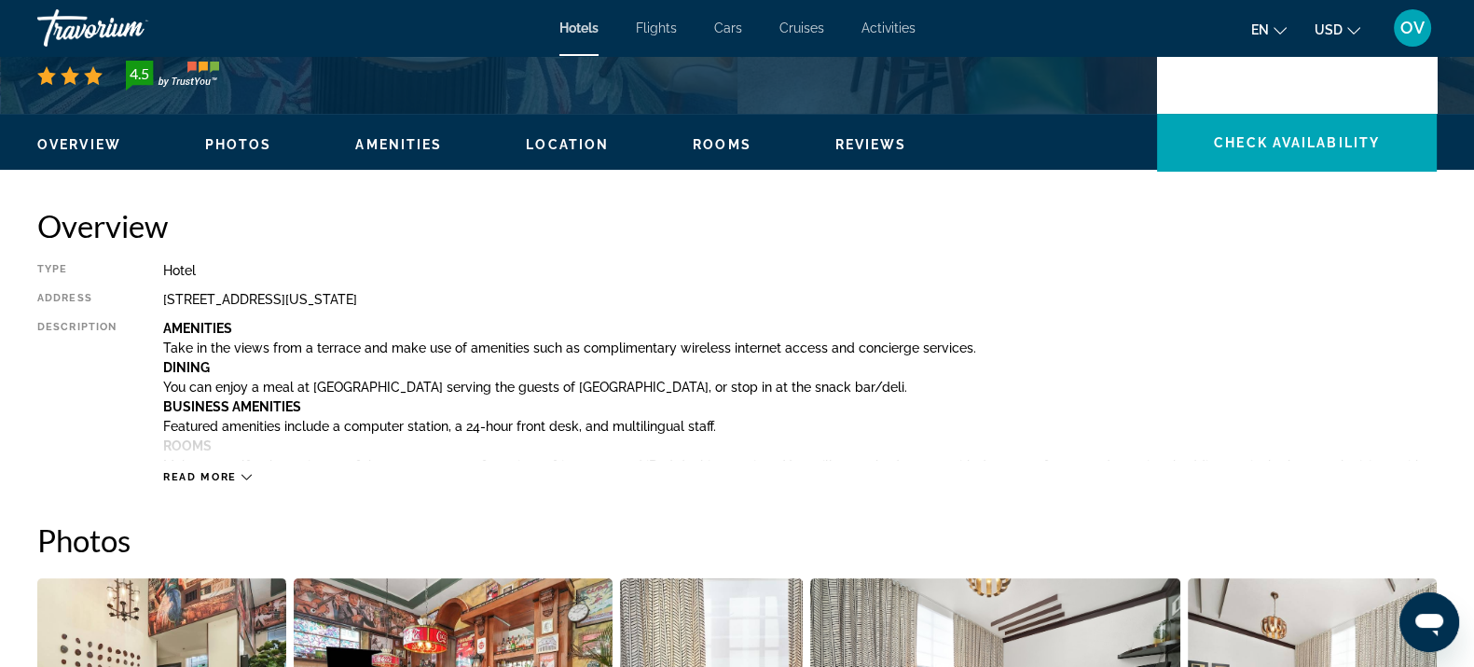
scroll to position [465, 0]
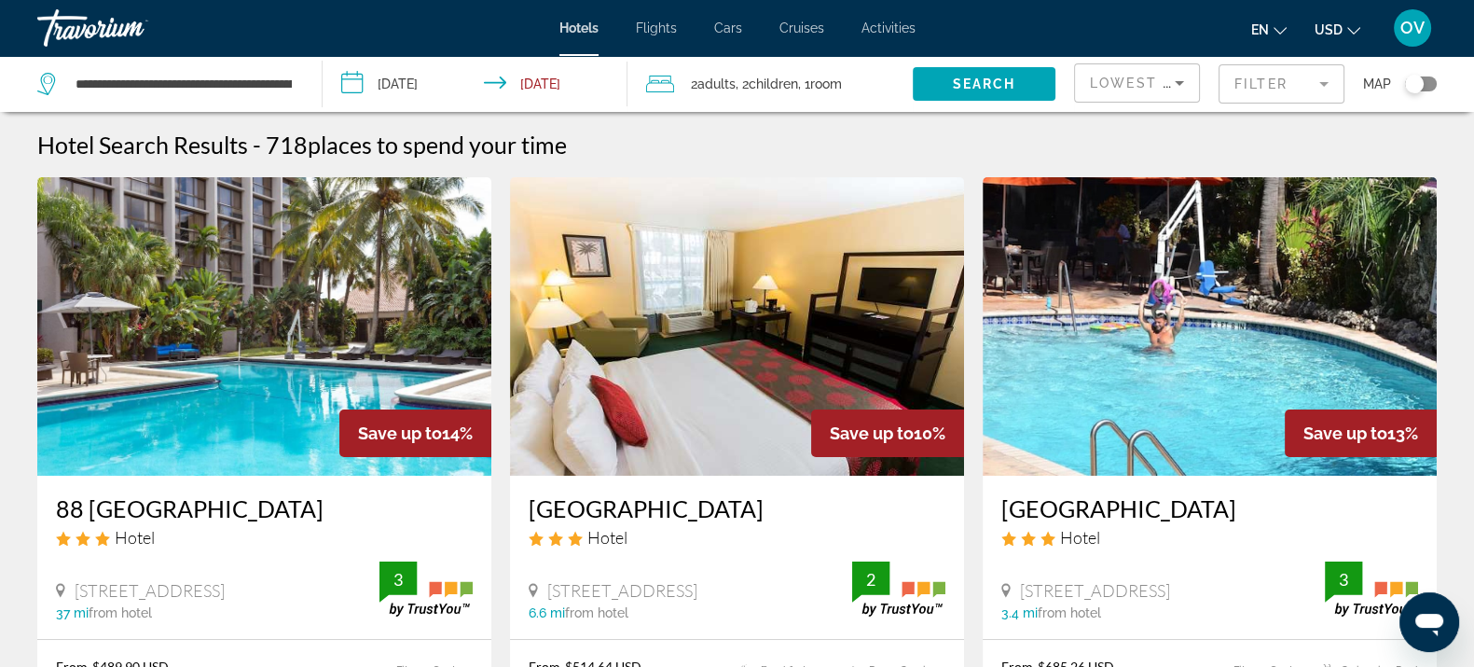
click at [1280, 94] on mat-form-field "Filter" at bounding box center [1282, 83] width 126 height 39
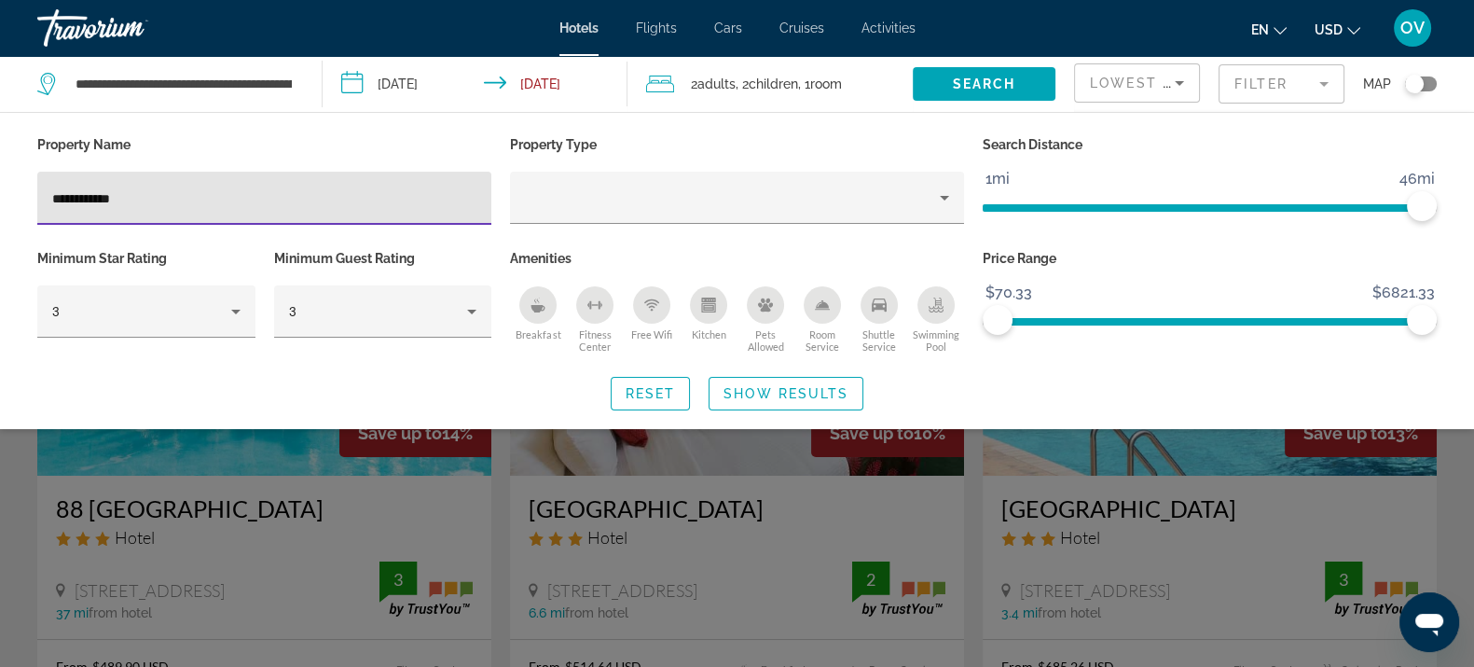
drag, startPoint x: 261, startPoint y: 191, endPoint x: 0, endPoint y: 196, distance: 261.1
click at [0, 196] on div "**********" at bounding box center [737, 270] width 1474 height 279
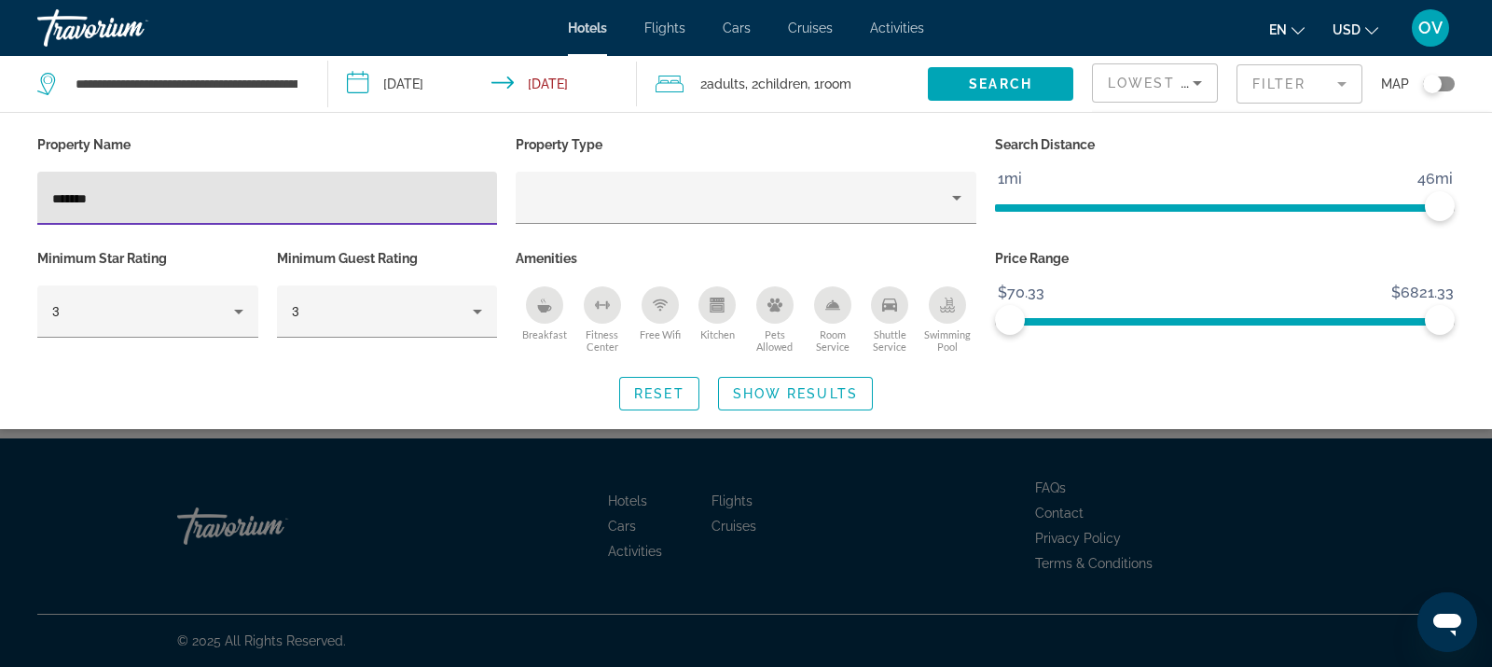
drag, startPoint x: 68, startPoint y: 194, endPoint x: 159, endPoint y: 192, distance: 90.5
click at [69, 194] on input "*******" at bounding box center [267, 198] width 430 height 22
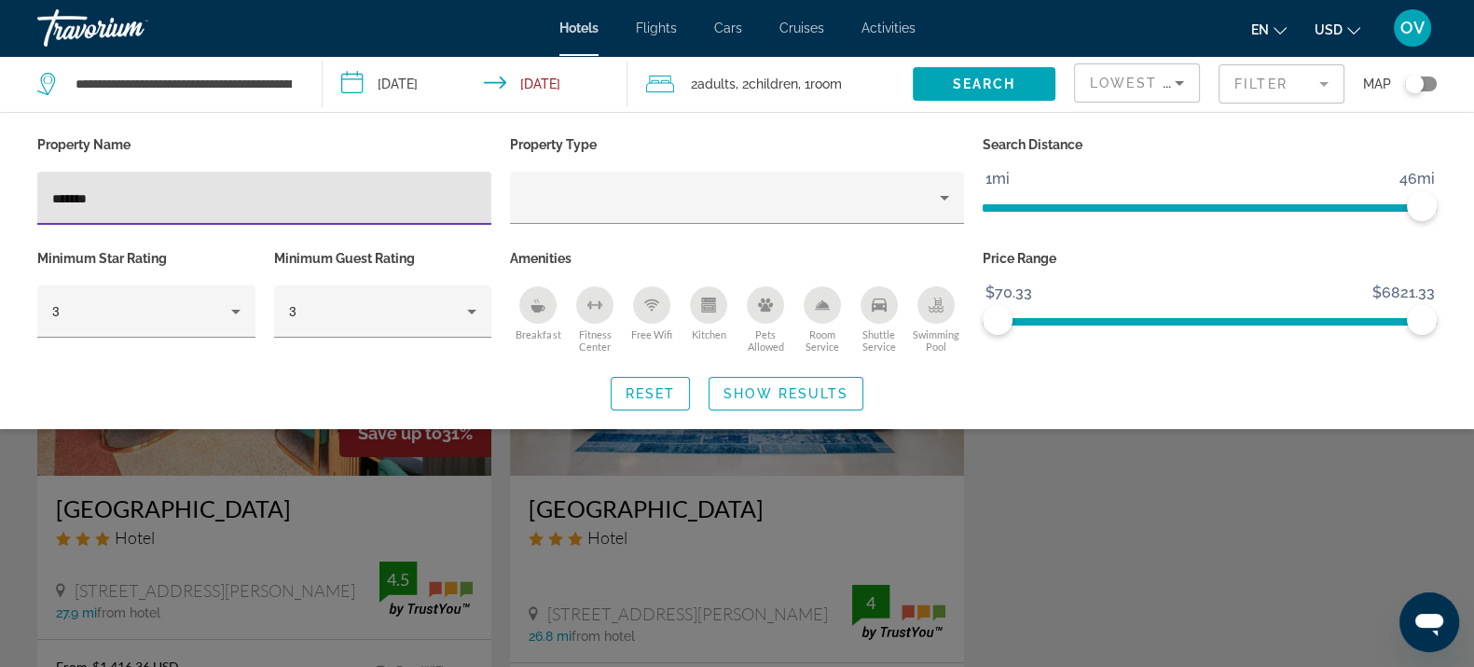
type input "*******"
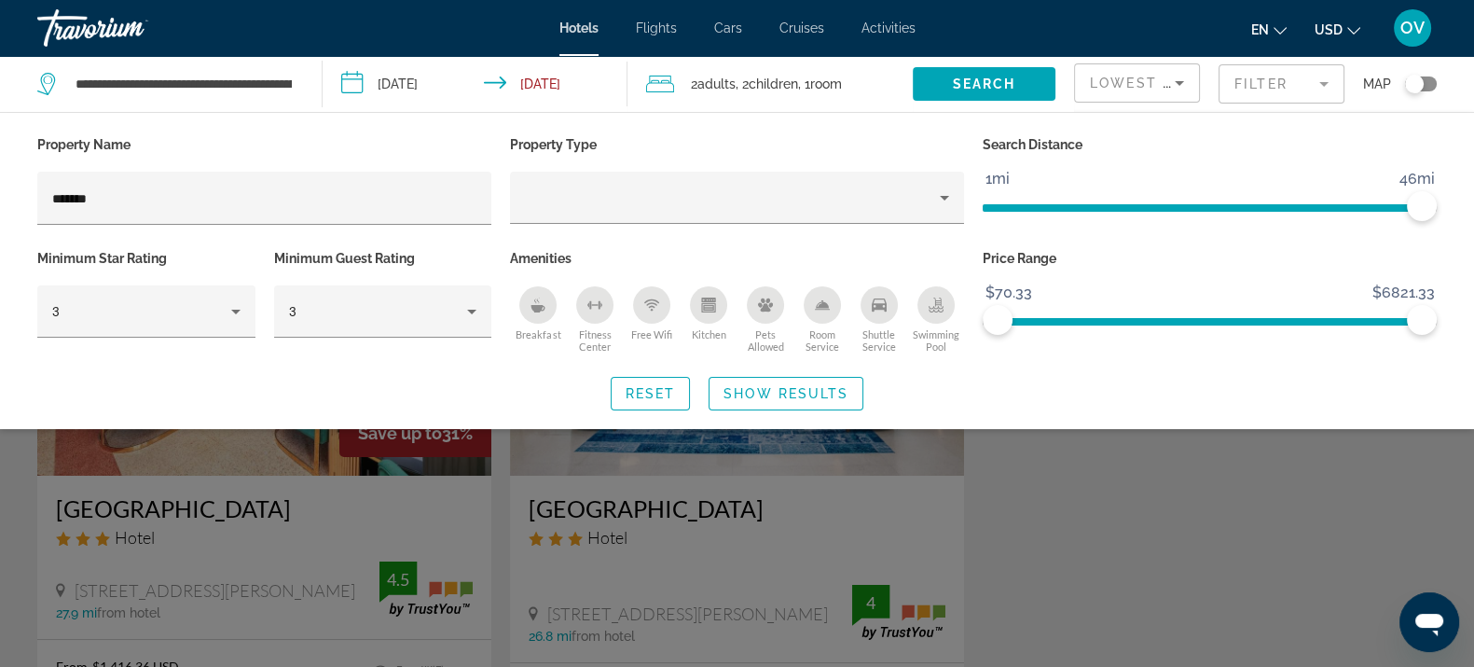
click at [1084, 538] on div "Search widget" at bounding box center [737, 473] width 1474 height 387
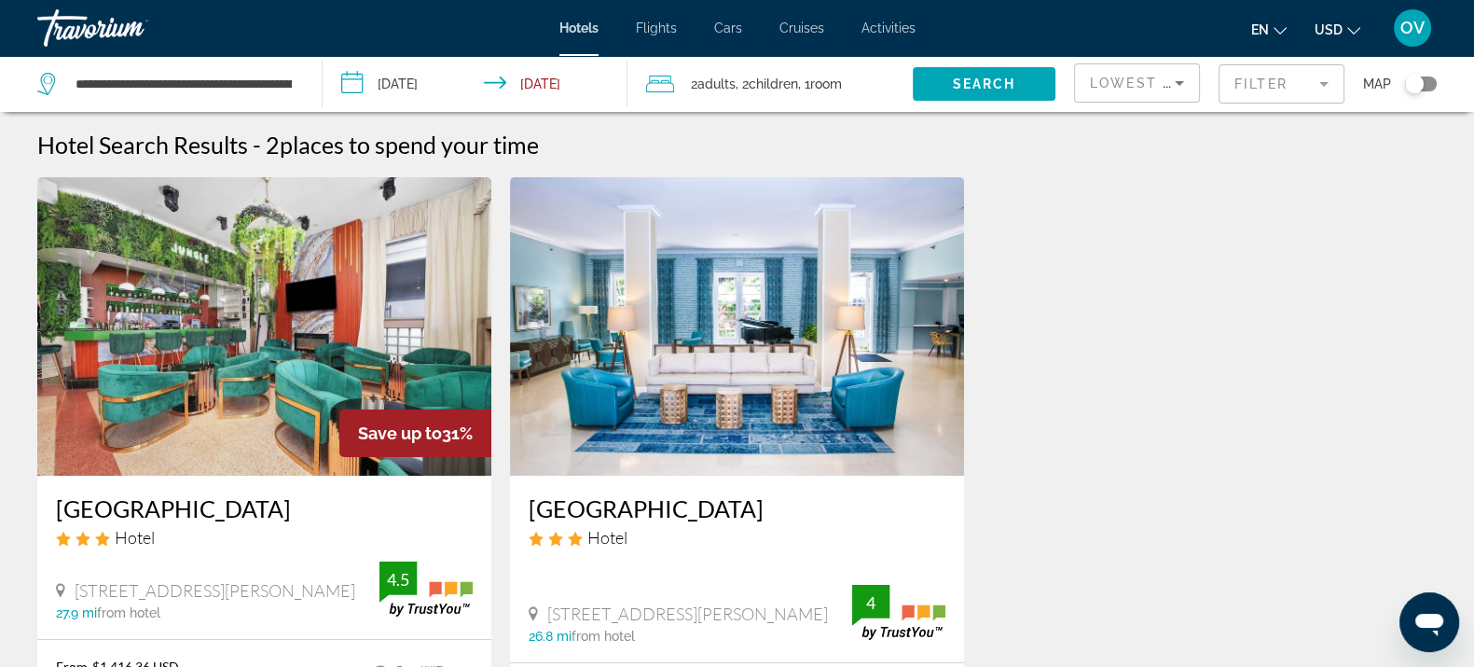
scroll to position [232, 0]
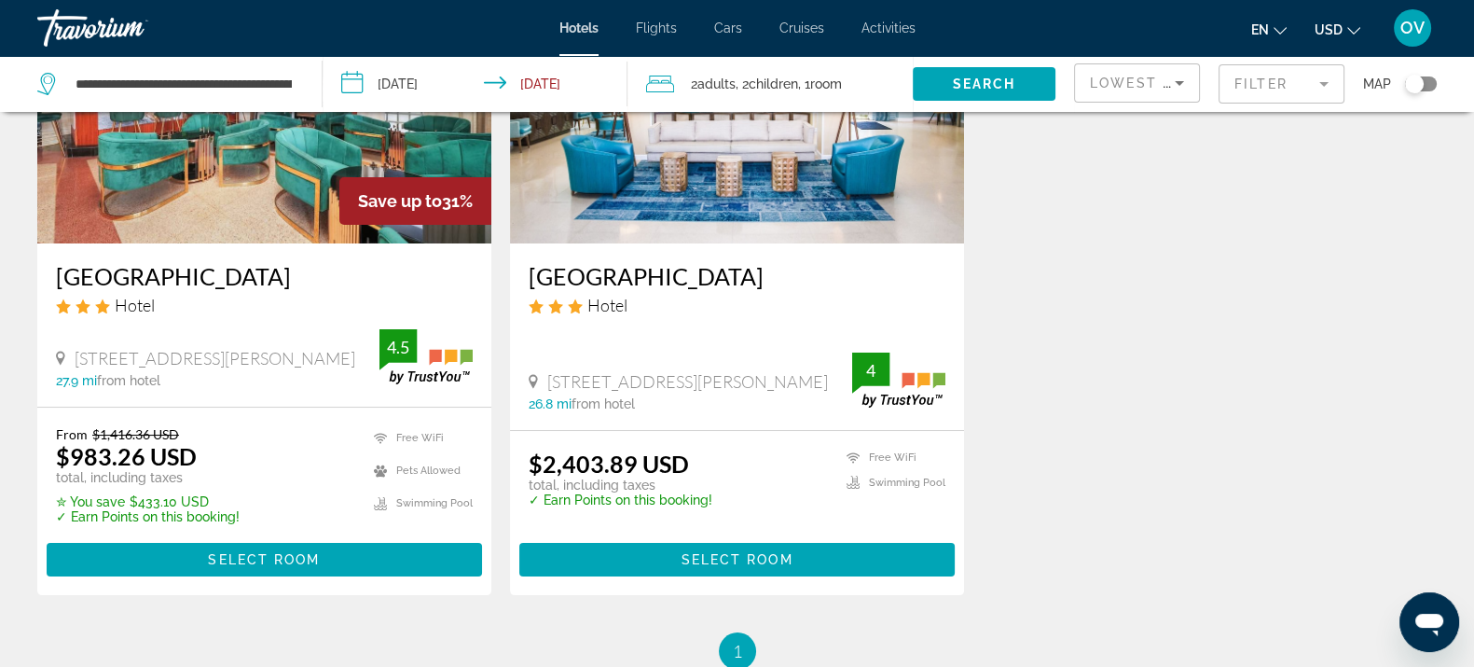
click at [168, 264] on h3 "[GEOGRAPHIC_DATA]" at bounding box center [264, 276] width 417 height 28
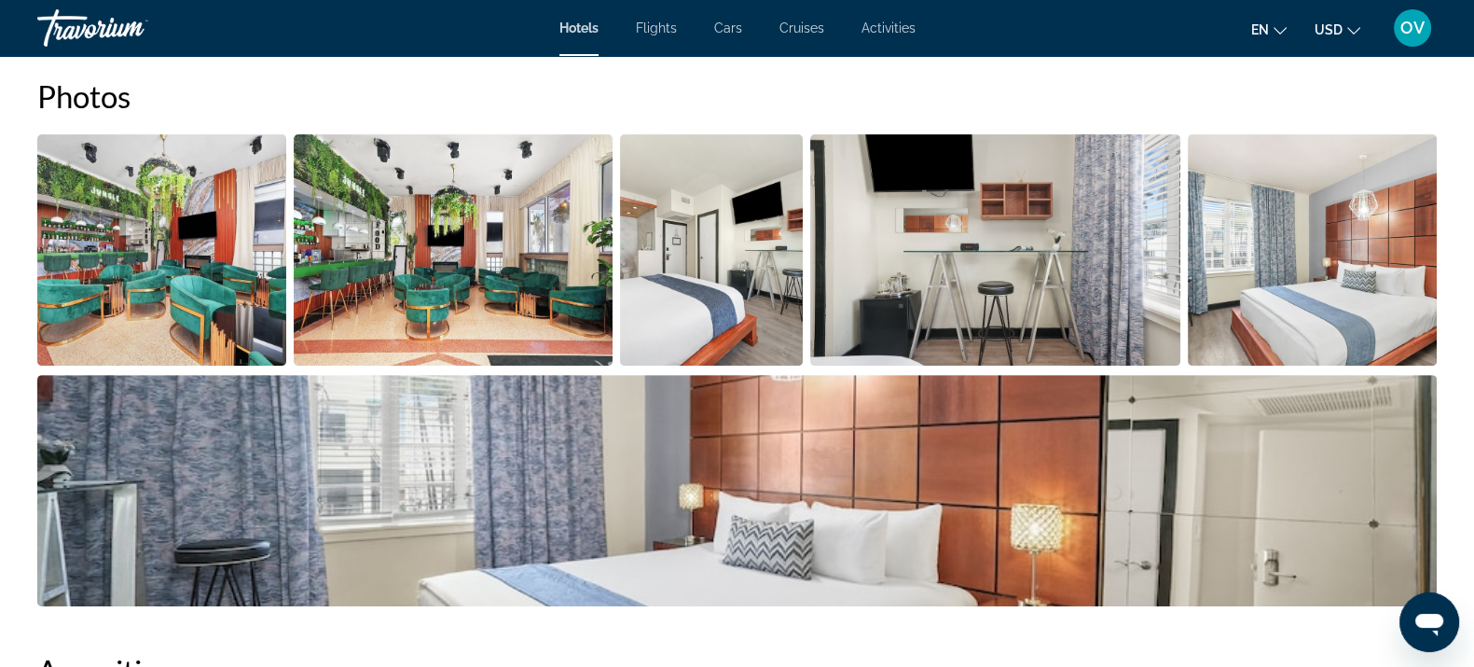
scroll to position [1049, 0]
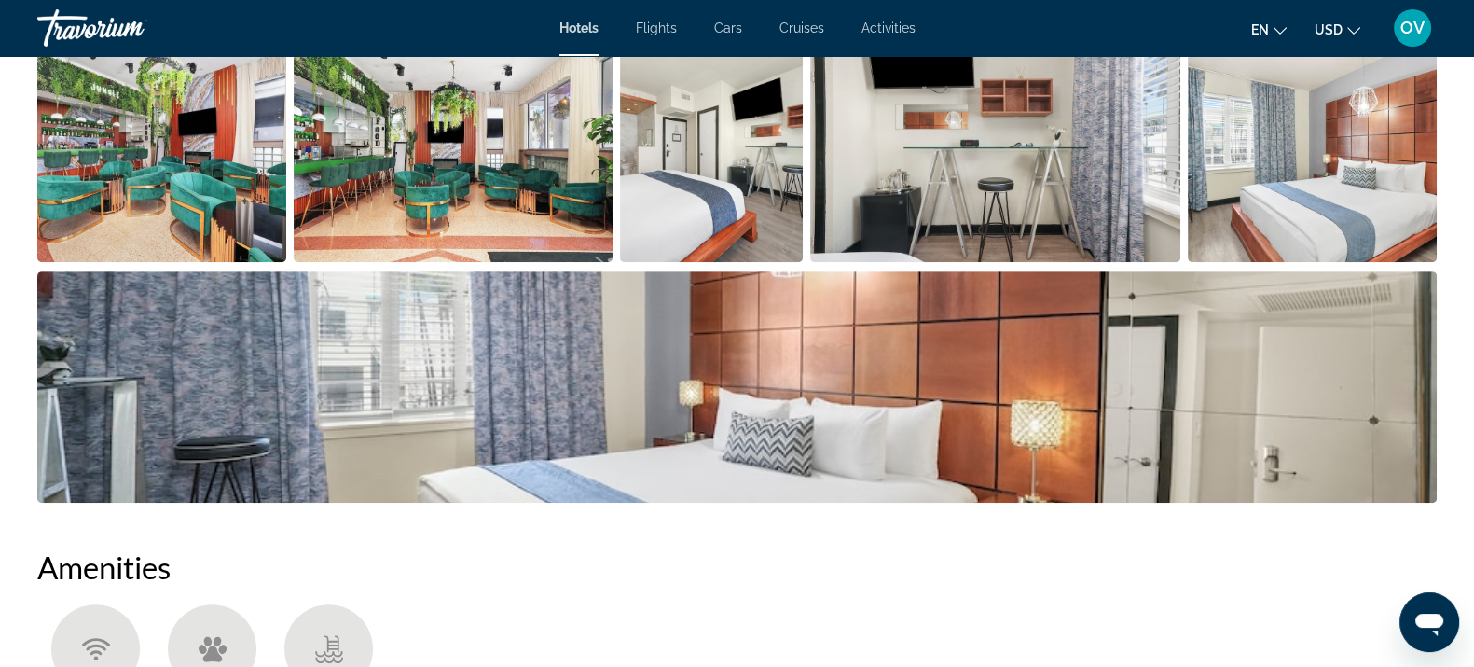
click at [171, 202] on img "Open full-screen image slider" at bounding box center [161, 146] width 249 height 231
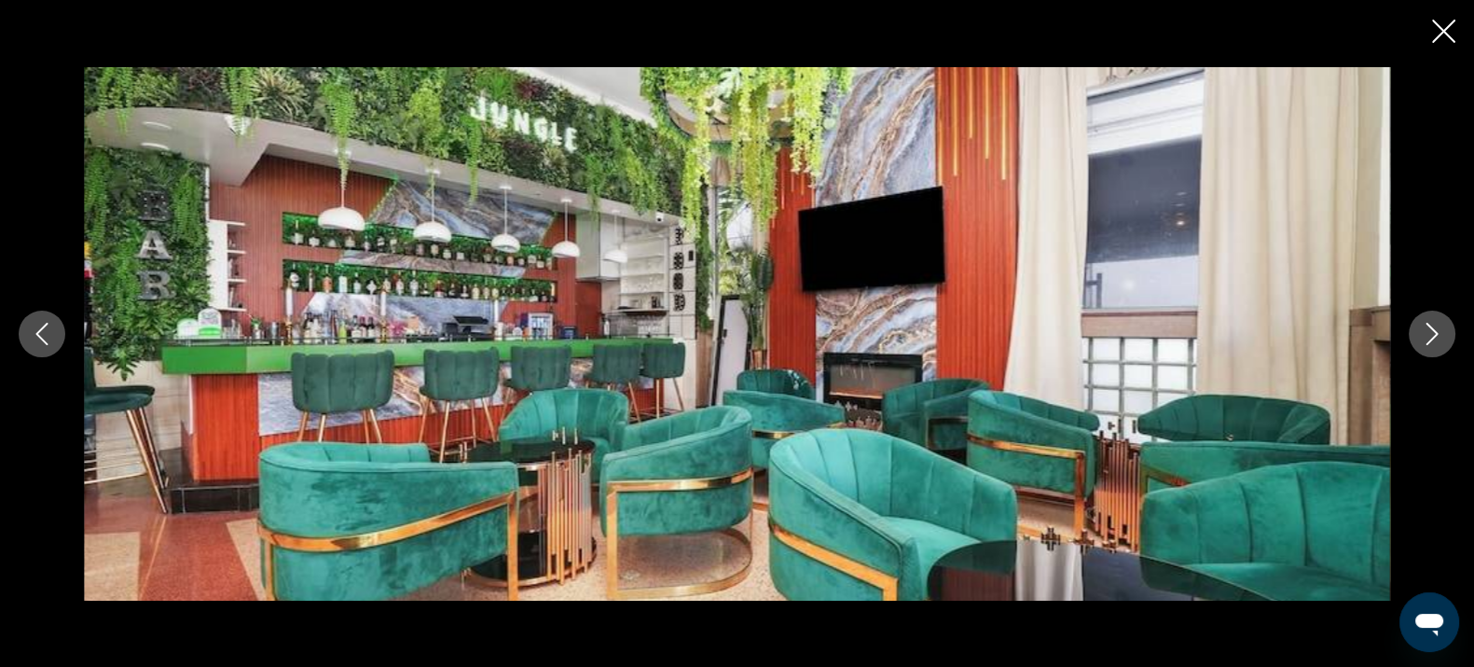
click at [1449, 335] on button "Next image" at bounding box center [1432, 334] width 47 height 47
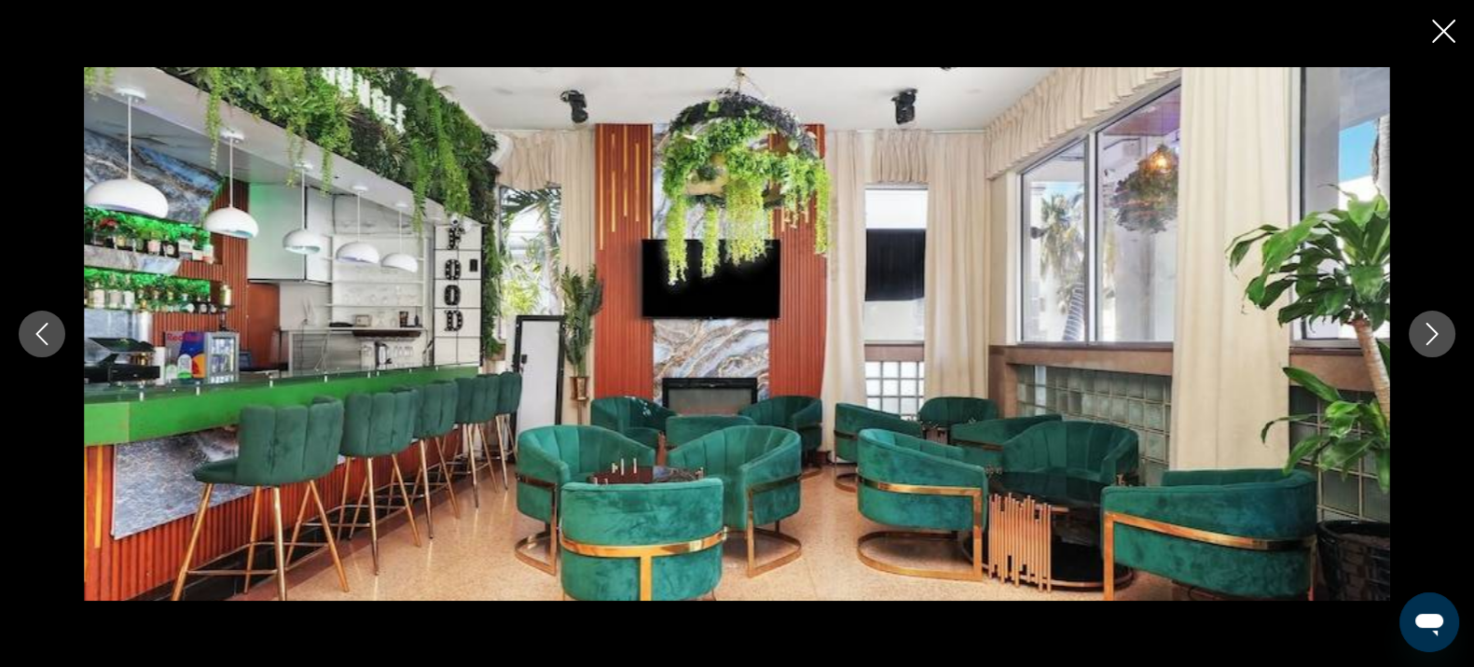
click at [1449, 335] on button "Next image" at bounding box center [1432, 334] width 47 height 47
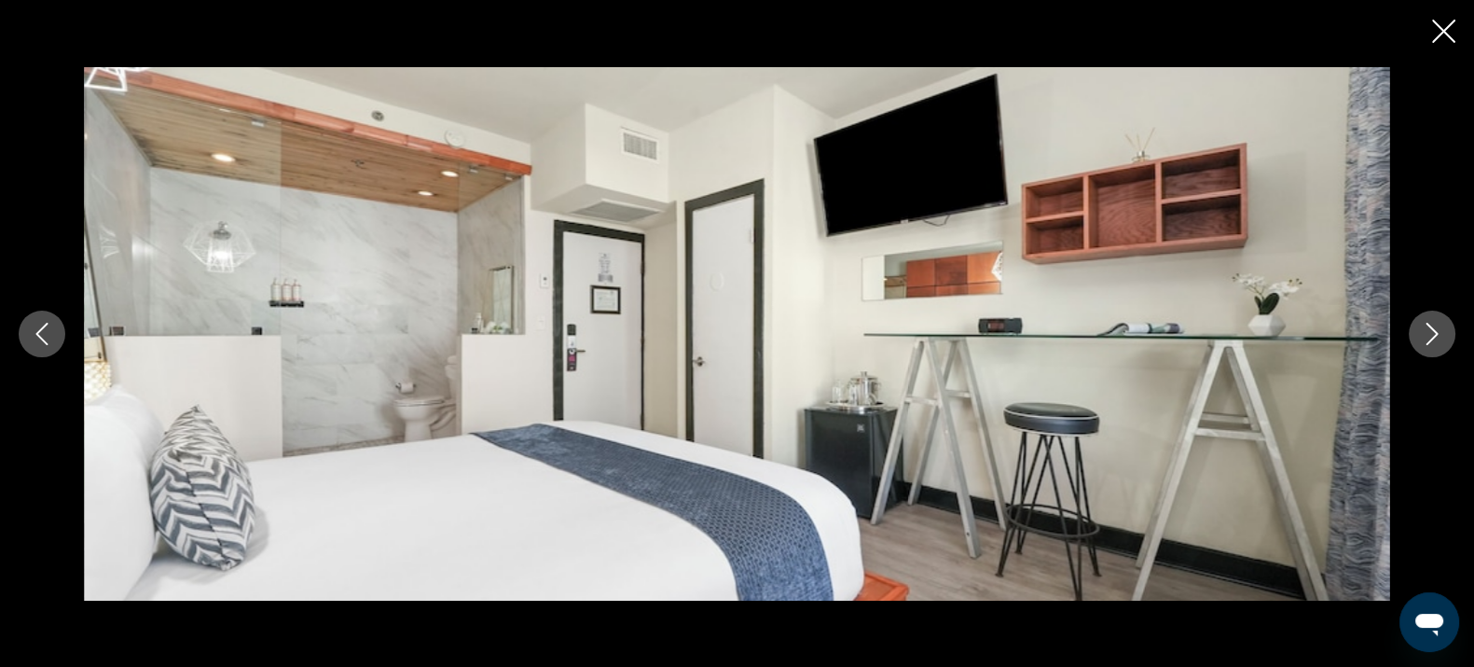
click at [1448, 335] on button "Next image" at bounding box center [1432, 334] width 47 height 47
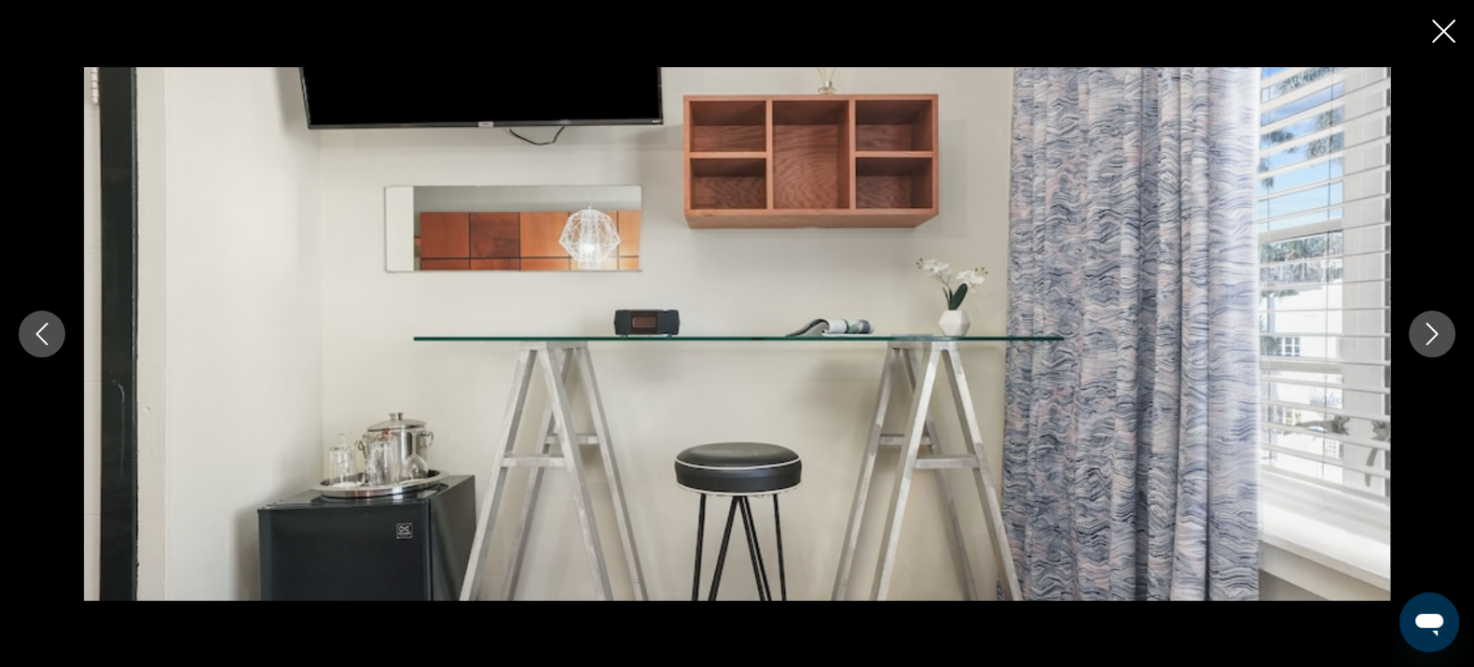
click at [1441, 331] on icon "Next image" at bounding box center [1432, 334] width 22 height 22
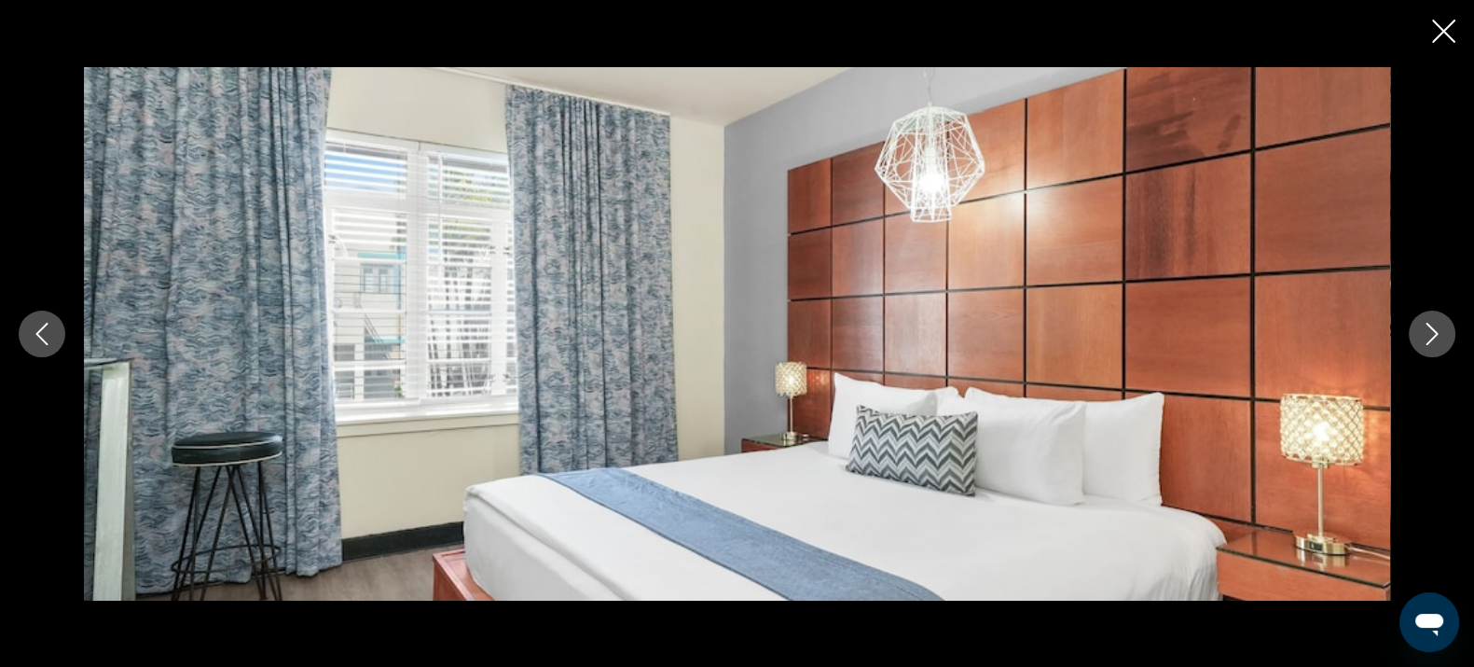
click at [1439, 331] on icon "Next image" at bounding box center [1432, 334] width 22 height 22
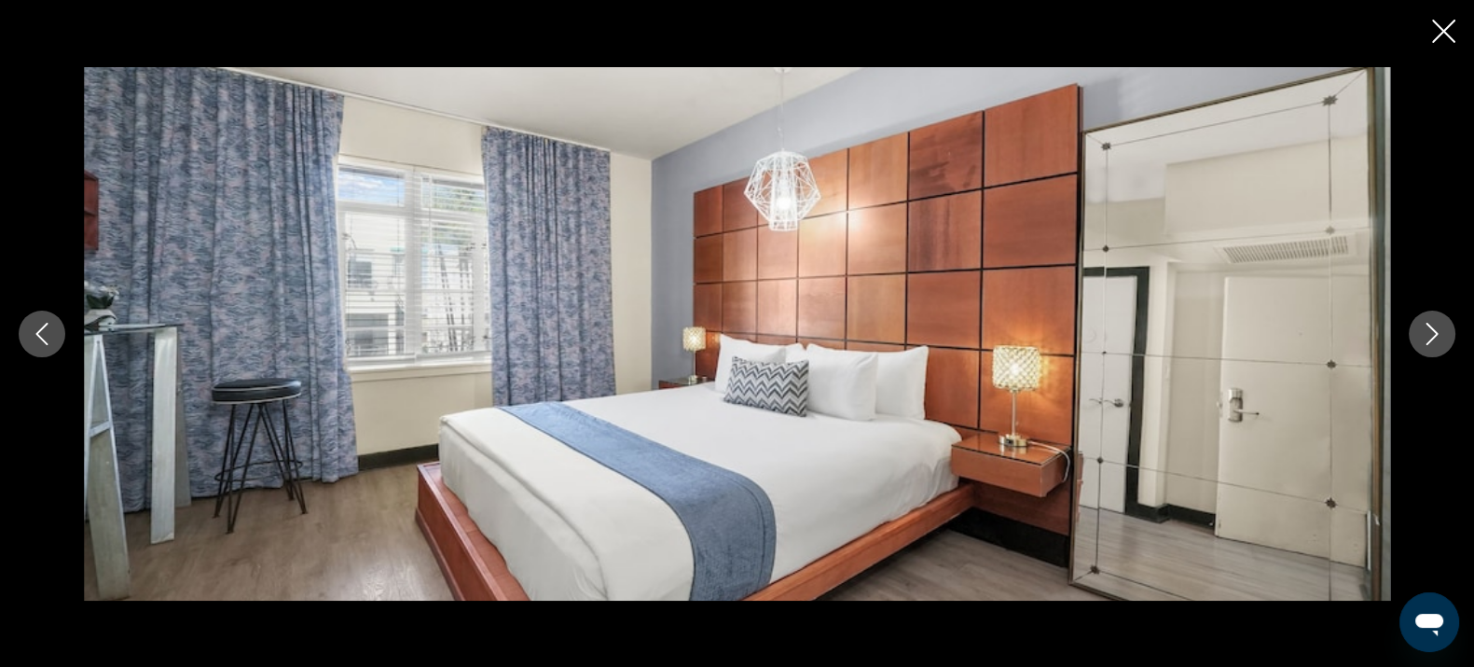
click at [1429, 325] on icon "Next image" at bounding box center [1433, 334] width 12 height 22
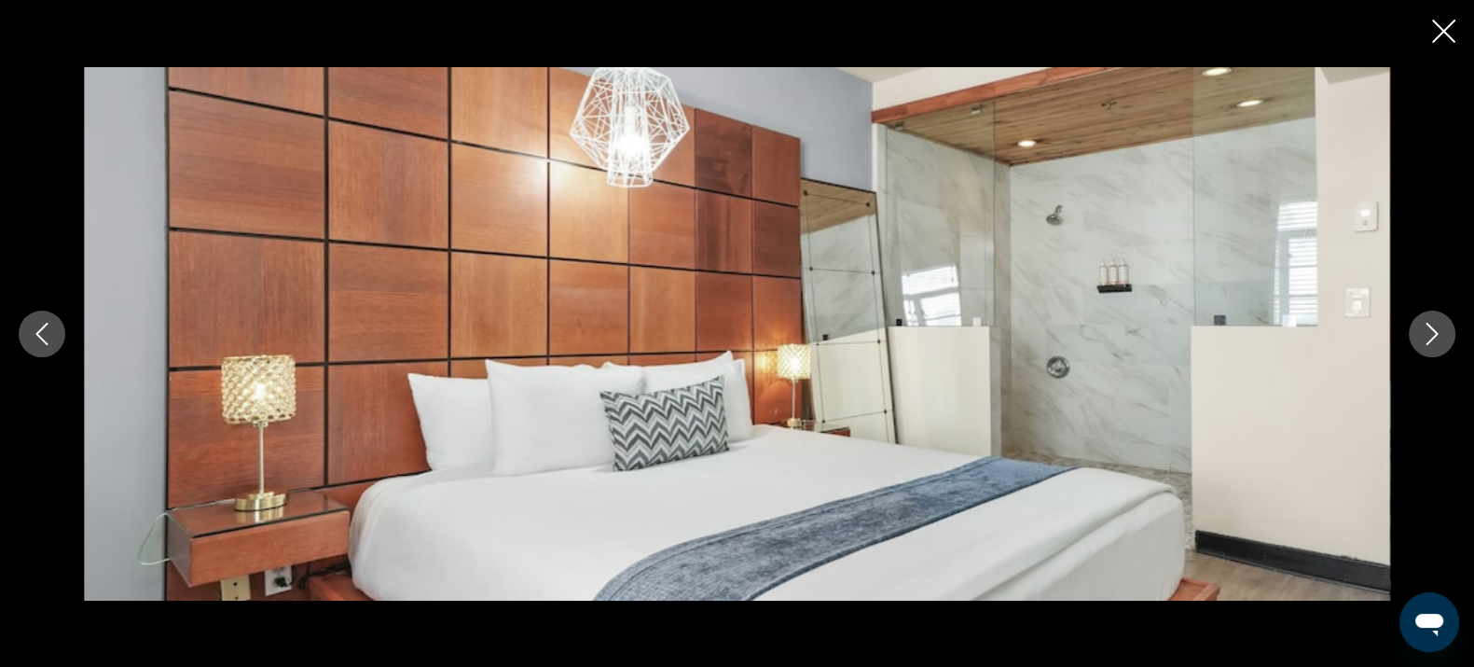
click at [1422, 325] on icon "Next image" at bounding box center [1432, 334] width 22 height 22
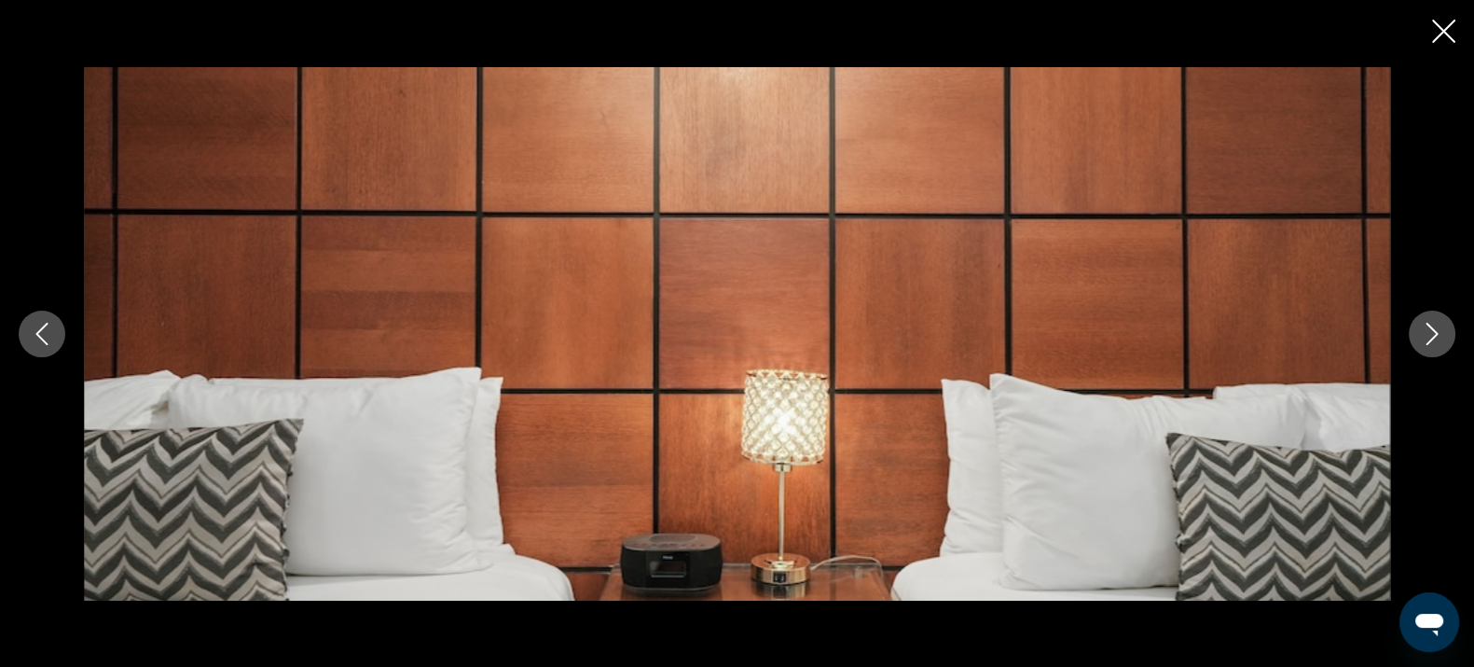
click at [1415, 321] on button "Next image" at bounding box center [1432, 334] width 47 height 47
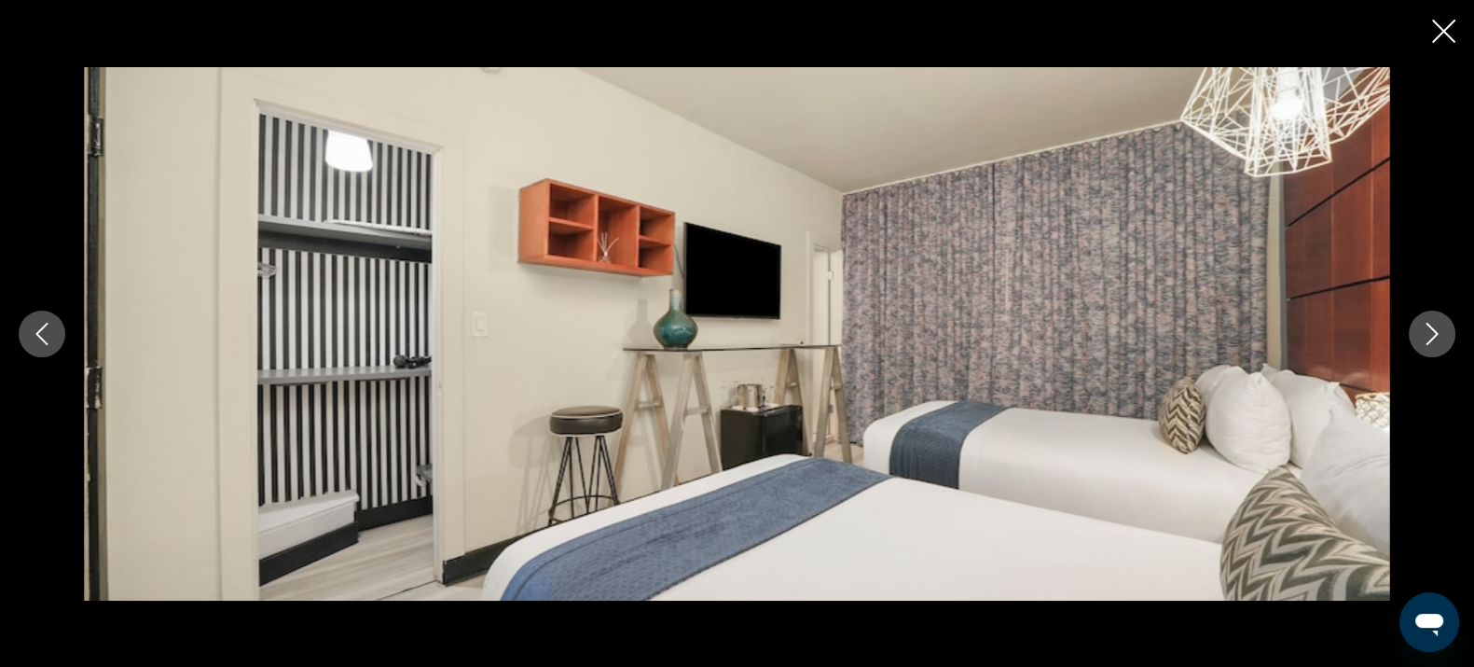
click at [1434, 26] on icon "Close slideshow" at bounding box center [1443, 31] width 23 height 23
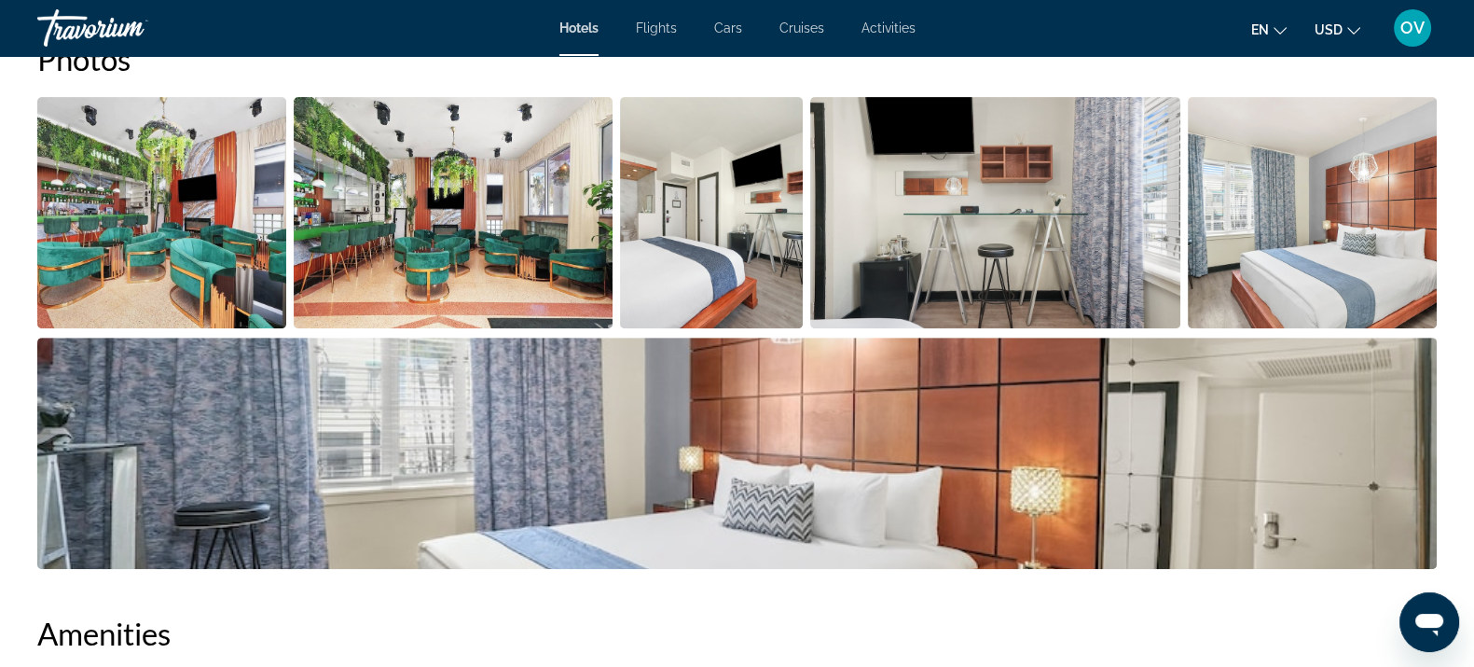
scroll to position [699, 0]
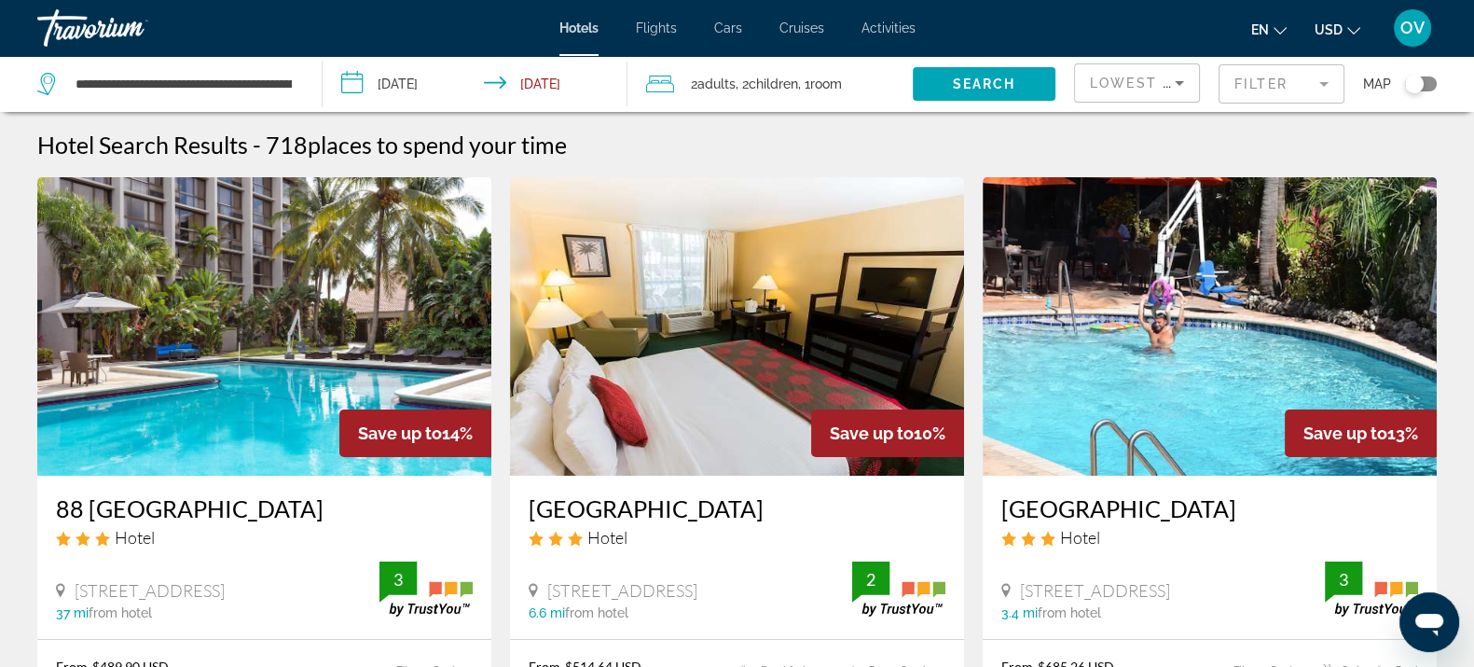
click at [1253, 81] on mat-form-field "Filter" at bounding box center [1282, 83] width 126 height 39
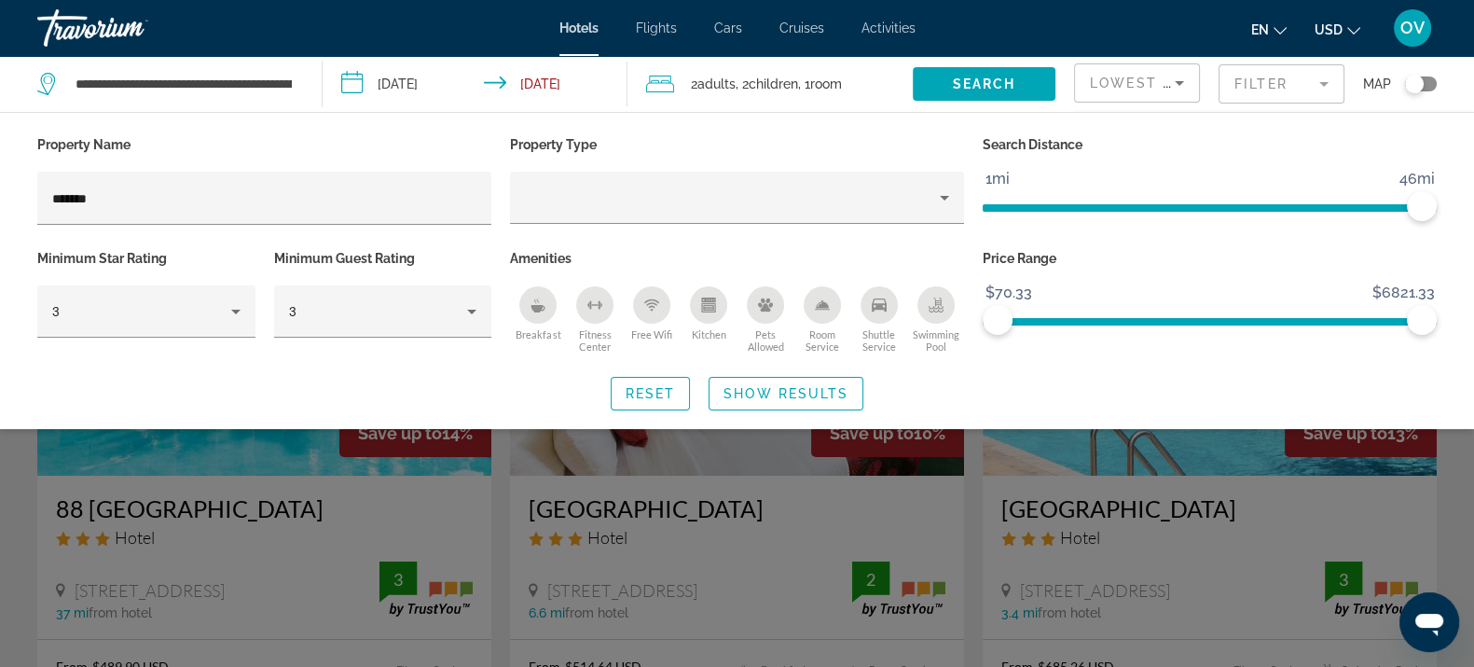
drag, startPoint x: 19, startPoint y: 185, endPoint x: 0, endPoint y: 175, distance: 20.9
click at [0, 175] on div "Property Name ******* Property Type Search Distance 1mi 46mi 46mi Minimum Star …" at bounding box center [737, 270] width 1474 height 279
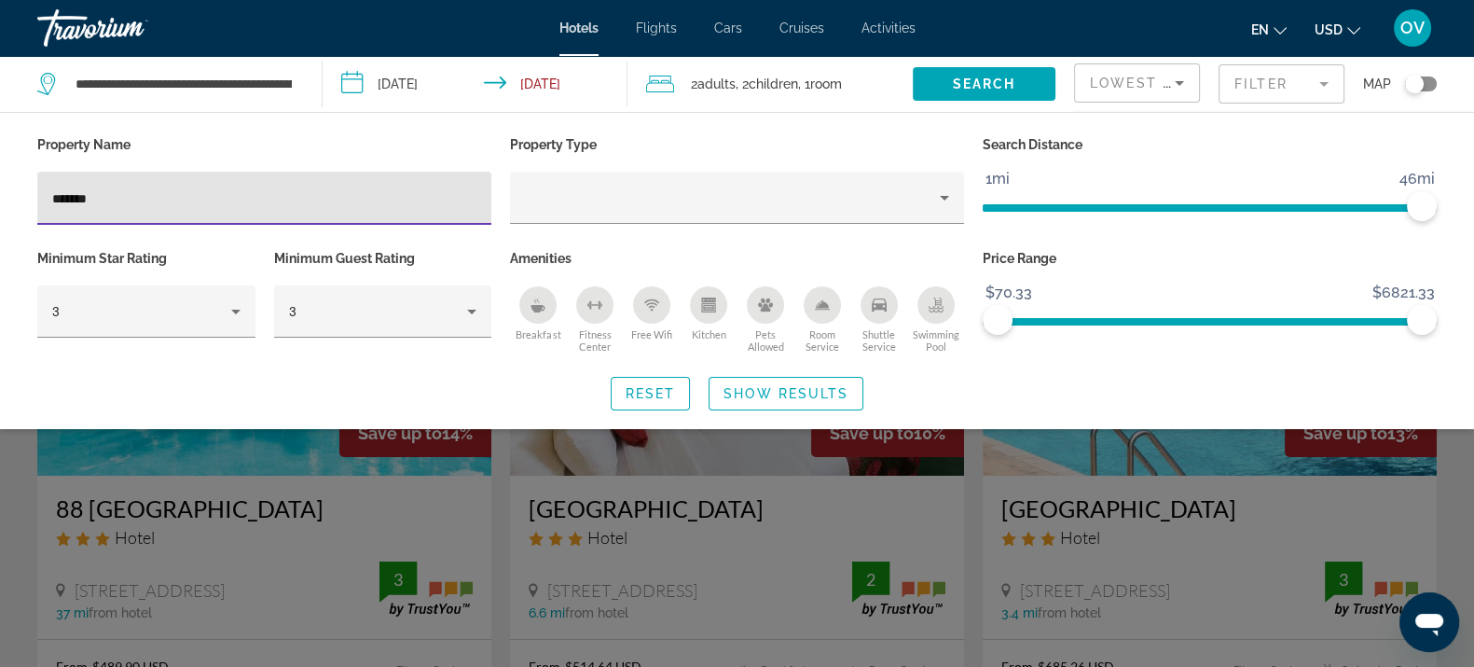
drag, startPoint x: 77, startPoint y: 206, endPoint x: 0, endPoint y: 211, distance: 77.5
click at [0, 211] on div "Property Name ******* Property Type Search Distance 1mi 46mi 46mi Minimum Star …" at bounding box center [737, 270] width 1474 height 279
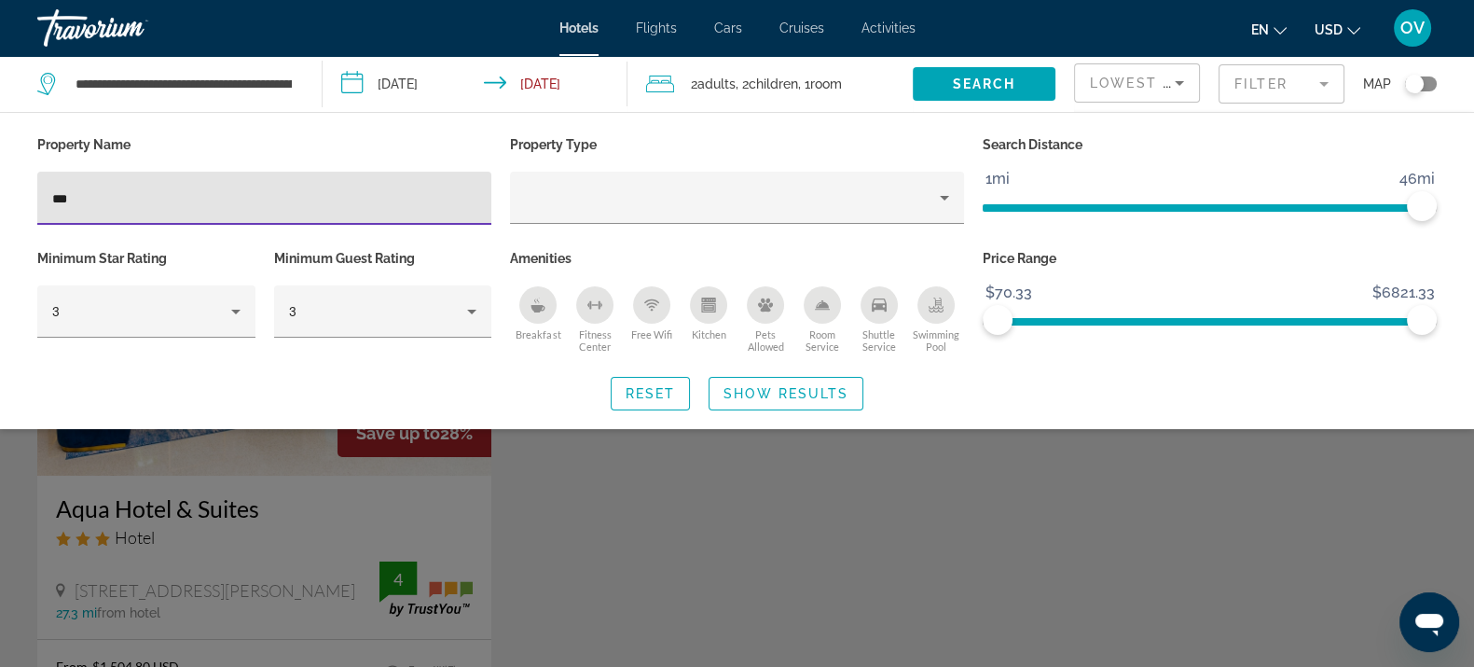
type input "***"
click at [590, 503] on div "Search widget" at bounding box center [737, 473] width 1474 height 387
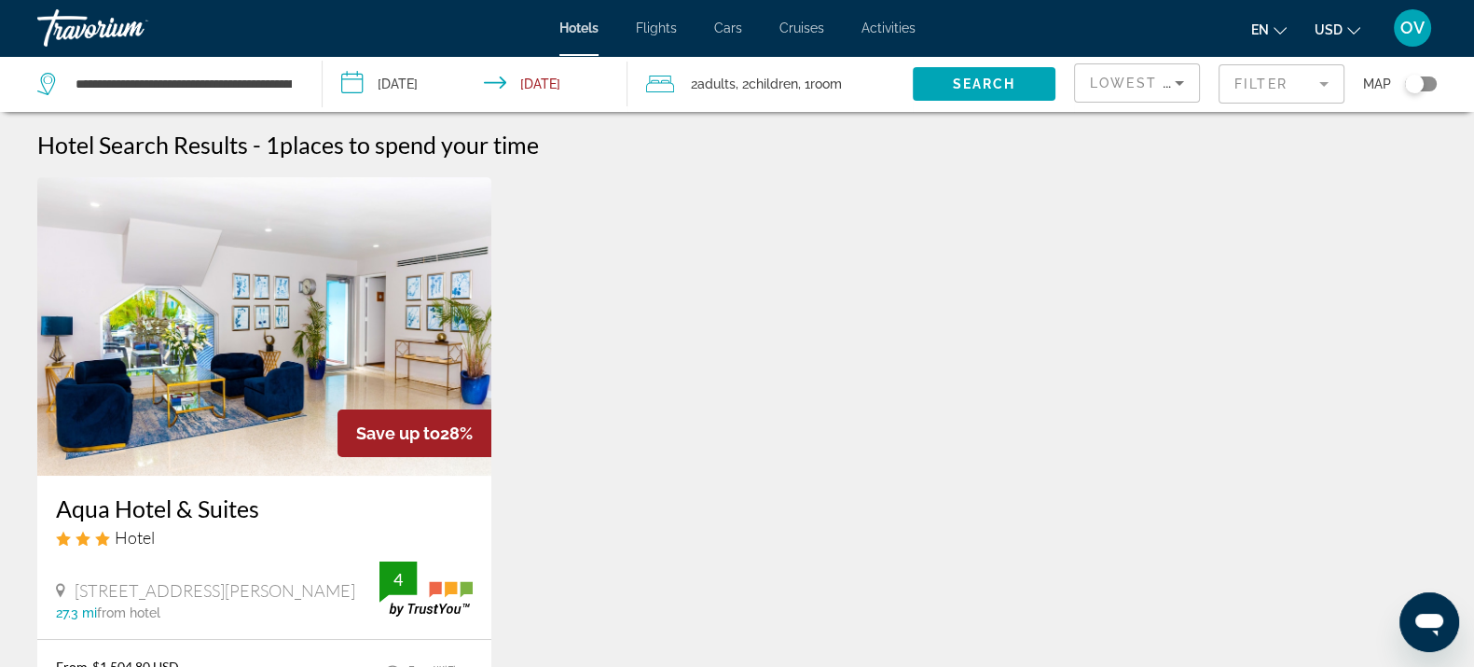
click at [155, 476] on div "Aqua Hotel & Suites Hotel 1530 Collins Ave, Miami Beach 27.3 mi from hotel 4" at bounding box center [264, 557] width 454 height 163
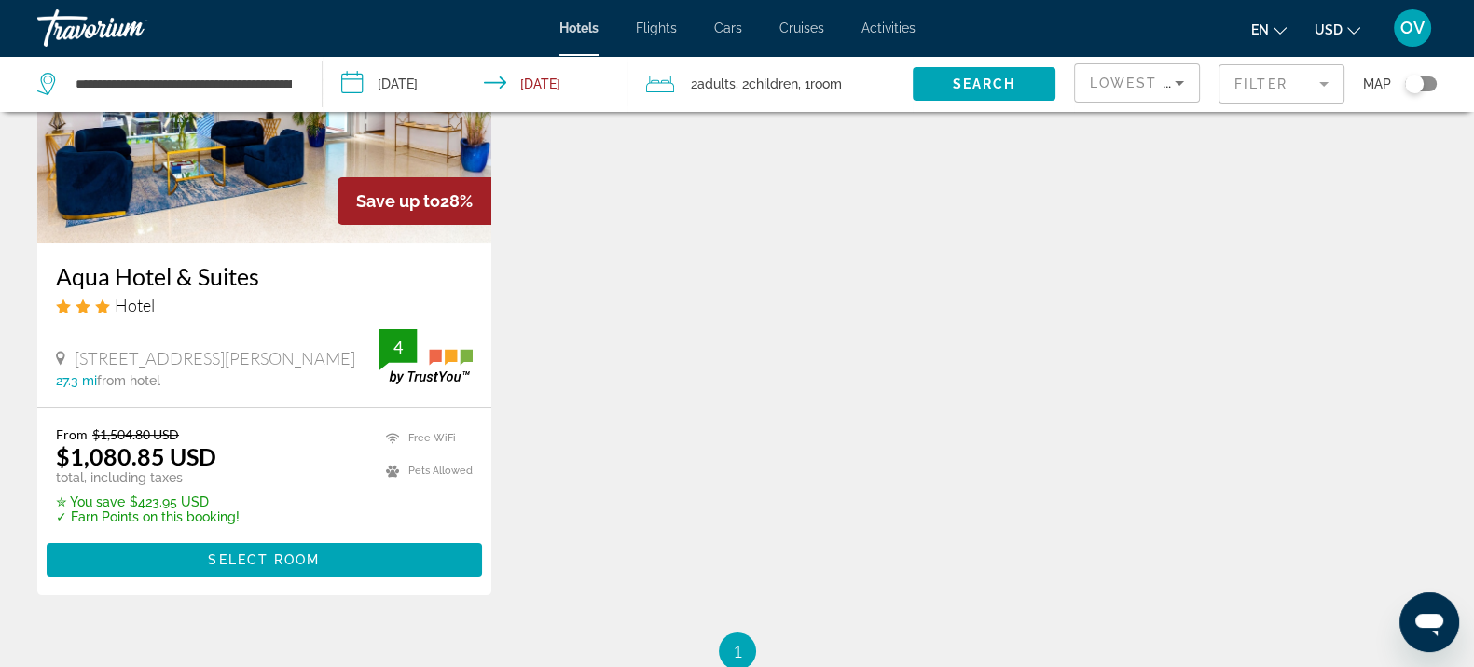
click at [194, 276] on h3 "Aqua Hotel & Suites" at bounding box center [264, 276] width 417 height 28
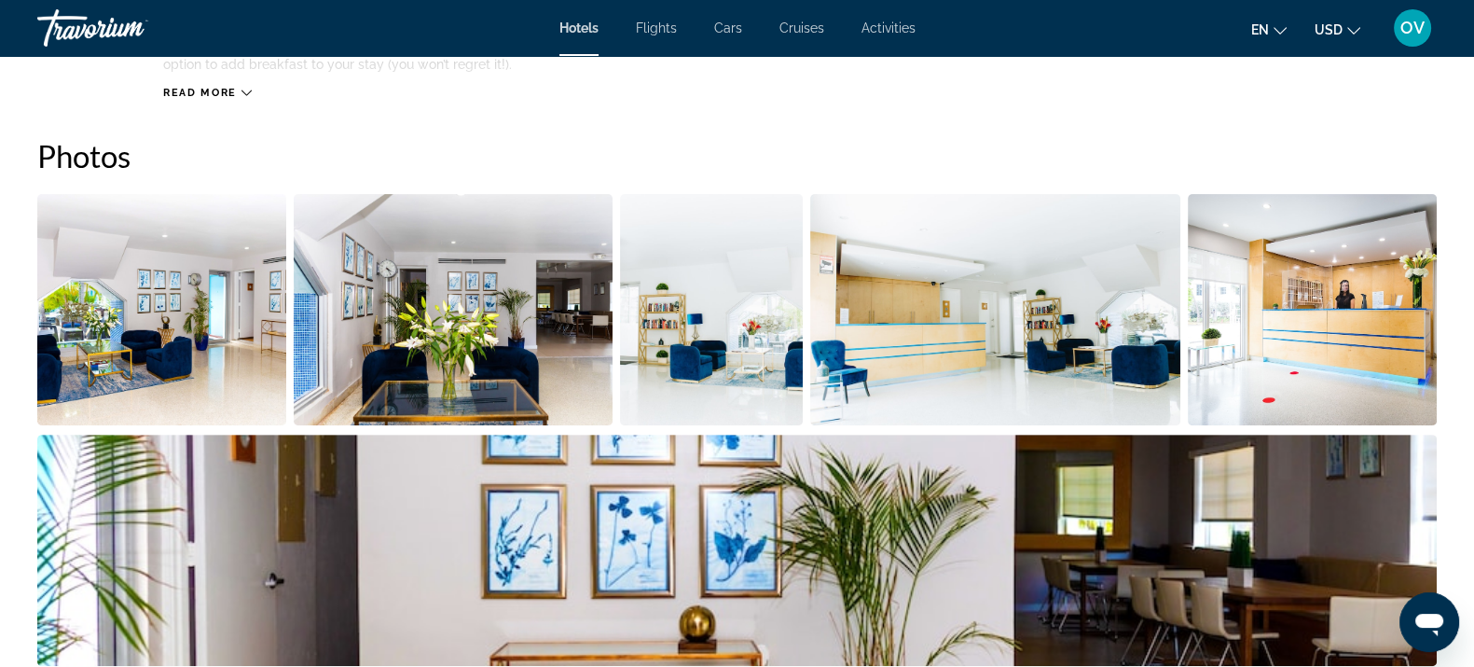
scroll to position [1049, 0]
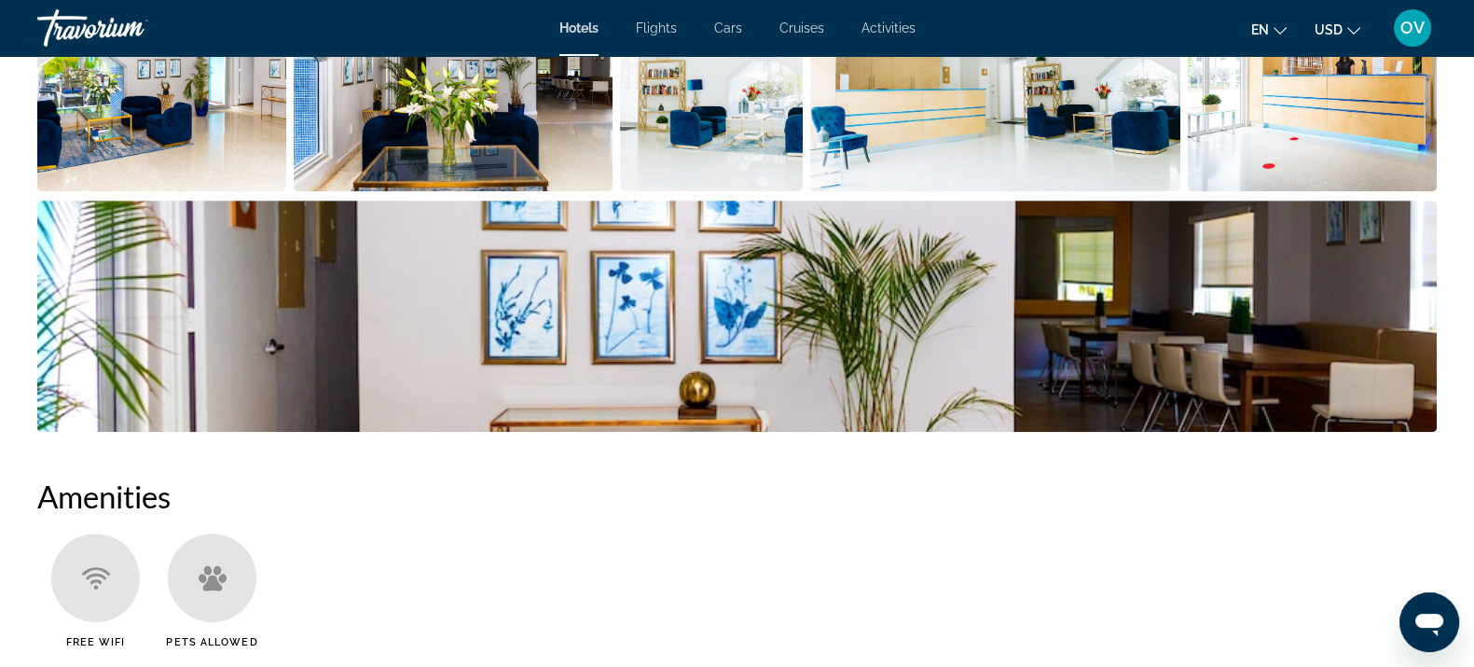
click at [1104, 256] on img "Open full-screen image slider" at bounding box center [737, 315] width 1400 height 231
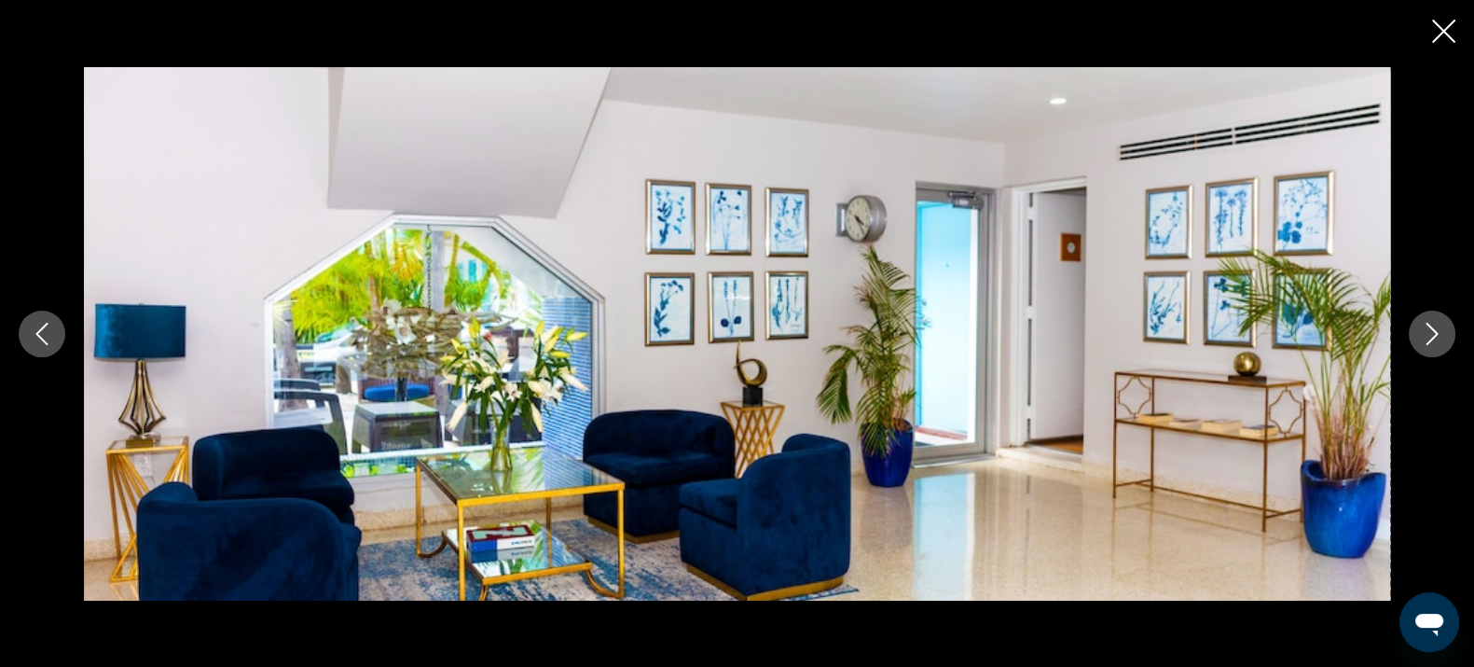
click at [1415, 345] on button "Next image" at bounding box center [1432, 334] width 47 height 47
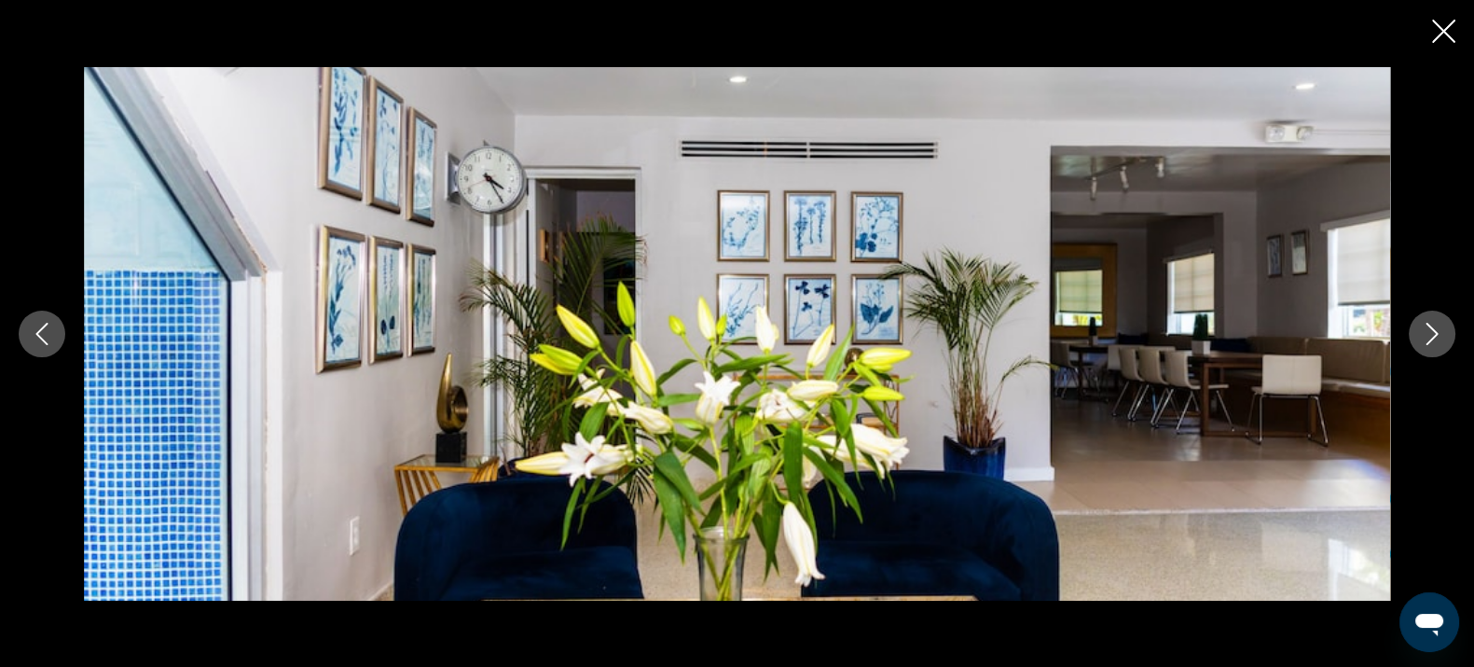
click at [1413, 343] on button "Next image" at bounding box center [1432, 334] width 47 height 47
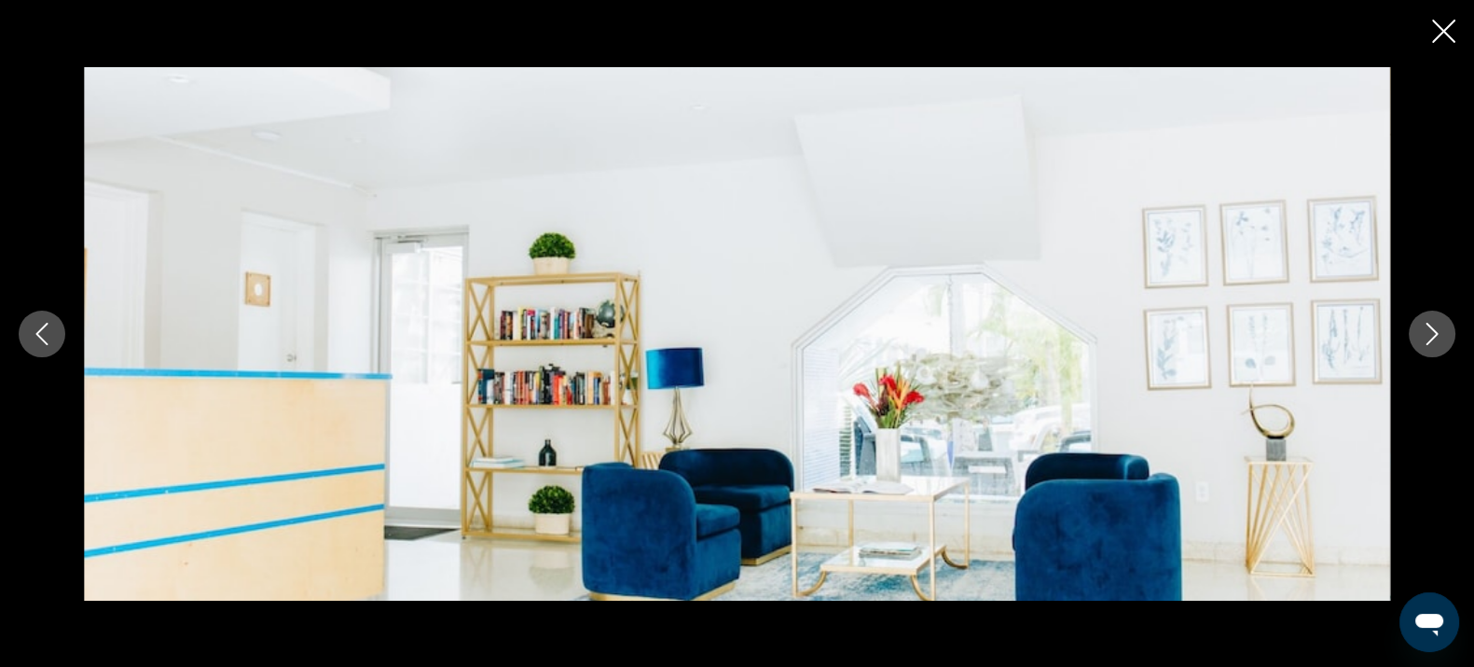
click at [1413, 343] on button "Next image" at bounding box center [1432, 334] width 47 height 47
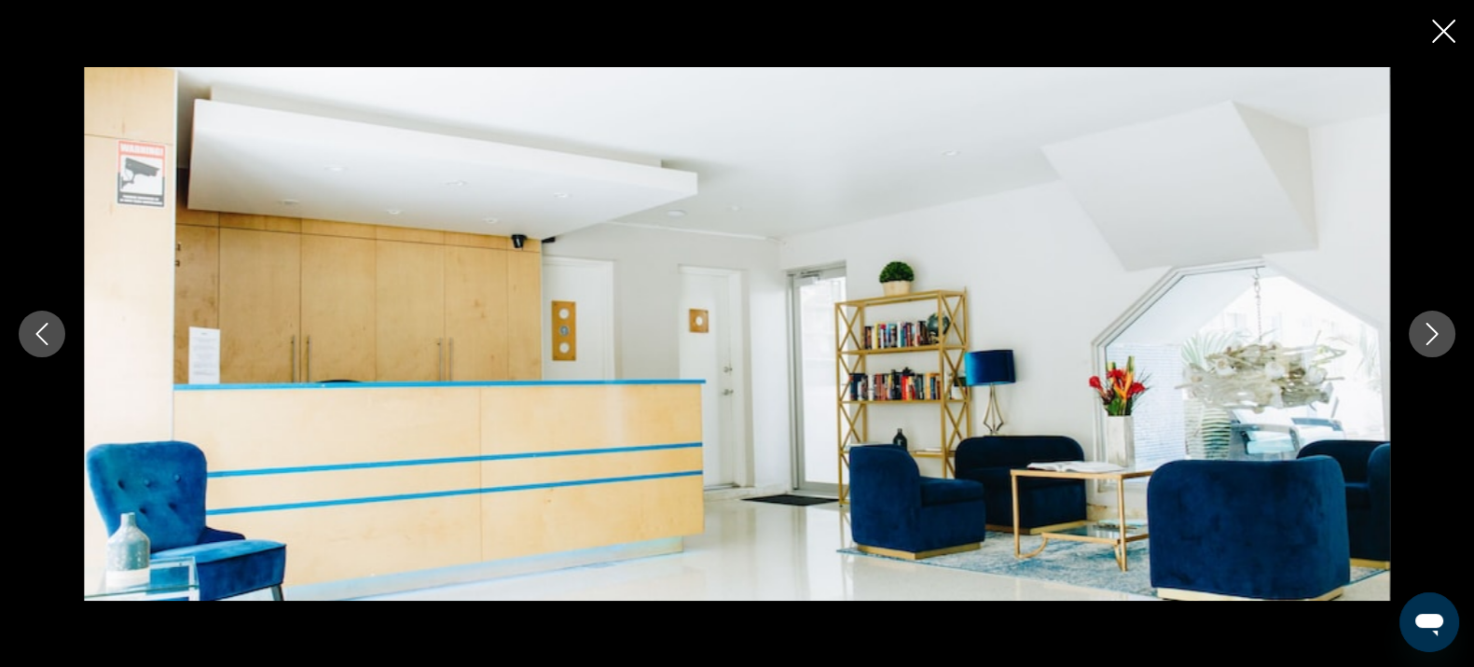
click at [1407, 340] on div "prev next" at bounding box center [737, 333] width 1474 height 533
click at [1417, 338] on button "Next image" at bounding box center [1432, 334] width 47 height 47
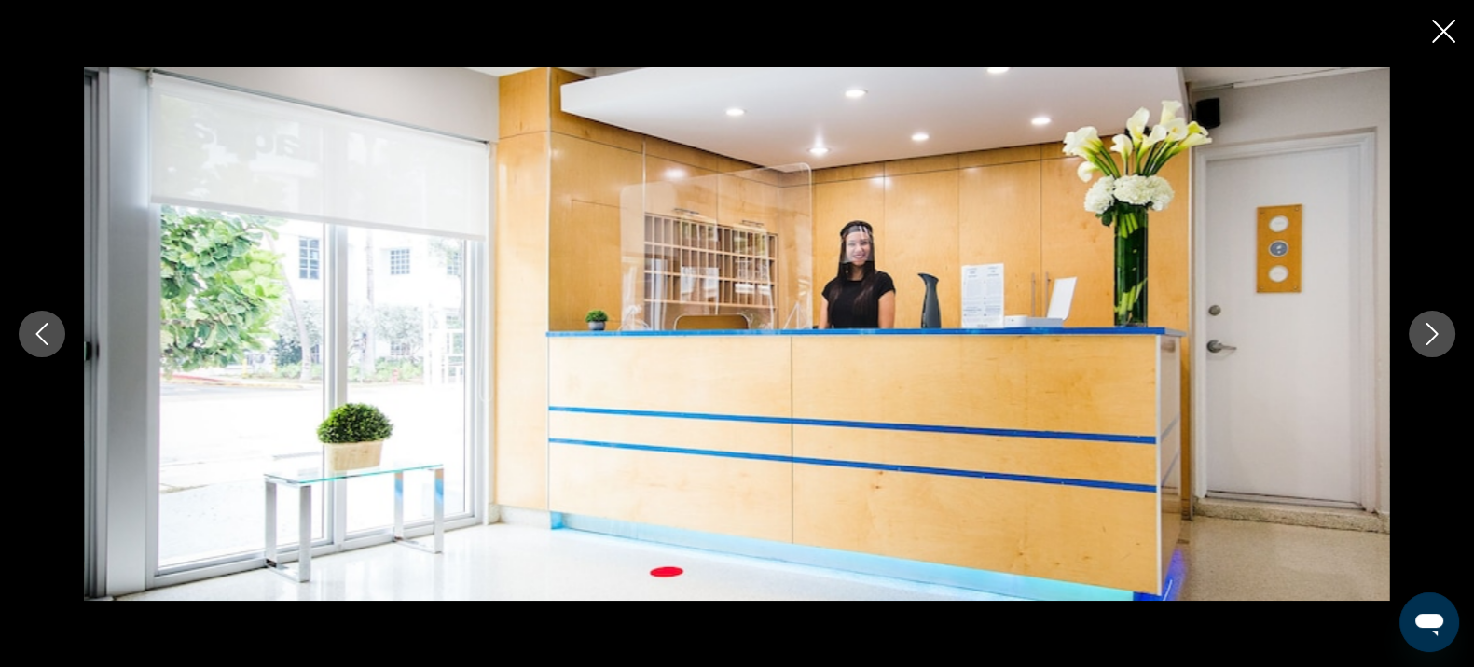
click at [1422, 332] on icon "Next image" at bounding box center [1432, 334] width 22 height 22
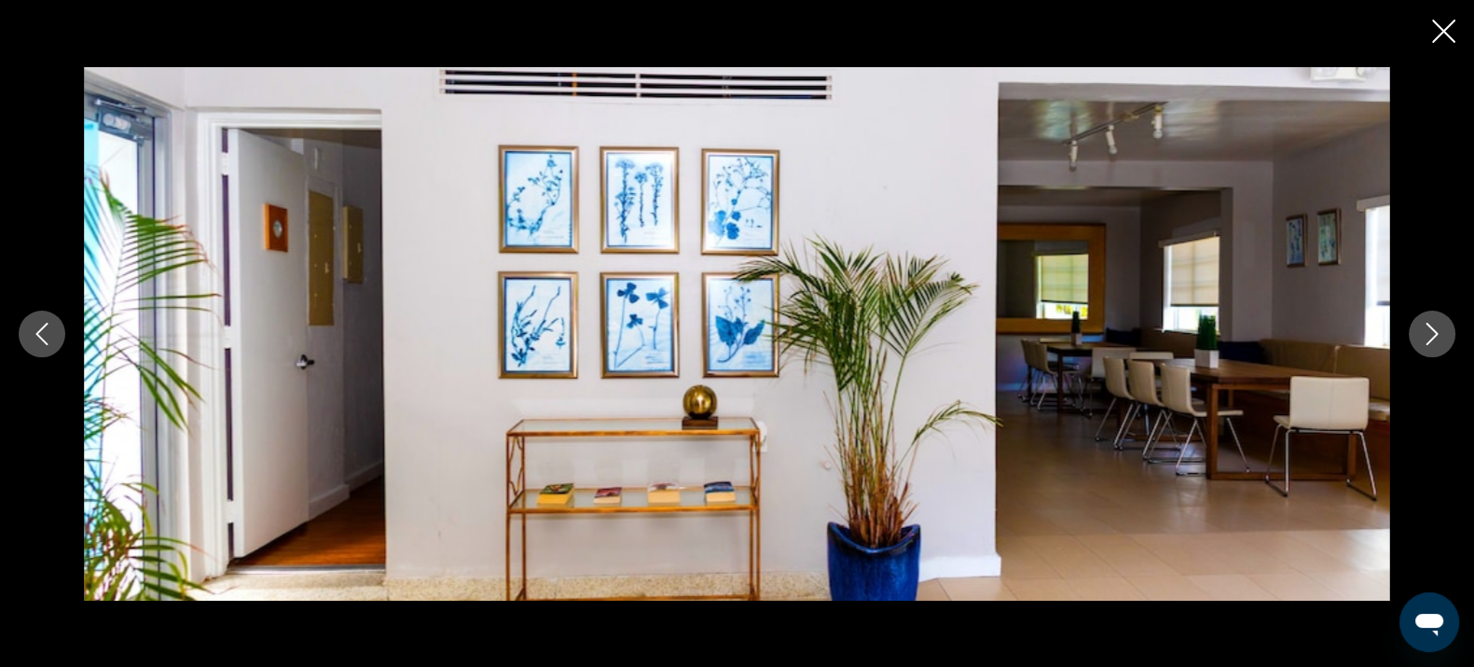
click at [1422, 332] on icon "Next image" at bounding box center [1432, 334] width 22 height 22
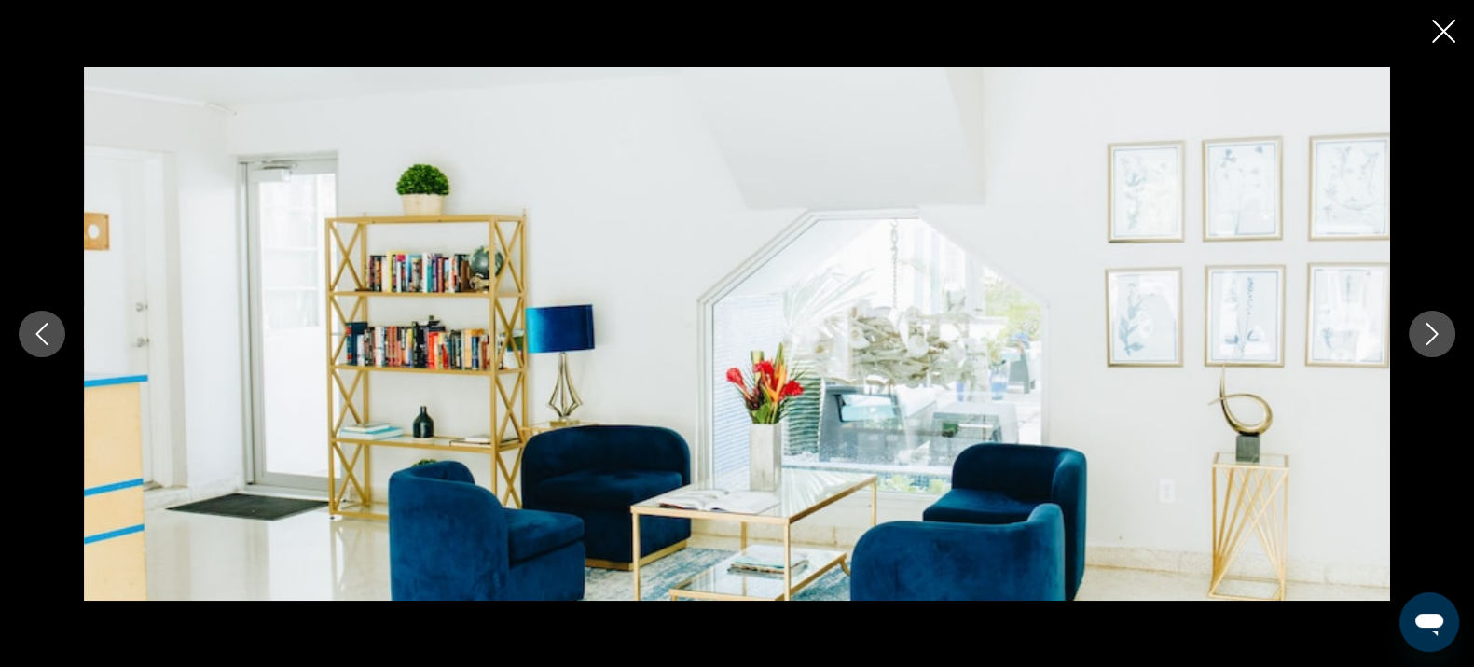
click at [1422, 332] on icon "Next image" at bounding box center [1432, 334] width 22 height 22
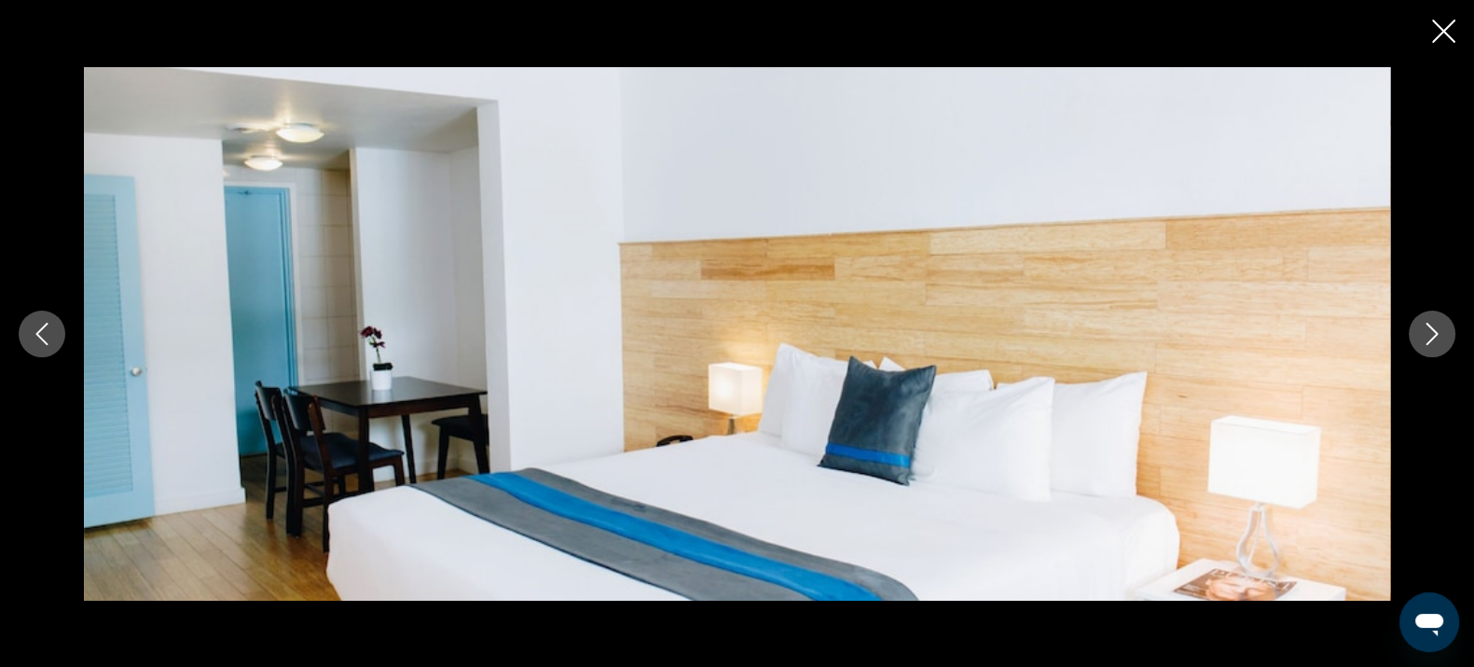
click at [1422, 332] on icon "Next image" at bounding box center [1432, 334] width 22 height 22
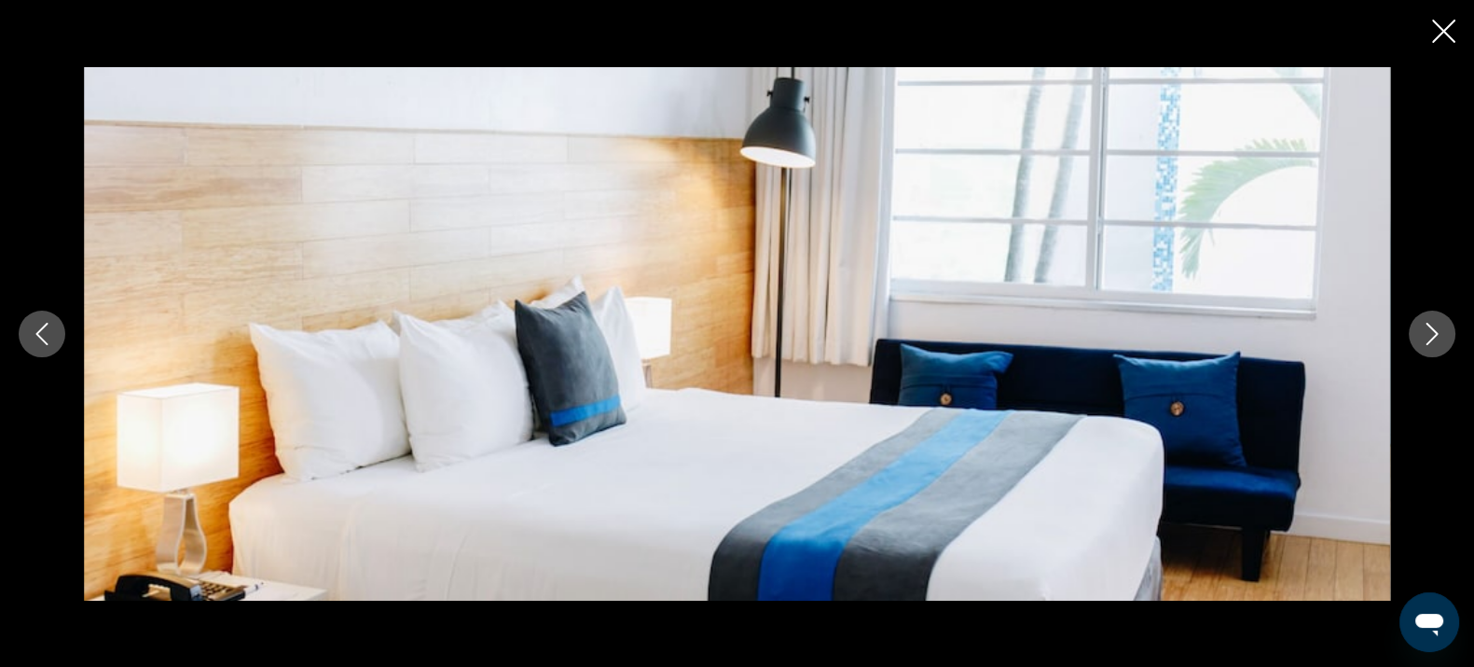
click at [1422, 332] on icon "Next image" at bounding box center [1432, 334] width 22 height 22
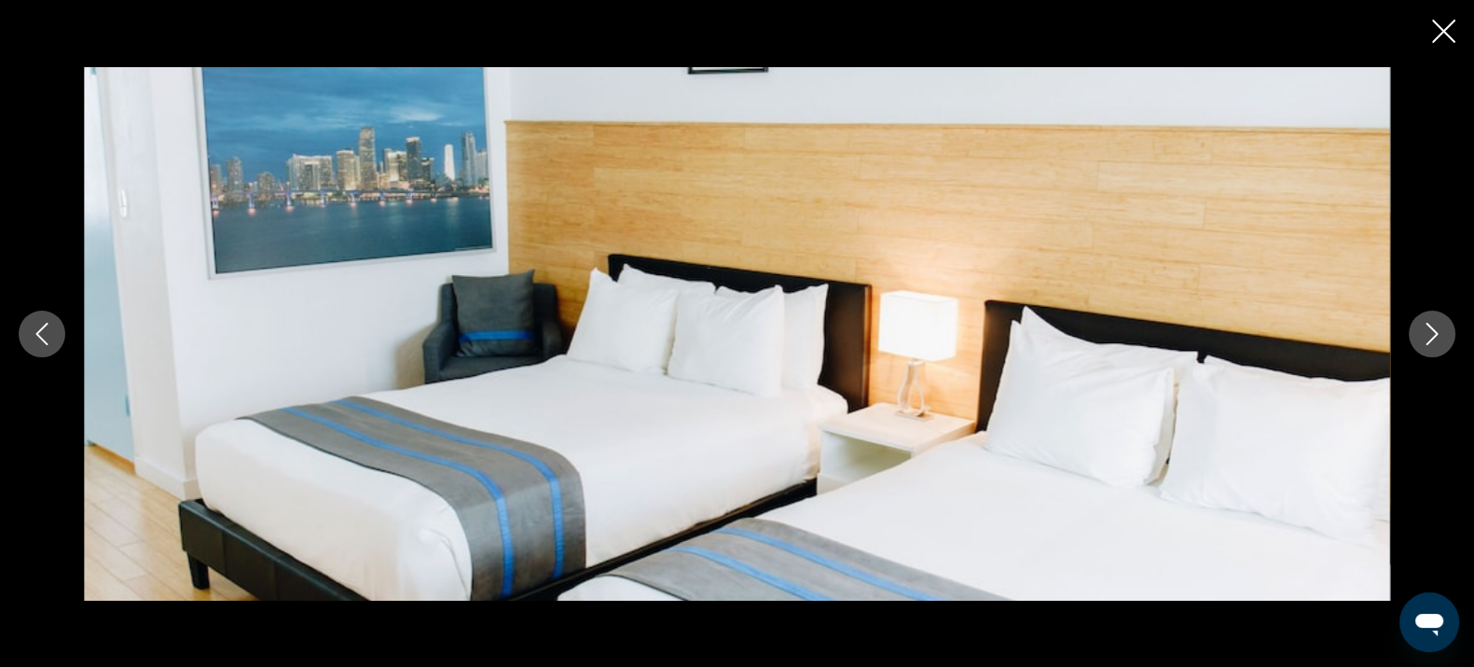
click at [1422, 332] on icon "Next image" at bounding box center [1432, 334] width 22 height 22
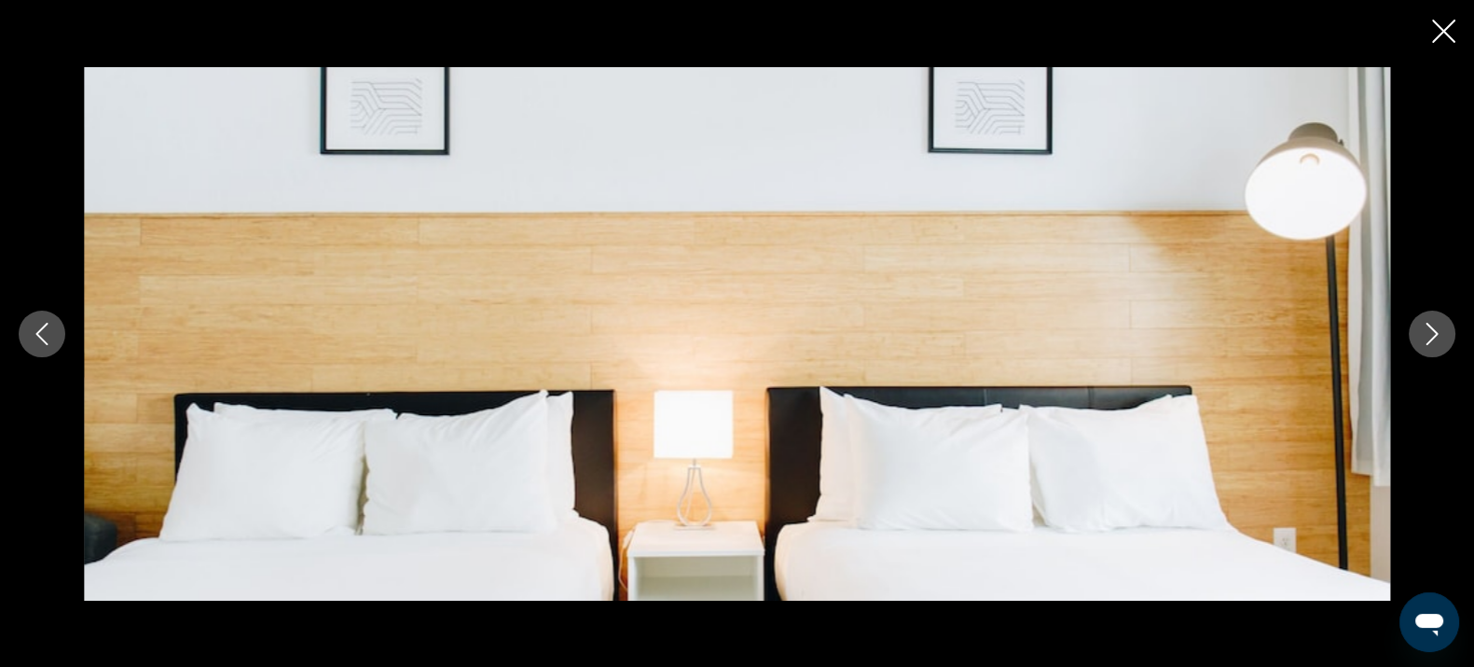
click at [1422, 332] on icon "Next image" at bounding box center [1432, 334] width 22 height 22
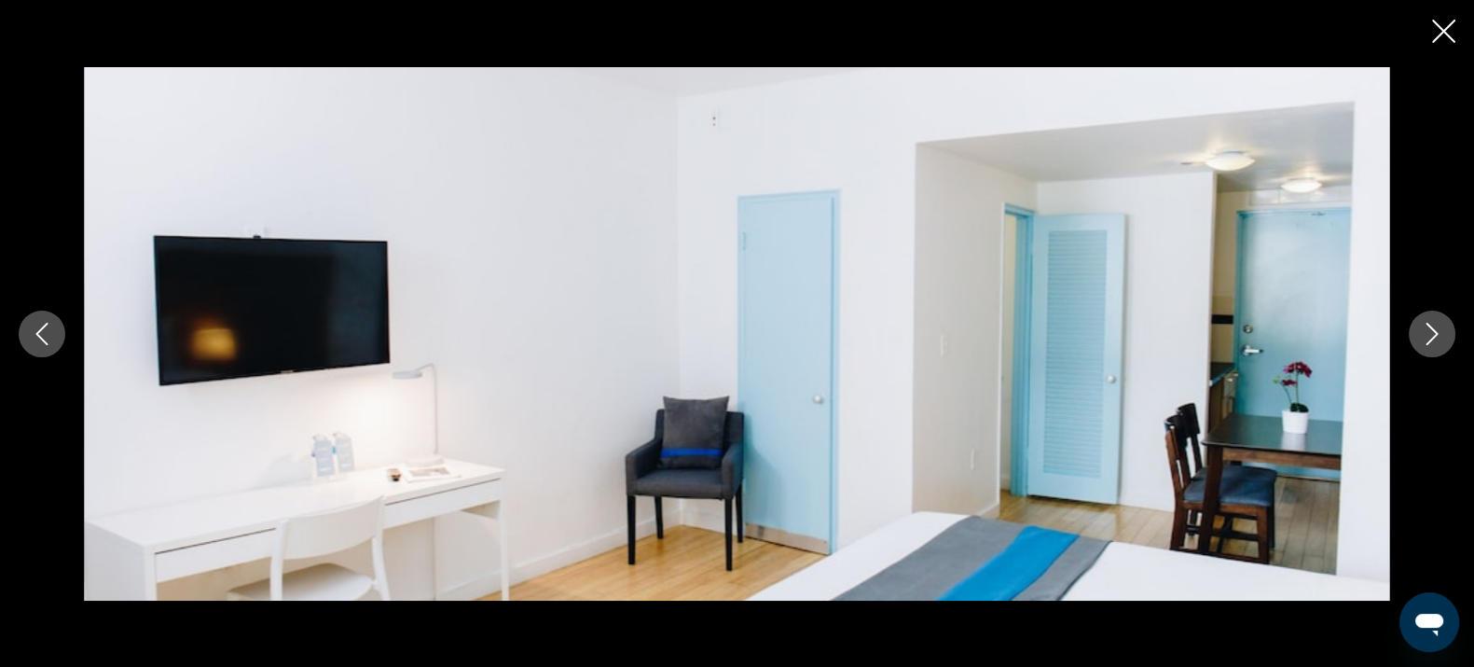
click at [1428, 29] on div "prev next" at bounding box center [737, 333] width 1474 height 667
click at [1427, 32] on div "prev next" at bounding box center [737, 333] width 1474 height 667
click at [1432, 28] on icon "Close slideshow" at bounding box center [1443, 31] width 23 height 23
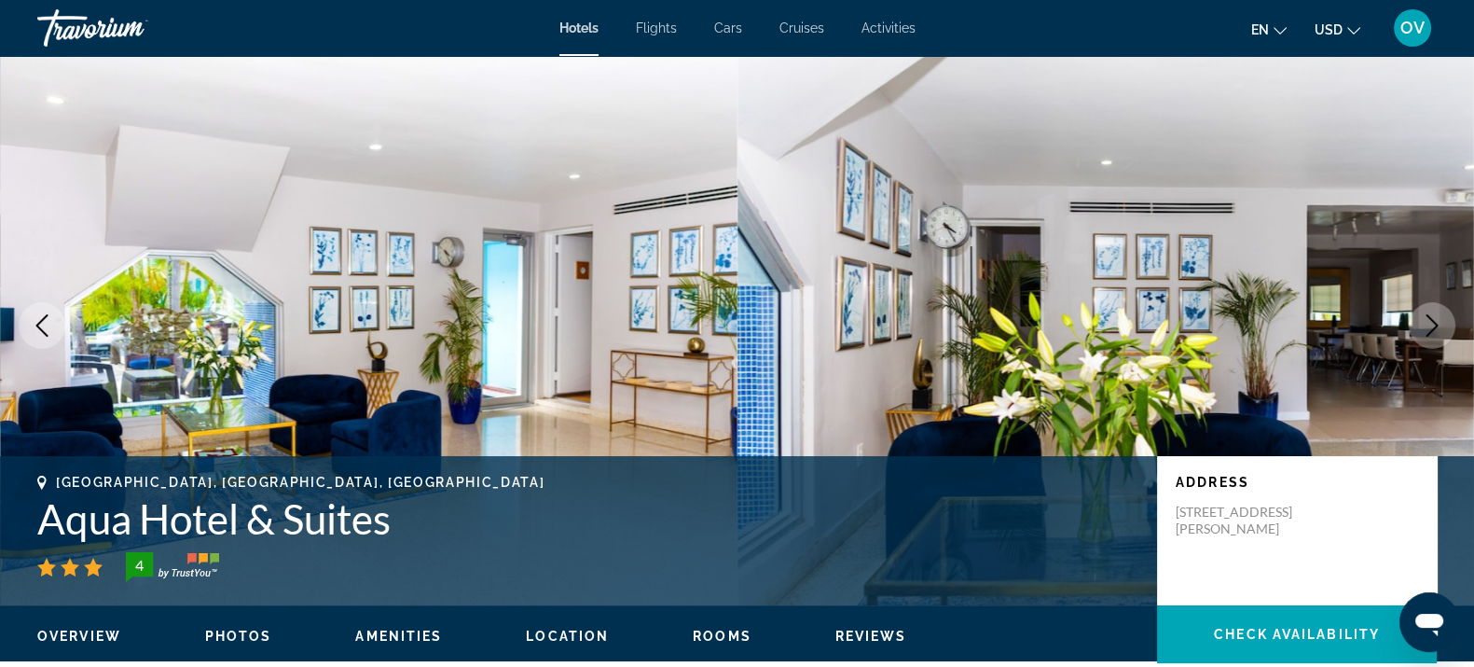
scroll to position [0, 0]
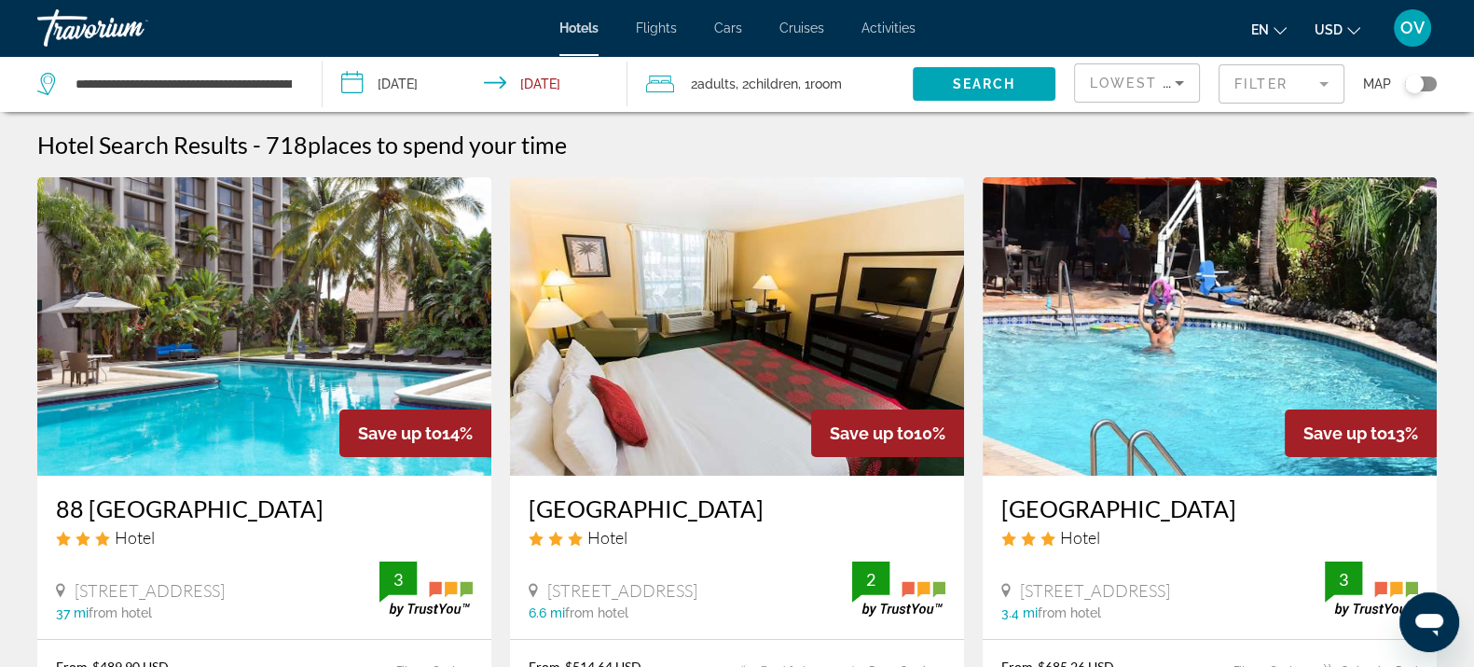
click at [1291, 80] on mat-form-field "Filter" at bounding box center [1282, 83] width 126 height 39
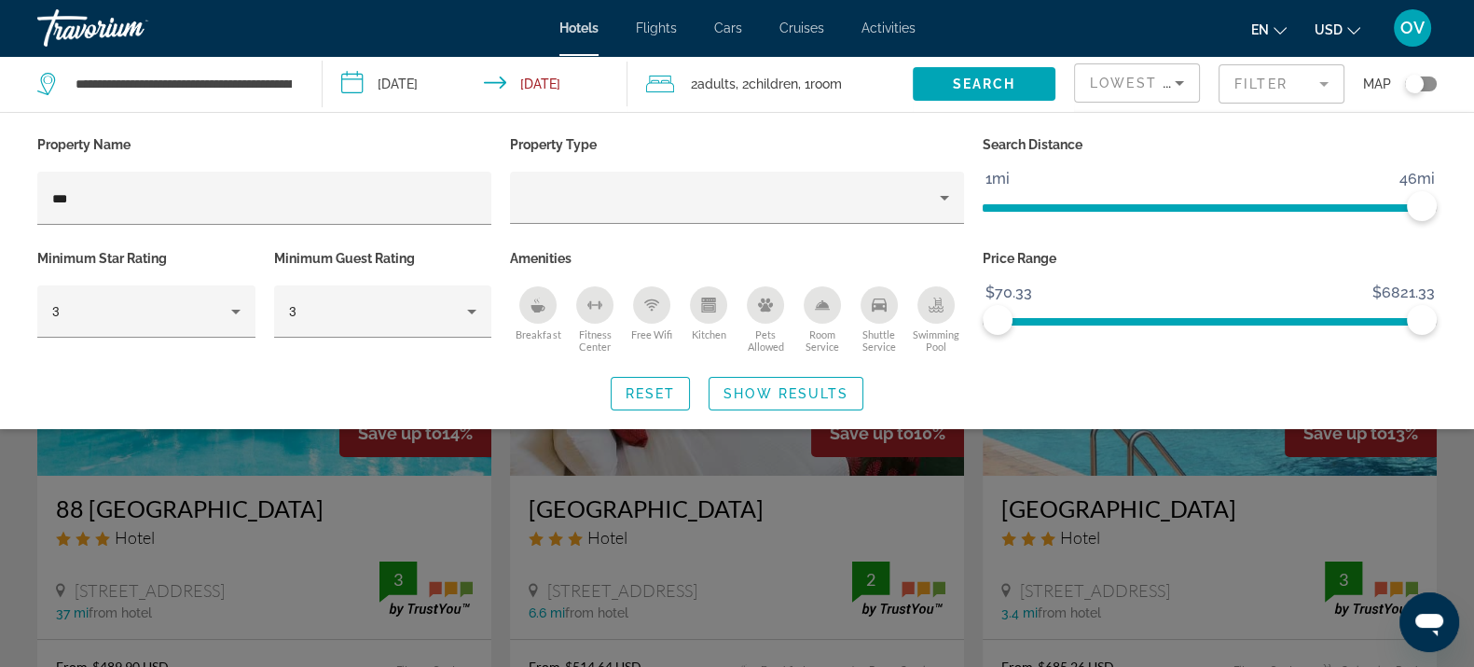
drag, startPoint x: 249, startPoint y: 186, endPoint x: 32, endPoint y: 172, distance: 217.7
click at [32, 172] on div "Property Name ***" at bounding box center [264, 188] width 473 height 114
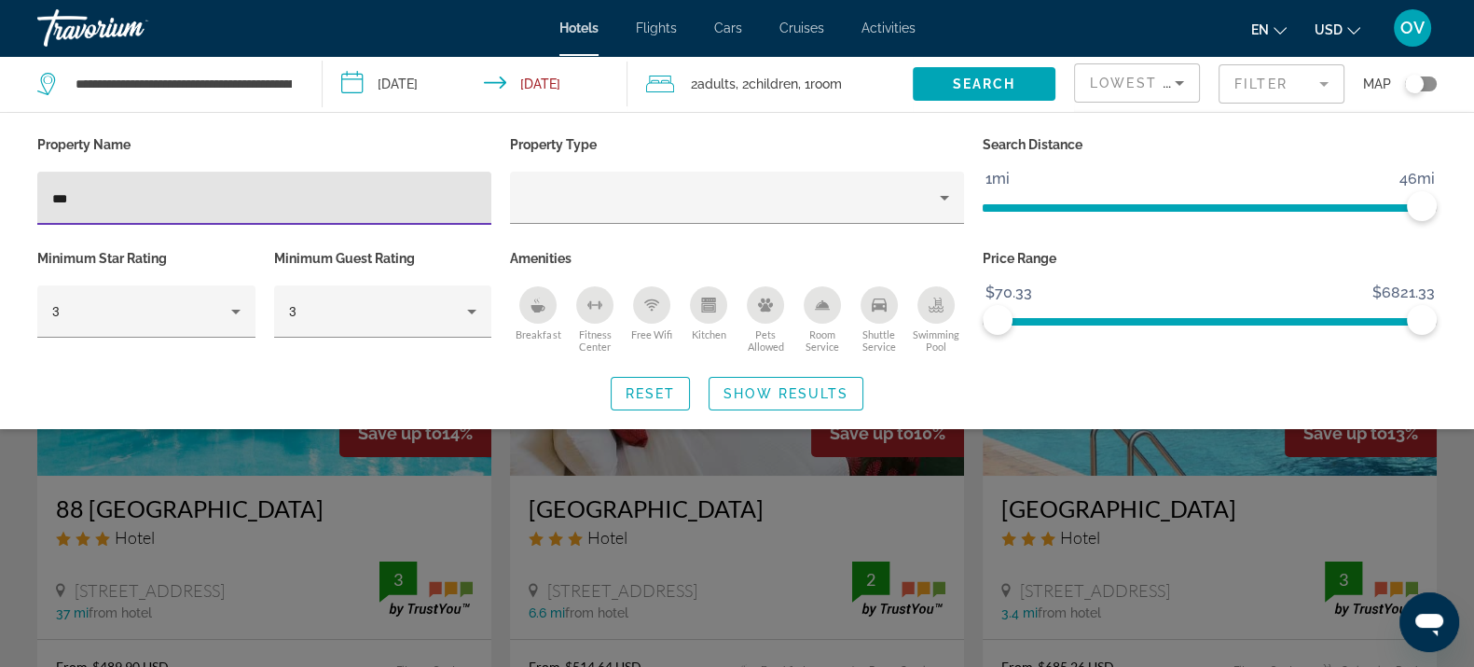
drag, startPoint x: 89, startPoint y: 188, endPoint x: 9, endPoint y: 194, distance: 79.5
click at [0, 200] on div "Property Name *** Property Type Search Distance 1mi 46mi 46mi Minimum Star Rati…" at bounding box center [737, 270] width 1474 height 279
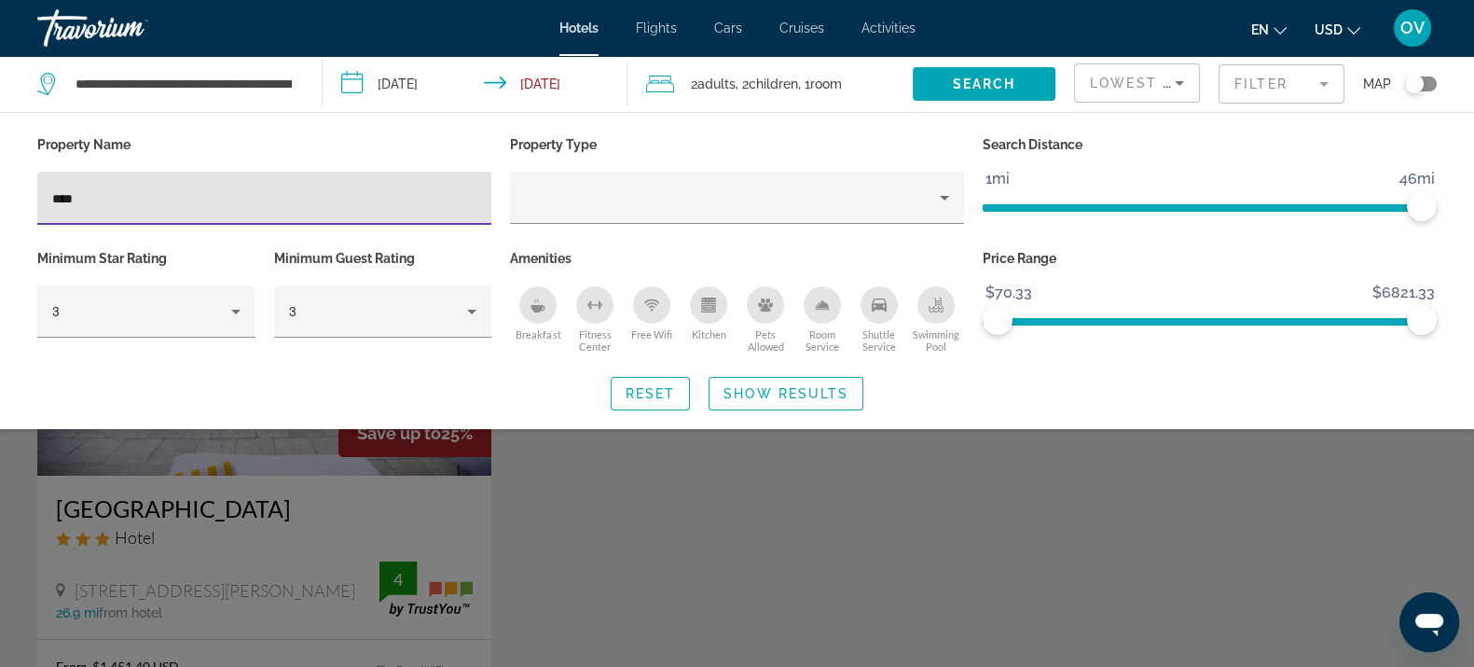
type input "****"
drag, startPoint x: 723, startPoint y: 528, endPoint x: 471, endPoint y: 516, distance: 252.1
click at [718, 527] on div "Search widget" at bounding box center [737, 473] width 1474 height 387
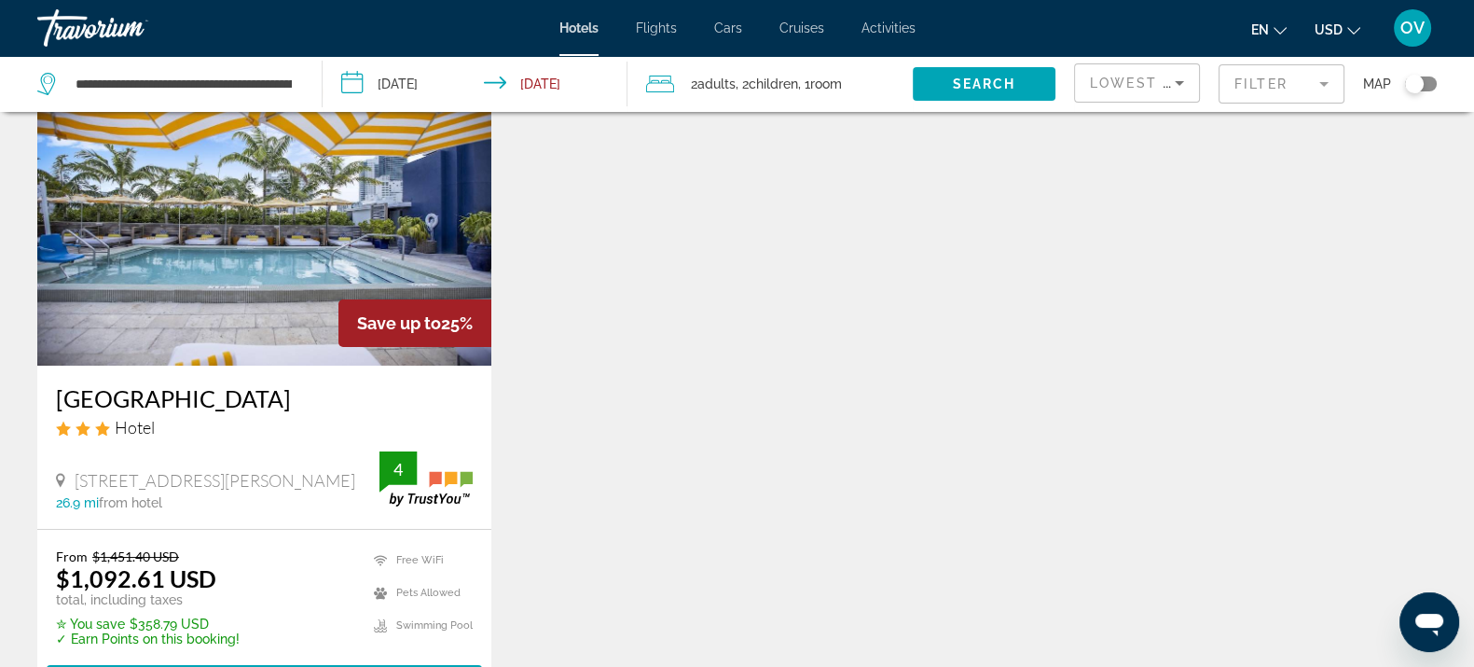
scroll to position [232, 0]
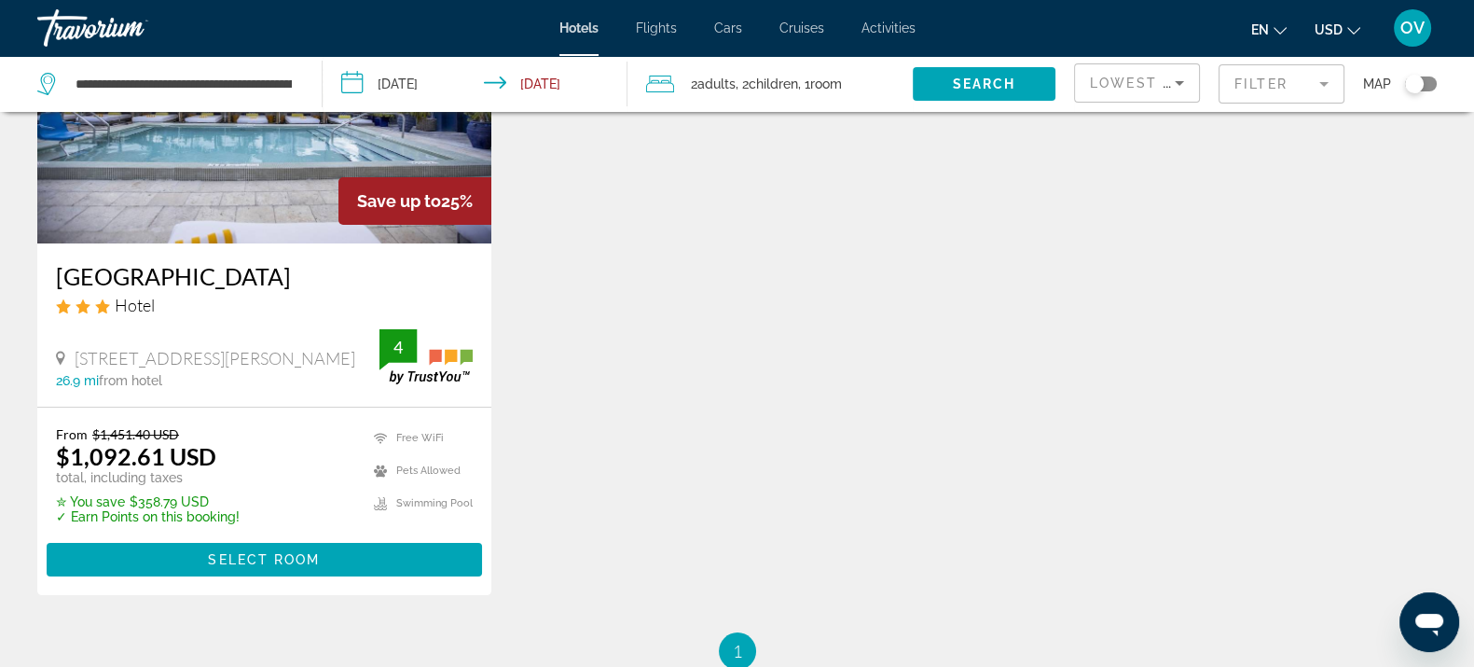
click at [145, 284] on h3 "[GEOGRAPHIC_DATA]" at bounding box center [264, 276] width 417 height 28
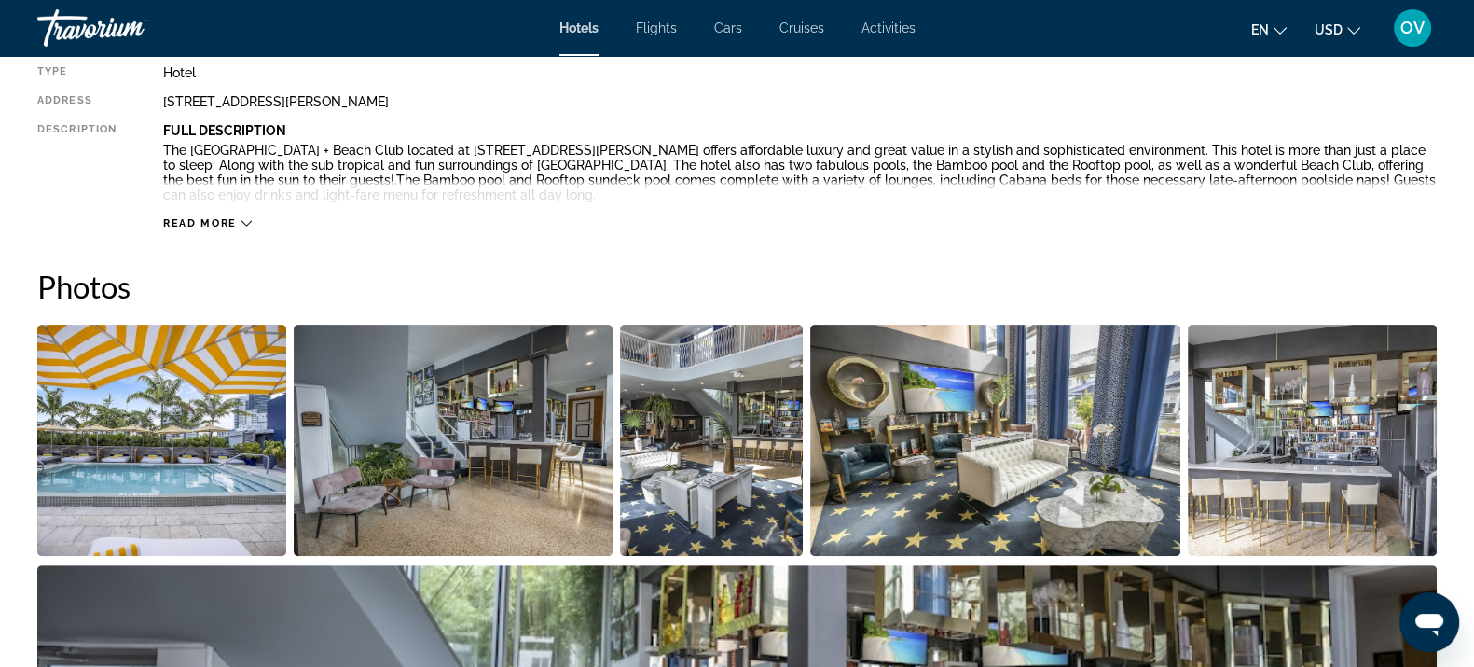
scroll to position [1049, 0]
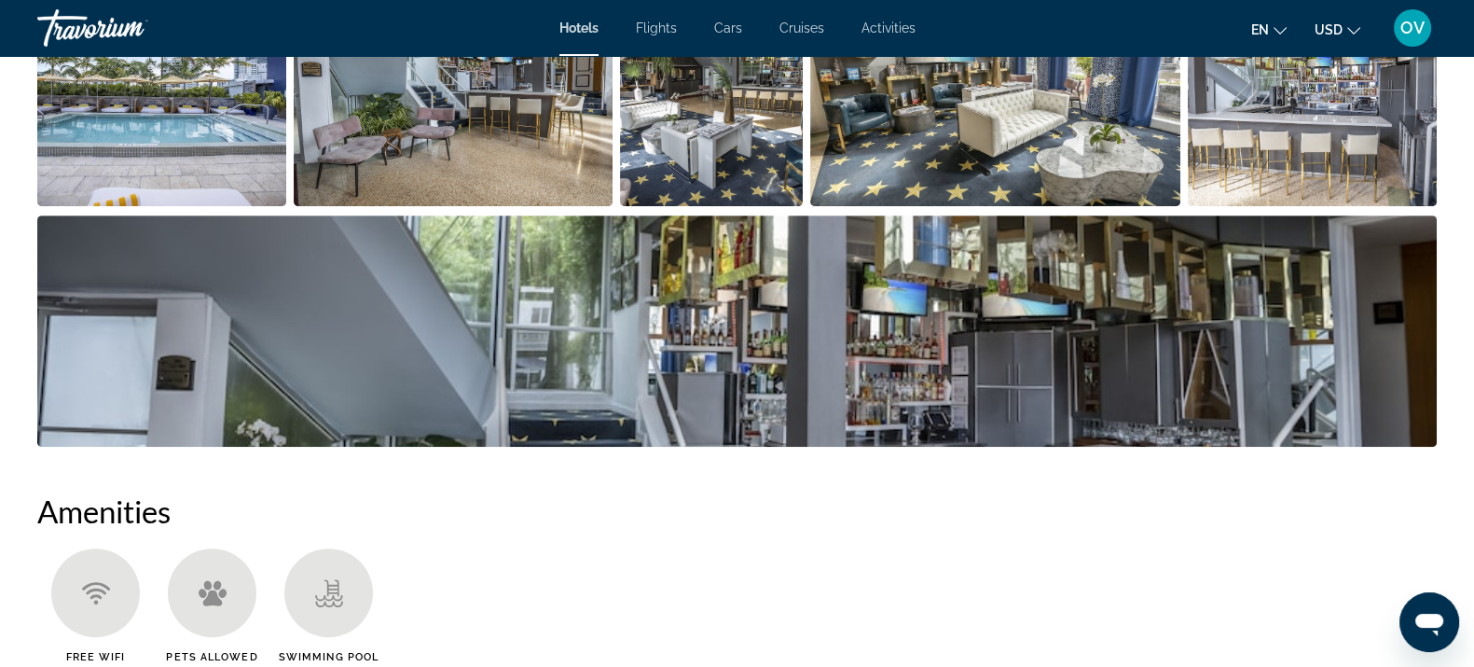
click at [1291, 131] on img "Open full-screen image slider" at bounding box center [1312, 90] width 249 height 231
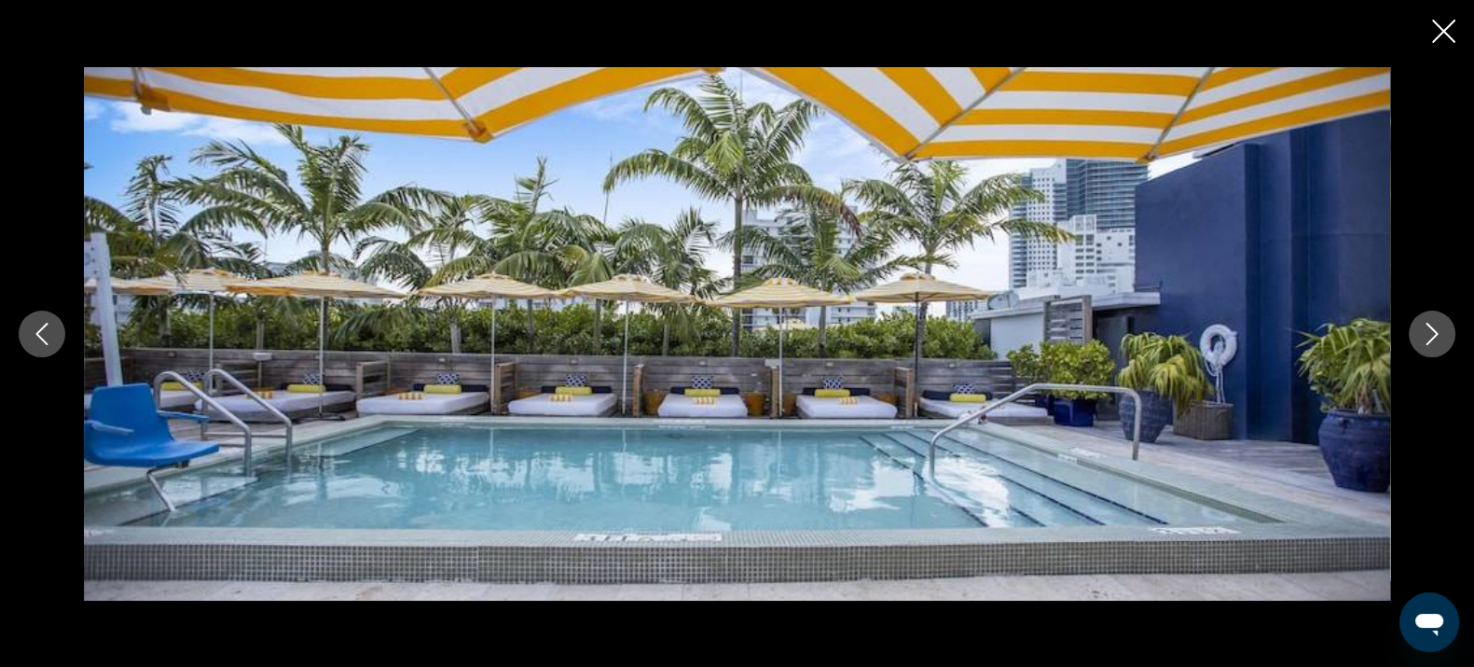
click at [1429, 337] on icon "Next image" at bounding box center [1432, 334] width 22 height 22
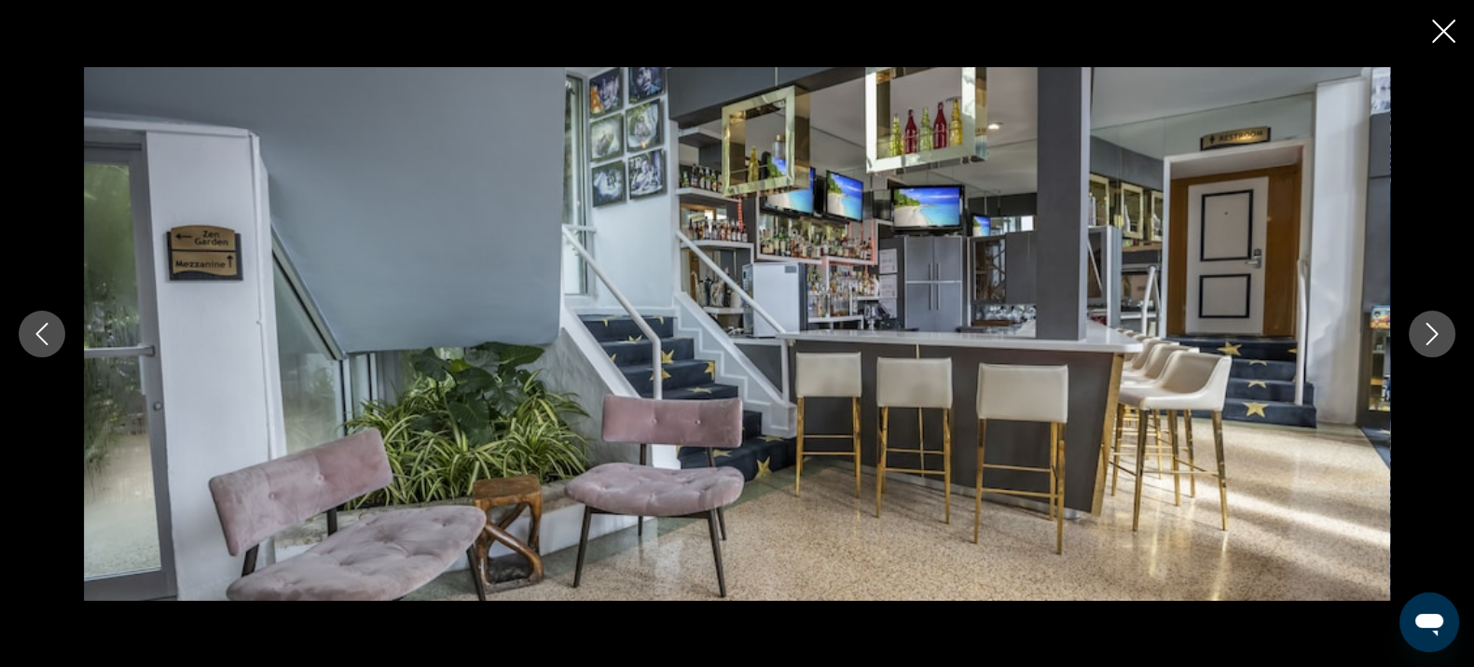
click at [1431, 325] on icon "Next image" at bounding box center [1432, 334] width 22 height 22
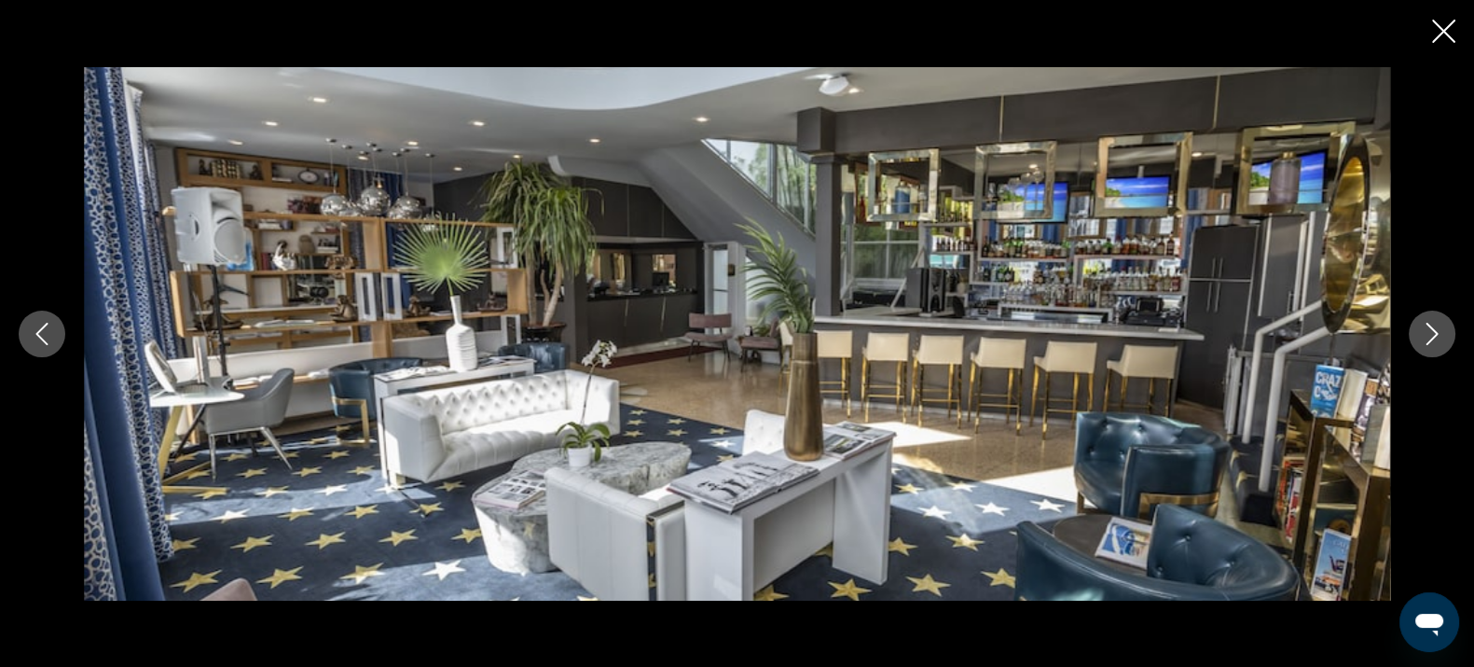
click at [1431, 325] on icon "Next image" at bounding box center [1432, 334] width 22 height 22
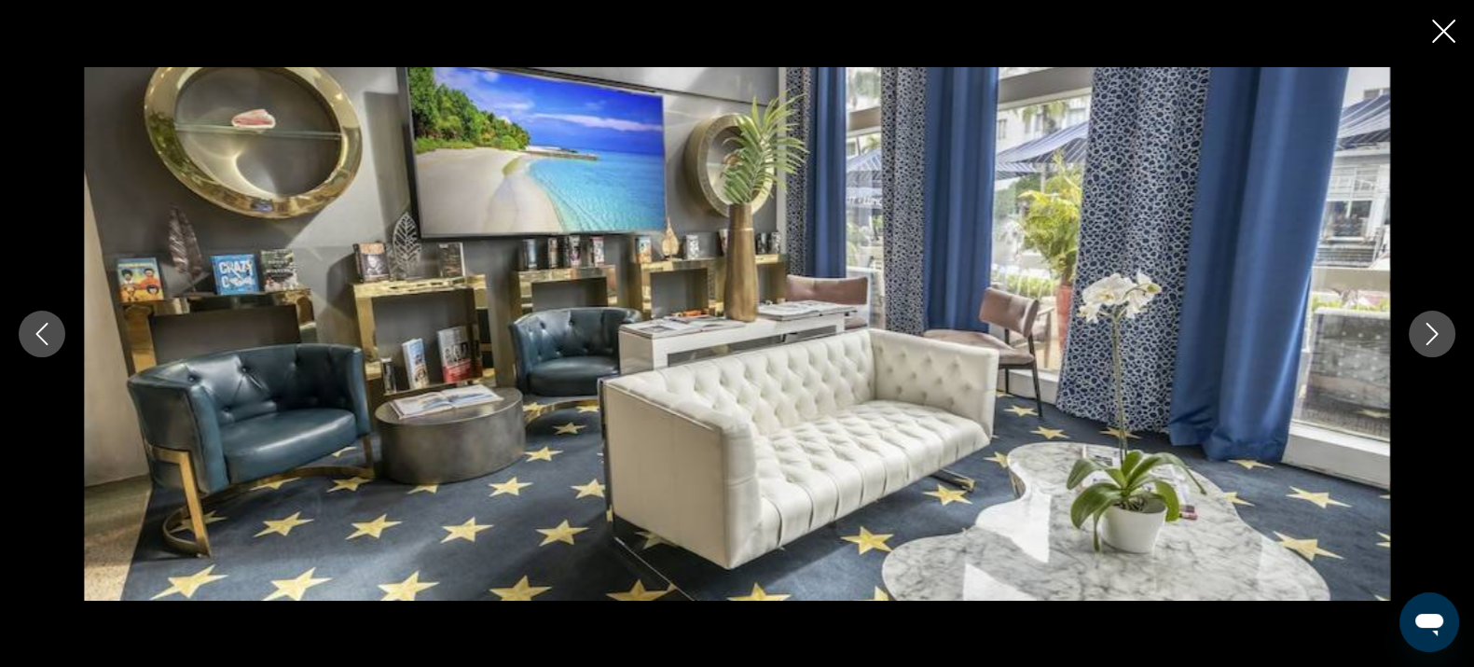
click at [1431, 325] on icon "Next image" at bounding box center [1432, 334] width 22 height 22
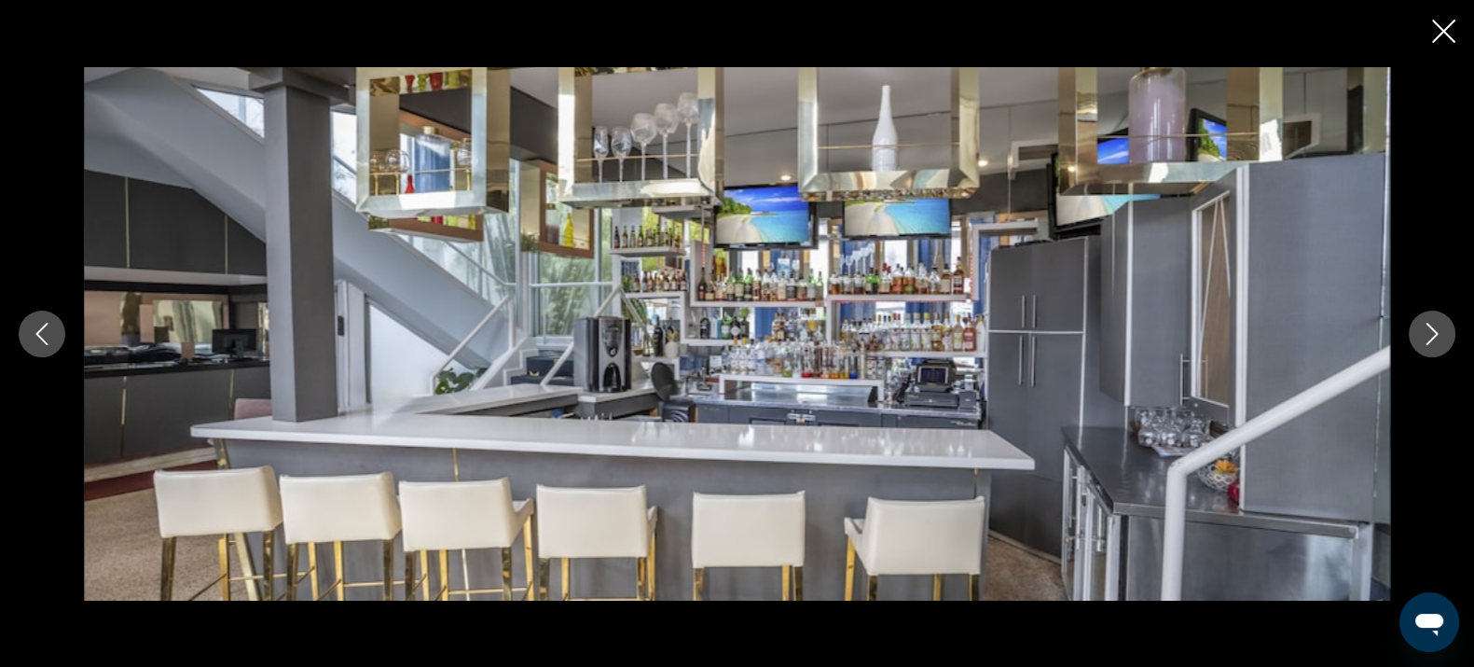
click at [1431, 325] on icon "Next image" at bounding box center [1432, 334] width 22 height 22
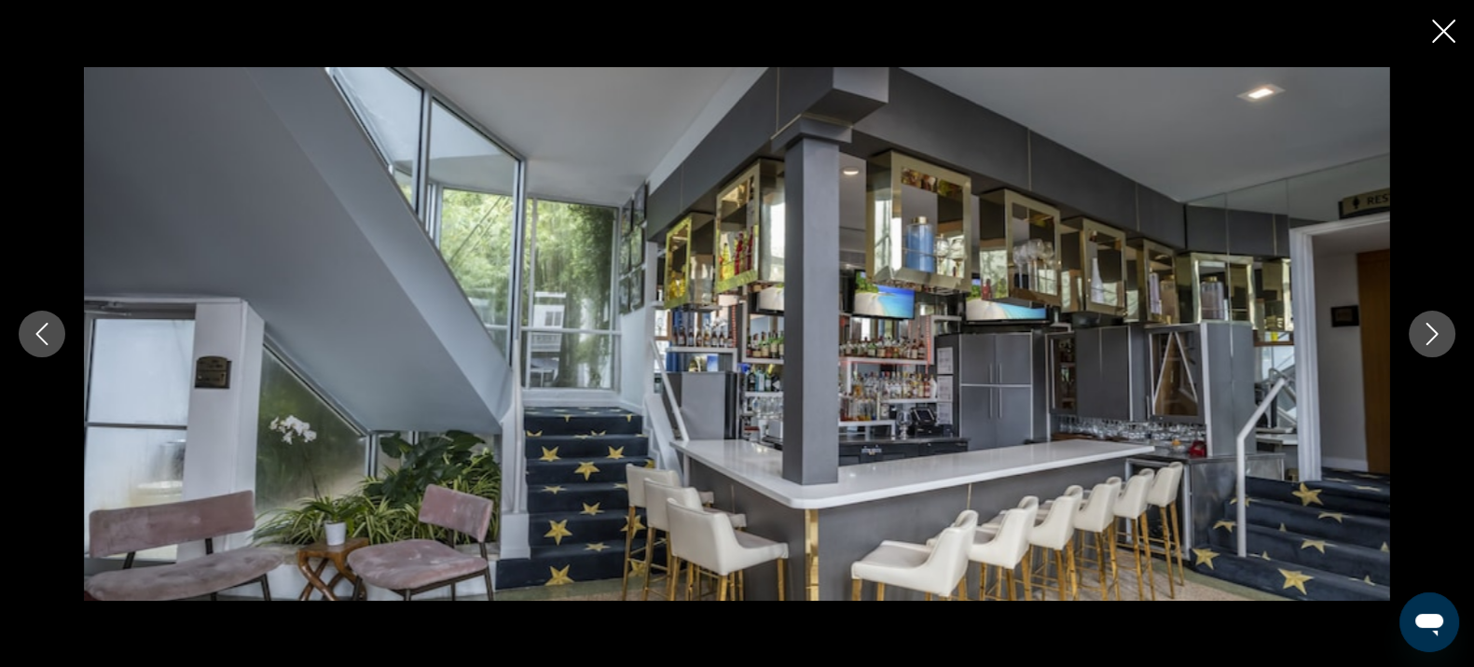
click at [1429, 323] on icon "Next image" at bounding box center [1432, 334] width 22 height 22
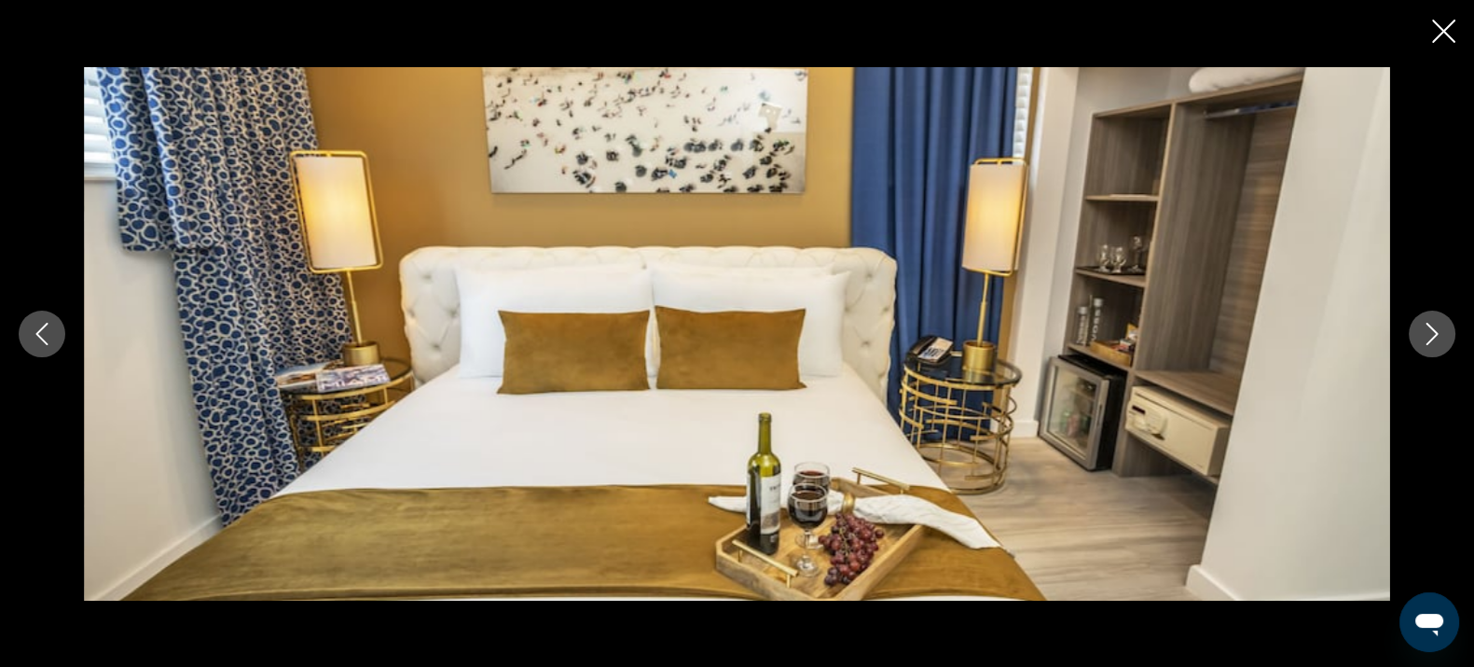
click at [1429, 323] on icon "Next image" at bounding box center [1432, 334] width 22 height 22
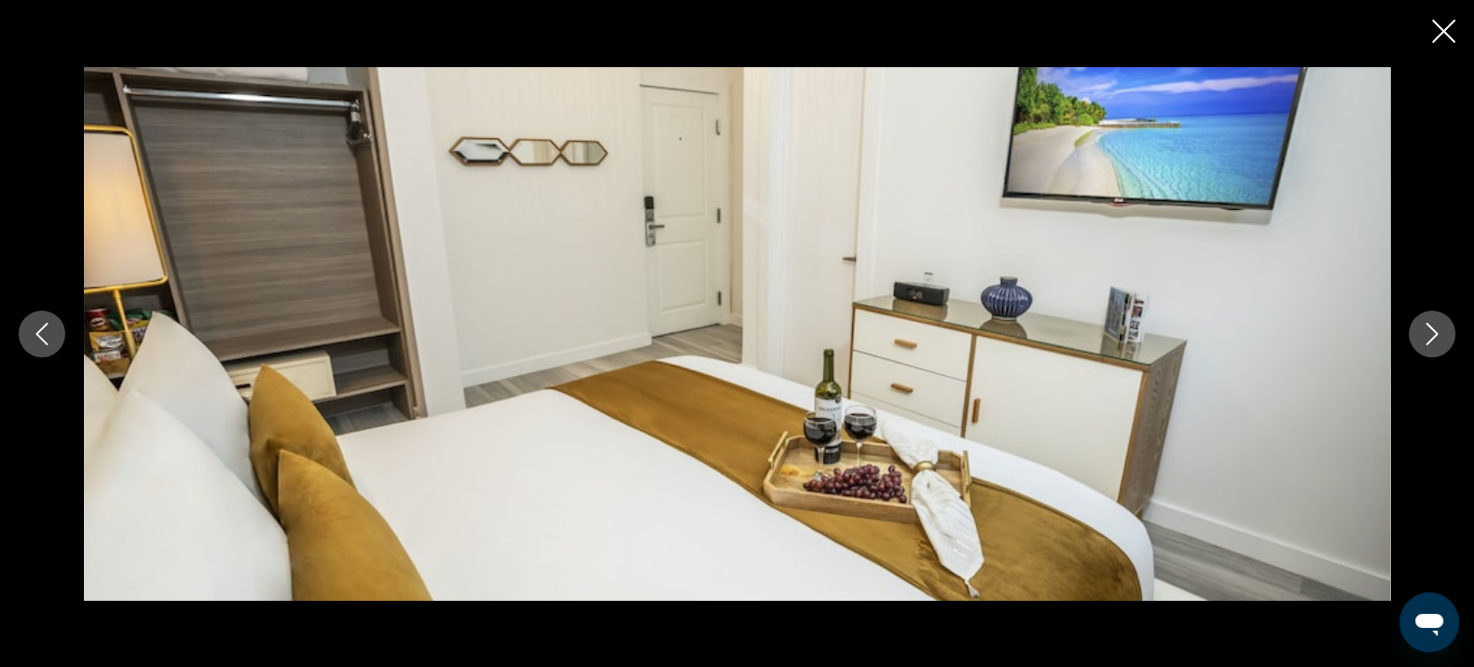
click at [1429, 323] on icon "Next image" at bounding box center [1432, 334] width 22 height 22
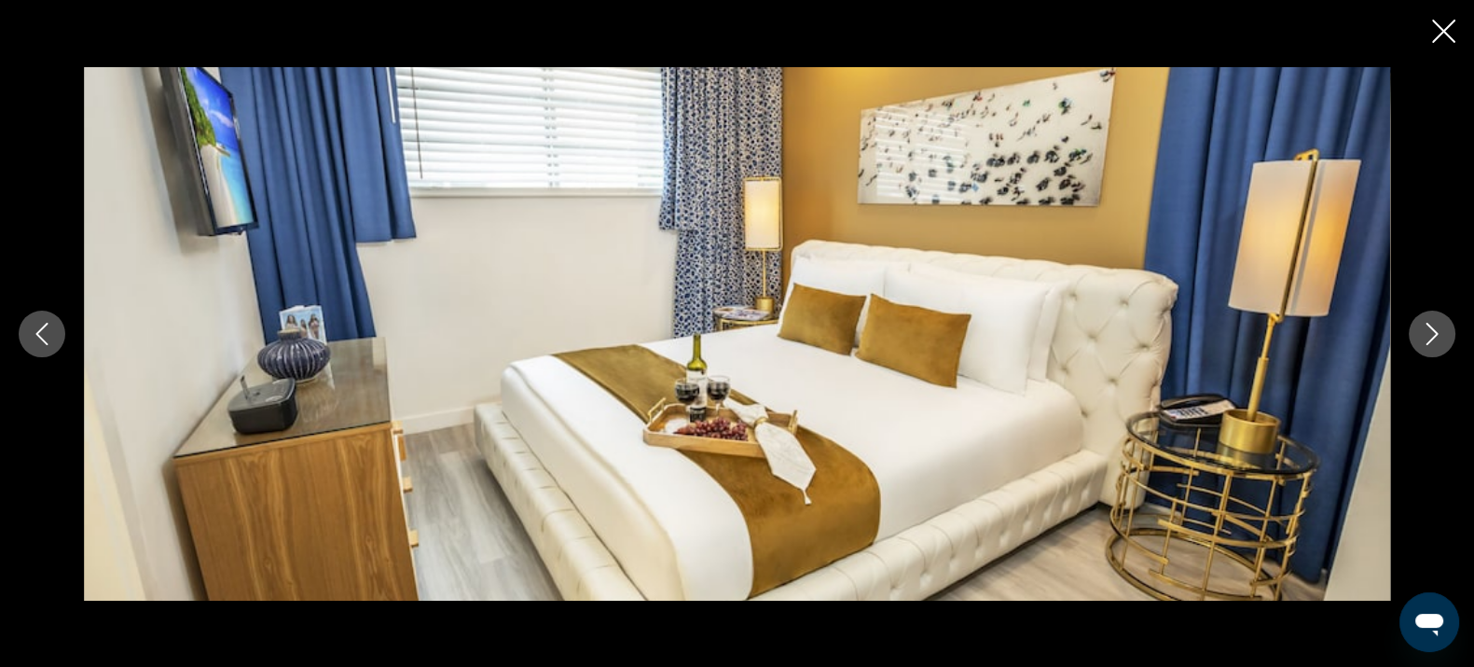
click at [1429, 323] on icon "Next image" at bounding box center [1432, 334] width 22 height 22
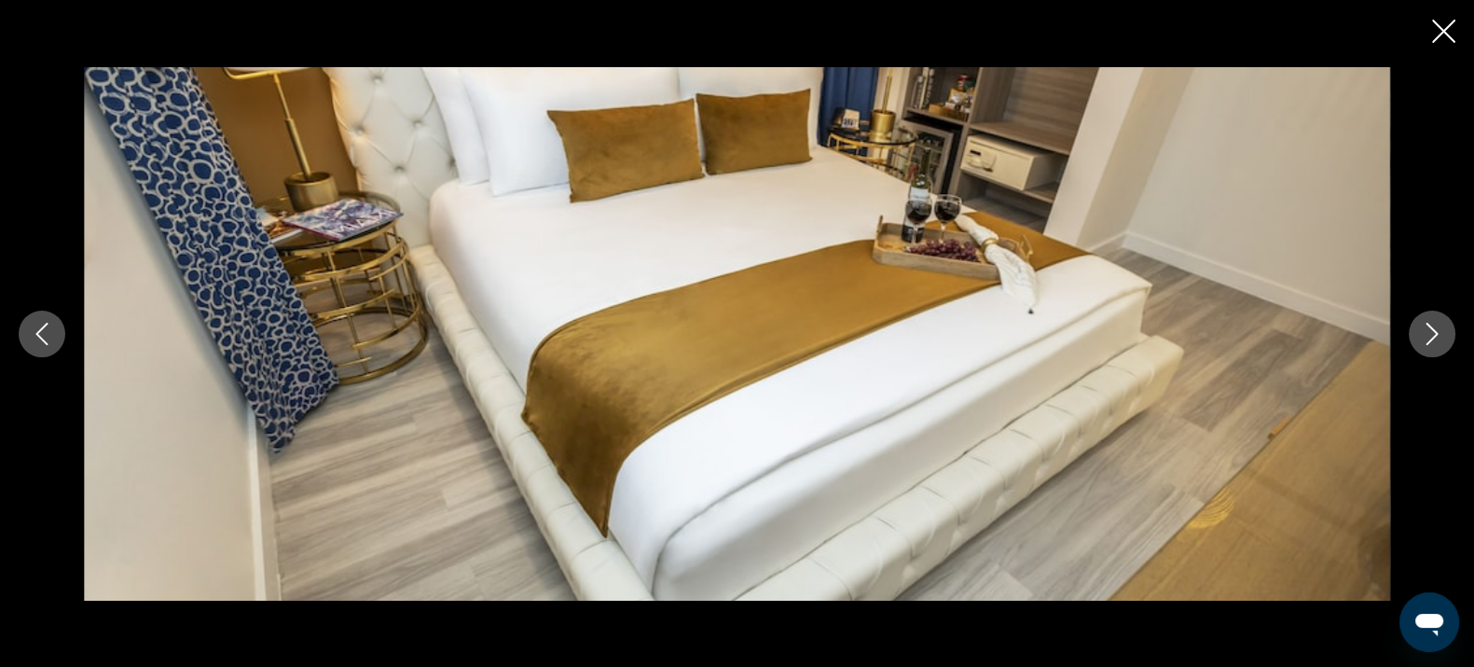
click at [1429, 323] on icon "Next image" at bounding box center [1432, 334] width 22 height 22
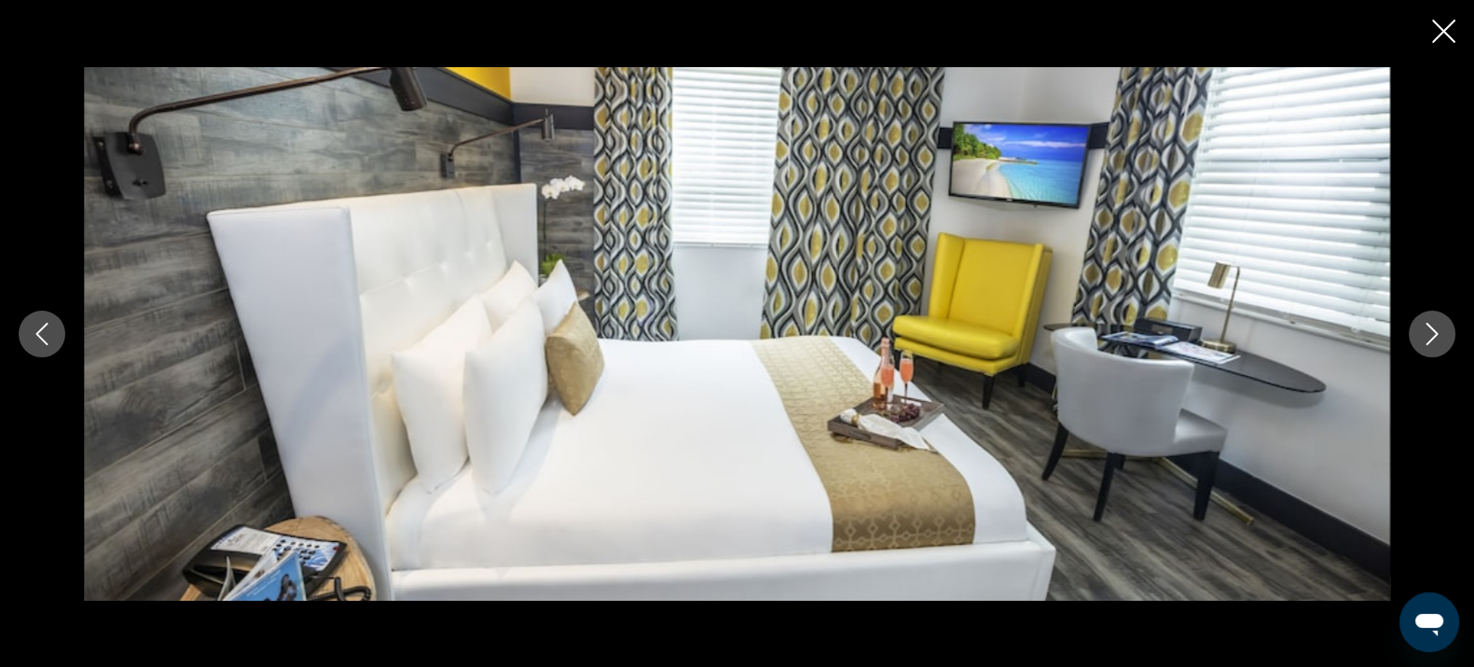
click at [1429, 323] on icon "Next image" at bounding box center [1432, 334] width 22 height 22
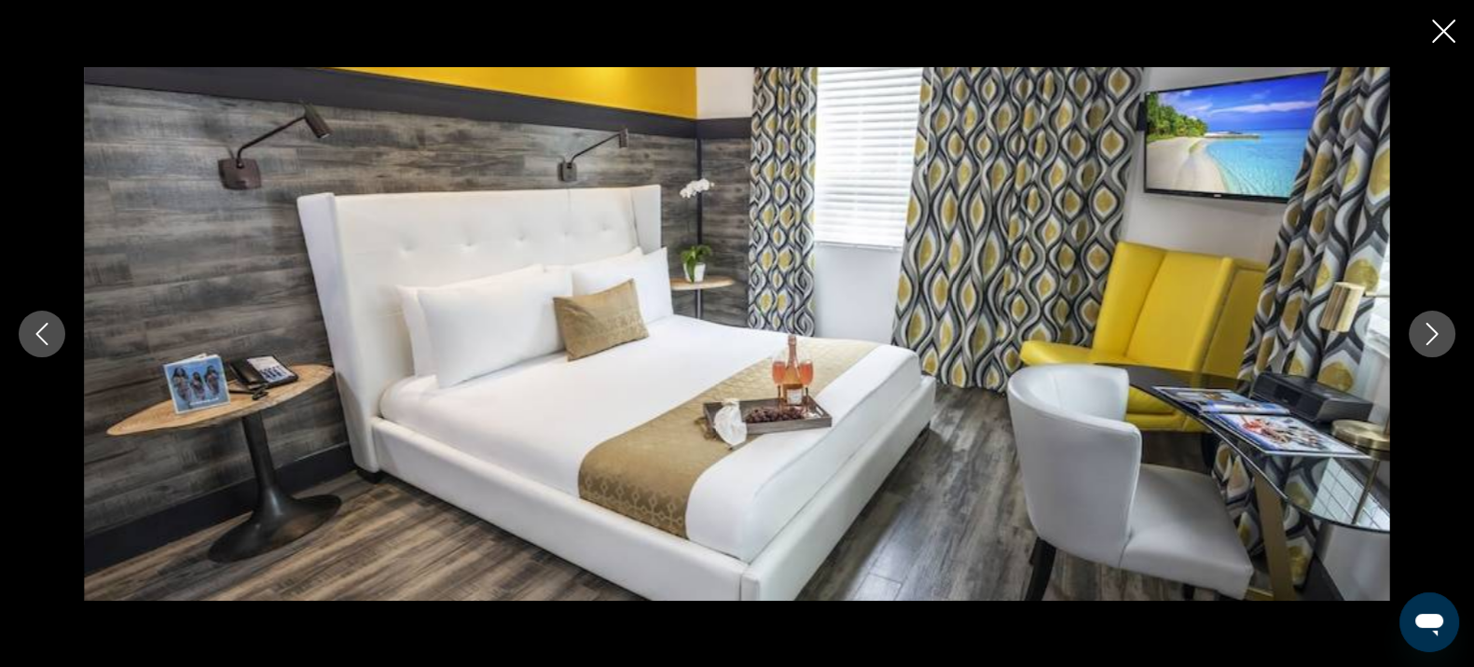
click at [1429, 323] on icon "Next image" at bounding box center [1432, 334] width 22 height 22
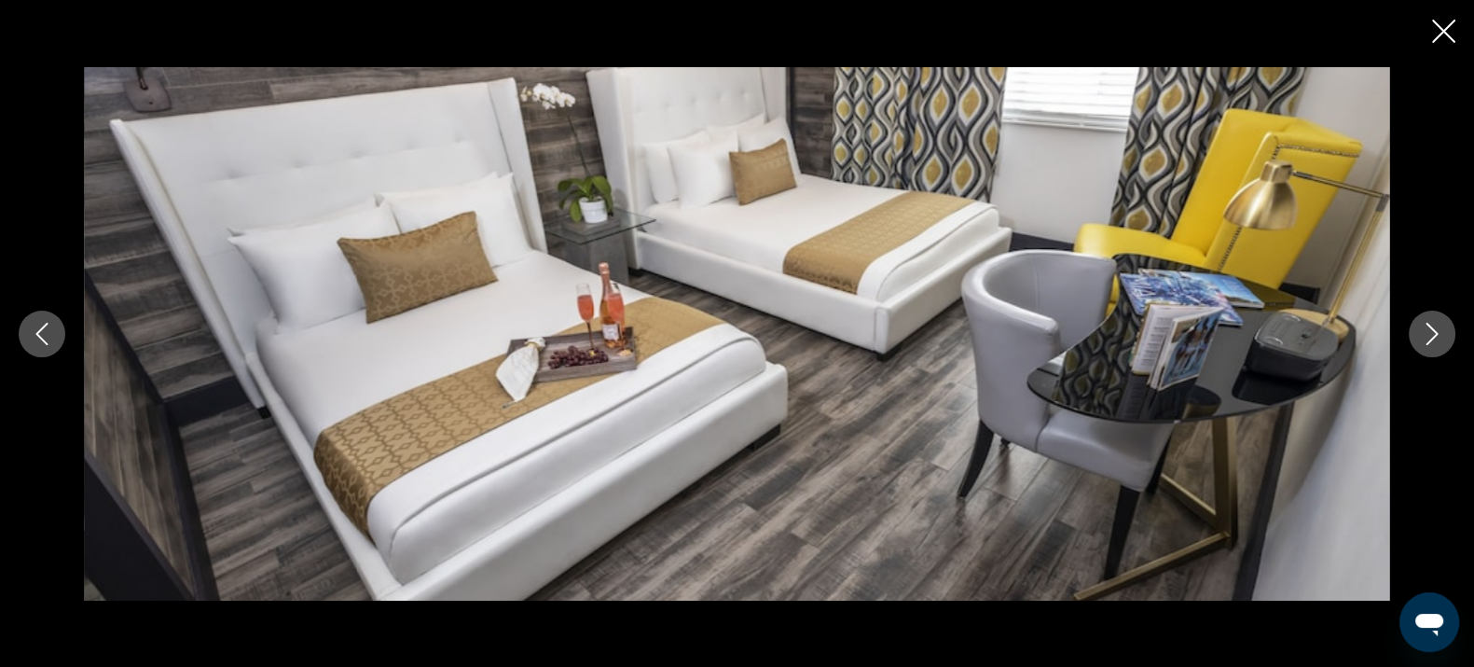
click at [1424, 20] on div "prev next" at bounding box center [737, 333] width 1474 height 667
click at [1445, 35] on icon "Close slideshow" at bounding box center [1443, 31] width 23 height 23
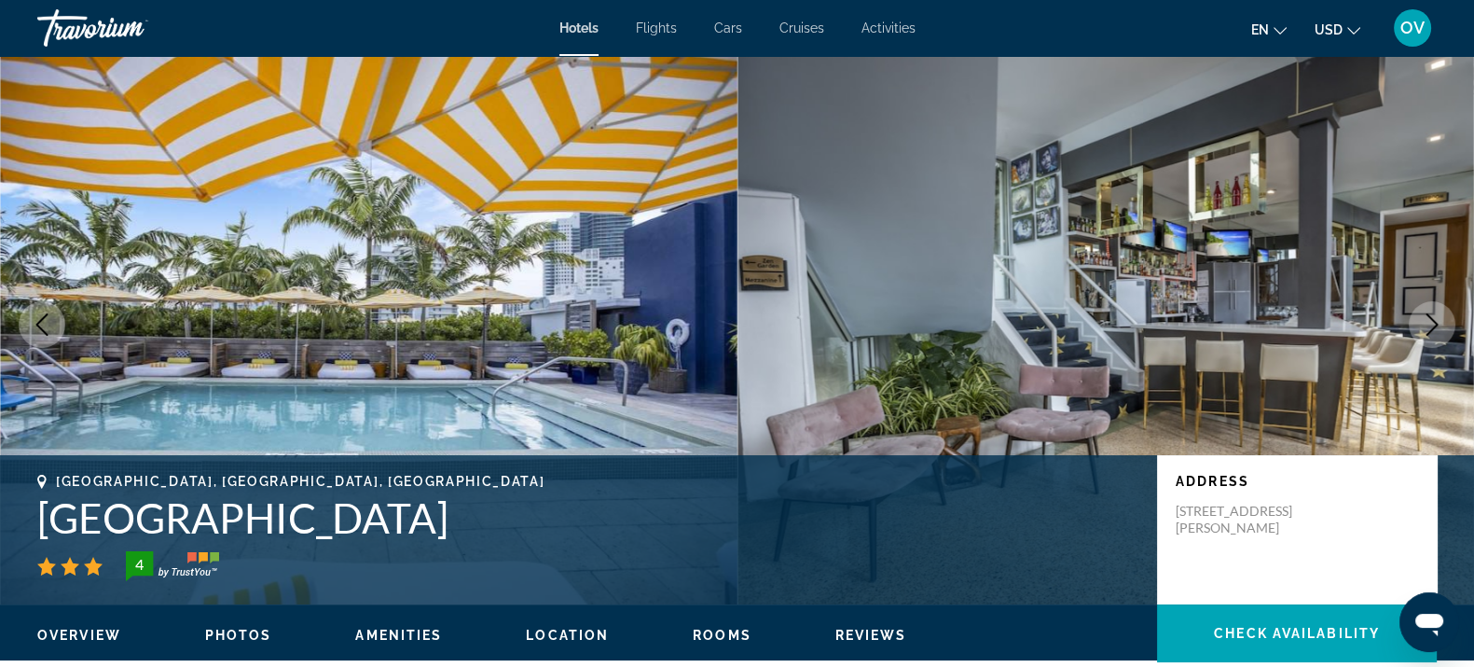
scroll to position [19, 0]
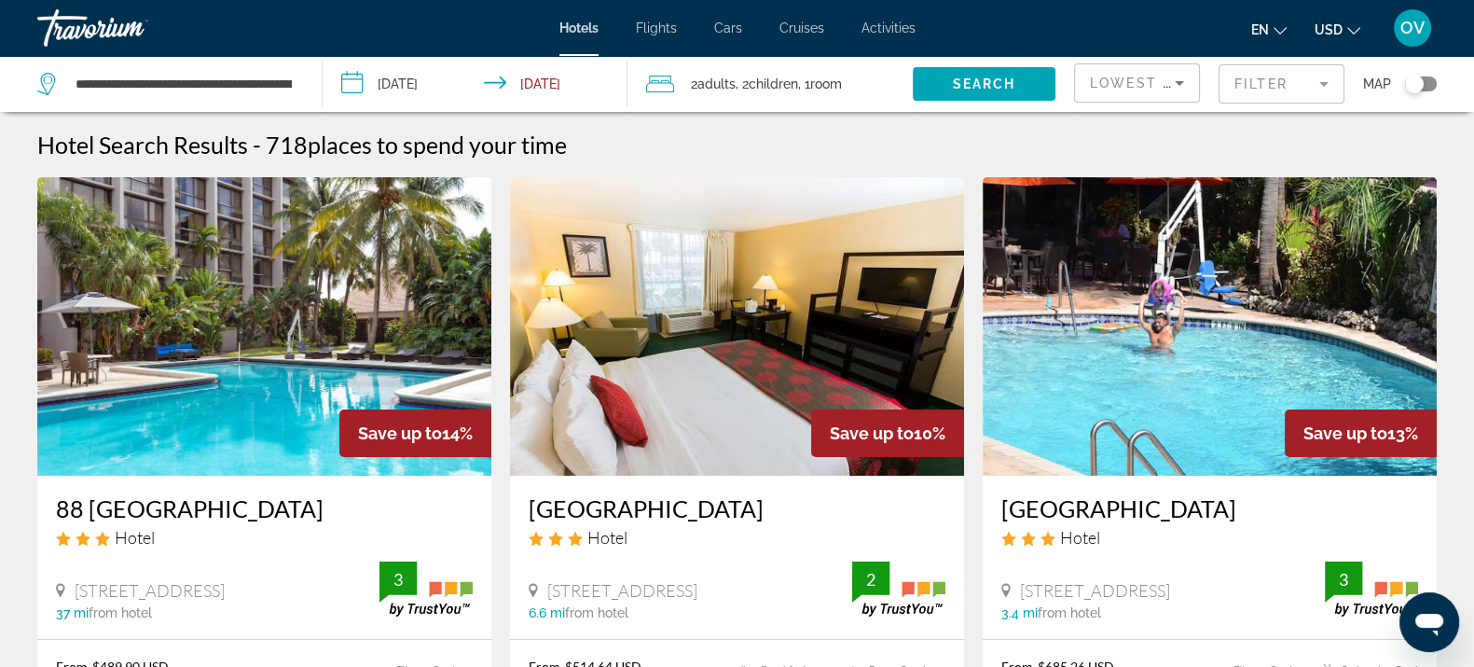
click at [1288, 79] on mat-form-field "Filter" at bounding box center [1282, 83] width 126 height 39
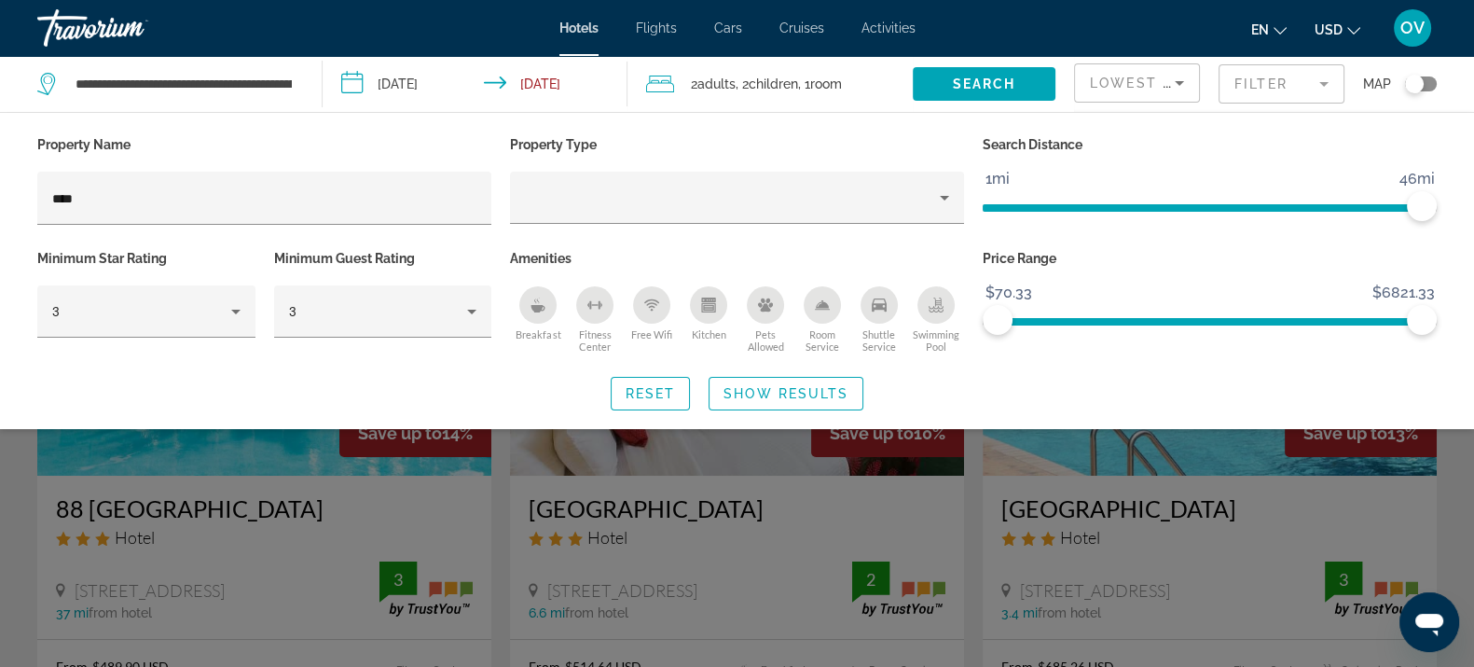
drag, startPoint x: 247, startPoint y: 177, endPoint x: 10, endPoint y: 176, distance: 236.8
click at [0, 173] on div "Property Name **** Property Type Search Distance 1mi 46mi 46mi Minimum Star Rat…" at bounding box center [737, 270] width 1474 height 279
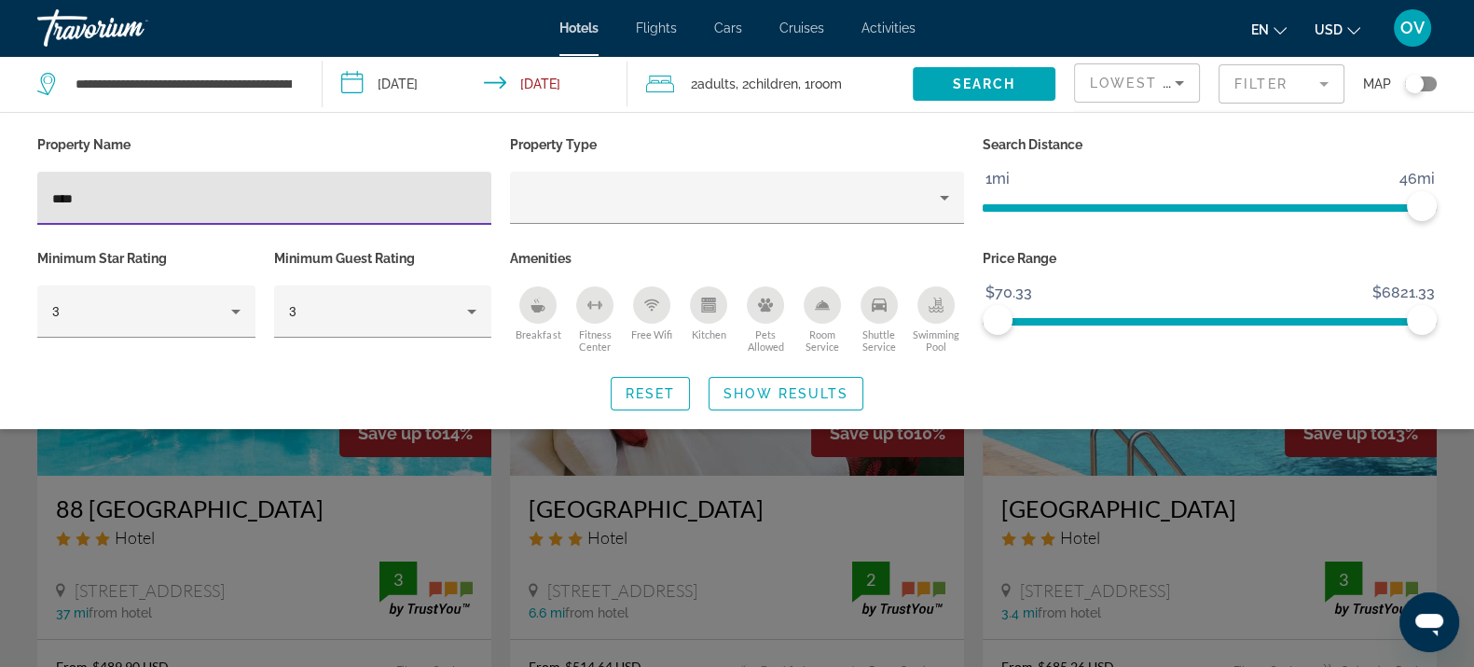
drag, startPoint x: 147, startPoint y: 186, endPoint x: 35, endPoint y: 200, distance: 112.9
click at [7, 215] on div "Property Name **** Property Type Search Distance 1mi 46mi 46mi Minimum Star Rat…" at bounding box center [737, 270] width 1474 height 279
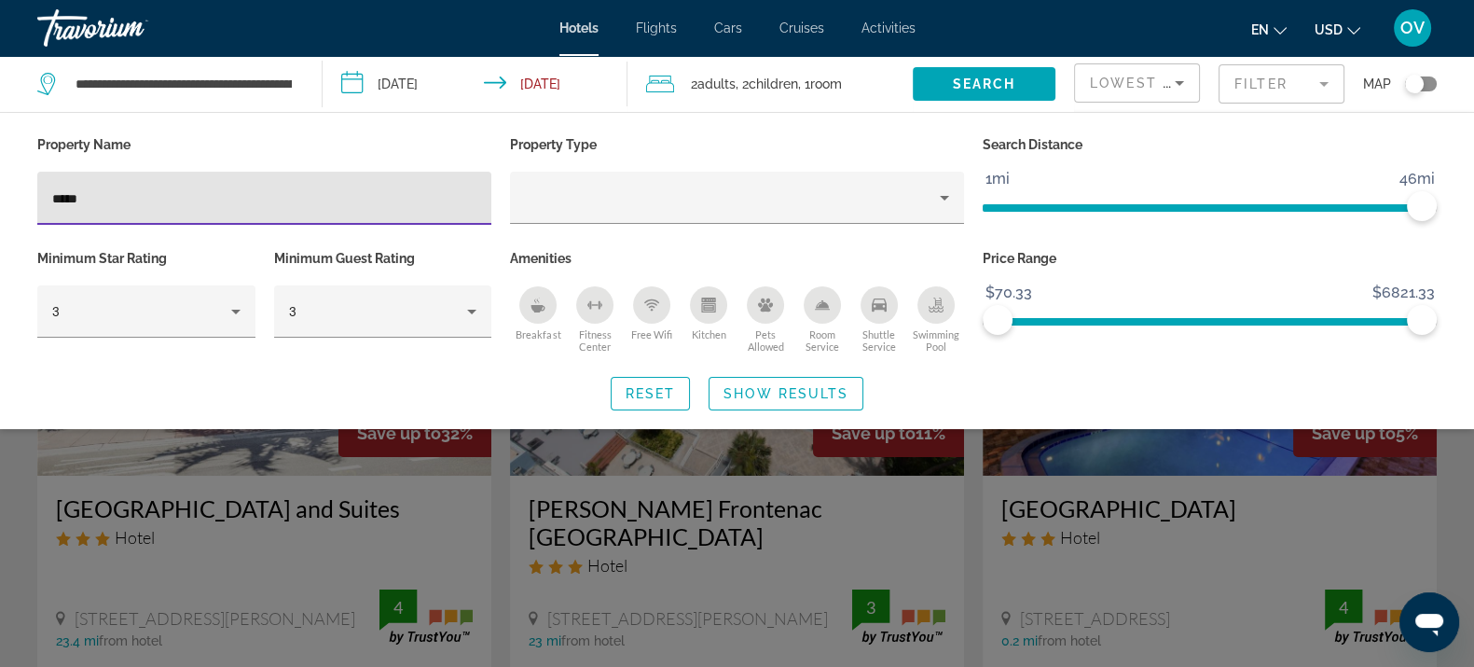
type input "*****"
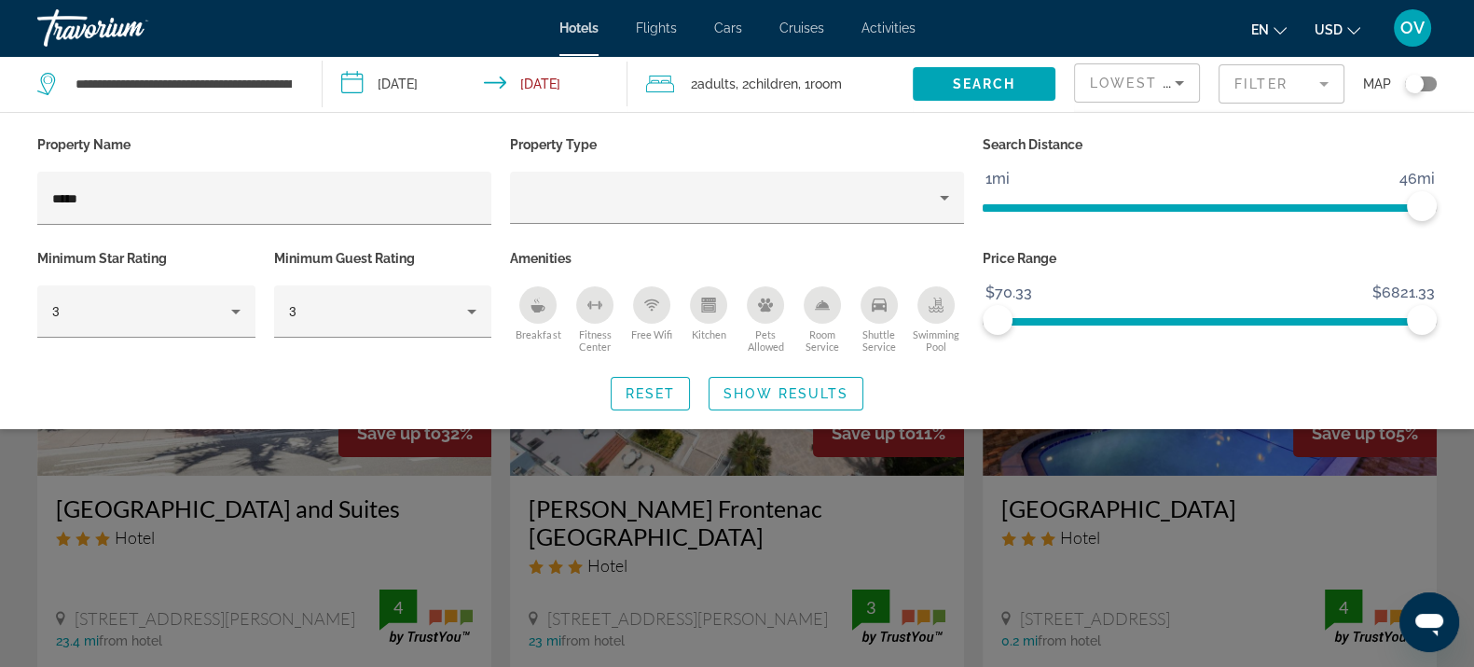
click at [469, 474] on div "Search widget" at bounding box center [737, 473] width 1474 height 387
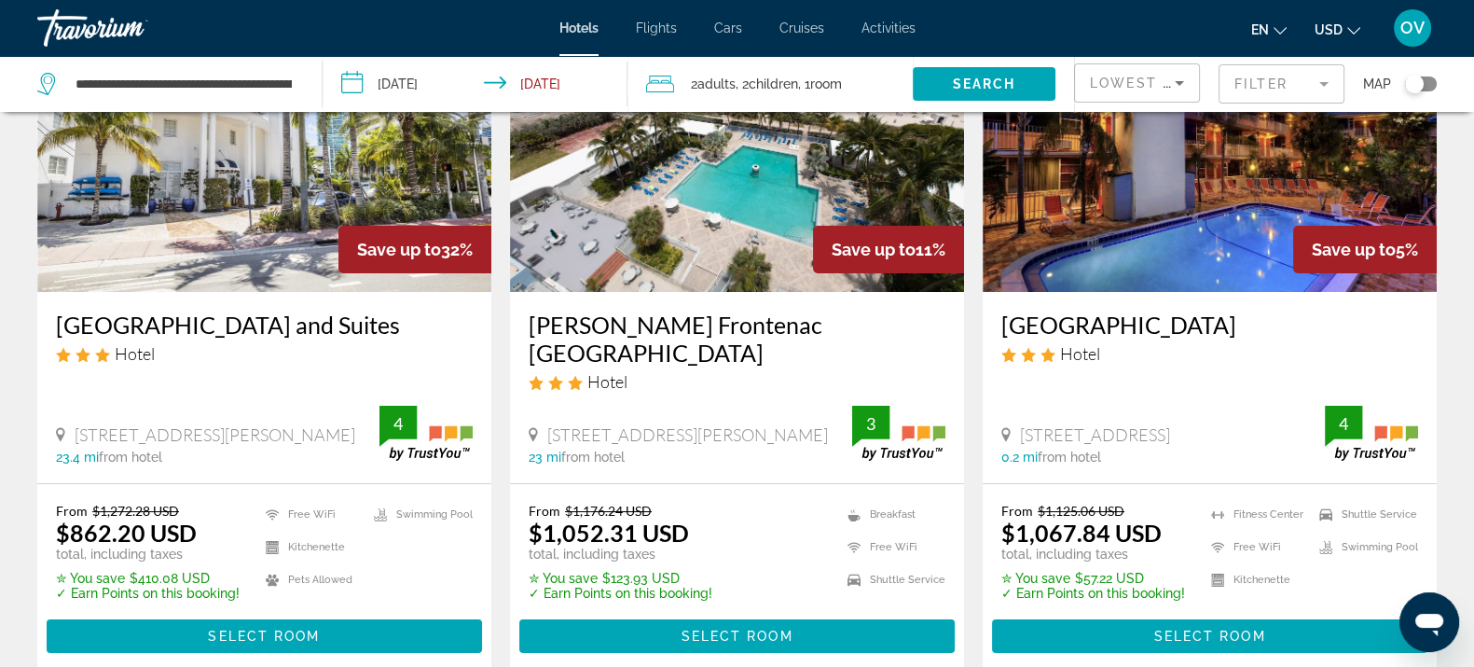
scroll to position [232, 0]
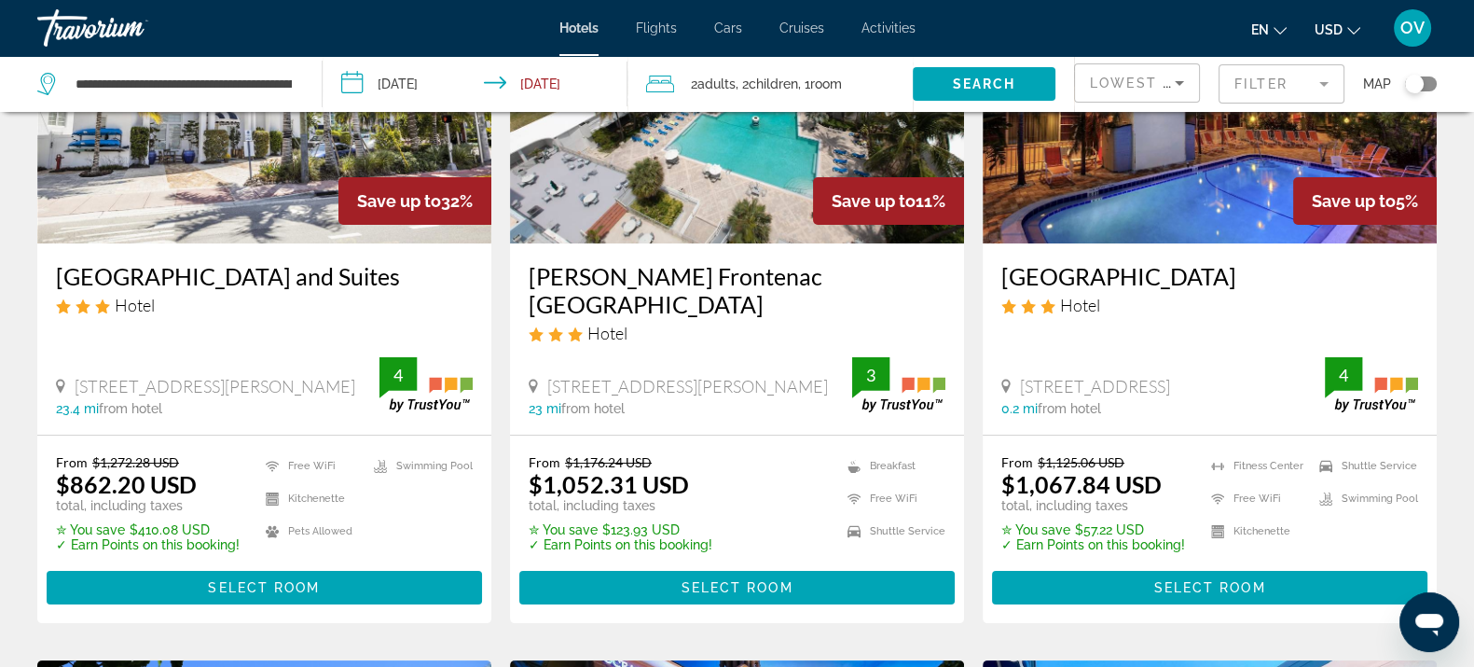
click at [221, 269] on h3 "[GEOGRAPHIC_DATA] and Suites" at bounding box center [264, 276] width 417 height 28
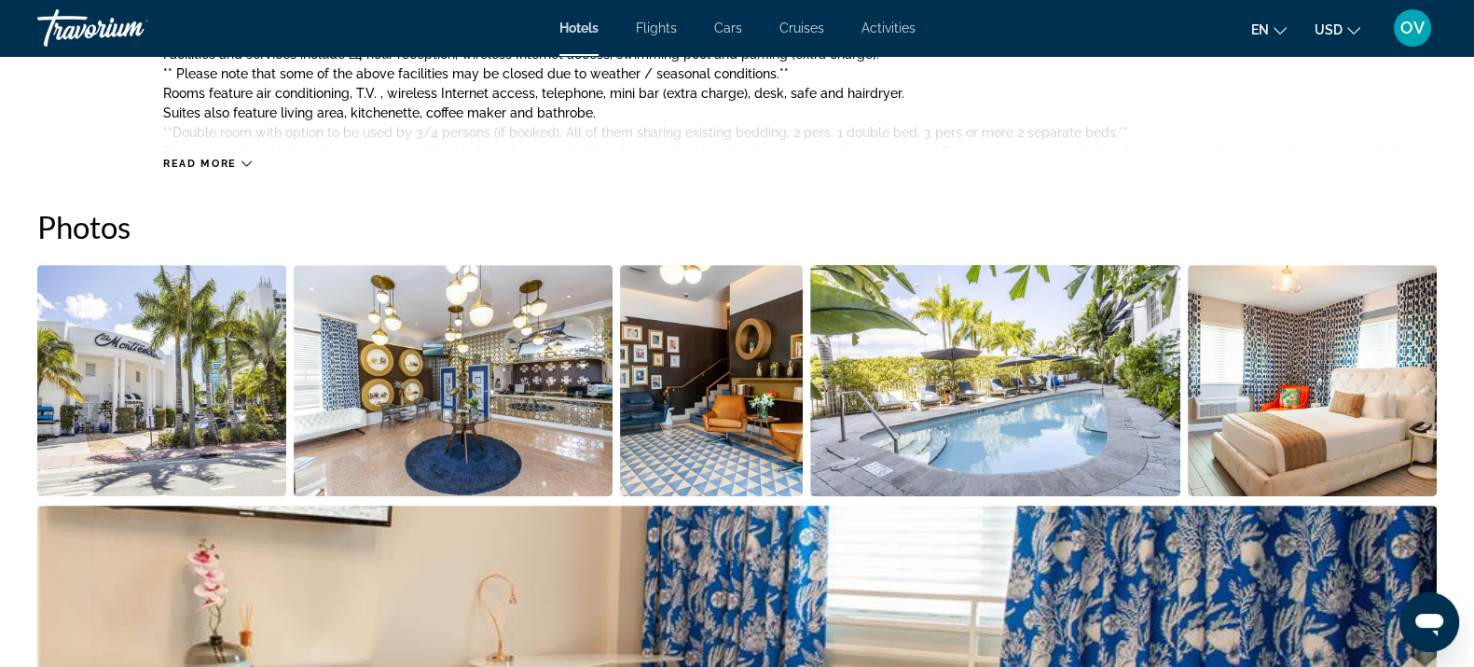
scroll to position [1166, 0]
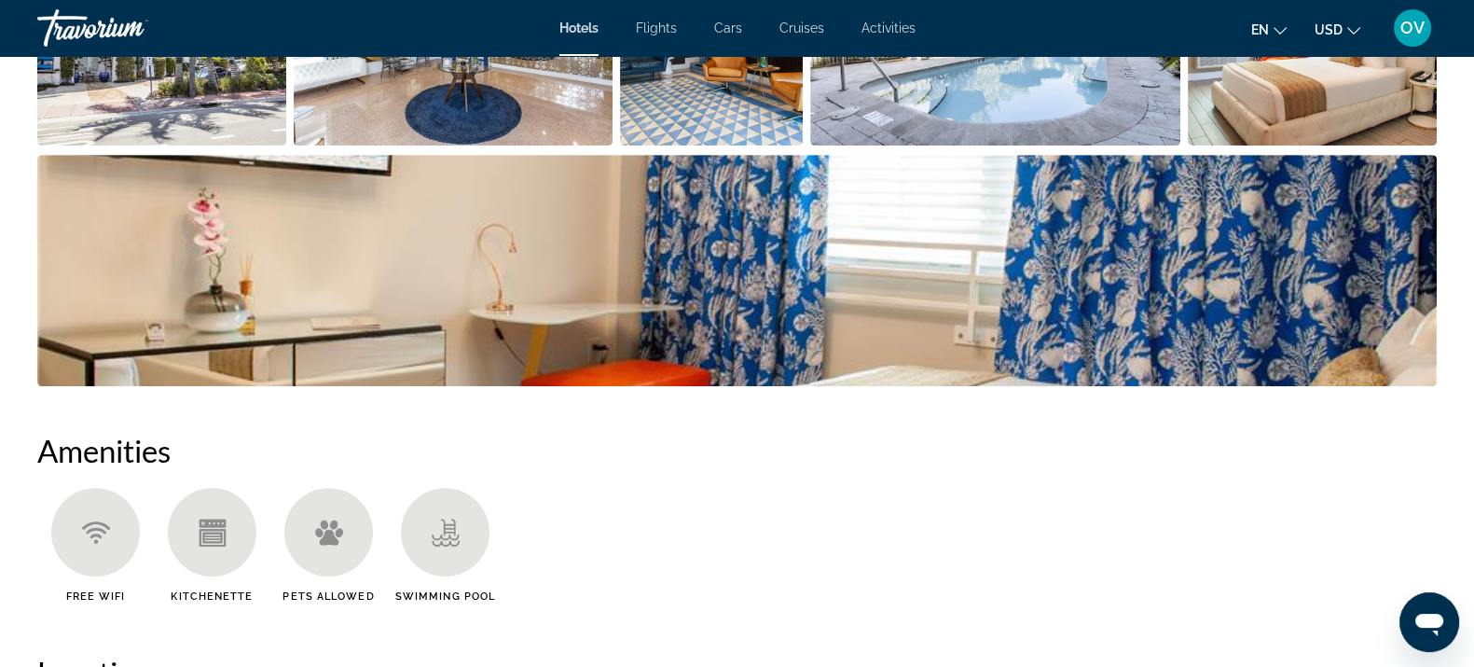
click at [1276, 117] on img "Open full-screen image slider" at bounding box center [1312, 29] width 249 height 231
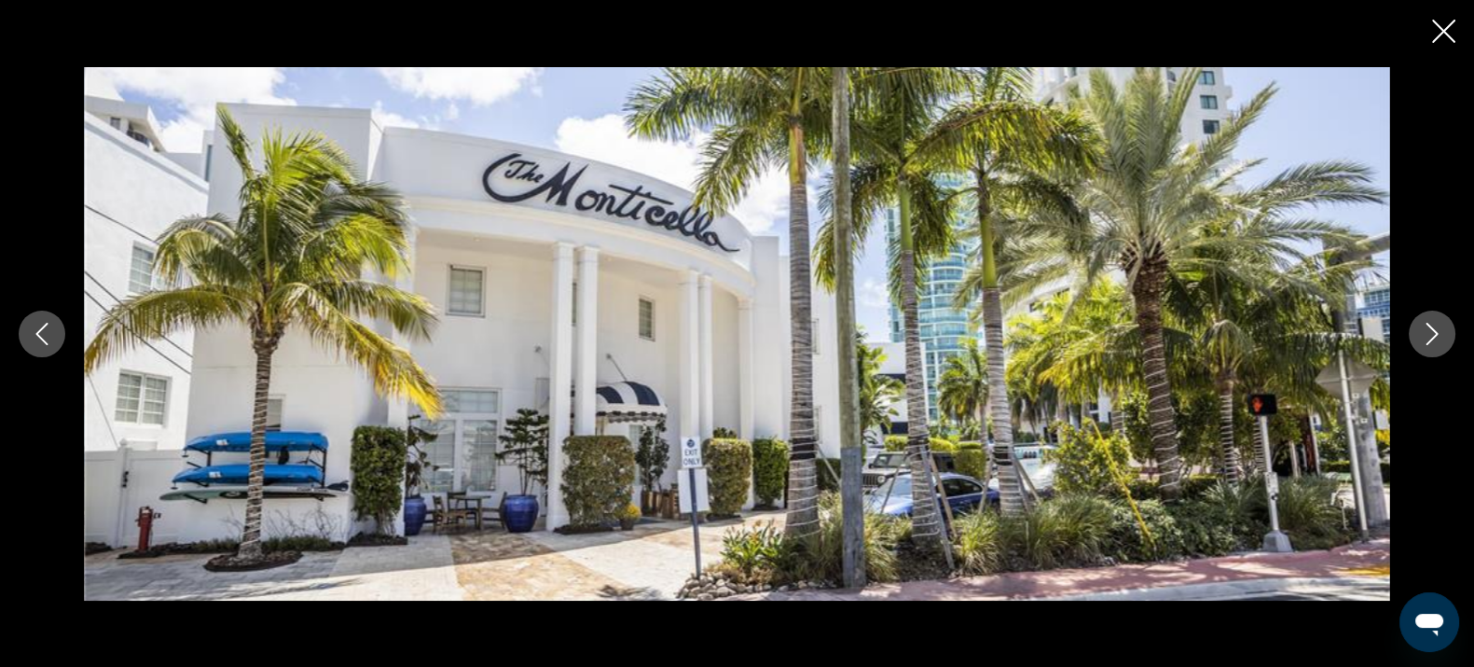
click at [1421, 353] on button "Next image" at bounding box center [1432, 334] width 47 height 47
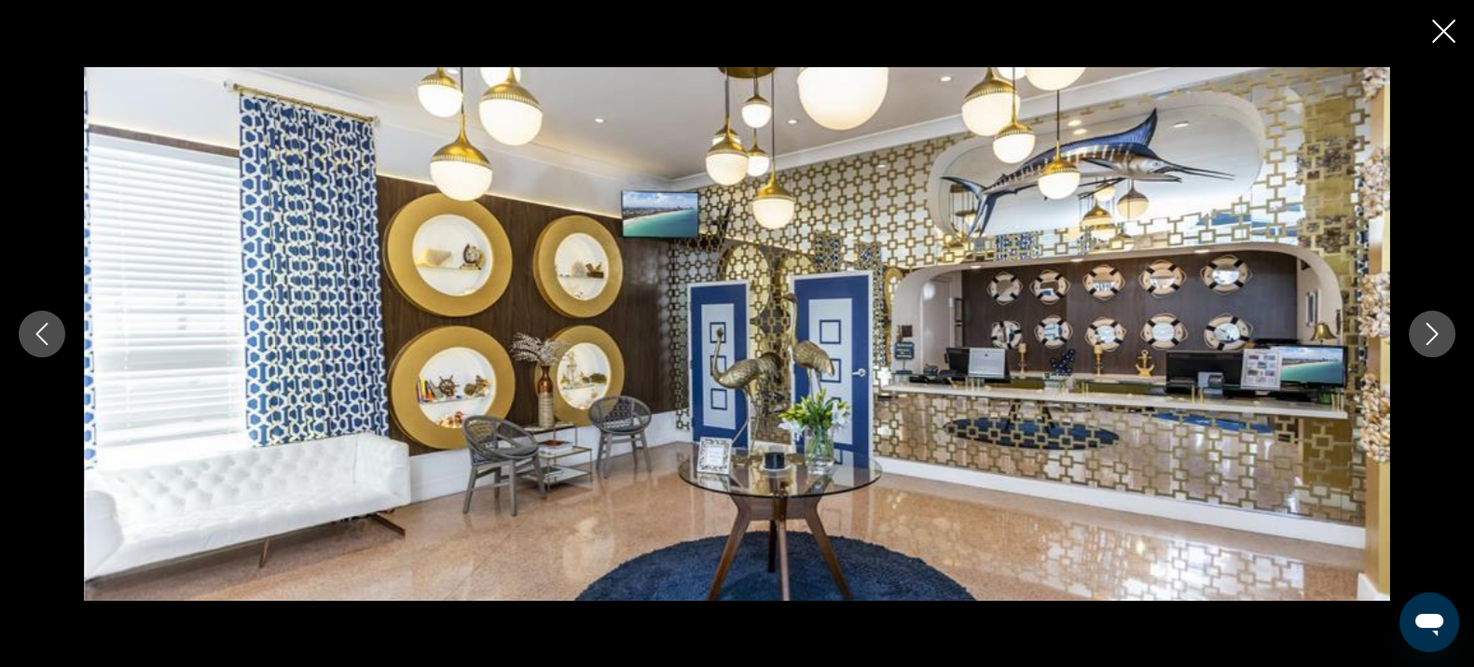
click at [1422, 338] on icon "Next image" at bounding box center [1432, 334] width 22 height 22
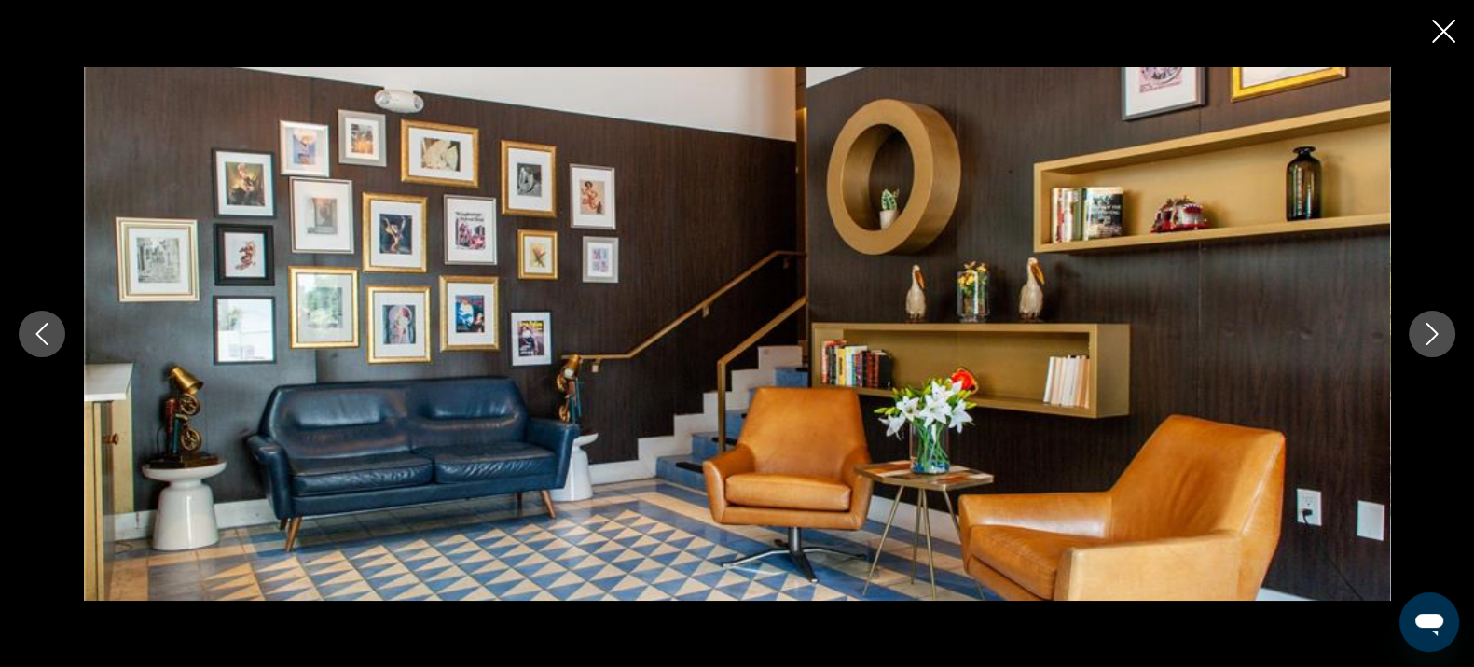
click at [1419, 331] on button "Next image" at bounding box center [1432, 334] width 47 height 47
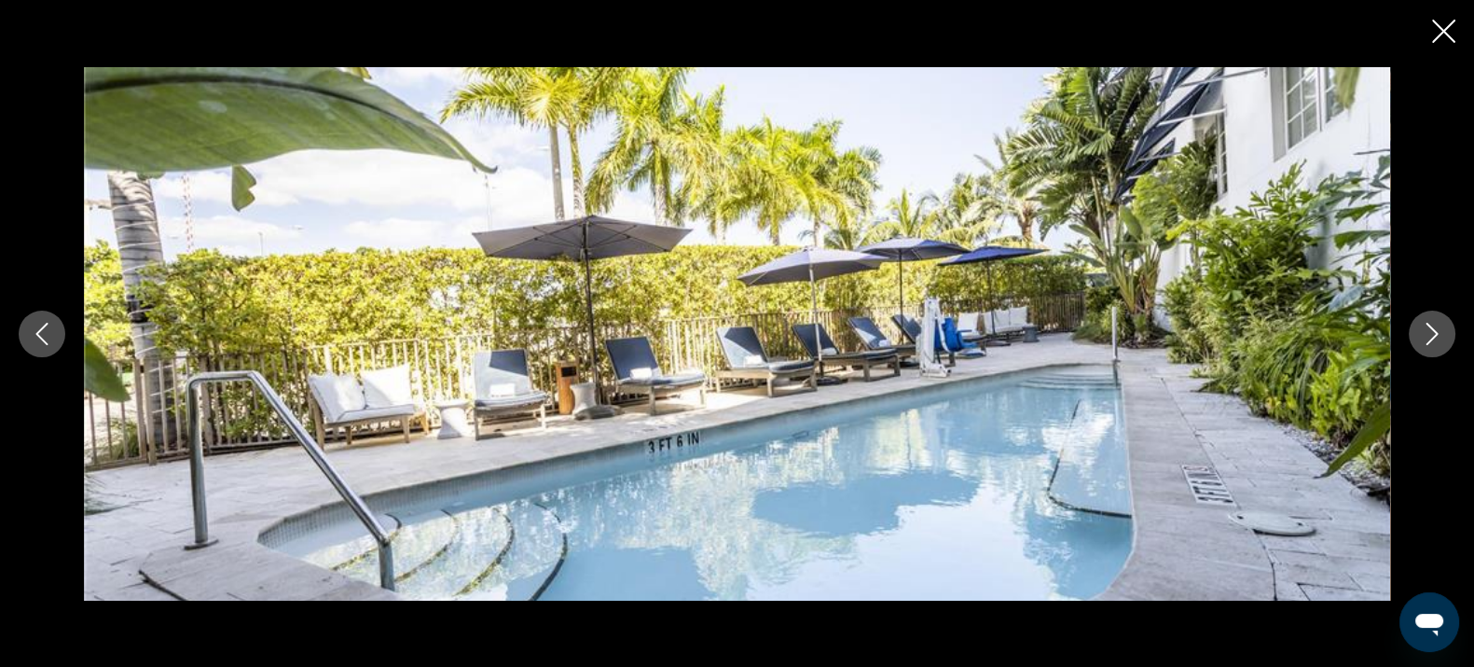
click at [1419, 331] on button "Next image" at bounding box center [1432, 334] width 47 height 47
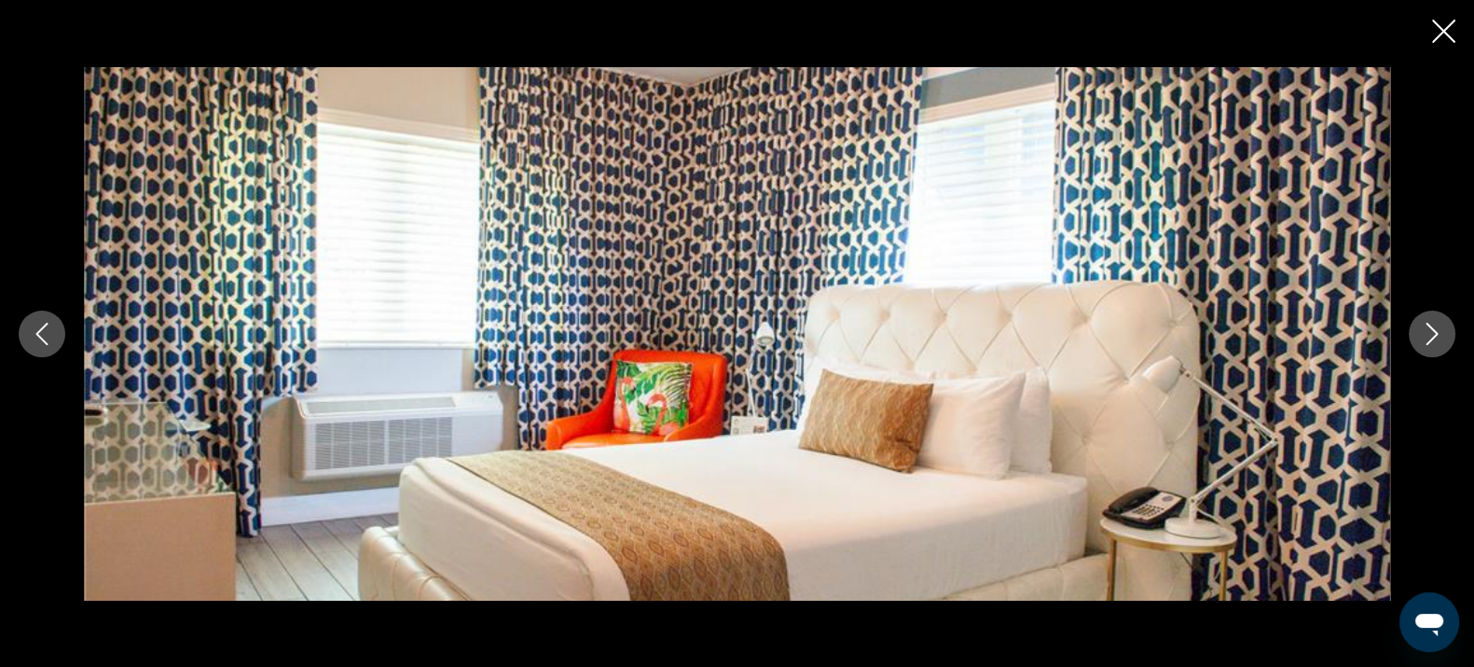
click at [1429, 314] on button "Next image" at bounding box center [1432, 334] width 47 height 47
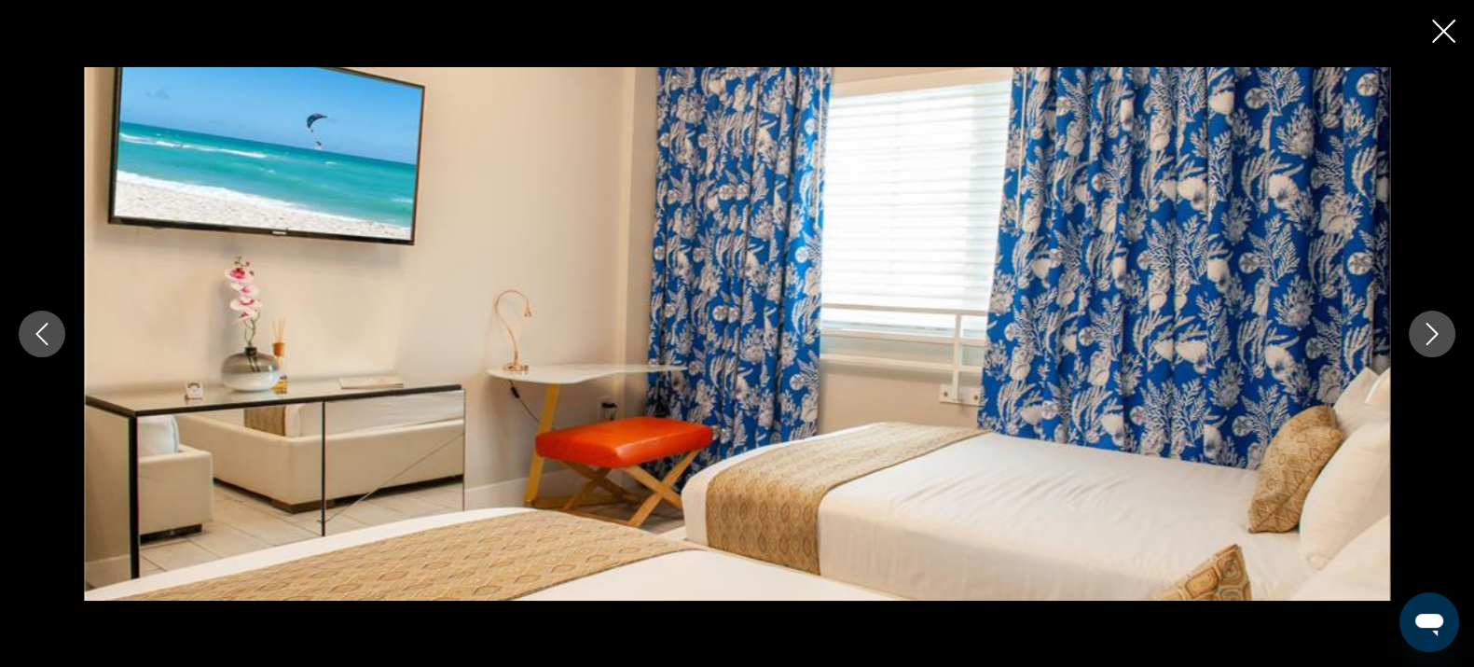
click at [1427, 35] on div "prev next" at bounding box center [737, 333] width 1474 height 667
drag, startPoint x: 1433, startPoint y: 19, endPoint x: 1382, endPoint y: 52, distance: 61.3
click at [1433, 20] on icon "Close slideshow" at bounding box center [1443, 31] width 23 height 23
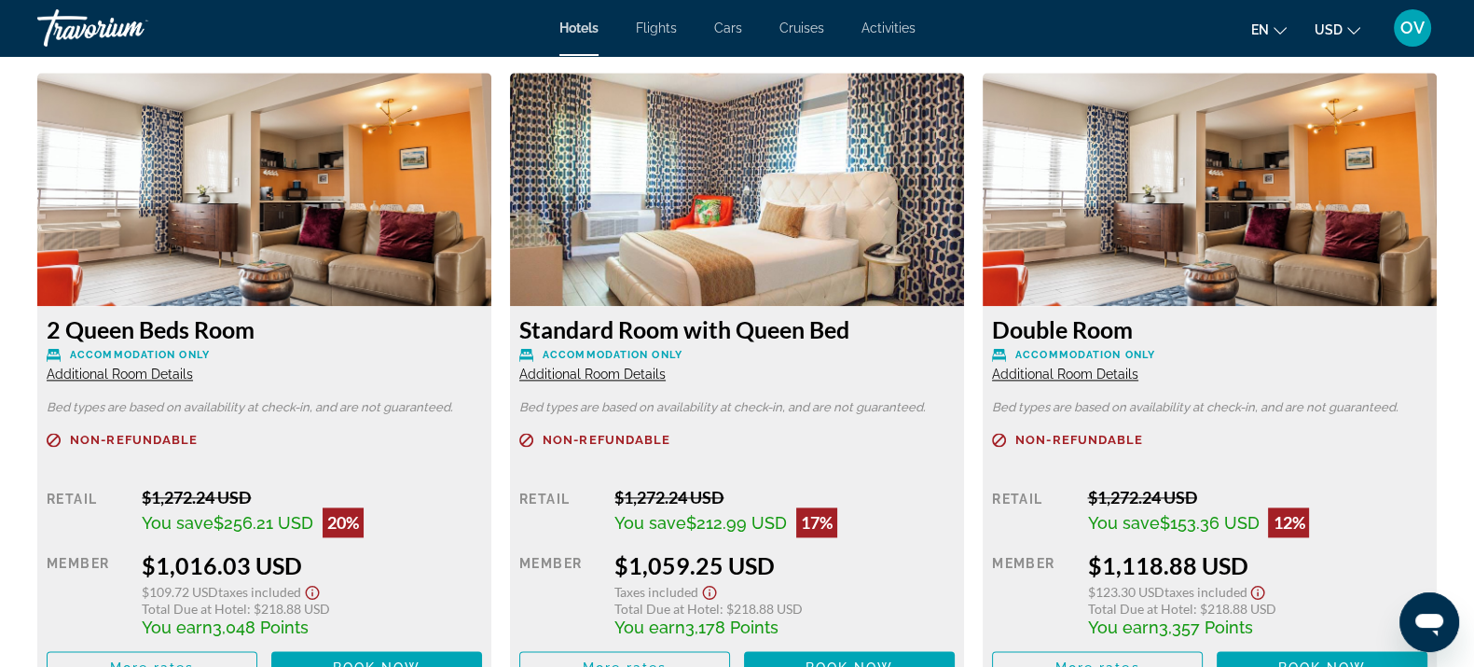
scroll to position [3216, 0]
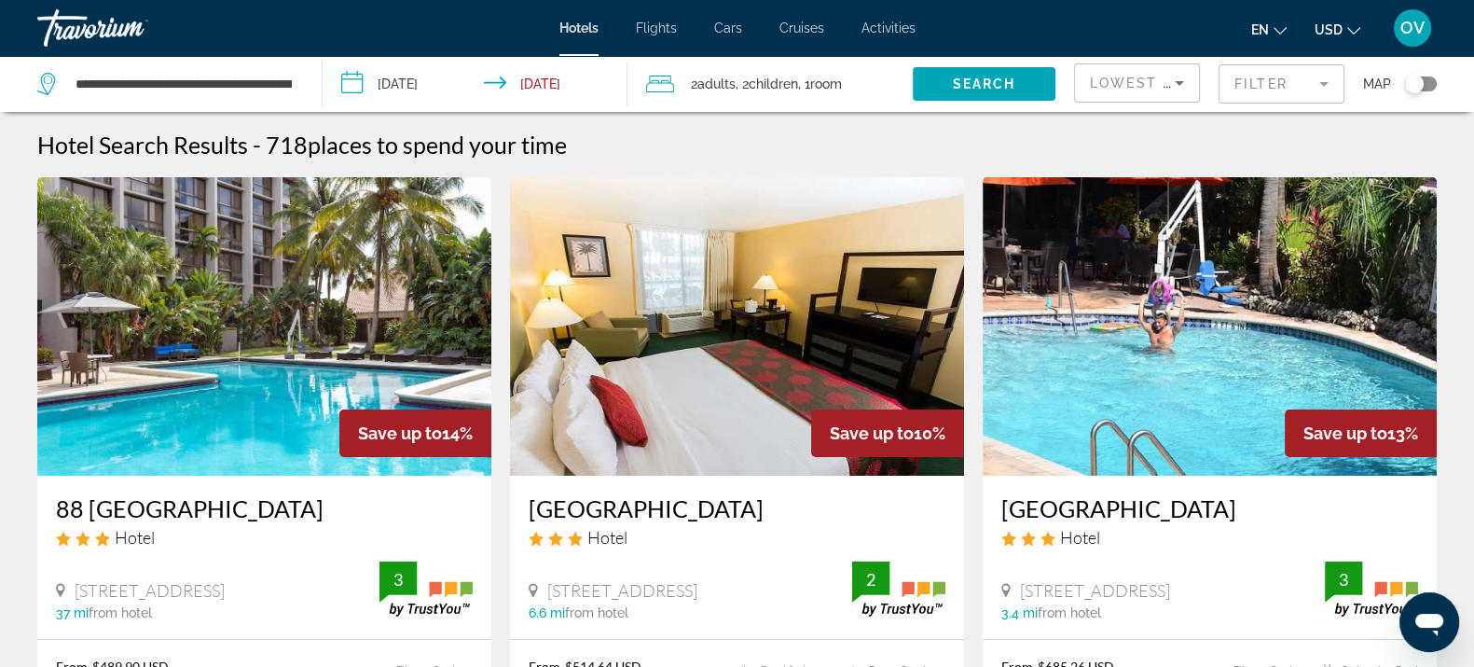
click at [1261, 94] on mat-form-field "Filter" at bounding box center [1282, 83] width 126 height 39
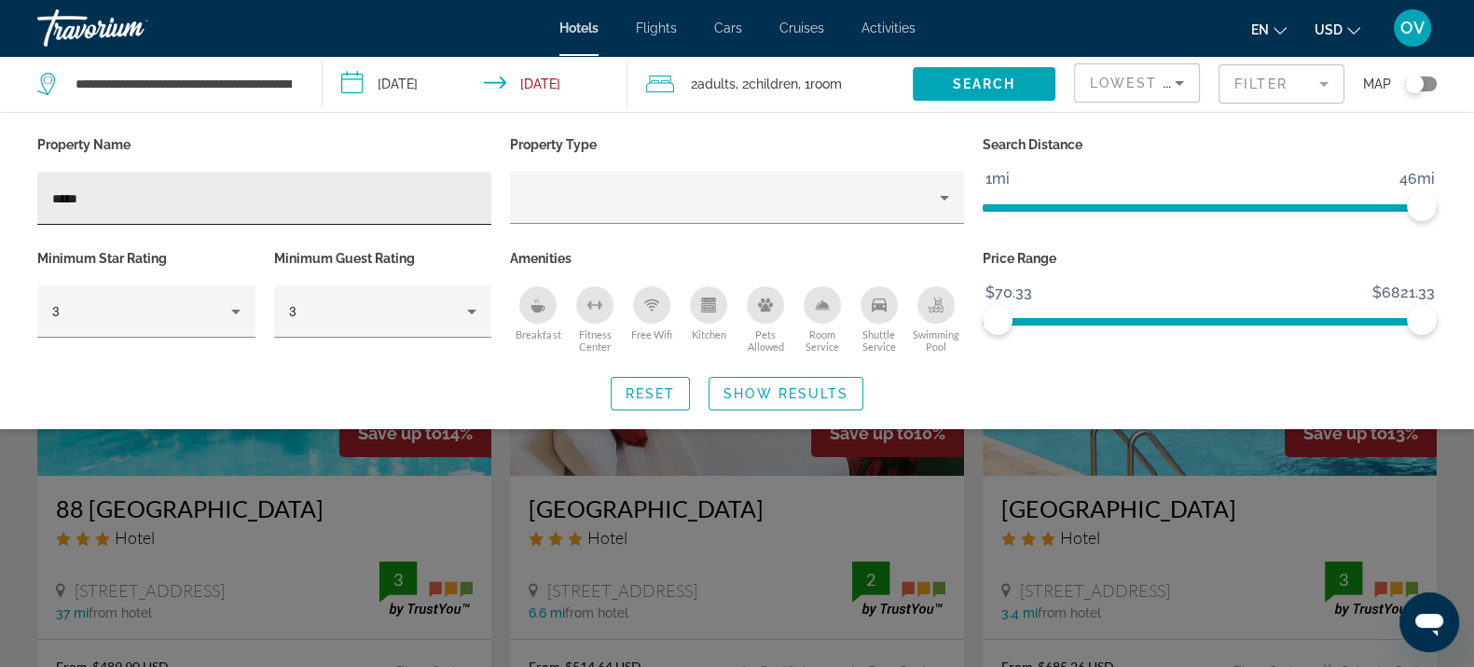
drag, startPoint x: 127, startPoint y: 183, endPoint x: 52, endPoint y: 184, distance: 74.6
click at [52, 184] on div "*****" at bounding box center [264, 198] width 424 height 53
drag, startPoint x: 129, startPoint y: 192, endPoint x: 0, endPoint y: 187, distance: 128.8
click at [0, 188] on div "Property Name ***** Property Type Search Distance 1mi 46mi 46mi Minimum Star Ra…" at bounding box center [737, 270] width 1474 height 279
click at [1262, 92] on mat-form-field "Filter" at bounding box center [1282, 83] width 126 height 39
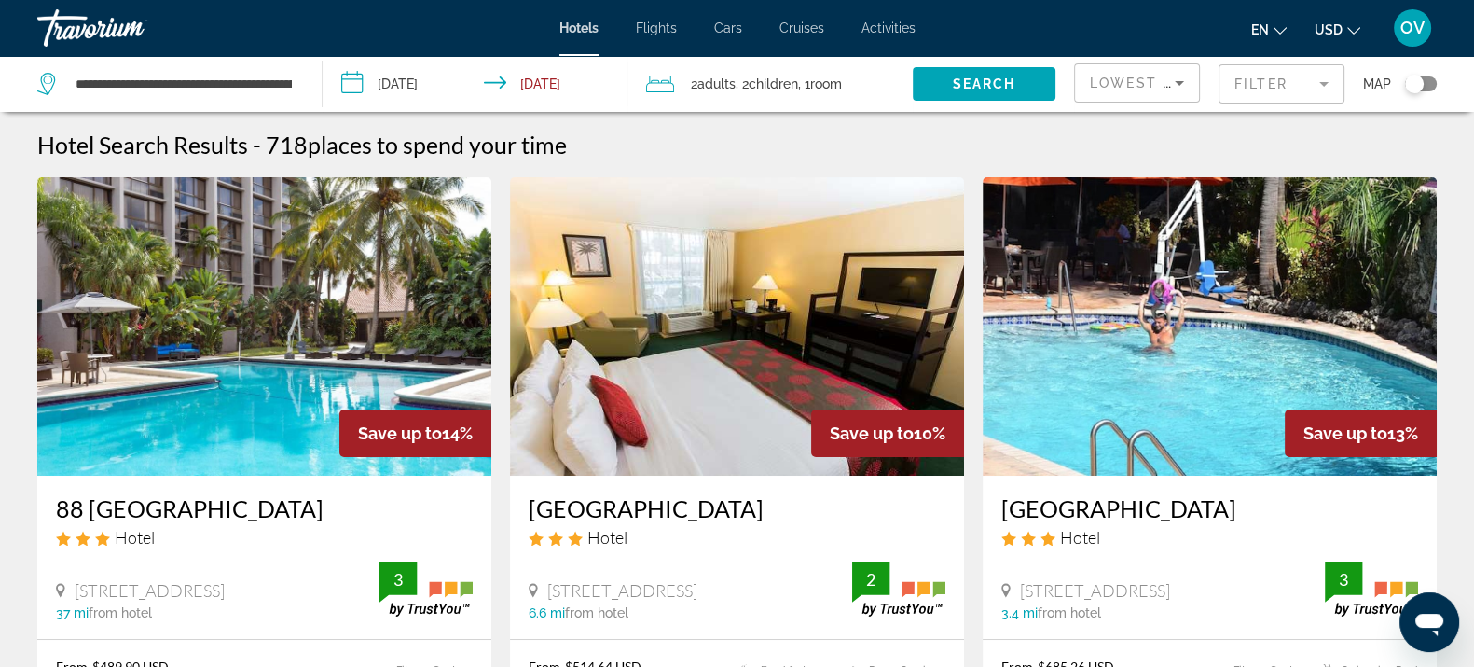
click at [1357, 88] on div "Lowest Price Filter Map" at bounding box center [1255, 84] width 363 height 56
click at [1313, 95] on mat-form-field "Filter" at bounding box center [1282, 83] width 126 height 39
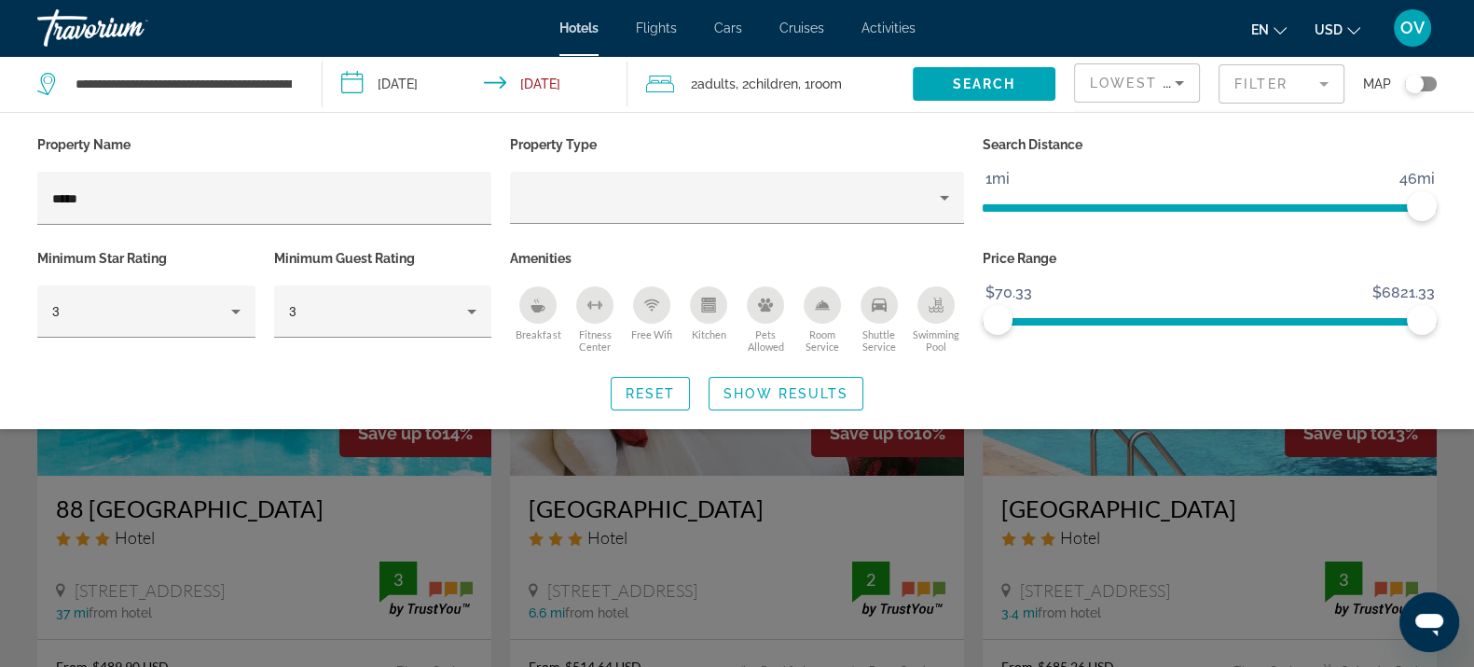
drag, startPoint x: 231, startPoint y: 217, endPoint x: 0, endPoint y: 216, distance: 231.3
click at [0, 216] on div "Property Name ***** Property Type Search Distance 1mi 46mi 46mi Minimum Star Ra…" at bounding box center [737, 270] width 1474 height 279
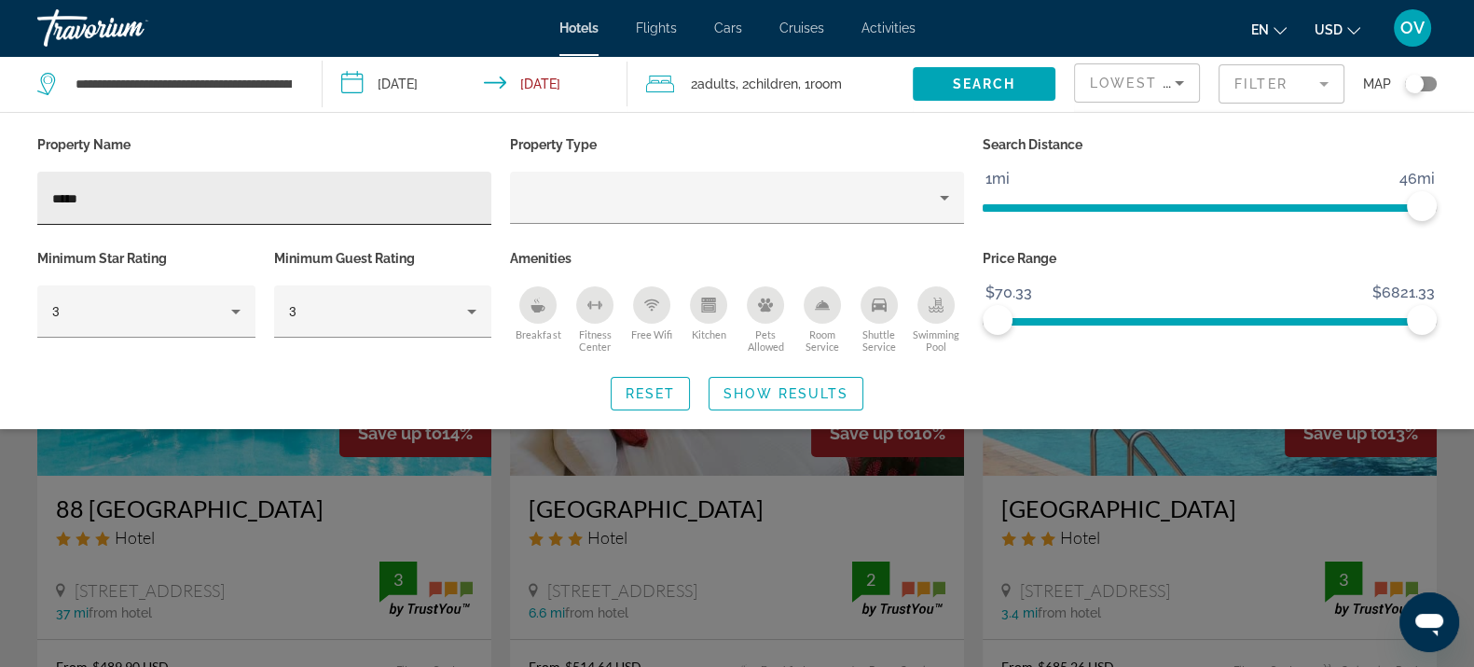
click at [151, 207] on input "*****" at bounding box center [264, 198] width 424 height 22
drag, startPoint x: 136, startPoint y: 200, endPoint x: 0, endPoint y: 202, distance: 136.2
click at [0, 202] on div "Property Name ***** Property Type Search Distance 1mi 46mi 46mi Minimum Star Ra…" at bounding box center [737, 270] width 1474 height 279
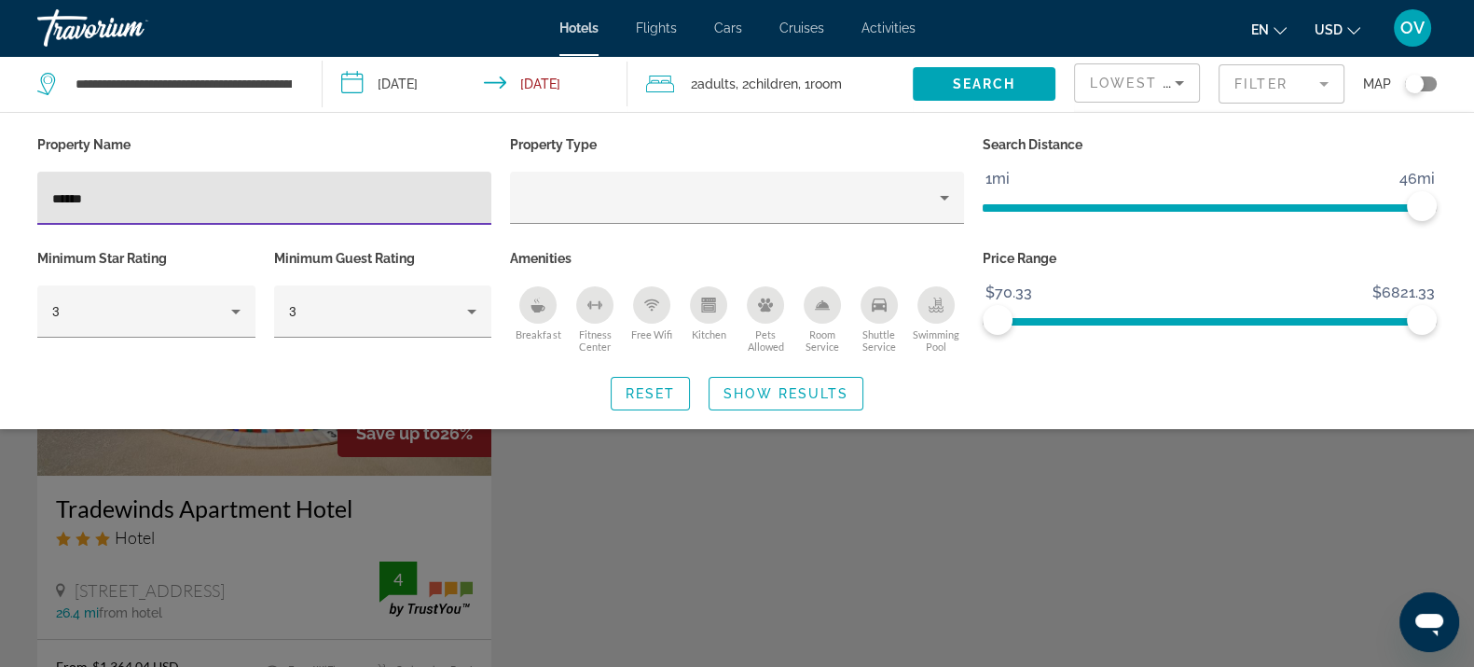
type input "******"
click at [565, 509] on div "Search widget" at bounding box center [737, 473] width 1474 height 387
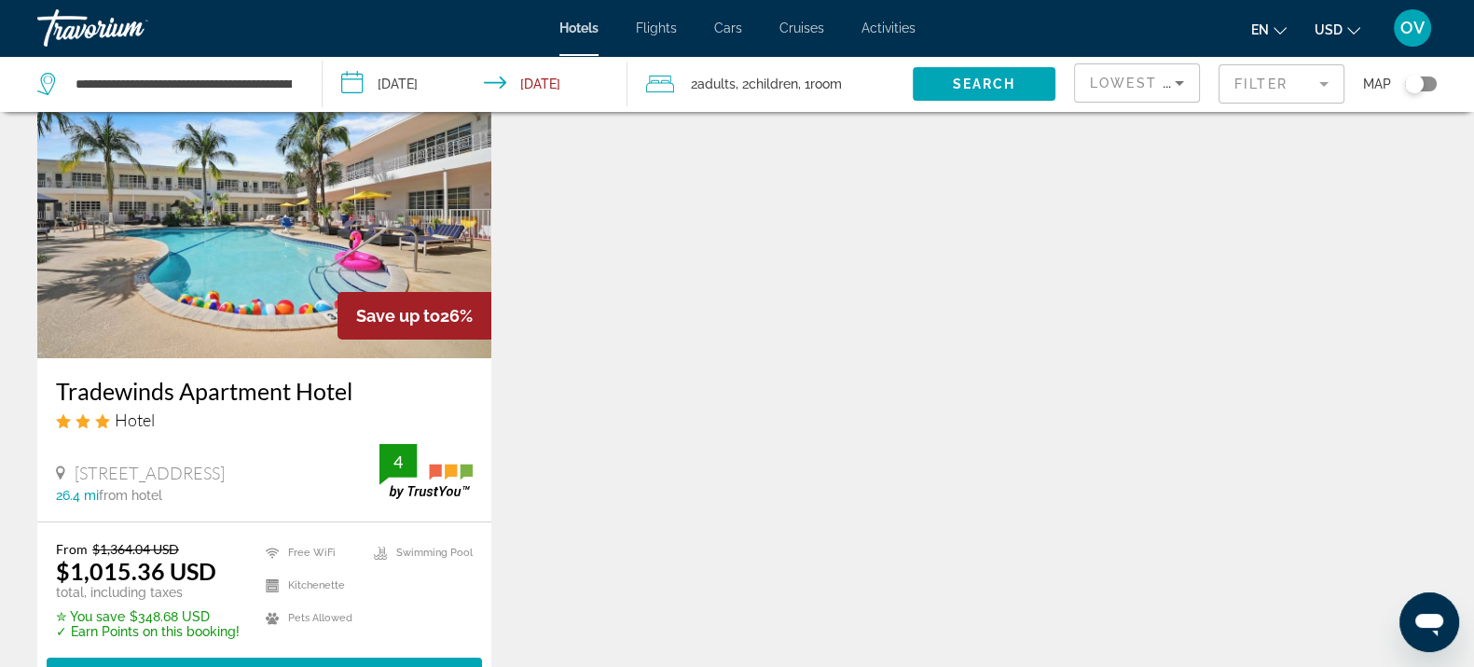
scroll to position [232, 0]
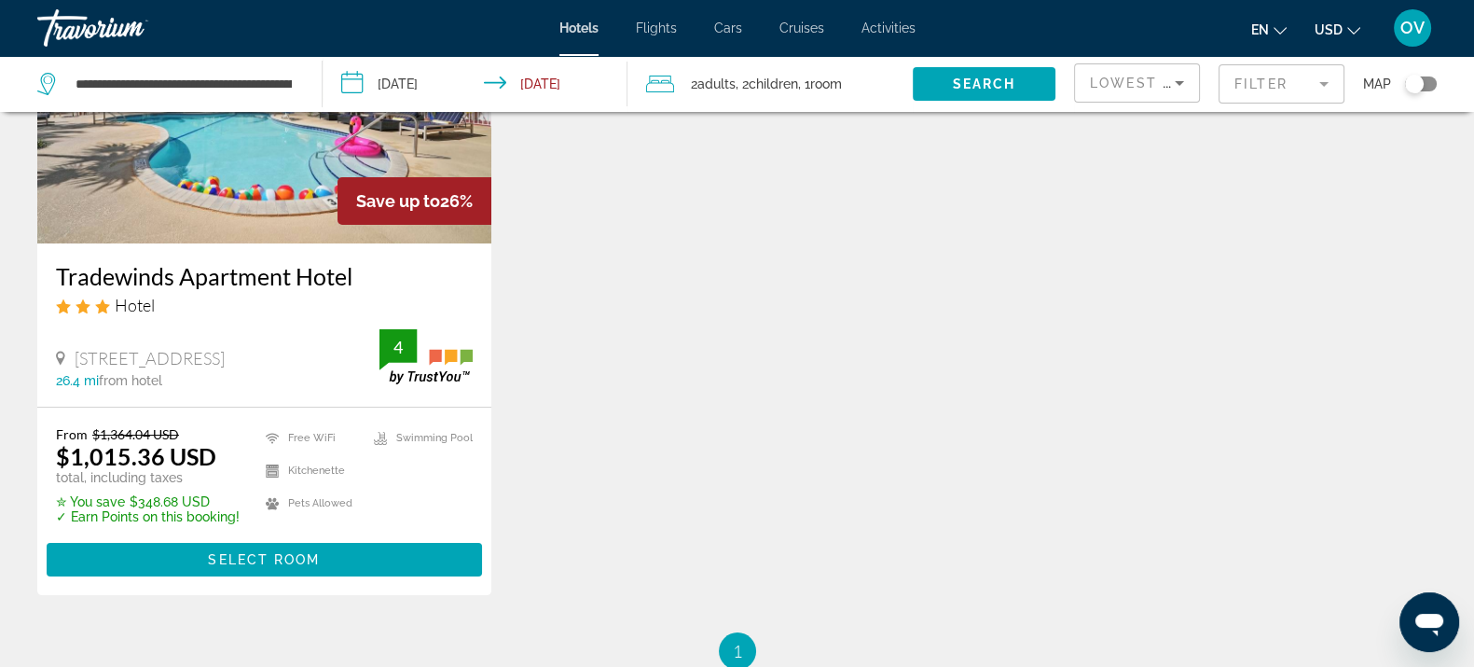
click at [228, 284] on h3 "Tradewinds Apartment Hotel" at bounding box center [264, 276] width 417 height 28
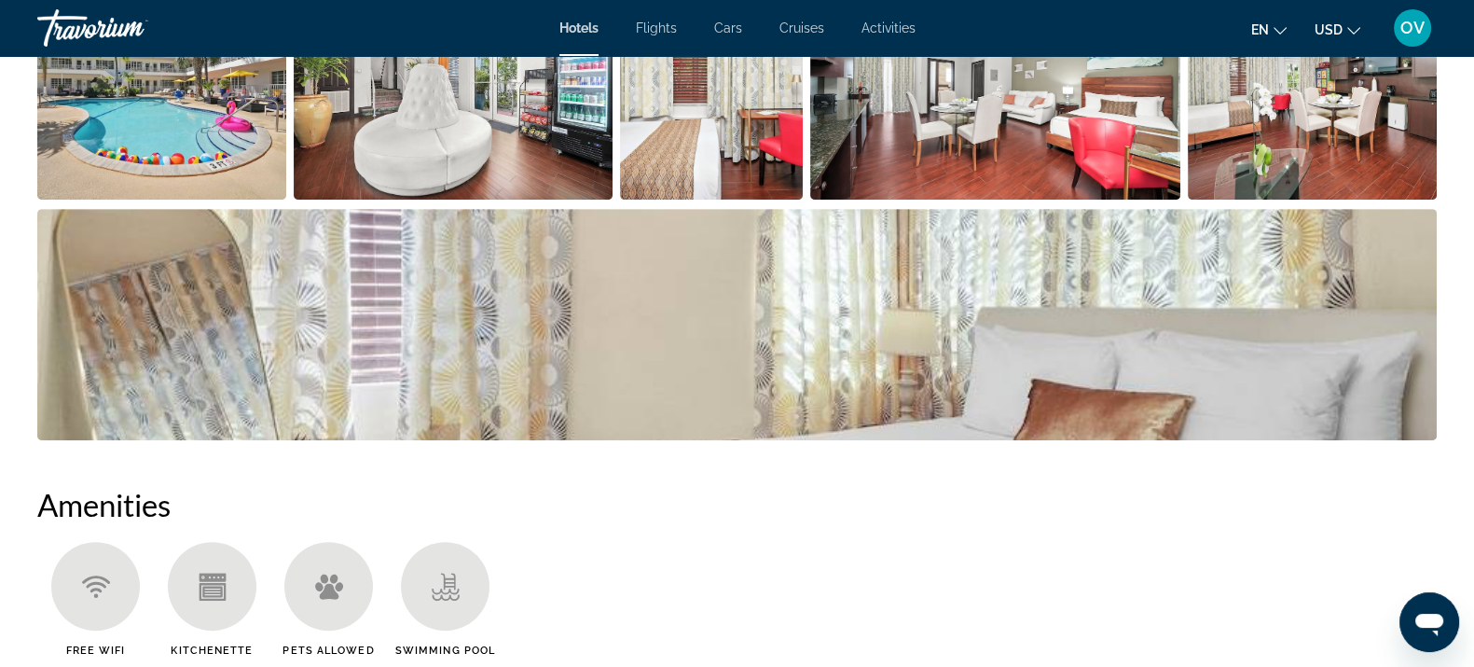
scroll to position [1049, 0]
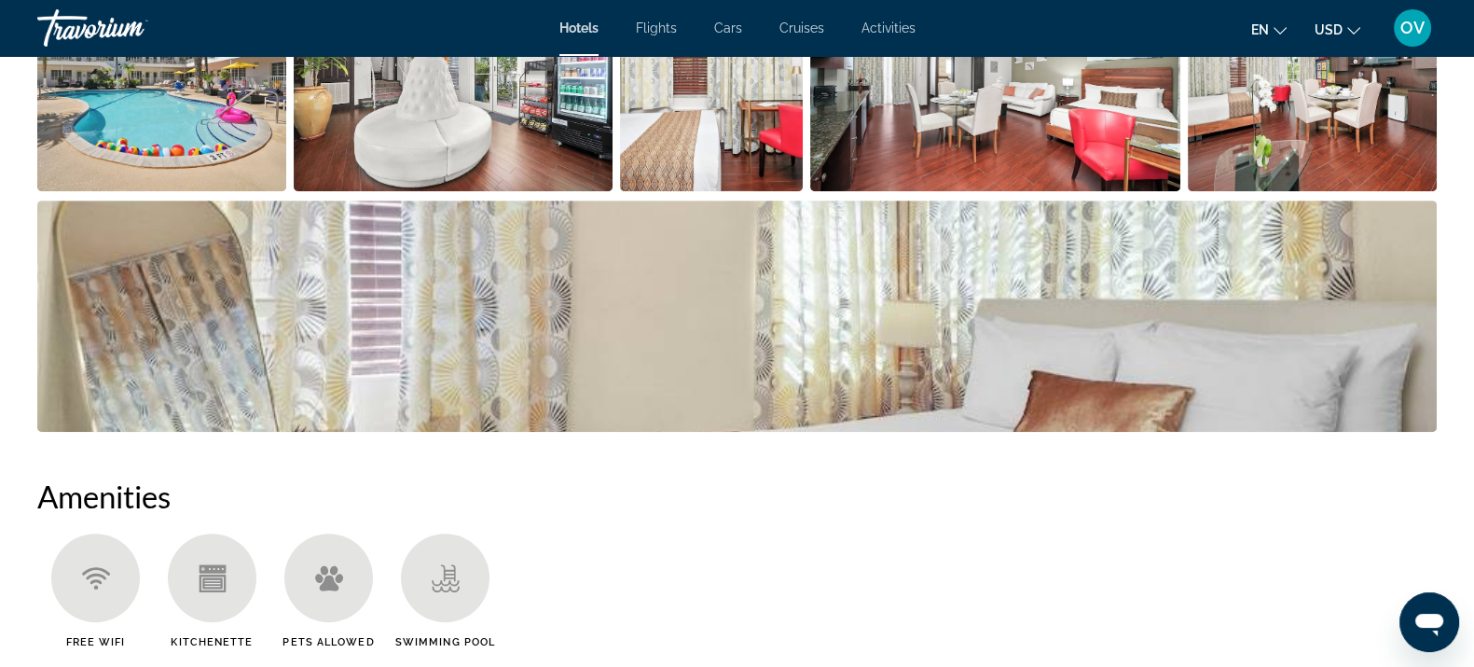
click at [690, 336] on img "Open full-screen image slider" at bounding box center [737, 315] width 1400 height 231
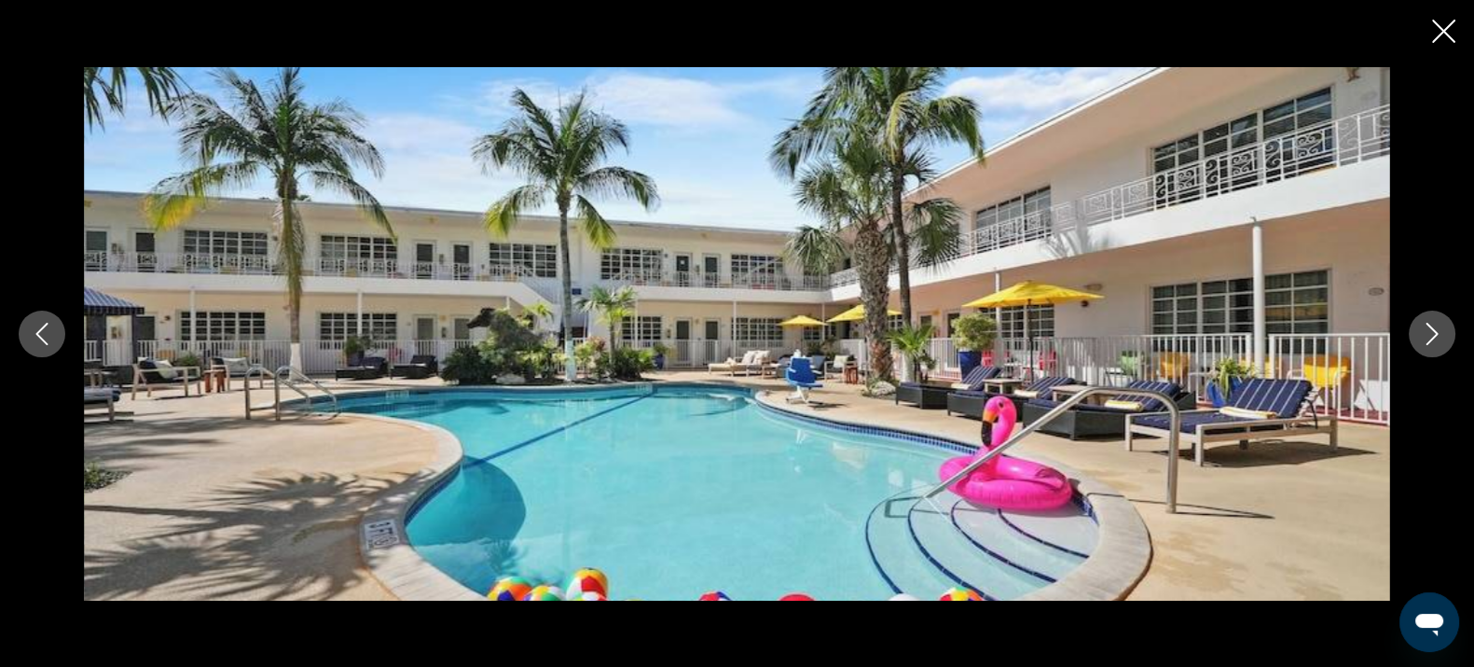
click at [1455, 326] on div "prev next" at bounding box center [737, 333] width 1474 height 533
click at [1452, 325] on button "Next image" at bounding box center [1432, 334] width 47 height 47
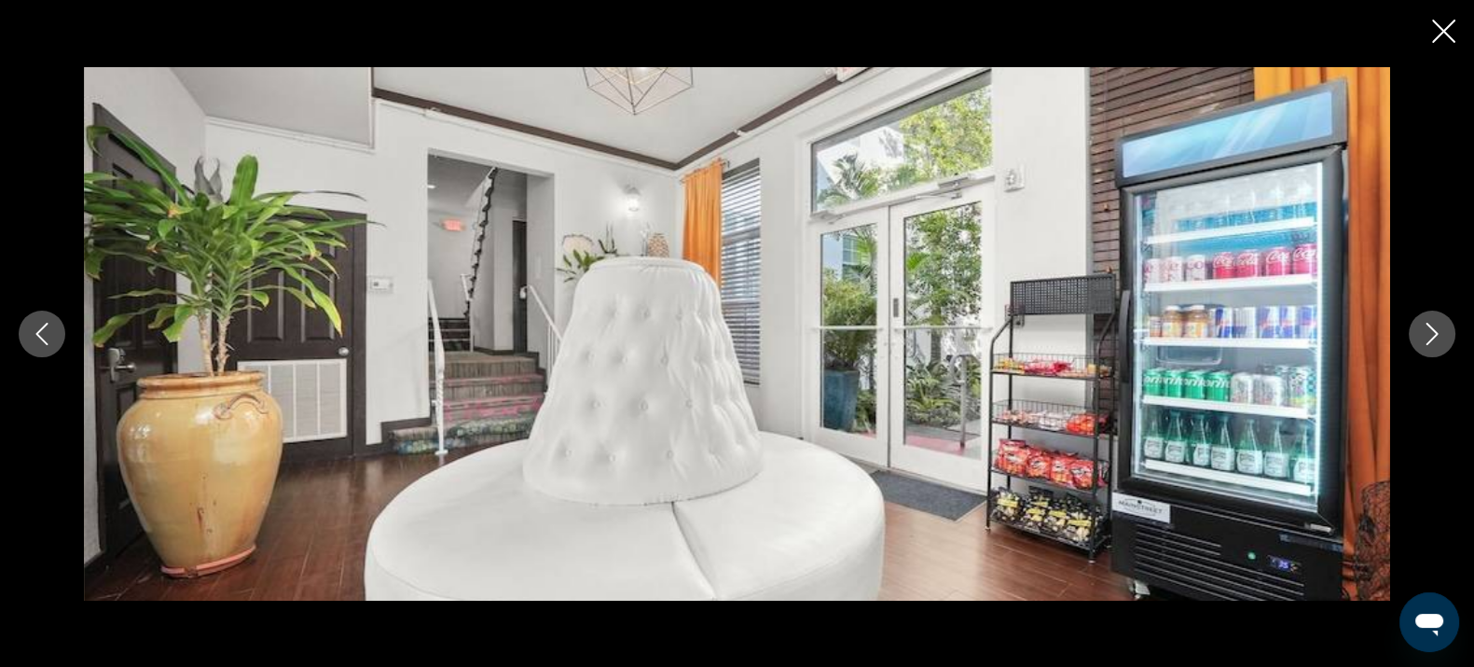
click at [1443, 325] on button "Next image" at bounding box center [1432, 334] width 47 height 47
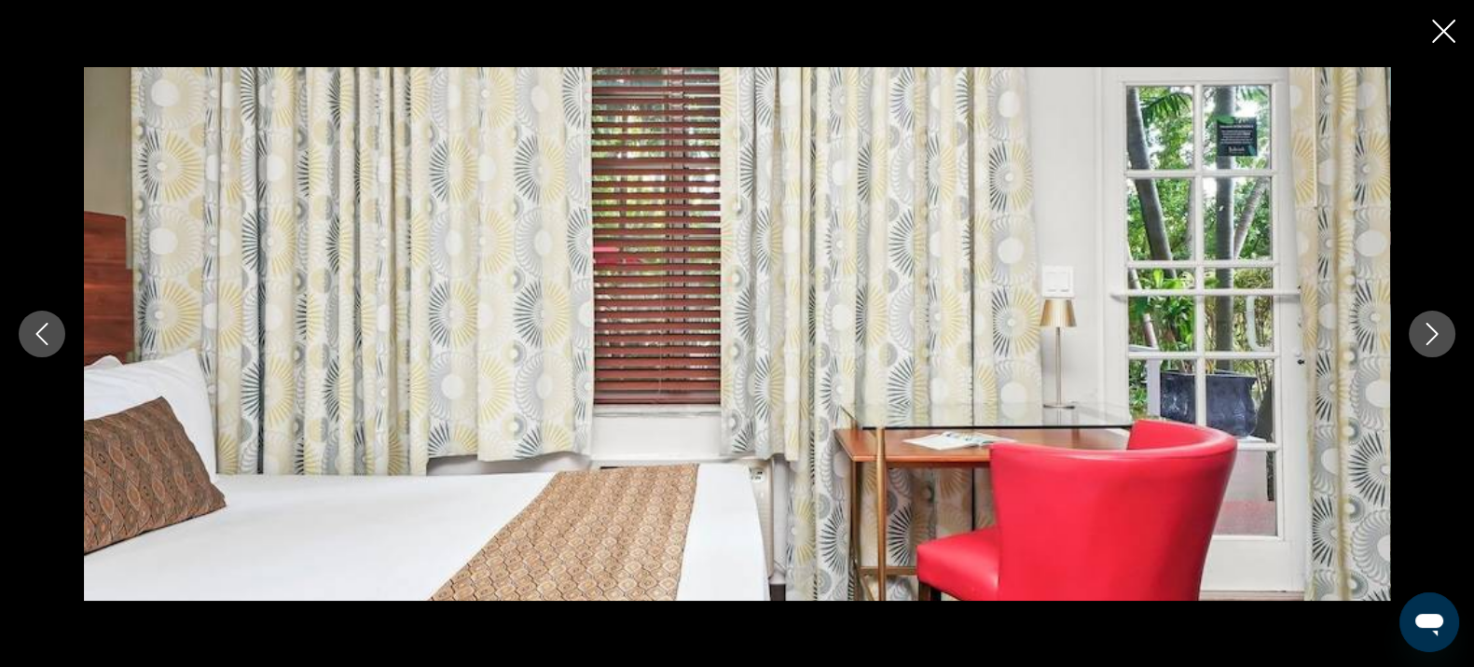
click at [1441, 325] on button "Next image" at bounding box center [1432, 334] width 47 height 47
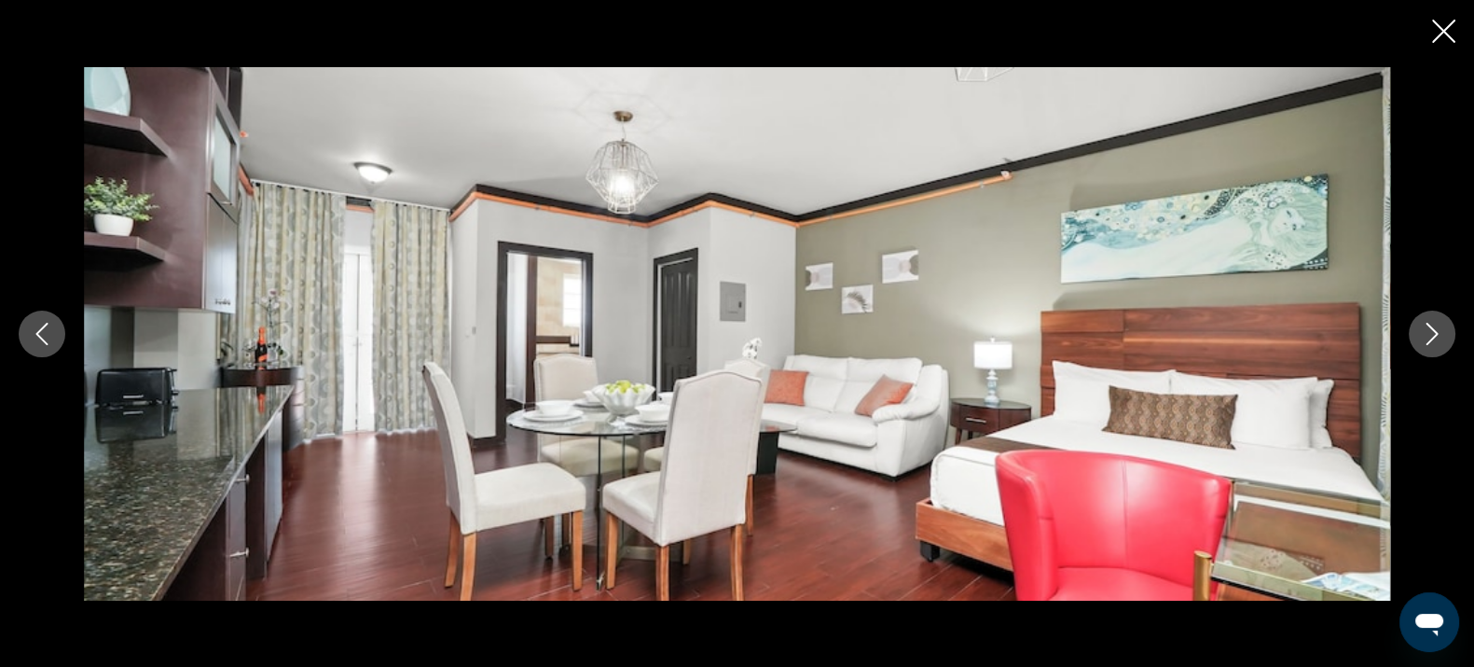
click at [1433, 324] on icon "Next image" at bounding box center [1432, 334] width 22 height 22
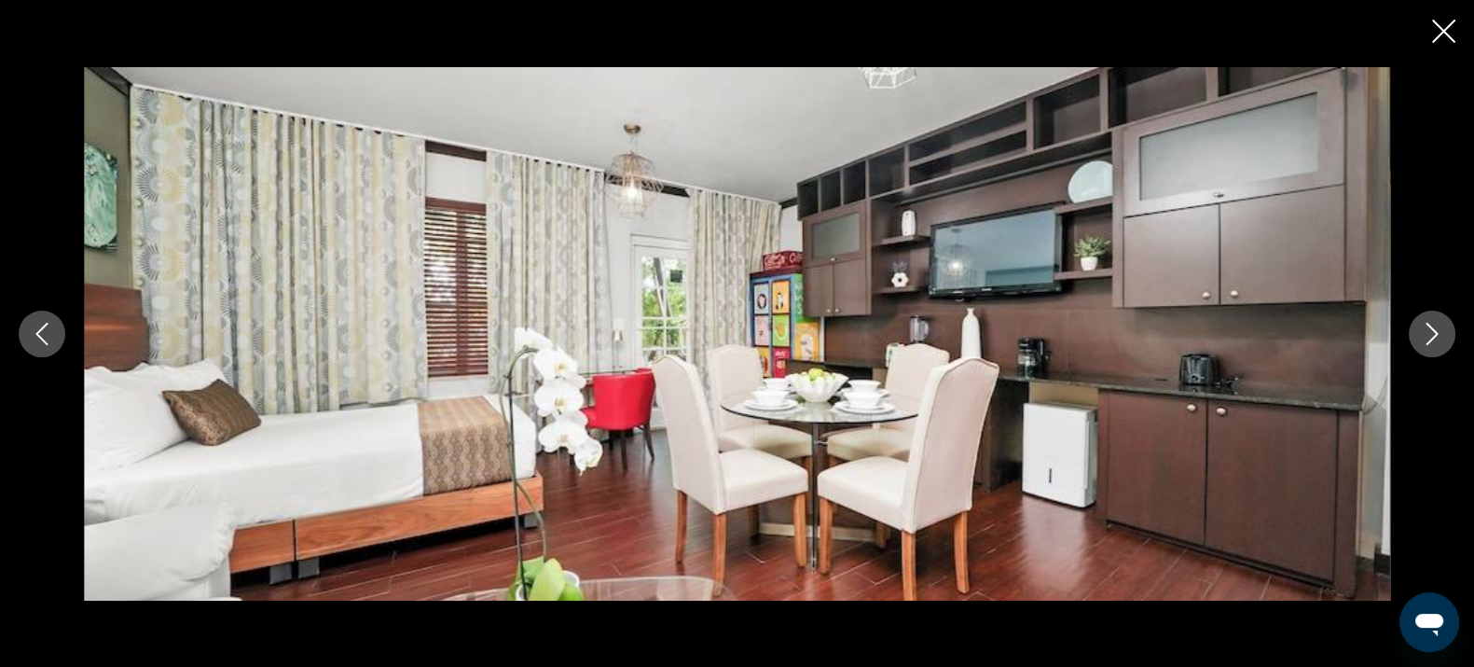
click at [31, 330] on icon "Previous image" at bounding box center [42, 334] width 22 height 22
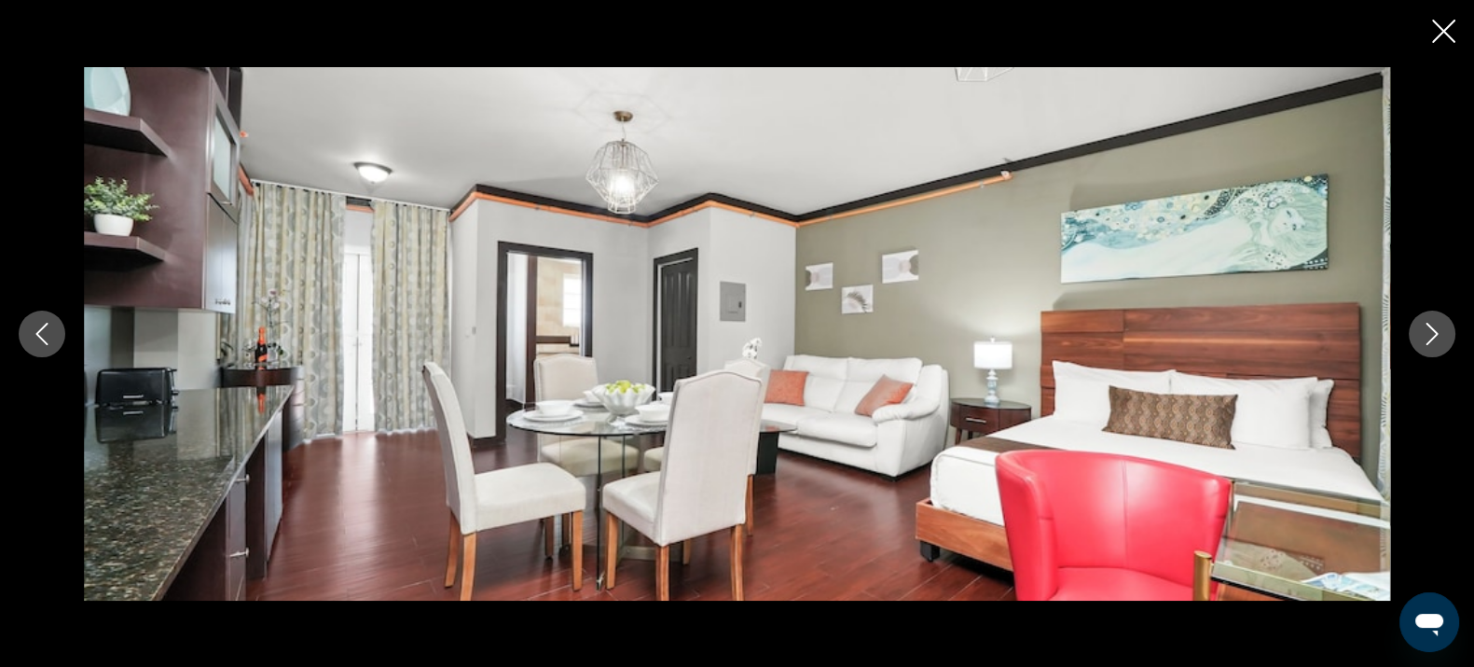
click at [1408, 324] on div "prev next" at bounding box center [737, 333] width 1474 height 533
click at [1431, 339] on icon "Next image" at bounding box center [1433, 334] width 12 height 22
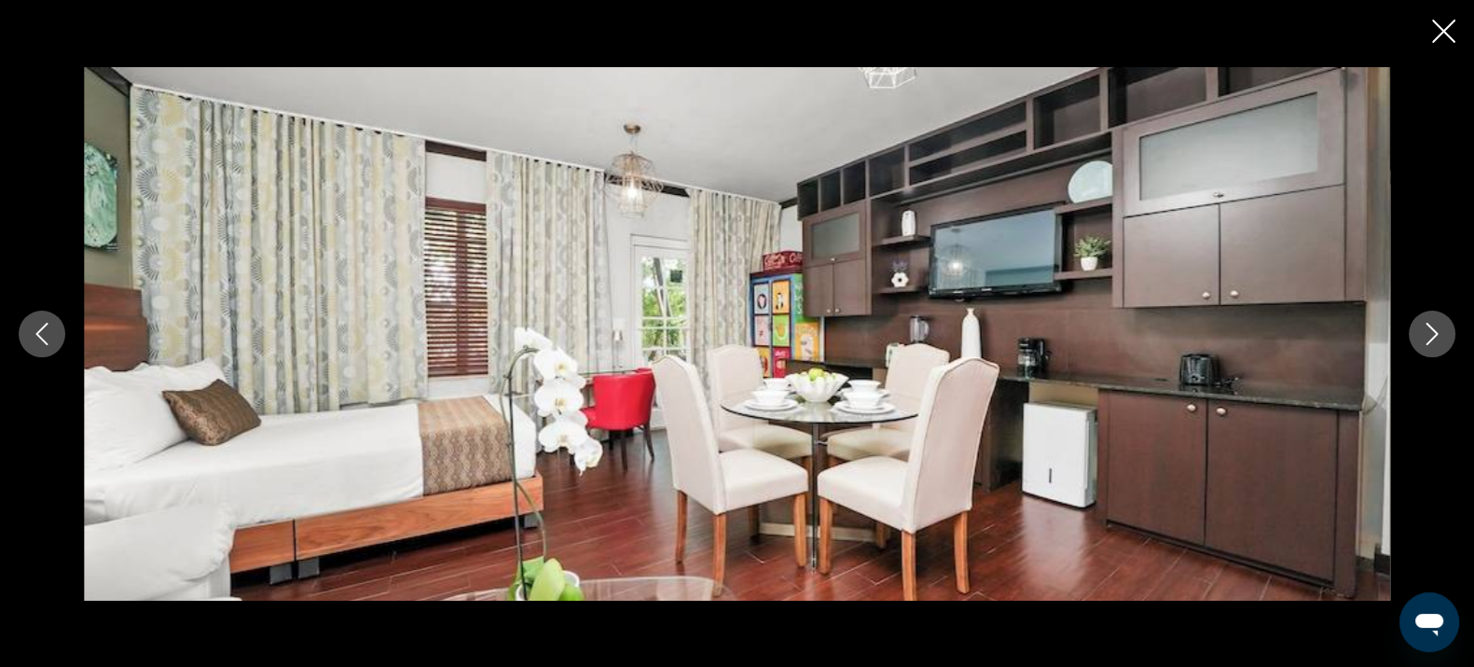
click at [1431, 339] on icon "Next image" at bounding box center [1433, 334] width 12 height 22
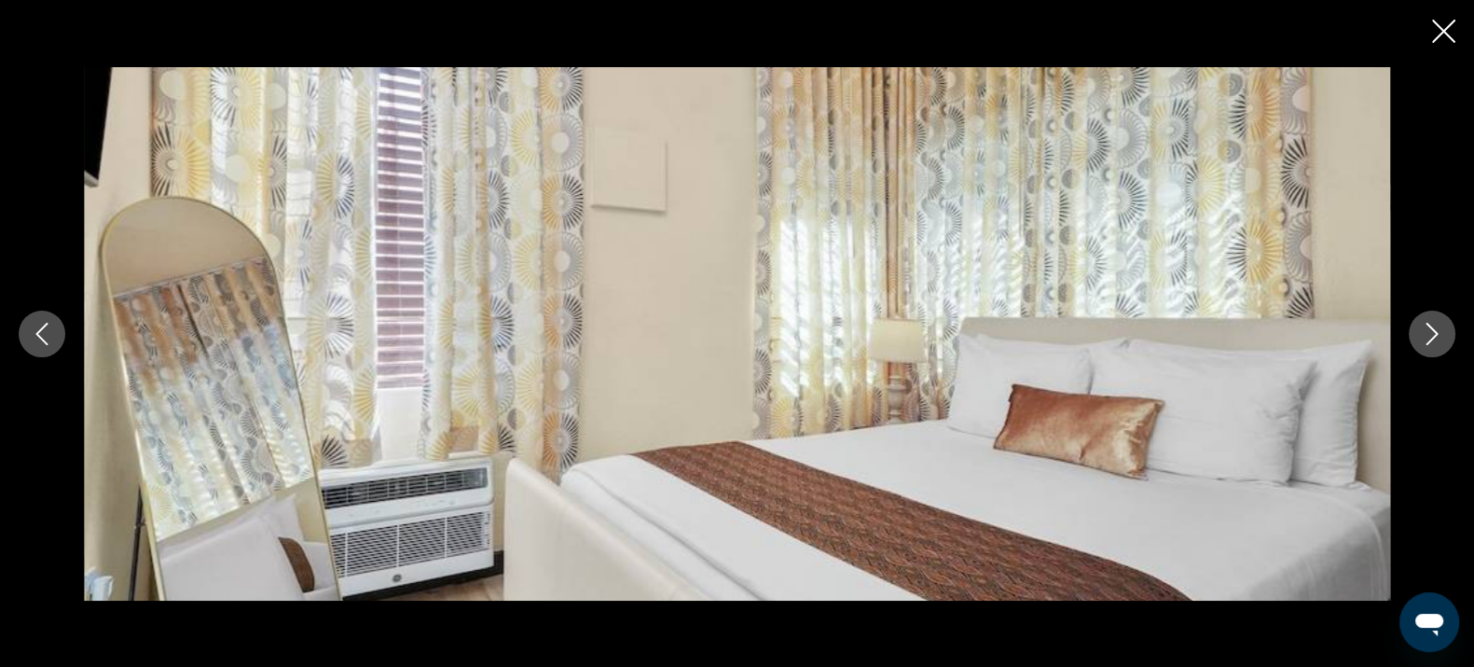
click at [1431, 339] on icon "Next image" at bounding box center [1433, 334] width 12 height 22
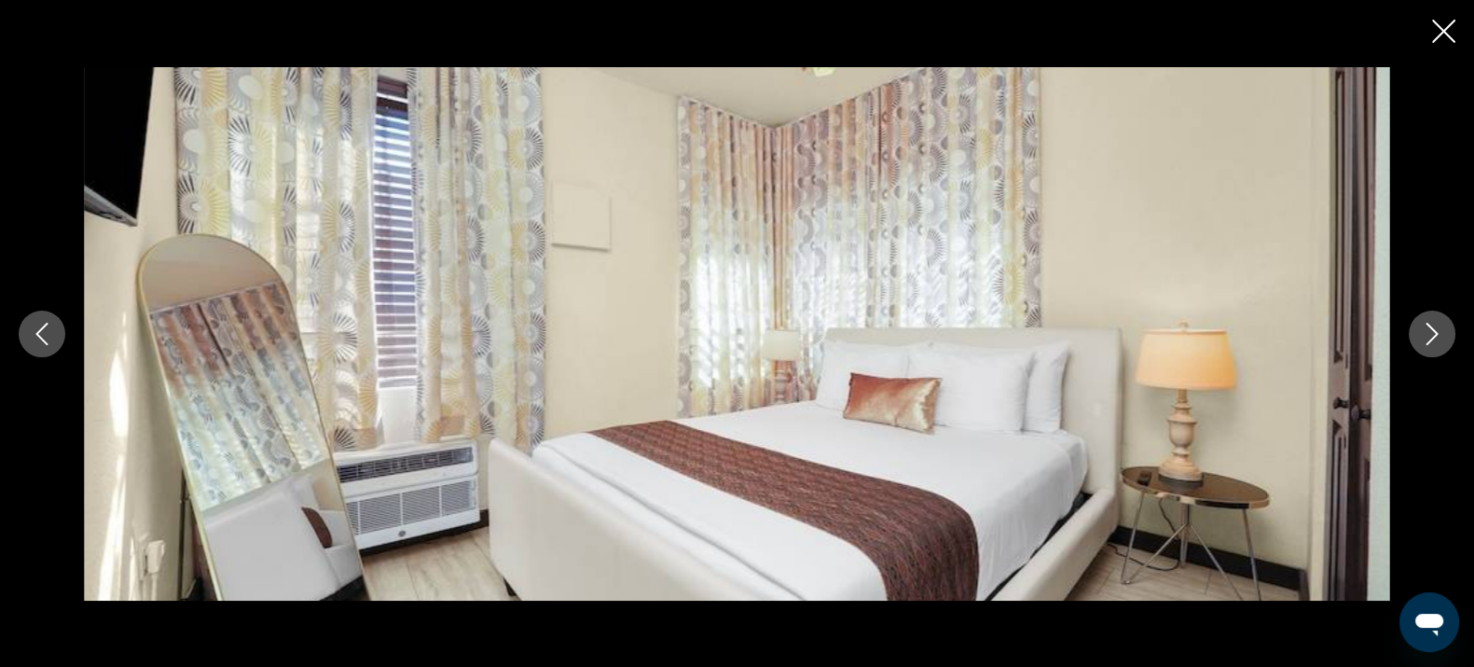
click at [1449, 36] on icon "Close slideshow" at bounding box center [1443, 31] width 23 height 23
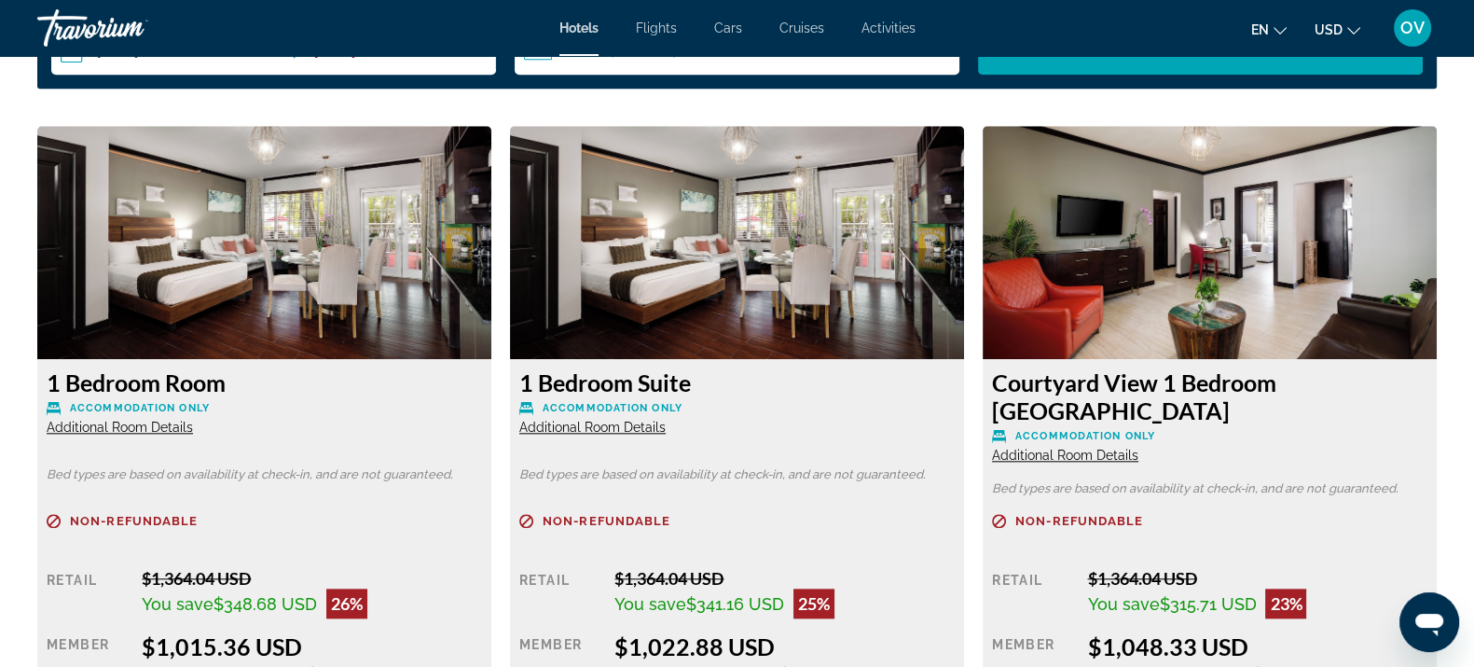
scroll to position [2448, 0]
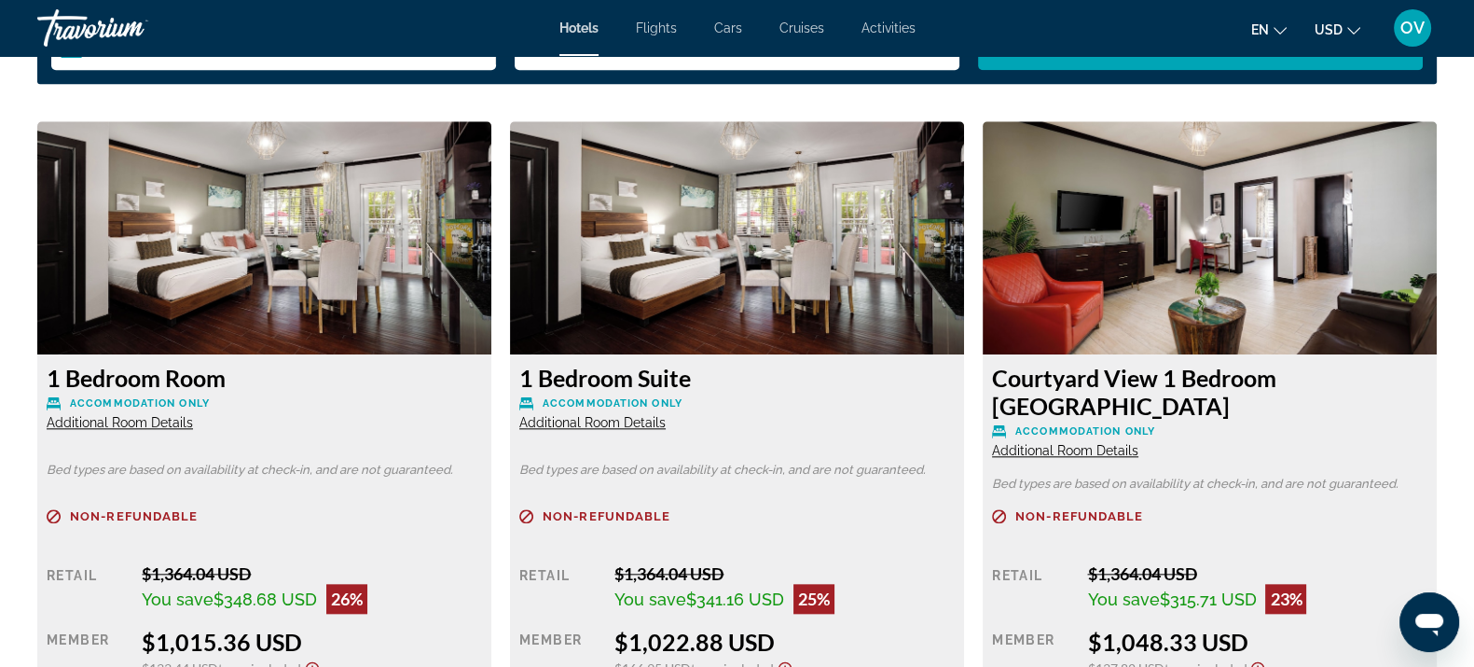
click at [559, 428] on span "Additional Room Details" at bounding box center [592, 422] width 146 height 15
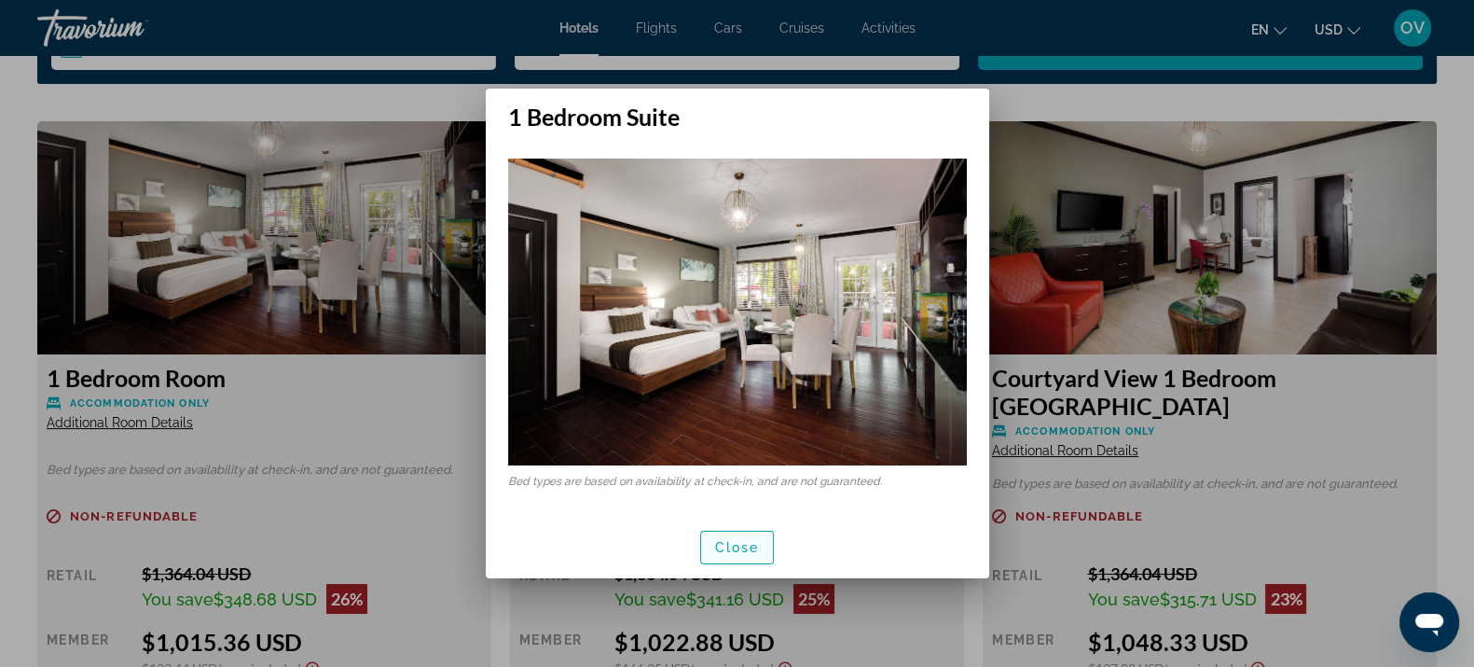
click at [739, 540] on span "Close" at bounding box center [737, 547] width 45 height 15
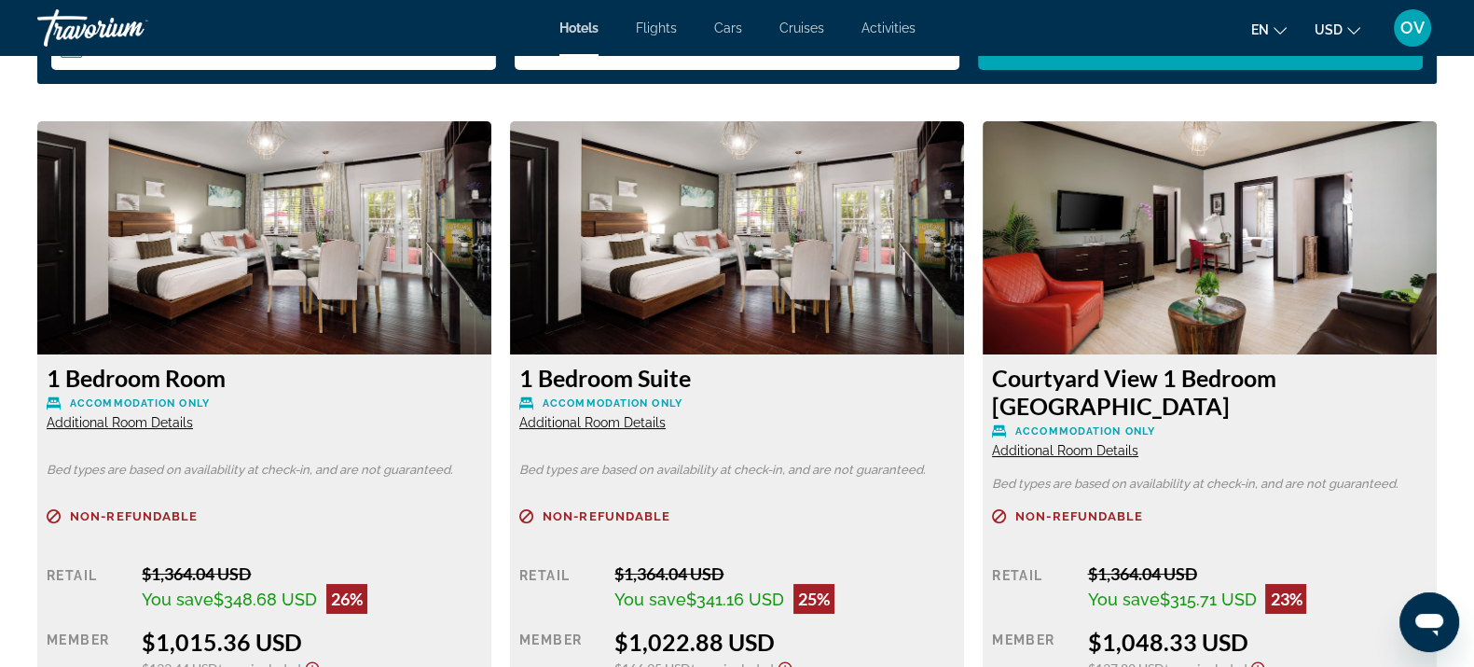
scroll to position [2448, 0]
click at [149, 425] on span "Additional Room Details" at bounding box center [120, 422] width 146 height 15
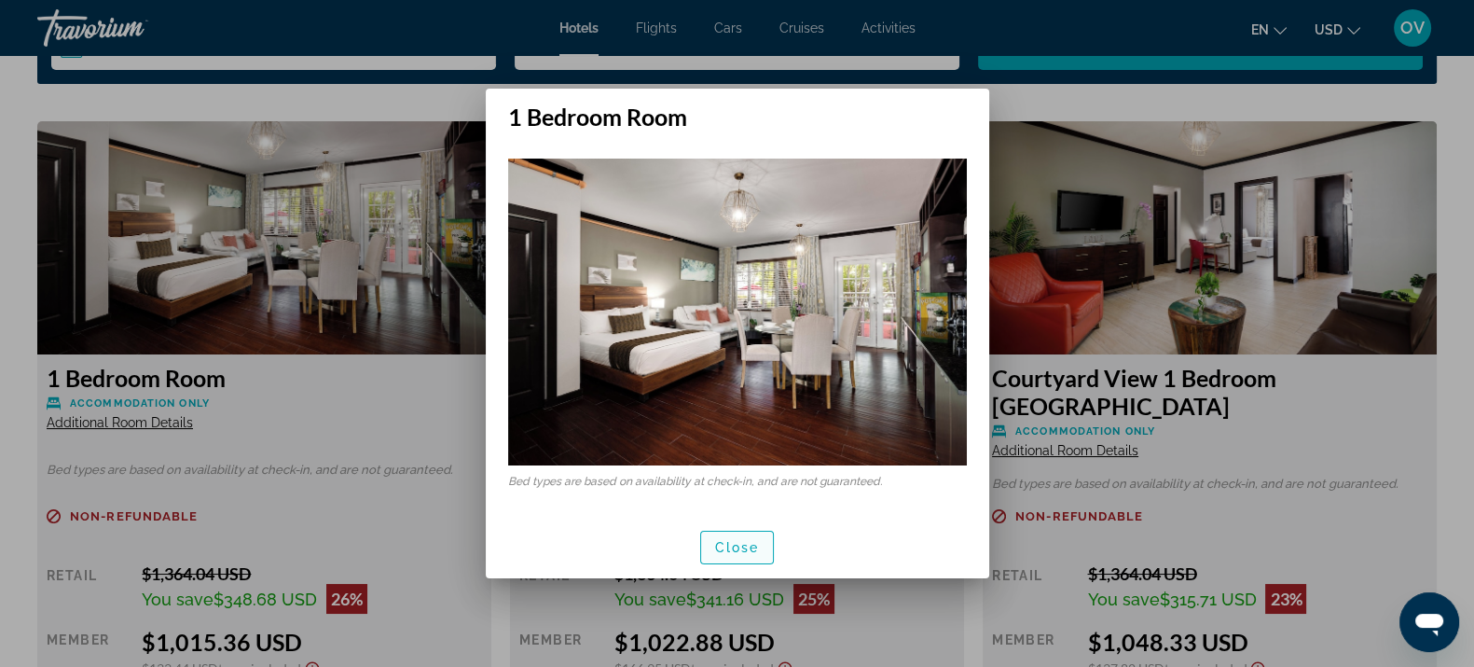
click at [753, 545] on span "Close" at bounding box center [737, 547] width 45 height 15
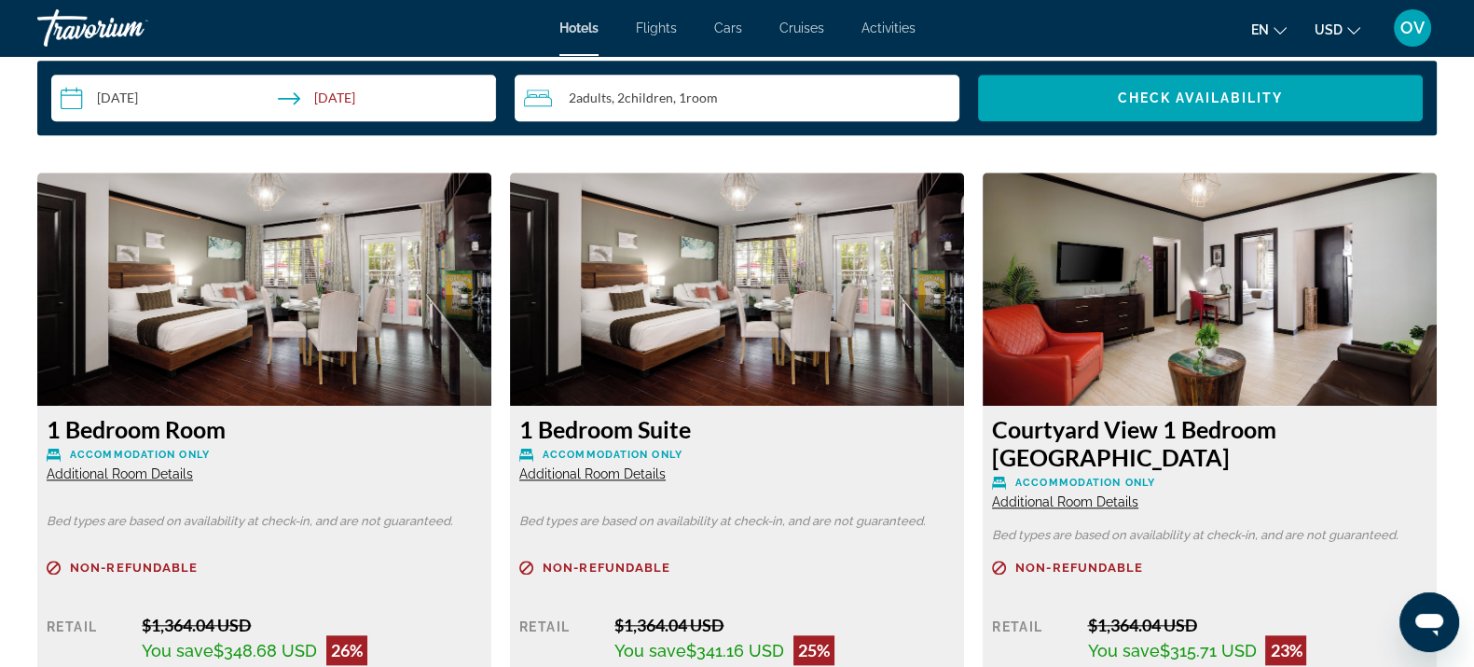
scroll to position [2331, 0]
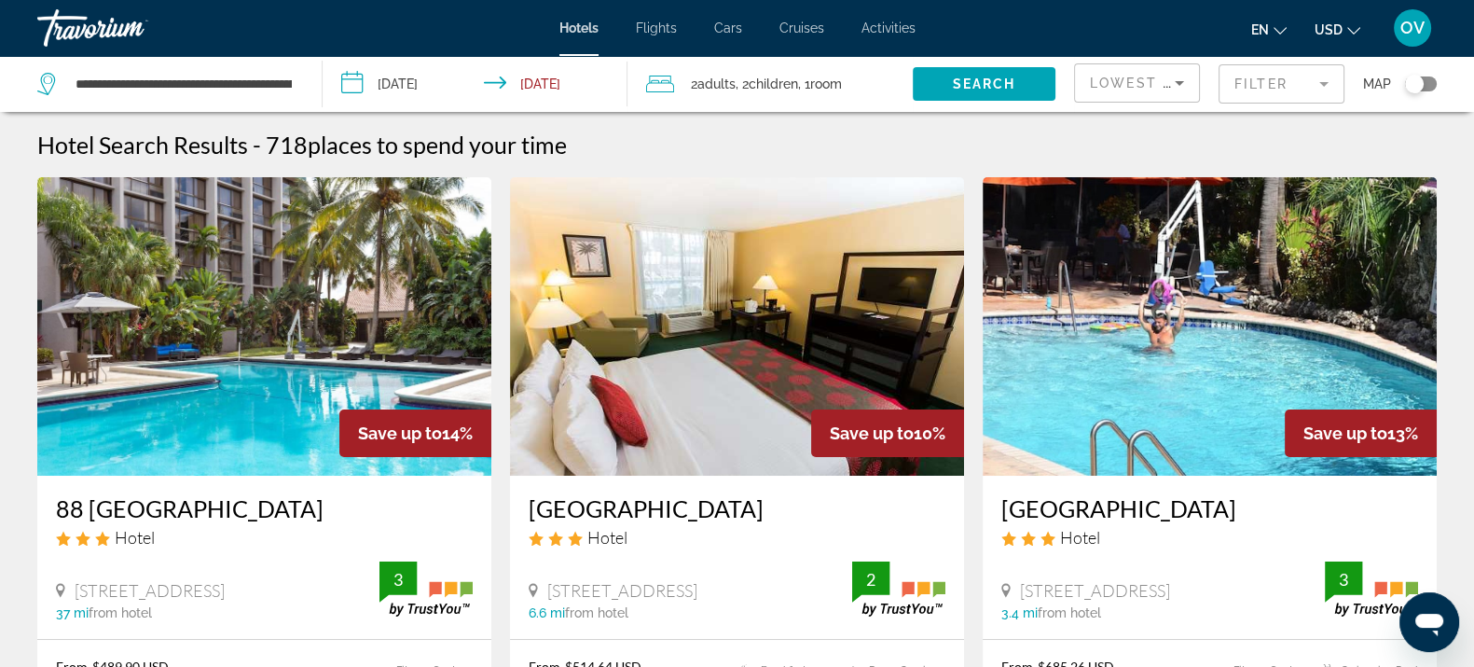
drag, startPoint x: 1313, startPoint y: 88, endPoint x: 1282, endPoint y: 90, distance: 30.8
click at [1313, 89] on mat-form-field "Filter" at bounding box center [1282, 83] width 126 height 39
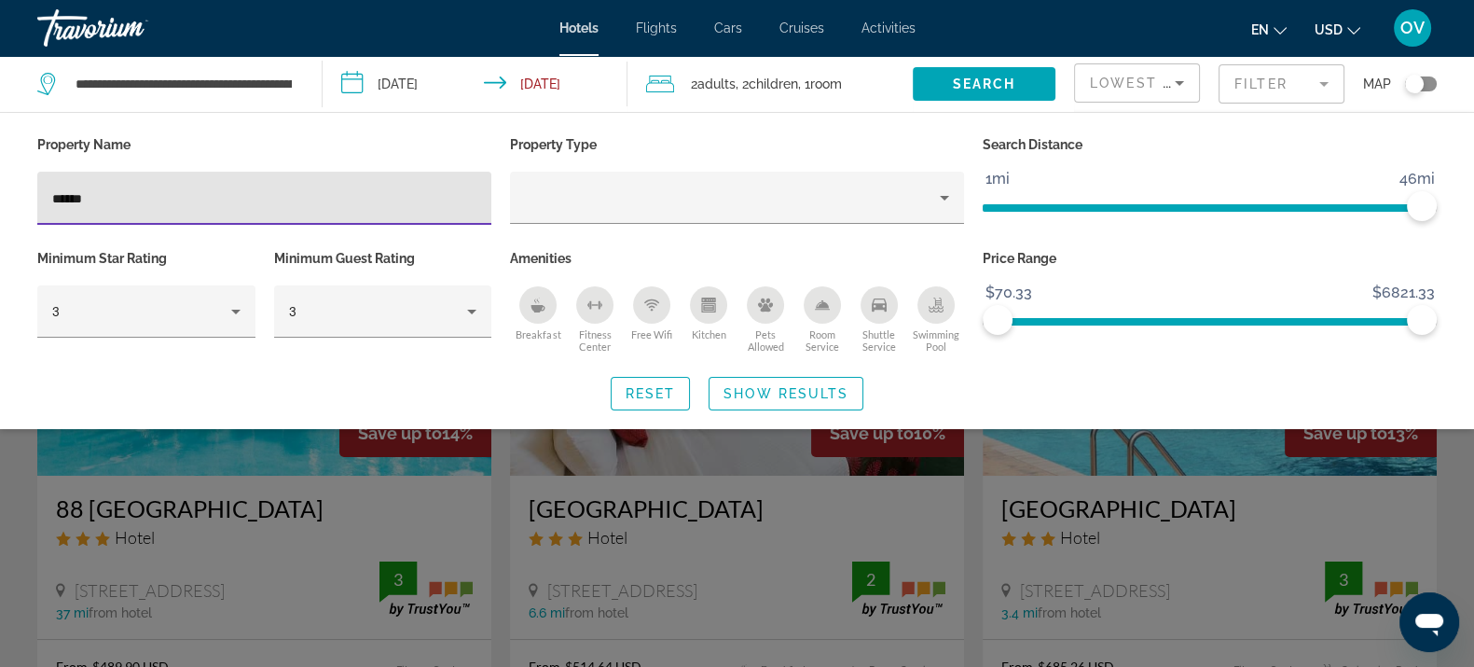
drag, startPoint x: 366, startPoint y: 191, endPoint x: 0, endPoint y: 212, distance: 366.1
click at [0, 212] on div "Property Name ****** Property Type Search Distance 1mi 46mi 46mi Minimum Star R…" at bounding box center [737, 270] width 1474 height 279
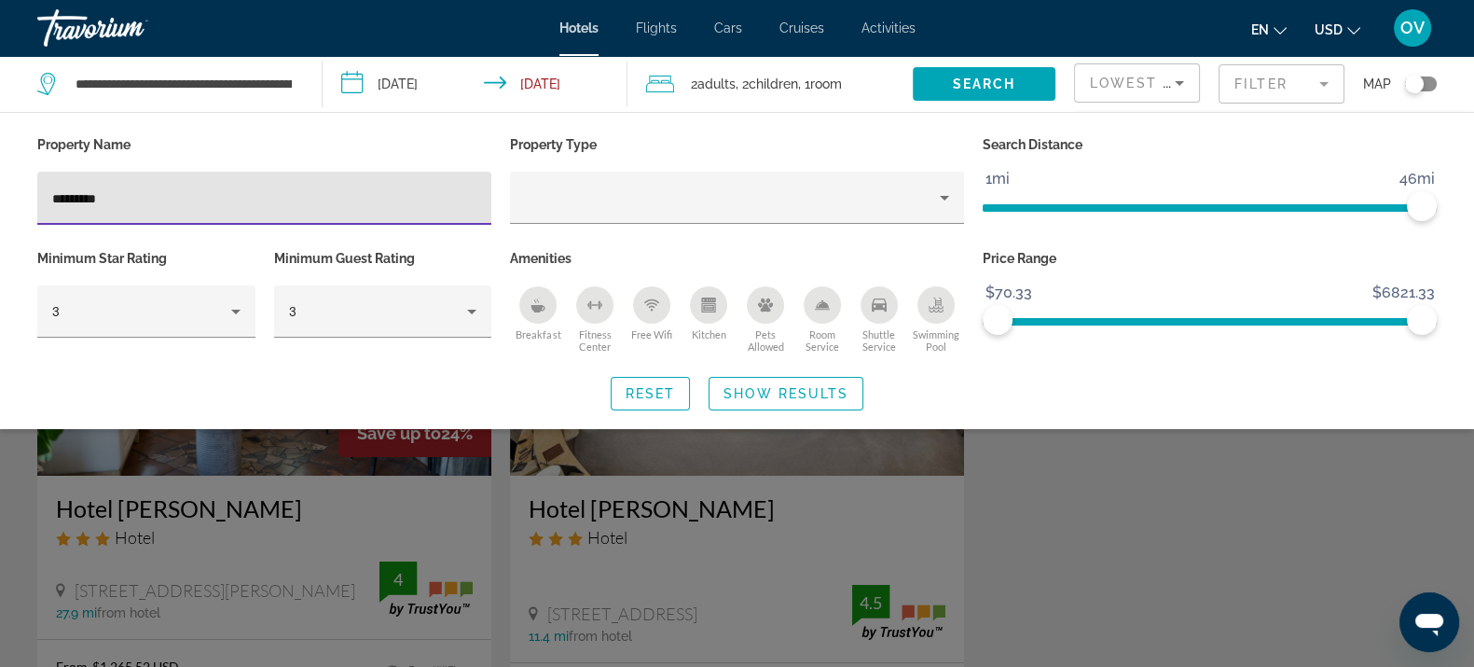
type input "*********"
click at [1057, 513] on div "Search widget" at bounding box center [737, 473] width 1474 height 387
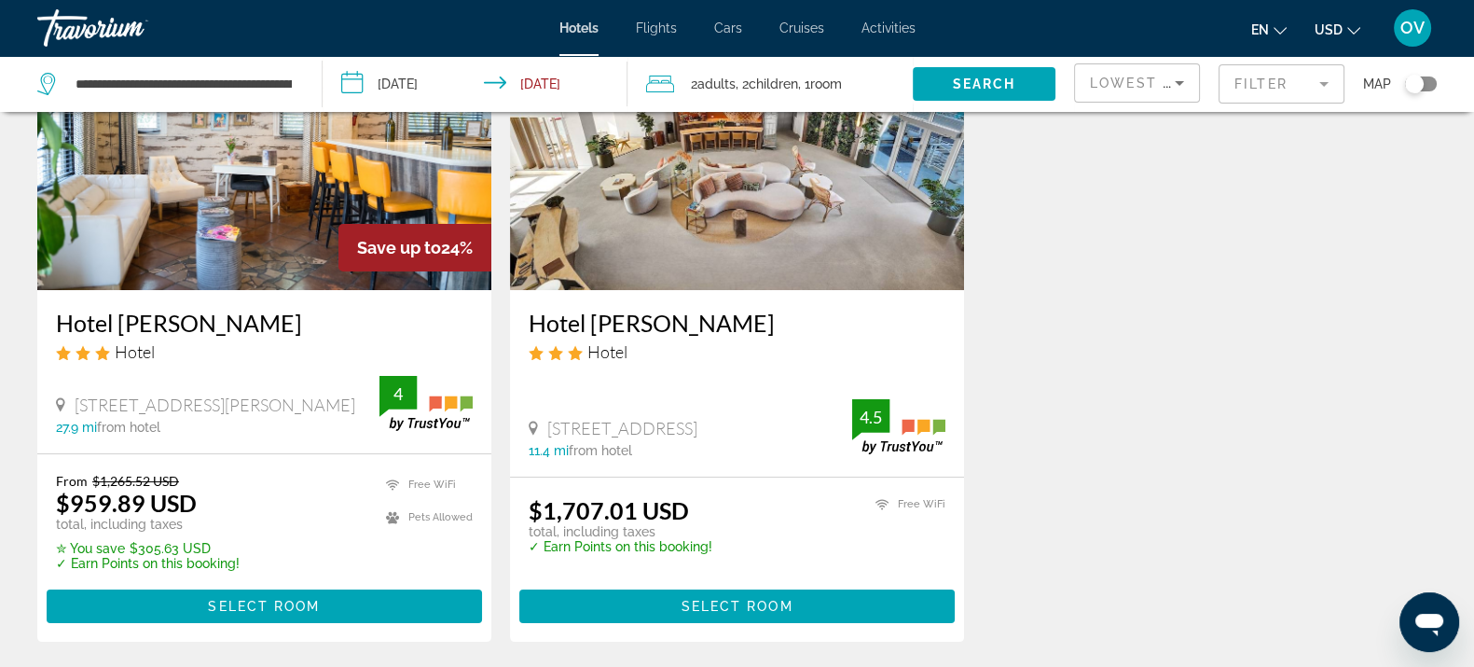
scroll to position [232, 0]
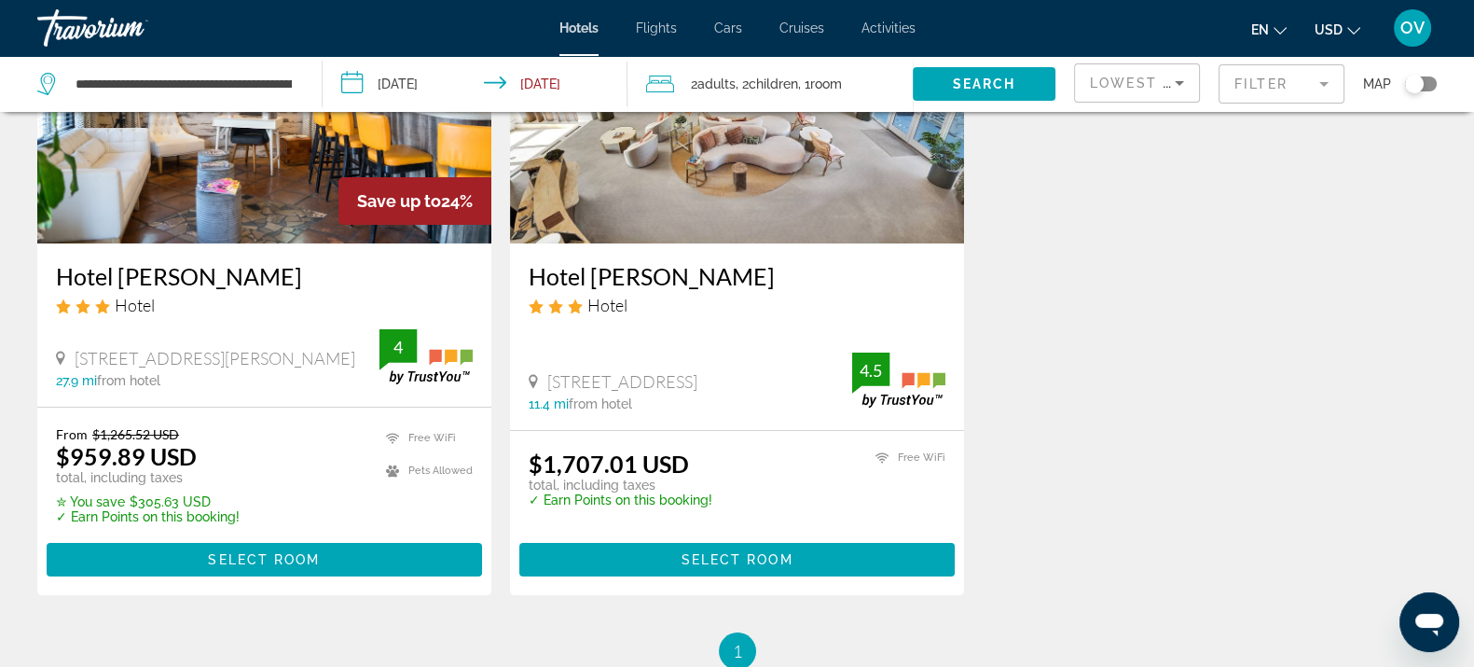
click at [163, 262] on h3 "Hotel [PERSON_NAME]" at bounding box center [264, 276] width 417 height 28
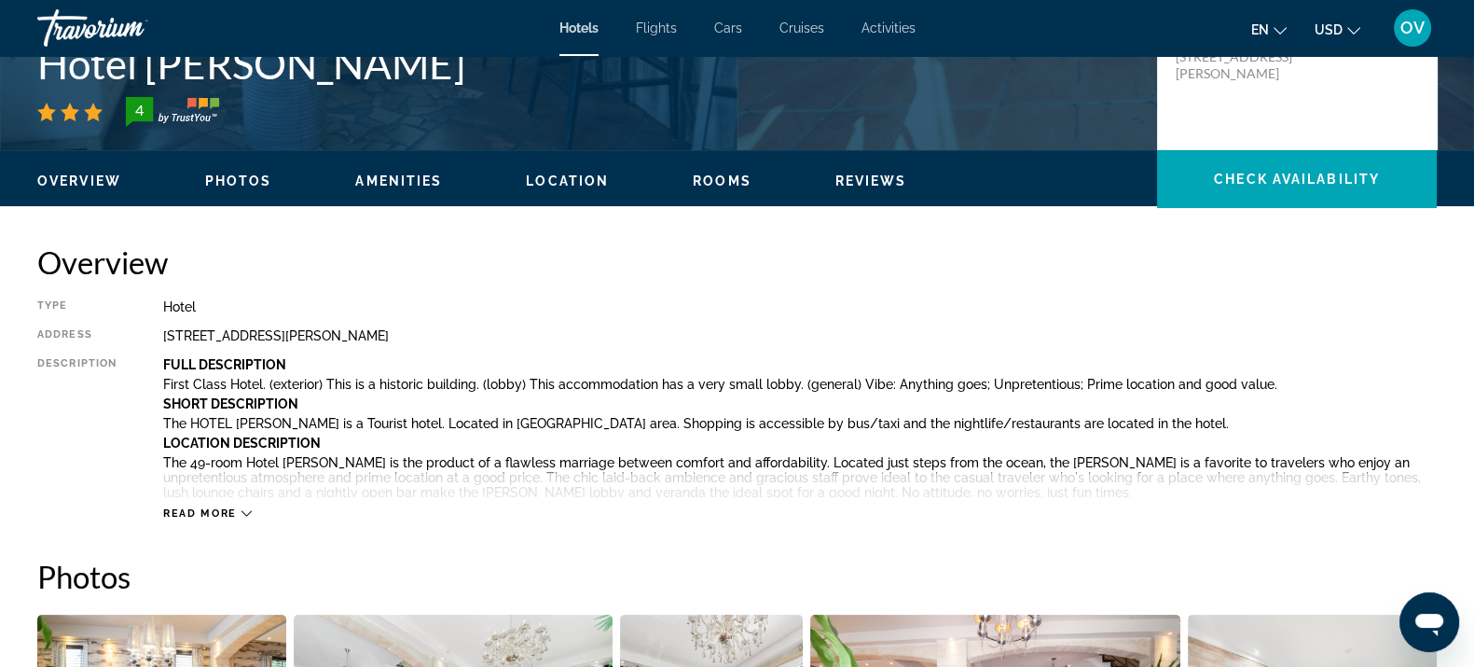
scroll to position [815, 0]
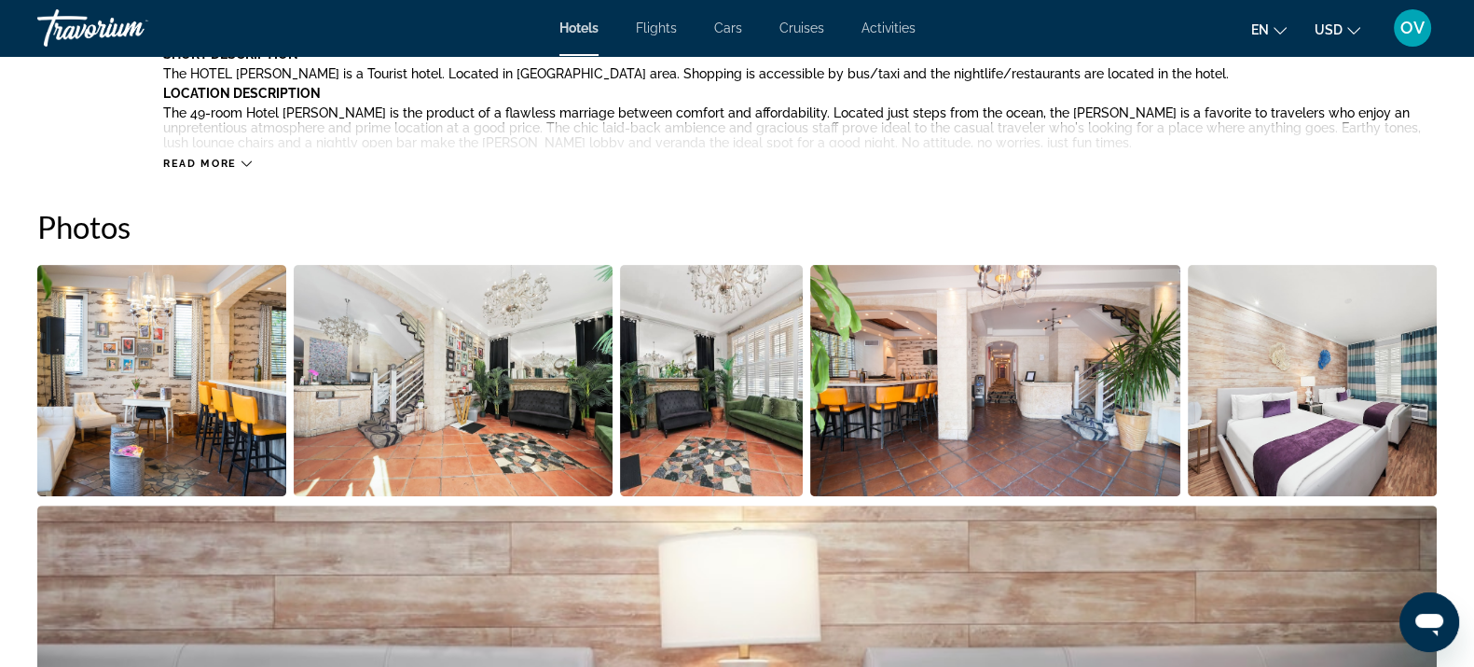
click at [225, 164] on span "Read more" at bounding box center [200, 164] width 74 height 12
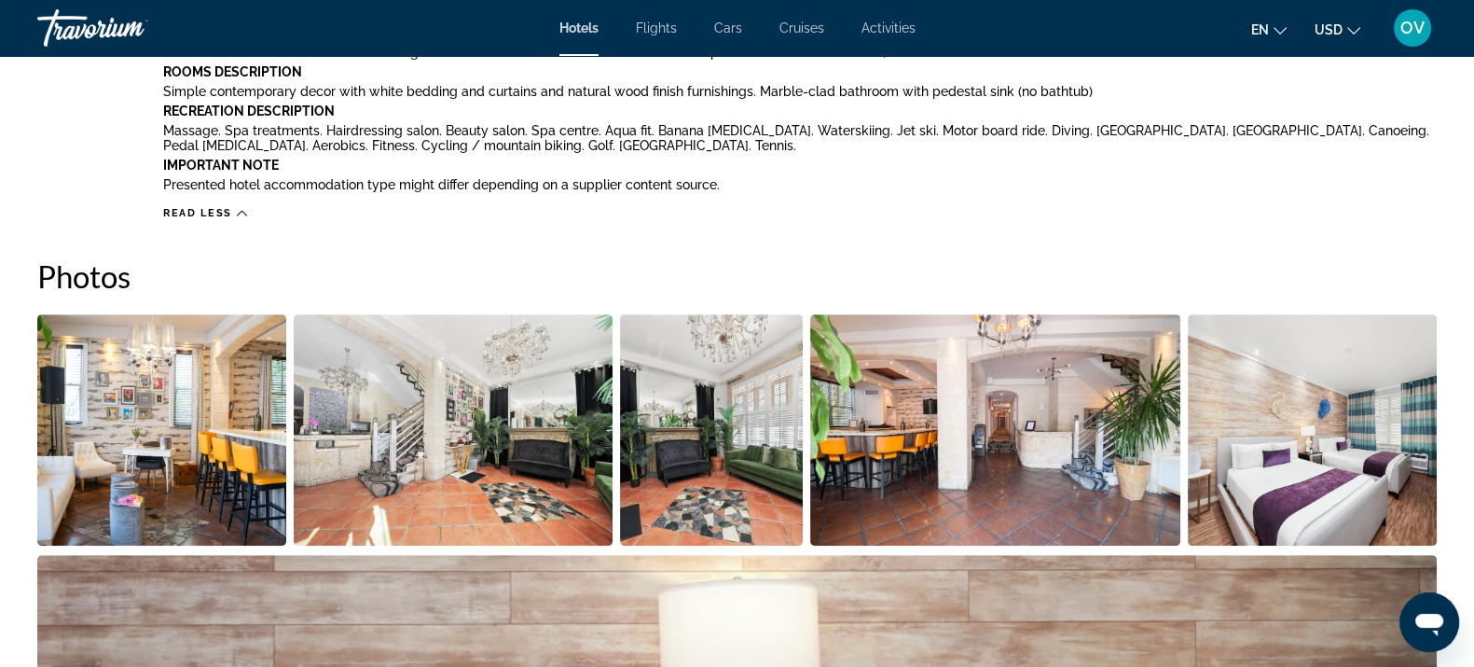
scroll to position [1166, 0]
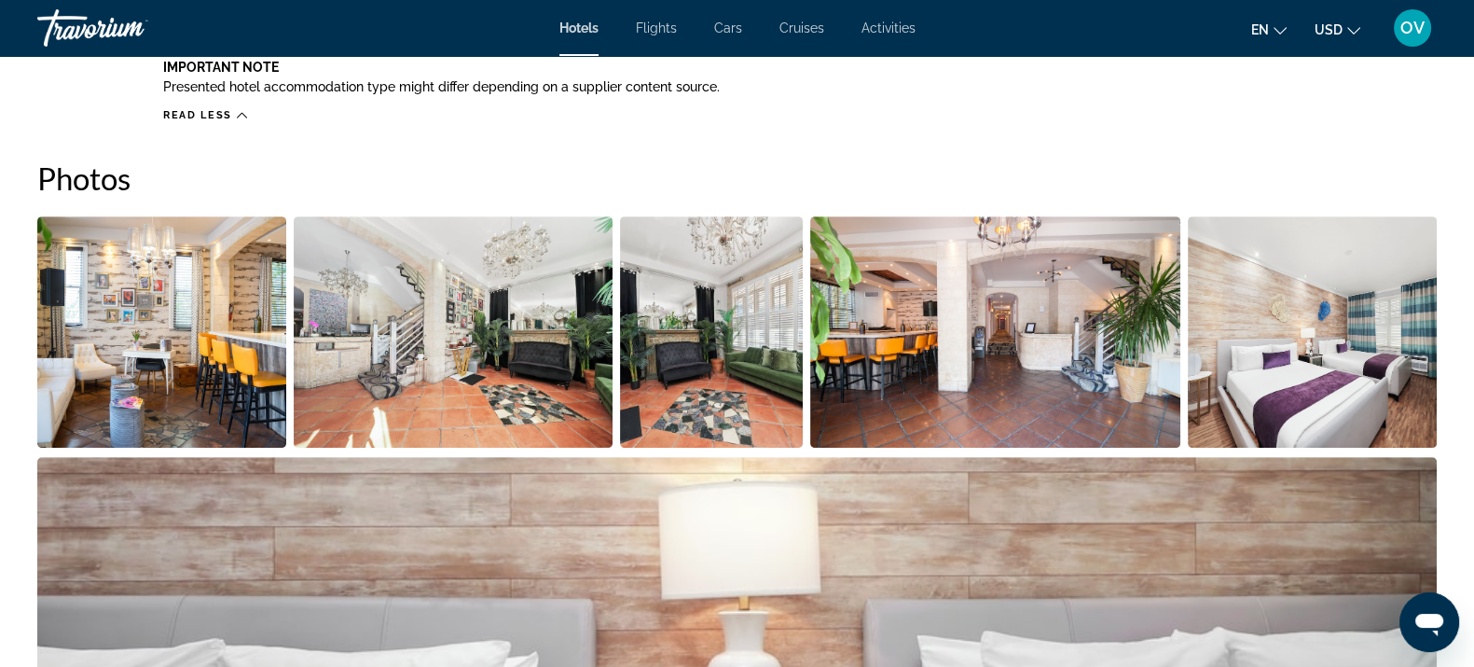
click at [190, 307] on img "Open full-screen image slider" at bounding box center [161, 331] width 249 height 231
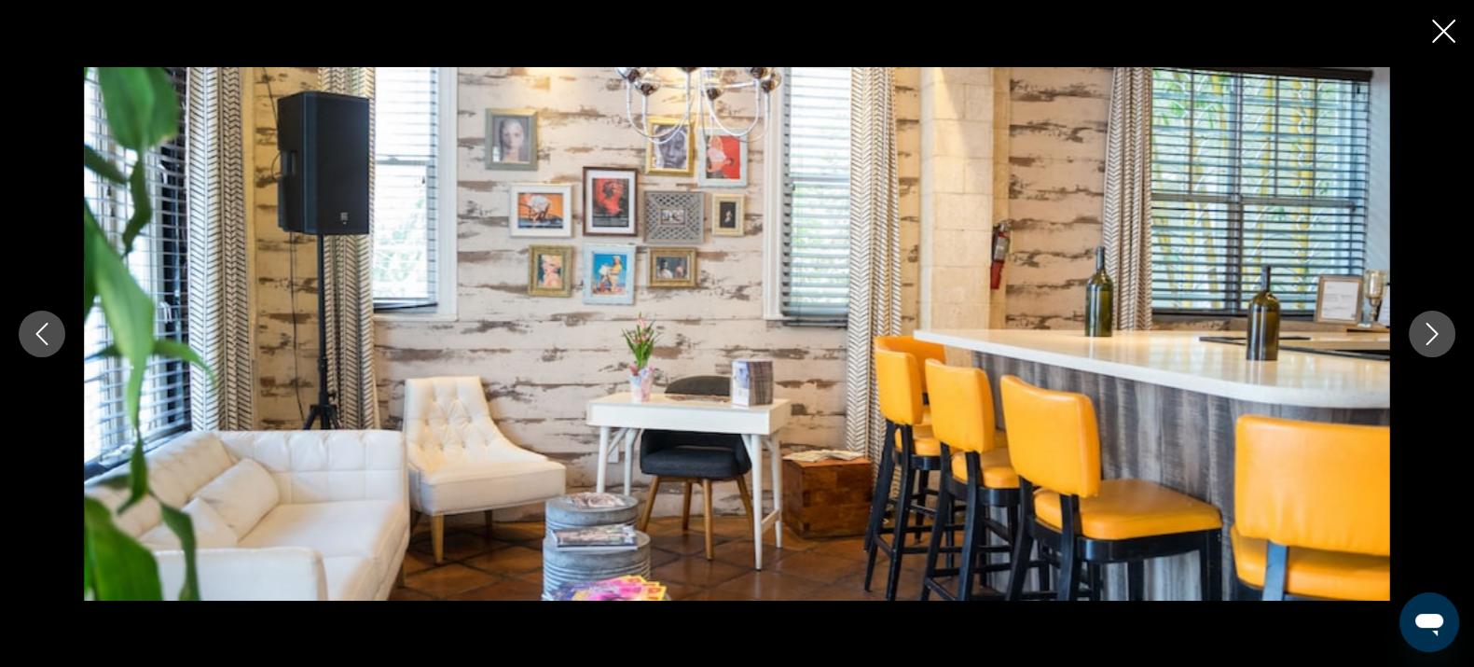
click at [1441, 338] on icon "Next image" at bounding box center [1432, 334] width 22 height 22
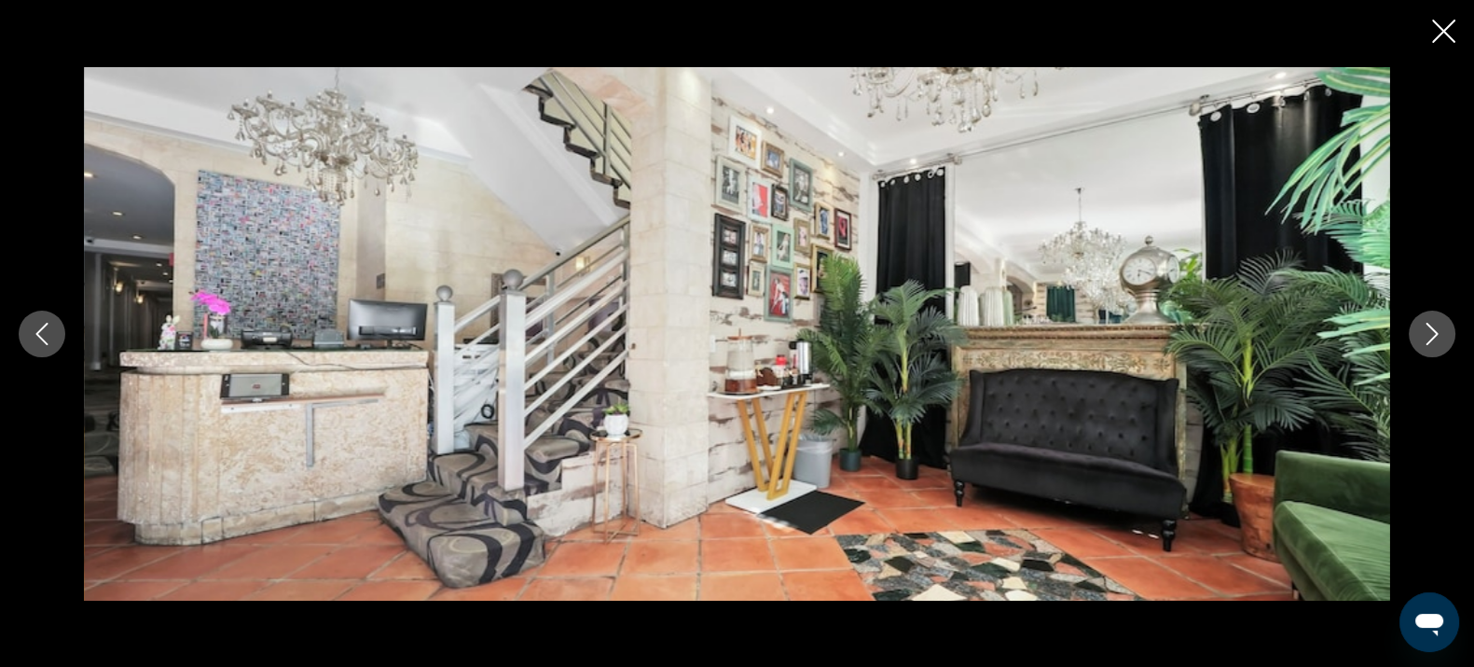
click at [1429, 334] on icon "Next image" at bounding box center [1432, 334] width 22 height 22
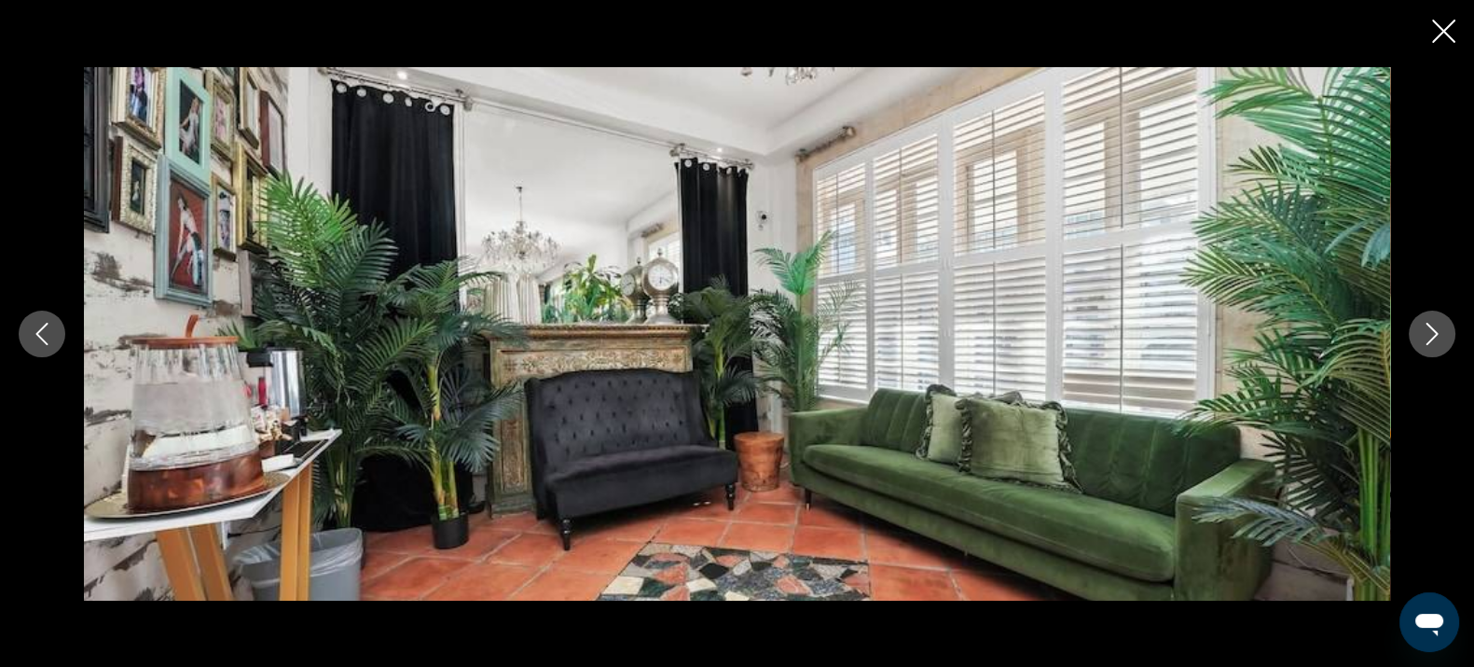
click at [1427, 332] on icon "Next image" at bounding box center [1432, 334] width 22 height 22
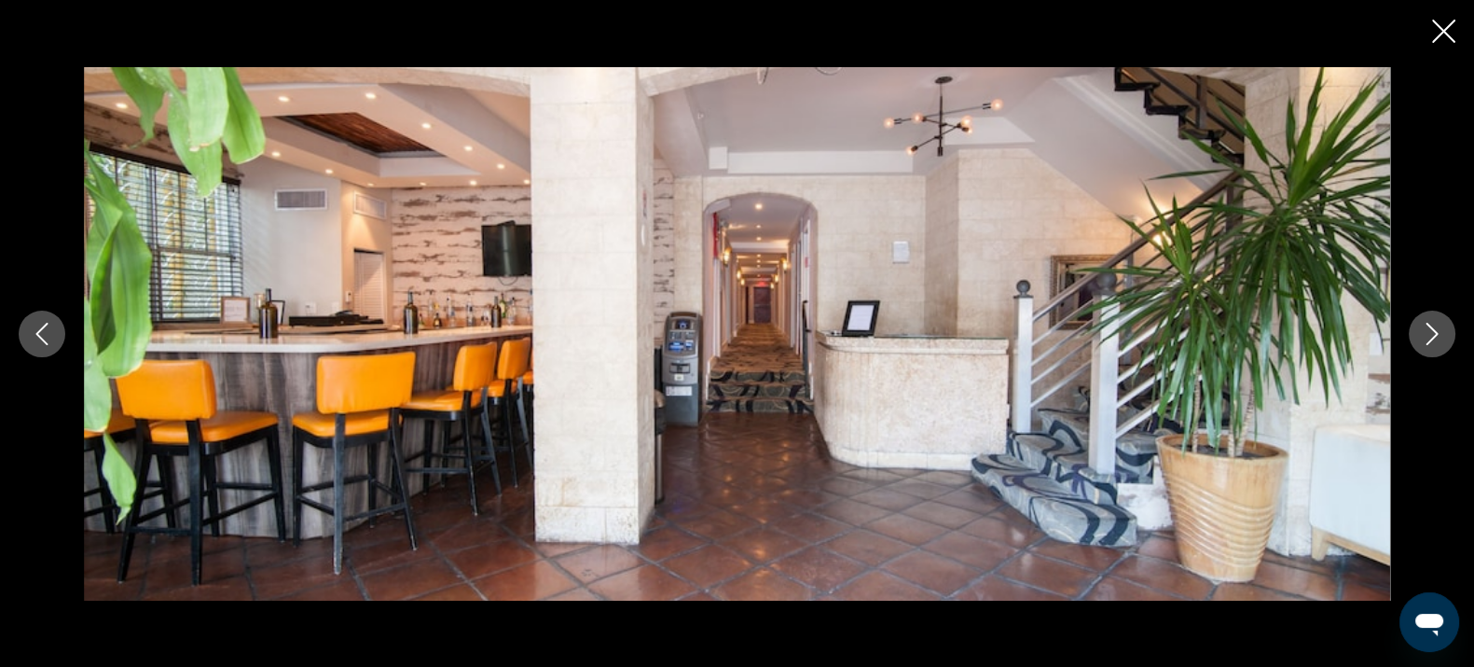
click at [1424, 332] on icon "Next image" at bounding box center [1432, 334] width 22 height 22
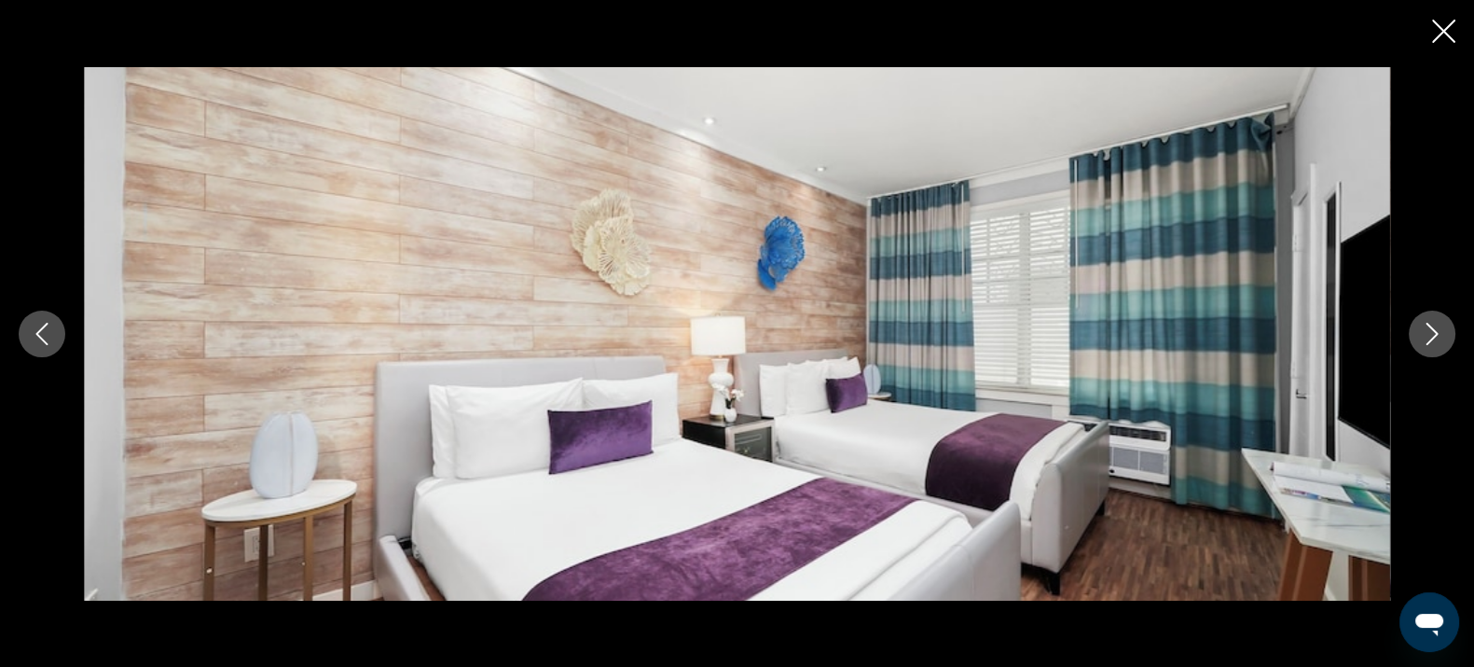
click at [1422, 332] on icon "Next image" at bounding box center [1432, 334] width 22 height 22
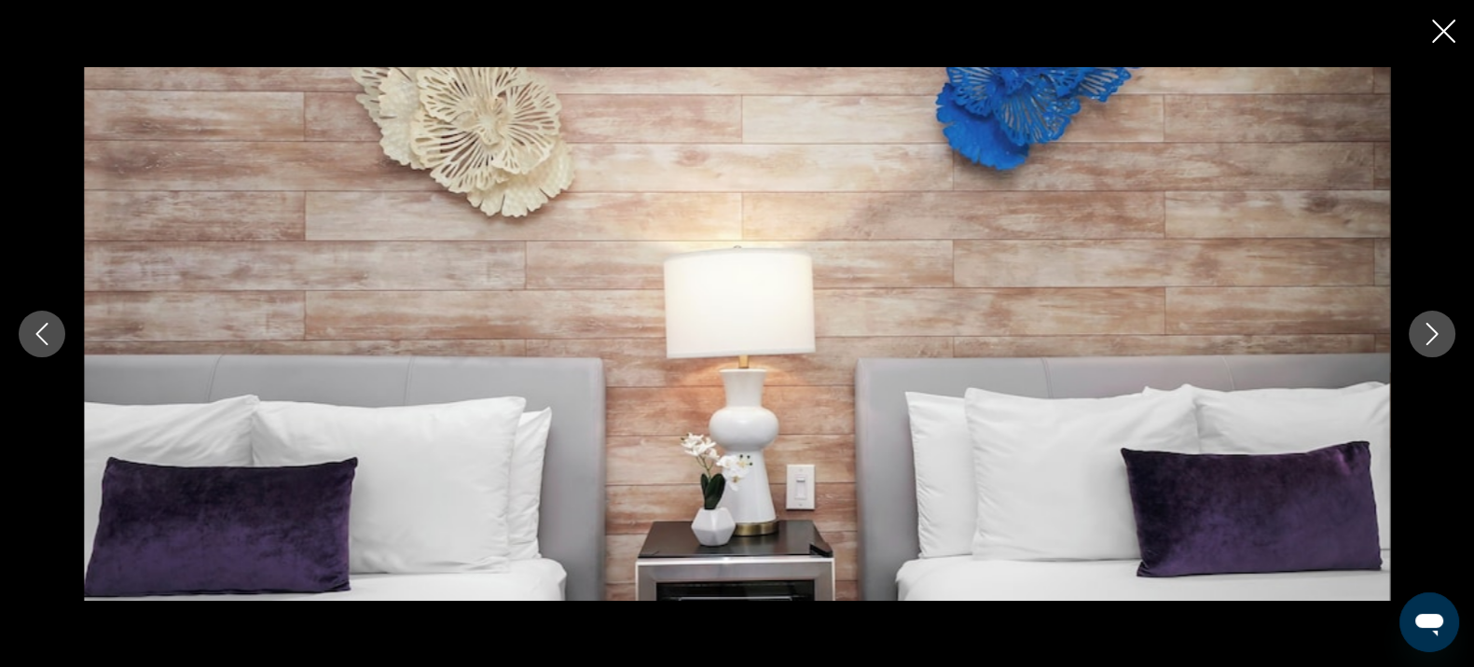
click at [1413, 330] on button "Next image" at bounding box center [1432, 334] width 47 height 47
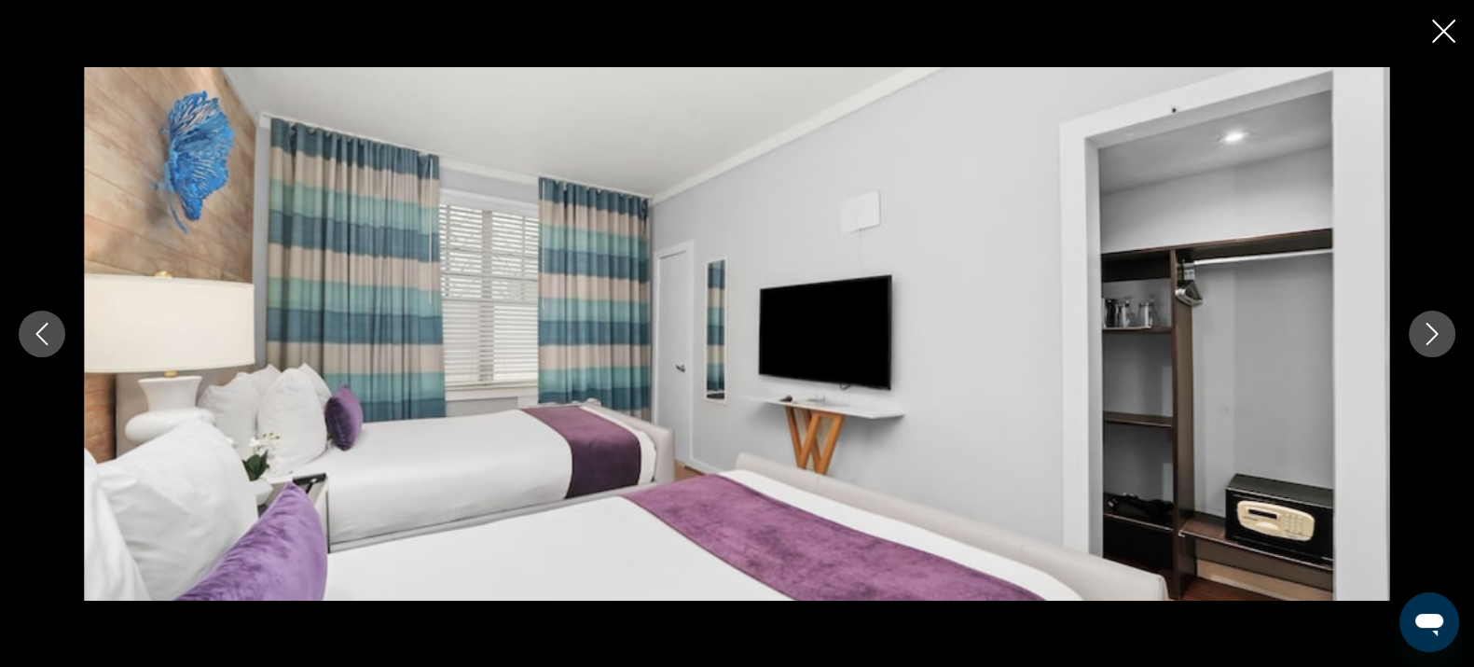
click at [1413, 330] on button "Next image" at bounding box center [1432, 334] width 47 height 47
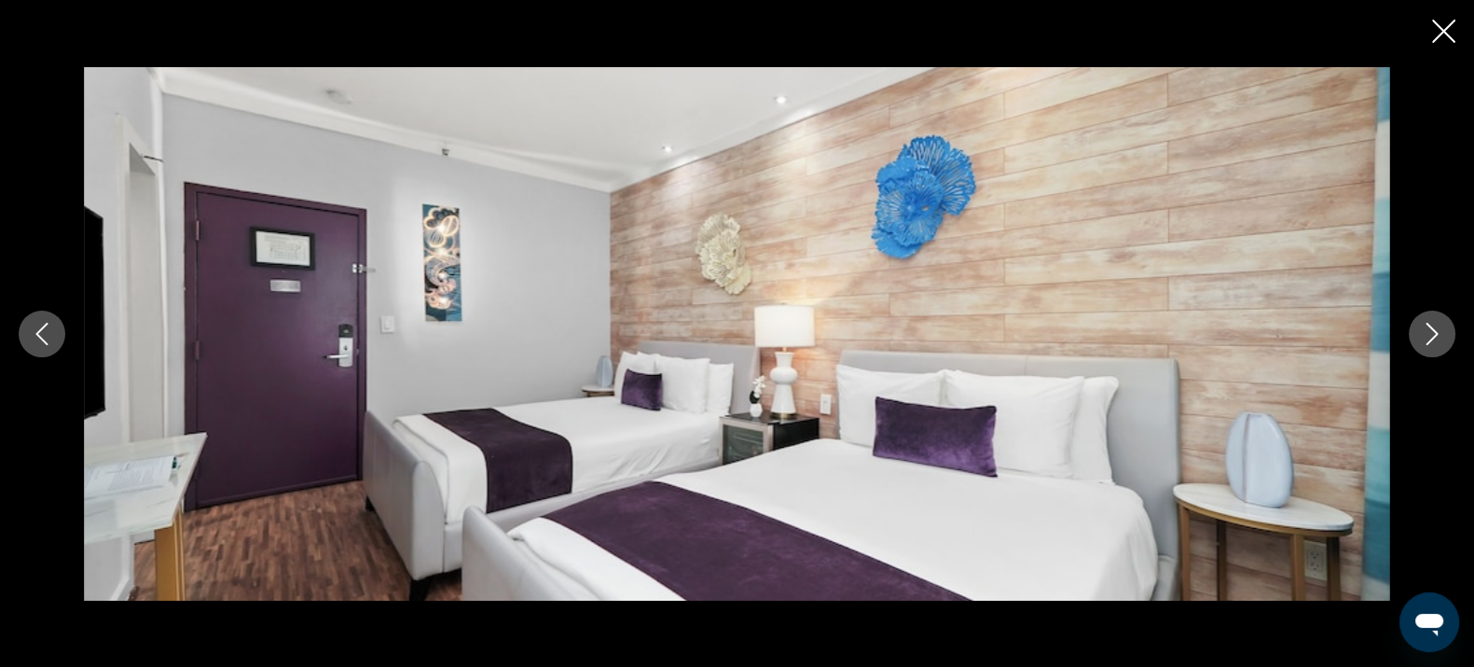
click at [1413, 330] on button "Next image" at bounding box center [1432, 334] width 47 height 47
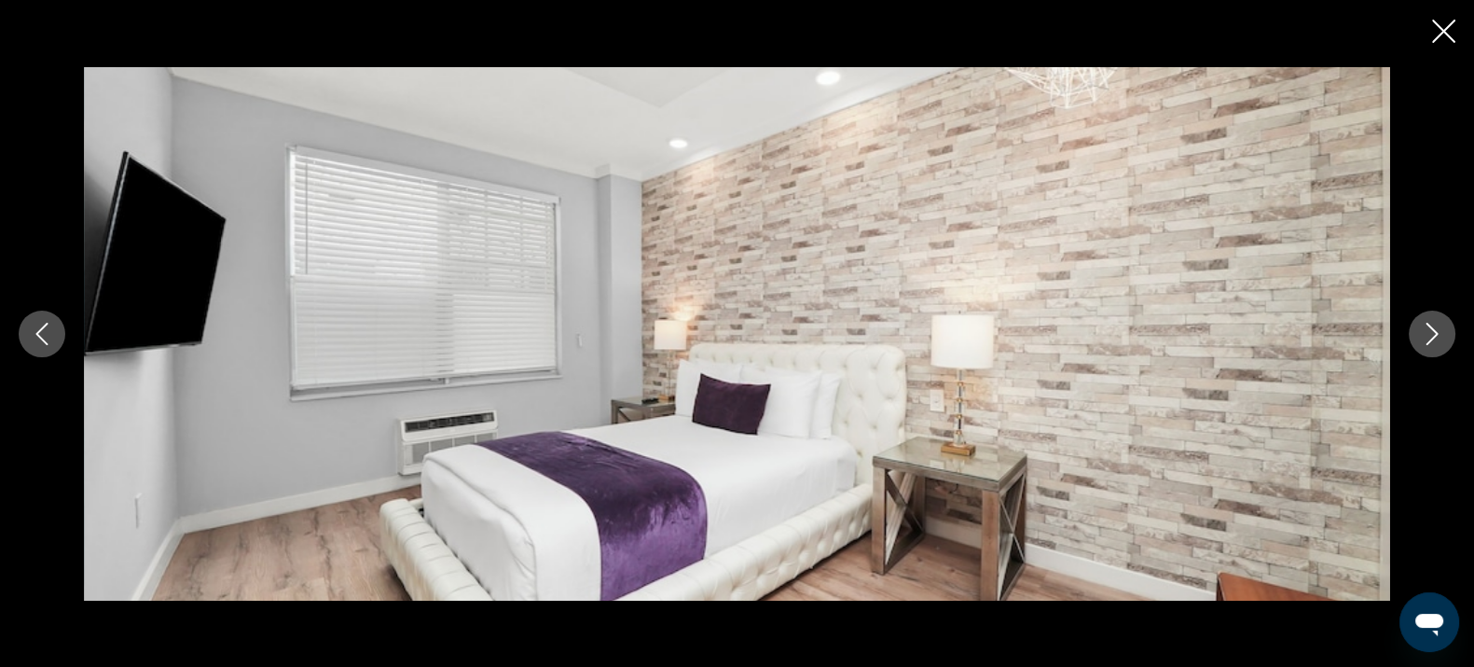
click at [1430, 45] on div "prev next" at bounding box center [737, 333] width 1474 height 667
click at [1431, 34] on div "prev next" at bounding box center [737, 333] width 1474 height 667
click at [1446, 26] on icon "Close slideshow" at bounding box center [1443, 31] width 23 height 23
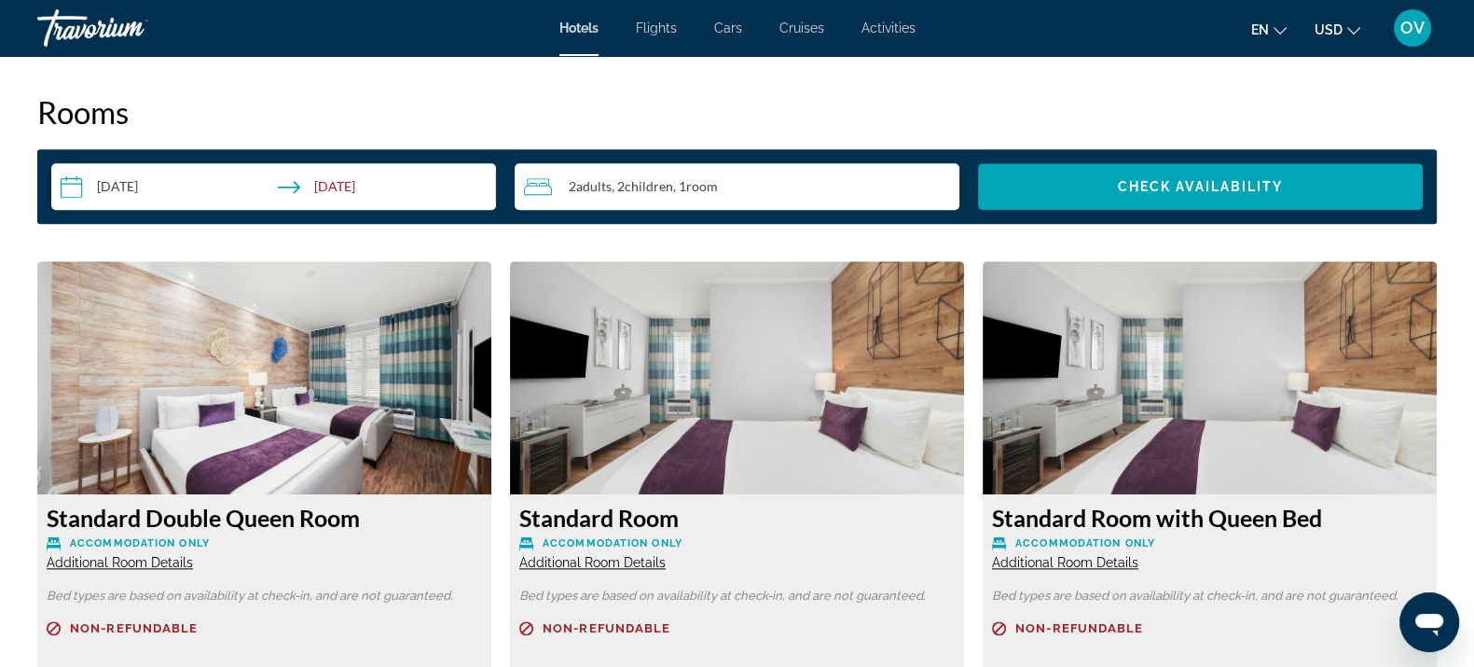
scroll to position [2797, 0]
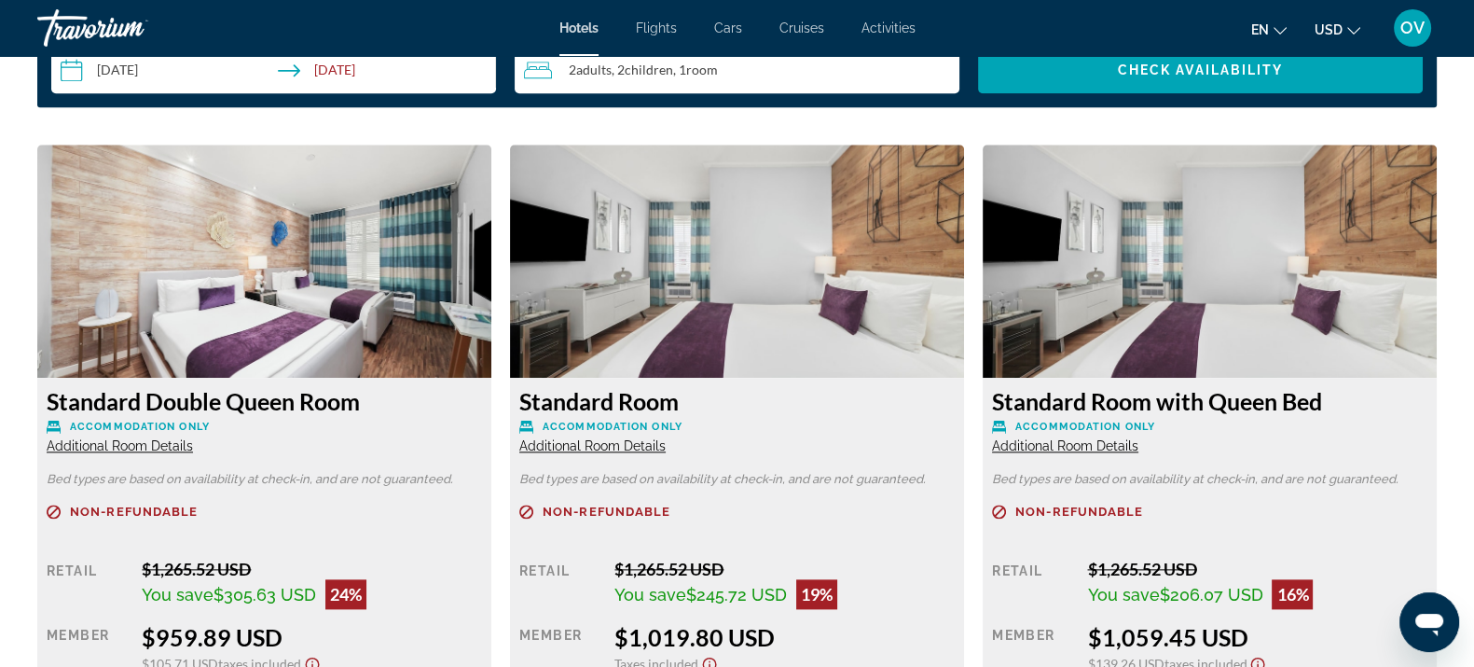
click at [627, 450] on span "Additional Room Details" at bounding box center [592, 445] width 146 height 15
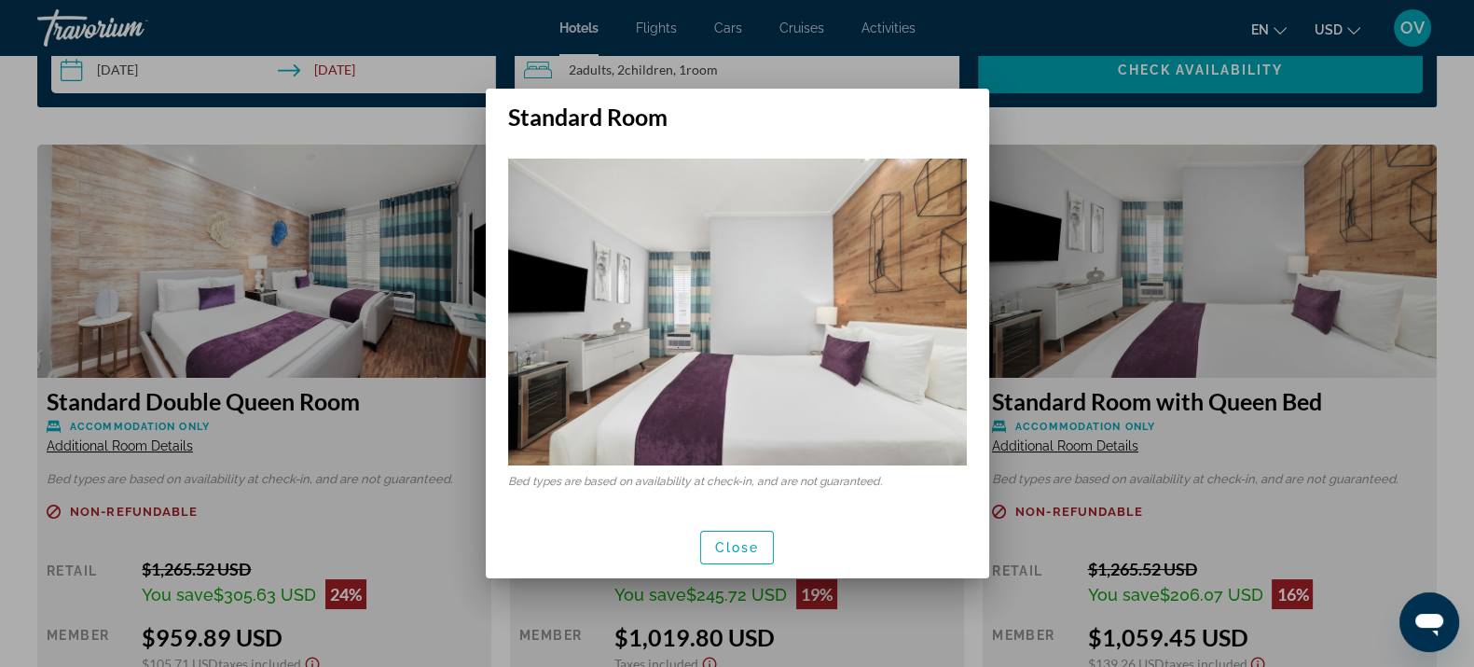
scroll to position [0, 0]
click at [519, 443] on img at bounding box center [737, 312] width 459 height 307
click at [741, 544] on span "Close" at bounding box center [737, 547] width 45 height 15
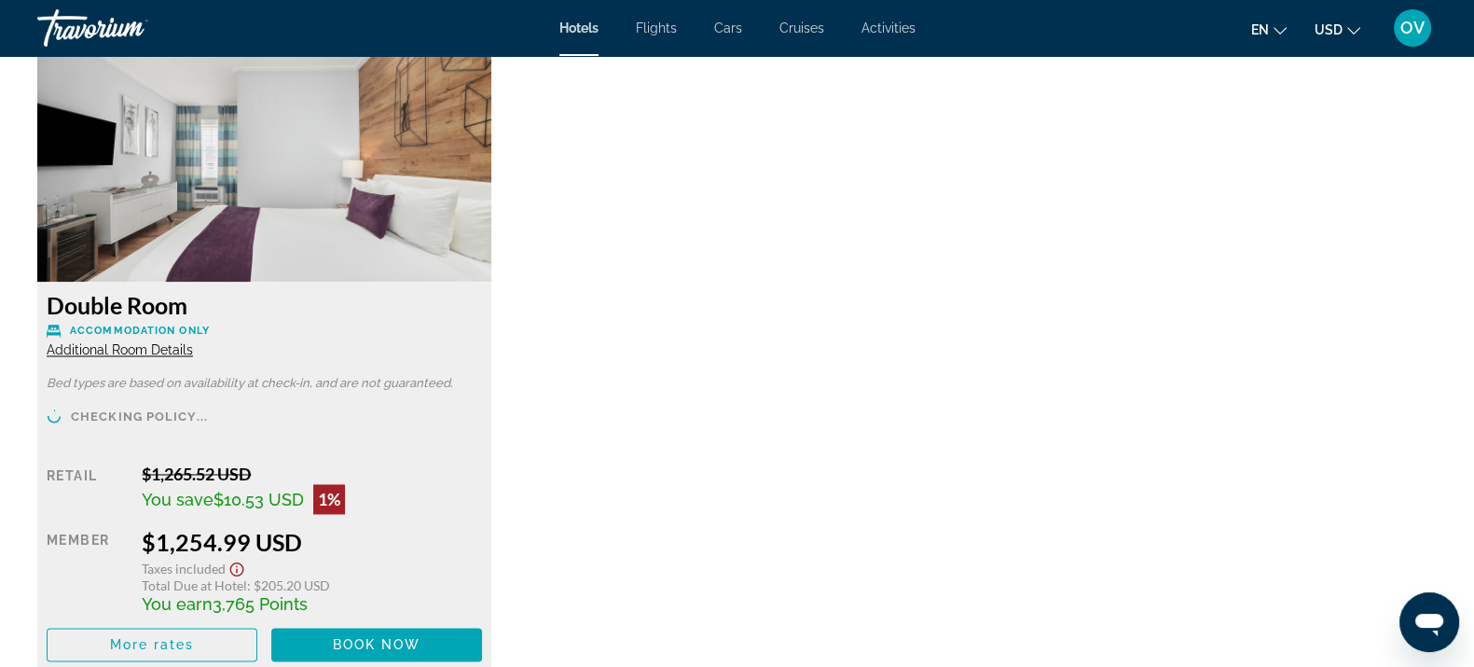
scroll to position [3496, 0]
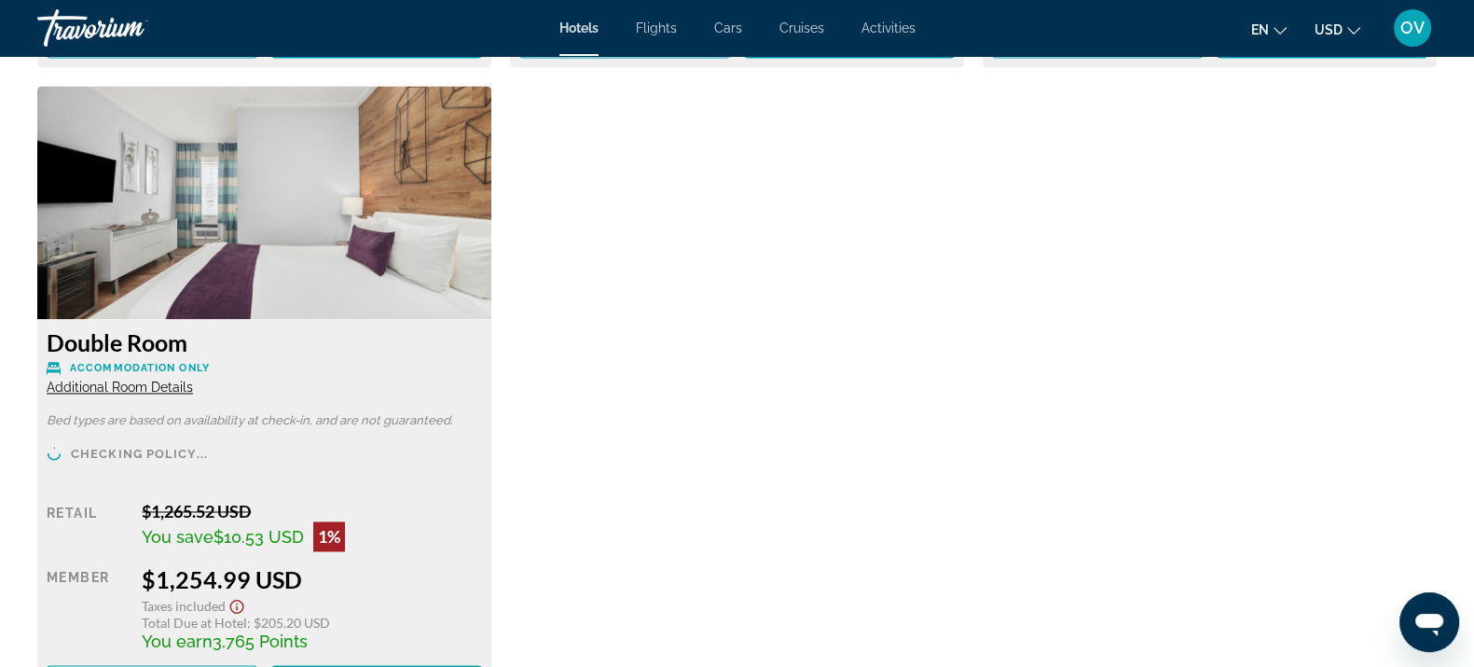
click at [121, 383] on span "Additional Room Details" at bounding box center [120, 387] width 146 height 15
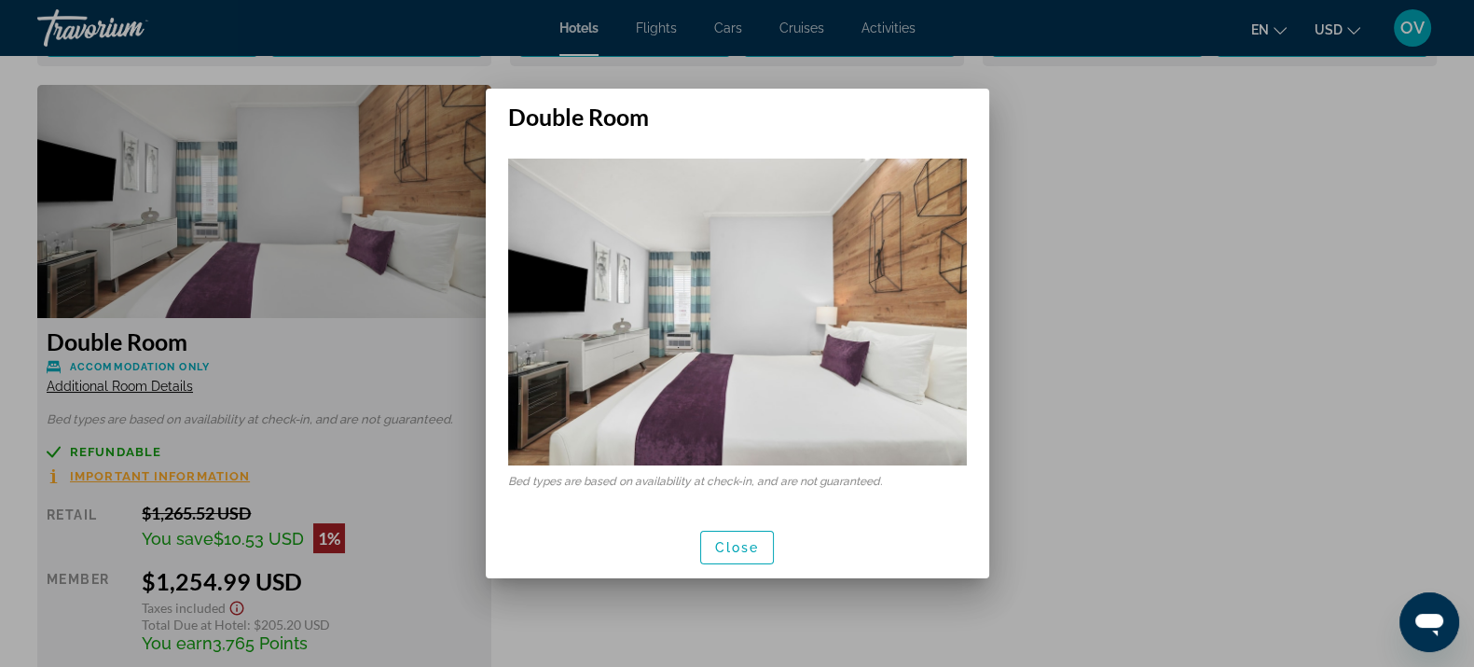
scroll to position [0, 0]
click at [735, 547] on span "Close" at bounding box center [737, 547] width 45 height 15
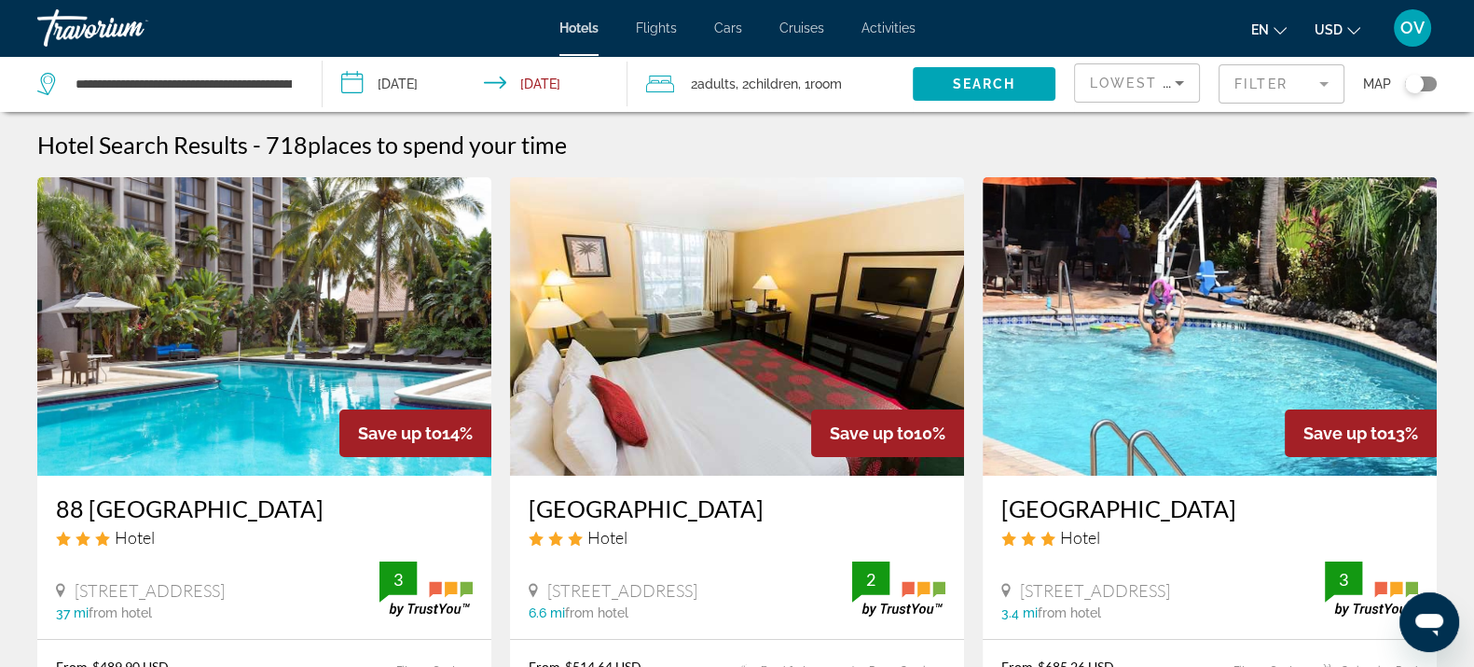
click at [1223, 76] on mat-form-field "Filter" at bounding box center [1282, 83] width 126 height 39
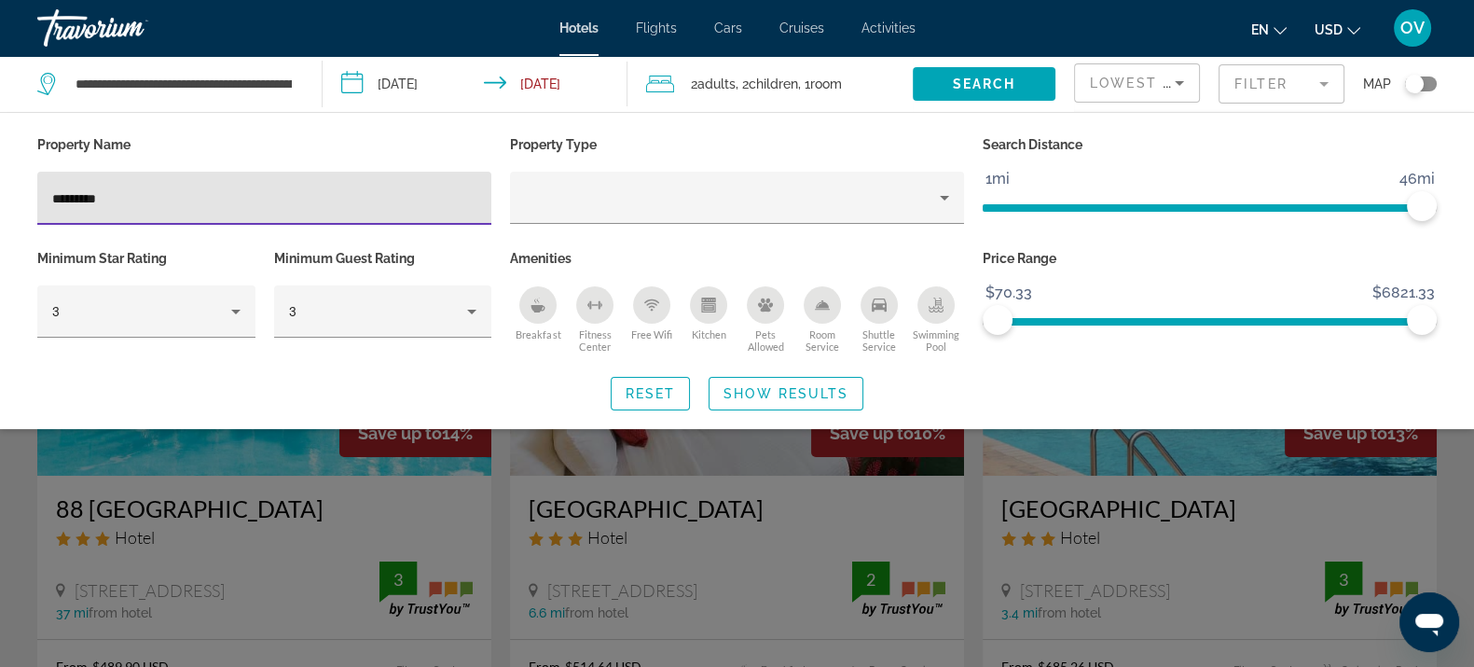
drag, startPoint x: 179, startPoint y: 198, endPoint x: 5, endPoint y: 205, distance: 174.5
click at [5, 205] on div "Property Name ********* Property Type Search Distance 1mi 46mi 46mi Minimum Sta…" at bounding box center [737, 270] width 1474 height 279
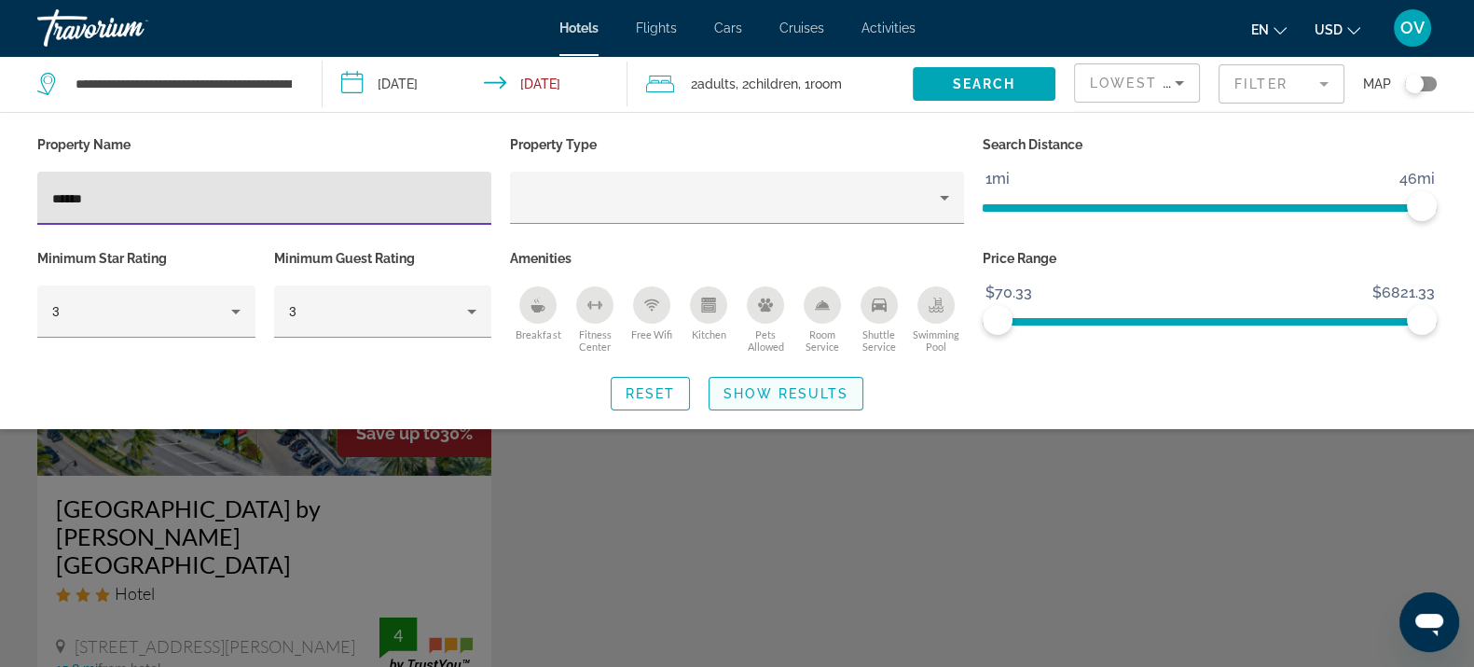
type input "******"
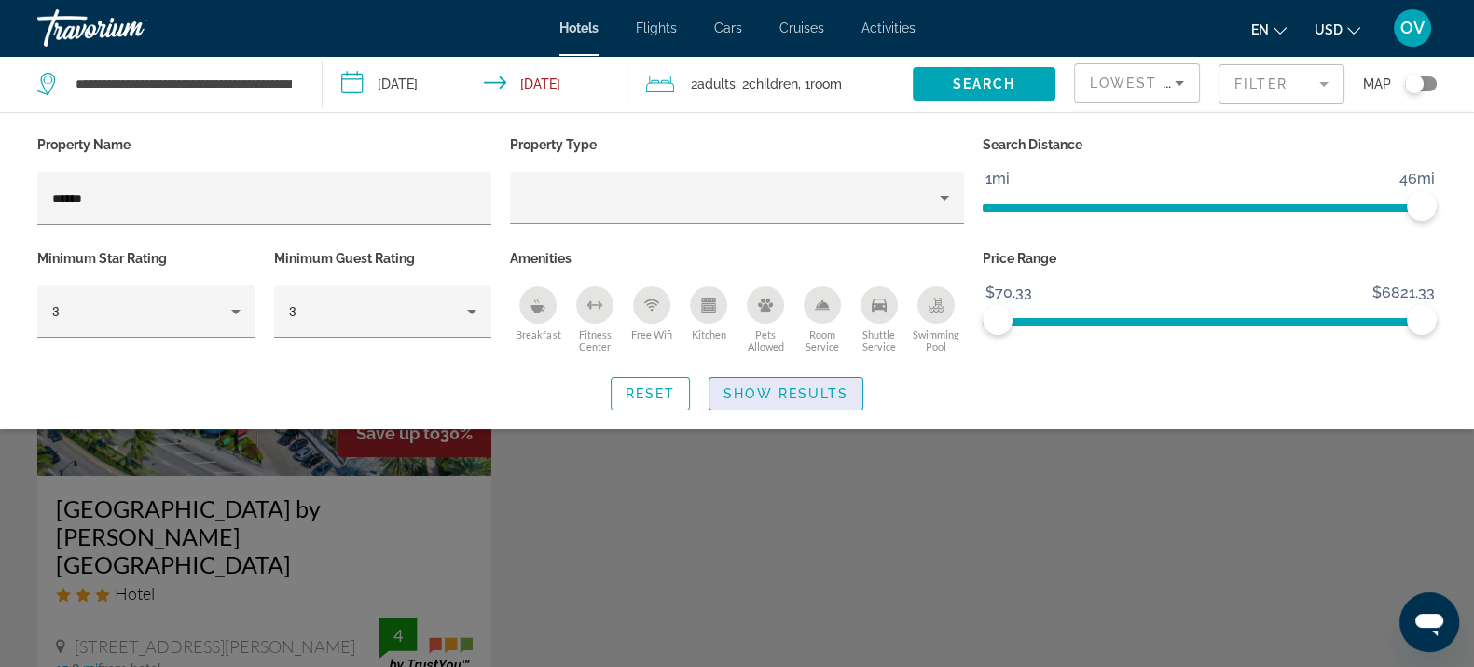
click at [793, 387] on span "Show Results" at bounding box center [786, 393] width 125 height 15
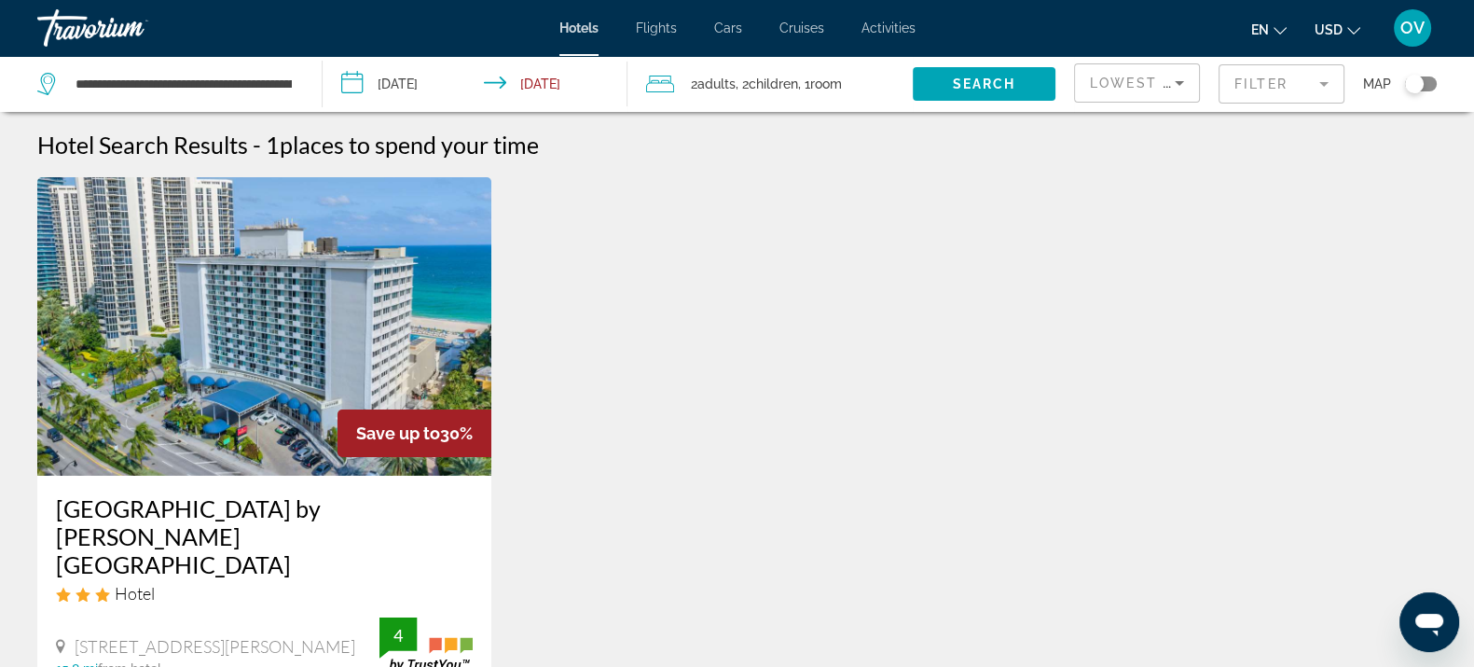
click at [275, 366] on img "Main content" at bounding box center [264, 326] width 454 height 298
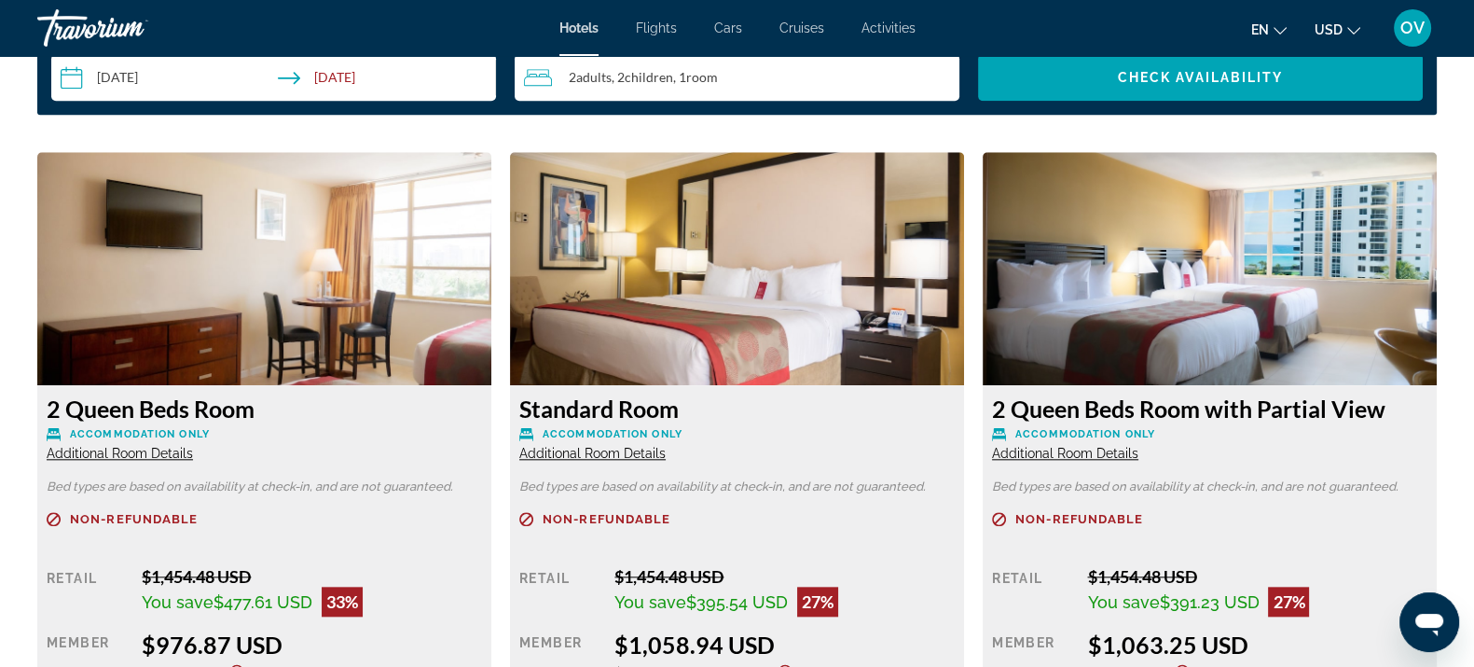
scroll to position [2331, 0]
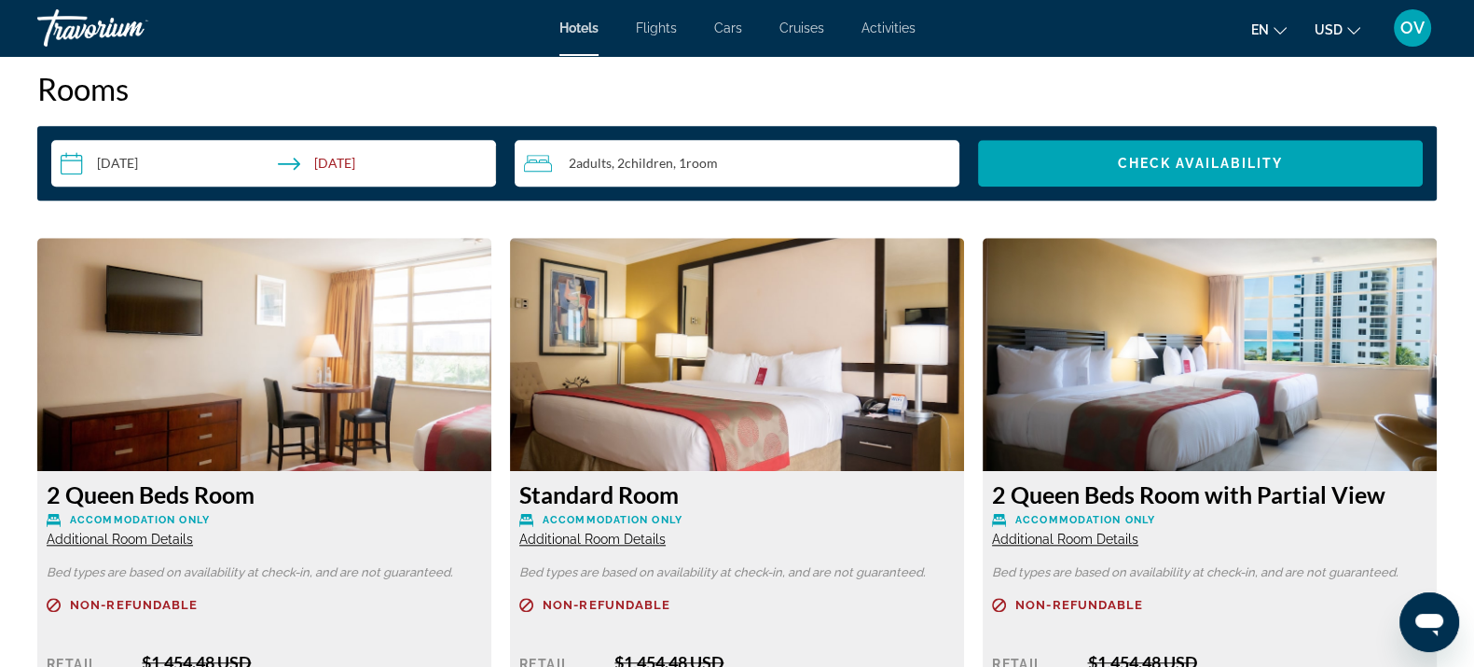
click at [145, 533] on span "Additional Room Details" at bounding box center [120, 538] width 146 height 15
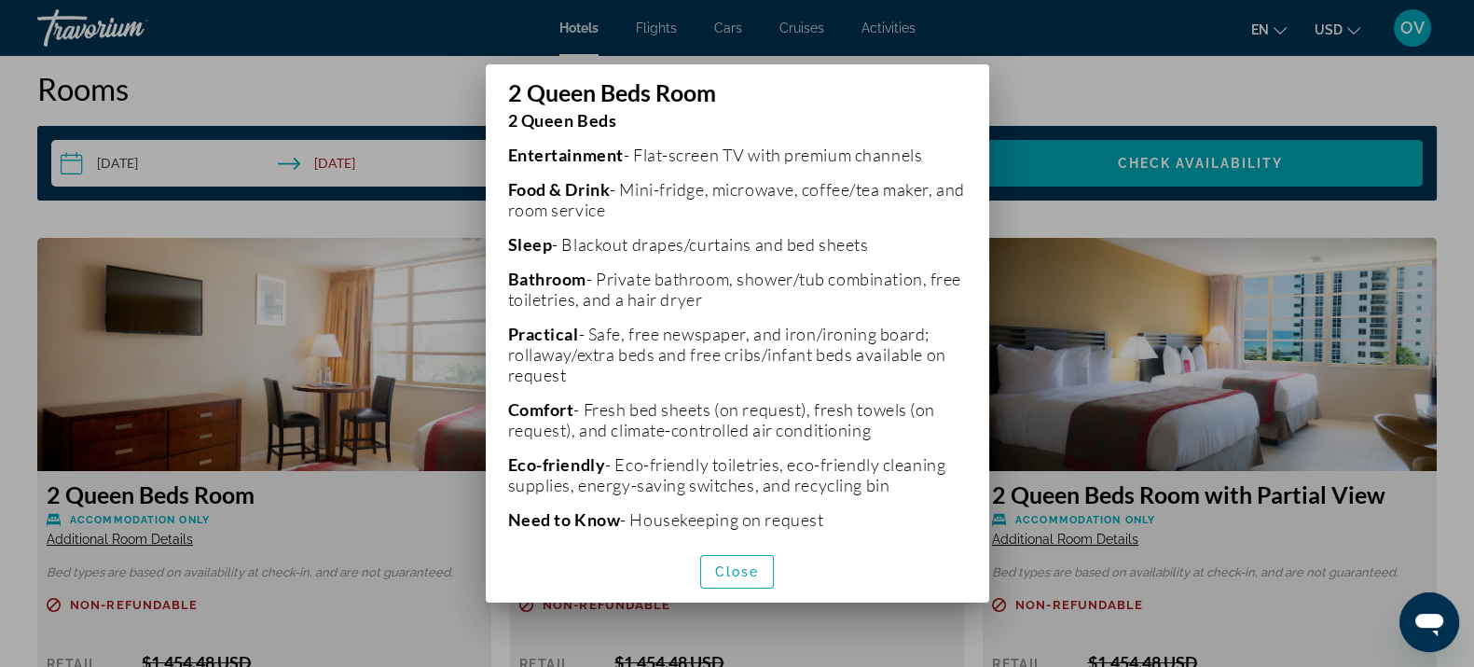
scroll to position [381, 0]
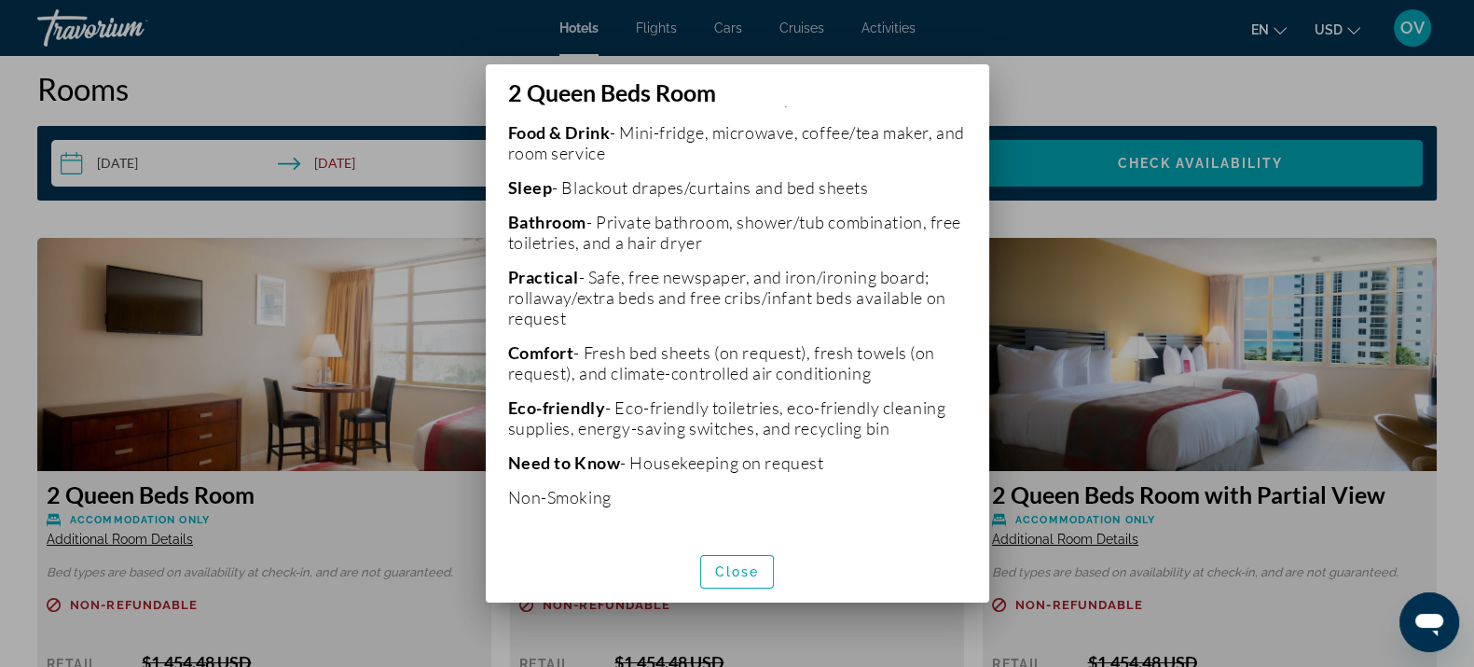
click at [1114, 182] on div at bounding box center [737, 333] width 1474 height 667
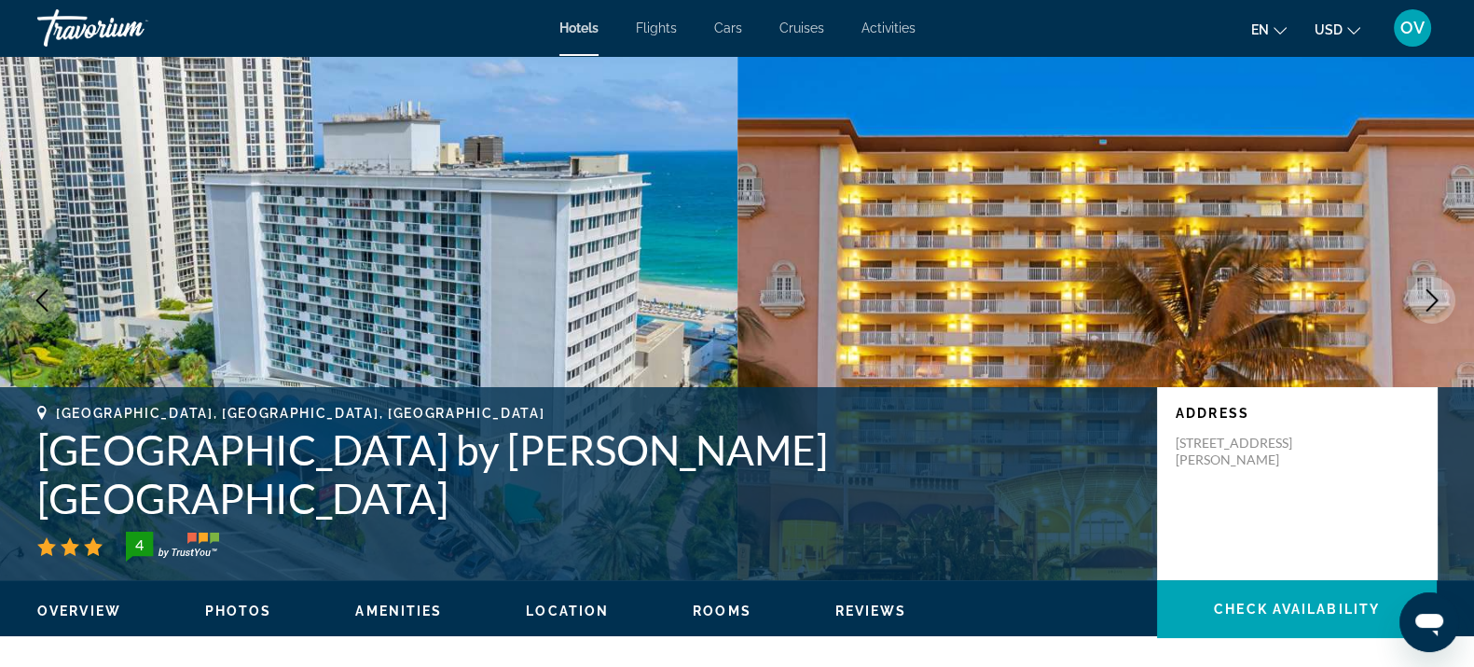
scroll to position [0, 0]
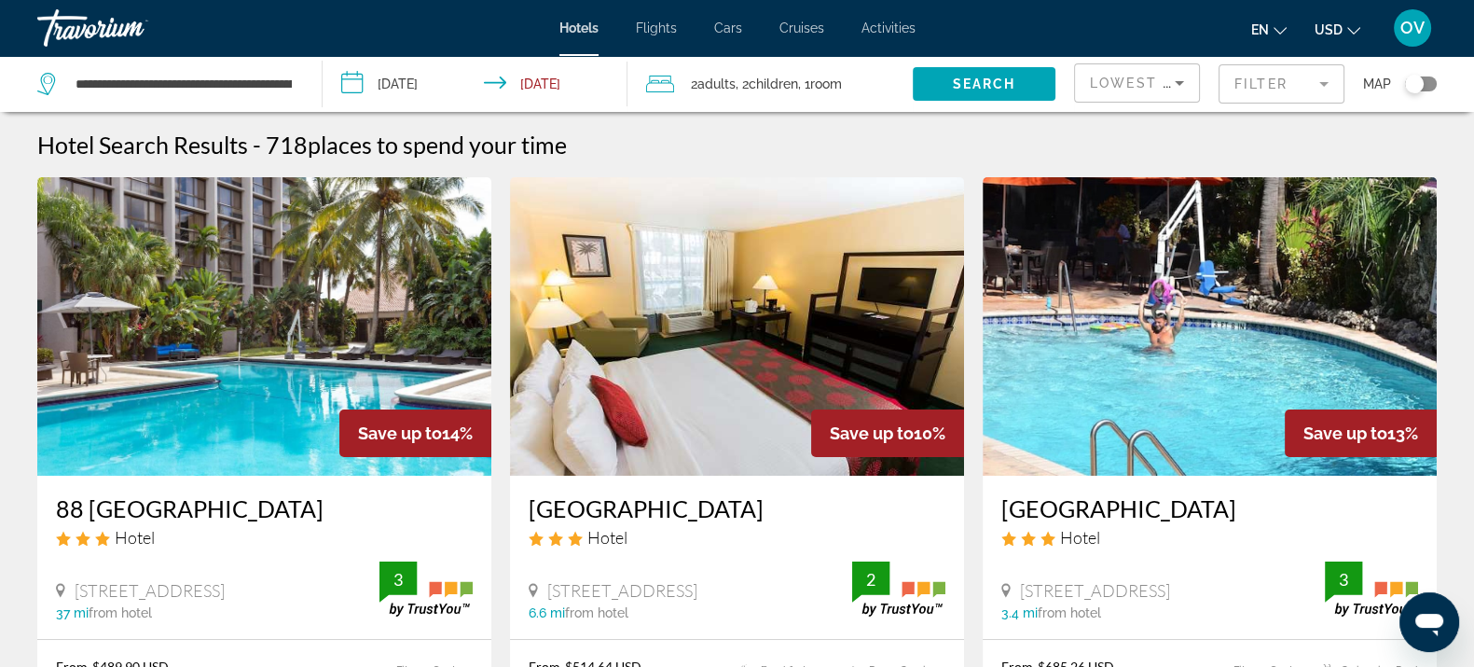
click at [1273, 74] on mat-form-field "Filter" at bounding box center [1282, 83] width 126 height 39
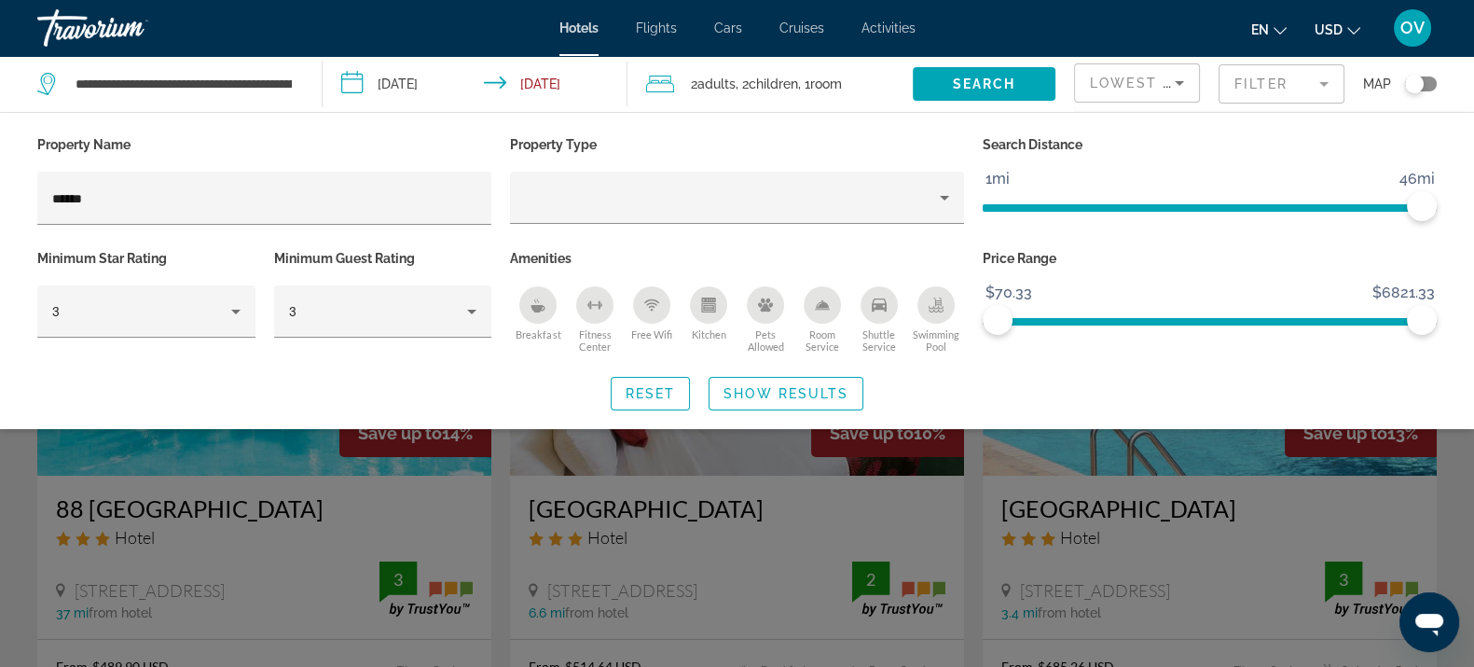
drag, startPoint x: 297, startPoint y: 180, endPoint x: 0, endPoint y: 203, distance: 297.4
click at [0, 203] on div "Property Name ****** Property Type Search Distance 1mi 46mi 46mi Minimum Star R…" at bounding box center [737, 270] width 1474 height 279
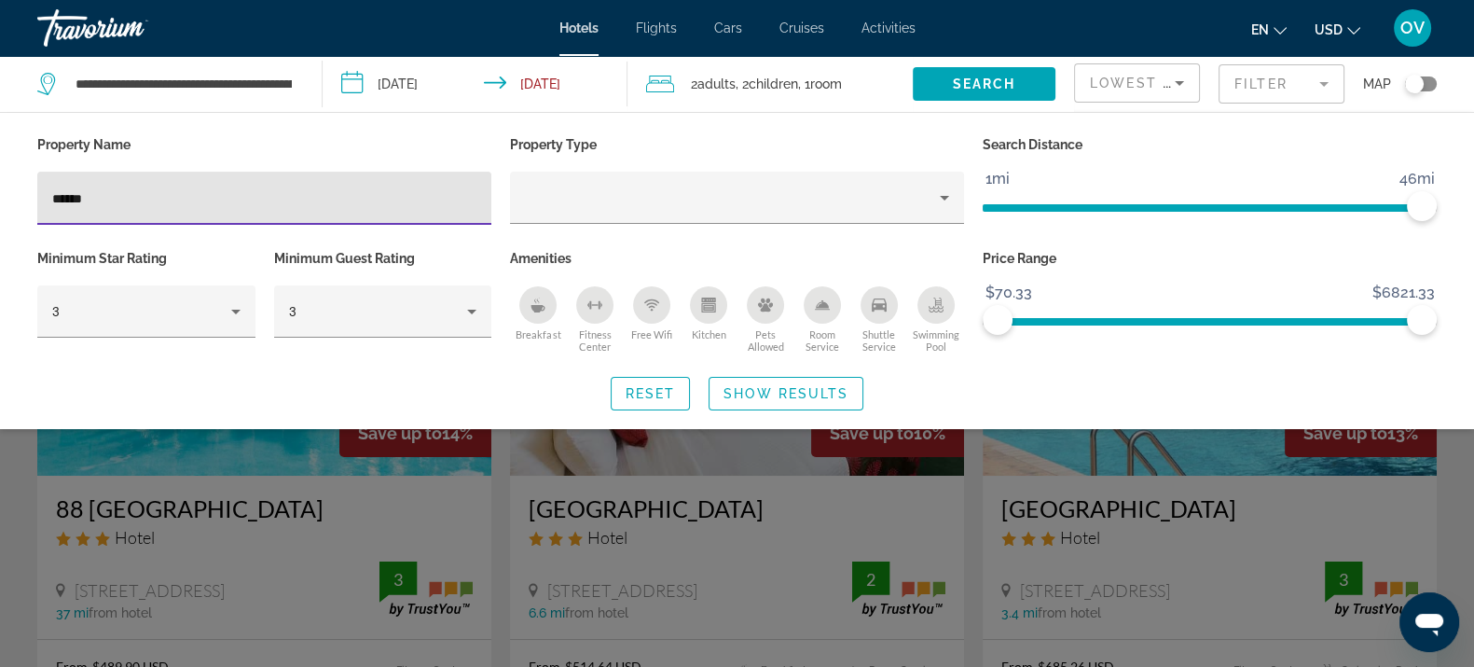
drag, startPoint x: 65, startPoint y: 209, endPoint x: 0, endPoint y: 219, distance: 66.1
click at [0, 219] on div "Property Name ****** Property Type Search Distance 1mi 46mi 46mi Minimum Star R…" at bounding box center [737, 270] width 1474 height 279
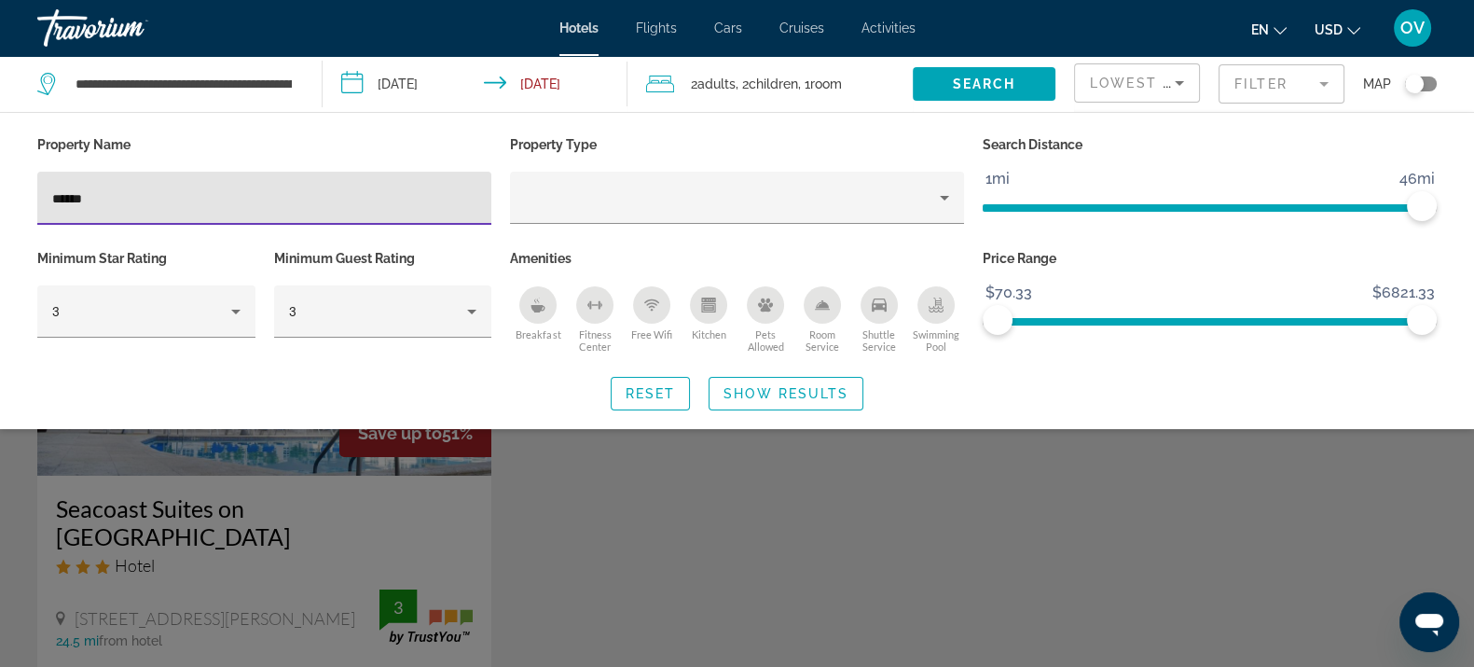
type input "******"
click at [669, 559] on div "Search widget" at bounding box center [746, 473] width 1492 height 387
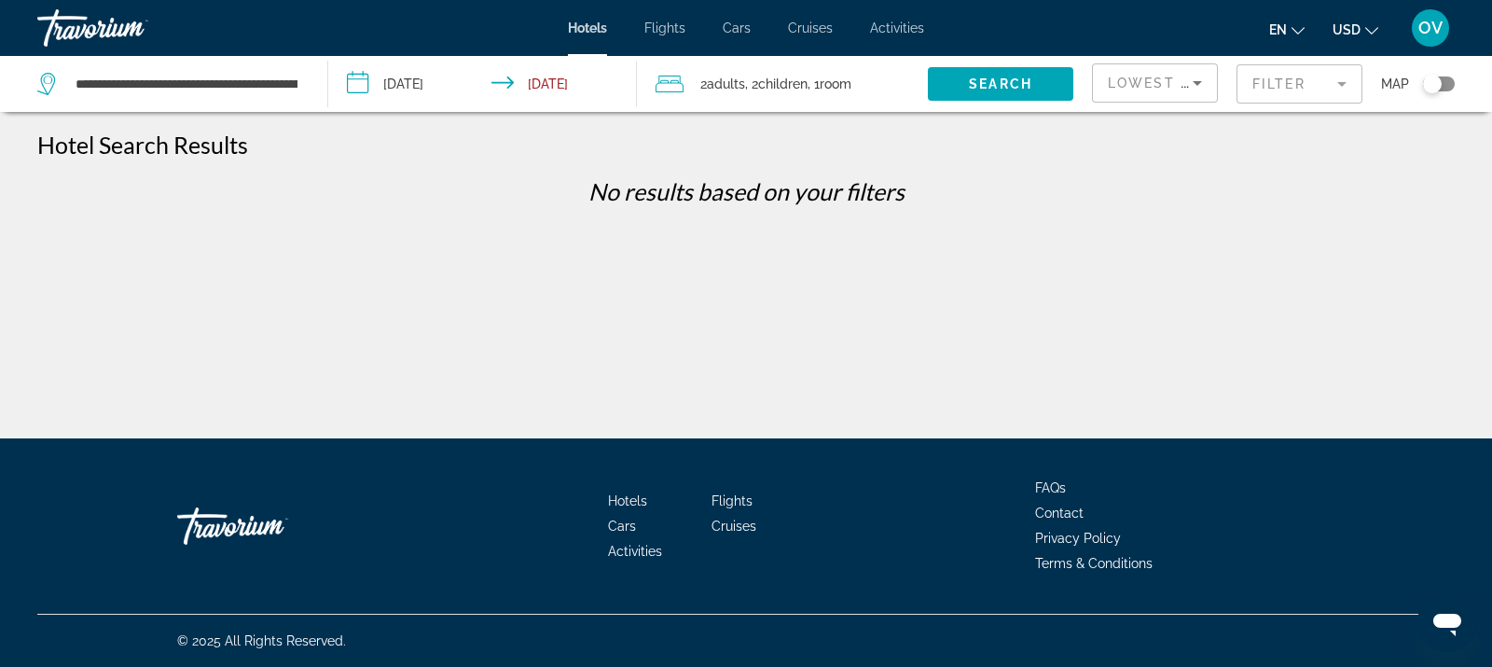
click at [1296, 93] on mat-form-field "Filter" at bounding box center [1299, 83] width 126 height 39
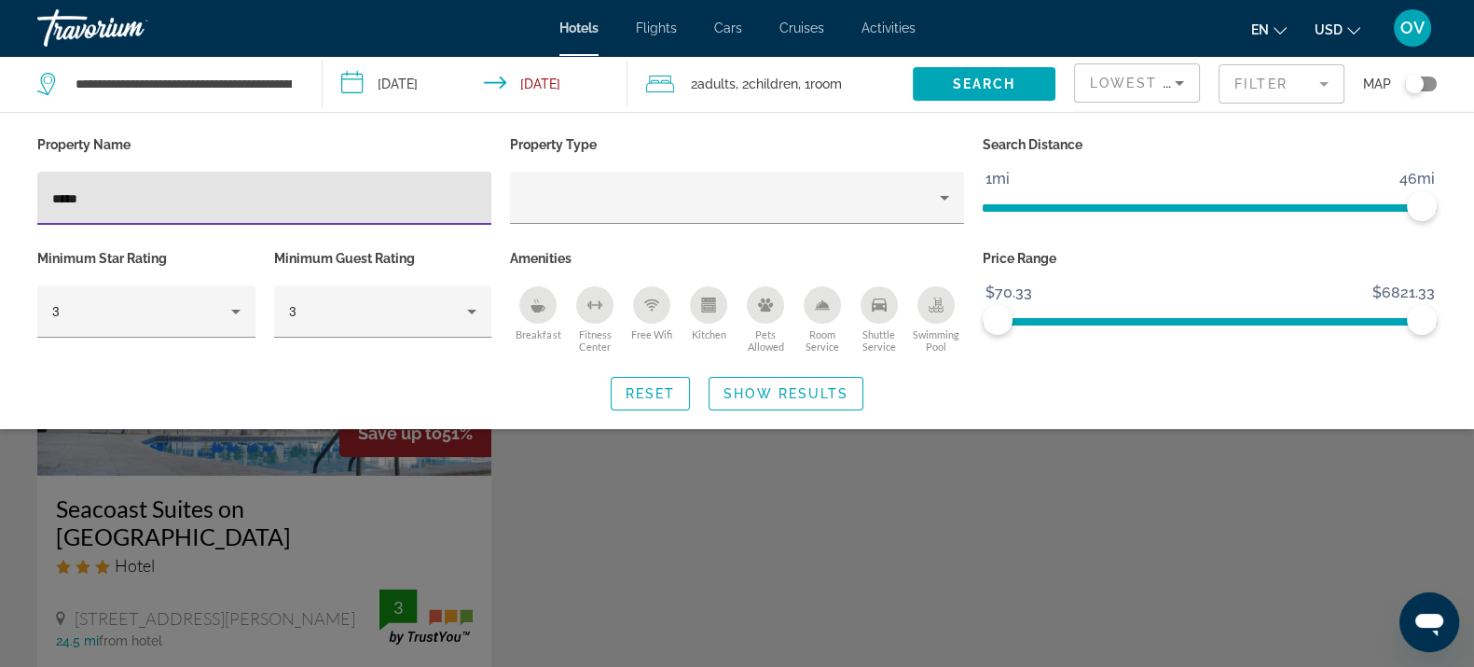
type input "*****"
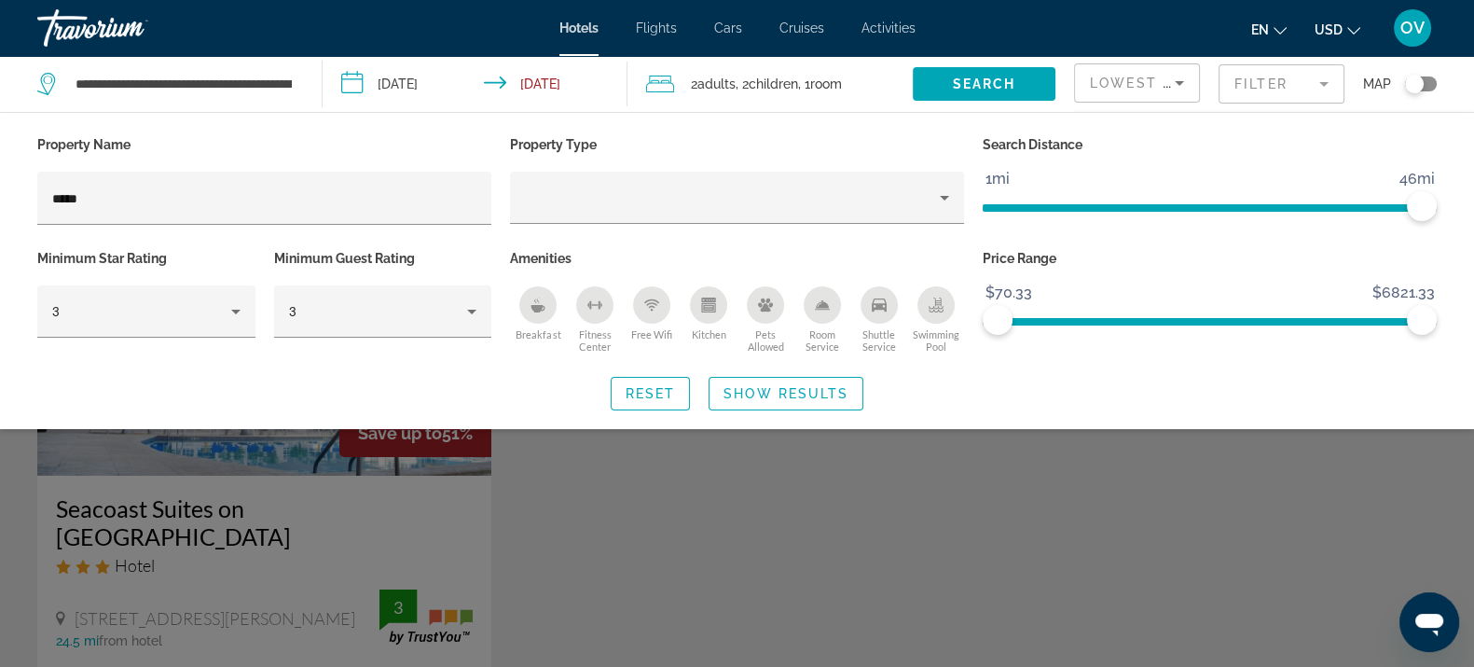
click at [552, 525] on div "Search widget" at bounding box center [737, 473] width 1474 height 387
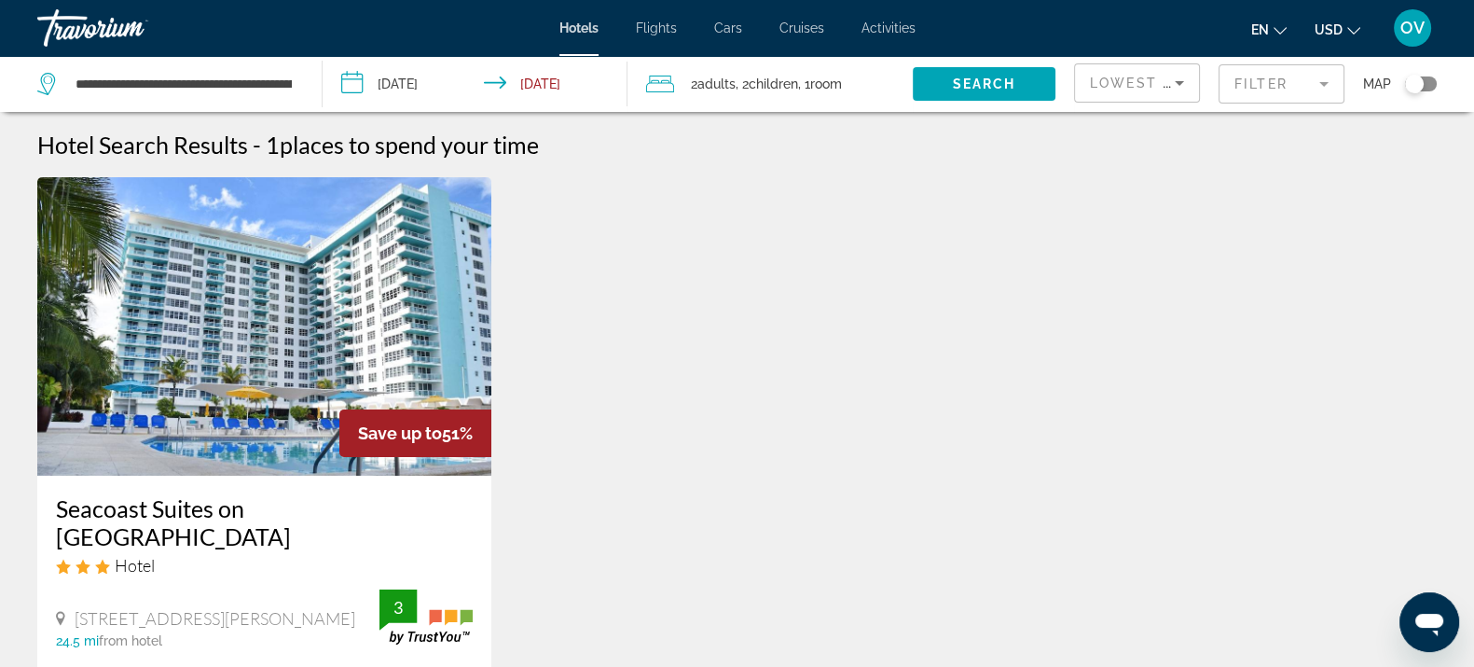
drag, startPoint x: 1279, startPoint y: 85, endPoint x: 1259, endPoint y: 99, distance: 24.8
click at [1279, 87] on mat-form-field "Filter" at bounding box center [1282, 83] width 126 height 39
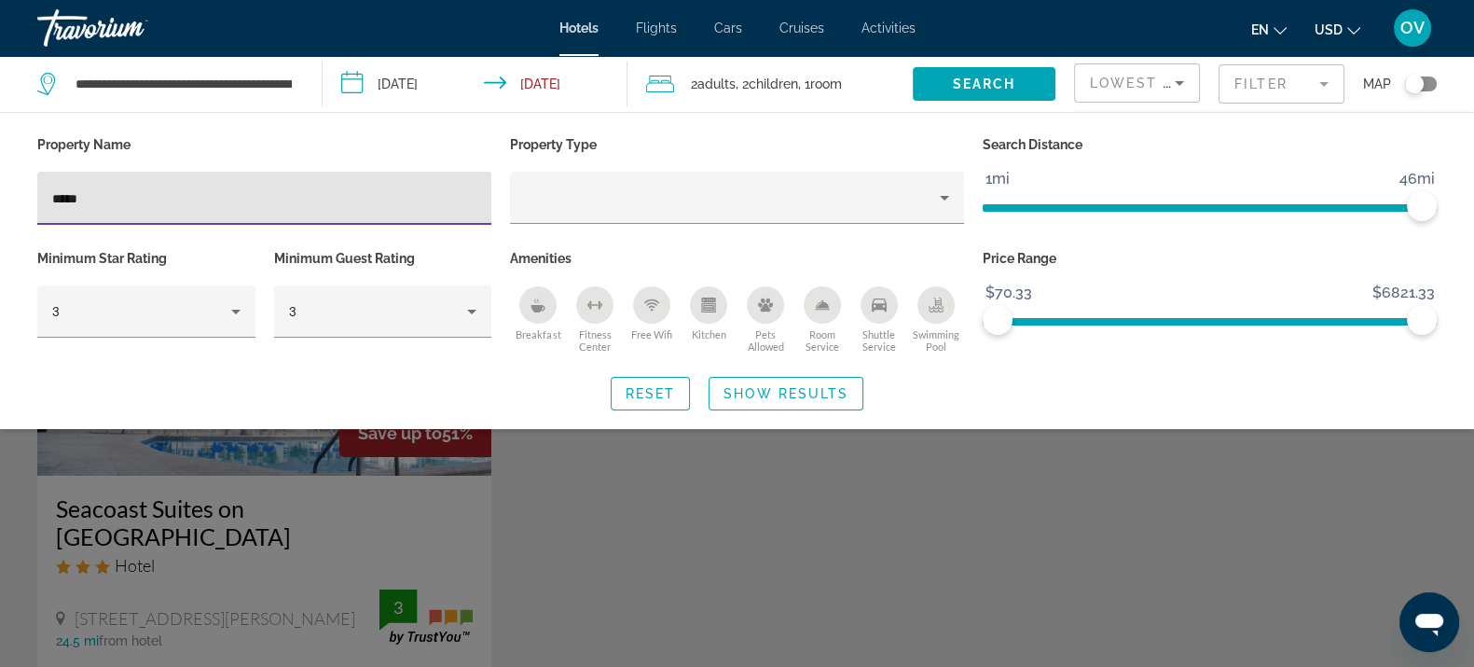
click at [713, 297] on icon "Kitchen" at bounding box center [708, 299] width 14 height 5
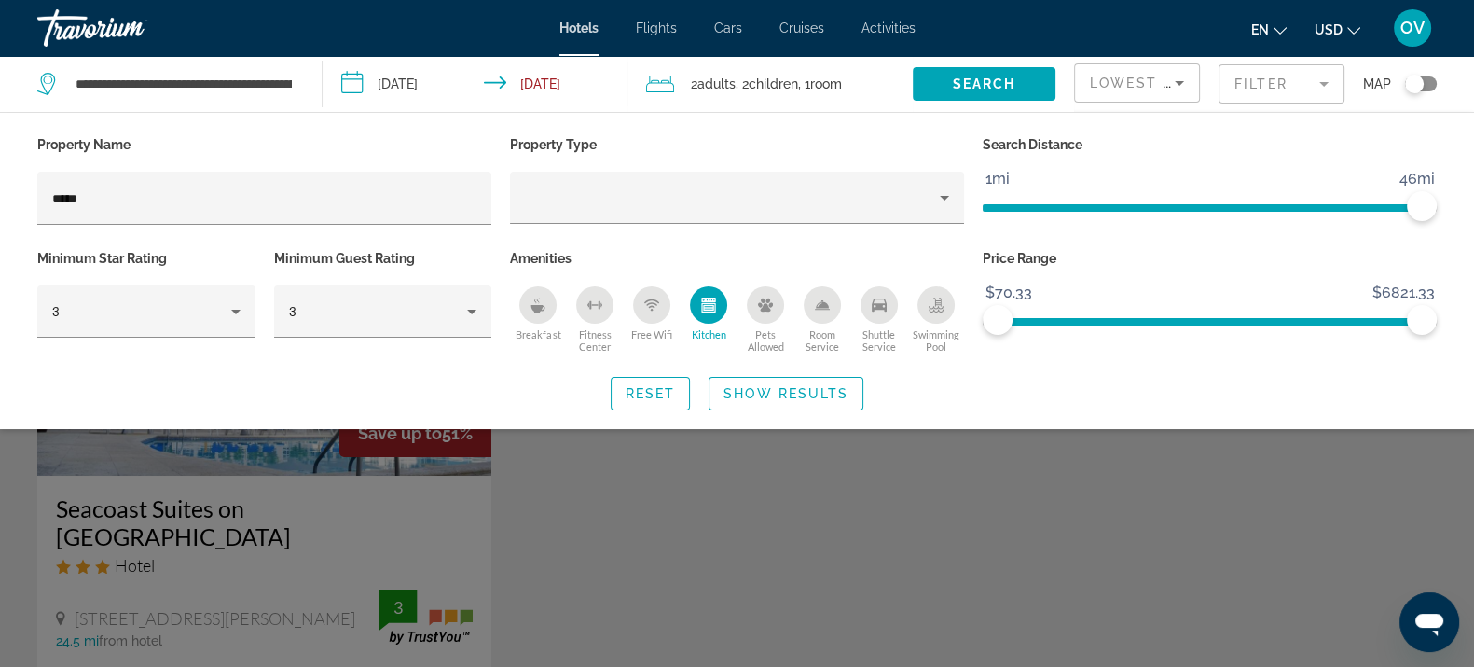
click at [765, 441] on div "Search widget" at bounding box center [737, 473] width 1474 height 387
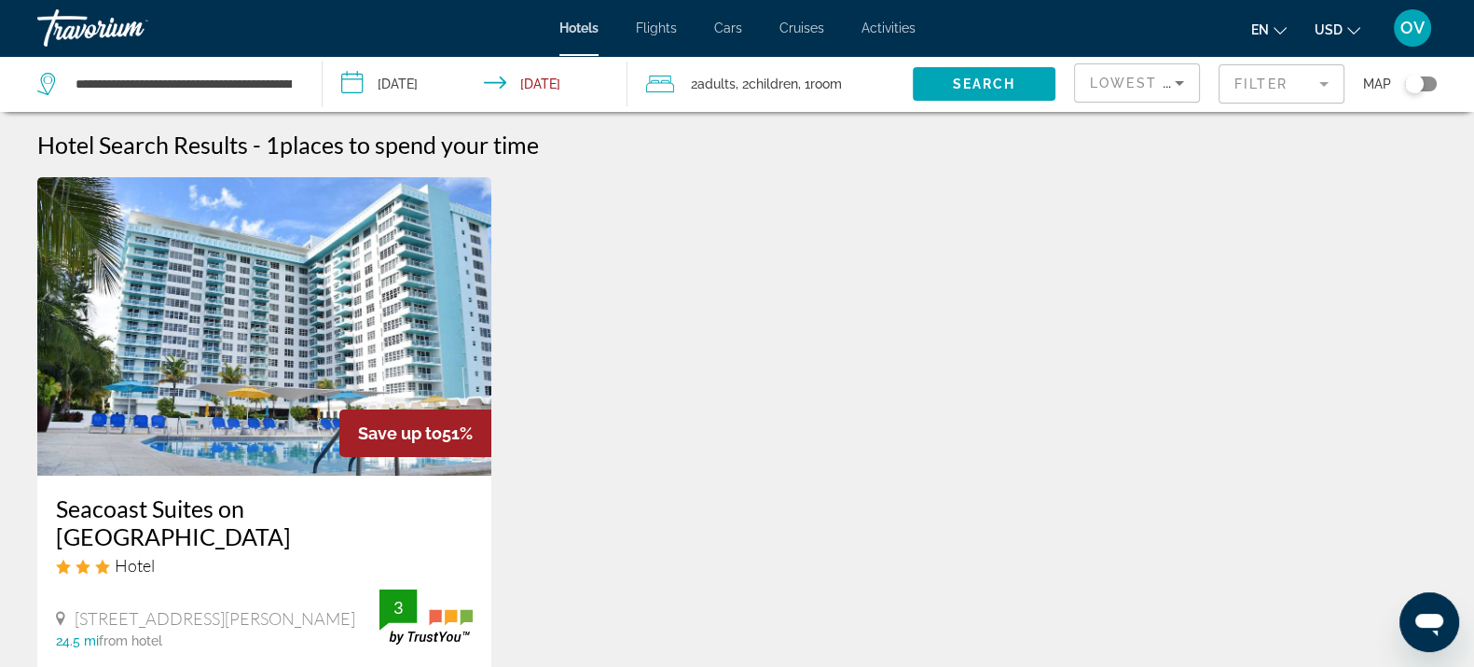
click at [1238, 91] on mat-form-field "Filter" at bounding box center [1282, 83] width 126 height 39
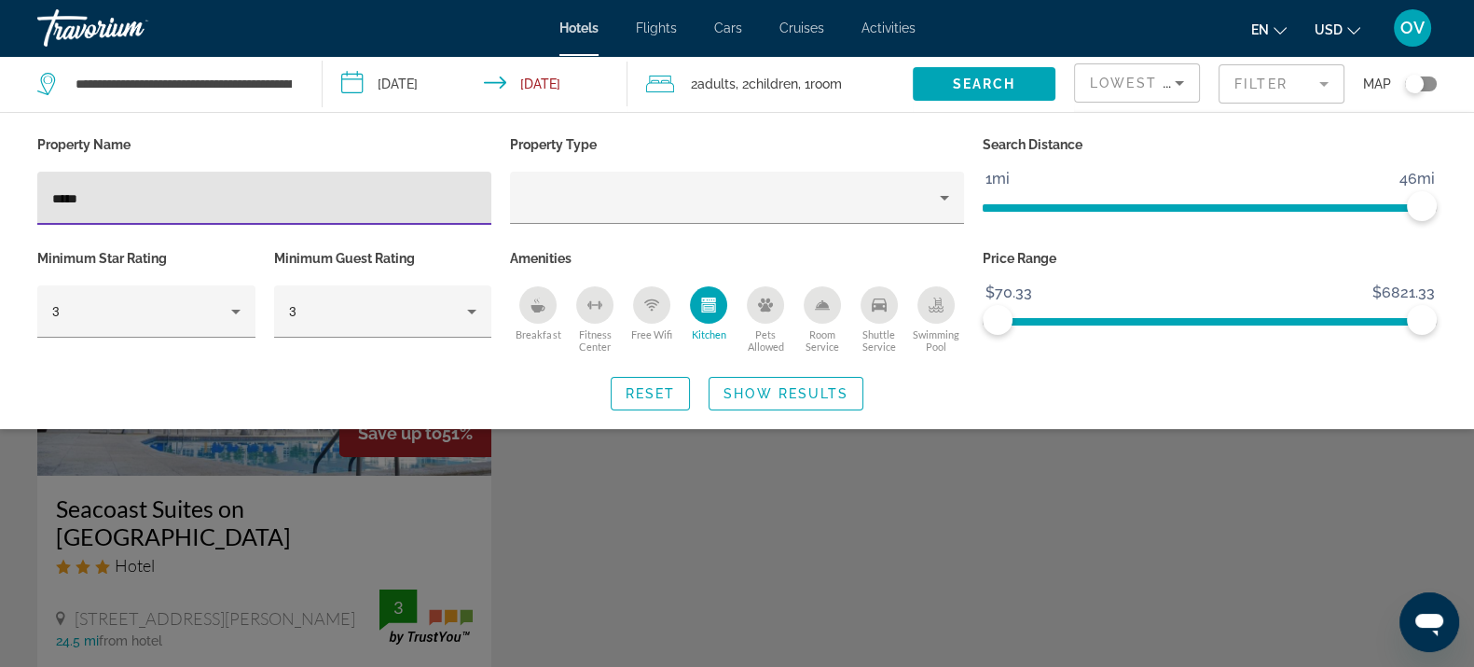
drag, startPoint x: 158, startPoint y: 194, endPoint x: 12, endPoint y: 195, distance: 145.5
click at [11, 194] on div "Property Name ***** Property Type Search Distance 1mi 46mi 46mi Minimum Star Ra…" at bounding box center [737, 270] width 1474 height 279
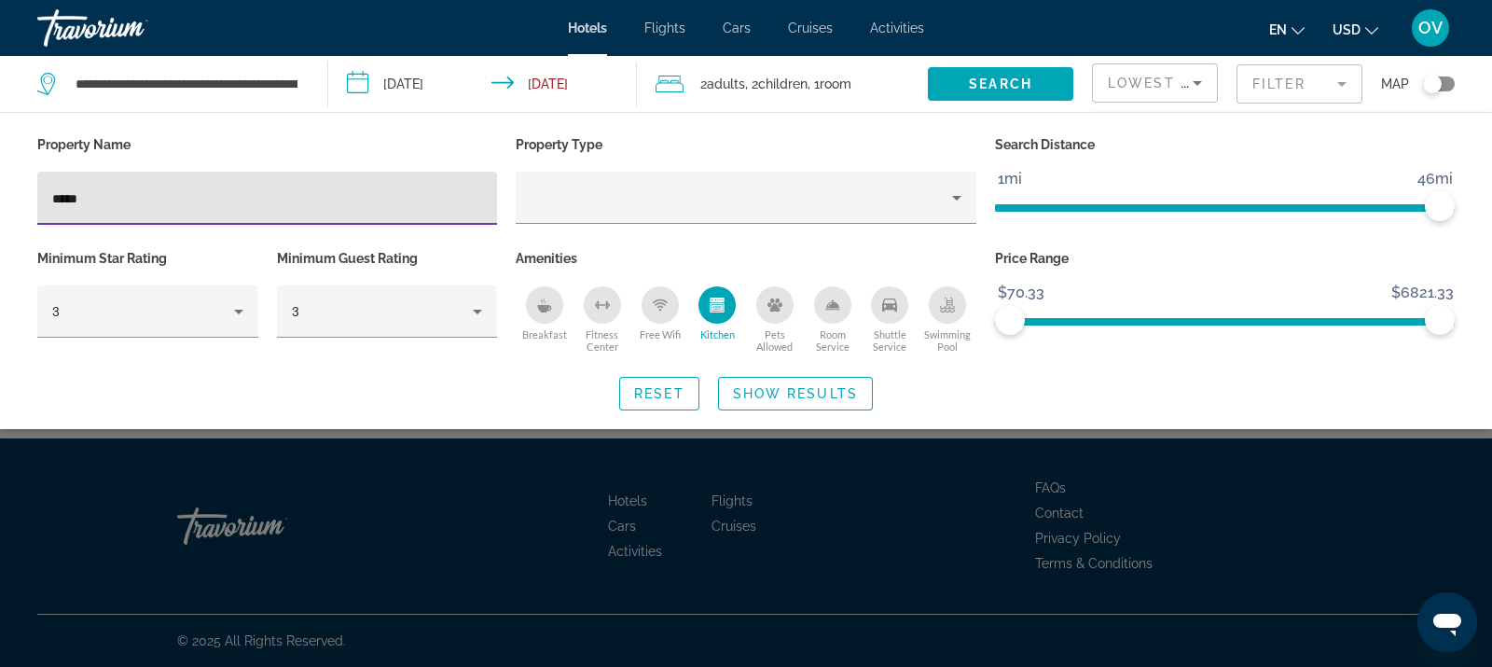
type input "*****"
click at [617, 530] on div "Search widget" at bounding box center [746, 473] width 1492 height 387
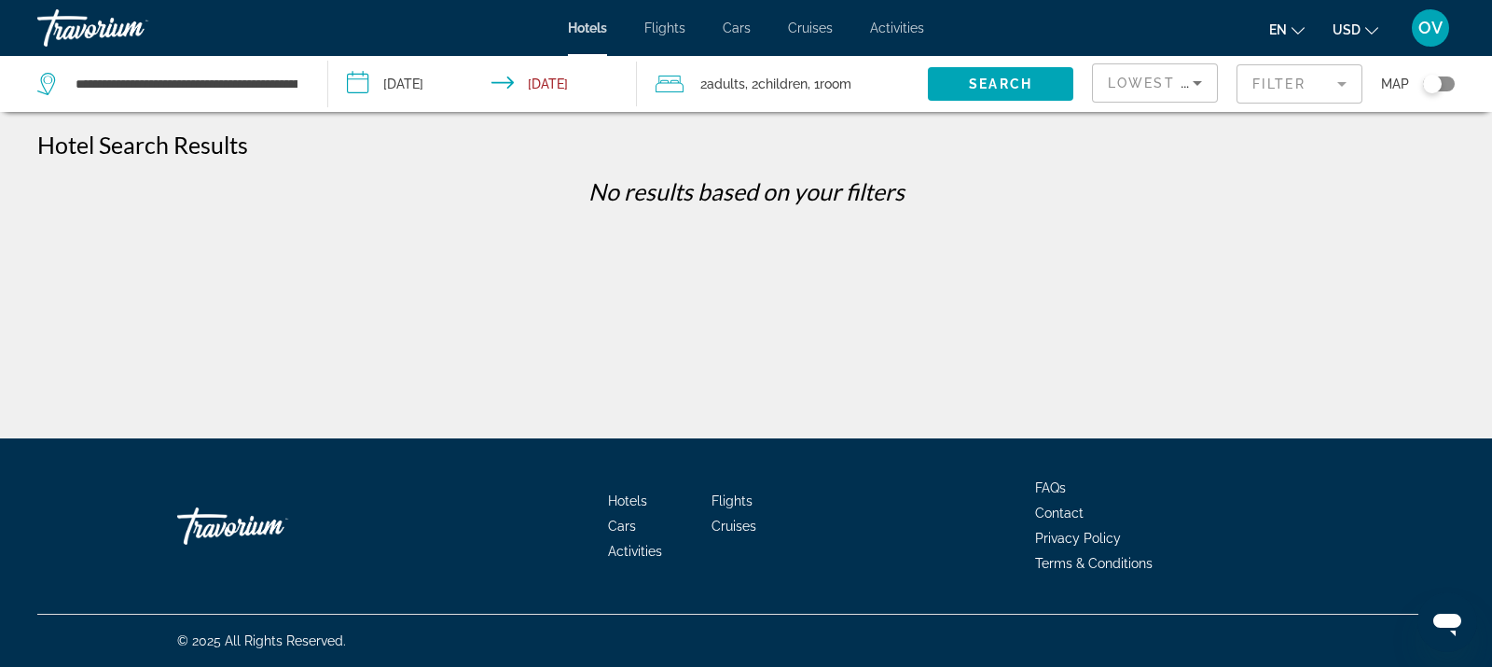
click at [1291, 87] on mat-form-field "Filter" at bounding box center [1299, 83] width 126 height 39
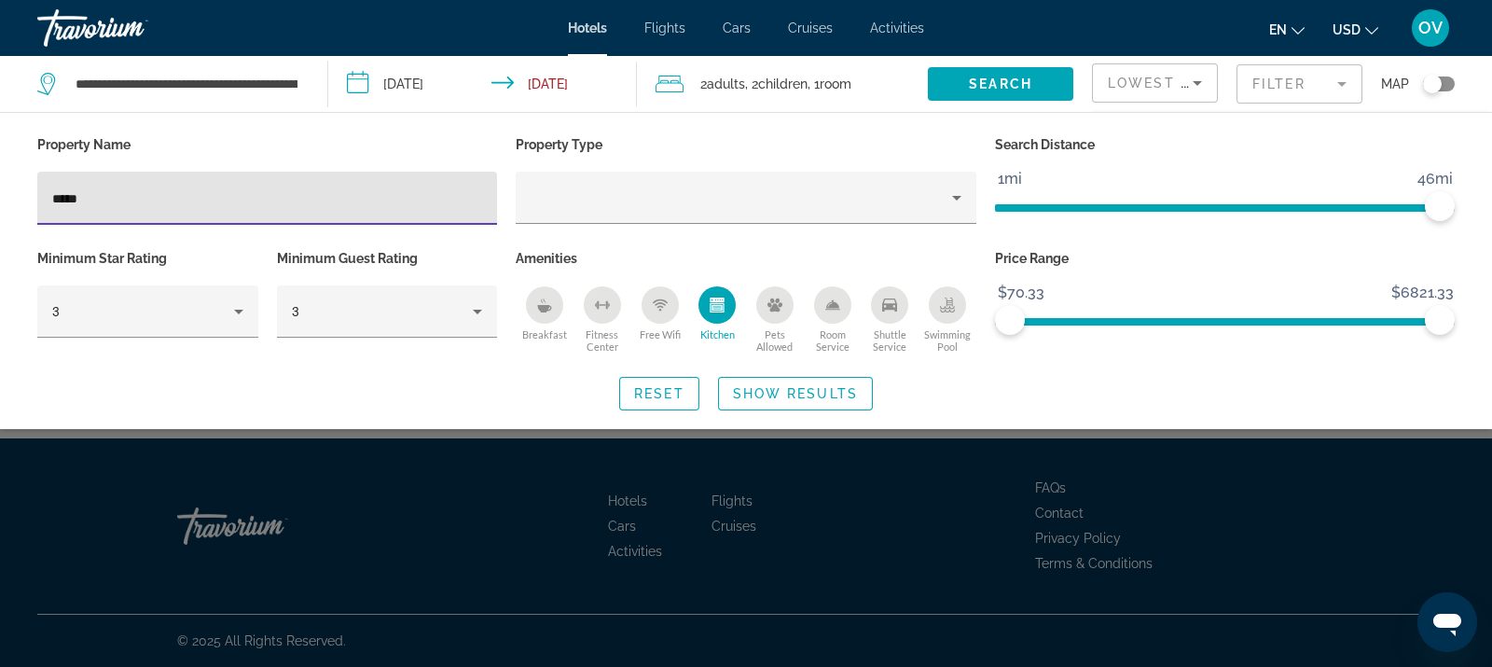
drag, startPoint x: 135, startPoint y: 197, endPoint x: 9, endPoint y: 203, distance: 126.1
click at [9, 203] on div "Property Name ***** Property Type Search Distance 1mi 46mi 46mi Minimum Star Ra…" at bounding box center [746, 270] width 1492 height 279
type input "*******"
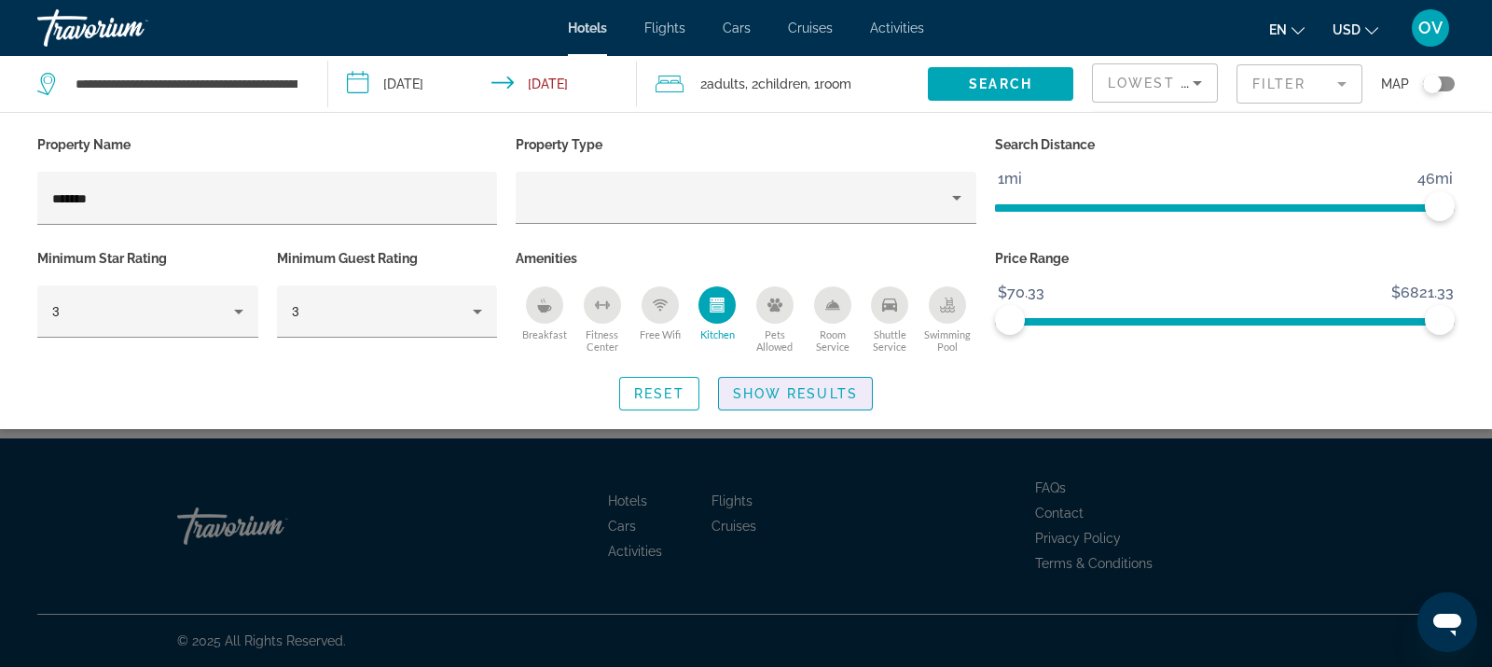
click at [825, 407] on span "Search widget" at bounding box center [795, 393] width 153 height 45
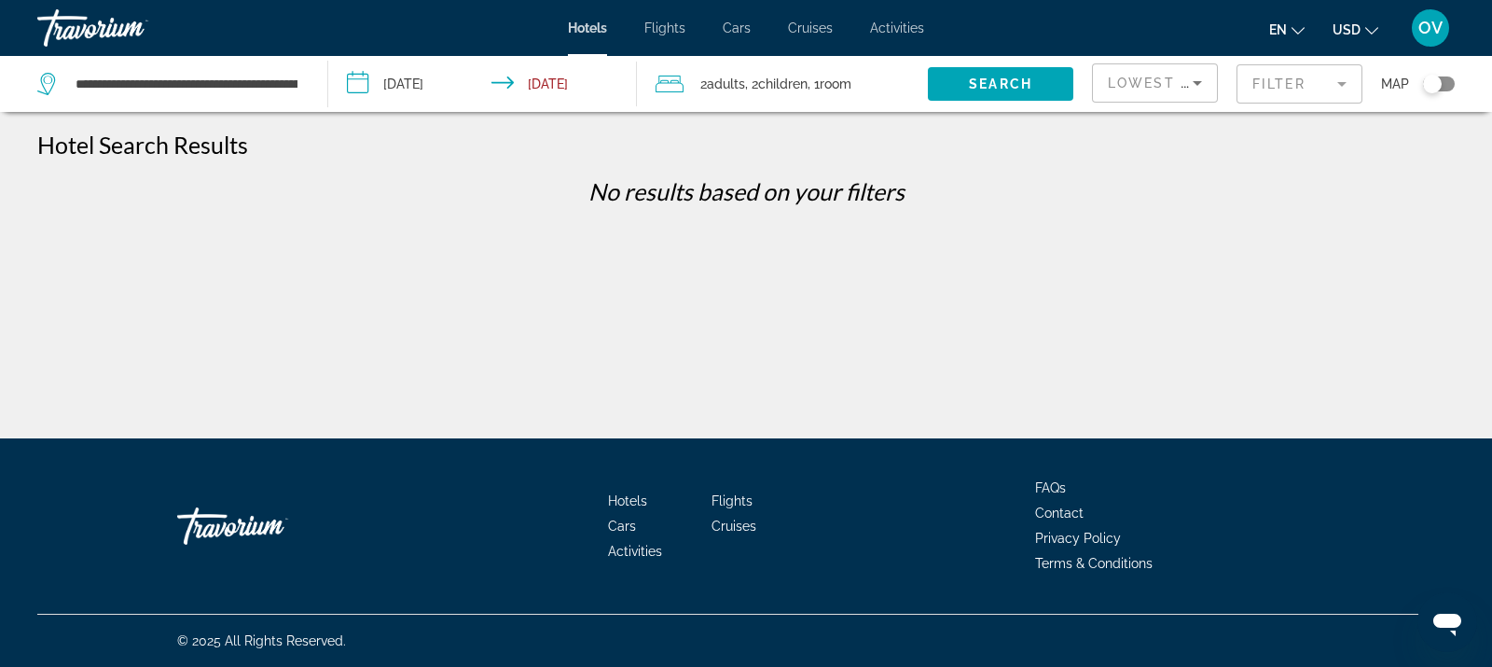
click at [1300, 78] on mat-form-field "Filter" at bounding box center [1299, 83] width 126 height 39
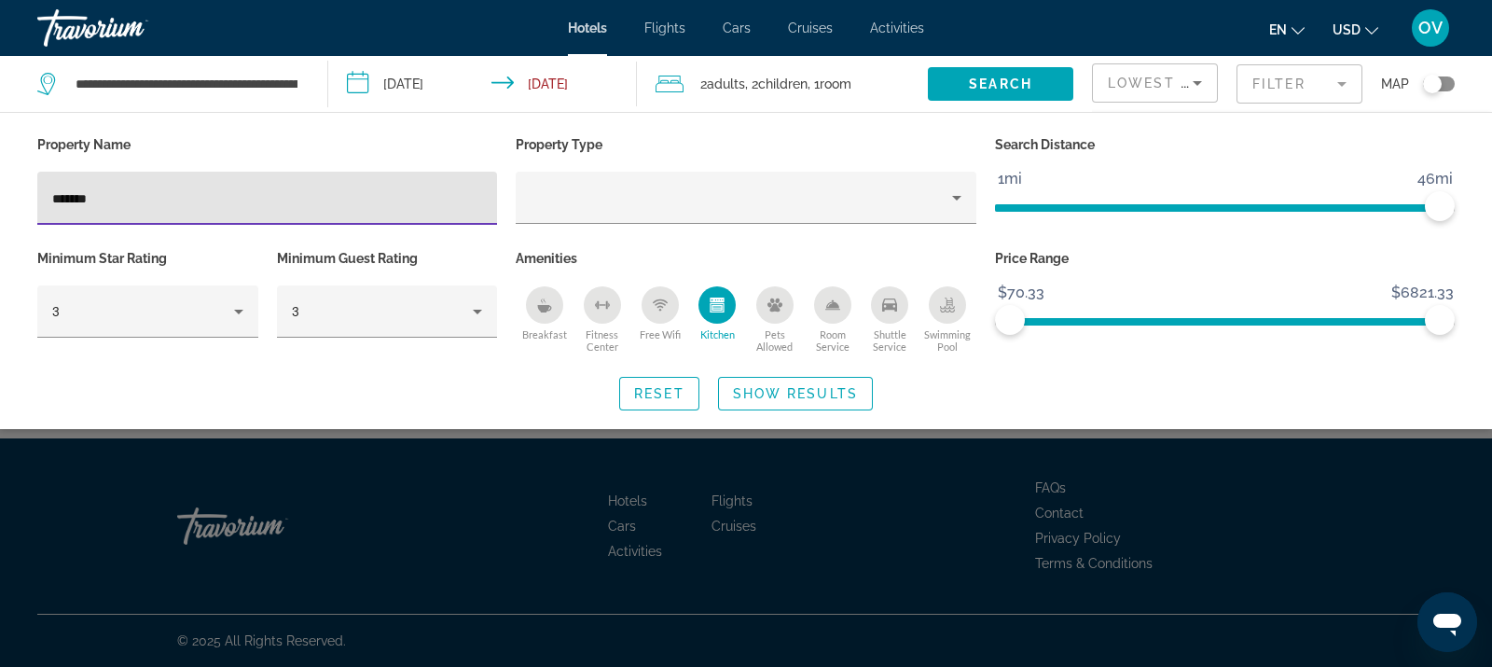
drag, startPoint x: 279, startPoint y: 191, endPoint x: 0, endPoint y: 211, distance: 279.5
click at [0, 211] on div "Property Name ******* Property Type Search Distance 1mi 46mi 46mi Minimum Star …" at bounding box center [746, 270] width 1492 height 279
type input "*******"
click at [851, 479] on div "Search widget" at bounding box center [746, 473] width 1492 height 387
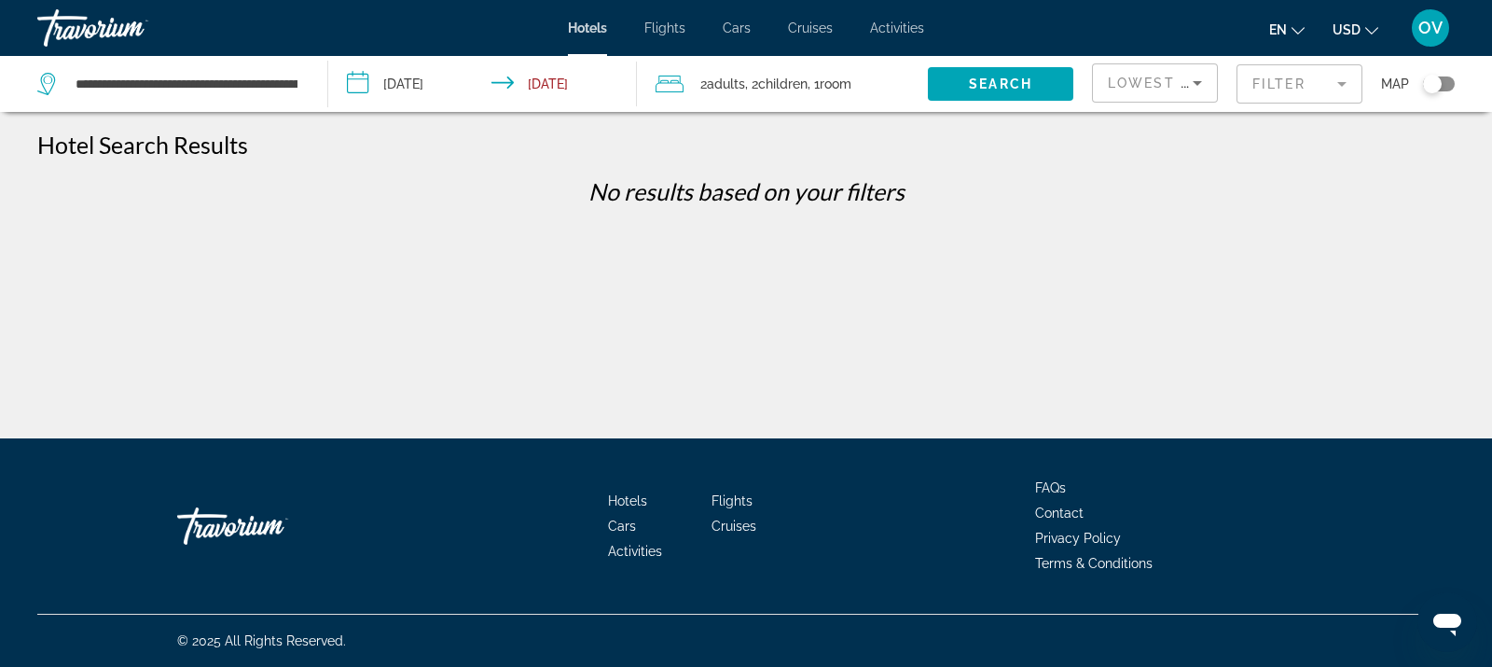
drag, startPoint x: 1305, startPoint y: 91, endPoint x: 1258, endPoint y: 105, distance: 49.6
click at [1305, 92] on mat-form-field "Filter" at bounding box center [1299, 83] width 126 height 39
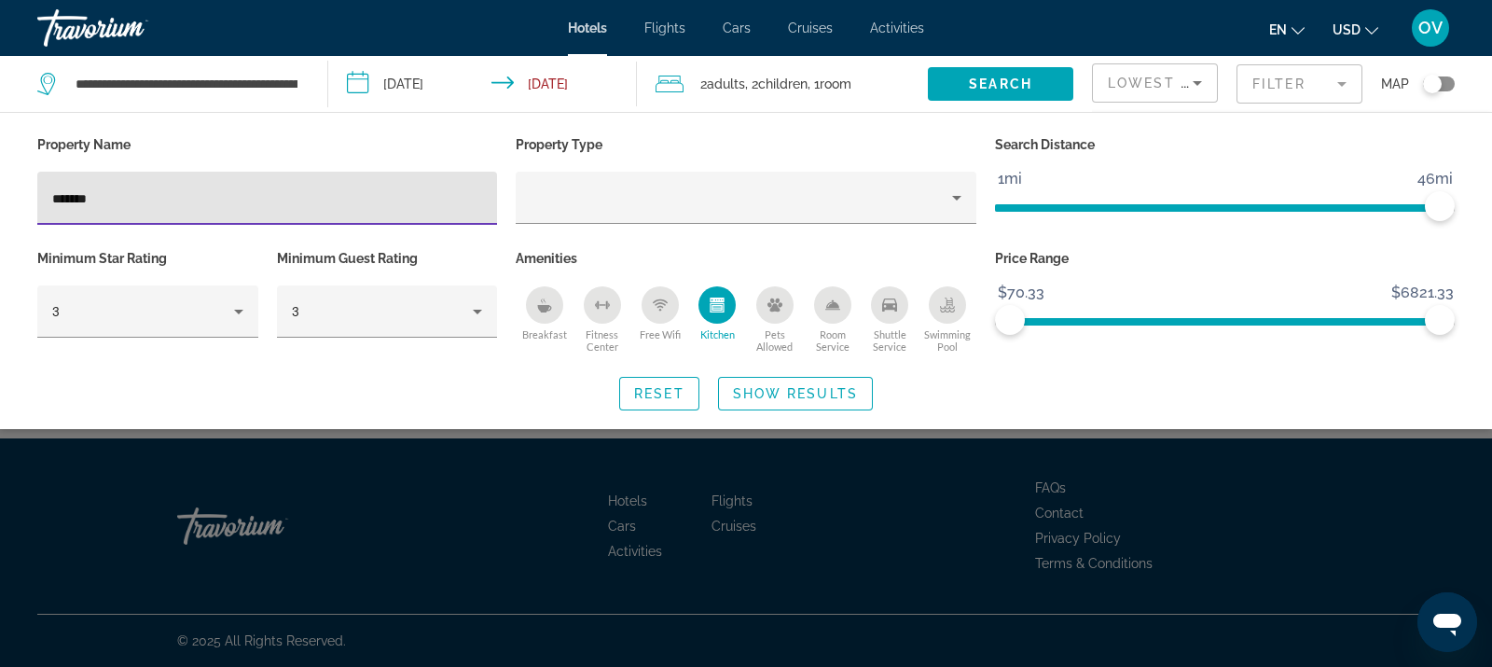
drag, startPoint x: 159, startPoint y: 186, endPoint x: 0, endPoint y: 206, distance: 159.7
click at [0, 206] on div "Property Name ******* Property Type Search Distance 1mi 46mi 46mi Minimum Star …" at bounding box center [746, 270] width 1492 height 279
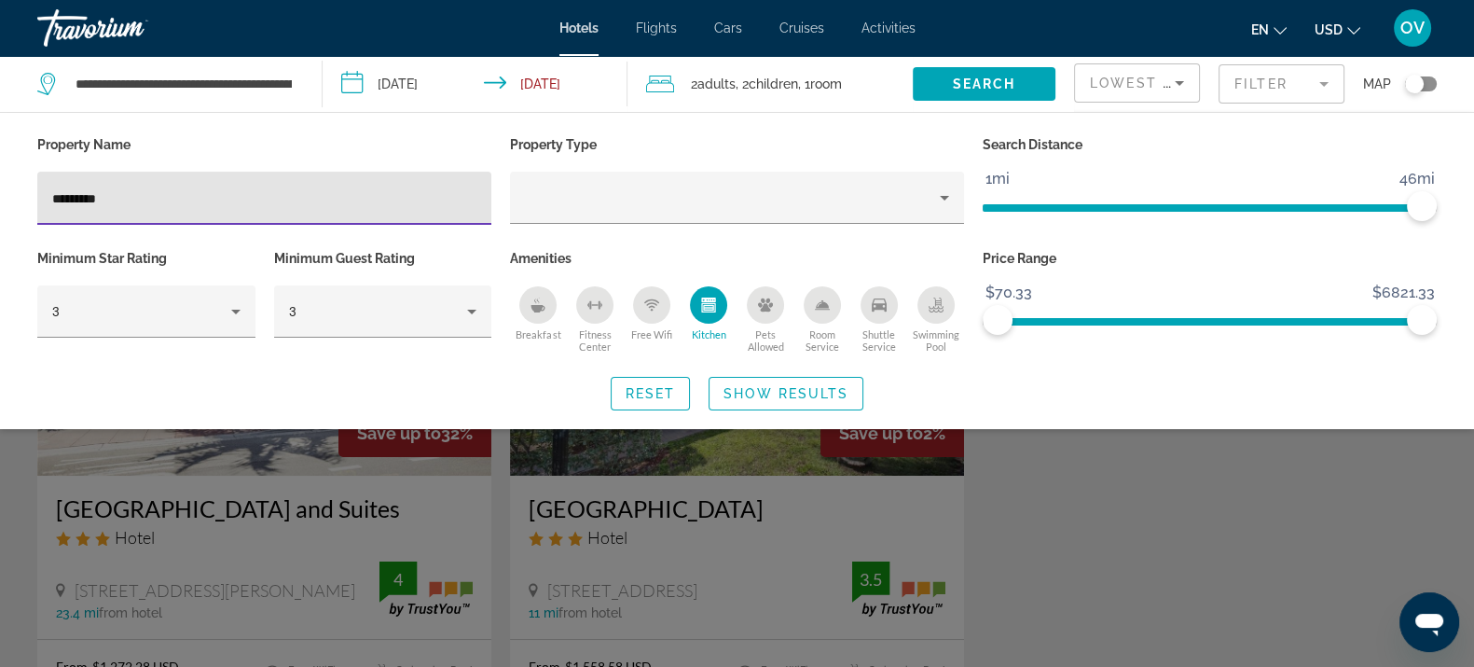
type input "*********"
click at [788, 471] on div "Search widget" at bounding box center [737, 473] width 1474 height 387
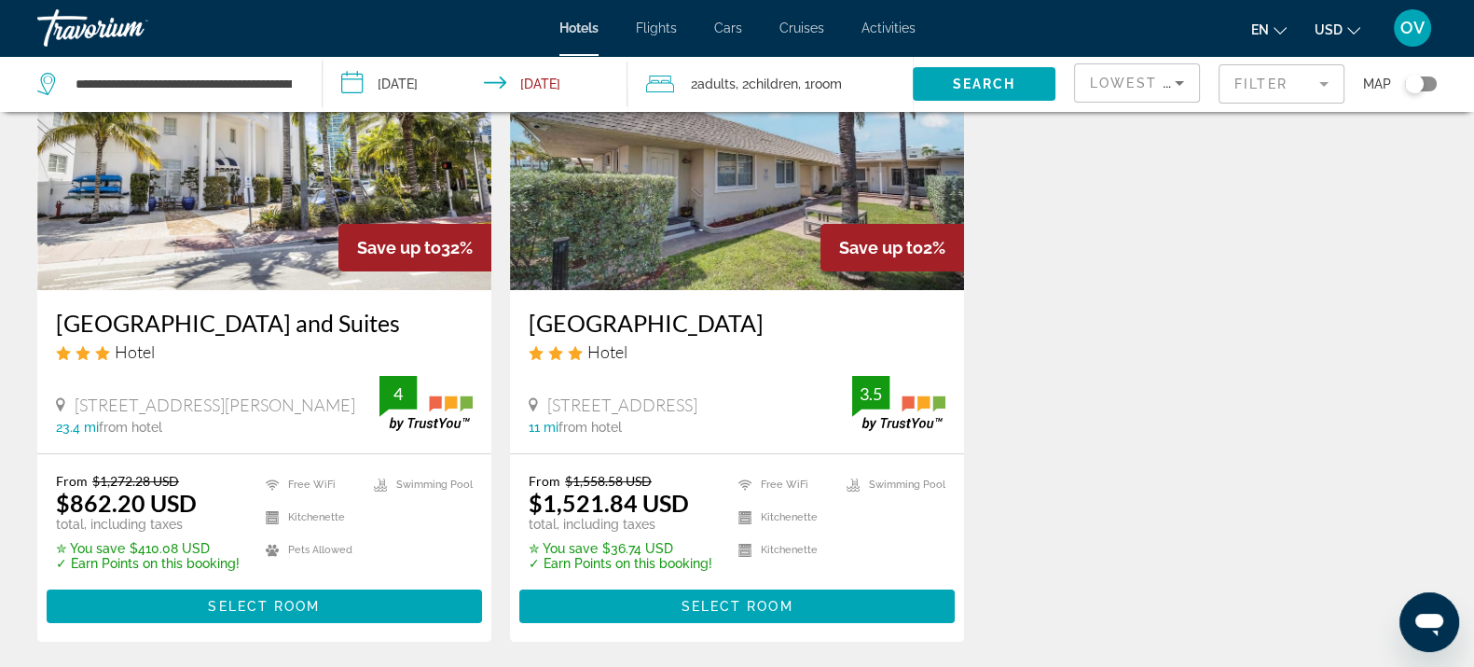
scroll to position [232, 0]
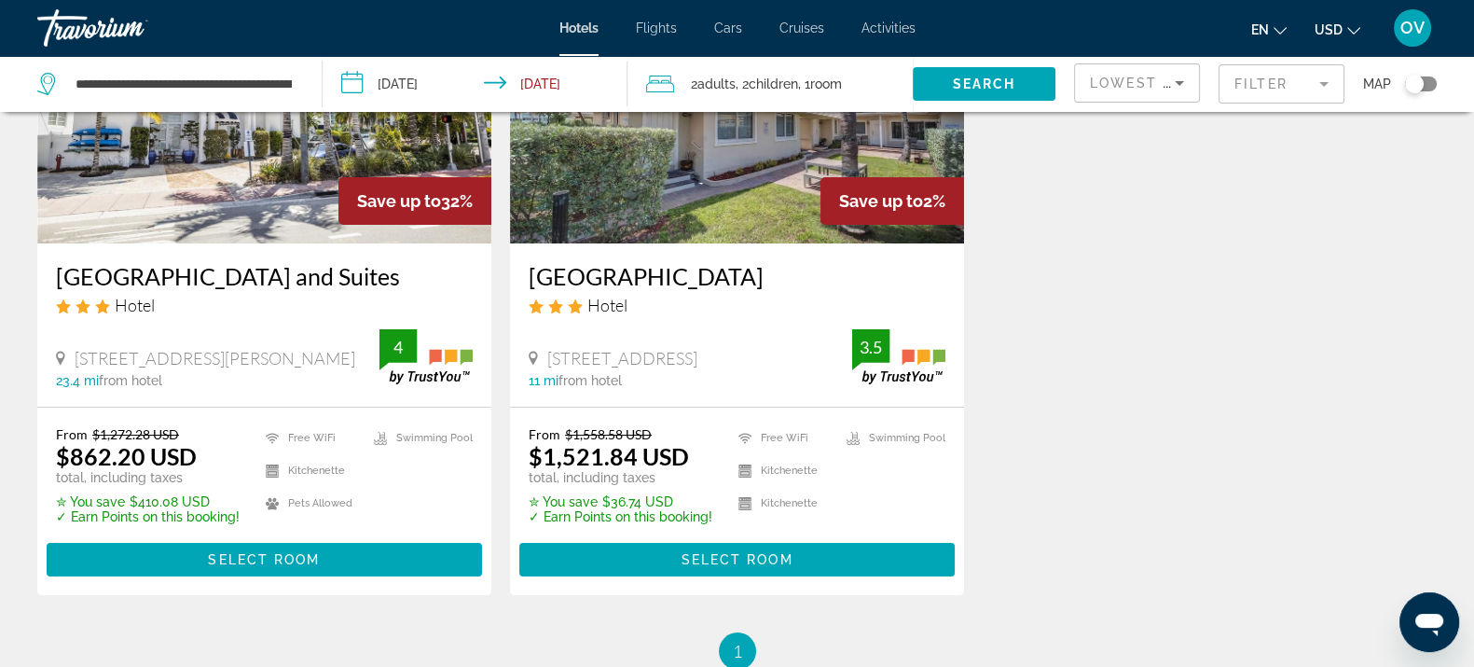
click at [1277, 90] on mat-form-field "Filter" at bounding box center [1282, 83] width 126 height 39
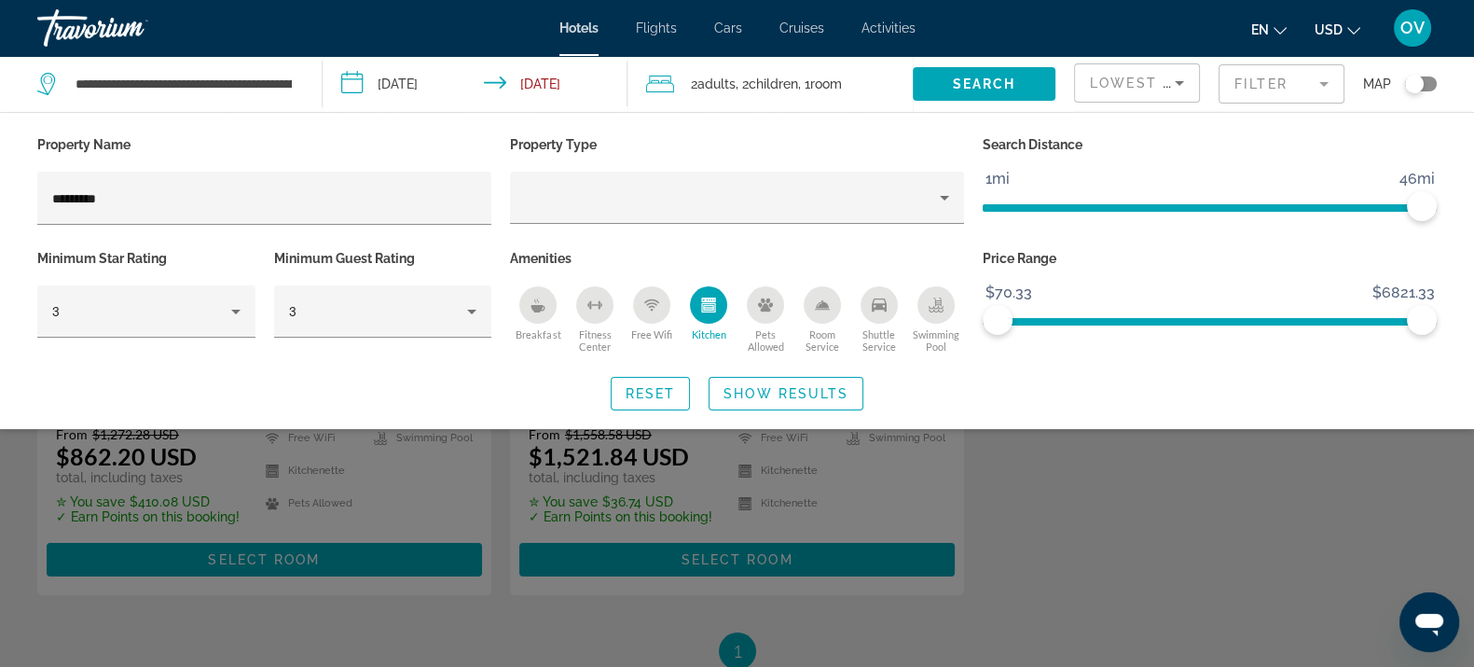
drag, startPoint x: 222, startPoint y: 185, endPoint x: 0, endPoint y: 192, distance: 222.0
click at [0, 192] on div "Property Name ********* Property Type Search Distance 1mi 46mi 46mi Minimum Sta…" at bounding box center [737, 270] width 1474 height 279
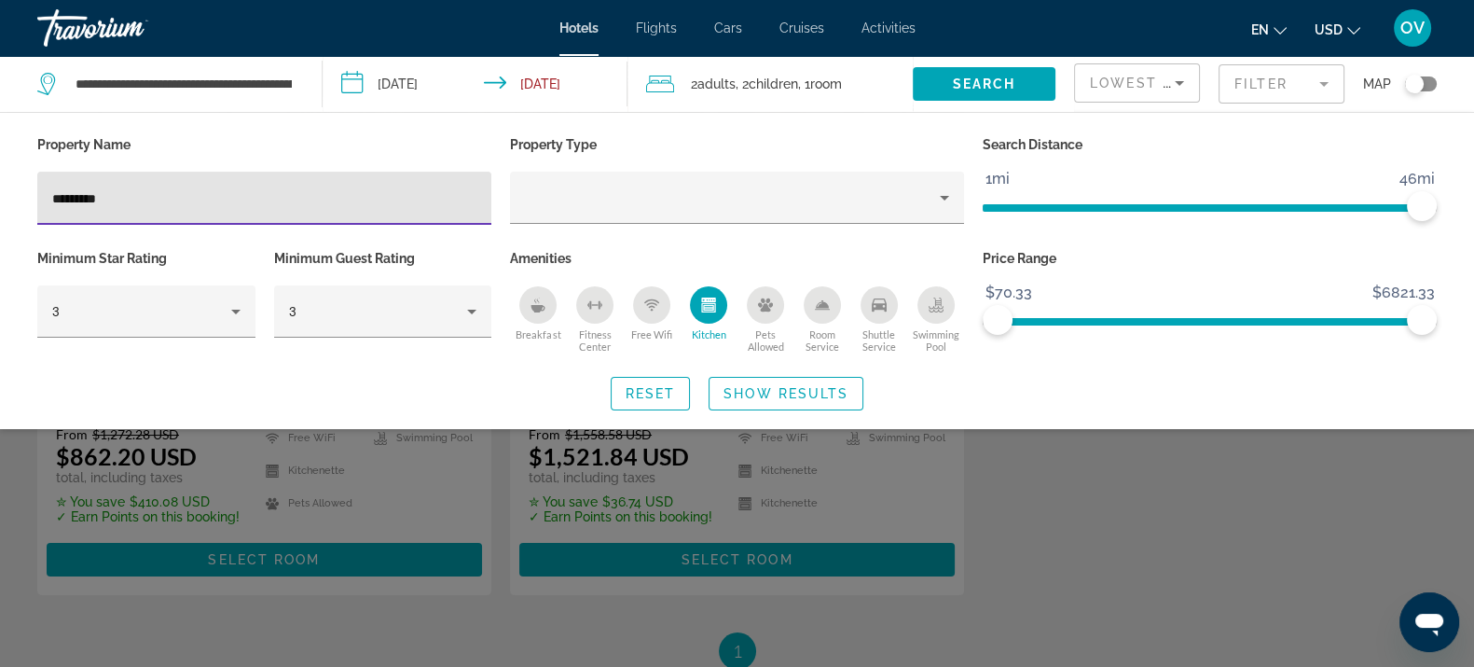
drag, startPoint x: 57, startPoint y: 209, endPoint x: 0, endPoint y: 218, distance: 57.6
click at [0, 218] on div "Property Name ********* Property Type Search Distance 1mi 46mi 46mi Minimum Sta…" at bounding box center [737, 270] width 1474 height 279
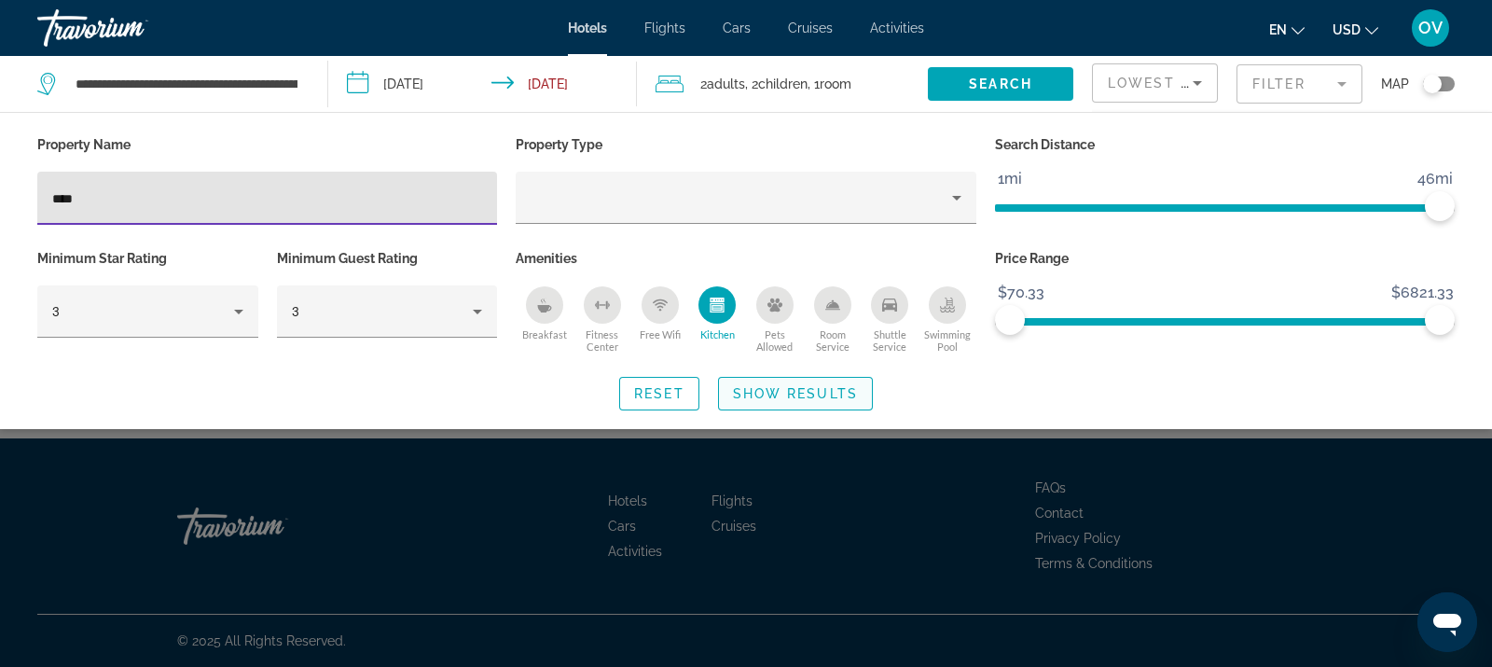
type input "****"
click at [830, 396] on span "Show Results" at bounding box center [795, 393] width 125 height 15
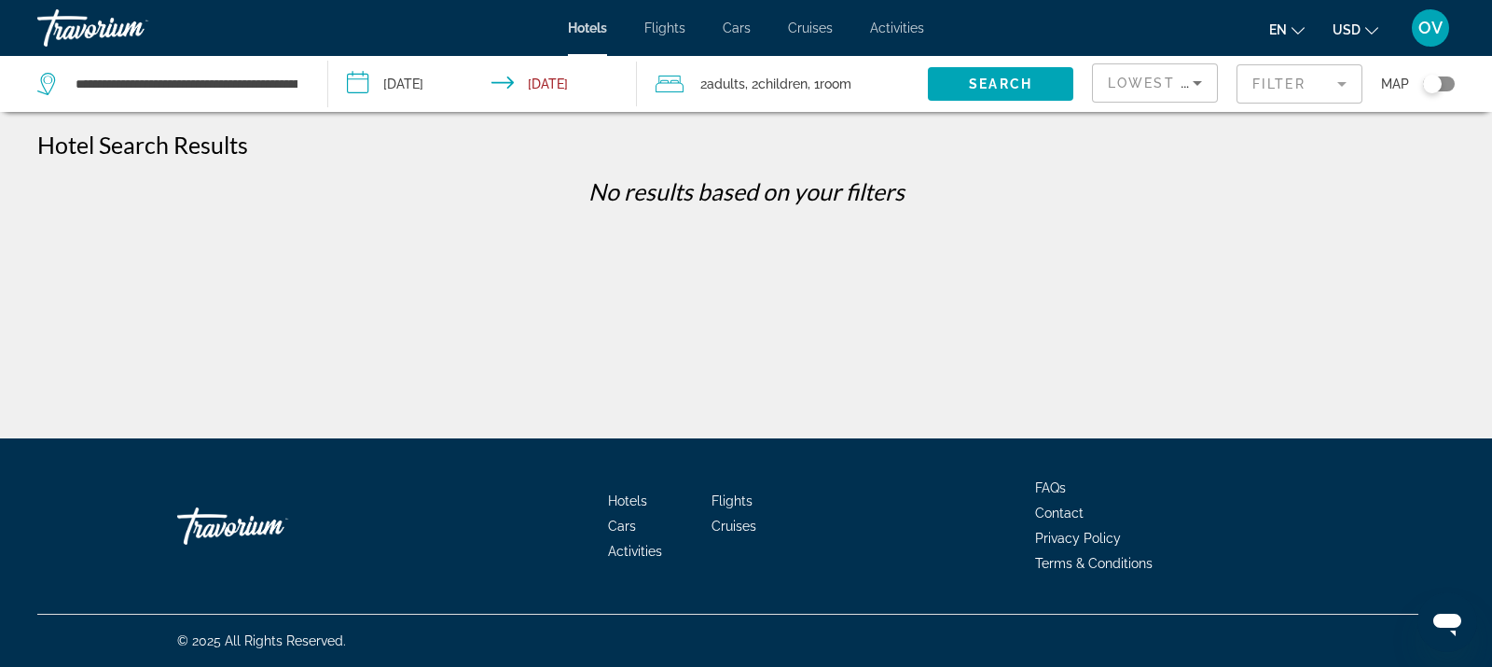
click at [1308, 73] on mat-form-field "Filter" at bounding box center [1299, 83] width 126 height 39
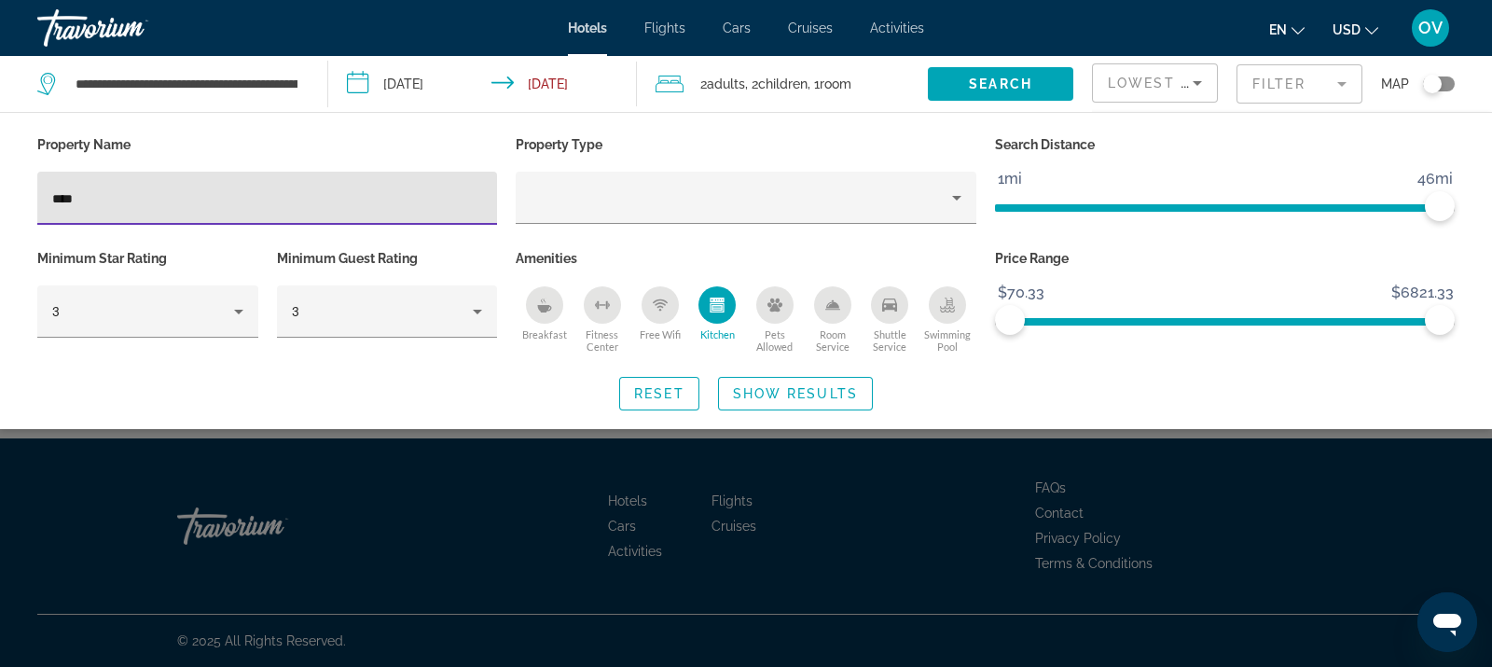
drag, startPoint x: 144, startPoint y: 200, endPoint x: 0, endPoint y: 199, distance: 143.6
click at [0, 199] on div "Property Name **** Property Type Search Distance 1mi 46mi 46mi Minimum Star Rat…" at bounding box center [746, 270] width 1492 height 279
type input "********"
click at [765, 395] on span "Show Results" at bounding box center [795, 393] width 125 height 15
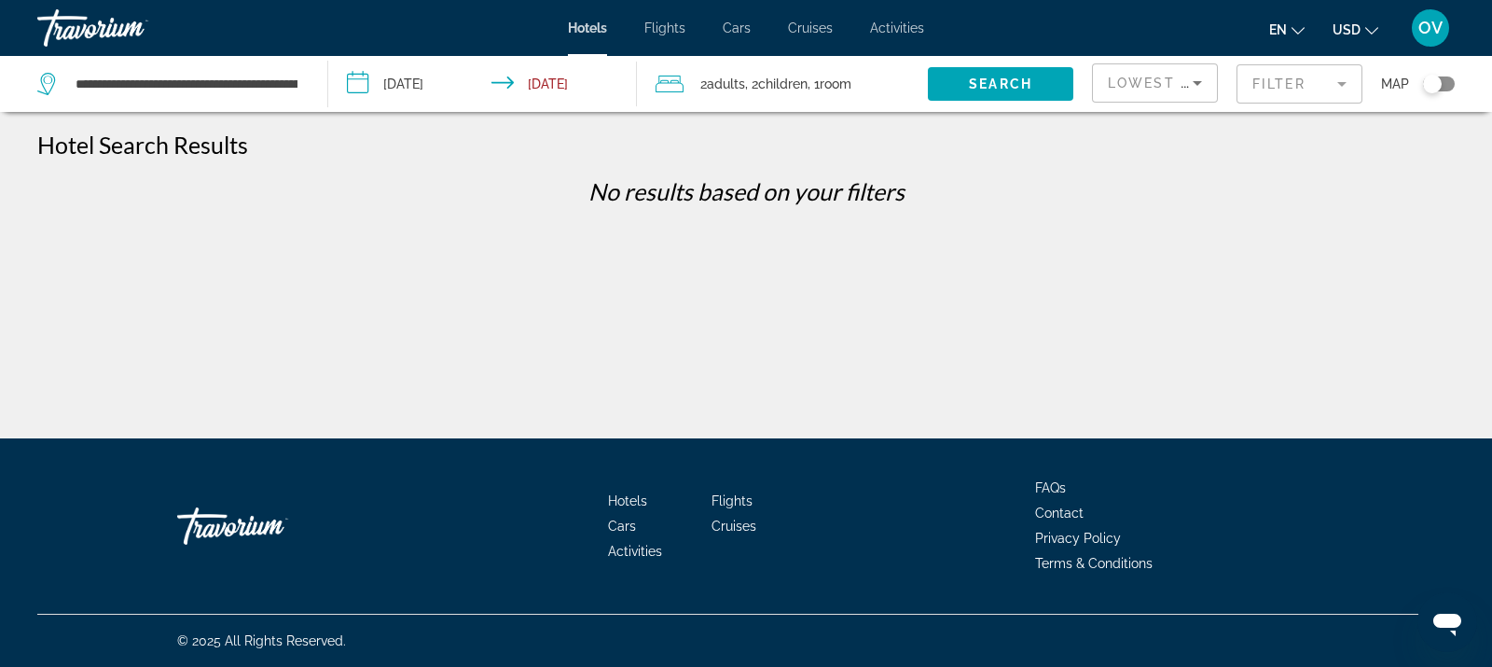
drag, startPoint x: 1268, startPoint y: 87, endPoint x: 1208, endPoint y: 105, distance: 62.5
click at [1267, 86] on mat-form-field "Filter" at bounding box center [1299, 83] width 126 height 39
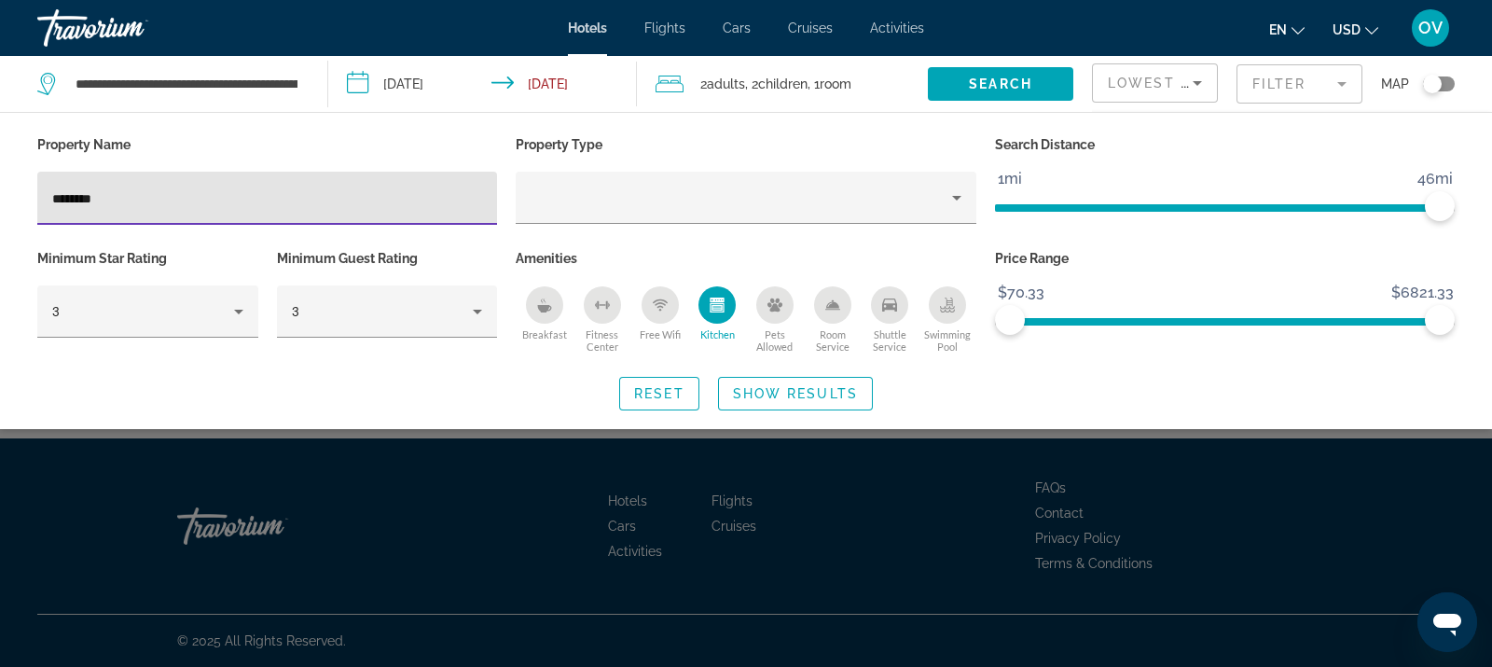
drag, startPoint x: 144, startPoint y: 203, endPoint x: 0, endPoint y: 204, distance: 143.6
click at [0, 204] on div "Property Name ******** Property Type Search Distance 1mi 46mi 46mi Minimum Star…" at bounding box center [746, 270] width 1492 height 279
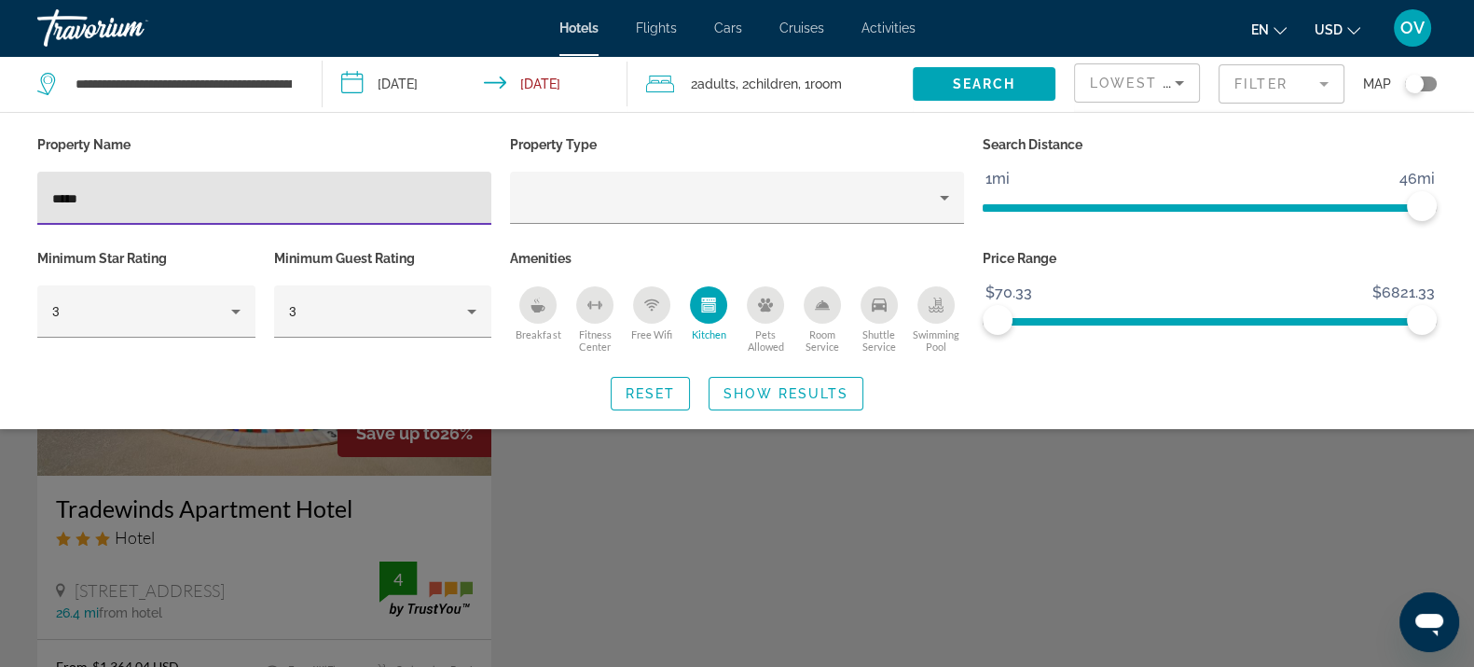
type input "*****"
click at [719, 568] on div "Search widget" at bounding box center [737, 473] width 1474 height 387
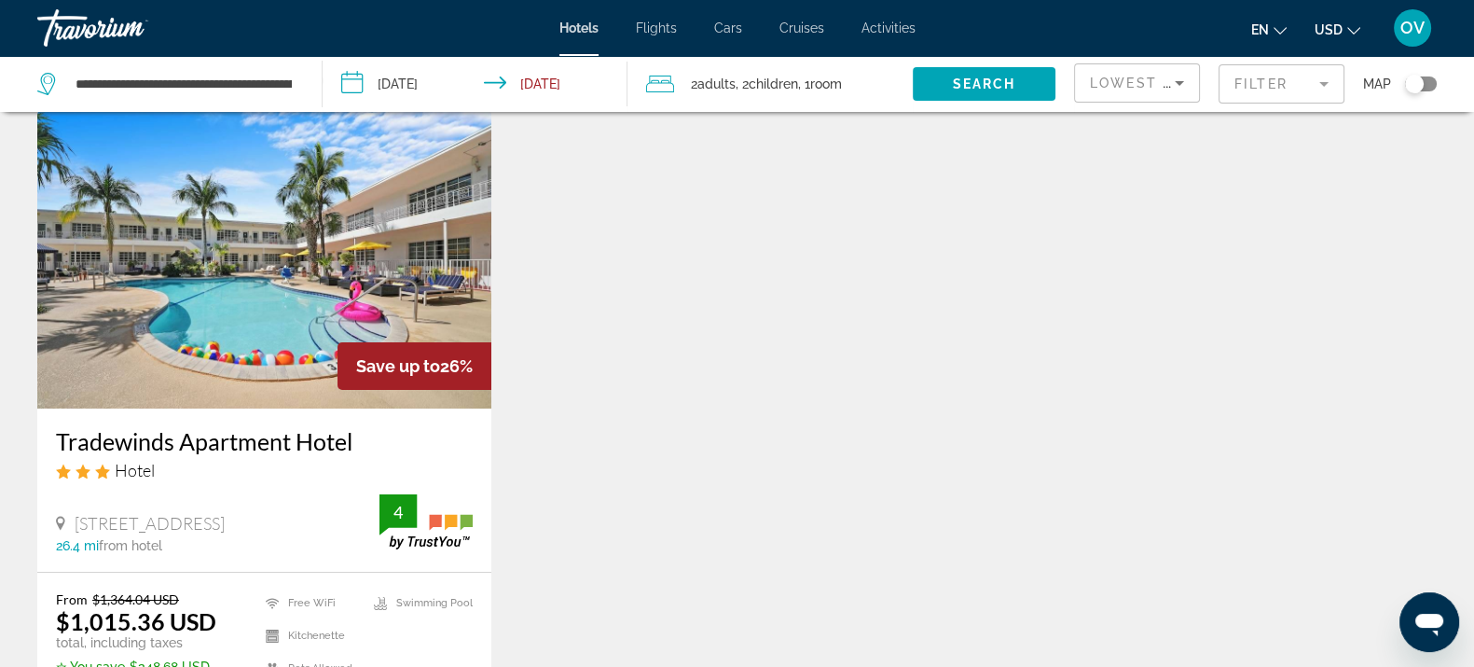
scroll to position [116, 0]
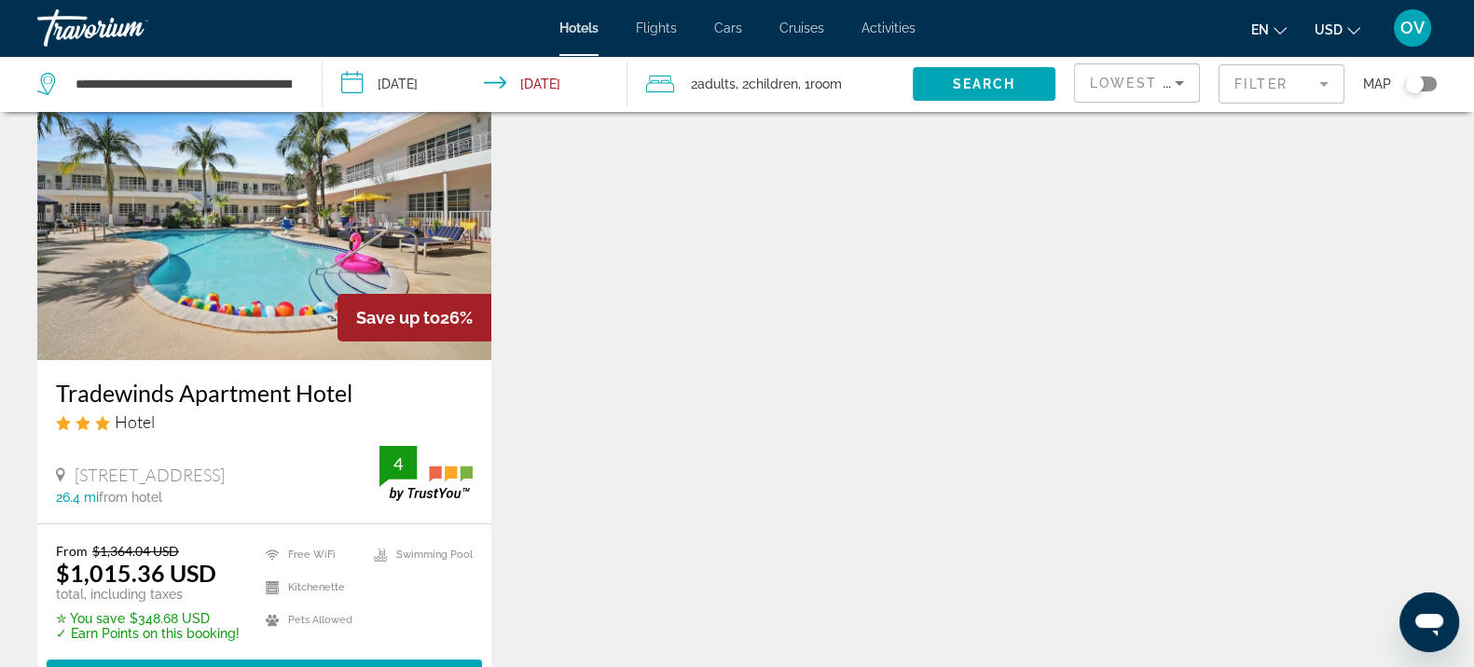
click at [1301, 91] on mat-form-field "Filter" at bounding box center [1282, 83] width 126 height 39
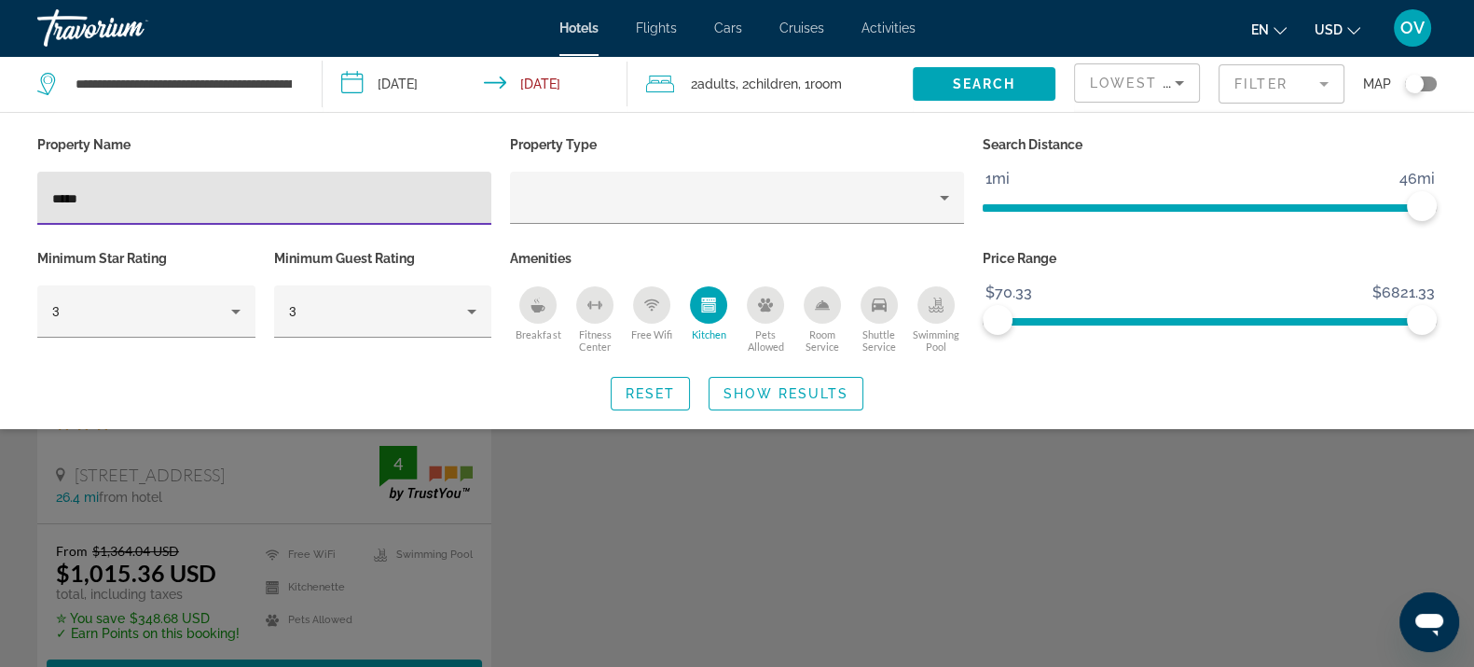
drag, startPoint x: 235, startPoint y: 193, endPoint x: 0, endPoint y: 193, distance: 235.0
click at [0, 193] on div "Property Name ***** Property Type Search Distance 1mi 46mi 46mi Minimum Star Ra…" at bounding box center [737, 270] width 1474 height 279
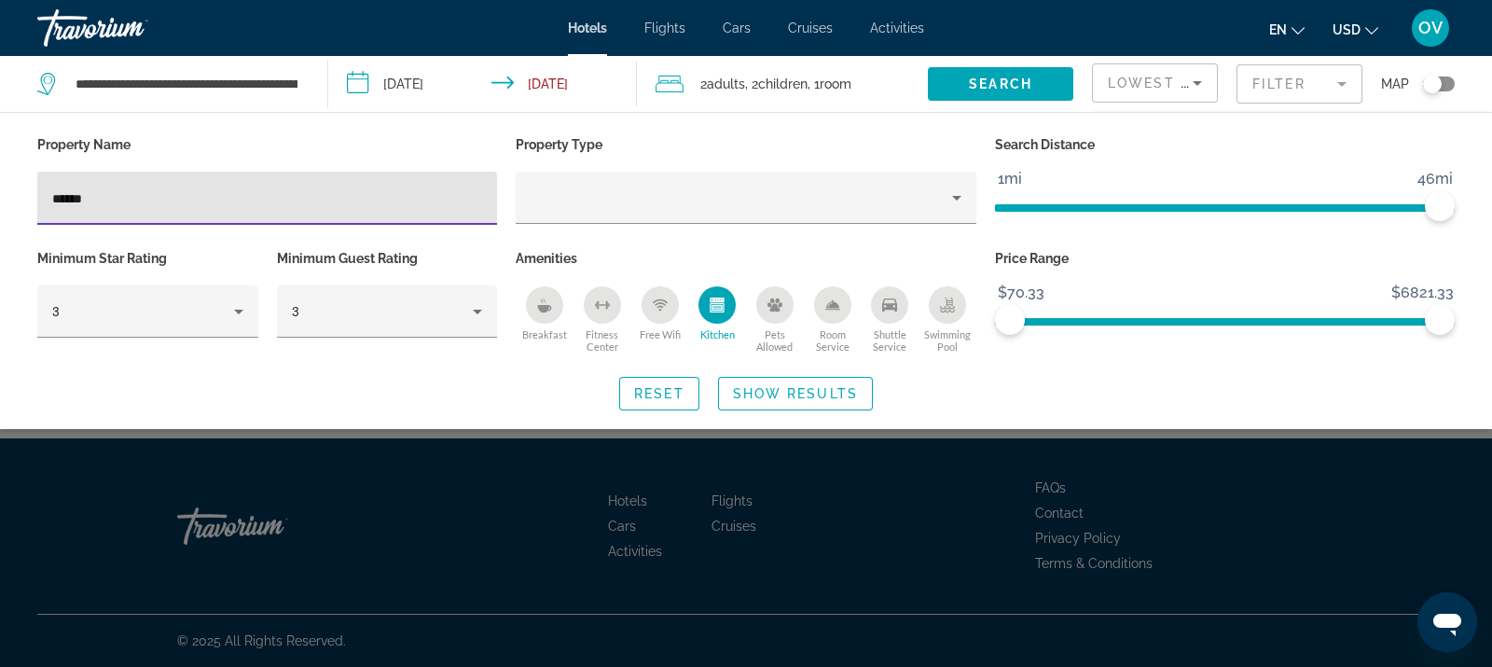
type input "******"
click at [662, 494] on div "Search widget" at bounding box center [746, 473] width 1492 height 387
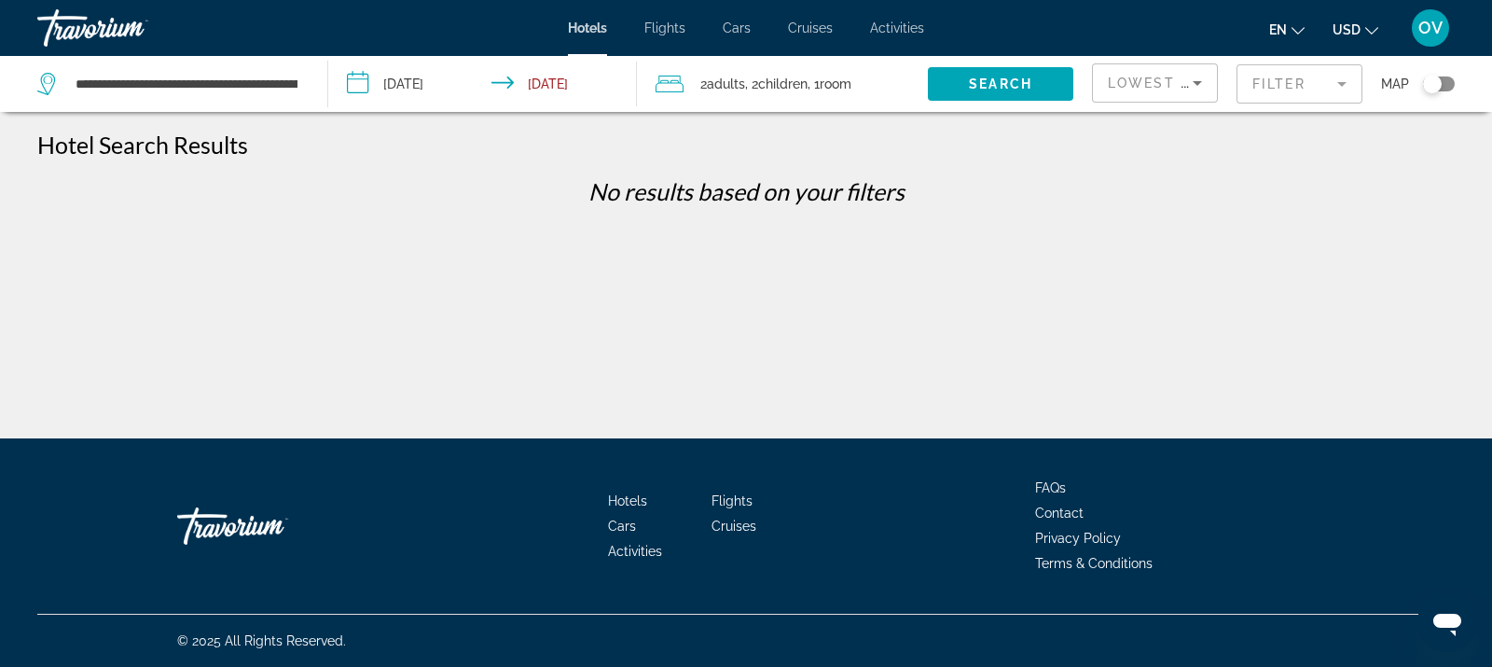
click at [1292, 74] on mat-form-field "Filter" at bounding box center [1299, 83] width 126 height 39
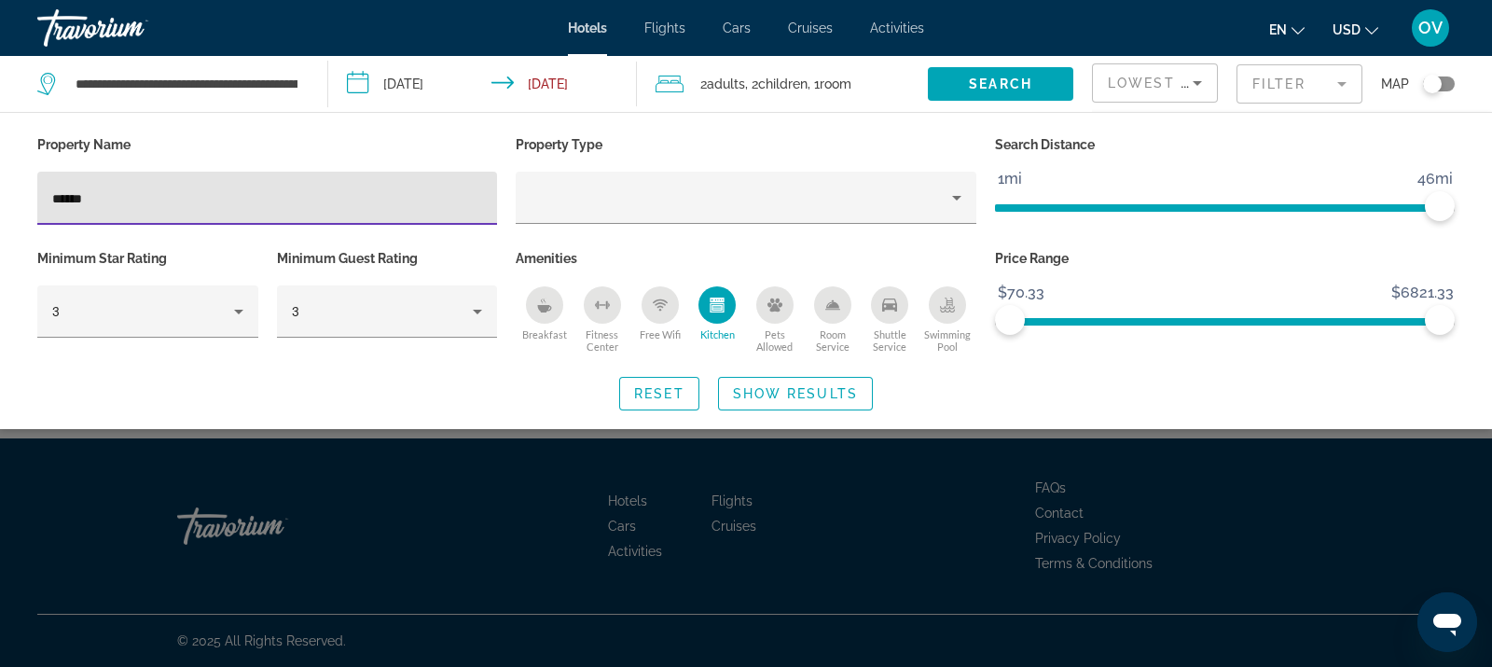
click at [78, 197] on input "******" at bounding box center [267, 198] width 430 height 22
type input "*******"
click at [835, 470] on div "Search widget" at bounding box center [746, 473] width 1492 height 387
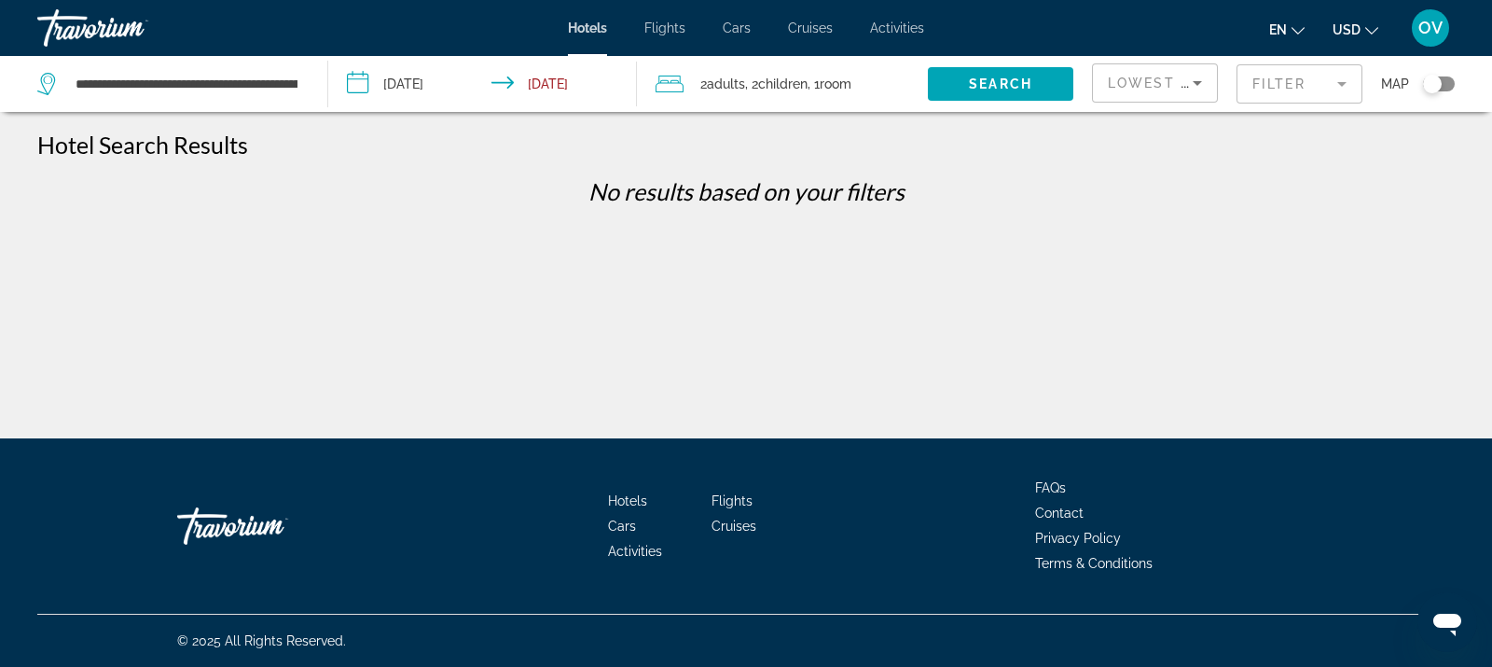
click at [1316, 79] on mat-form-field "Filter" at bounding box center [1299, 83] width 126 height 39
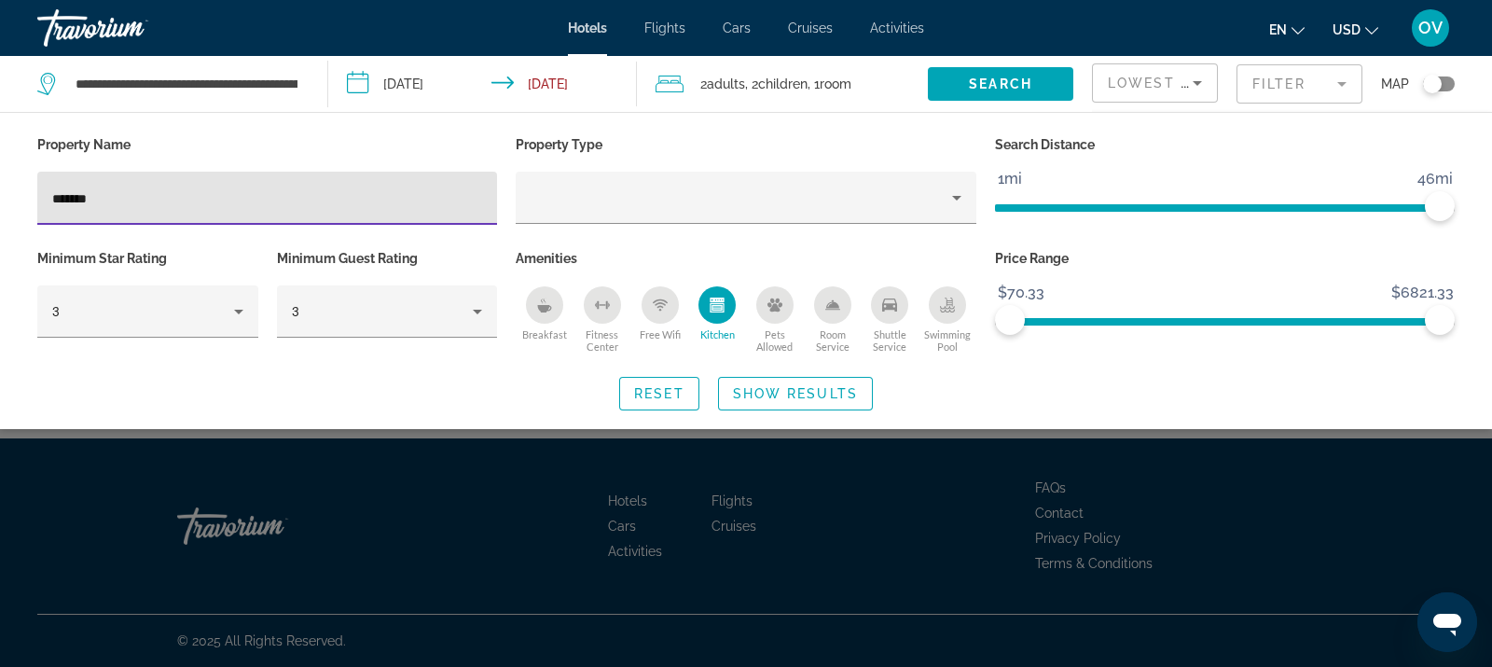
drag, startPoint x: 163, startPoint y: 195, endPoint x: 0, endPoint y: 206, distance: 163.6
click at [0, 206] on div "Property Name ******* Property Type Search Distance 1mi 46mi 46mi Minimum Star …" at bounding box center [746, 270] width 1492 height 279
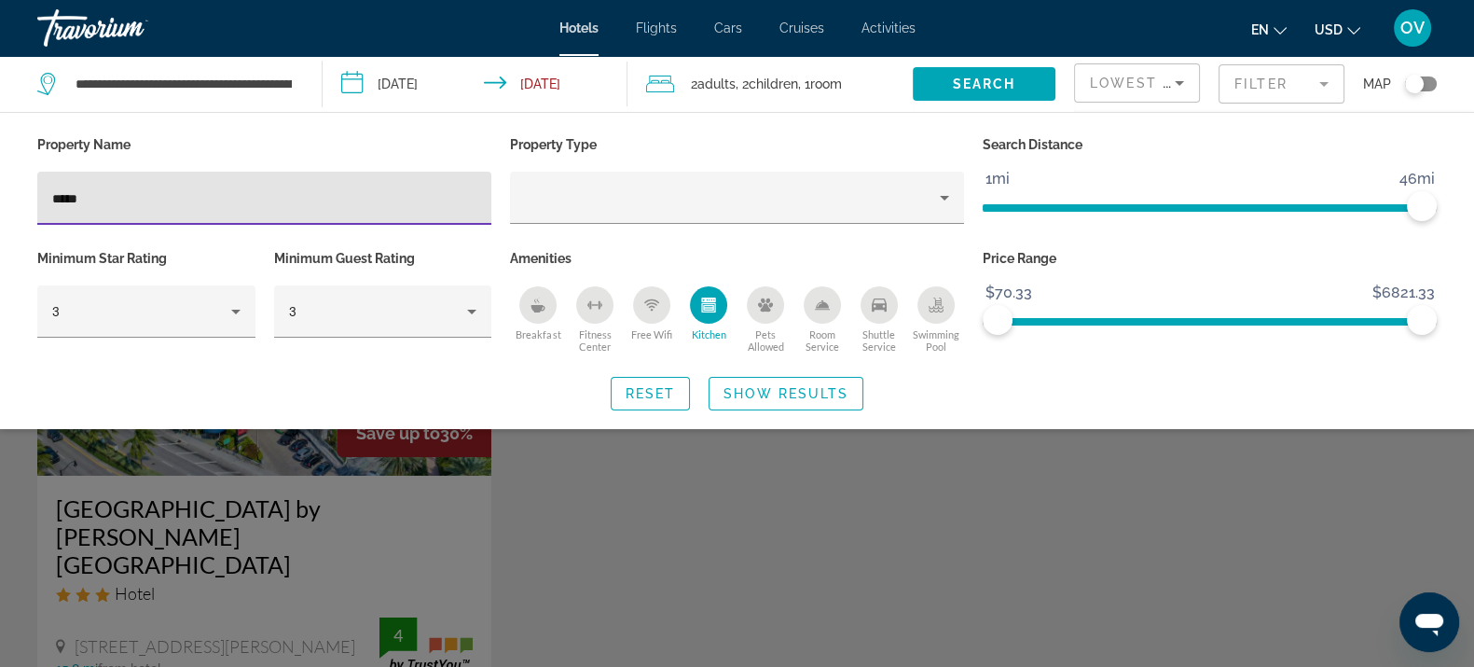
type input "*****"
click at [629, 494] on div "Search widget" at bounding box center [737, 473] width 1474 height 387
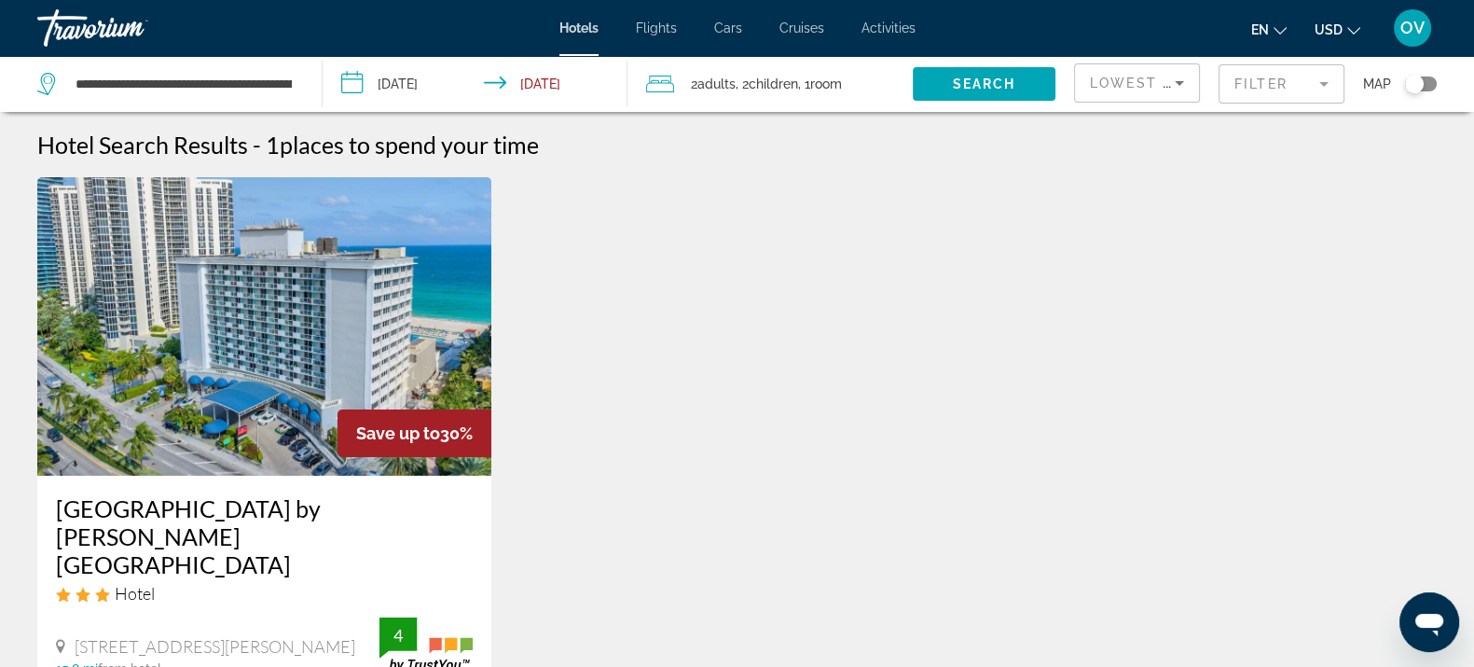
click at [1303, 96] on mat-form-field "Filter" at bounding box center [1282, 83] width 126 height 39
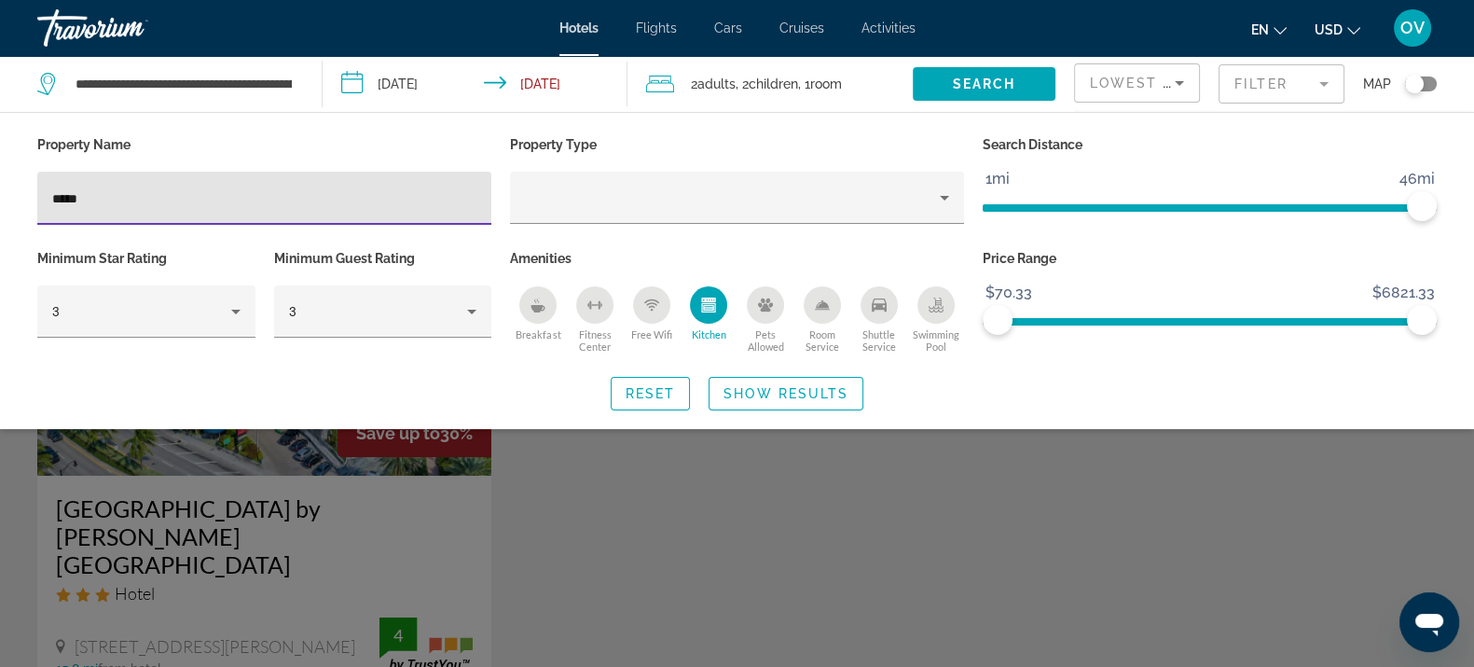
drag, startPoint x: 142, startPoint y: 195, endPoint x: 0, endPoint y: 200, distance: 141.8
click at [0, 200] on div "Property Name ***** Property Type Search Distance 1mi 46mi 46mi Minimum Star Ra…" at bounding box center [737, 270] width 1474 height 279
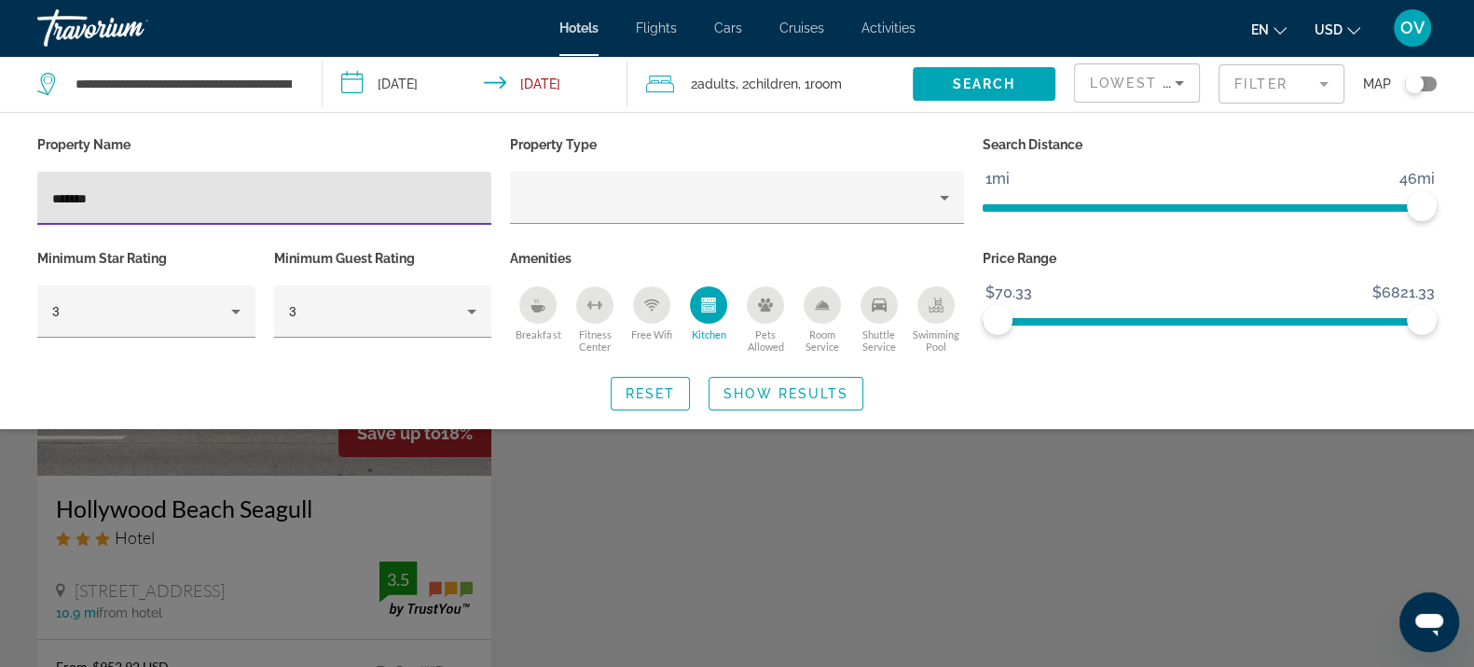
type input "*******"
click at [900, 457] on div "Search widget" at bounding box center [737, 473] width 1474 height 387
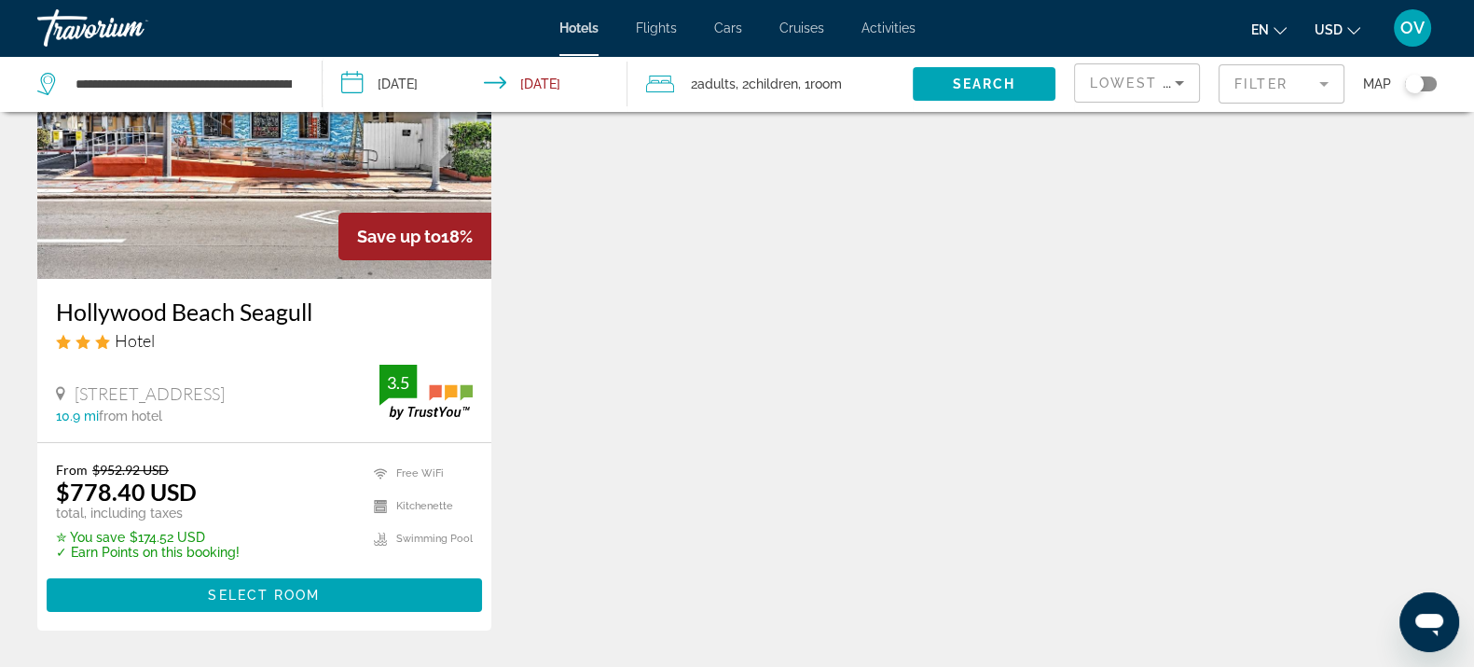
scroll to position [232, 0]
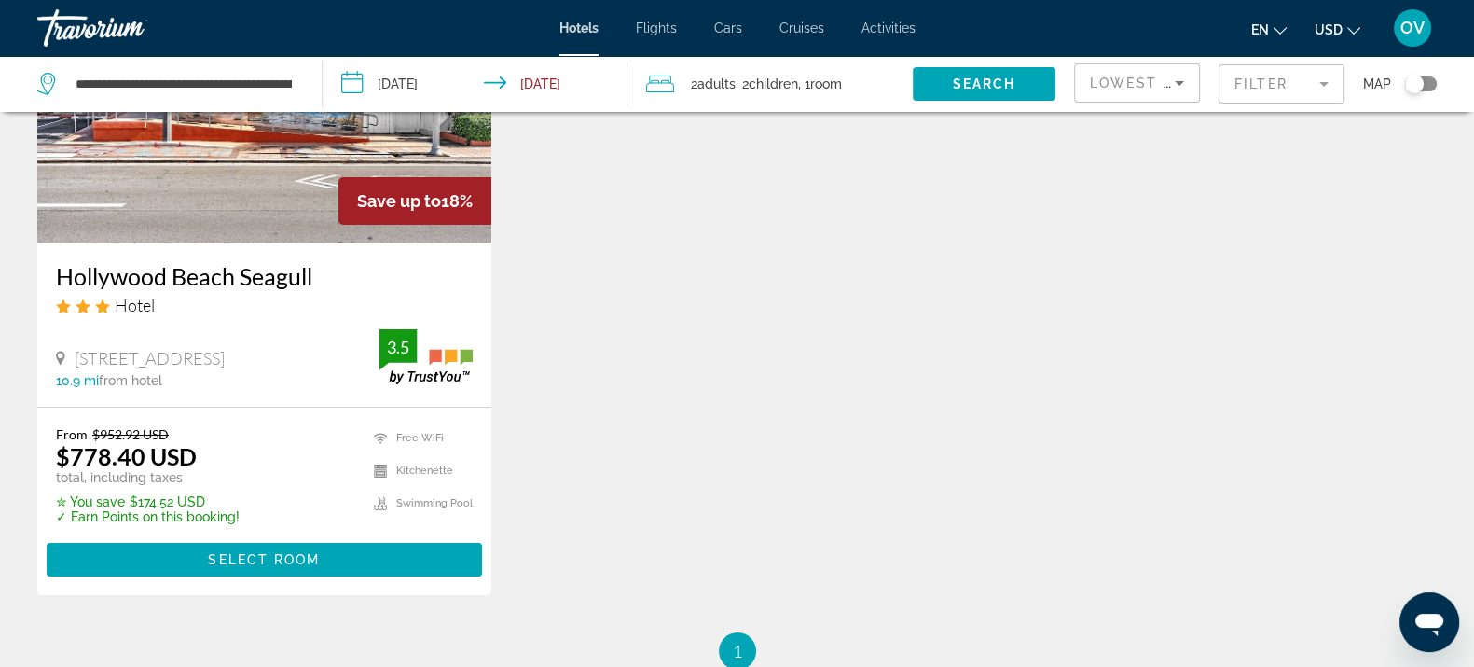
click at [1287, 65] on mat-form-field "Filter" at bounding box center [1282, 83] width 126 height 39
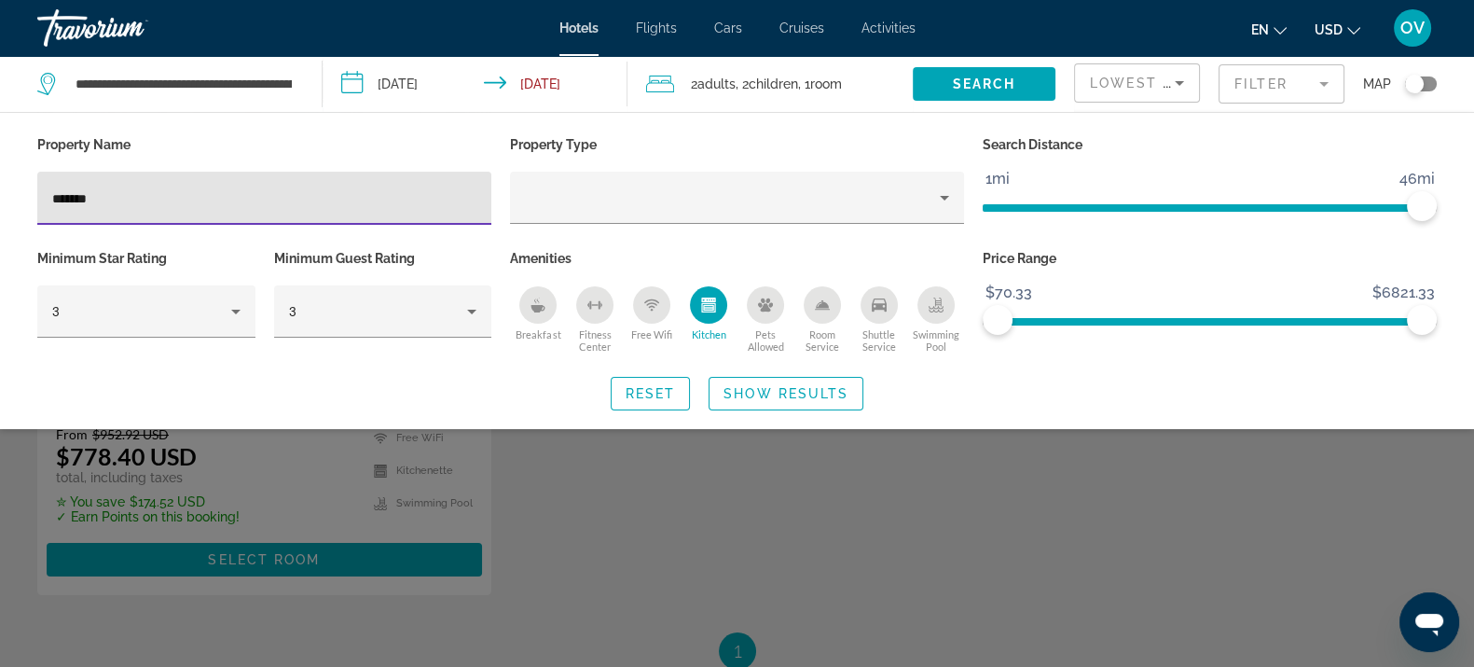
drag, startPoint x: 107, startPoint y: 205, endPoint x: 26, endPoint y: 203, distance: 81.1
click at [26, 203] on div "Property Name ******* Property Type Search Distance 1mi 46mi 46mi Minimum Star …" at bounding box center [737, 270] width 1474 height 279
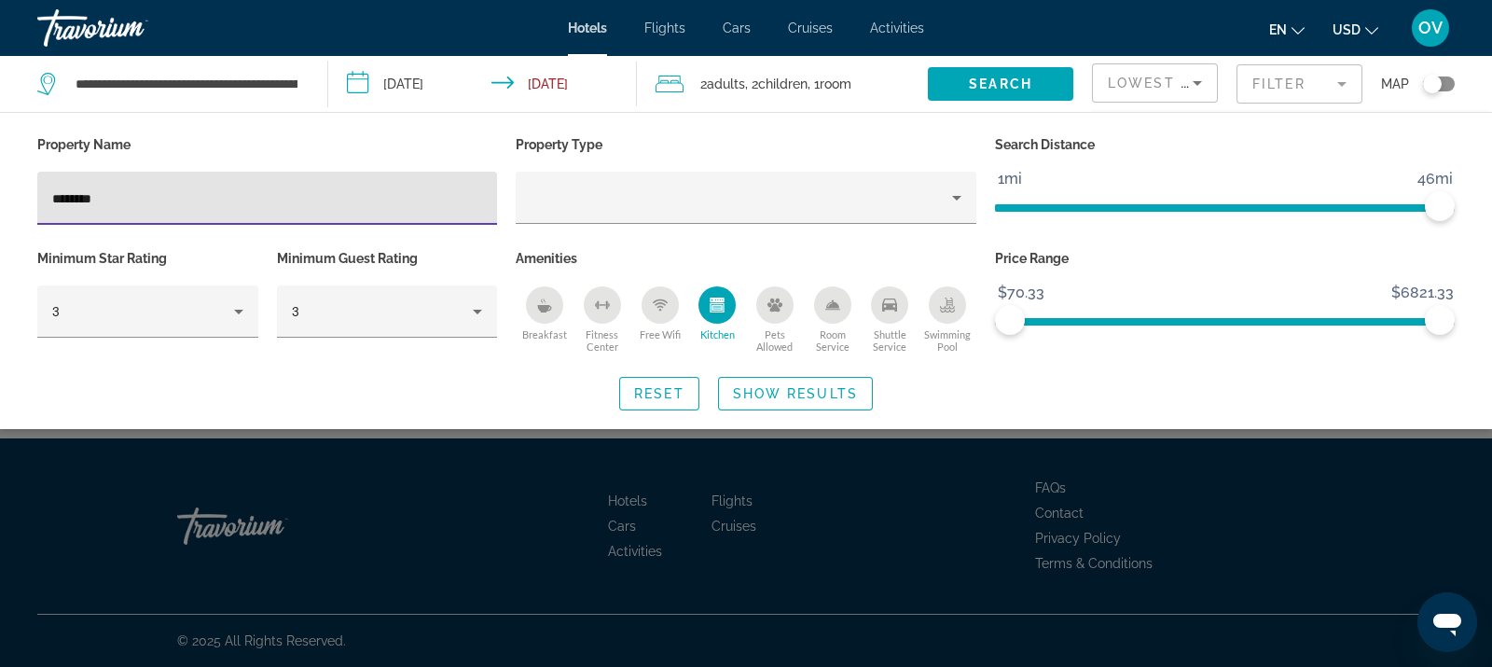
click at [77, 196] on input "********" at bounding box center [267, 198] width 430 height 22
type input "********"
click at [816, 396] on span "Show Results" at bounding box center [795, 393] width 125 height 15
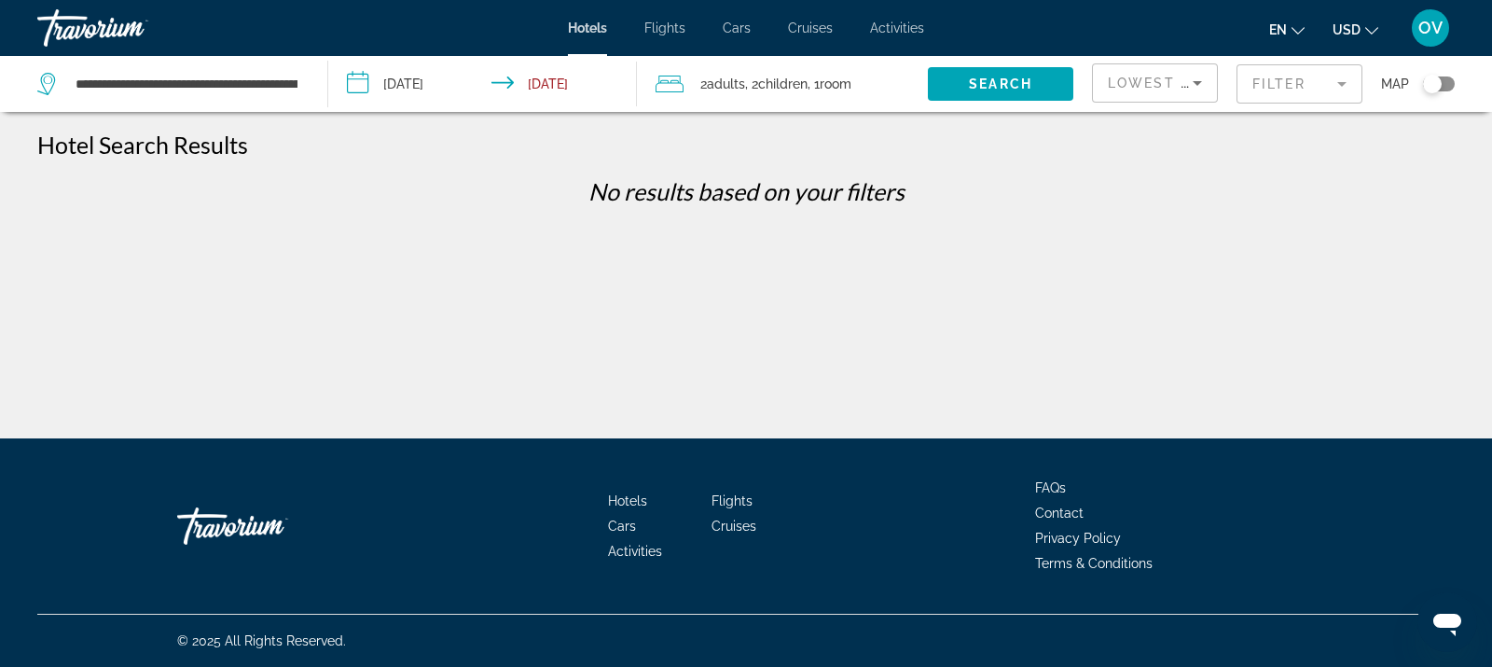
click at [1259, 80] on mat-form-field "Filter" at bounding box center [1299, 83] width 126 height 39
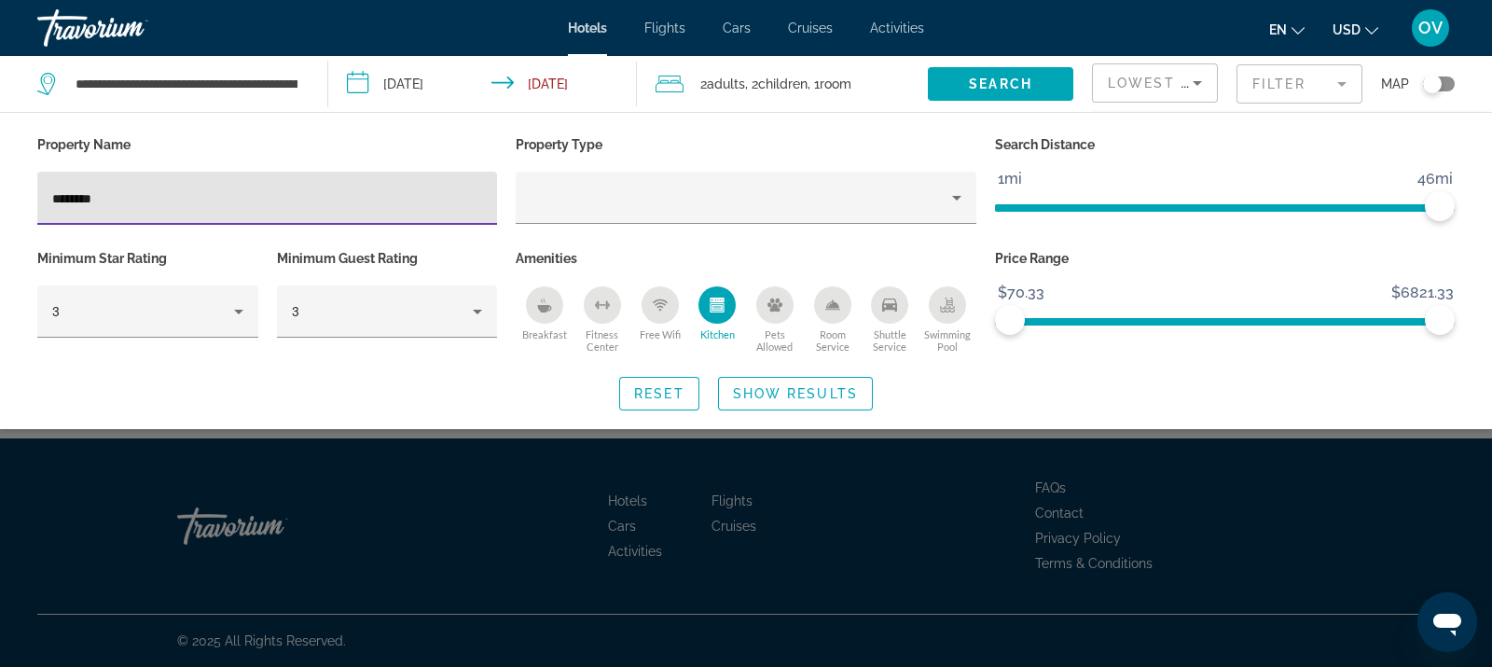
drag, startPoint x: 179, startPoint y: 193, endPoint x: 0, endPoint y: 190, distance: 179.1
click at [0, 190] on div "Property Name ******** Property Type Search Distance 1mi 46mi 46mi Minimum Star…" at bounding box center [746, 270] width 1492 height 279
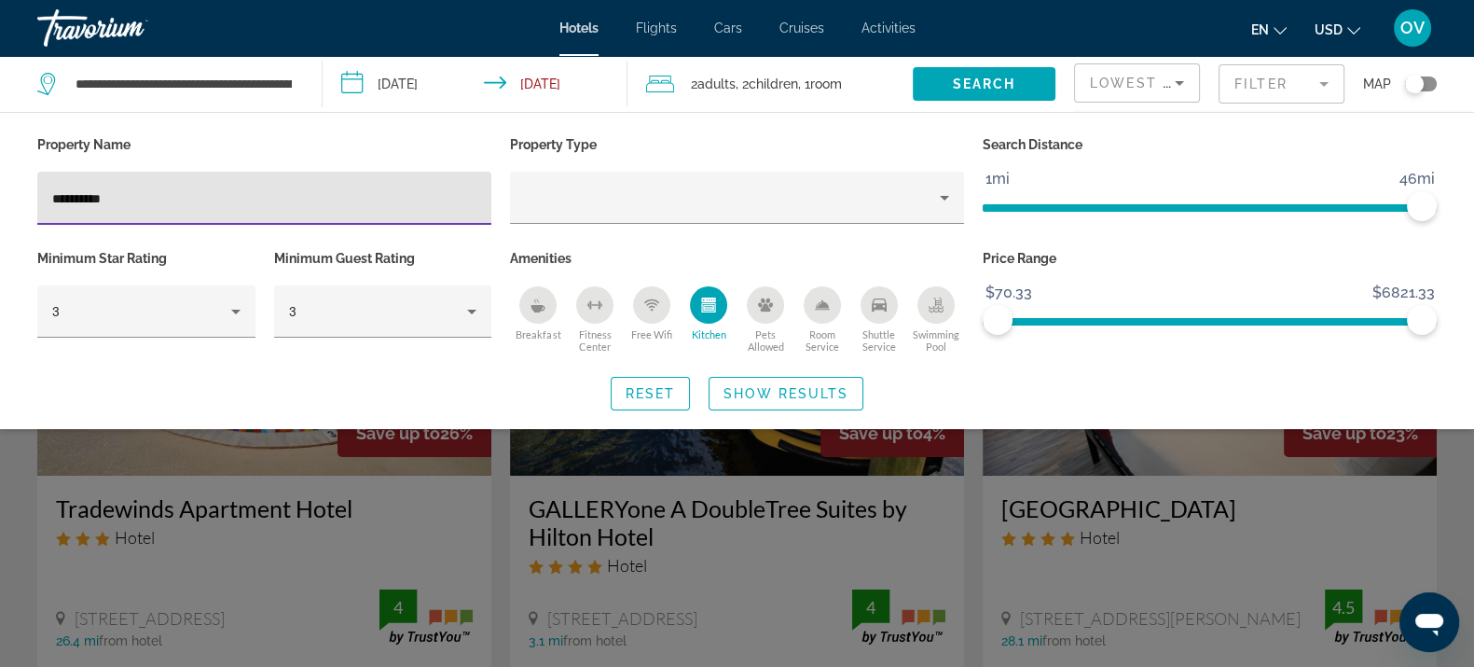
type input "**********"
click at [656, 558] on div "Search widget" at bounding box center [737, 473] width 1474 height 387
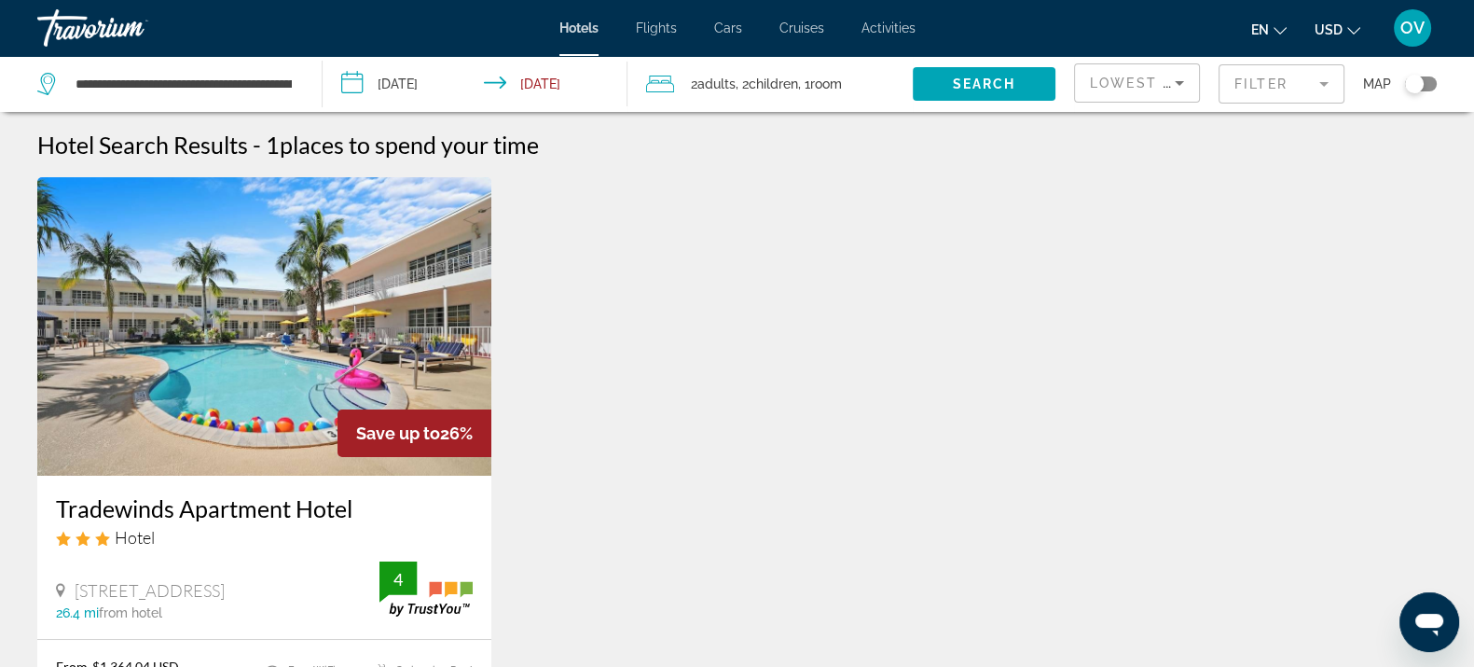
click at [210, 396] on img "Main content" at bounding box center [264, 326] width 454 height 298
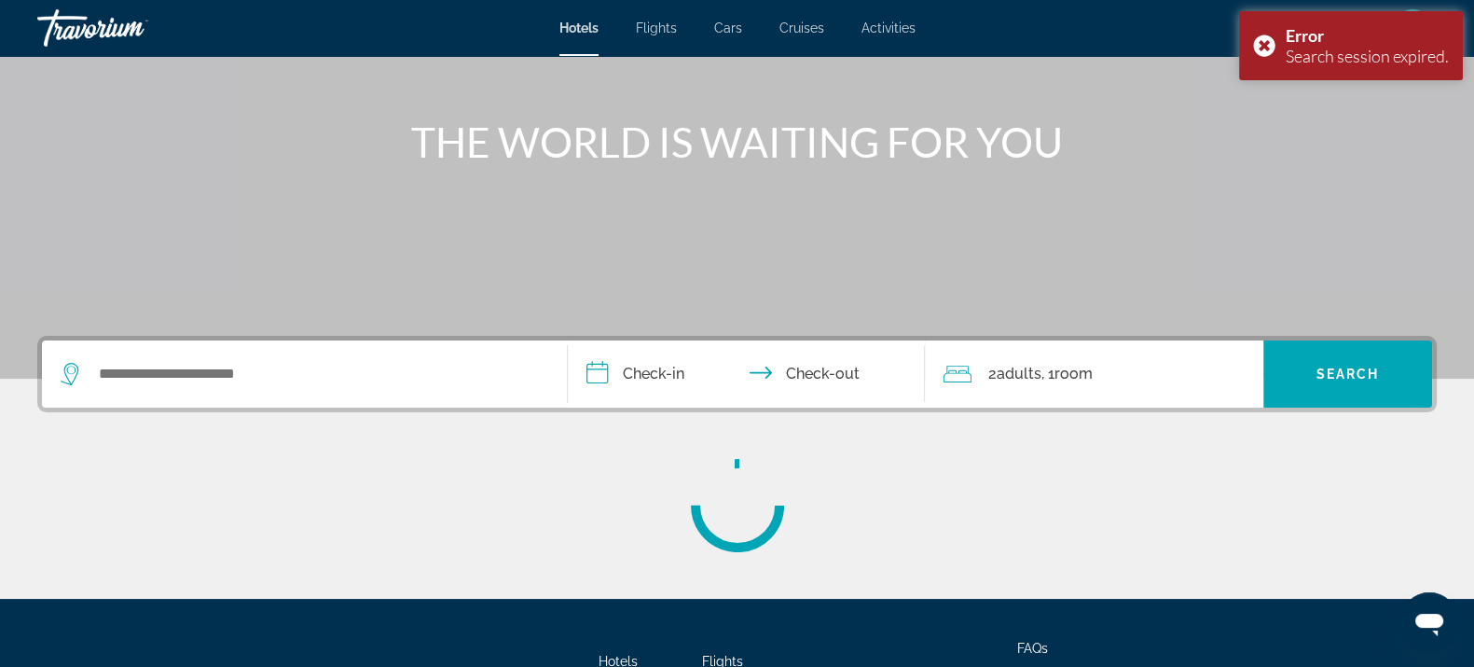
scroll to position [327, 0]
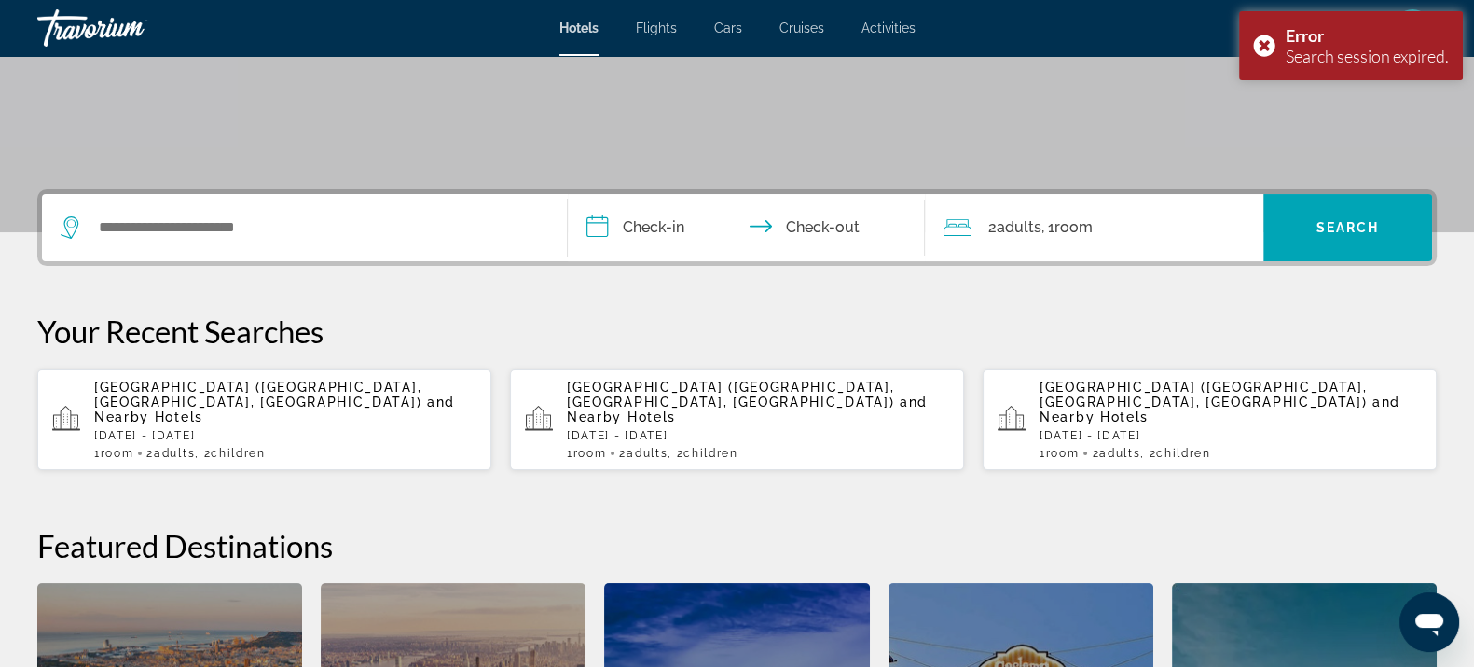
click at [197, 474] on div "**********" at bounding box center [737, 564] width 1474 height 750
click at [231, 407] on span "Fort Lauderdale Beach Resort Hotel & Suites (Fort Lauderdale, FL, US)" at bounding box center [257, 395] width 327 height 30
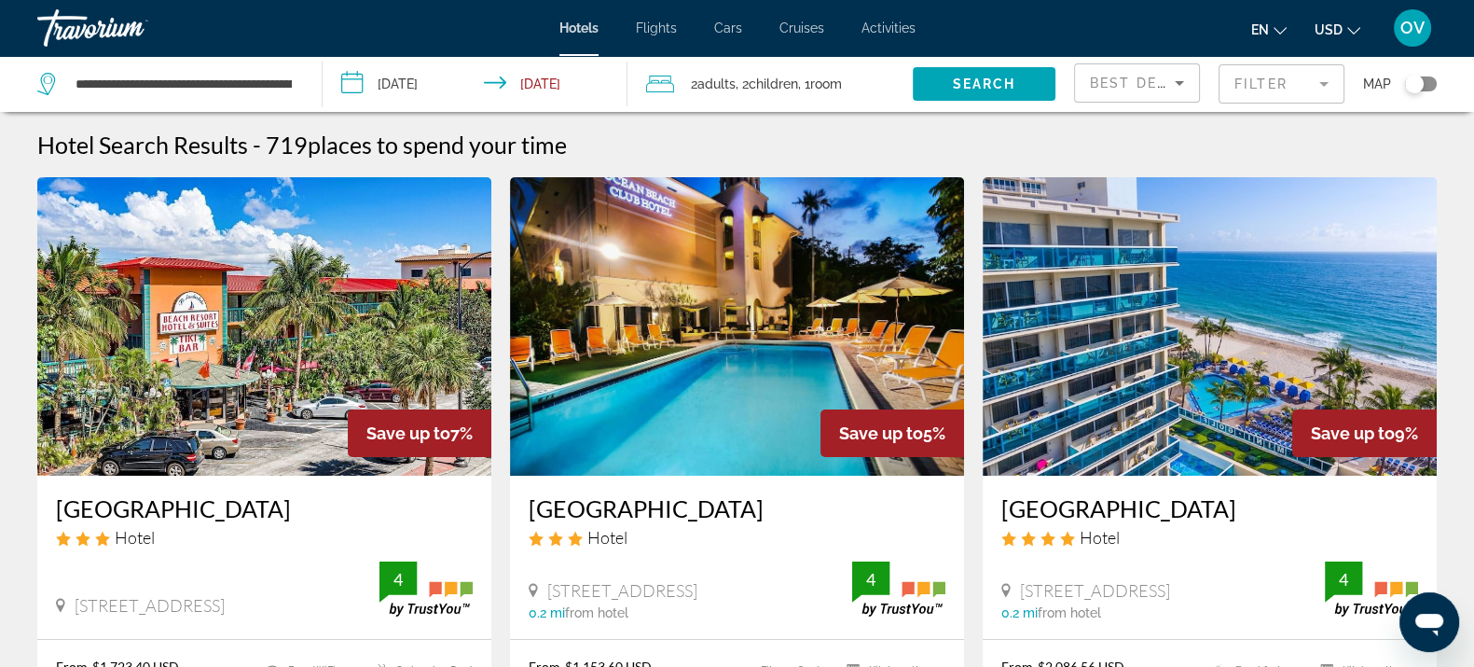
click at [1301, 84] on mat-form-field "Filter" at bounding box center [1282, 83] width 126 height 39
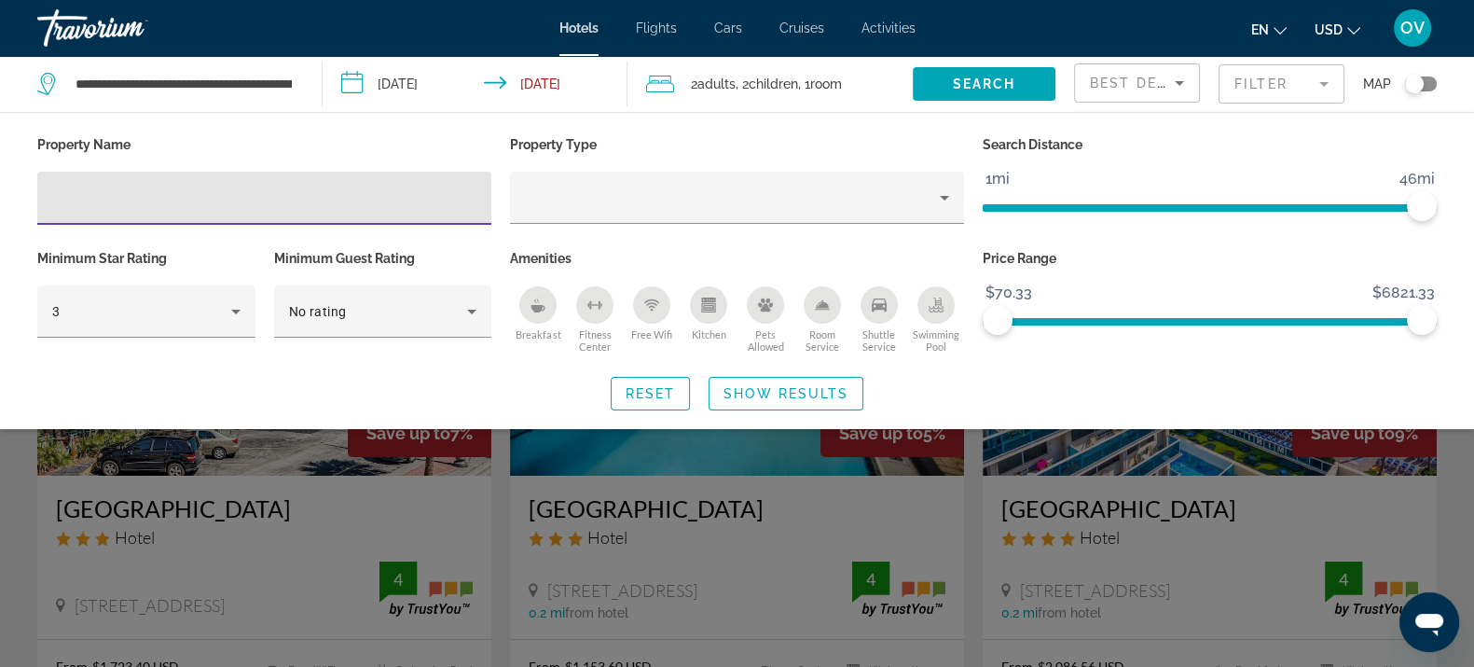
click at [321, 199] on input "Hotel Filters" at bounding box center [264, 198] width 424 height 22
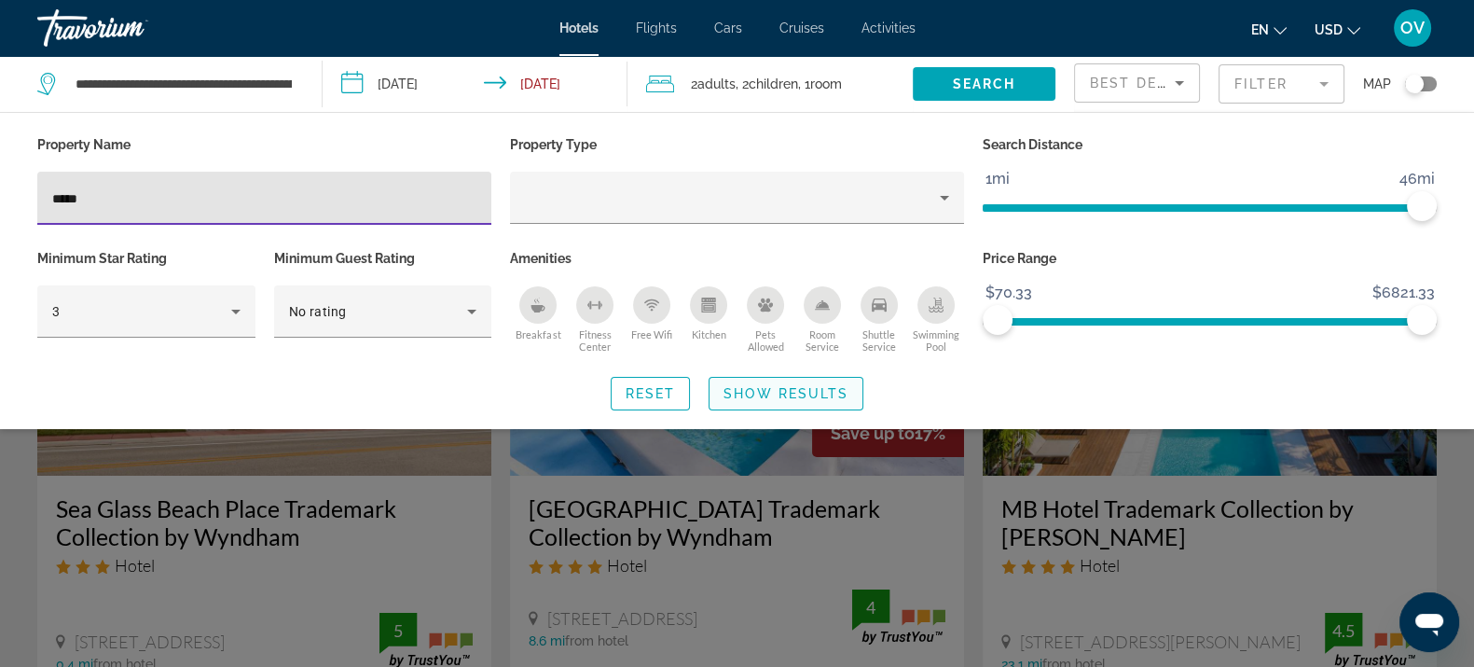
type input "*****"
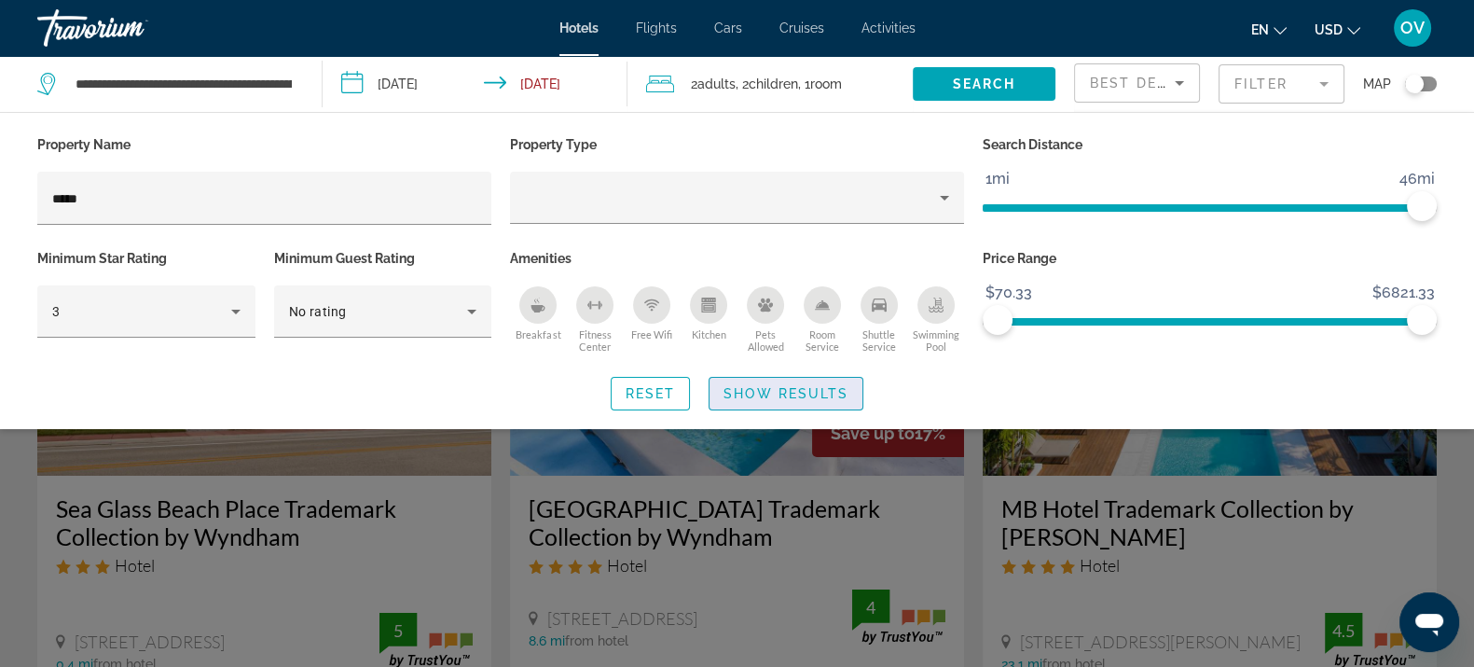
click at [797, 407] on span "Search widget" at bounding box center [786, 393] width 153 height 45
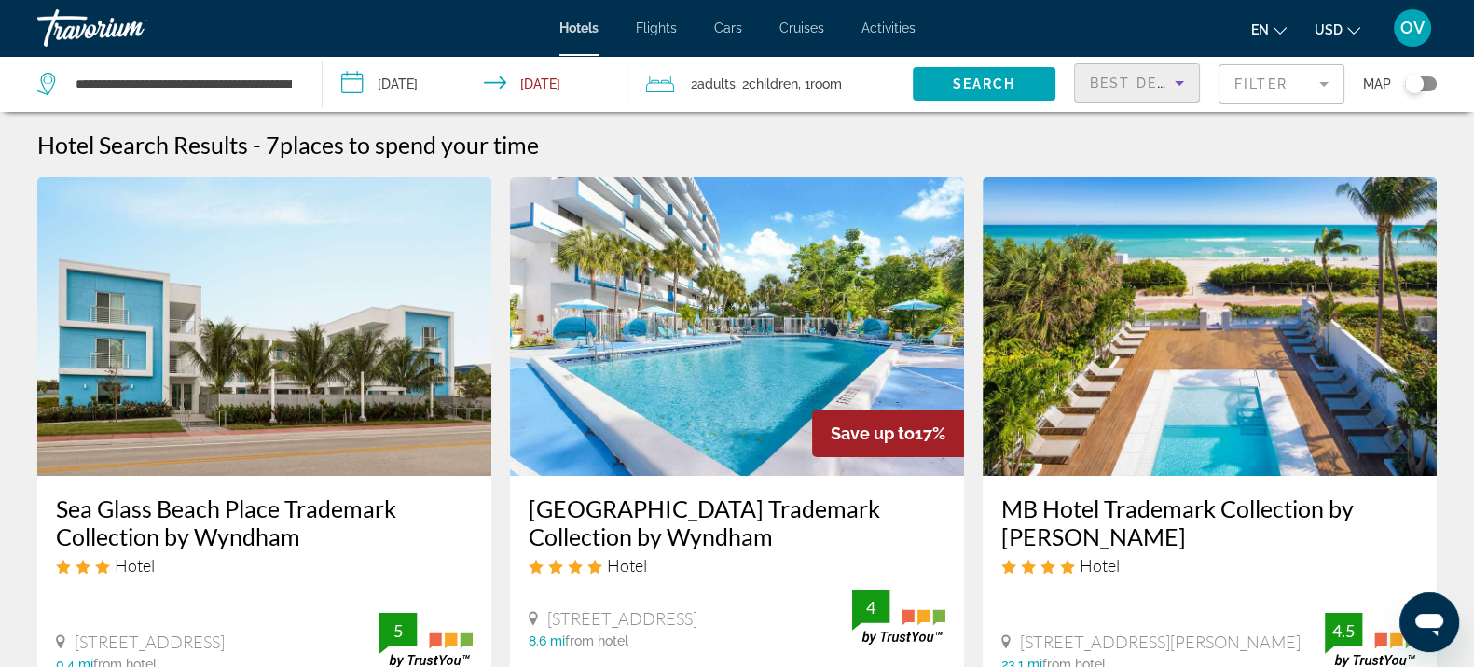
click at [1110, 87] on span "Best Deals" at bounding box center [1138, 83] width 97 height 15
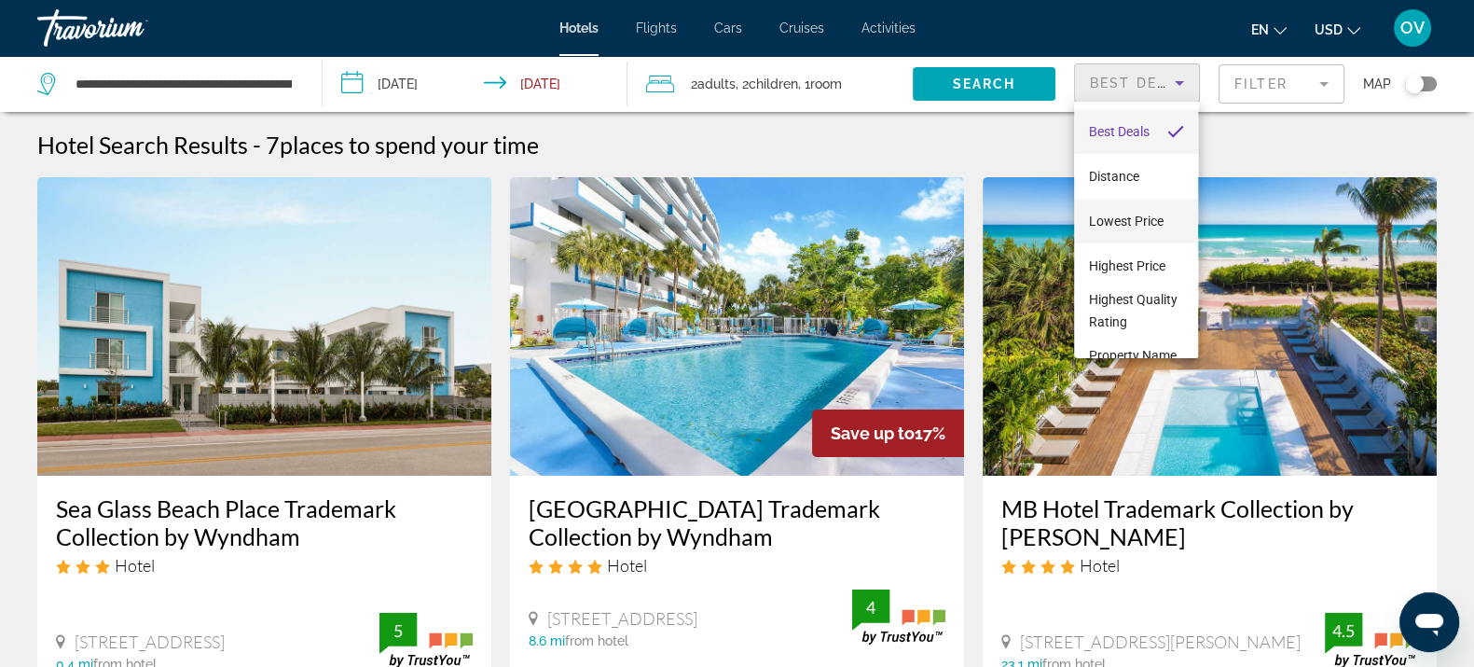
click at [1136, 231] on span "Lowest Price" at bounding box center [1126, 221] width 75 height 22
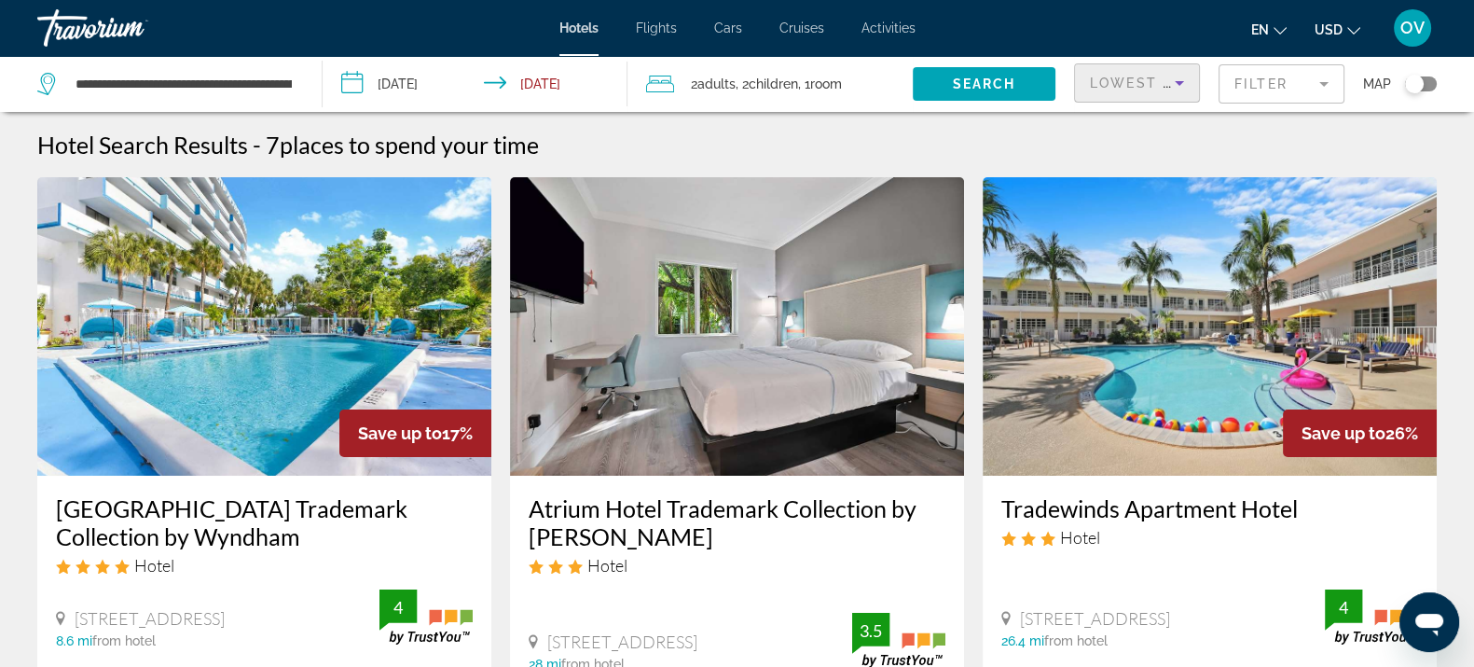
click at [1278, 80] on mat-form-field "Filter" at bounding box center [1282, 83] width 126 height 39
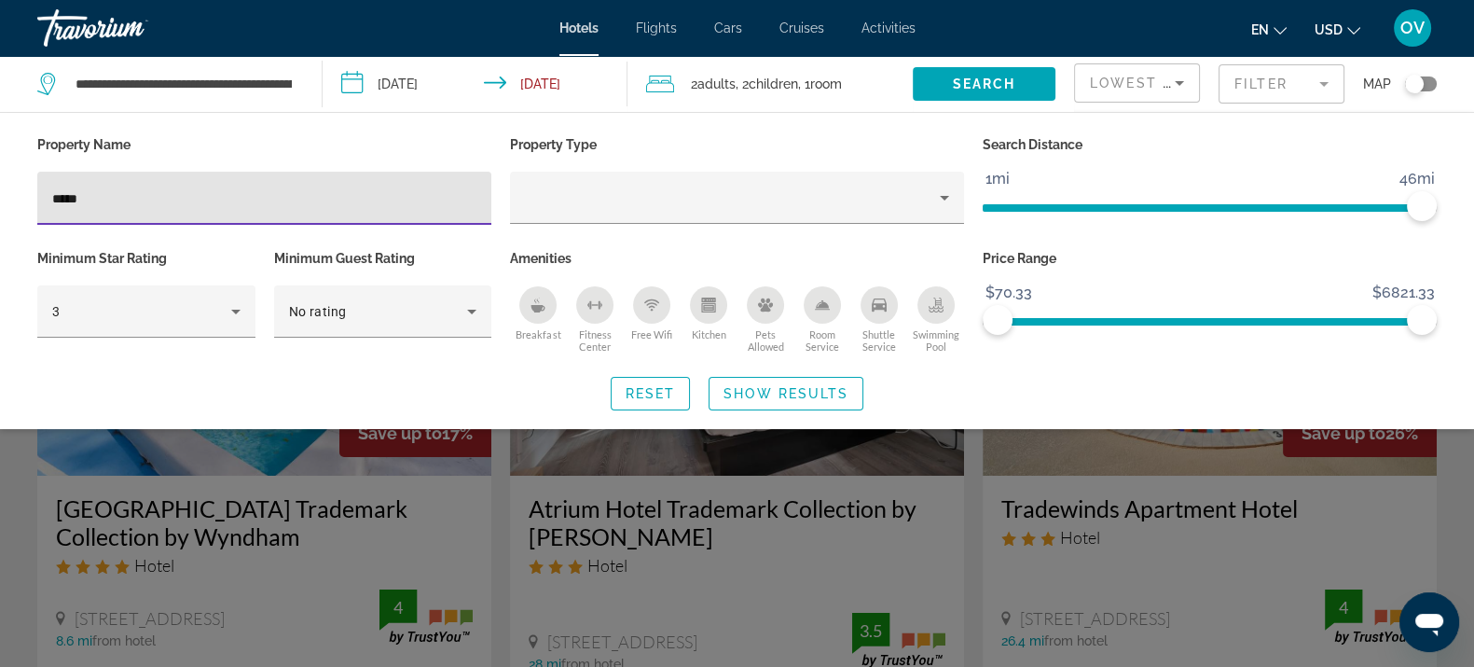
click at [710, 311] on icon "Kitchen" at bounding box center [708, 307] width 14 height 9
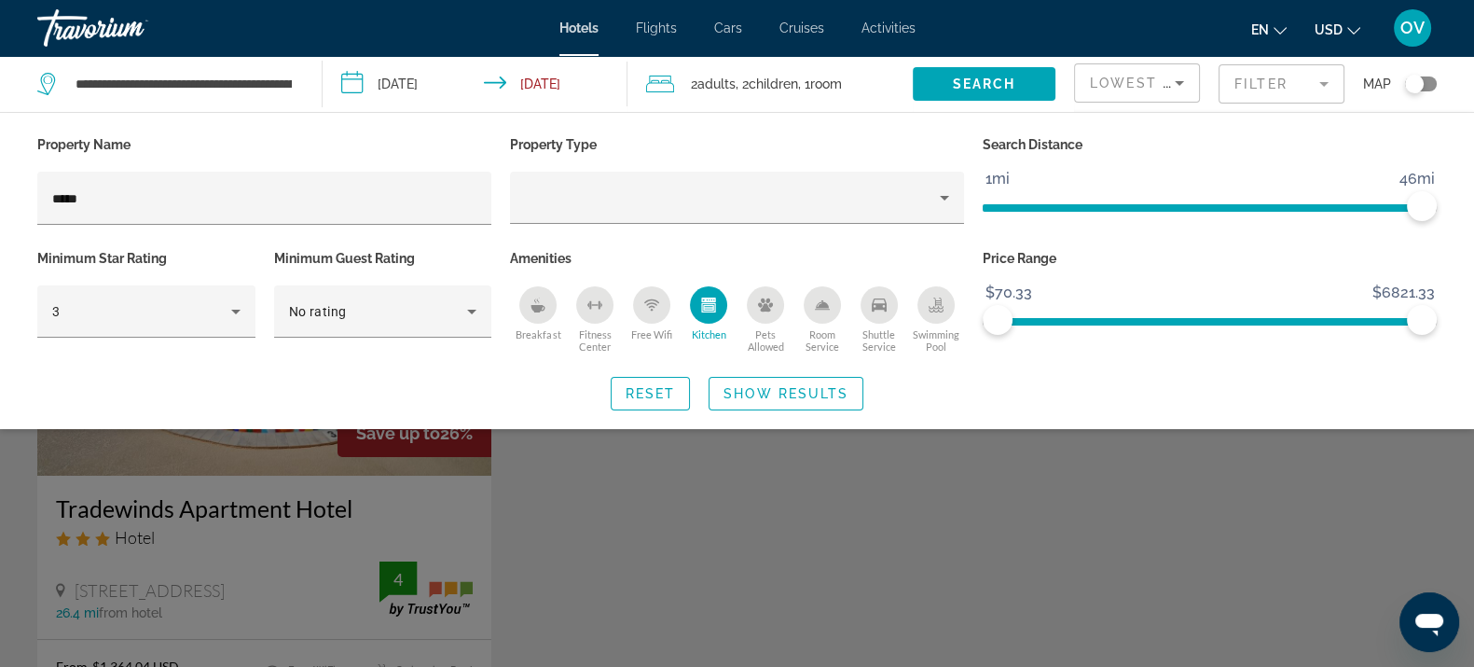
click at [653, 555] on div "Search widget" at bounding box center [737, 473] width 1474 height 387
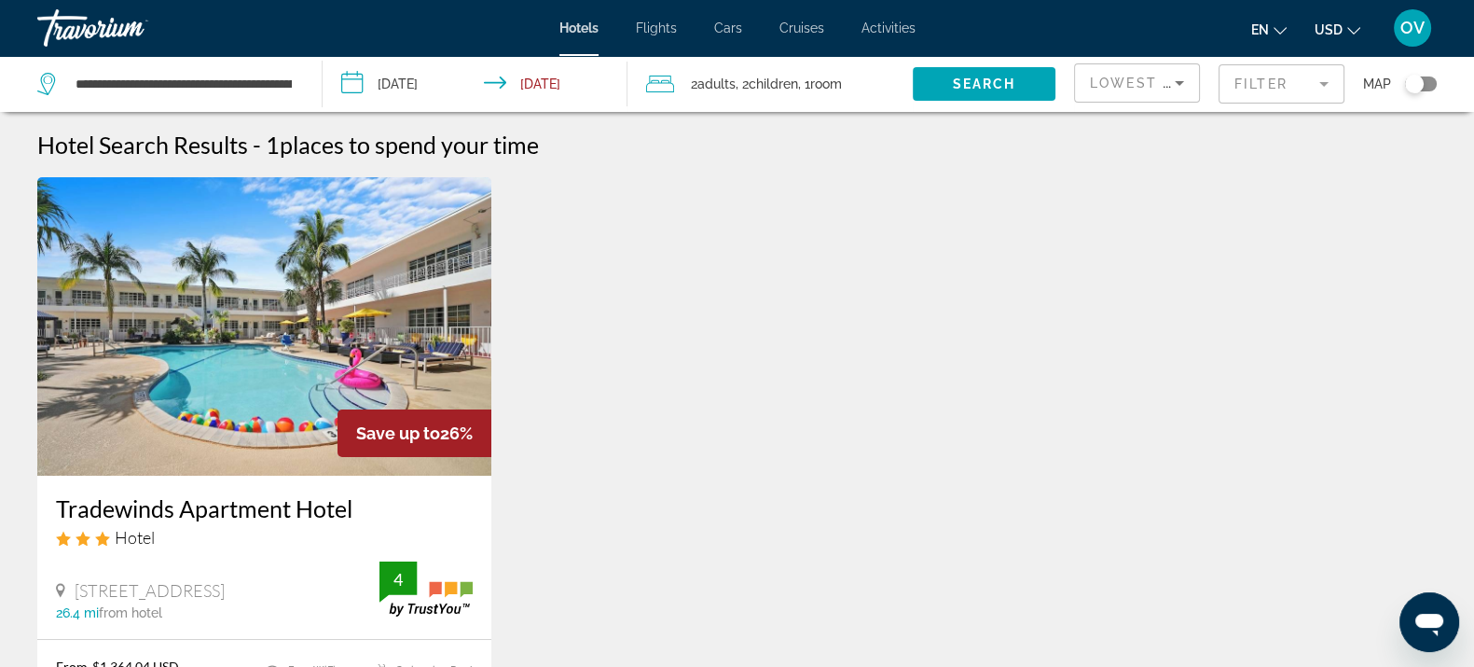
click at [210, 463] on img "Main content" at bounding box center [264, 326] width 454 height 298
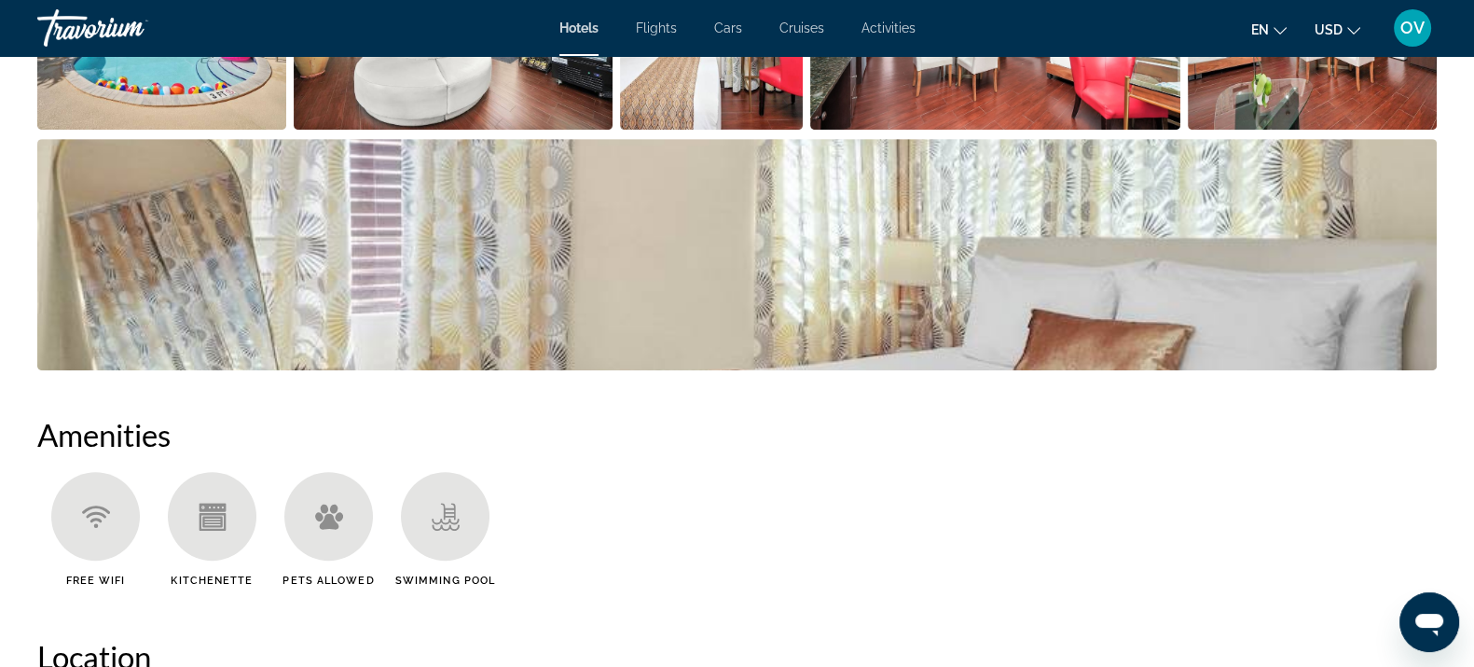
scroll to position [932, 0]
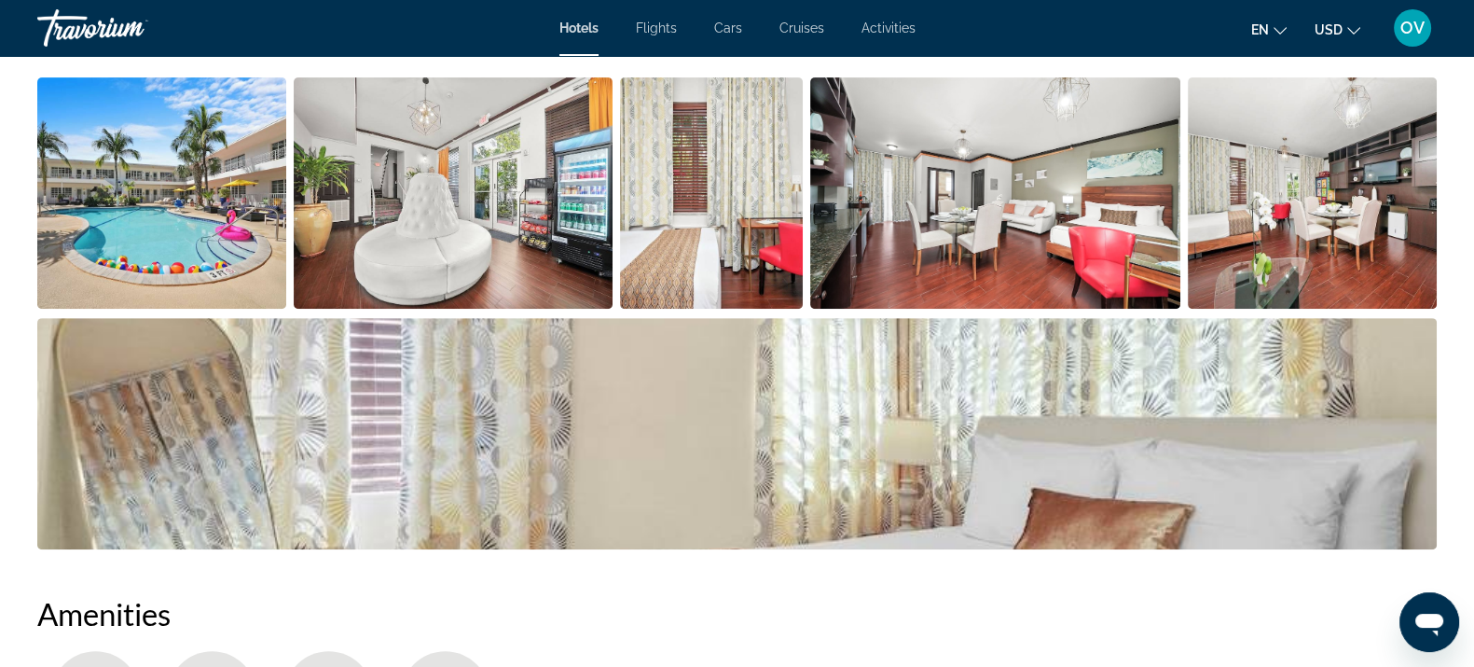
click at [1146, 256] on img "Open full-screen image slider" at bounding box center [995, 192] width 370 height 231
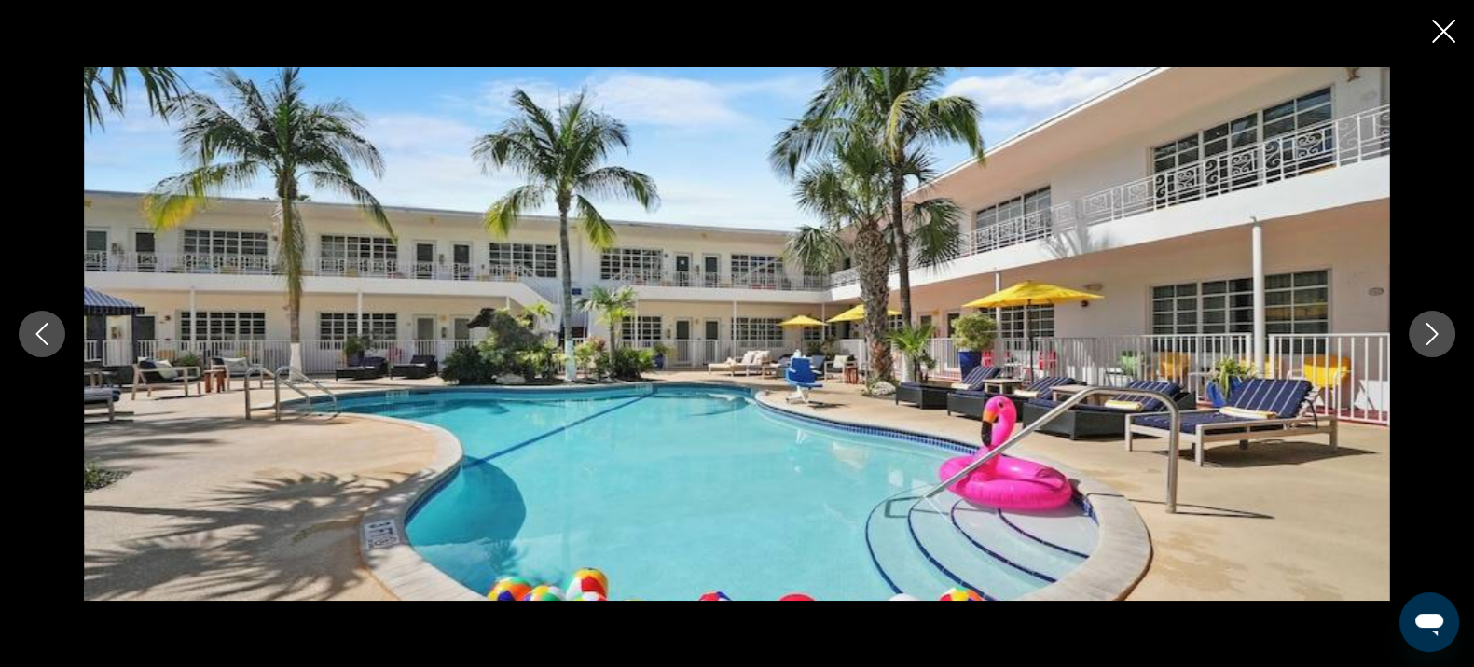
click at [1402, 350] on div "prev next" at bounding box center [737, 333] width 1474 height 533
click at [1423, 335] on icon "Next image" at bounding box center [1432, 334] width 22 height 22
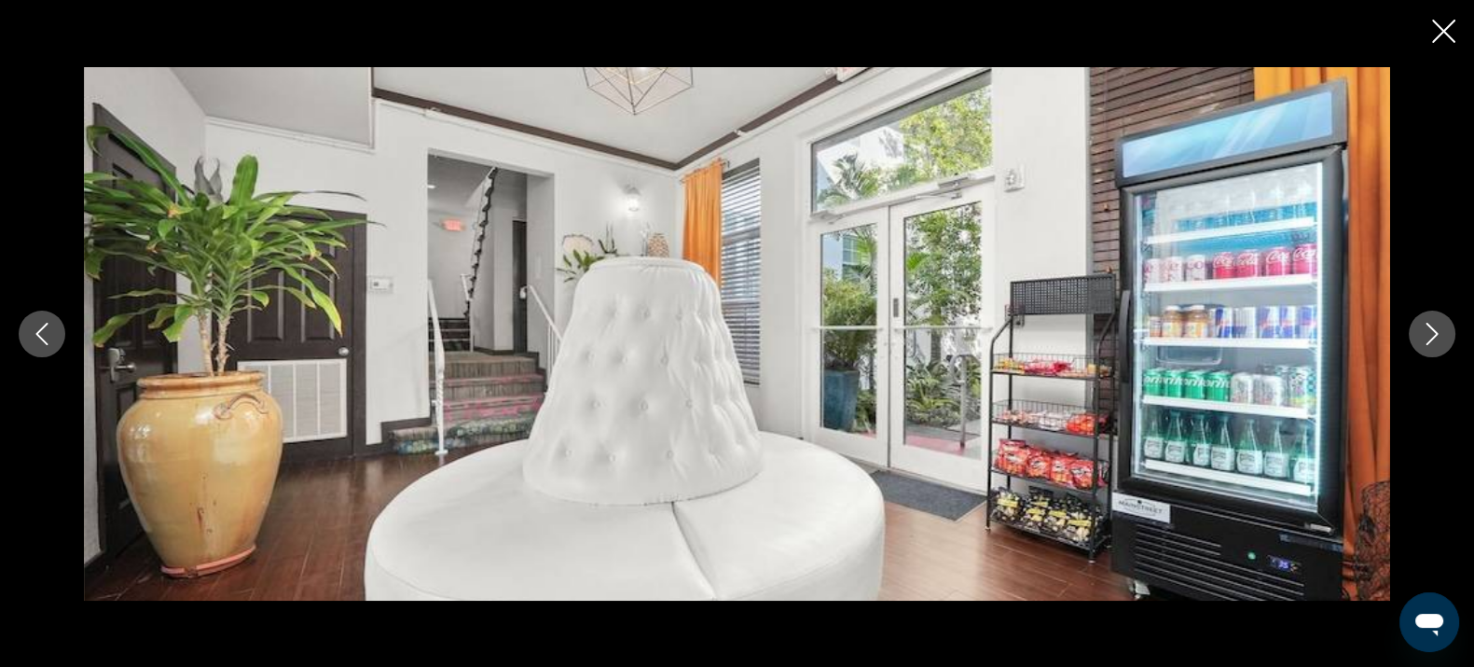
click at [1425, 334] on icon "Next image" at bounding box center [1432, 334] width 22 height 22
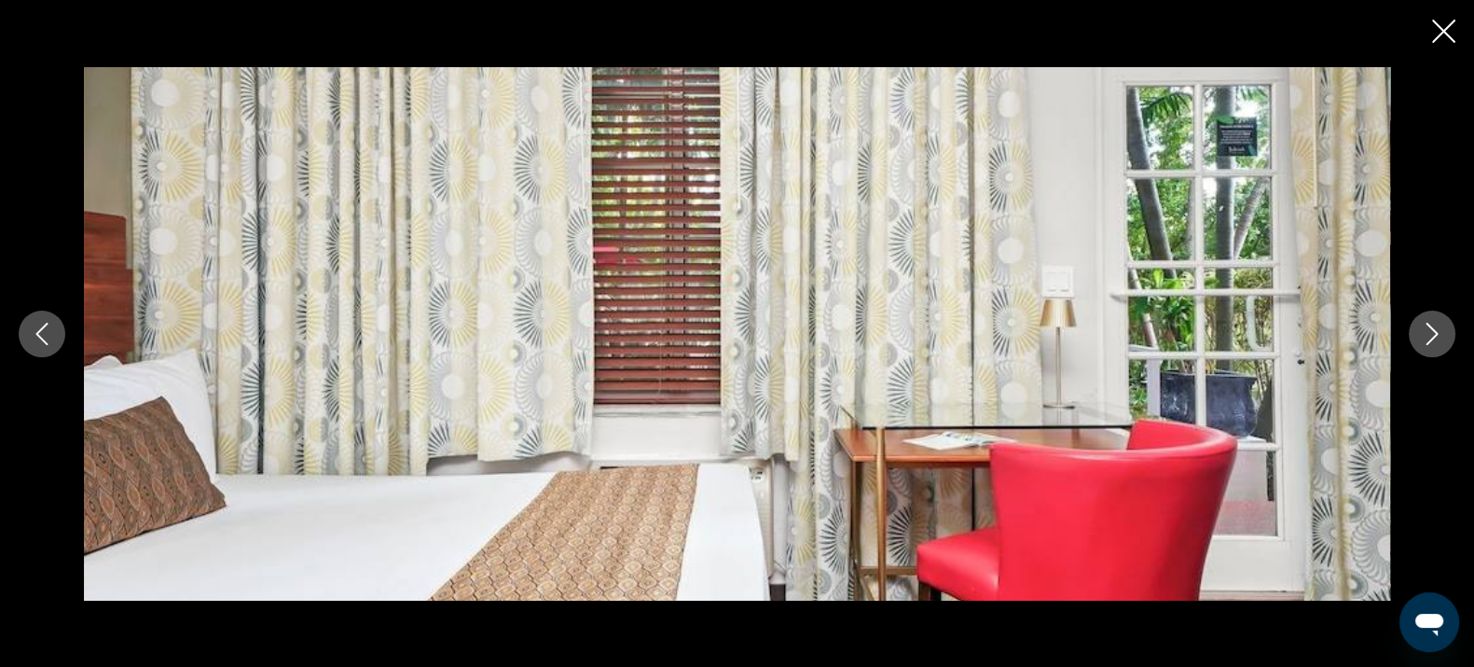
click at [1425, 334] on icon "Next image" at bounding box center [1432, 334] width 22 height 22
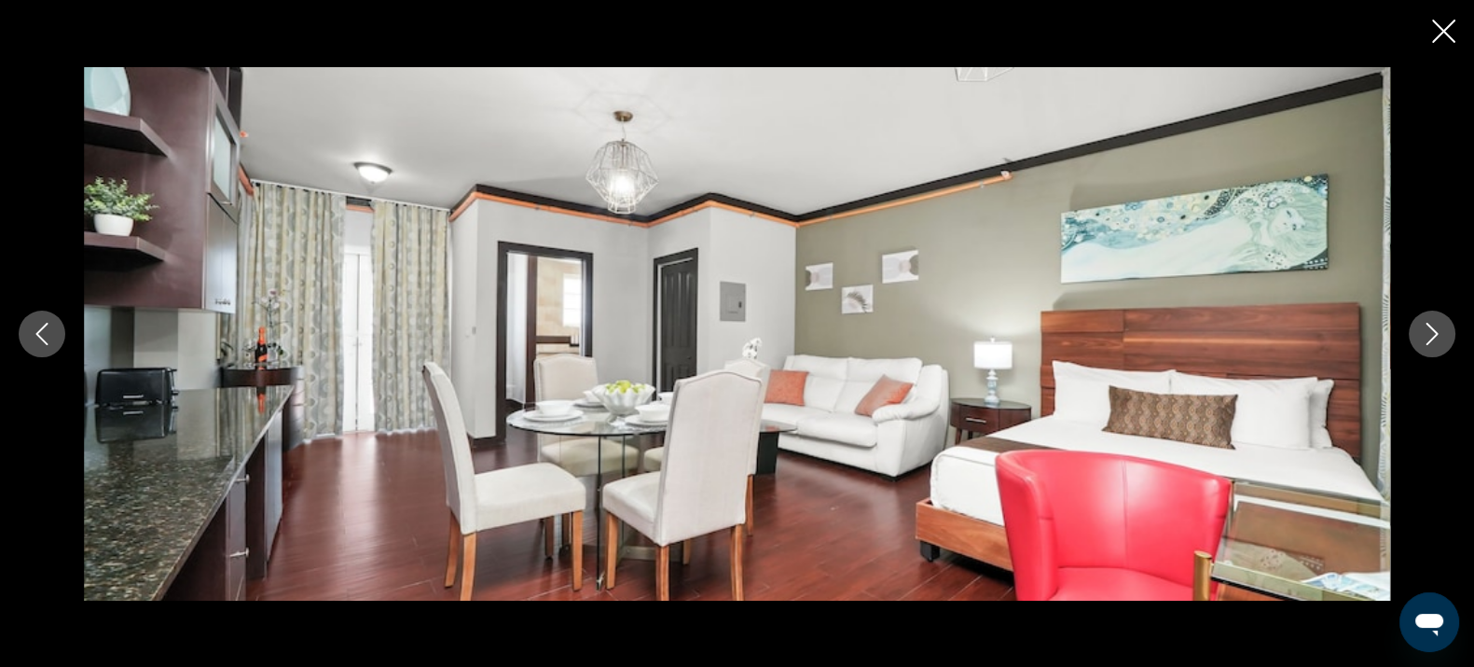
click at [1436, 331] on icon "Next image" at bounding box center [1432, 334] width 22 height 22
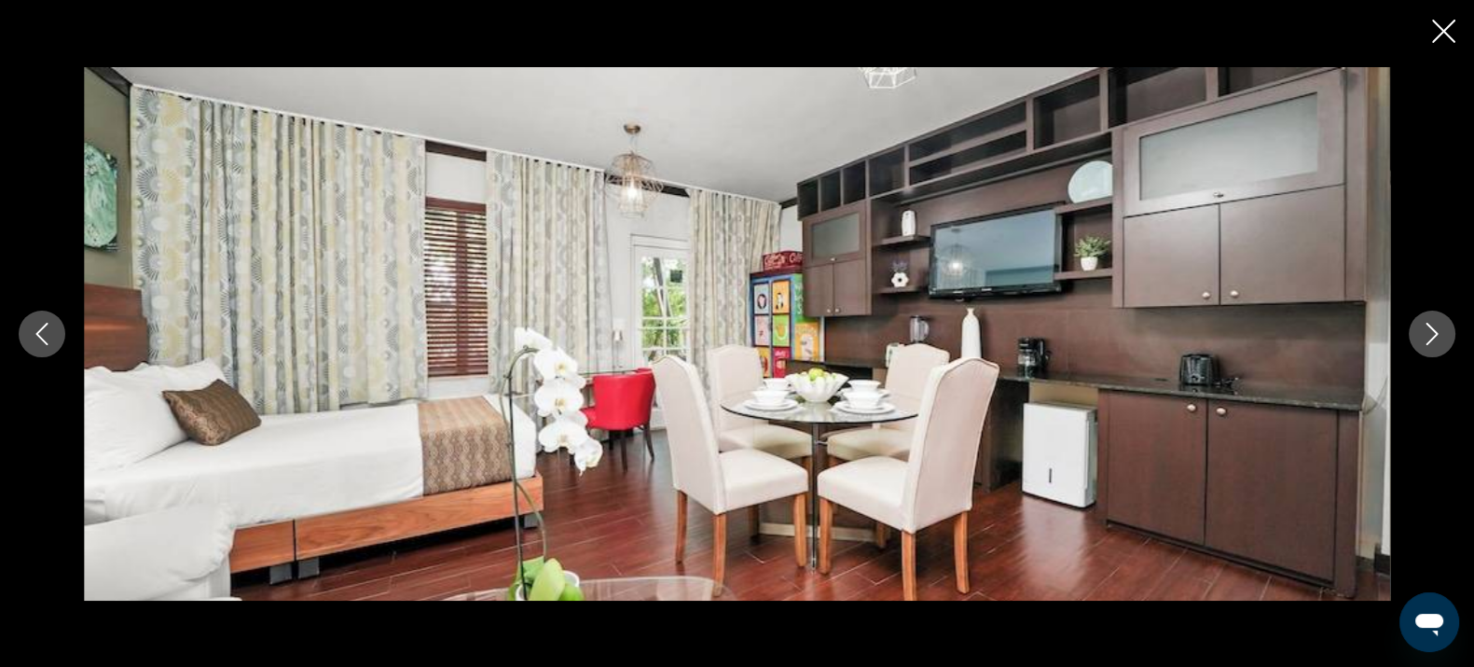
click at [1437, 331] on icon "Next image" at bounding box center [1432, 334] width 22 height 22
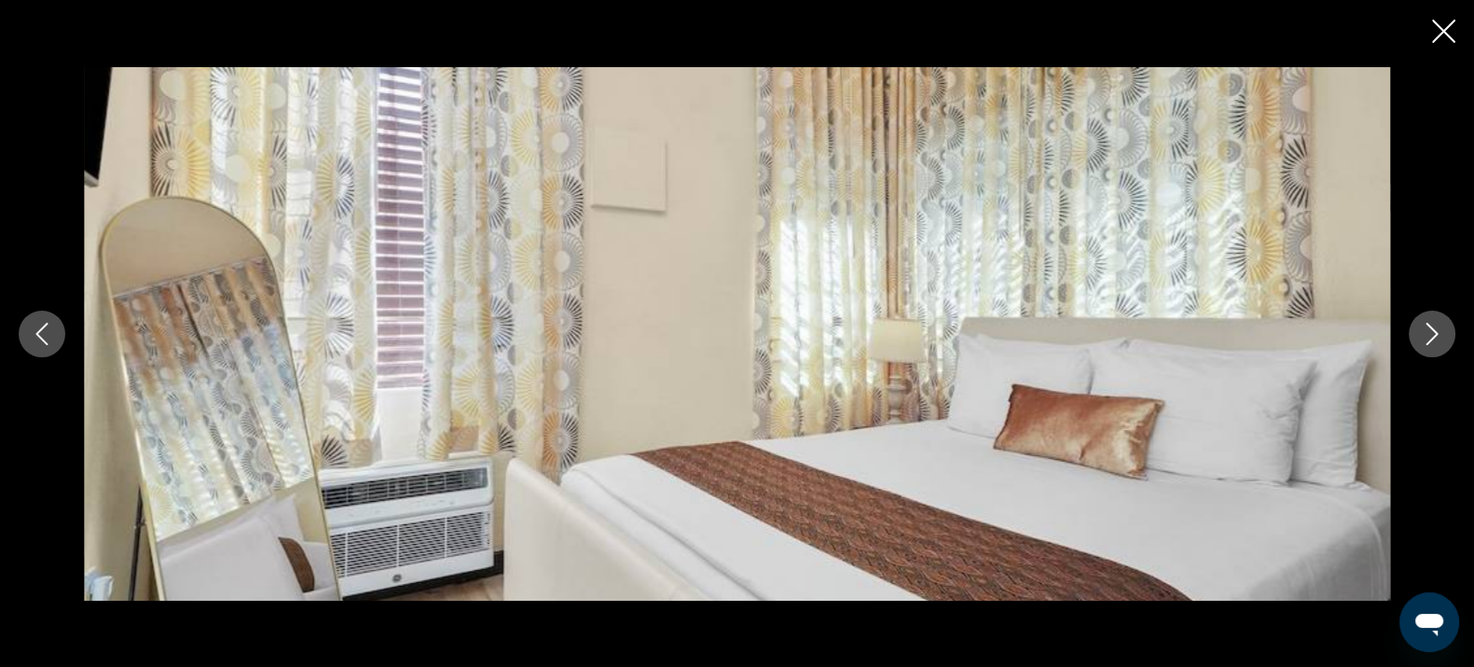
click at [1444, 330] on button "Next image" at bounding box center [1432, 334] width 47 height 47
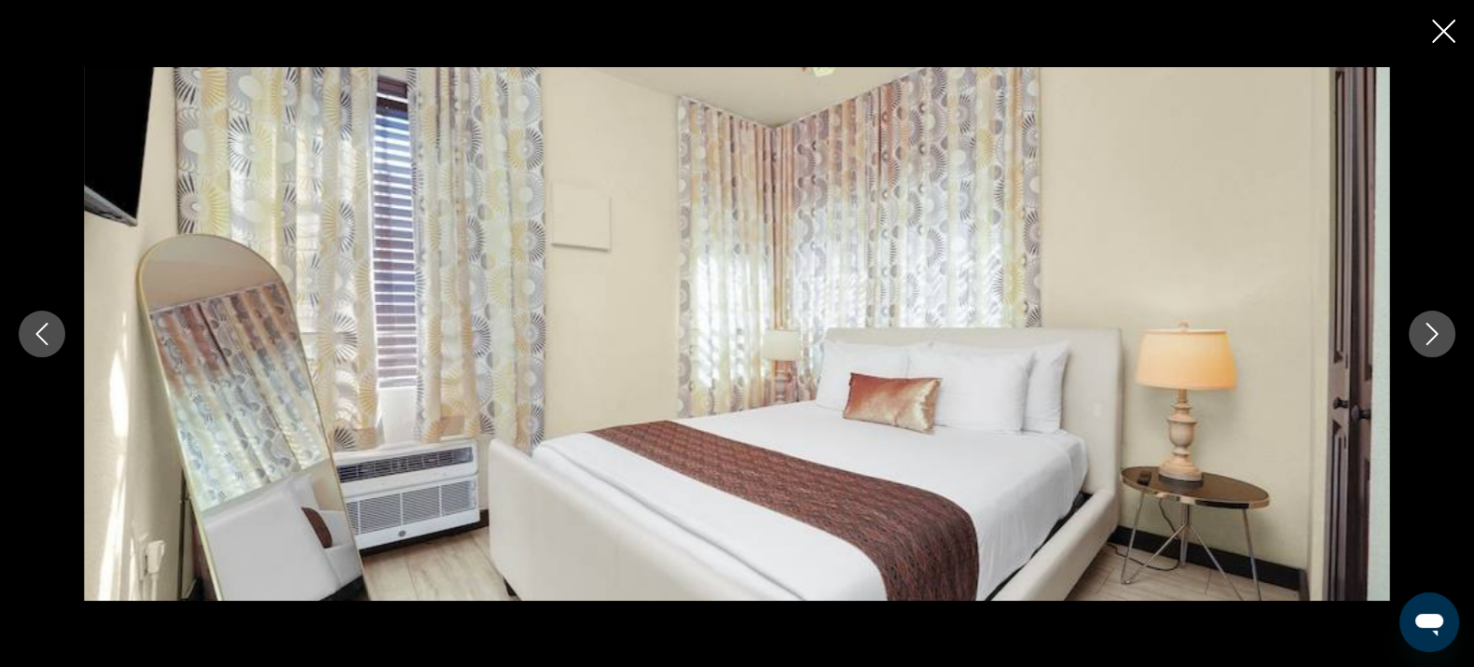
drag, startPoint x: 1431, startPoint y: 37, endPoint x: 1421, endPoint y: 50, distance: 16.6
click at [1432, 37] on icon "Close slideshow" at bounding box center [1443, 31] width 23 height 23
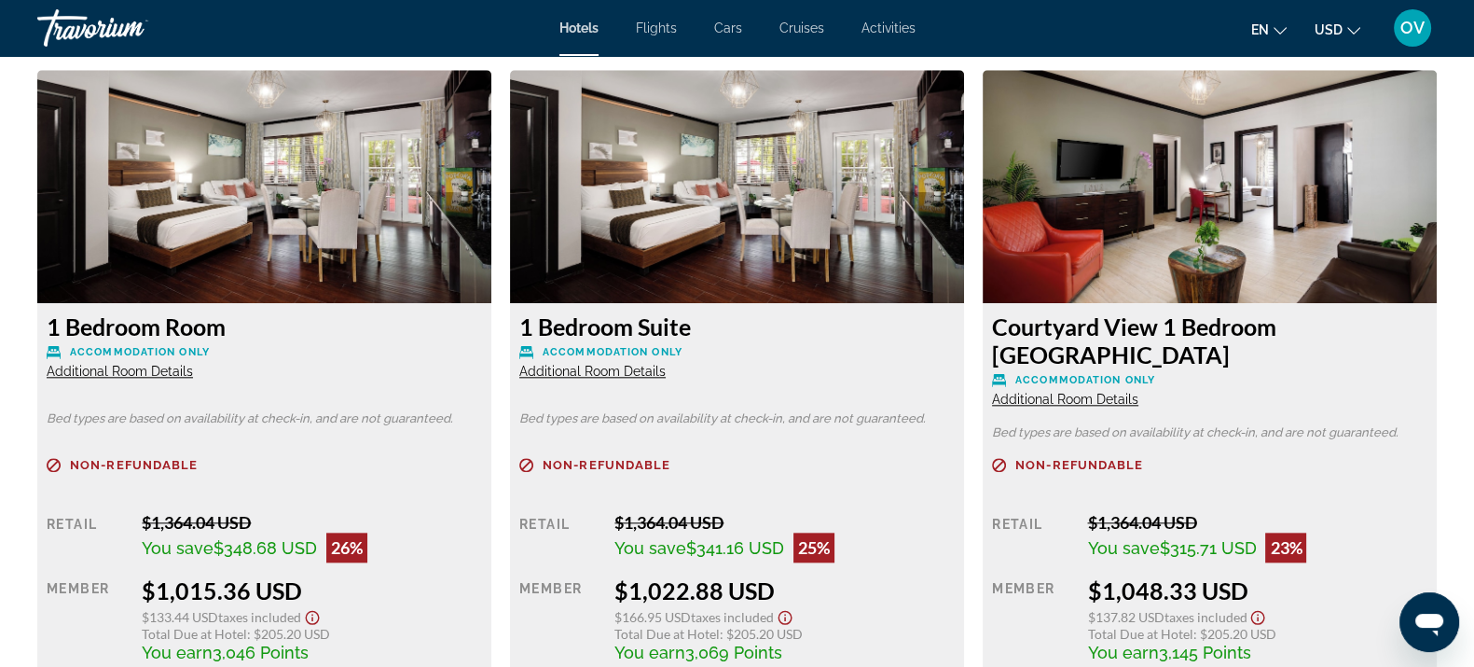
scroll to position [2448, 0]
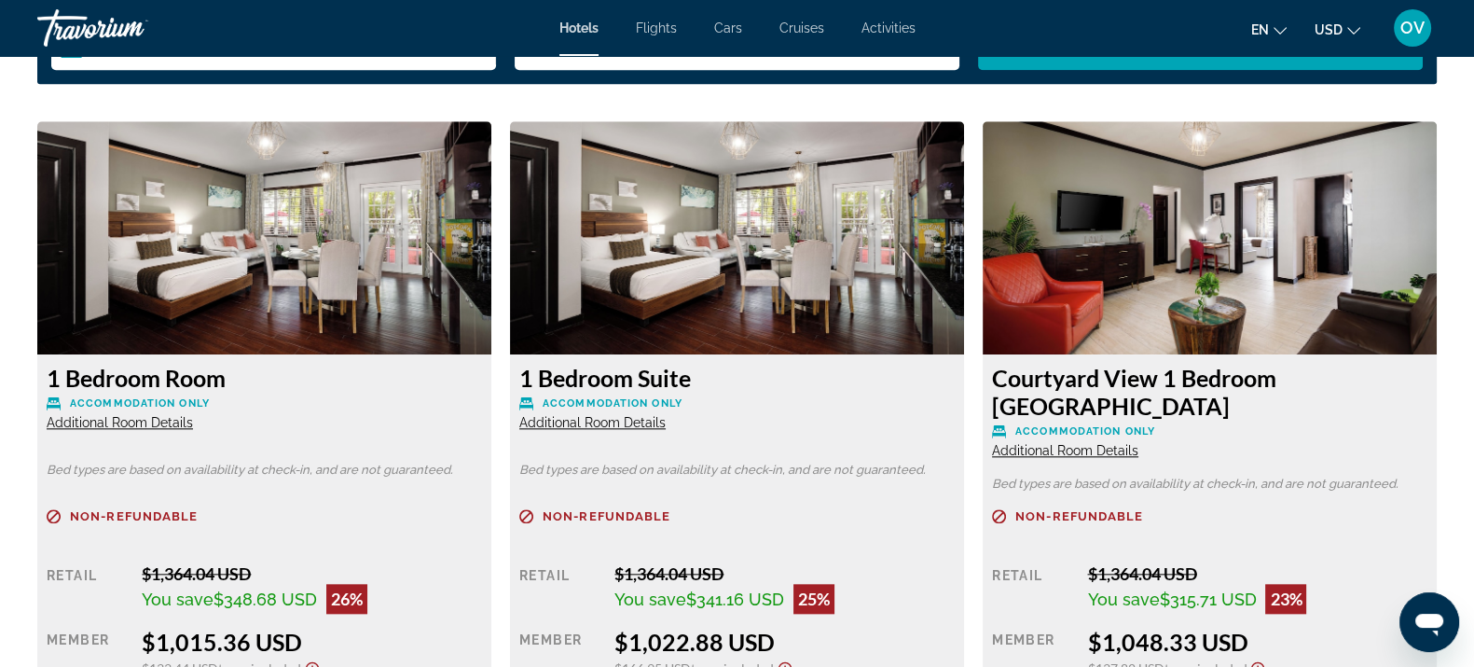
click at [602, 432] on div "1 Bedroom Suite Accommodation Only Additional Room Details Bed types are based …" at bounding box center [737, 562] width 454 height 416
click at [607, 415] on span "Additional Room Details" at bounding box center [592, 422] width 146 height 15
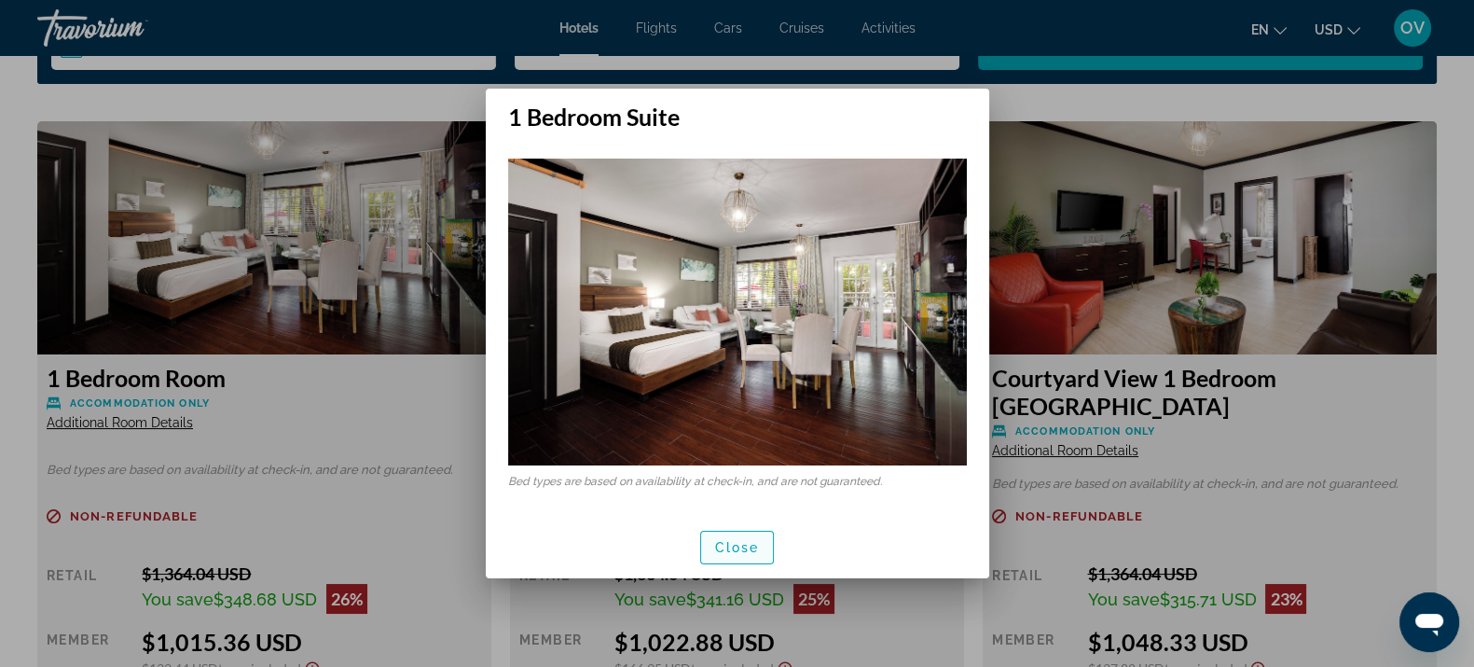
click at [749, 548] on span "Close" at bounding box center [737, 547] width 45 height 15
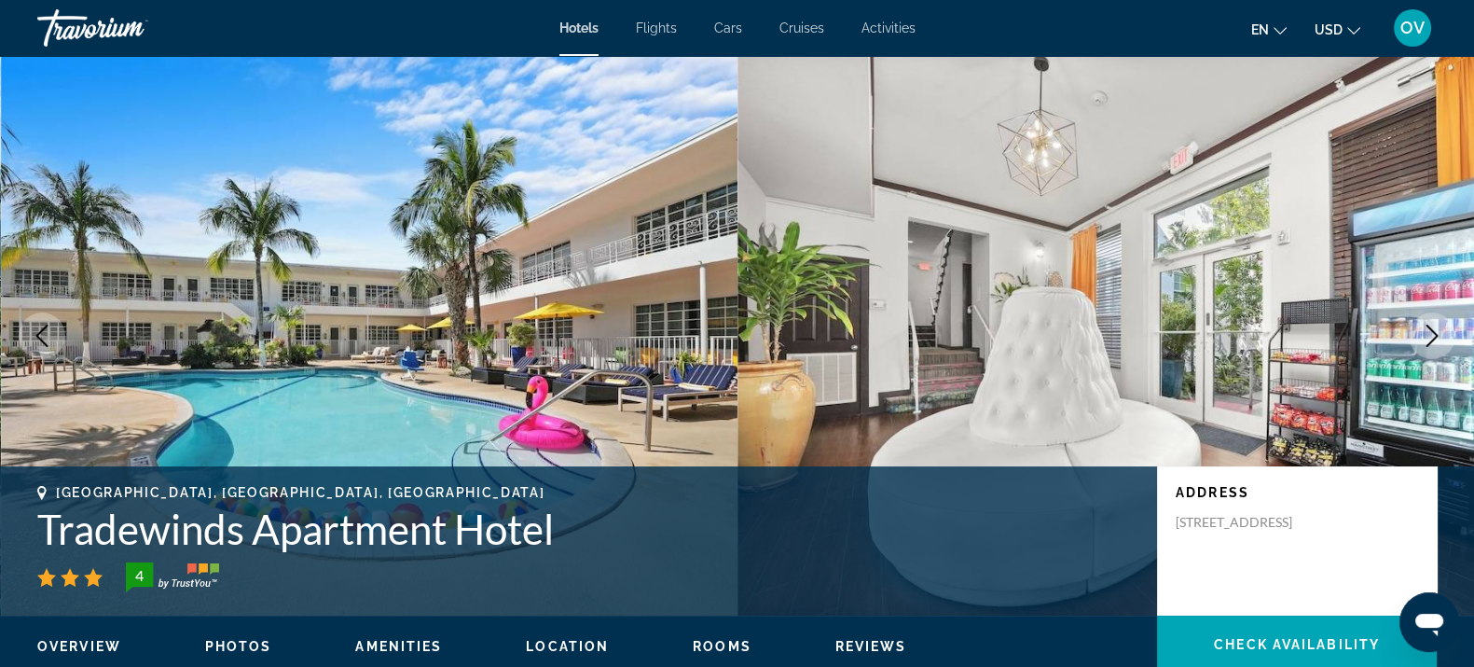
scroll to position [2448, 0]
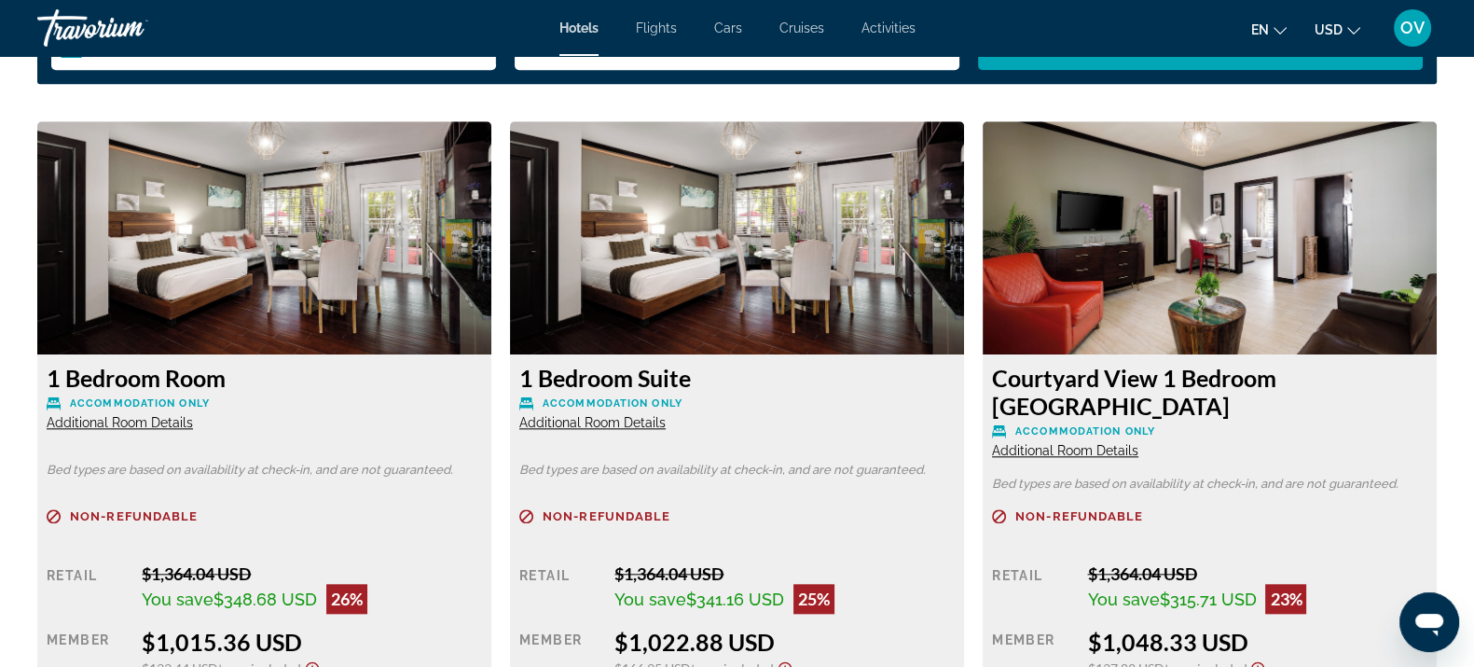
click at [332, 272] on img "Main content" at bounding box center [264, 237] width 454 height 233
click at [140, 424] on span "Additional Room Details" at bounding box center [120, 422] width 146 height 15
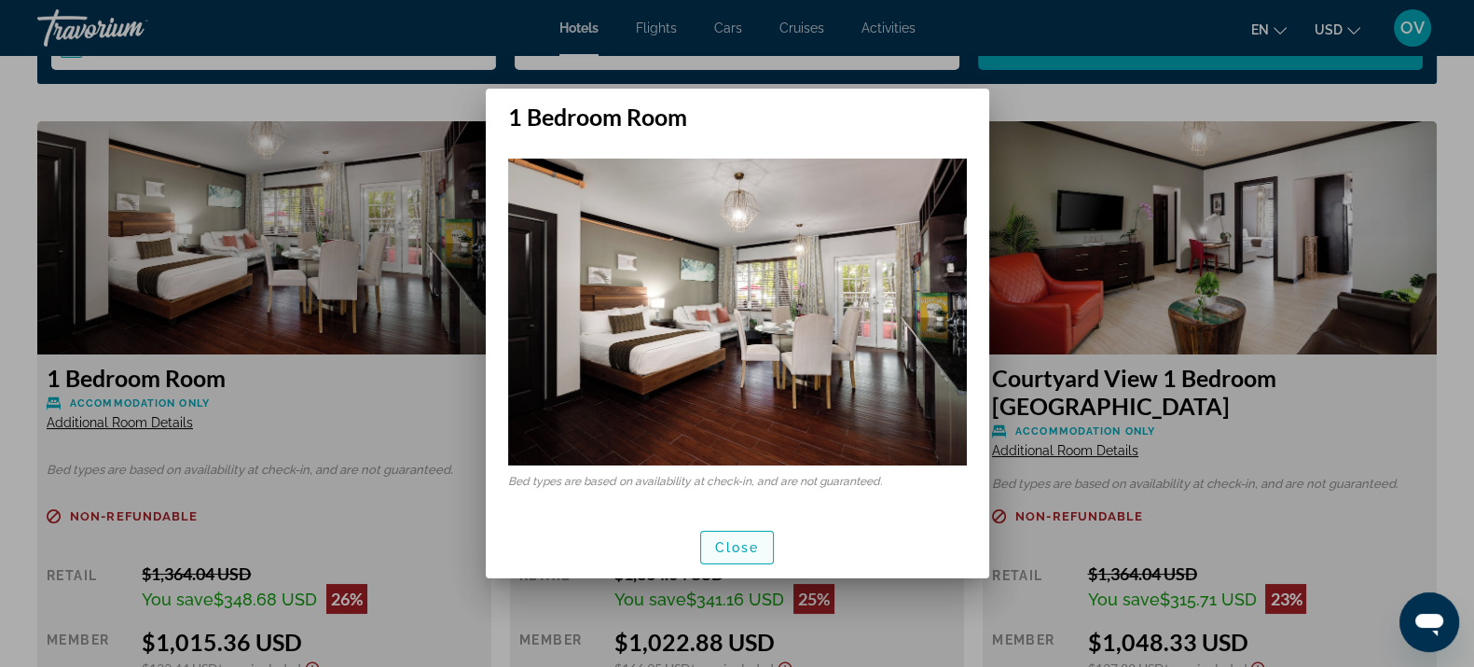
click at [765, 559] on span "button" at bounding box center [737, 547] width 73 height 45
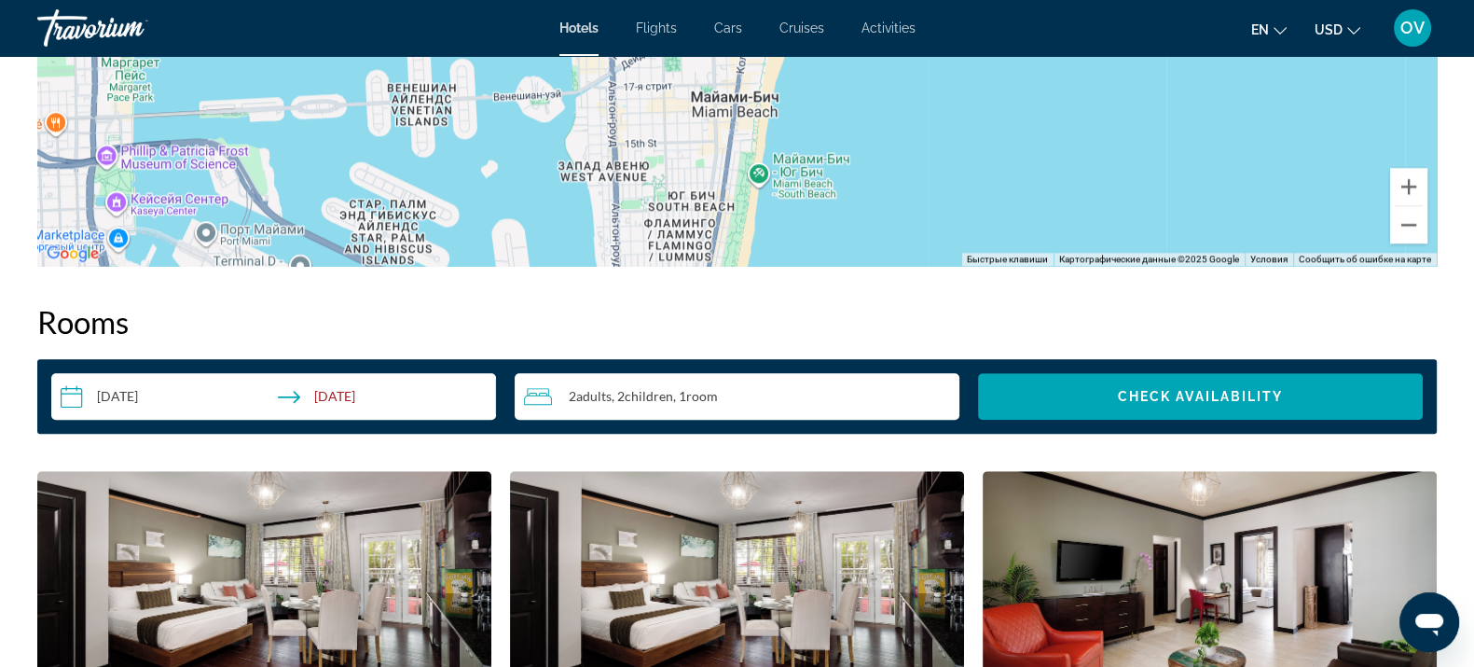
scroll to position [2448, 0]
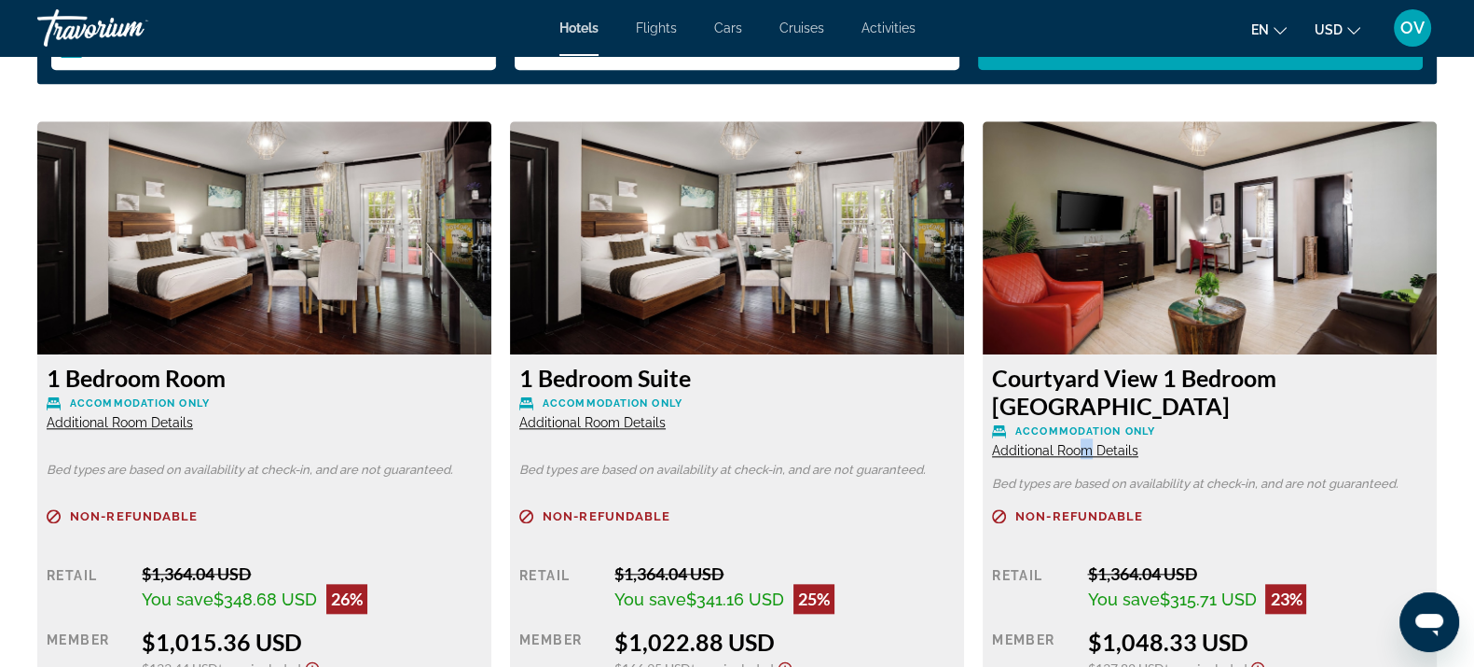
click at [1085, 443] on span "Additional Room Details" at bounding box center [1065, 450] width 146 height 15
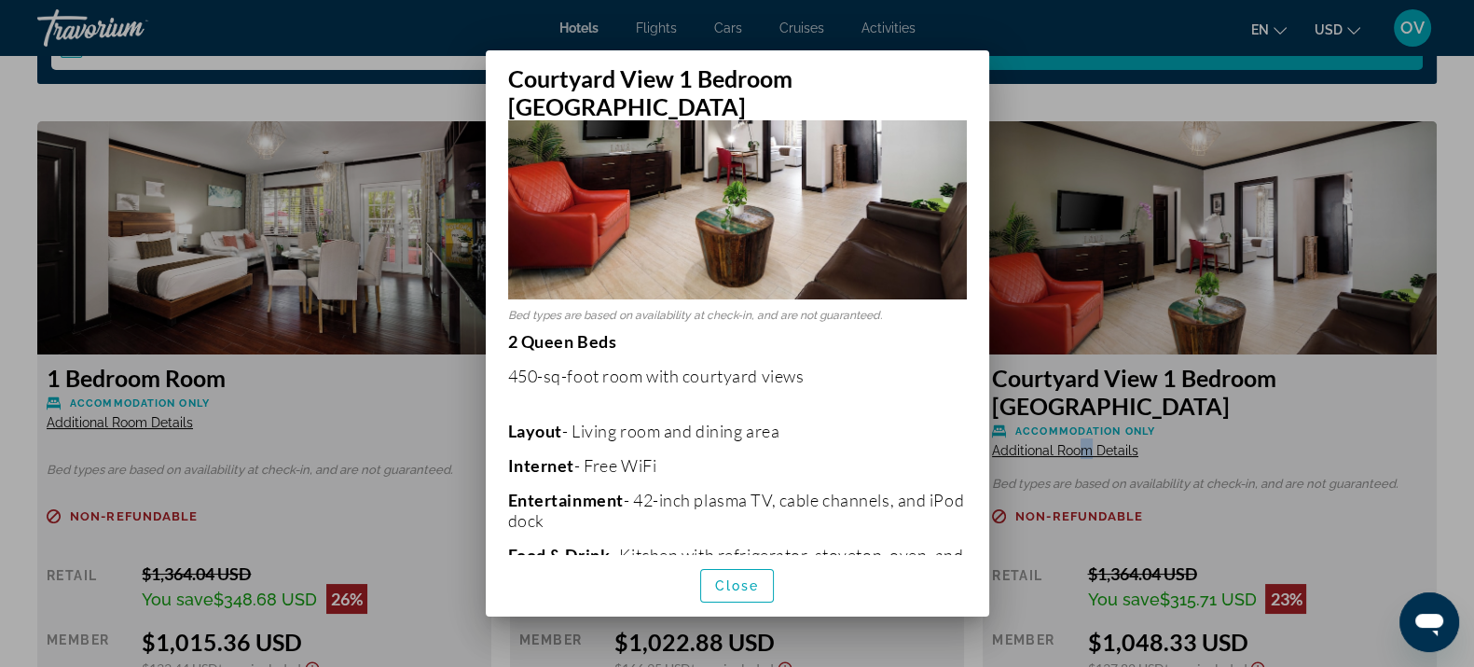
scroll to position [119, 0]
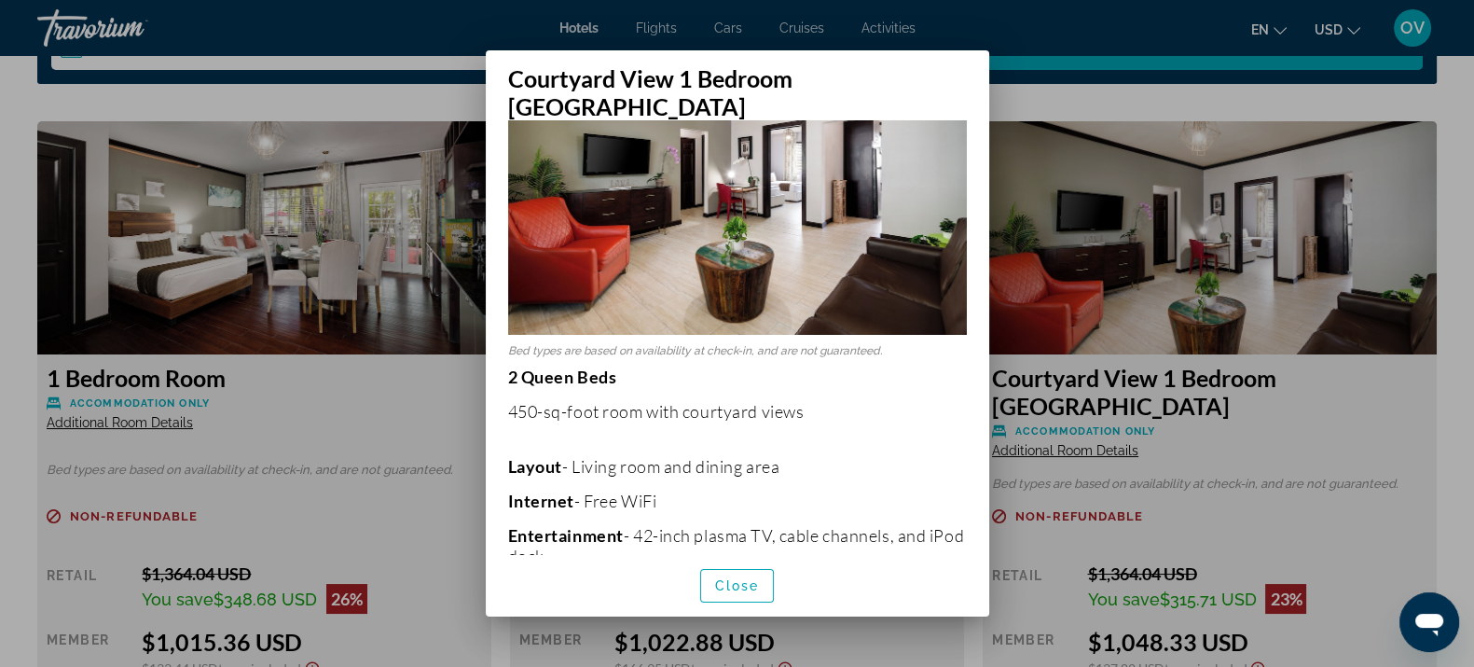
click at [1198, 214] on div at bounding box center [737, 333] width 1474 height 667
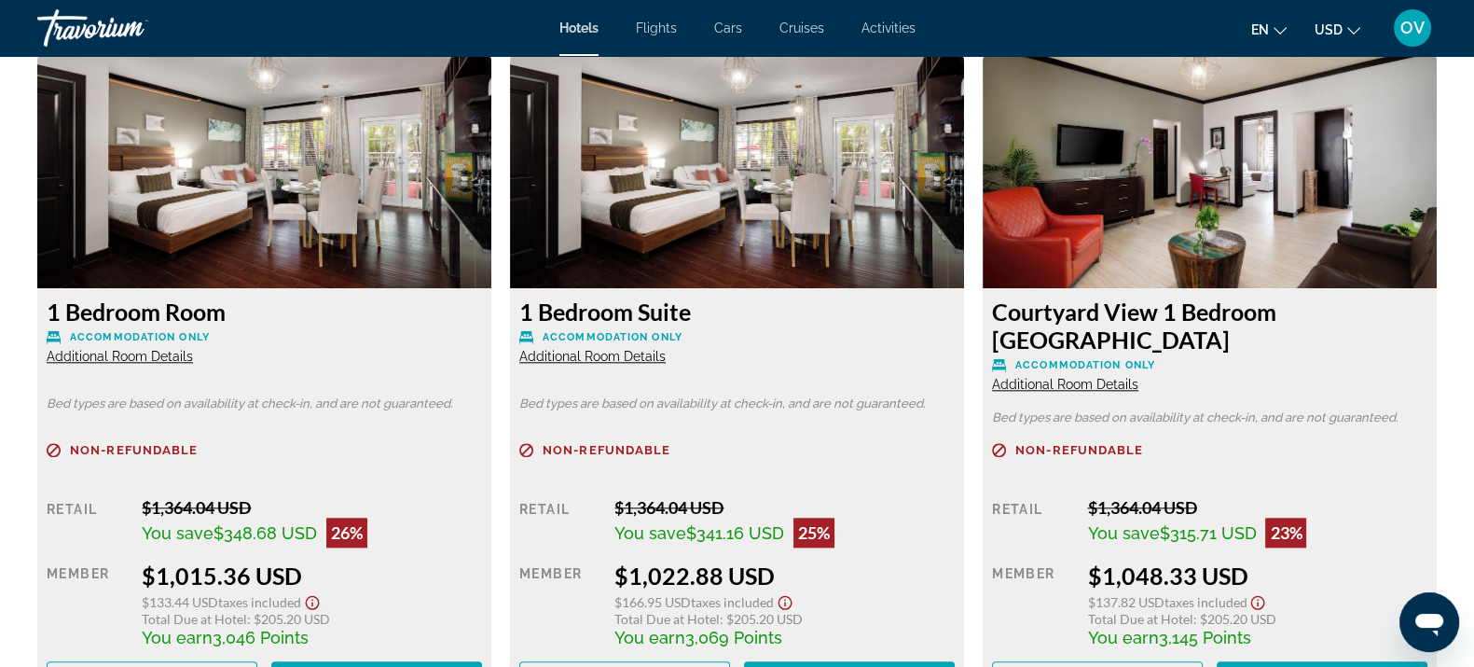
scroll to position [2564, 0]
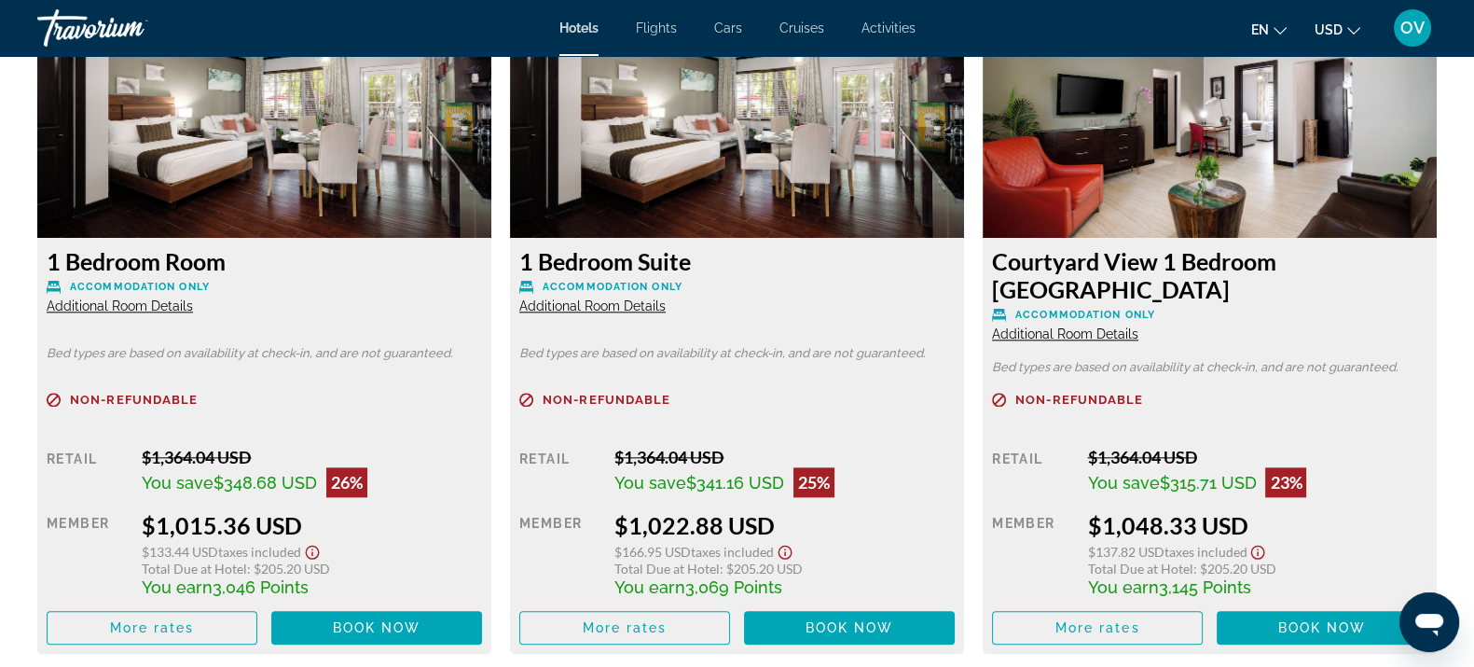
click at [1264, 550] on icon "Show Taxes and Fees disclaimer" at bounding box center [1258, 552] width 22 height 17
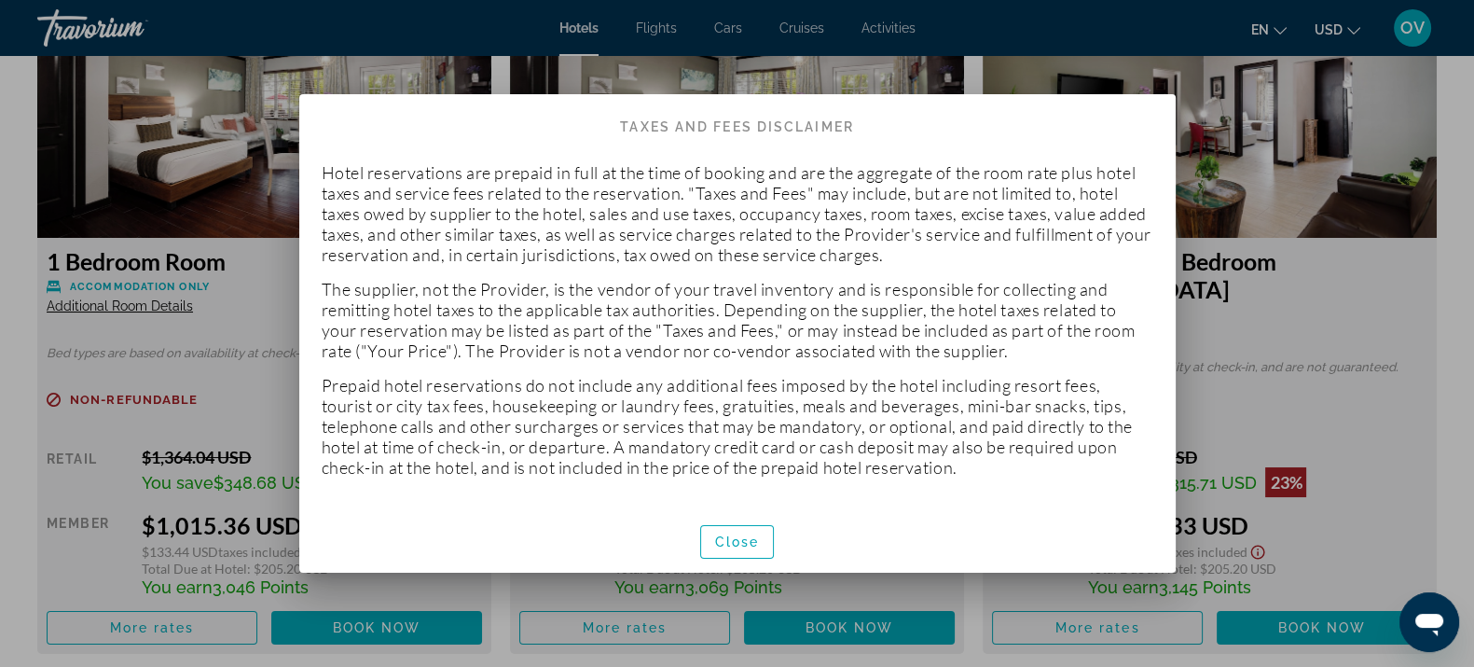
scroll to position [0, 0]
click at [719, 541] on span "Close" at bounding box center [737, 541] width 45 height 15
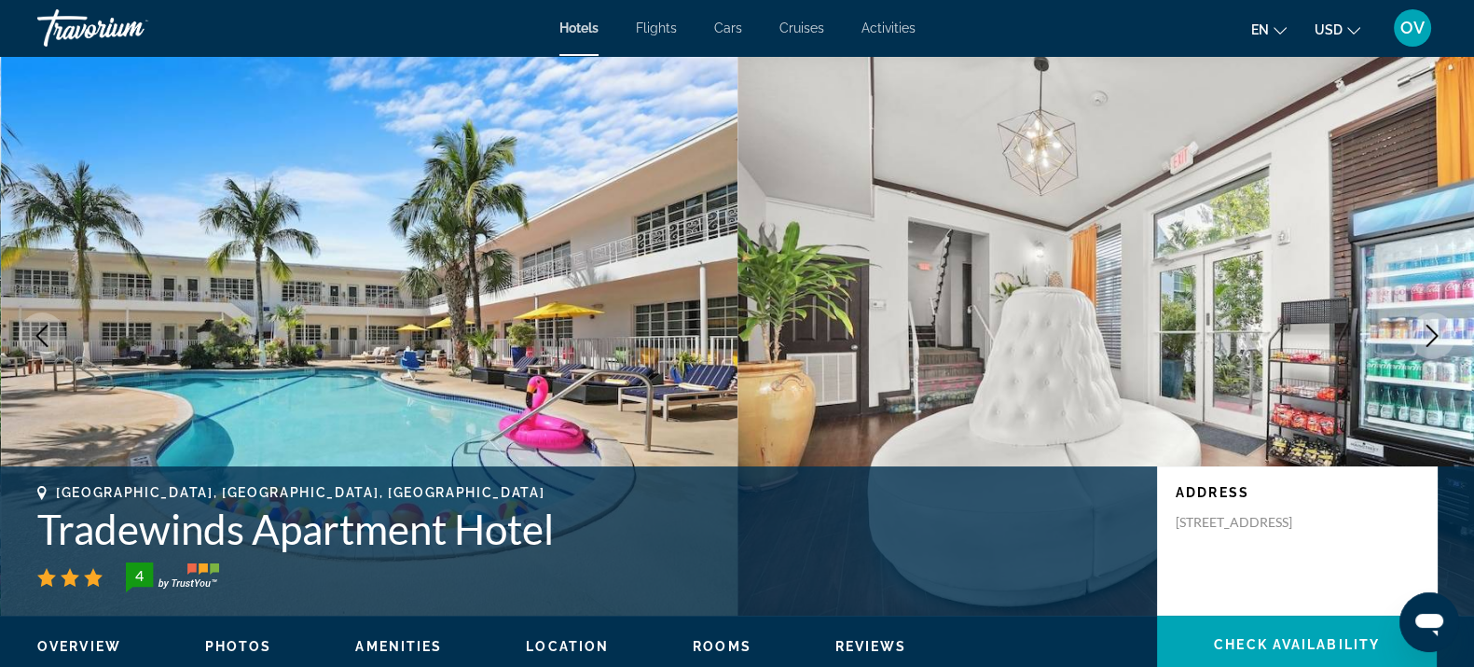
scroll to position [2564, 0]
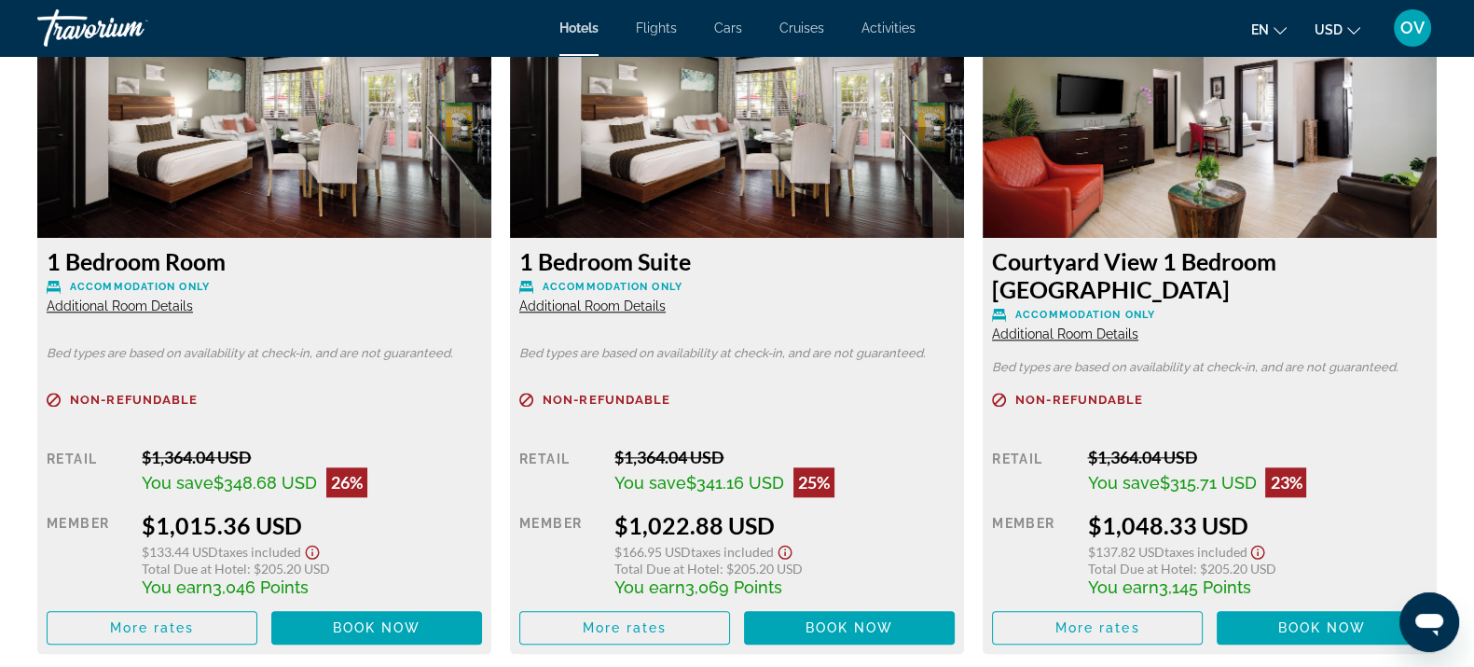
click at [1080, 331] on span "Additional Room Details" at bounding box center [1065, 333] width 146 height 15
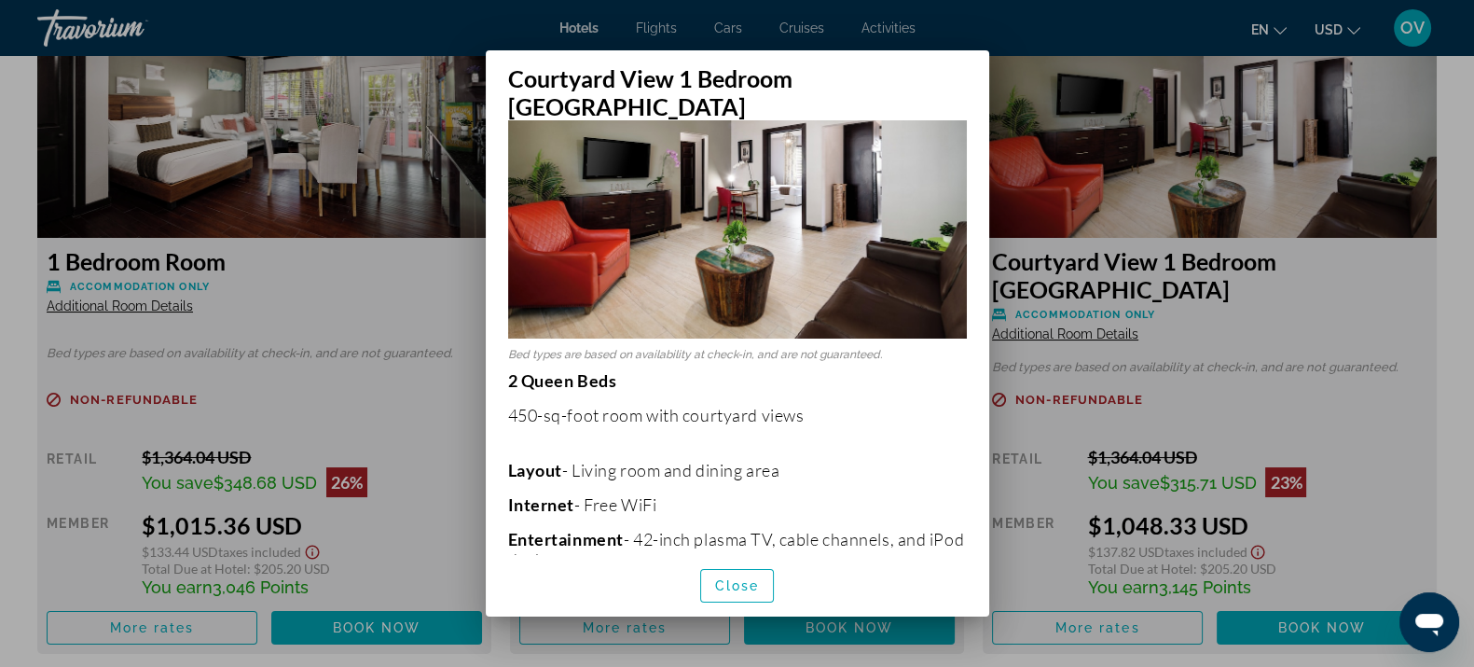
scroll to position [0, 0]
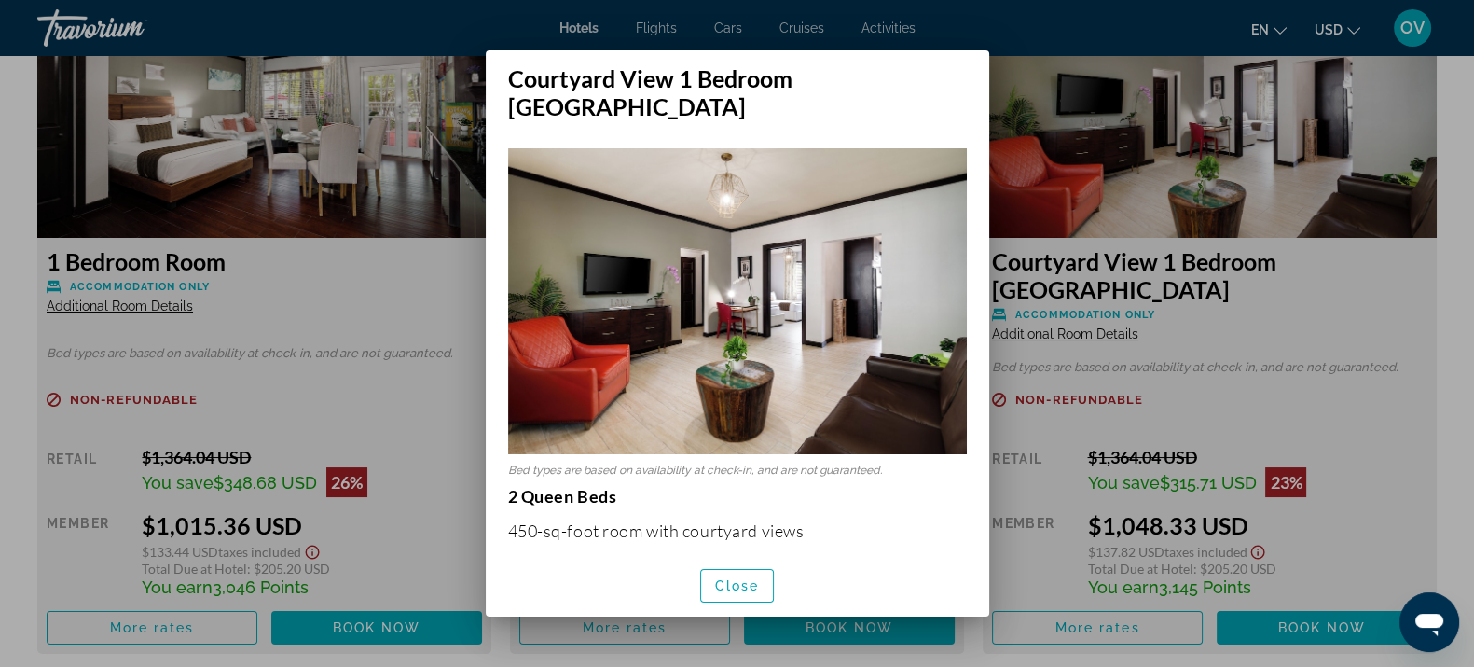
click at [1248, 368] on div at bounding box center [737, 333] width 1474 height 667
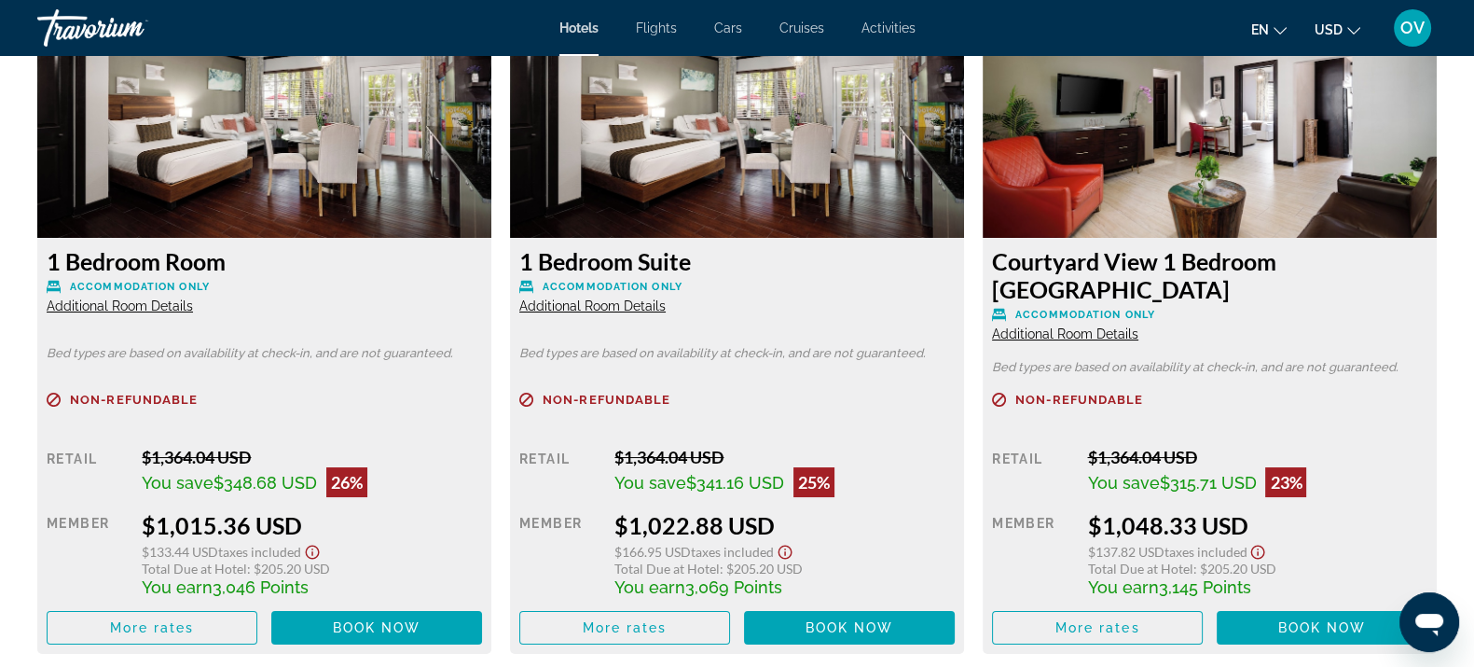
scroll to position [2564, 0]
click at [601, 297] on div "1 Bedroom Suite Accommodation Only Additional Room Details" at bounding box center [736, 280] width 435 height 67
click at [598, 314] on div "1 Bedroom Suite Accommodation Only Additional Room Details Bed types are based …" at bounding box center [737, 446] width 454 height 416
click at [599, 312] on span "Additional Room Details" at bounding box center [592, 305] width 146 height 15
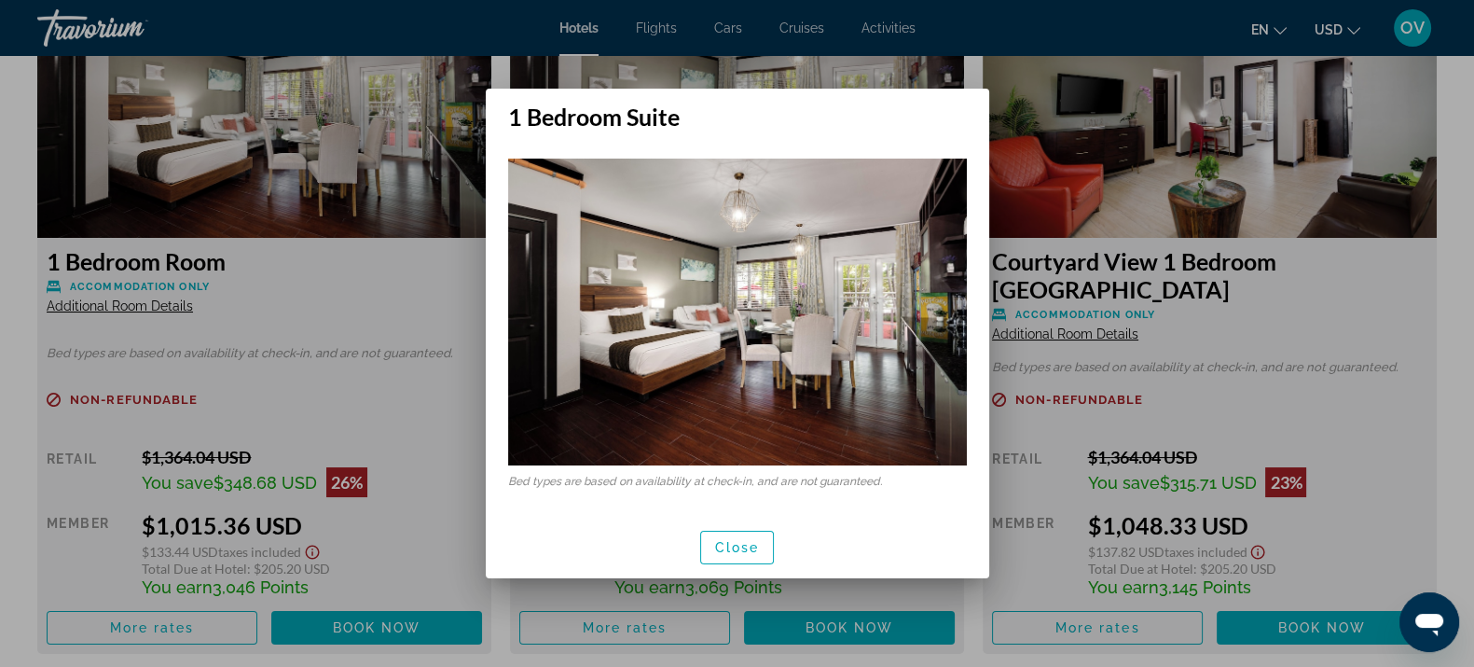
scroll to position [0, 0]
click at [605, 302] on img at bounding box center [737, 312] width 459 height 306
click at [742, 540] on span "Close" at bounding box center [737, 547] width 45 height 15
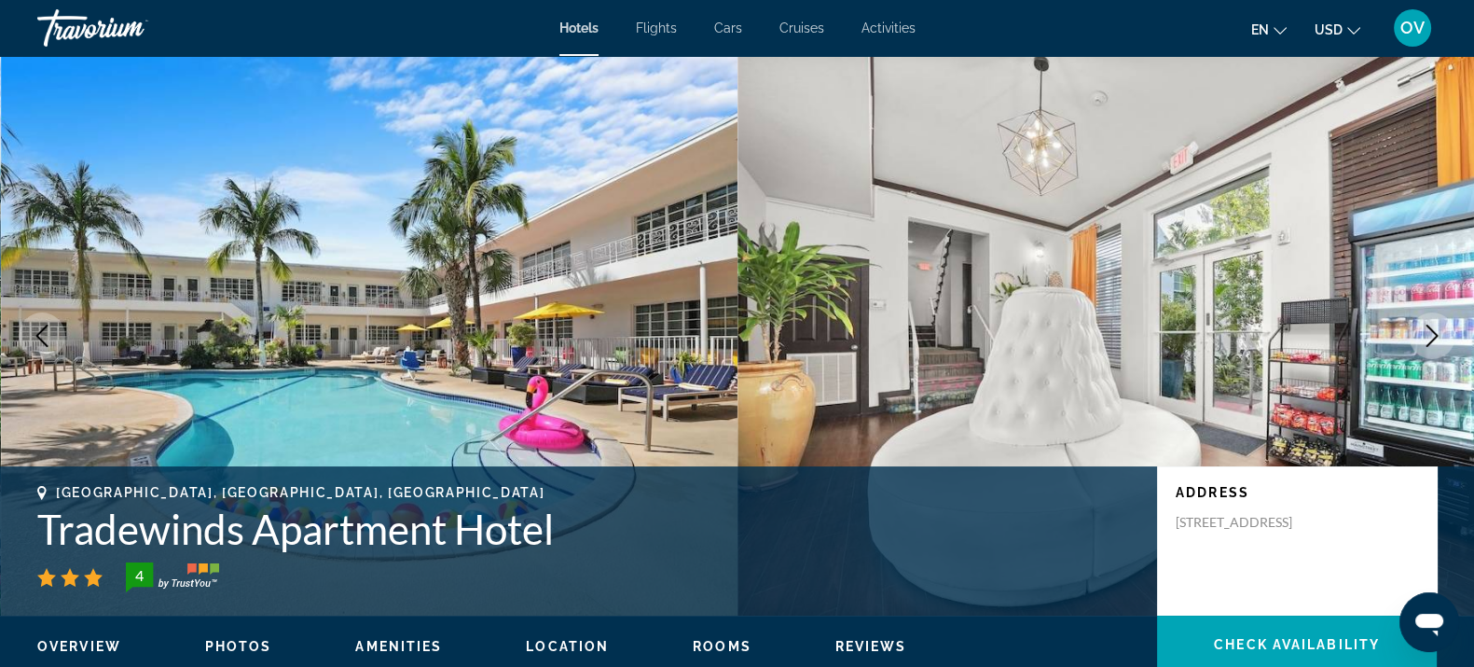
scroll to position [2564, 0]
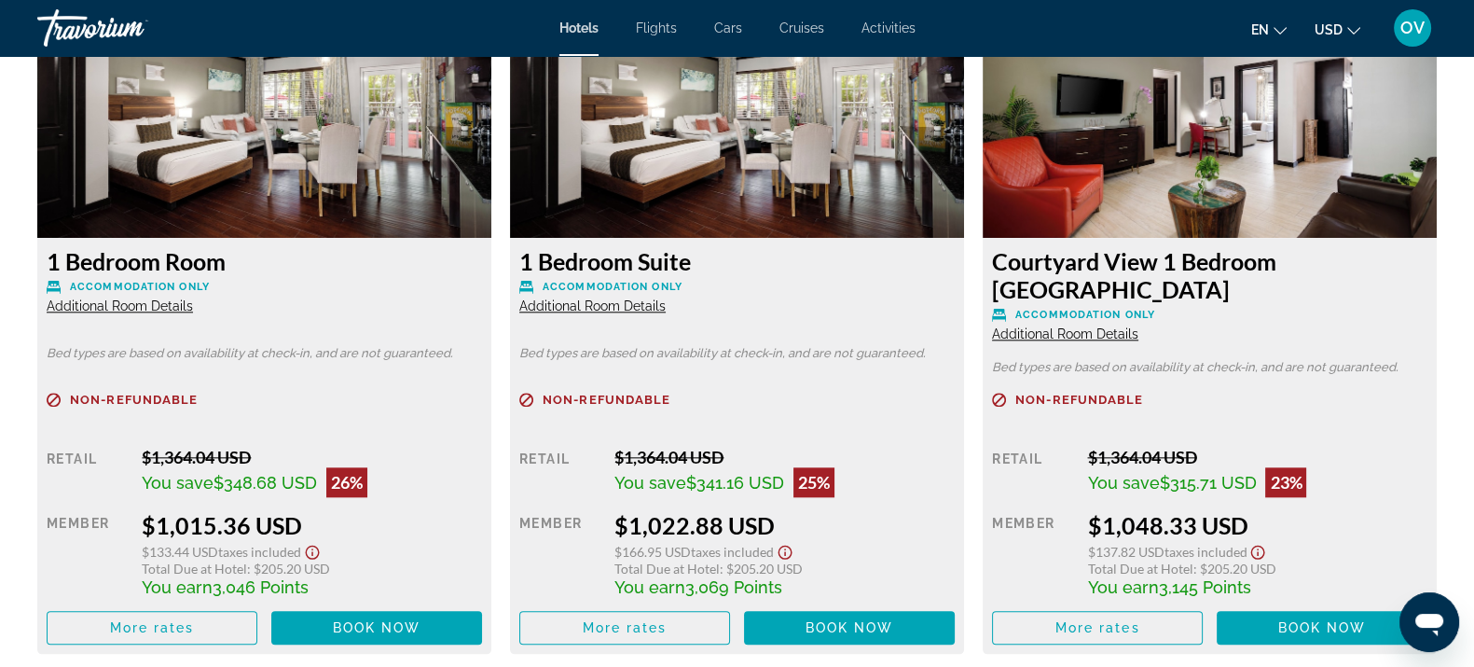
click at [579, 298] on span "Additional Room Details" at bounding box center [592, 305] width 146 height 15
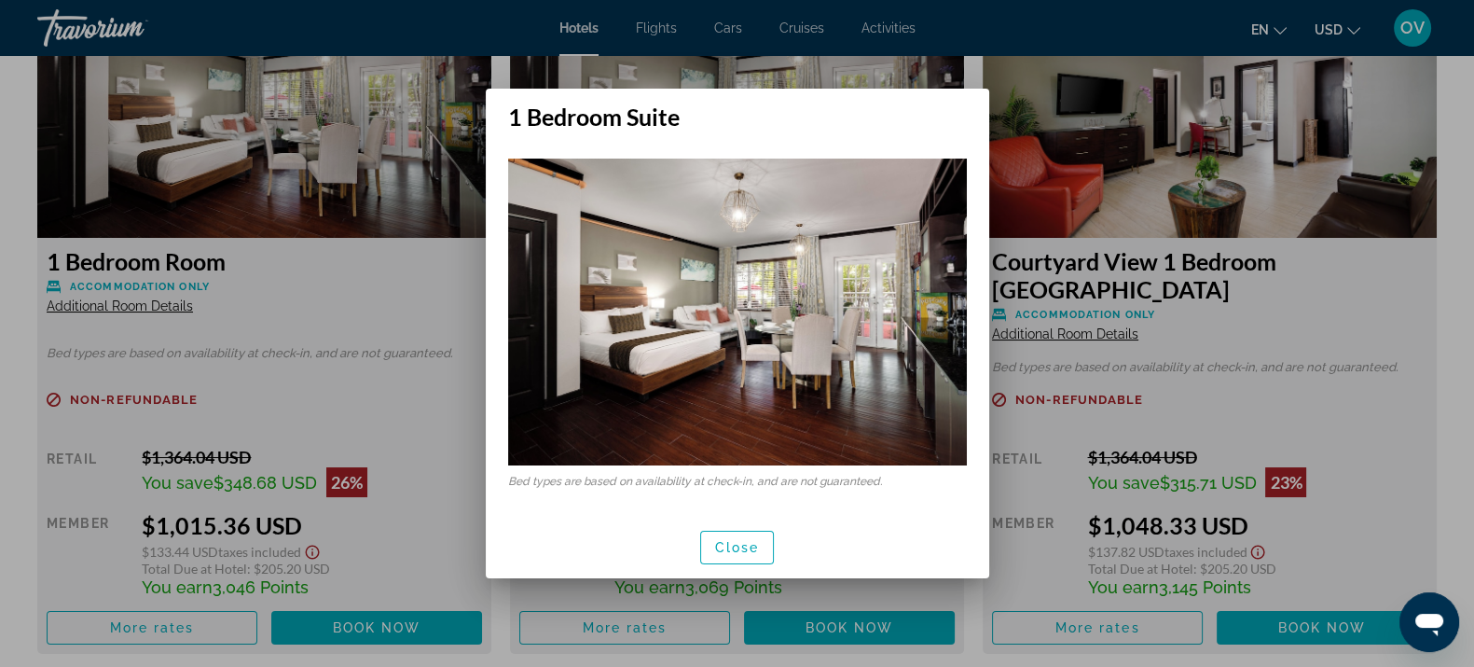
click at [1240, 338] on div at bounding box center [737, 333] width 1474 height 667
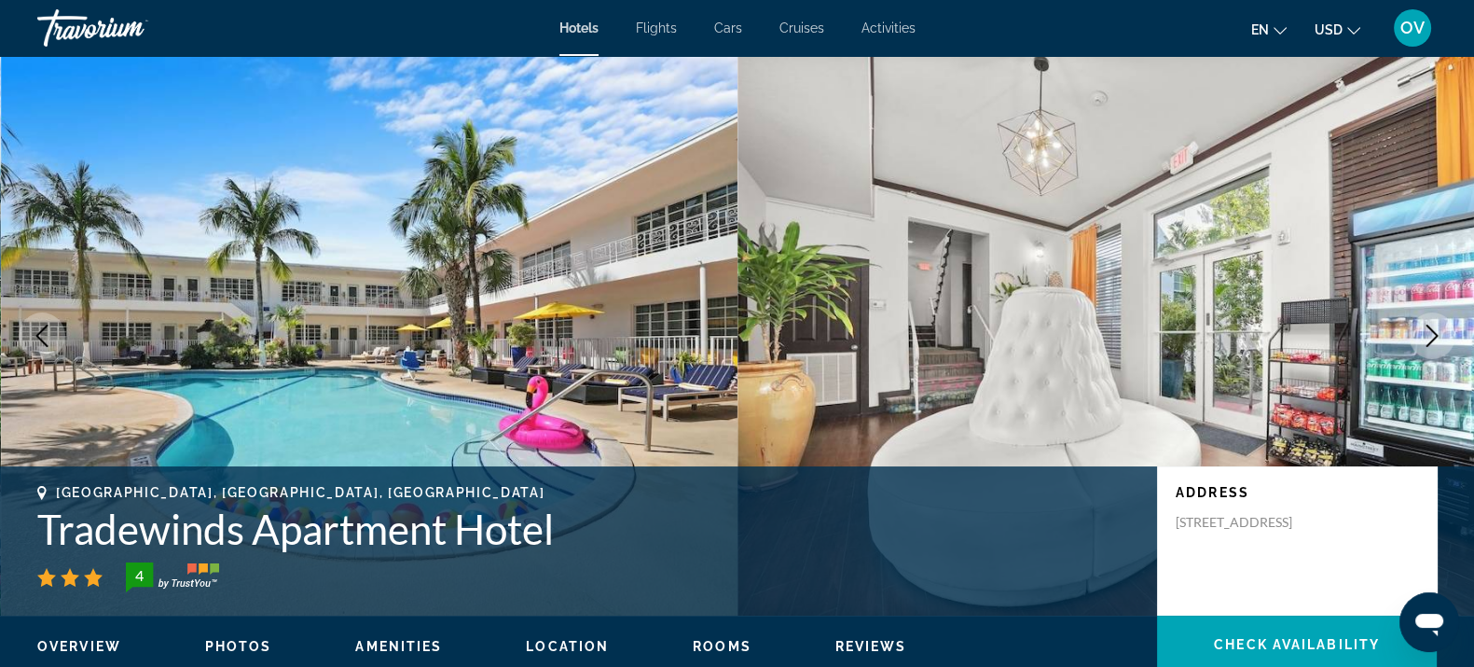
scroll to position [2564, 0]
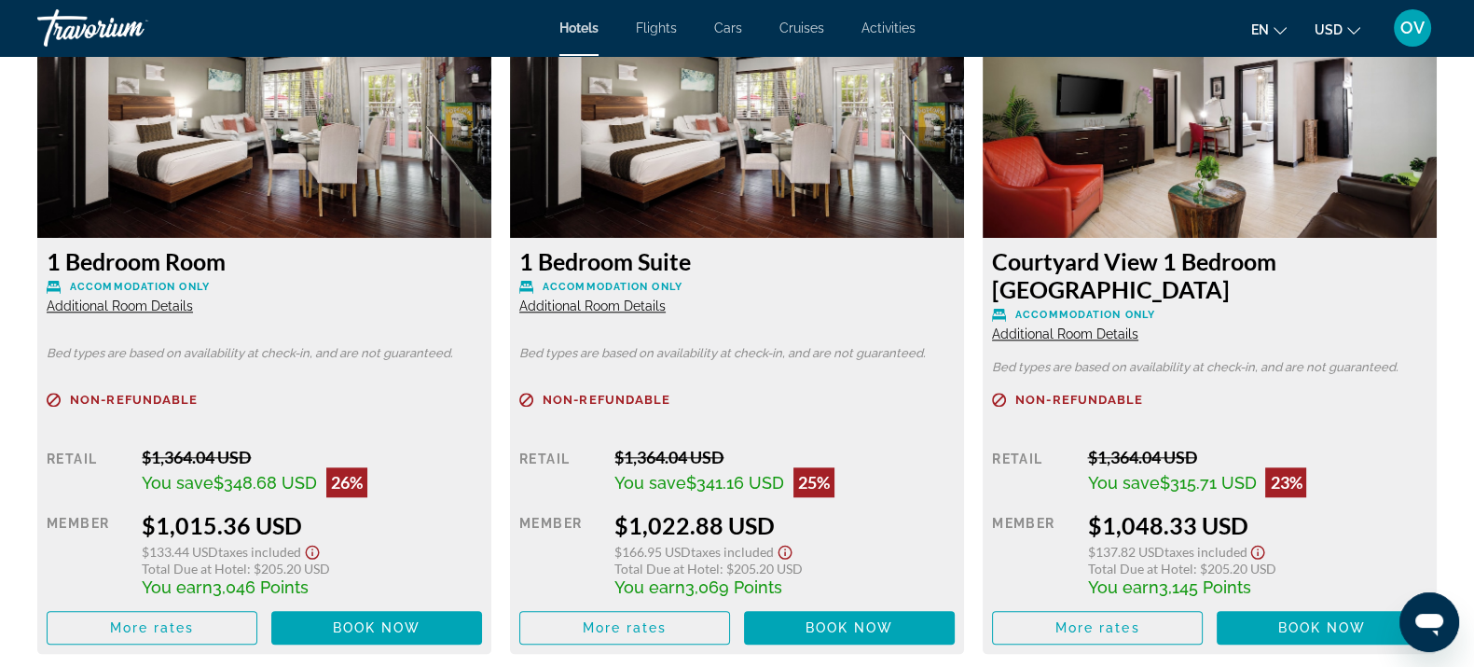
click at [1035, 334] on span "Additional Room Details" at bounding box center [1065, 333] width 146 height 15
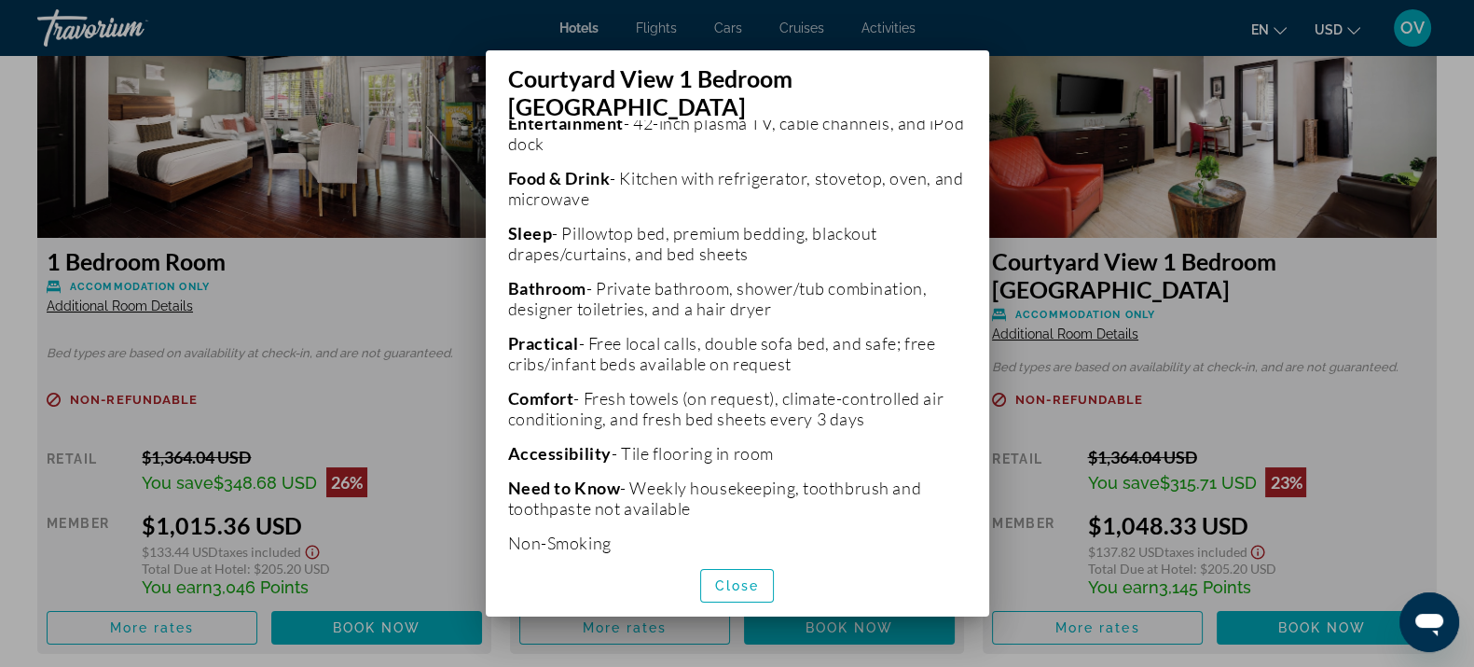
scroll to position [586, 0]
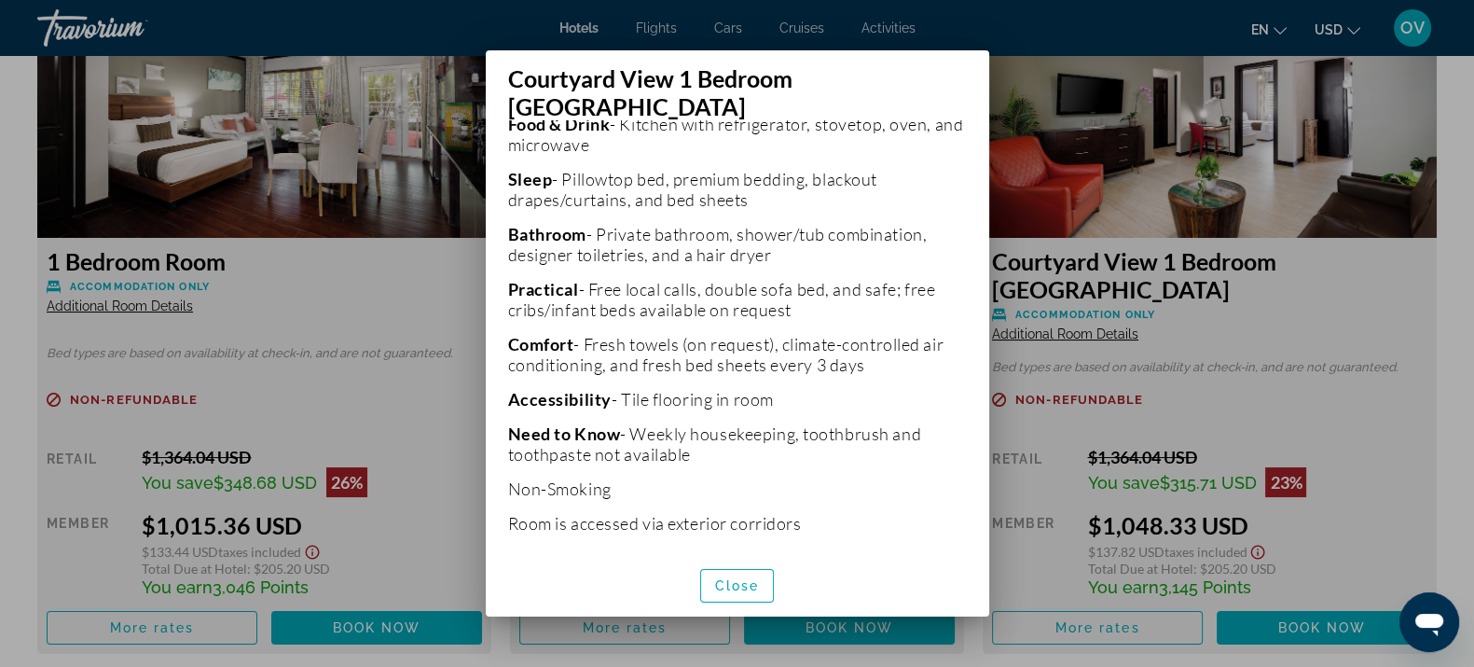
click at [1240, 198] on div at bounding box center [737, 333] width 1474 height 667
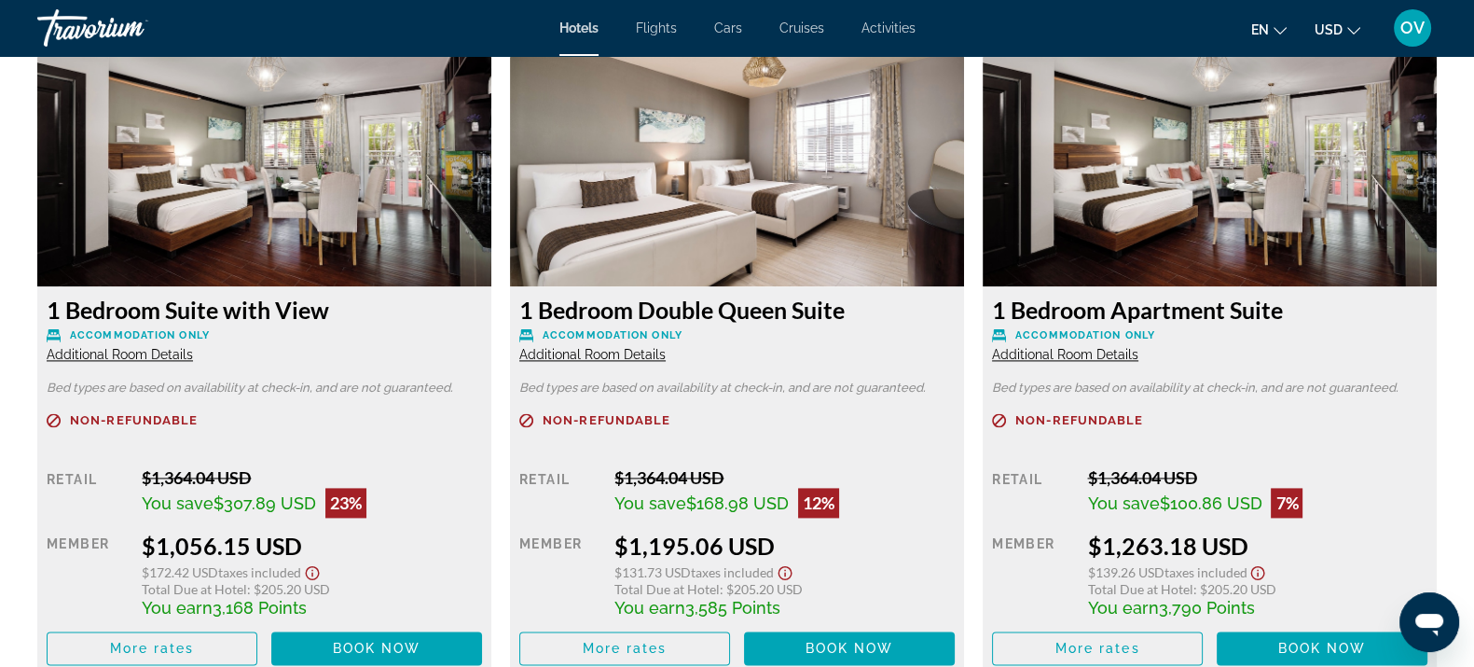
scroll to position [3146, 0]
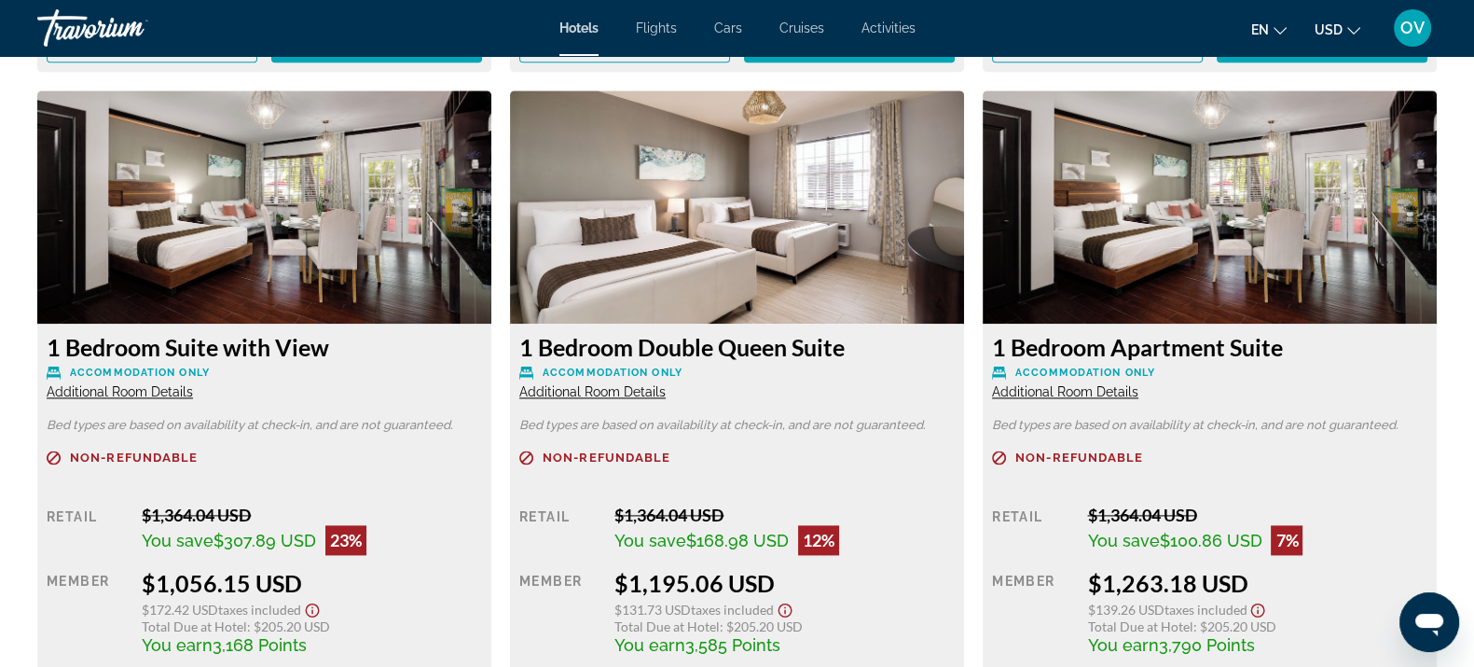
click at [121, 384] on span "Additional Room Details" at bounding box center [120, 391] width 146 height 15
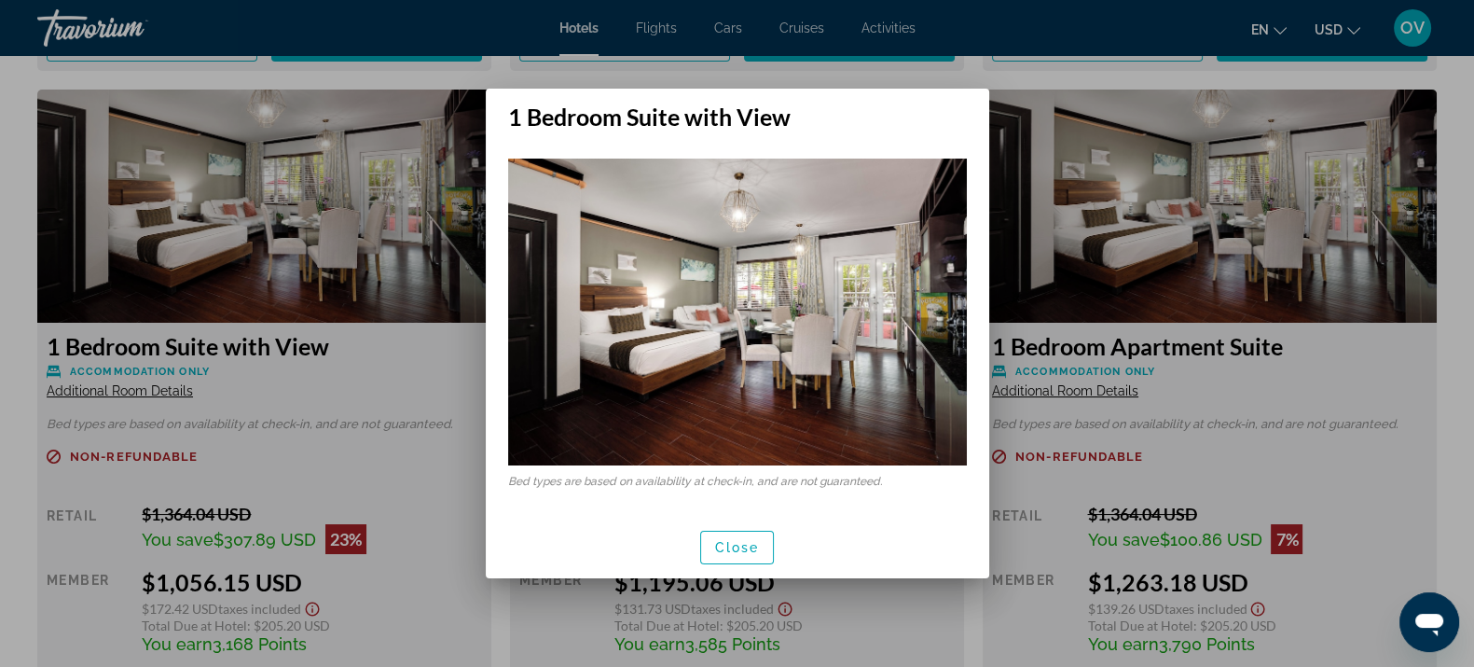
scroll to position [0, 0]
click at [1058, 229] on div at bounding box center [737, 333] width 1474 height 667
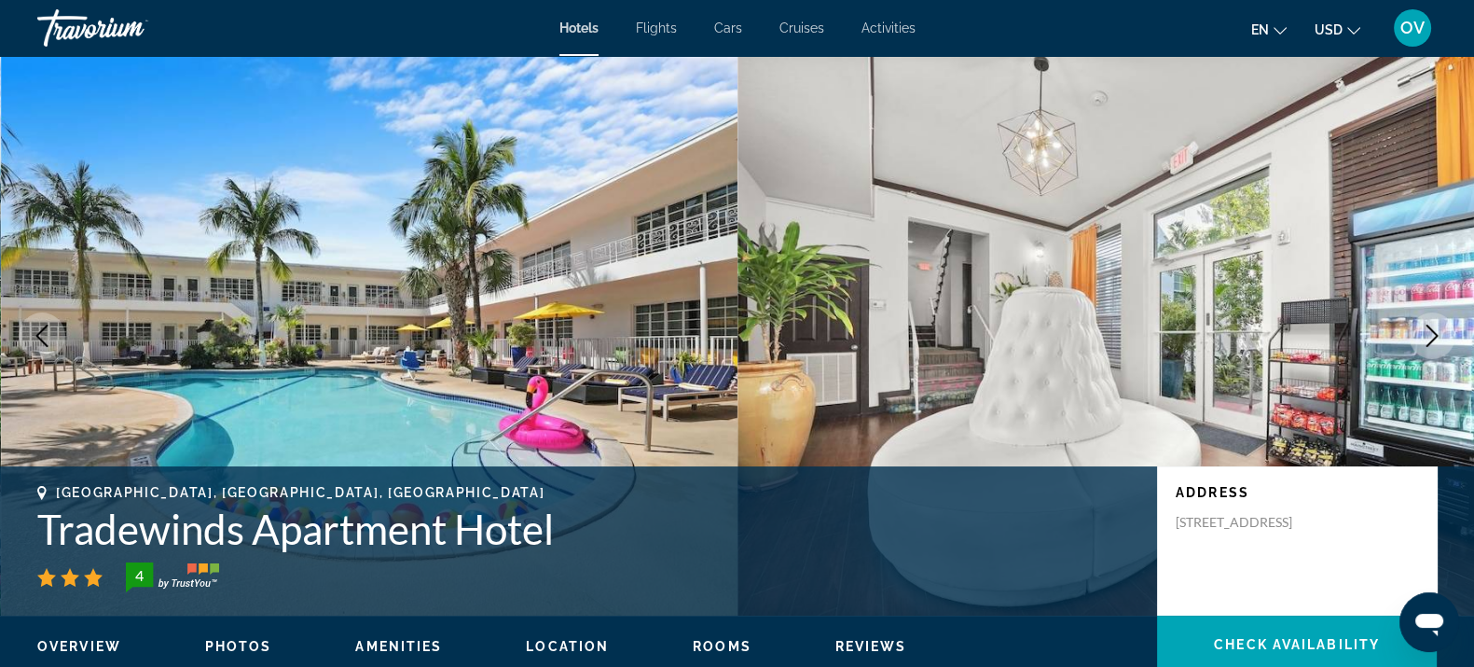
scroll to position [3146, 0]
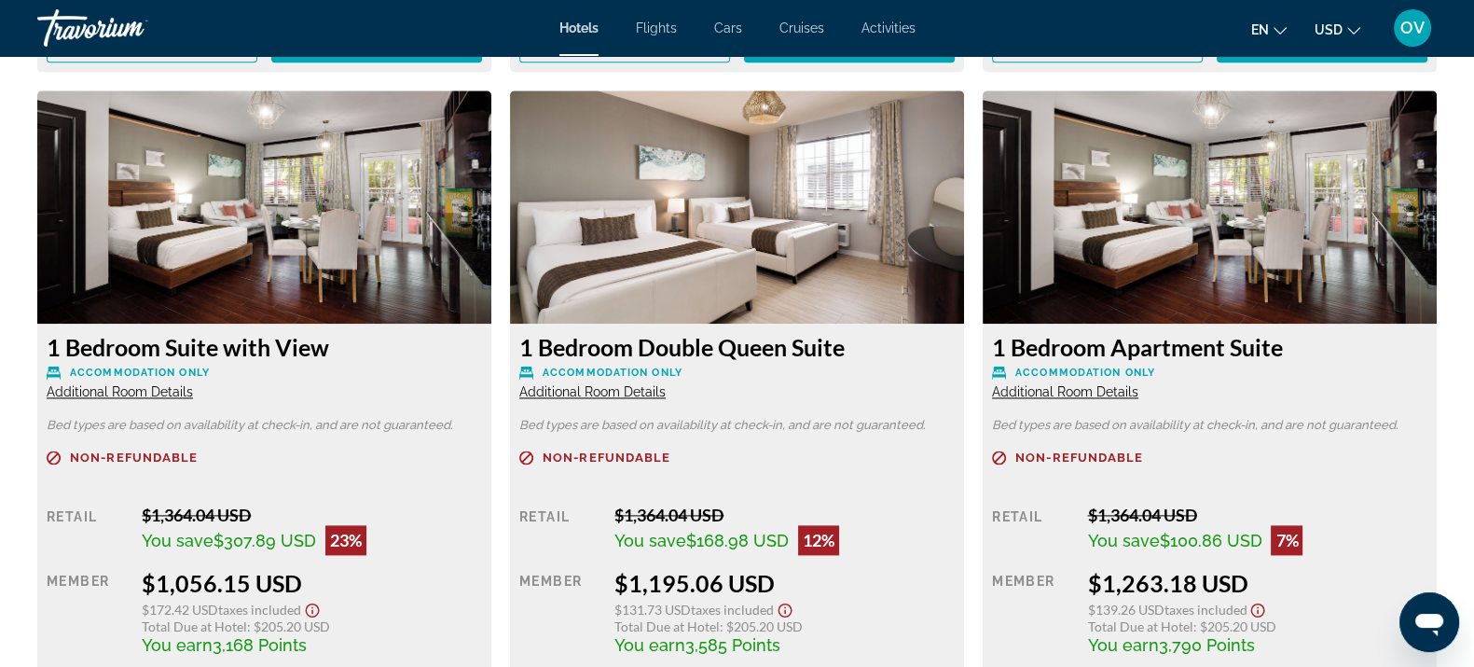
click at [608, 386] on span "Additional Room Details" at bounding box center [592, 391] width 146 height 15
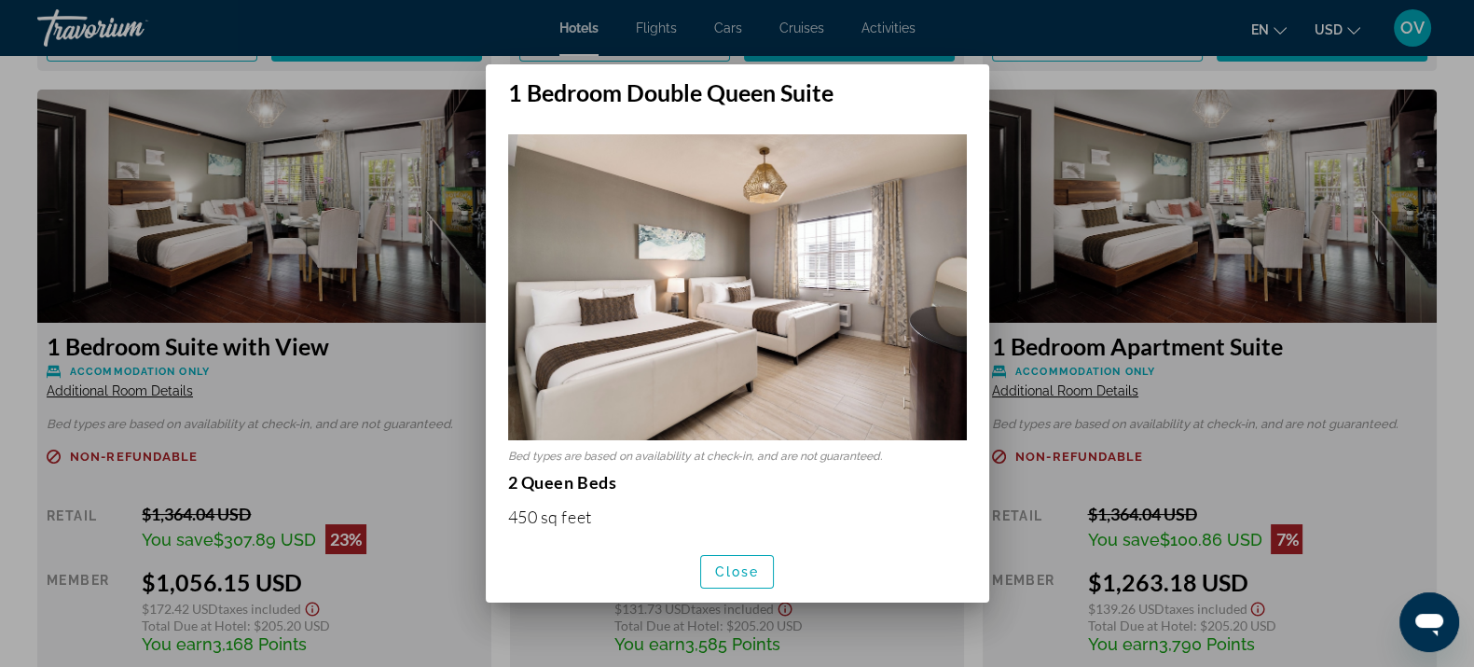
scroll to position [116, 0]
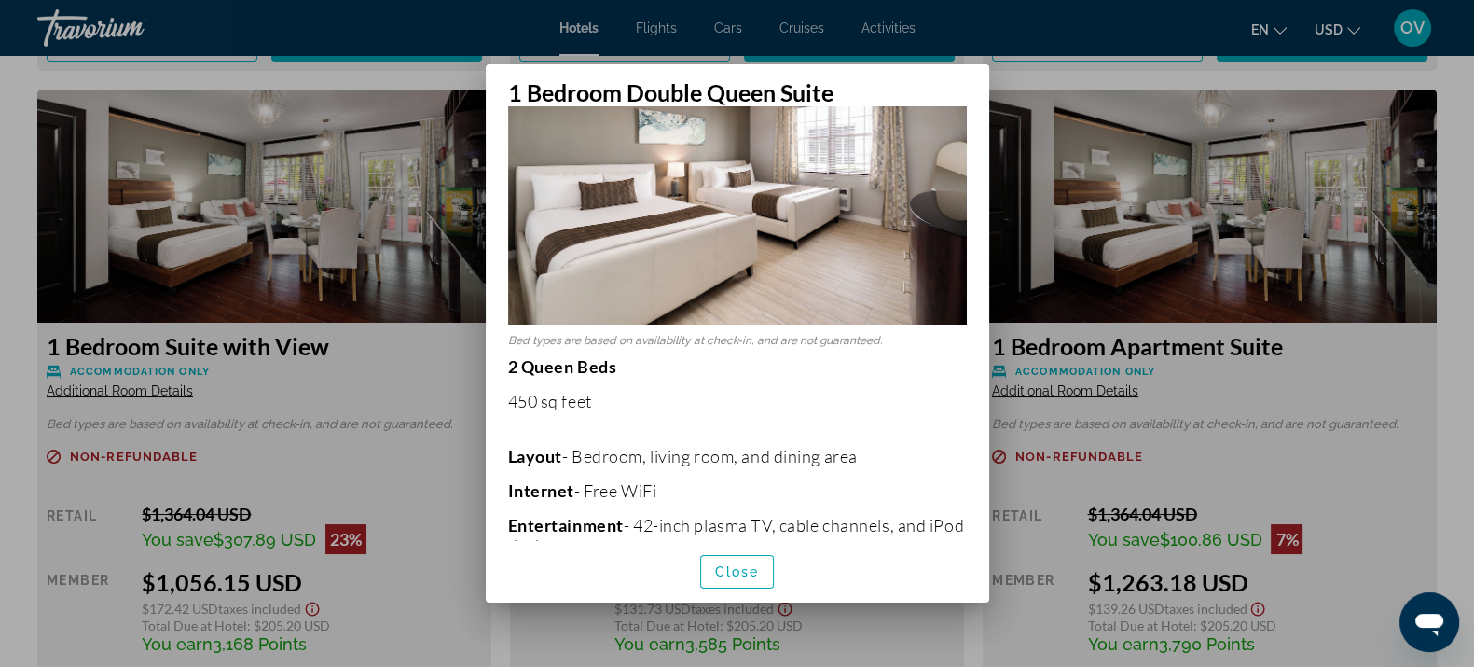
click at [1174, 364] on div at bounding box center [737, 333] width 1474 height 667
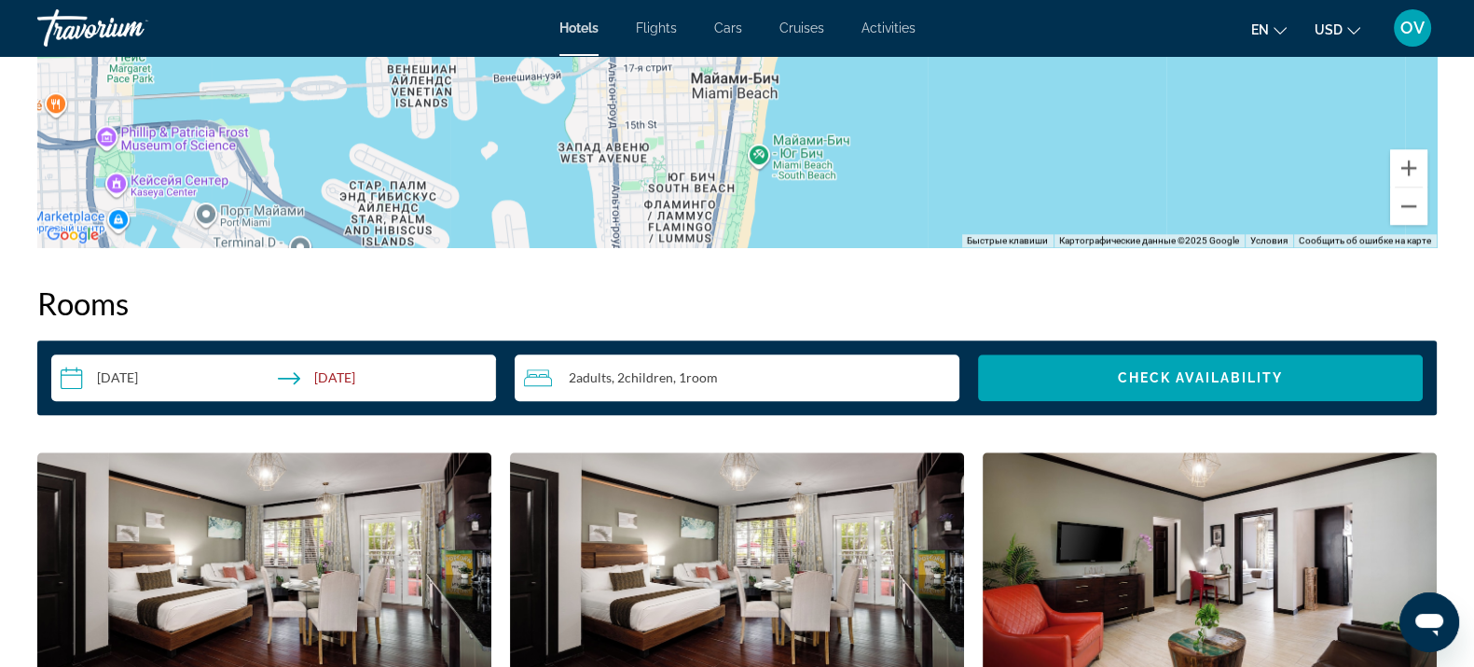
scroll to position [1981, 0]
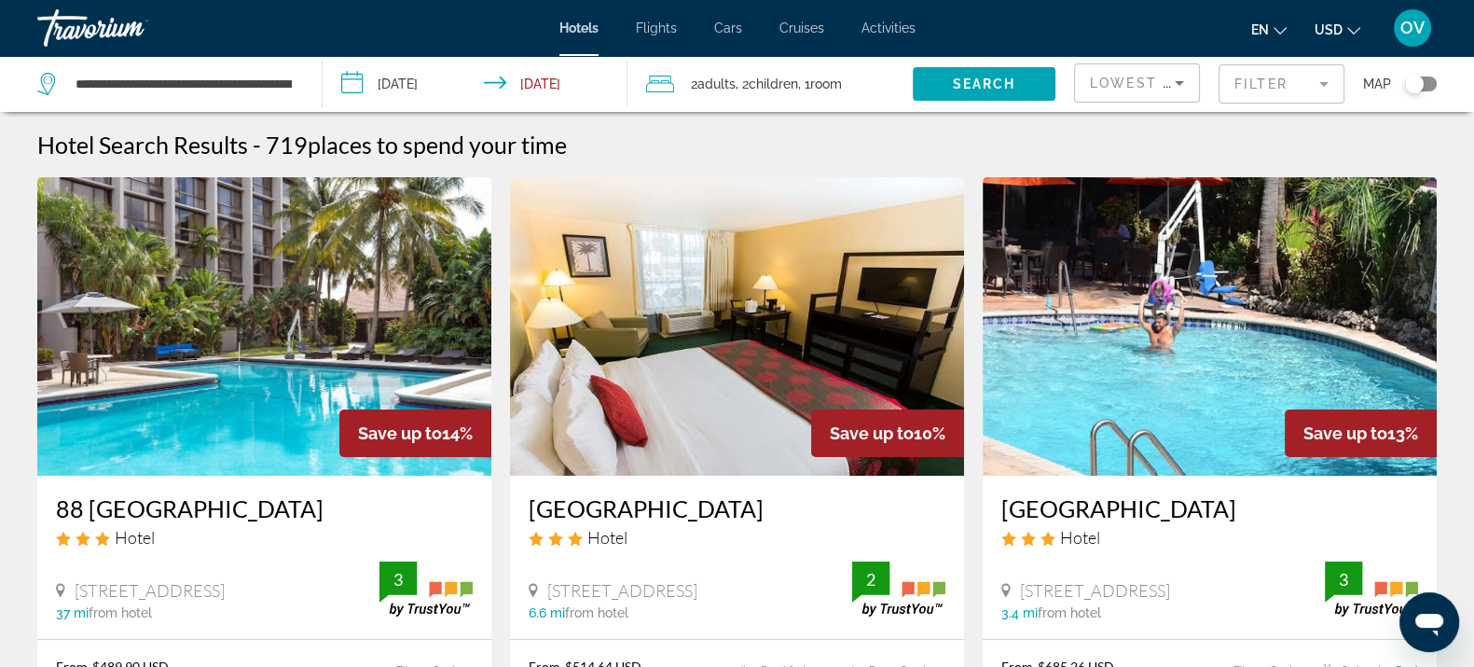
click at [1324, 75] on mat-form-field "Filter" at bounding box center [1282, 83] width 126 height 39
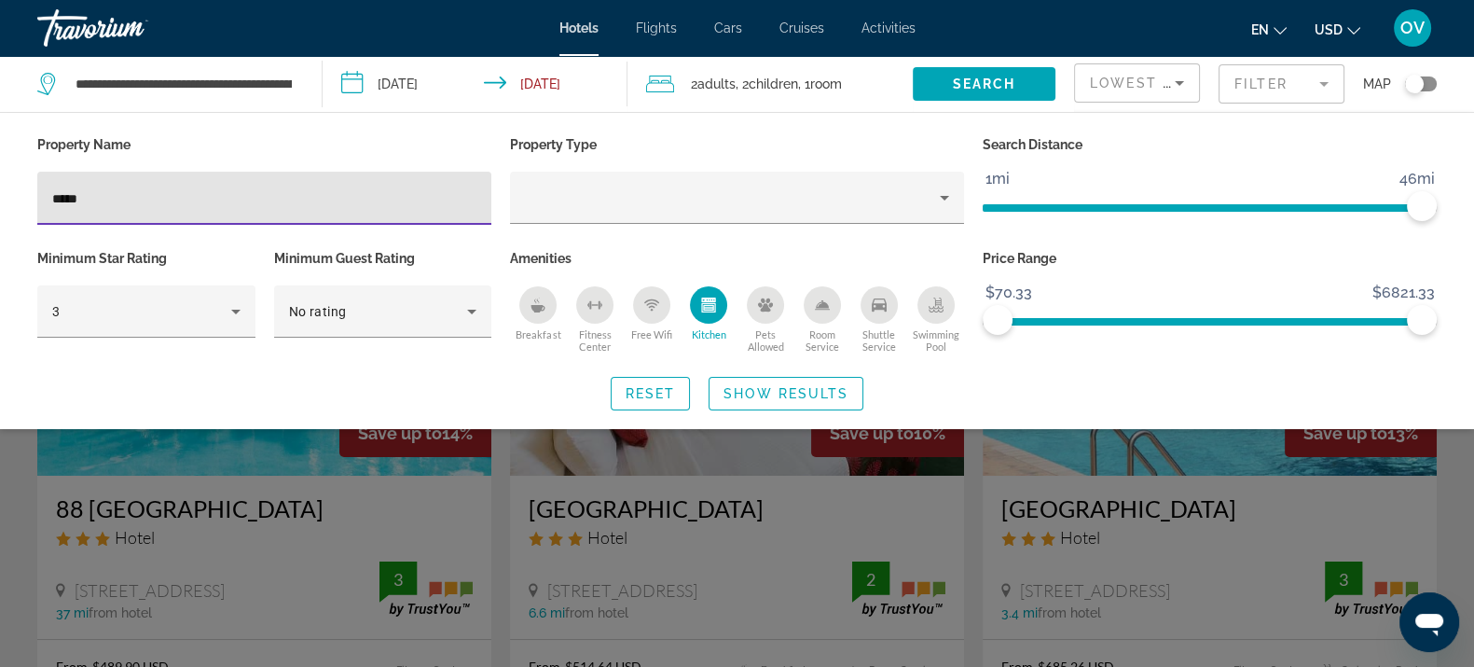
click at [262, 210] on div "*****" at bounding box center [264, 198] width 424 height 53
click at [706, 318] on div "Kitchen" at bounding box center [708, 304] width 37 height 37
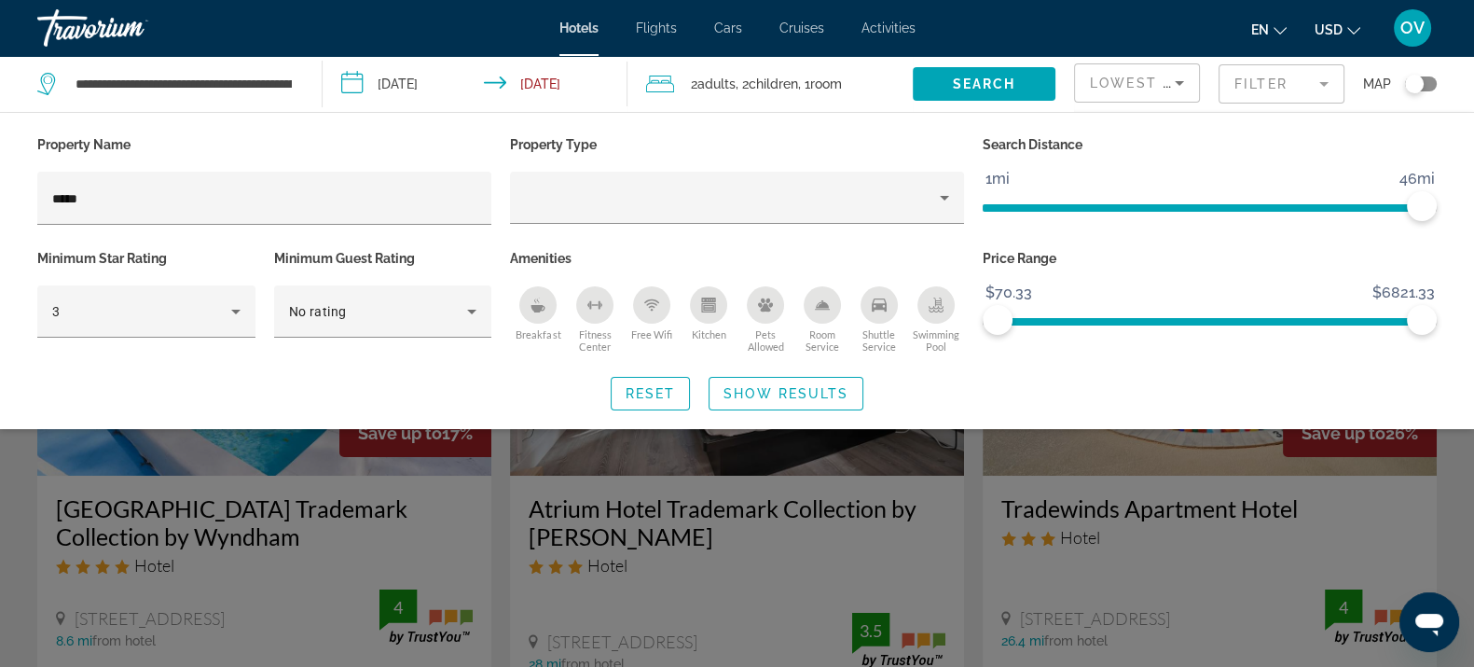
click at [705, 318] on div "Kitchen" at bounding box center [708, 304] width 37 height 37
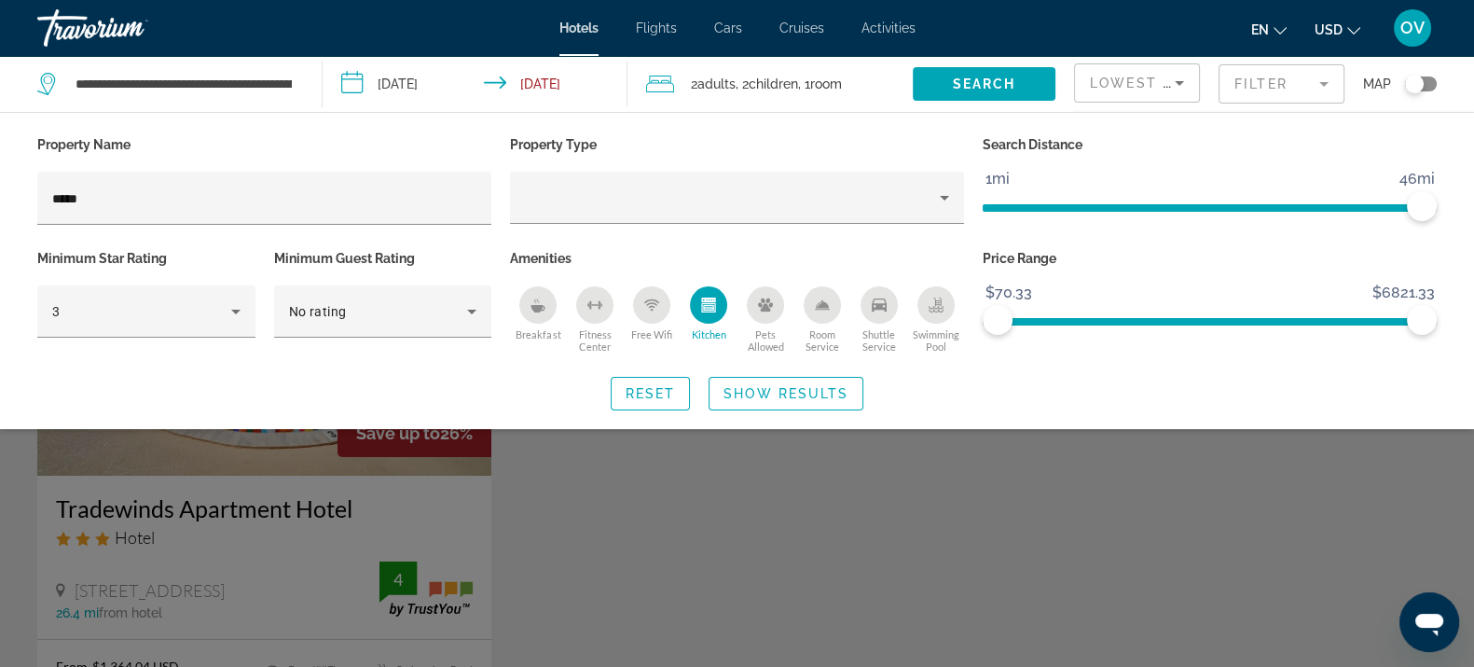
click at [691, 502] on div "Search widget" at bounding box center [737, 473] width 1474 height 387
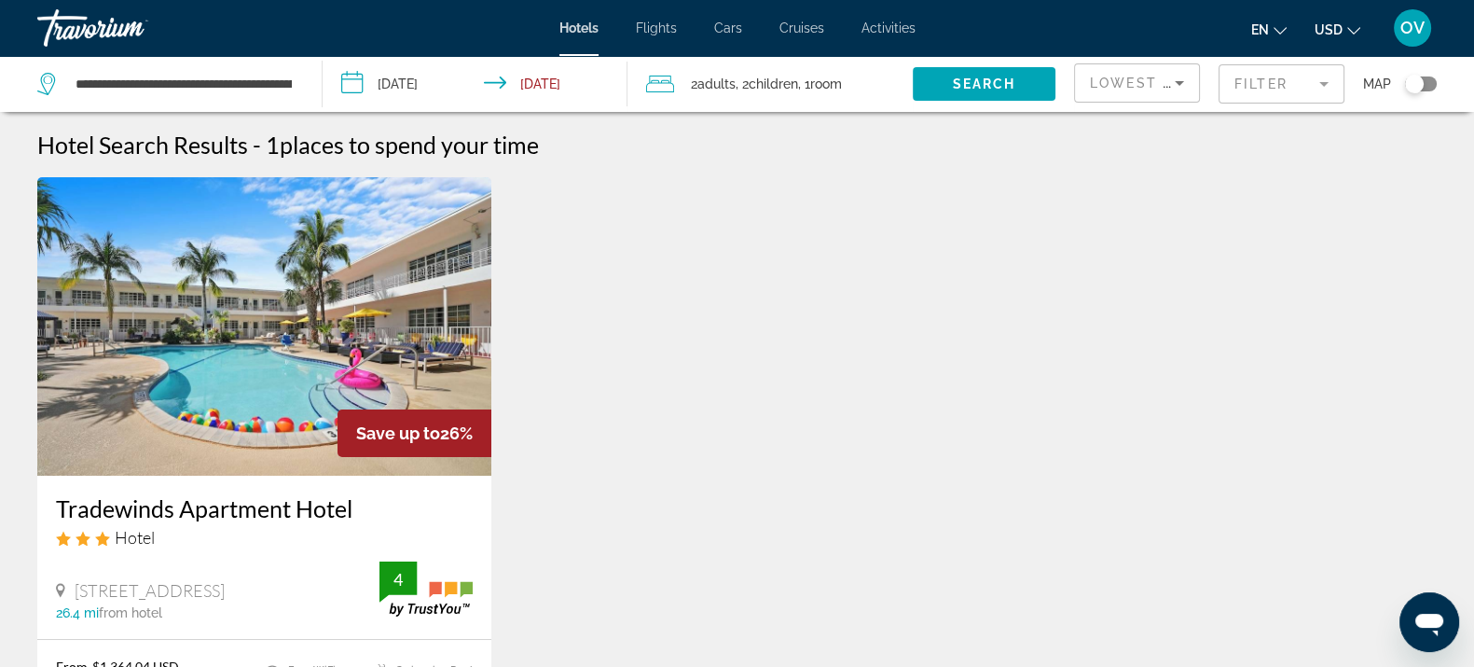
click at [150, 457] on img "Main content" at bounding box center [264, 326] width 454 height 298
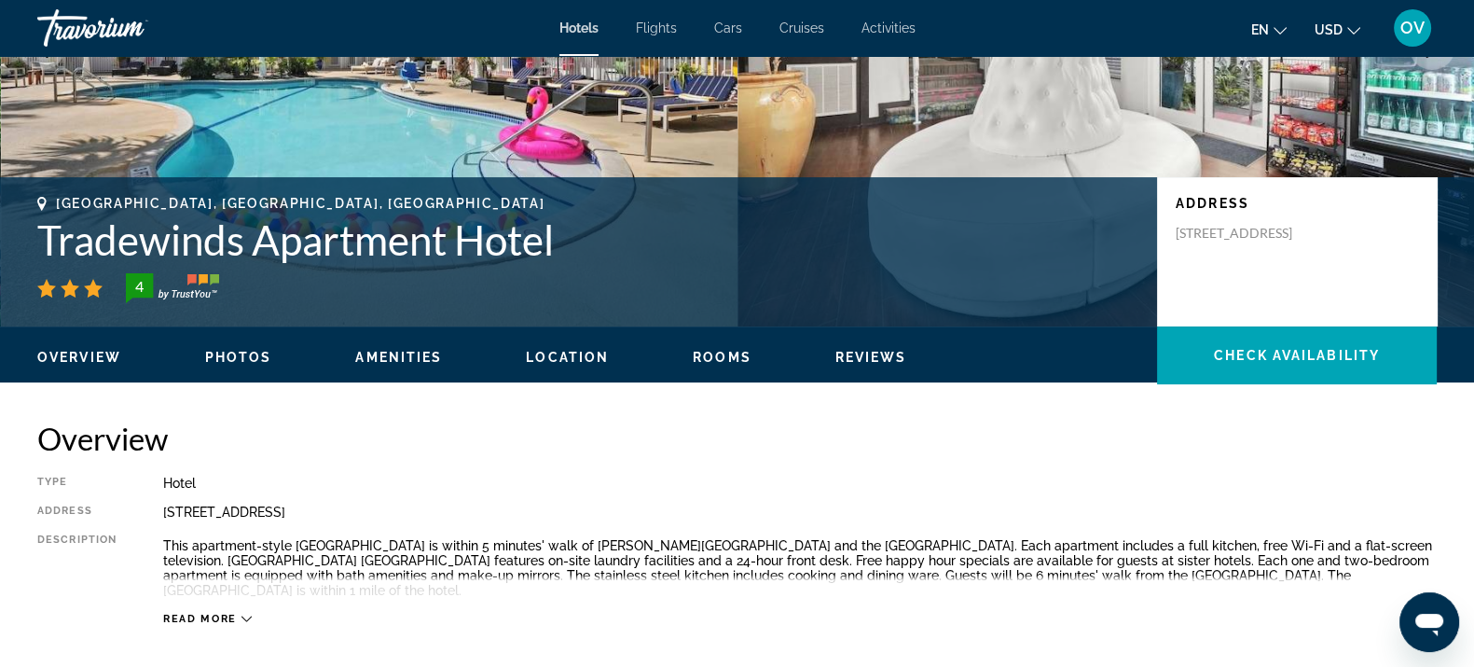
scroll to position [406, 0]
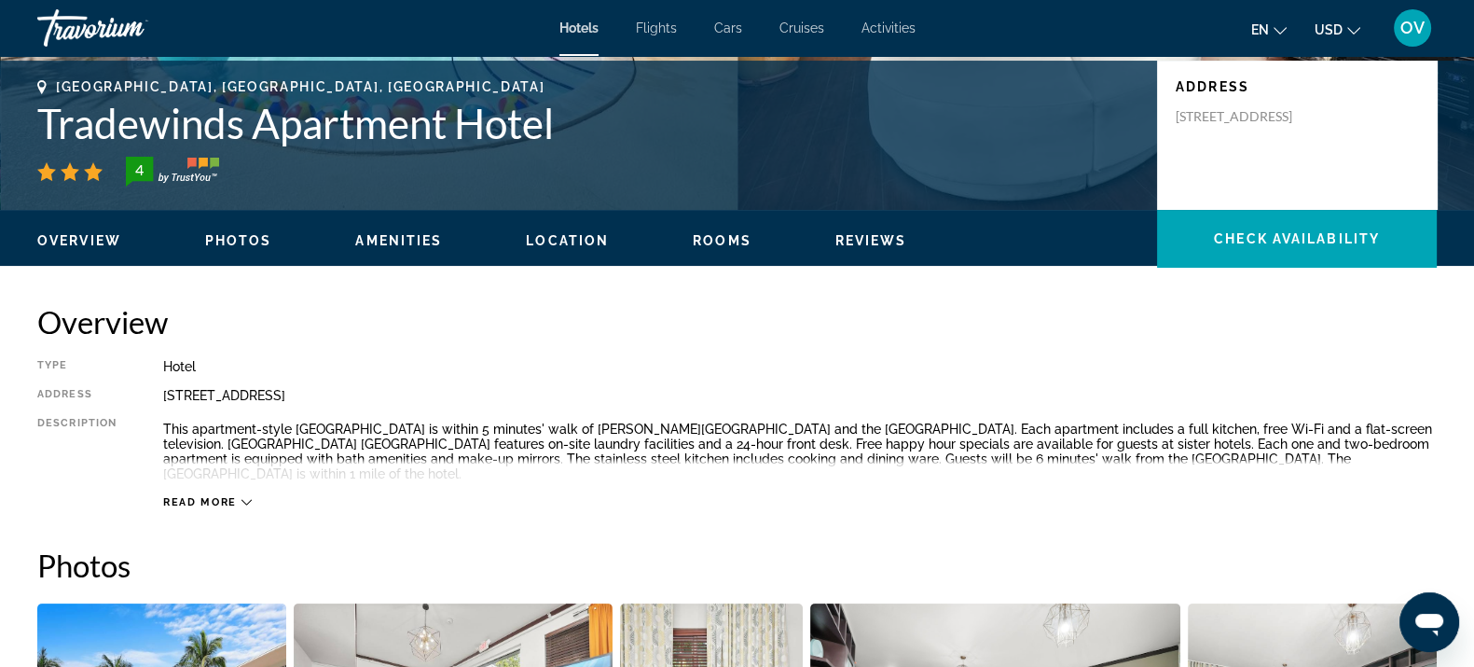
click at [191, 504] on span "Read more" at bounding box center [200, 502] width 74 height 12
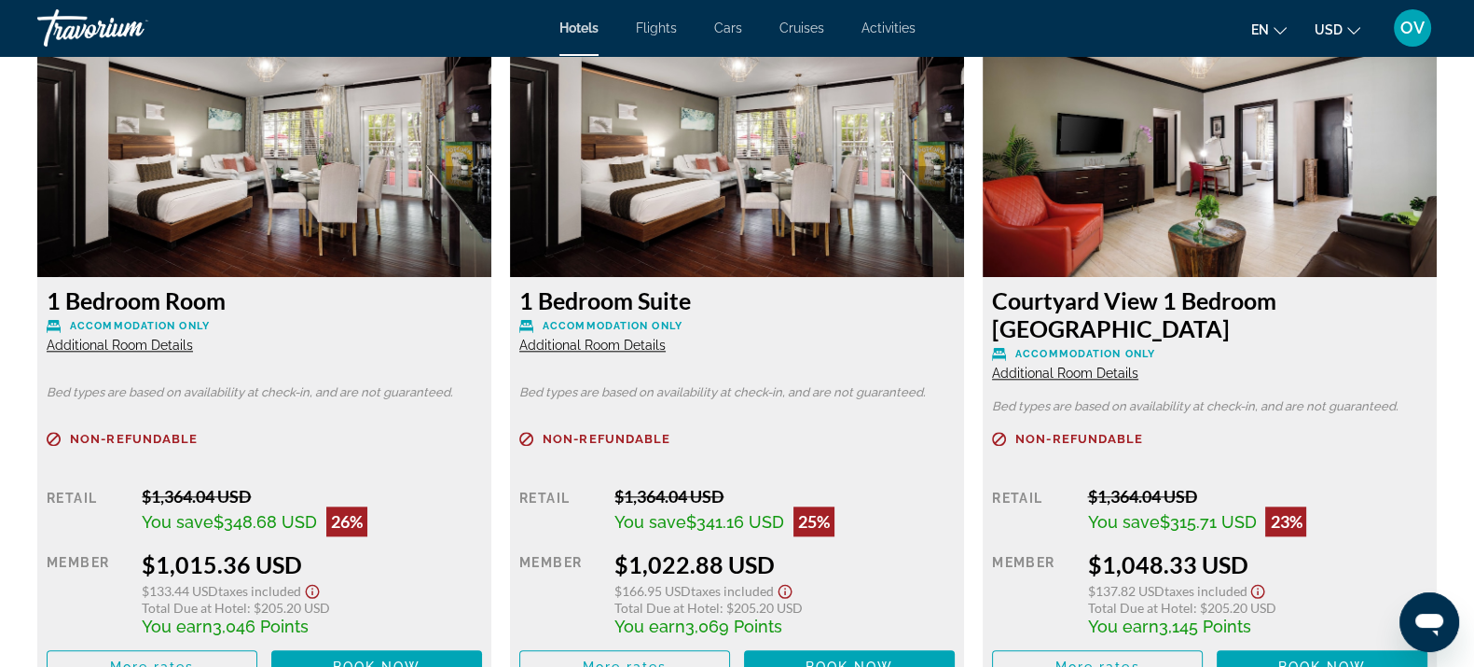
scroll to position [2547, 0]
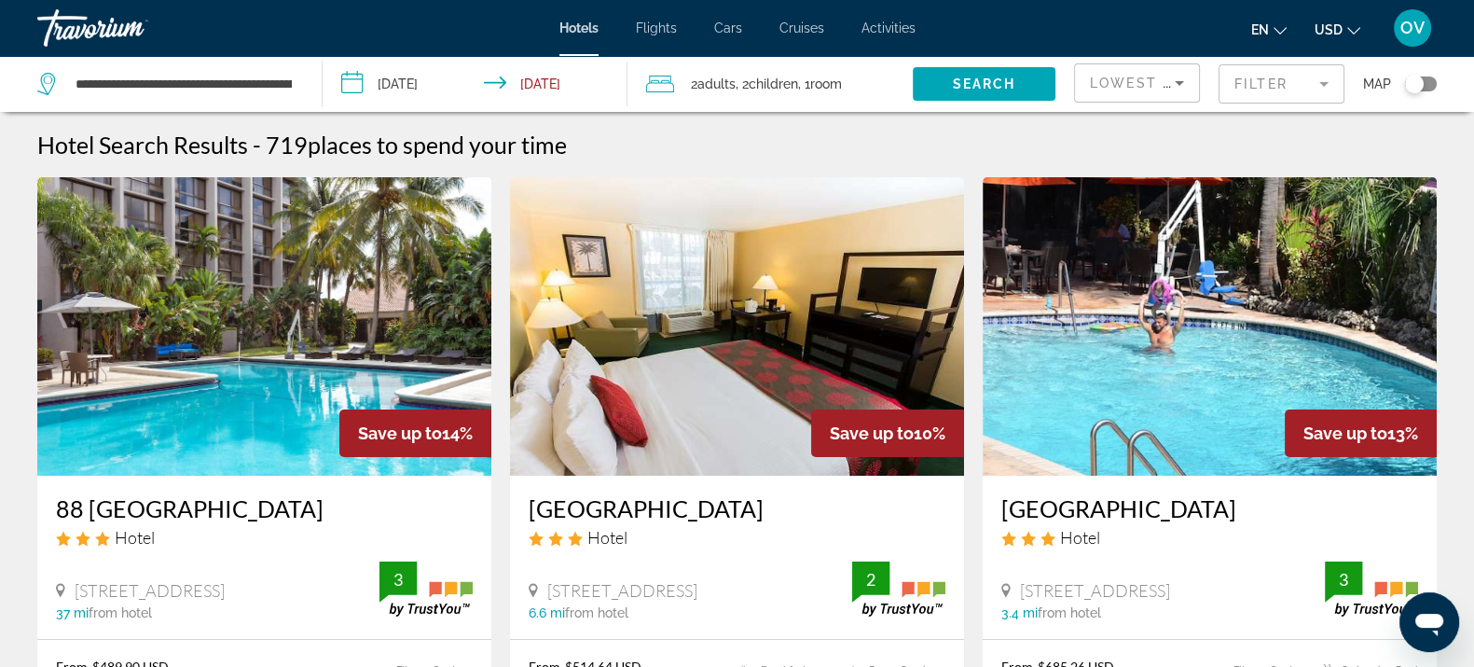
click at [1249, 76] on mat-form-field "Filter" at bounding box center [1282, 83] width 126 height 39
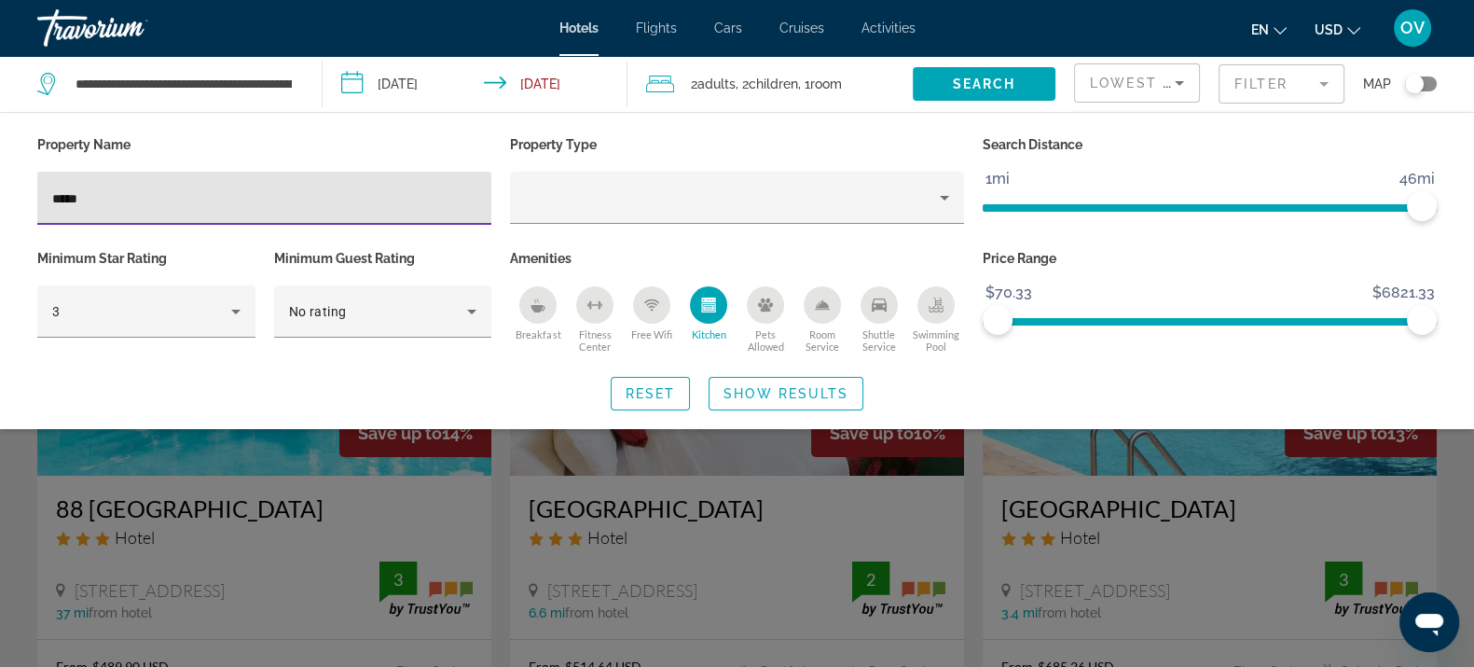
drag, startPoint x: 112, startPoint y: 205, endPoint x: 0, endPoint y: 206, distance: 111.9
click at [0, 206] on div "Property Name ***** Property Type Search Distance 1mi 46mi 46mi Minimum Star Ra…" at bounding box center [737, 270] width 1474 height 279
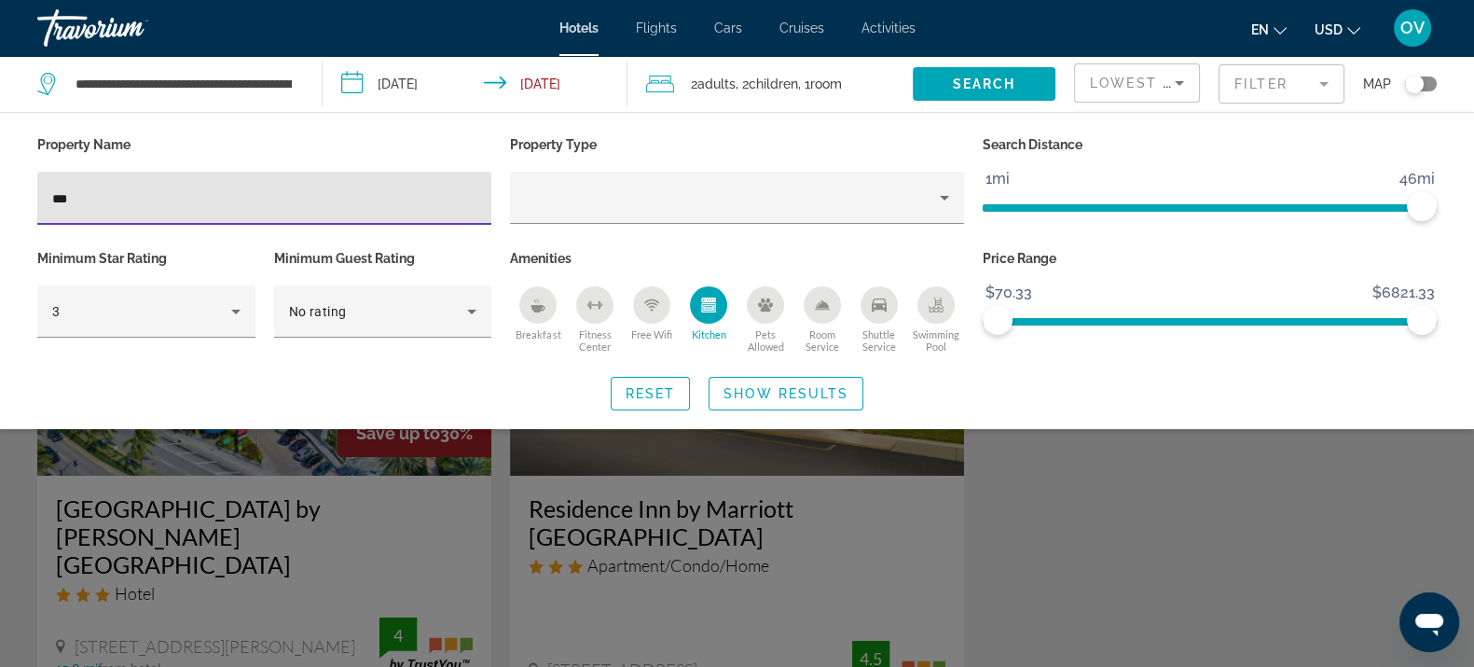
type input "***"
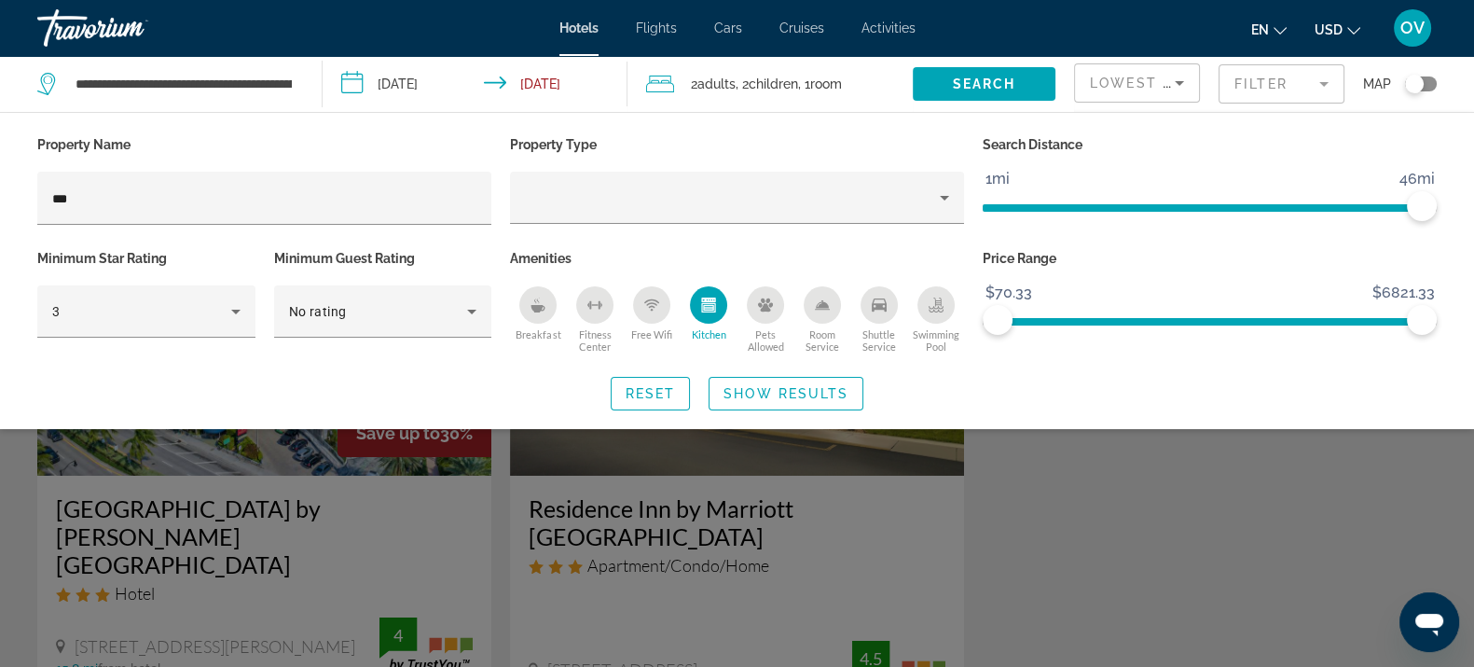
drag, startPoint x: 493, startPoint y: 522, endPoint x: 521, endPoint y: 513, distance: 29.5
click at [493, 523] on div "Search widget" at bounding box center [737, 473] width 1474 height 387
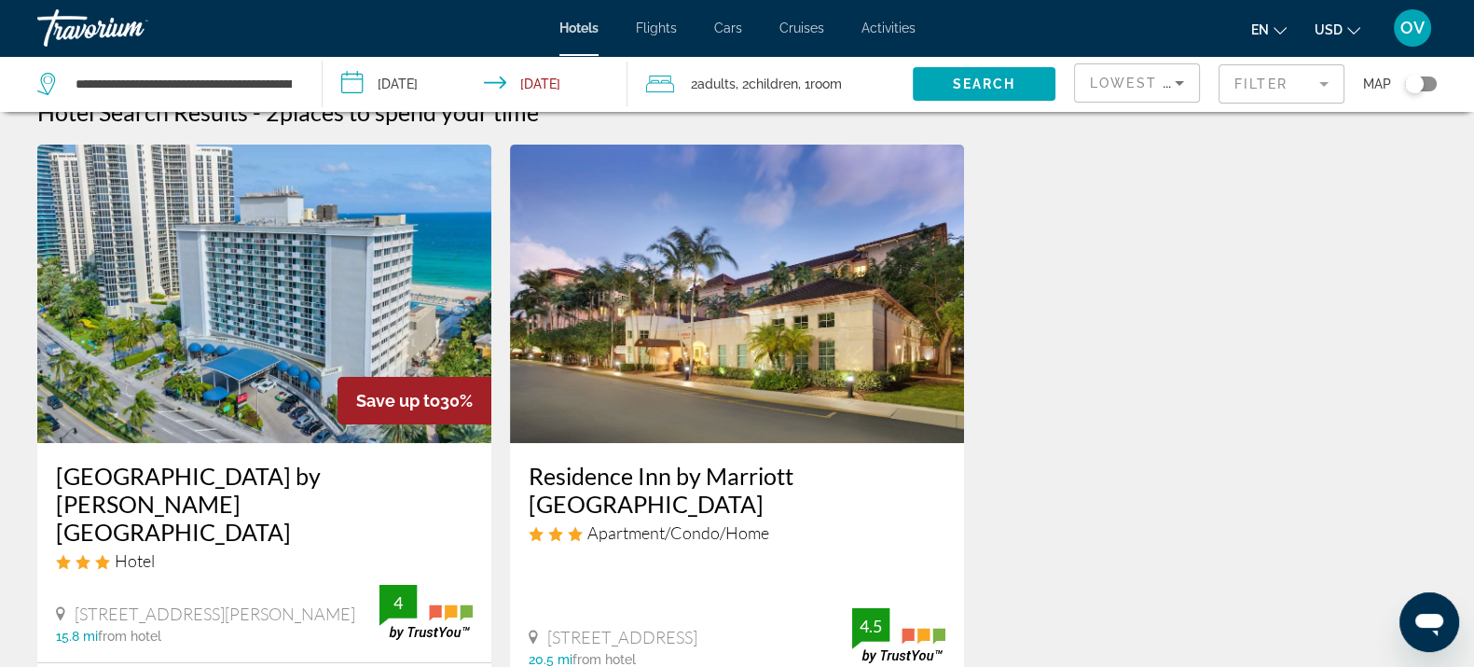
scroll to position [116, 0]
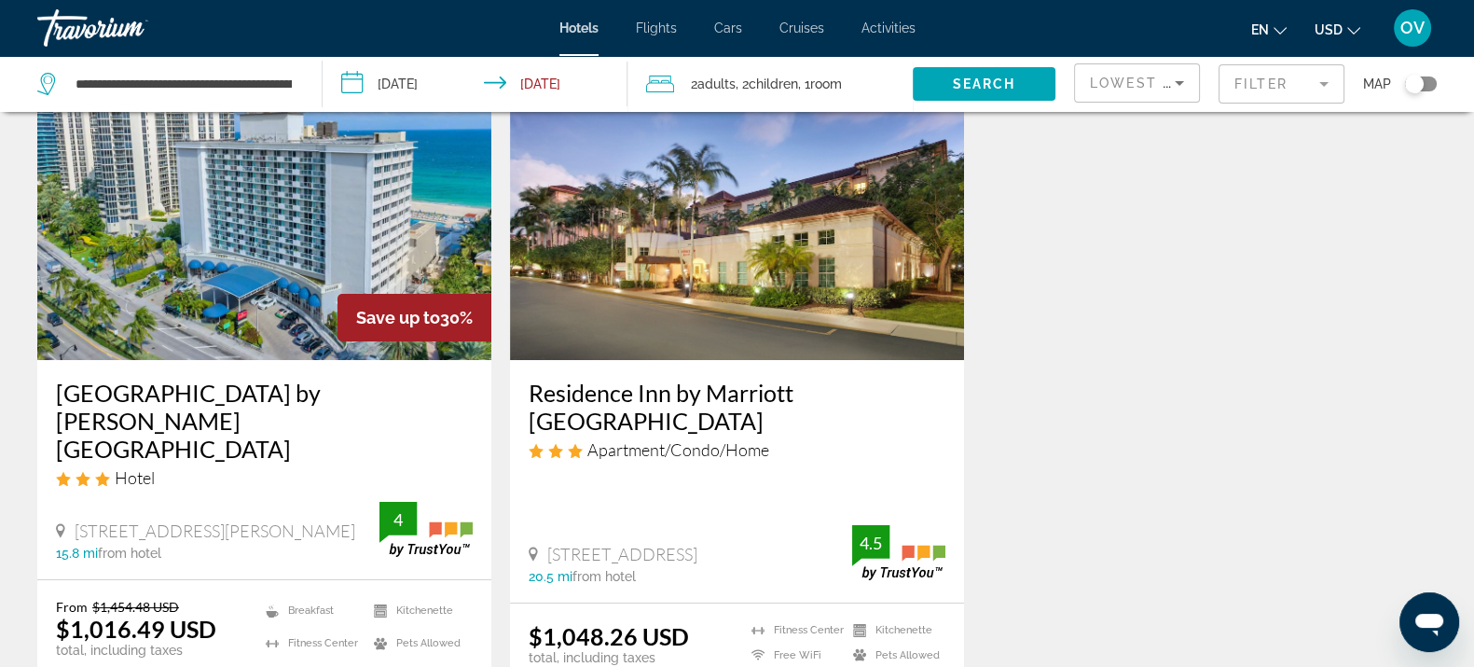
click at [224, 406] on h3 "[GEOGRAPHIC_DATA] by [PERSON_NAME][GEOGRAPHIC_DATA]" at bounding box center [264, 421] width 417 height 84
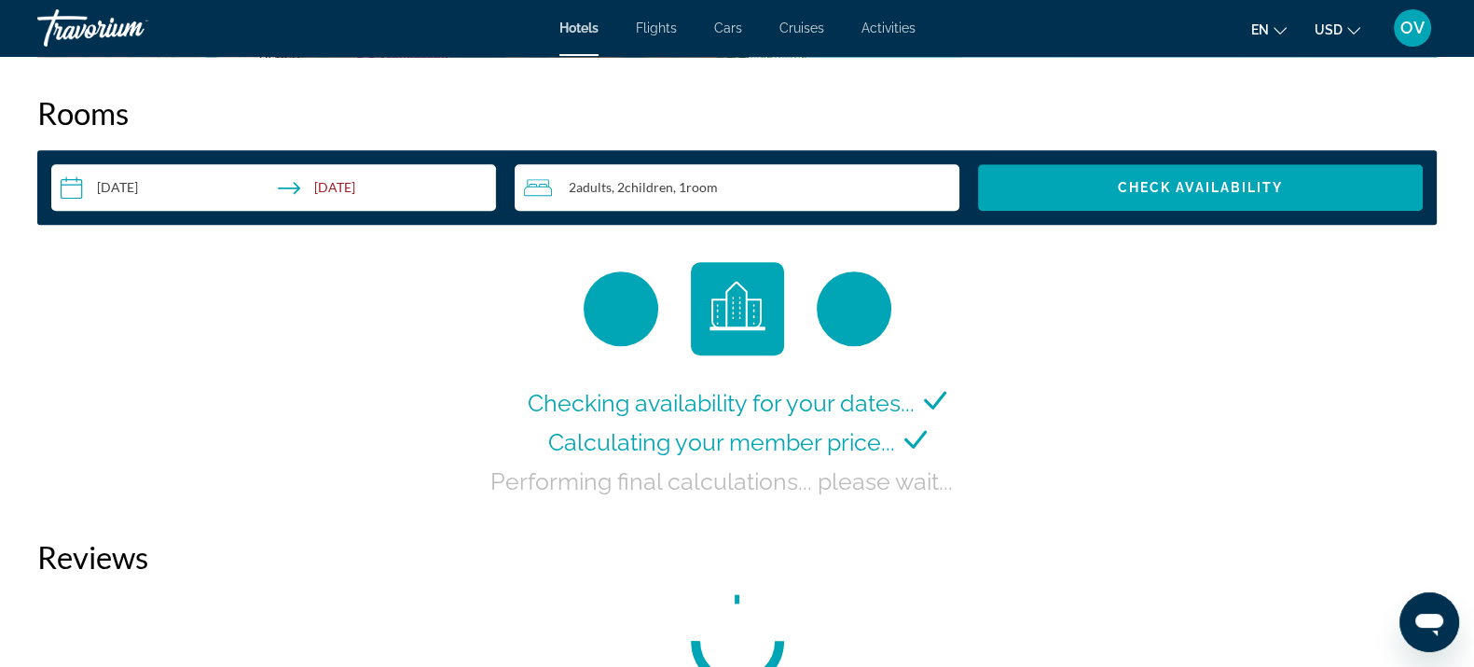
scroll to position [2448, 0]
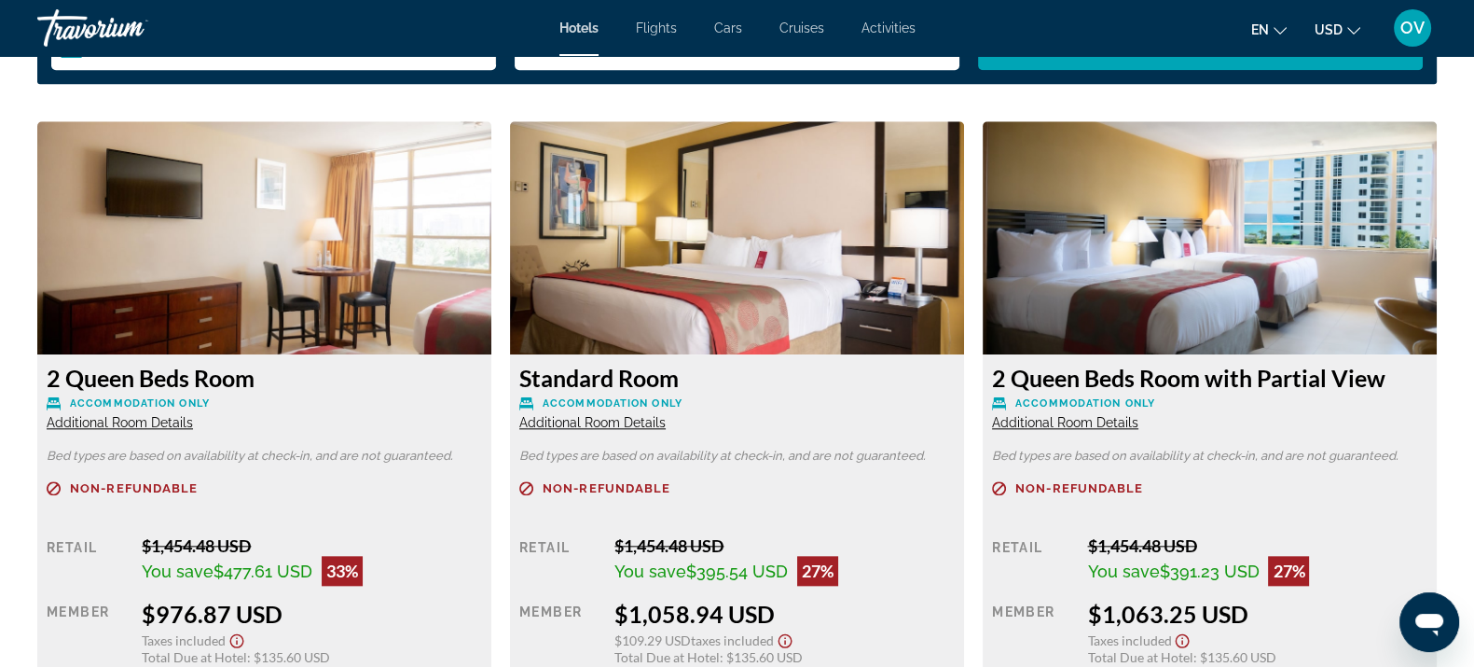
click at [115, 415] on span "Additional Room Details" at bounding box center [120, 422] width 146 height 15
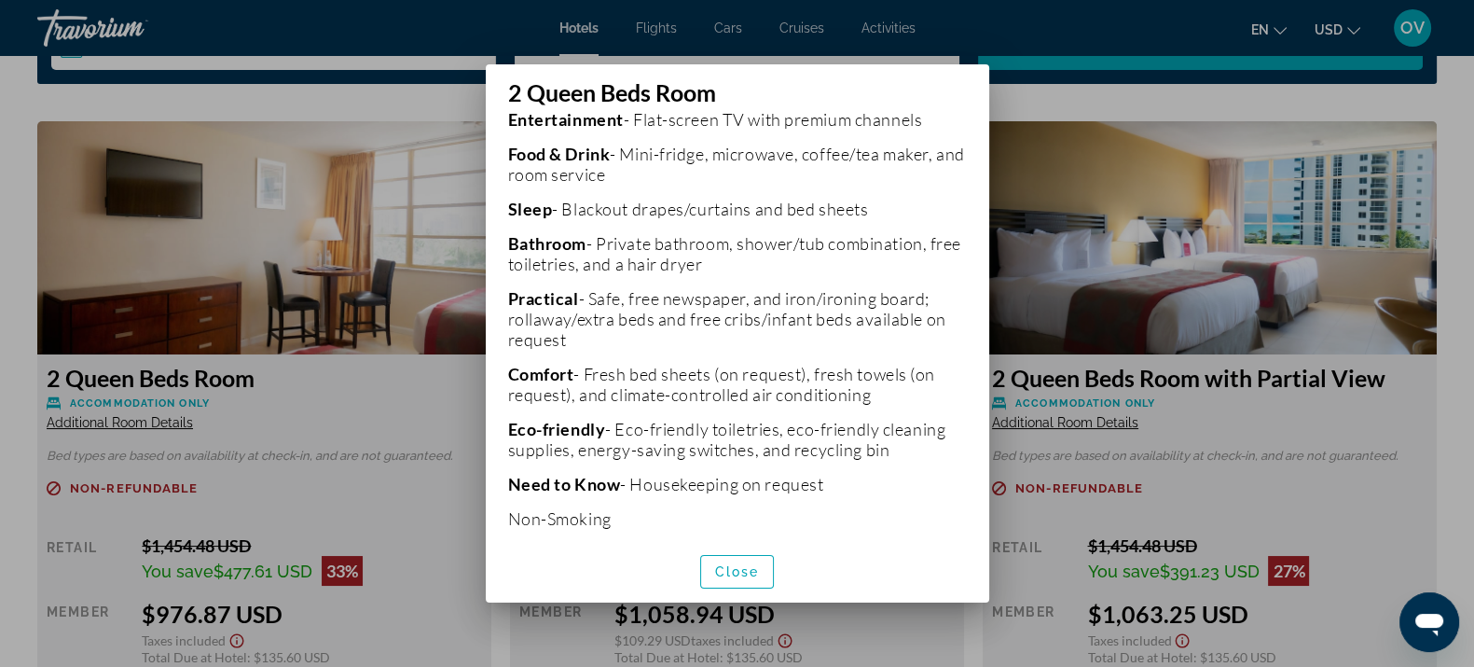
scroll to position [381, 0]
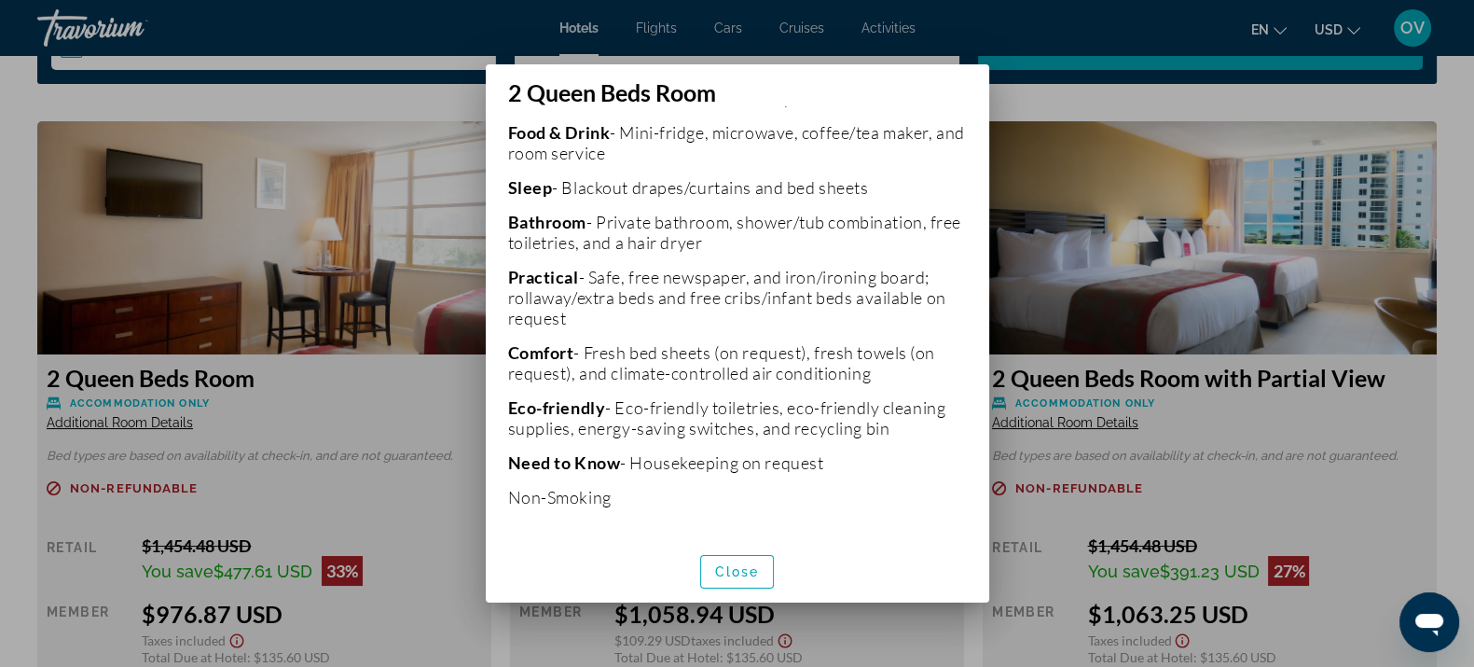
click at [1194, 306] on div at bounding box center [737, 333] width 1474 height 667
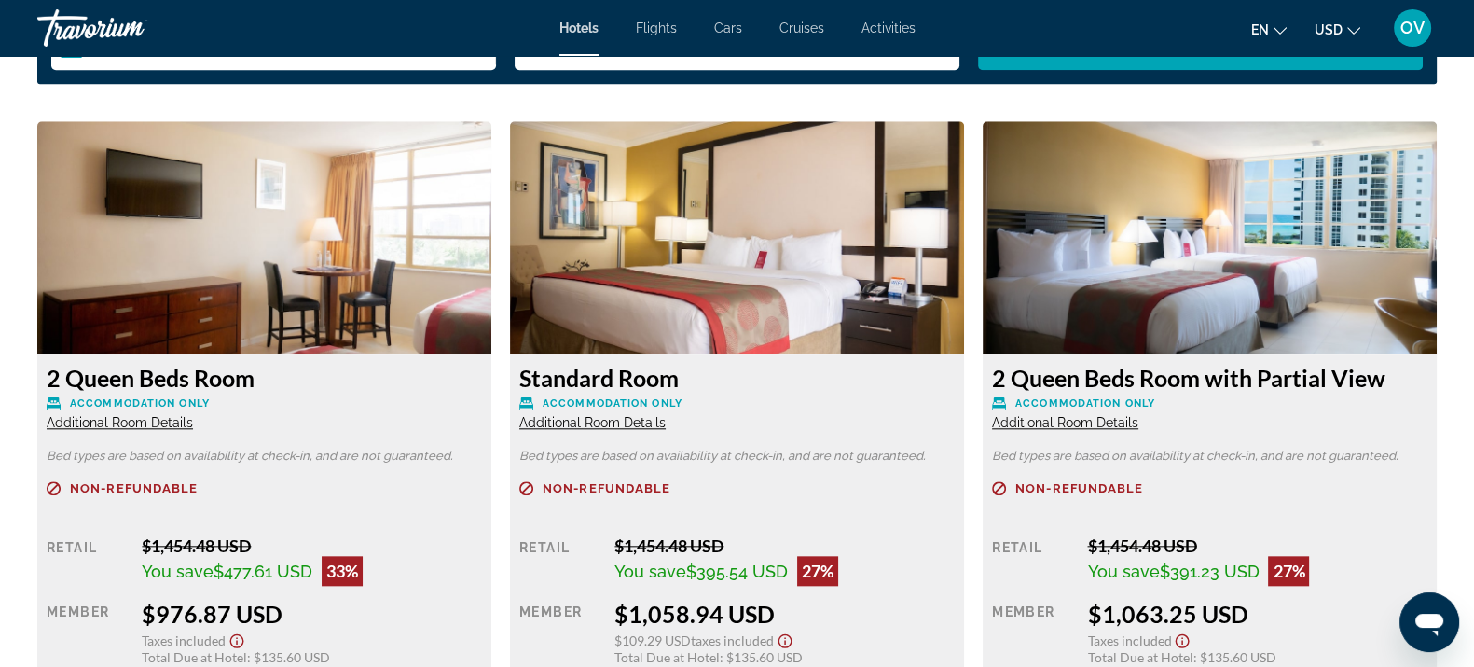
click at [609, 422] on span "Additional Room Details" at bounding box center [592, 422] width 146 height 15
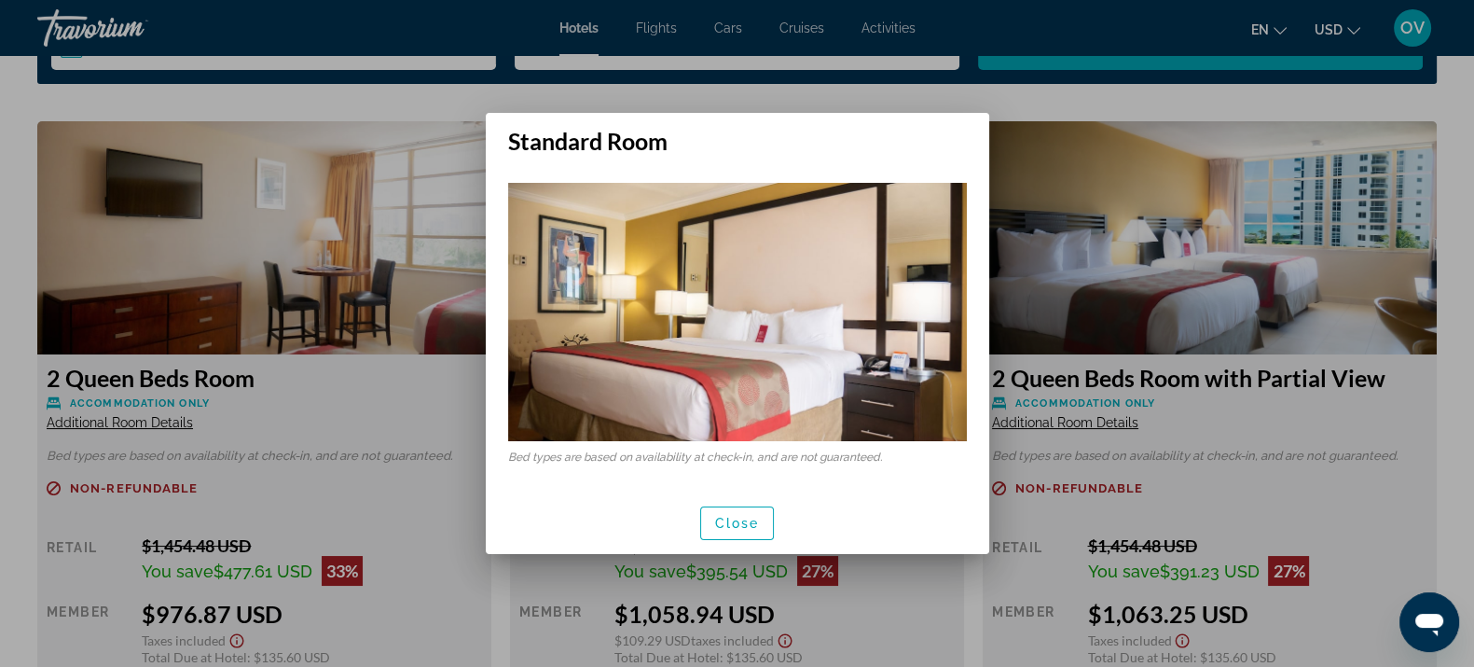
scroll to position [0, 0]
click at [739, 518] on span "Close" at bounding box center [737, 523] width 45 height 15
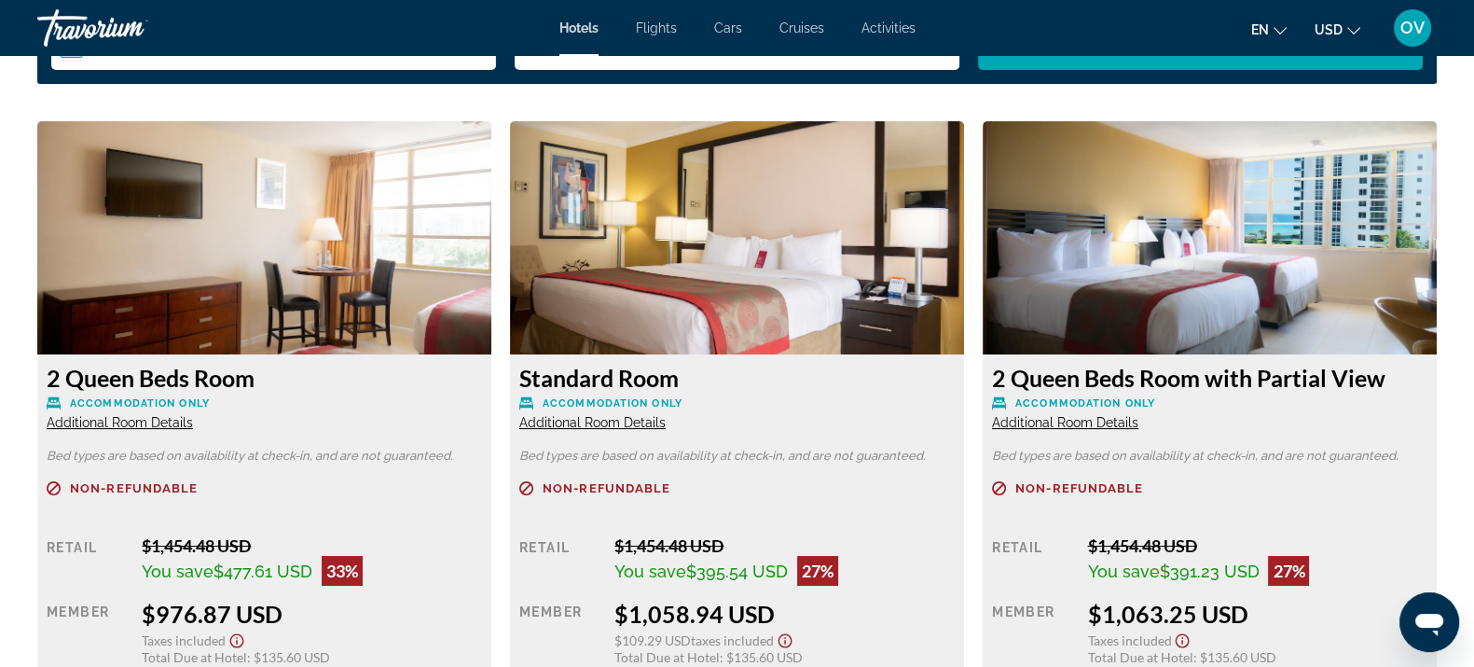
scroll to position [2448, 0]
click at [145, 416] on span "Additional Room Details" at bounding box center [120, 422] width 146 height 15
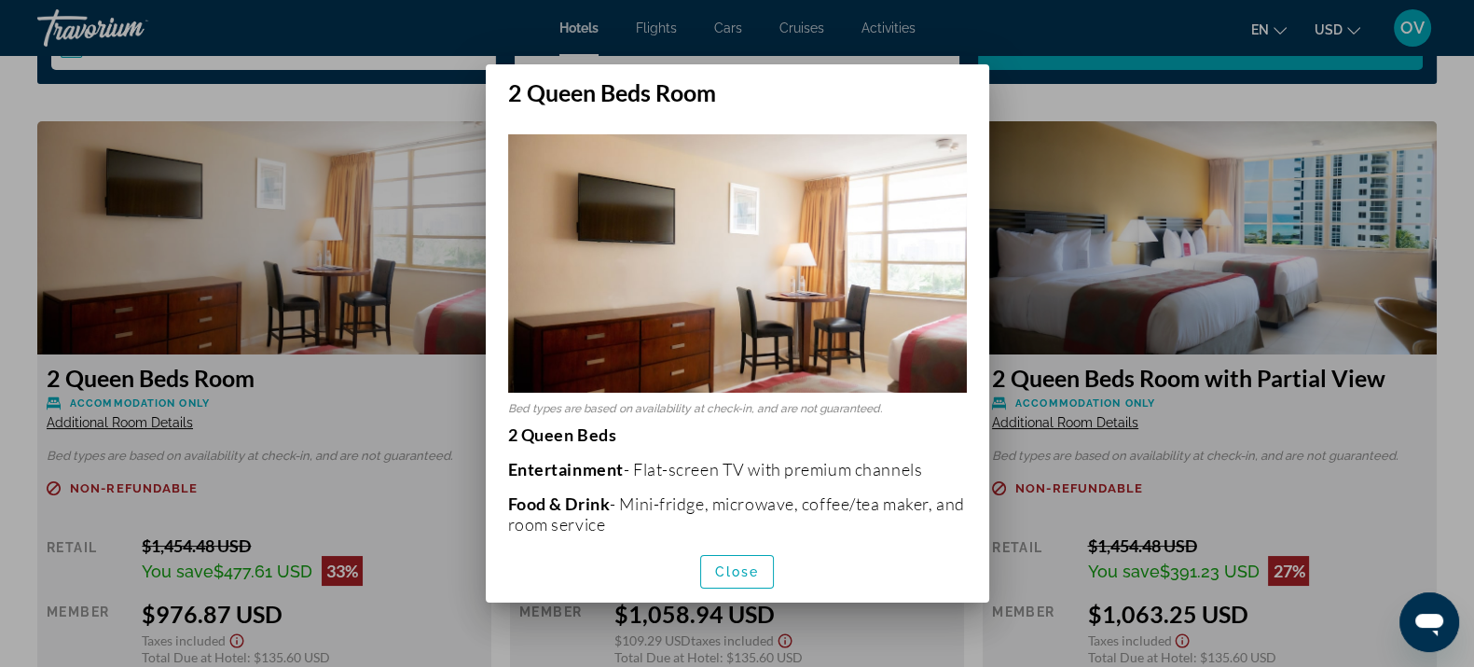
scroll to position [0, 0]
drag, startPoint x: 744, startPoint y: 563, endPoint x: 779, endPoint y: 550, distance: 36.9
click at [744, 564] on span "Close" at bounding box center [737, 571] width 45 height 15
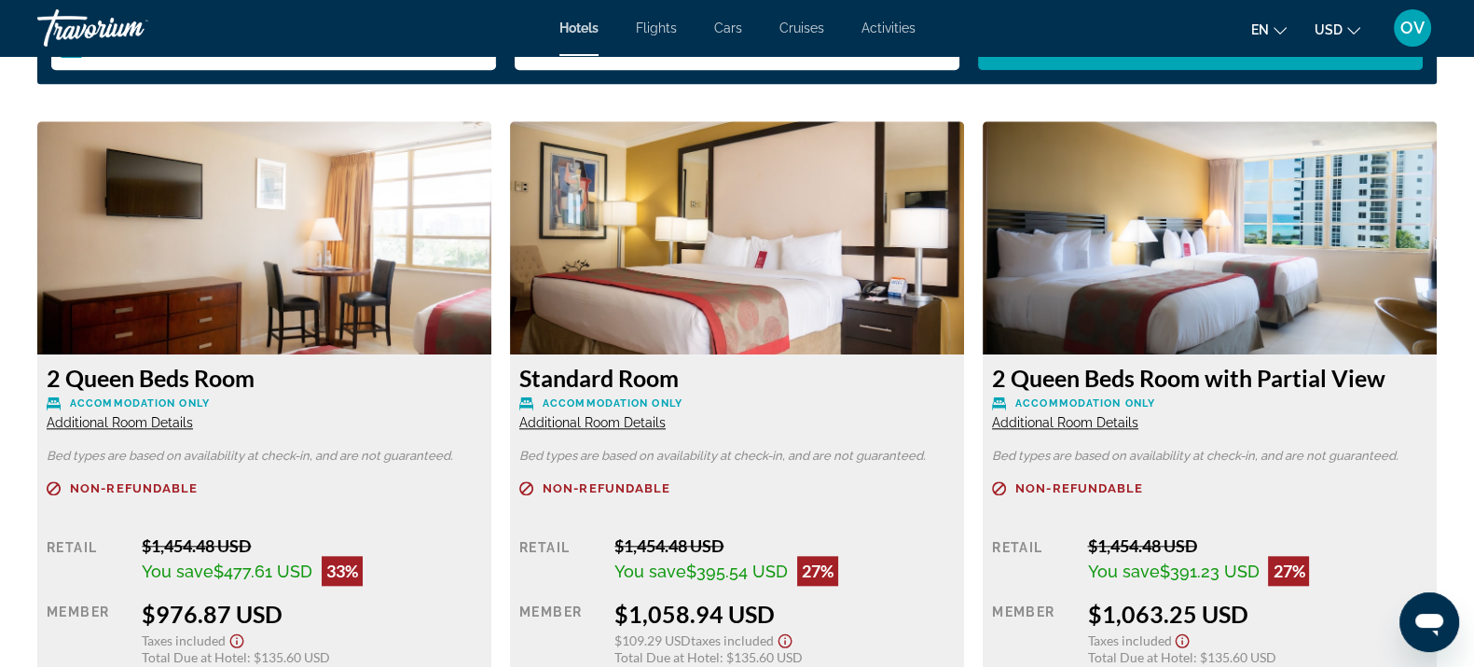
click at [1077, 425] on span "Additional Room Details" at bounding box center [1065, 422] width 146 height 15
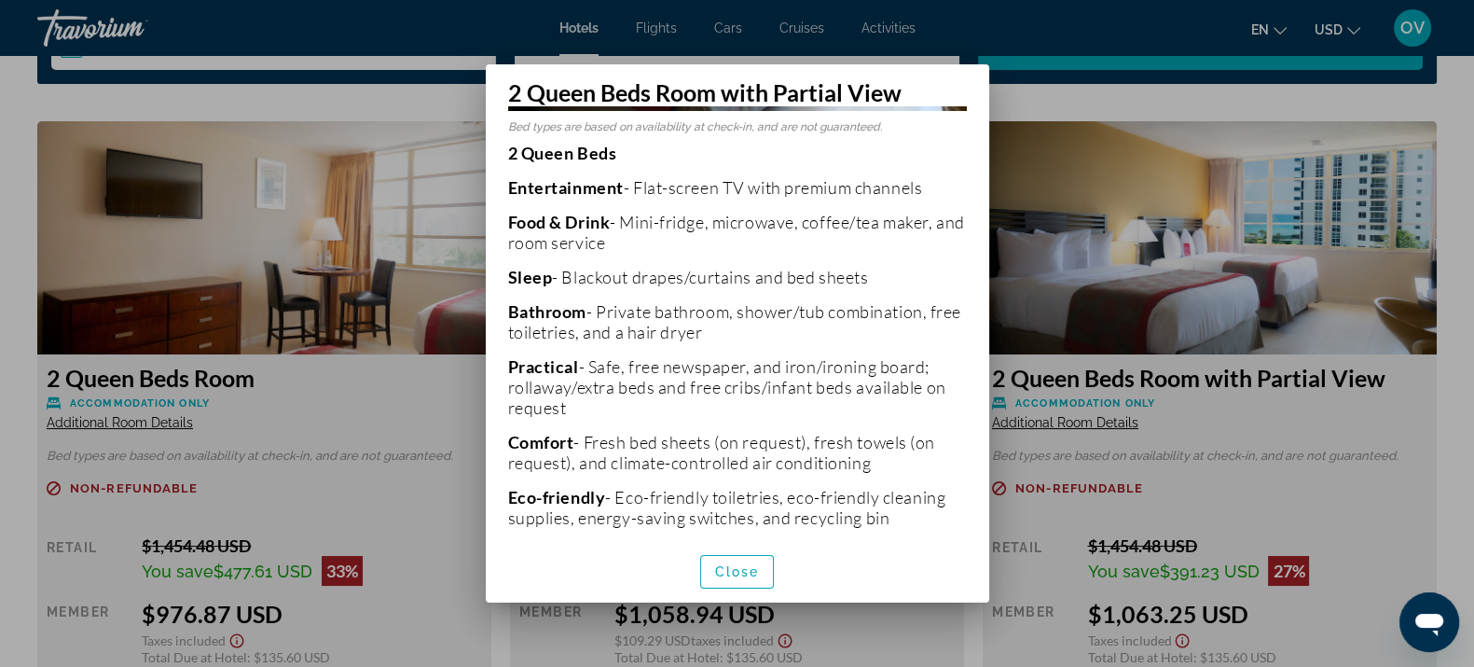
scroll to position [350, 0]
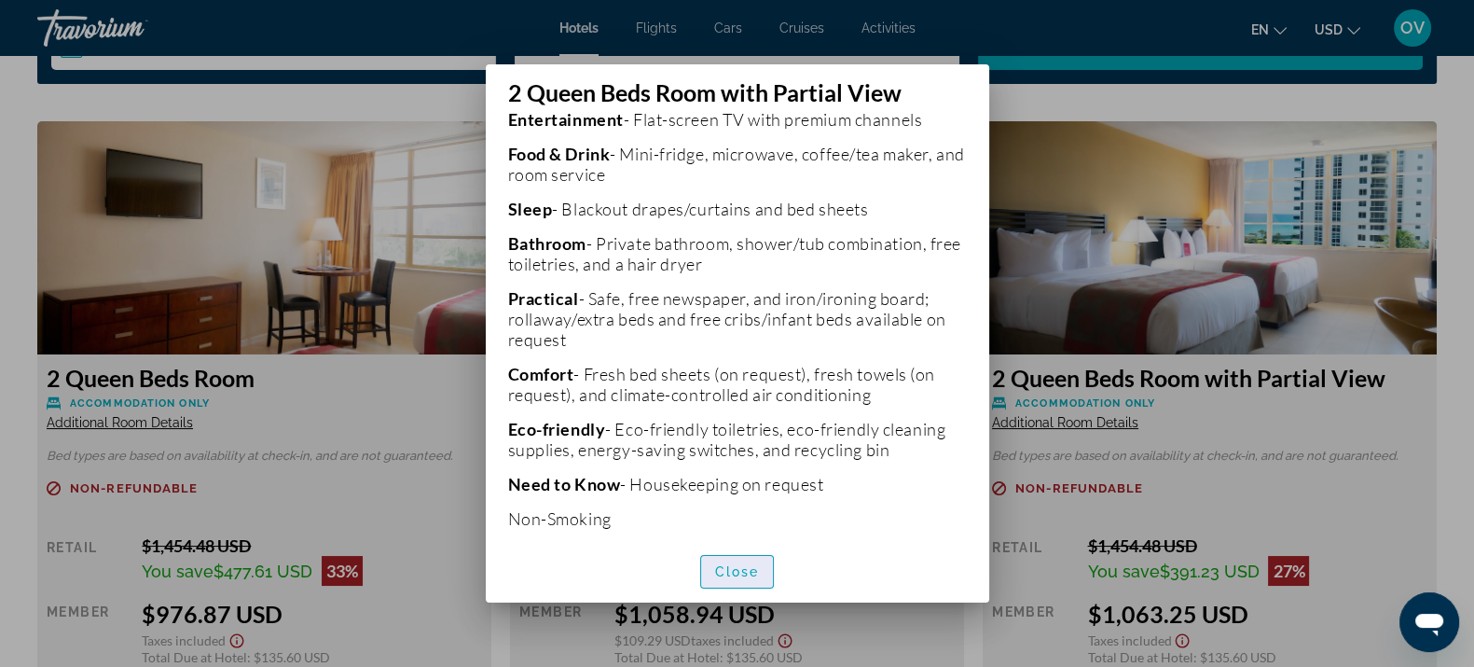
click at [732, 559] on span "button" at bounding box center [737, 571] width 73 height 45
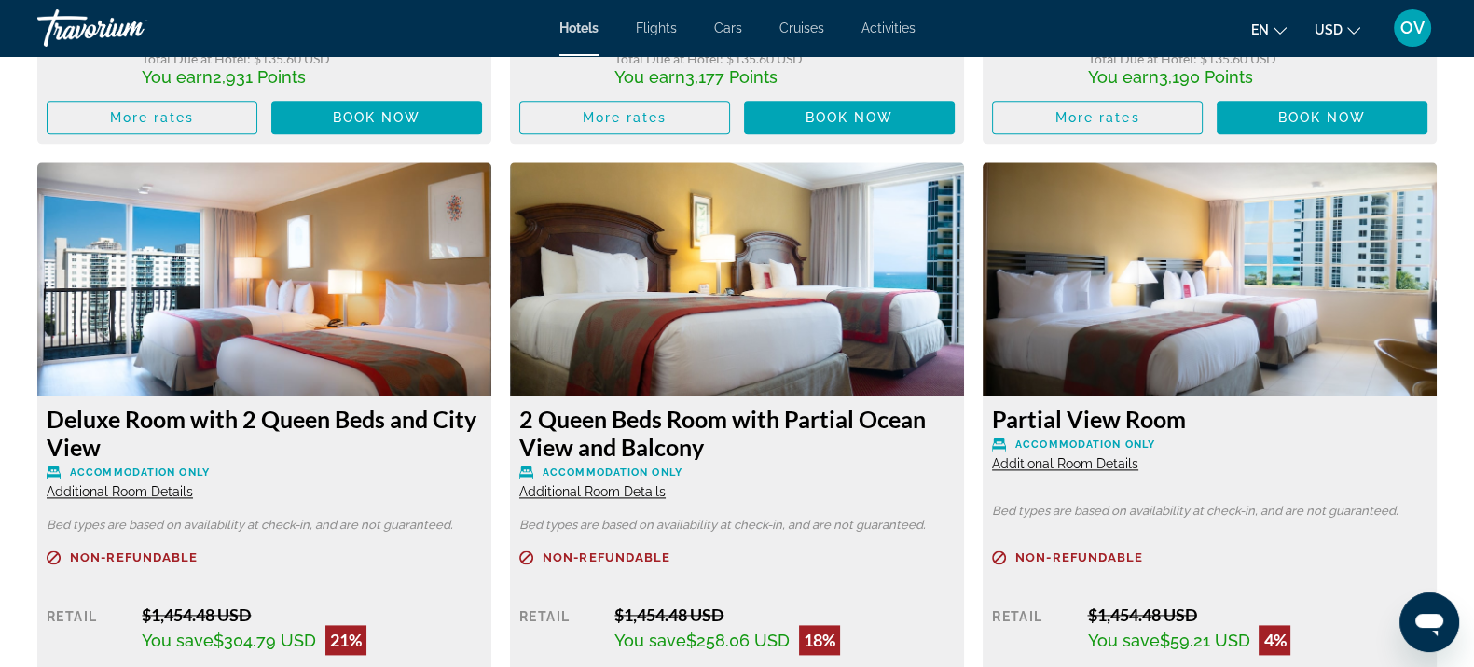
scroll to position [3263, 0]
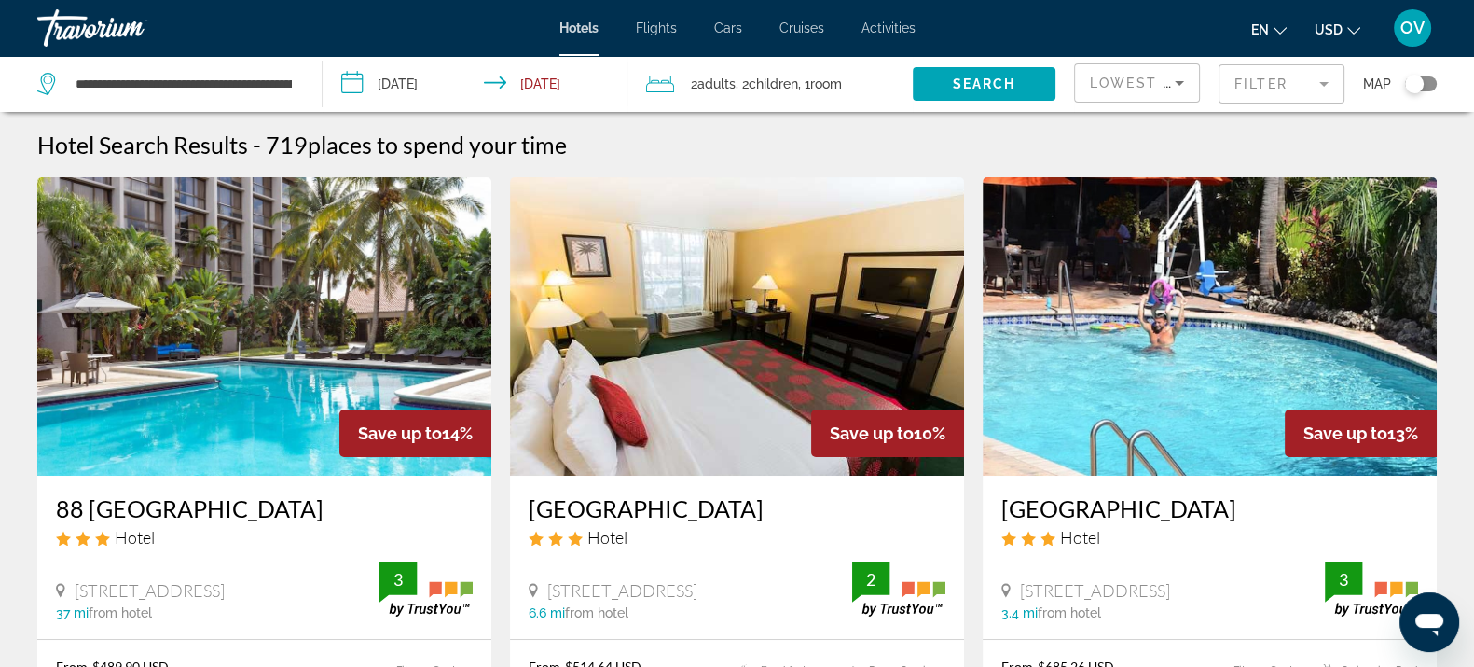
click at [1303, 80] on mat-form-field "Filter" at bounding box center [1282, 83] width 126 height 39
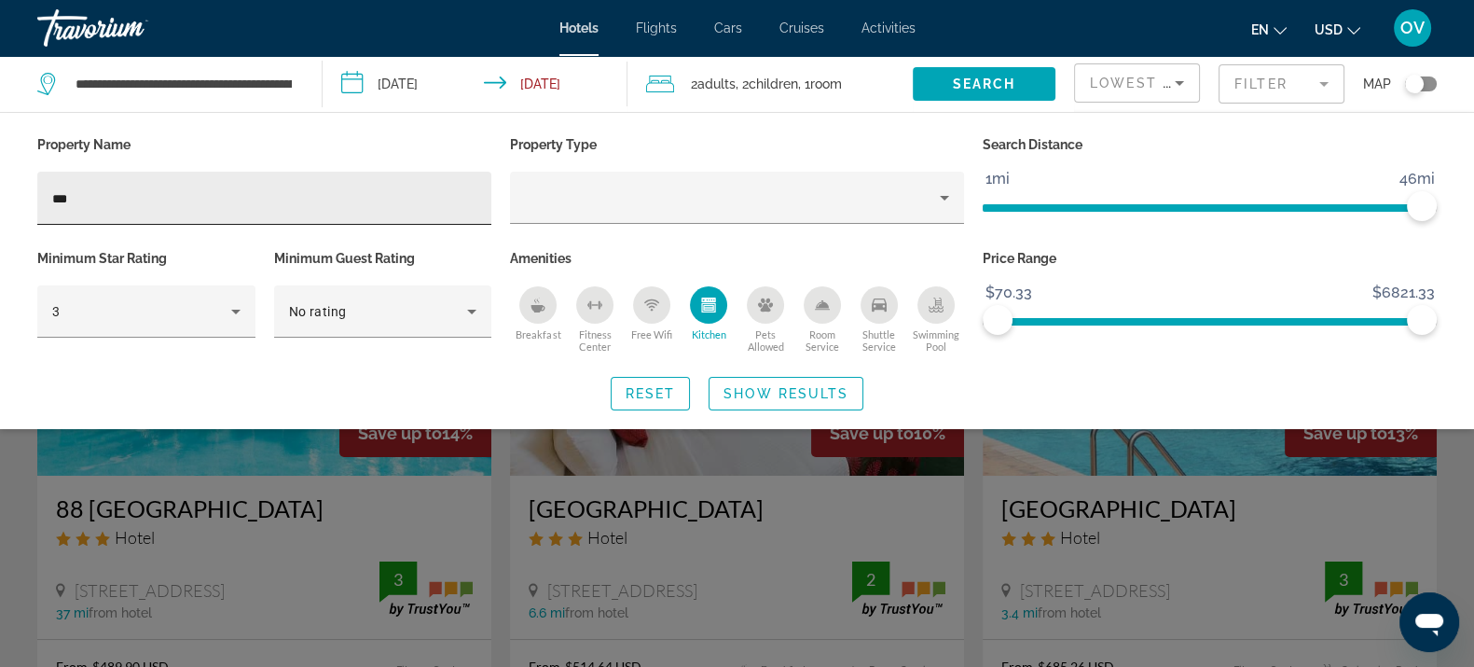
drag, startPoint x: 259, startPoint y: 180, endPoint x: 112, endPoint y: 196, distance: 148.2
click at [112, 196] on div "***" at bounding box center [264, 198] width 424 height 53
drag, startPoint x: 103, startPoint y: 200, endPoint x: 0, endPoint y: 203, distance: 102.6
click at [0, 203] on div "Property Name *** Property Type Search Distance 1mi 46mi 46mi Minimum Star Rati…" at bounding box center [737, 270] width 1474 height 279
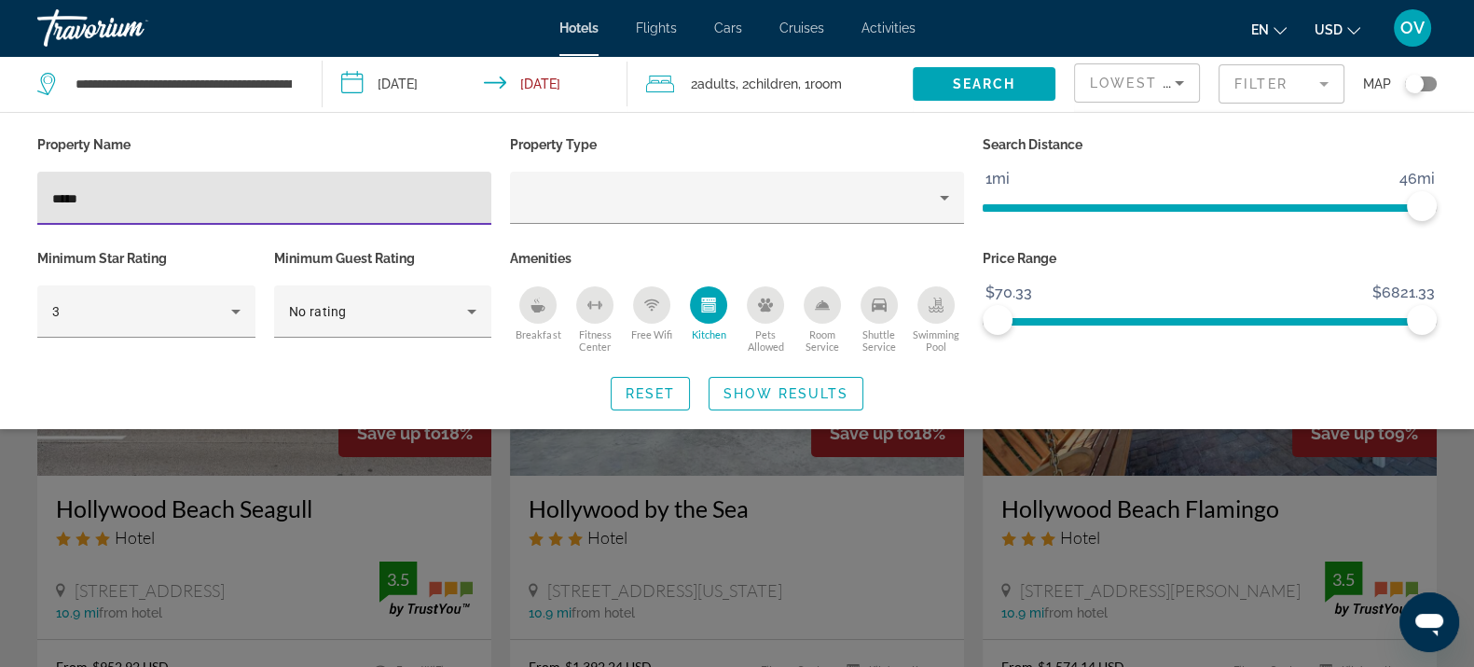
type input "*****"
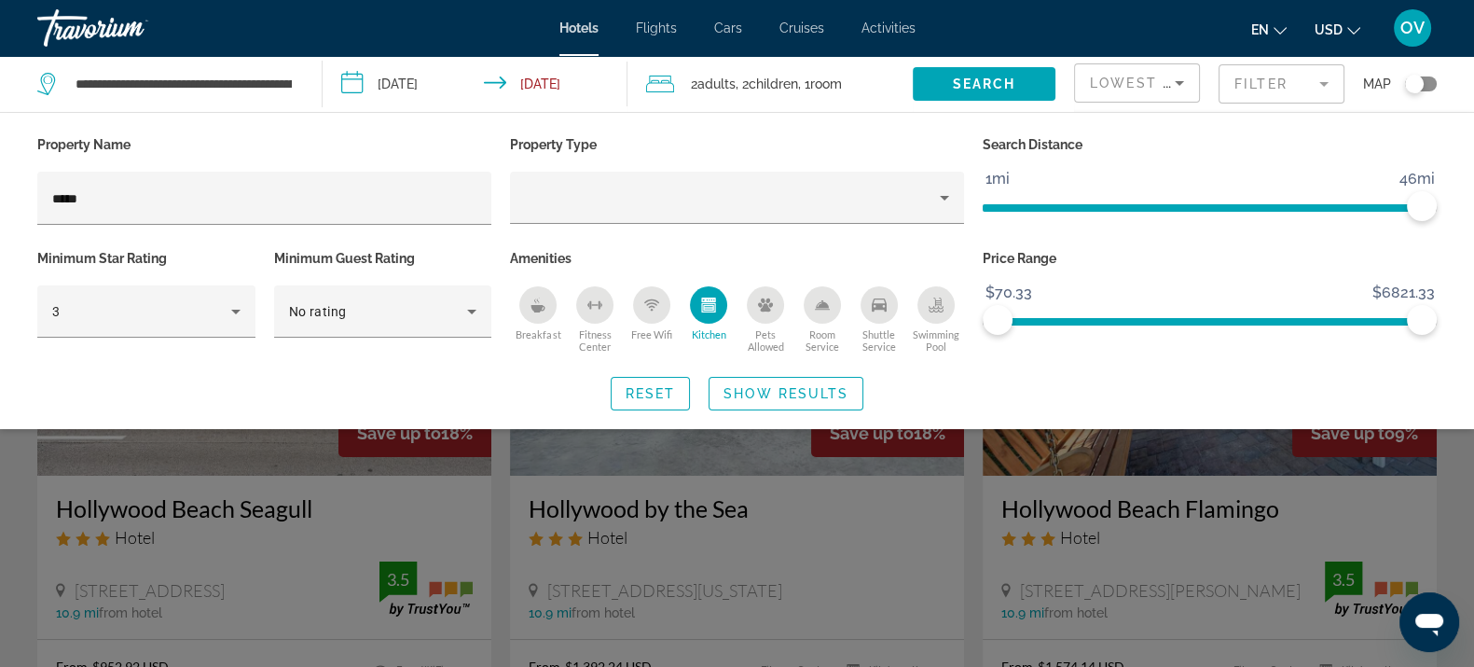
click at [600, 483] on div "Search widget" at bounding box center [737, 473] width 1474 height 387
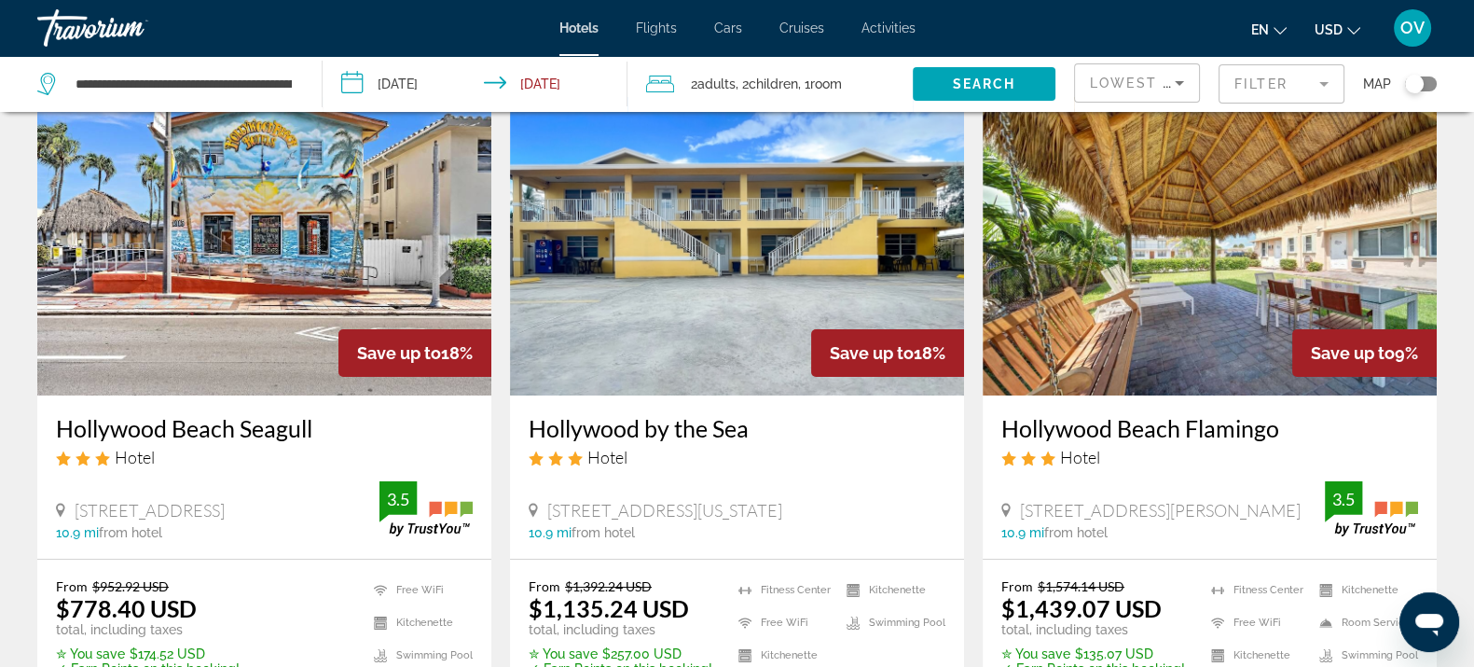
scroll to position [116, 0]
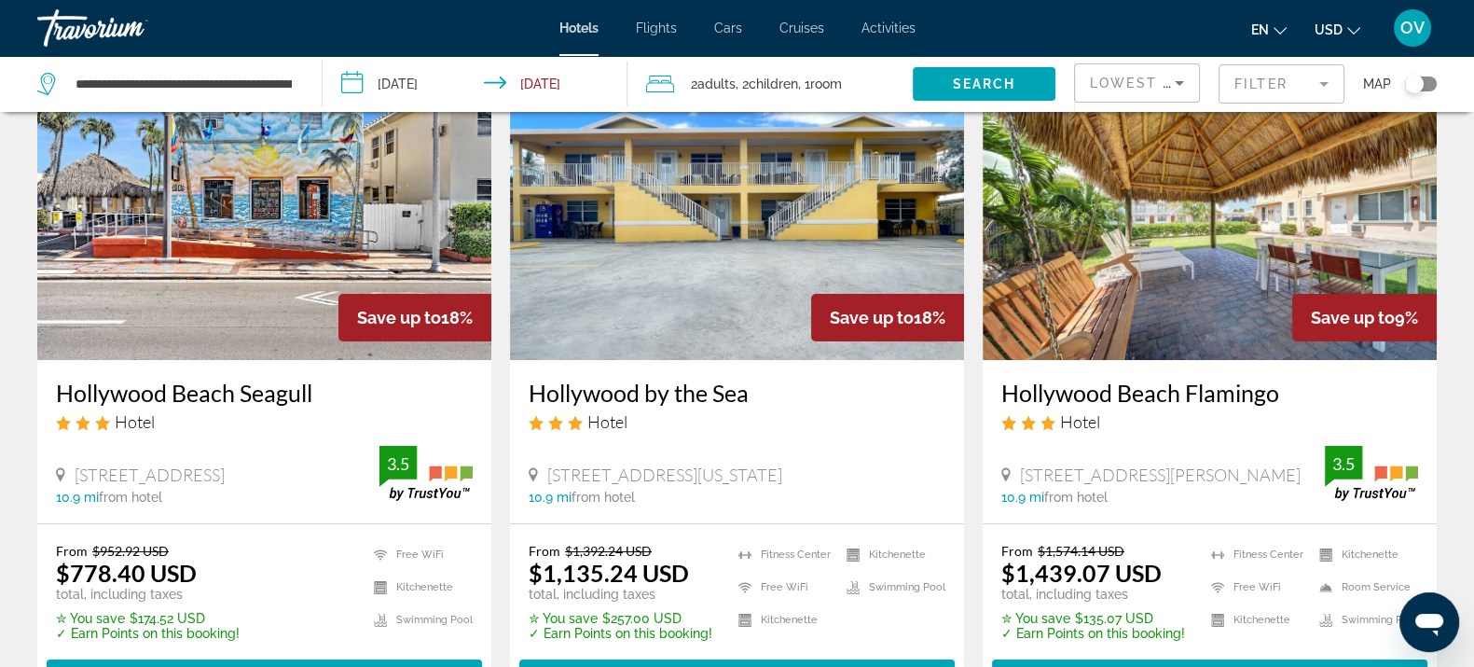
click at [234, 382] on h3 "Hollywood Beach Seagull" at bounding box center [264, 393] width 417 height 28
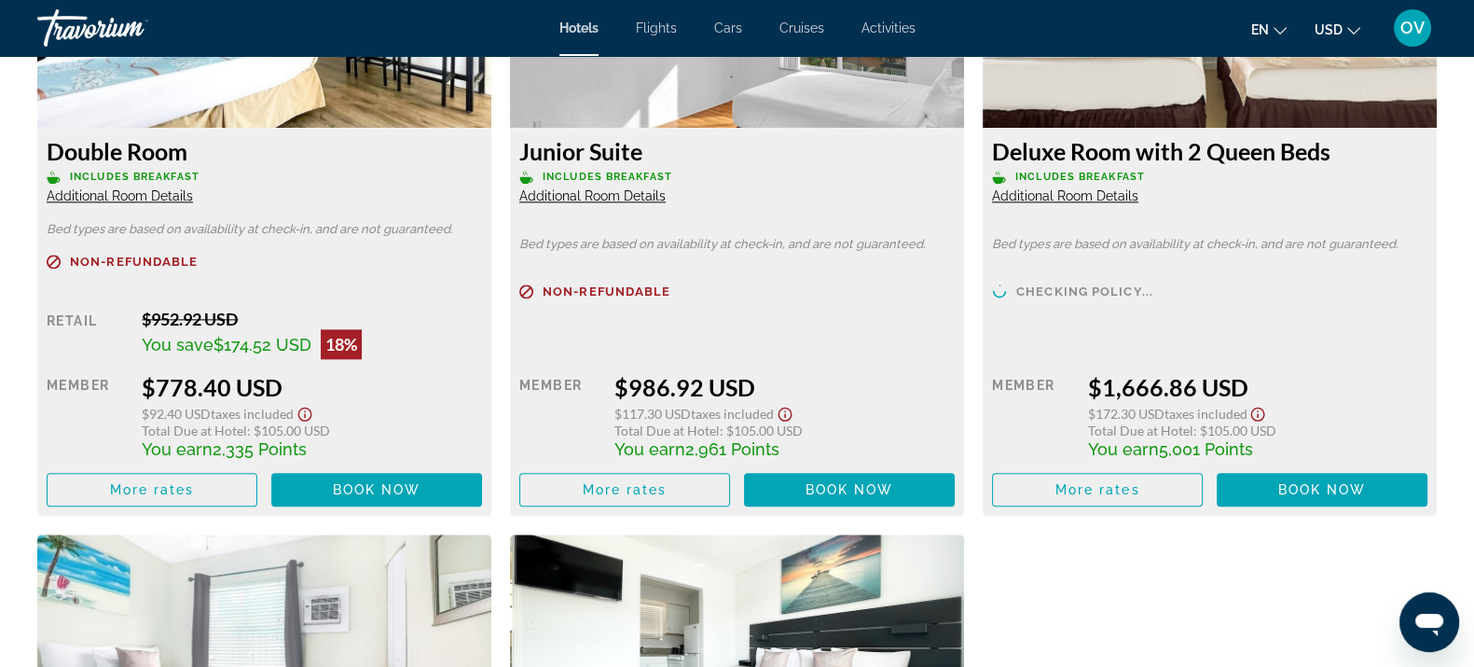
scroll to position [2564, 0]
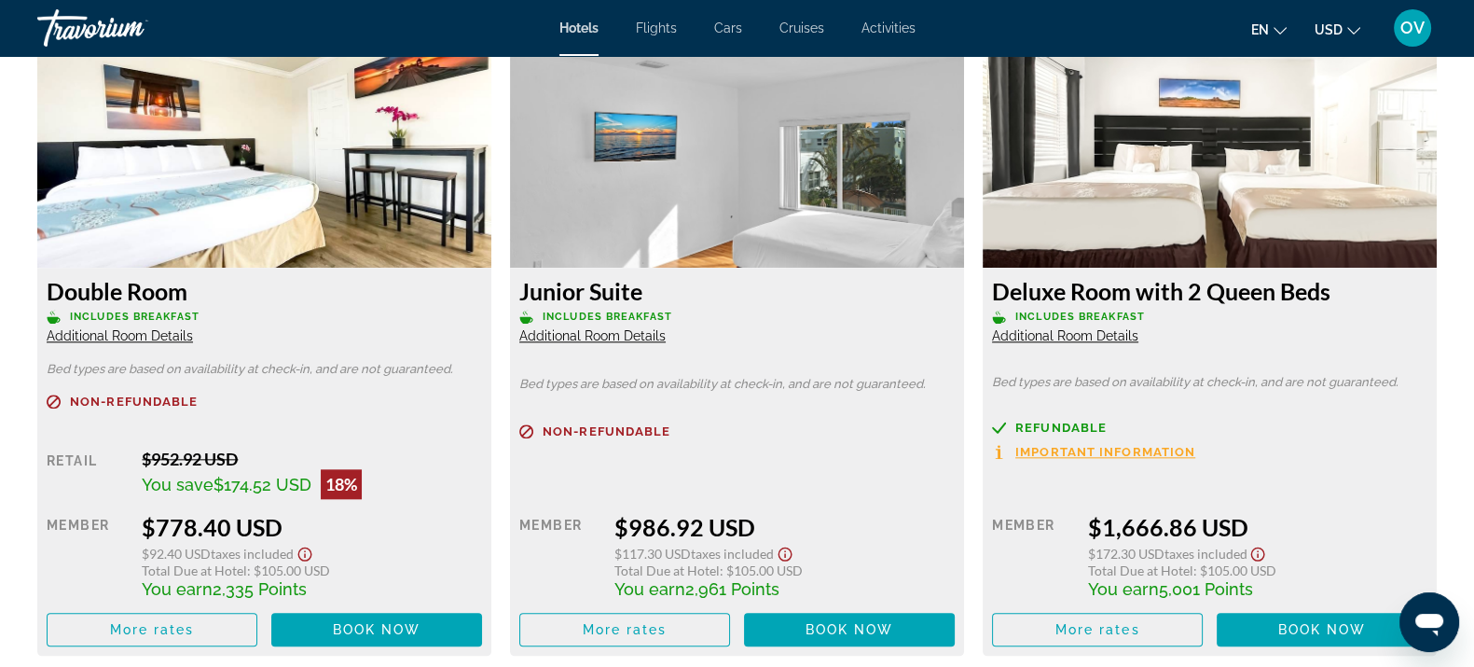
click at [126, 332] on span "Additional Room Details" at bounding box center [120, 335] width 146 height 15
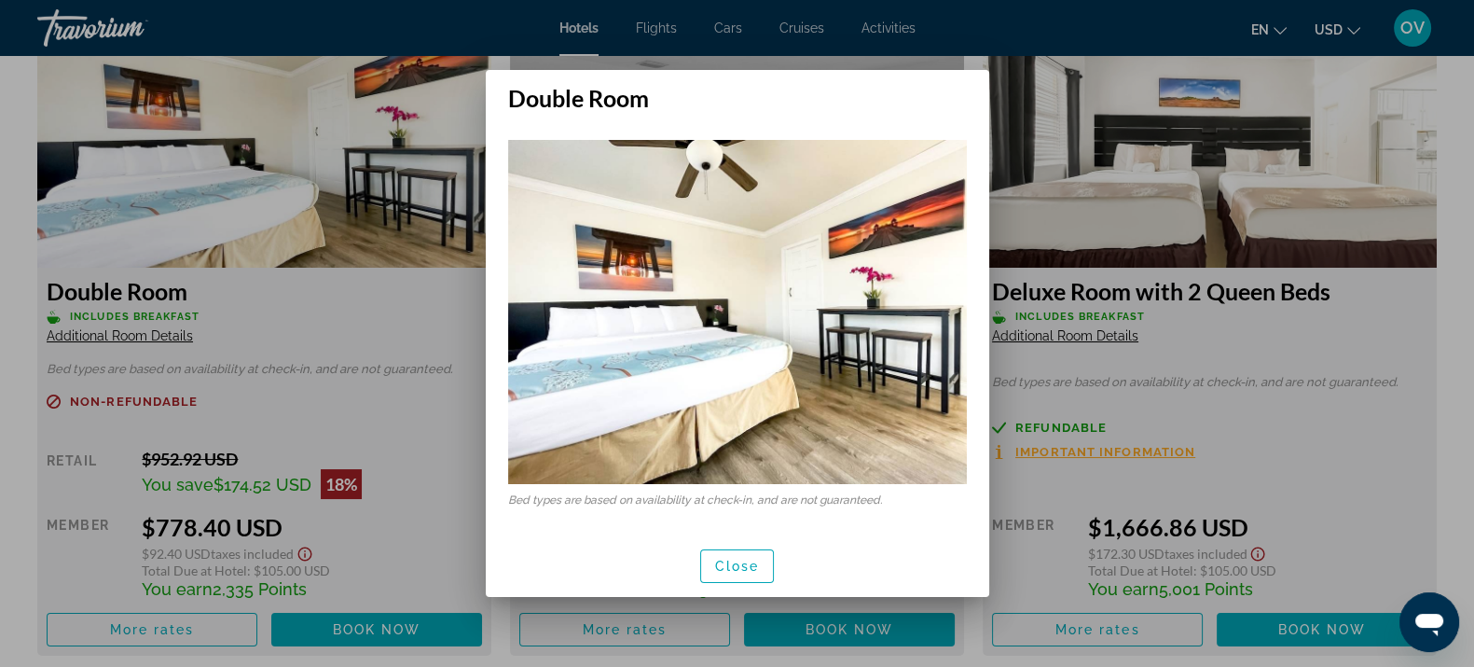
scroll to position [0, 0]
drag, startPoint x: 711, startPoint y: 562, endPoint x: 699, endPoint y: 544, distance: 22.2
click at [709, 559] on span "button" at bounding box center [737, 566] width 73 height 45
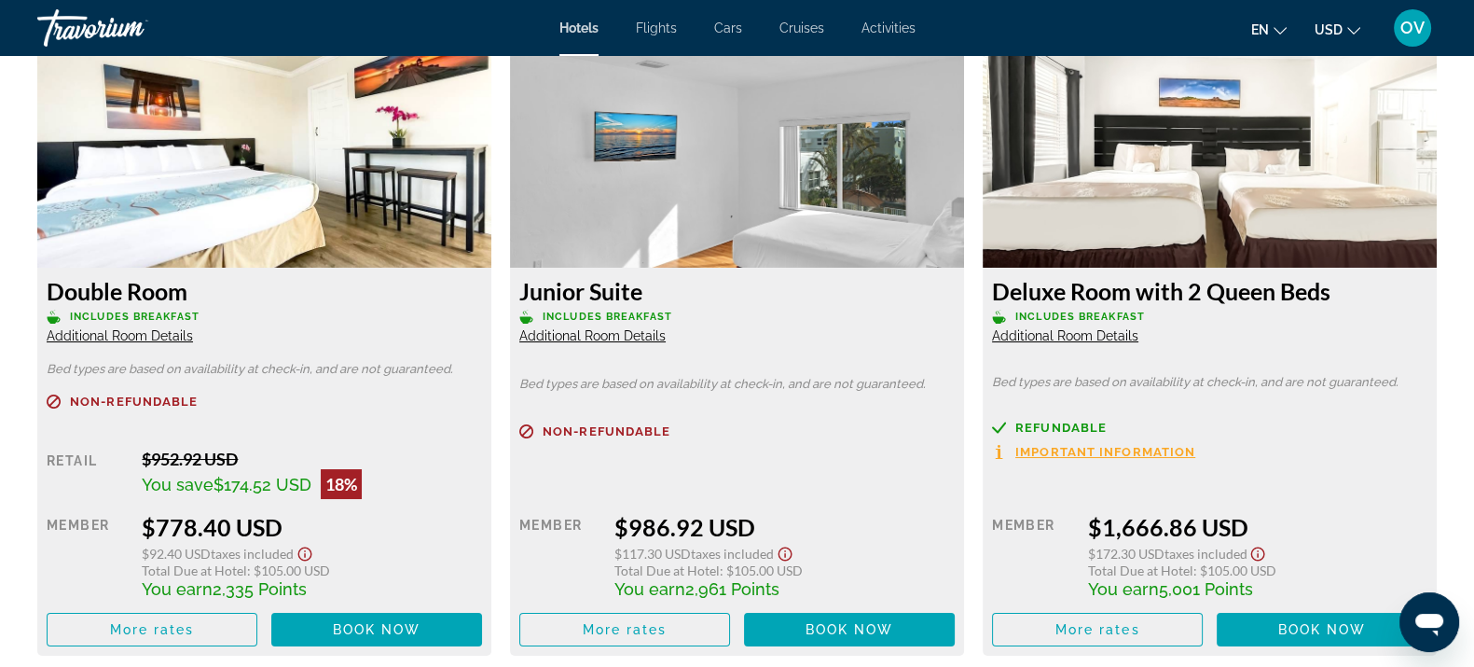
scroll to position [2564, 0]
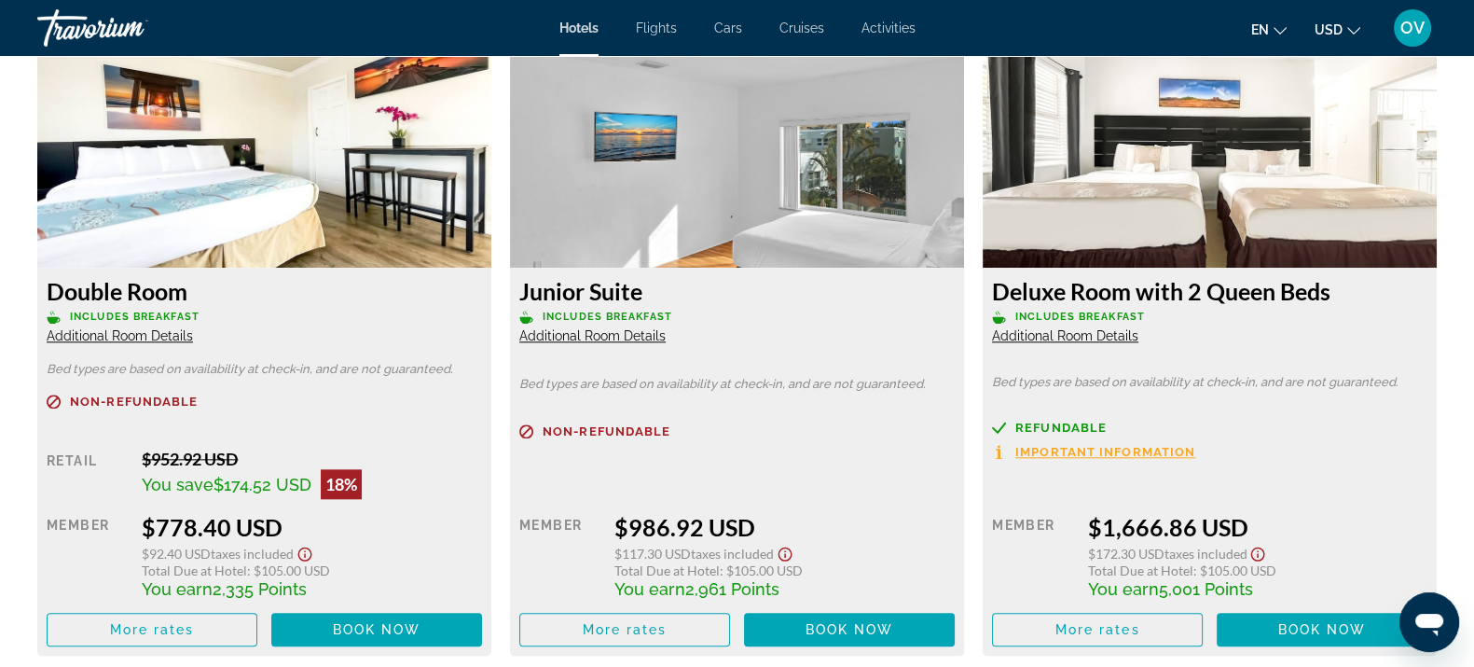
click at [573, 334] on span "Additional Room Details" at bounding box center [592, 335] width 146 height 15
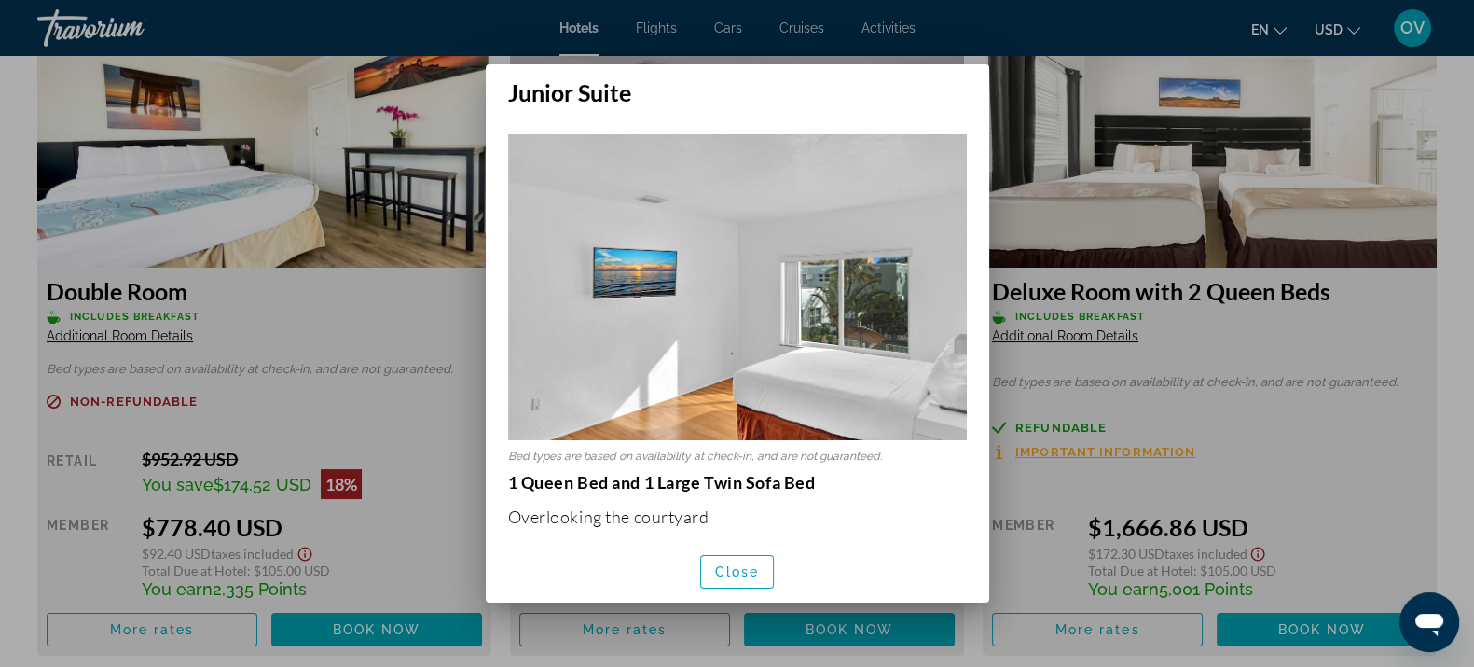
scroll to position [116, 0]
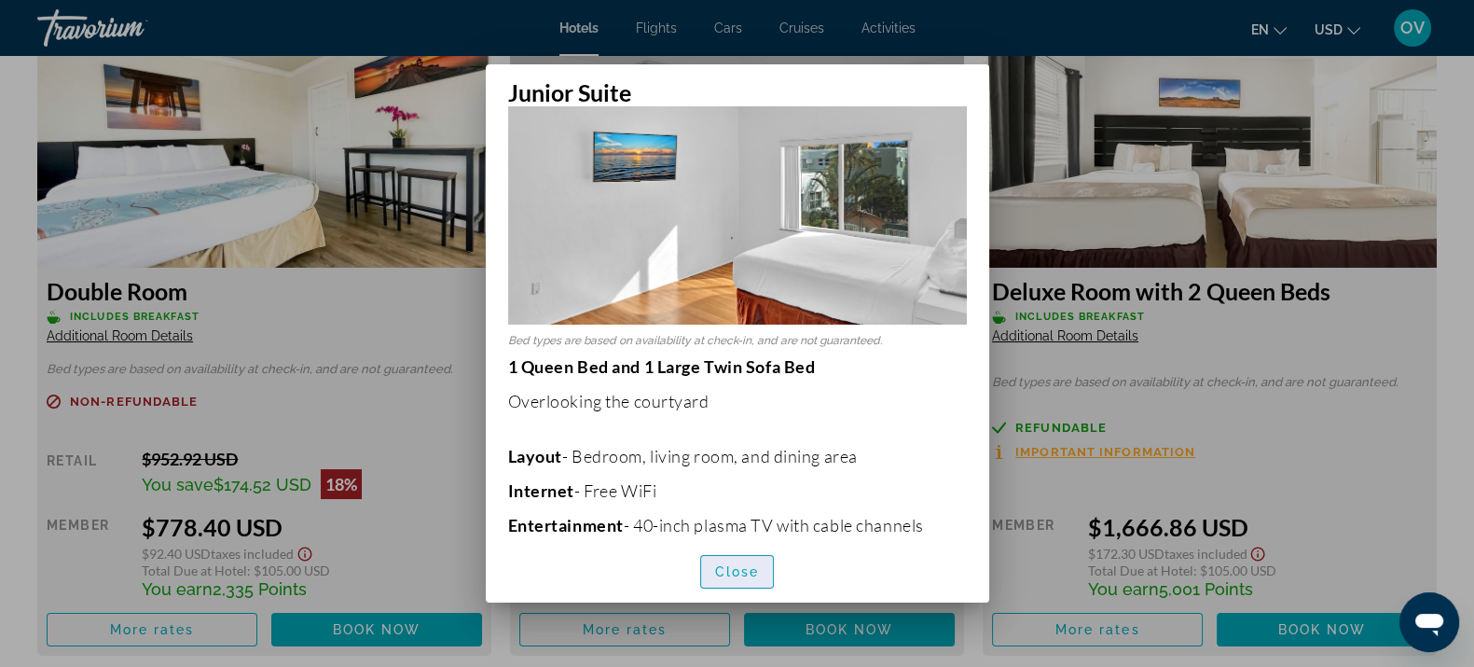
drag, startPoint x: 747, startPoint y: 576, endPoint x: 746, endPoint y: 567, distance: 9.4
click at [747, 573] on span "Close" at bounding box center [737, 571] width 45 height 15
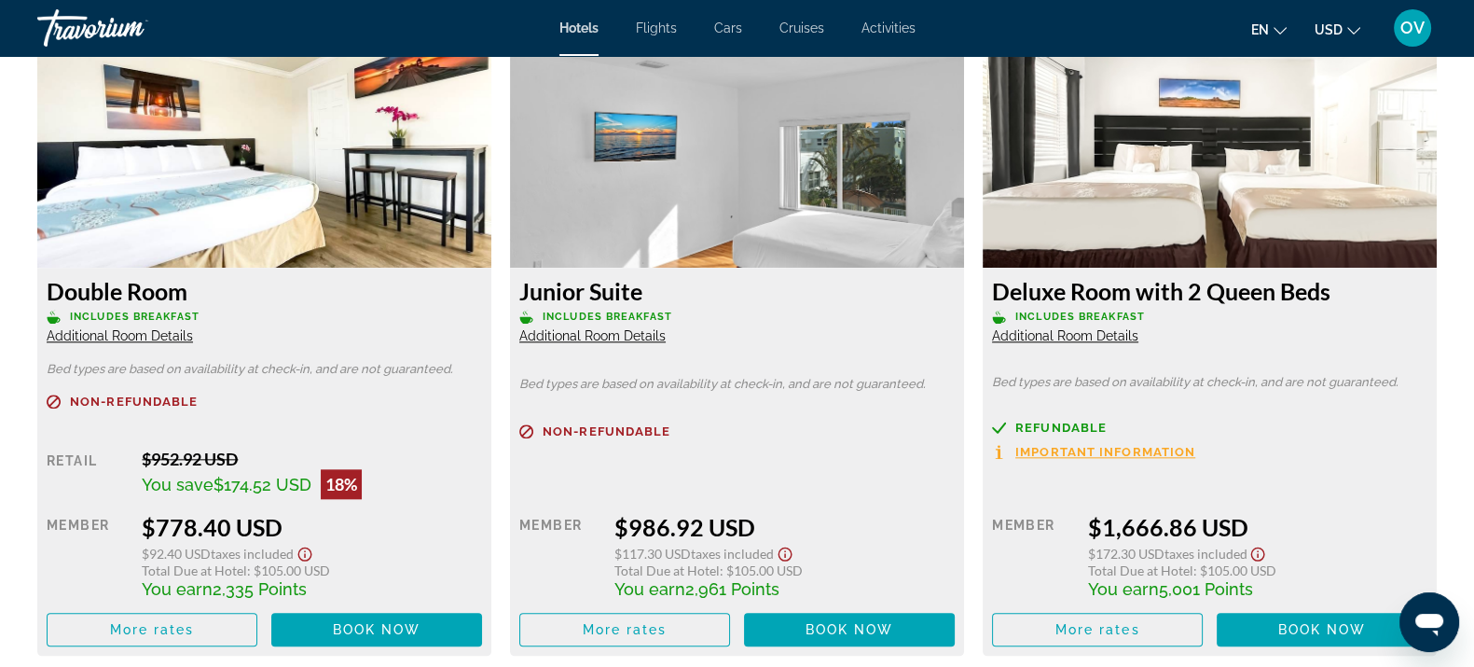
click at [1052, 333] on span "Additional Room Details" at bounding box center [1065, 335] width 146 height 15
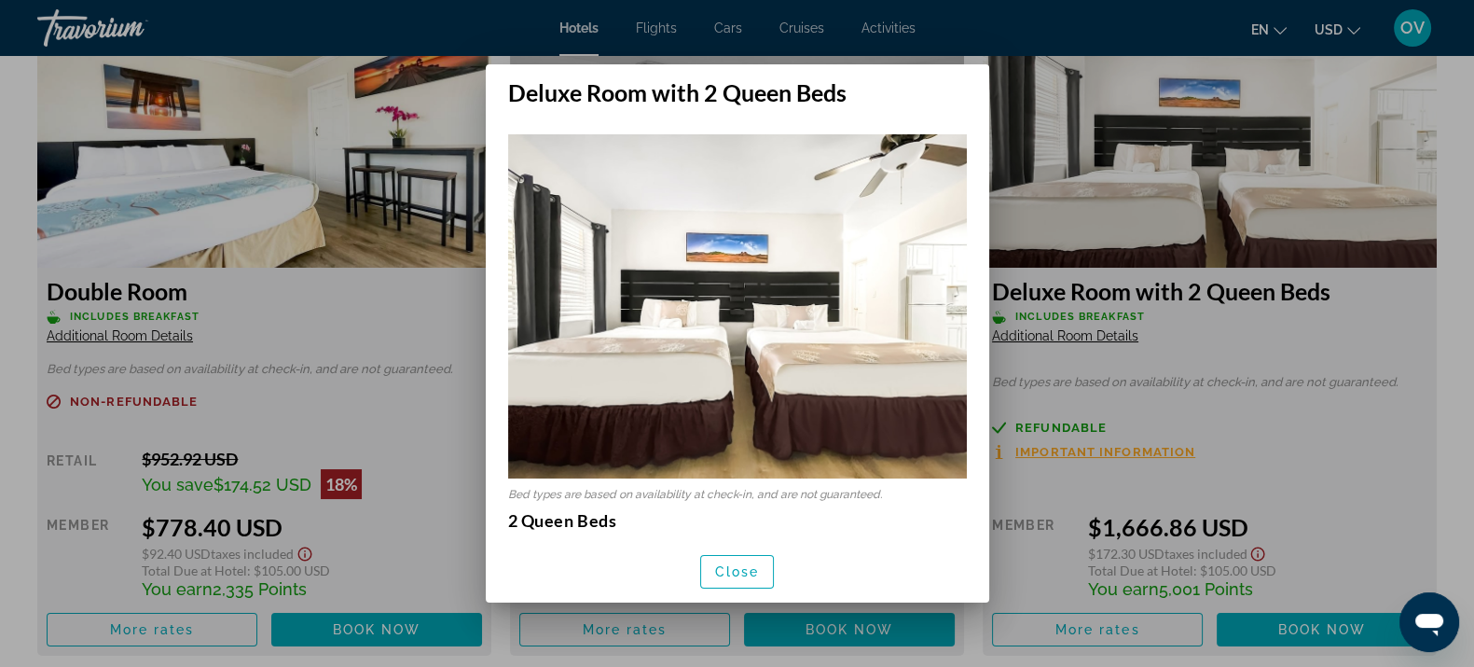
scroll to position [232, 0]
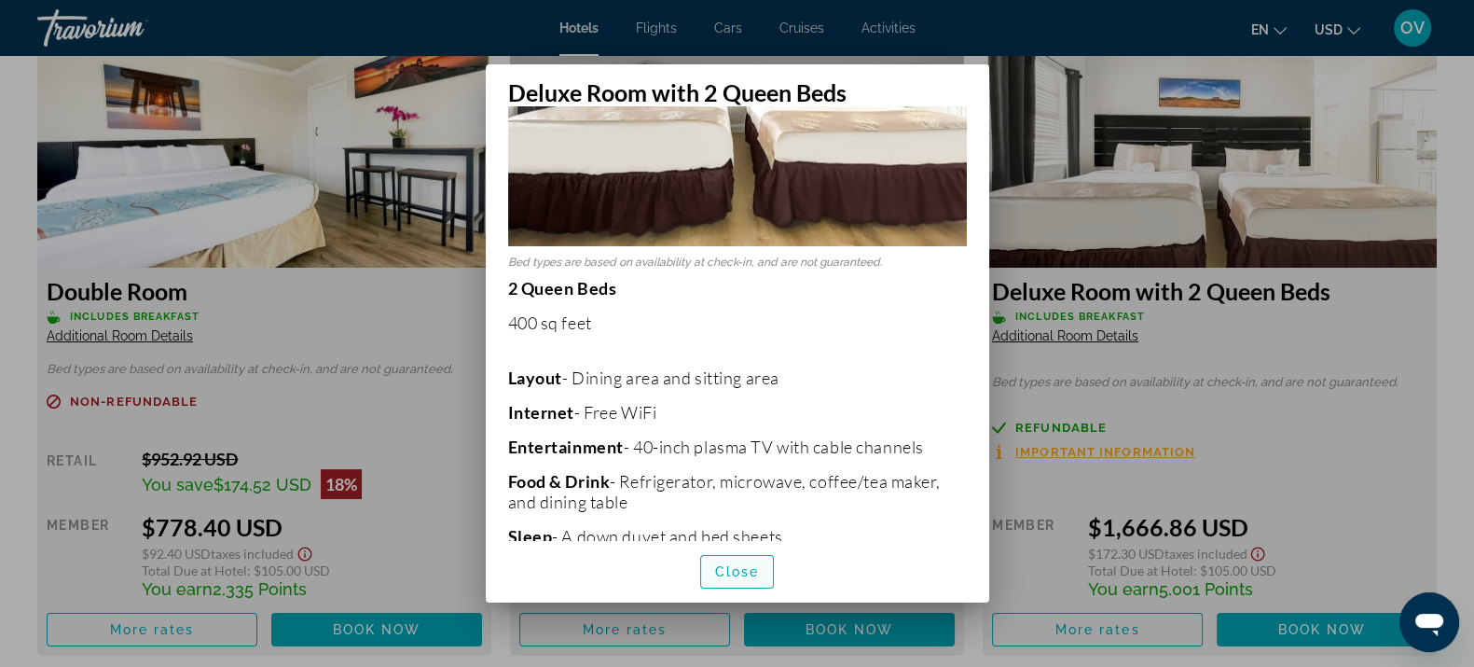
click at [736, 564] on span "Close" at bounding box center [737, 571] width 45 height 15
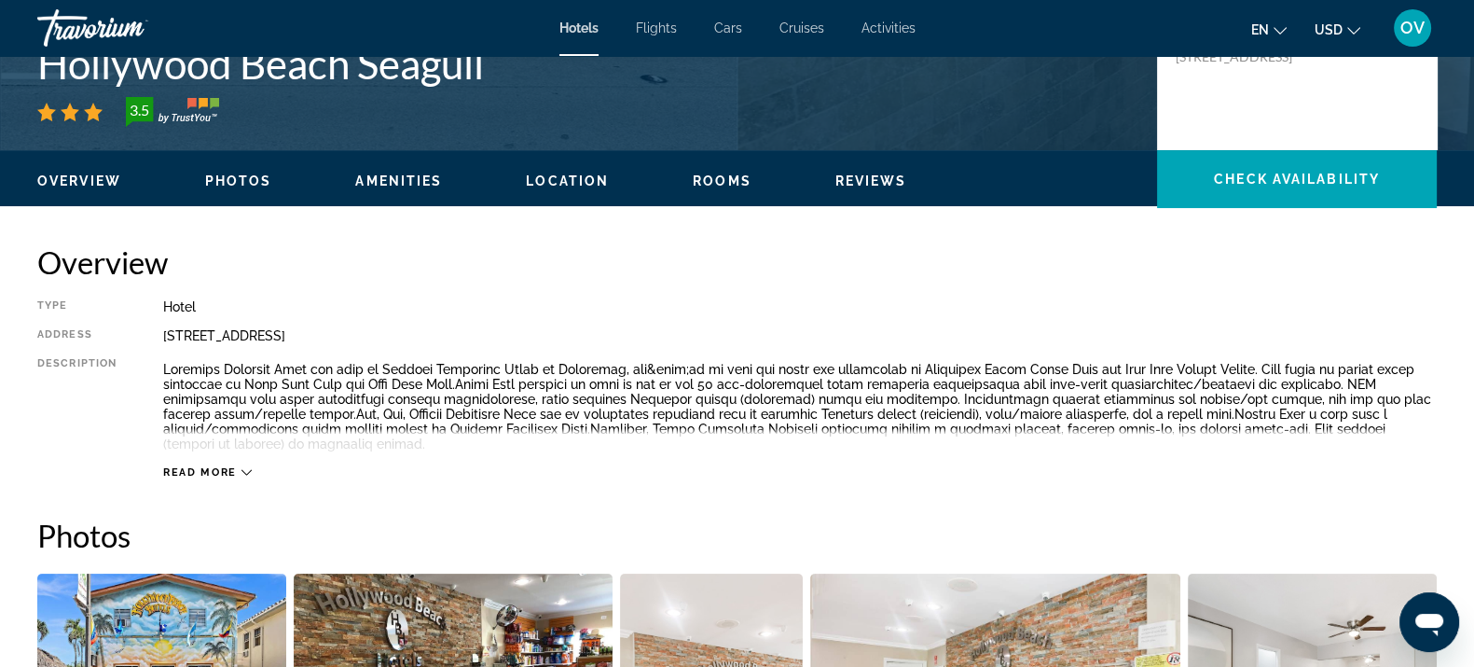
scroll to position [932, 0]
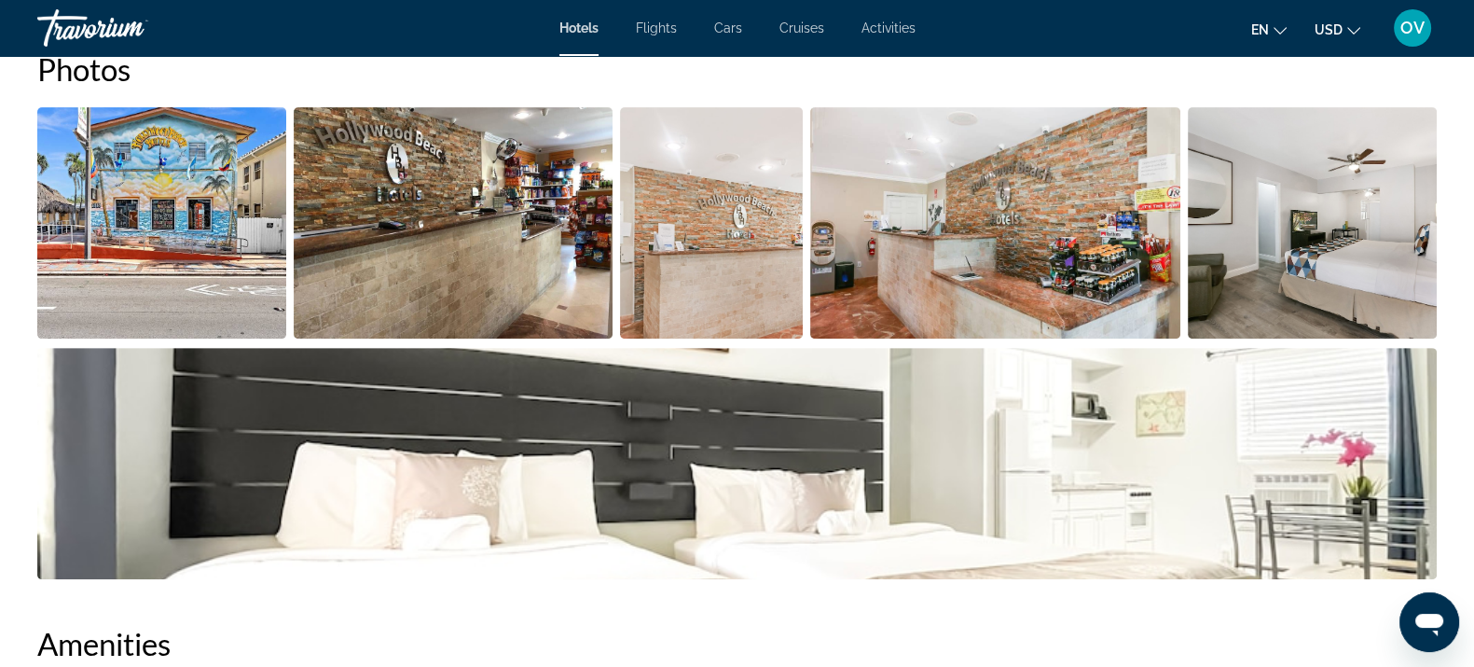
click at [760, 429] on img "Open full-screen image slider" at bounding box center [737, 463] width 1400 height 231
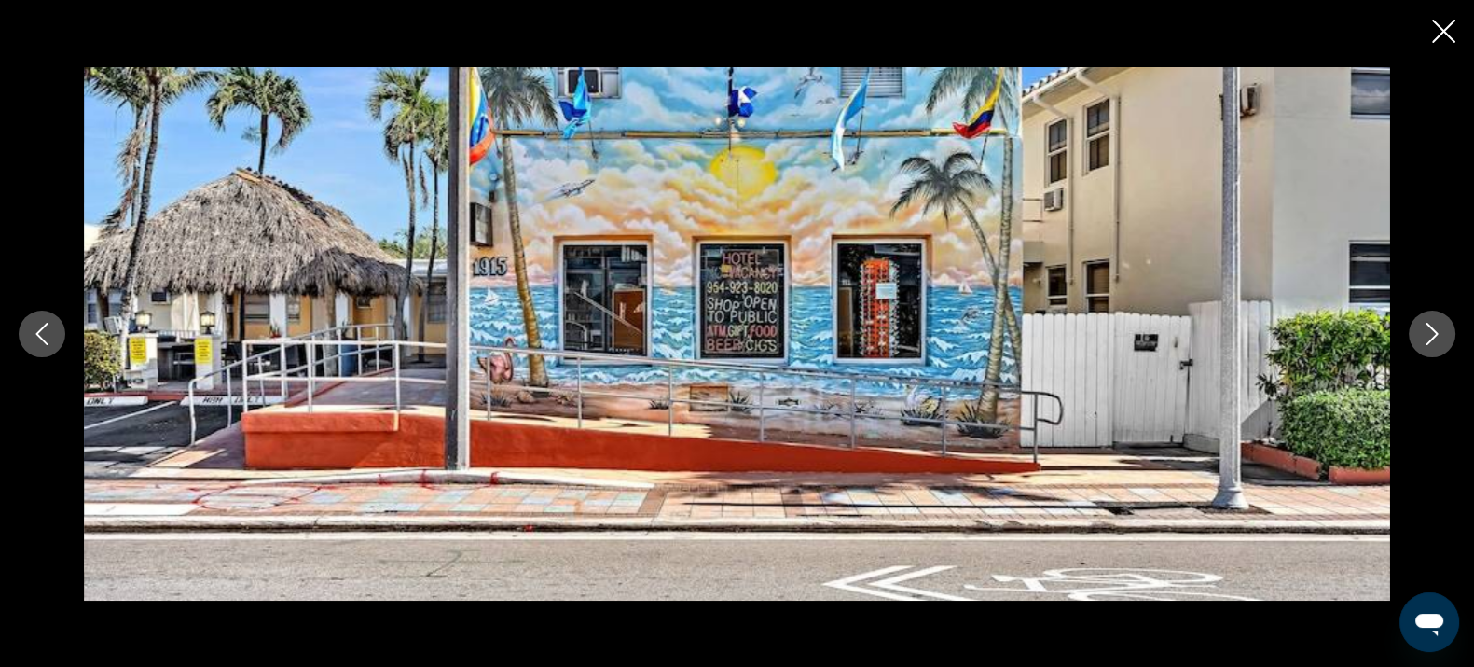
click at [1417, 326] on button "Next image" at bounding box center [1432, 334] width 47 height 47
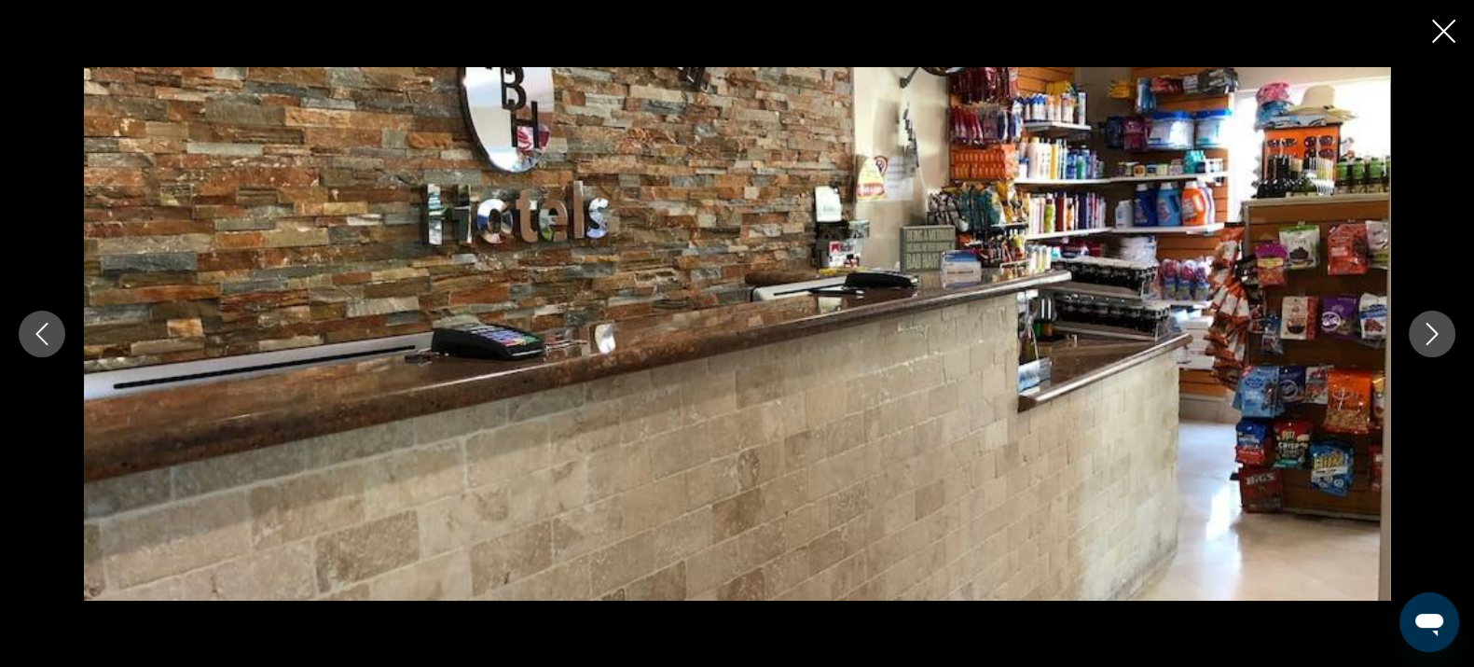
click at [1415, 326] on button "Next image" at bounding box center [1432, 334] width 47 height 47
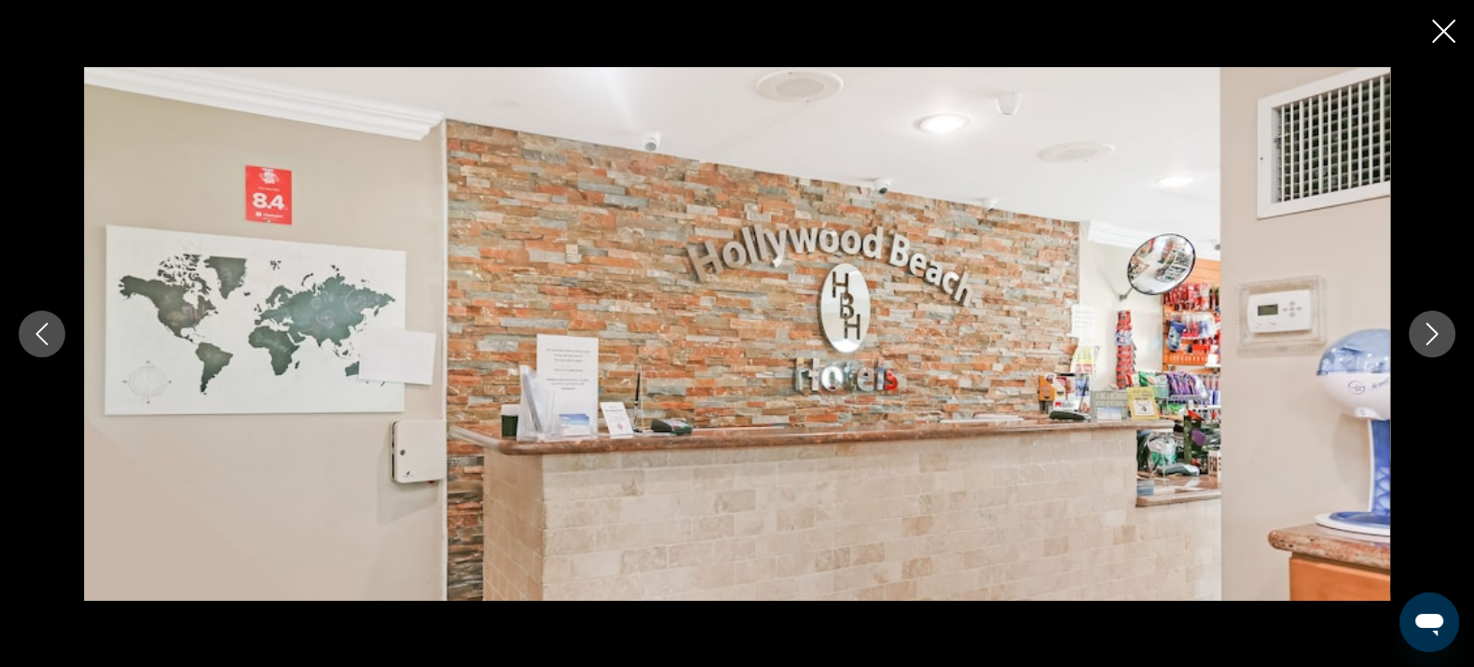
click at [1415, 326] on button "Next image" at bounding box center [1432, 334] width 47 height 47
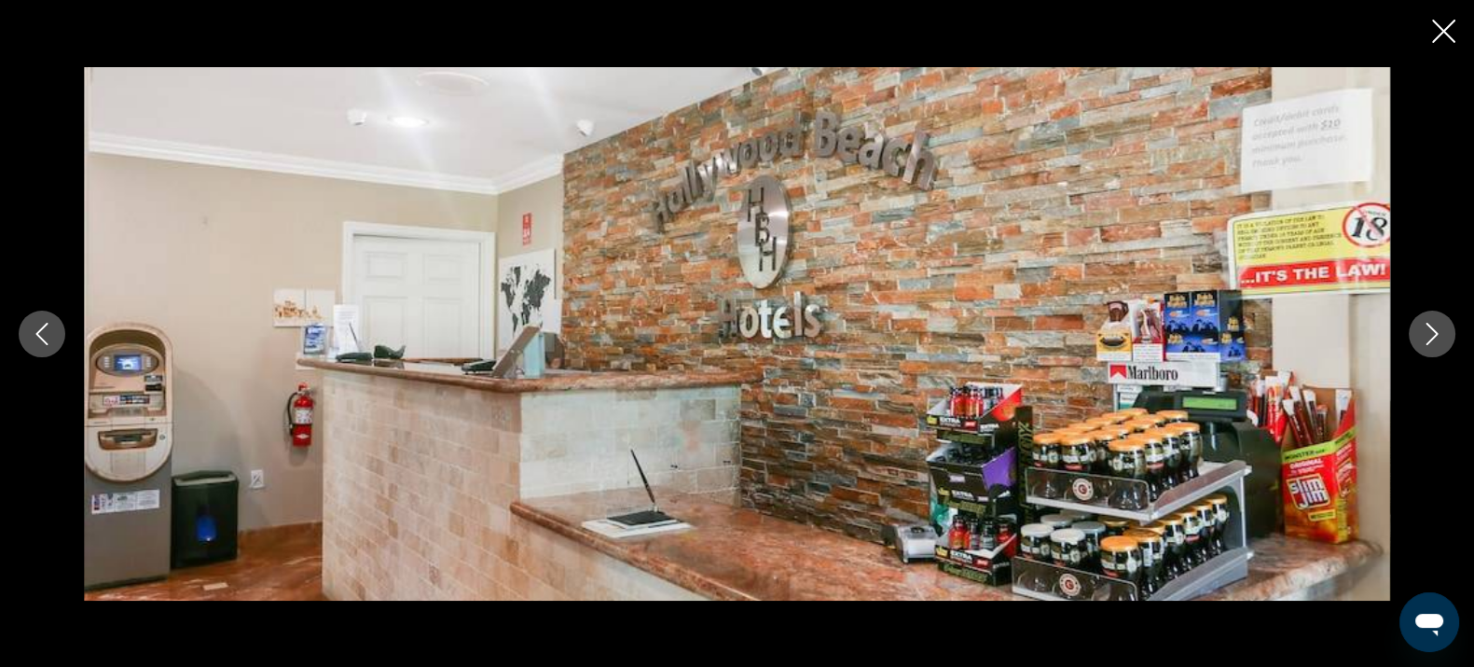
click at [1415, 326] on button "Next image" at bounding box center [1432, 334] width 47 height 47
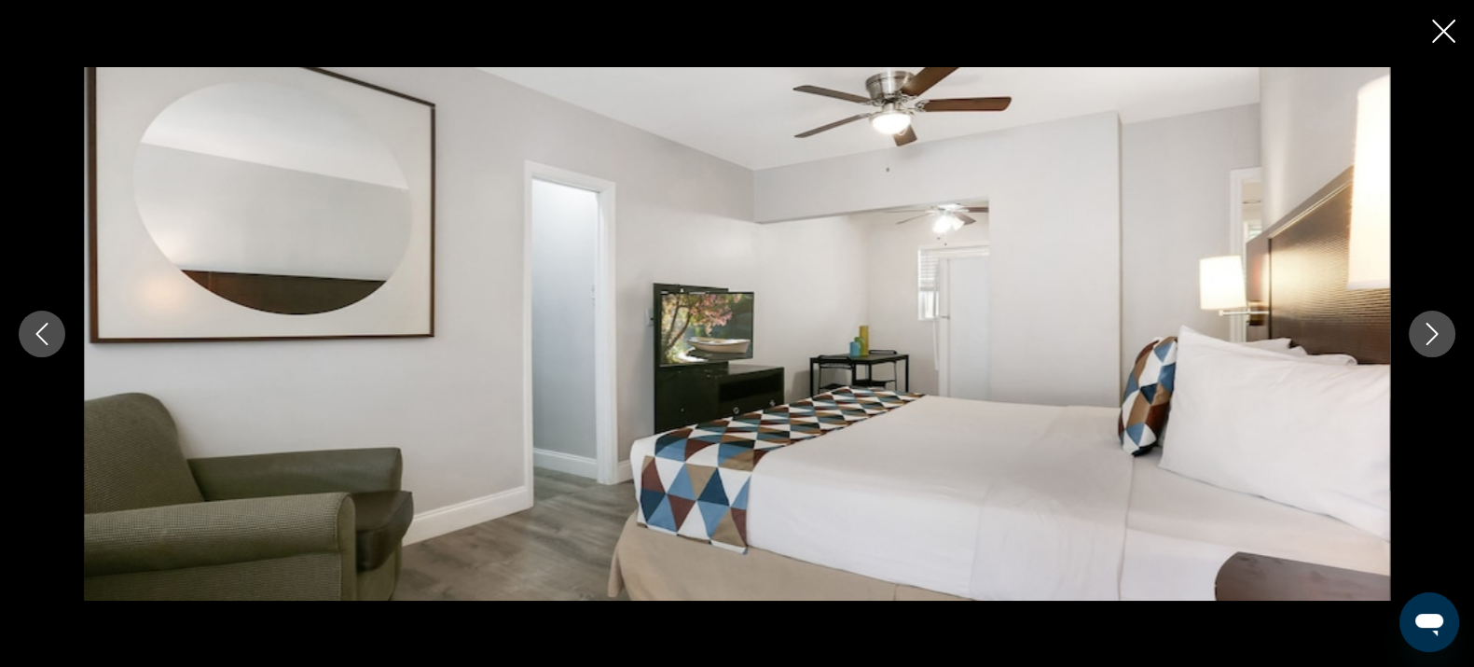
click at [1411, 326] on button "Next image" at bounding box center [1432, 334] width 47 height 47
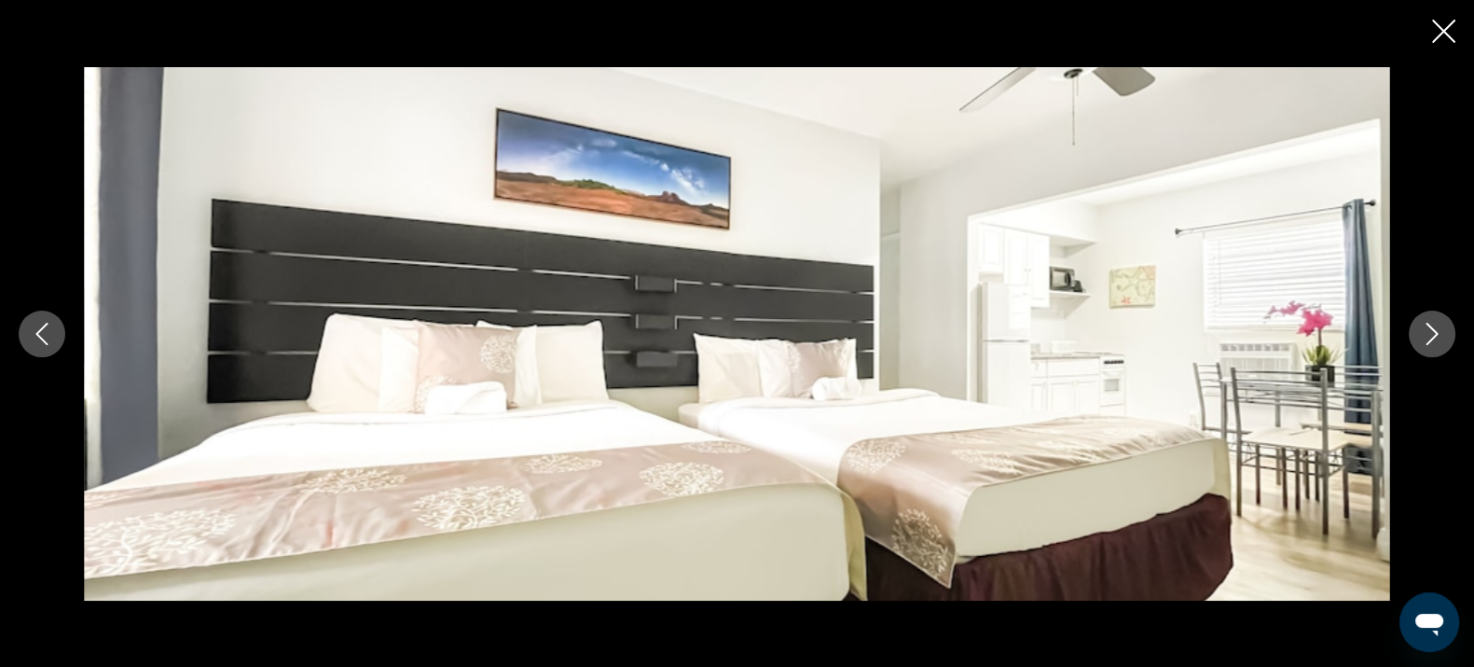
click at [1411, 326] on button "Next image" at bounding box center [1432, 334] width 47 height 47
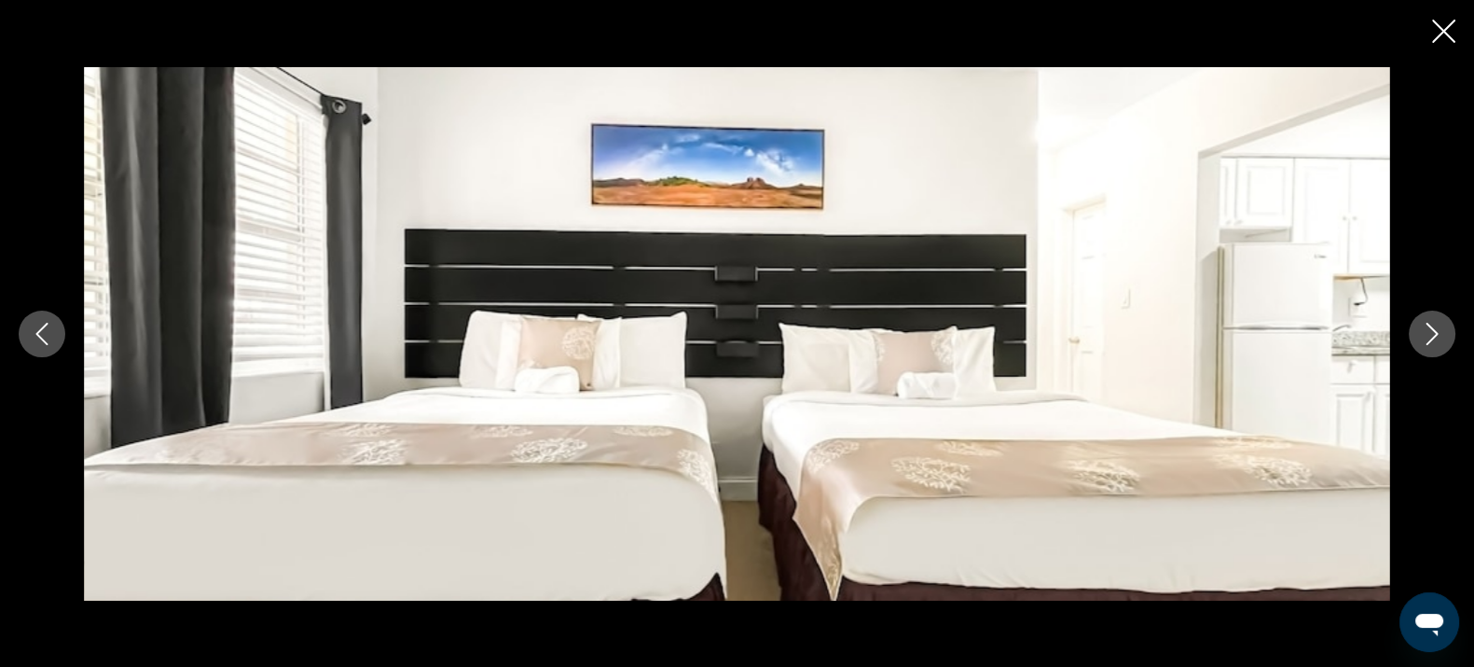
click at [1411, 326] on button "Next image" at bounding box center [1432, 334] width 47 height 47
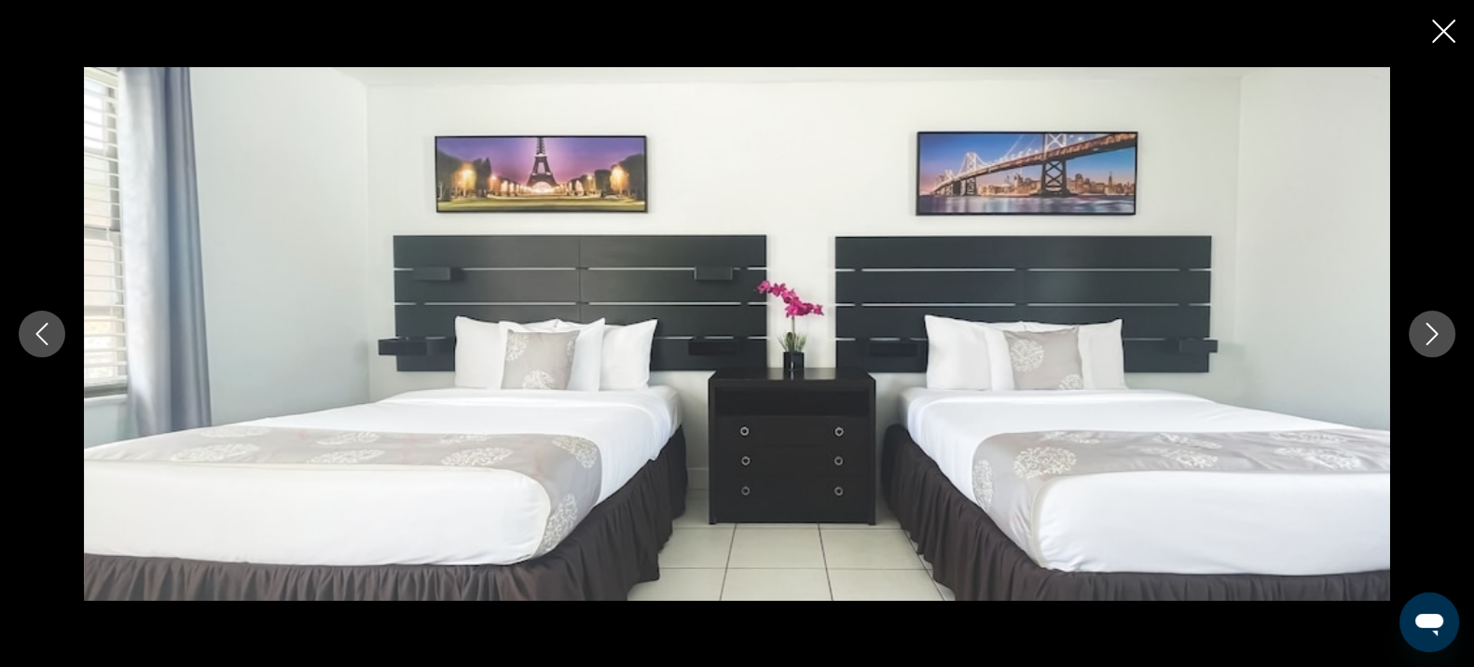
click at [1411, 326] on button "Next image" at bounding box center [1432, 334] width 47 height 47
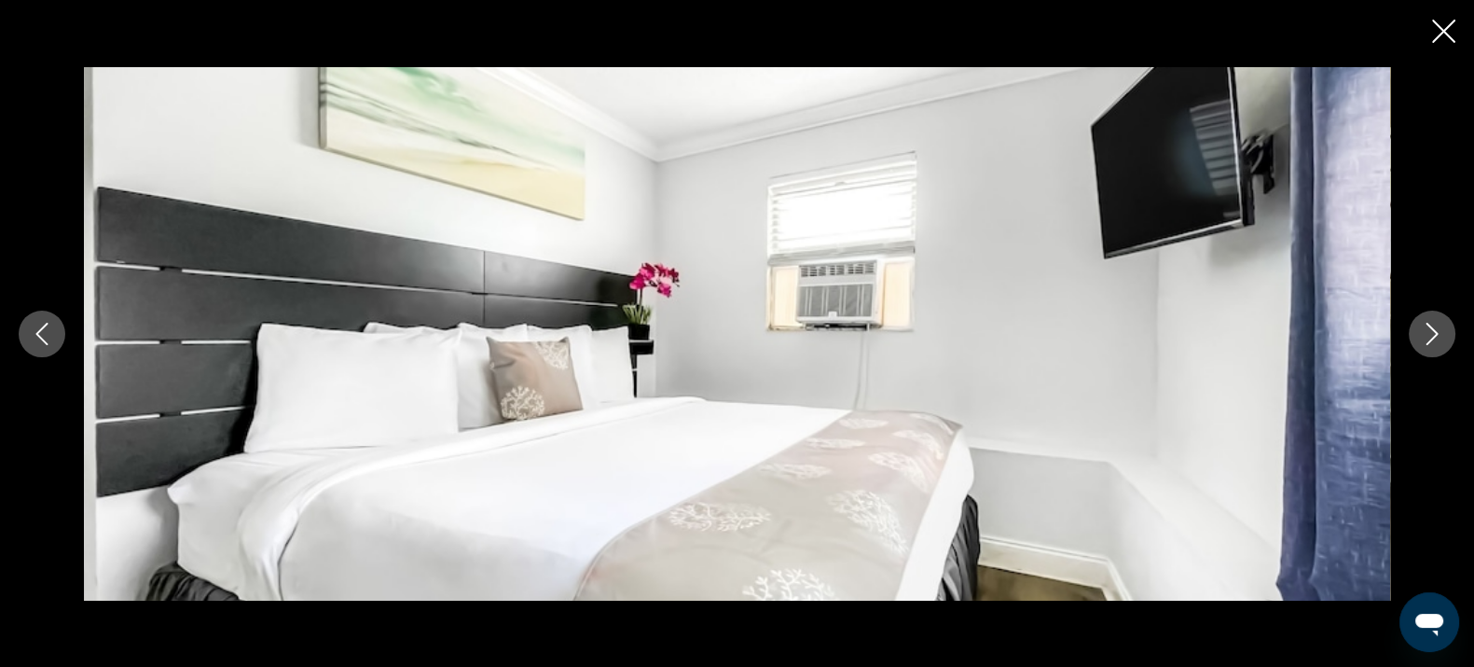
click at [1411, 326] on button "Next image" at bounding box center [1432, 334] width 47 height 47
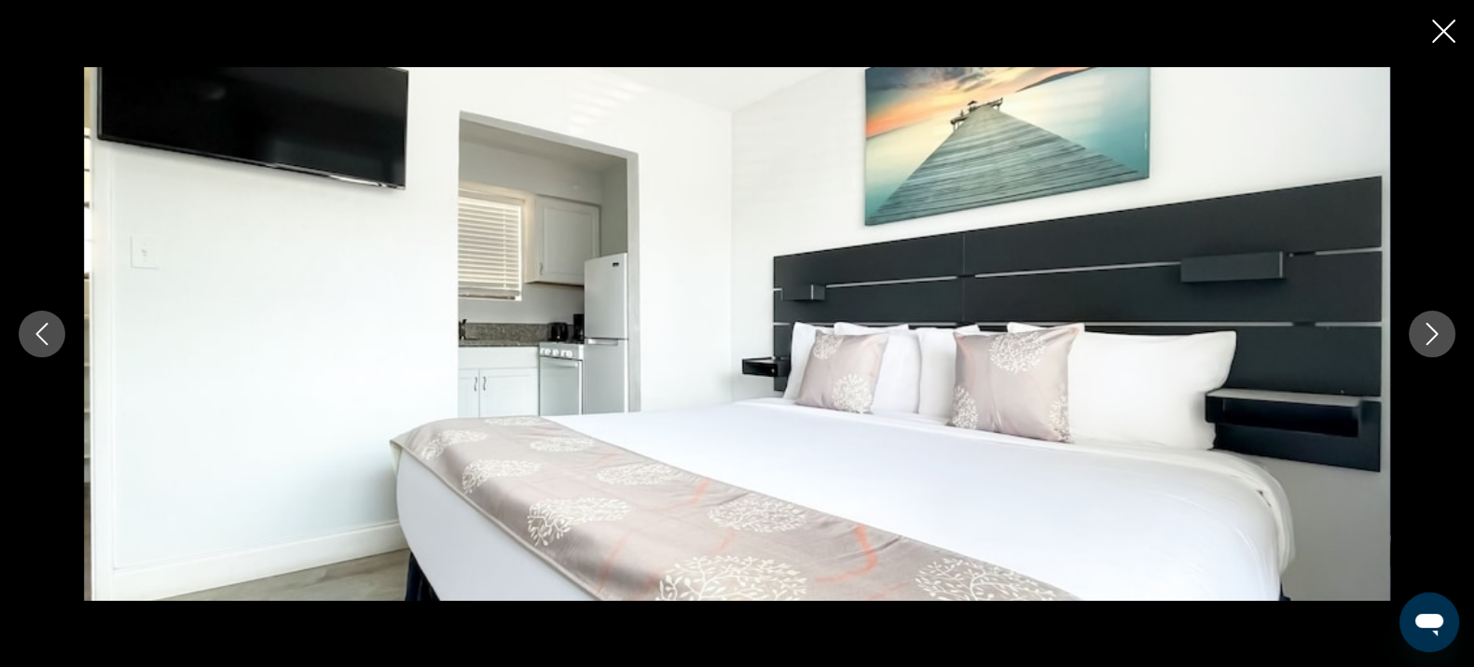
click at [1411, 326] on button "Next image" at bounding box center [1432, 334] width 47 height 47
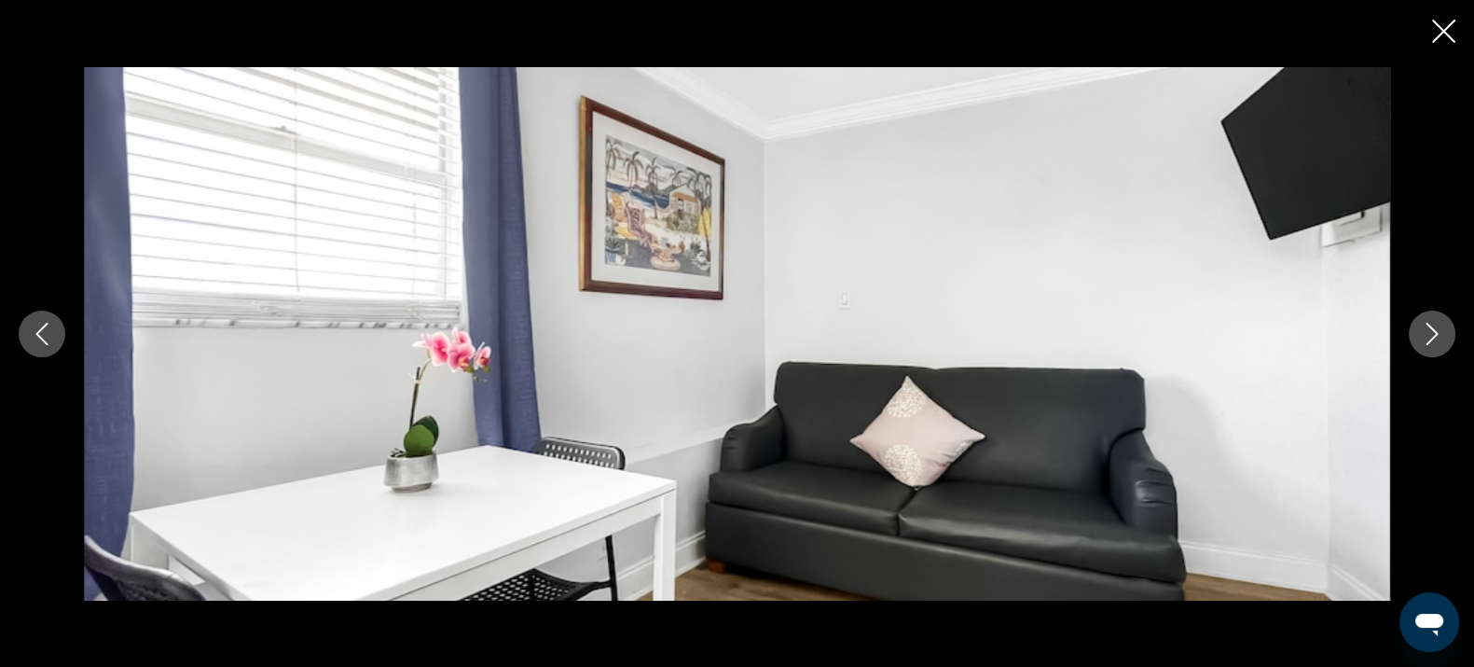
click at [1401, 329] on div "prev next" at bounding box center [737, 333] width 1474 height 533
click at [1427, 31] on div "prev next" at bounding box center [737, 333] width 1474 height 667
click at [1436, 21] on icon "Close slideshow" at bounding box center [1443, 31] width 23 height 23
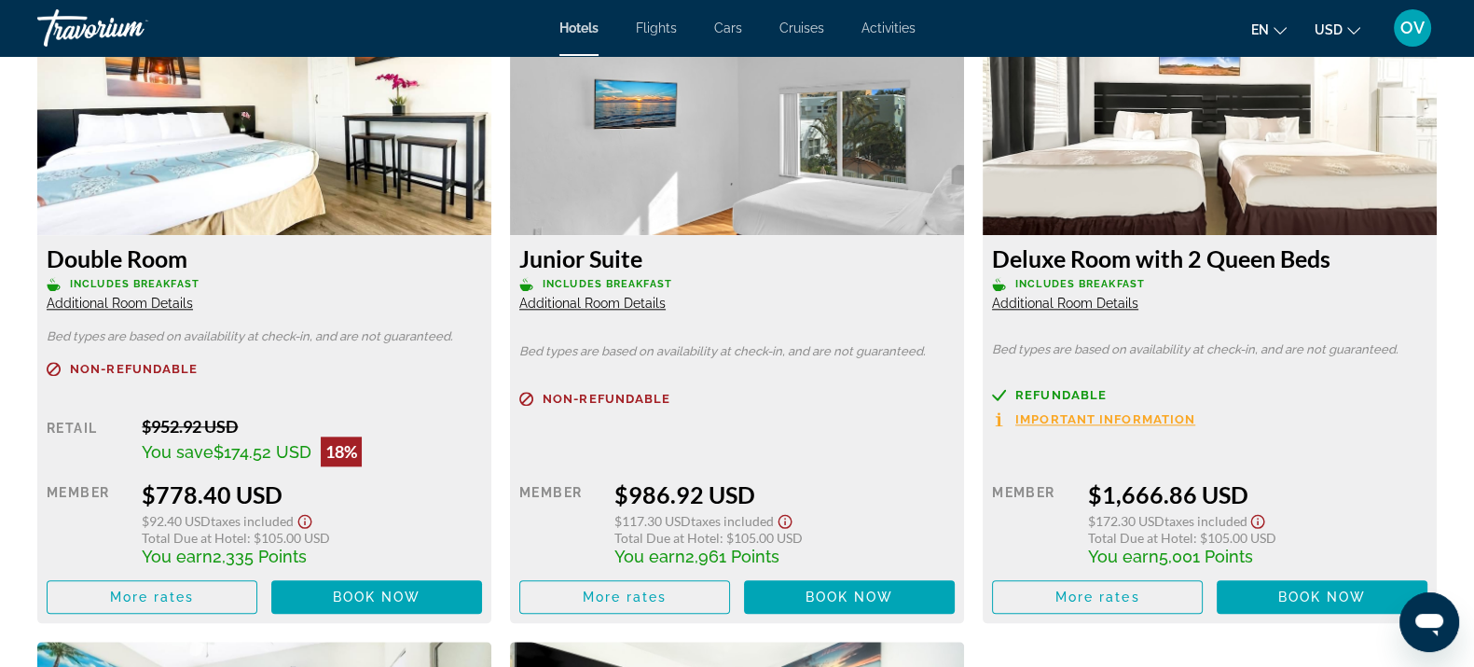
scroll to position [2681, 0]
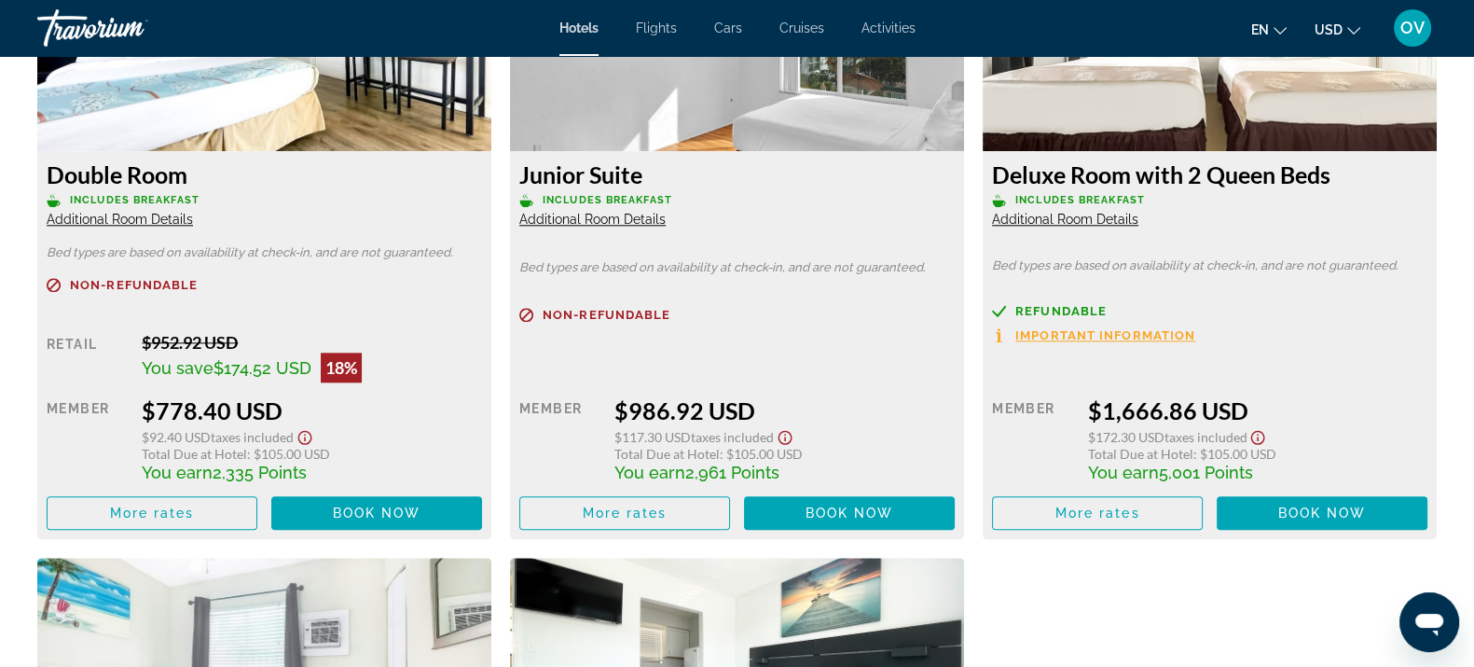
click at [161, 209] on div "Double Room Includes Breakfast Additional Room Details" at bounding box center [264, 193] width 435 height 67
click at [162, 214] on span "Additional Room Details" at bounding box center [120, 219] width 146 height 15
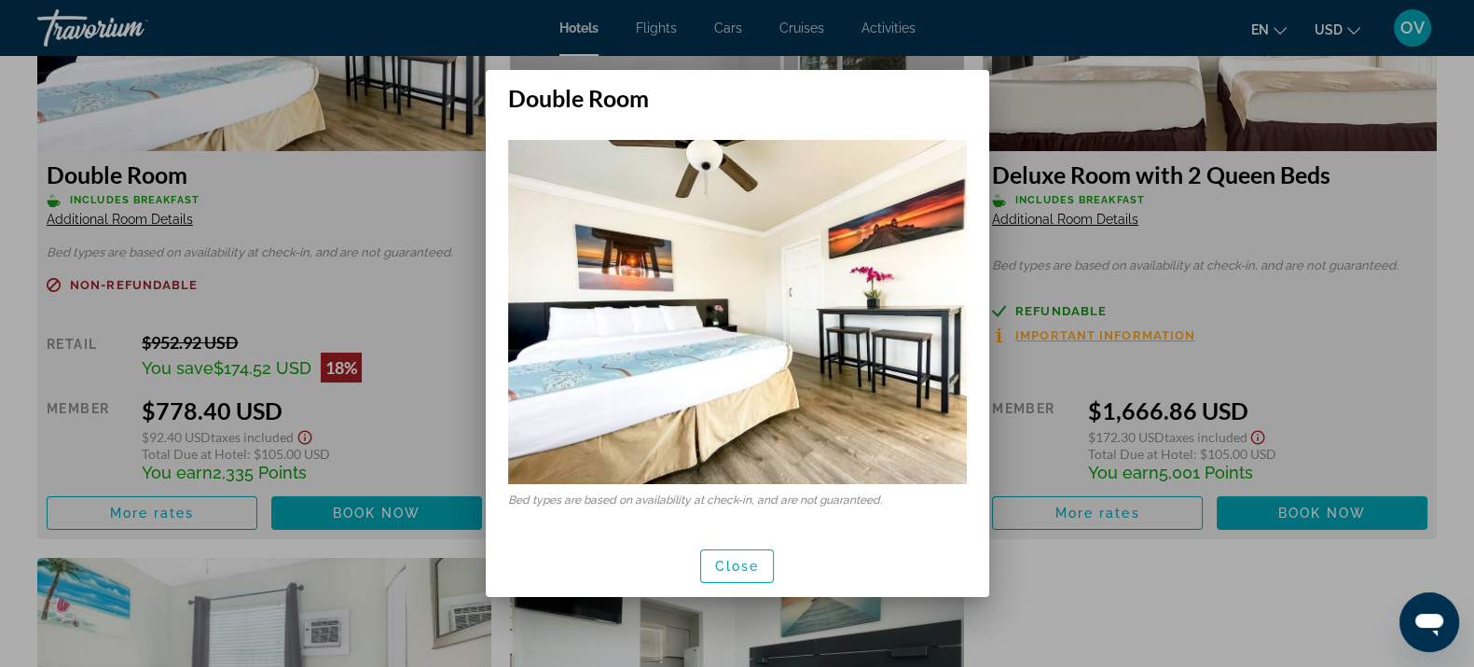
scroll to position [0, 0]
click at [761, 566] on span "button" at bounding box center [737, 566] width 73 height 45
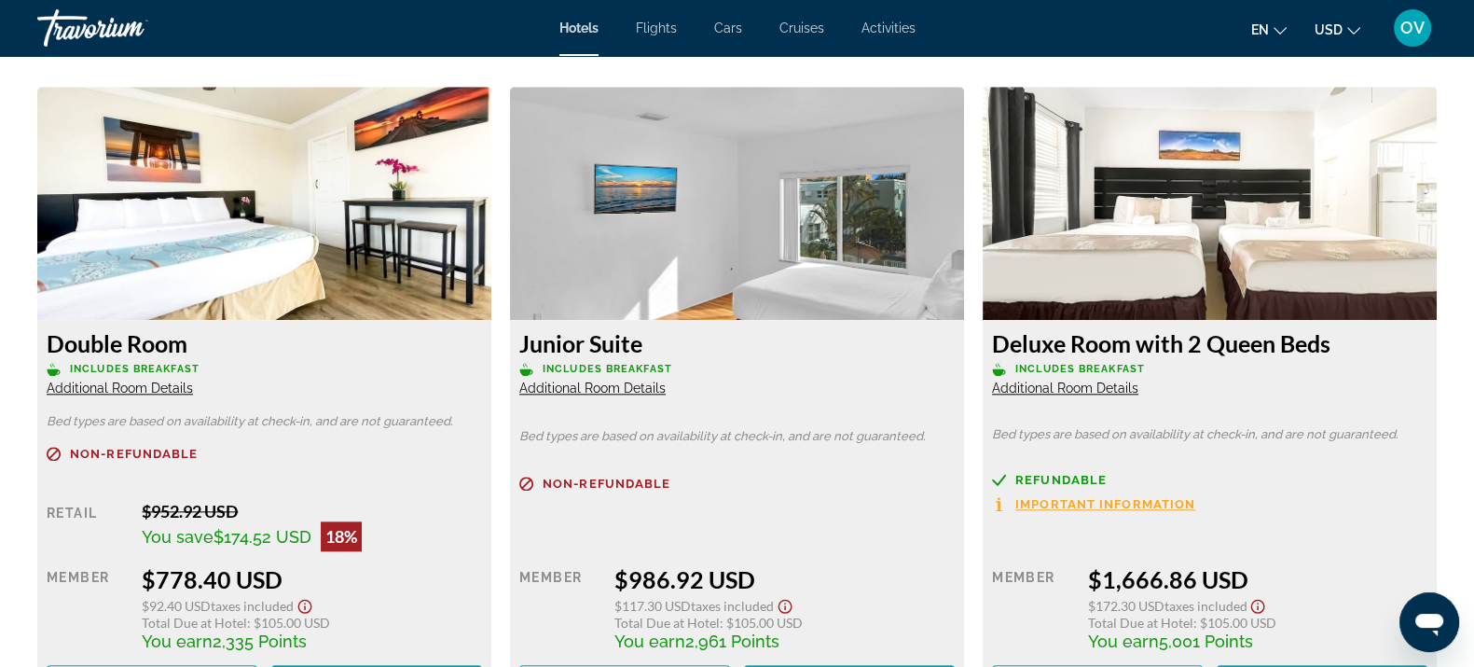
scroll to position [2564, 0]
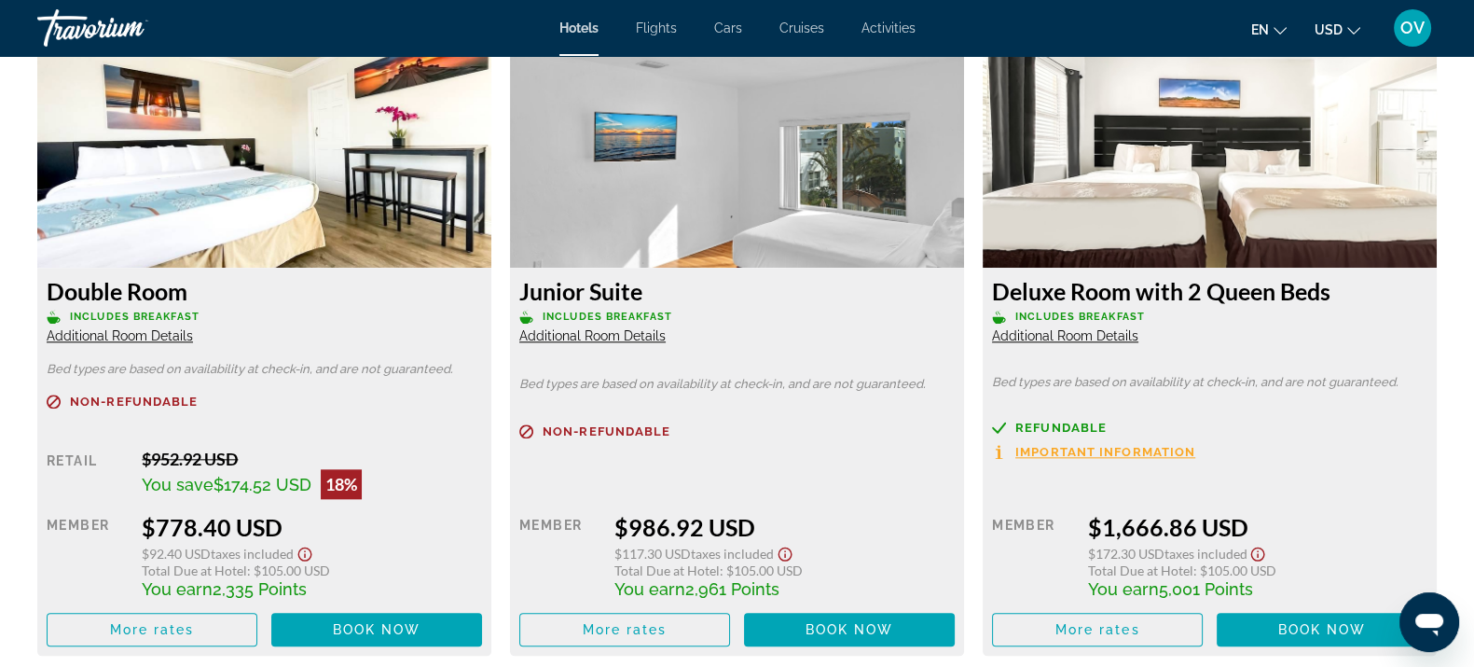
click at [582, 336] on span "Additional Room Details" at bounding box center [592, 335] width 146 height 15
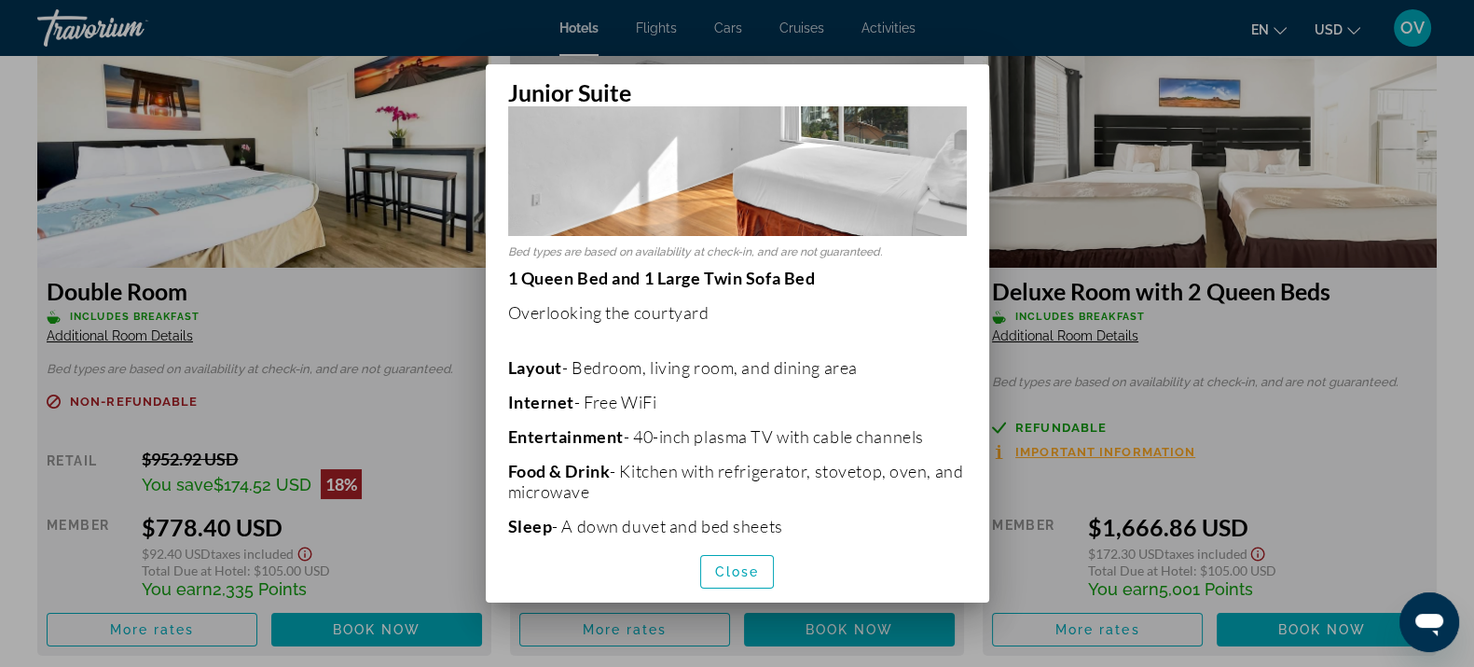
scroll to position [350, 0]
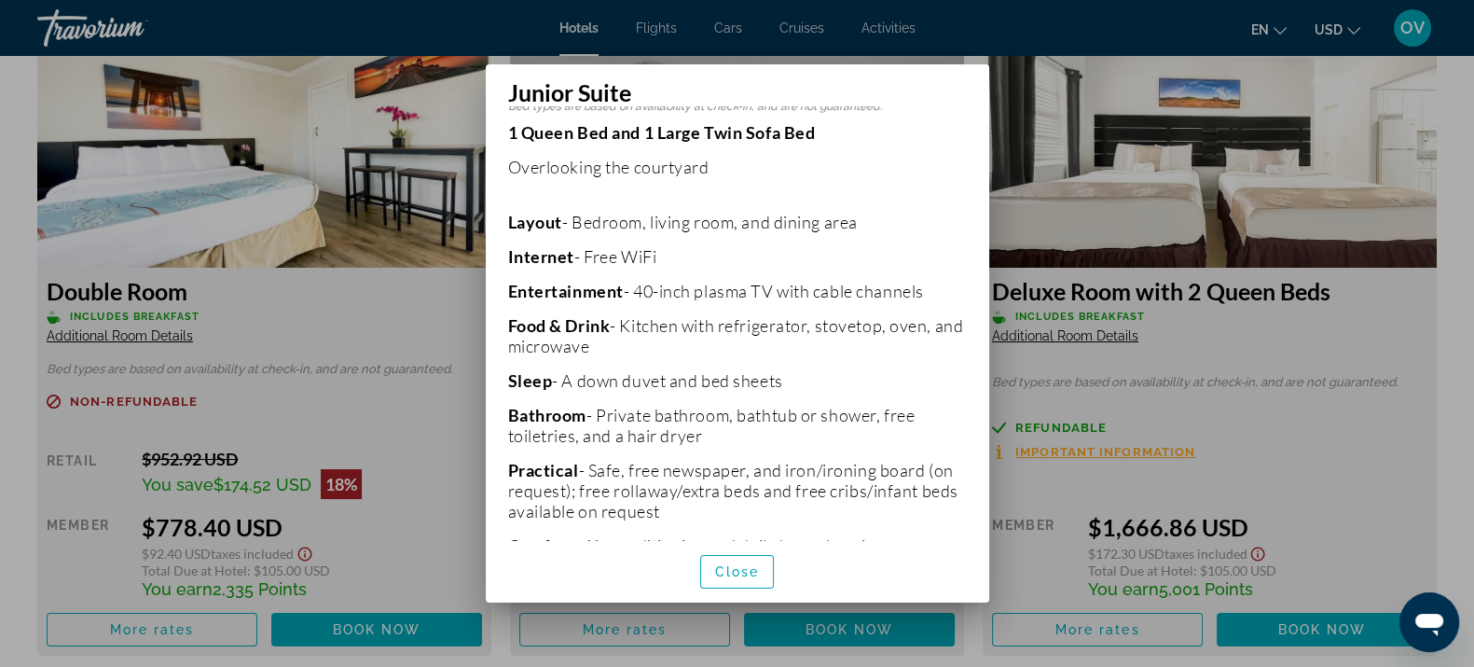
click at [1140, 217] on div at bounding box center [737, 333] width 1474 height 667
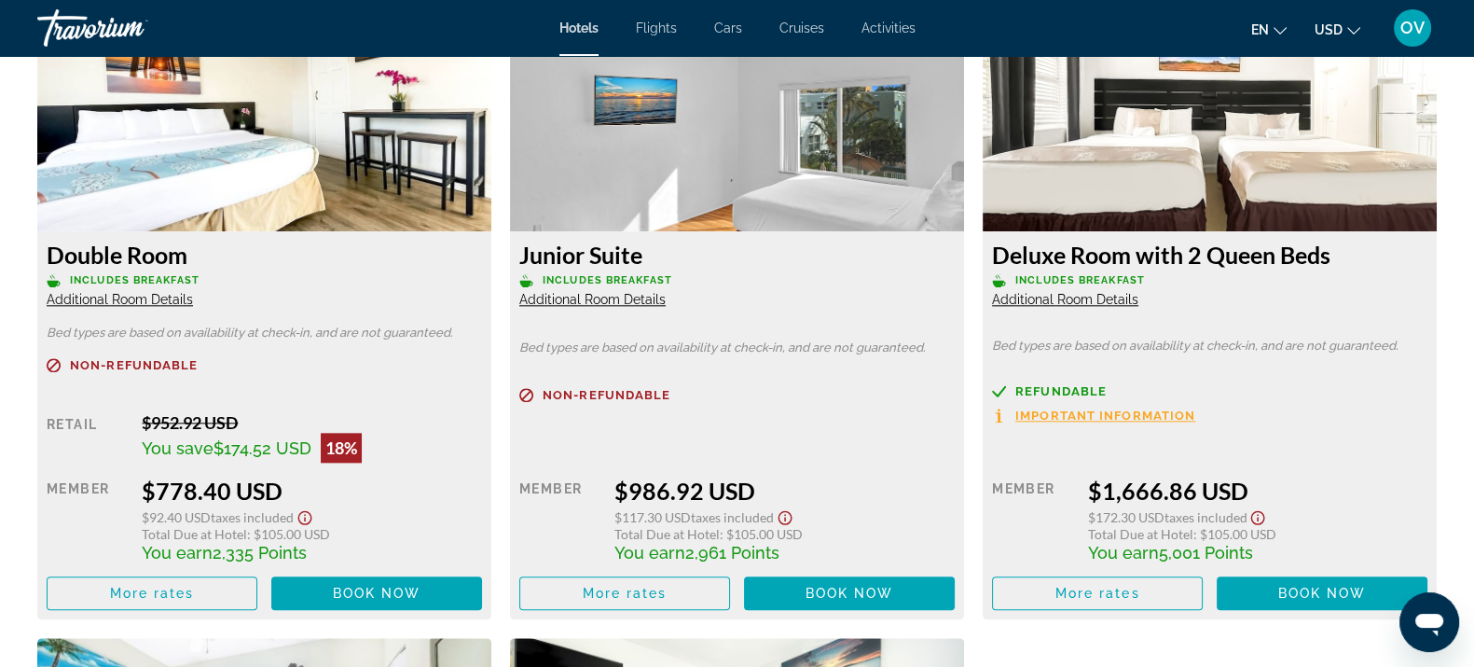
scroll to position [2564, 0]
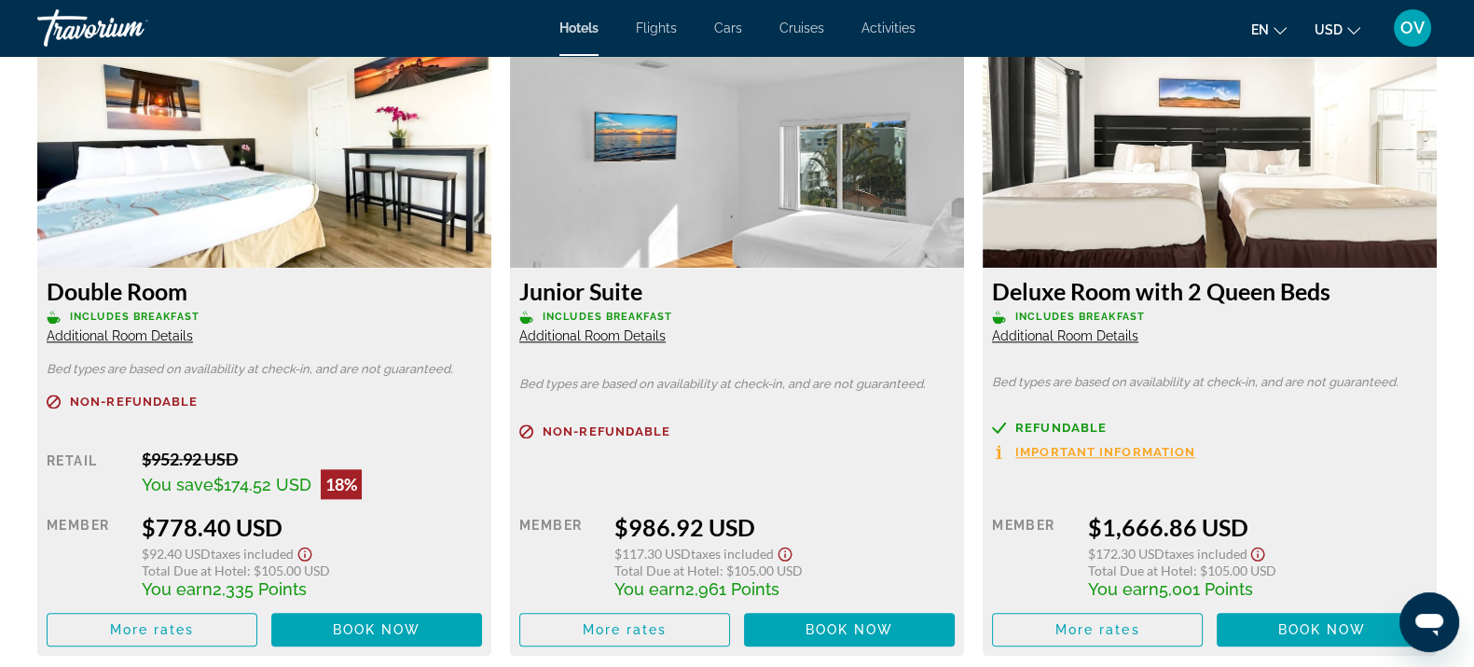
click at [174, 336] on span "Additional Room Details" at bounding box center [120, 335] width 146 height 15
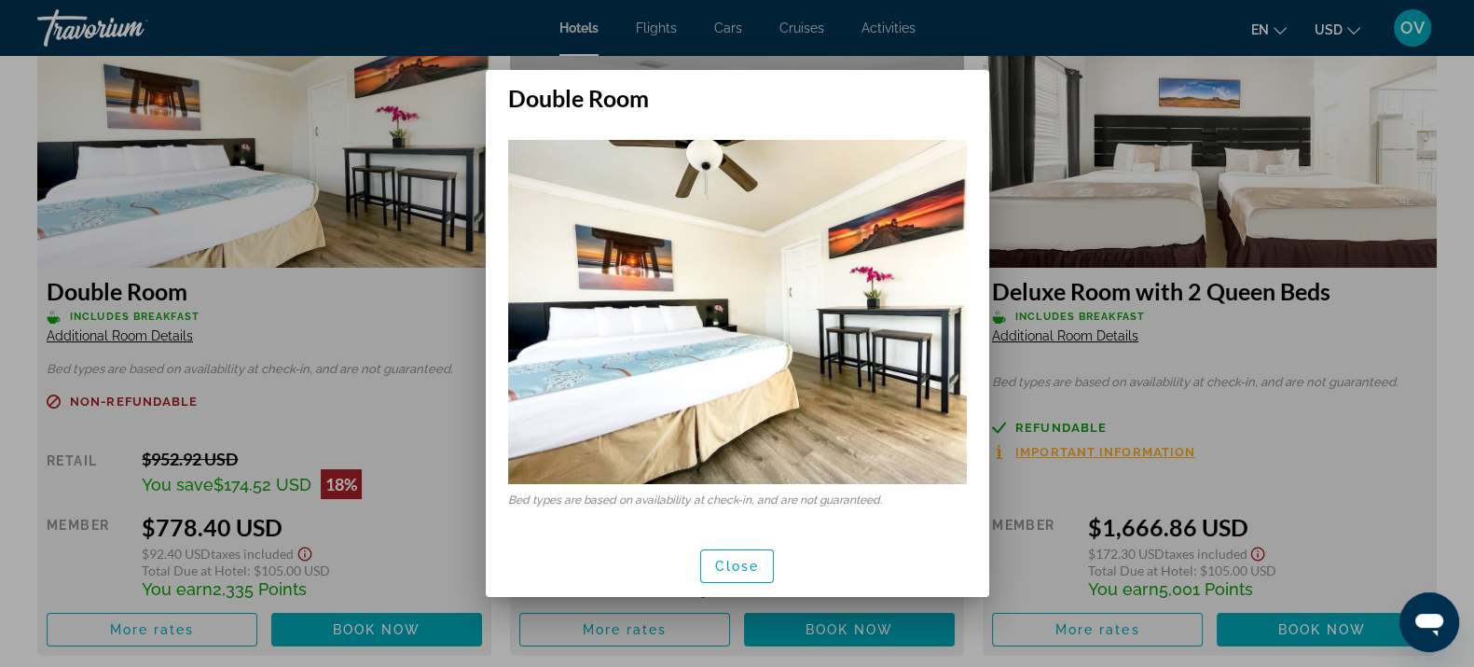
scroll to position [0, 0]
drag, startPoint x: 749, startPoint y: 565, endPoint x: 746, endPoint y: 555, distance: 10.6
click at [746, 559] on span "Close" at bounding box center [737, 566] width 45 height 15
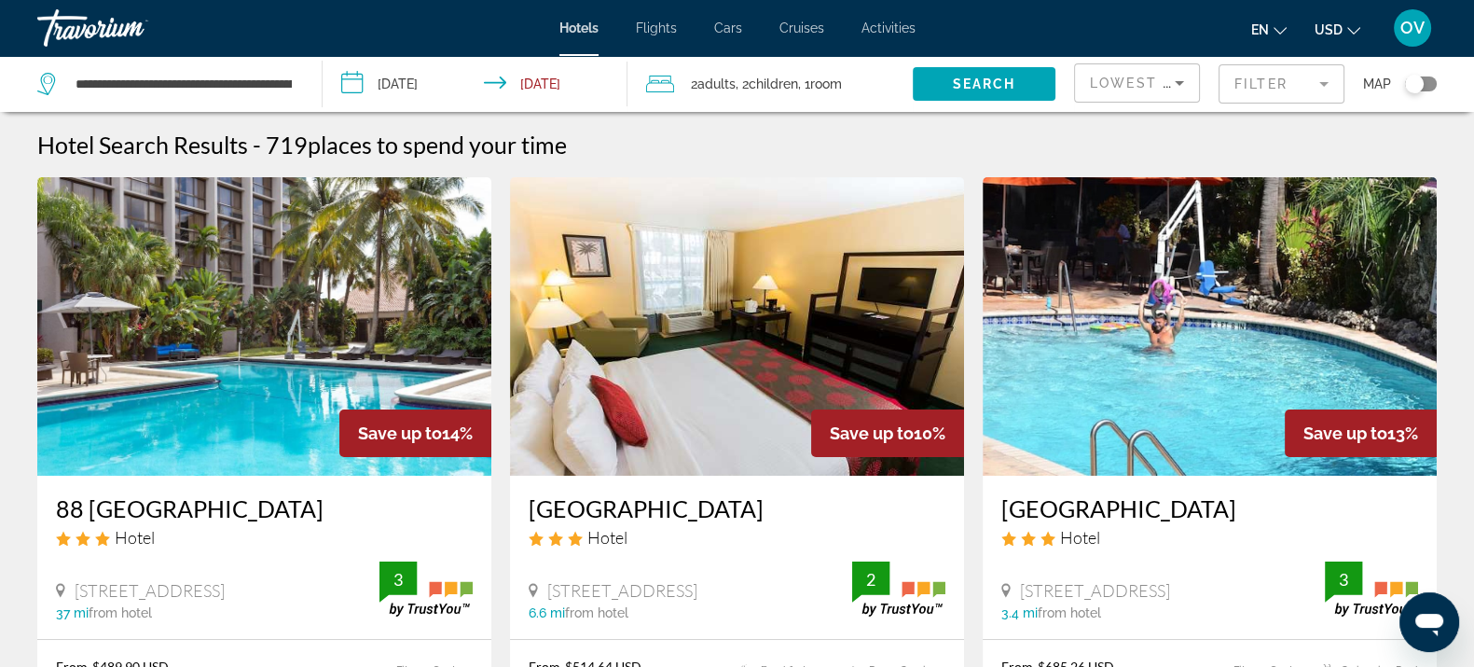
click at [1251, 84] on mat-form-field "Filter" at bounding box center [1282, 83] width 126 height 39
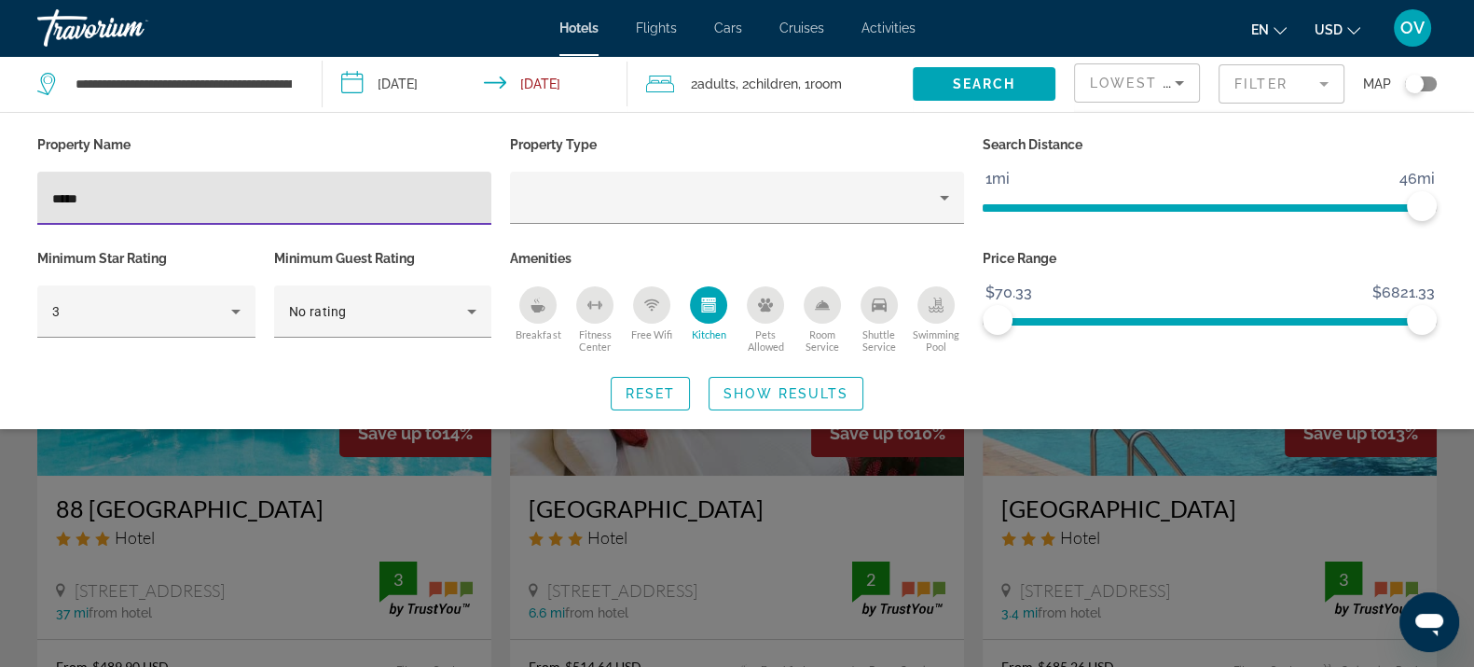
drag, startPoint x: 107, startPoint y: 201, endPoint x: 18, endPoint y: 207, distance: 89.7
click at [14, 213] on div "Property Name ***** Property Type Search Distance 1mi 46mi 46mi Minimum Star Ra…" at bounding box center [737, 270] width 1474 height 279
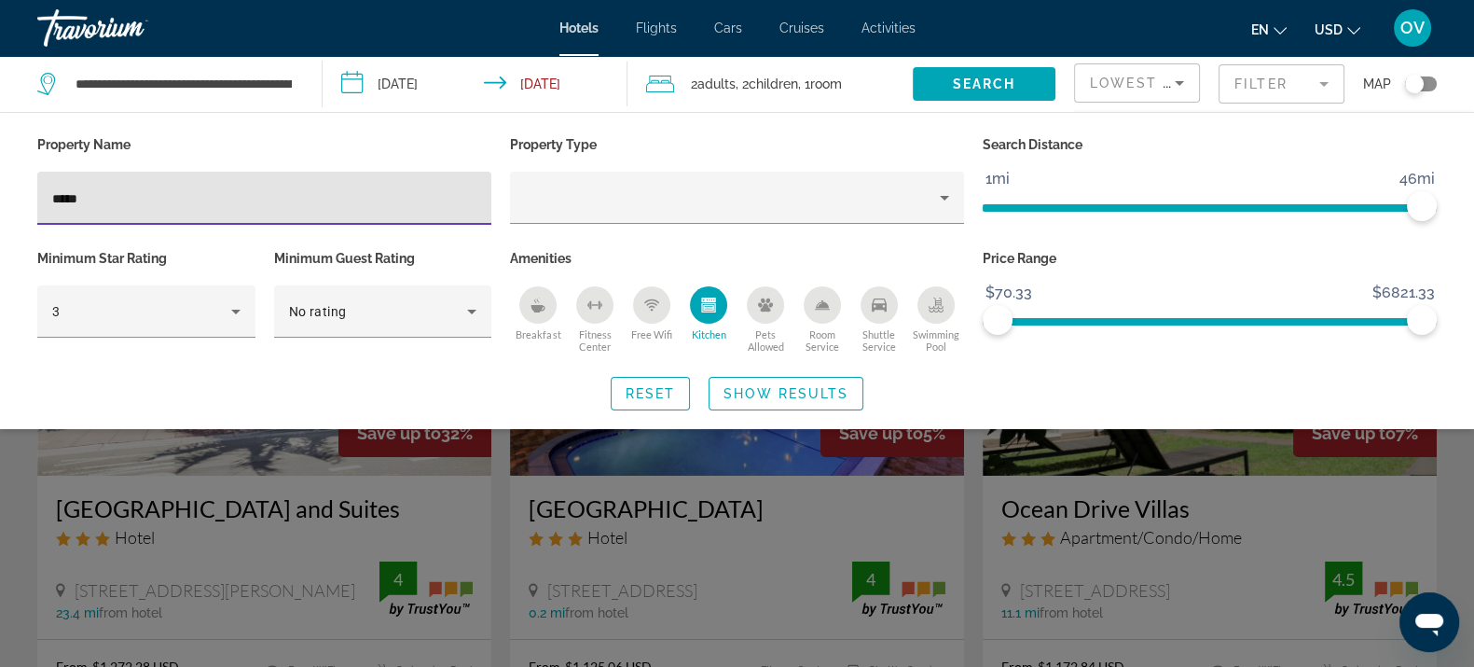
type input "*****"
click at [369, 488] on div "Search widget" at bounding box center [737, 473] width 1474 height 387
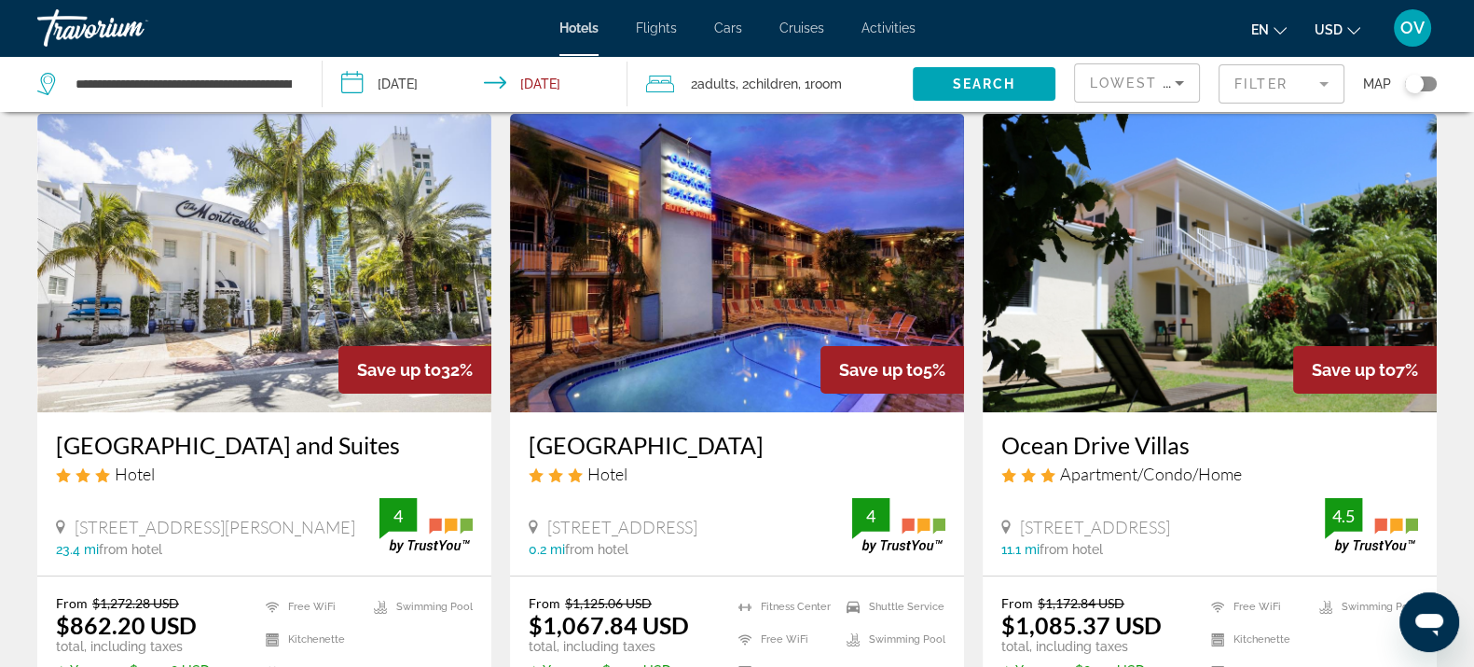
scroll to position [116, 0]
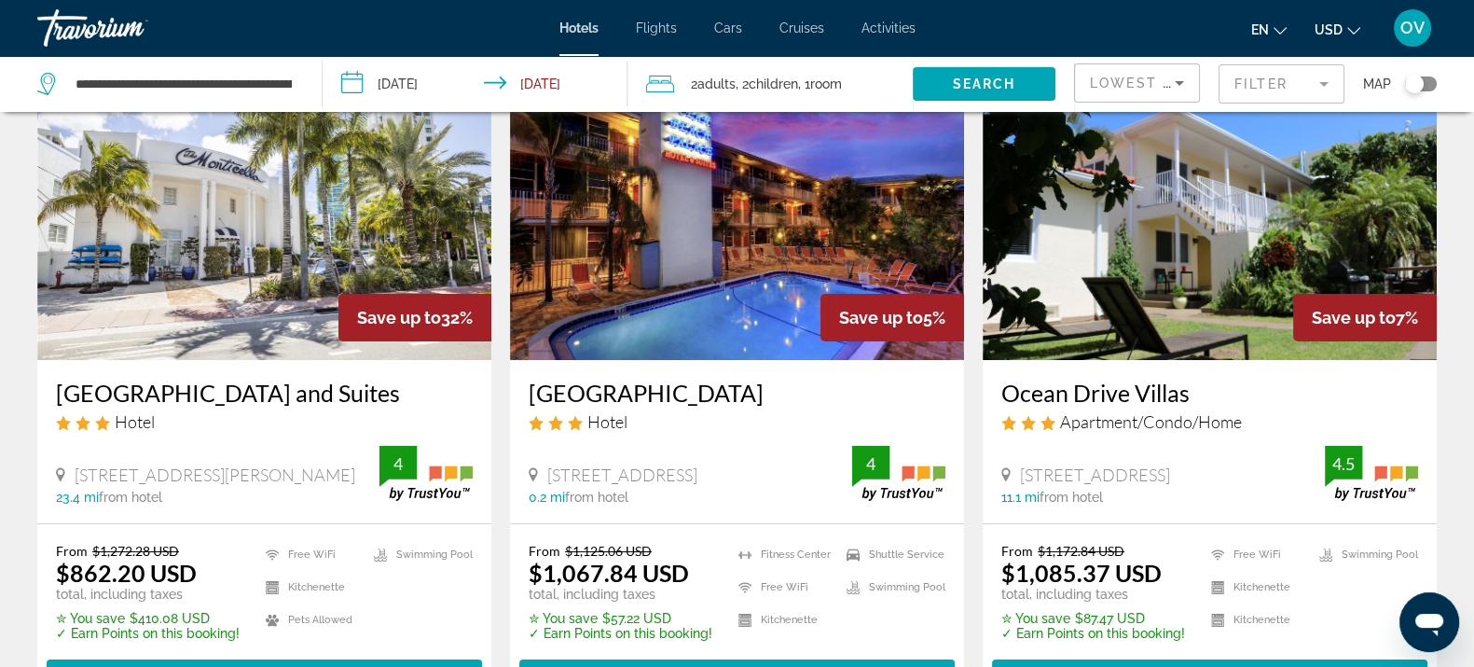
click at [195, 406] on div "Oceanside Hotel and Suites Hotel" at bounding box center [264, 412] width 417 height 67
click at [206, 390] on h3 "[GEOGRAPHIC_DATA] and Suites" at bounding box center [264, 393] width 417 height 28
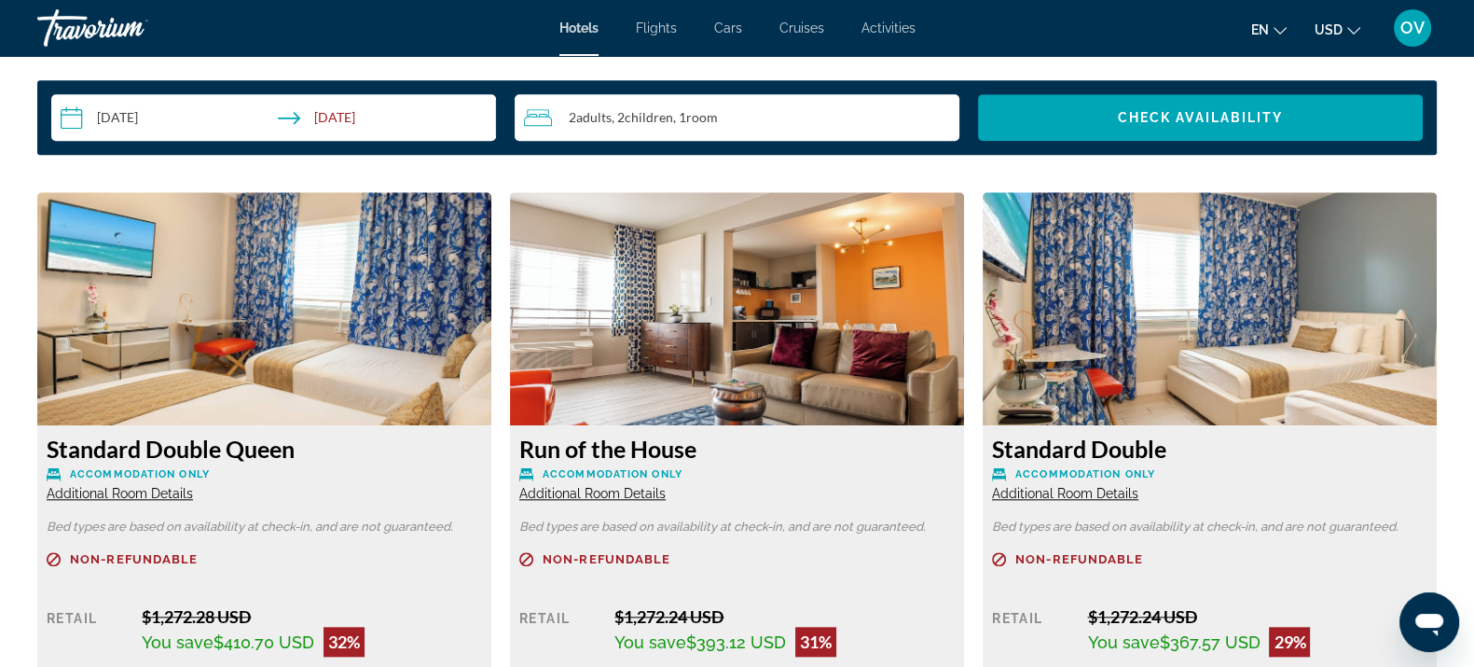
scroll to position [2564, 0]
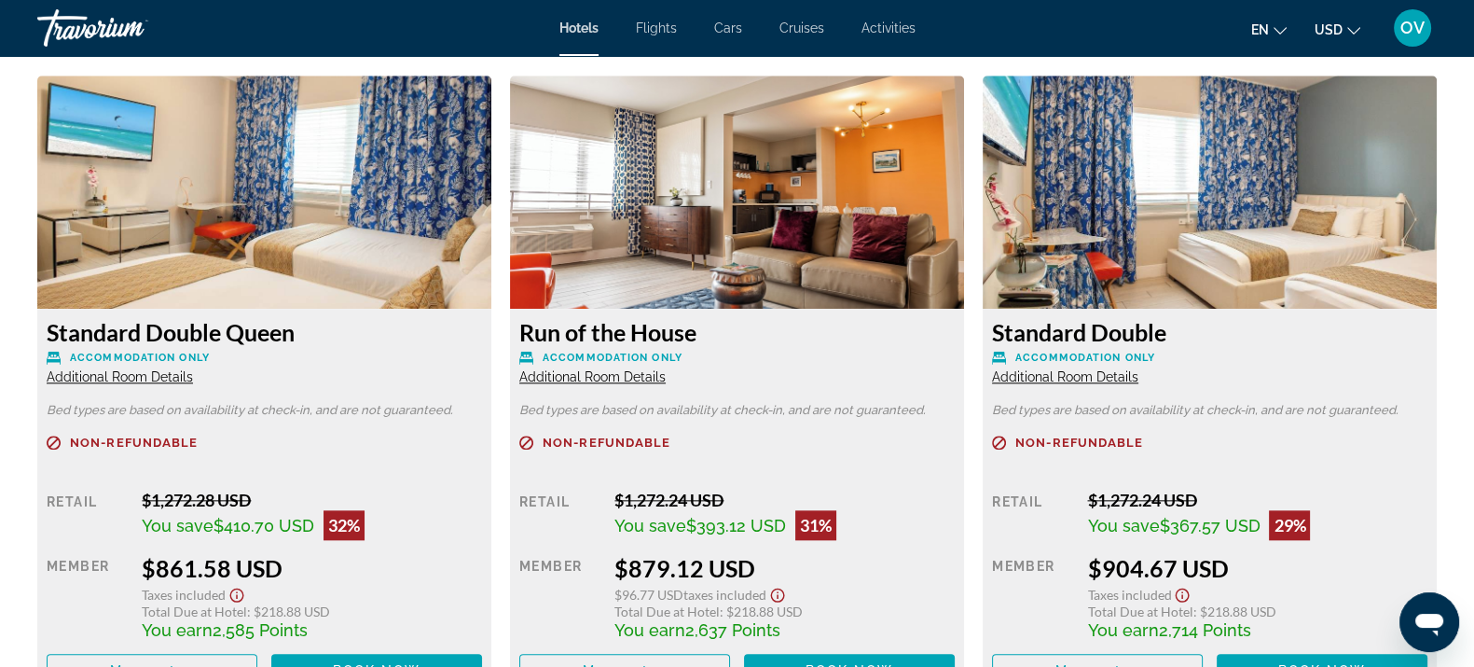
click at [115, 378] on span "Additional Room Details" at bounding box center [120, 376] width 146 height 15
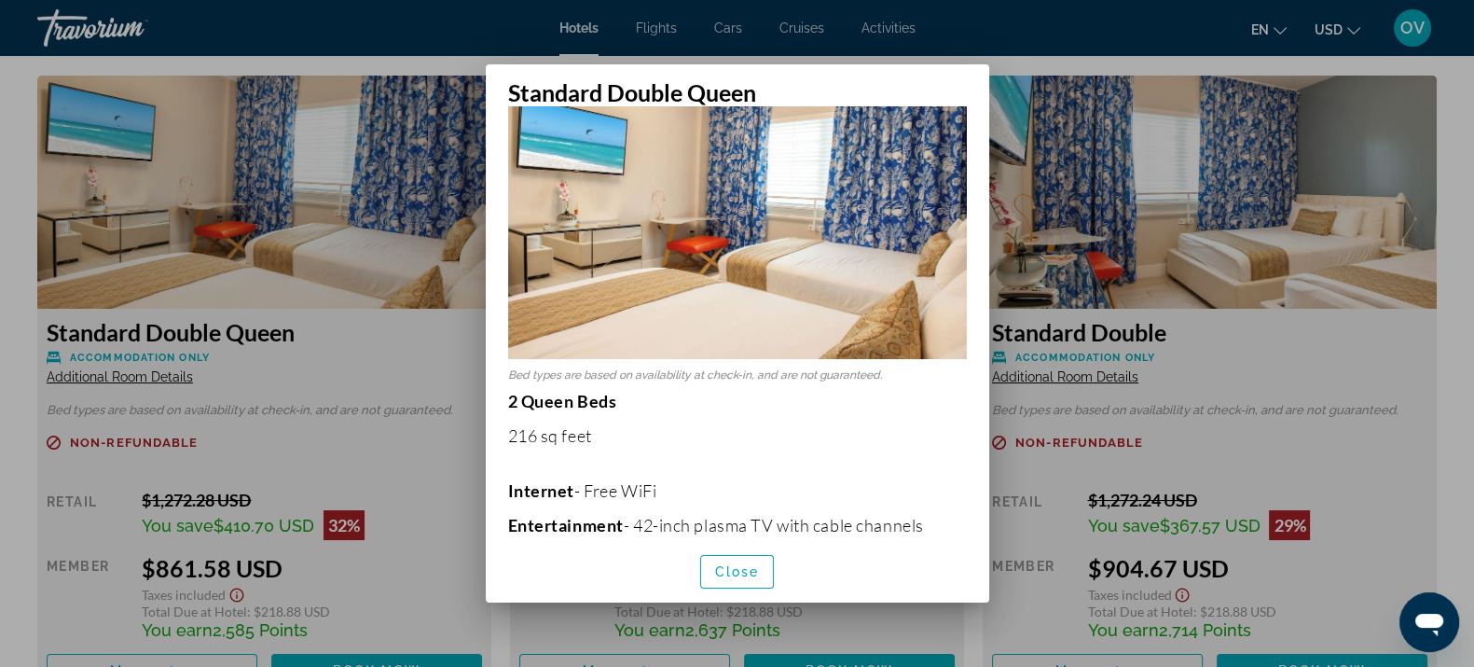
scroll to position [116, 0]
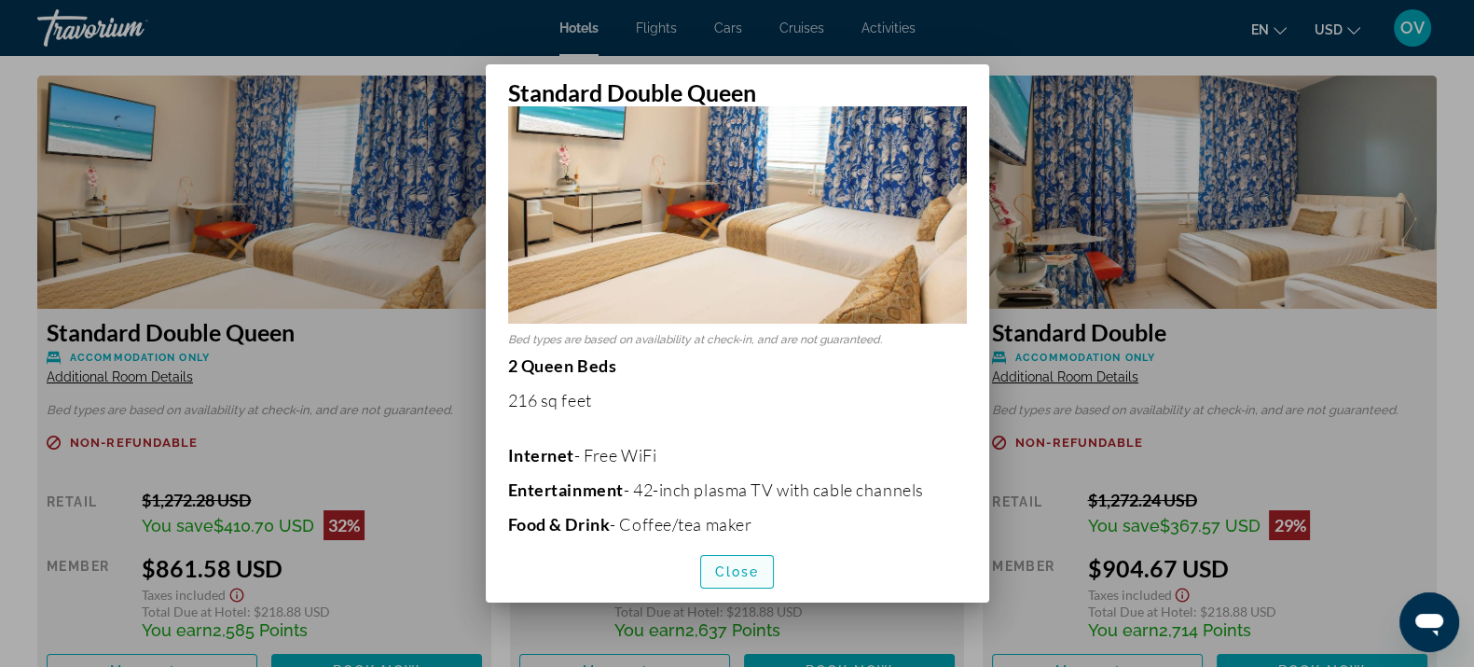
click at [727, 583] on span "button" at bounding box center [737, 571] width 73 height 45
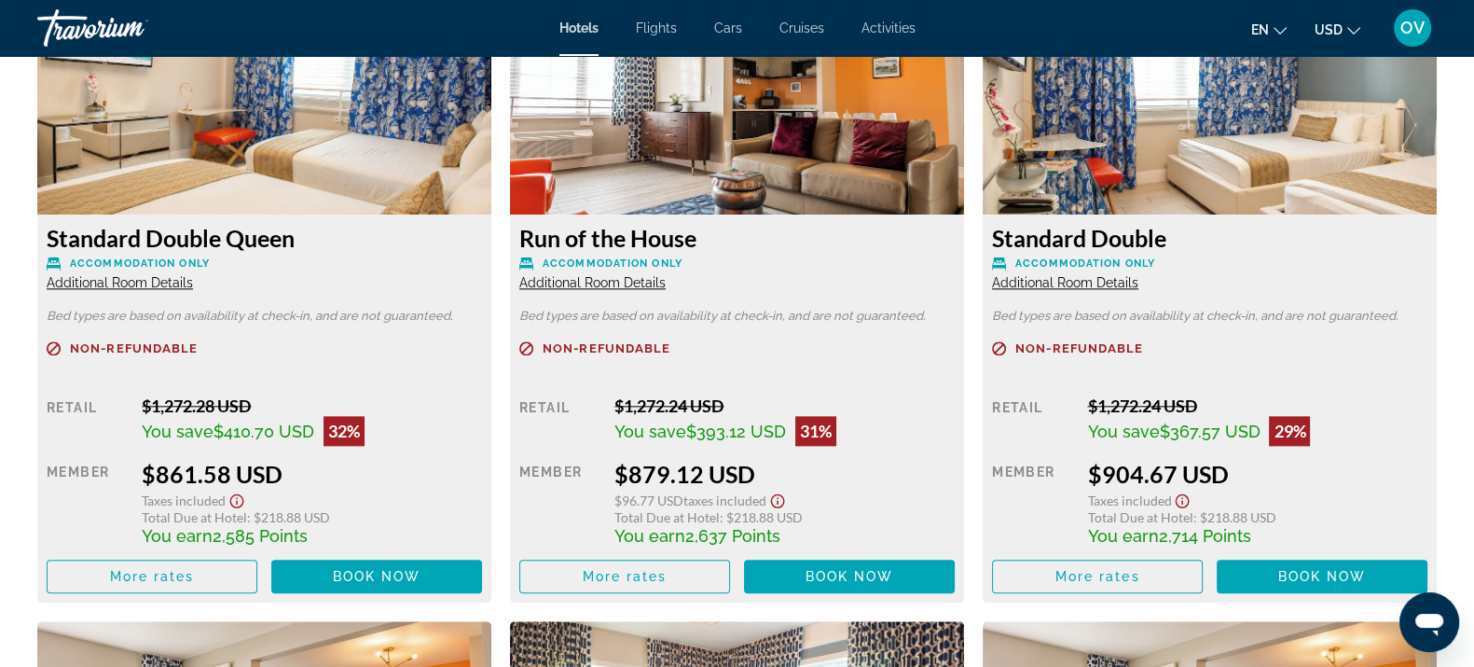
scroll to position [2681, 0]
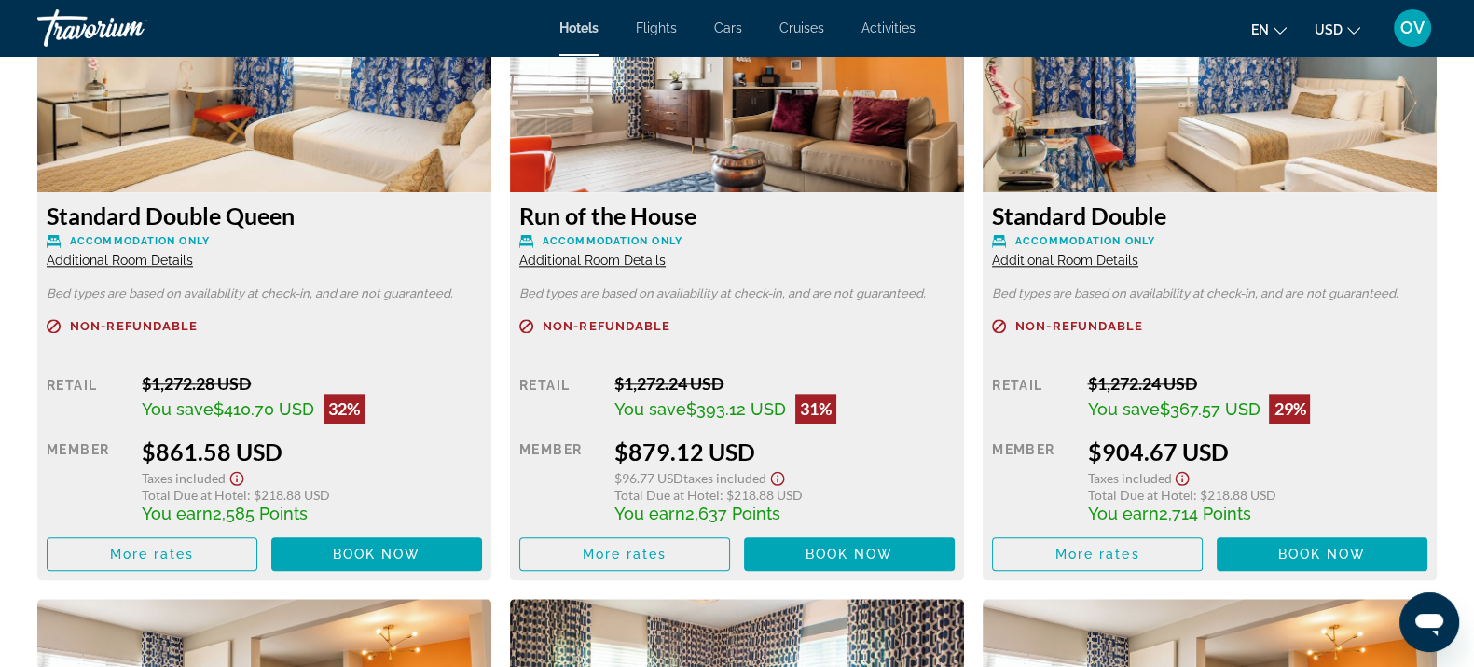
click at [634, 264] on span "Additional Room Details" at bounding box center [592, 260] width 146 height 15
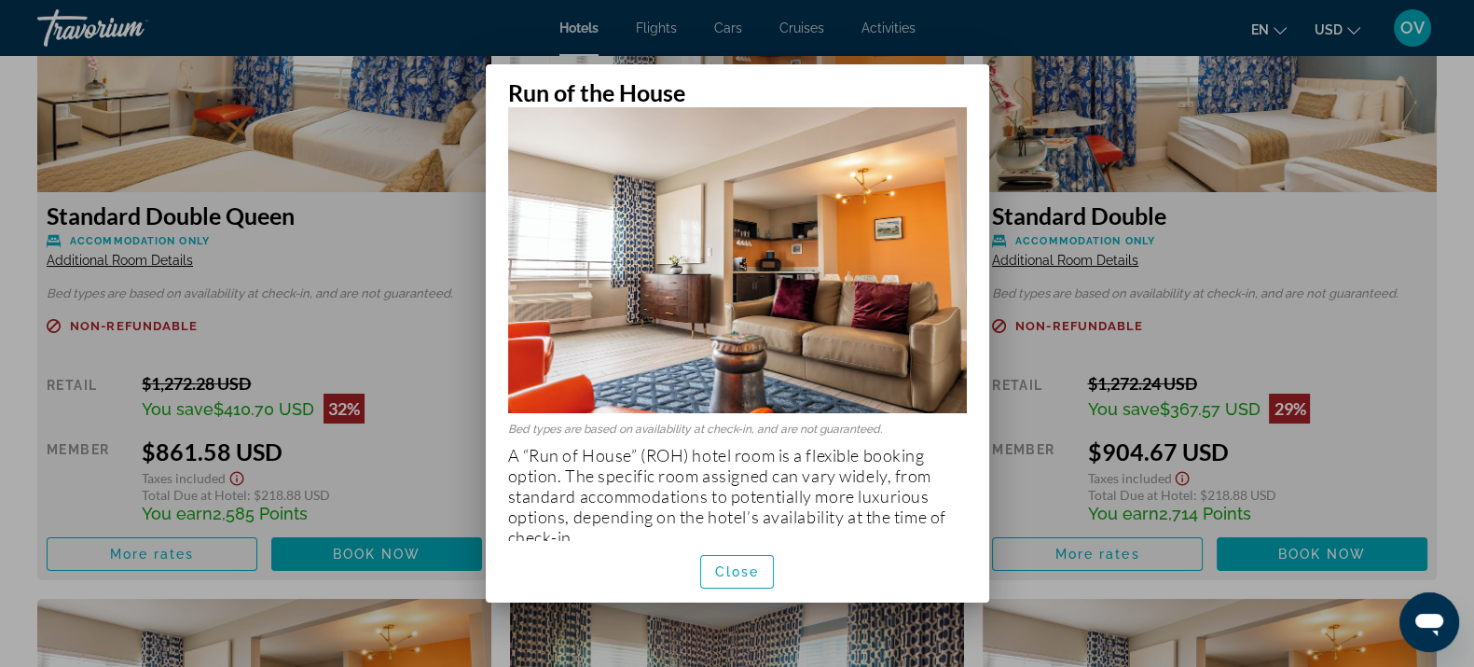
scroll to position [41, 0]
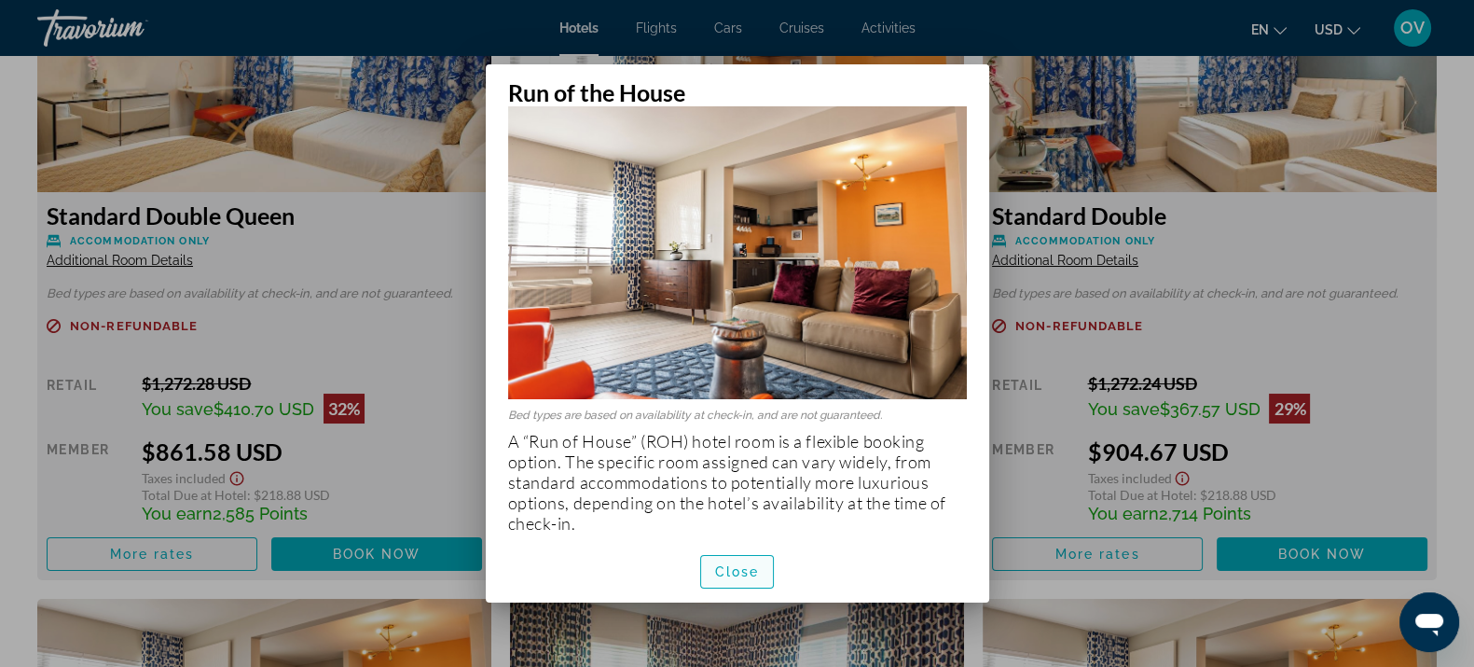
click at [737, 557] on span "button" at bounding box center [737, 571] width 73 height 45
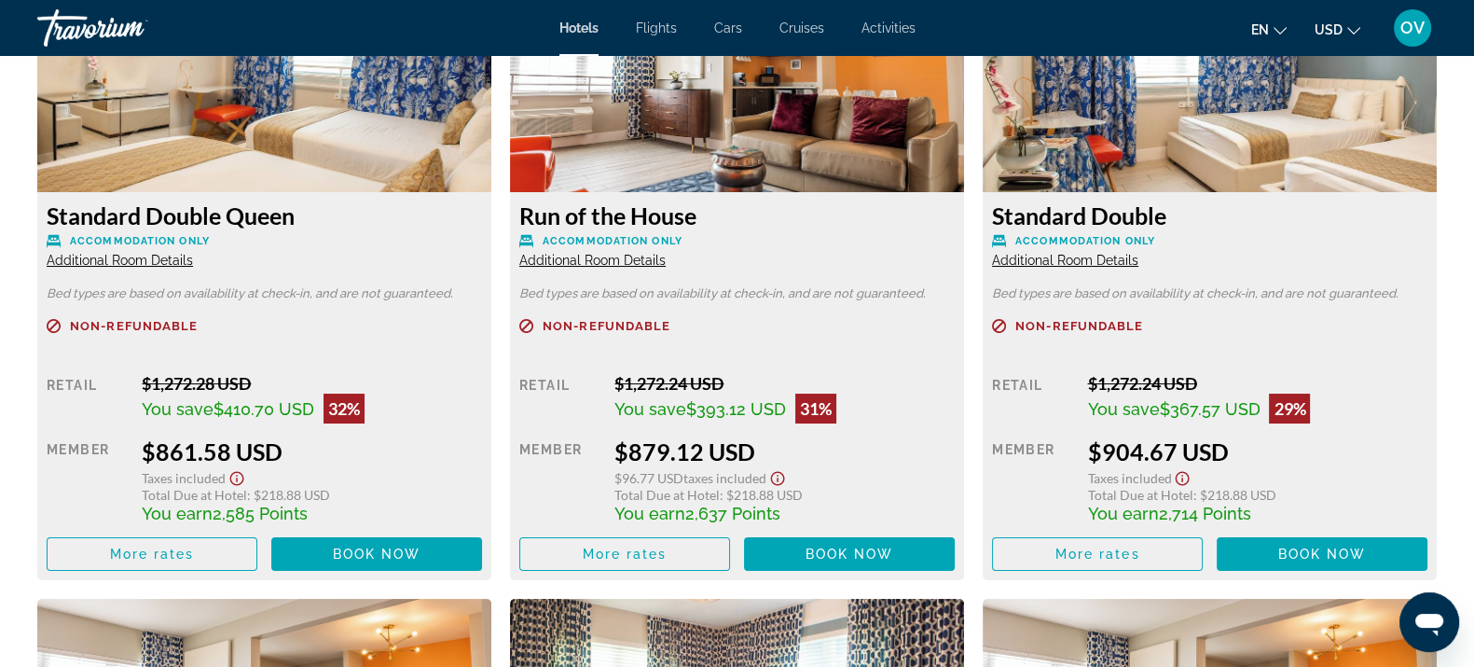
scroll to position [2681, 0]
click at [1103, 261] on span "Additional Room Details" at bounding box center [1065, 260] width 146 height 15
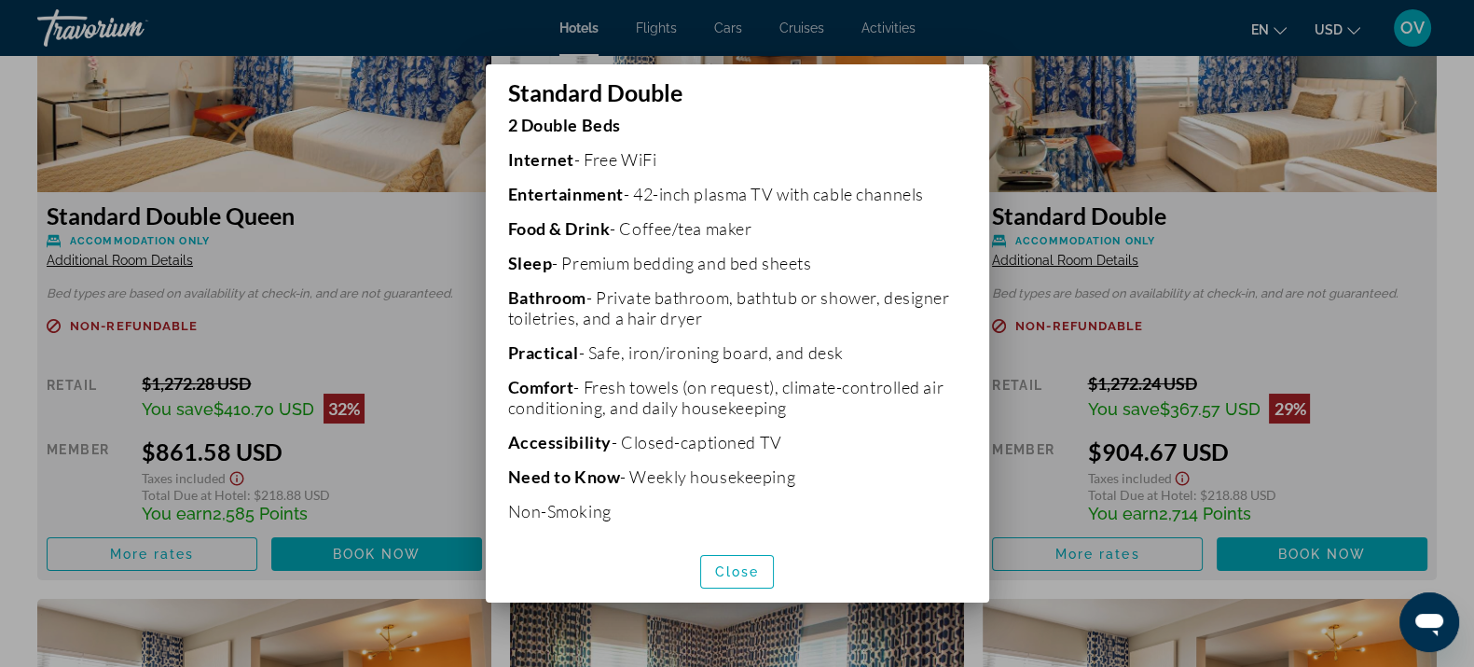
scroll to position [358, 0]
click at [717, 569] on span "Close" at bounding box center [737, 571] width 45 height 15
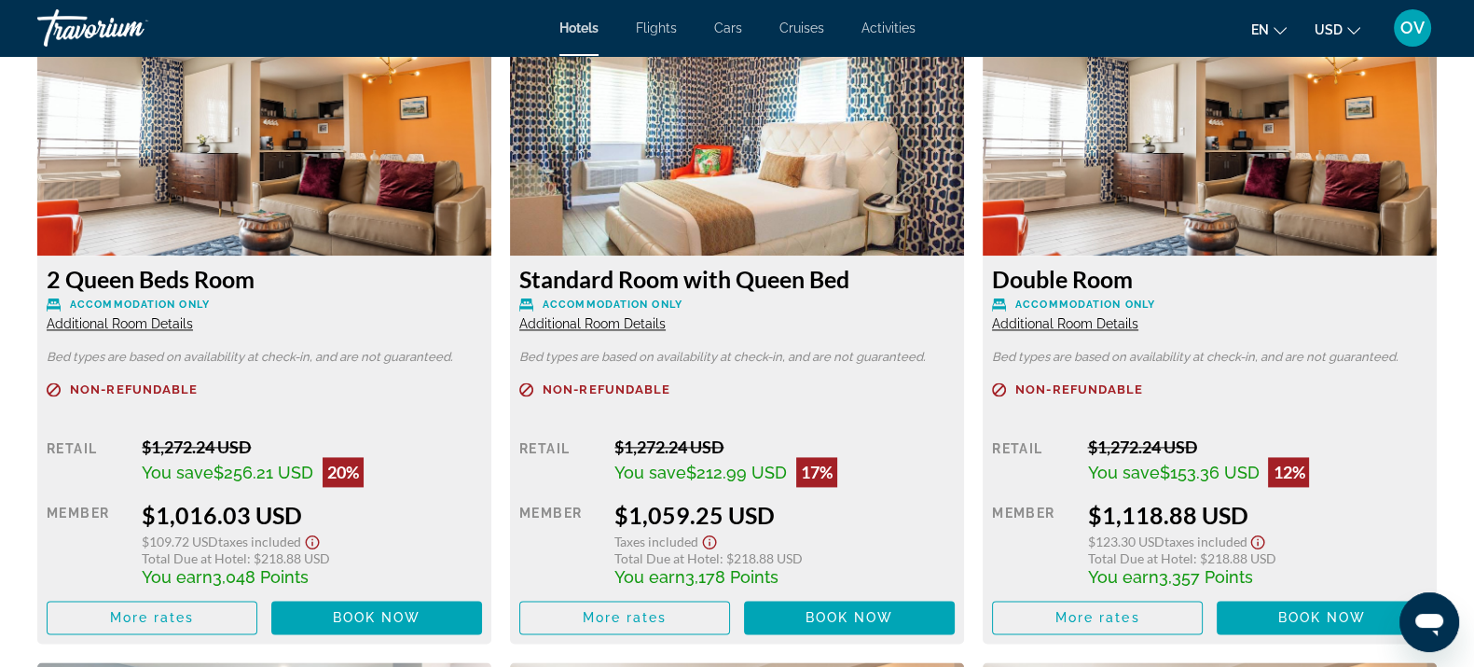
scroll to position [3263, 0]
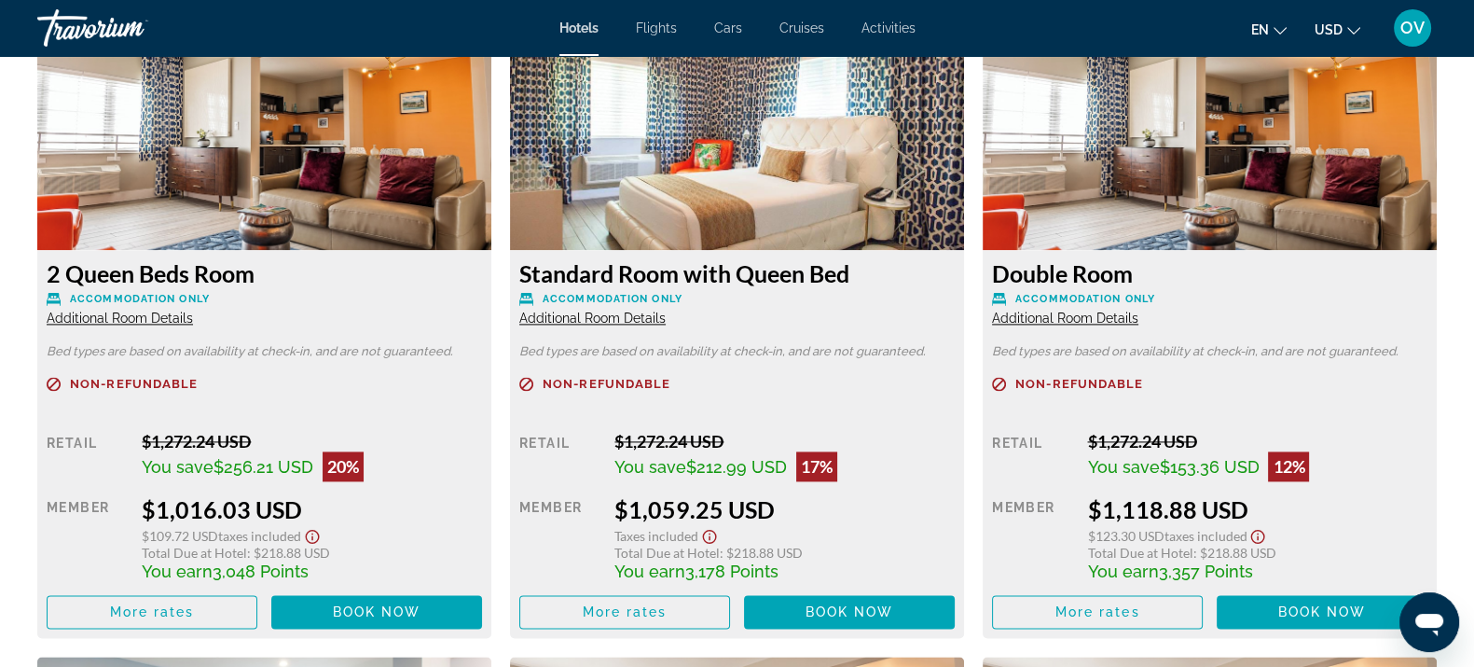
click at [157, 312] on span "Additional Room Details" at bounding box center [120, 318] width 146 height 15
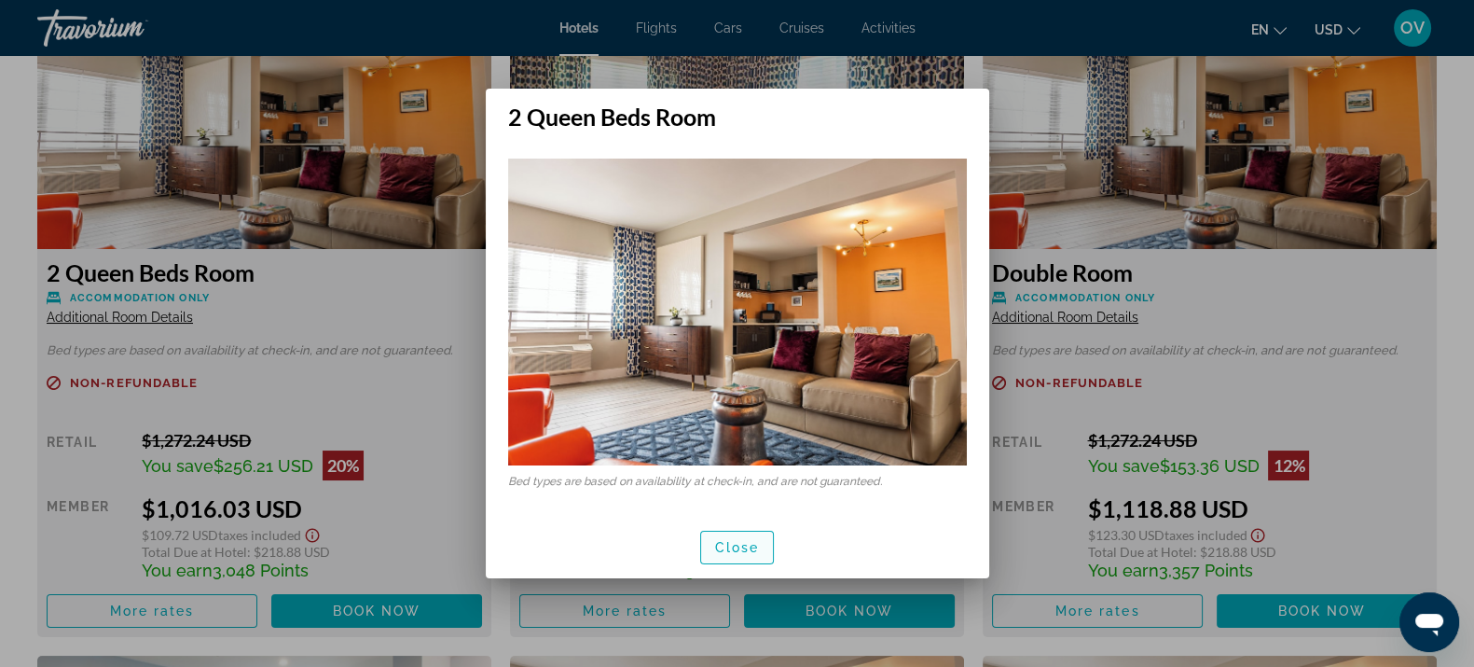
click at [711, 534] on span "button" at bounding box center [737, 547] width 73 height 45
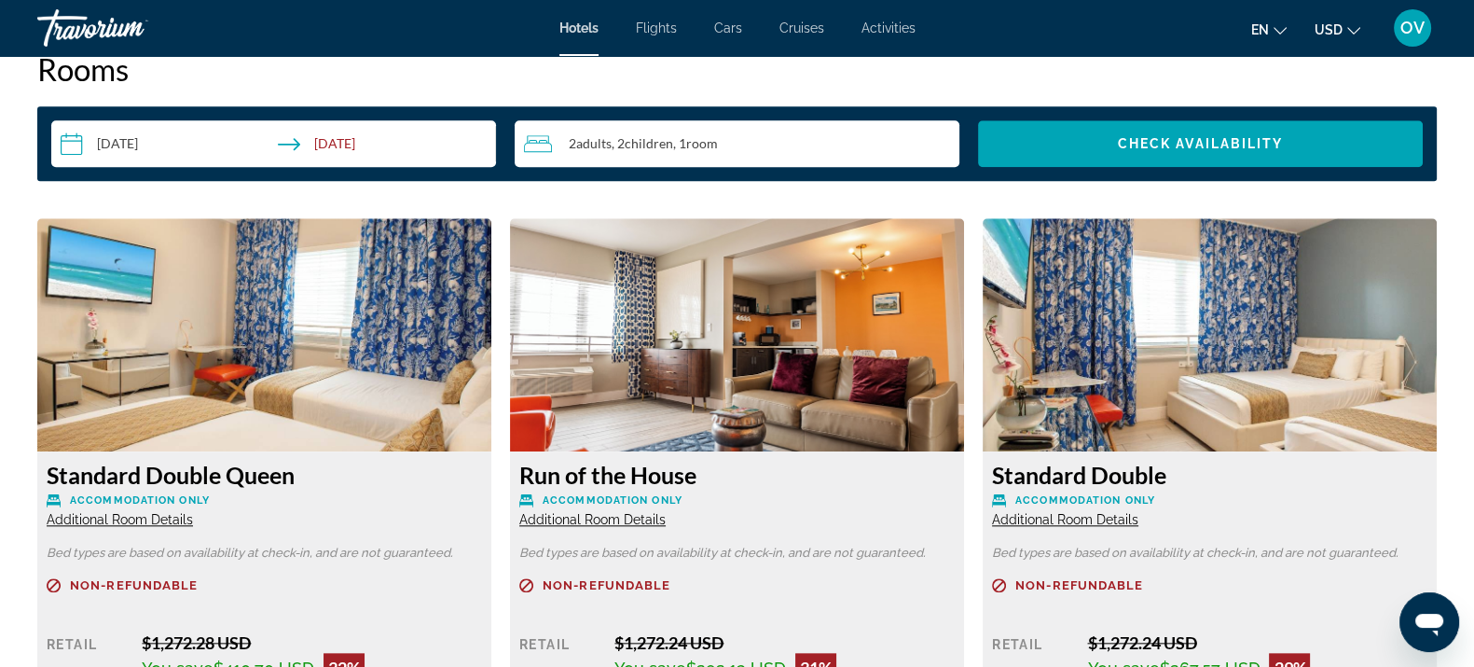
scroll to position [2564, 0]
